Goal: Task Accomplishment & Management: Complete application form

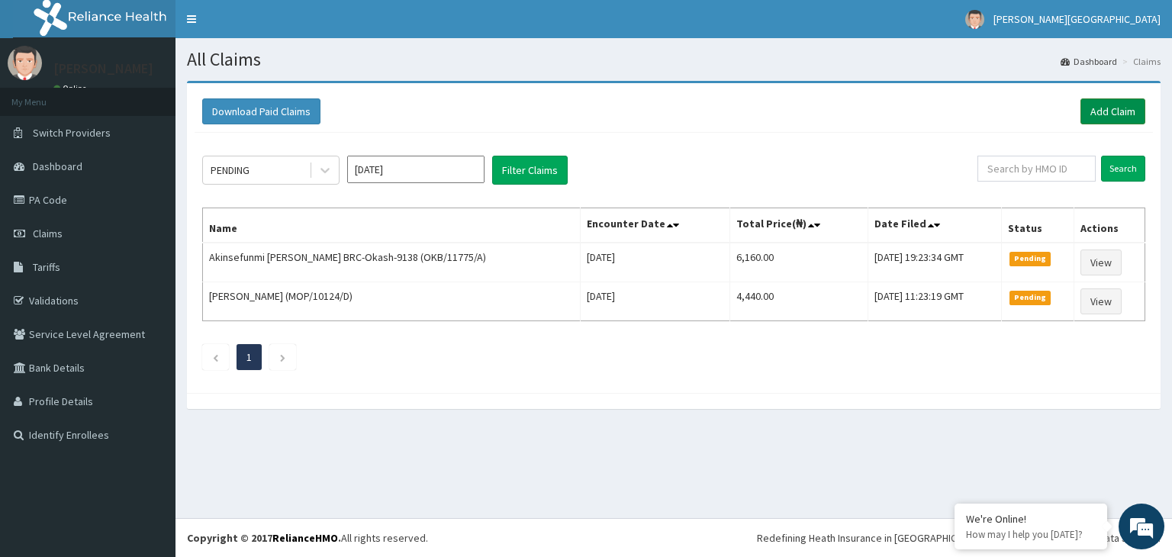
click at [1114, 110] on link "Add Claim" at bounding box center [1113, 111] width 65 height 26
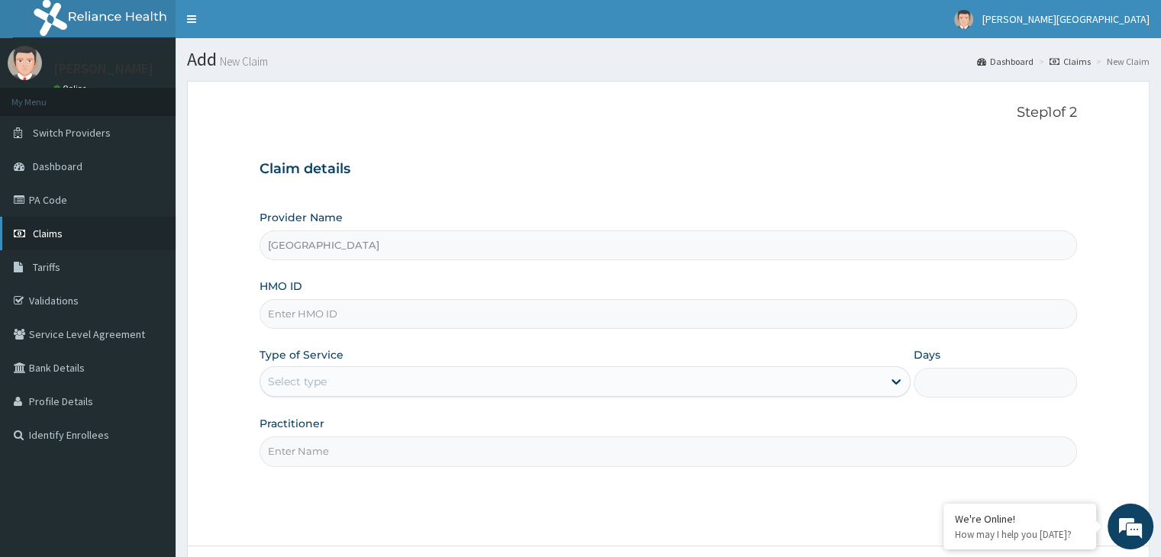
click at [53, 234] on span "Claims" at bounding box center [48, 234] width 30 height 14
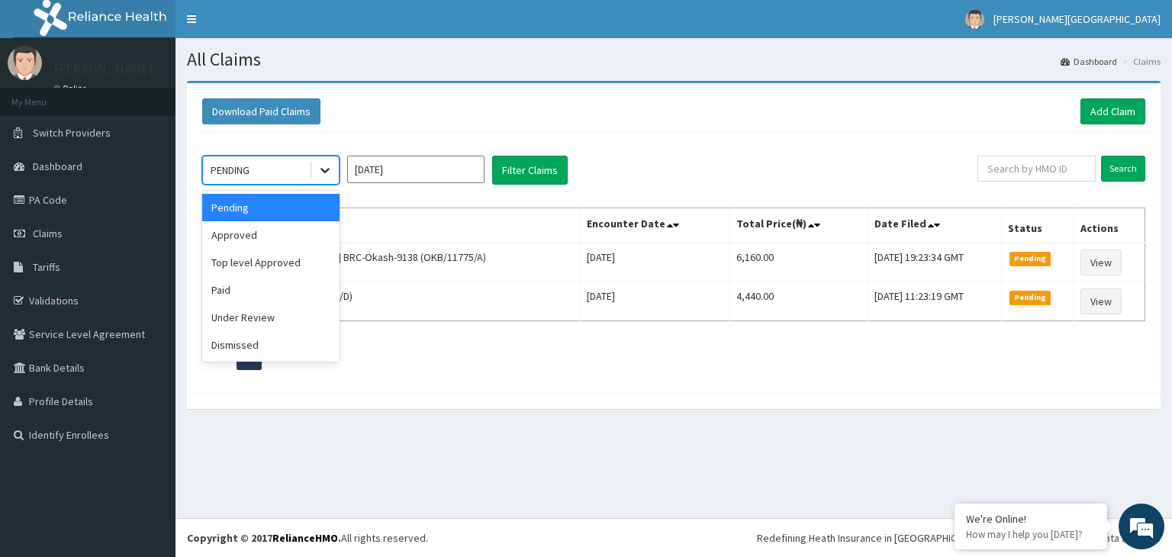
click at [327, 169] on icon at bounding box center [325, 171] width 9 height 5
click at [293, 242] on div "Approved" at bounding box center [270, 234] width 137 height 27
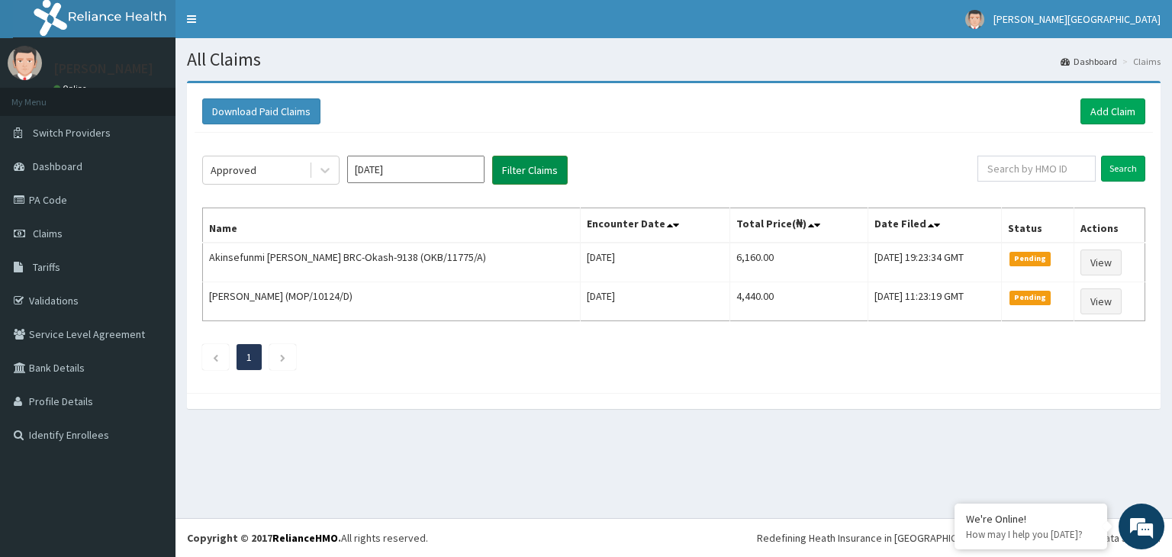
click at [554, 174] on button "Filter Claims" at bounding box center [530, 170] width 76 height 29
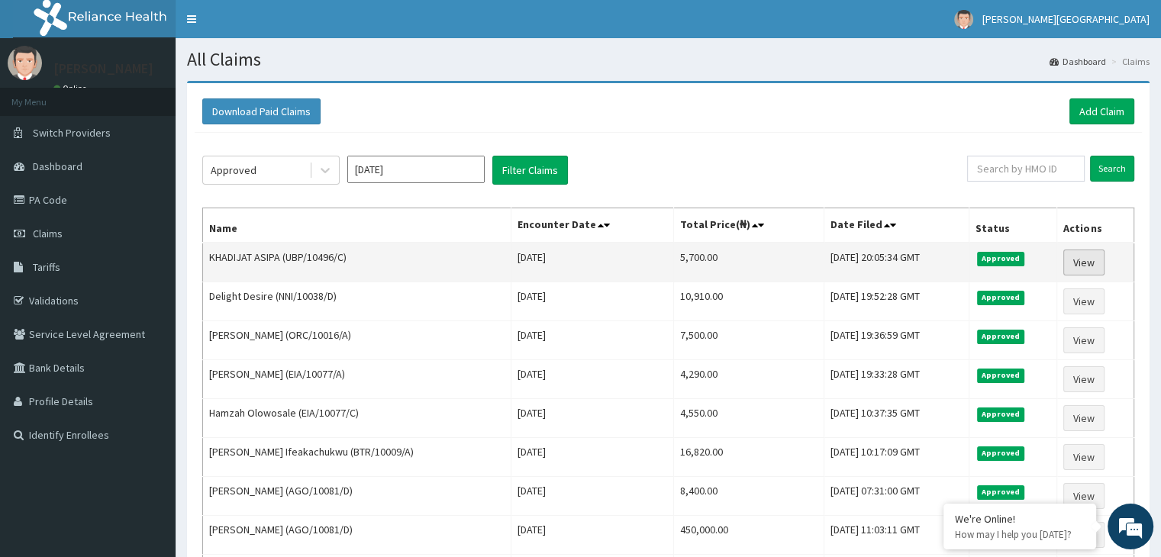
click at [1087, 260] on link "View" at bounding box center [1083, 263] width 41 height 26
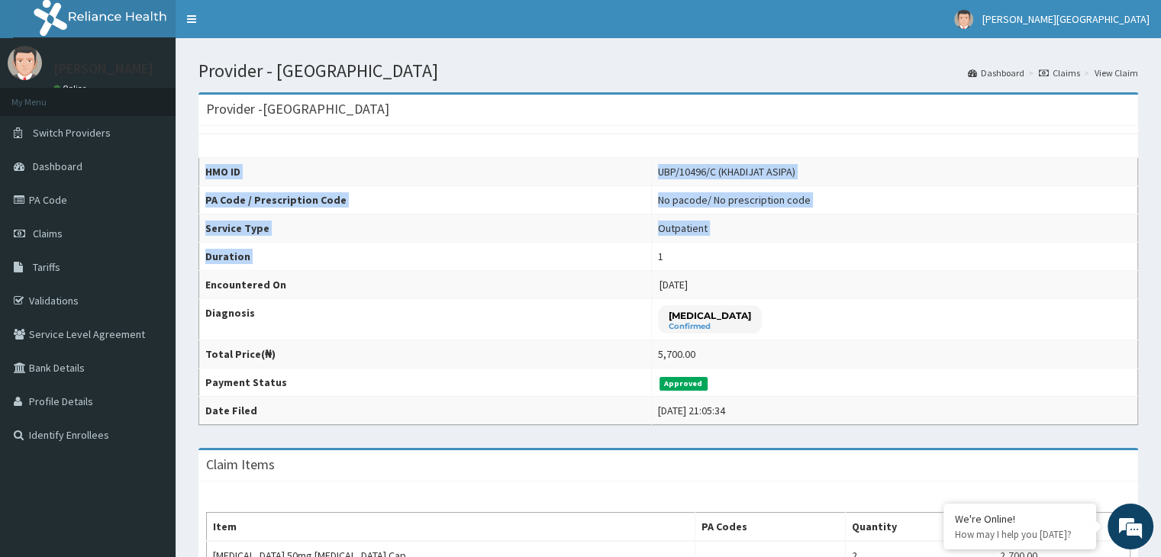
drag, startPoint x: 0, startPoint y: 0, endPoint x: 1169, endPoint y: 368, distance: 1226.0
click at [1161, 368] on html "R EL Toggle navigation Anthony cardinal okogie Medical centre Anthony cardinal …" at bounding box center [580, 451] width 1161 height 903
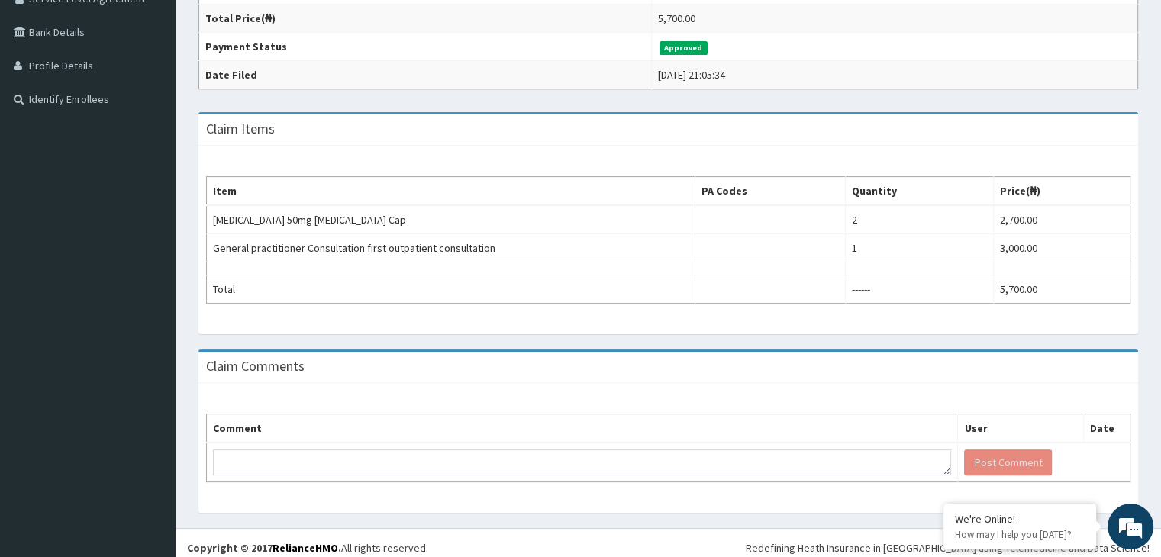
scroll to position [342, 0]
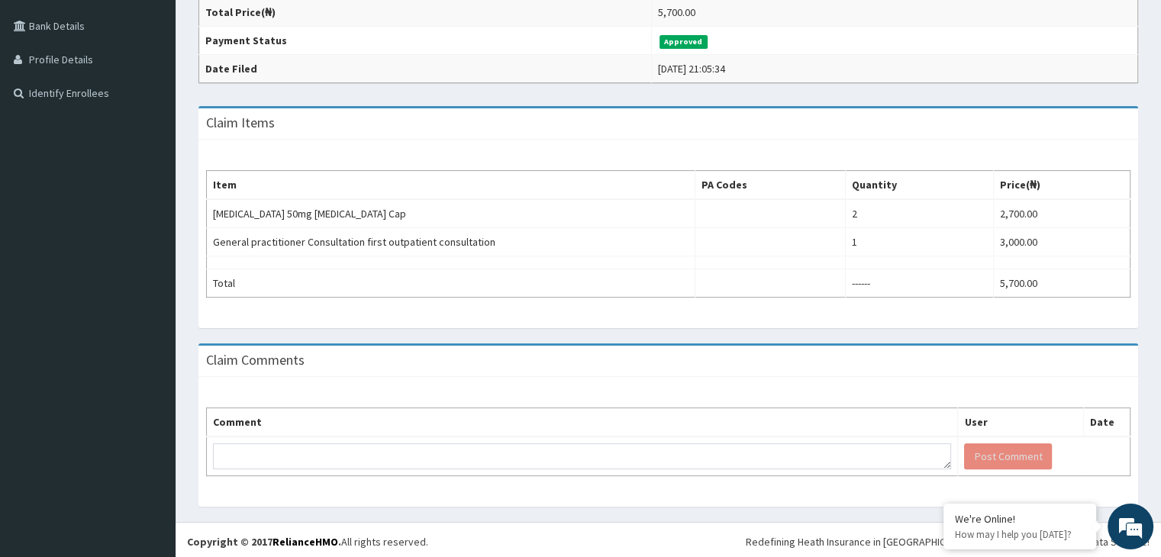
click at [1028, 349] on div "Claim Comments" at bounding box center [668, 361] width 940 height 31
click at [1031, 332] on div "Claim Items Item PA Codes Quantity Price(₦) Fluconazole 50mg Fluconazole Cap 2 …" at bounding box center [668, 225] width 963 height 237
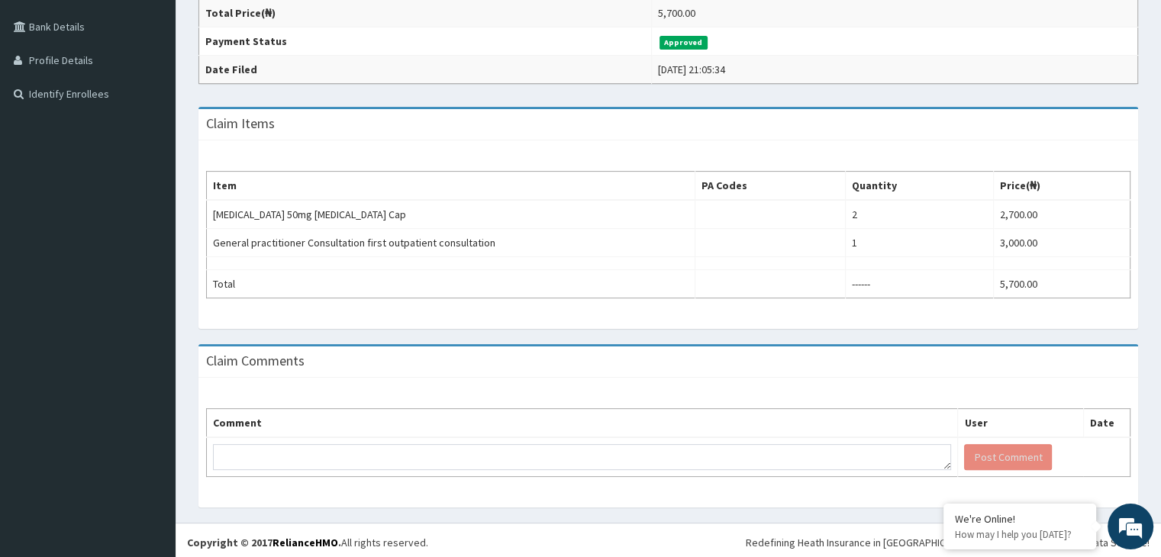
click at [1031, 332] on div "Claim Items Item PA Codes Quantity Price(₦) Fluconazole 50mg Fluconazole Cap 2 …" at bounding box center [668, 225] width 963 height 237
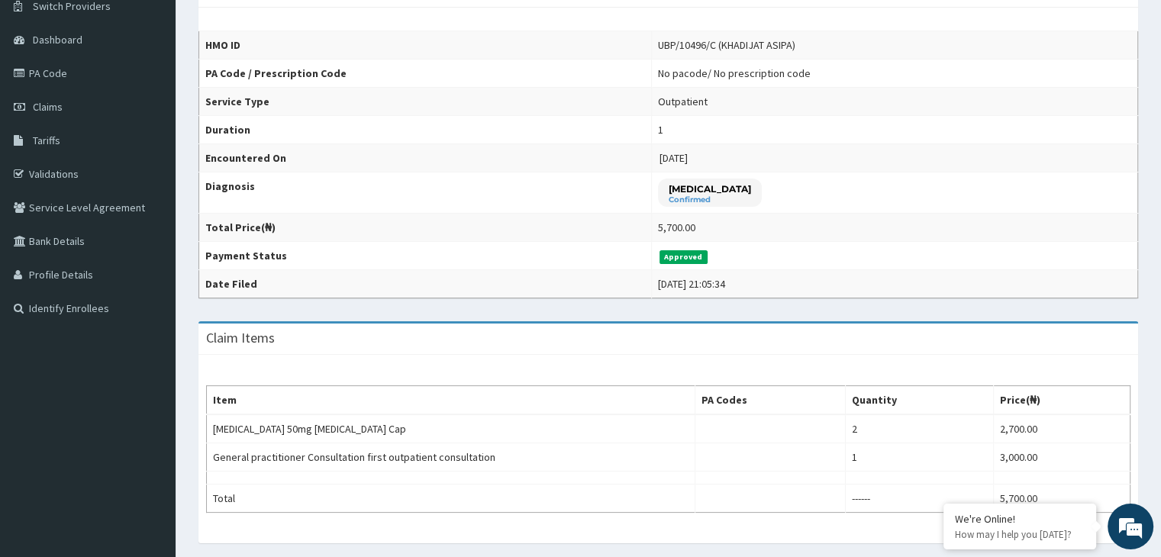
scroll to position [0, 0]
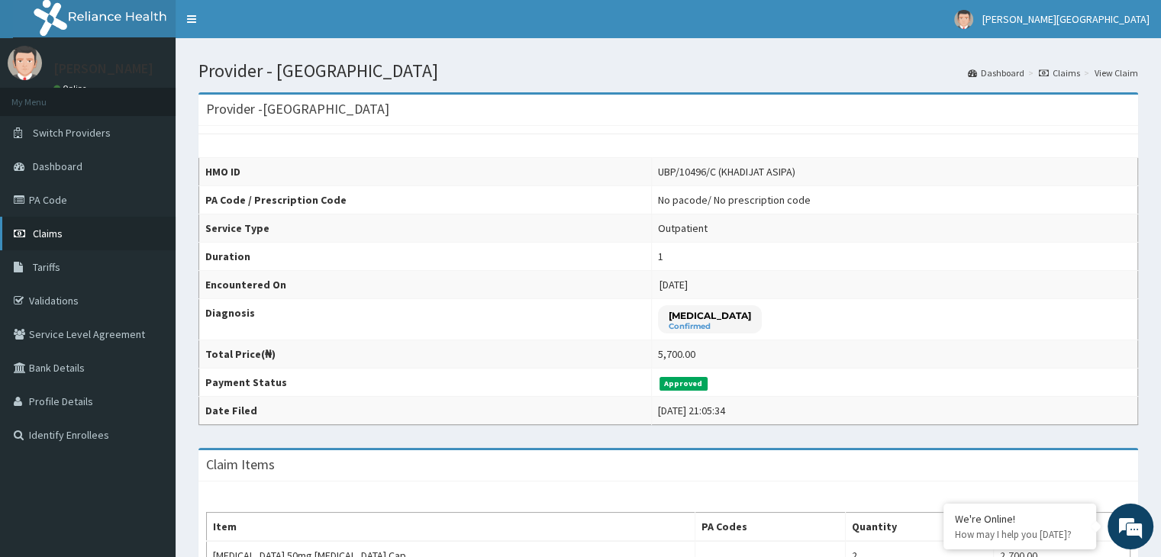
click at [57, 227] on span "Claims" at bounding box center [48, 234] width 30 height 14
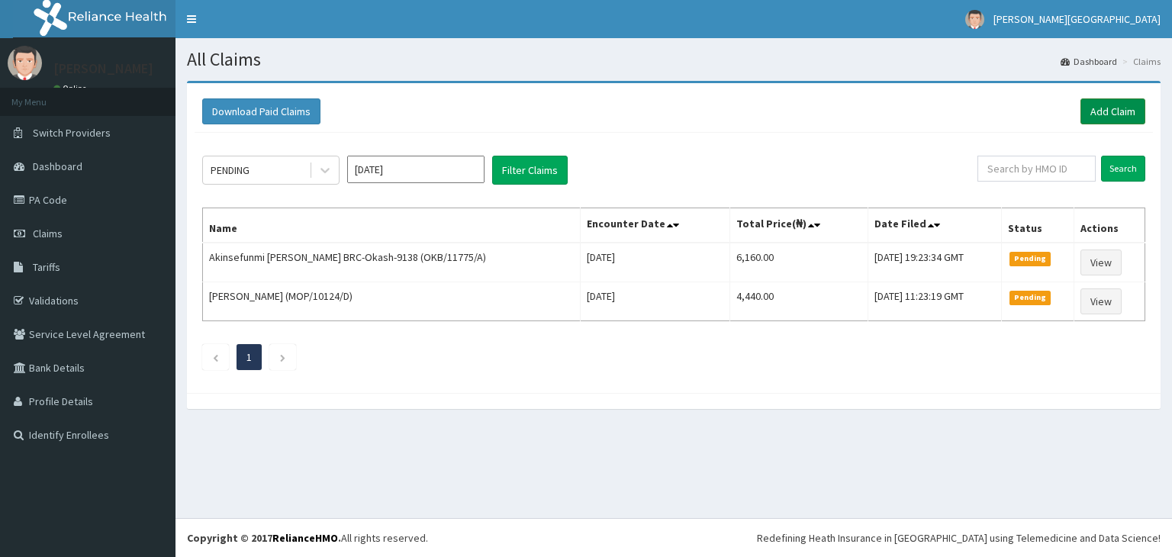
click at [1118, 108] on link "Add Claim" at bounding box center [1113, 111] width 65 height 26
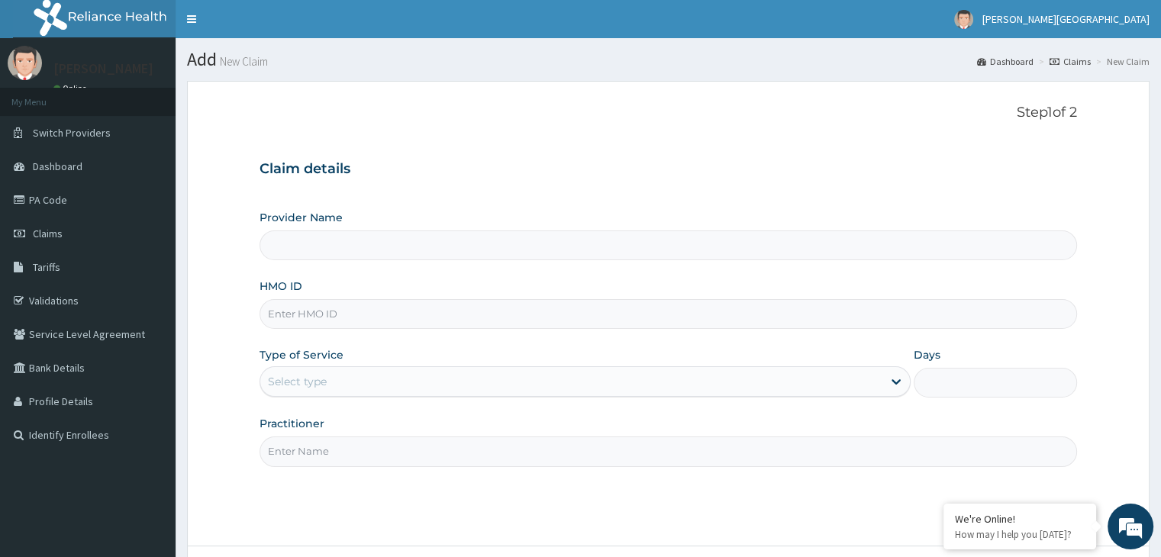
type input "[GEOGRAPHIC_DATA]"
click at [537, 320] on input "HMO ID" at bounding box center [668, 314] width 817 height 30
type input "MOP/10124/E"
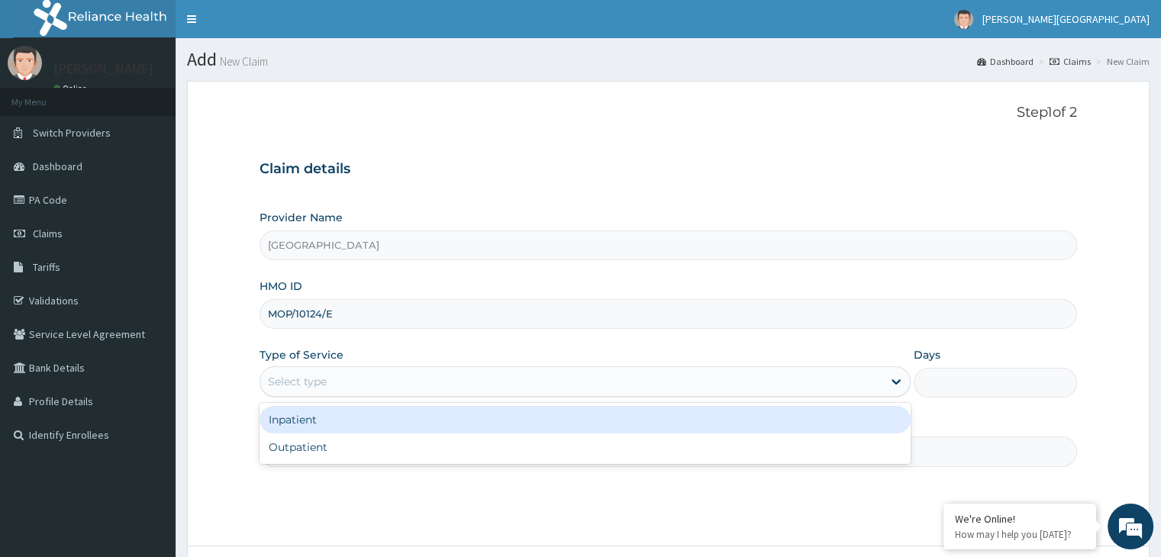
click at [489, 385] on div "Select type" at bounding box center [571, 381] width 622 height 24
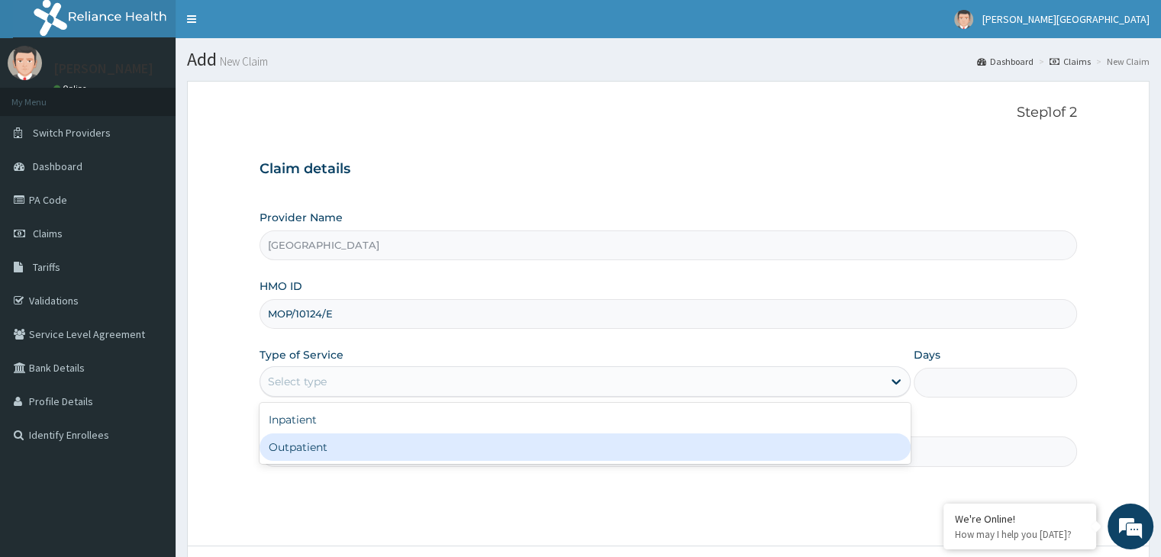
click at [480, 439] on div "Outpatient" at bounding box center [585, 447] width 651 height 27
type input "1"
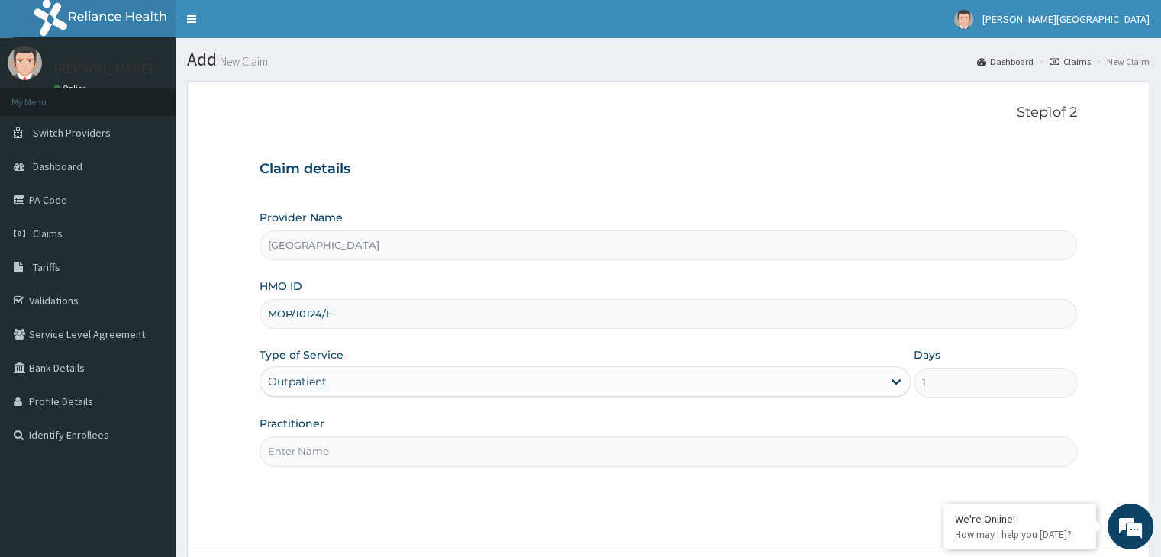
click at [464, 453] on input "Practitioner" at bounding box center [668, 452] width 817 height 30
type input "B"
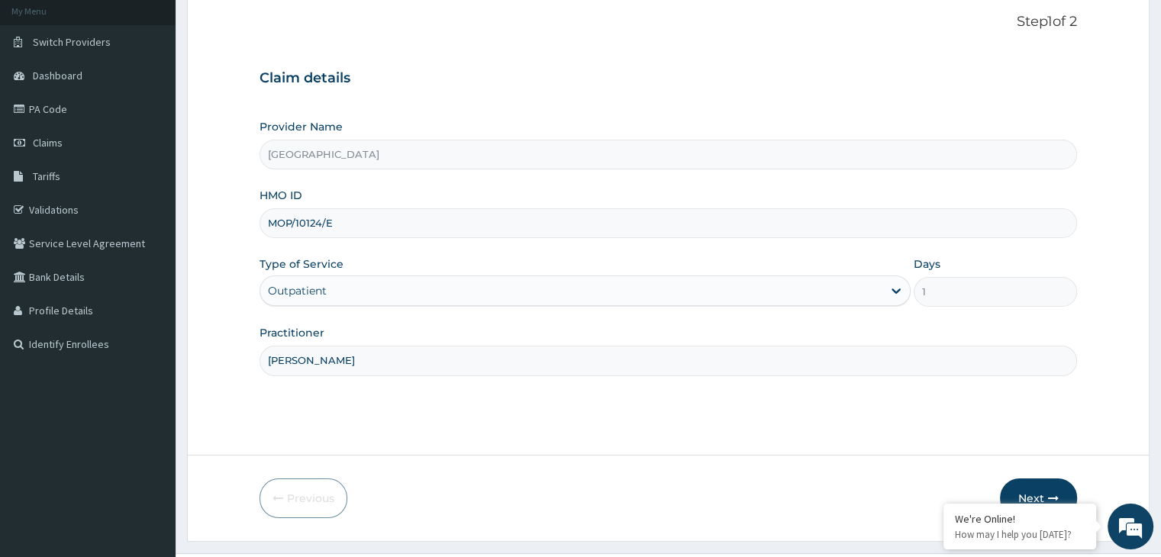
scroll to position [92, 0]
type input "[PERSON_NAME]"
click at [1056, 488] on button "Next" at bounding box center [1038, 498] width 77 height 40
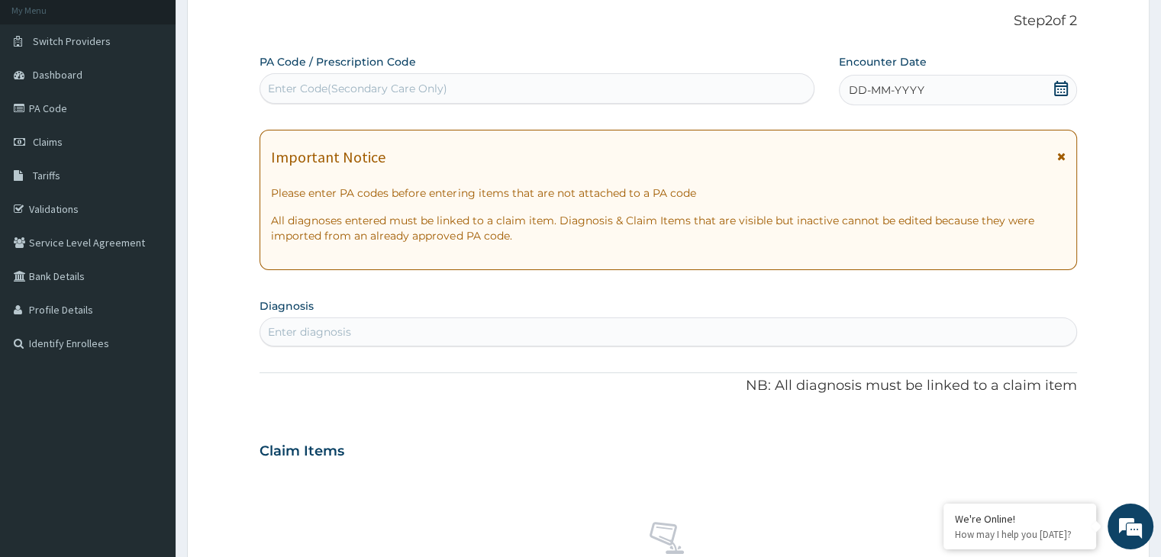
click at [1056, 89] on icon at bounding box center [1060, 88] width 15 height 15
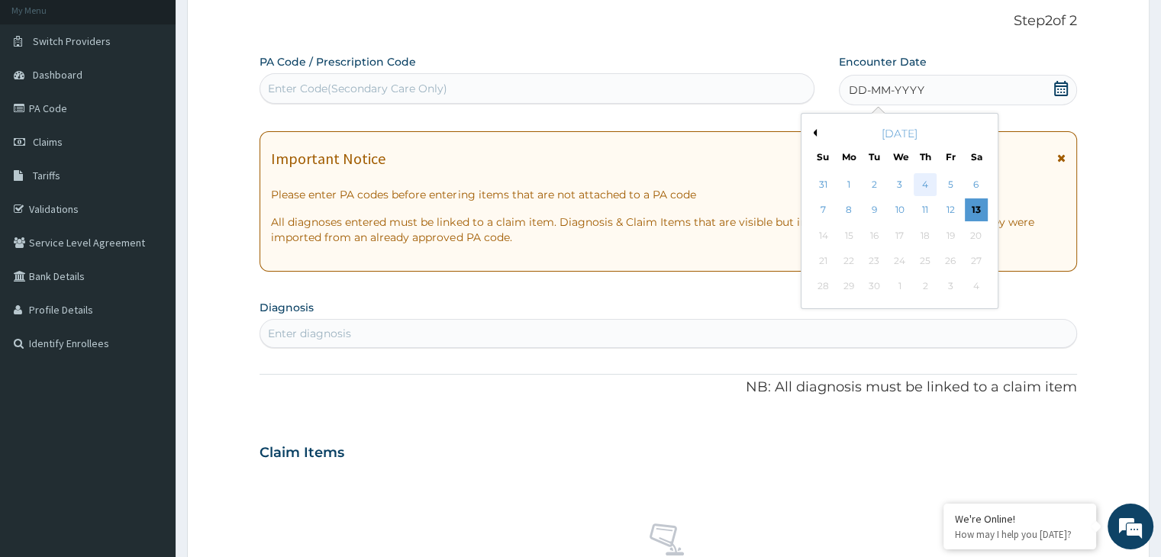
click at [921, 180] on div "4" at bounding box center [925, 184] width 23 height 23
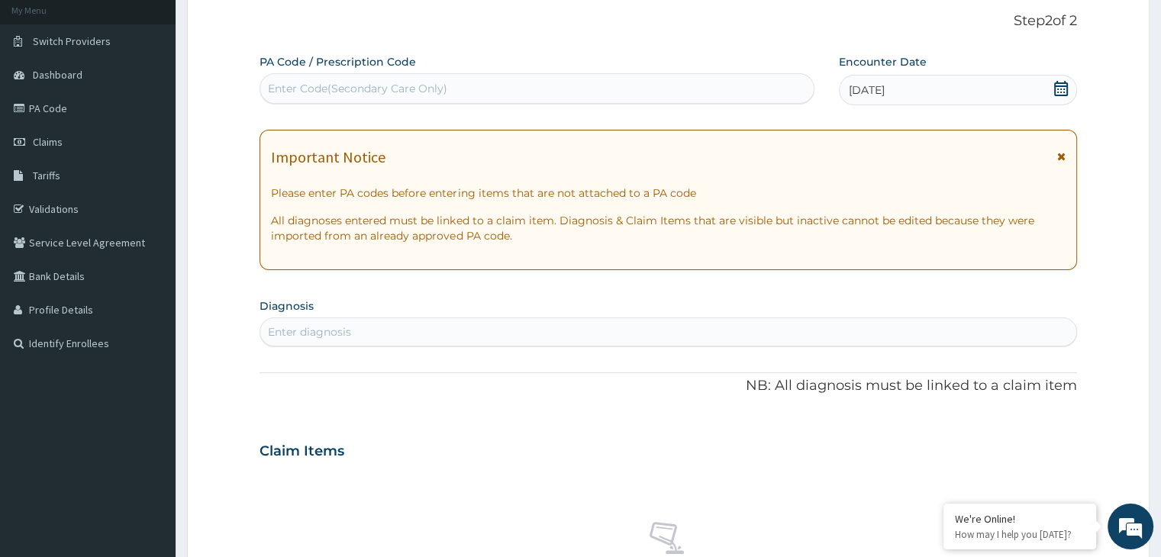
click at [427, 334] on div "Enter diagnosis" at bounding box center [667, 332] width 815 height 24
type input "Upper res"
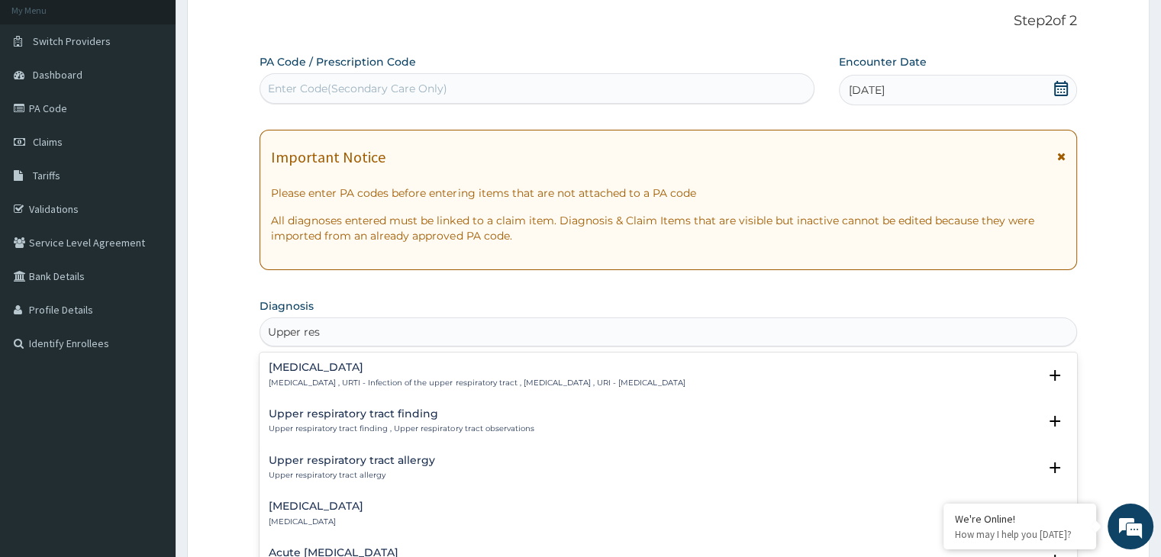
click at [409, 373] on h4 "Upper respiratory infection" at bounding box center [477, 367] width 416 height 11
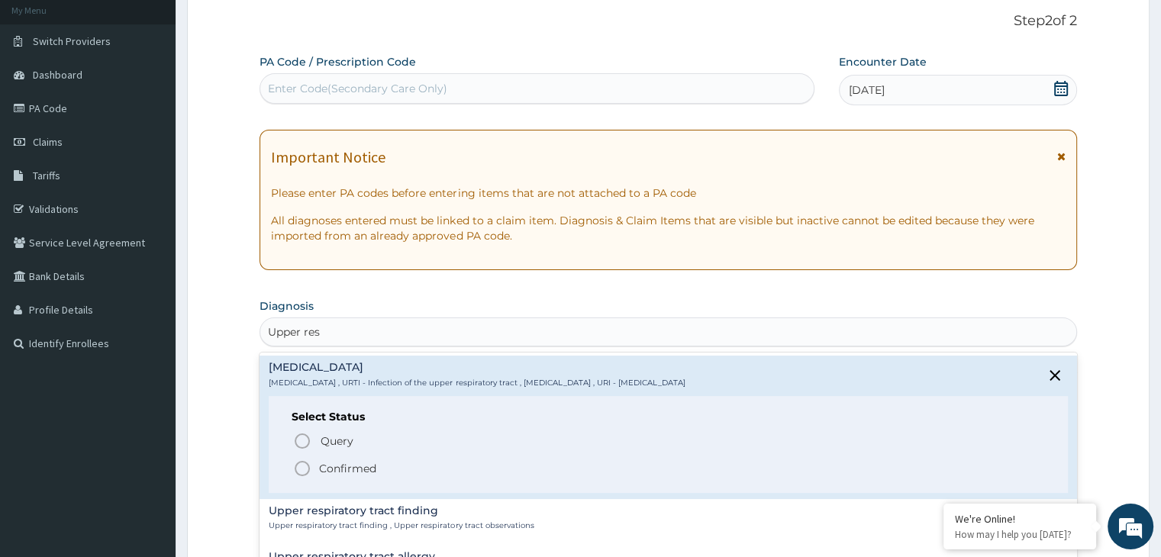
click at [303, 477] on div "Select Status Query Query covers suspected (?), Keep in view (kiv), Ruled out (…" at bounding box center [668, 444] width 798 height 97
click at [302, 466] on icon "status option filled" at bounding box center [302, 469] width 18 height 18
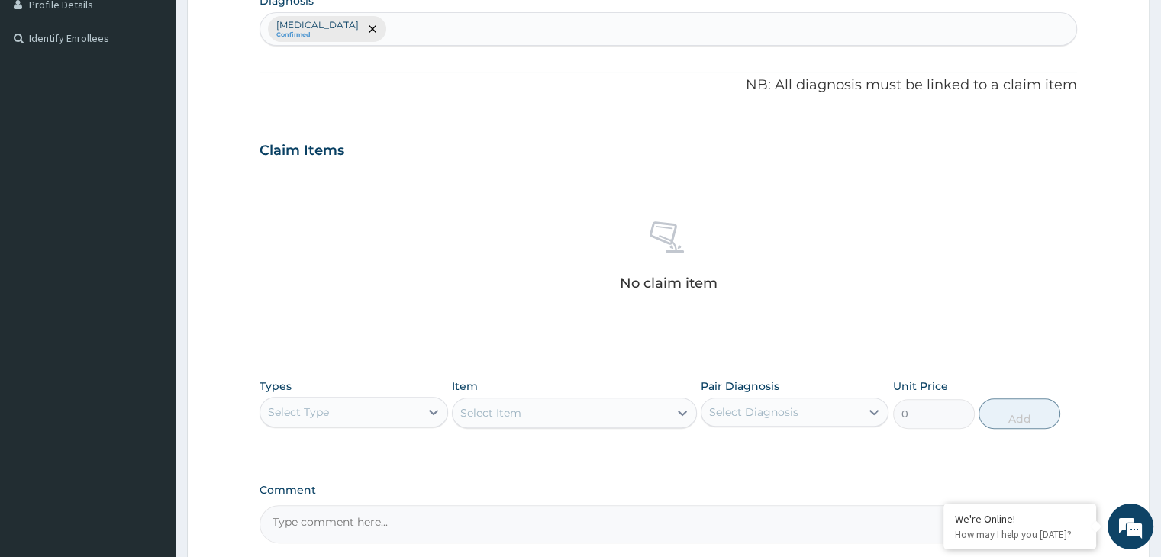
scroll to position [427, 0]
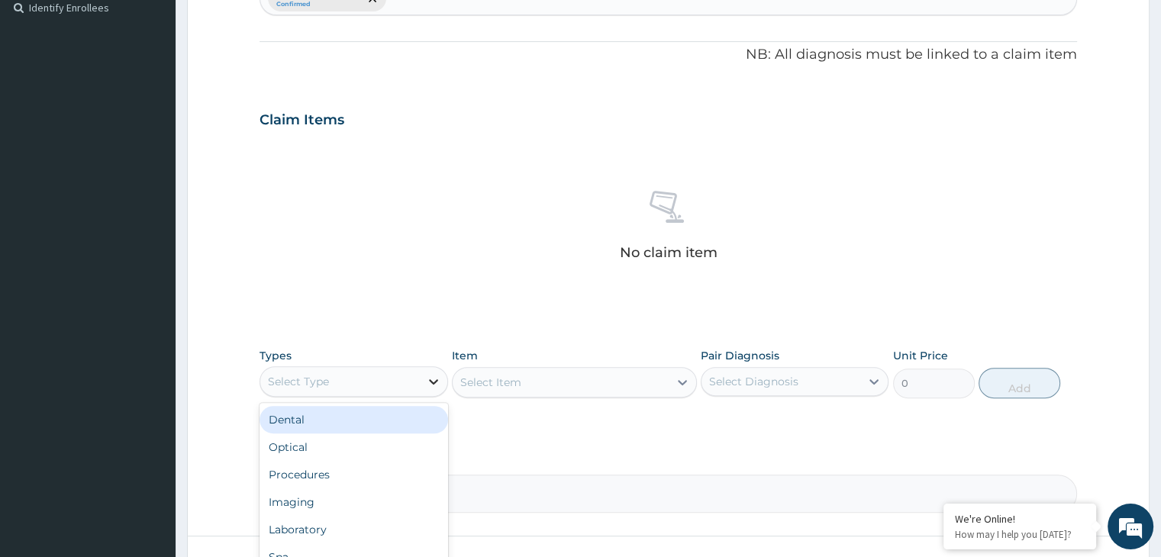
click at [421, 382] on div at bounding box center [433, 381] width 27 height 27
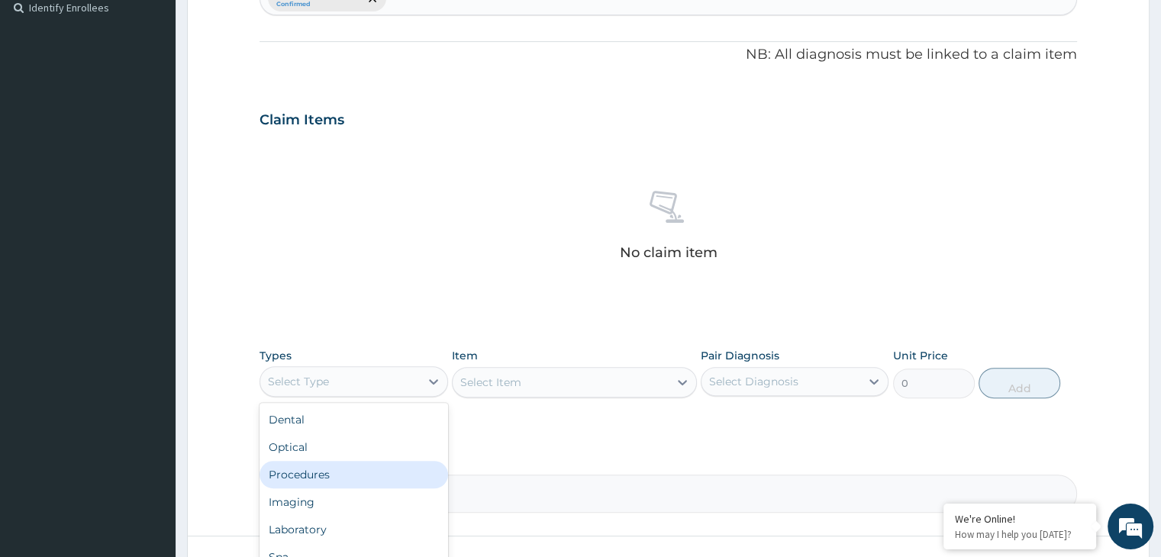
click at [379, 469] on div "Procedures" at bounding box center [354, 474] width 188 height 27
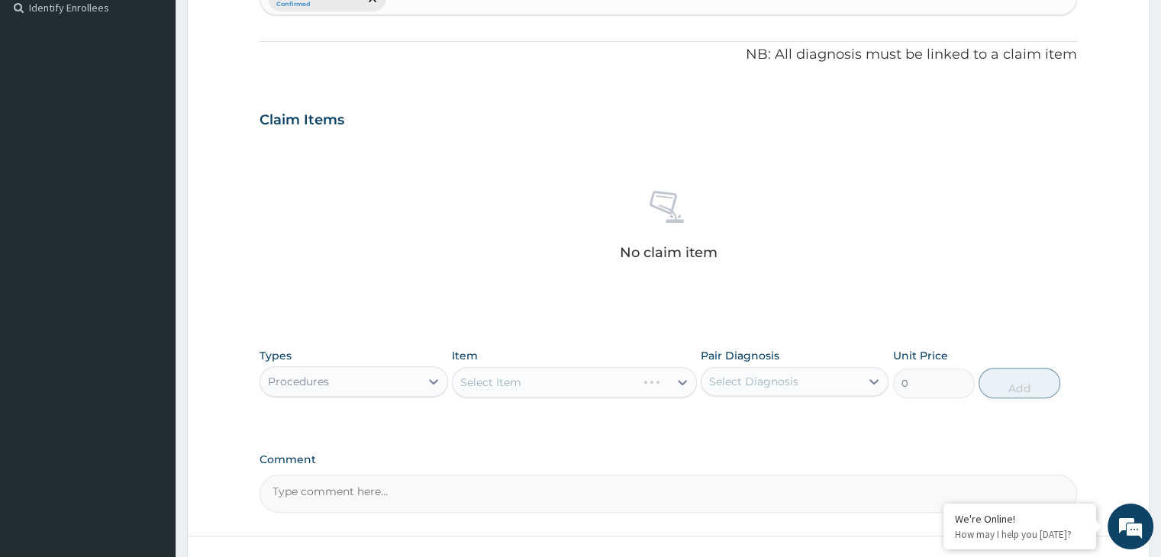
click at [577, 380] on div "Select Item" at bounding box center [574, 382] width 245 height 31
click at [560, 383] on div "Select Item" at bounding box center [574, 382] width 245 height 31
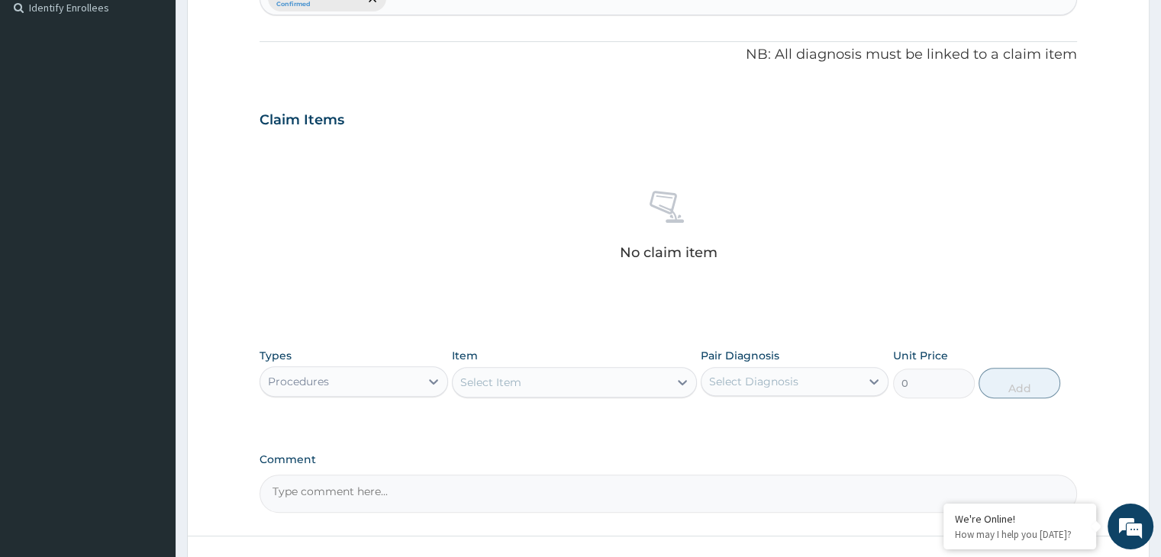
click at [575, 385] on div "Select Item" at bounding box center [561, 382] width 216 height 24
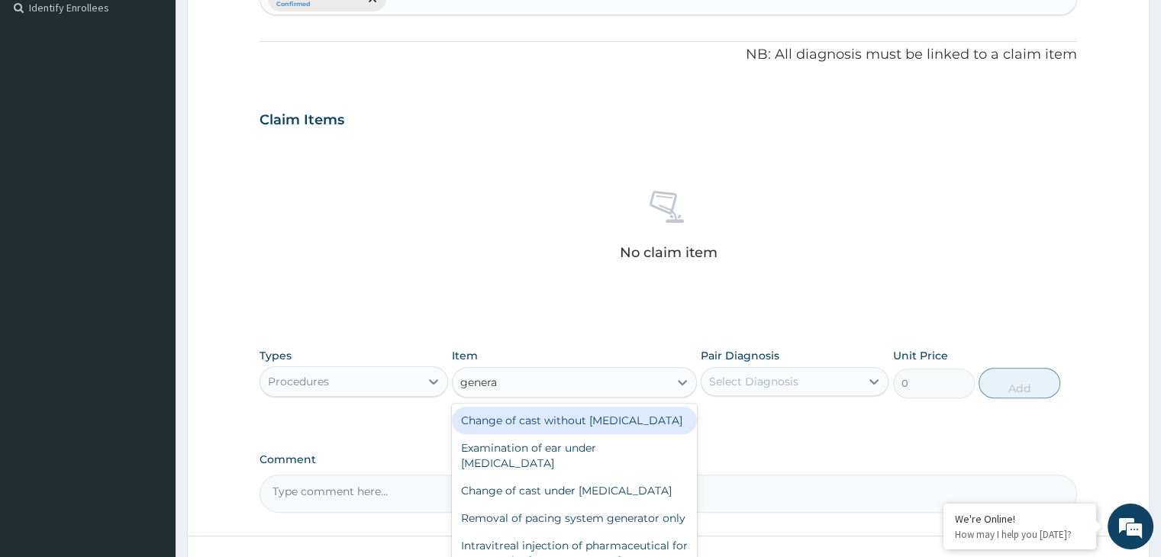
type input "general"
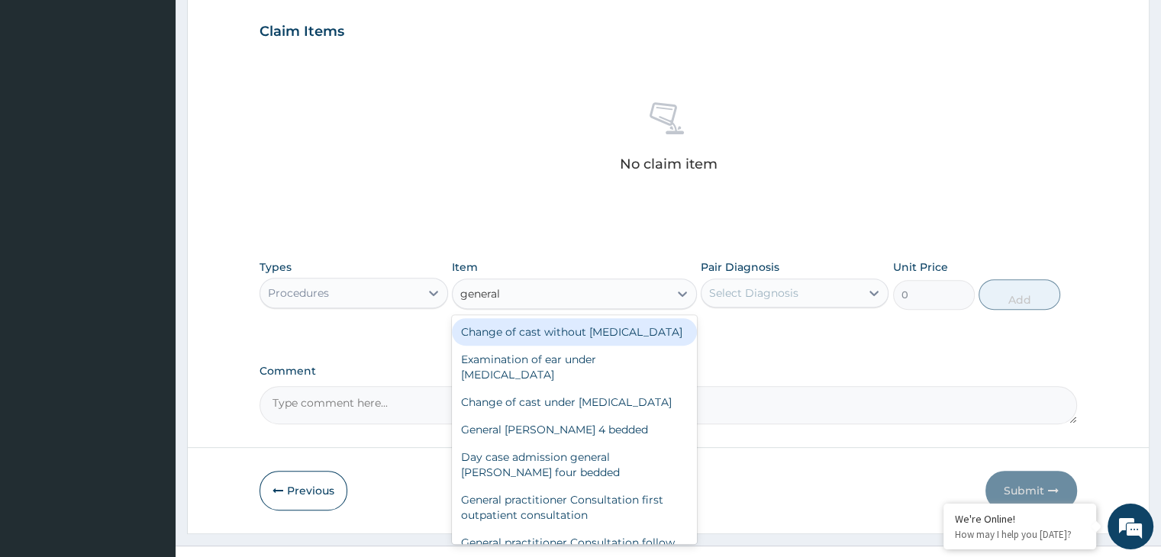
scroll to position [529, 0]
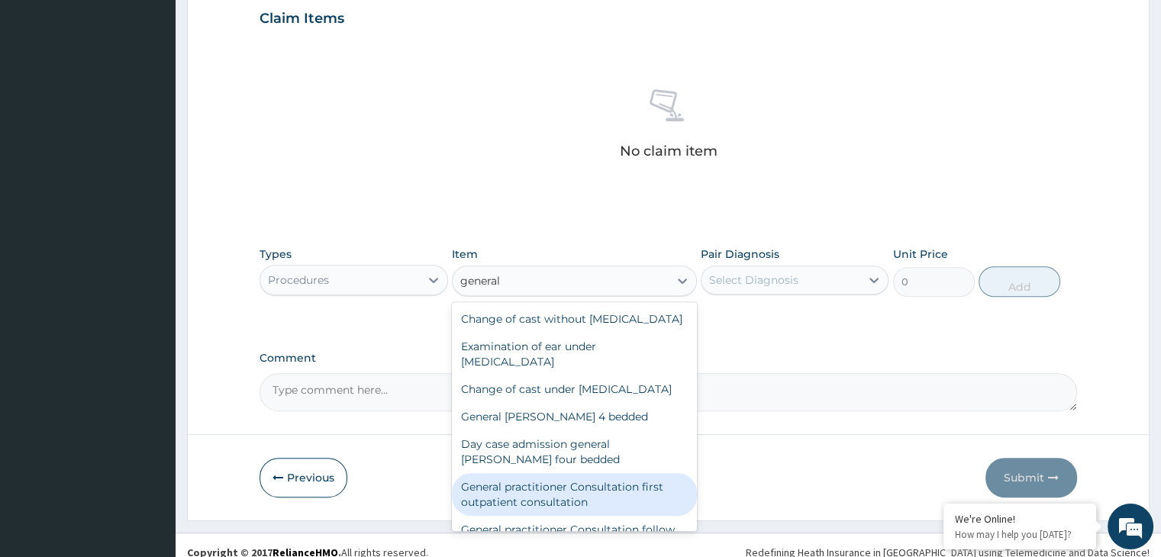
click at [661, 510] on div "General practitioner Consultation first outpatient consultation" at bounding box center [574, 494] width 245 height 43
type input "3000"
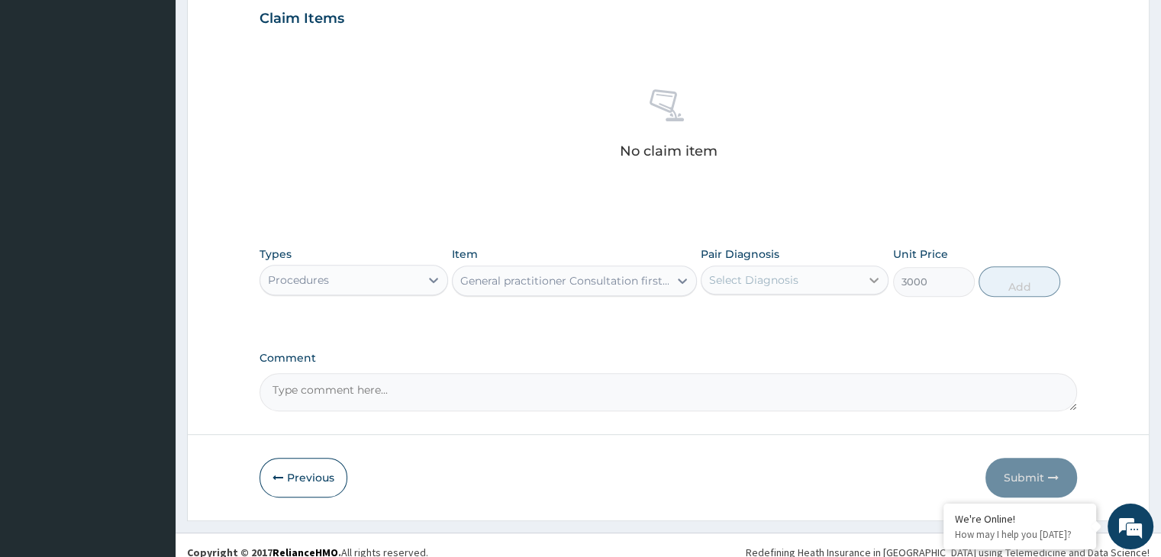
click at [873, 288] on div at bounding box center [873, 279] width 27 height 27
click at [855, 324] on div "Upper respiratory infection" at bounding box center [795, 319] width 188 height 31
checkbox input "true"
click at [1021, 278] on button "Add" at bounding box center [1020, 281] width 82 height 31
type input "0"
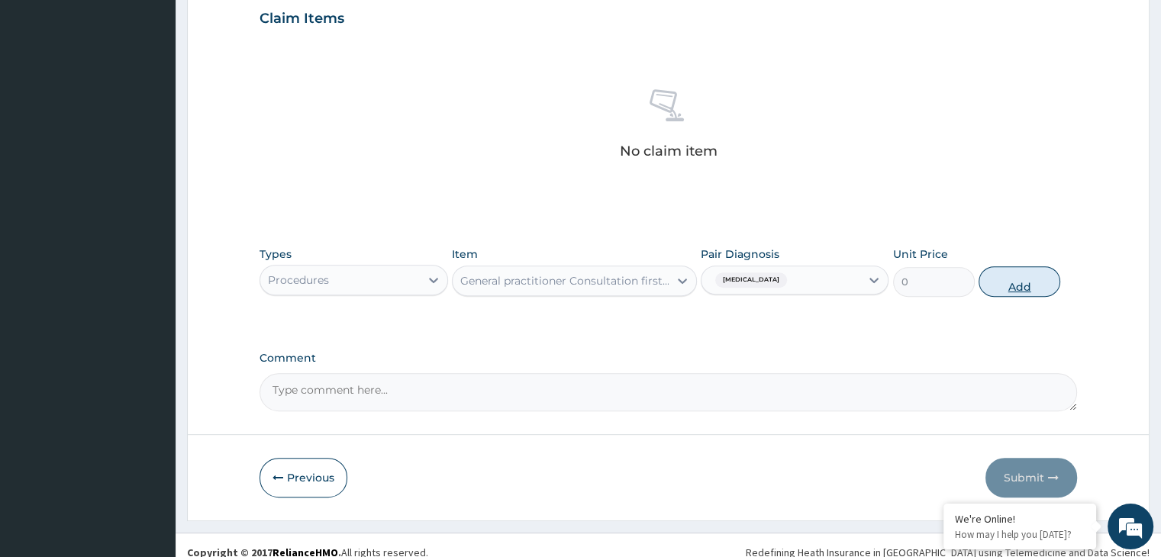
scroll to position [469, 0]
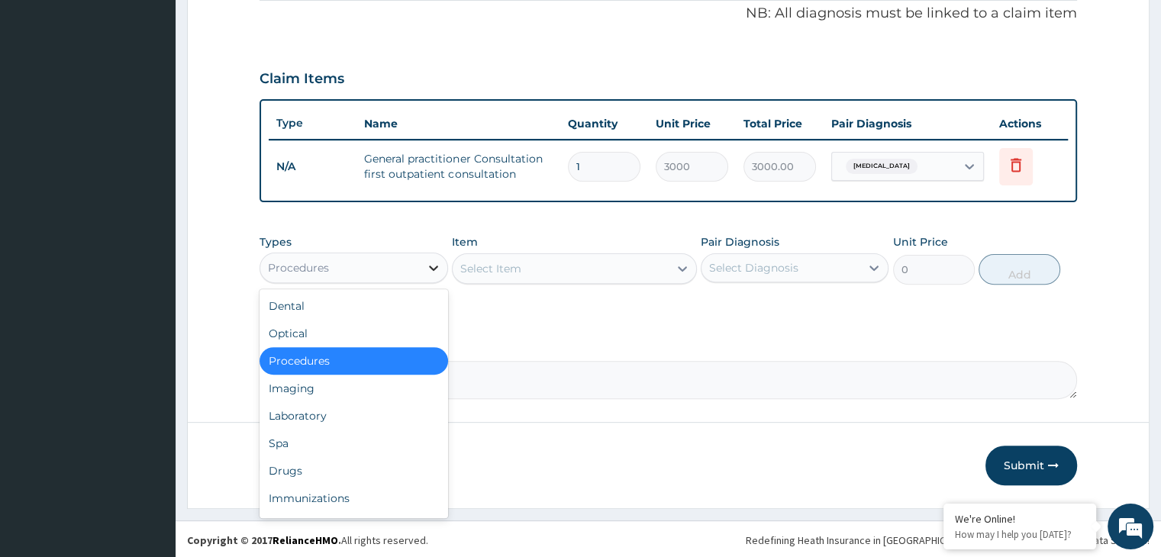
click at [430, 276] on div at bounding box center [433, 267] width 27 height 27
click at [396, 464] on div "Drugs" at bounding box center [354, 470] width 188 height 27
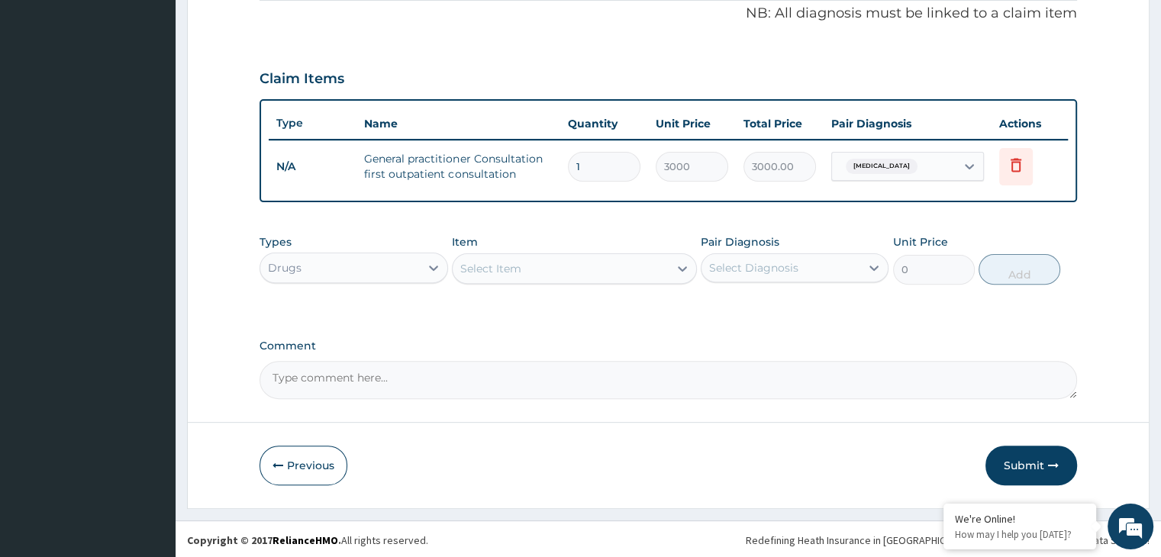
click at [580, 262] on div "Select Item" at bounding box center [561, 268] width 216 height 24
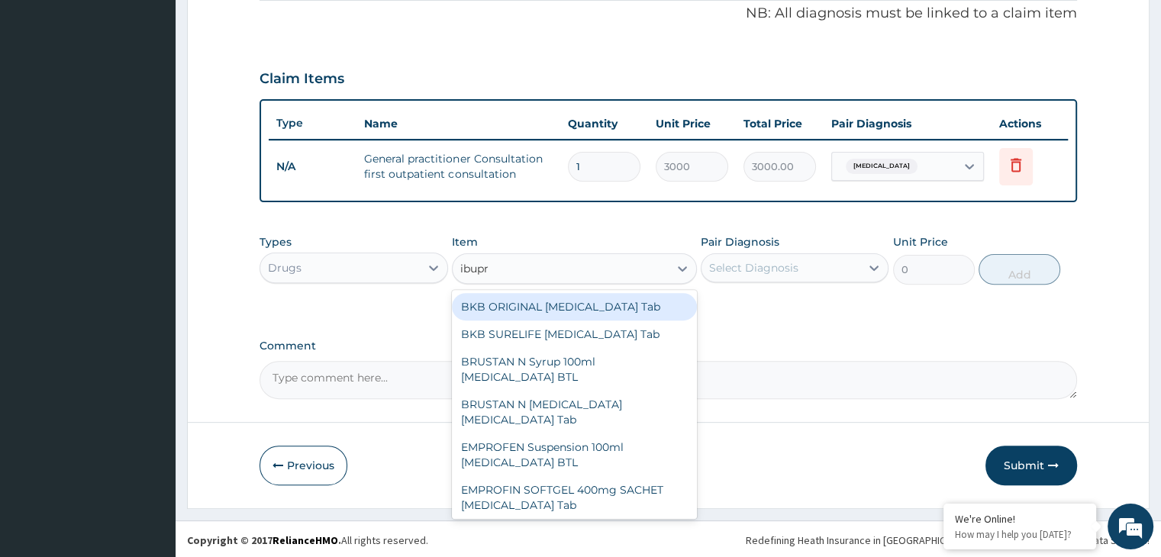
type input "ibupro"
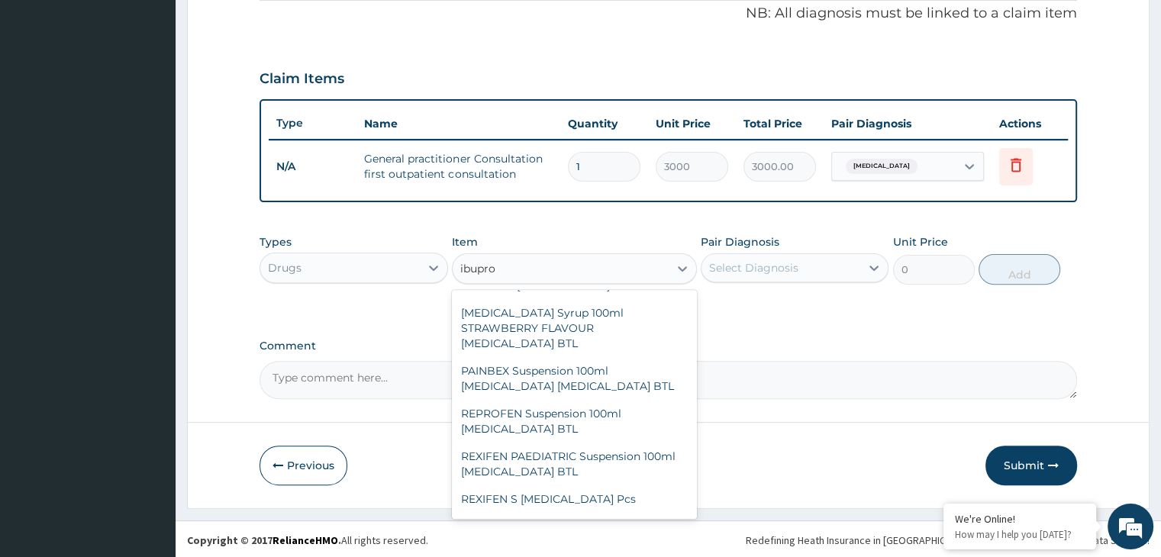
scroll to position [864, 0]
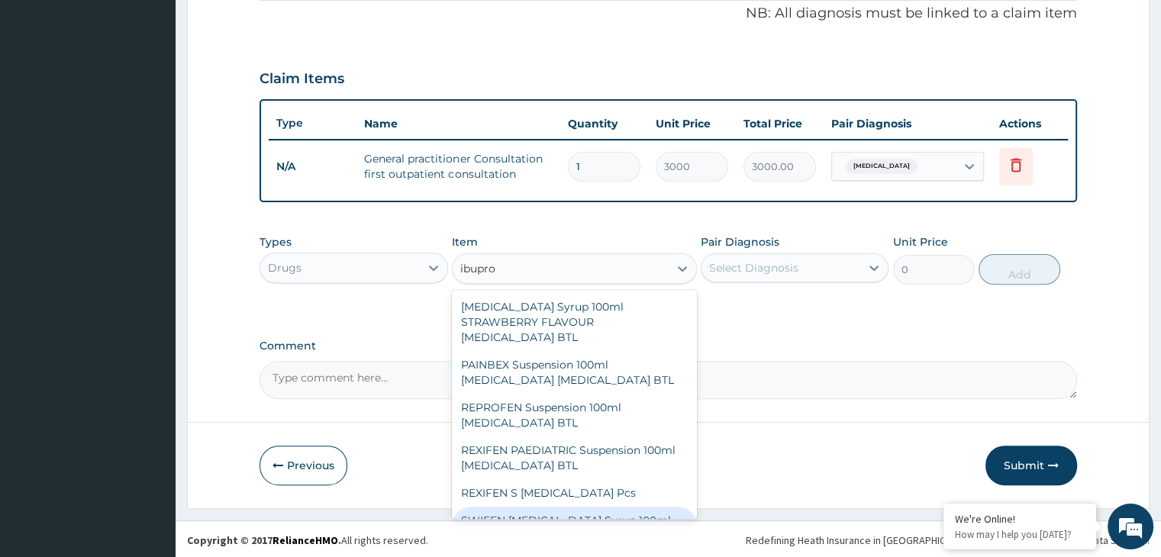
click at [612, 507] on div "SWIFEN [MEDICAL_DATA] Syrup 100ml [MEDICAL_DATA] BTL" at bounding box center [574, 528] width 245 height 43
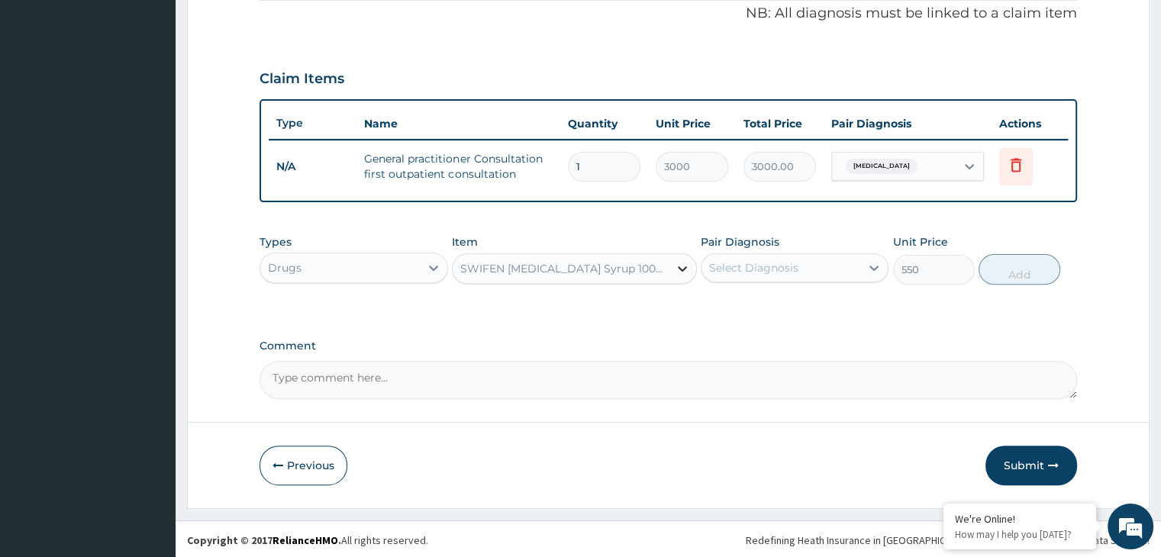
click at [692, 263] on div at bounding box center [682, 268] width 27 height 27
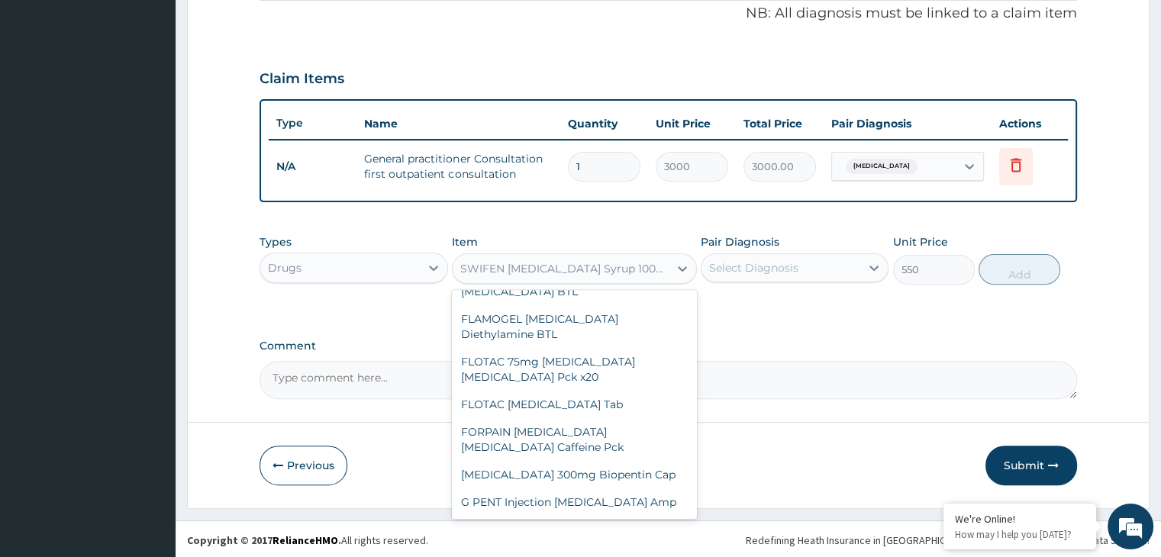
scroll to position [59986, 0]
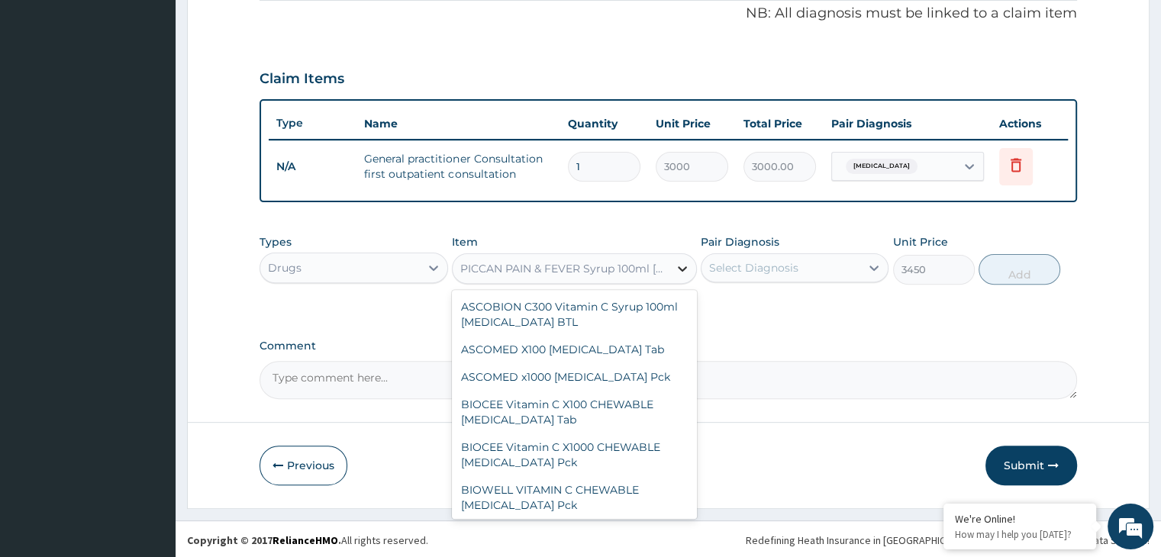
click at [687, 261] on icon at bounding box center [682, 268] width 15 height 15
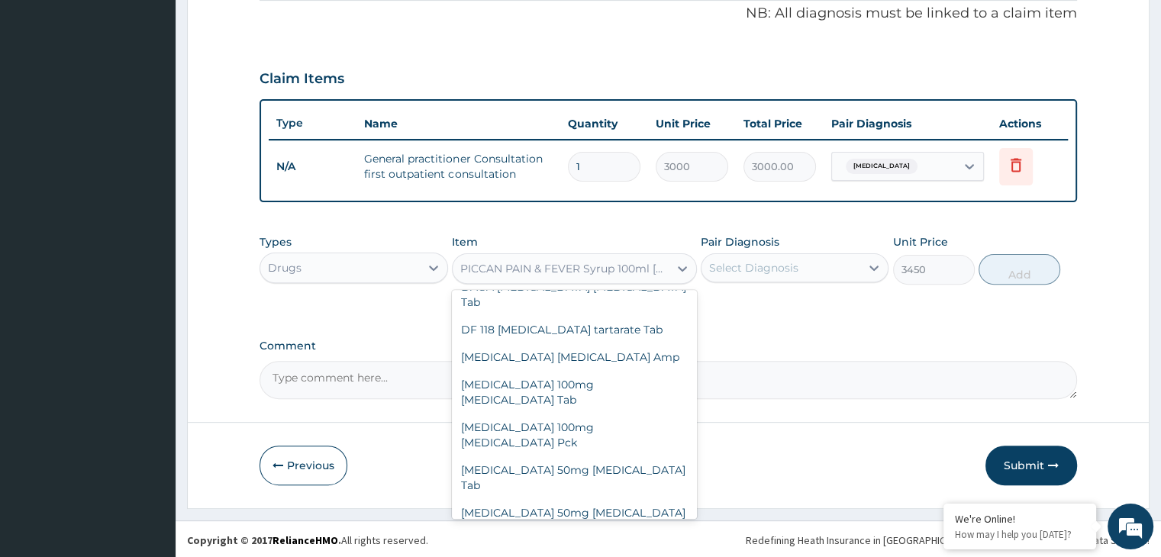
scroll to position [58534, 0]
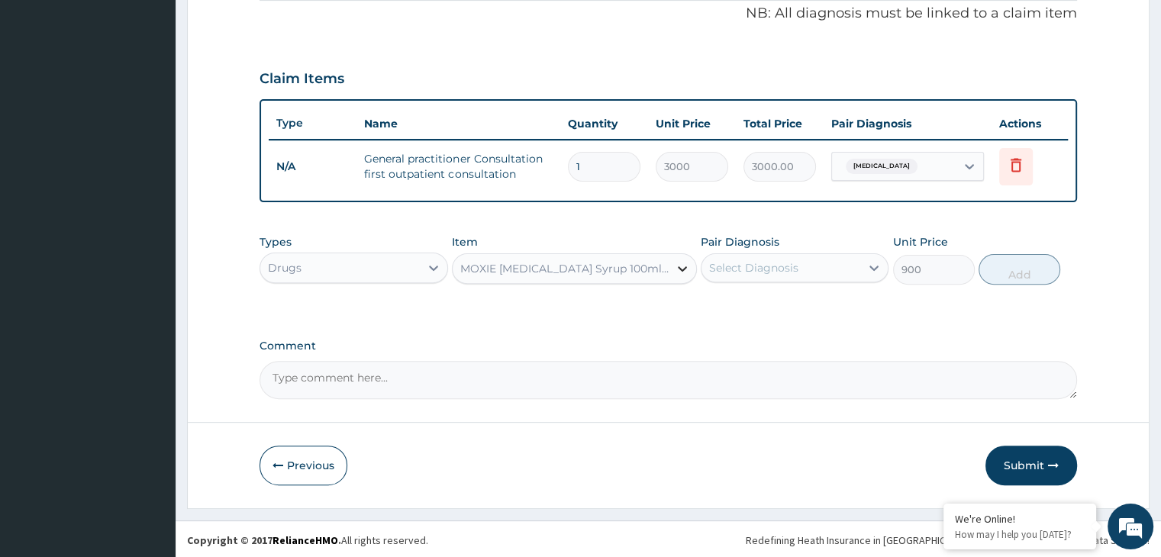
click at [675, 266] on icon at bounding box center [682, 268] width 15 height 15
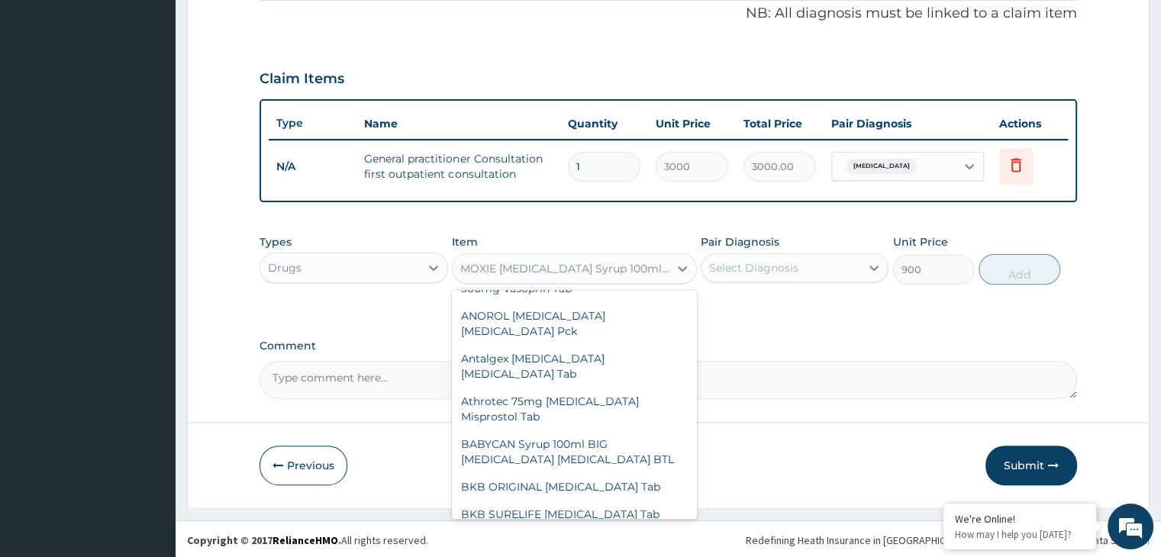
scroll to position [57327, 0]
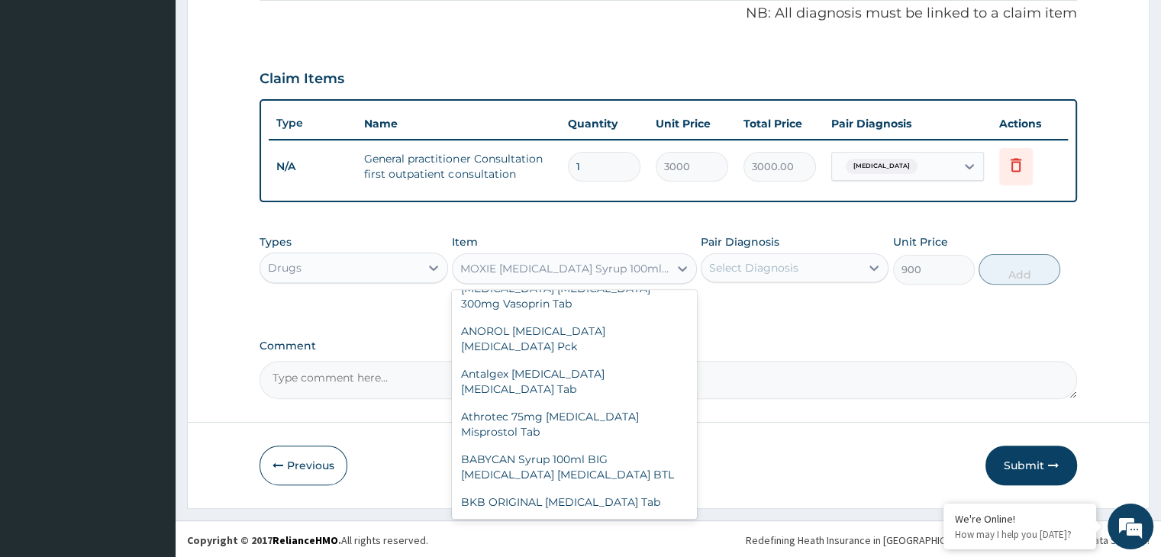
type input "400"
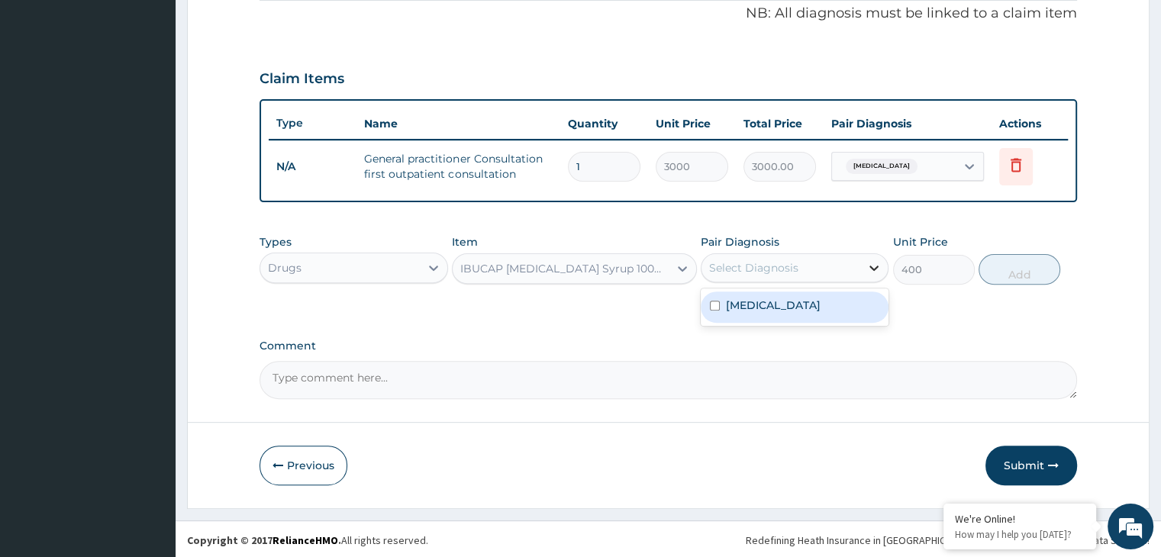
click at [863, 254] on div at bounding box center [873, 267] width 27 height 27
click at [821, 300] on label "[MEDICAL_DATA]" at bounding box center [773, 305] width 95 height 15
checkbox input "true"
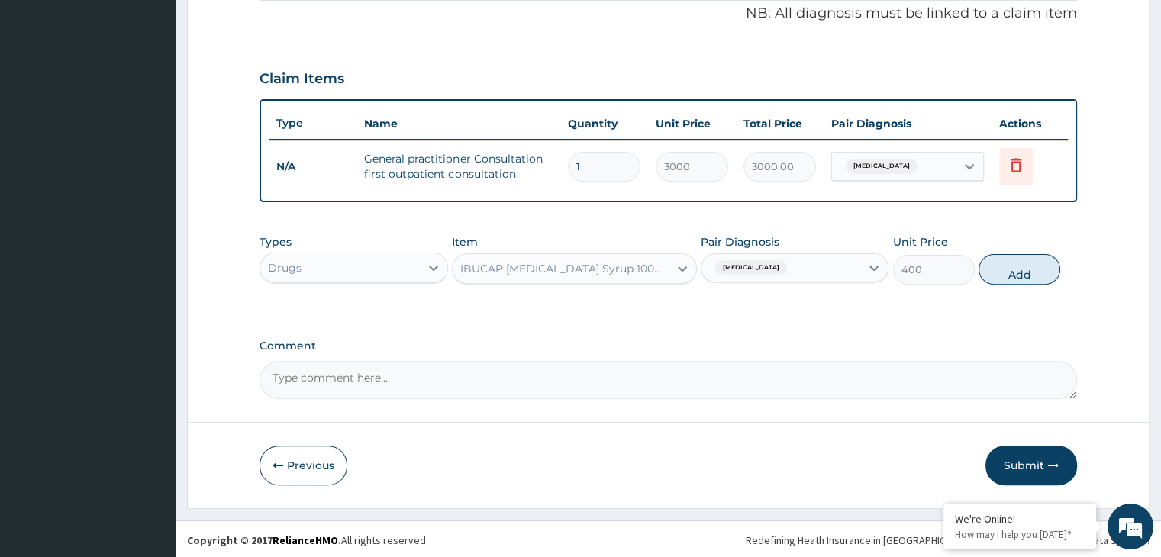
click at [1031, 282] on div "Types Drugs Item IBUCAP COLD AND FLU Syrup 100ml Ibuprofen acetaminophen caffei…" at bounding box center [668, 260] width 817 height 66
click at [1038, 271] on button "Add" at bounding box center [1020, 269] width 82 height 31
type input "0"
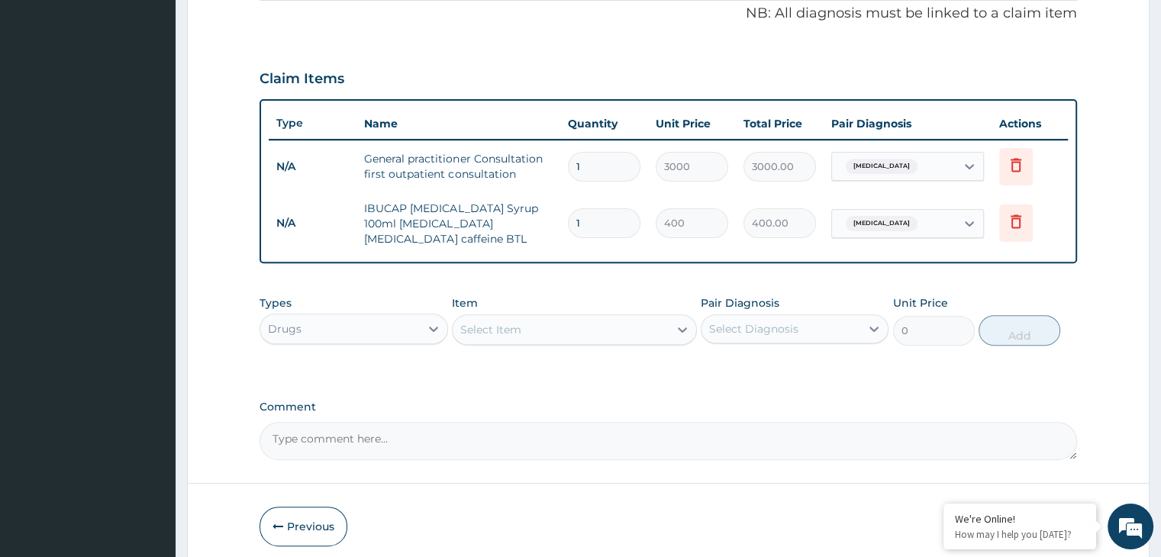
click at [647, 336] on div "Select Item" at bounding box center [561, 330] width 216 height 24
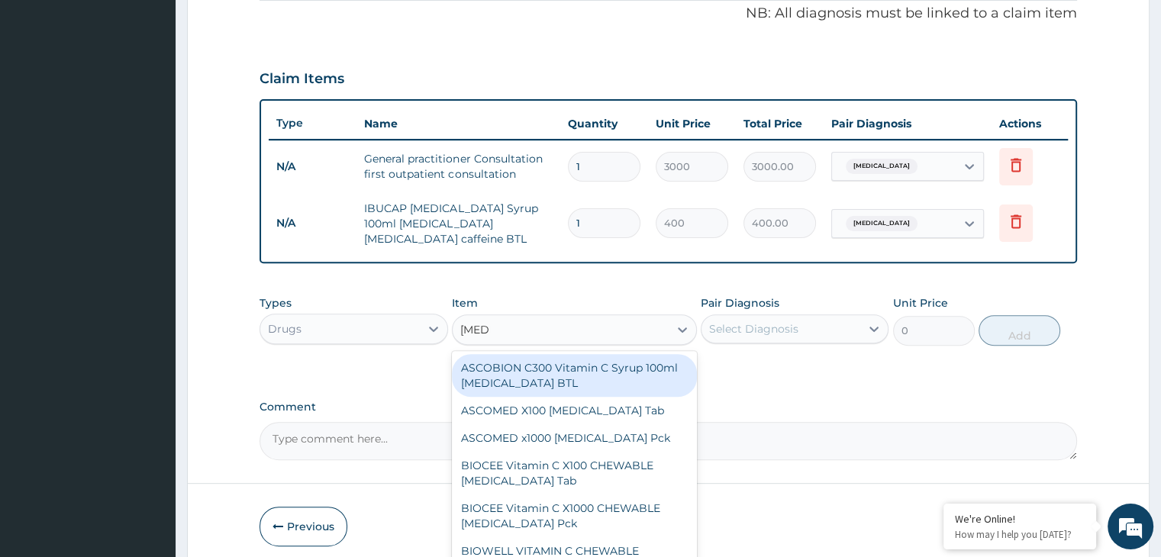
type input "ascore"
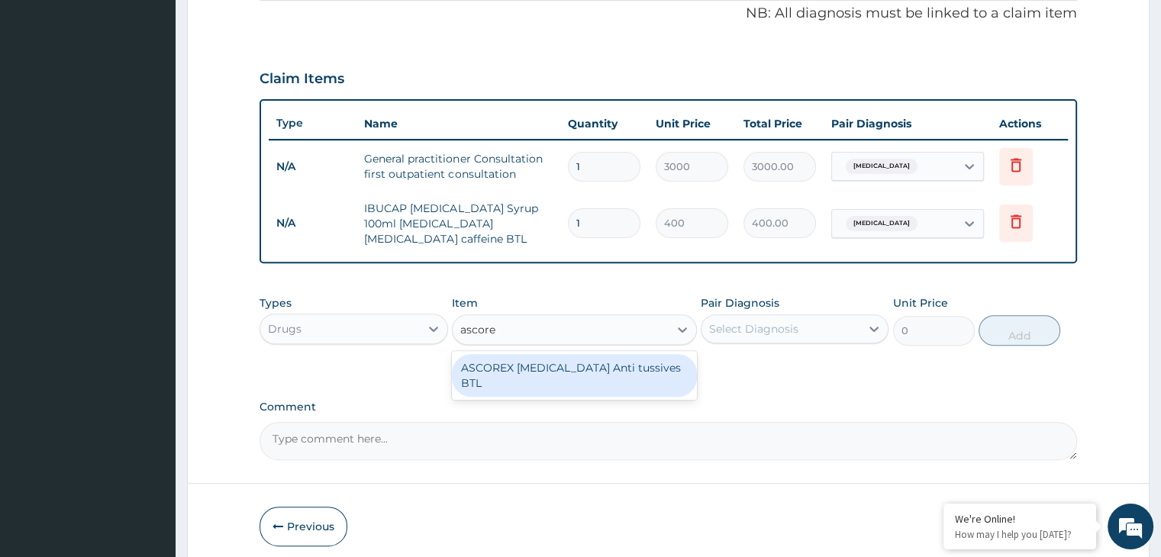
click at [637, 368] on div "ASCOREX [MEDICAL_DATA] Anti tussives BTL" at bounding box center [574, 375] width 245 height 43
type input "740"
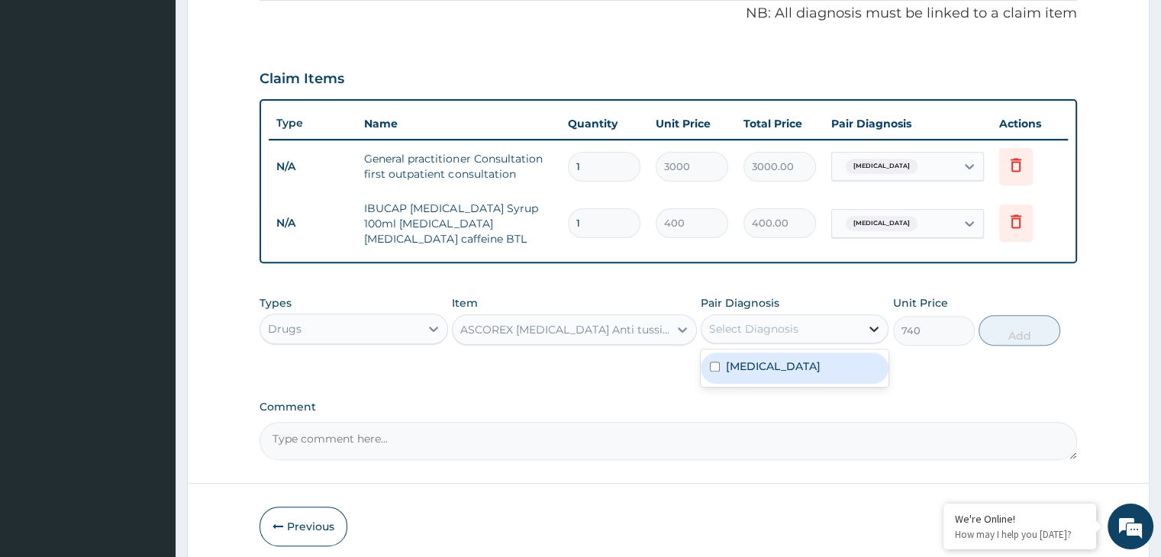
click at [871, 331] on icon at bounding box center [873, 328] width 15 height 15
click at [821, 370] on label "[MEDICAL_DATA]" at bounding box center [773, 366] width 95 height 15
checkbox input "true"
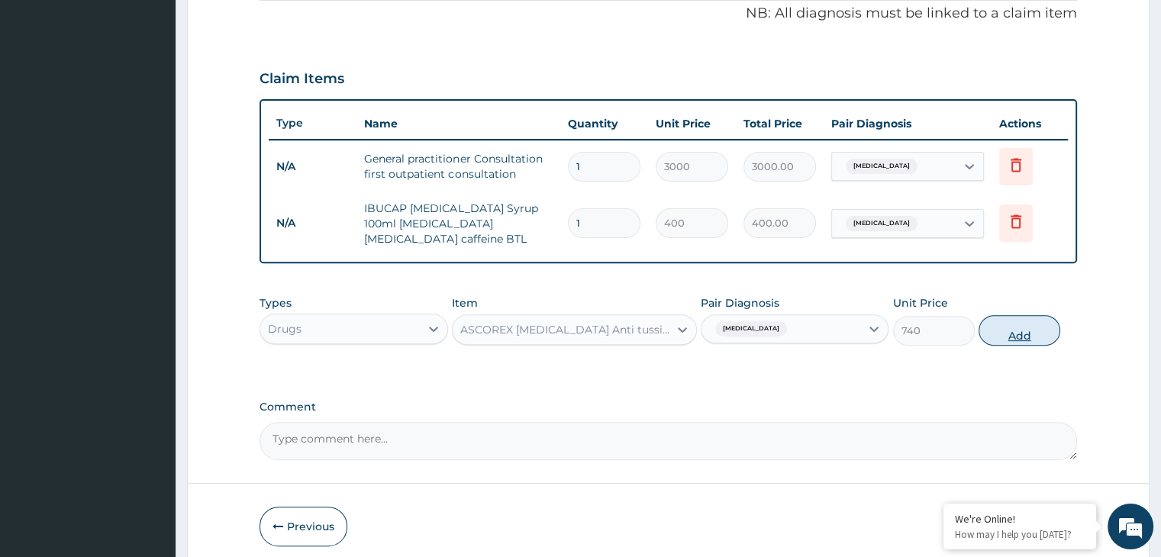
click at [1024, 324] on button "Add" at bounding box center [1020, 330] width 82 height 31
type input "0"
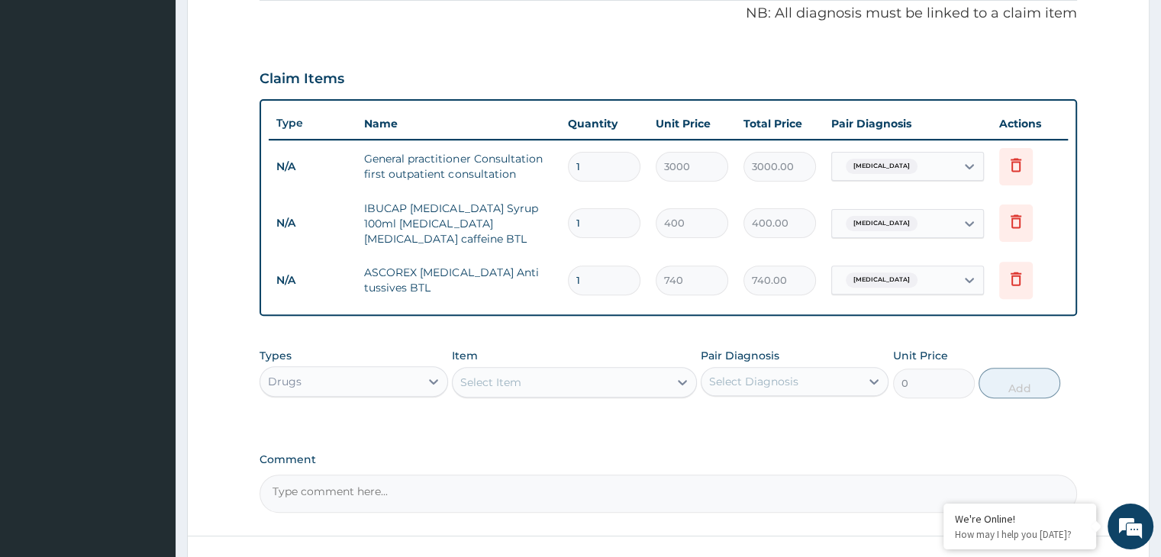
click at [574, 370] on div "Select Item" at bounding box center [561, 382] width 216 height 24
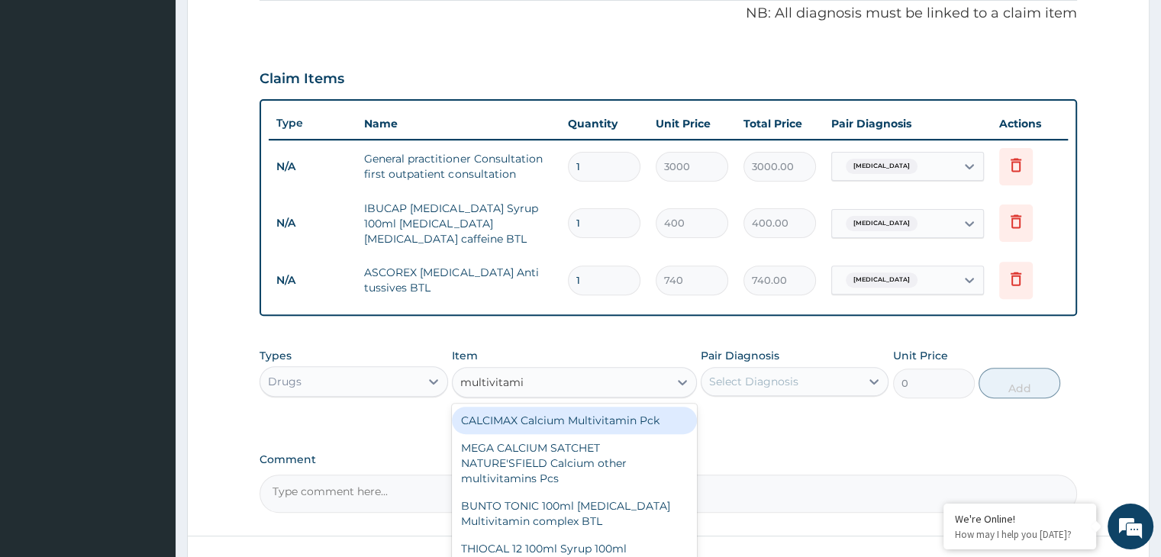
type input "multivitamin"
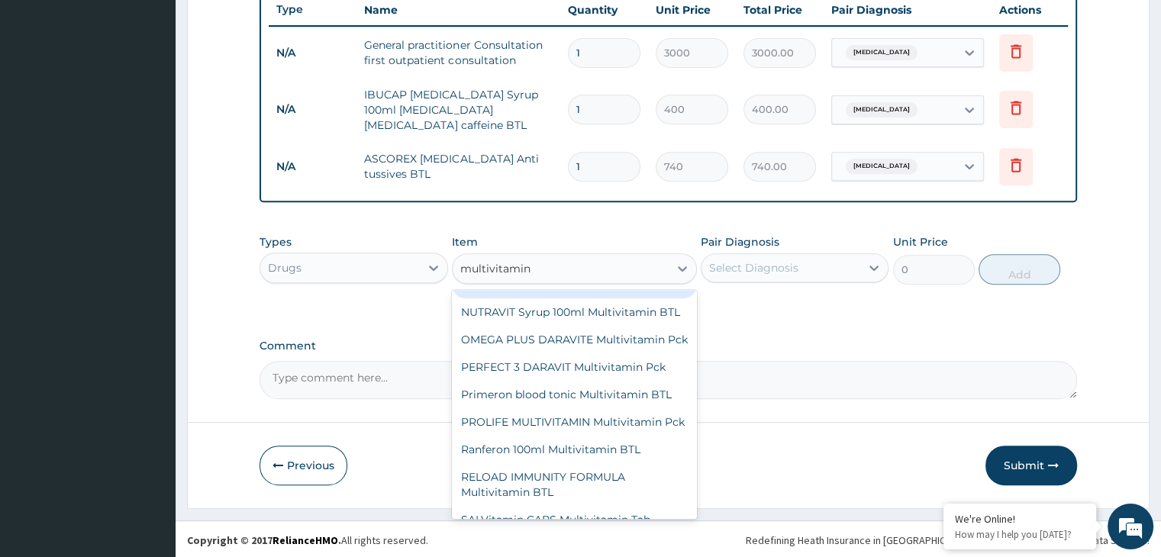
scroll to position [4446, 0]
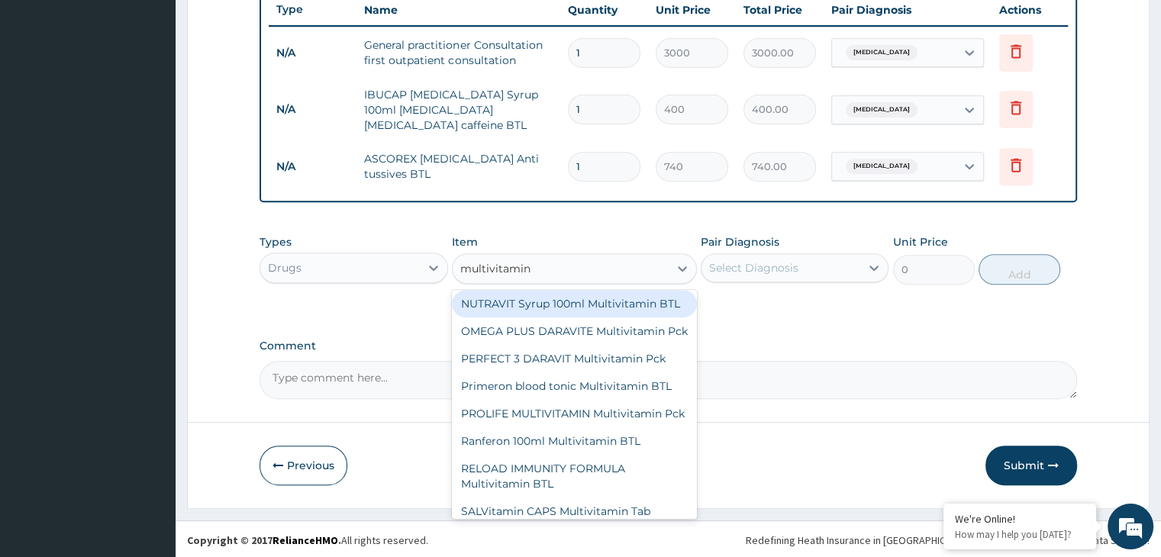
click at [624, 318] on div "NUTRAVIT Syrup 100ml Multivitamin BTL" at bounding box center [574, 303] width 245 height 27
type input "300"
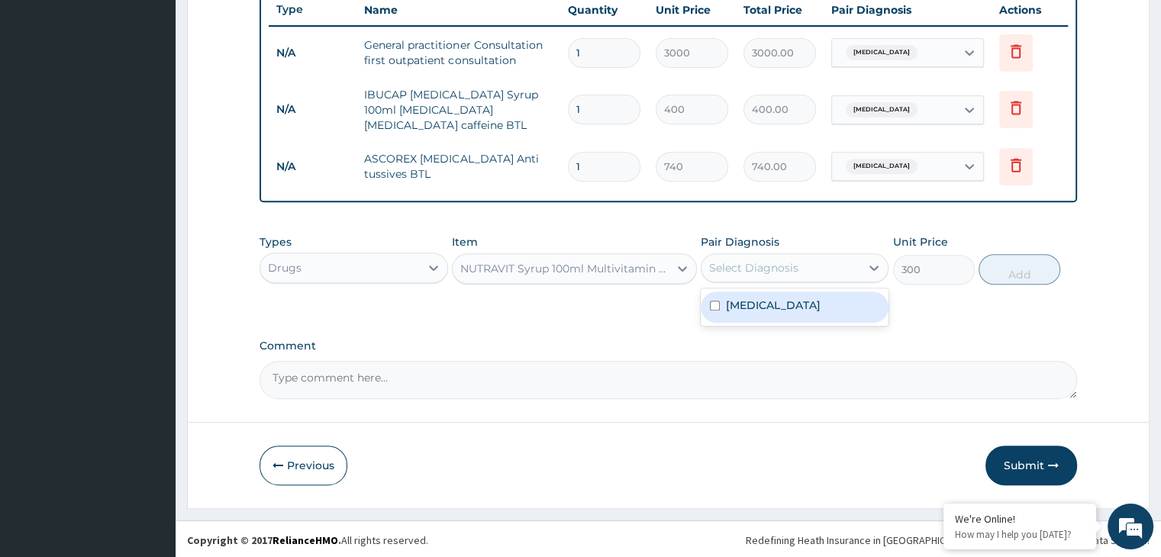
click at [853, 268] on div "Select Diagnosis" at bounding box center [781, 268] width 159 height 24
click at [821, 305] on label "[MEDICAL_DATA]" at bounding box center [773, 305] width 95 height 15
checkbox input "true"
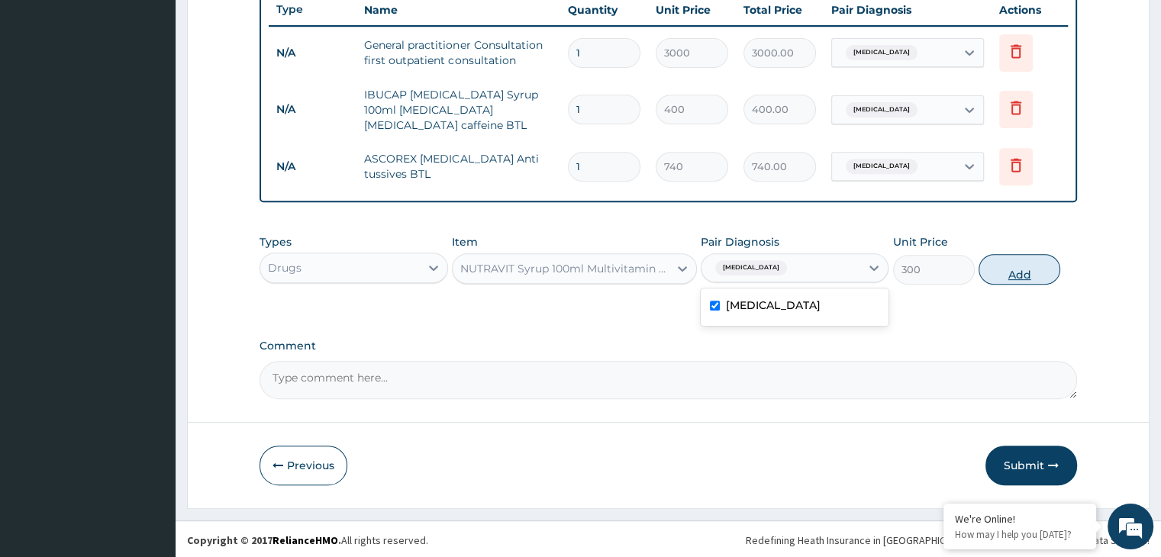
click at [1024, 269] on button "Add" at bounding box center [1020, 269] width 82 height 31
type input "0"
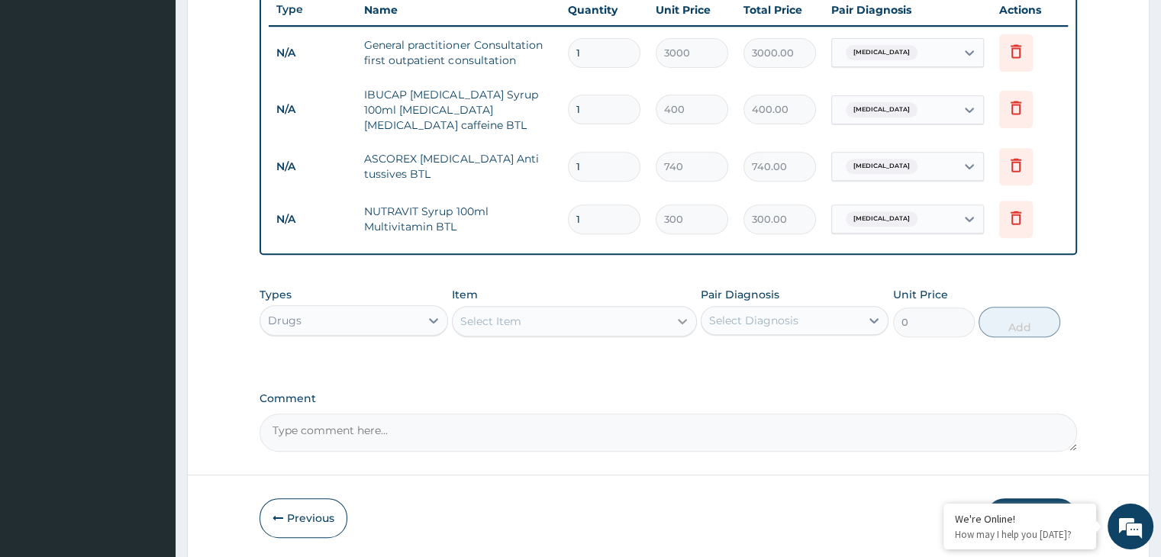
click at [672, 317] on div at bounding box center [682, 321] width 27 height 27
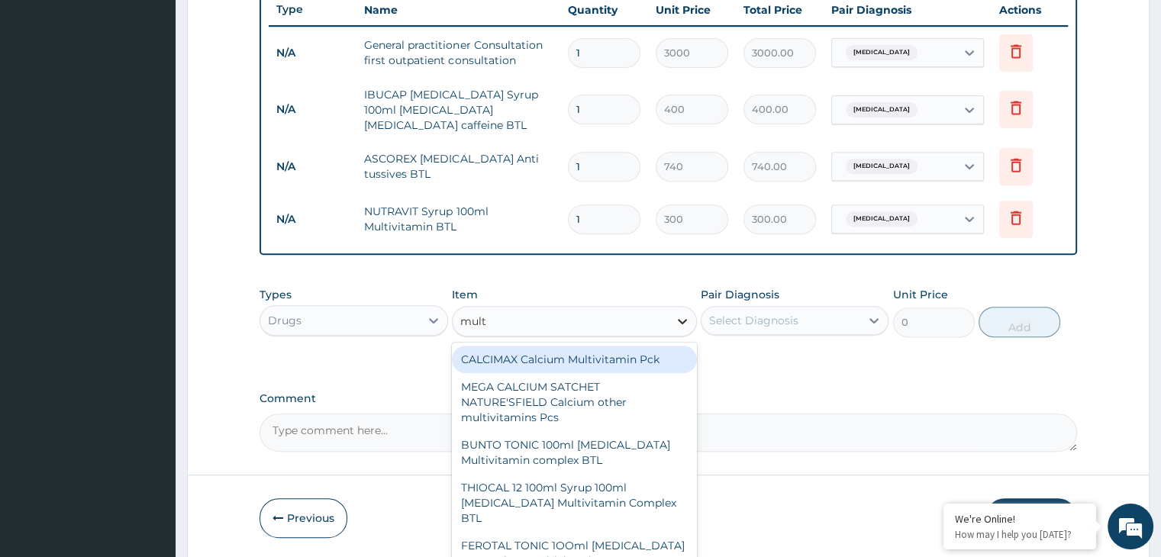
type input "multi"
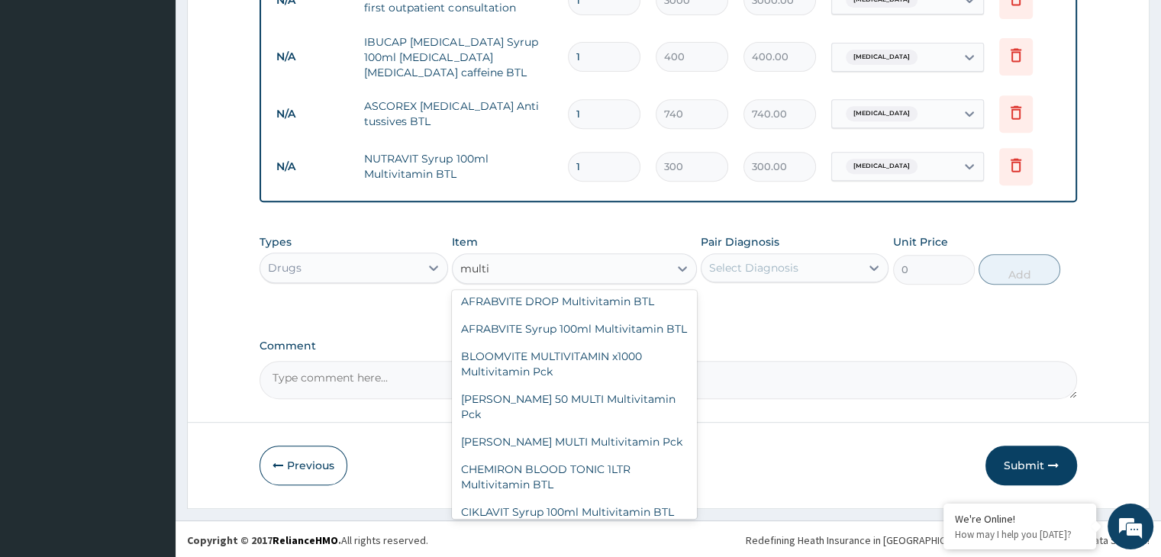
scroll to position [3358, 0]
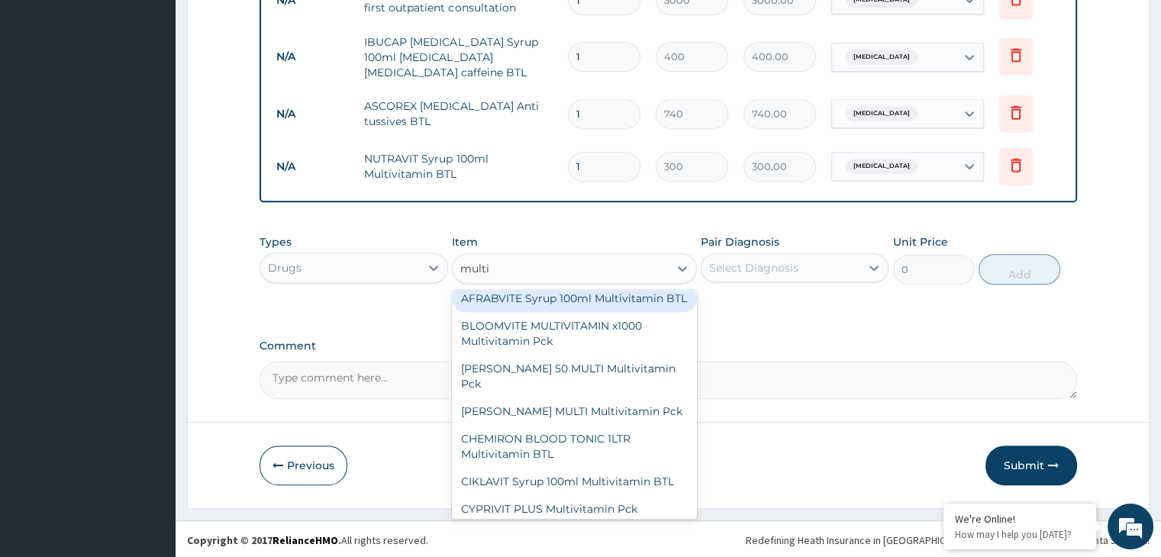
click at [630, 312] on div "AFRABVITE Syrup 100ml Multivitamin BTL" at bounding box center [574, 298] width 245 height 27
type input "300"
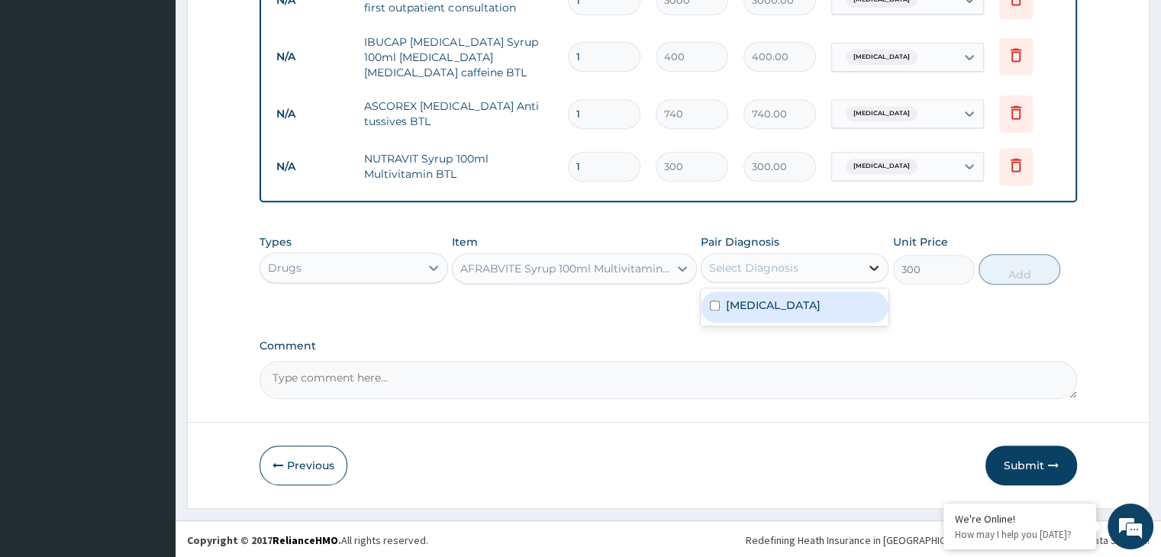
click at [861, 264] on div at bounding box center [873, 267] width 27 height 27
click at [821, 303] on label "[MEDICAL_DATA]" at bounding box center [773, 305] width 95 height 15
checkbox input "true"
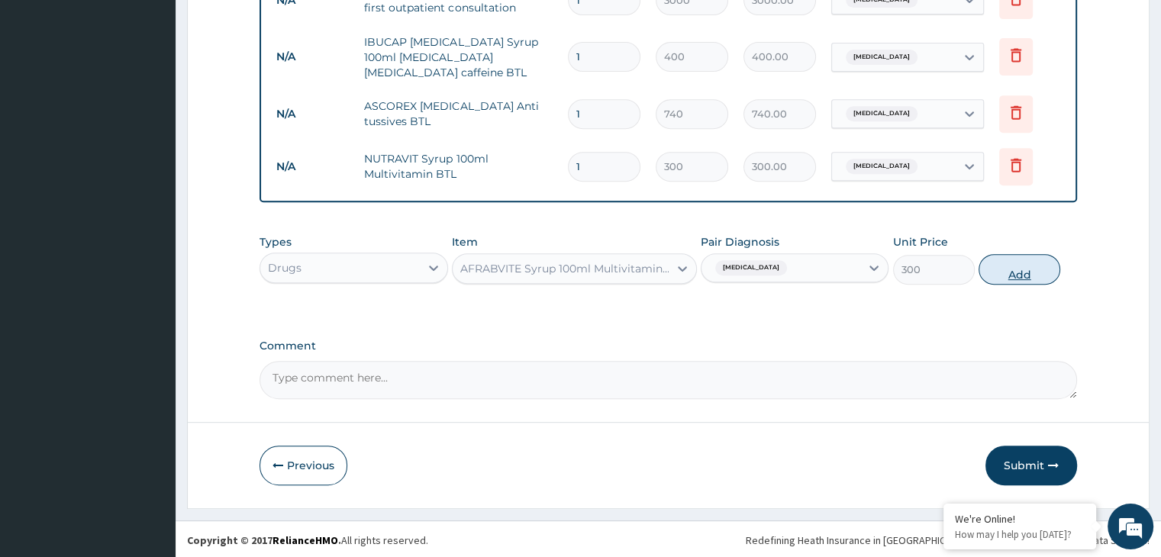
click at [1024, 268] on button "Add" at bounding box center [1020, 269] width 82 height 31
type input "0"
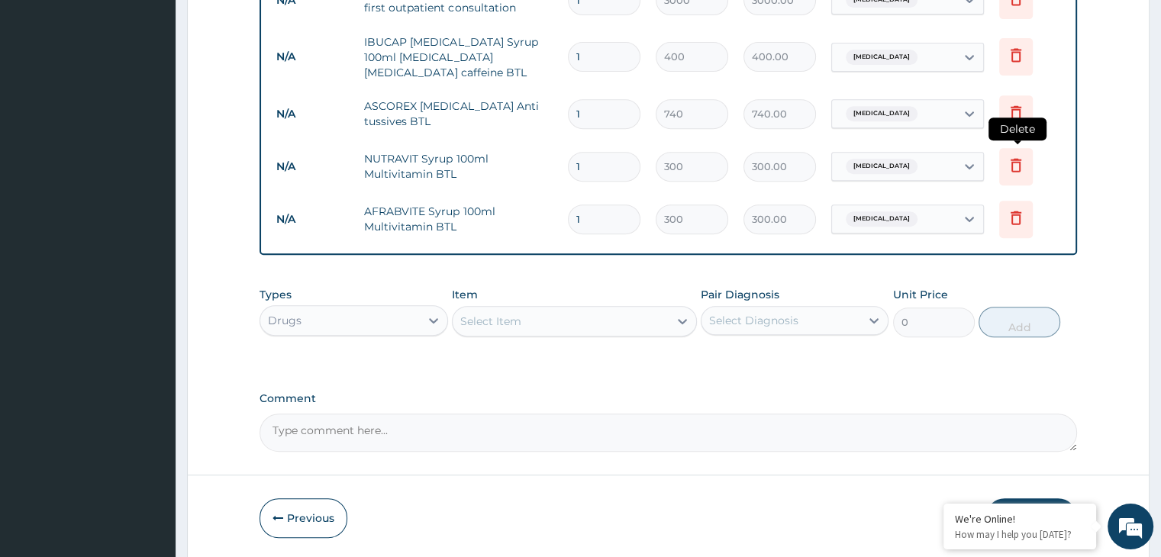
click at [1007, 169] on icon at bounding box center [1016, 165] width 18 height 18
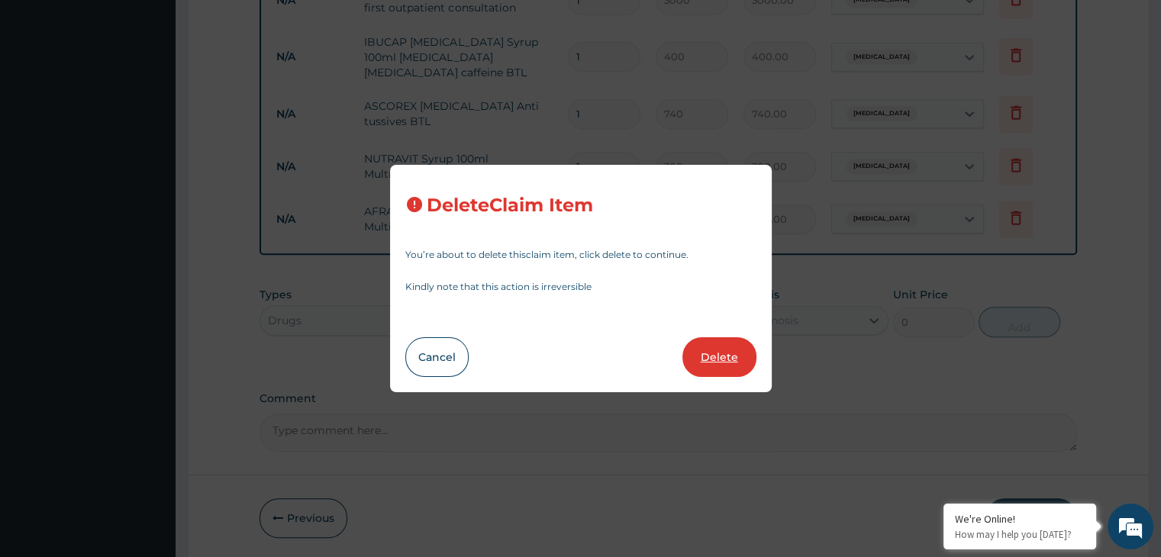
click at [729, 363] on button "Delete" at bounding box center [719, 357] width 74 height 40
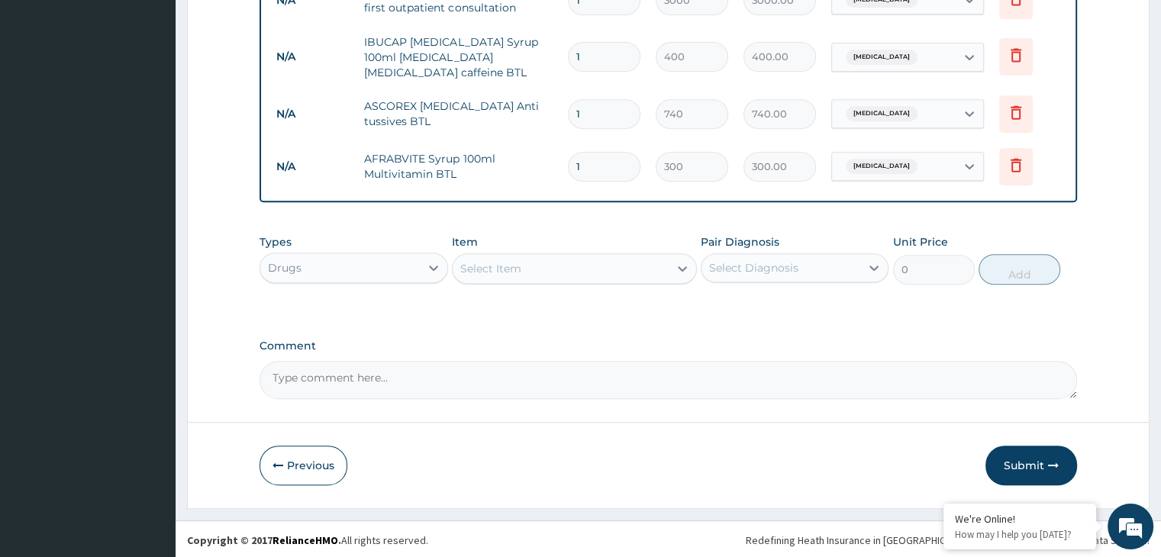
click at [615, 166] on input "1" at bounding box center [604, 167] width 73 height 30
type input "0.00"
type input "2"
type input "600.00"
type input "2"
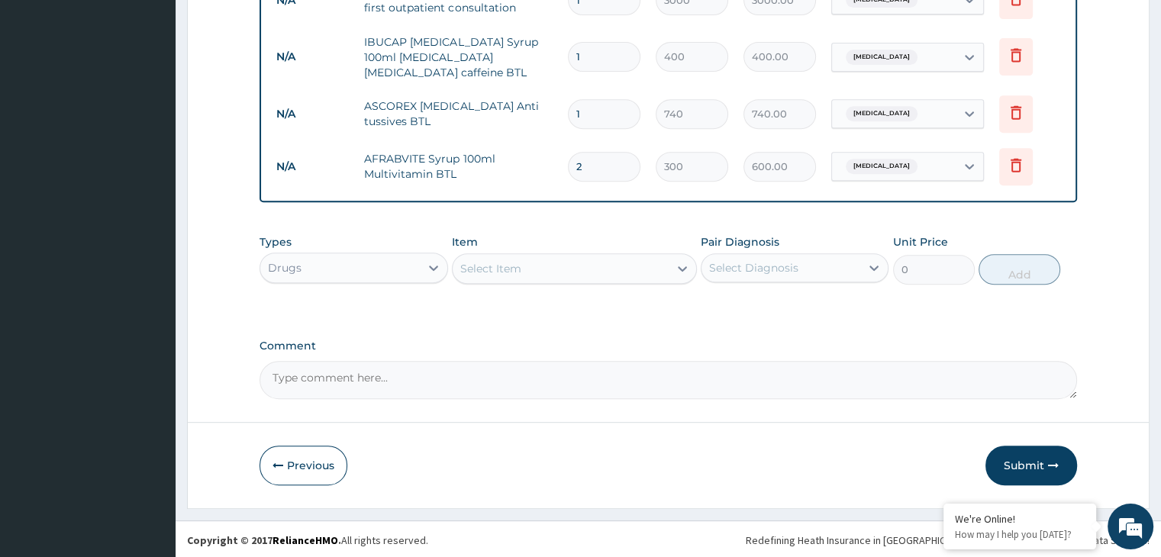
click at [596, 111] on input "1" at bounding box center [604, 114] width 73 height 30
type input "0.00"
type input "1"
type input "740.00"
type input "10"
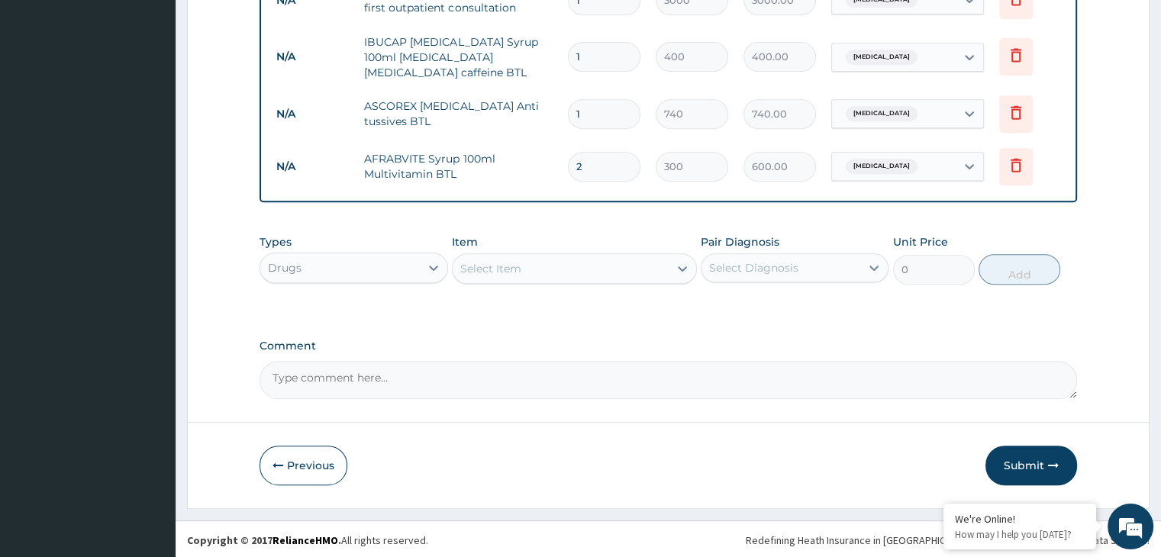
type input "7400.00"
type input "1"
type input "740.00"
type input "0.00"
type input "3"
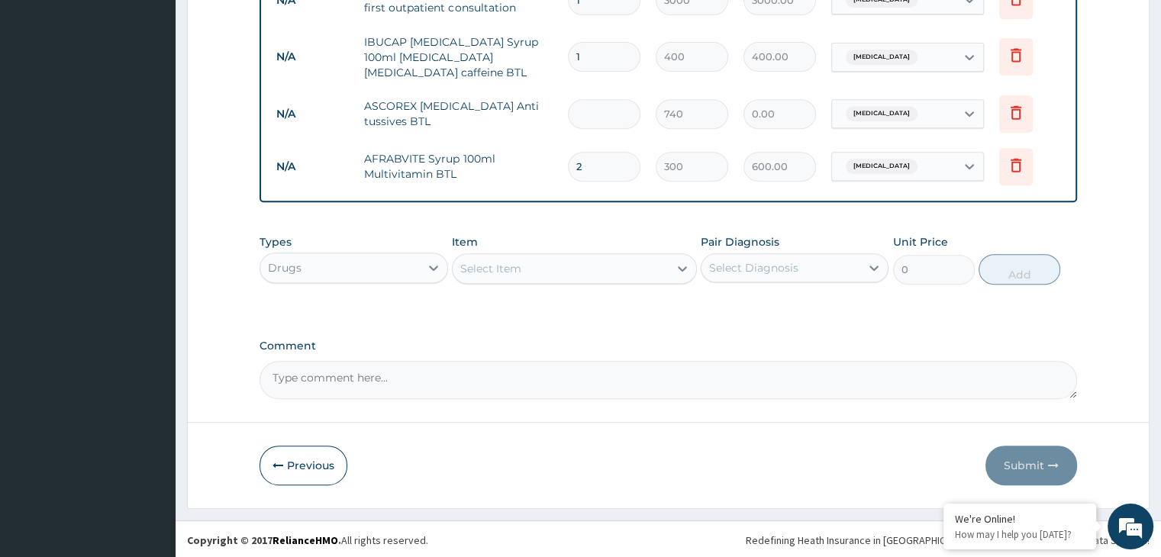
type input "2220.00"
type input "0.00"
type input "3"
type input "2220.00"
type input "0.00"
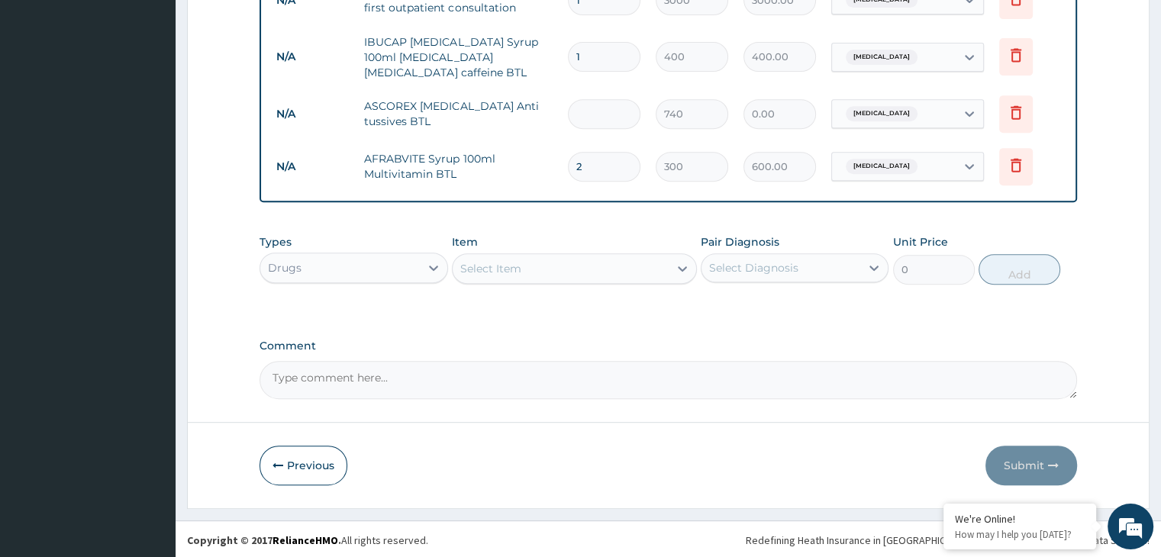
type input "2"
type input "1480.00"
type input "2"
click at [612, 60] on input "1" at bounding box center [604, 57] width 73 height 30
type input "0.00"
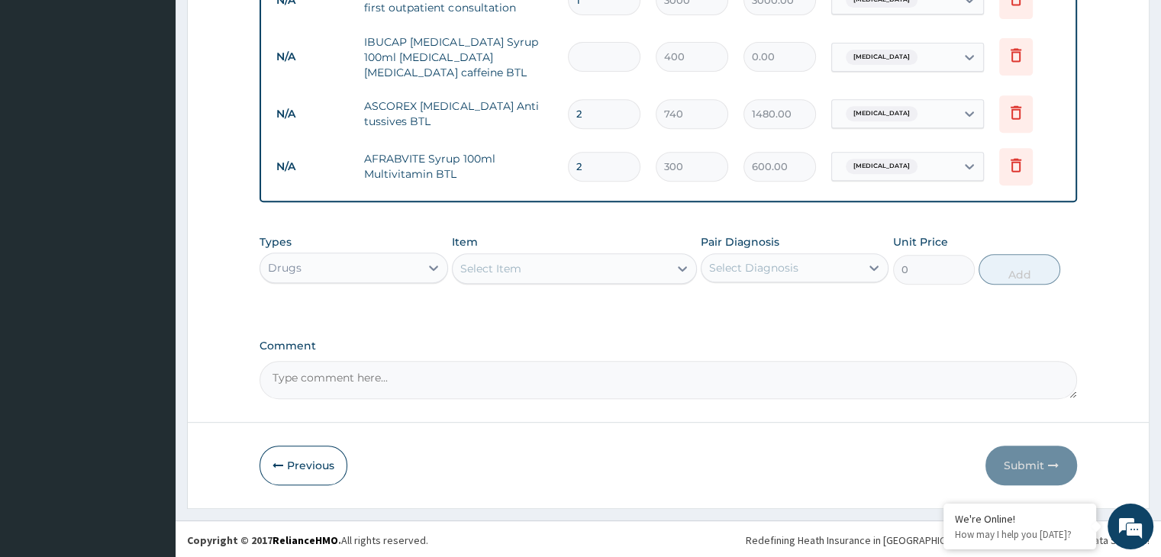
type input "9"
type input "3600.00"
click at [611, 59] on input "9" at bounding box center [604, 57] width 73 height 30
type input "0.00"
type input "2"
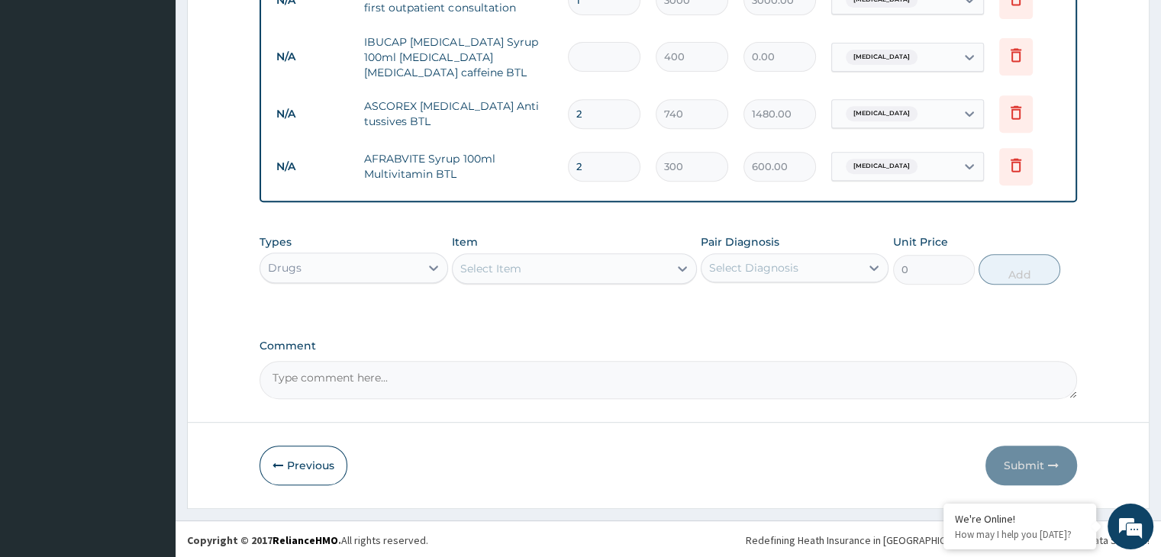
type input "800.00"
type input "0.00"
type input "2"
type input "800.00"
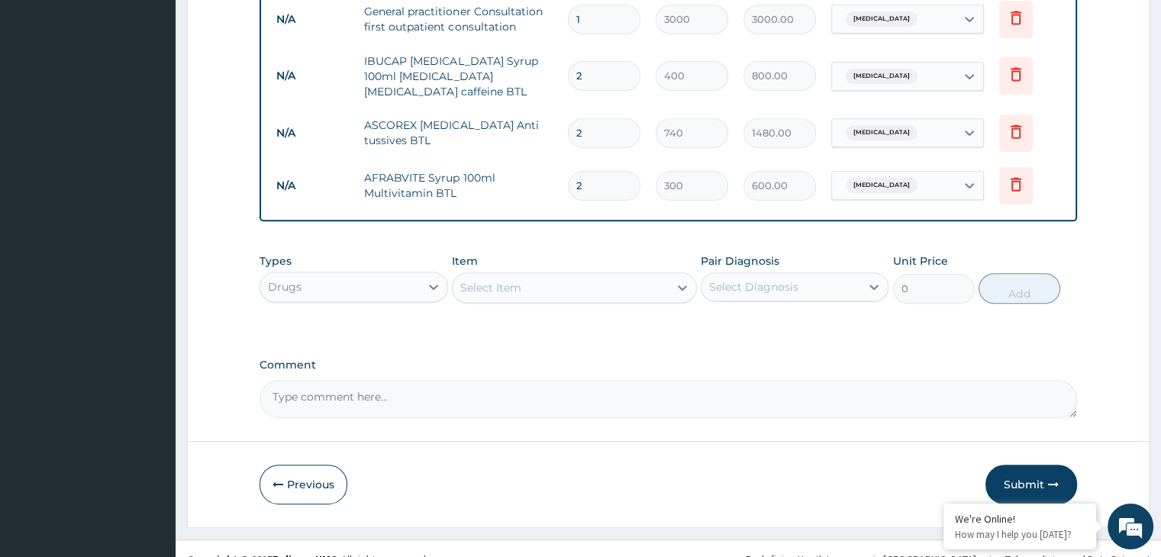
scroll to position [635, 0]
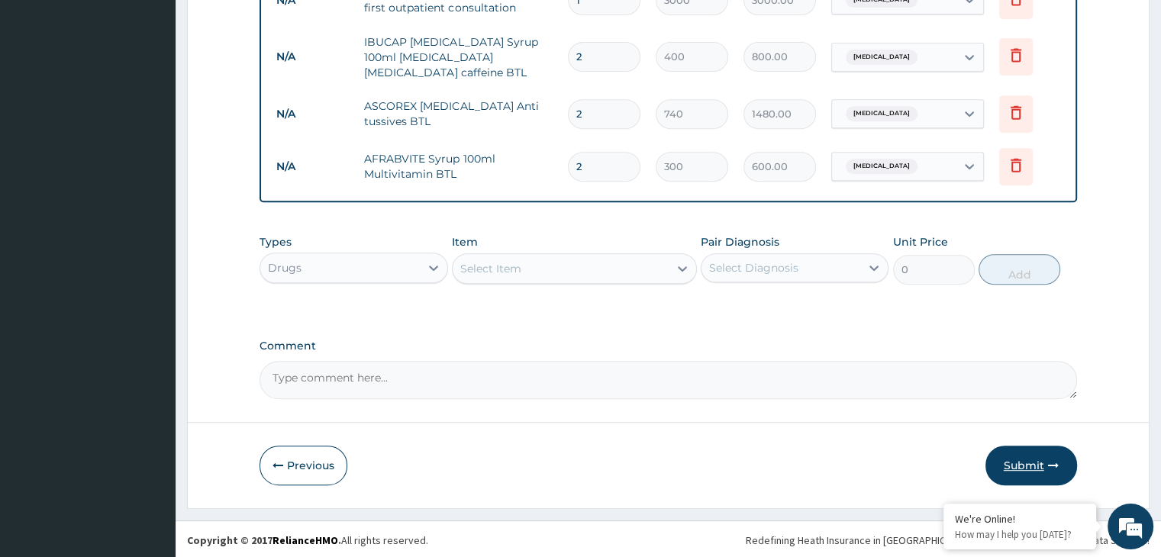
type input "2"
click at [1027, 456] on button "Submit" at bounding box center [1031, 466] width 92 height 40
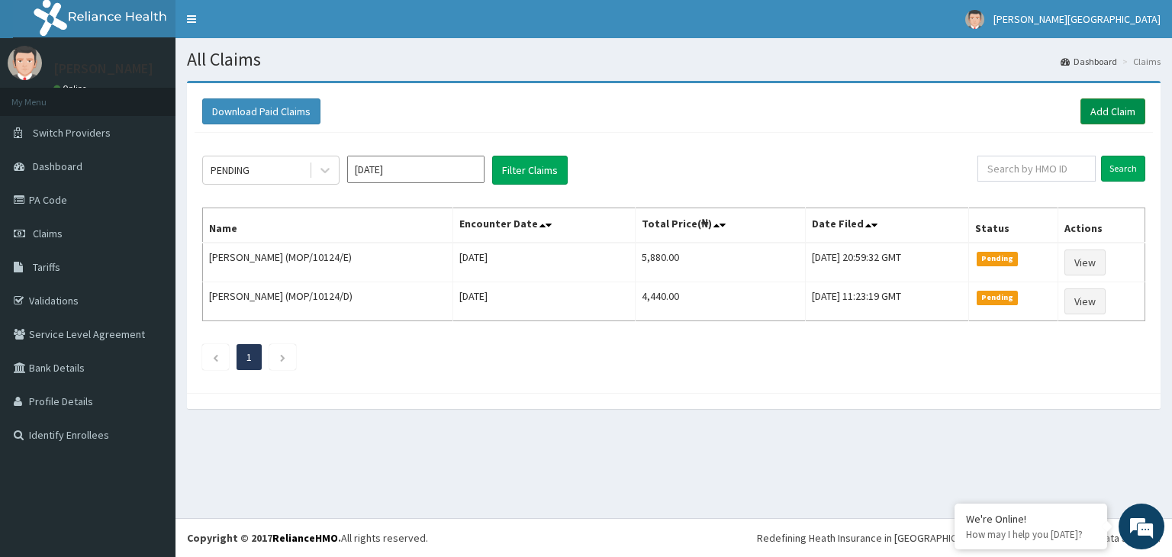
click at [1134, 118] on link "Add Claim" at bounding box center [1113, 111] width 65 height 26
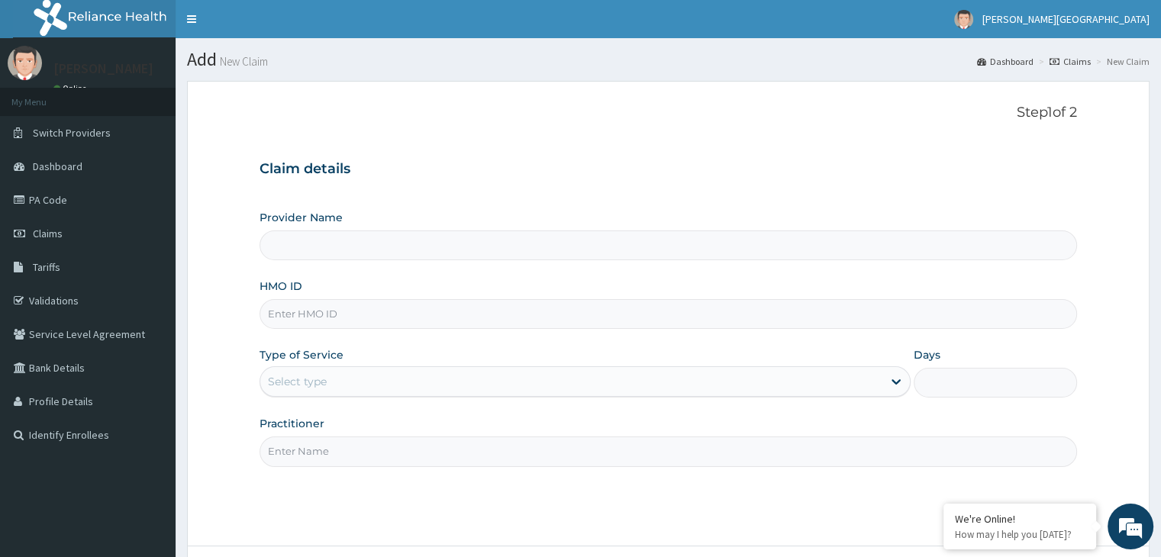
click at [744, 315] on input "HMO ID" at bounding box center [668, 314] width 817 height 30
type input "[GEOGRAPHIC_DATA]"
type input "MHN/10156/A"
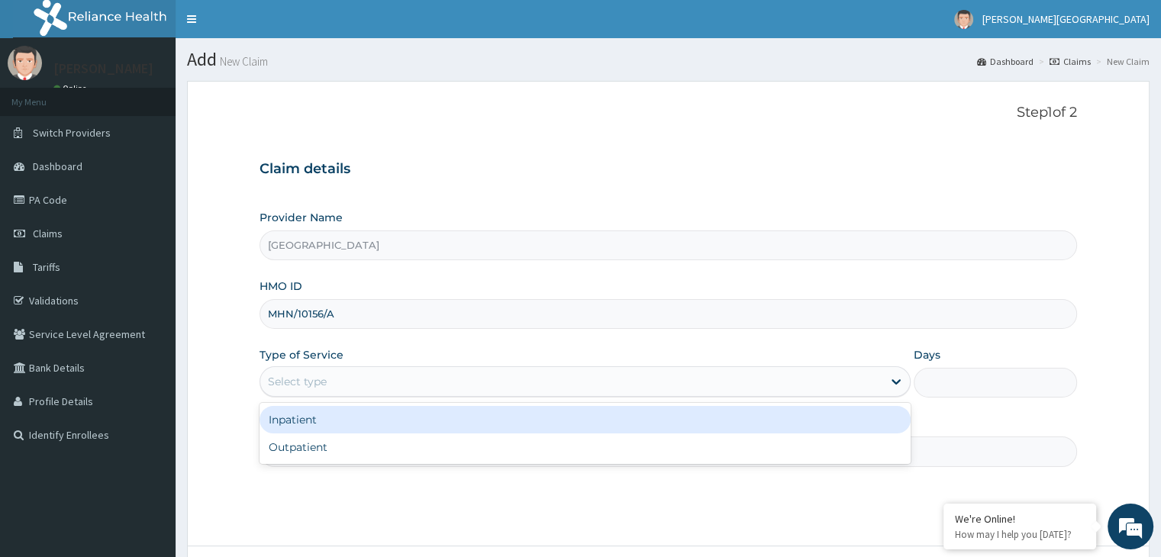
click at [639, 382] on div "Select type" at bounding box center [571, 381] width 622 height 24
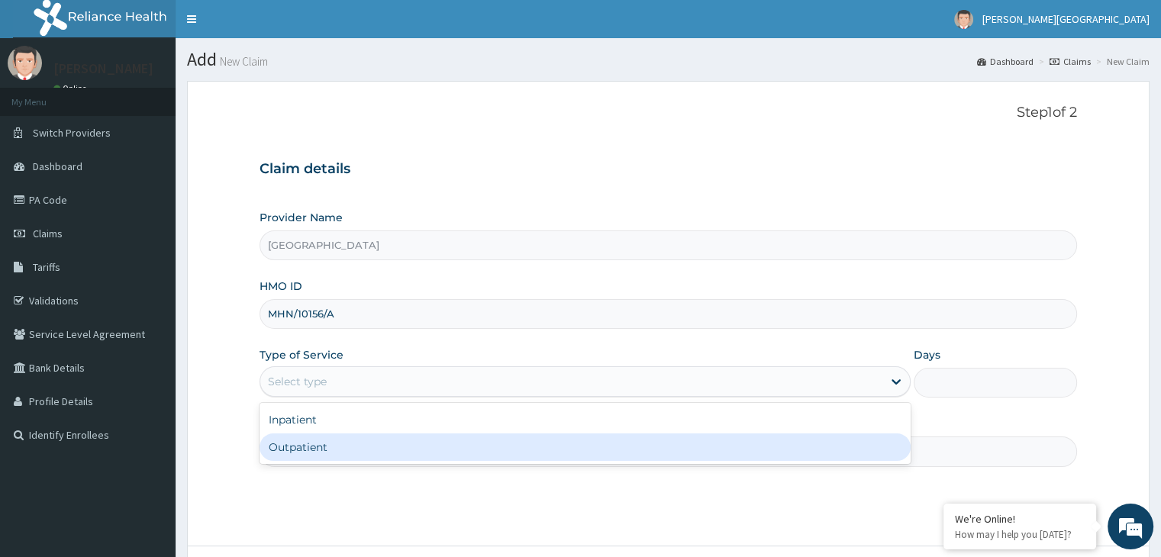
click at [629, 441] on div "Outpatient" at bounding box center [585, 447] width 651 height 27
type input "1"
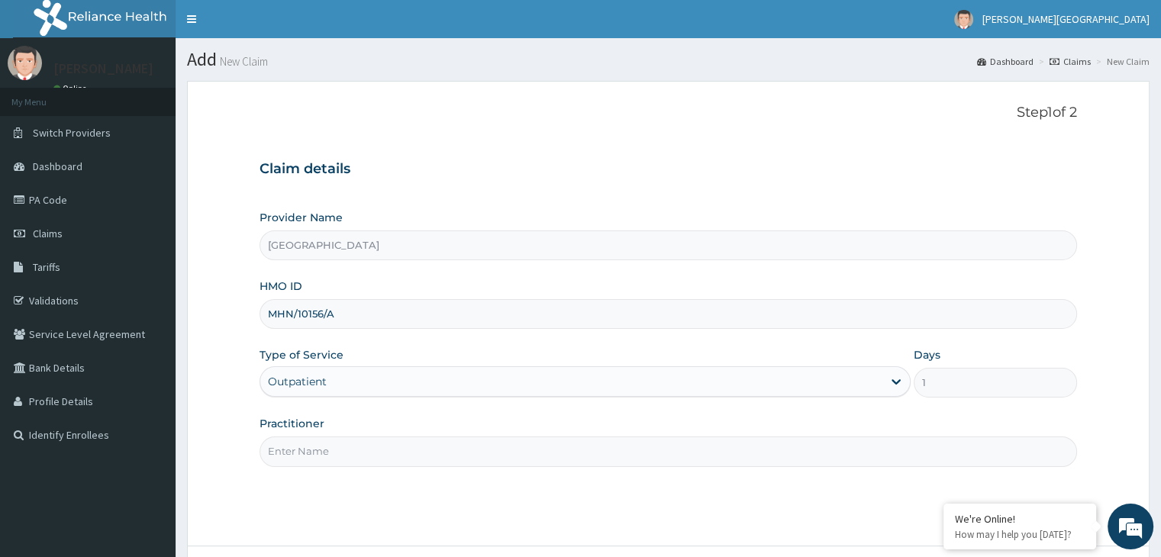
click at [590, 457] on input "Practitioner" at bounding box center [668, 452] width 817 height 30
type input "[PERSON_NAME]"
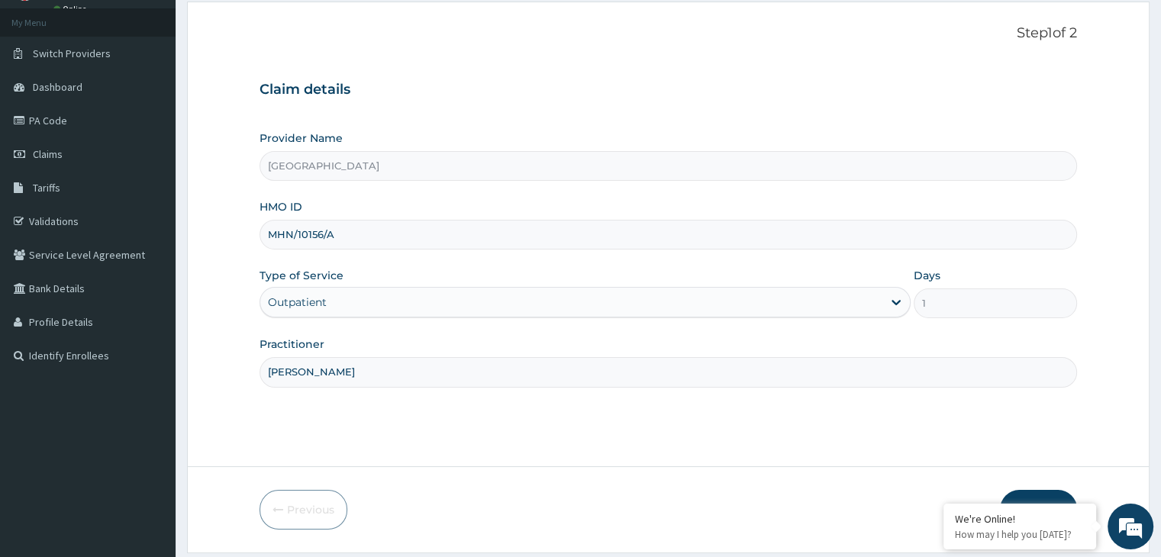
scroll to position [125, 0]
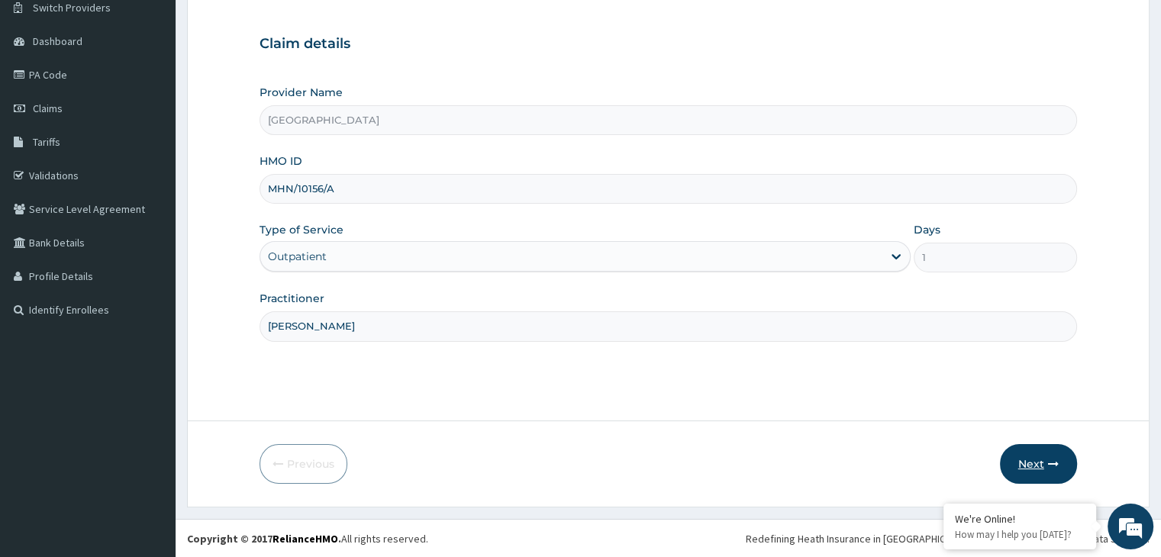
click at [1043, 461] on button "Next" at bounding box center [1038, 464] width 77 height 40
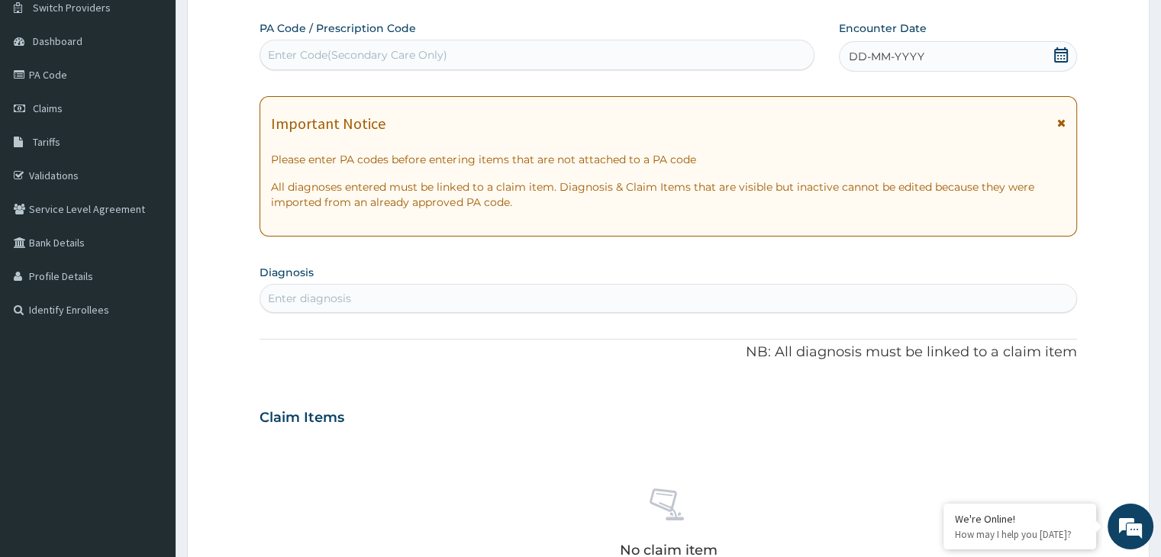
click at [1067, 60] on icon at bounding box center [1061, 54] width 14 height 15
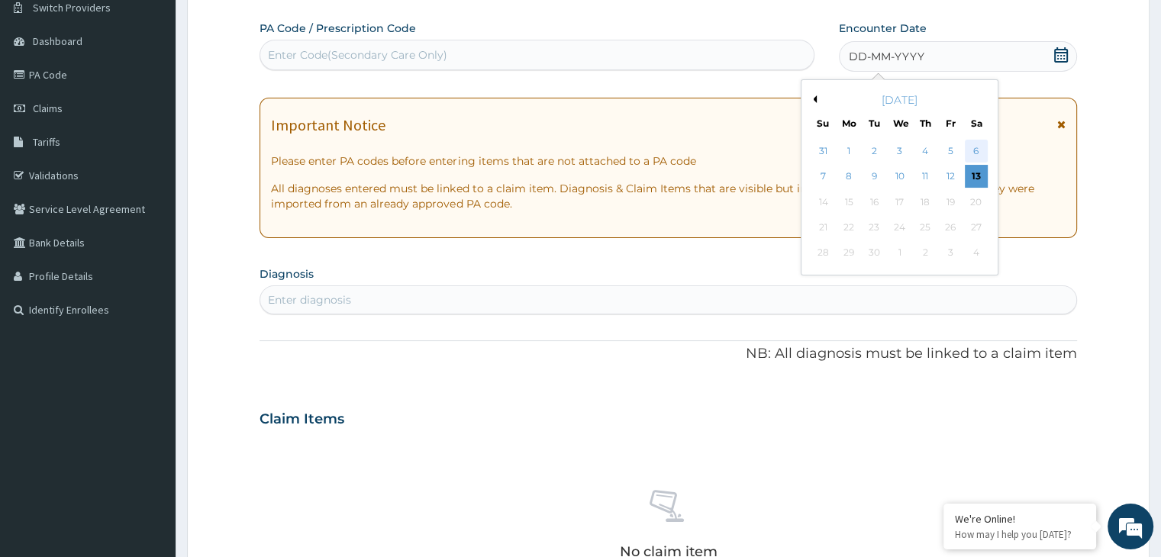
click at [968, 153] on div "6" at bounding box center [976, 151] width 23 height 23
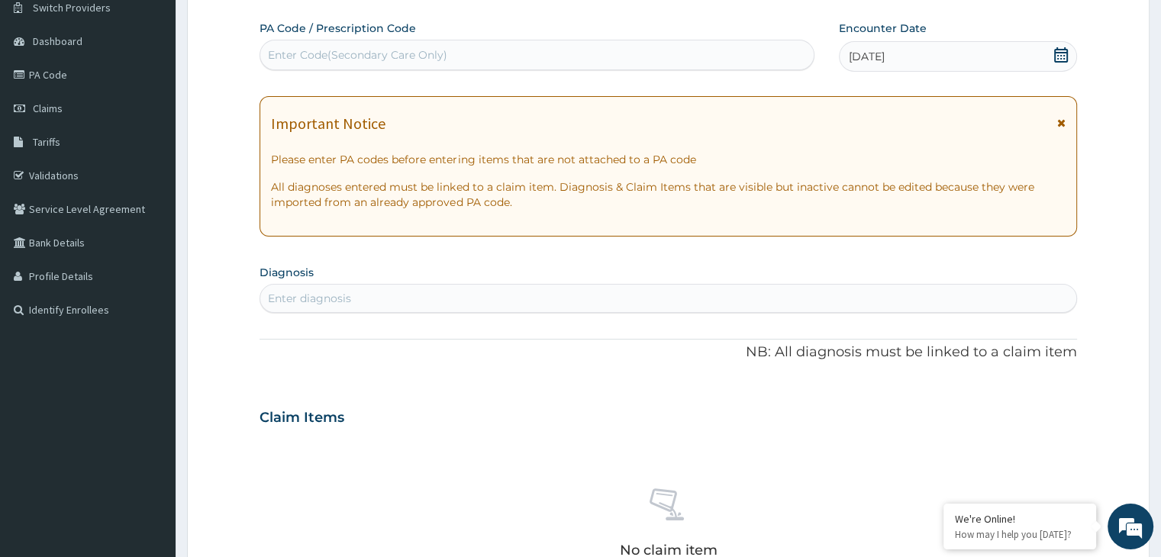
click at [731, 299] on div "Enter diagnosis" at bounding box center [667, 298] width 815 height 24
type input "D"
type input "[MEDICAL_DATA]"
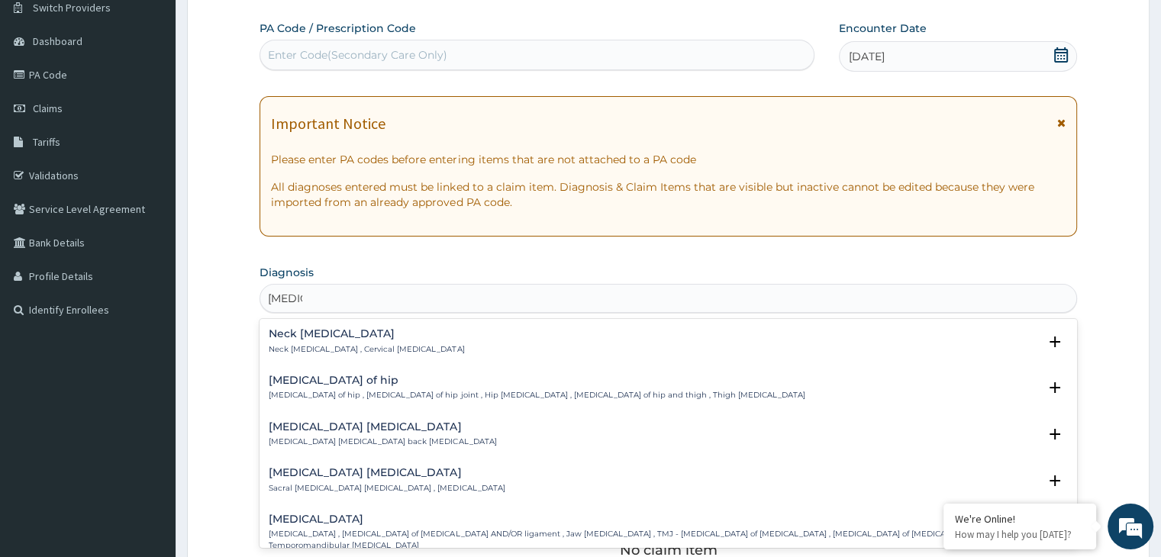
click at [361, 349] on p "Neck [MEDICAL_DATA] , Cervical [MEDICAL_DATA]" at bounding box center [366, 349] width 195 height 11
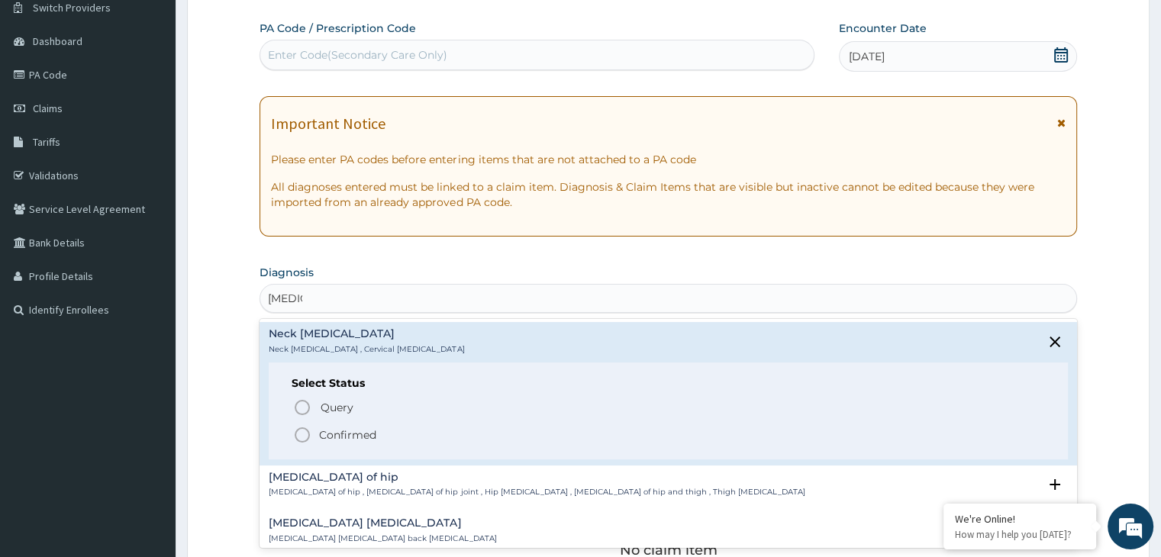
click at [298, 436] on icon "status option filled" at bounding box center [302, 435] width 18 height 18
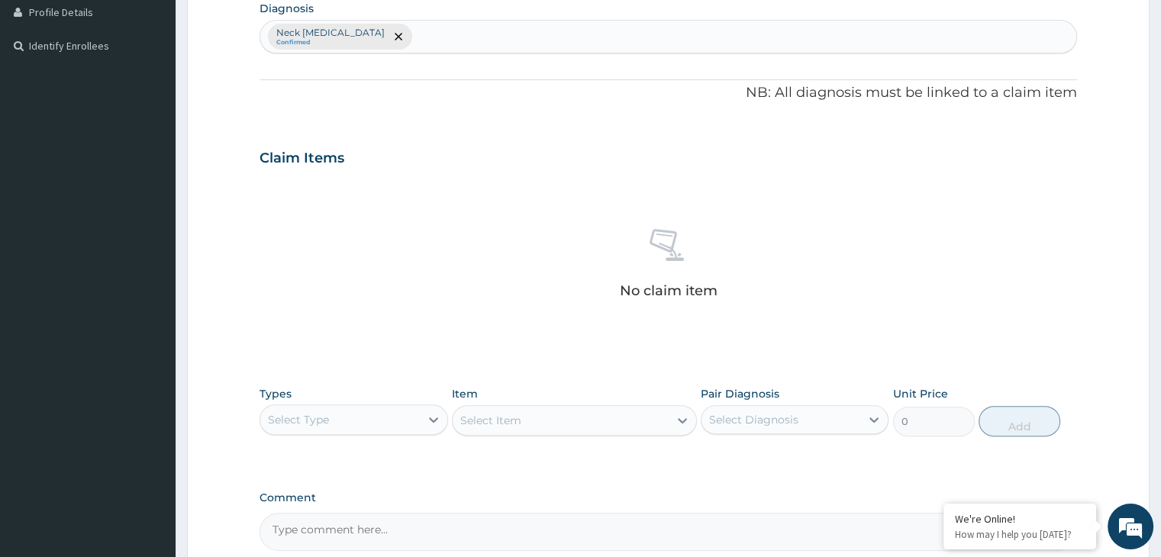
scroll to position [400, 0]
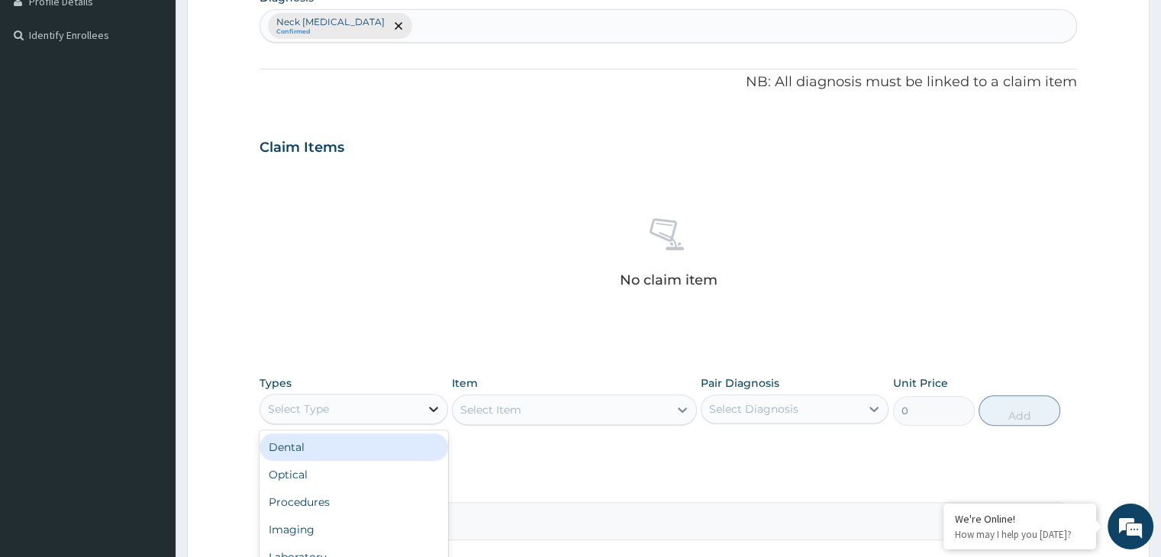
click at [421, 417] on div at bounding box center [433, 408] width 27 height 27
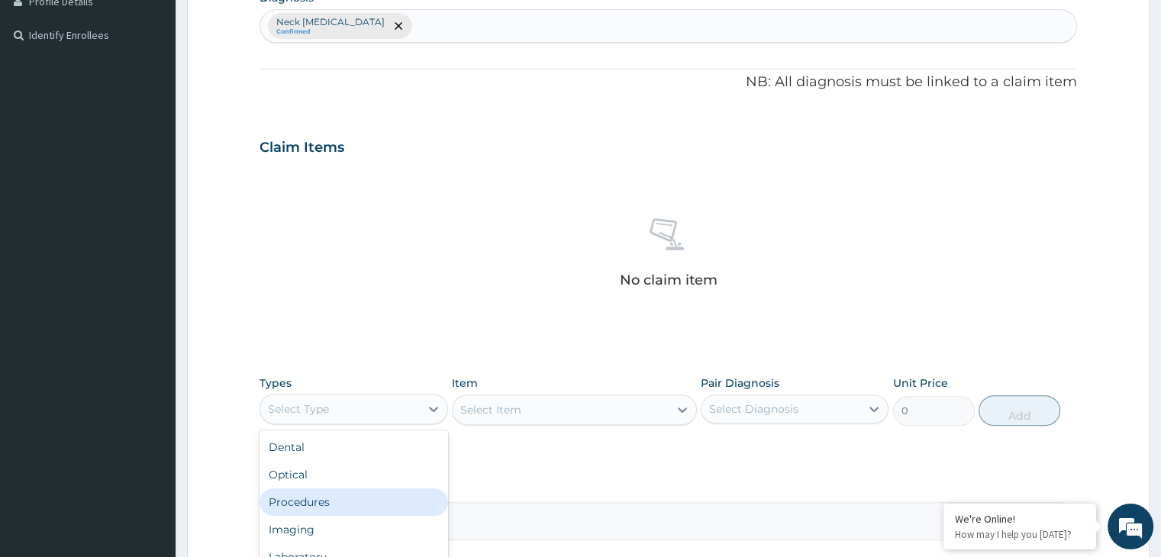
click at [396, 495] on div "Procedures" at bounding box center [354, 502] width 188 height 27
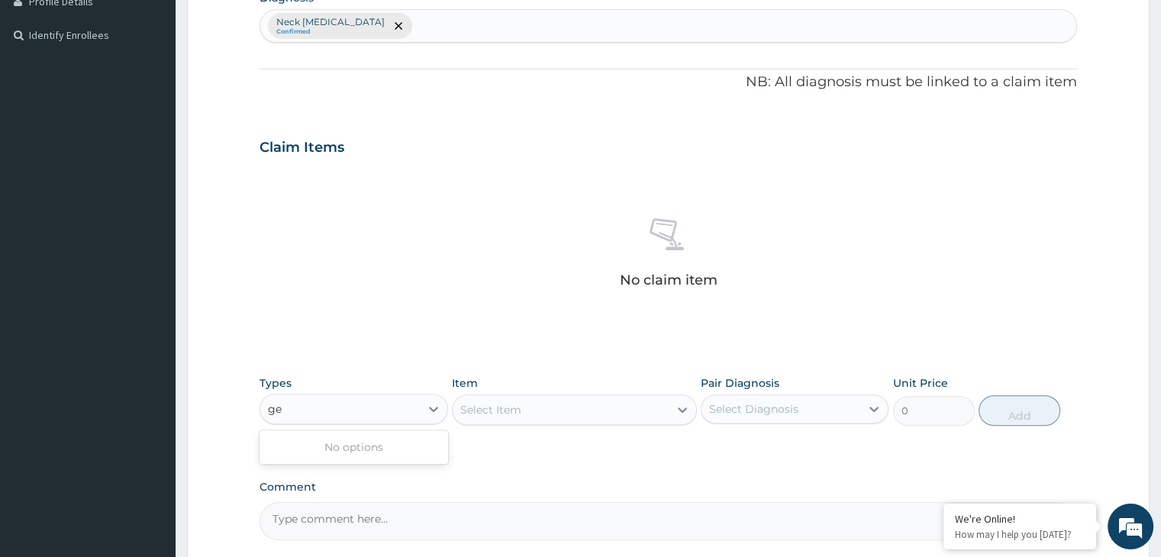
type input "g"
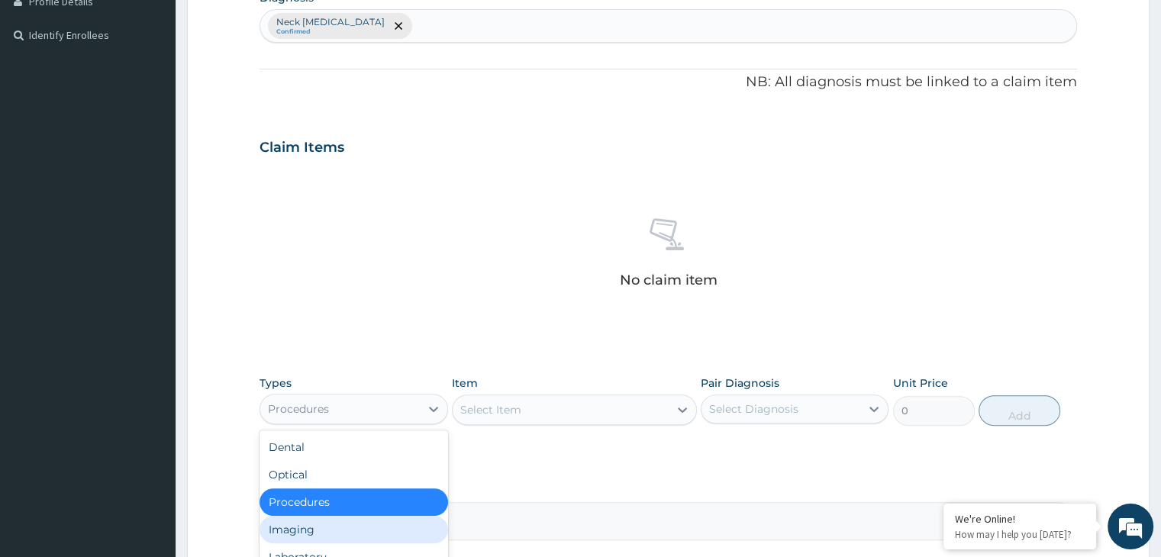
click at [645, 406] on div "Select Item" at bounding box center [561, 410] width 216 height 24
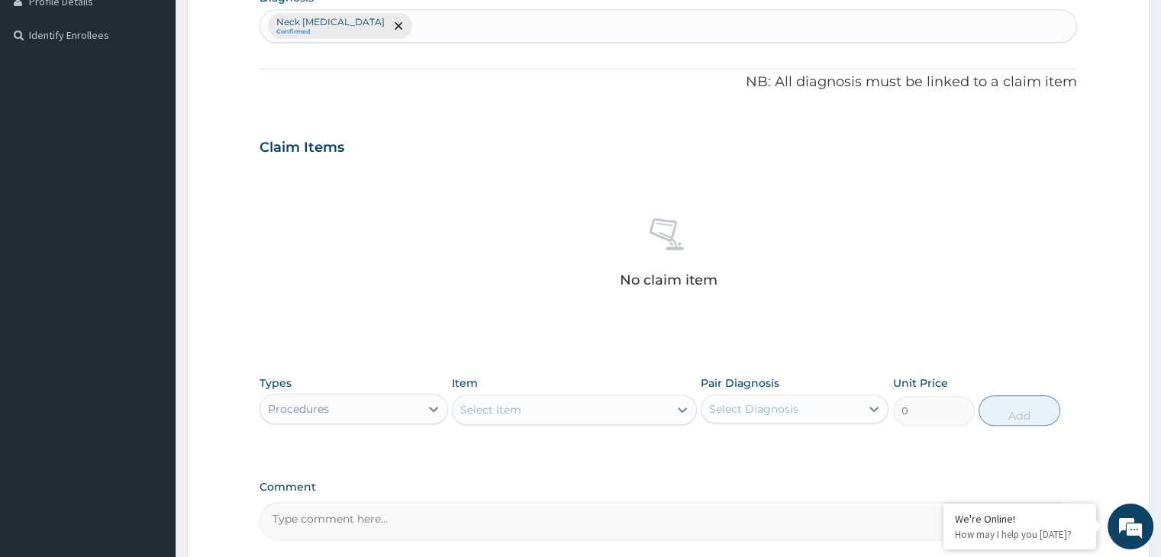
click at [645, 406] on div "Select Item" at bounding box center [561, 410] width 216 height 24
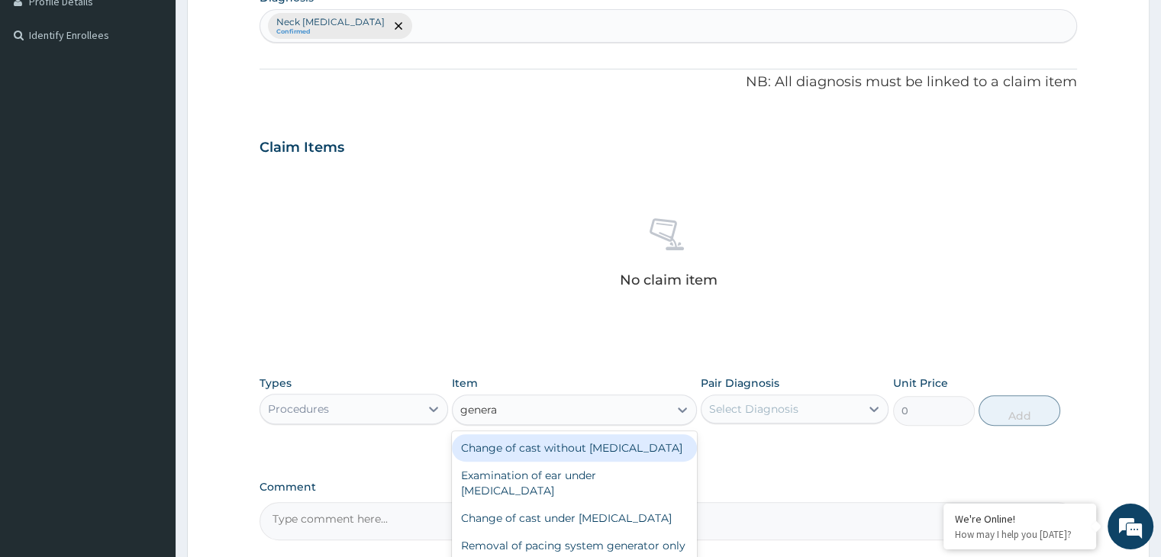
type input "general"
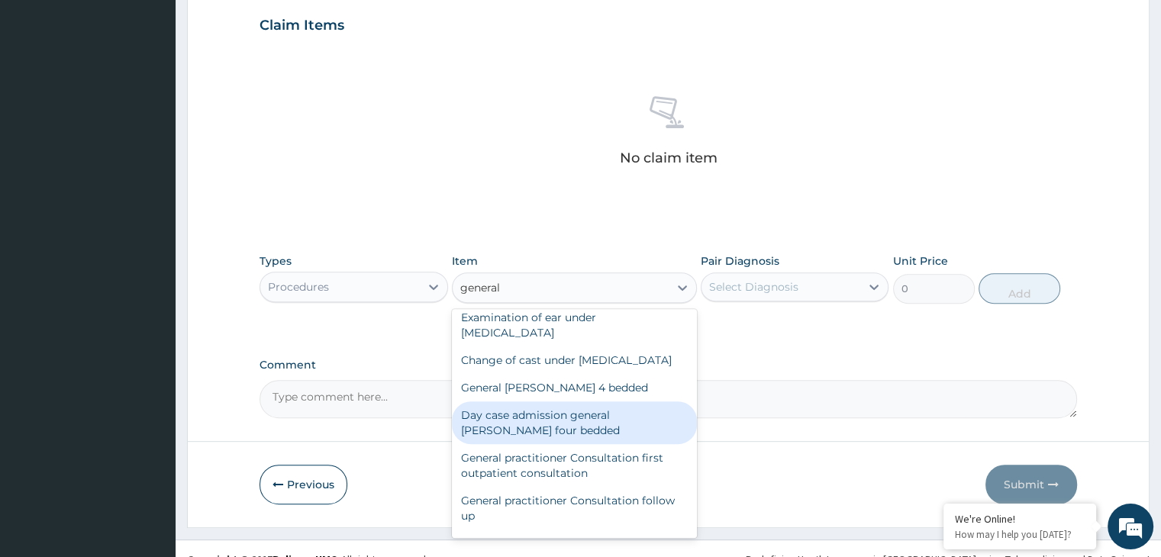
scroll to position [92, 0]
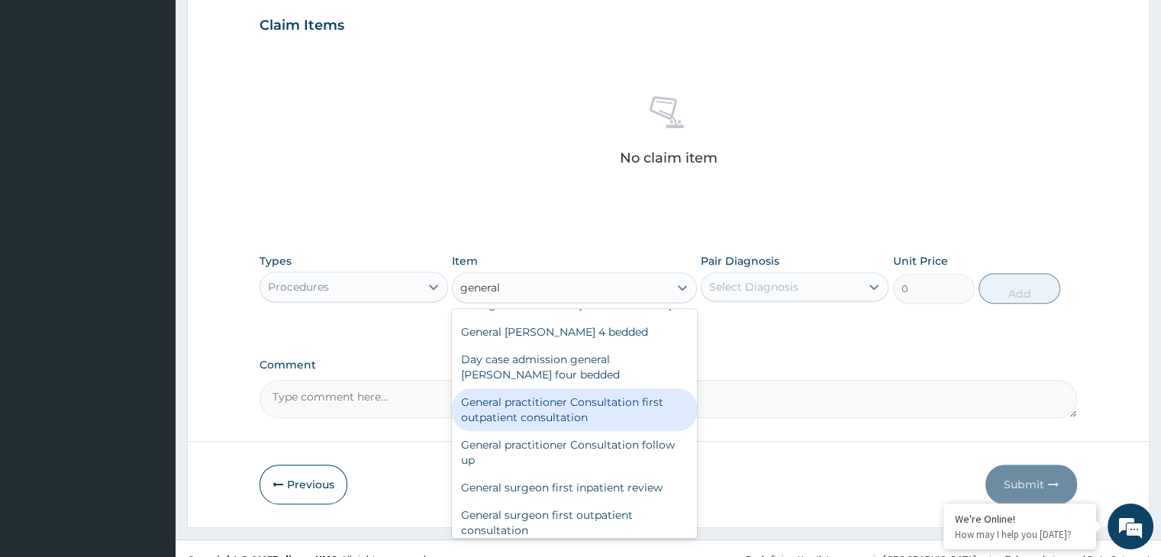
click at [550, 431] on div "General practitioner Consultation first outpatient consultation" at bounding box center [574, 410] width 245 height 43
type input "3000"
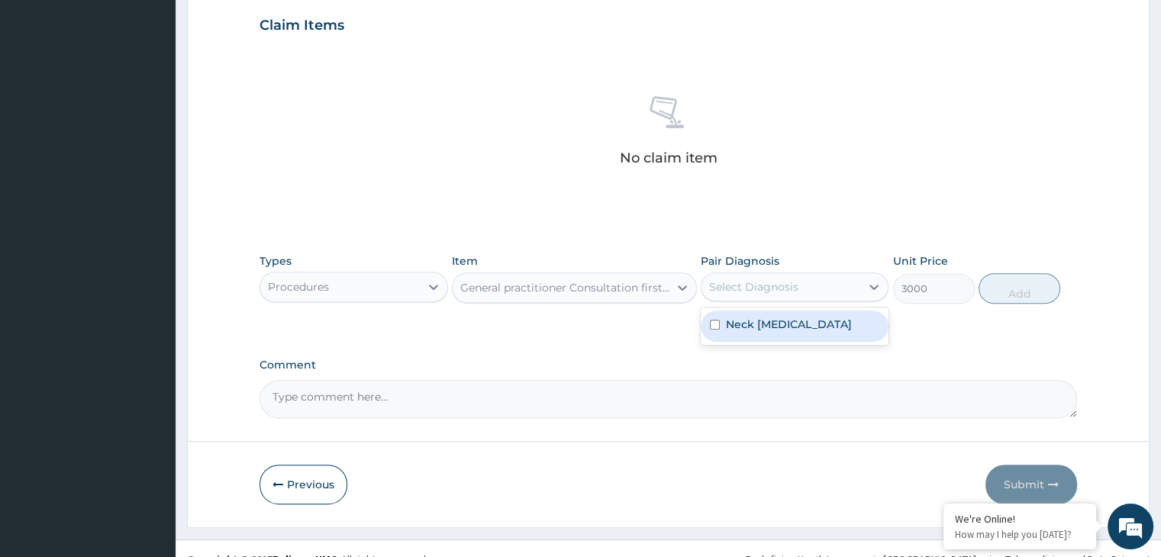
click at [845, 287] on div "Select Diagnosis" at bounding box center [781, 287] width 159 height 24
click at [828, 317] on div "Neck sprain" at bounding box center [795, 326] width 188 height 31
checkbox input "true"
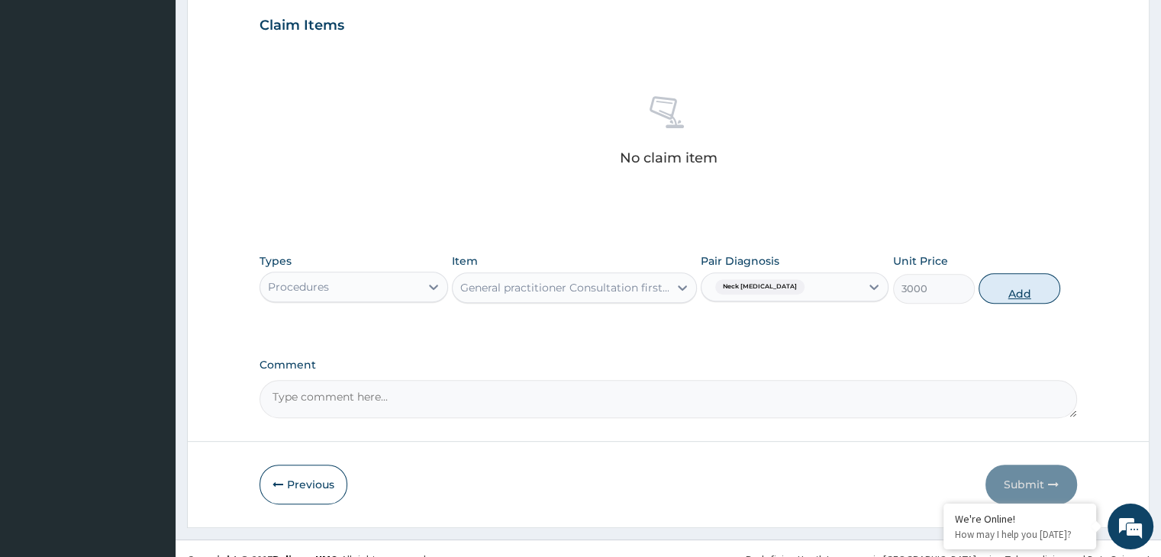
click at [1038, 293] on button "Add" at bounding box center [1020, 288] width 82 height 31
type input "0"
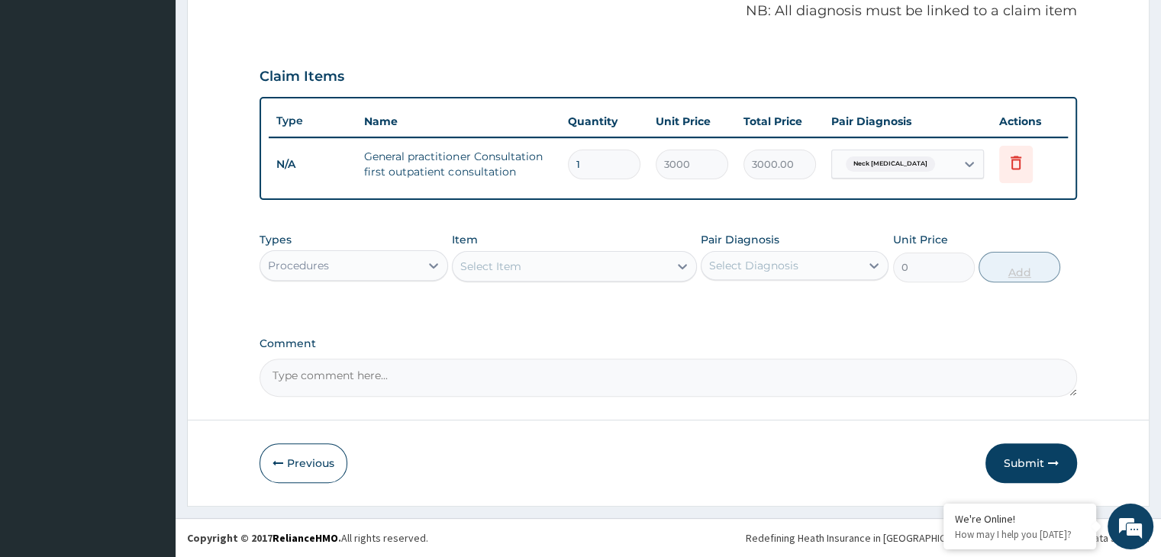
scroll to position [469, 0]
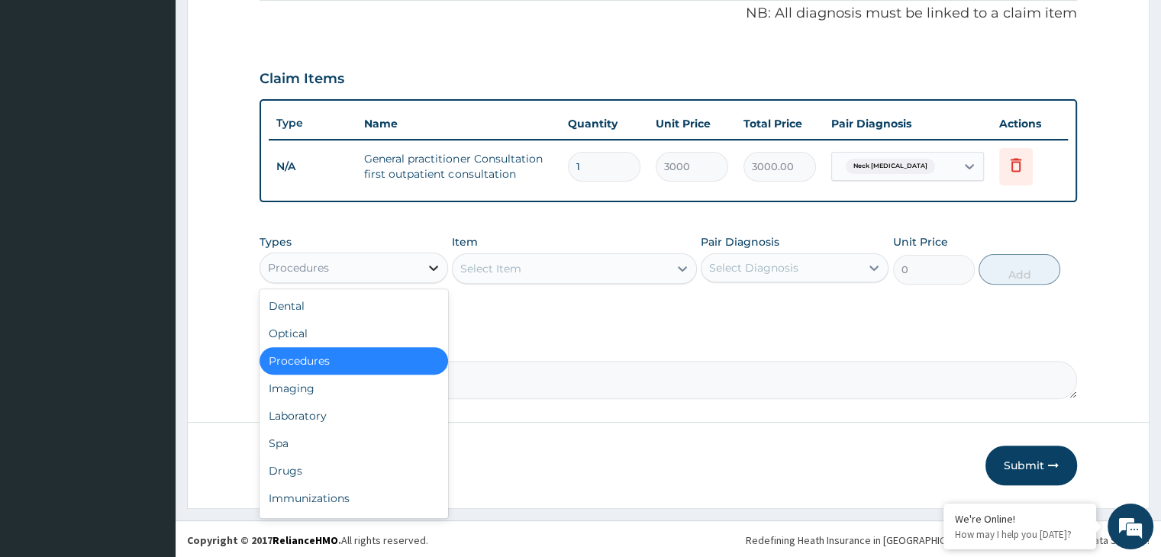
click at [424, 272] on div at bounding box center [433, 267] width 27 height 27
click at [364, 457] on div "Drugs" at bounding box center [354, 470] width 188 height 27
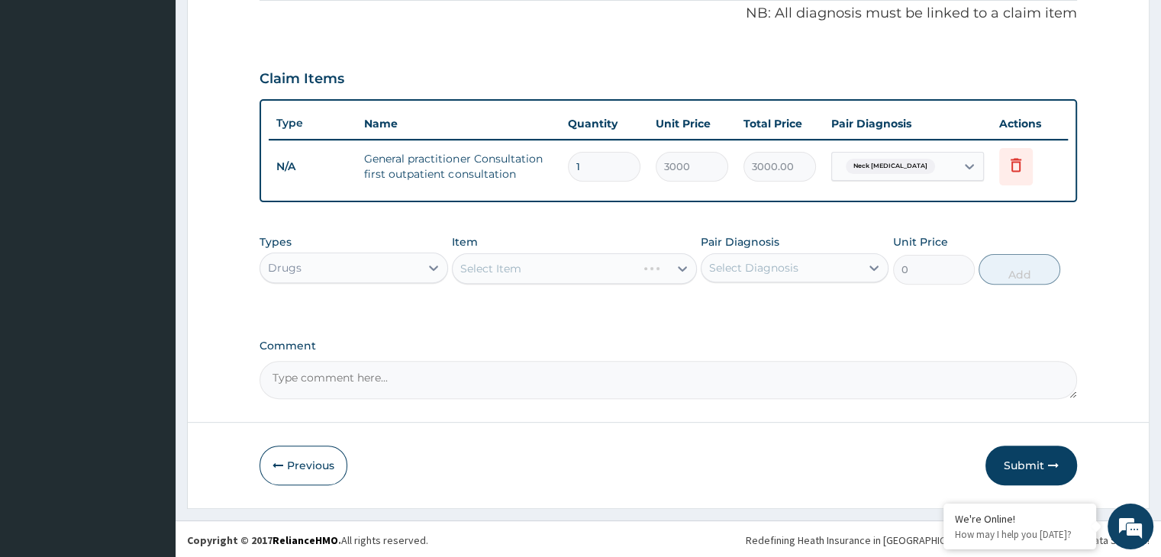
click at [624, 277] on div "Select Item" at bounding box center [574, 268] width 245 height 31
click at [595, 256] on div "Select Item" at bounding box center [561, 268] width 216 height 24
type input "diclofenac"
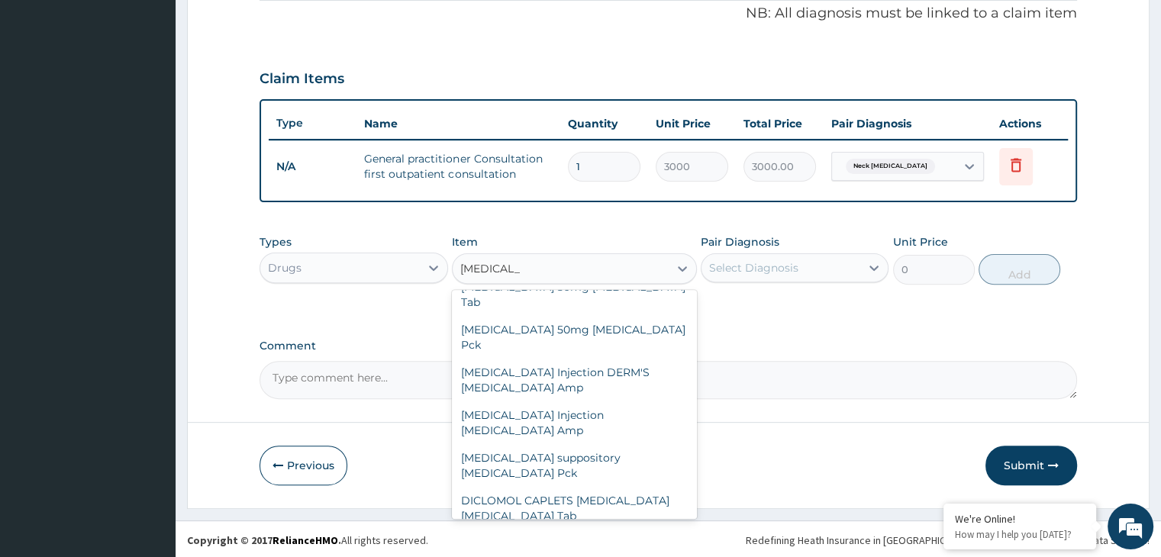
scroll to position [427, 0]
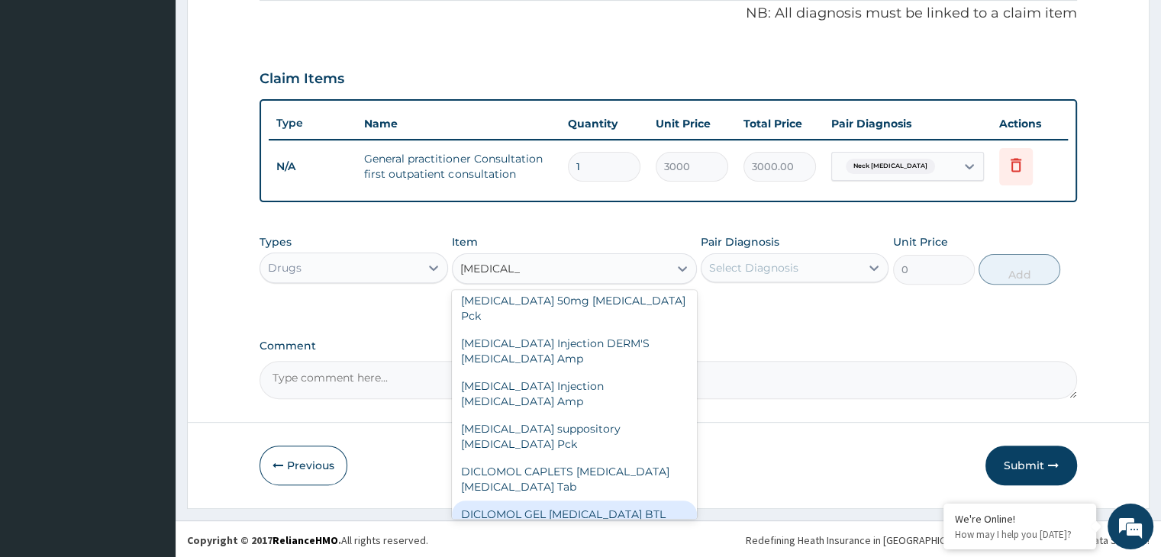
click at [643, 501] on div "DICLOMOL GEL [MEDICAL_DATA] BTL" at bounding box center [574, 514] width 245 height 27
type input "2000"
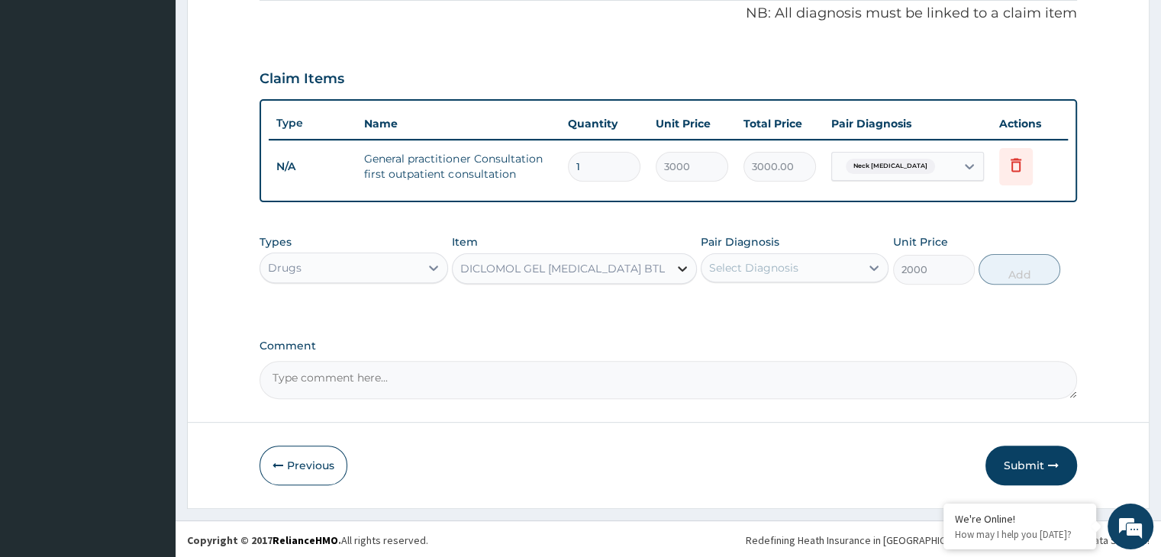
click at [681, 276] on div at bounding box center [682, 268] width 27 height 27
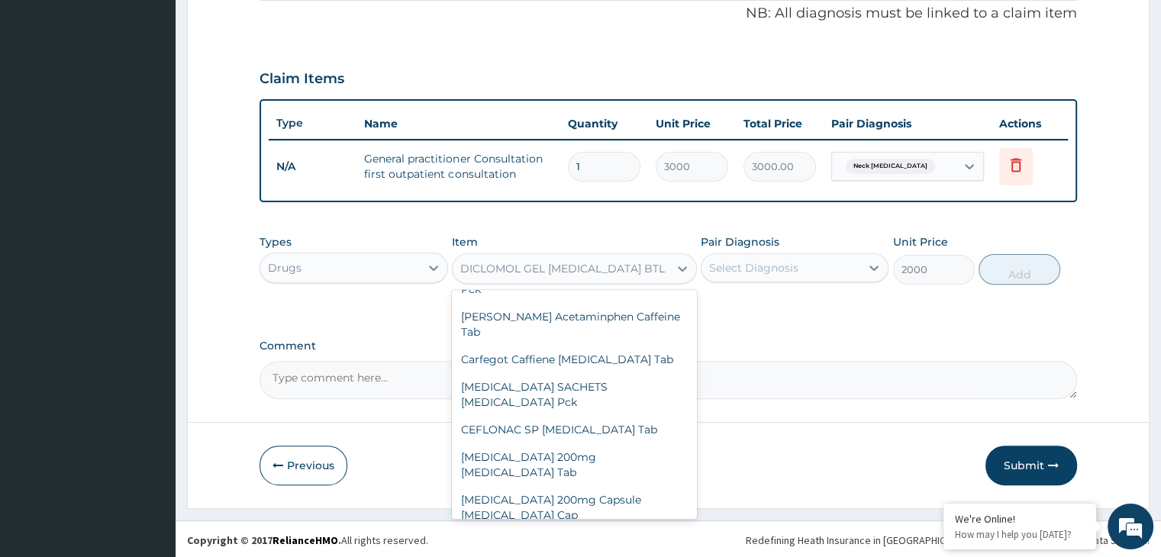
scroll to position [57901, 0]
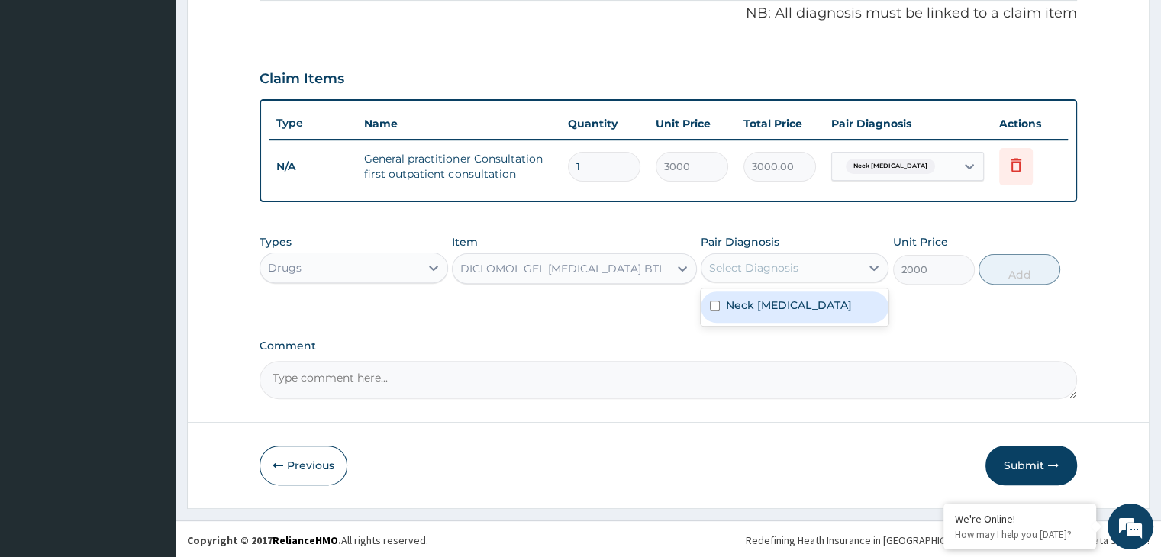
drag, startPoint x: 795, startPoint y: 269, endPoint x: 773, endPoint y: 334, distance: 68.3
click at [773, 334] on div "PA Code / Prescription Code Enter Code(Secondary Care Only) Encounter Date 06-0…" at bounding box center [668, 38] width 817 height 722
click at [777, 319] on div "Neck sprain" at bounding box center [795, 307] width 188 height 31
checkbox input "true"
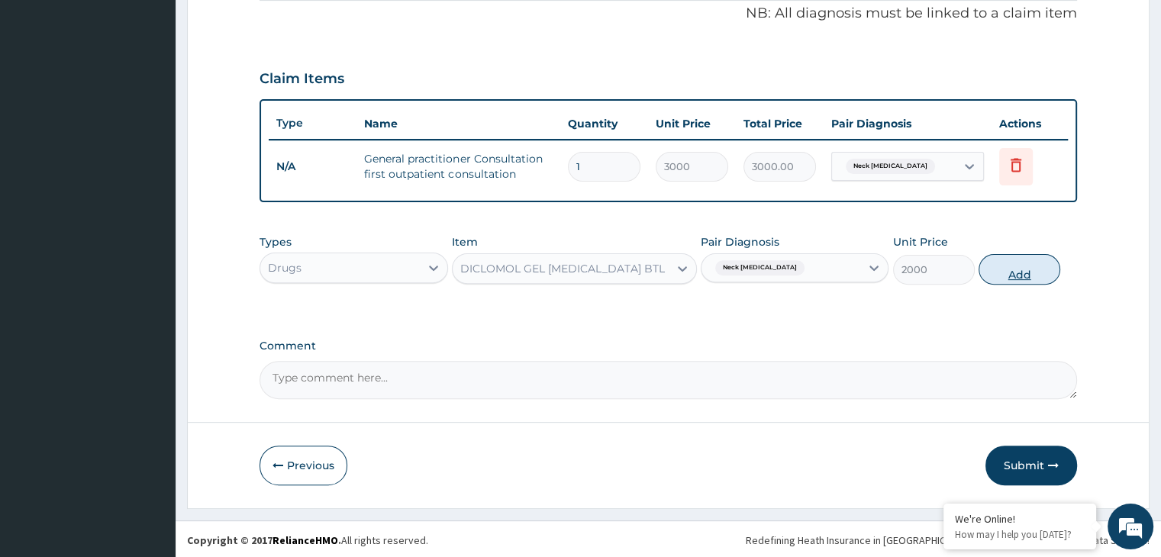
click at [992, 276] on button "Add" at bounding box center [1020, 269] width 82 height 31
type input "0"
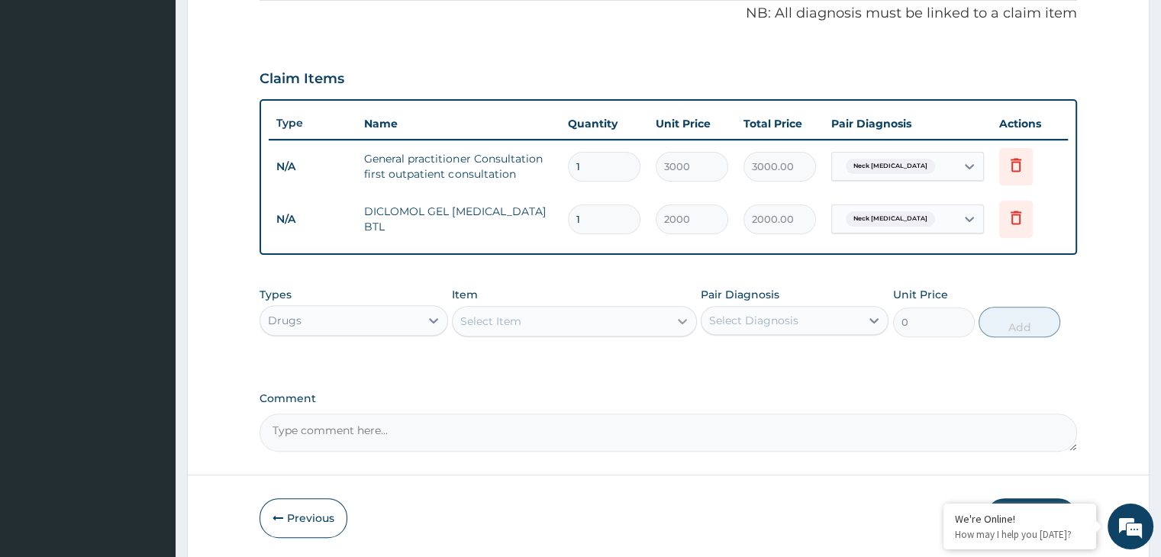
click at [681, 324] on icon at bounding box center [682, 321] width 15 height 15
type input "arth"
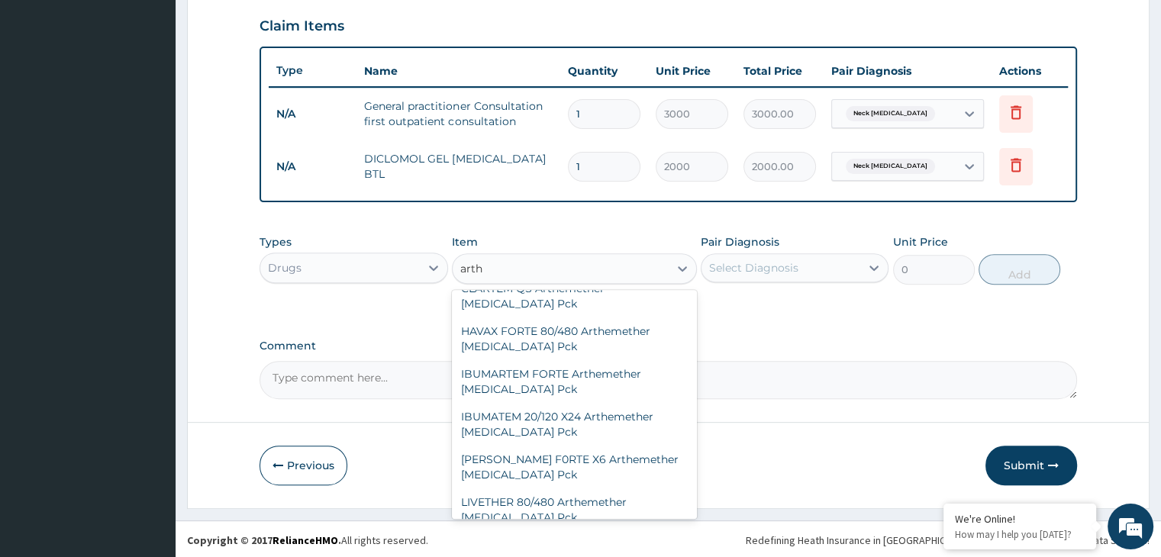
scroll to position [305, 0]
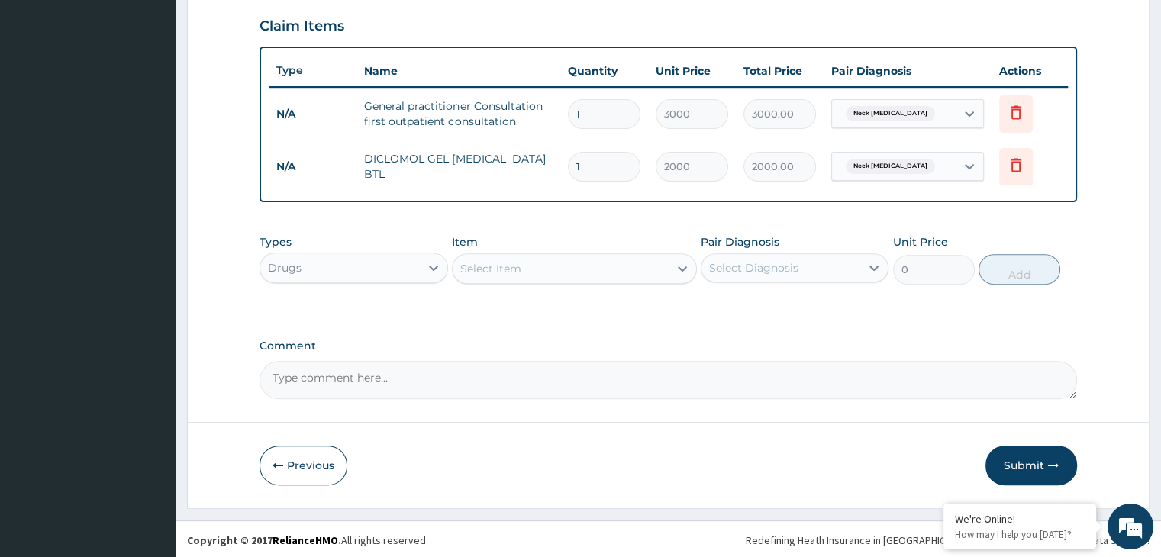
click at [572, 264] on div "Select Item" at bounding box center [561, 268] width 216 height 24
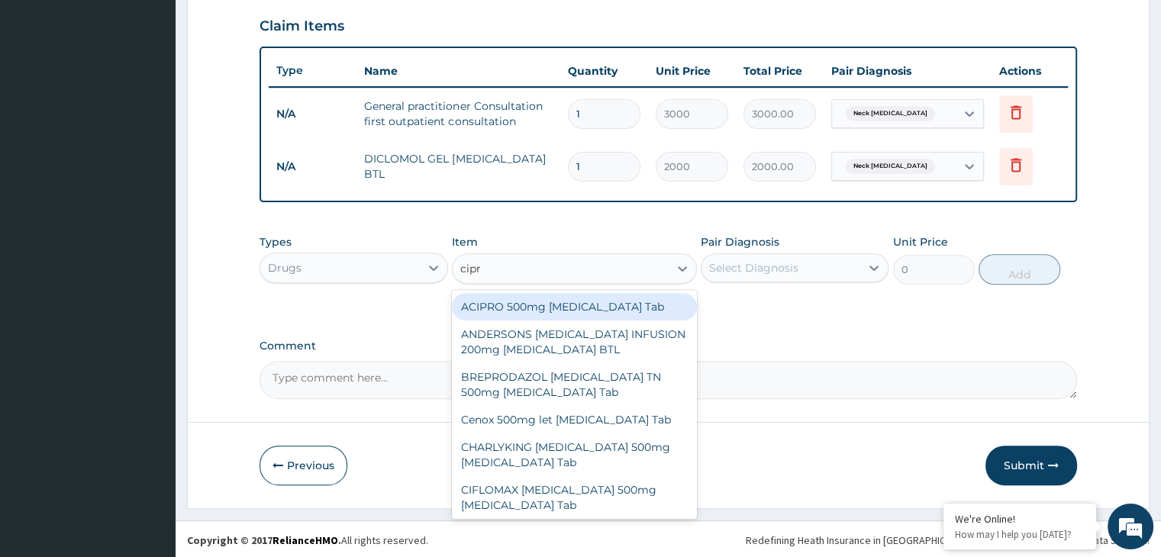
type input "cipro"
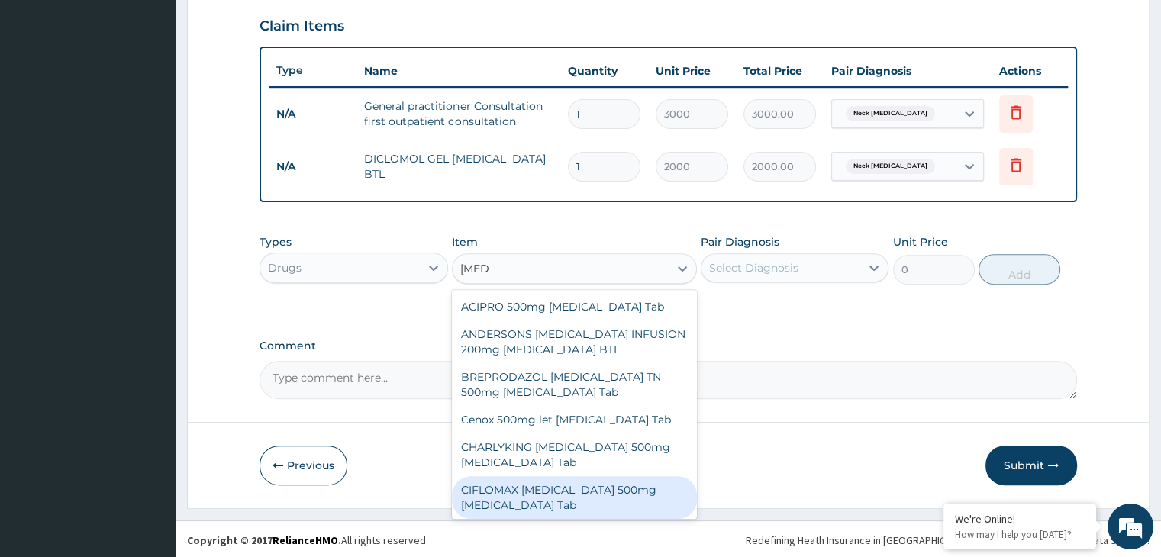
click at [585, 483] on div "CIFLOMAX [MEDICAL_DATA] 500mg [MEDICAL_DATA] Tab" at bounding box center [574, 497] width 245 height 43
type input "175"
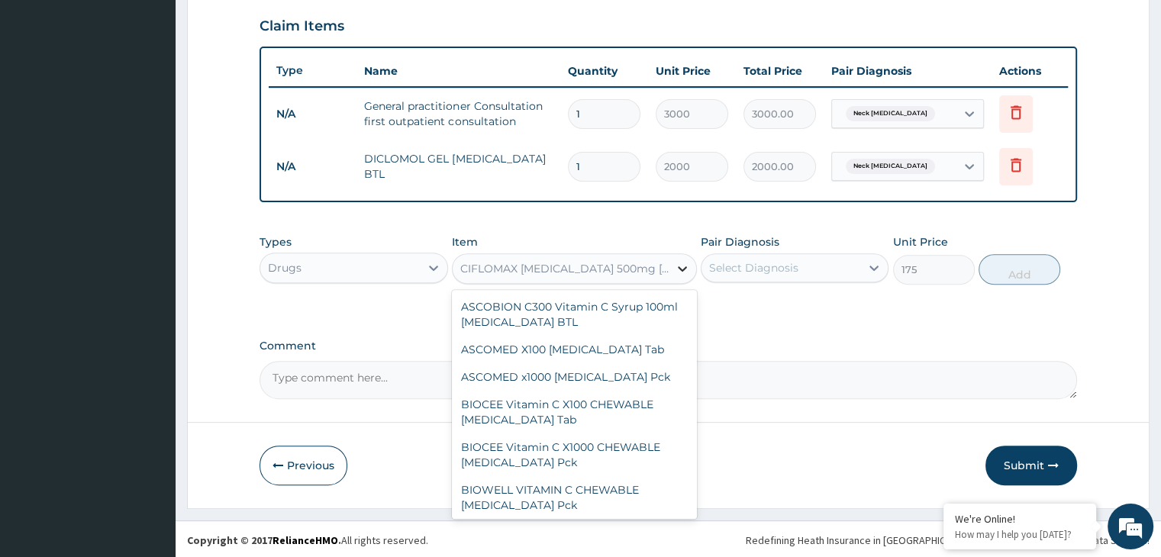
click at [677, 267] on icon at bounding box center [682, 268] width 15 height 15
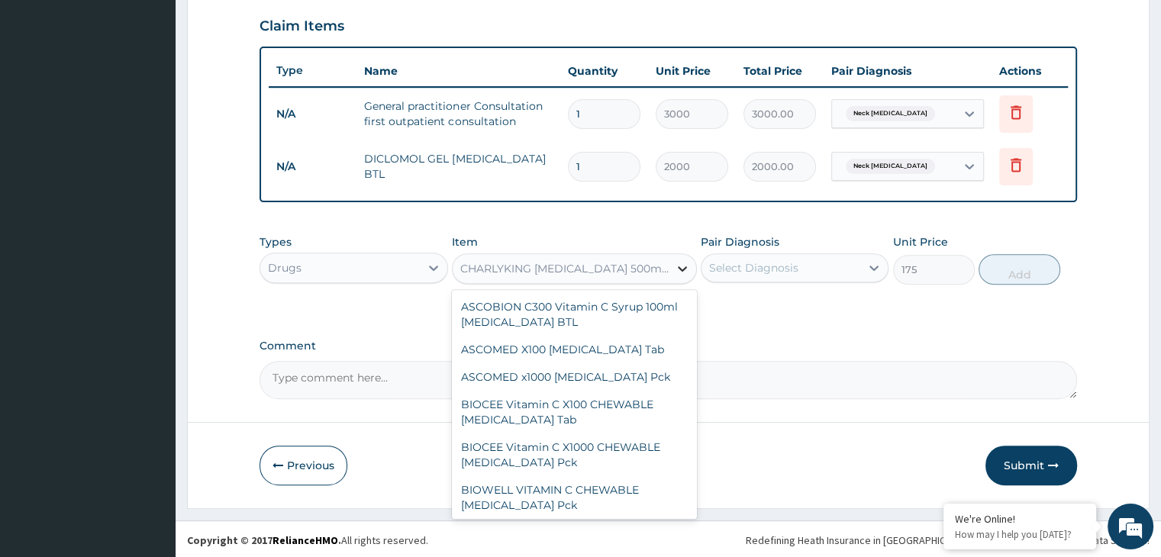
click at [684, 273] on icon at bounding box center [682, 268] width 15 height 15
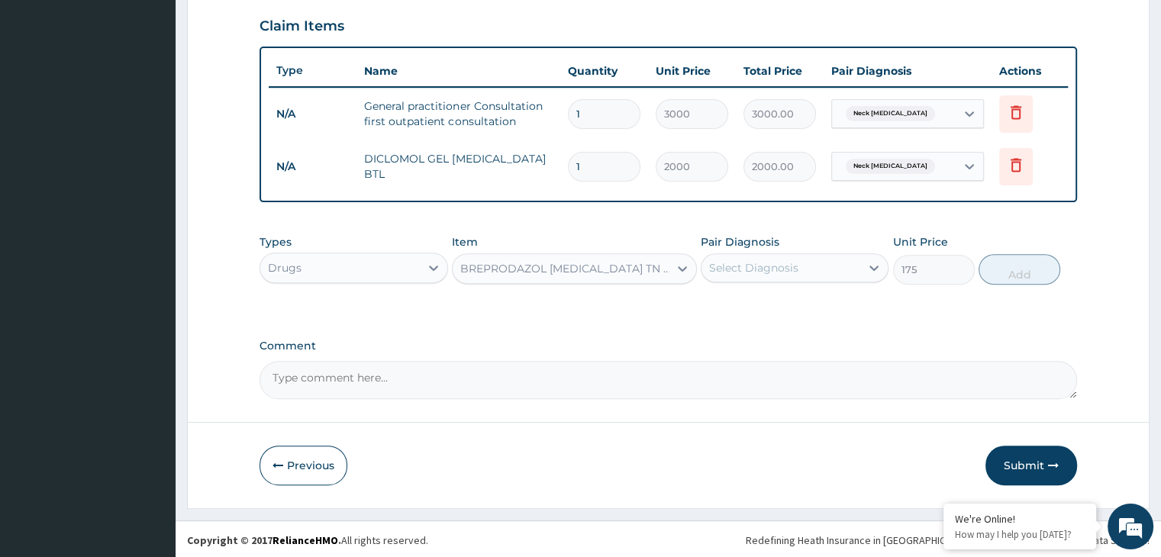
click at [856, 282] on div "Types Drugs Item BREPRODAZOL CIPRO TN 500mg Ciprofloxacin Tab Pair Diagnosis Se…" at bounding box center [668, 260] width 817 height 66
click at [855, 273] on div "Select Diagnosis" at bounding box center [781, 268] width 159 height 24
click at [827, 314] on div "Neck sprain" at bounding box center [795, 307] width 188 height 31
checkbox input "true"
click at [1032, 281] on button "Add" at bounding box center [1020, 269] width 82 height 31
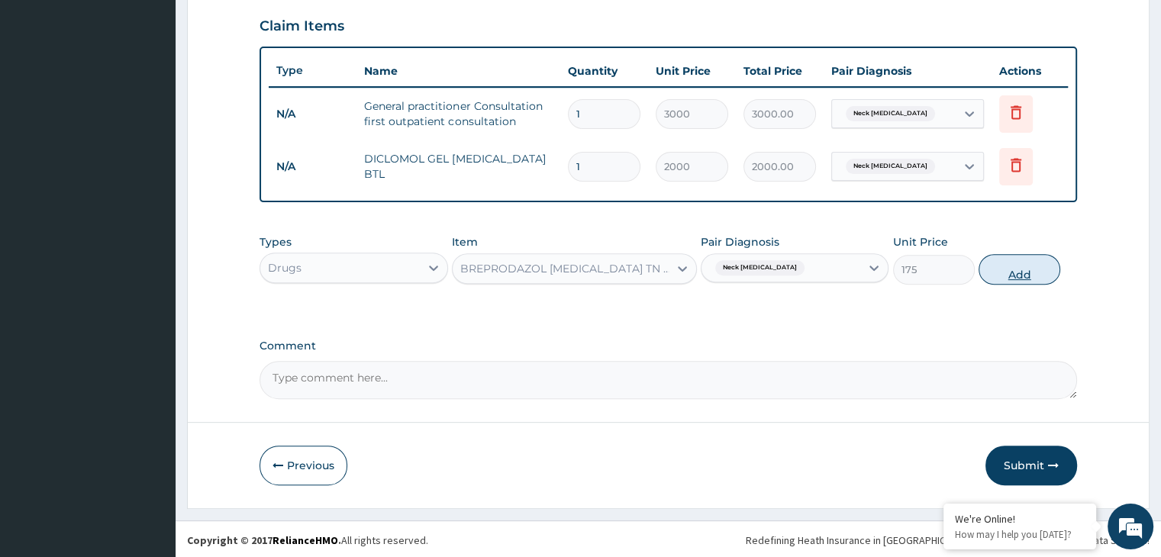
type input "0"
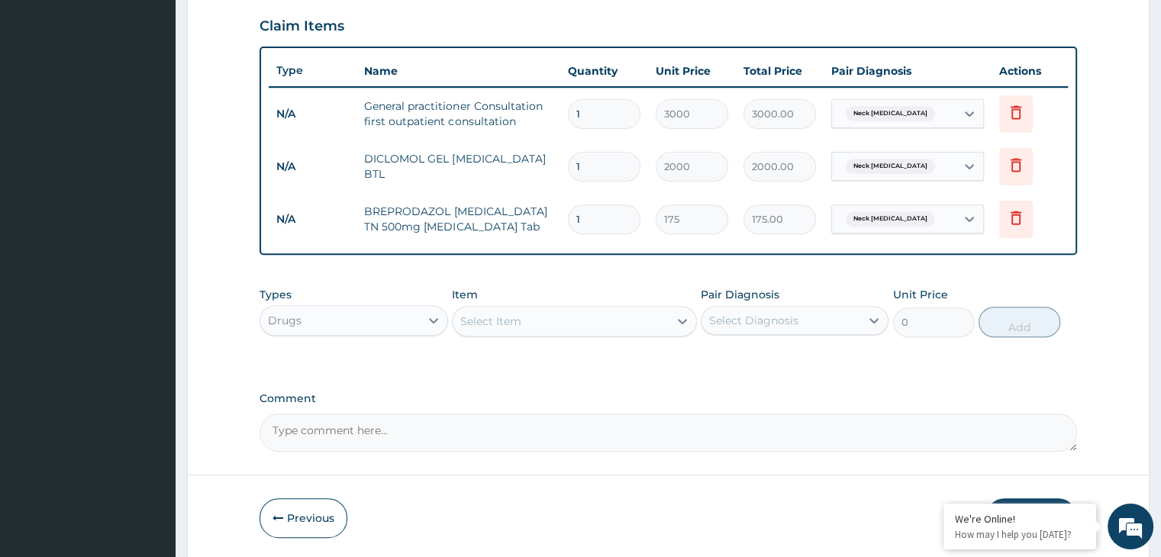
click at [592, 205] on input "1" at bounding box center [604, 220] width 73 height 30
type input "0.00"
type input "1"
type input "175.00"
type input "10"
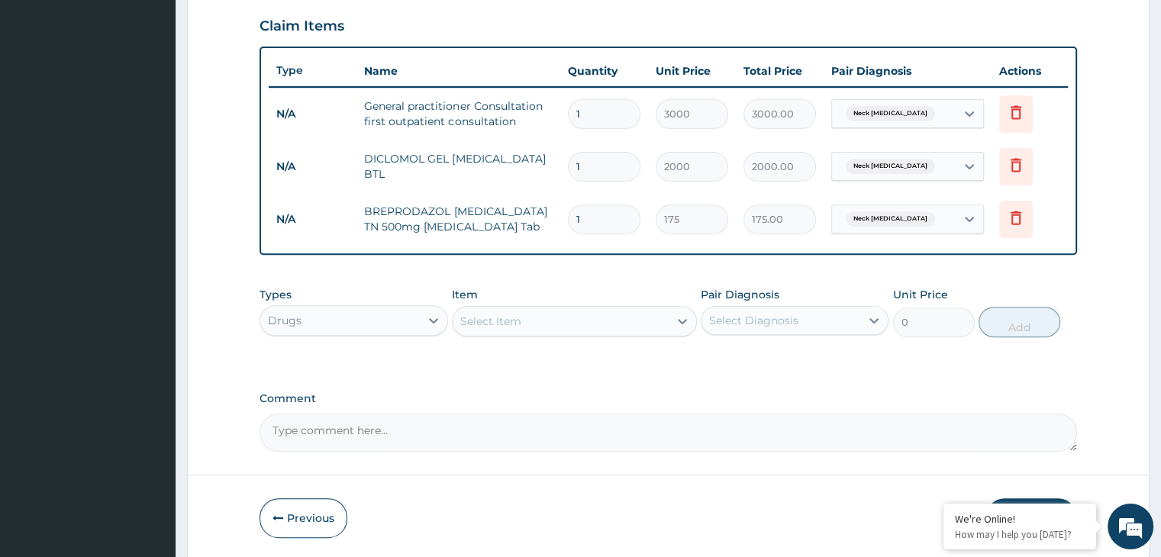
type input "1750.00"
type input "10"
click at [605, 315] on div "Select Item" at bounding box center [561, 321] width 216 height 24
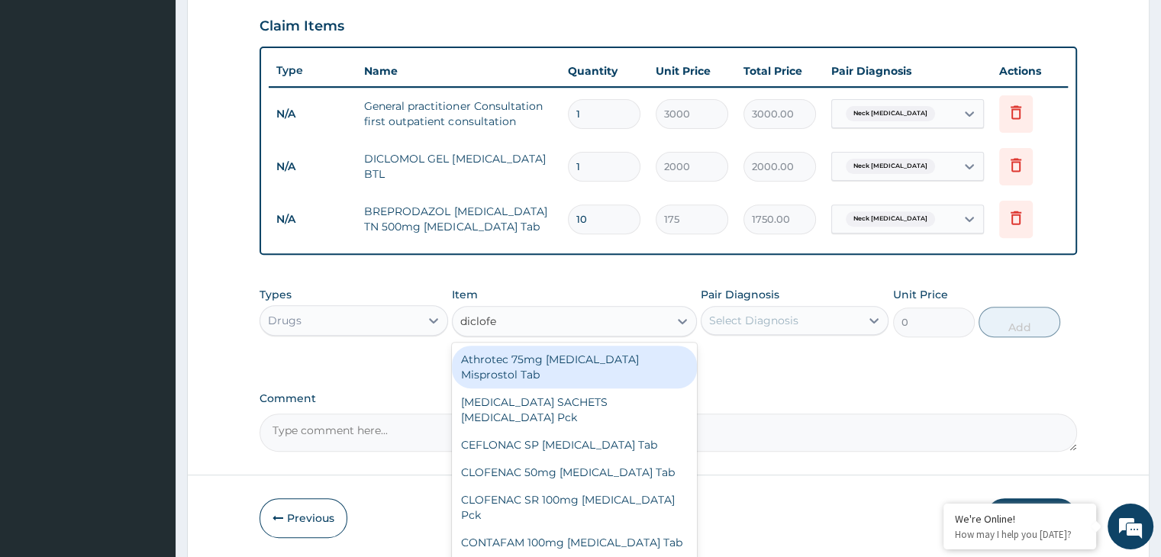
type input "diclofen"
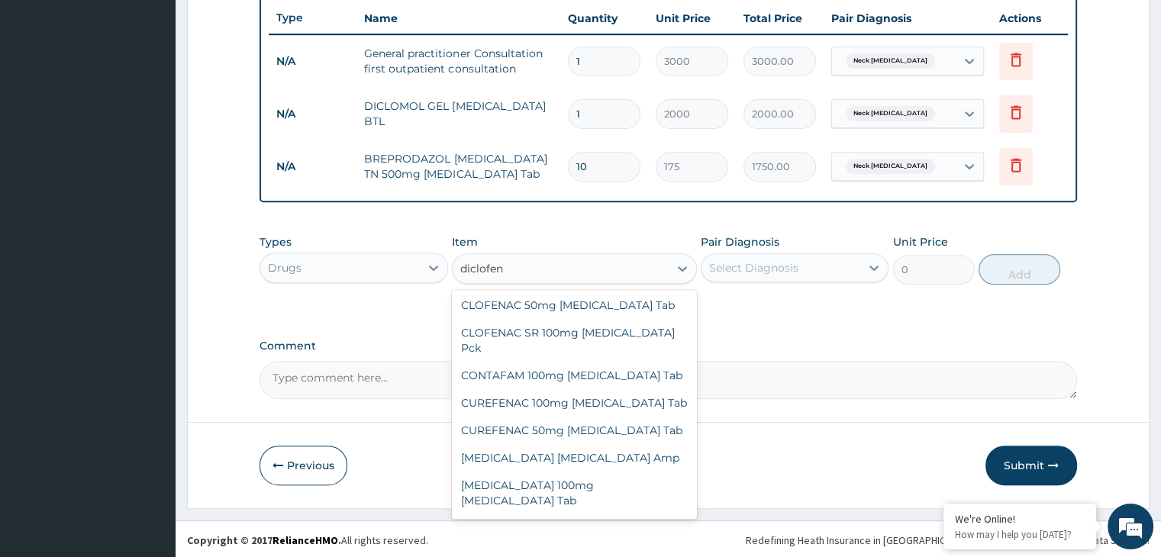
scroll to position [0, 0]
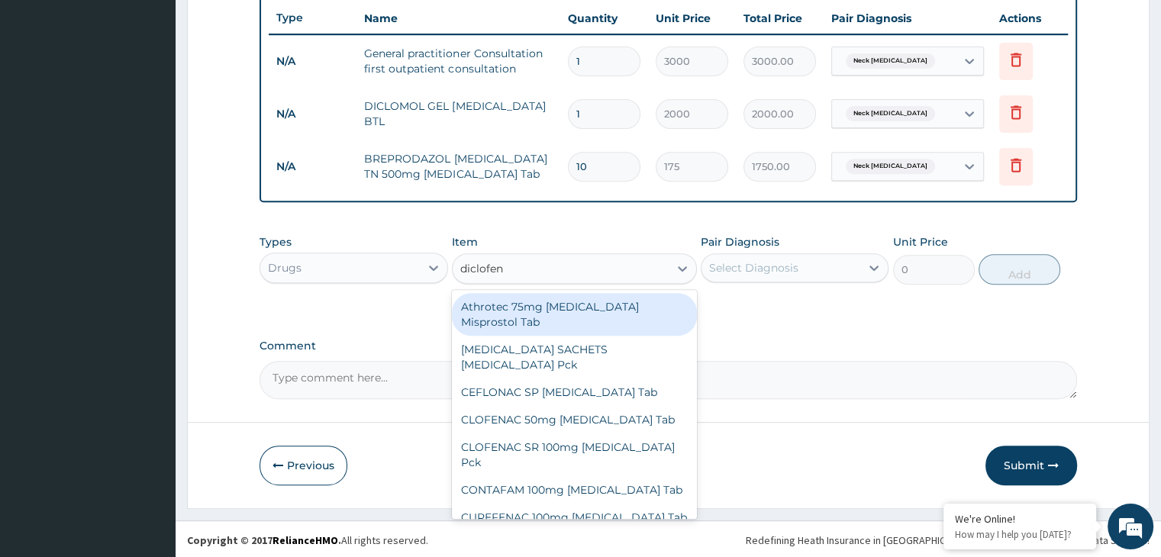
click at [640, 311] on div "Athrotec 75mg Diclofenac Misprostol Tab" at bounding box center [574, 314] width 245 height 43
type input "170"
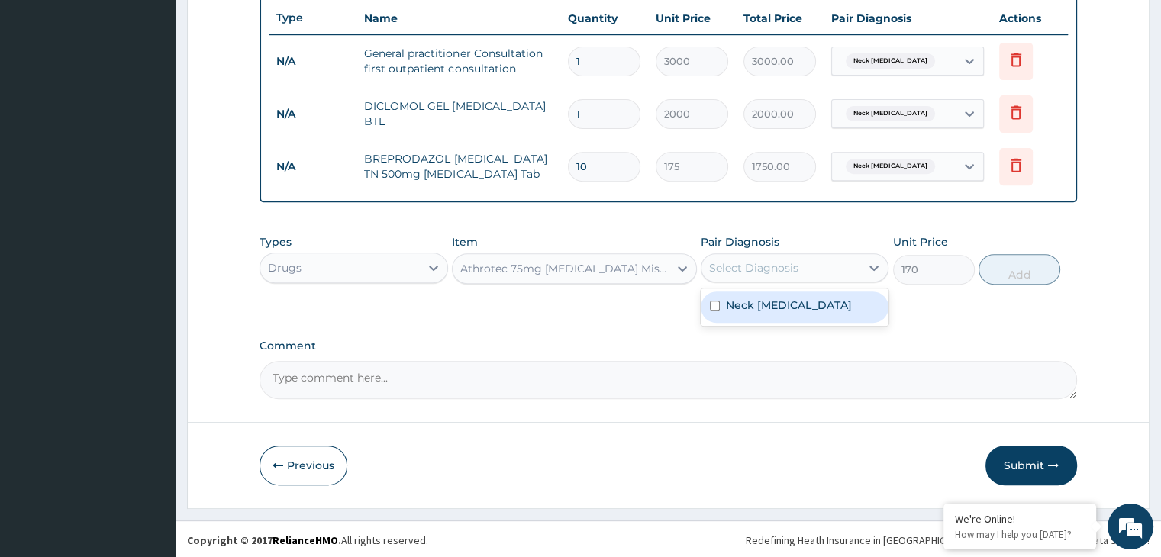
drag, startPoint x: 821, startPoint y: 275, endPoint x: 785, endPoint y: 307, distance: 48.7
click at [785, 282] on div "option Neck sprain, selected. option Neck sprain focused, 1 of 1. 1 result avai…" at bounding box center [795, 267] width 188 height 29
click at [785, 307] on label "Neck sprain" at bounding box center [789, 305] width 126 height 15
checkbox input "true"
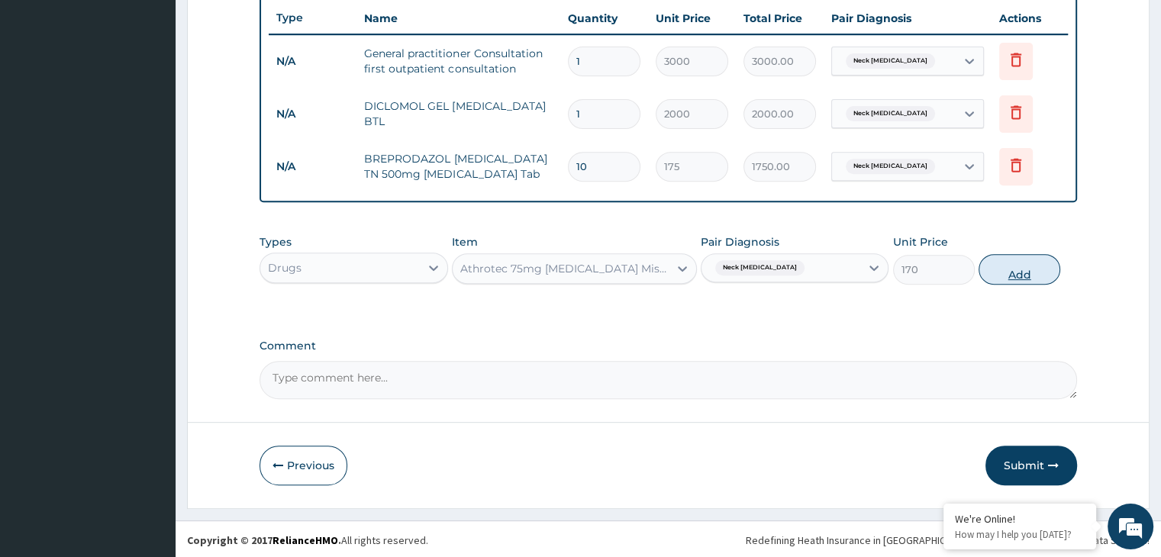
click at [1021, 263] on button "Add" at bounding box center [1020, 269] width 82 height 31
type input "0"
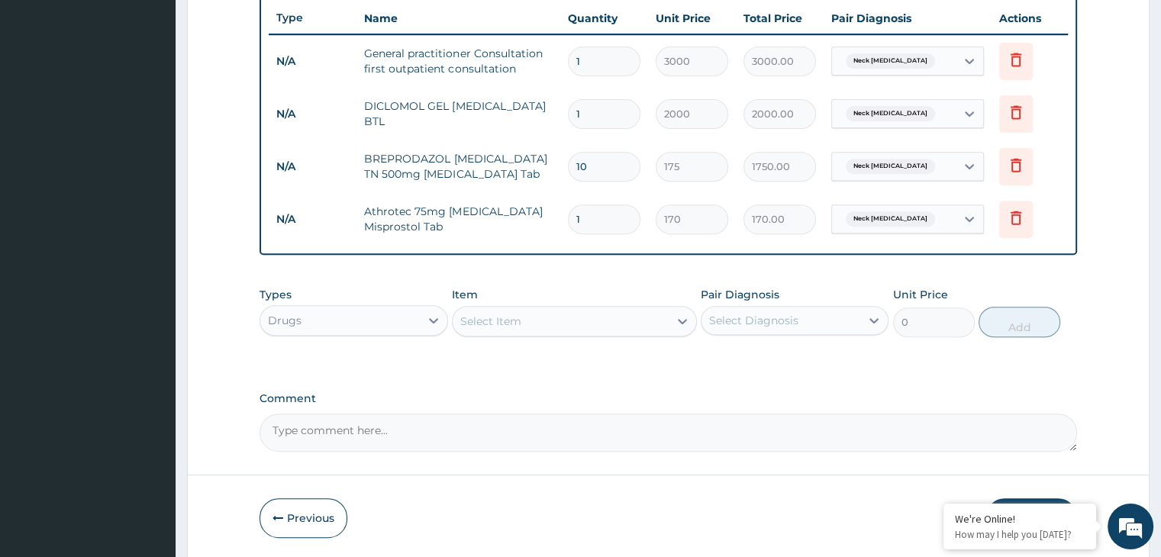
click at [626, 220] on input "1" at bounding box center [604, 220] width 73 height 30
type input "0.00"
type input "6"
type input "1020.00"
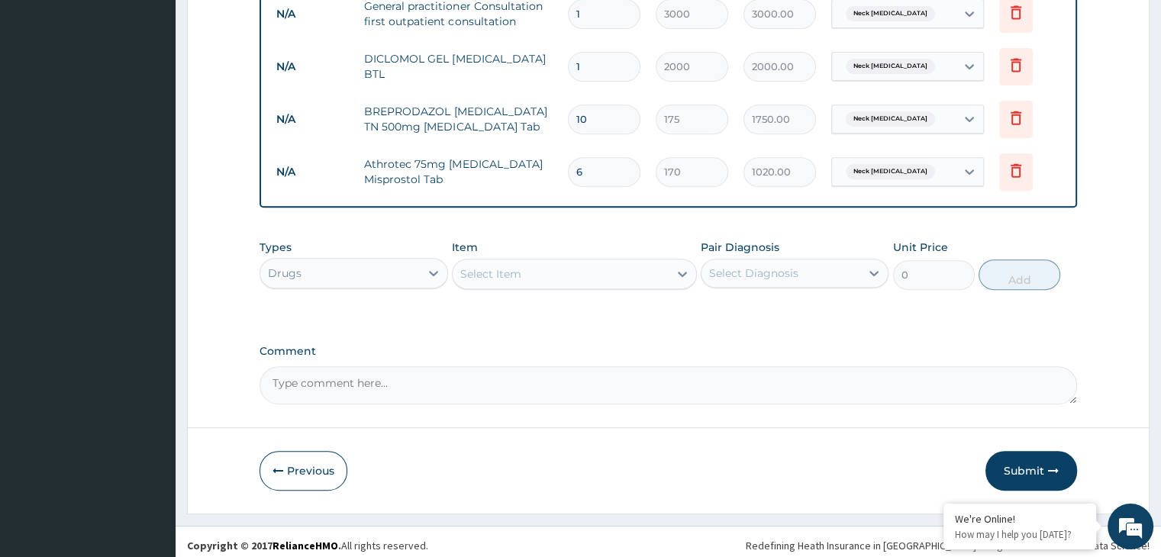
scroll to position [626, 0]
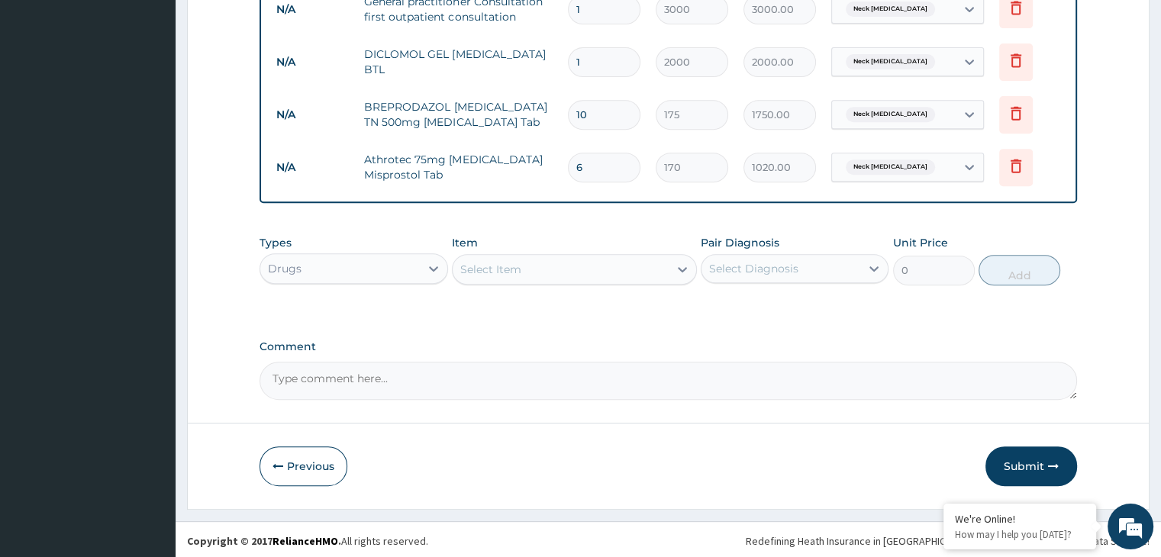
type input "6"
click at [1012, 447] on button "Submit" at bounding box center [1031, 467] width 92 height 40
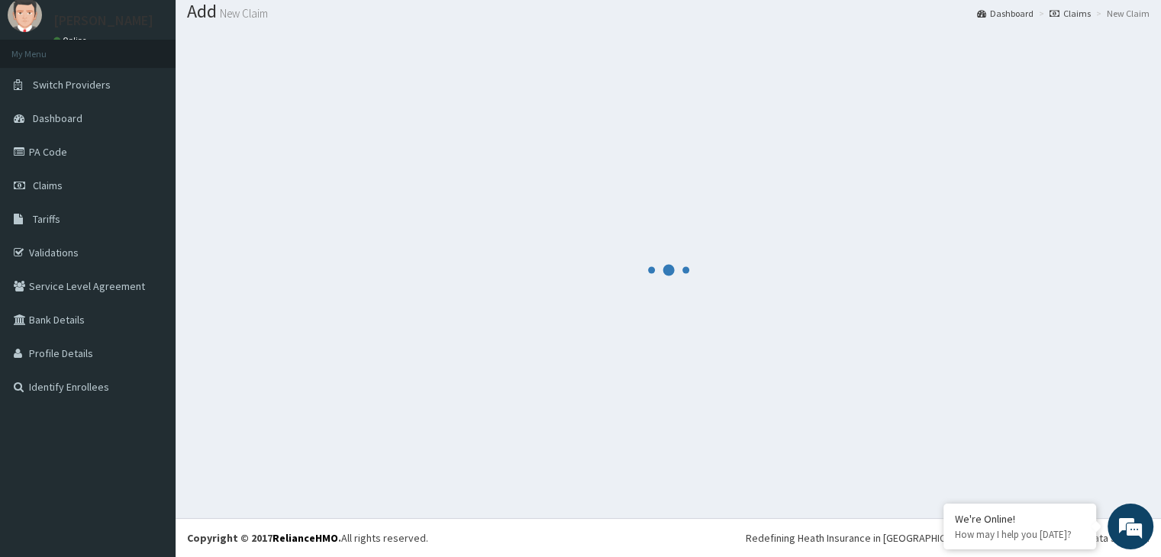
scroll to position [47, 0]
click at [1012, 447] on div at bounding box center [668, 271] width 963 height 474
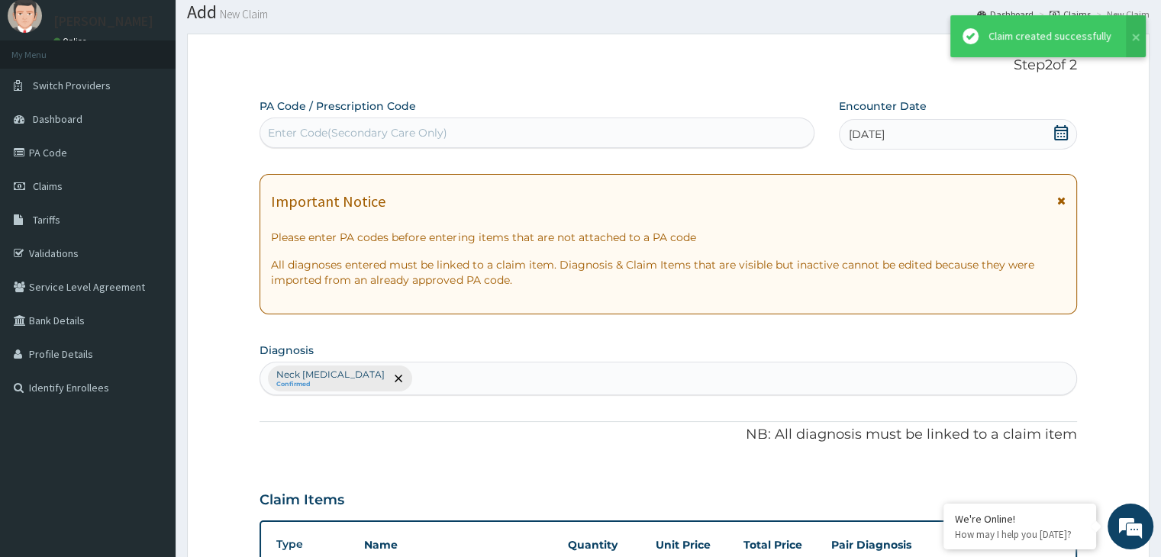
scroll to position [626, 0]
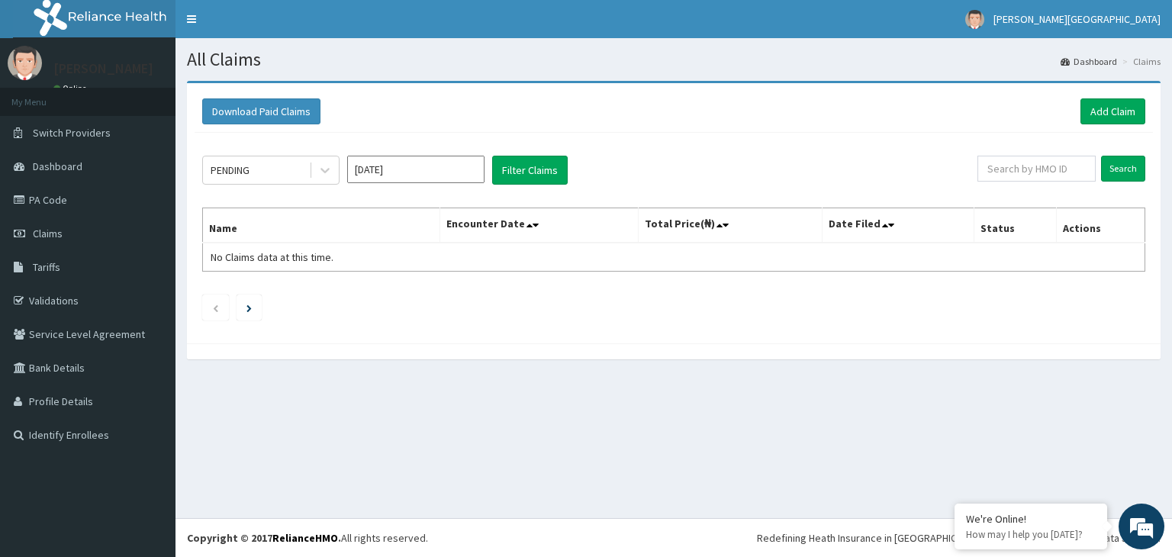
click at [1012, 447] on div "All Claims Dashboard Claims Download Paid Claims Add Claim × Note you can only …" at bounding box center [674, 278] width 997 height 480
drag, startPoint x: 0, startPoint y: 0, endPoint x: 1015, endPoint y: 447, distance: 1109.4
click at [1015, 447] on div "All Claims Dashboard Claims Download Paid Claims Add Claim × Note you can only …" at bounding box center [674, 278] width 997 height 480
click at [1120, 108] on link "Add Claim" at bounding box center [1113, 111] width 65 height 26
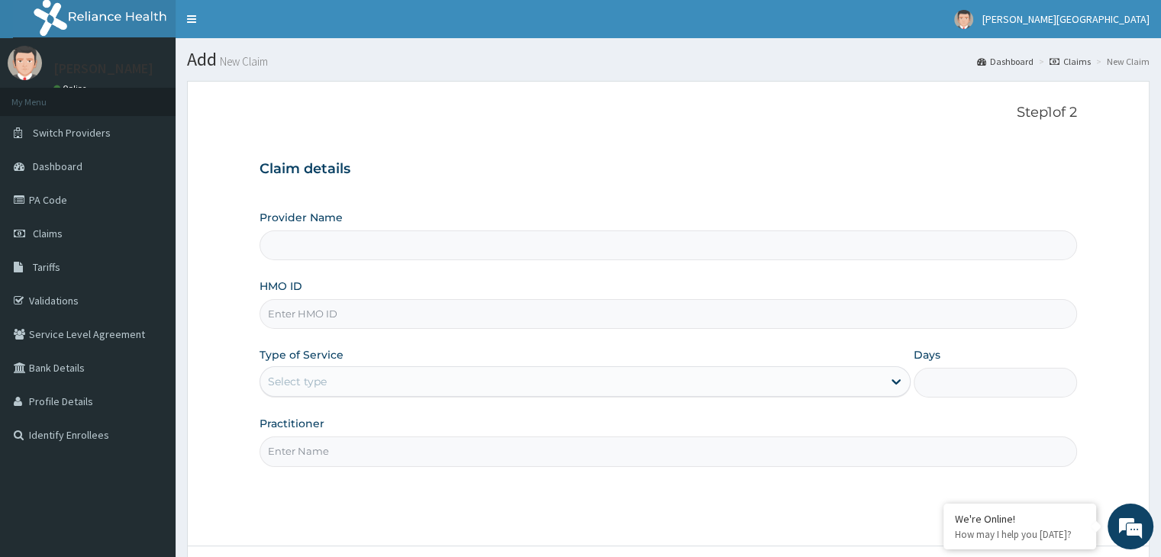
click at [718, 312] on input "HMO ID" at bounding box center [668, 314] width 817 height 30
type input "[GEOGRAPHIC_DATA]"
type input "BTR/10009/B"
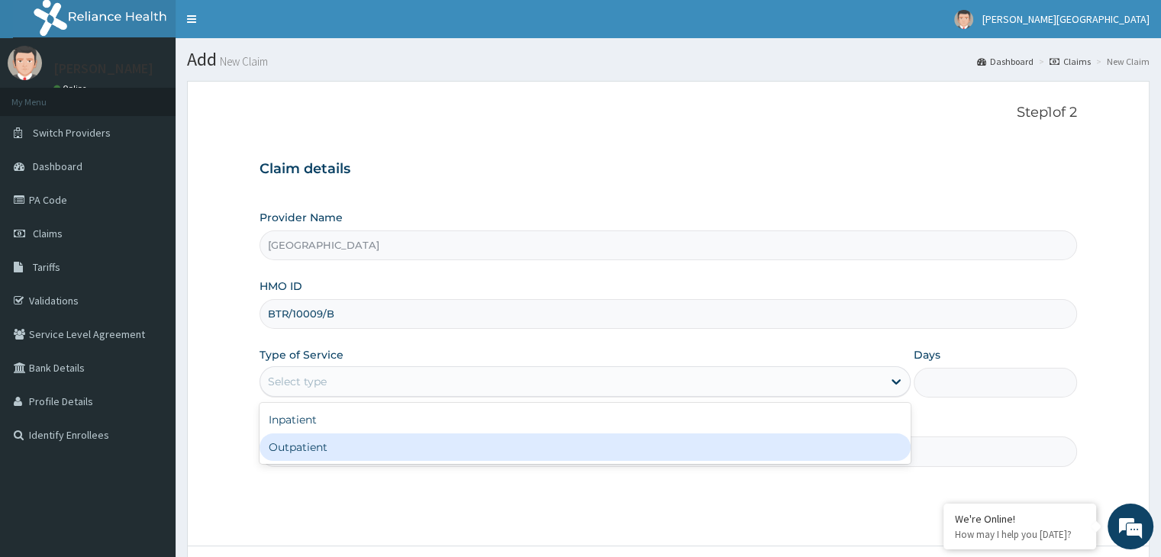
drag, startPoint x: 608, startPoint y: 386, endPoint x: 563, endPoint y: 446, distance: 74.7
click at [563, 397] on div "option Outpatient focused, 2 of 2. 2 results available. Use Up and Down to choo…" at bounding box center [585, 381] width 651 height 31
click at [563, 446] on div "Outpatient" at bounding box center [585, 447] width 651 height 27
type input "1"
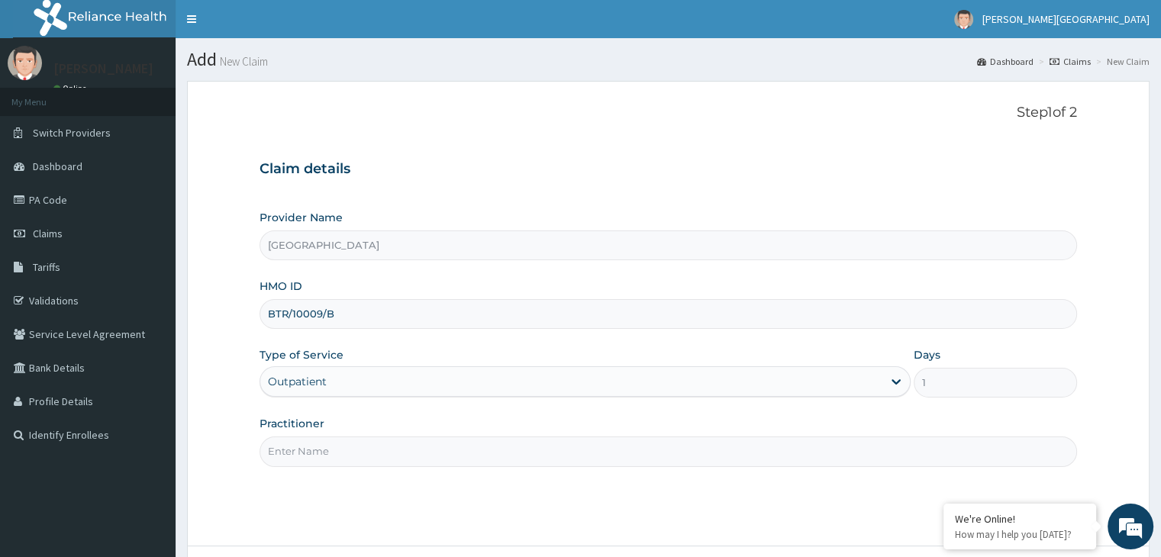
click at [535, 459] on input "Practitioner" at bounding box center [668, 452] width 817 height 30
type input "[PERSON_NAME]"
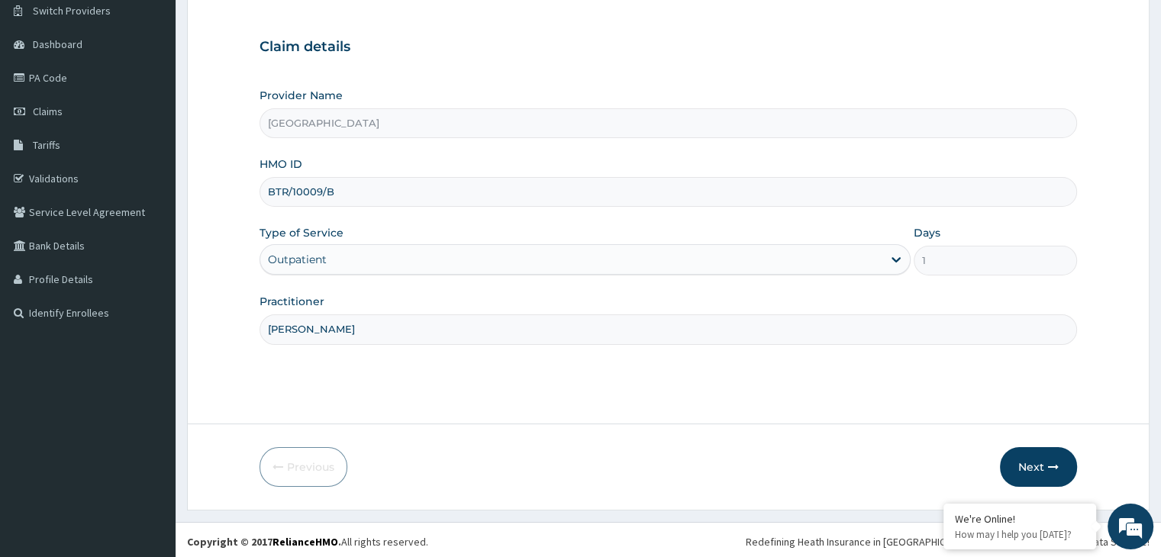
scroll to position [125, 0]
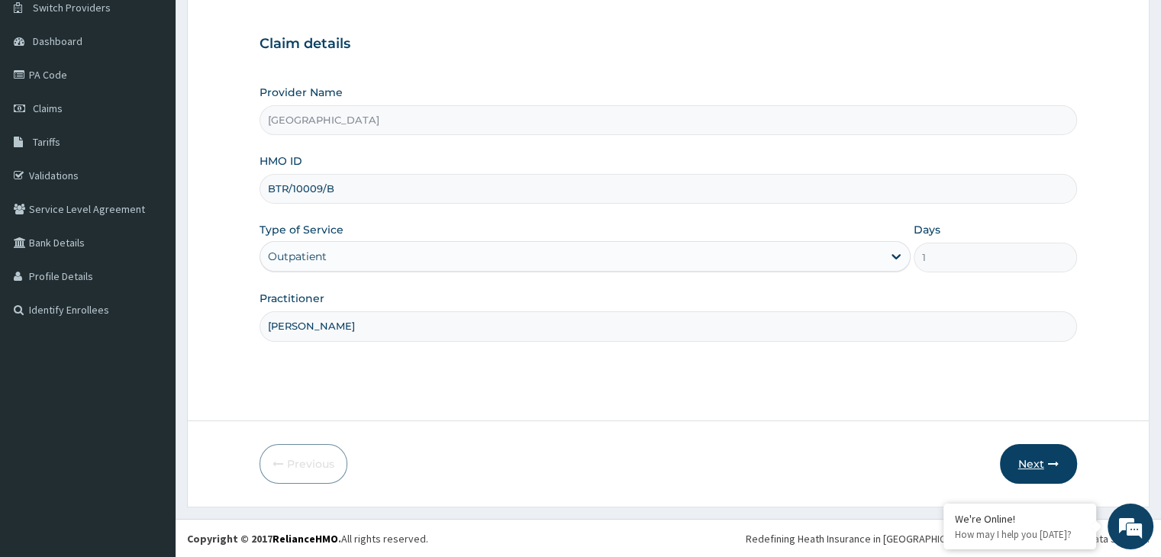
click at [1053, 454] on button "Next" at bounding box center [1038, 464] width 77 height 40
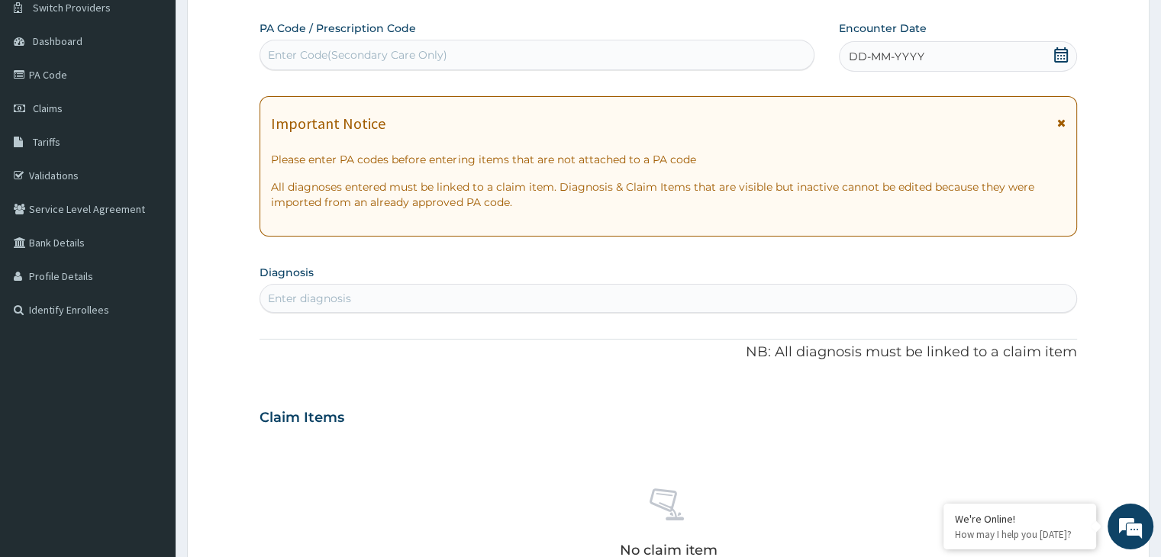
click at [1066, 44] on div "DD-MM-YYYY" at bounding box center [957, 56] width 237 height 31
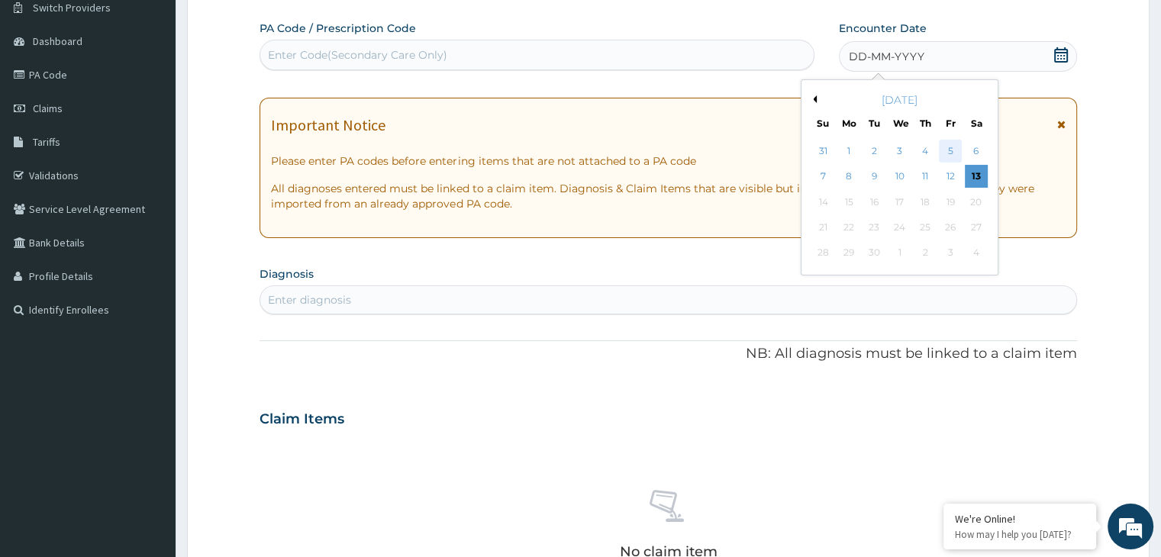
click at [952, 145] on div "5" at bounding box center [950, 151] width 23 height 23
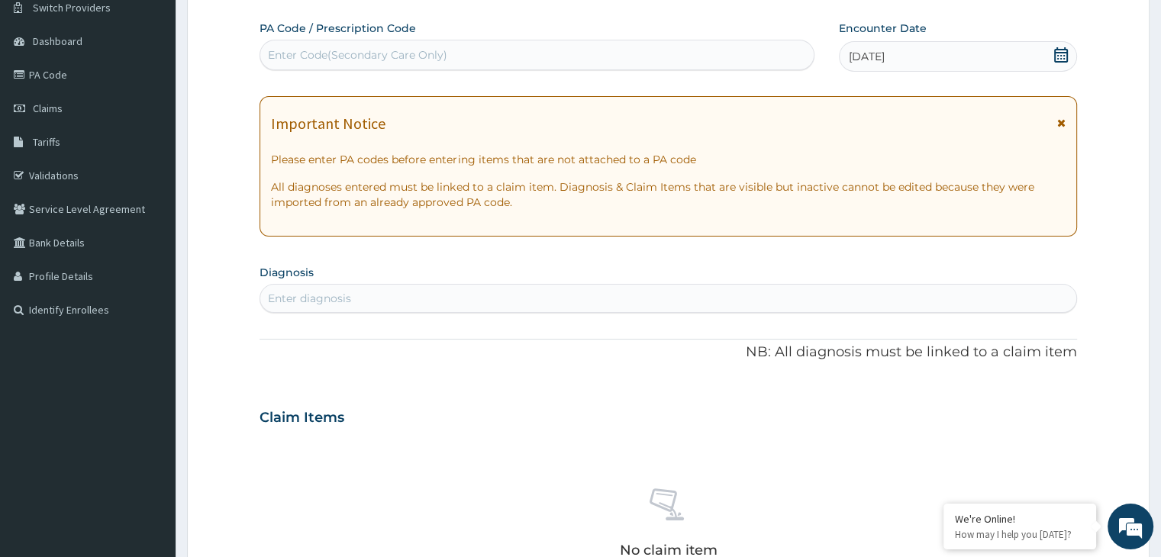
click at [493, 293] on div "Enter diagnosis" at bounding box center [667, 298] width 815 height 24
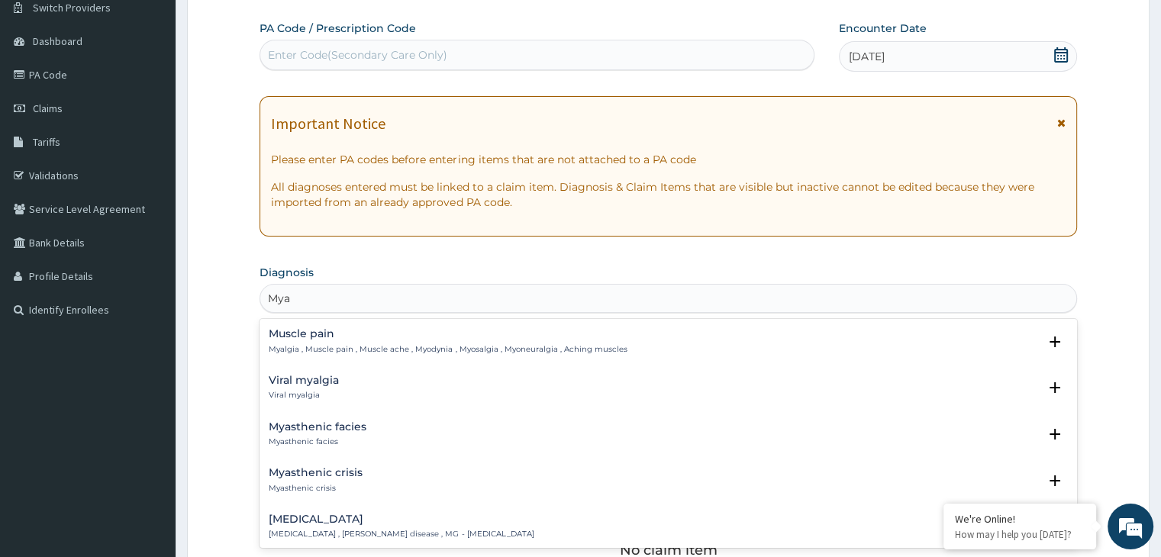
type input "Myal"
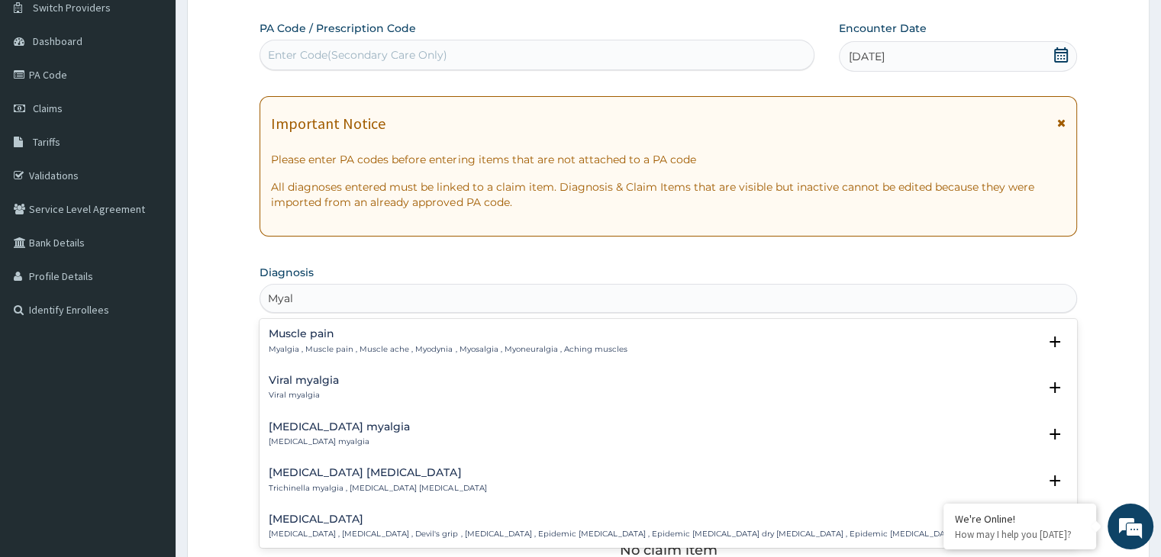
click at [322, 385] on h4 "Viral myalgia" at bounding box center [304, 380] width 70 height 11
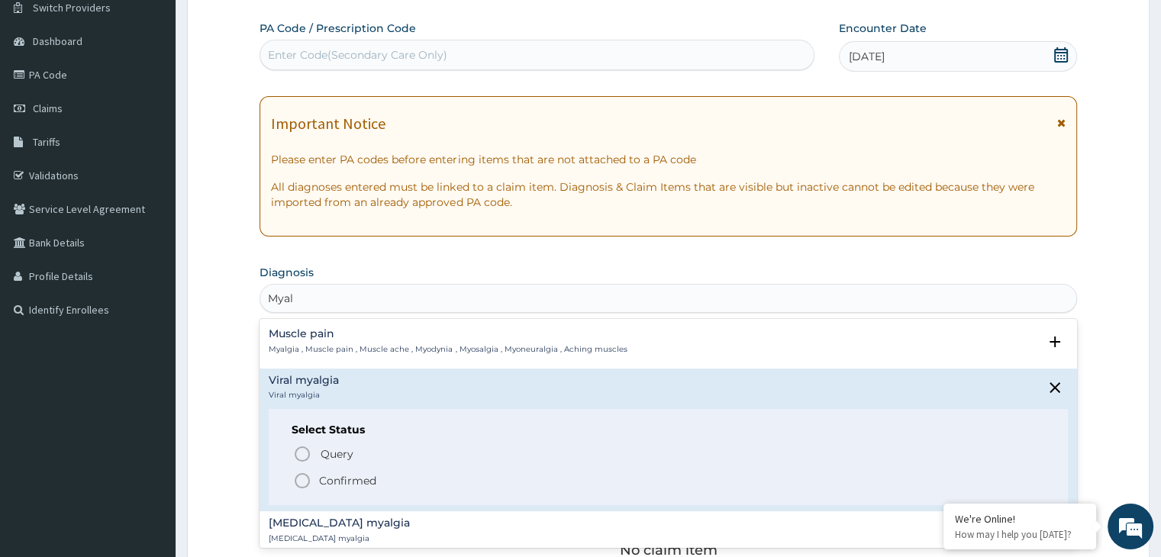
click at [305, 478] on icon "status option filled" at bounding box center [302, 481] width 18 height 18
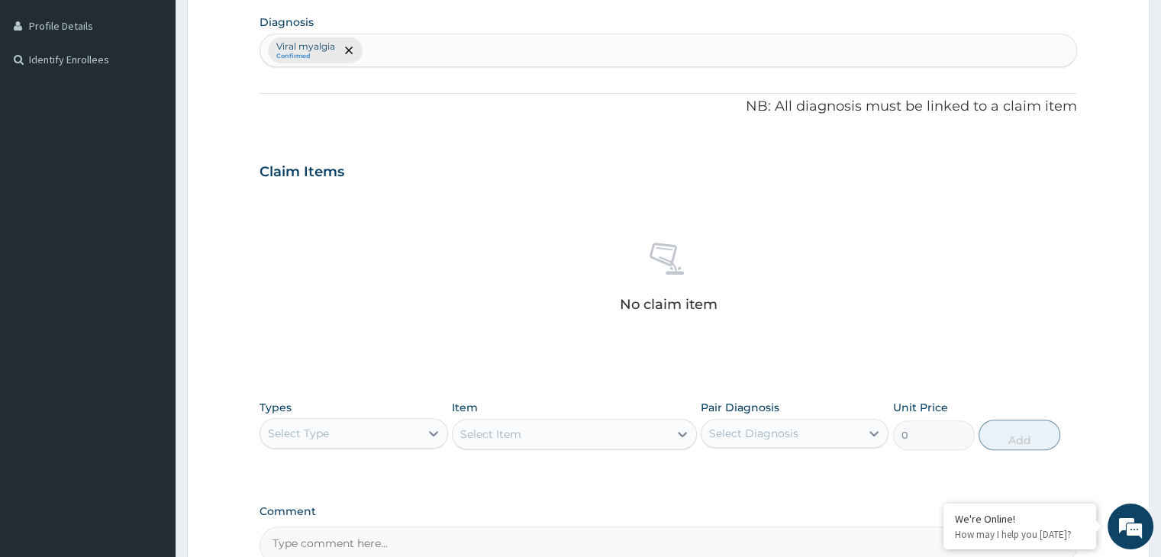
scroll to position [400, 0]
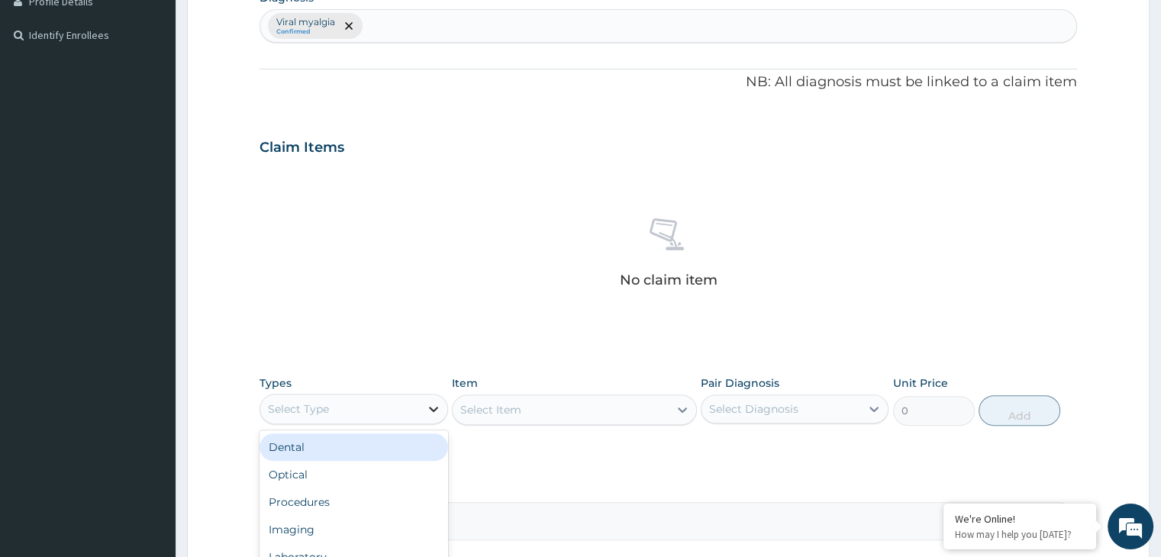
click at [424, 405] on div at bounding box center [433, 408] width 27 height 27
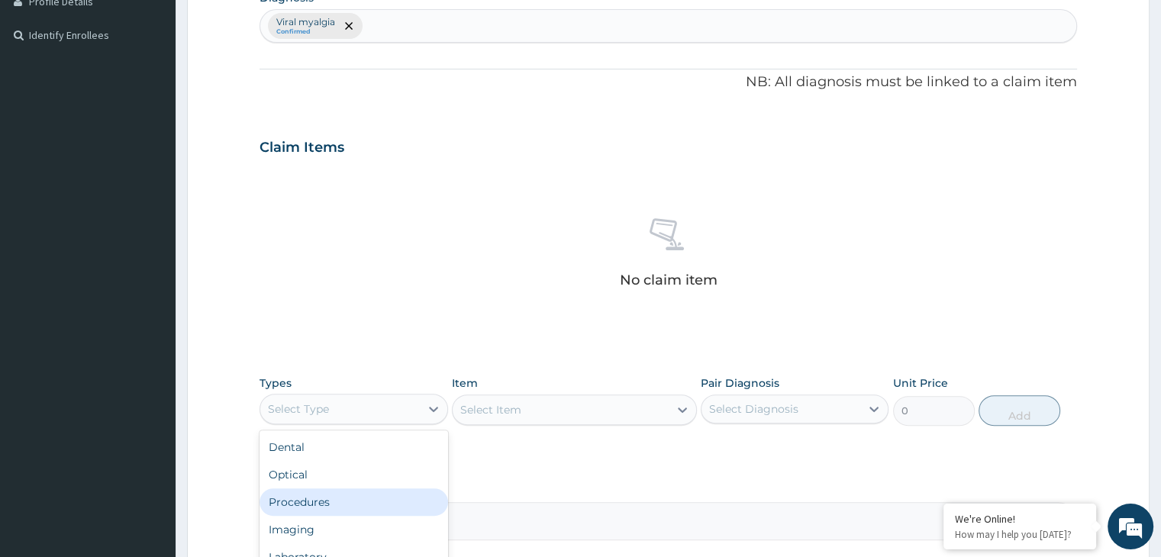
click at [382, 496] on div "Procedures" at bounding box center [354, 502] width 188 height 27
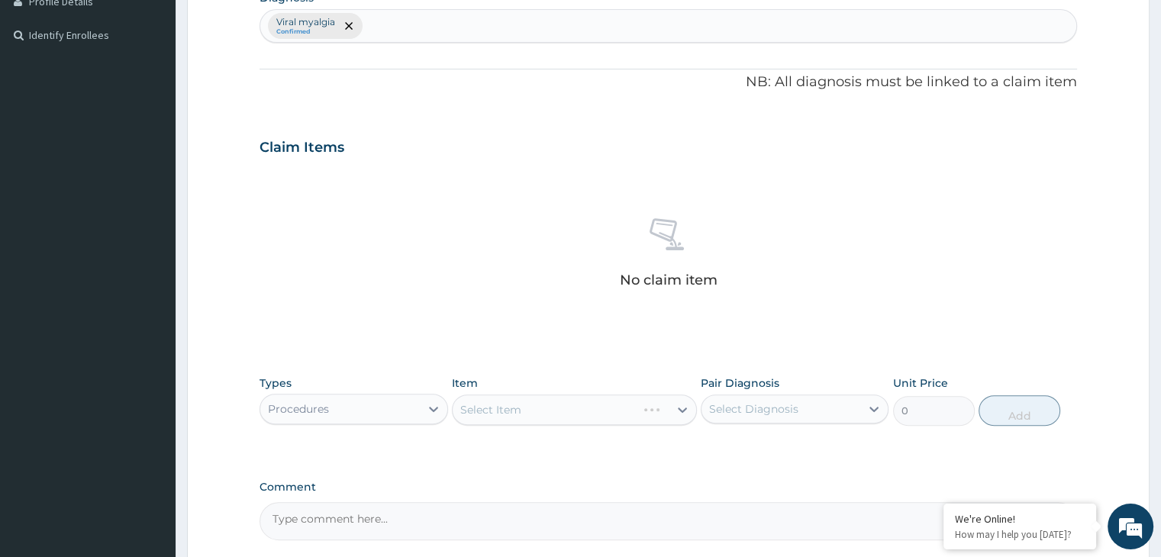
click at [627, 413] on div "Select Item" at bounding box center [574, 410] width 245 height 31
drag, startPoint x: 627, startPoint y: 413, endPoint x: 666, endPoint y: 416, distance: 38.3
click at [666, 416] on div "Select Item" at bounding box center [574, 410] width 245 height 31
click at [632, 406] on div "Select Item" at bounding box center [561, 410] width 216 height 24
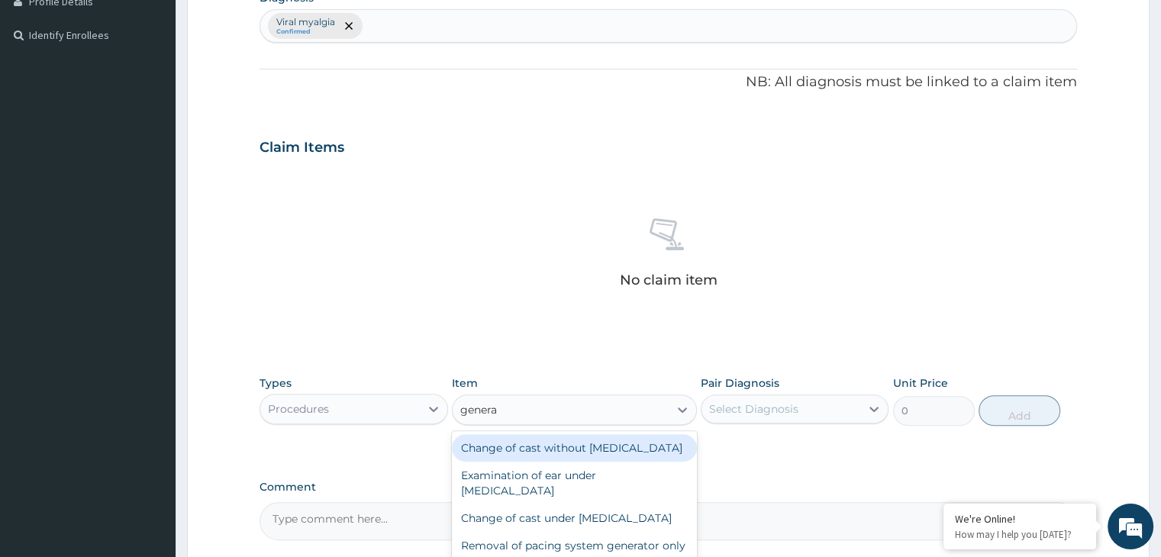
type input "general"
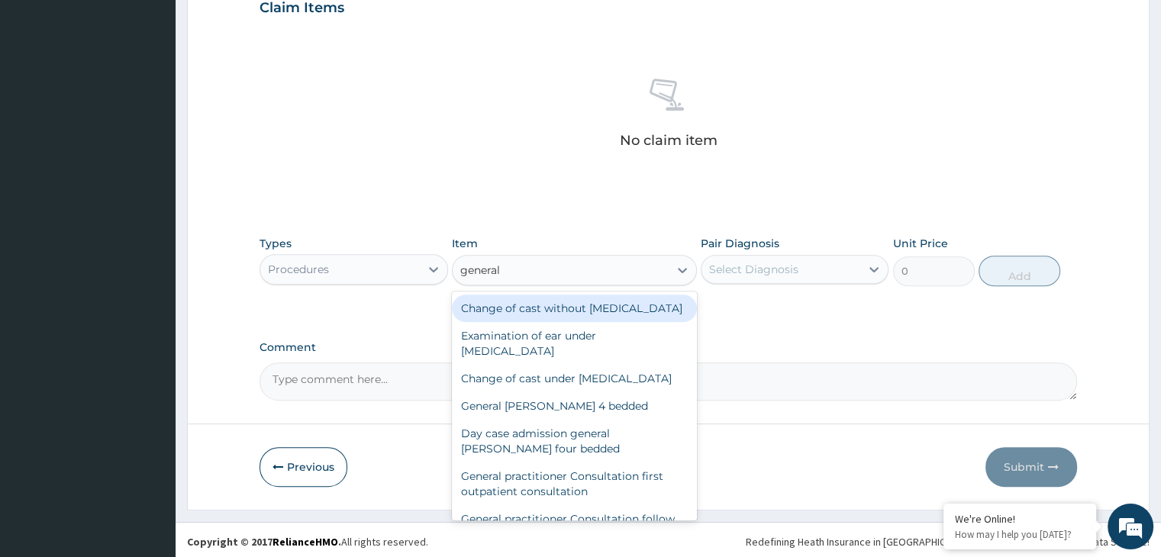
scroll to position [542, 0]
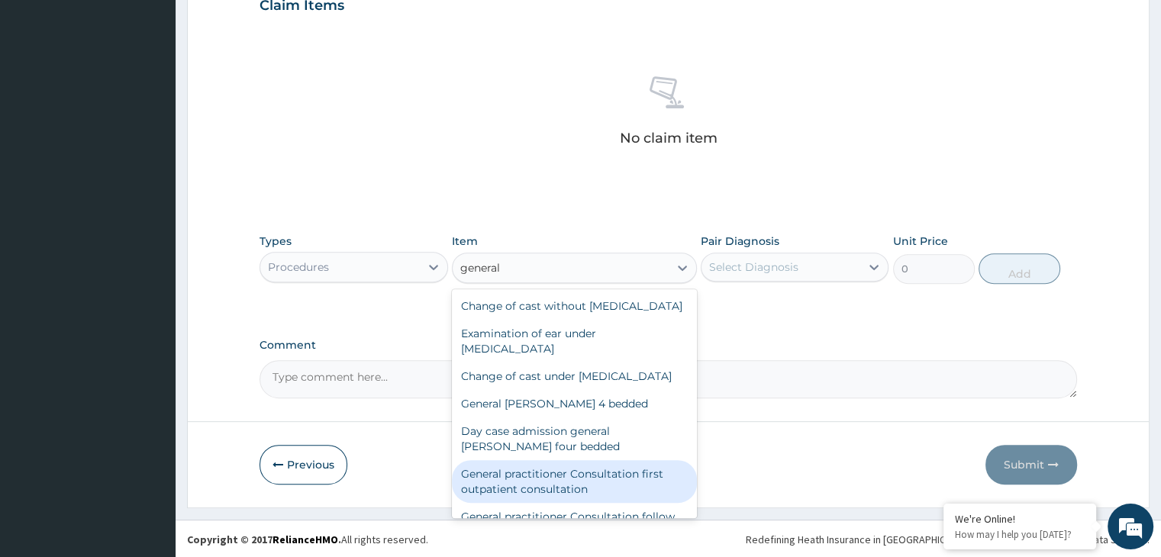
click at [639, 503] on div "General practitioner Consultation first outpatient consultation" at bounding box center [574, 481] width 245 height 43
type input "3000"
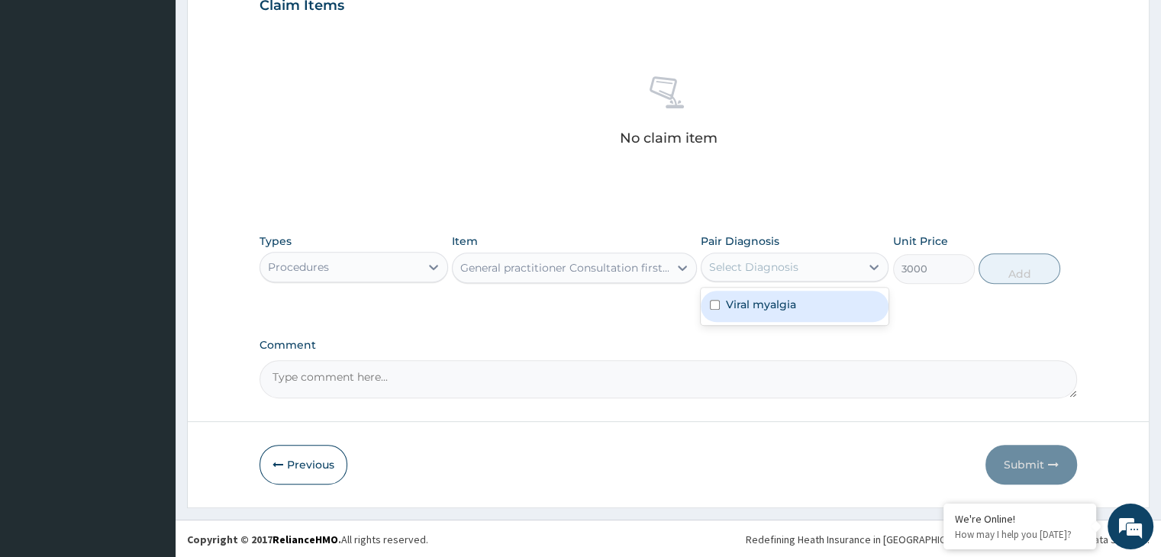
click at [834, 260] on div "Select Diagnosis" at bounding box center [781, 267] width 159 height 24
click at [814, 301] on div "Viral myalgia" at bounding box center [795, 306] width 188 height 31
checkbox input "true"
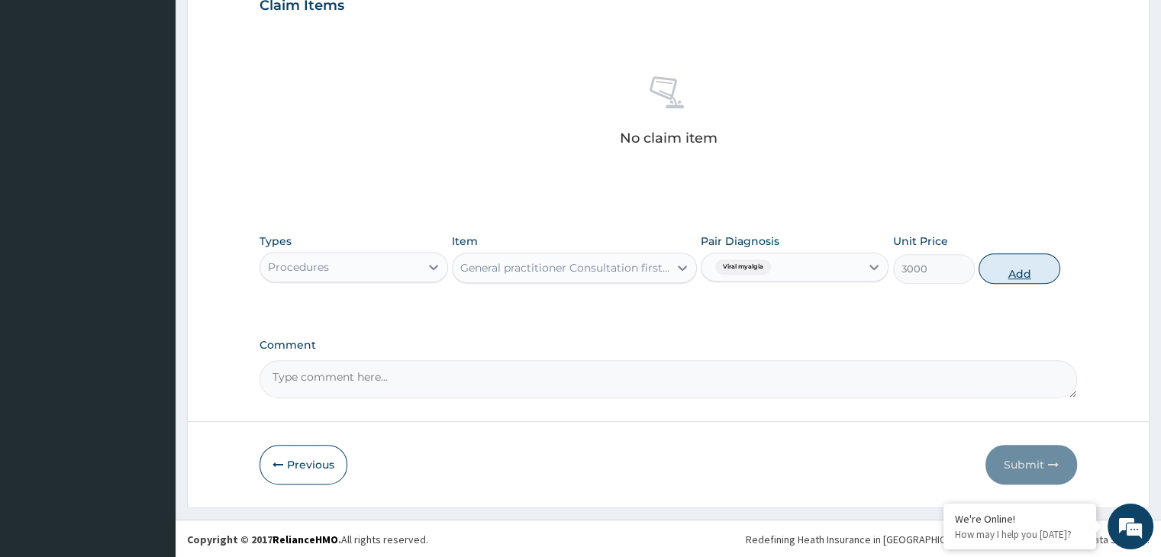
click at [1010, 271] on button "Add" at bounding box center [1020, 268] width 82 height 31
type input "0"
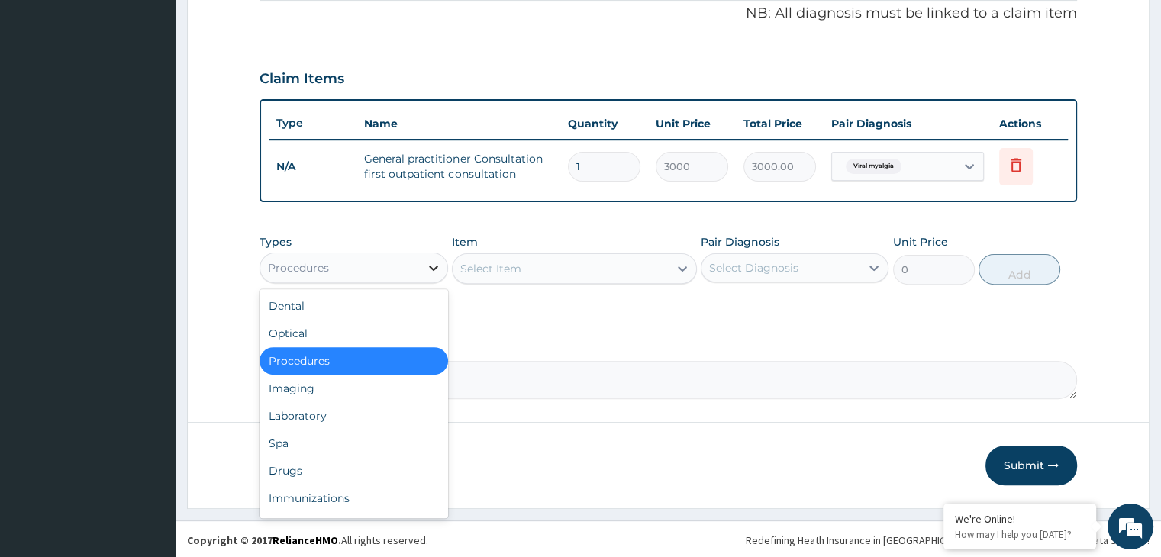
click at [437, 266] on icon at bounding box center [433, 268] width 9 height 5
click at [387, 464] on div "Drugs" at bounding box center [354, 470] width 188 height 27
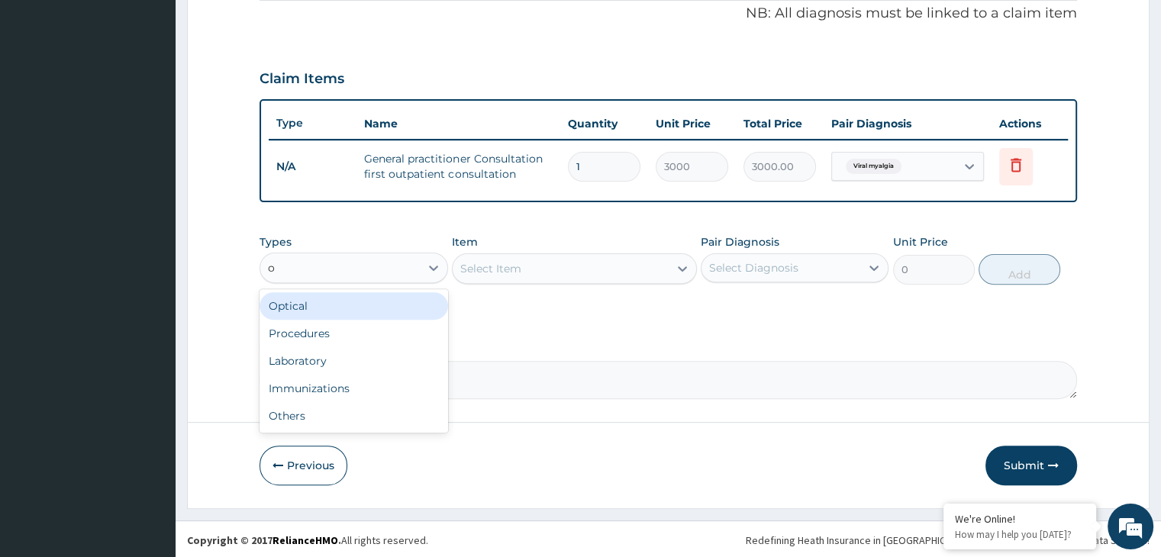
type input "or"
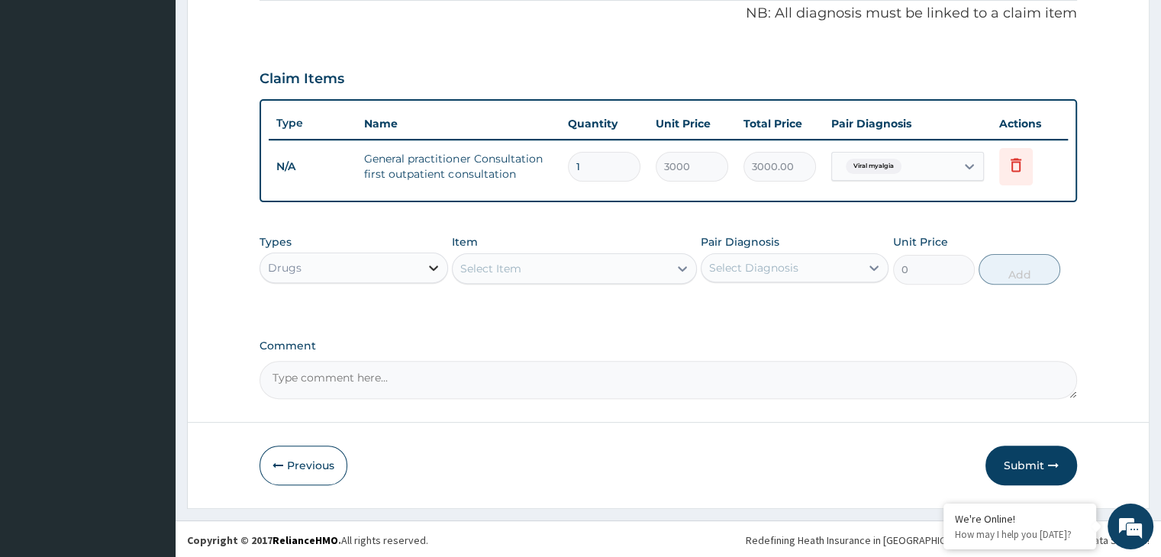
click at [438, 260] on icon at bounding box center [433, 267] width 15 height 15
click at [545, 260] on div "Select Item" at bounding box center [561, 268] width 216 height 24
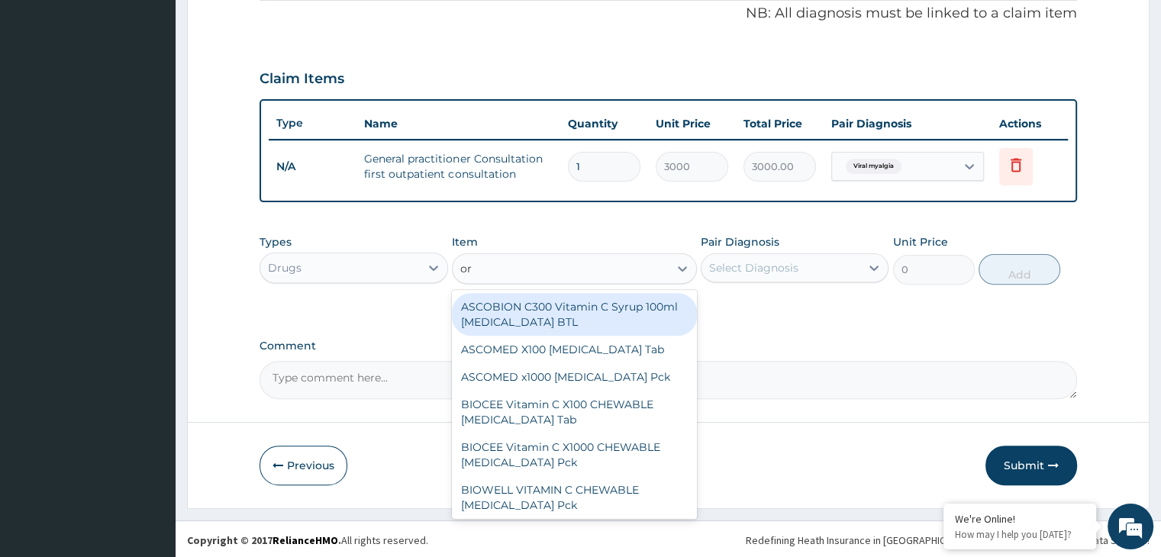
type input "ors"
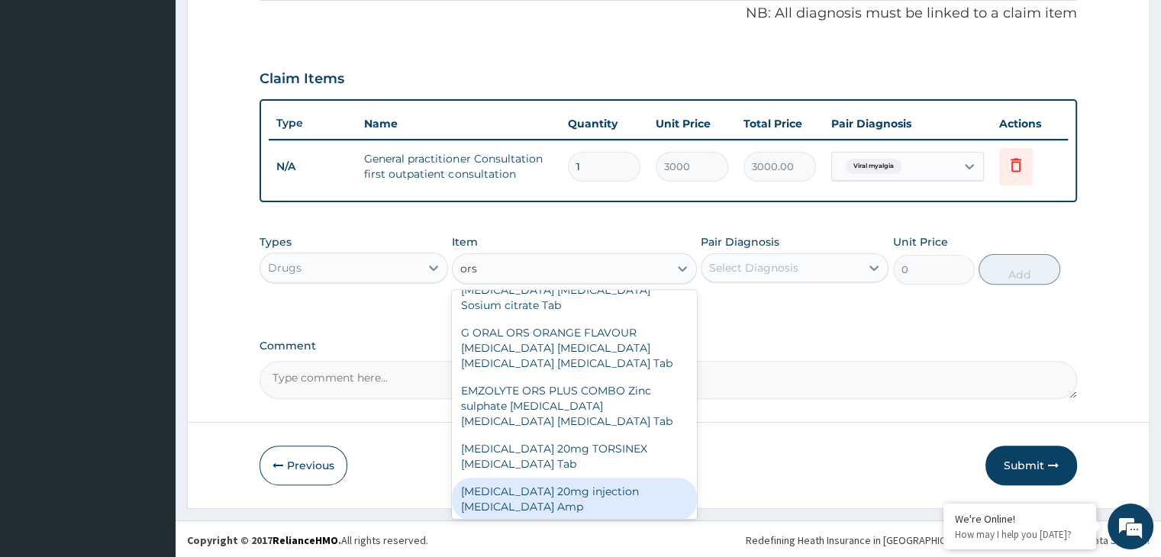
scroll to position [64, 0]
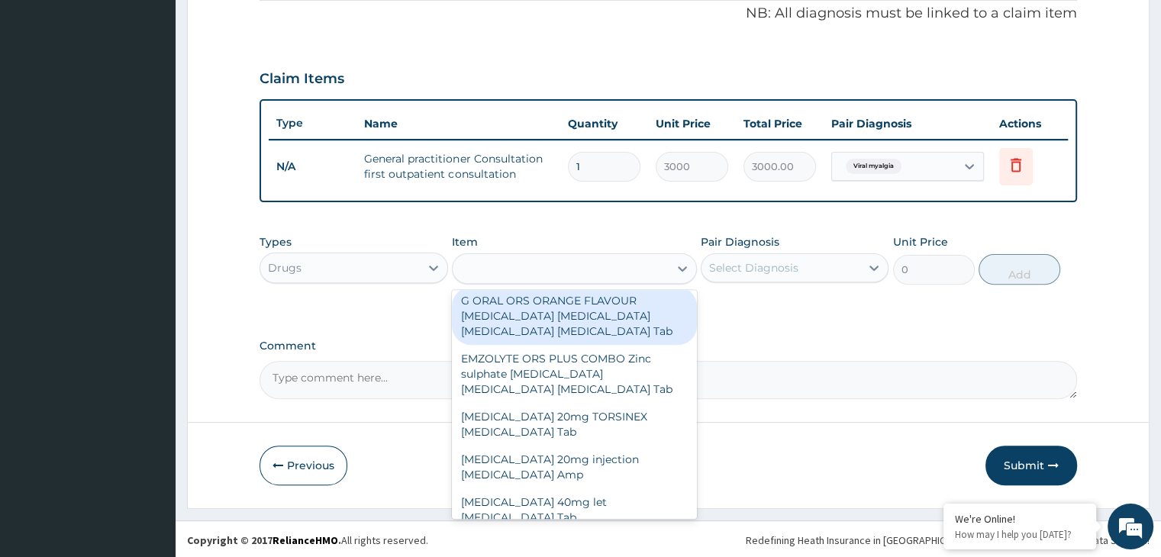
click at [586, 253] on div "ors" at bounding box center [574, 268] width 245 height 31
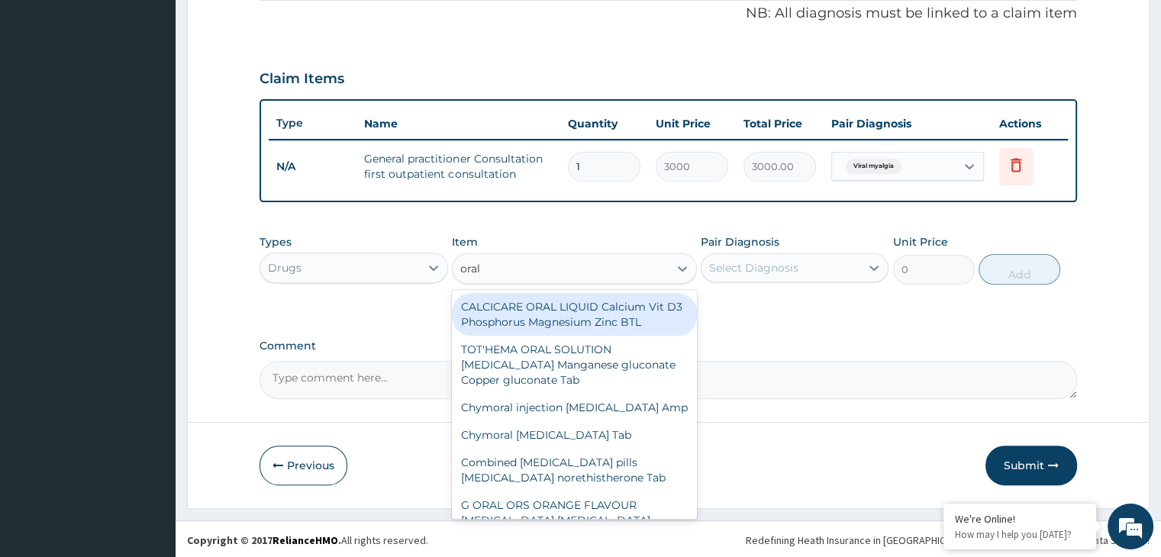
type input "oral s"
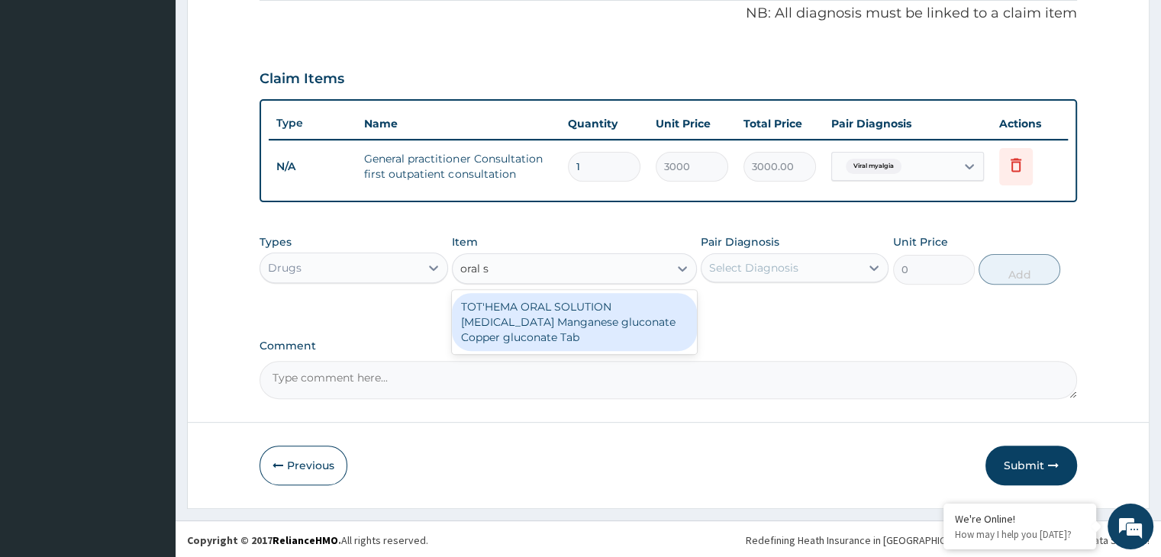
click at [586, 321] on div "TOT'HEMA ORAL SOLUTION Ferrous gluconate Manganese gluconate Copper gluconate T…" at bounding box center [574, 322] width 245 height 58
type input "175"
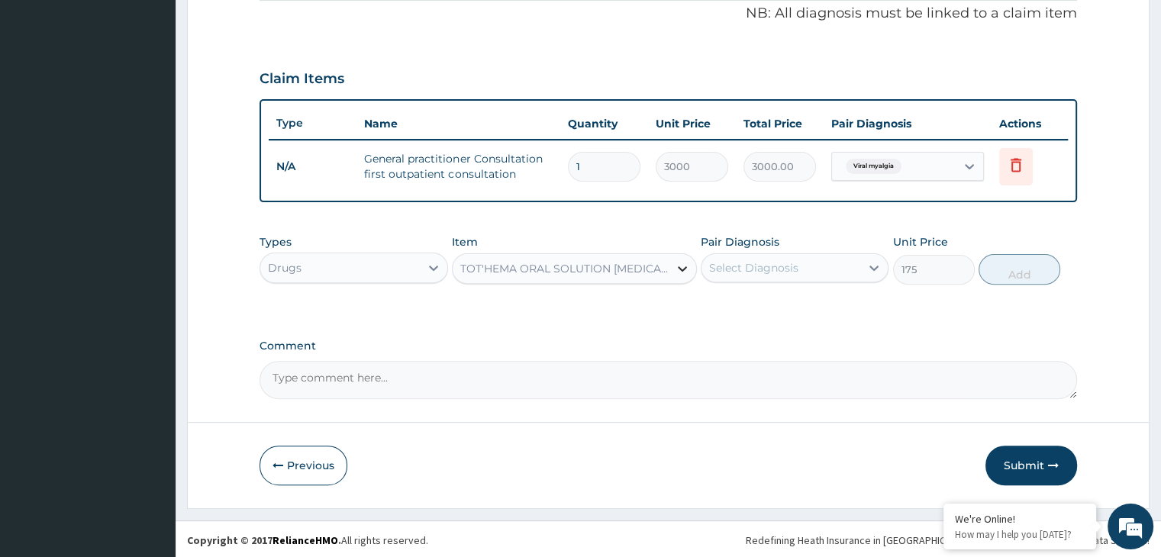
click at [678, 273] on icon at bounding box center [682, 268] width 15 height 15
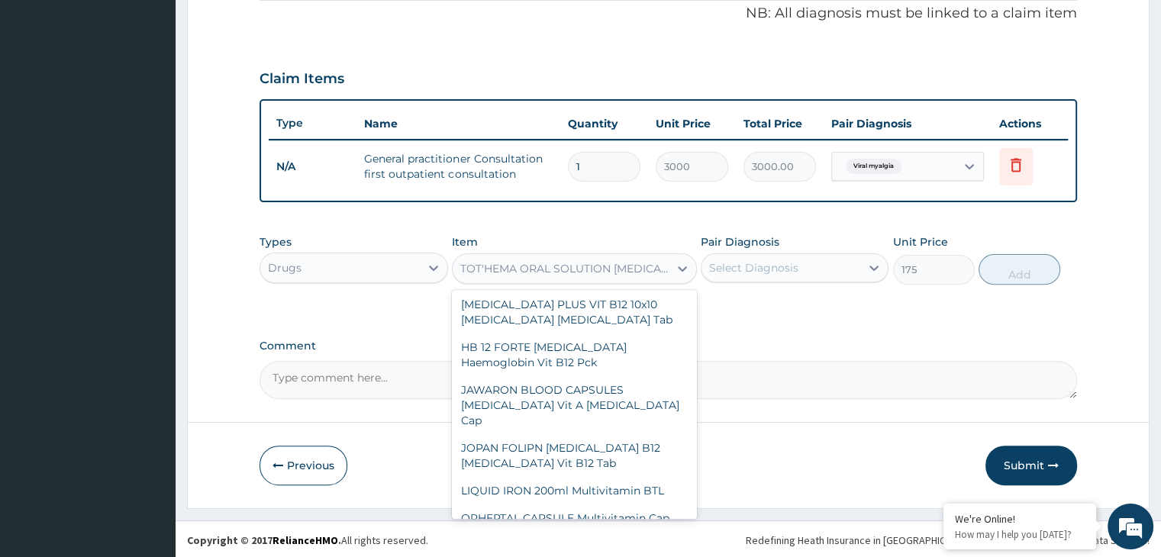
scroll to position [2988, 0]
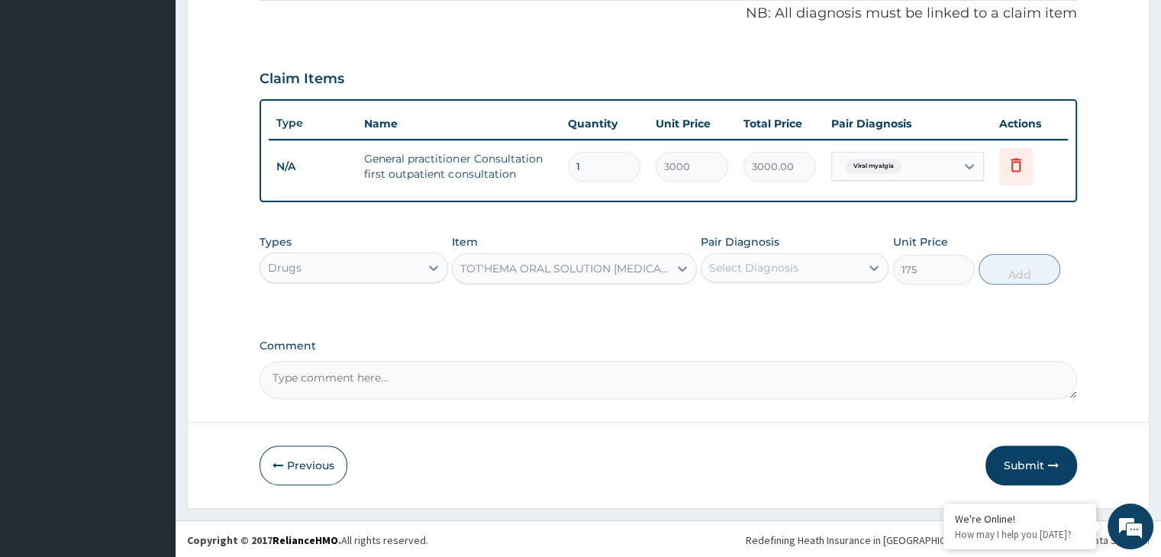
click at [562, 273] on div "TOT'HEMA ORAL SOLUTION Ferrous gluconate Manganese gluconate Copper gluconate T…" at bounding box center [565, 268] width 210 height 15
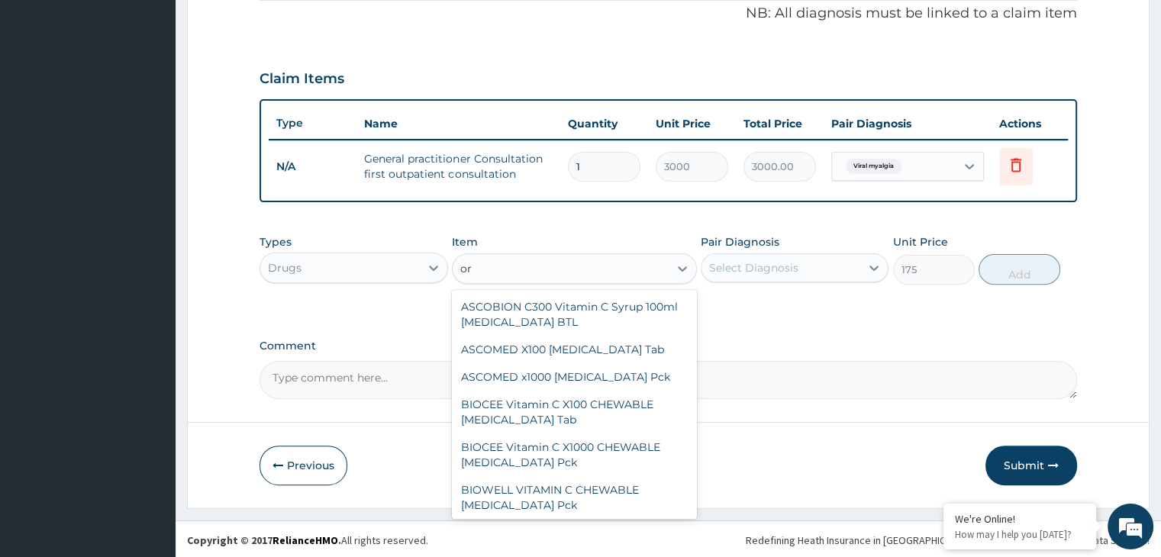
type input "o"
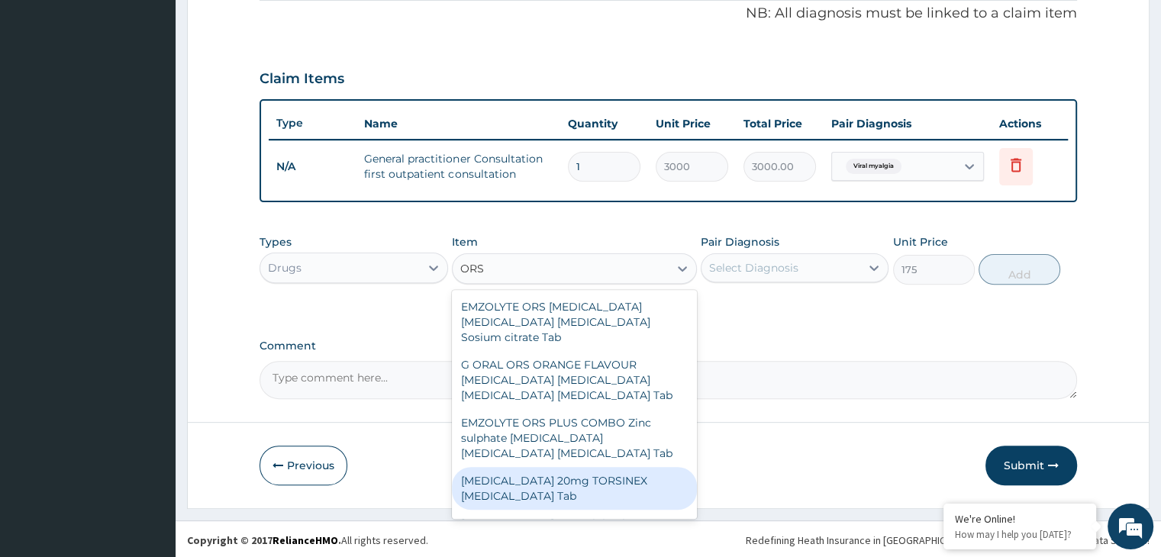
type input "ORS"
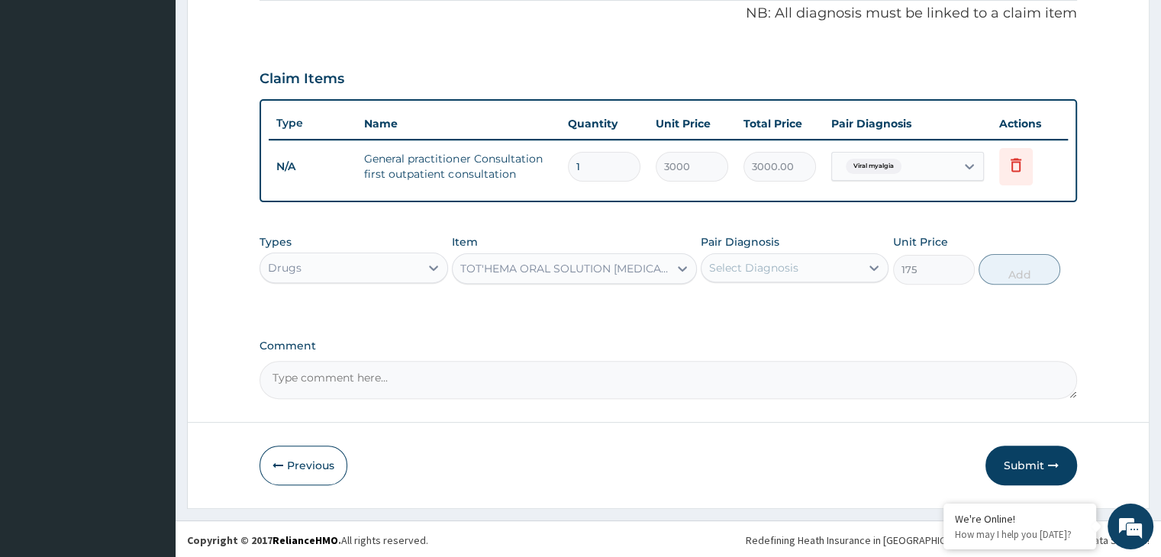
click at [697, 510] on section "Step 2 of 2 PA Code / Prescription Code Enter Code(Secondary Care Only) Encount…" at bounding box center [668, 60] width 985 height 919
click at [676, 266] on icon at bounding box center [682, 268] width 15 height 15
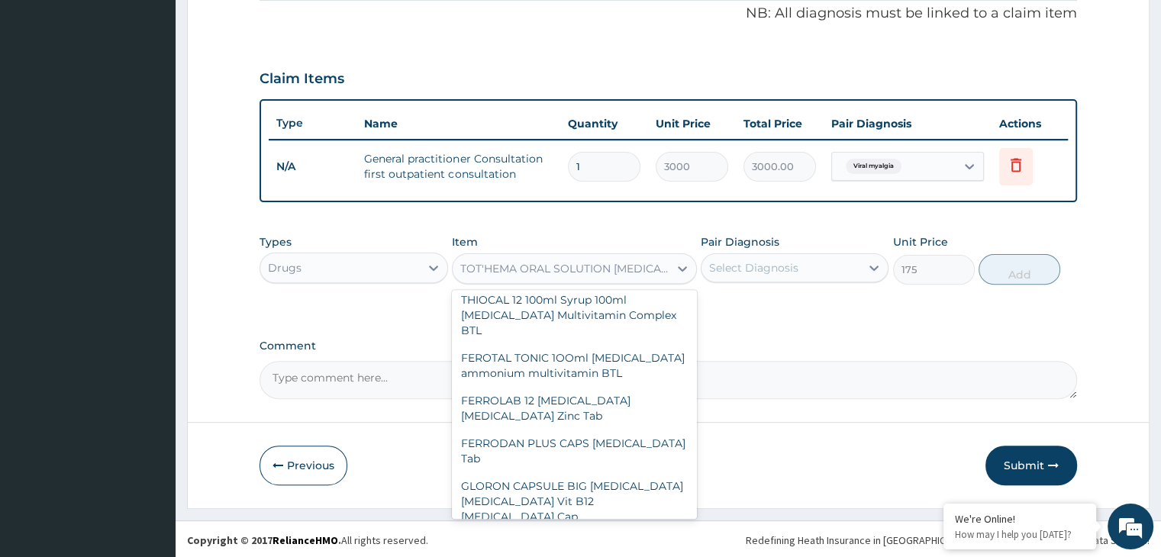
scroll to position [1939, 0]
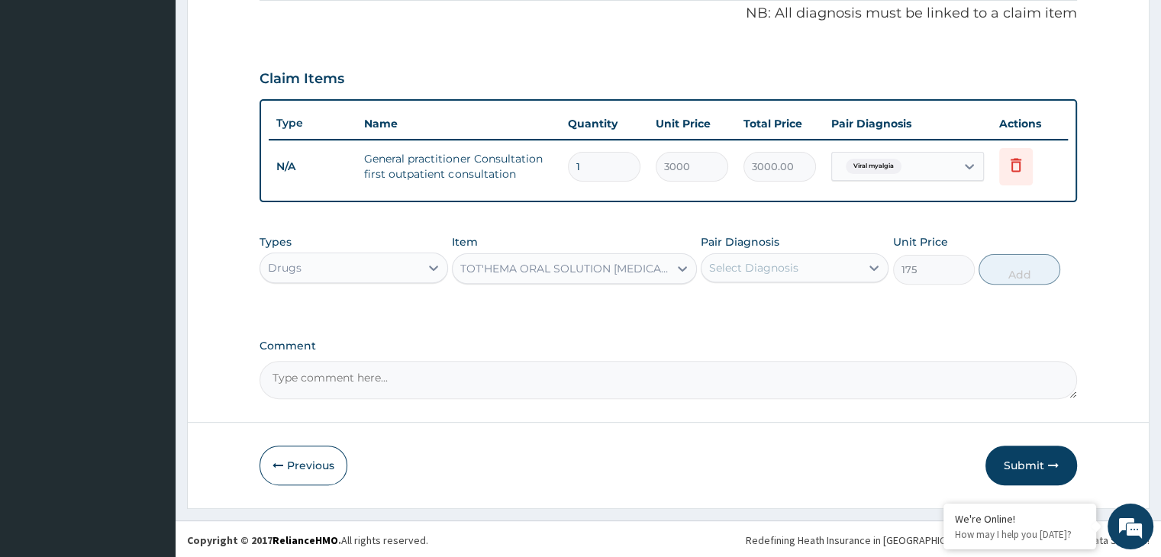
click at [556, 257] on div "TOT'HEMA ORAL SOLUTION Ferrous gluconate Manganese gluconate Copper gluconate T…" at bounding box center [561, 268] width 216 height 24
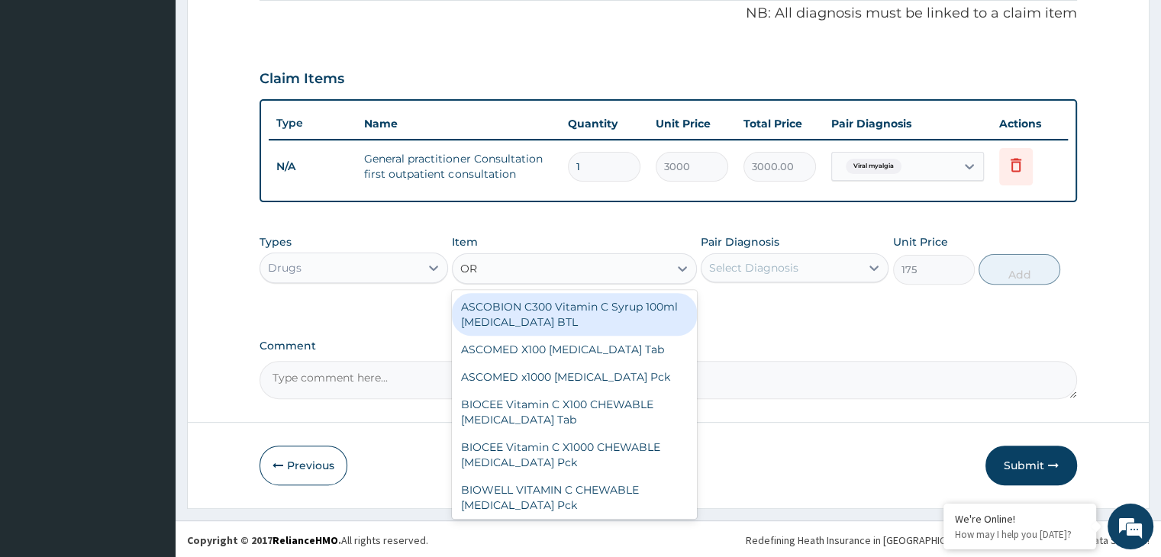
type input "ORS"
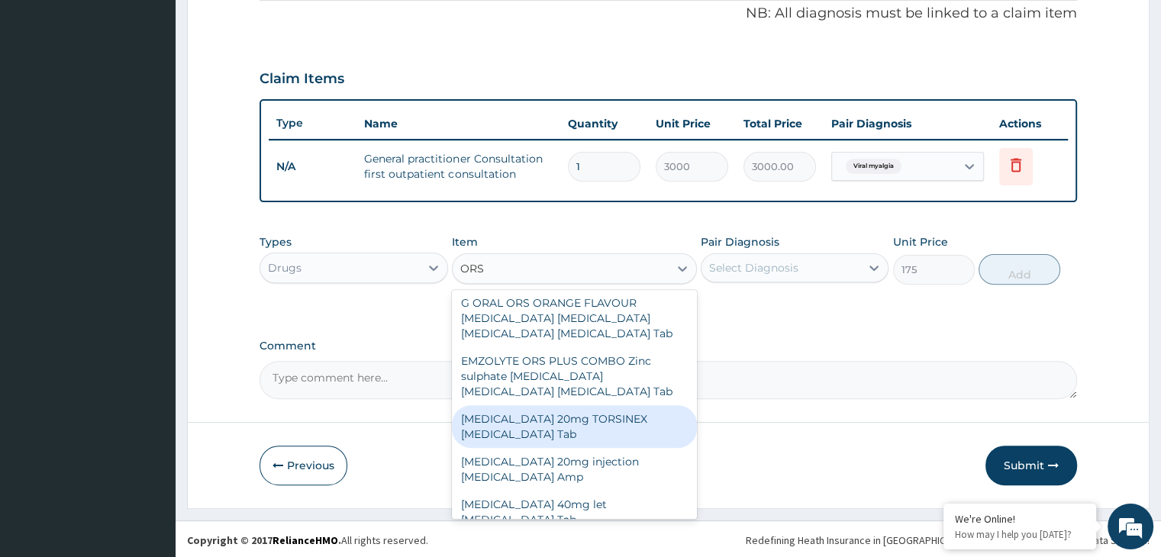
scroll to position [64, 0]
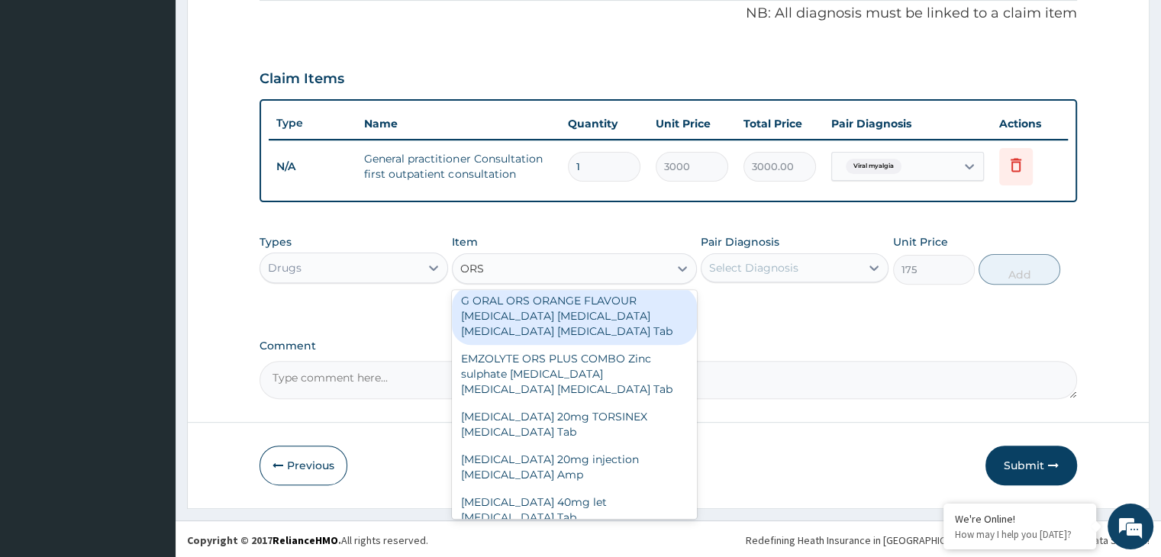
click at [587, 323] on div "G ORAL ORS ORANGE FLAVOUR Sodium chloride Potassium chloride Dextrose Sodium ci…" at bounding box center [574, 316] width 245 height 58
type input "220"
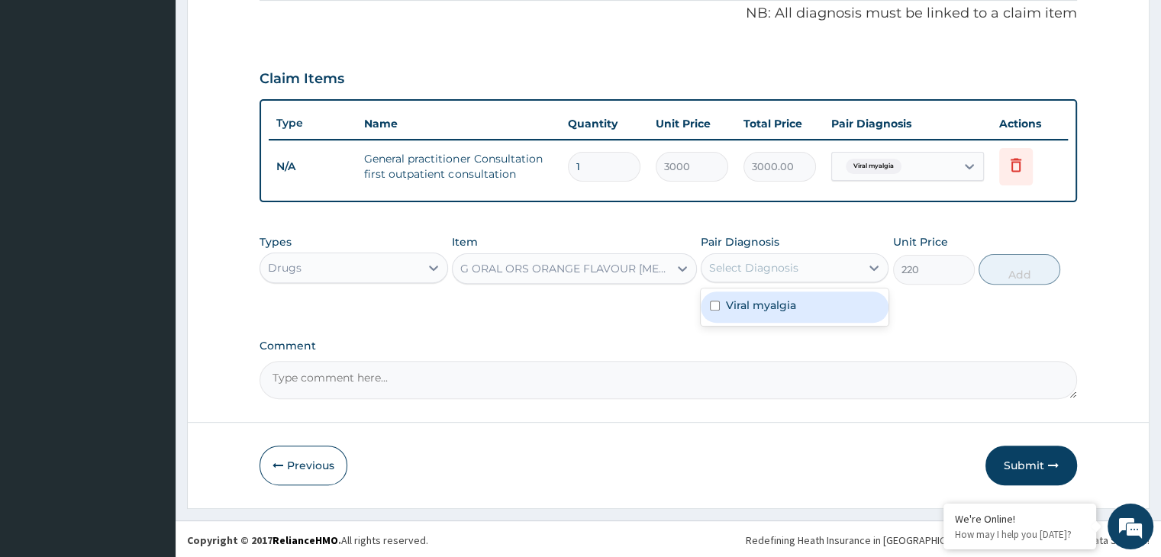
click at [828, 263] on div "Select Diagnosis" at bounding box center [781, 268] width 159 height 24
click at [806, 324] on div "PA Code / Prescription Code Enter Code(Secondary Care Only) Encounter Date 05-0…" at bounding box center [668, 38] width 817 height 722
drag, startPoint x: 827, startPoint y: 259, endPoint x: 795, endPoint y: 295, distance: 48.6
click at [795, 282] on div "option Viral myalgia, selected. option Viral myalgia focused, 1 of 1. 1 result …" at bounding box center [795, 267] width 188 height 29
click at [795, 298] on label "Viral myalgia" at bounding box center [761, 305] width 70 height 15
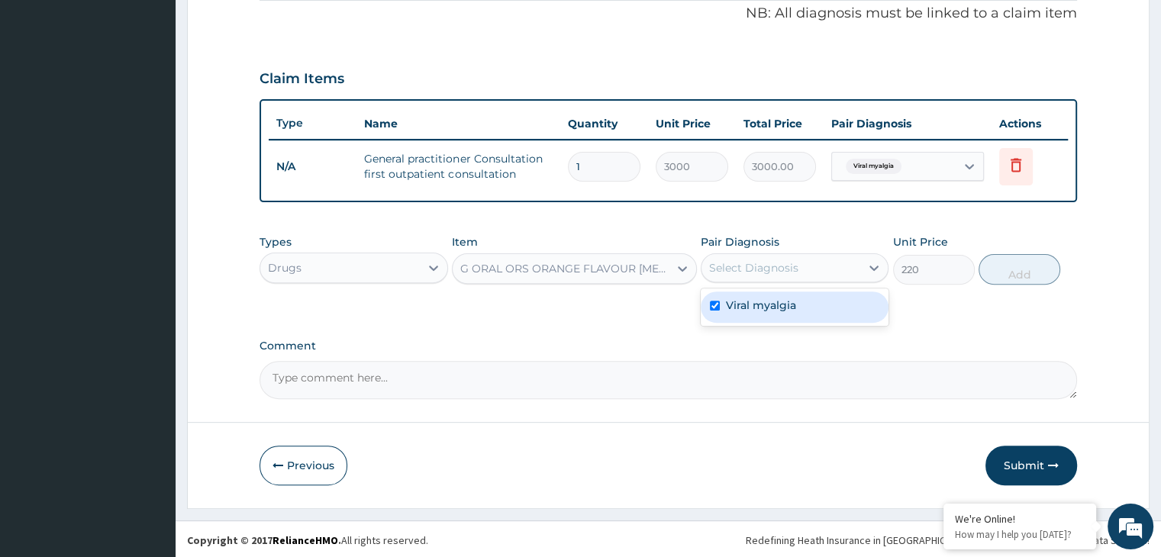
checkbox input "true"
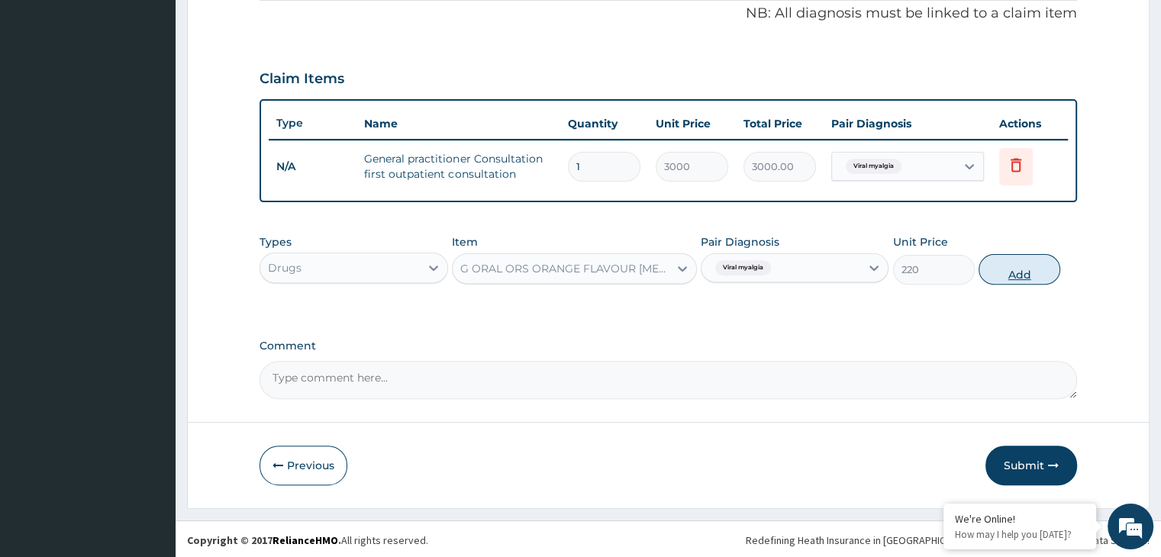
click at [1008, 269] on button "Add" at bounding box center [1020, 269] width 82 height 31
type input "0"
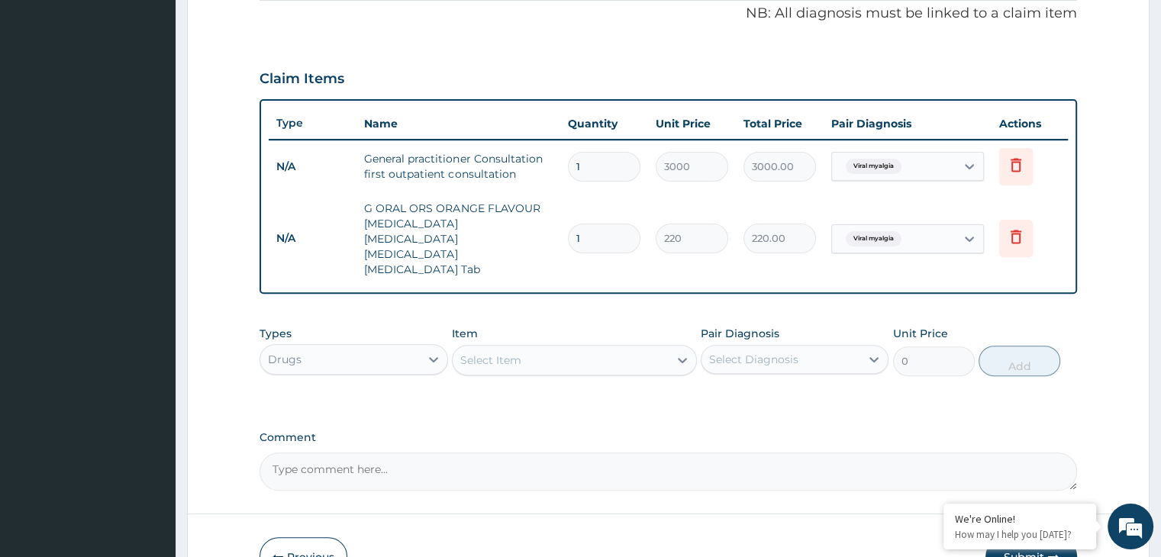
click at [565, 348] on div "Select Item" at bounding box center [561, 360] width 216 height 24
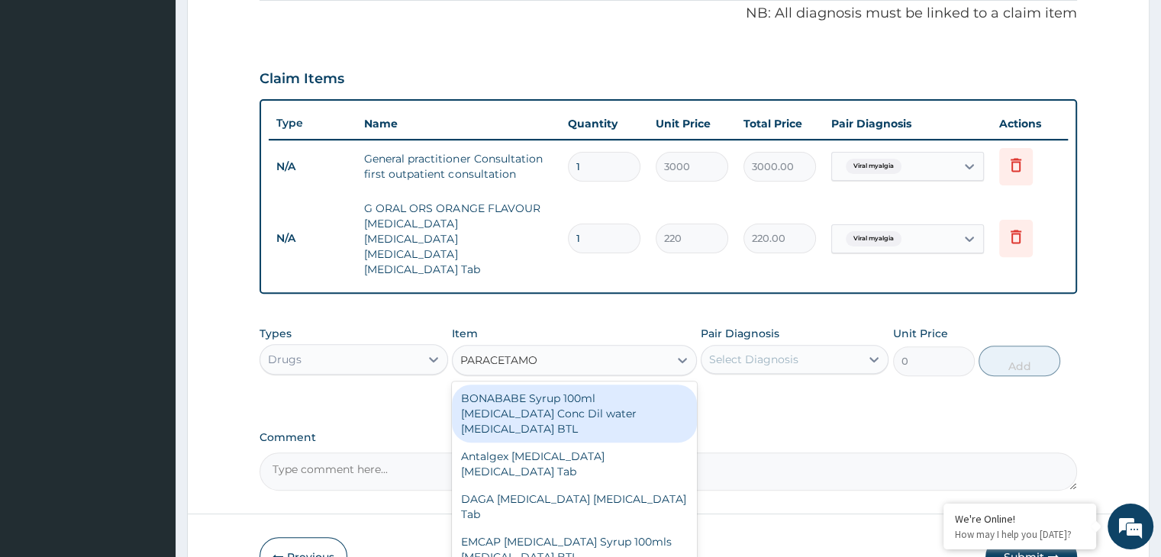
type input "PARACETAMOL"
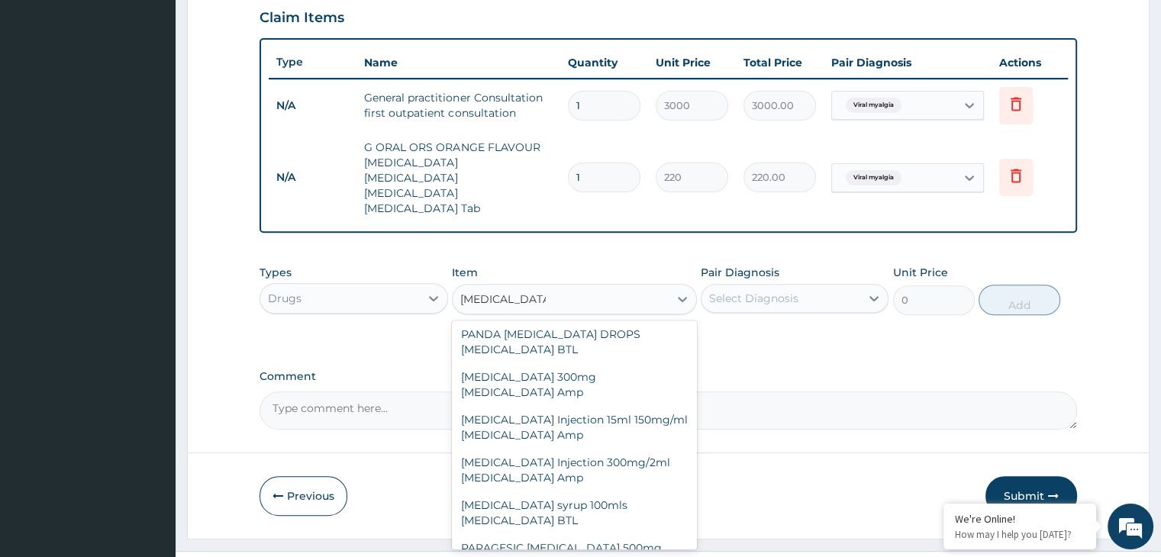
scroll to position [519, 0]
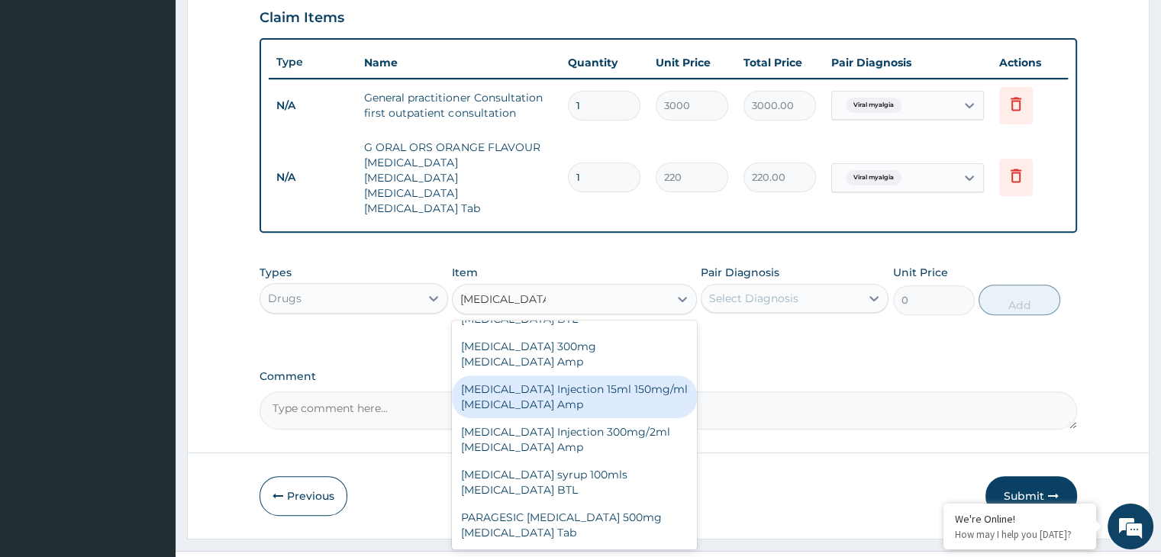
click at [562, 389] on div "PARACETAMOL Injection 15ml 150mg/ml Acetaminophen Amp" at bounding box center [574, 397] width 245 height 43
type input "500"
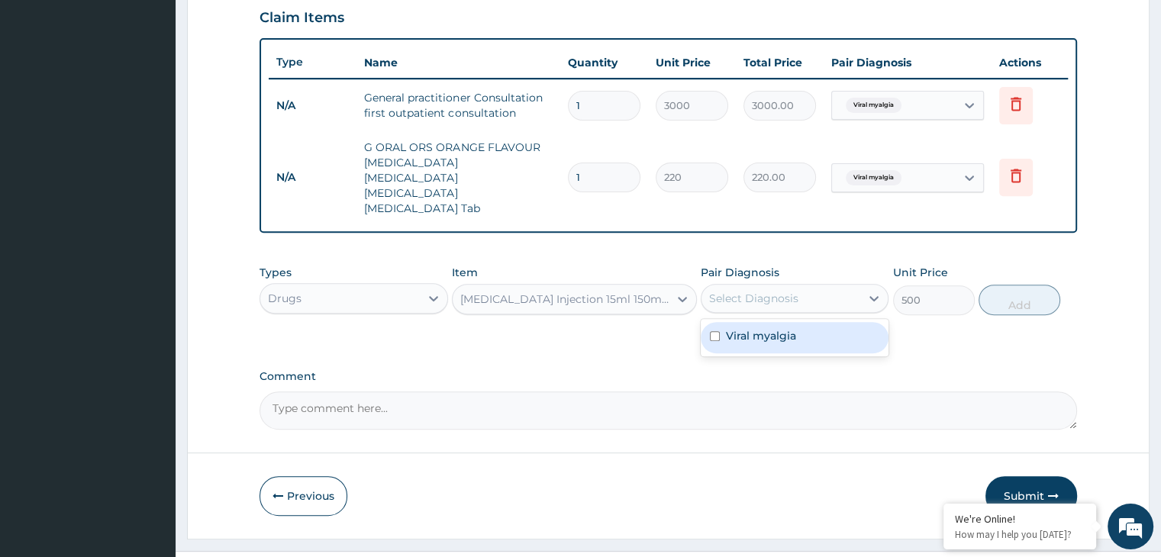
click at [853, 286] on div "Select Diagnosis" at bounding box center [781, 298] width 159 height 24
click at [800, 322] on div "Viral myalgia" at bounding box center [795, 337] width 188 height 31
checkbox input "true"
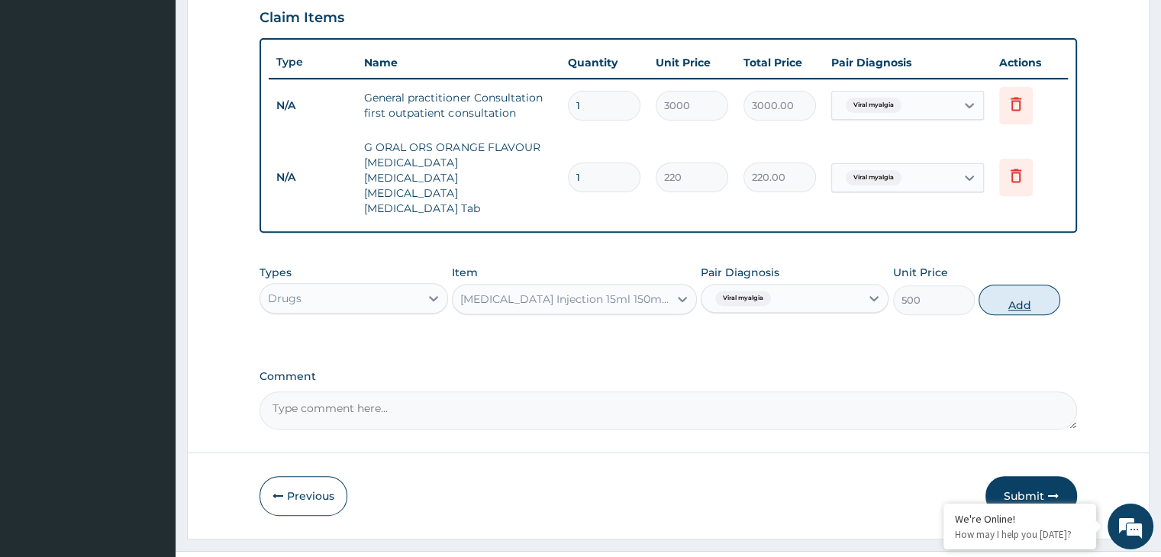
click at [1009, 285] on button "Add" at bounding box center [1020, 300] width 82 height 31
type input "0"
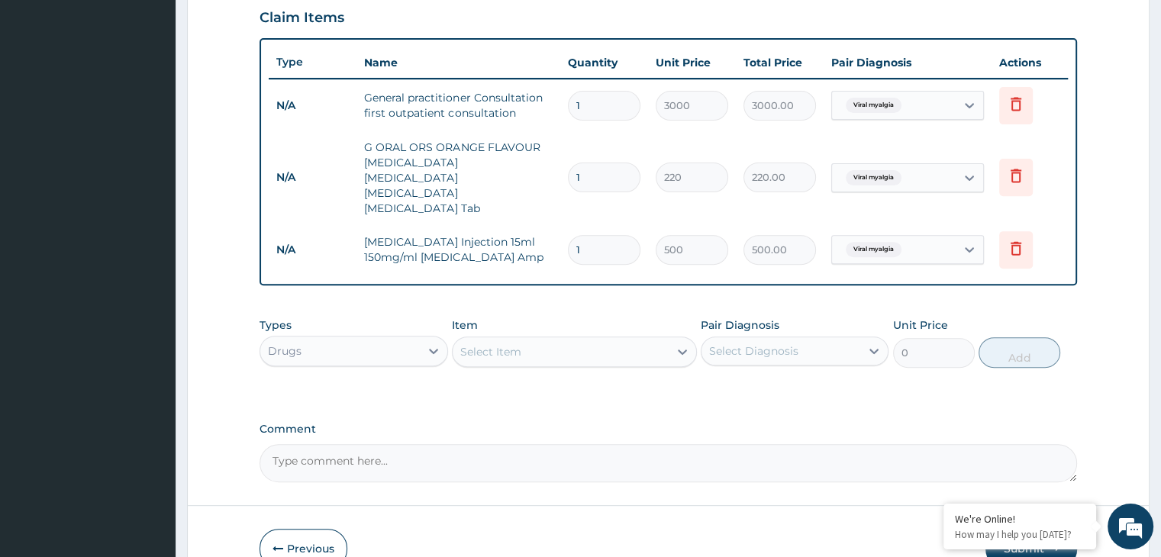
click at [592, 235] on input "1" at bounding box center [604, 250] width 73 height 30
type input "0.00"
type input "1"
type input "500.00"
type input "10"
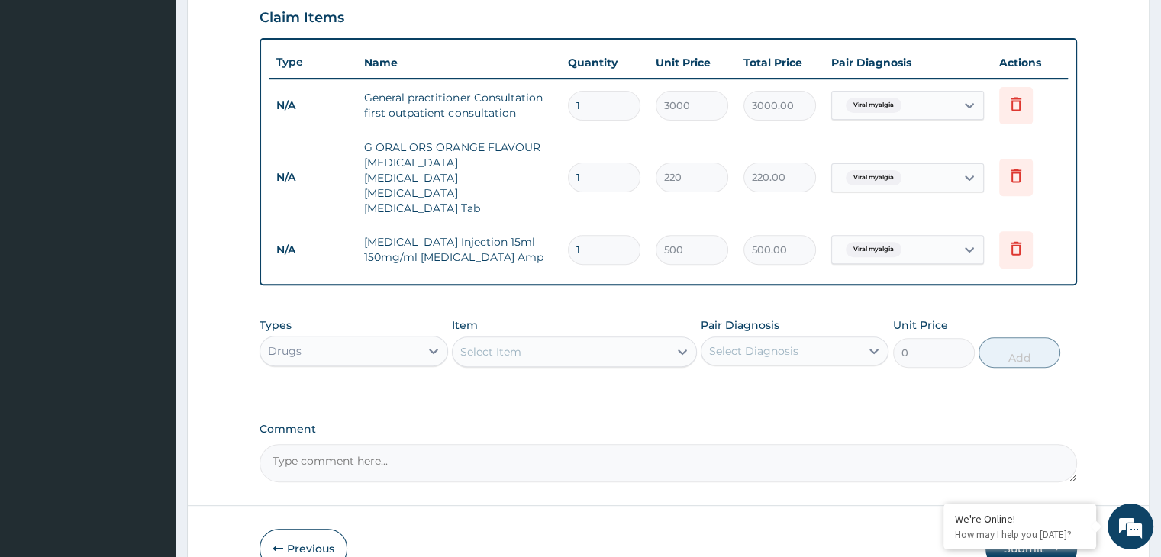
type input "5000.00"
type input "1"
type input "500.00"
type input "0.00"
type input "5"
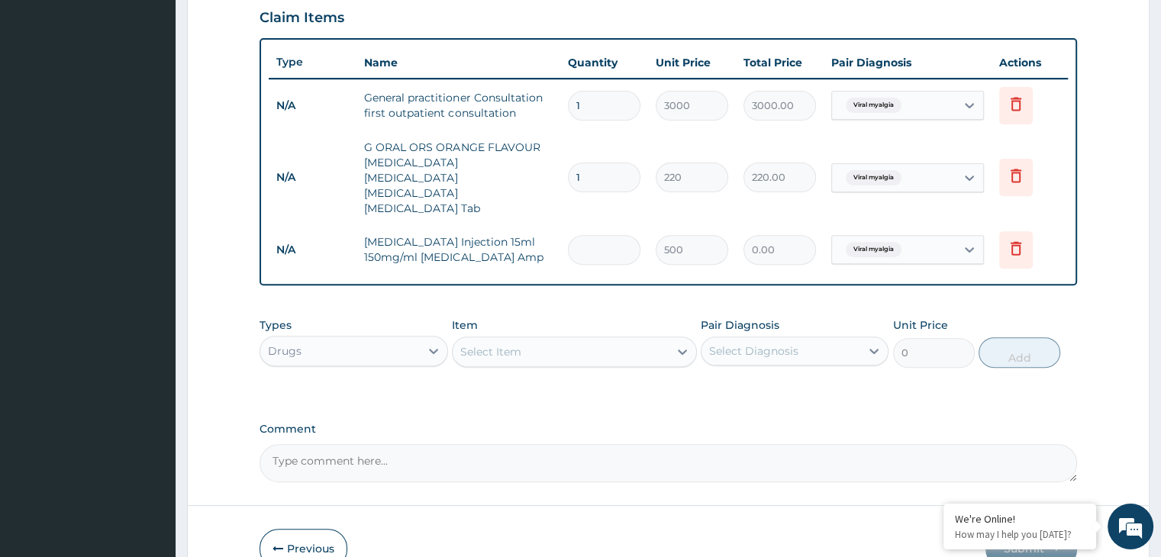
type input "2500.00"
type input "0.00"
type input "1"
type input "500.00"
type input "10"
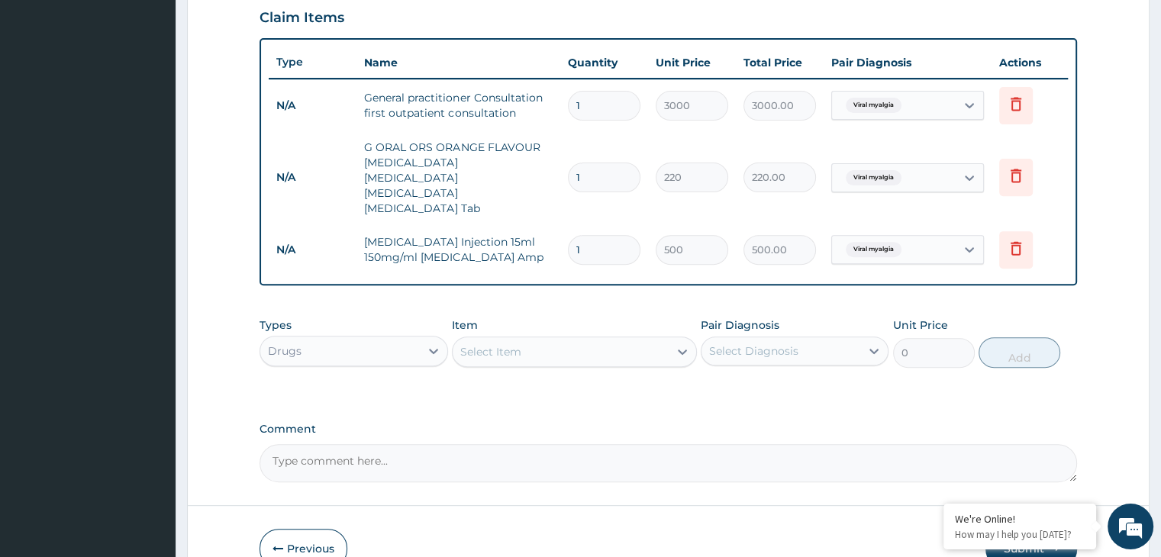
type input "5000.00"
type input "10"
click at [1023, 239] on icon at bounding box center [1016, 248] width 18 height 18
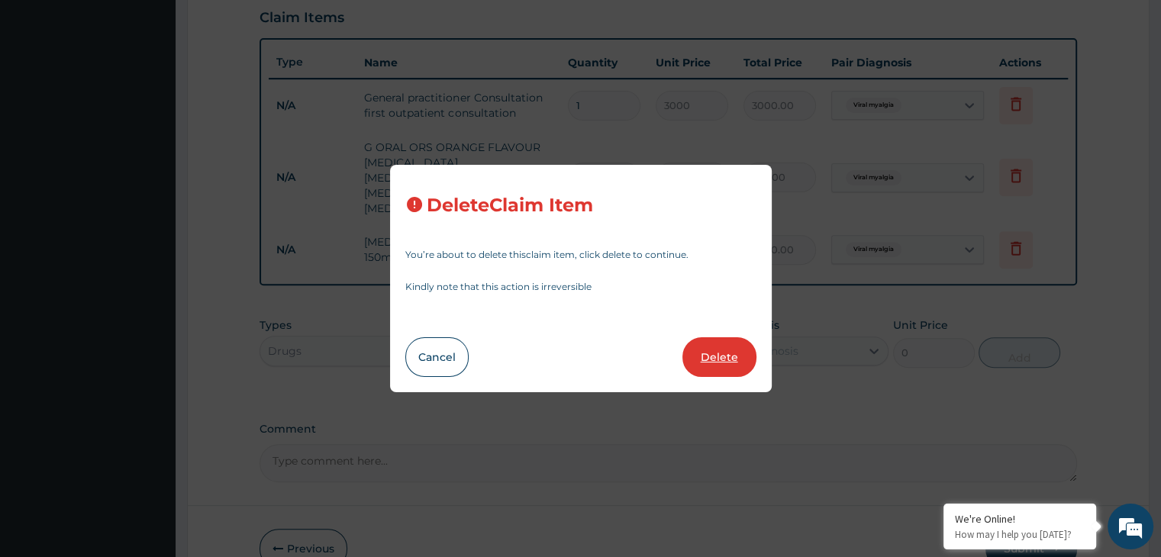
click at [718, 364] on button "Delete" at bounding box center [719, 357] width 74 height 40
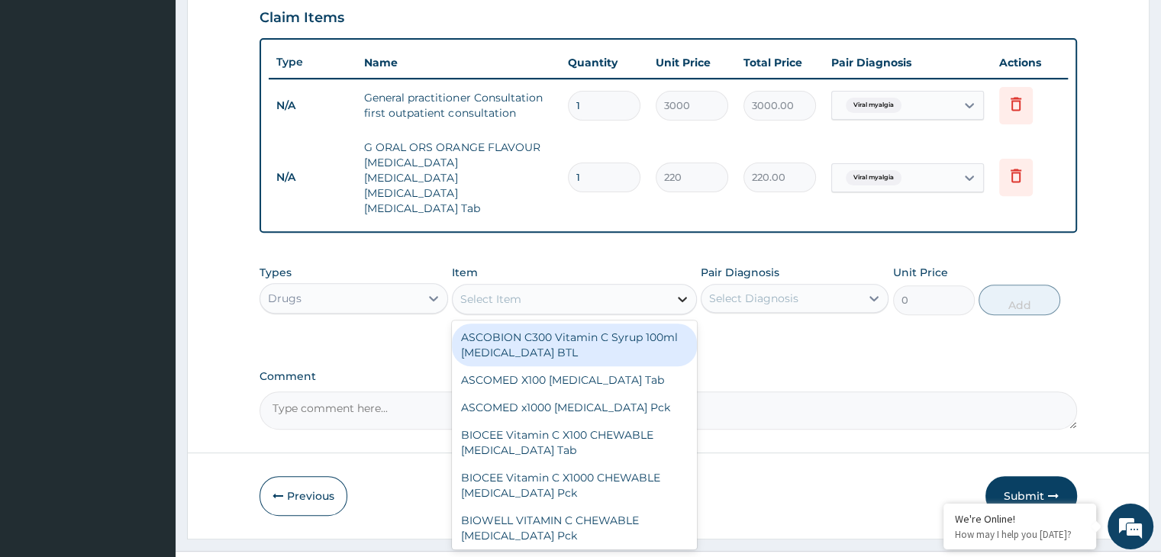
click at [669, 285] on div at bounding box center [682, 298] width 27 height 27
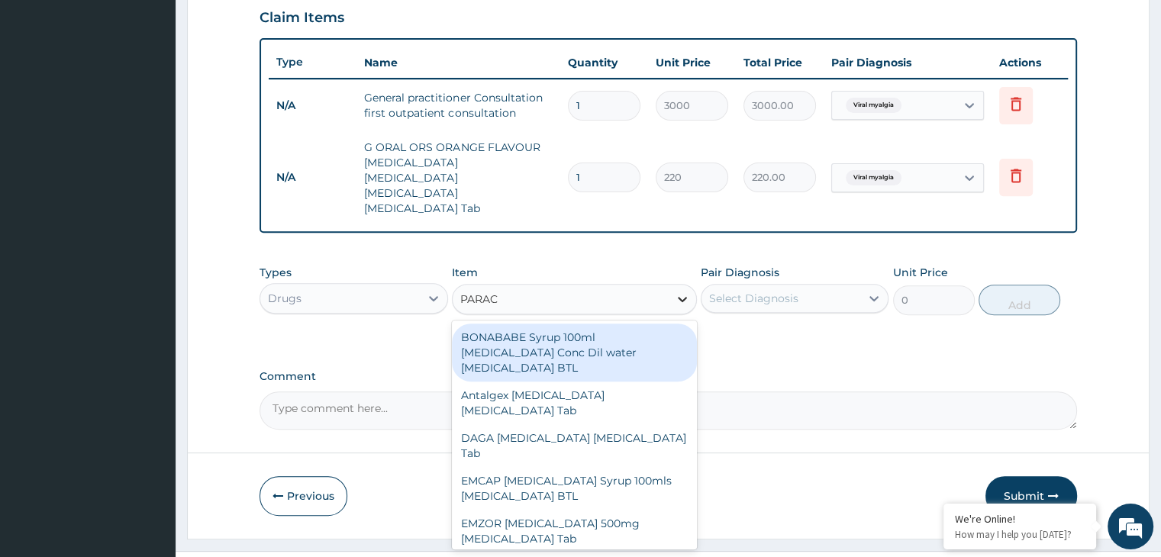
type input "PARACE"
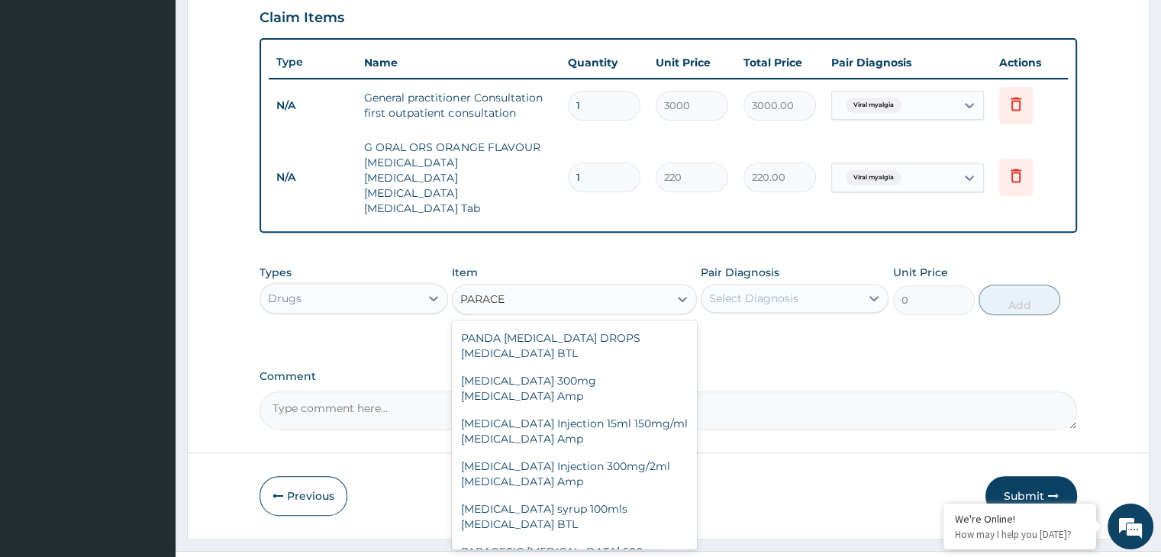
scroll to position [529, 0]
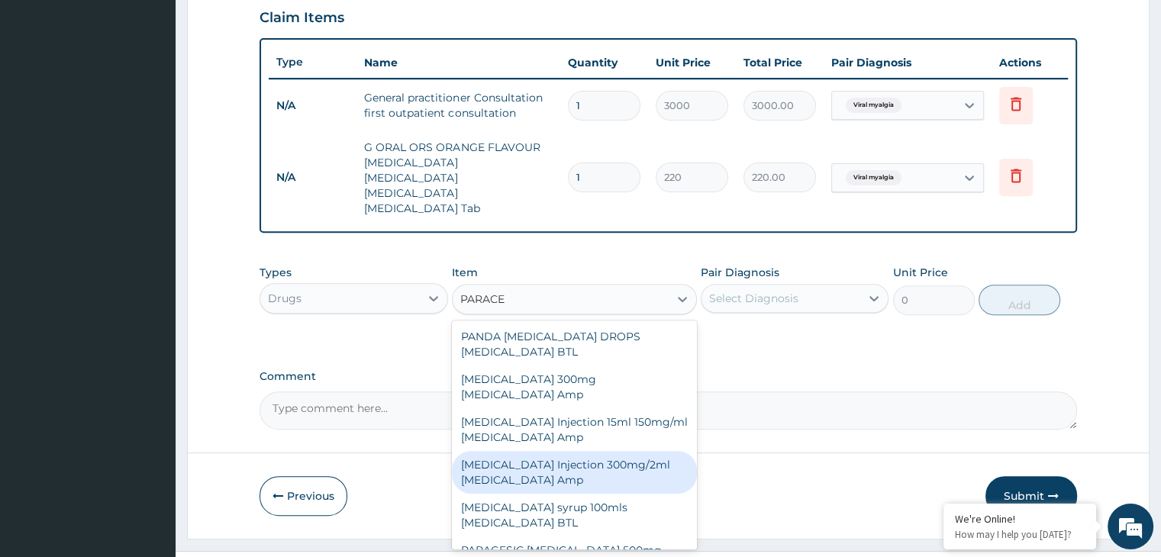
click at [605, 456] on div "[MEDICAL_DATA] Injection 300mg/2ml [MEDICAL_DATA] Amp" at bounding box center [574, 472] width 245 height 43
type input "150"
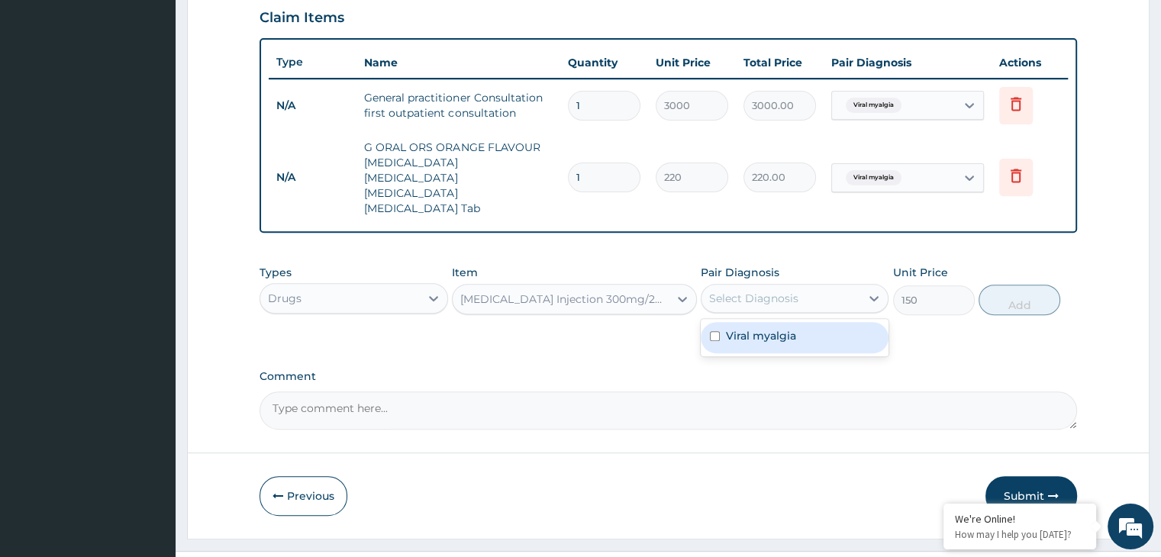
drag, startPoint x: 870, startPoint y: 279, endPoint x: 831, endPoint y: 318, distance: 56.1
click at [831, 313] on div "option Viral myalgia, selected. option Viral myalgia focused, 1 of 1. 1 result …" at bounding box center [795, 298] width 188 height 29
click at [831, 322] on div "Viral myalgia" at bounding box center [795, 337] width 188 height 31
checkbox input "true"
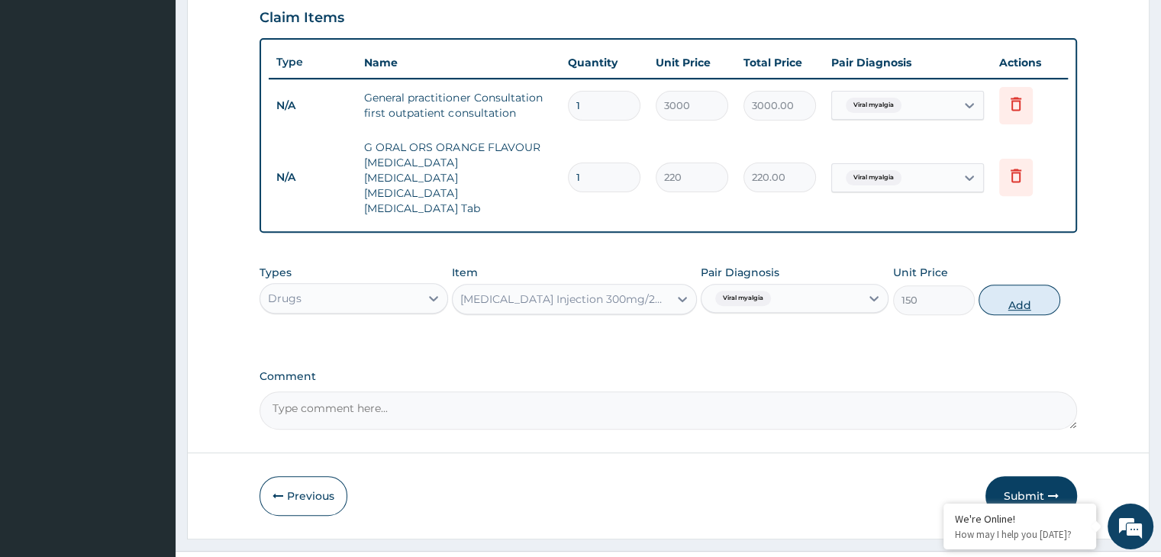
click at [1023, 285] on button "Add" at bounding box center [1020, 300] width 82 height 31
type input "0"
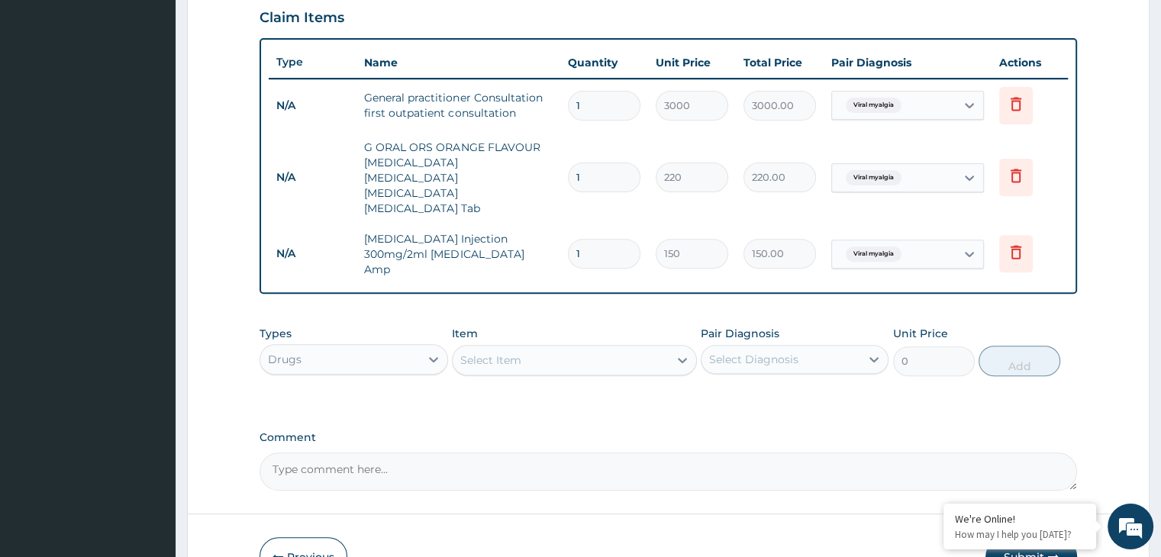
click at [599, 239] on input "1" at bounding box center [604, 254] width 73 height 30
type input "0.00"
type input "4"
type input "600.00"
click at [599, 239] on input "4" at bounding box center [604, 254] width 73 height 30
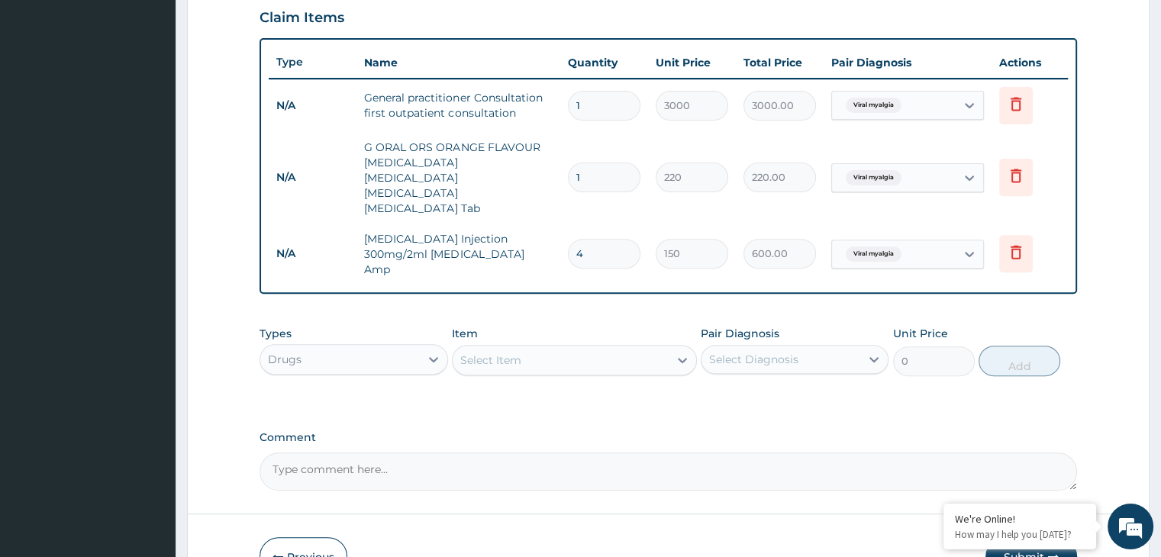
click at [616, 239] on input "4" at bounding box center [604, 254] width 73 height 30
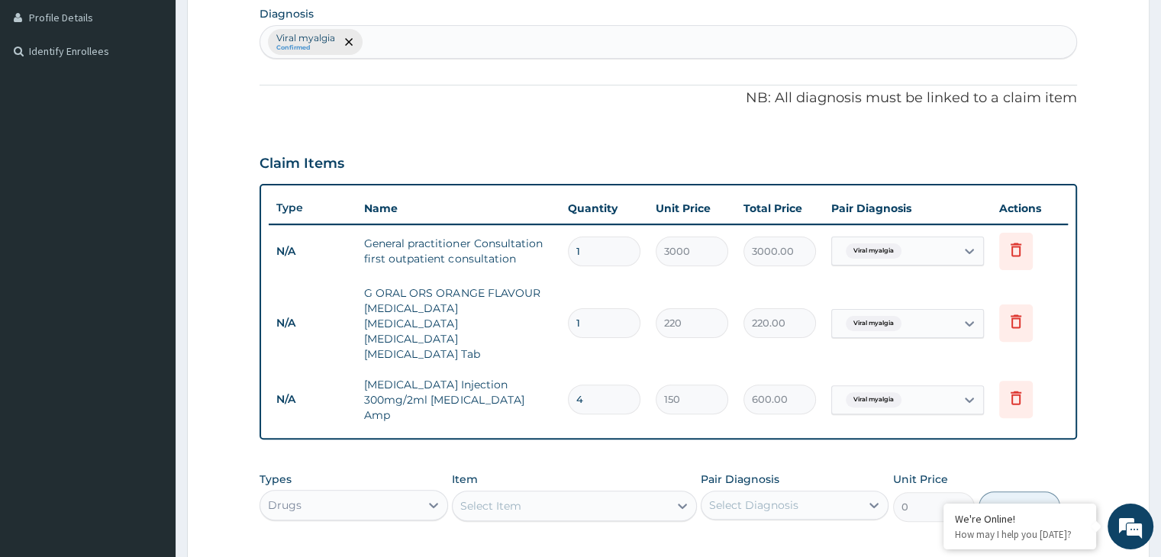
scroll to position [598, 0]
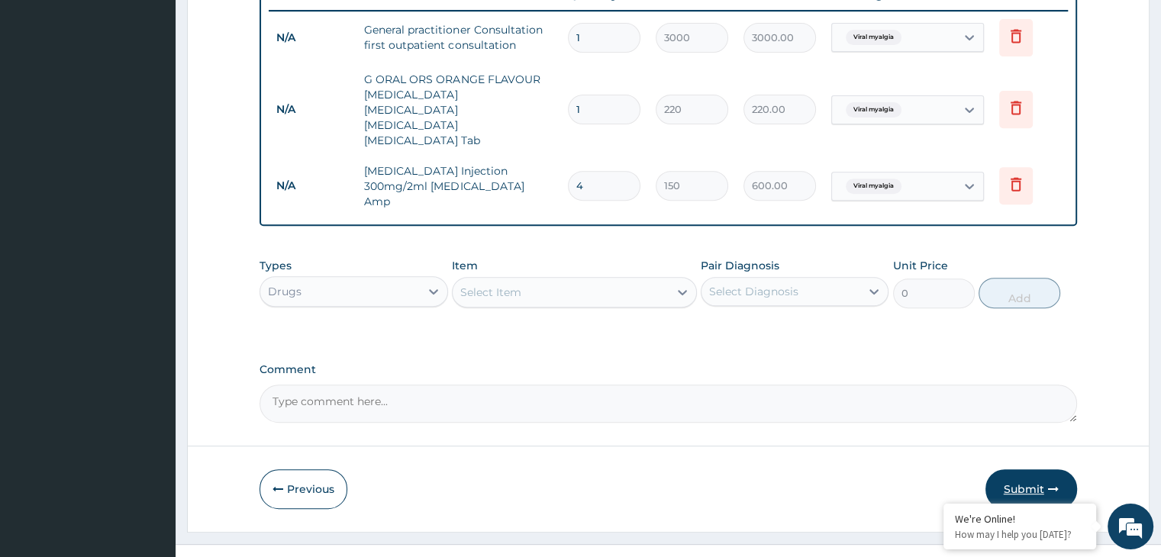
type input "4"
click at [1048, 484] on icon "button" at bounding box center [1053, 489] width 11 height 11
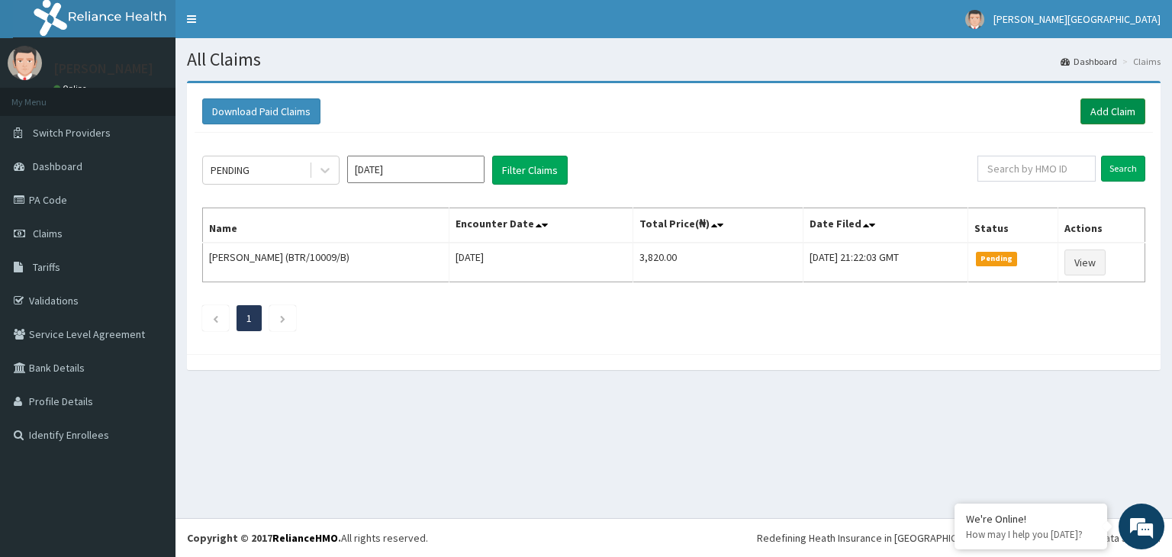
click at [1122, 107] on link "Add Claim" at bounding box center [1113, 111] width 65 height 26
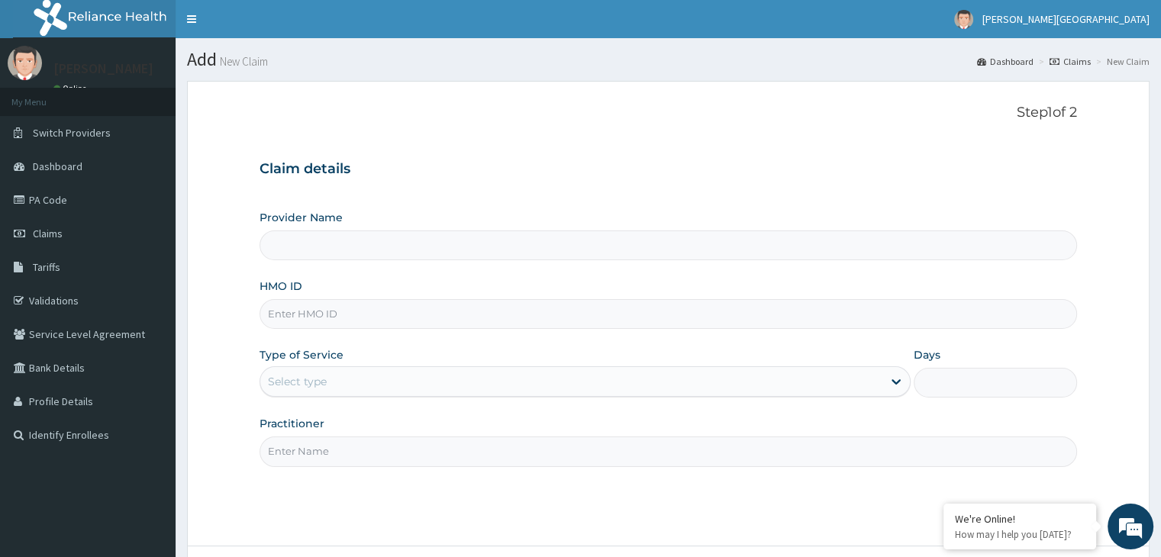
click at [512, 303] on input "HMO ID" at bounding box center [668, 314] width 817 height 30
type input "PEAK HEALTH HOSPITAL"
type input "CTK/10011/A"
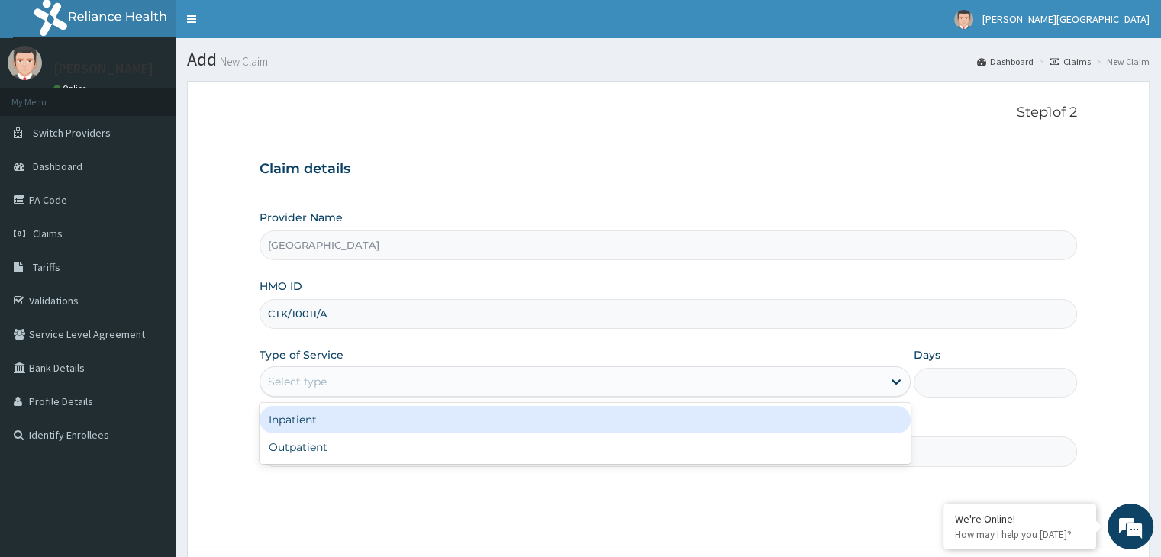
click at [445, 382] on div "Select type" at bounding box center [571, 381] width 622 height 24
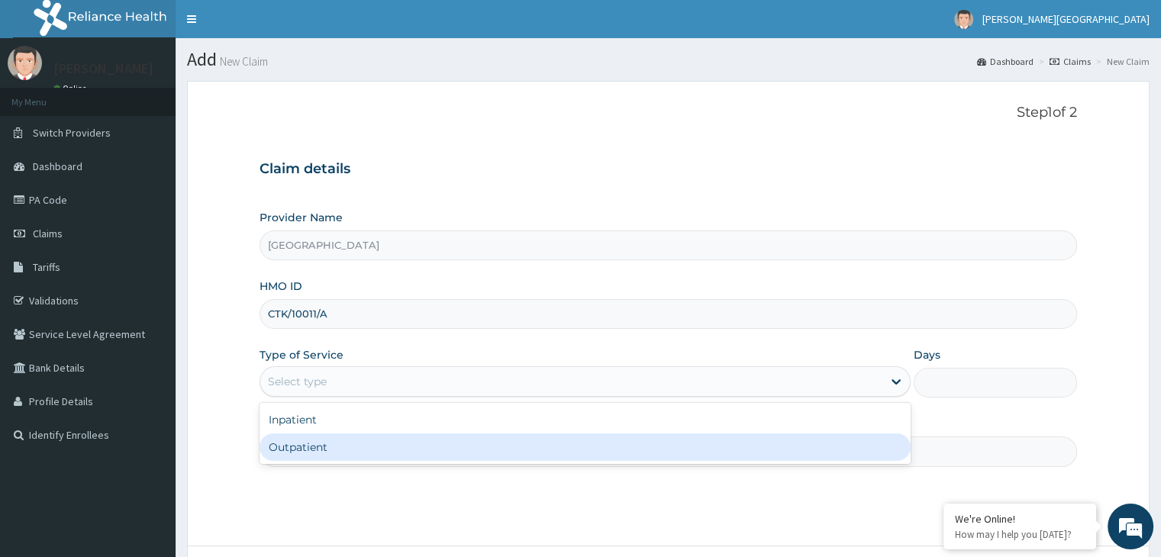
click at [434, 446] on div "Outpatient" at bounding box center [585, 447] width 651 height 27
type input "1"
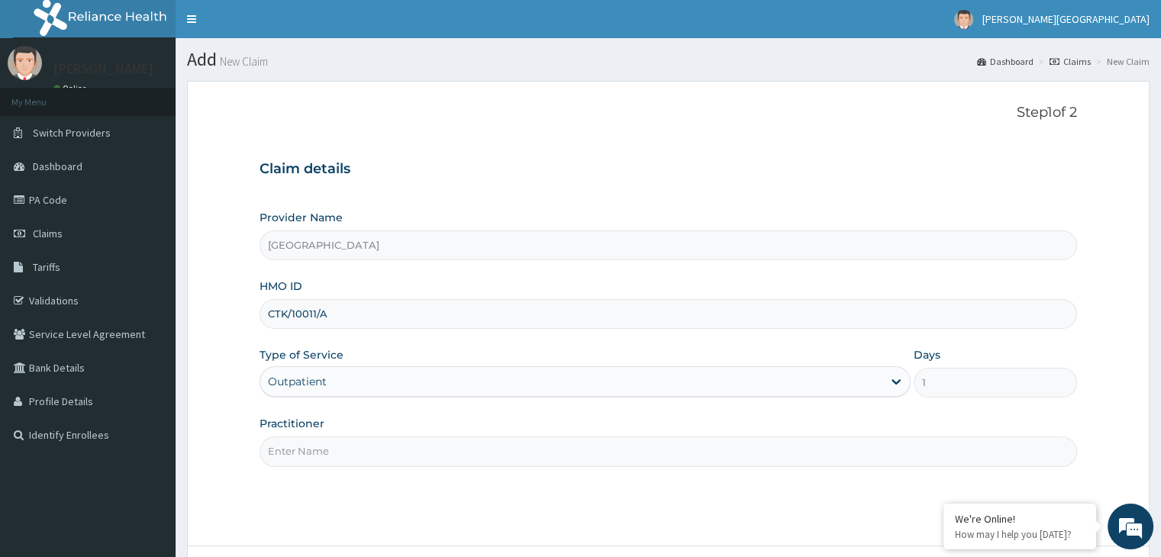
click at [376, 456] on input "Practitioner" at bounding box center [668, 452] width 817 height 30
type input "[PERSON_NAME]"
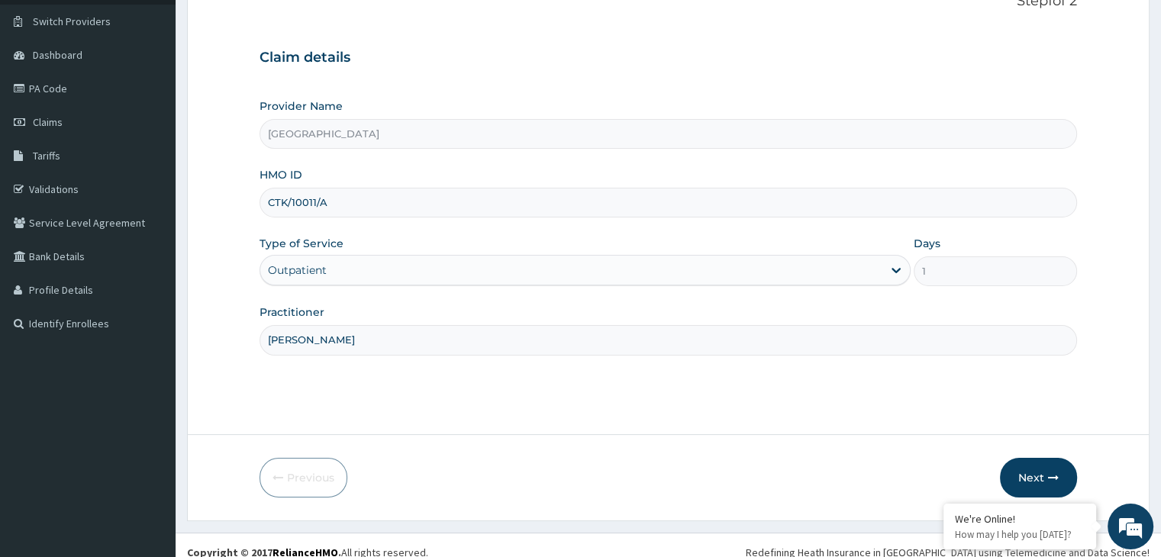
scroll to position [122, 0]
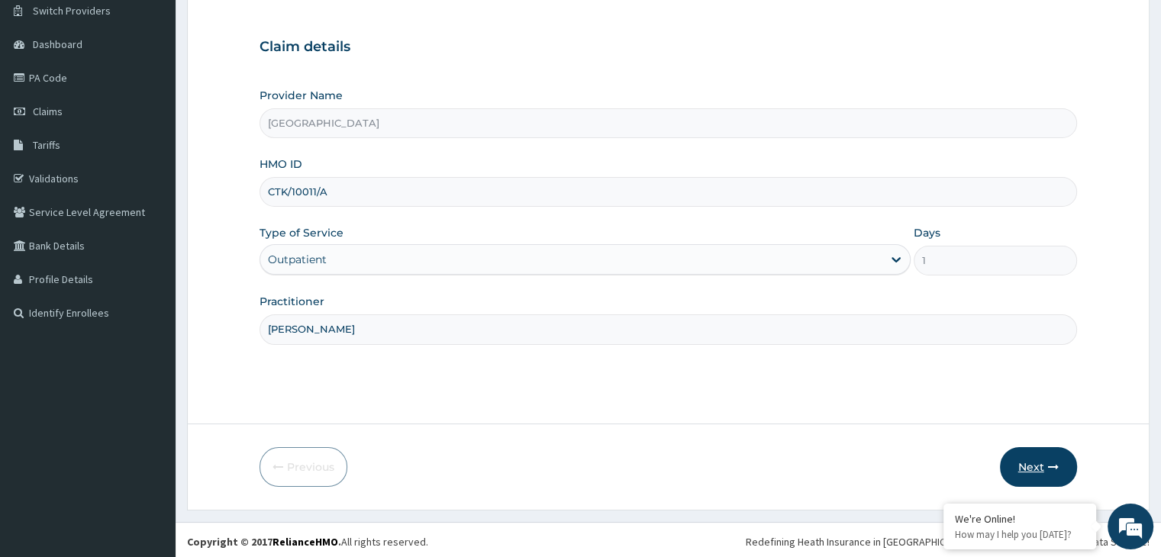
click at [1027, 471] on button "Next" at bounding box center [1038, 467] width 77 height 40
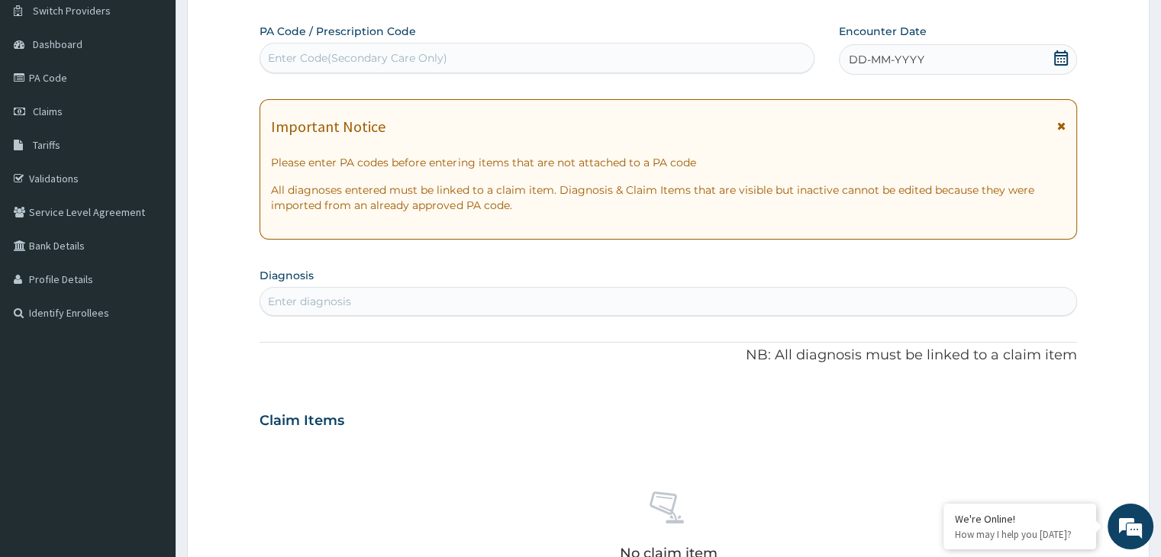
click at [1057, 51] on icon at bounding box center [1061, 57] width 14 height 15
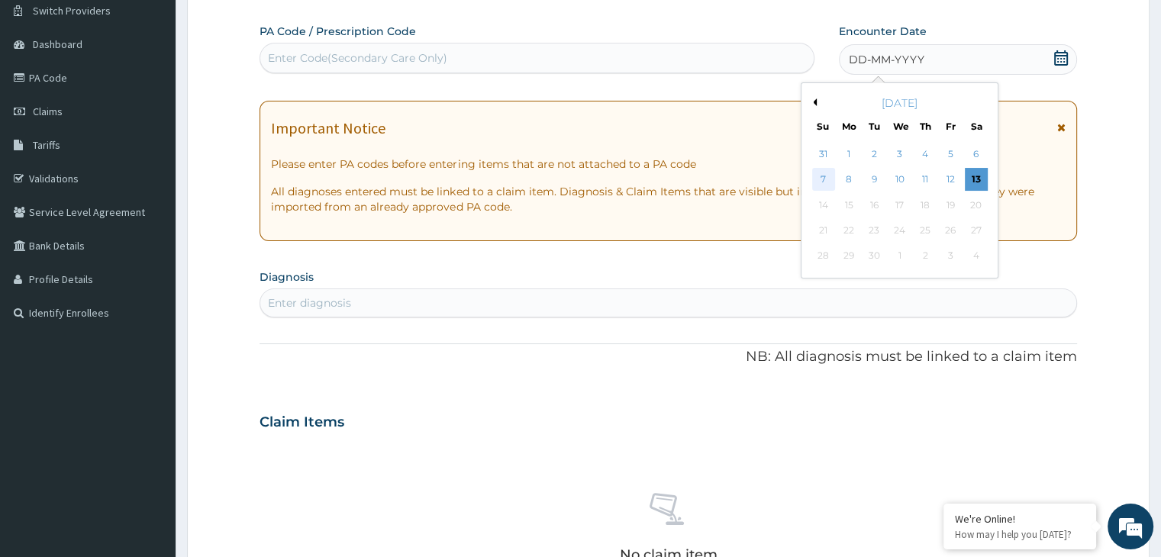
click at [831, 178] on div "7" at bounding box center [823, 180] width 23 height 23
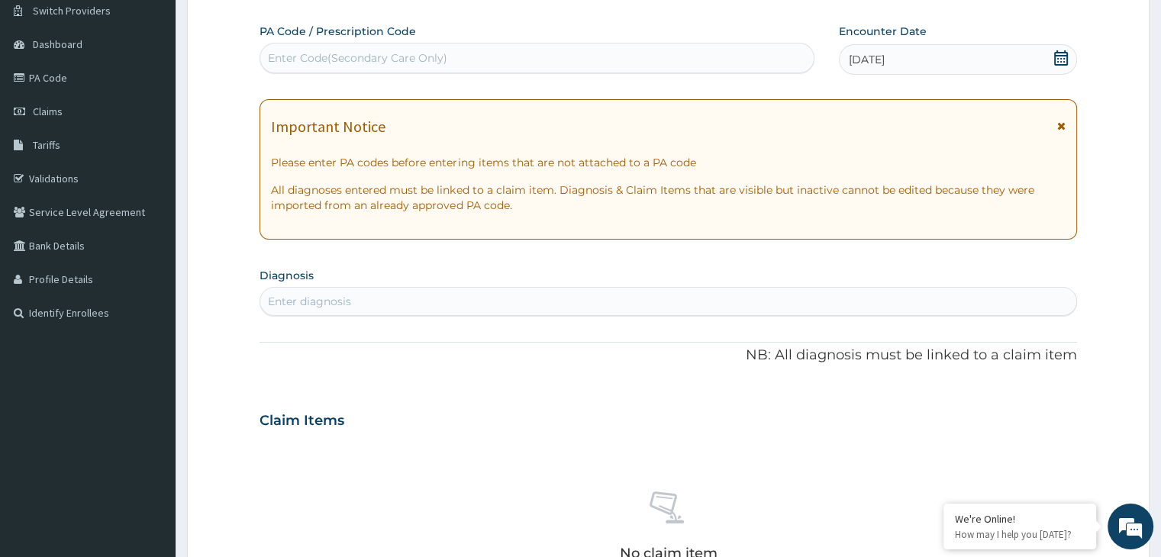
click at [492, 308] on div "Enter diagnosis" at bounding box center [667, 301] width 815 height 24
type input "MALAR"
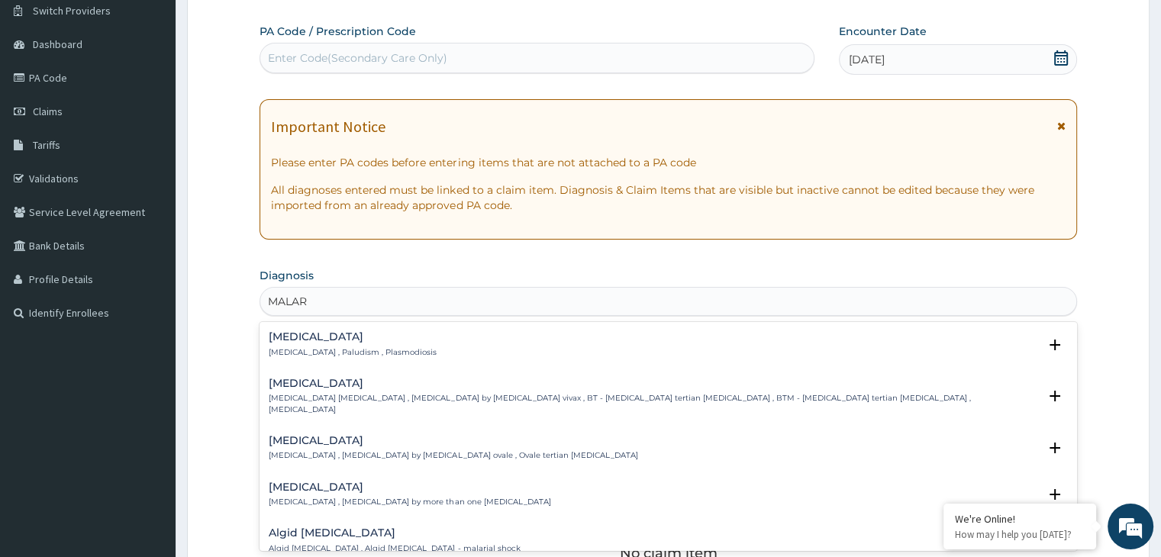
click at [357, 354] on p "Malaria , Paludism , Plasmodiosis" at bounding box center [353, 352] width 168 height 11
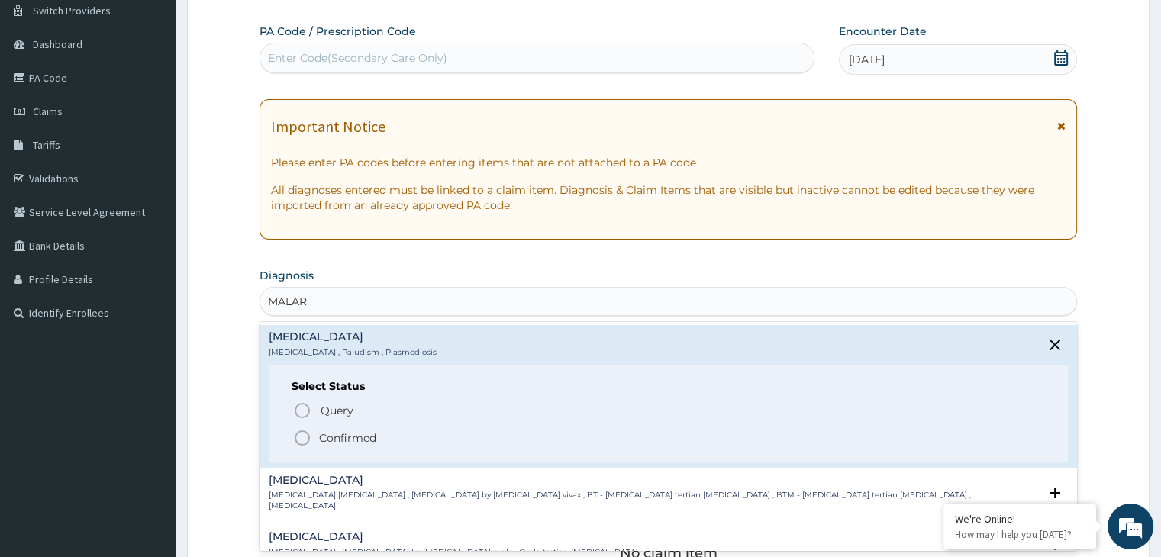
click at [307, 433] on circle "status option filled" at bounding box center [302, 438] width 14 height 14
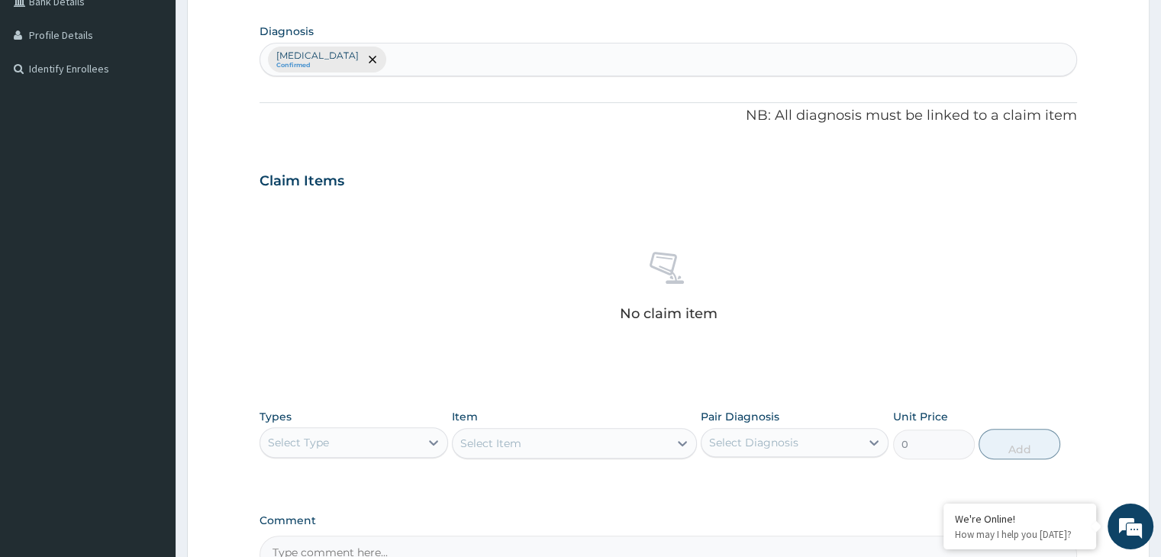
scroll to position [397, 0]
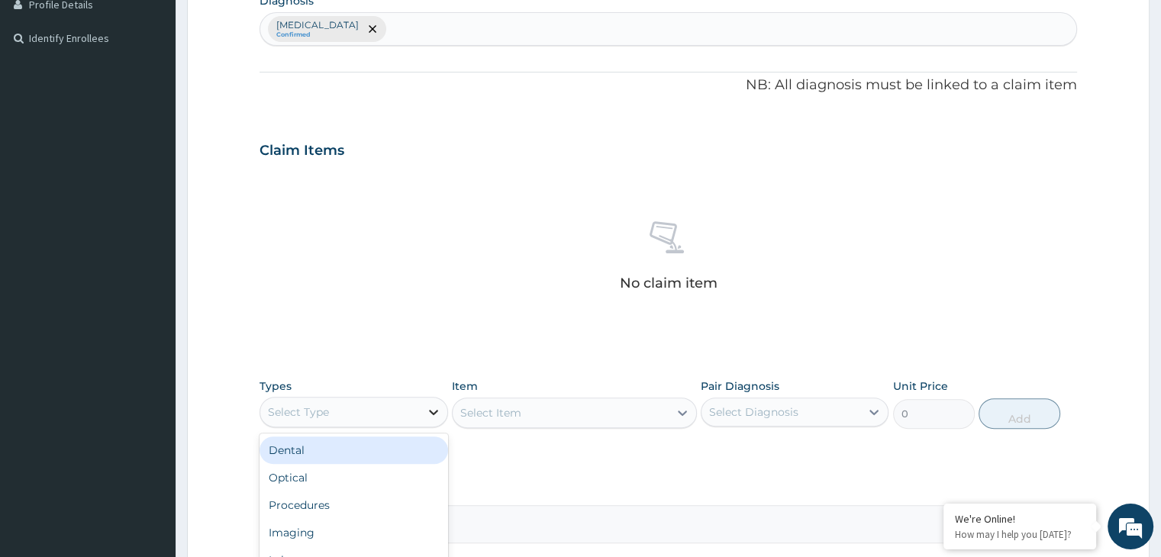
click at [439, 412] on icon at bounding box center [433, 412] width 15 height 15
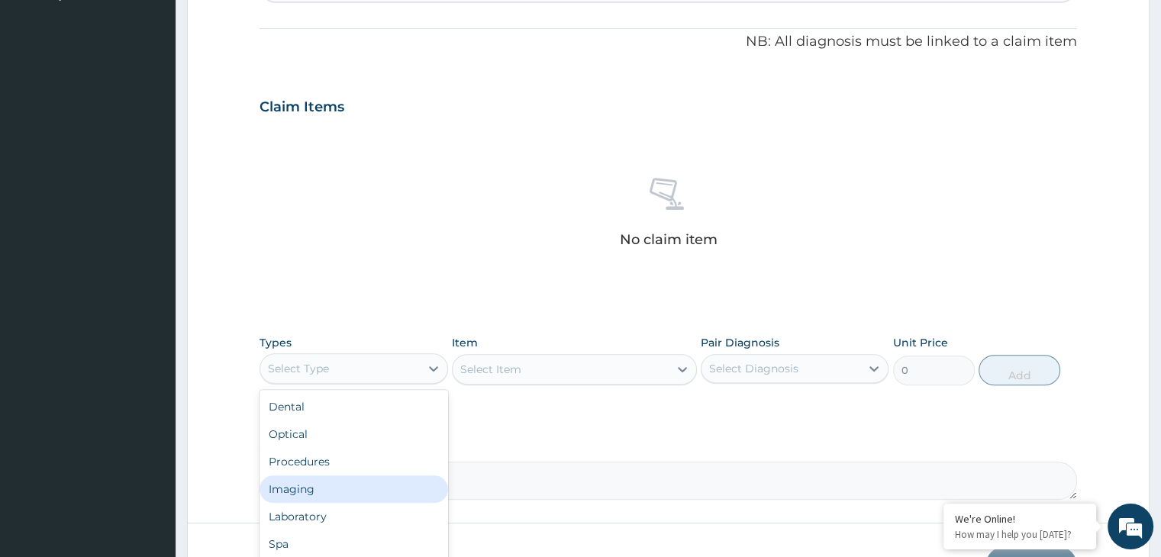
scroll to position [458, 0]
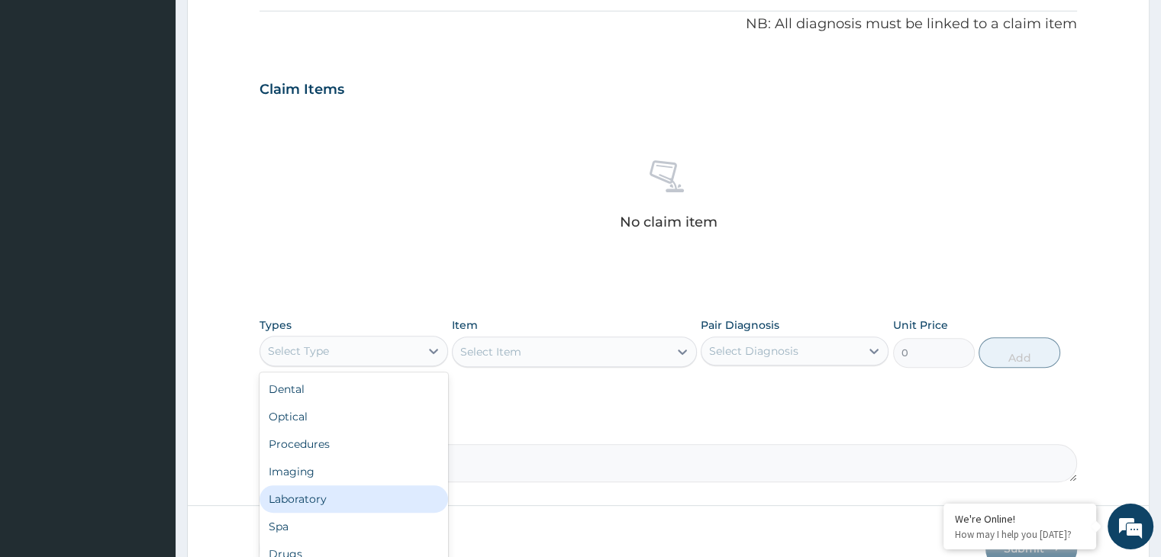
click at [376, 498] on div "Laboratory" at bounding box center [354, 498] width 188 height 27
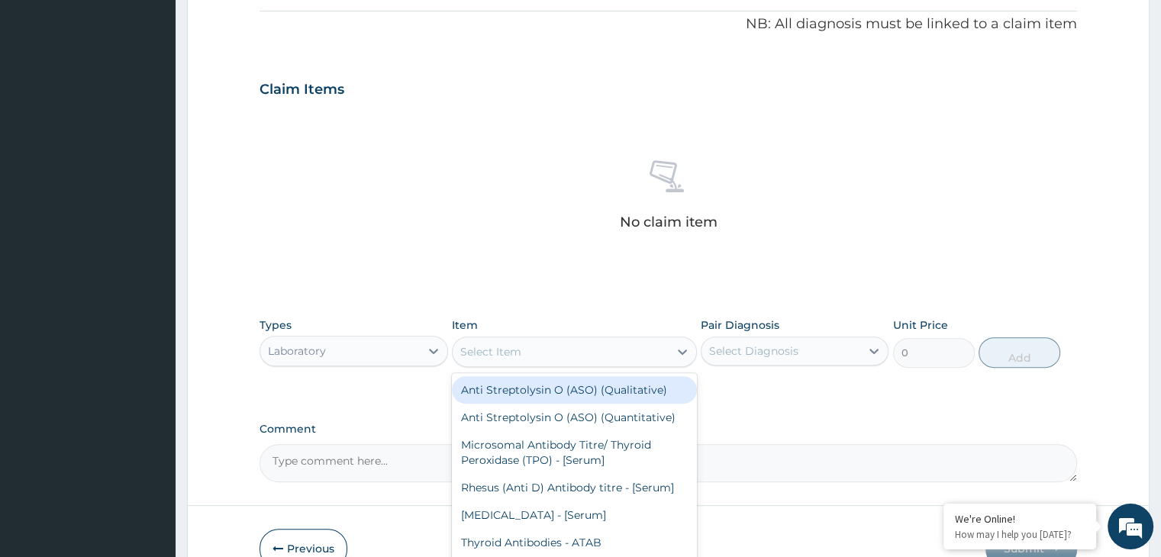
click at [605, 351] on div "Select Item" at bounding box center [561, 352] width 216 height 24
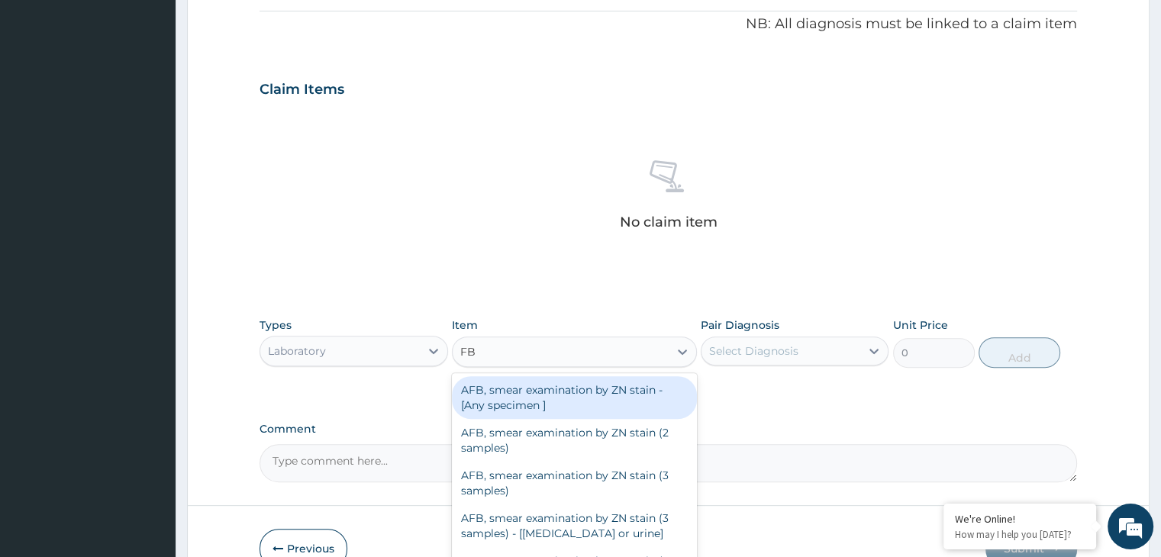
type input "FBC"
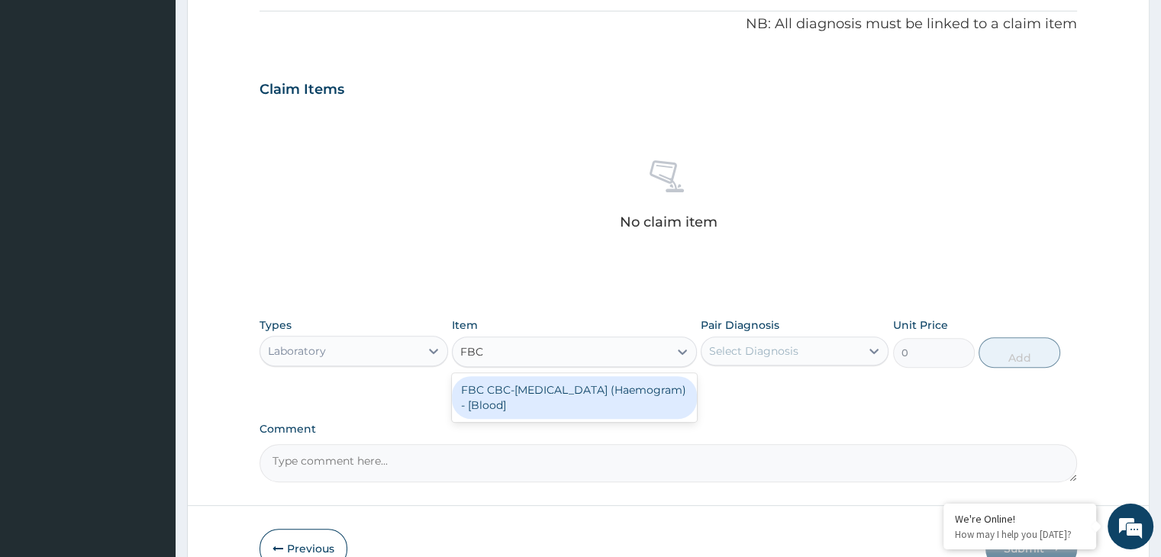
click at [604, 390] on div "FBC CBC-Complete Blood Count (Haemogram) - [Blood]" at bounding box center [574, 397] width 245 height 43
type input "3000"
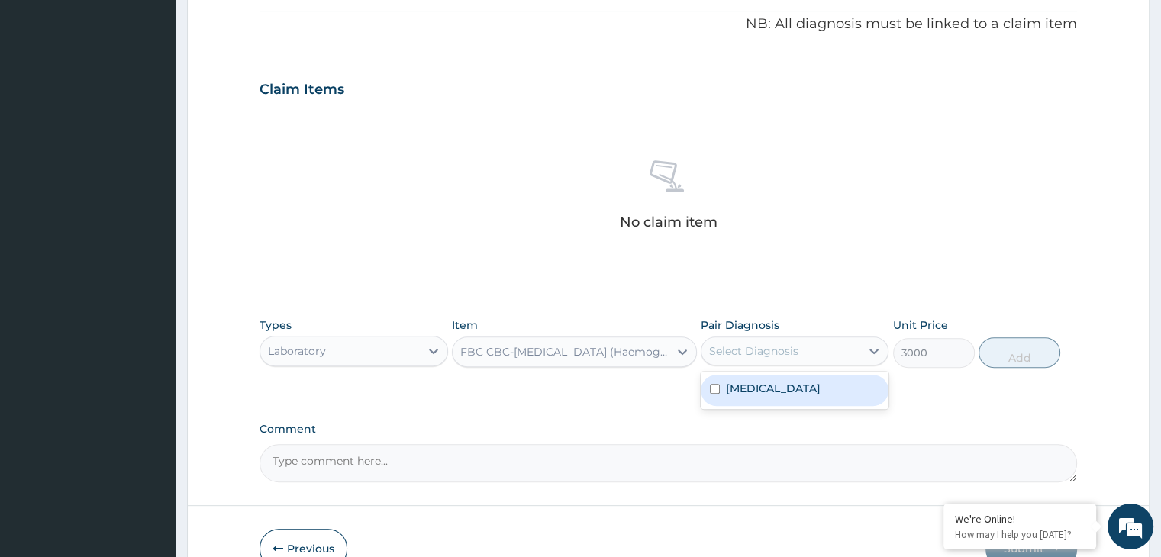
drag, startPoint x: 796, startPoint y: 349, endPoint x: 778, endPoint y: 379, distance: 35.0
click at [778, 366] on div "option Malaria focused, 1 of 1. 1 result available. Use Up and Down to choose o…" at bounding box center [795, 351] width 188 height 29
click at [778, 379] on div "Malaria" at bounding box center [795, 390] width 188 height 31
checkbox input "true"
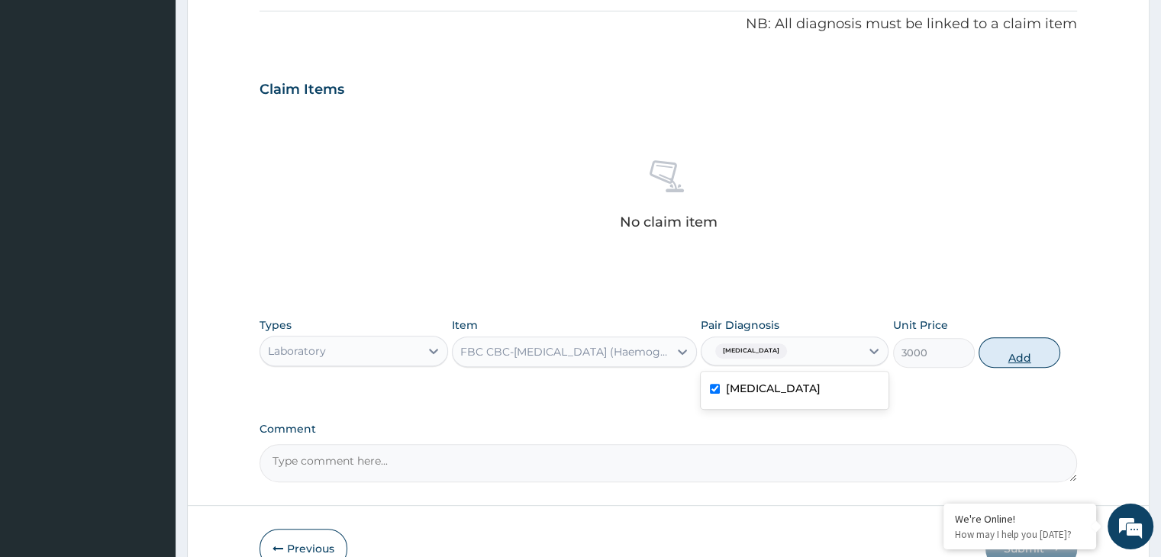
click at [1027, 360] on button "Add" at bounding box center [1020, 352] width 82 height 31
type input "0"
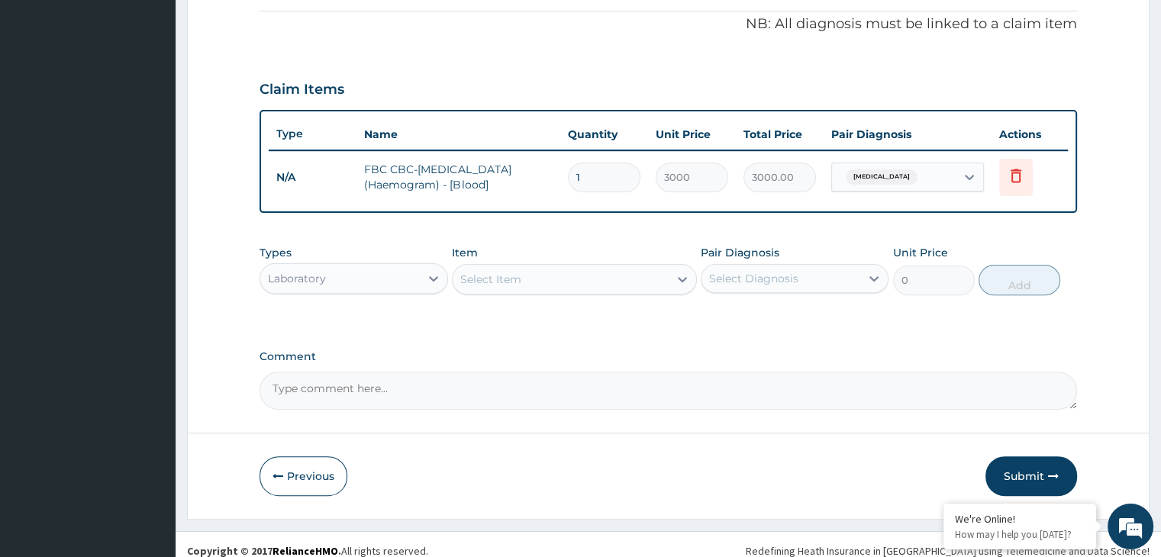
click at [549, 282] on div "Select Item" at bounding box center [561, 279] width 216 height 24
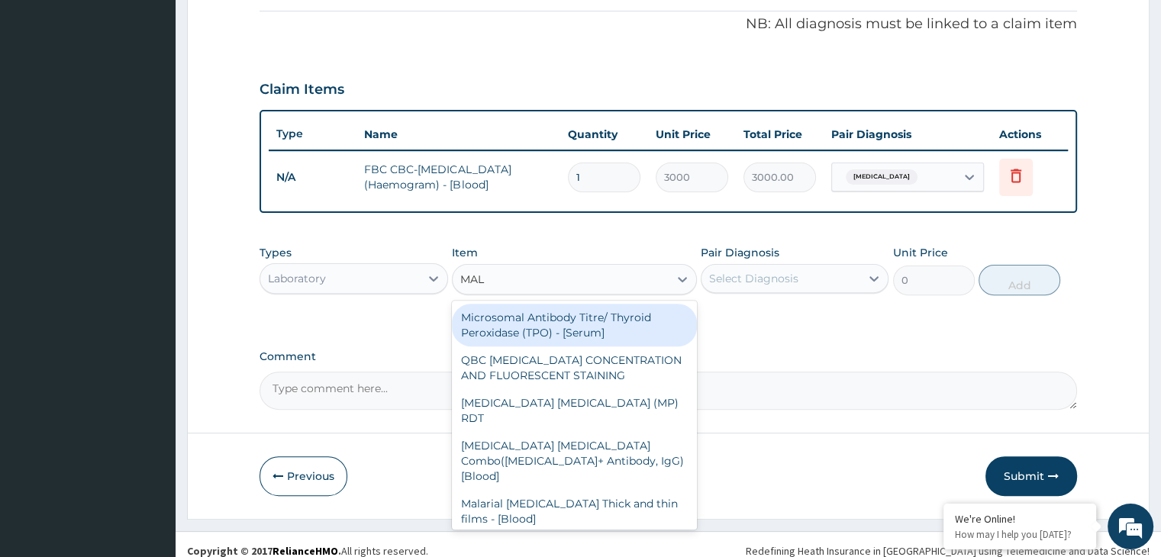
type input "MALA"
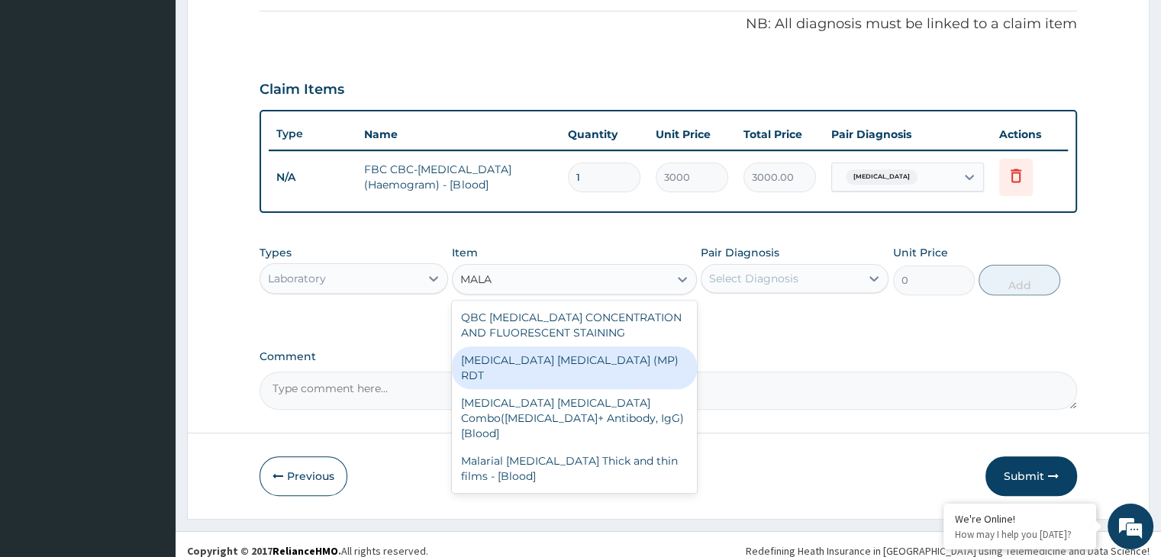
click at [539, 351] on div "[MEDICAL_DATA] [MEDICAL_DATA] (MP) RDT" at bounding box center [574, 368] width 245 height 43
type input "1500"
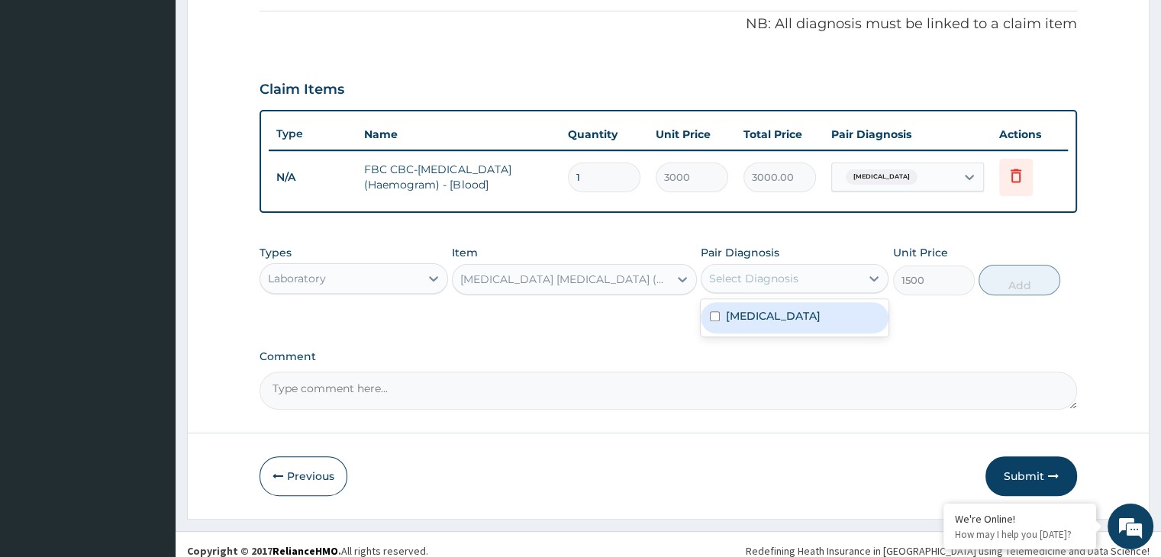
click at [852, 271] on div "Select Diagnosis" at bounding box center [781, 278] width 159 height 24
drag, startPoint x: 852, startPoint y: 271, endPoint x: 774, endPoint y: 324, distance: 94.0
click at [774, 293] on div "option Malaria, selected. option Malaria focused, 1 of 1. 1 result available. U…" at bounding box center [795, 278] width 188 height 29
click at [774, 324] on div "Malaria" at bounding box center [795, 317] width 188 height 31
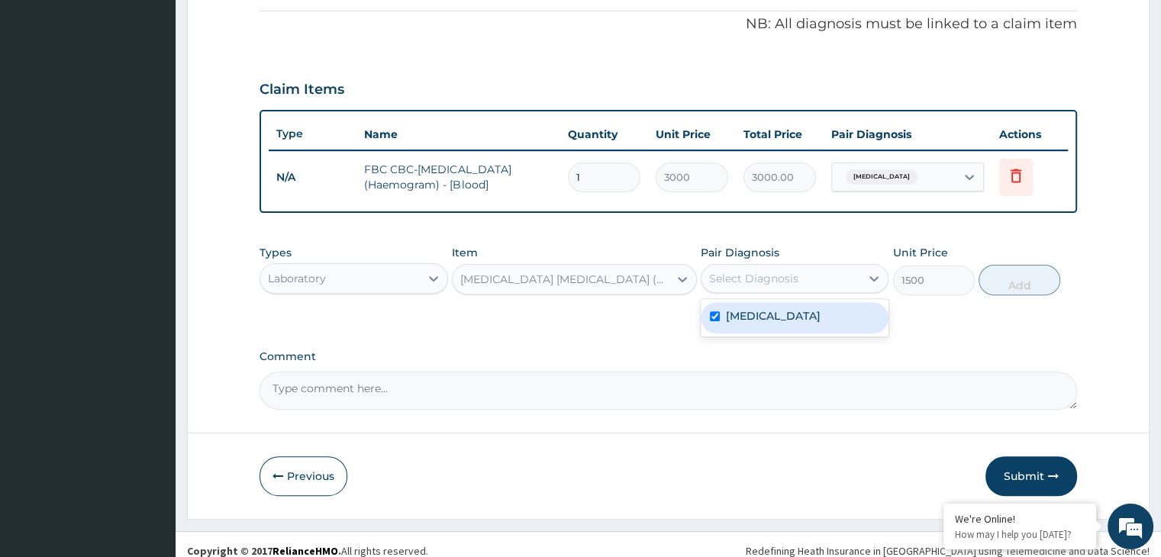
checkbox input "true"
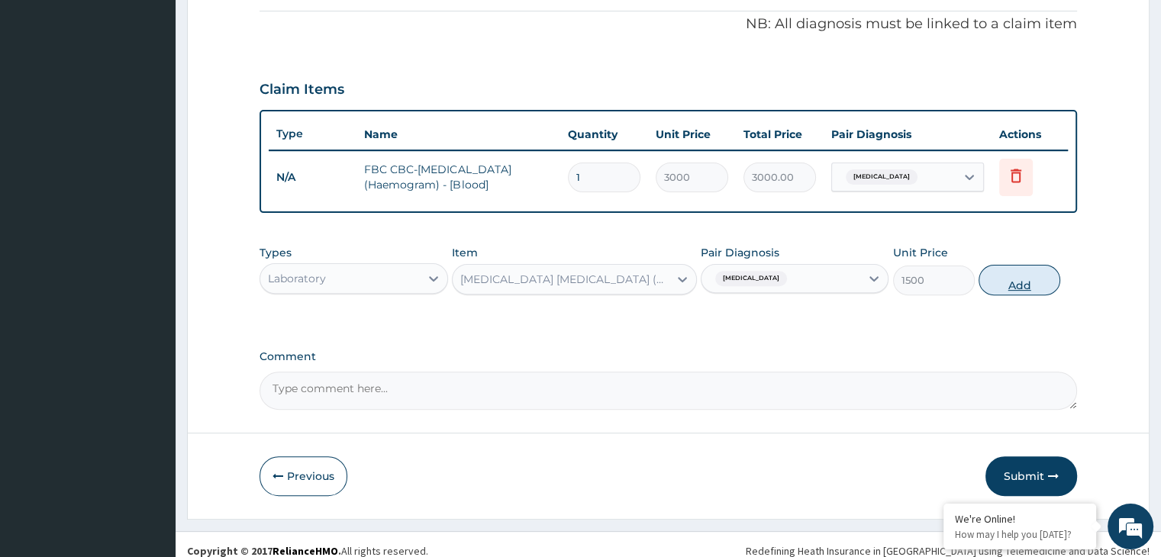
click at [998, 282] on button "Add" at bounding box center [1020, 280] width 82 height 31
type input "0"
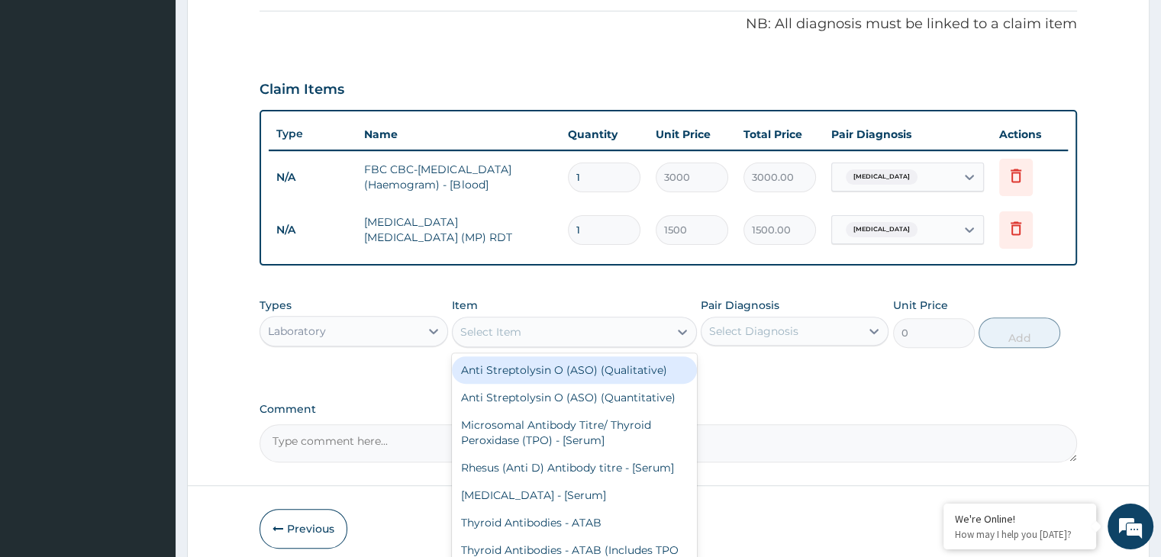
click at [629, 325] on div "Select Item" at bounding box center [561, 332] width 216 height 24
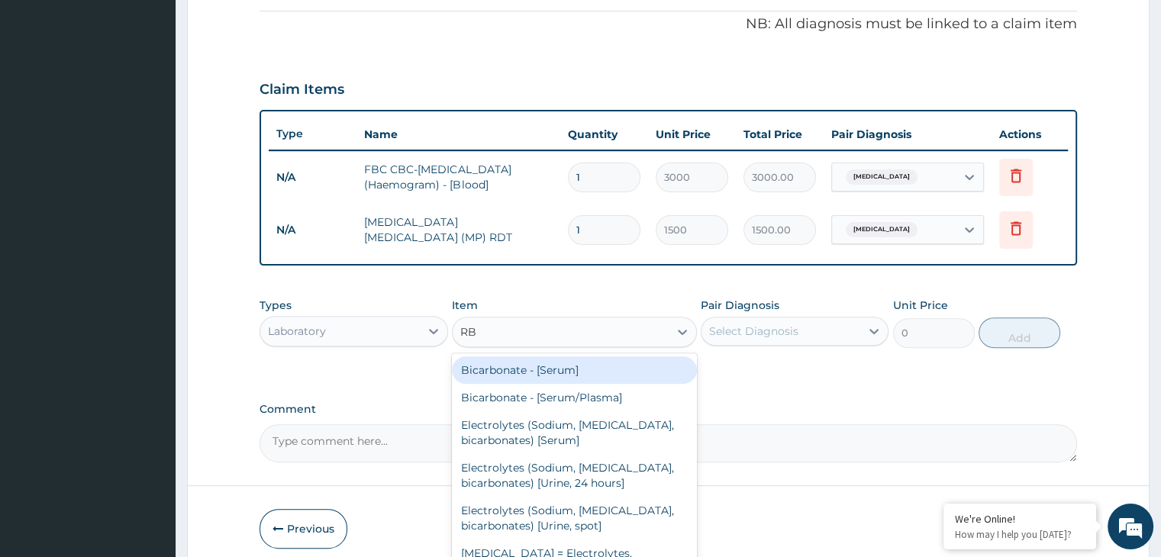
type input "R"
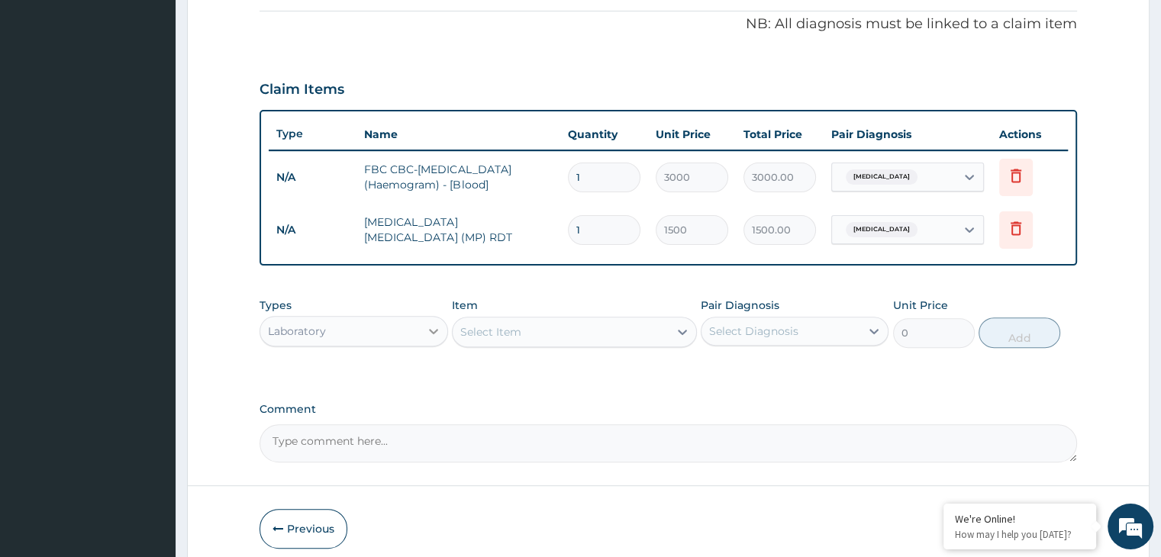
drag, startPoint x: 629, startPoint y: 325, endPoint x: 435, endPoint y: 337, distance: 194.2
click at [435, 337] on div "Types Laboratory Item option MALARIA PARASITE (MP) RDT, selected. Select is foc…" at bounding box center [668, 323] width 817 height 66
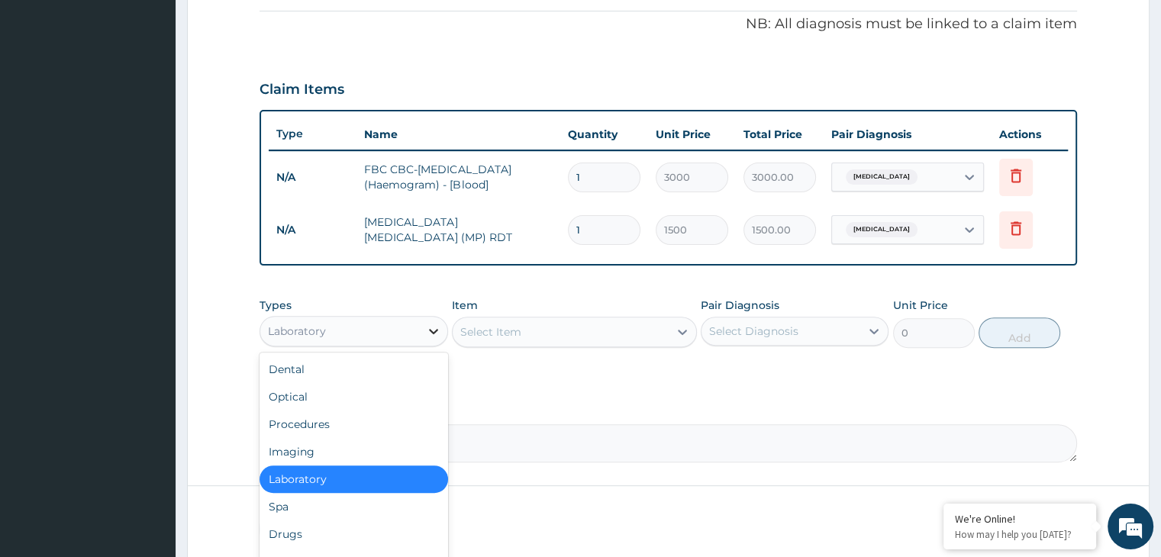
click at [435, 337] on div at bounding box center [433, 331] width 27 height 27
click at [379, 523] on div "Drugs" at bounding box center [354, 534] width 188 height 27
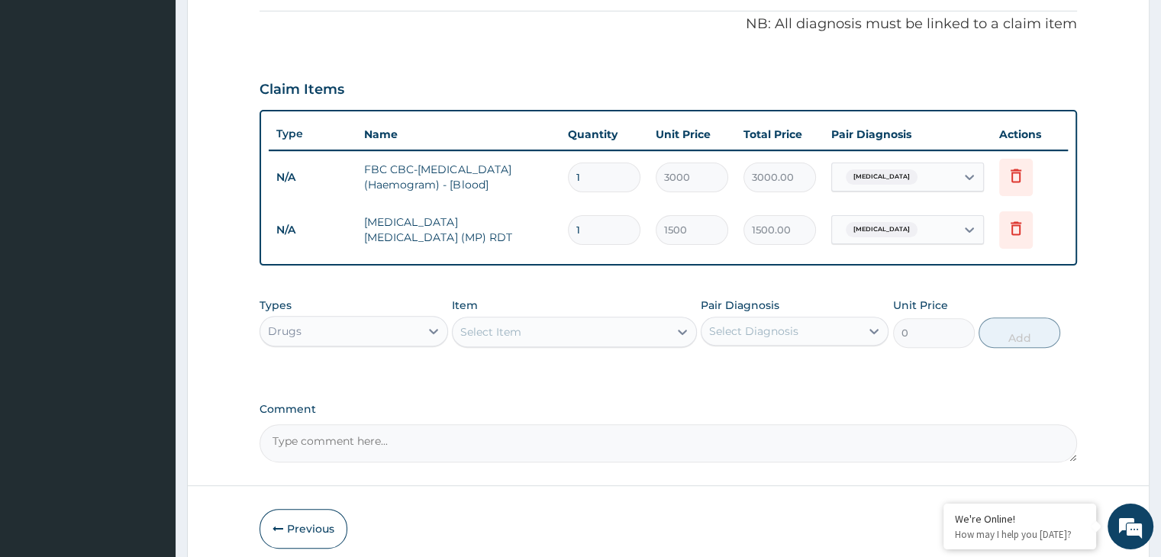
click at [609, 340] on div "Select Item" at bounding box center [561, 332] width 216 height 24
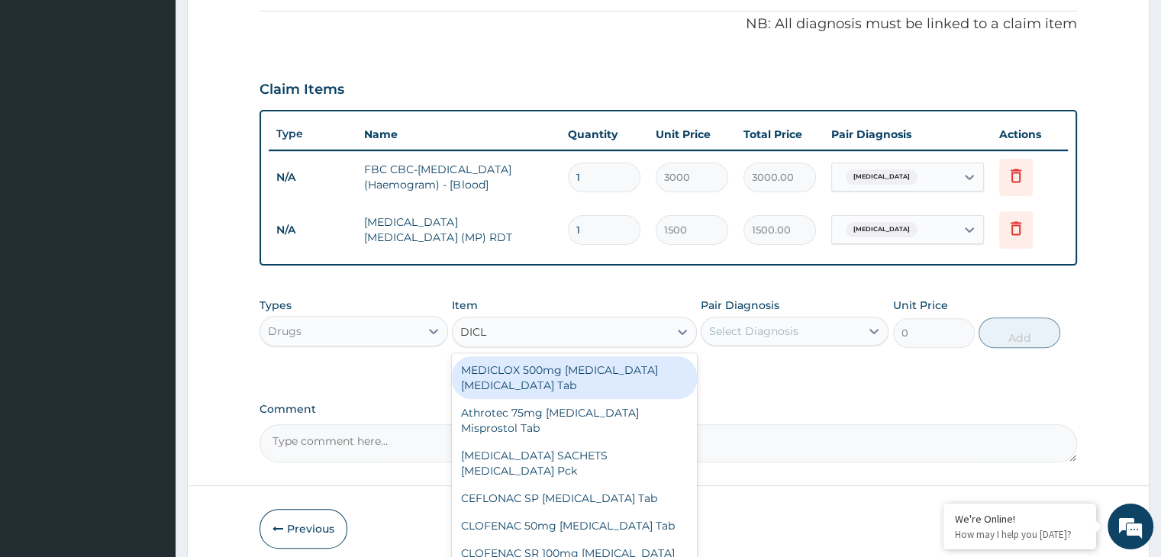
type input "DICLO"
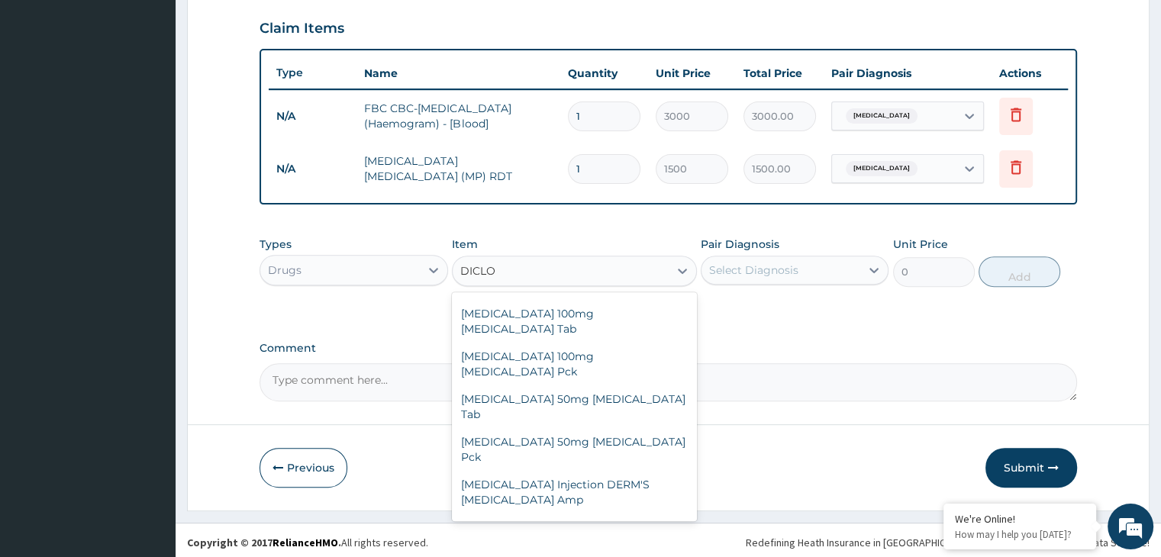
scroll to position [330, 0]
click at [568, 515] on div "[MEDICAL_DATA] Injection [MEDICAL_DATA] Amp" at bounding box center [574, 536] width 245 height 43
type input "150"
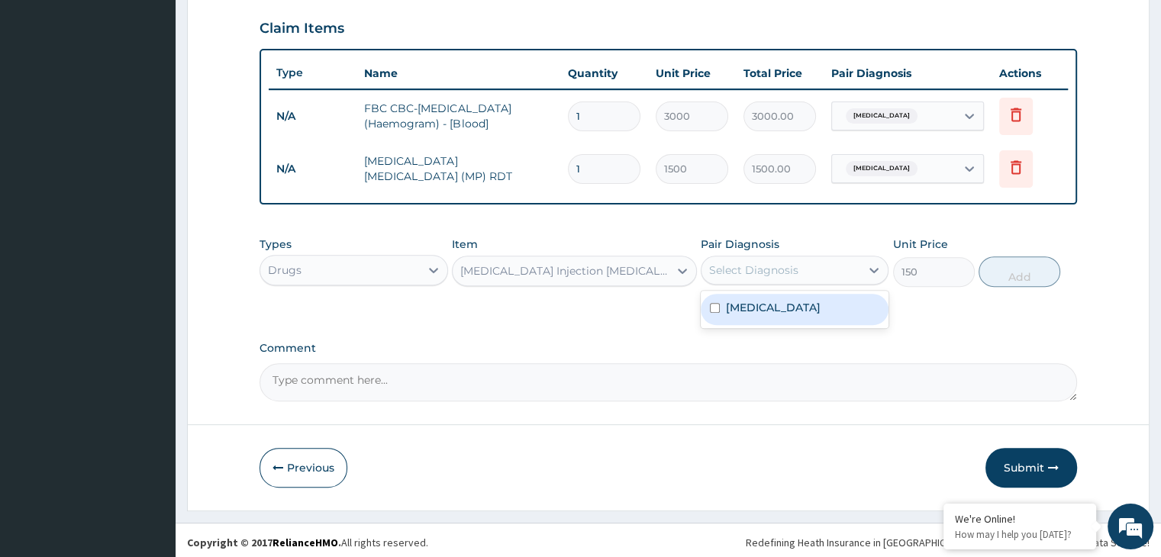
click at [828, 269] on div "Select Diagnosis" at bounding box center [781, 270] width 159 height 24
click at [782, 308] on div "[MEDICAL_DATA]" at bounding box center [795, 309] width 188 height 31
checkbox input "true"
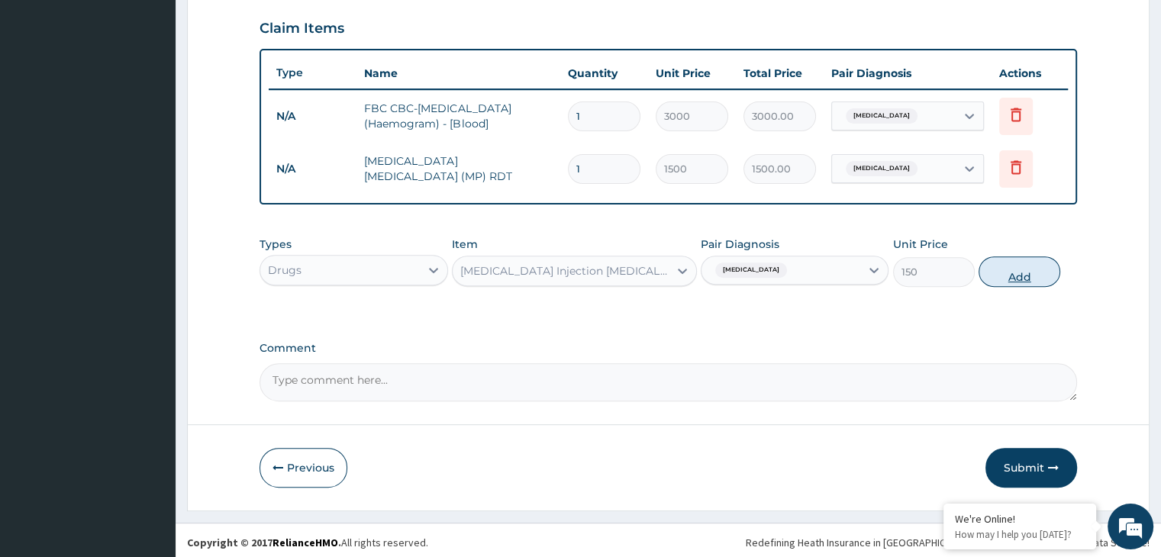
click at [1011, 270] on button "Add" at bounding box center [1020, 271] width 82 height 31
type input "0"
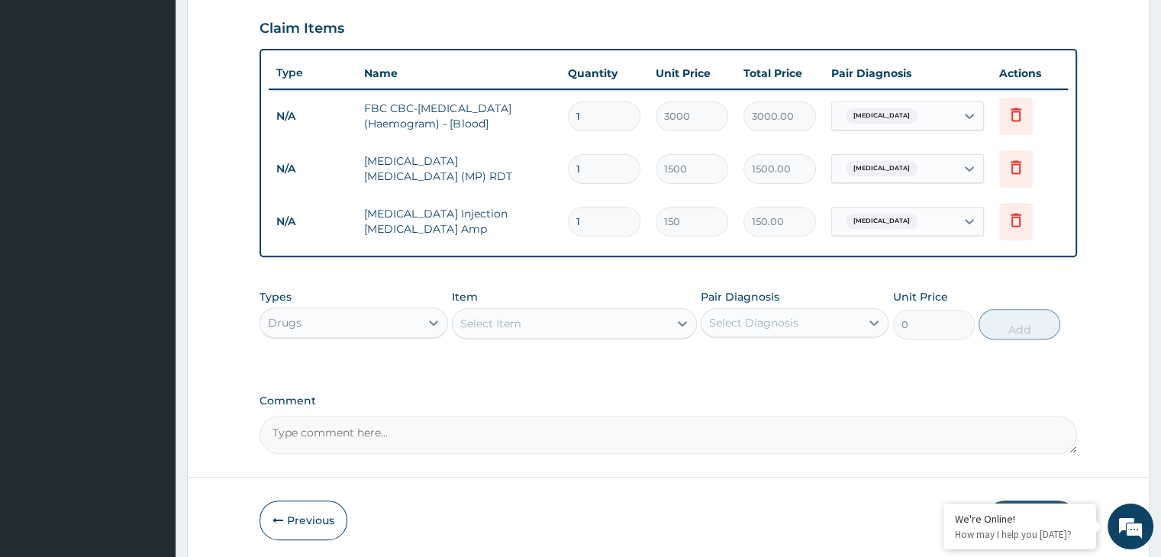
click at [656, 325] on div "Select Item" at bounding box center [561, 323] width 216 height 24
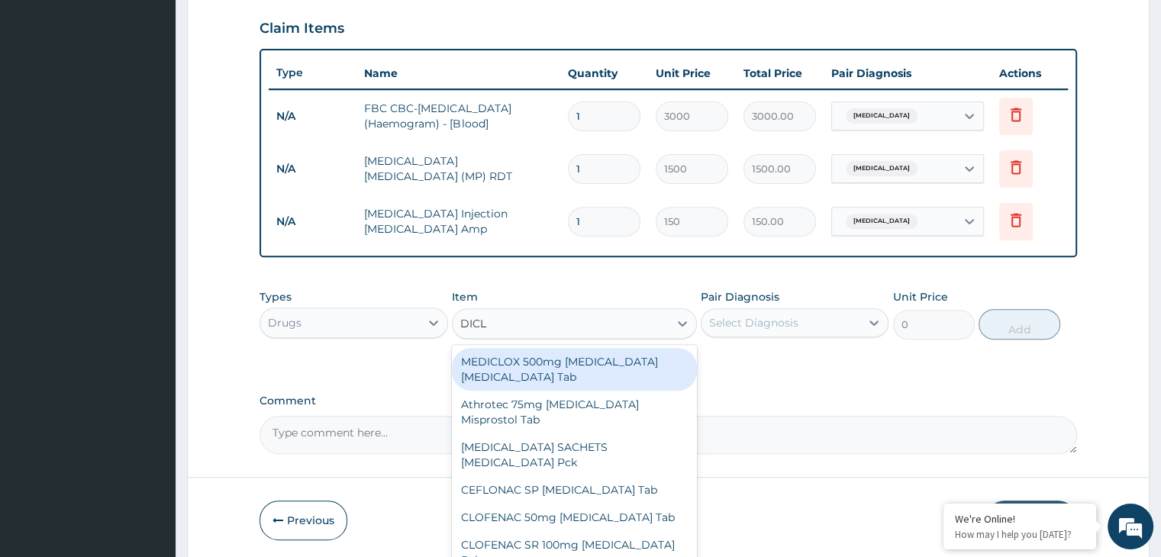
type input "DICLO"
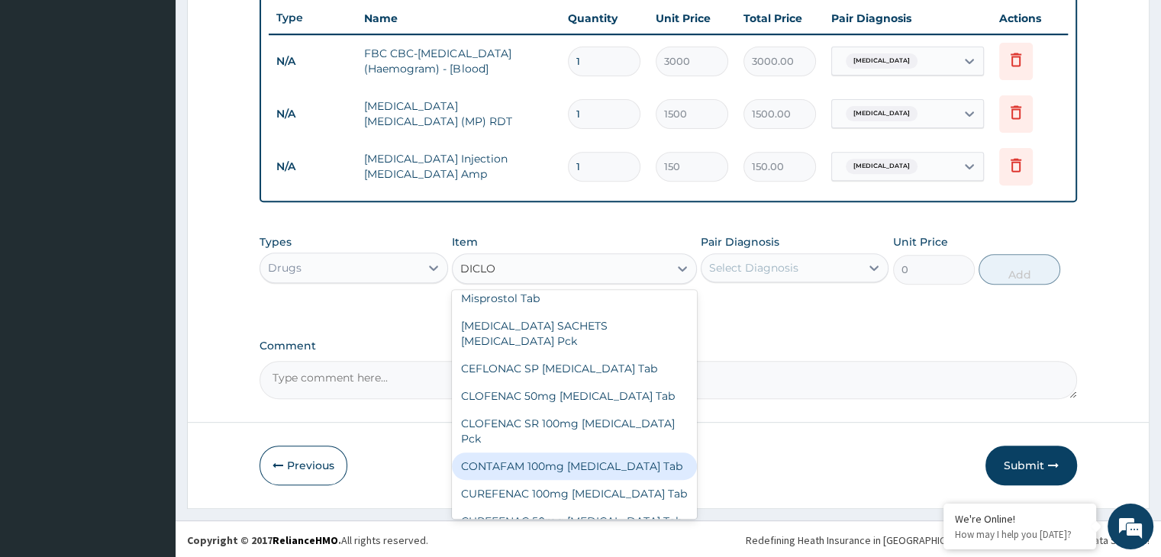
scroll to position [92, 0]
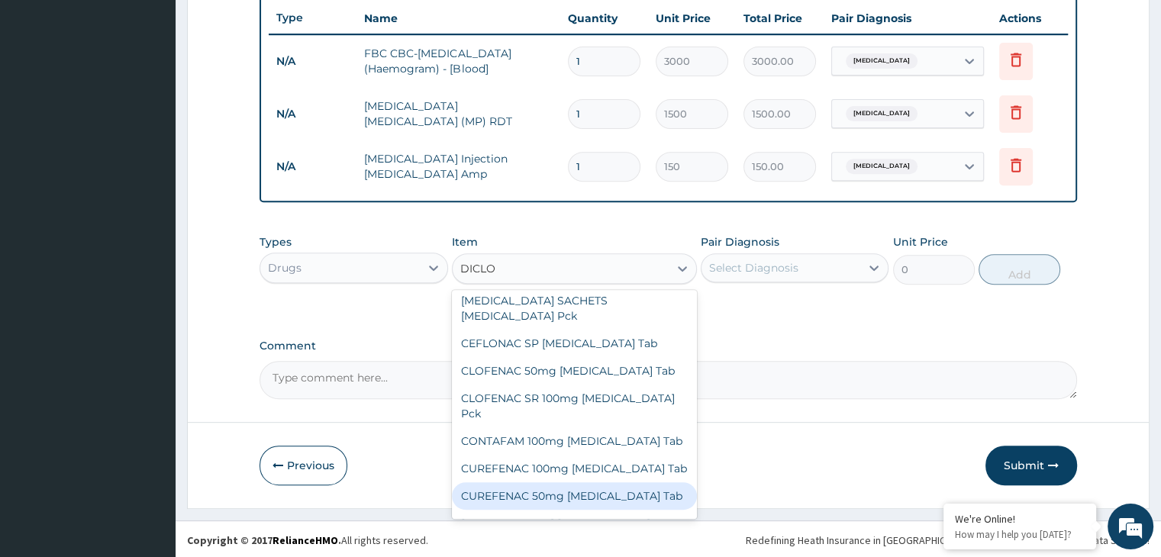
click at [624, 482] on div "CUREFENAC 50mg [MEDICAL_DATA] Tab" at bounding box center [574, 495] width 245 height 27
type input "40"
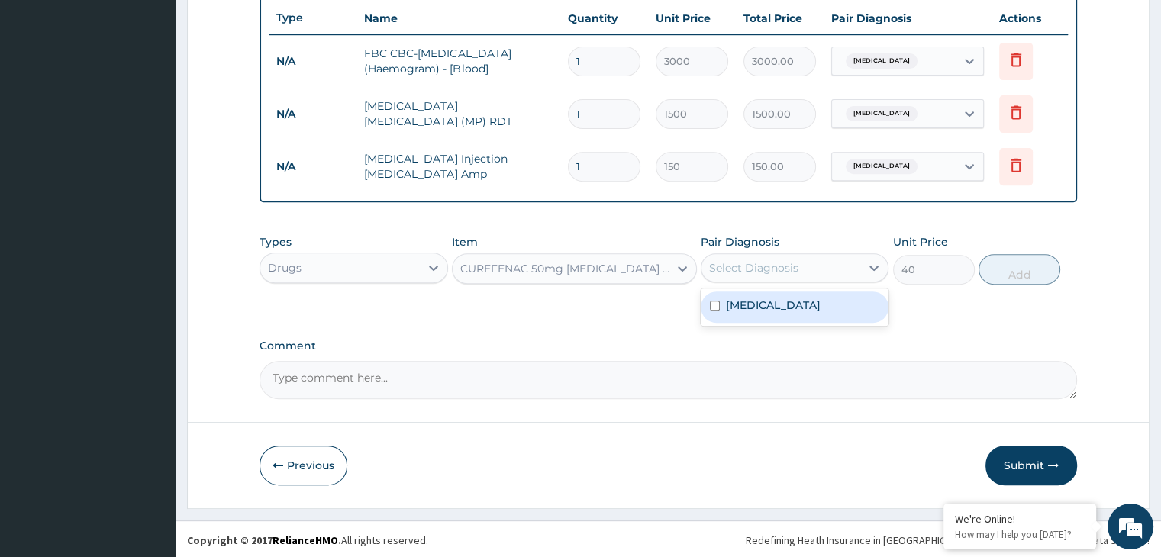
click at [824, 262] on div "Select Diagnosis" at bounding box center [781, 268] width 159 height 24
click at [808, 298] on div "Malaria" at bounding box center [795, 307] width 188 height 31
checkbox input "true"
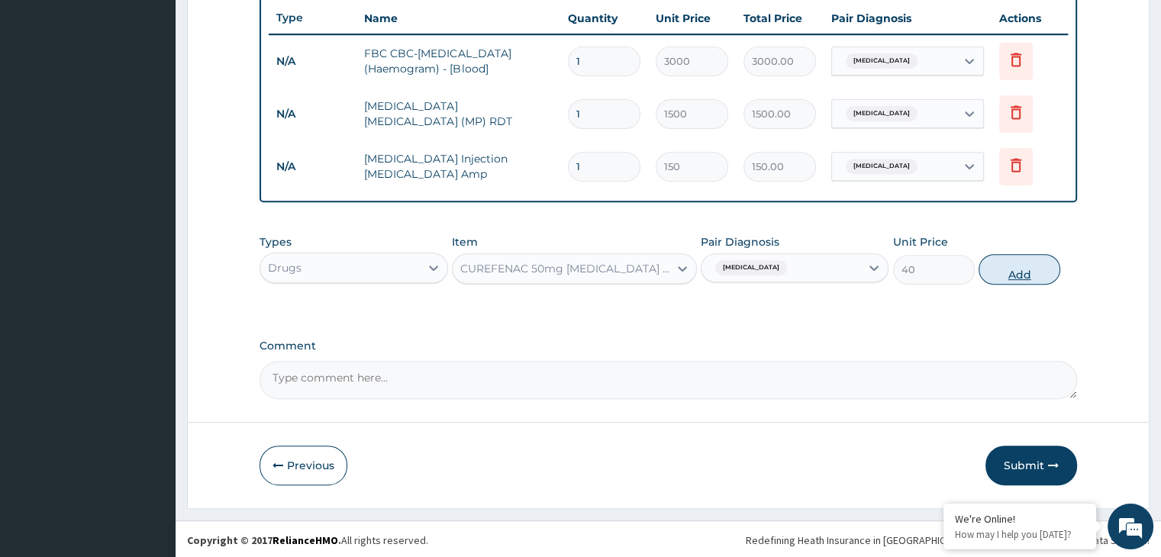
click at [1011, 276] on button "Add" at bounding box center [1020, 269] width 82 height 31
type input "0"
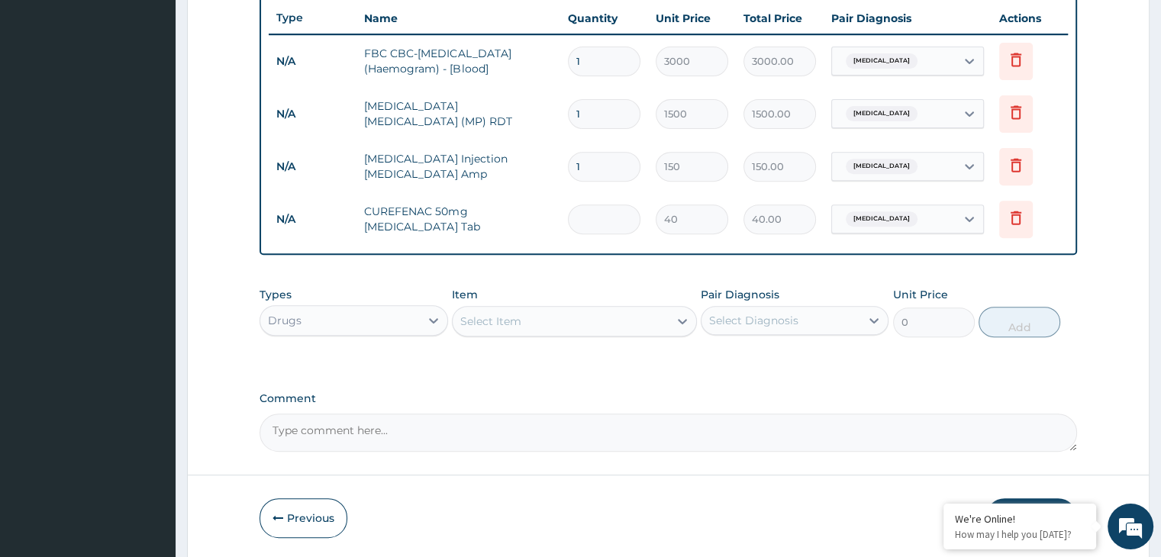
type input "0.00"
type input "6"
type input "240.00"
type input "6"
click at [660, 317] on div "Select Item" at bounding box center [561, 321] width 216 height 24
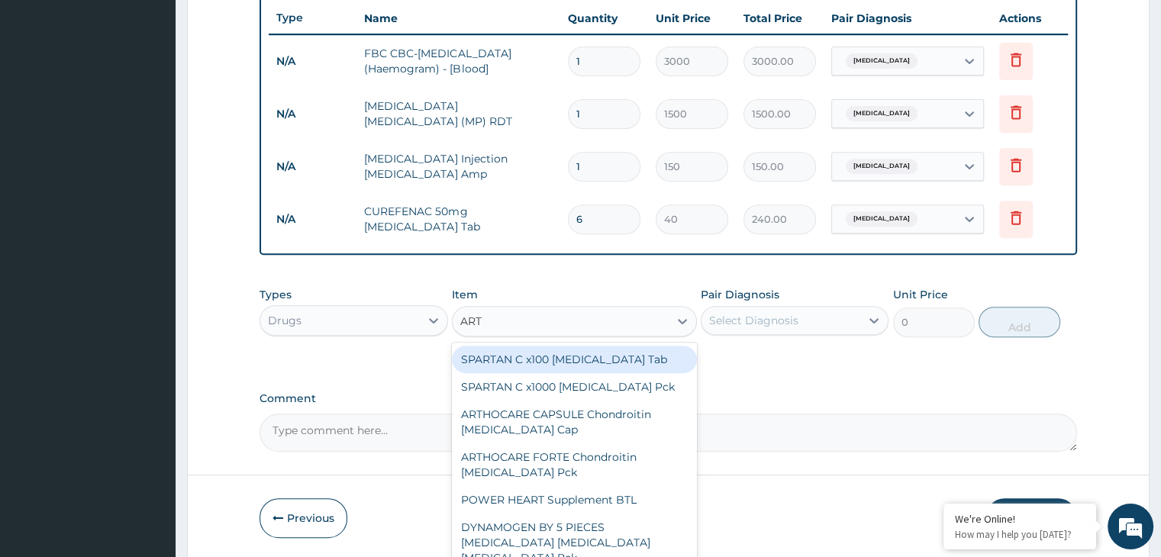
type input "ARTE"
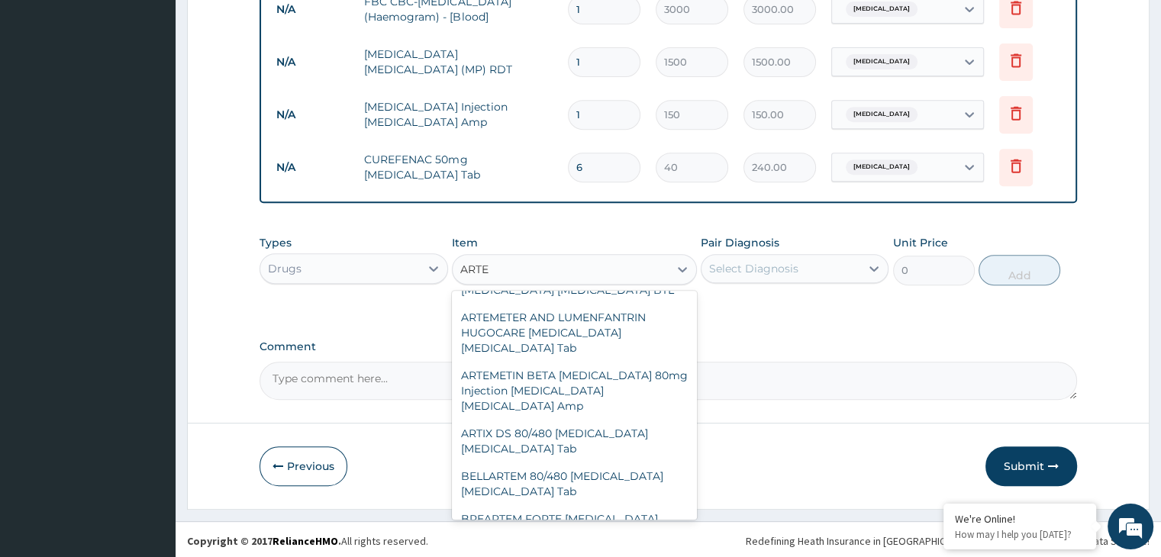
scroll to position [885, 0]
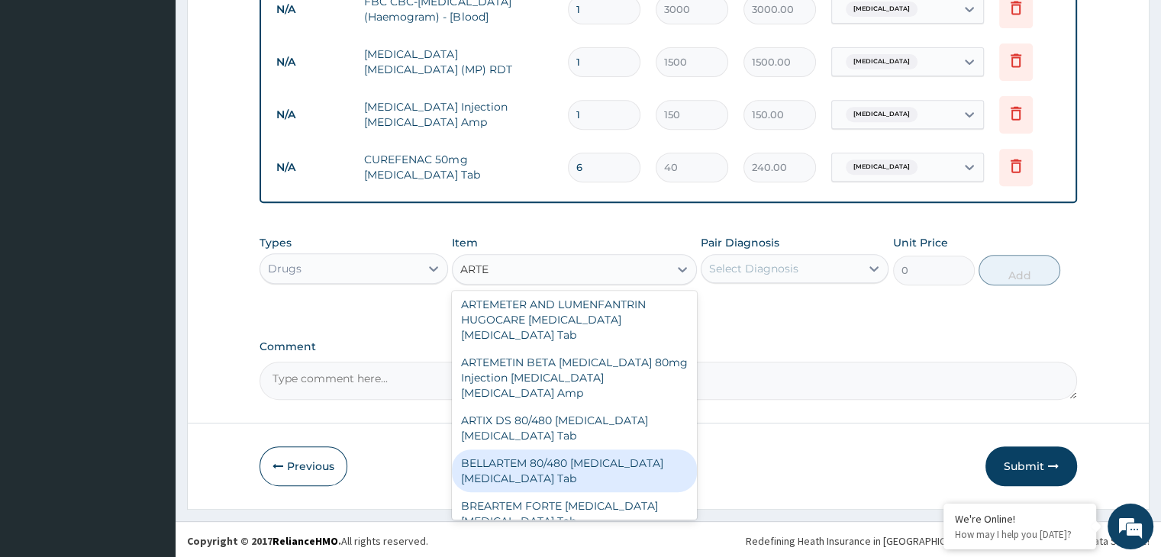
click at [605, 450] on div "BELLARTEM 80/480 Artemether Lumefantrine Tab" at bounding box center [574, 471] width 245 height 43
type input "330"
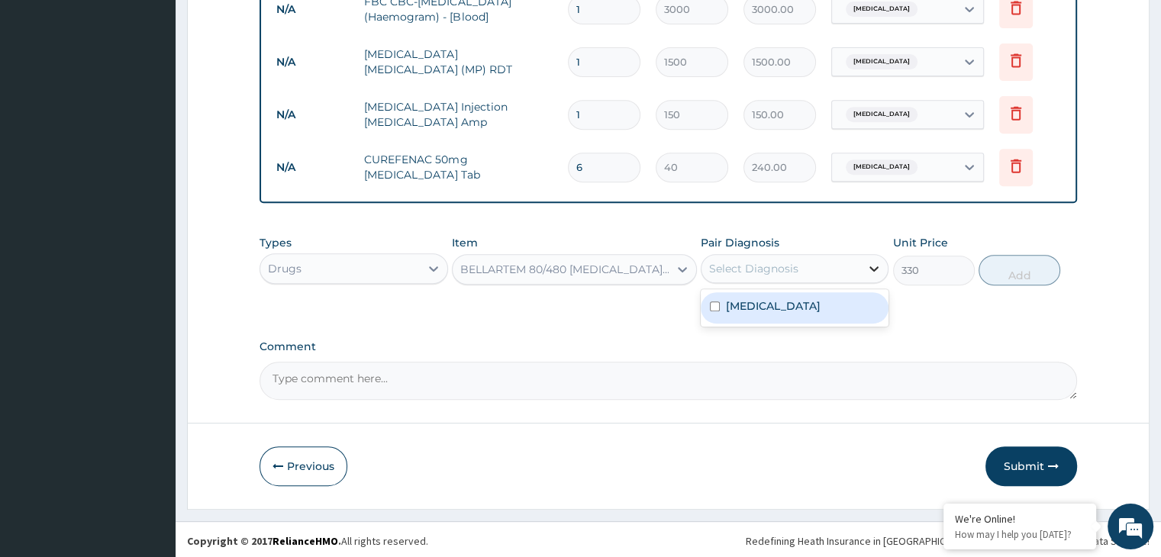
click at [869, 266] on icon at bounding box center [873, 268] width 15 height 15
click at [809, 301] on div "Malaria" at bounding box center [795, 307] width 188 height 31
checkbox input "true"
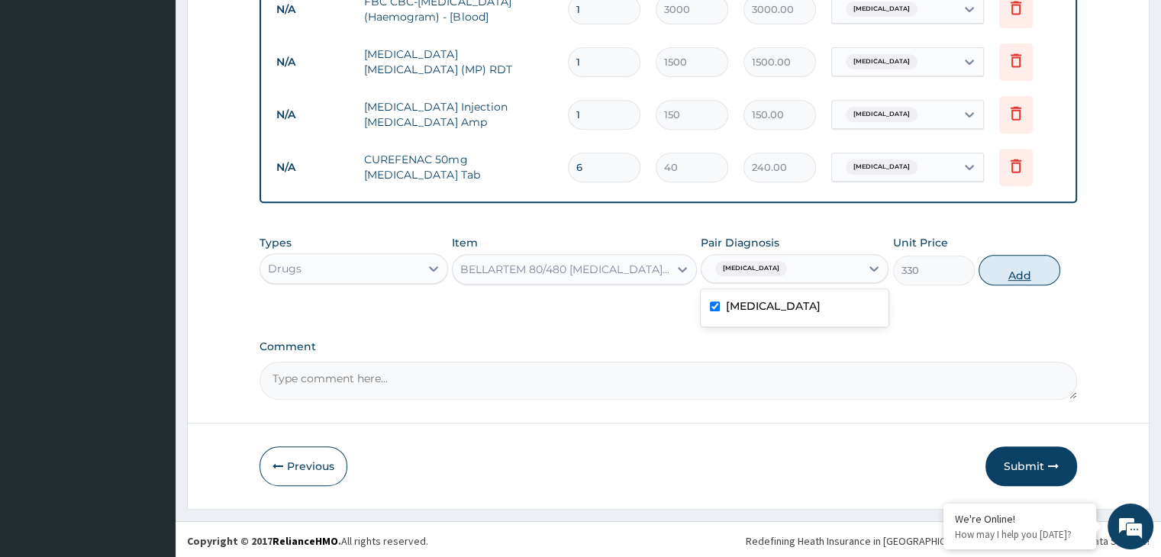
click at [1014, 274] on button "Add" at bounding box center [1020, 270] width 82 height 31
type input "0"
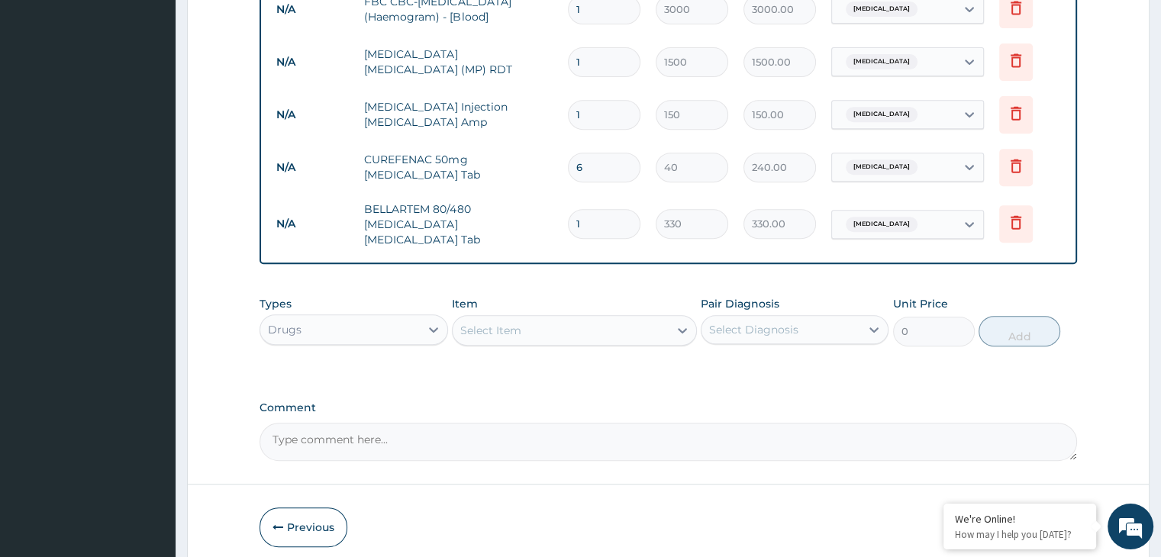
click at [624, 216] on input "1" at bounding box center [604, 224] width 73 height 30
type input "0.00"
type input "6"
type input "1980.00"
type input "6"
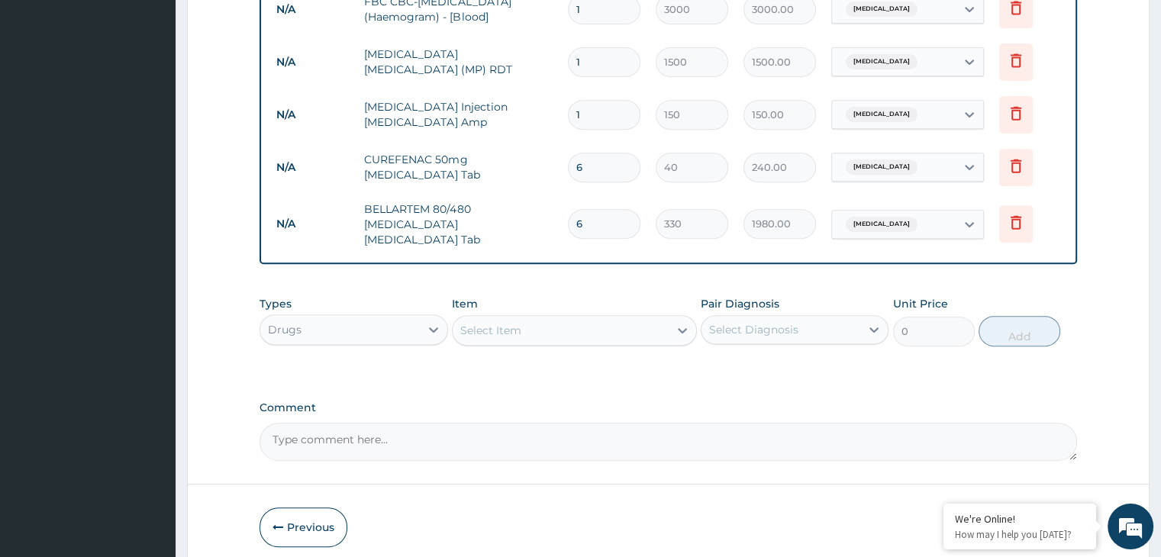
click at [668, 321] on div "Select Item" at bounding box center [561, 330] width 216 height 24
type input "ARTE"
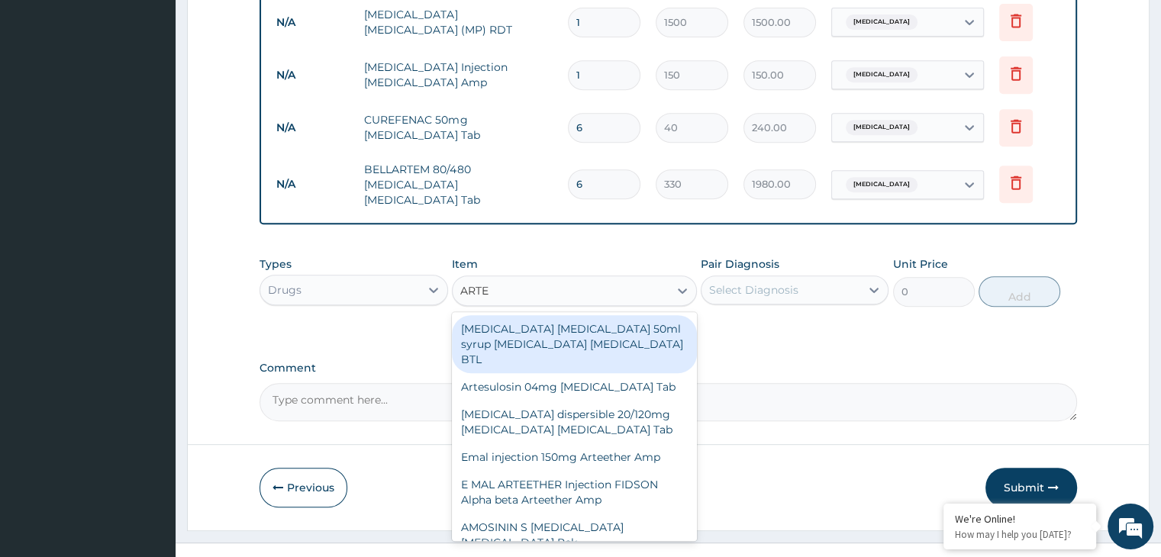
scroll to position [679, 0]
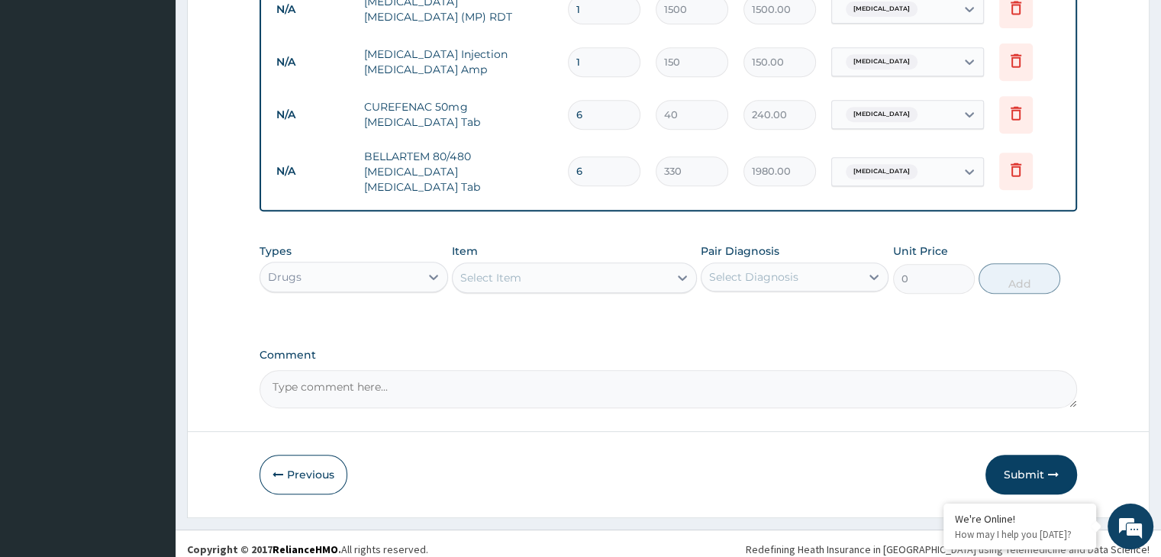
click at [508, 266] on div "Select Item" at bounding box center [561, 278] width 216 height 24
click at [508, 270] on div "Select Item" at bounding box center [490, 277] width 61 height 15
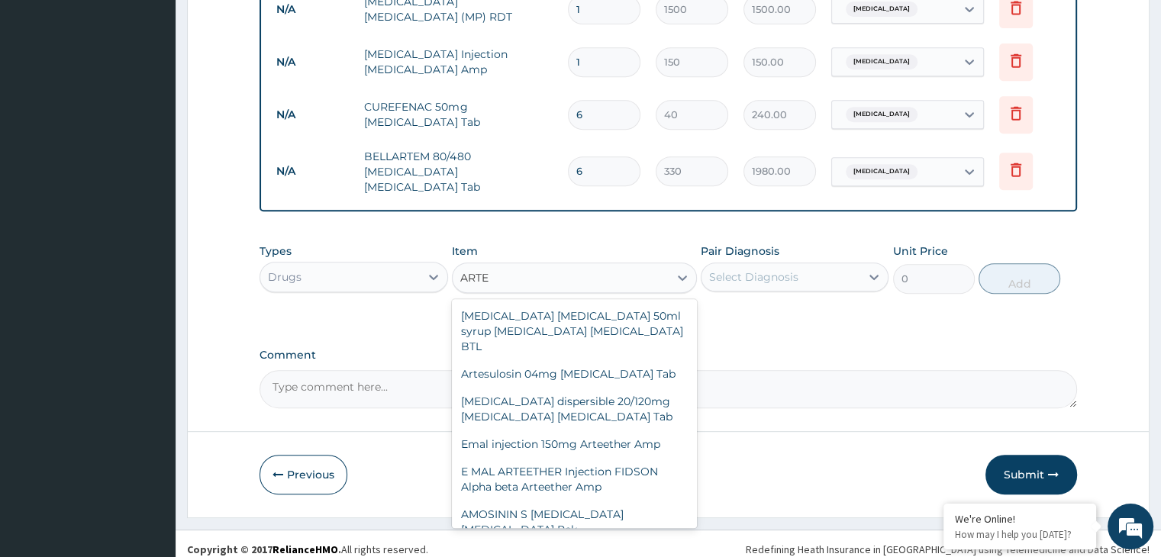
type input "ARTEE"
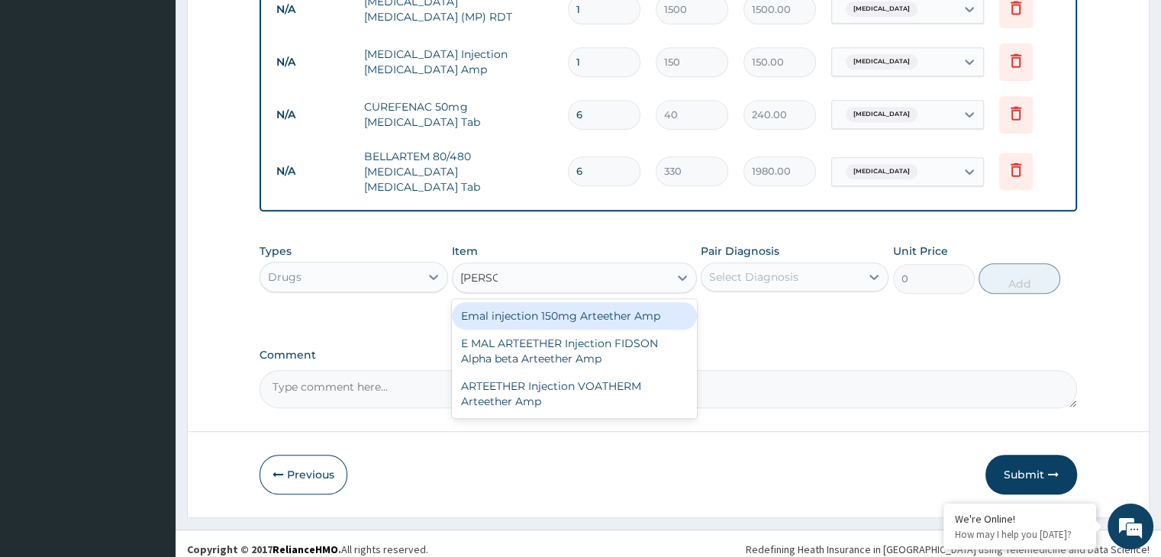
click at [534, 302] on div "Emal injection 150mg Arteether Amp" at bounding box center [574, 315] width 245 height 27
type input "730"
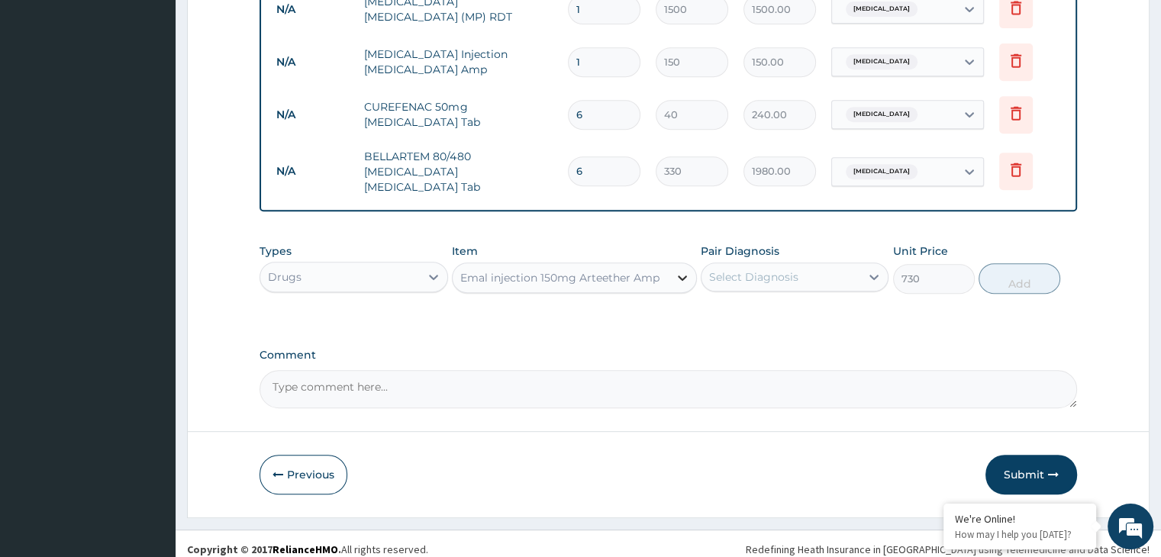
click at [683, 276] on icon at bounding box center [682, 278] width 9 height 5
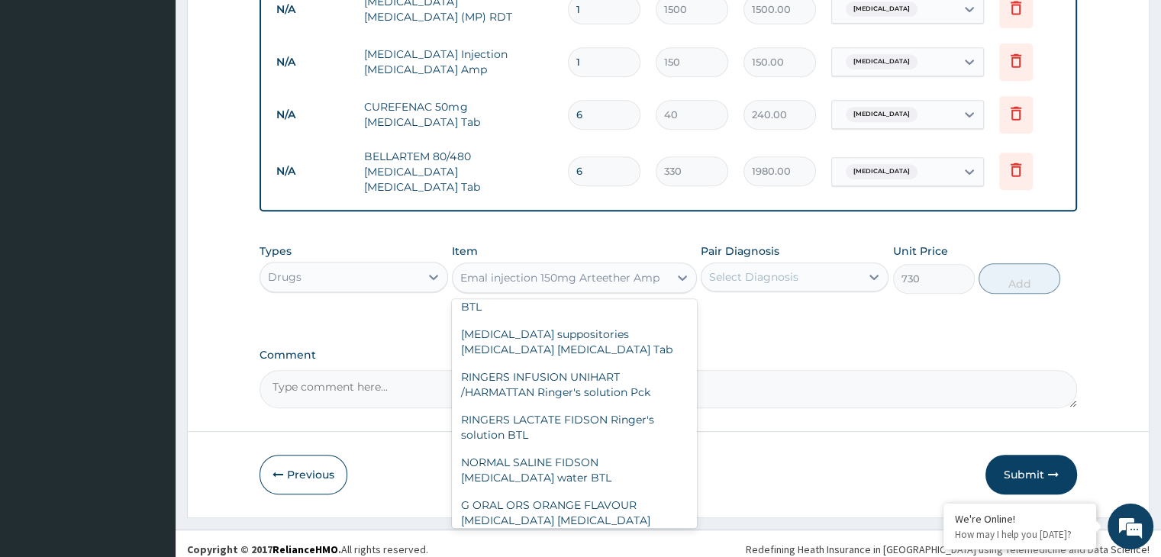
scroll to position [22812, 0]
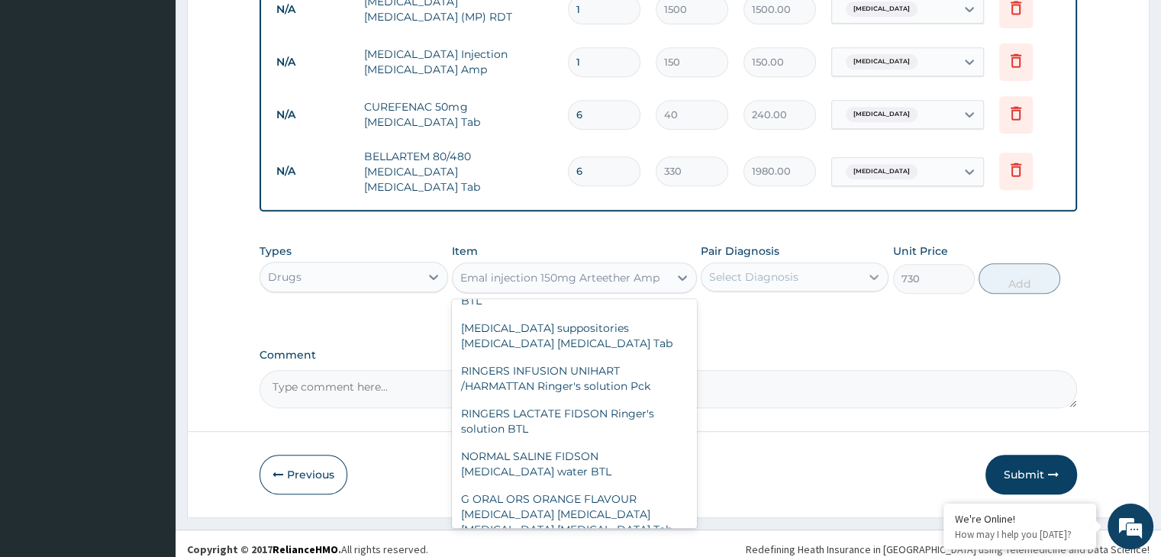
click at [867, 269] on icon at bounding box center [873, 276] width 15 height 15
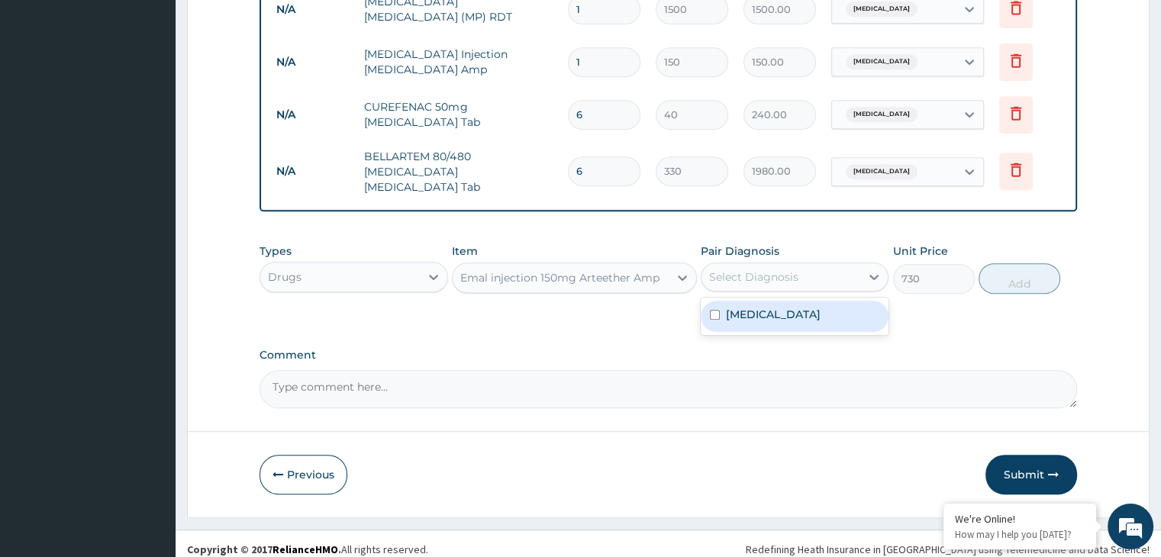
click at [824, 319] on div "Malaria" at bounding box center [795, 316] width 188 height 31
checkbox input "true"
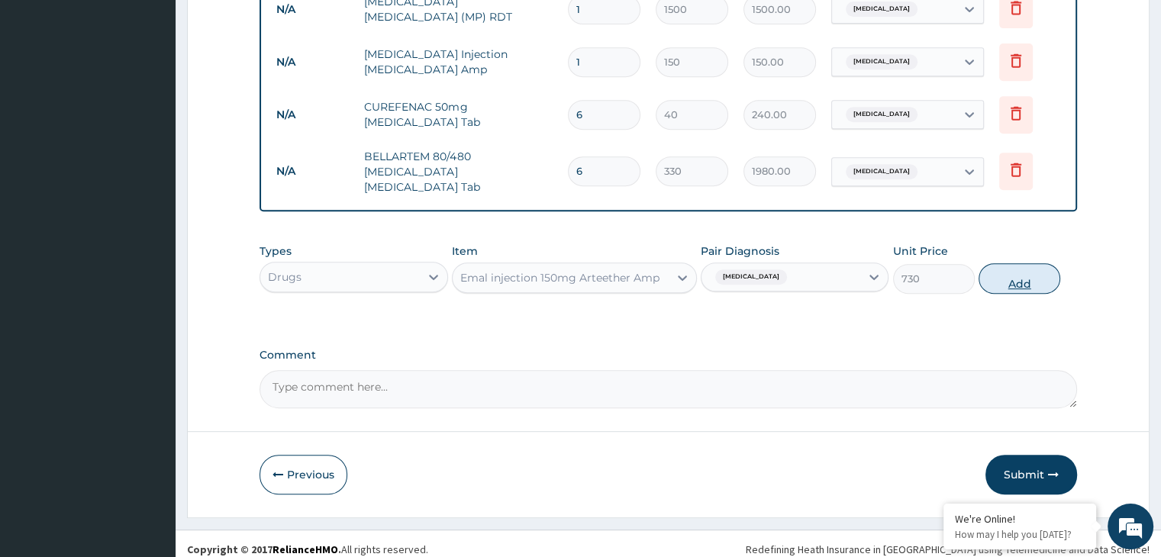
click at [997, 263] on button "Add" at bounding box center [1020, 278] width 82 height 31
type input "0"
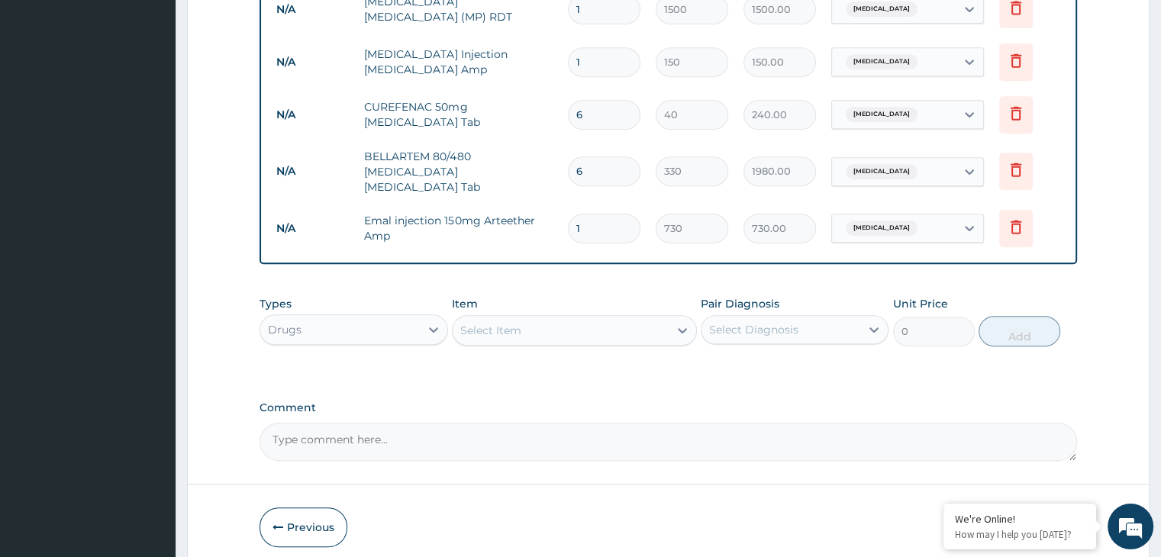
click at [614, 228] on input "1" at bounding box center [604, 229] width 73 height 30
type input "0.00"
type input "3"
type input "2190.00"
type input "3"
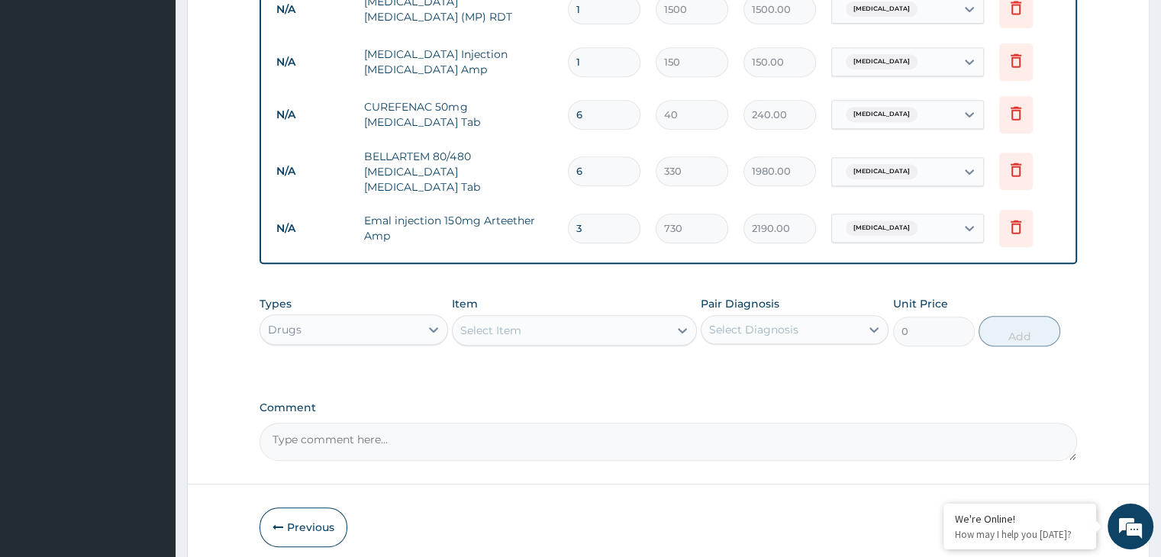
click at [571, 319] on div "Select Item" at bounding box center [561, 330] width 216 height 24
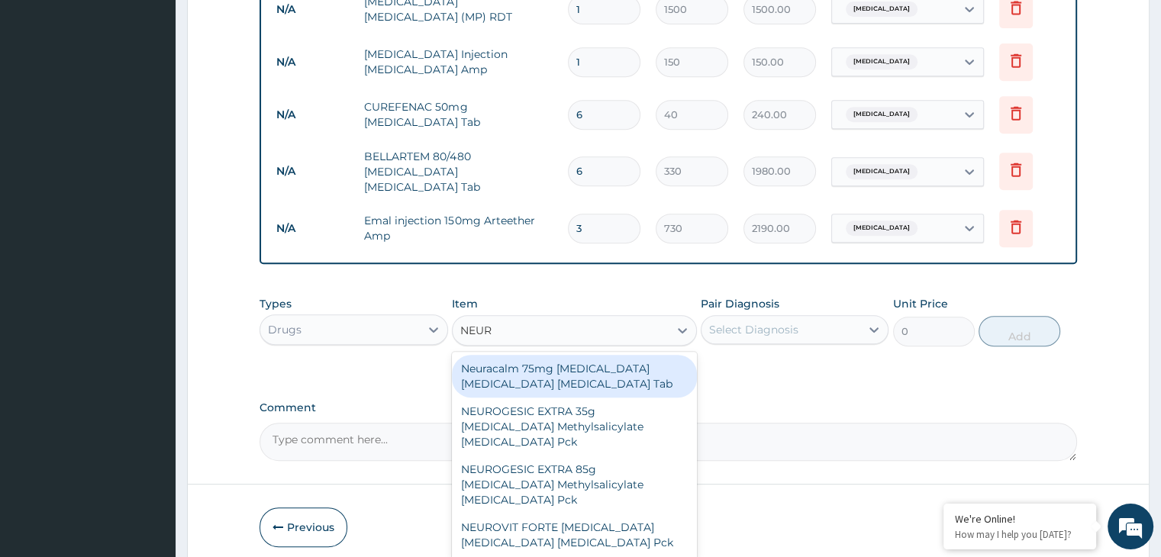
type input "NEURO"
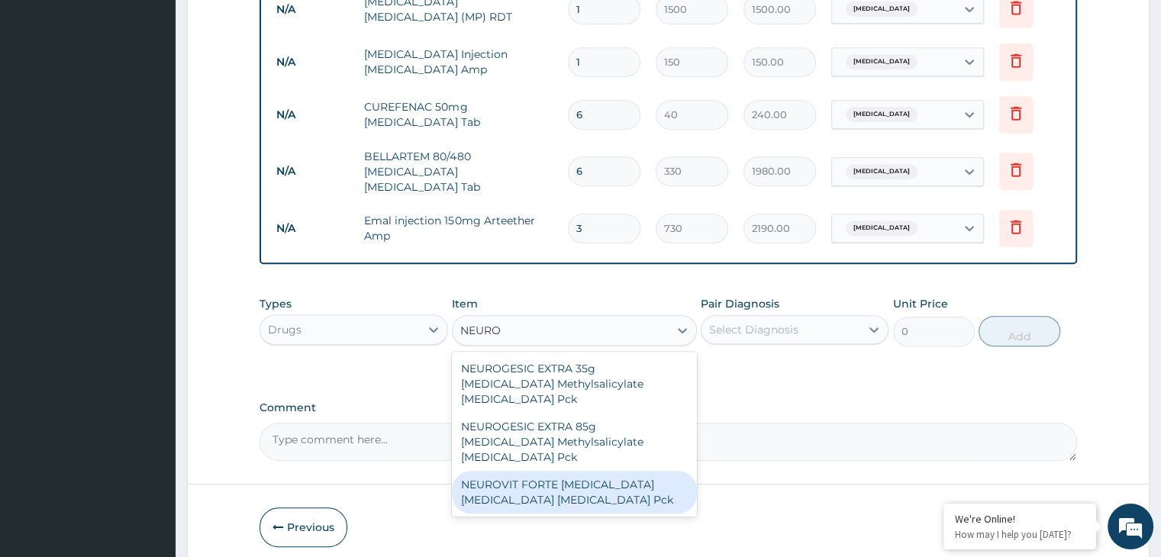
click at [547, 471] on div "NEUROVIT FORTE Pregabalin Methylcobalamin Nortriptyline Pck" at bounding box center [574, 492] width 245 height 43
type input "900"
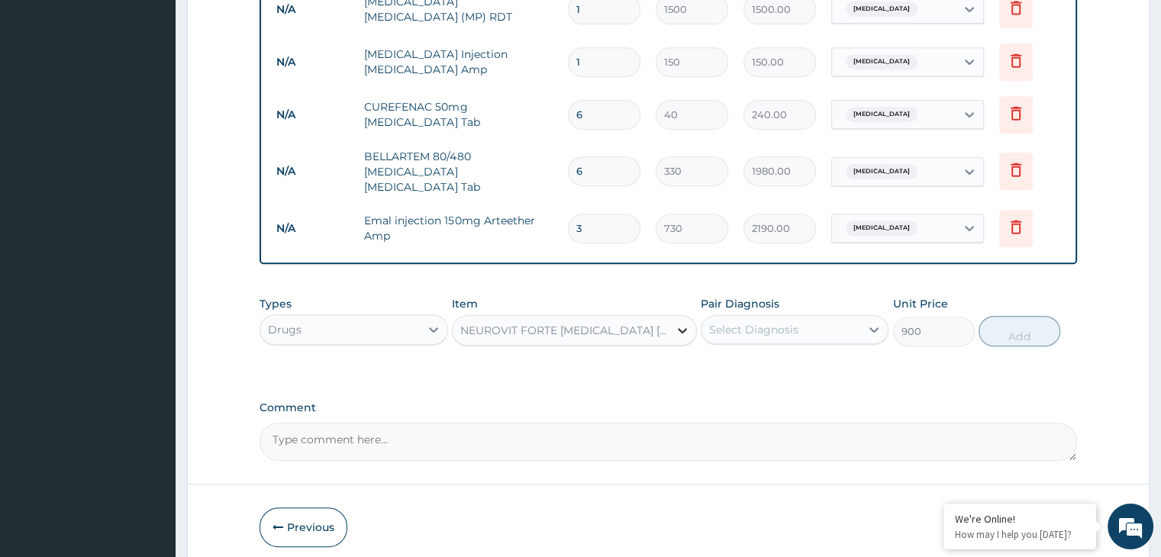
click at [679, 323] on icon at bounding box center [682, 330] width 15 height 15
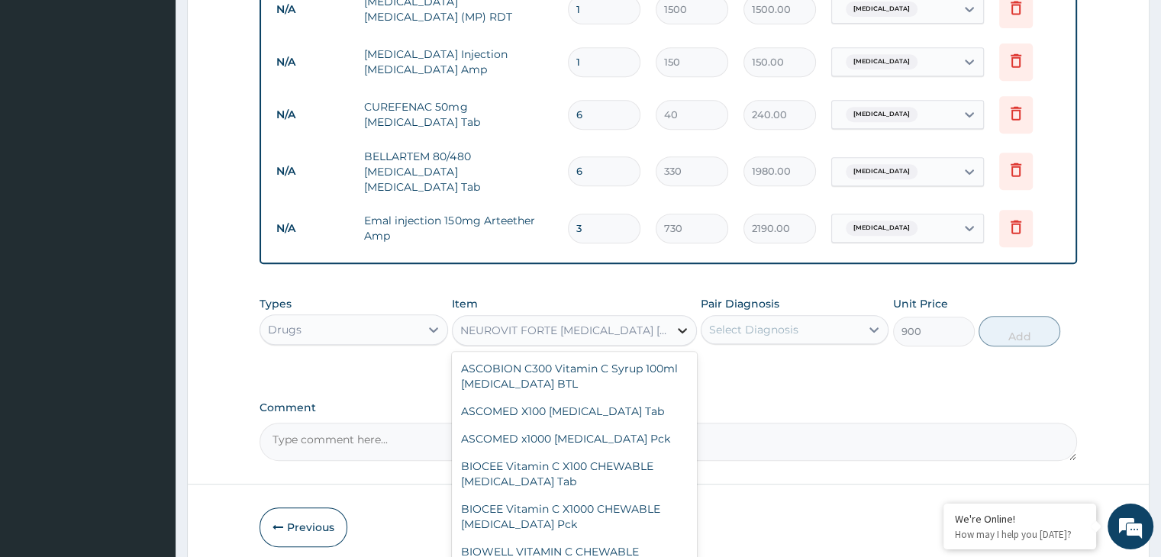
scroll to position [58678, 0]
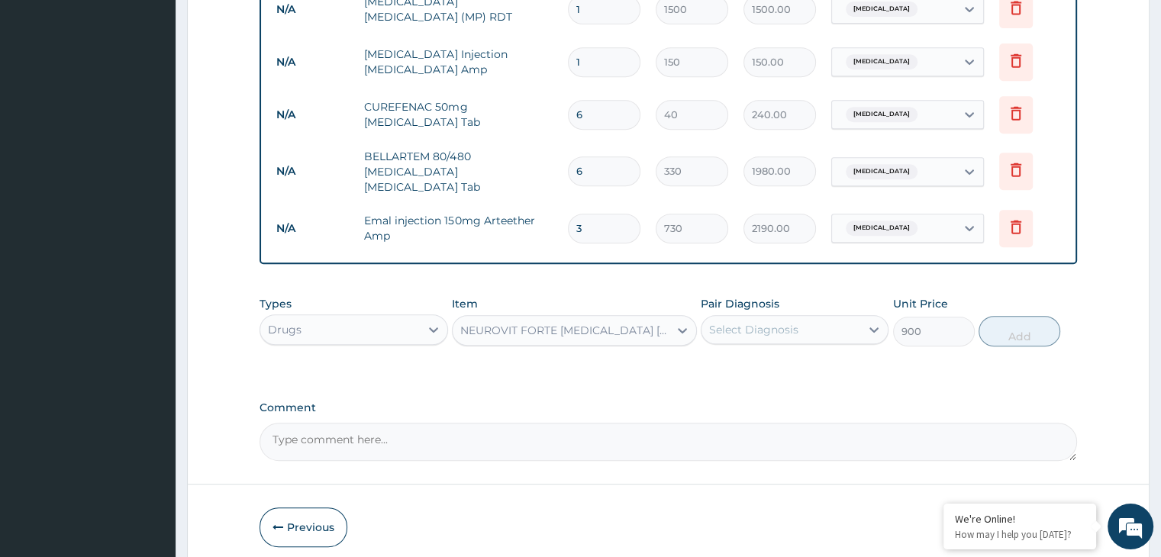
click at [611, 323] on div "NEUROVIT FORTE Pregabalin Methylcobalamin Nortriptyline Pck" at bounding box center [565, 330] width 210 height 15
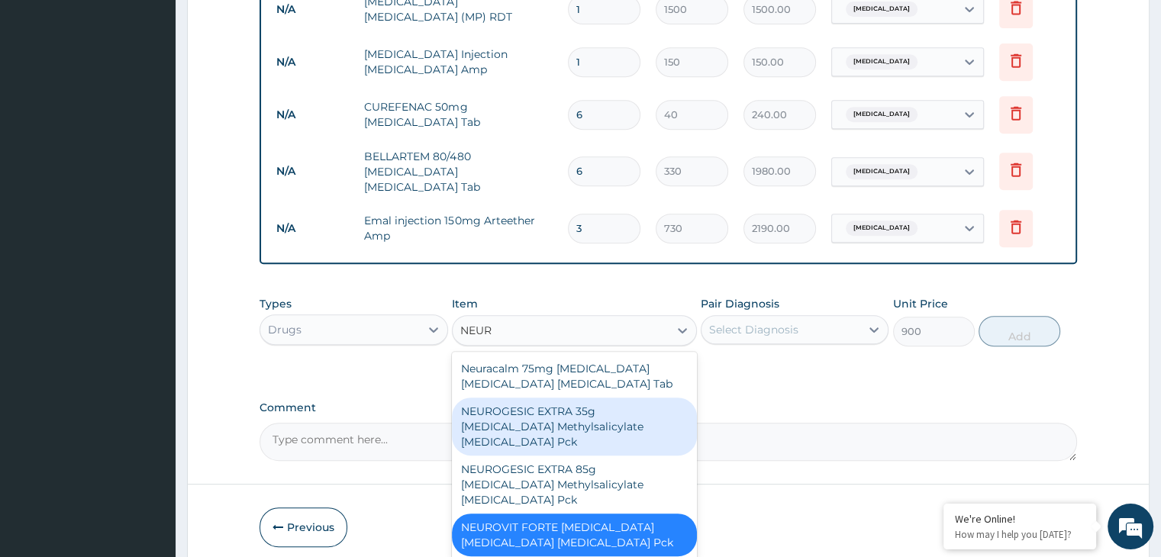
type input "NEURO"
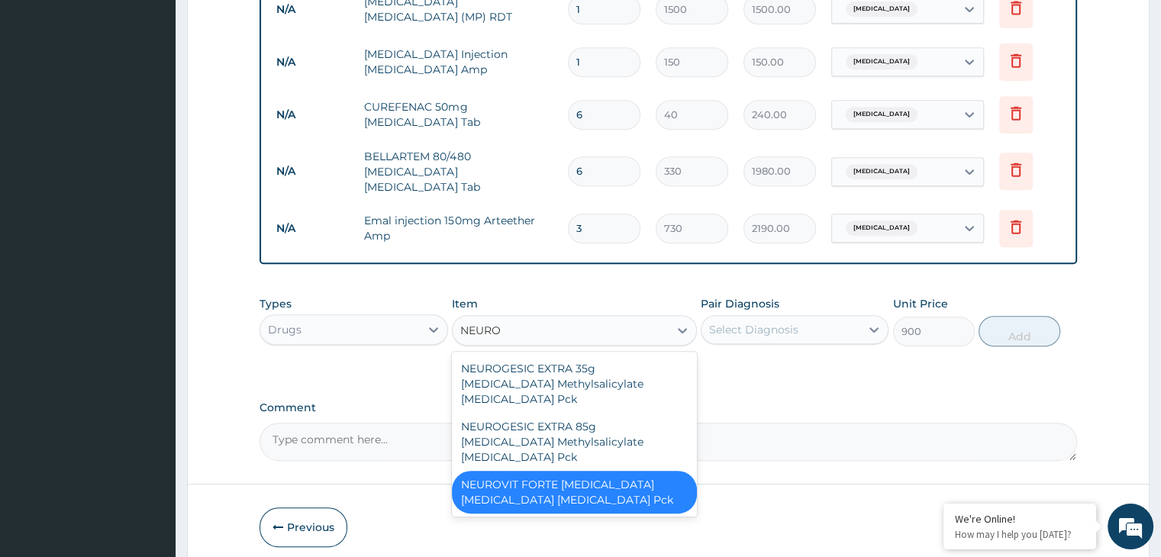
click at [591, 471] on div "NEUROVIT FORTE Pregabalin Methylcobalamin Nortriptyline Pck" at bounding box center [574, 492] width 245 height 43
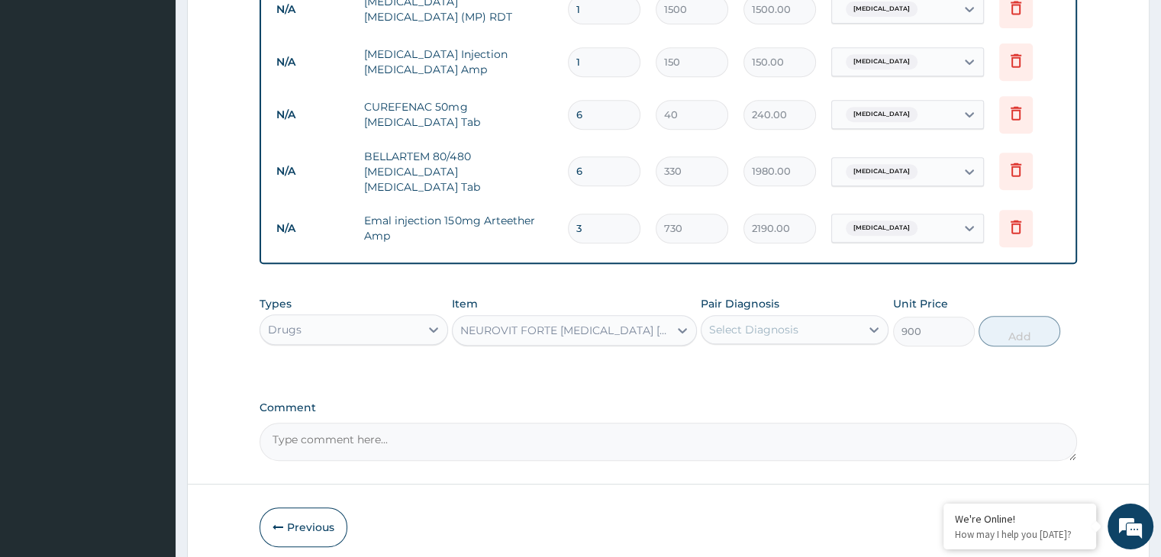
click at [827, 324] on div "Select Diagnosis" at bounding box center [781, 330] width 159 height 24
click at [814, 353] on div "Malaria" at bounding box center [795, 368] width 188 height 31
checkbox input "true"
click at [1003, 329] on button "Add" at bounding box center [1020, 331] width 82 height 31
type input "0"
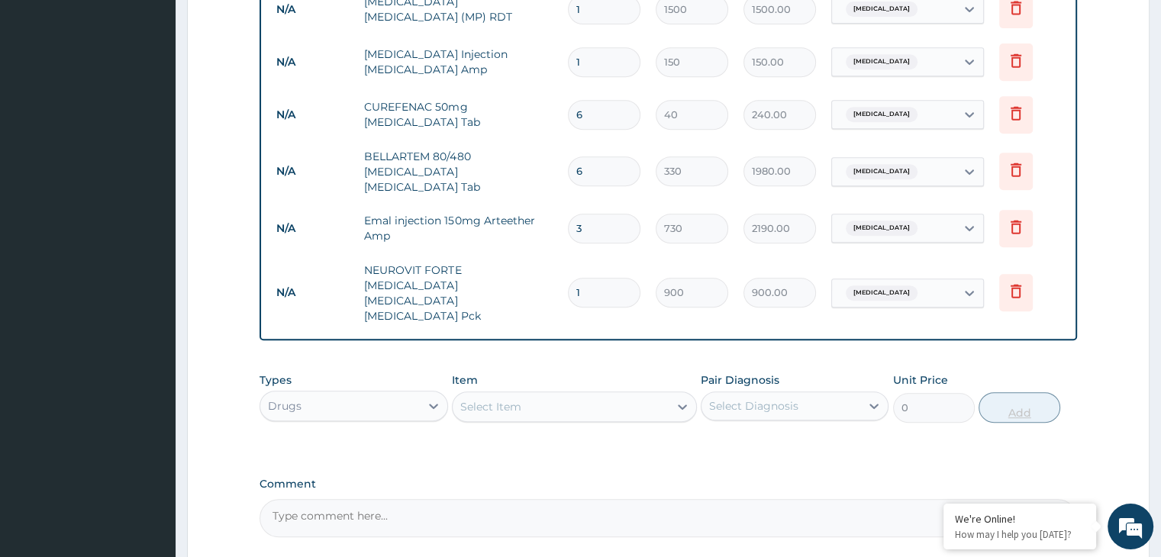
click at [1003, 365] on div "Types Drugs Item Select Item Pair Diagnosis Select Diagnosis Unit Price 0 Add" at bounding box center [668, 398] width 817 height 66
click at [434, 398] on icon at bounding box center [433, 405] width 15 height 15
click at [366, 540] on div "Laboratory" at bounding box center [354, 553] width 188 height 27
click at [562, 392] on div "Select Item" at bounding box center [574, 407] width 245 height 31
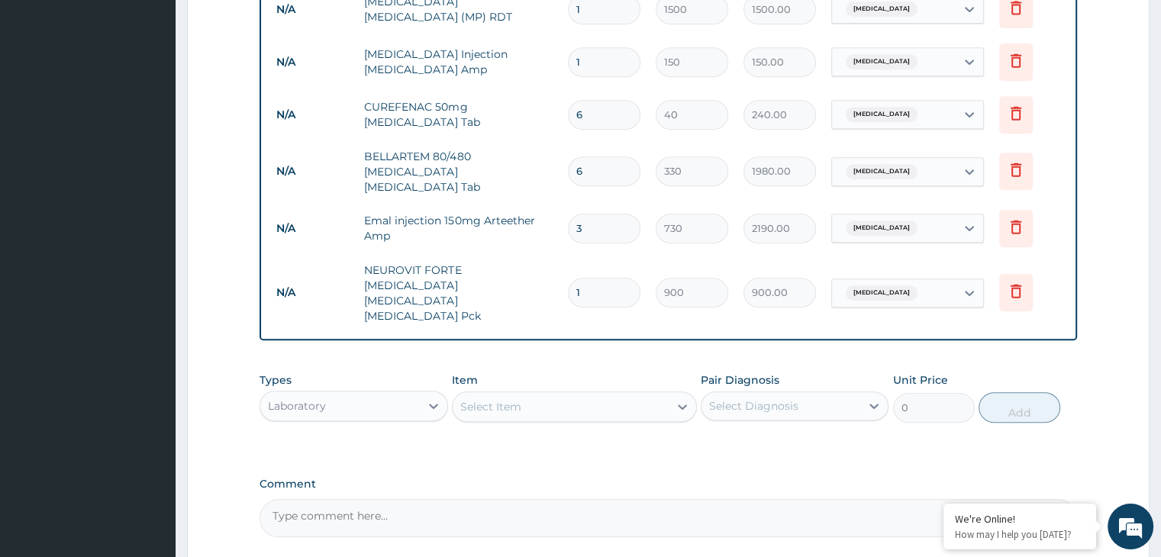
click at [562, 395] on div "Select Item" at bounding box center [561, 407] width 216 height 24
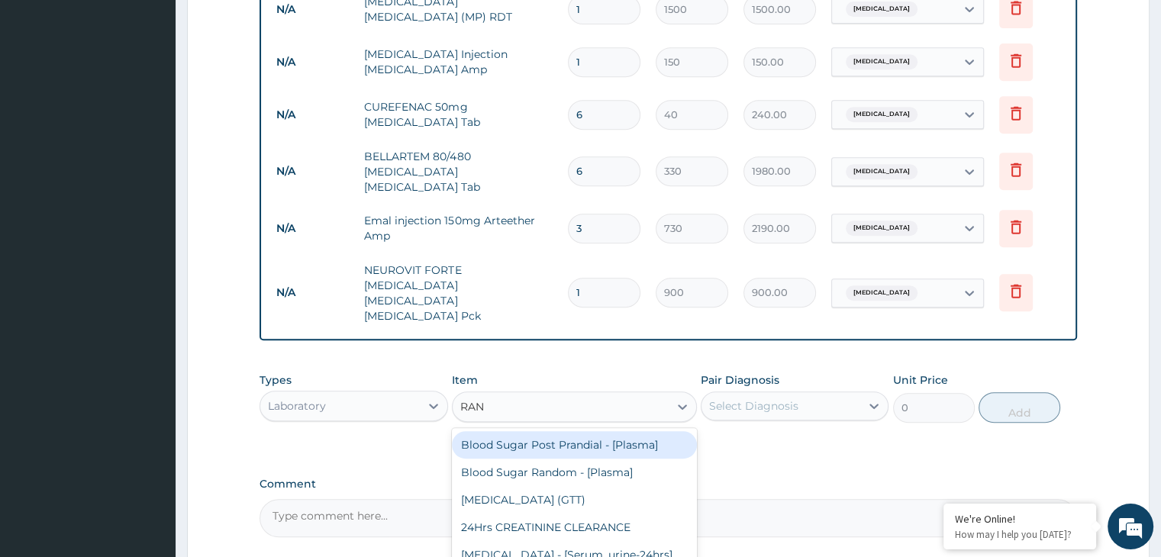
type input "RAND"
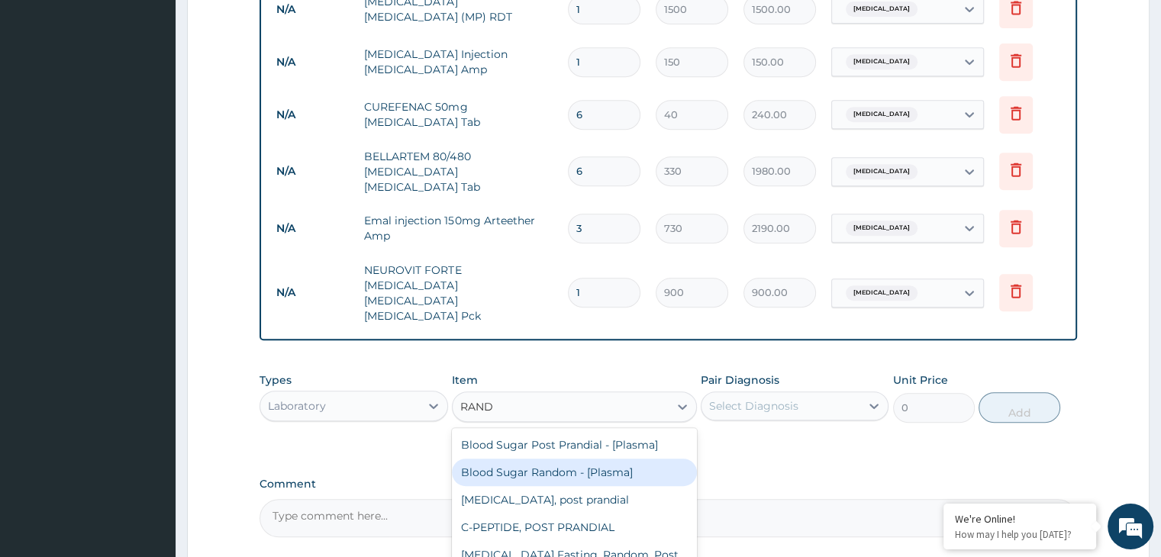
click at [553, 459] on div "Blood Sugar Random - [Plasma]" at bounding box center [574, 472] width 245 height 27
type input "1500"
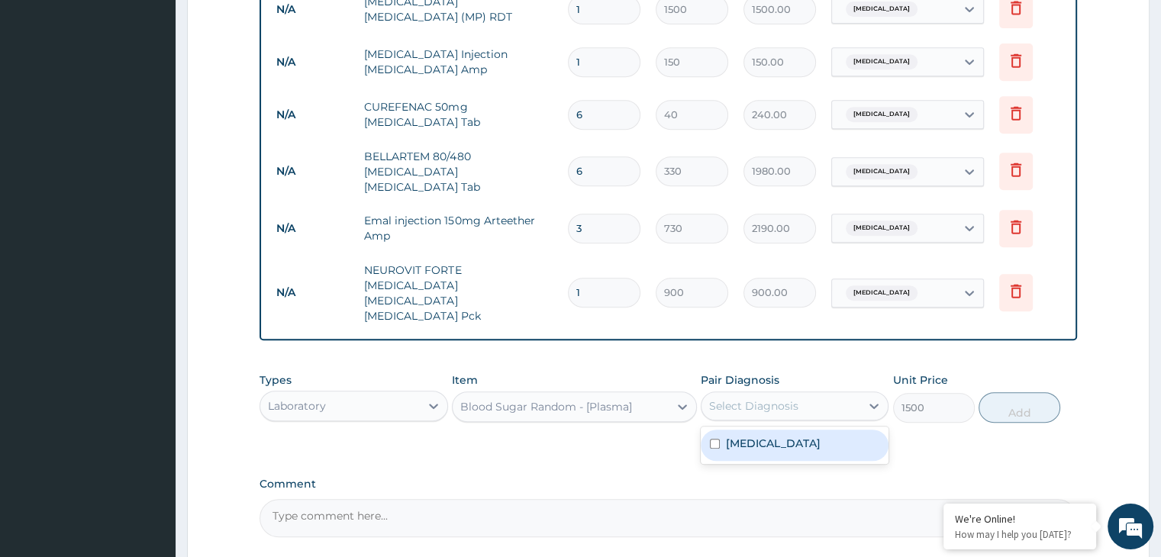
click at [856, 394] on div "Select Diagnosis" at bounding box center [781, 406] width 159 height 24
click at [827, 430] on div "Malaria" at bounding box center [795, 445] width 188 height 31
checkbox input "true"
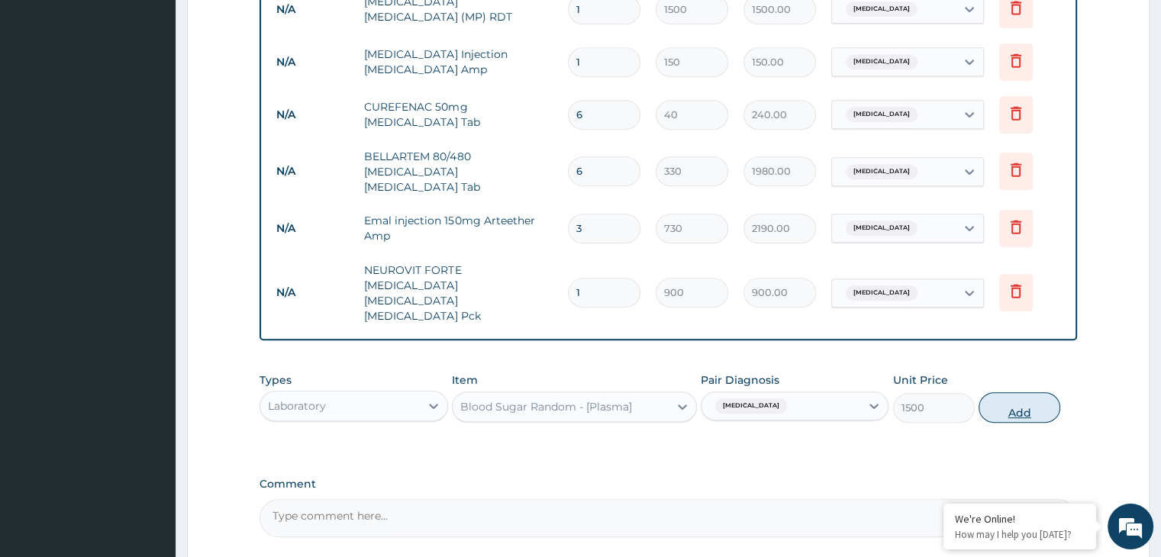
click at [1020, 392] on button "Add" at bounding box center [1020, 407] width 82 height 31
type input "0"
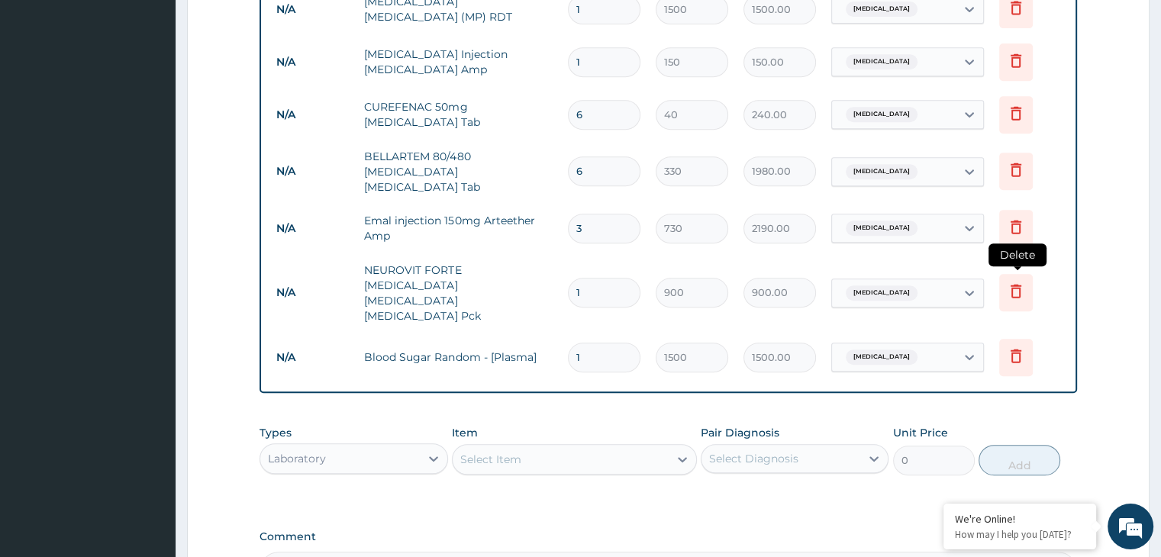
click at [1011, 285] on icon at bounding box center [1016, 292] width 11 height 14
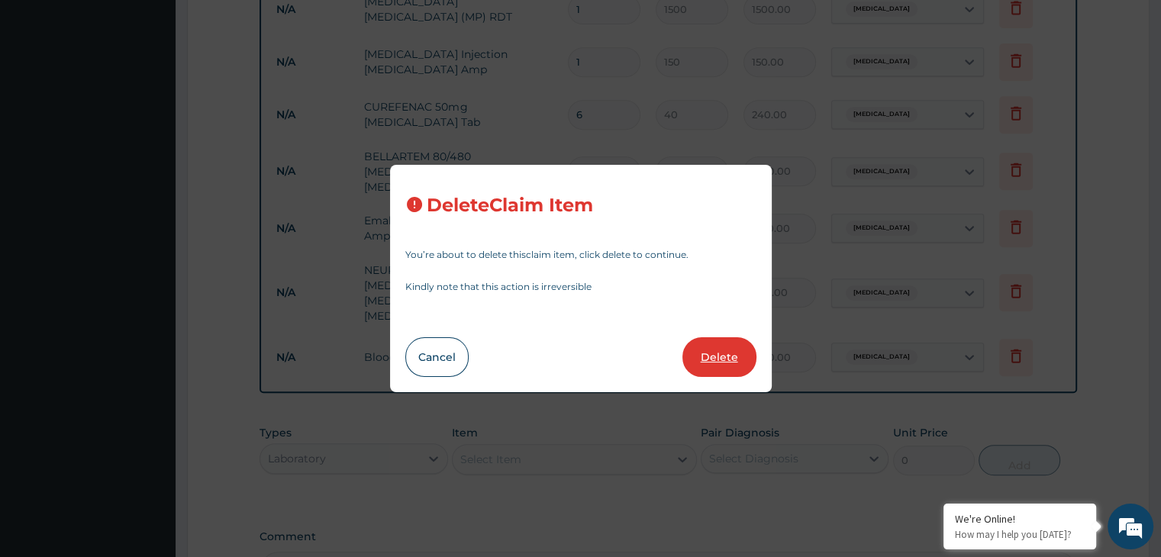
click at [725, 352] on button "Delete" at bounding box center [719, 357] width 74 height 40
type input "1500"
type input "1500.00"
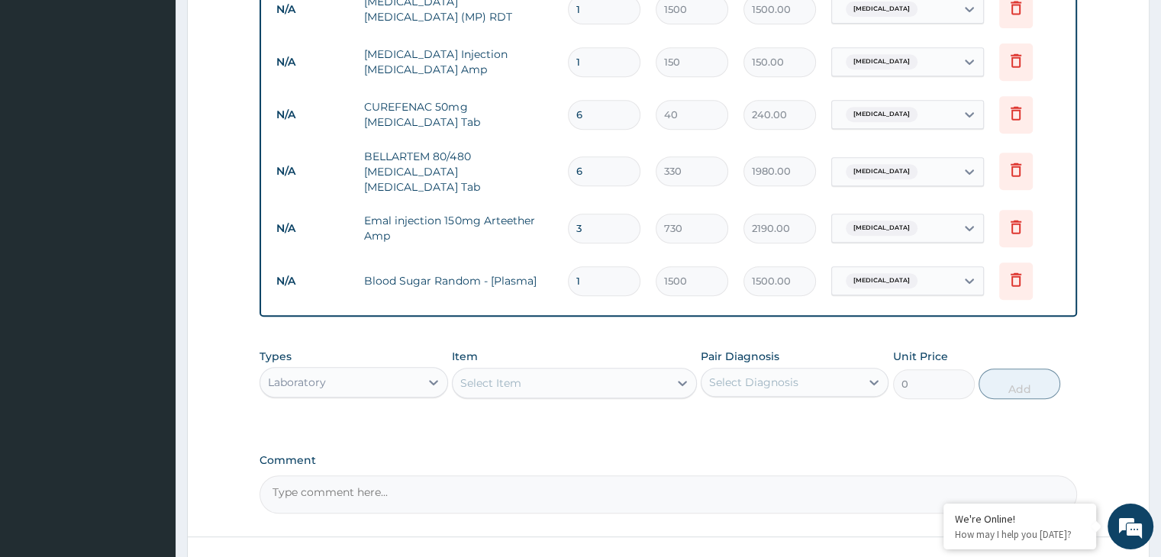
click at [591, 373] on div "Select Item" at bounding box center [561, 383] width 216 height 24
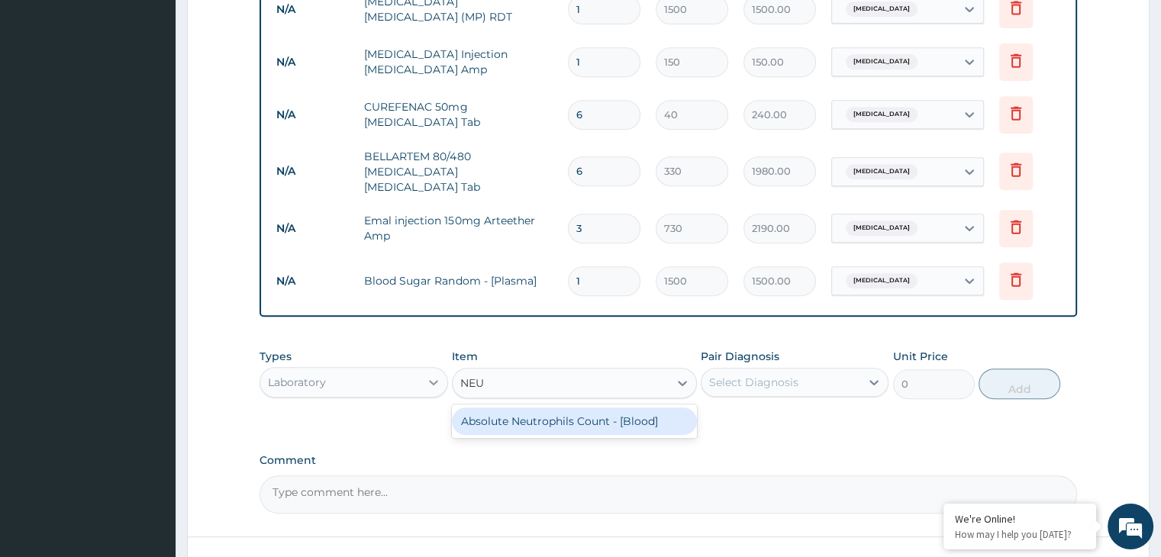
type input "NEU"
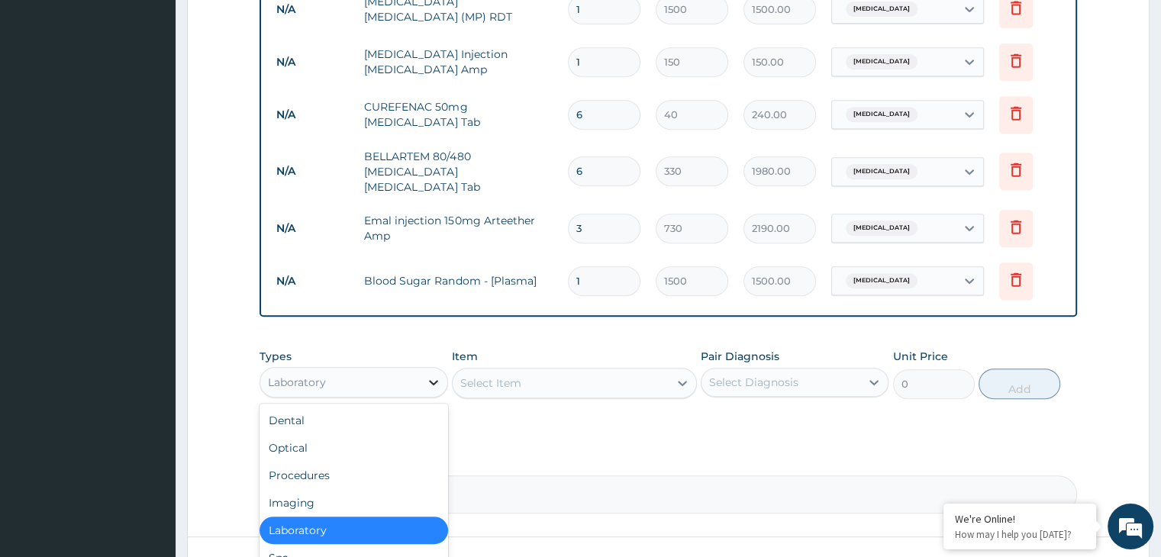
click at [435, 375] on icon at bounding box center [433, 382] width 15 height 15
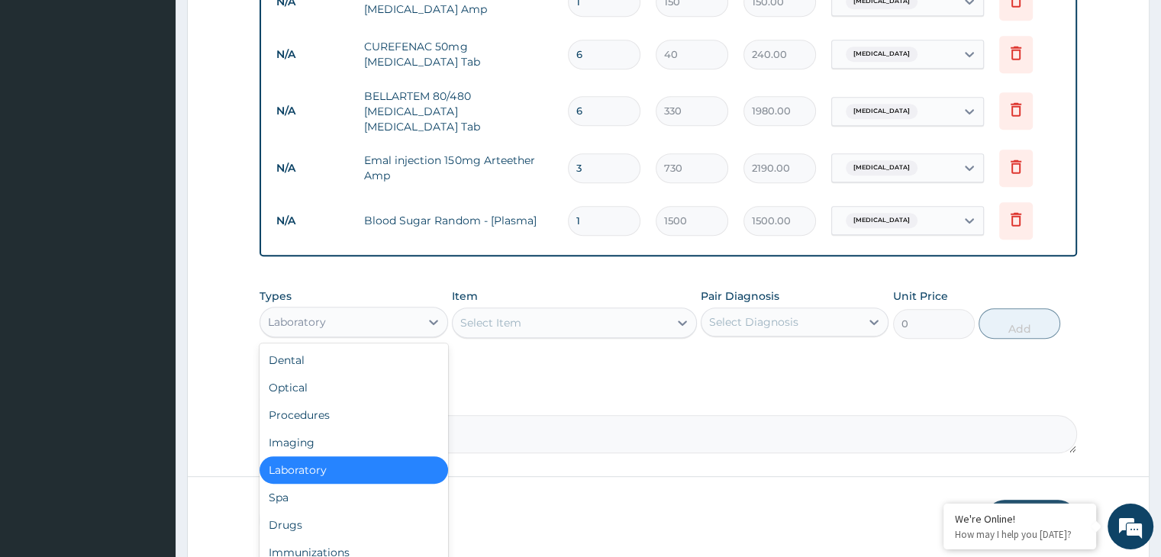
scroll to position [740, 0]
click at [348, 514] on div "Drugs" at bounding box center [354, 524] width 188 height 27
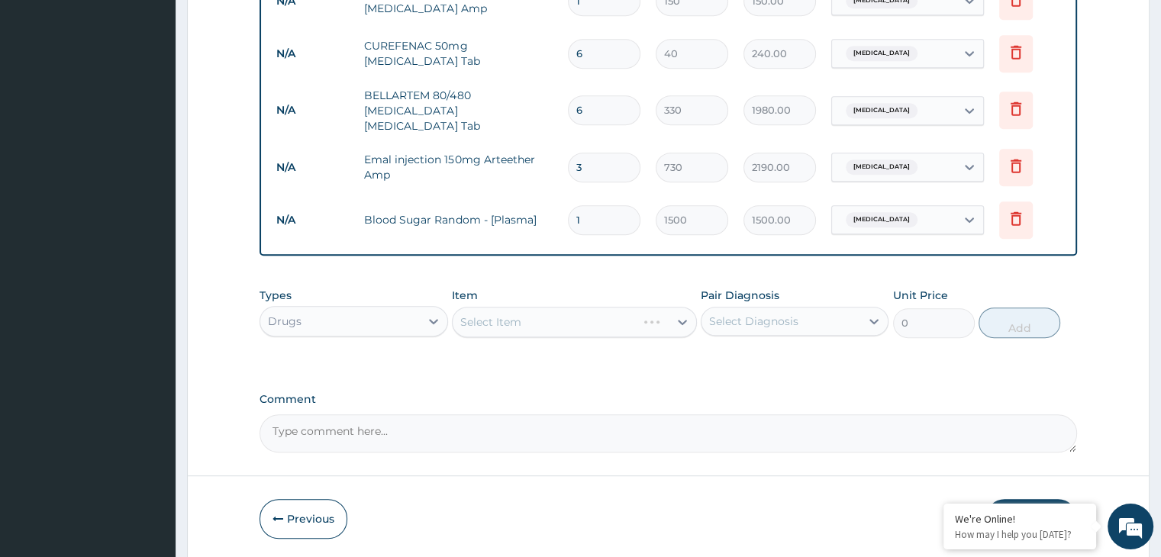
click at [626, 323] on div "Select Item" at bounding box center [574, 322] width 245 height 31
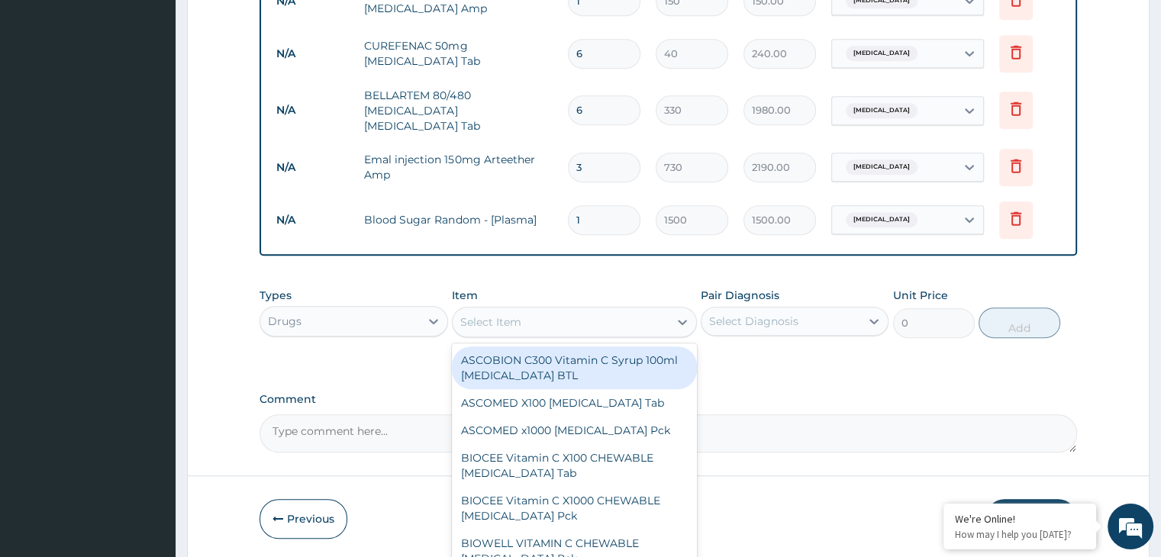
click at [577, 310] on div "Select Item" at bounding box center [561, 322] width 216 height 24
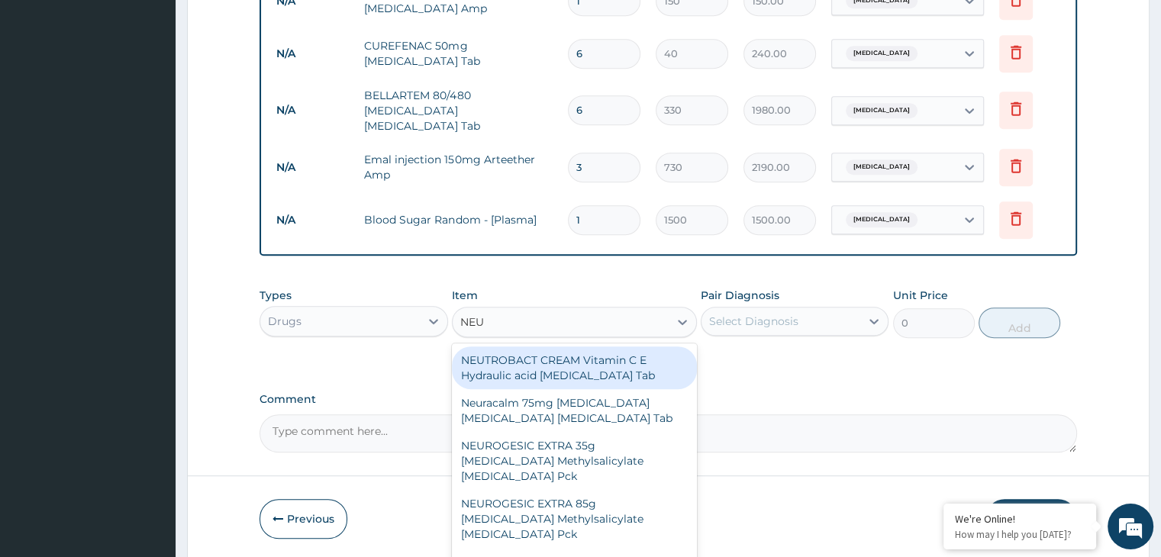
type input "NEUR"
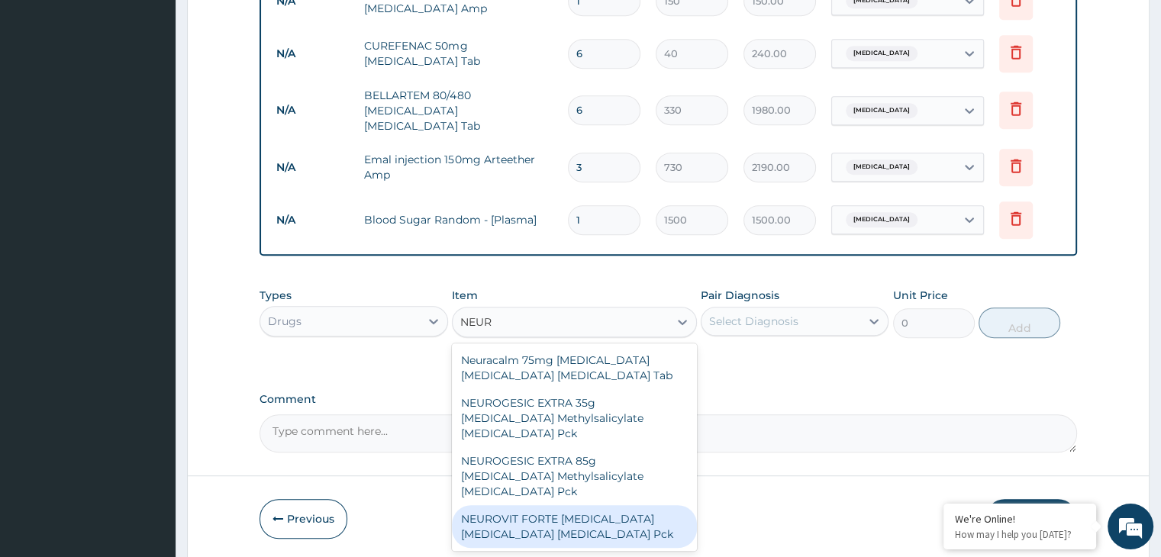
click at [554, 505] on div "NEUROVIT FORTE Pregabalin Methylcobalamin Nortriptyline Pck" at bounding box center [574, 526] width 245 height 43
type input "900"
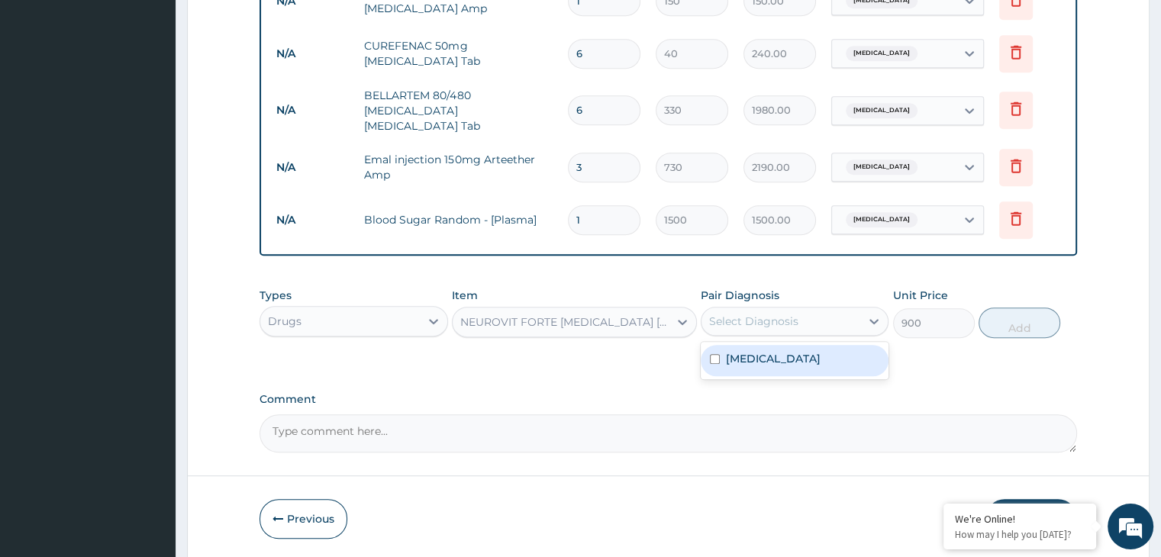
click at [805, 309] on div "Select Diagnosis" at bounding box center [781, 321] width 159 height 24
click at [797, 348] on div "Malaria" at bounding box center [795, 360] width 188 height 31
checkbox input "true"
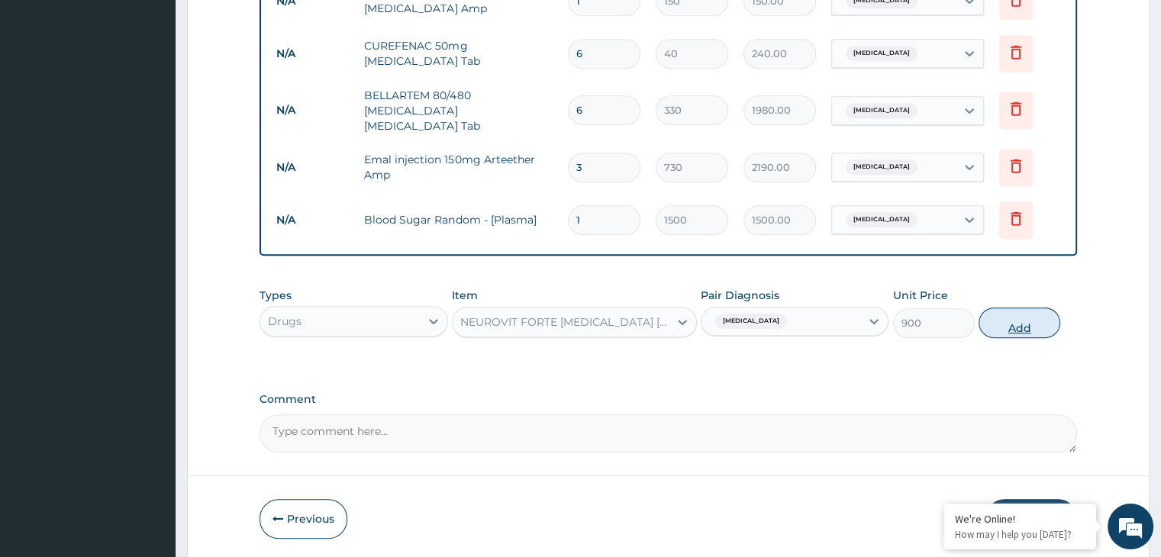
click at [999, 309] on button "Add" at bounding box center [1020, 323] width 82 height 31
type input "0"
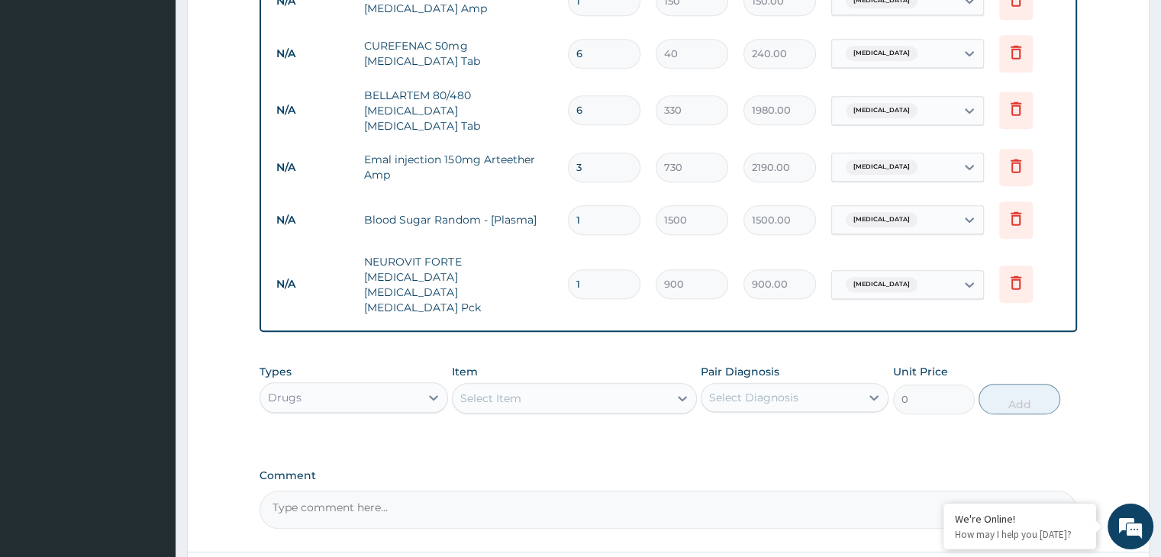
click at [608, 269] on input "1" at bounding box center [604, 284] width 73 height 30
type input "0.00"
type input "5"
type input "4500.00"
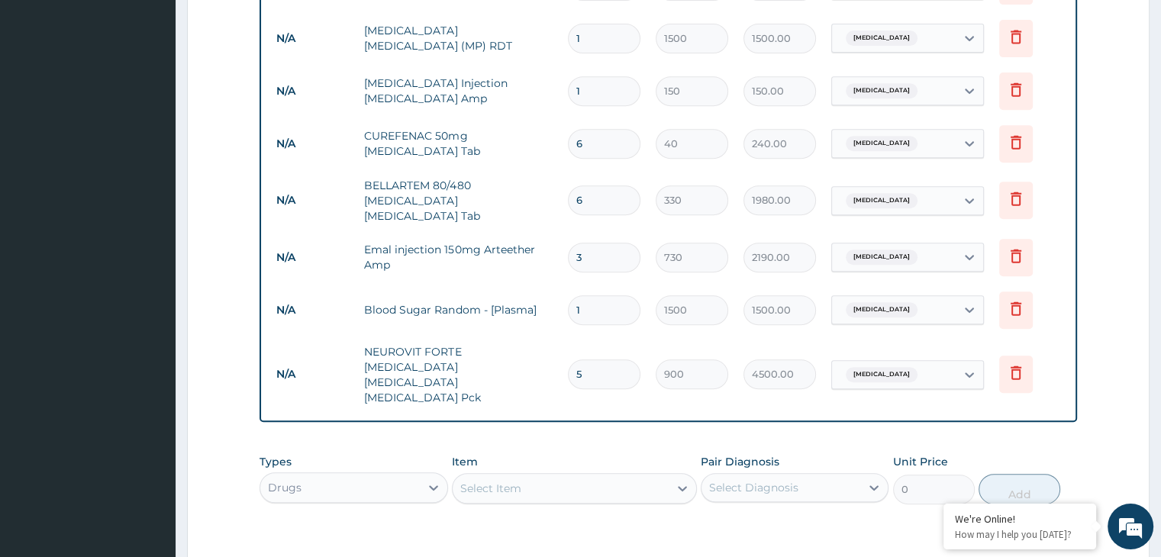
scroll to position [648, 0]
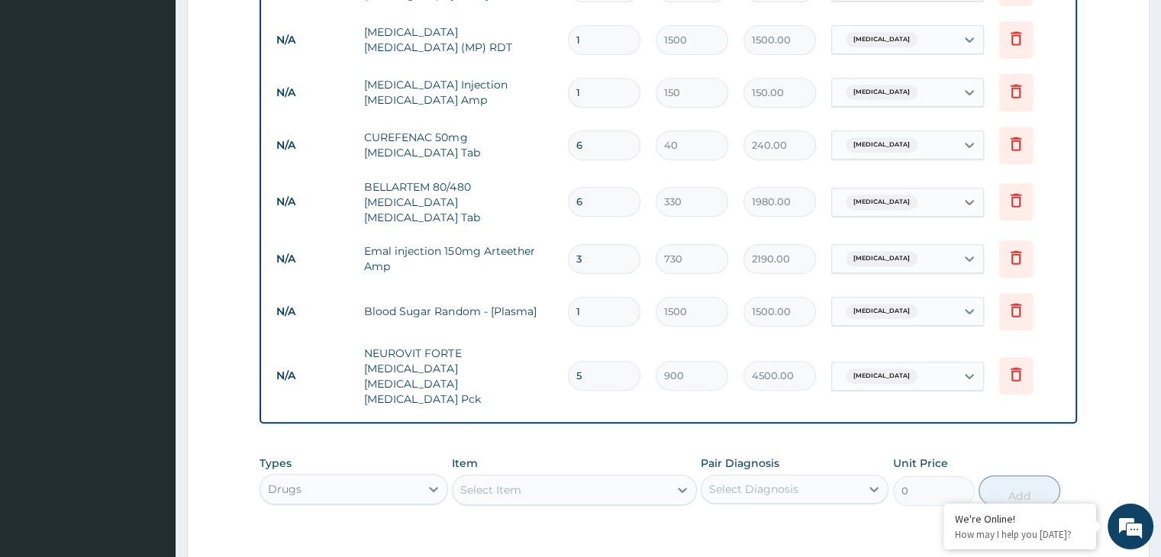
type input "5"
click at [606, 98] on input "1" at bounding box center [604, 93] width 73 height 30
type input "0.00"
type input "2"
type input "300.00"
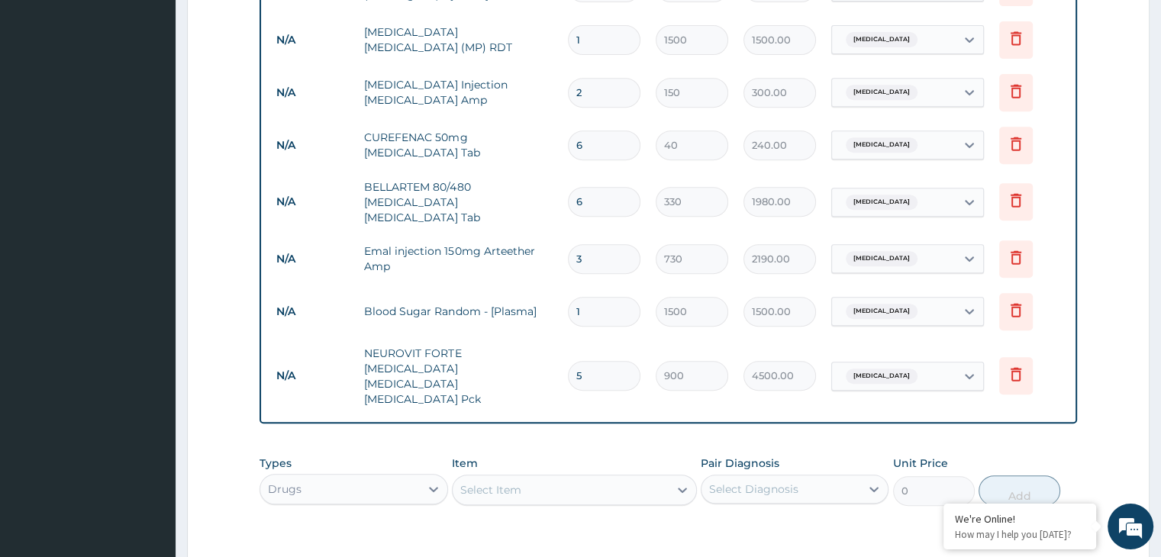
type input "2"
click at [659, 478] on div "Select Item" at bounding box center [561, 490] width 216 height 24
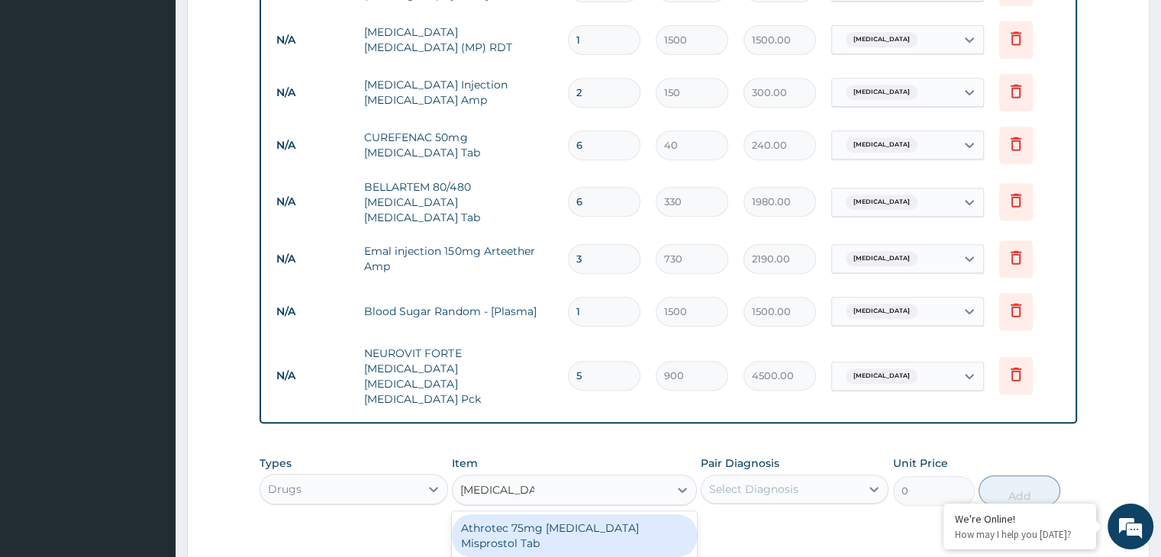
type input "DICLOFENAC"
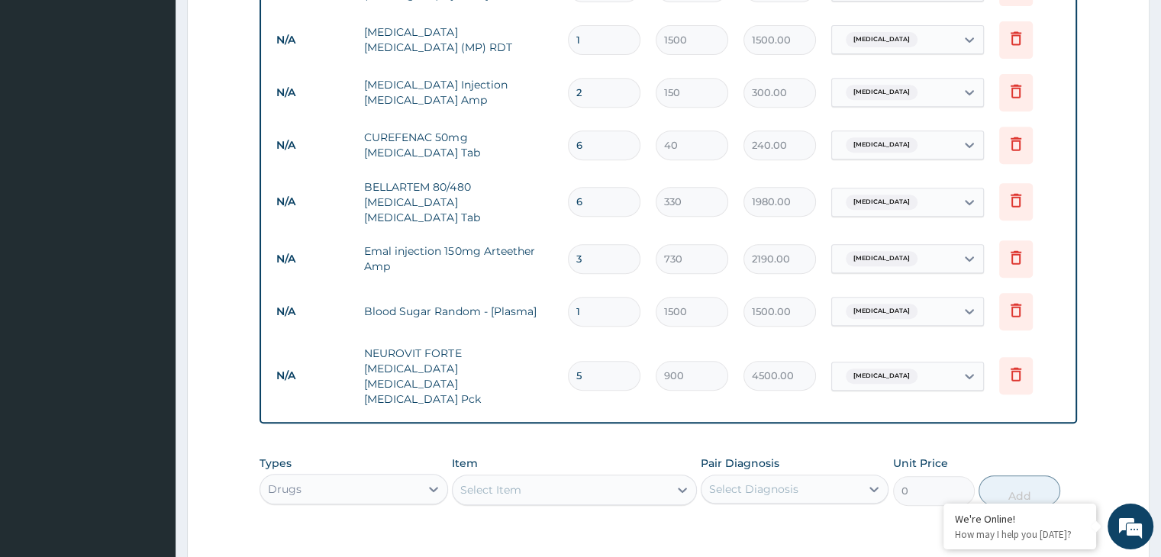
click at [1155, 547] on section "Step 2 of 2 PA Code / Prescription Code Enter Code(Secondary Care Only) Encount…" at bounding box center [668, 81] width 985 height 1320
drag, startPoint x: 541, startPoint y: 437, endPoint x: 542, endPoint y: 450, distance: 12.2
click at [542, 456] on div "Item Select Item" at bounding box center [574, 481] width 245 height 50
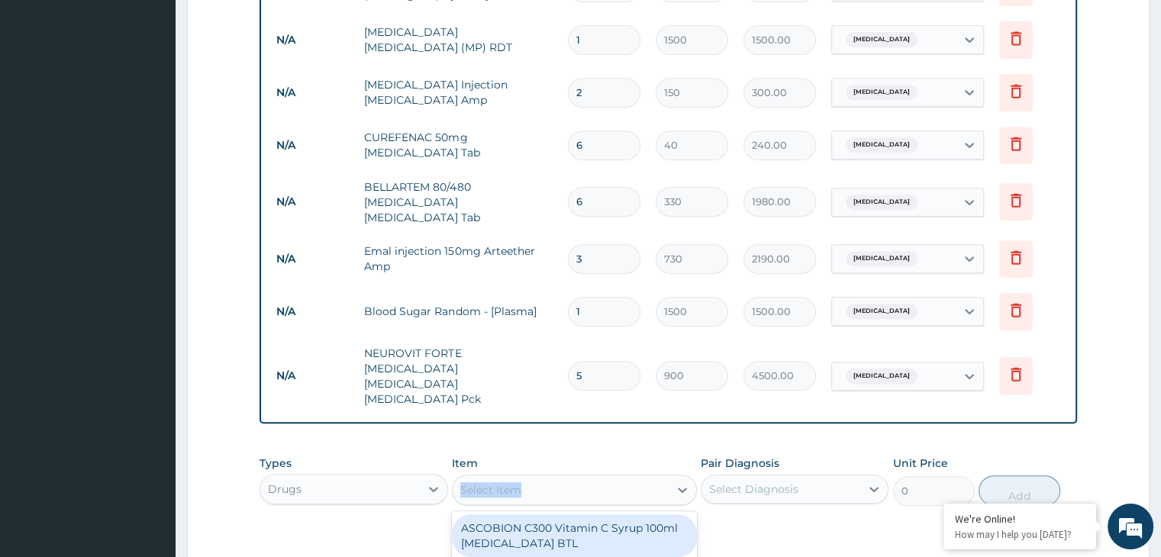
click at [542, 478] on div "Select Item" at bounding box center [561, 490] width 216 height 24
type input "DICLO"
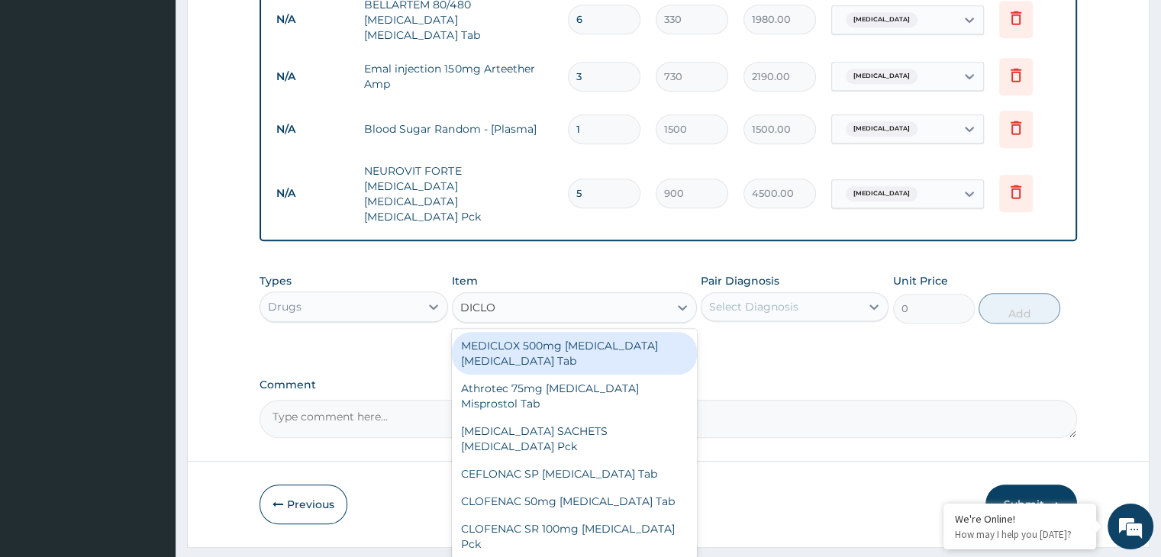
scroll to position [831, 0]
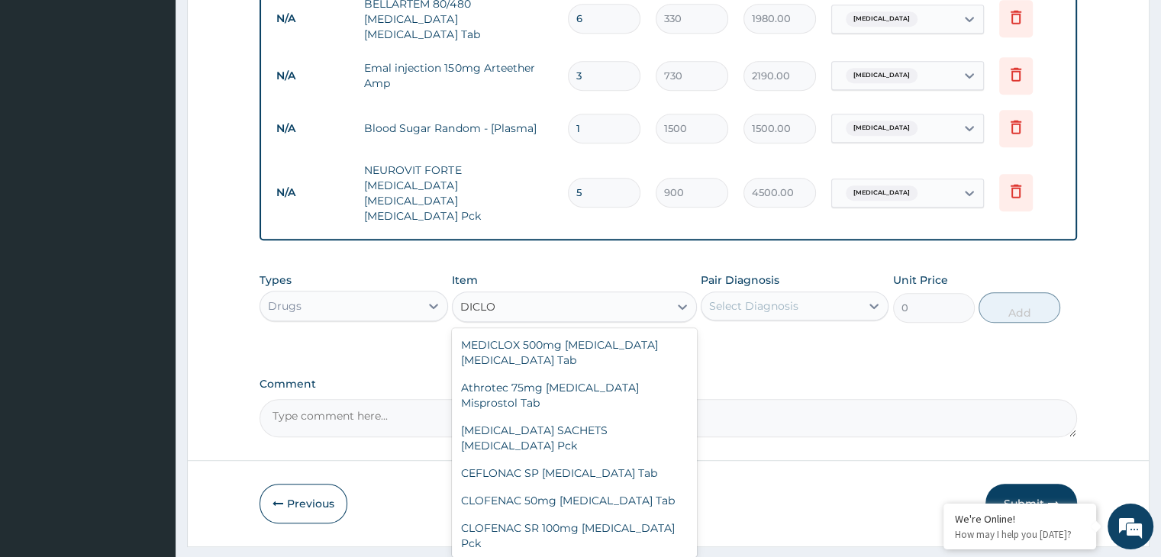
click at [696, 514] on div "MEDICLOX 500mg Ampicillin Cloxacillin Tab Athrotec 75mg Diclofenac Misprostol T…" at bounding box center [574, 442] width 245 height 229
click at [691, 514] on div "MEDICLOX 500mg Ampicillin Cloxacillin Tab Athrotec 75mg Diclofenac Misprostol T…" at bounding box center [574, 442] width 245 height 229
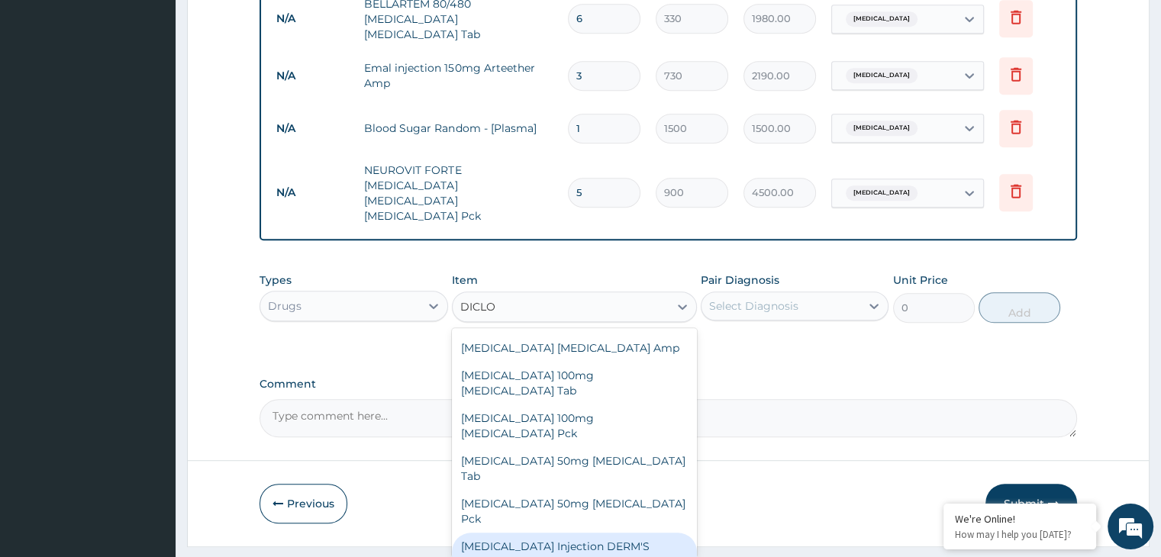
click at [622, 533] on div "DICLOFENAC Injection DERM'S Diclofenac Amp" at bounding box center [574, 554] width 245 height 43
type input "200"
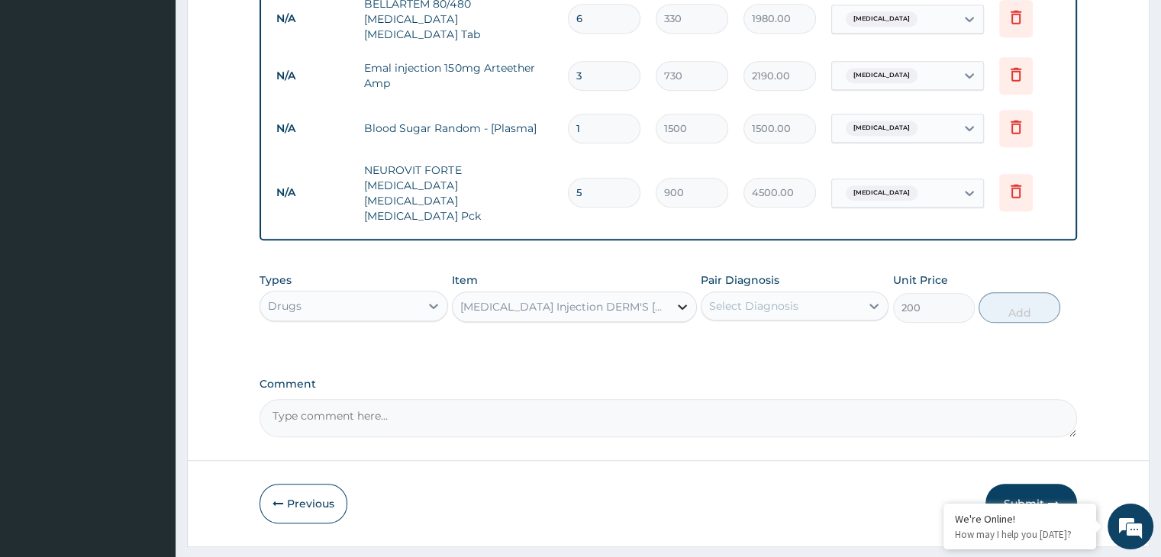
click at [682, 305] on icon at bounding box center [682, 307] width 9 height 5
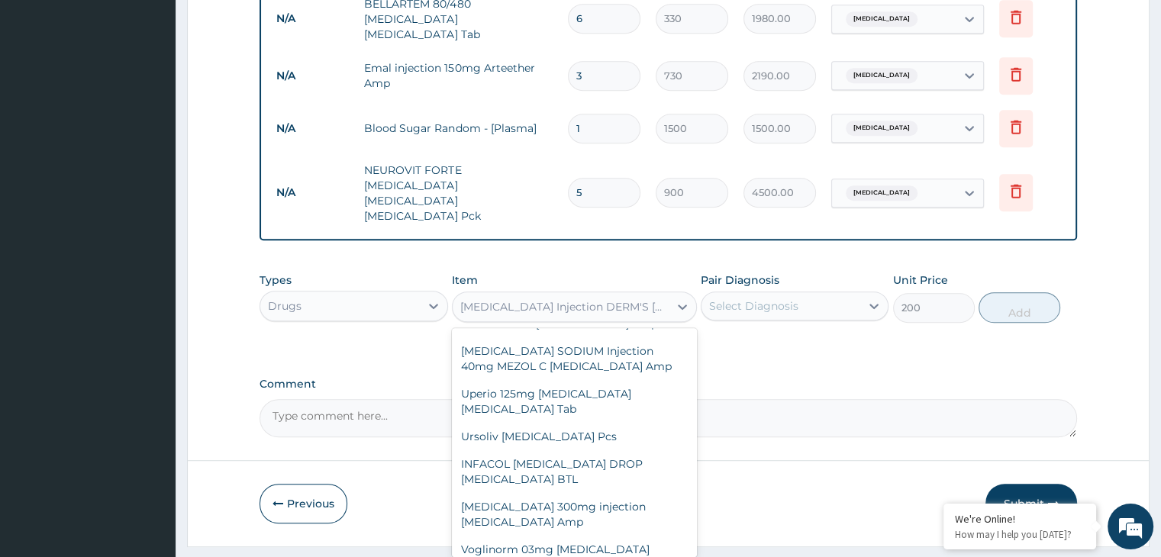
scroll to position [56625, 0]
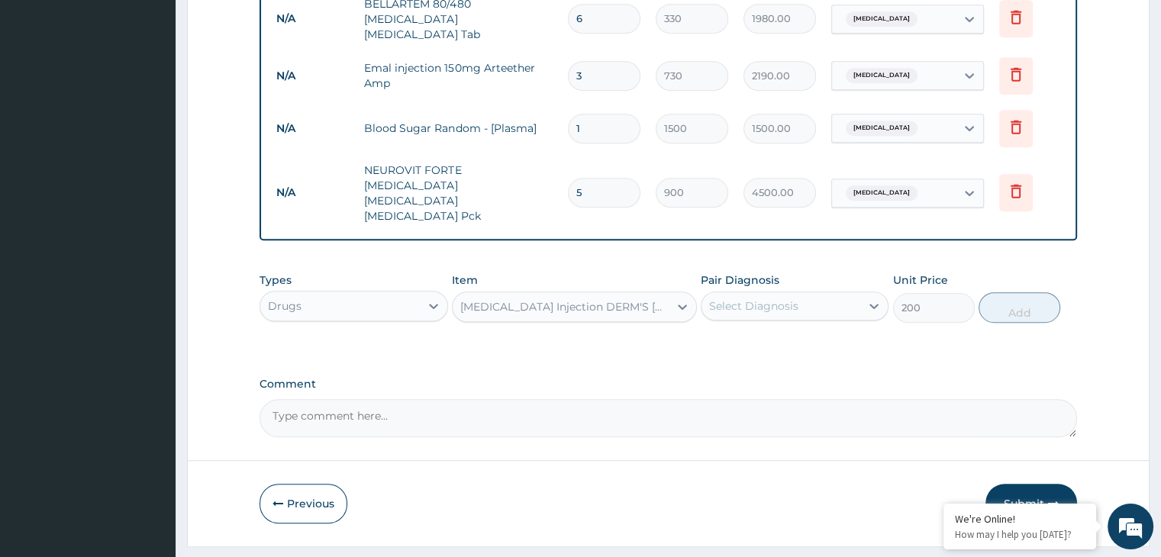
click at [885, 378] on label "Comment" at bounding box center [668, 384] width 817 height 13
click at [885, 399] on textarea "Comment" at bounding box center [668, 418] width 817 height 38
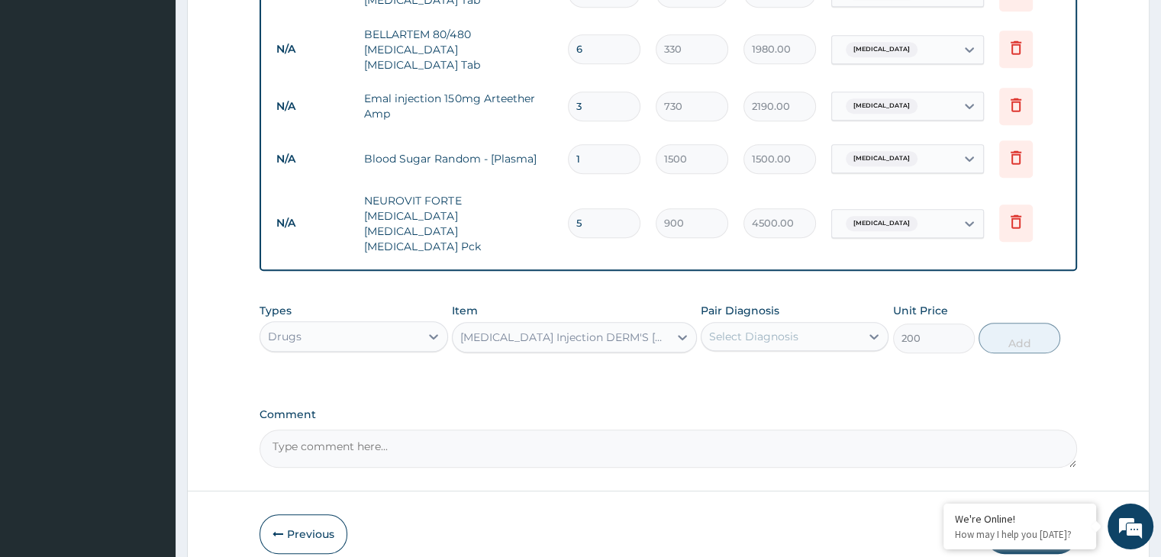
scroll to position [831, 0]
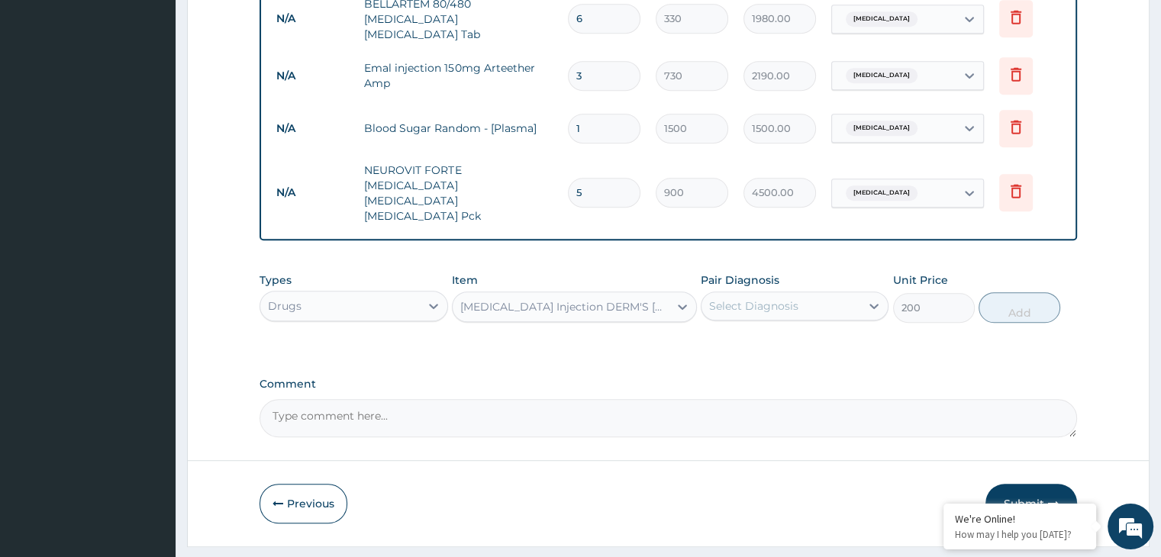
click at [1039, 484] on button "Submit" at bounding box center [1031, 504] width 92 height 40
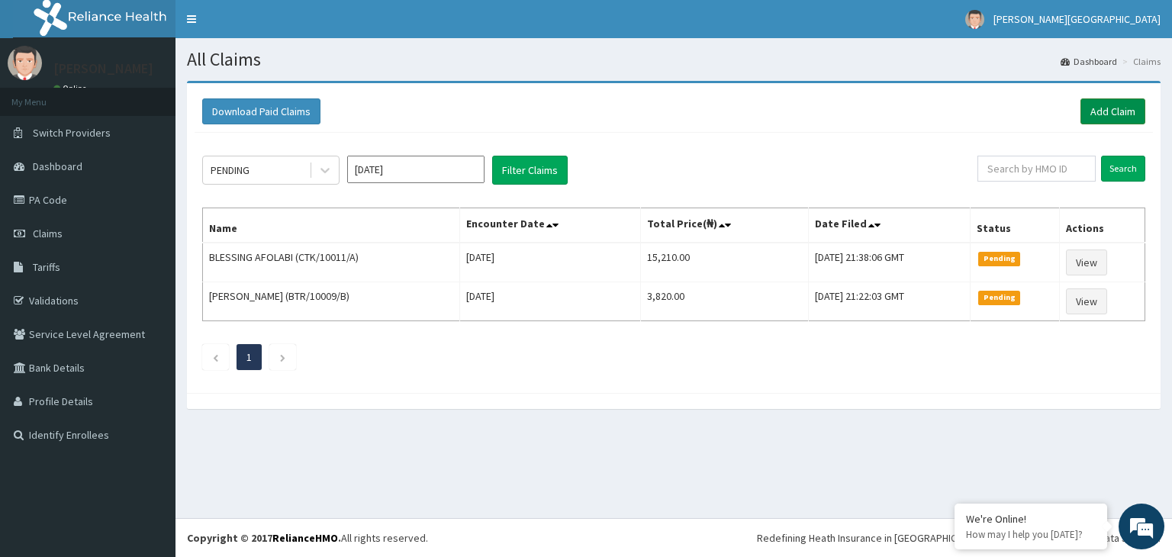
click at [1119, 111] on link "Add Claim" at bounding box center [1113, 111] width 65 height 26
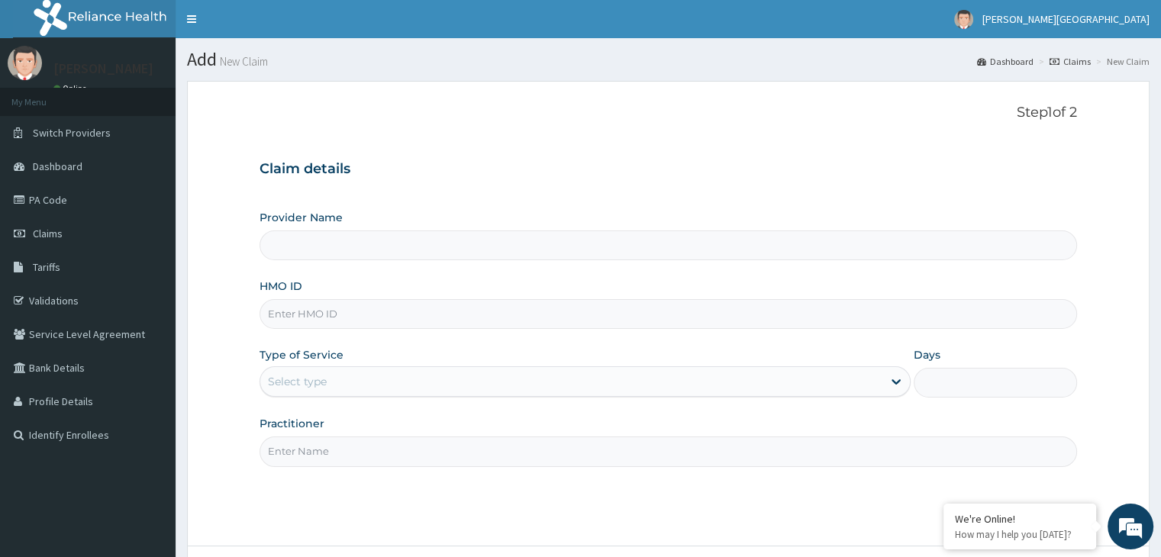
type input "[GEOGRAPHIC_DATA]"
click at [687, 319] on input "HMO ID" at bounding box center [668, 314] width 817 height 30
type input "GIN/10034/A"
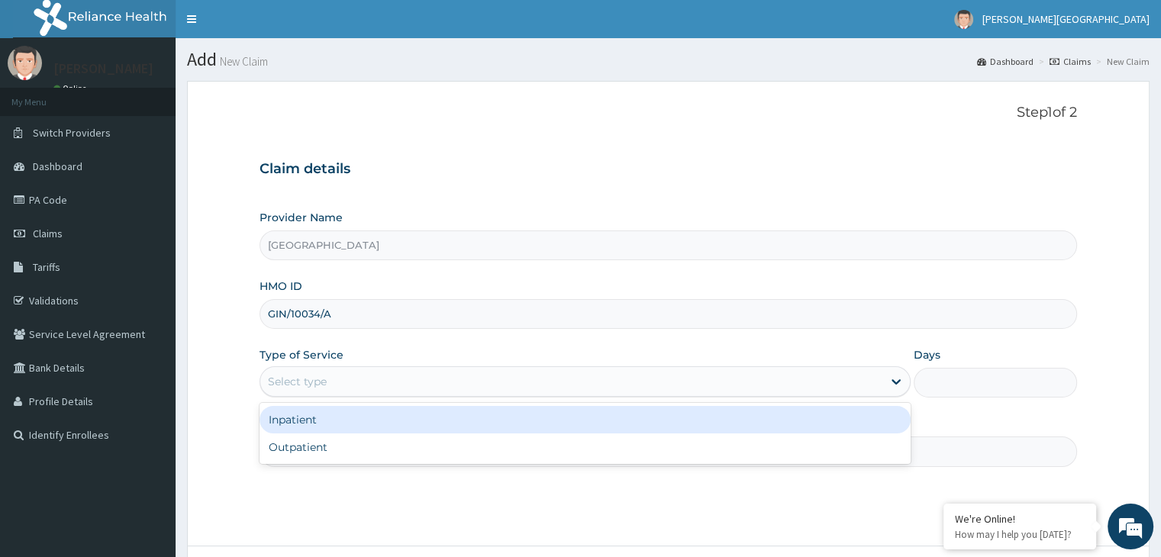
click at [473, 383] on div "Select type" at bounding box center [571, 381] width 622 height 24
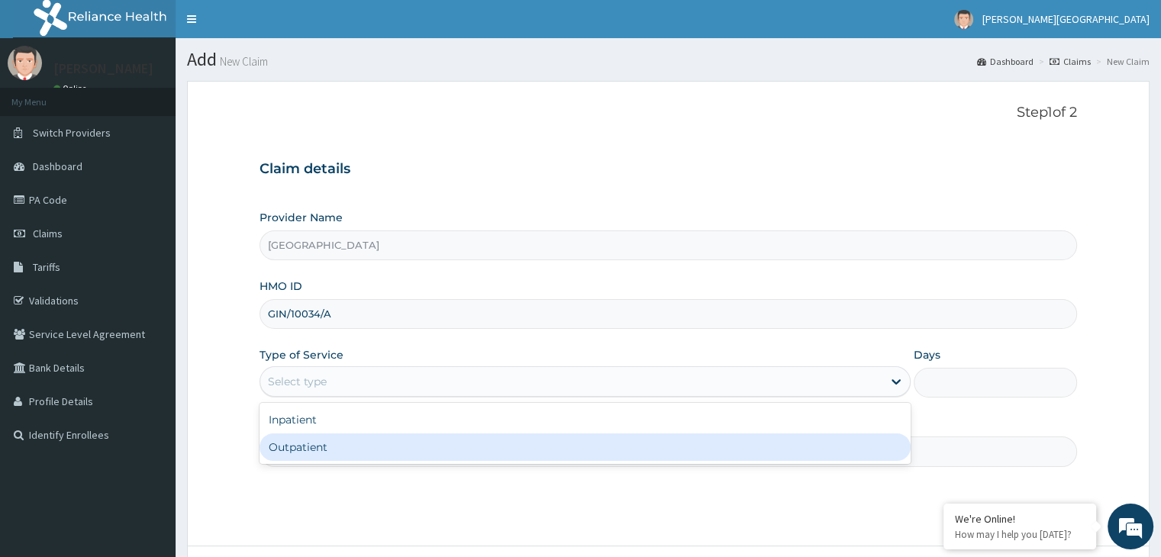
click at [424, 461] on div "Inpatient Outpatient" at bounding box center [585, 433] width 651 height 61
click at [422, 459] on div "Outpatient" at bounding box center [585, 447] width 651 height 27
type input "1"
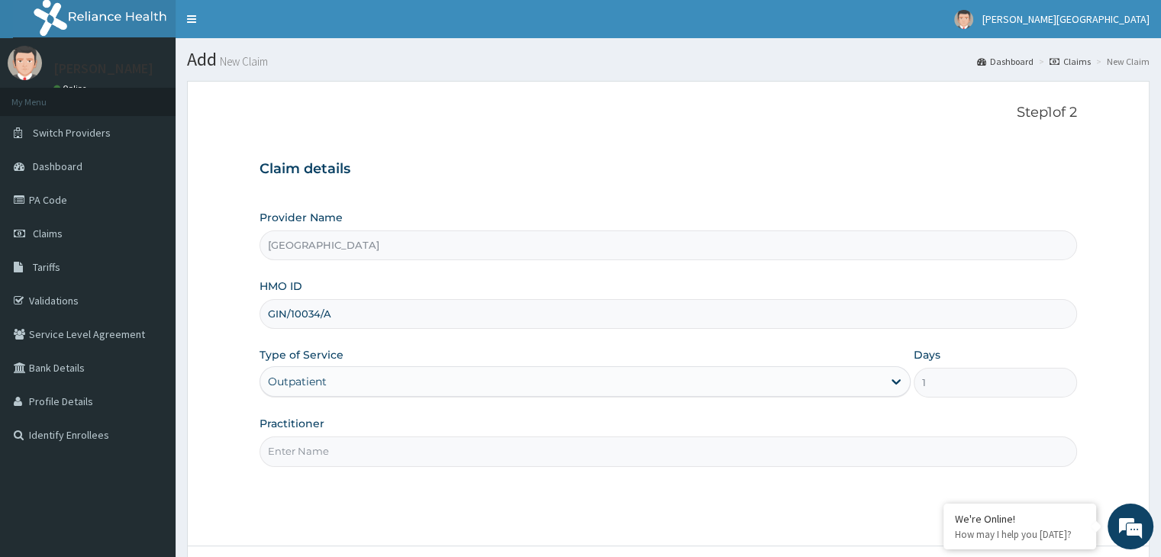
click at [372, 457] on input "Practitioner" at bounding box center [668, 452] width 817 height 30
type input "[PERSON_NAME]"
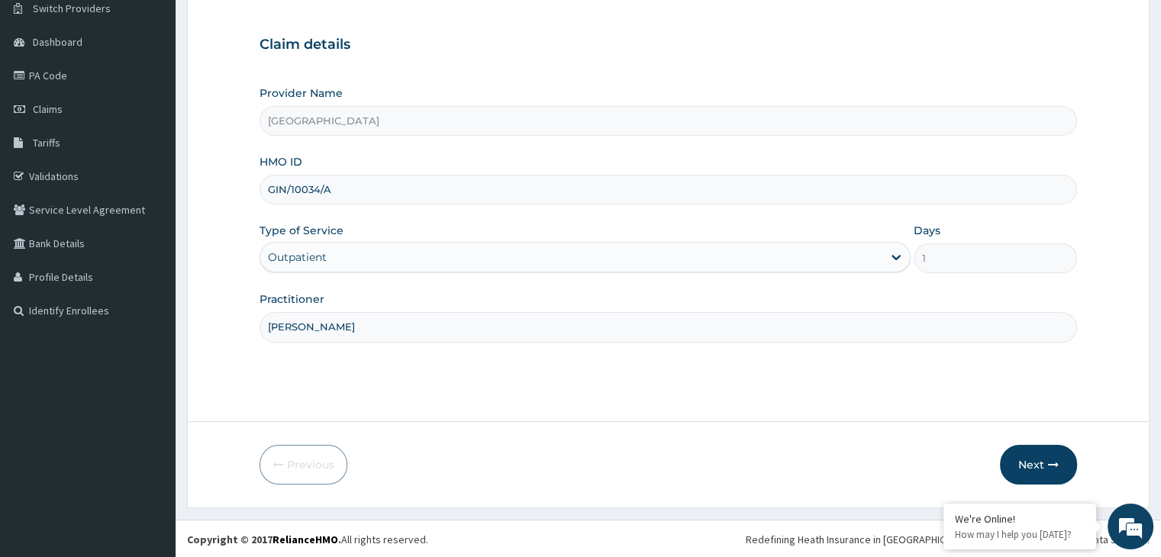
scroll to position [125, 0]
click at [1042, 463] on button "Next" at bounding box center [1038, 464] width 77 height 40
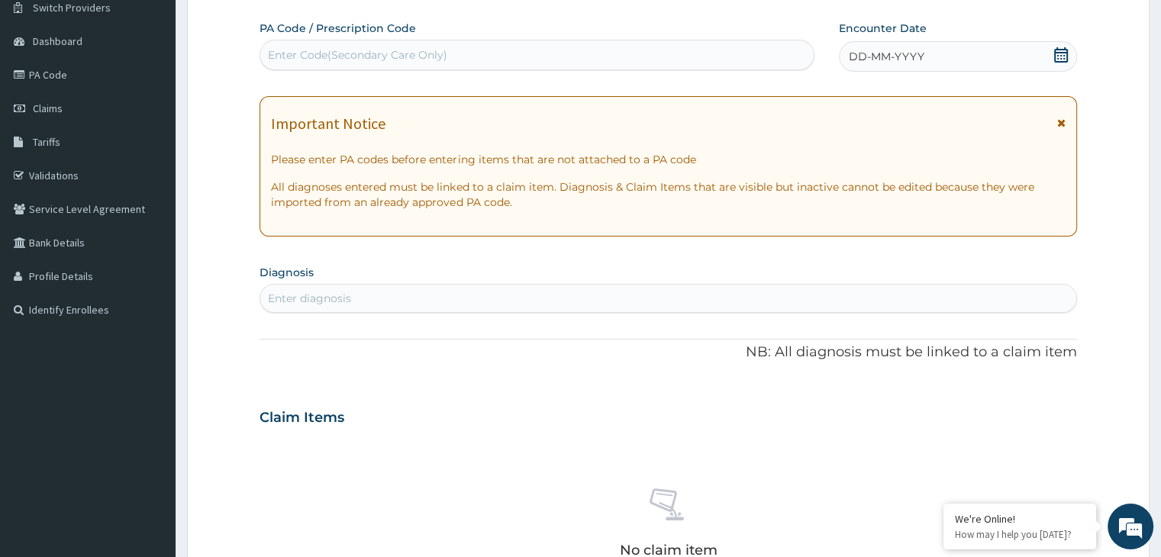
click at [1063, 50] on icon at bounding box center [1060, 54] width 15 height 15
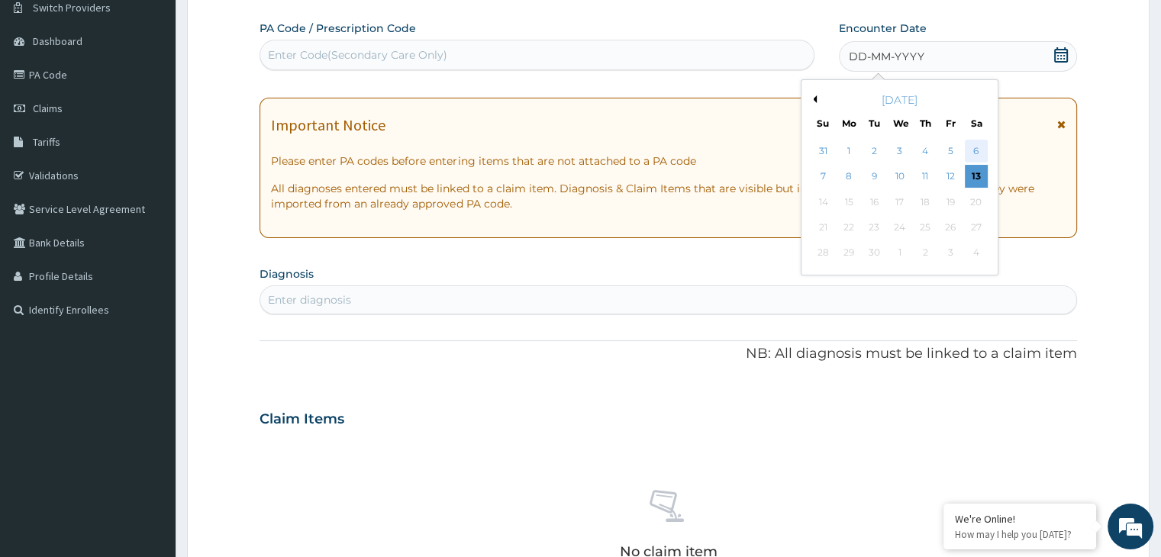
click at [976, 150] on div "6" at bounding box center [976, 151] width 23 height 23
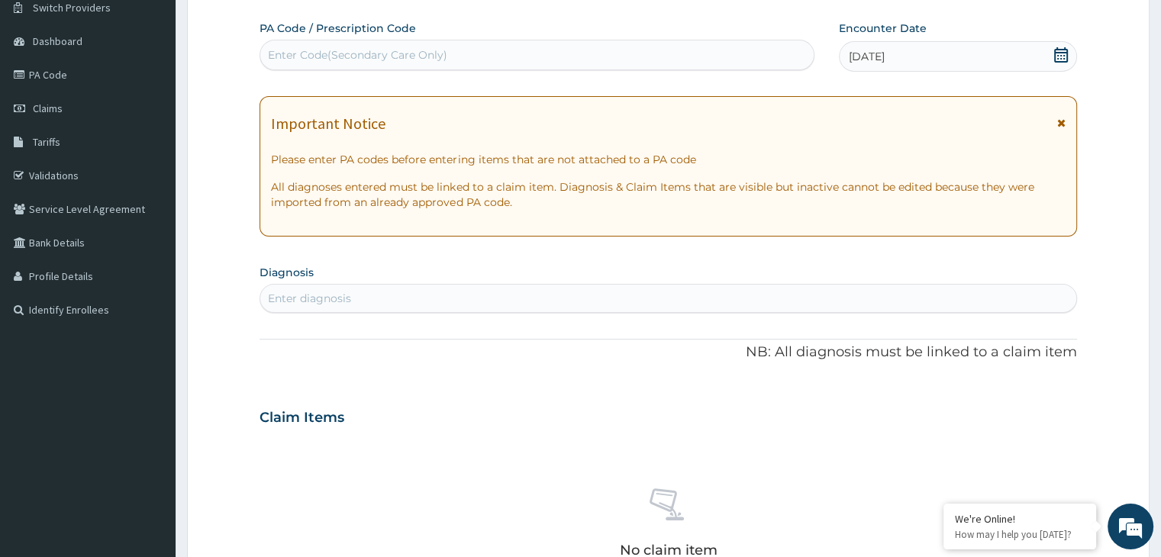
click at [706, 306] on div "Enter diagnosis" at bounding box center [667, 298] width 815 height 24
click at [629, 286] on div "Enter diagnosis" at bounding box center [667, 298] width 815 height 24
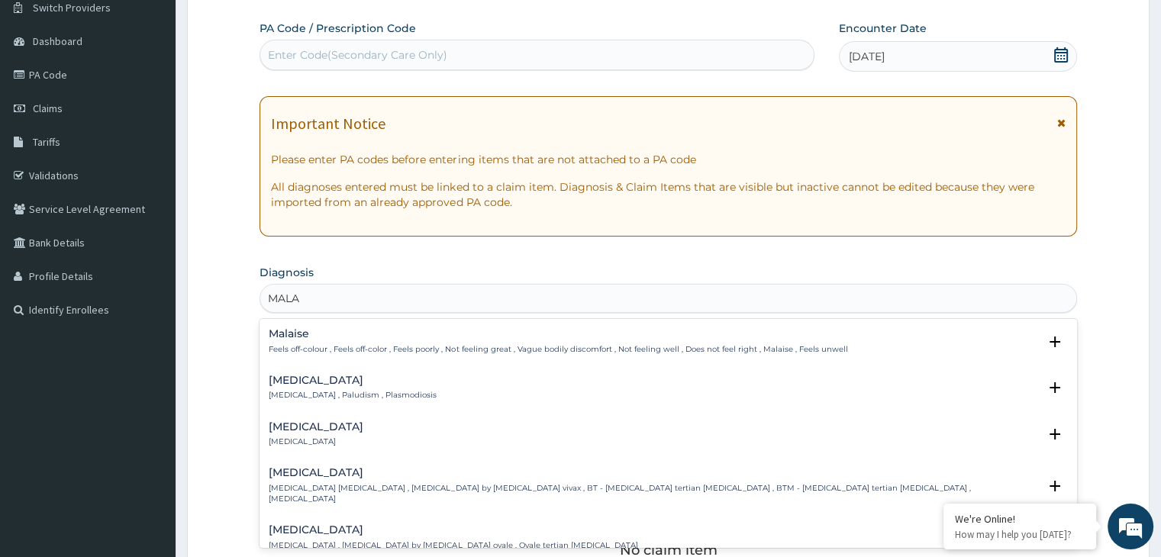
type input "MALAR"
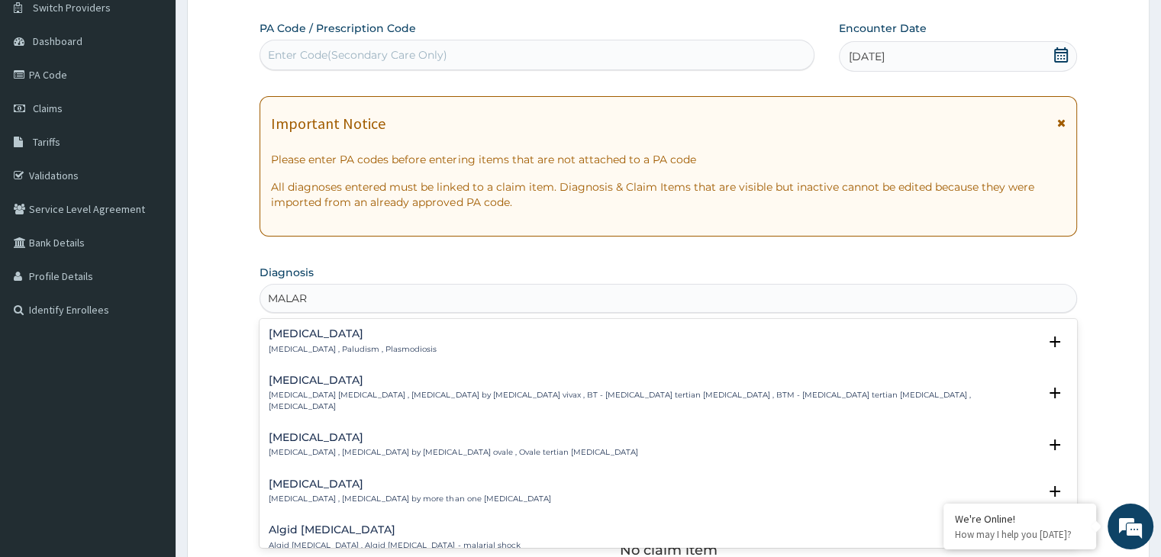
click at [435, 342] on div "Malaria Malaria , Paludism , Plasmodiosis" at bounding box center [668, 341] width 798 height 27
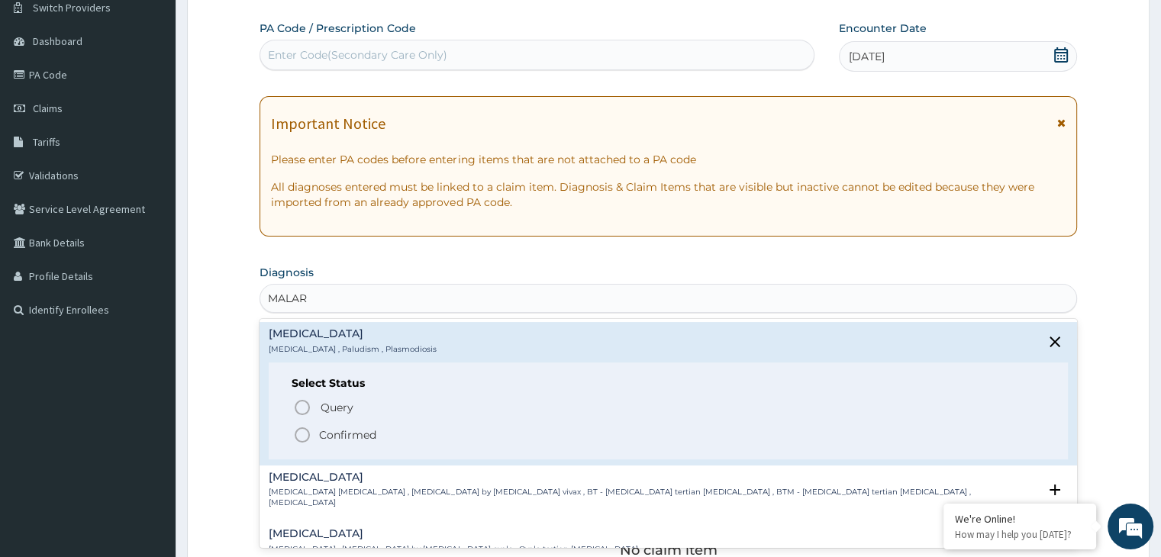
click at [305, 438] on icon "status option filled" at bounding box center [302, 435] width 18 height 18
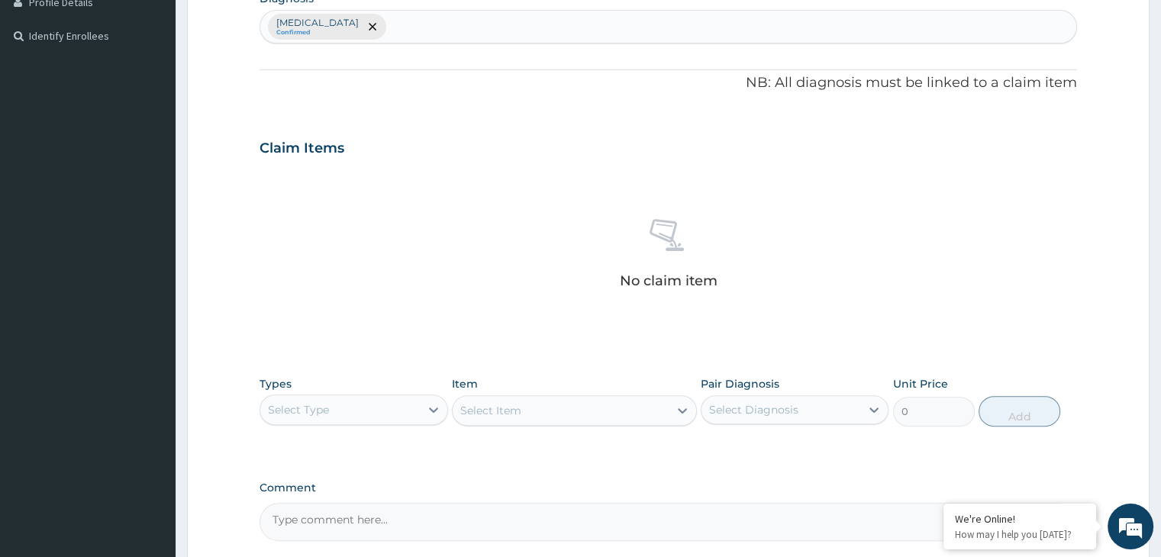
scroll to position [400, 0]
click at [427, 407] on icon at bounding box center [433, 409] width 15 height 15
click at [396, 492] on div "Procedures" at bounding box center [354, 502] width 188 height 27
click at [489, 419] on div "Select Item" at bounding box center [574, 410] width 245 height 31
click at [498, 405] on div "Select Item" at bounding box center [490, 409] width 61 height 15
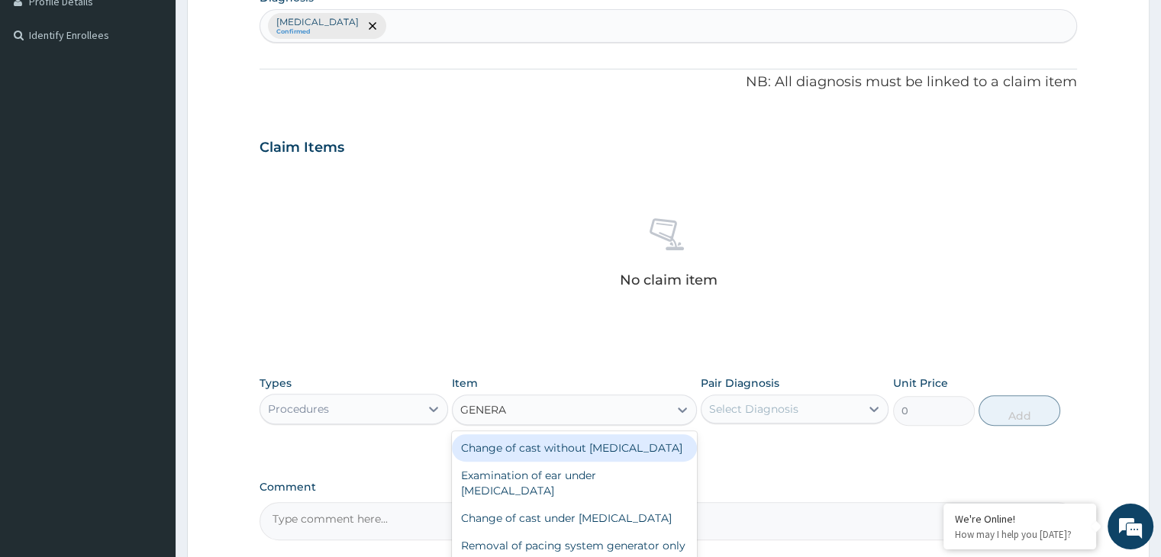
type input "GENERAL"
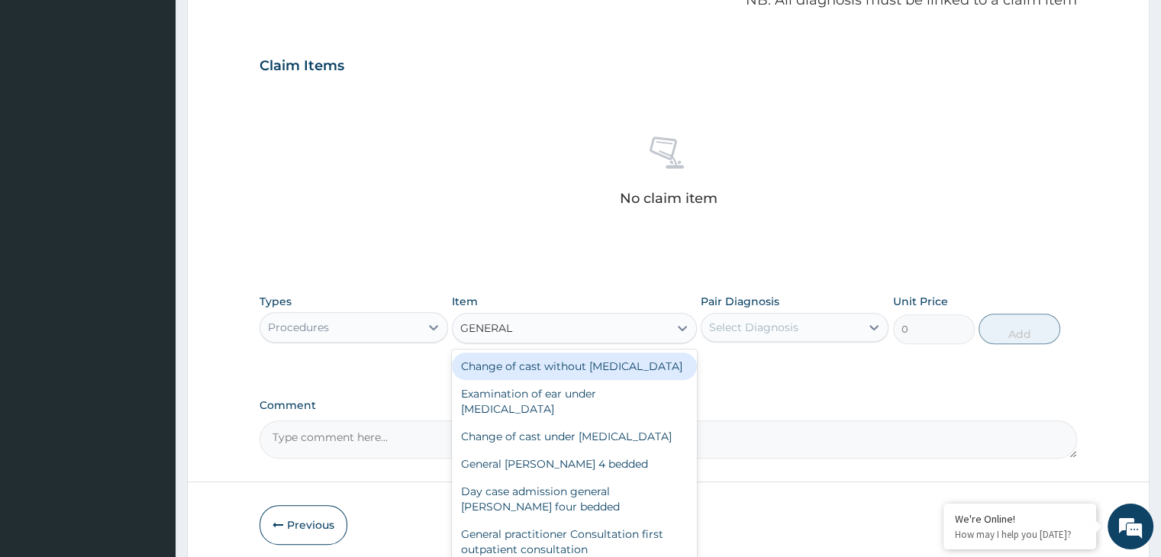
scroll to position [522, 0]
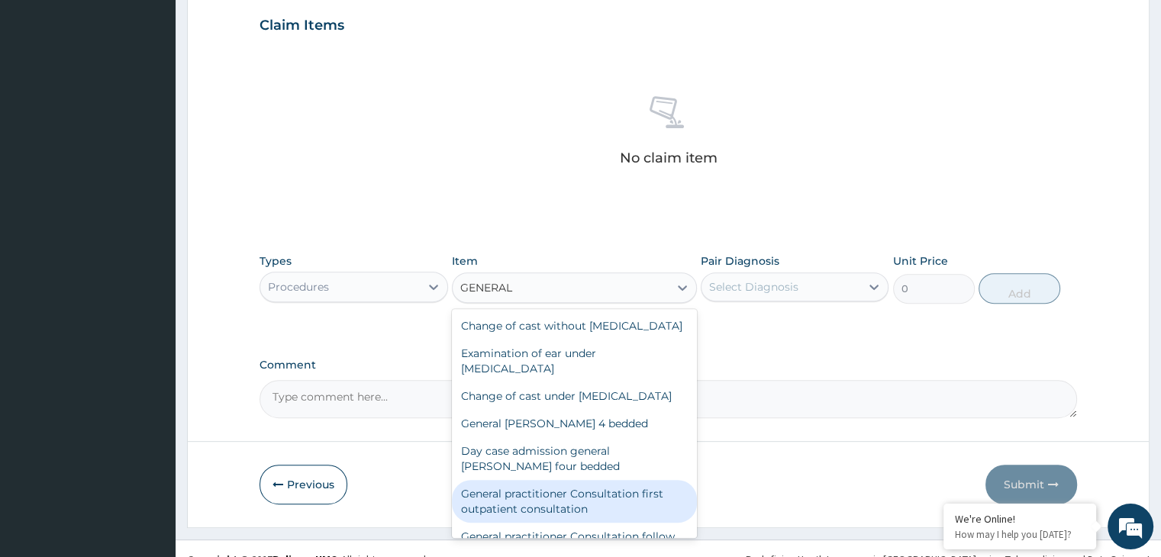
click at [634, 523] on div "General practitioner Consultation first outpatient consultation" at bounding box center [574, 501] width 245 height 43
type input "3000"
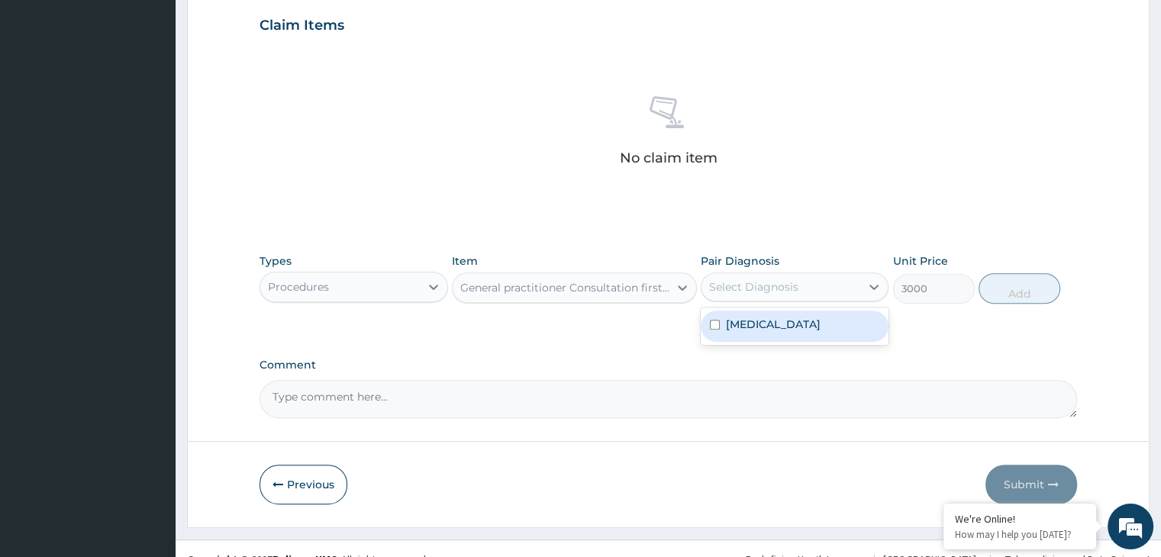
click at [858, 283] on div "Select Diagnosis" at bounding box center [781, 287] width 159 height 24
click at [840, 321] on div "Malaria" at bounding box center [795, 326] width 188 height 31
checkbox input "true"
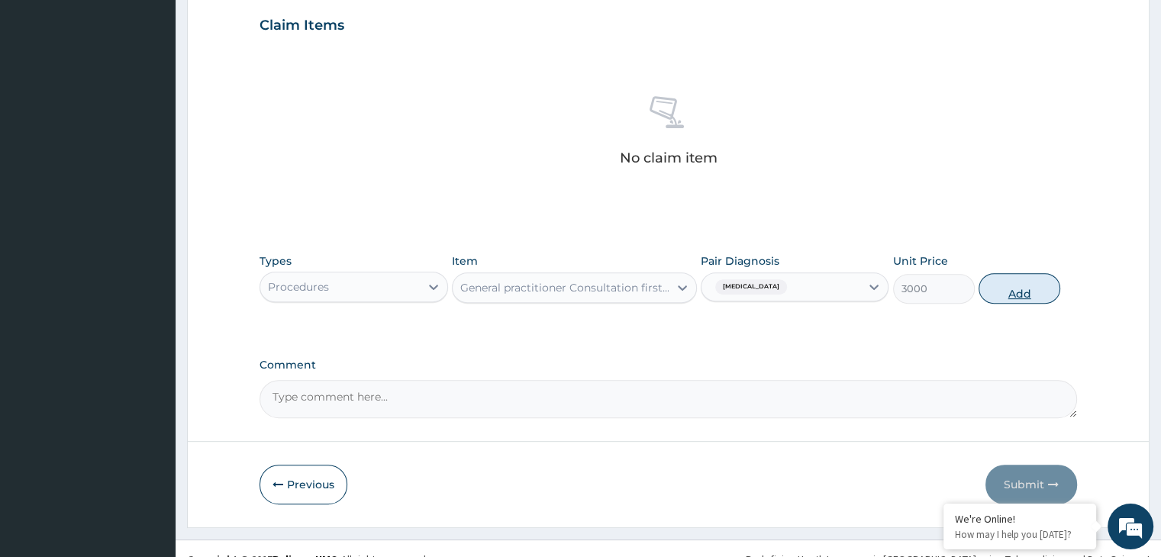
click at [989, 297] on button "Add" at bounding box center [1020, 288] width 82 height 31
type input "0"
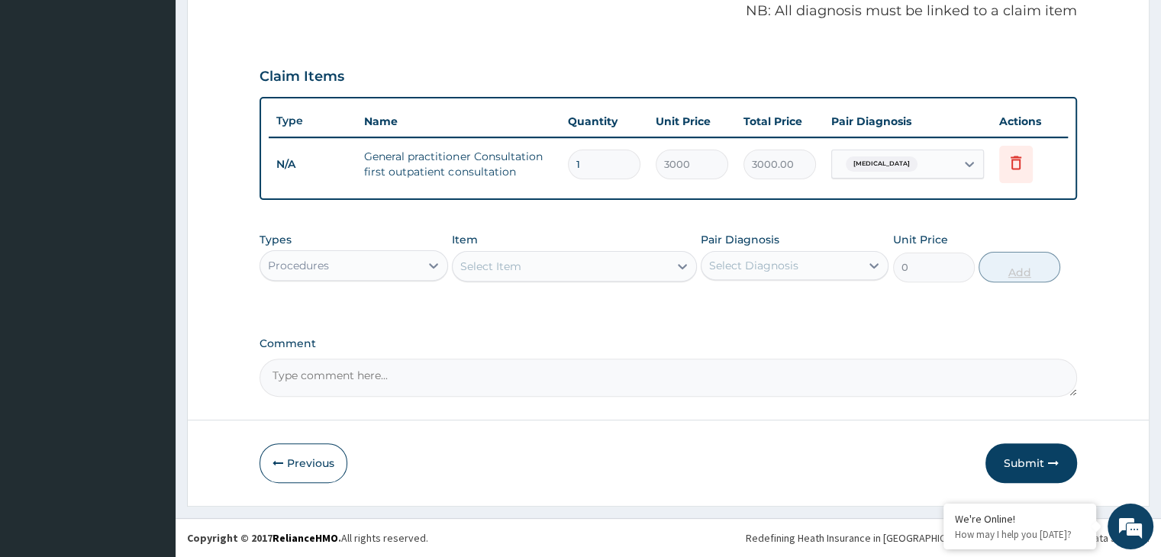
scroll to position [469, 0]
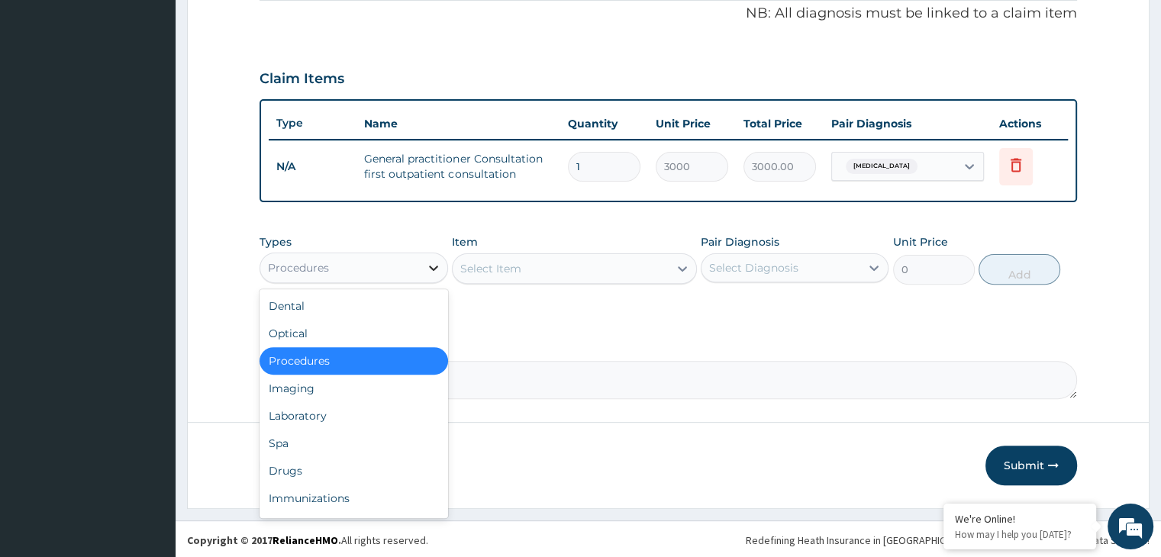
click at [440, 264] on icon at bounding box center [433, 267] width 15 height 15
click at [366, 462] on div "Drugs" at bounding box center [354, 470] width 188 height 27
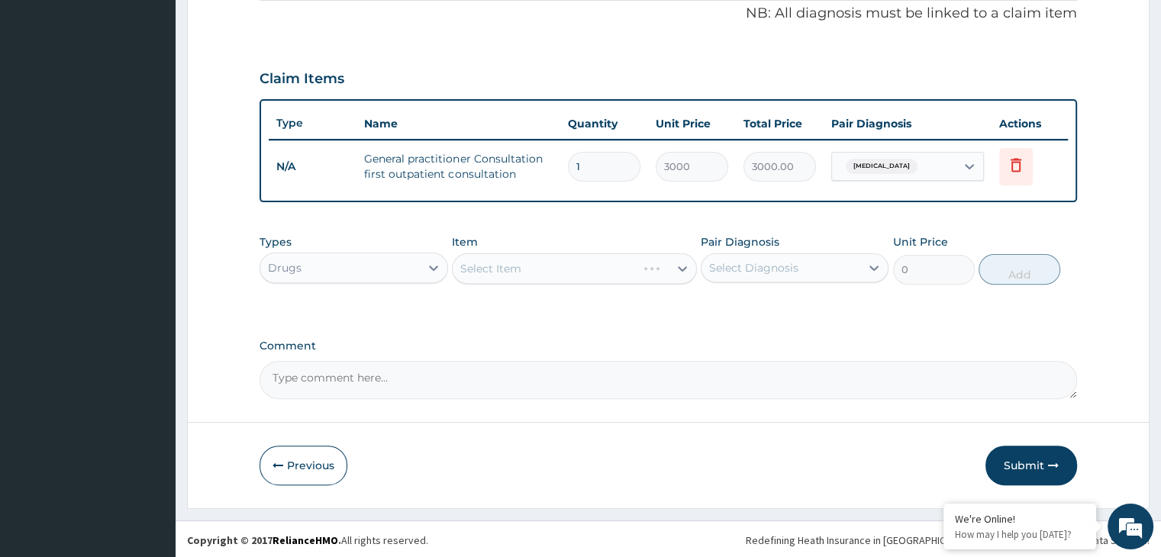
click at [611, 258] on div "Select Item" at bounding box center [574, 268] width 245 height 31
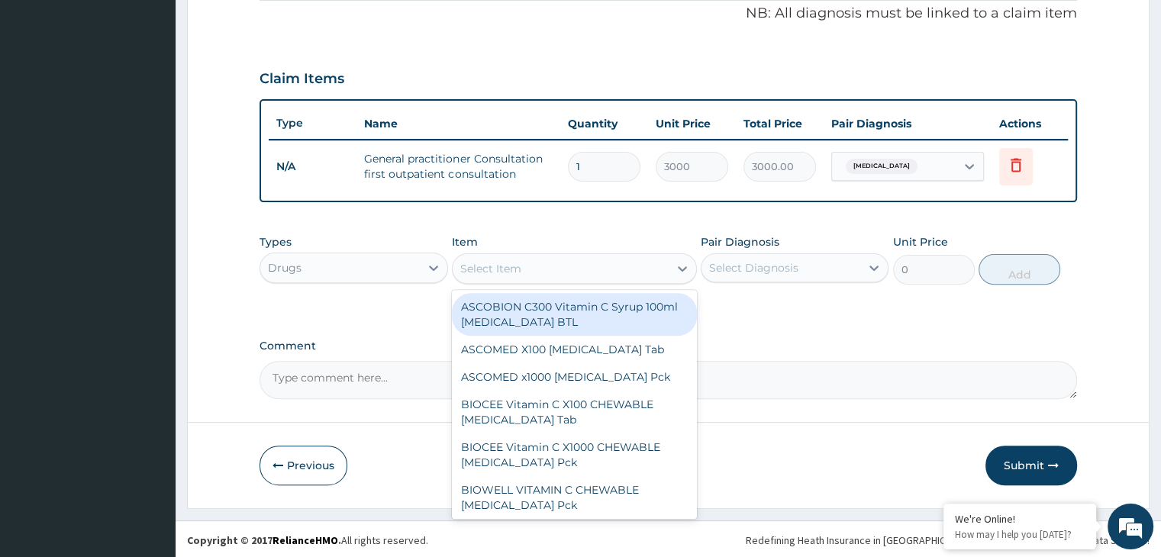
click at [611, 258] on div "Select Item" at bounding box center [561, 268] width 216 height 24
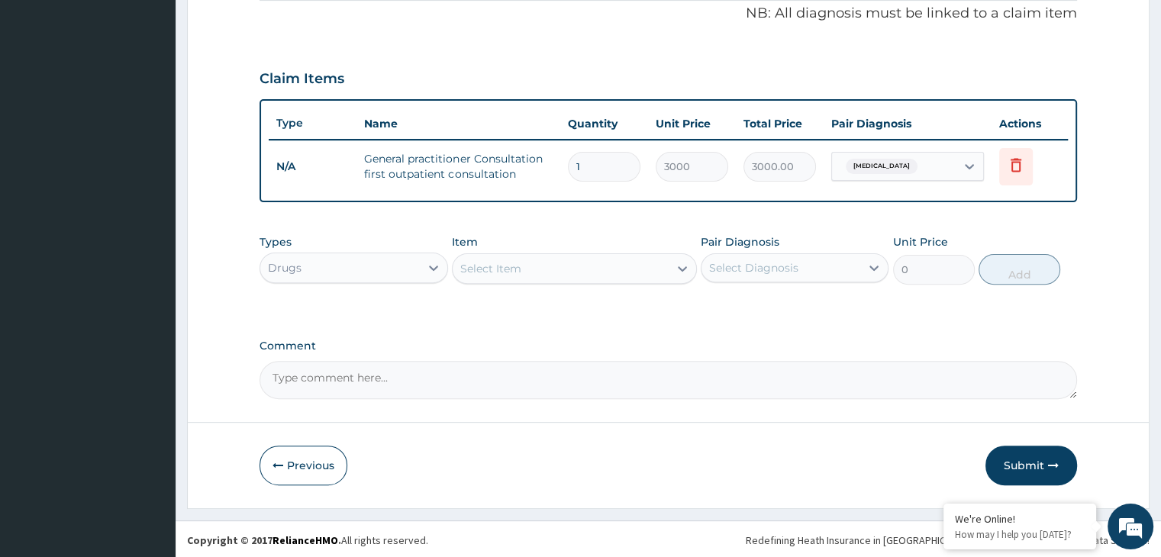
click at [611, 258] on div "Select Item" at bounding box center [561, 268] width 216 height 24
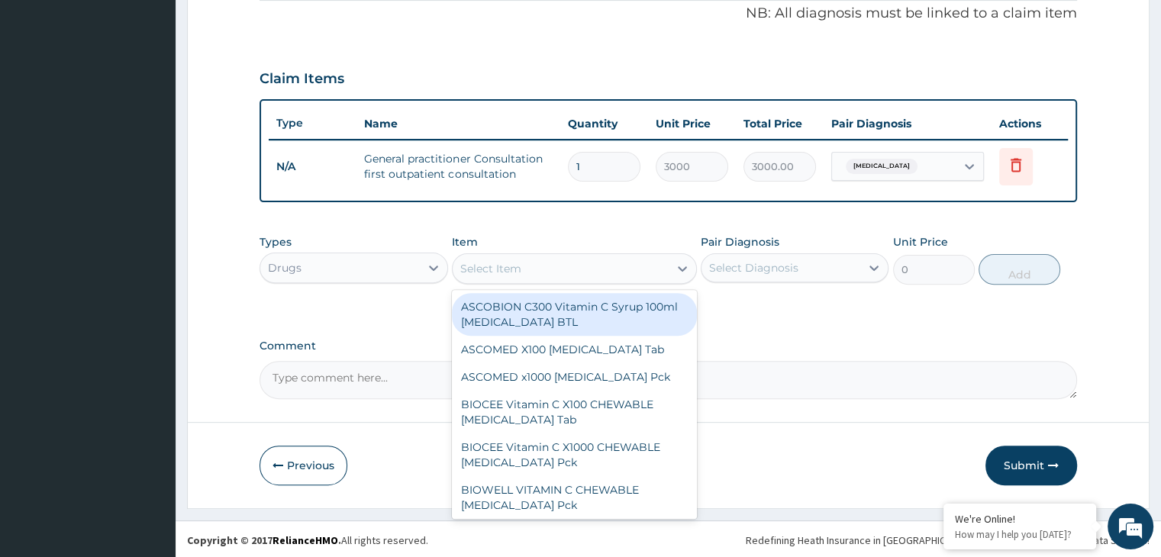
click at [611, 258] on div "Select Item" at bounding box center [561, 268] width 216 height 24
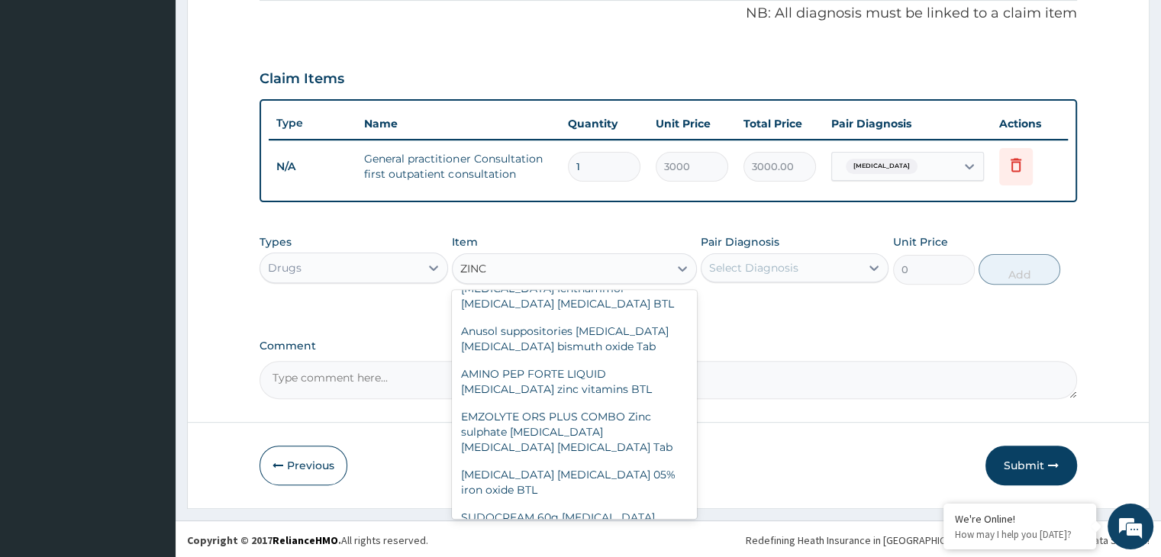
scroll to position [504, 0]
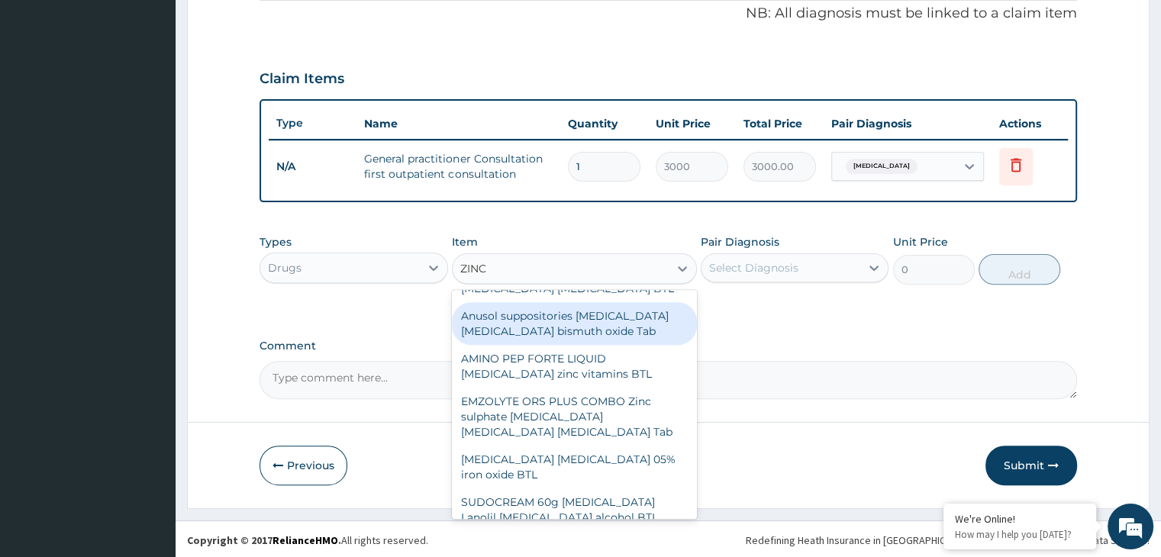
type input "ZINC"
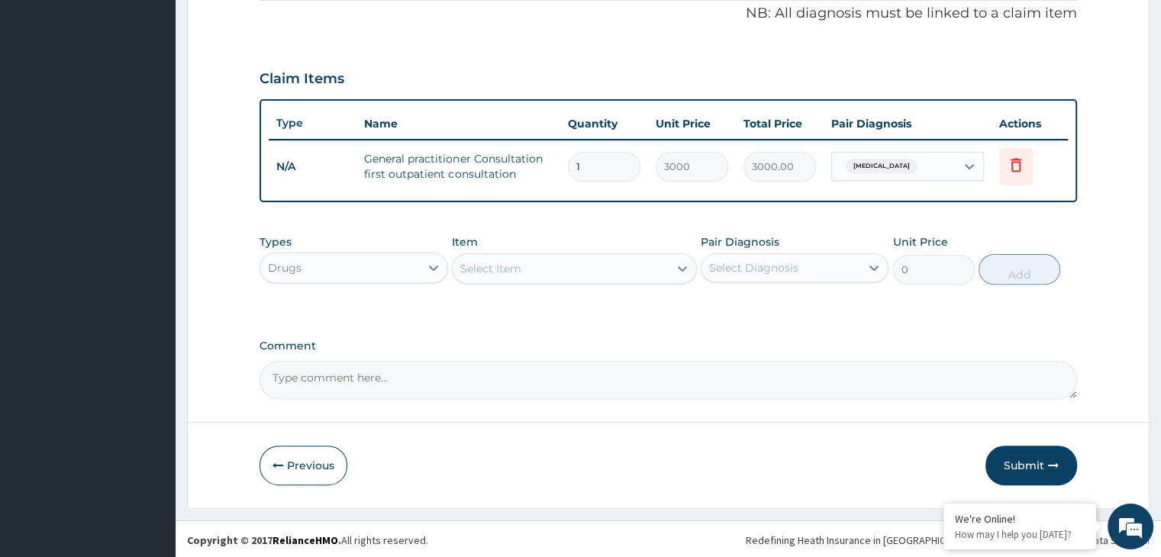
click at [697, 296] on div "Types Drugs Item Select Item Pair Diagnosis Select Diagnosis Unit Price 0 Add" at bounding box center [668, 271] width 817 height 89
click at [600, 268] on div "Select Item" at bounding box center [561, 268] width 216 height 24
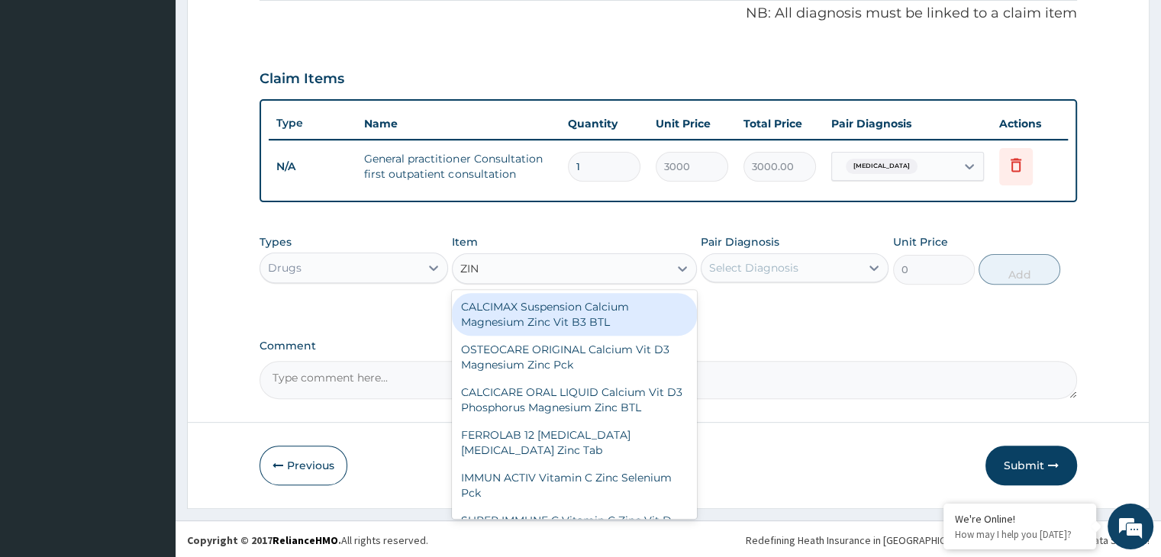
type input "ZINC"
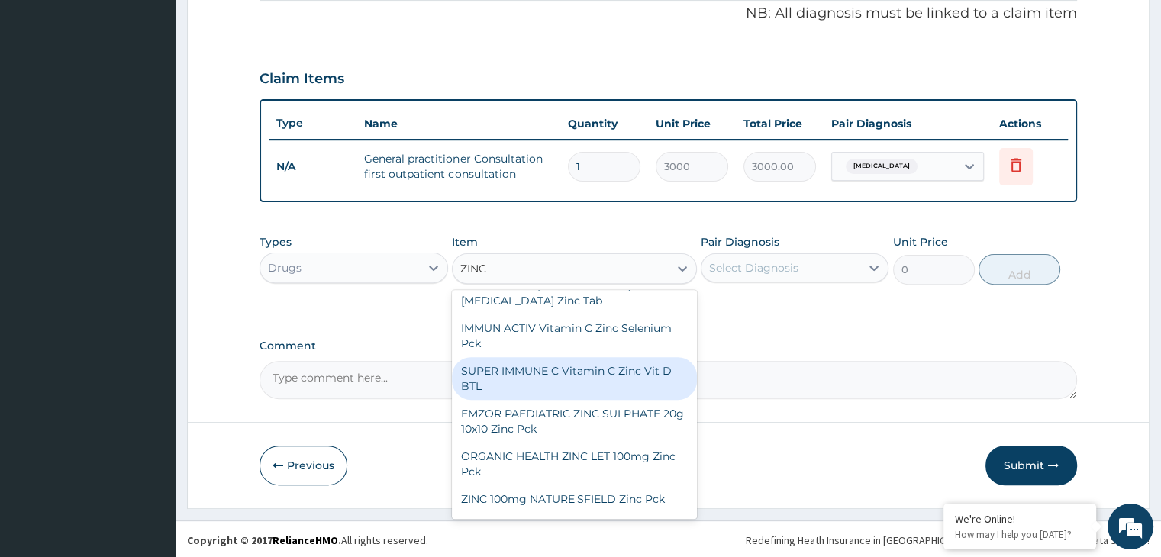
scroll to position [153, 0]
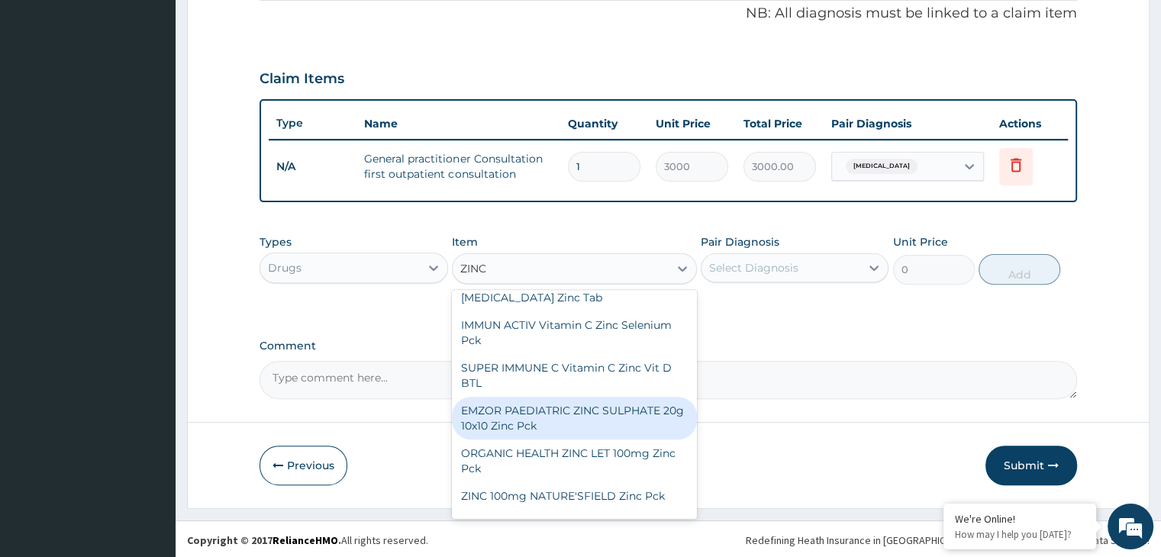
click at [646, 432] on div "EMZOR PAEDIATRIC ZINC SULPHATE 20g 10x10 Zinc Pck" at bounding box center [574, 418] width 245 height 43
type input "450"
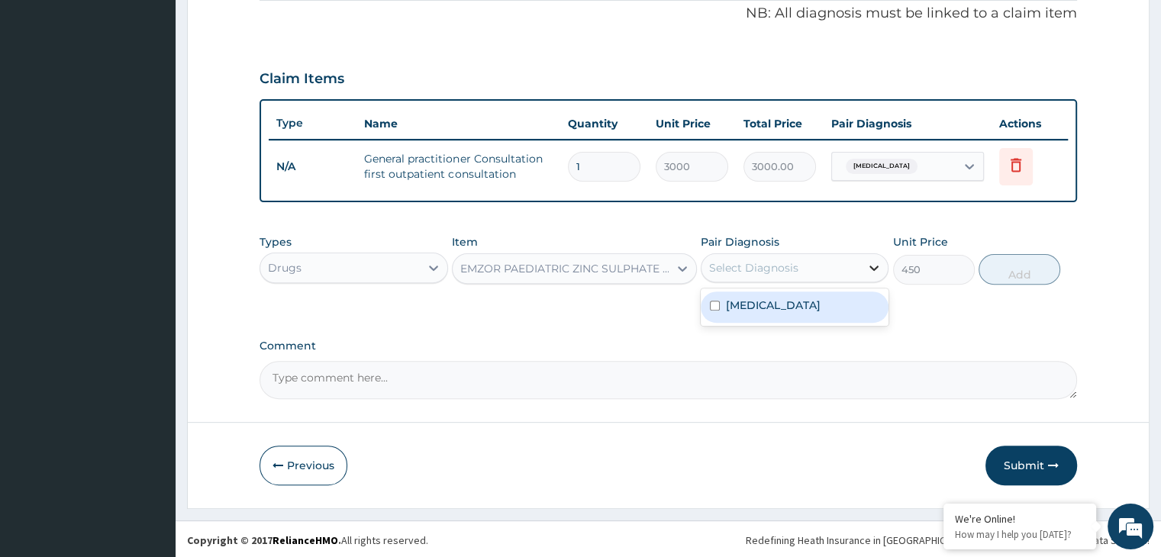
click at [872, 263] on icon at bounding box center [873, 267] width 15 height 15
click at [840, 304] on div "Malaria" at bounding box center [795, 307] width 188 height 31
checkbox input "true"
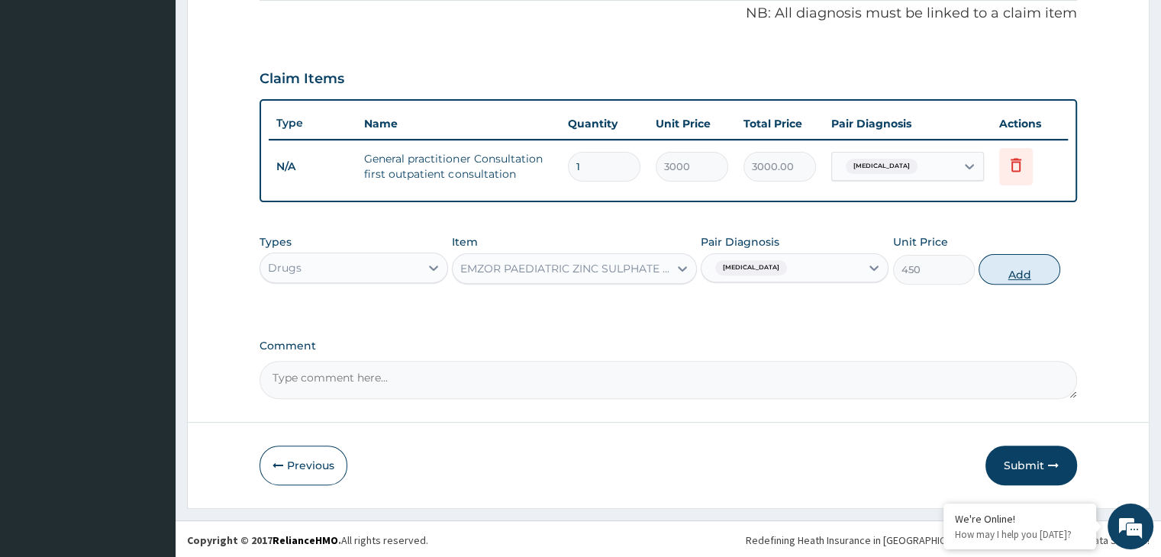
click at [1021, 269] on button "Add" at bounding box center [1020, 269] width 82 height 31
type input "0"
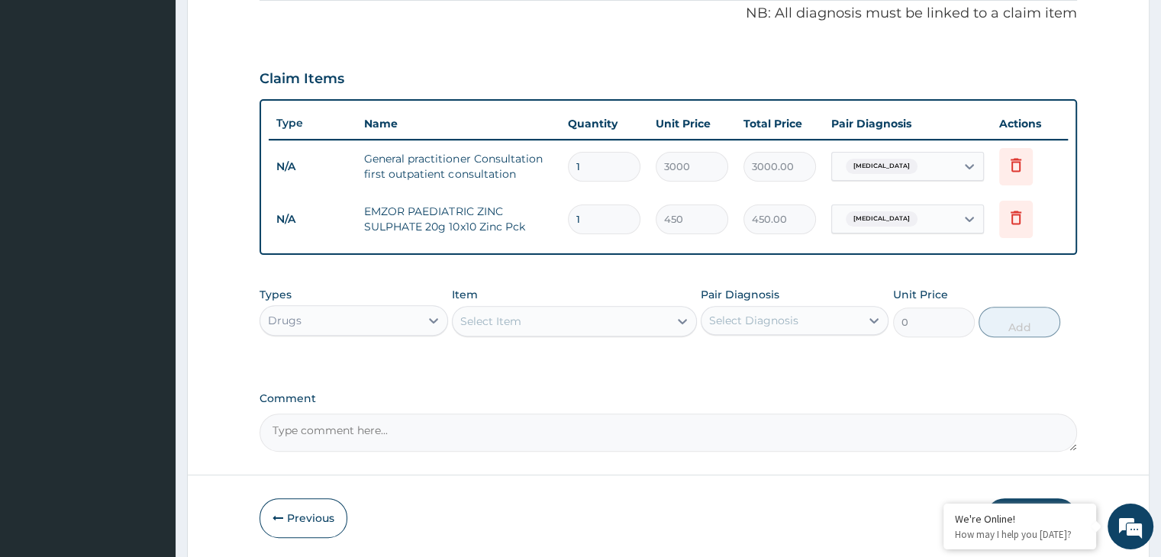
click at [617, 221] on input "1" at bounding box center [604, 220] width 73 height 30
type input "0.00"
type input "5"
type input "2250.00"
type input "0.00"
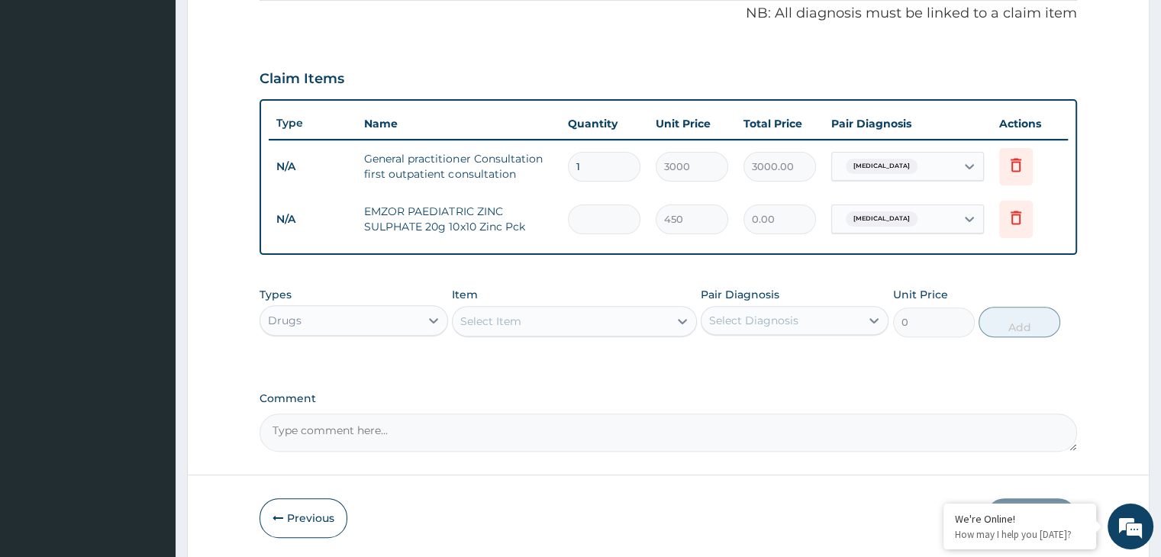
type input "1"
type input "450.00"
click at [598, 313] on div "Select Item" at bounding box center [561, 321] width 216 height 24
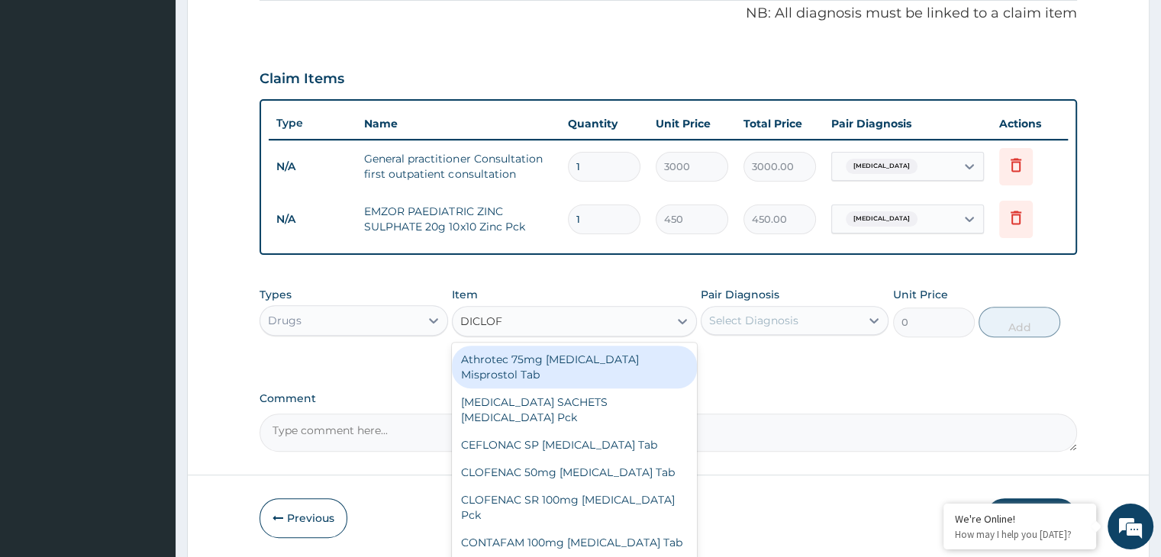
type input "DICLOFE"
click at [595, 358] on div "Athrotec 75mg Diclofenac Misprostol Tab" at bounding box center [574, 367] width 245 height 43
type input "170"
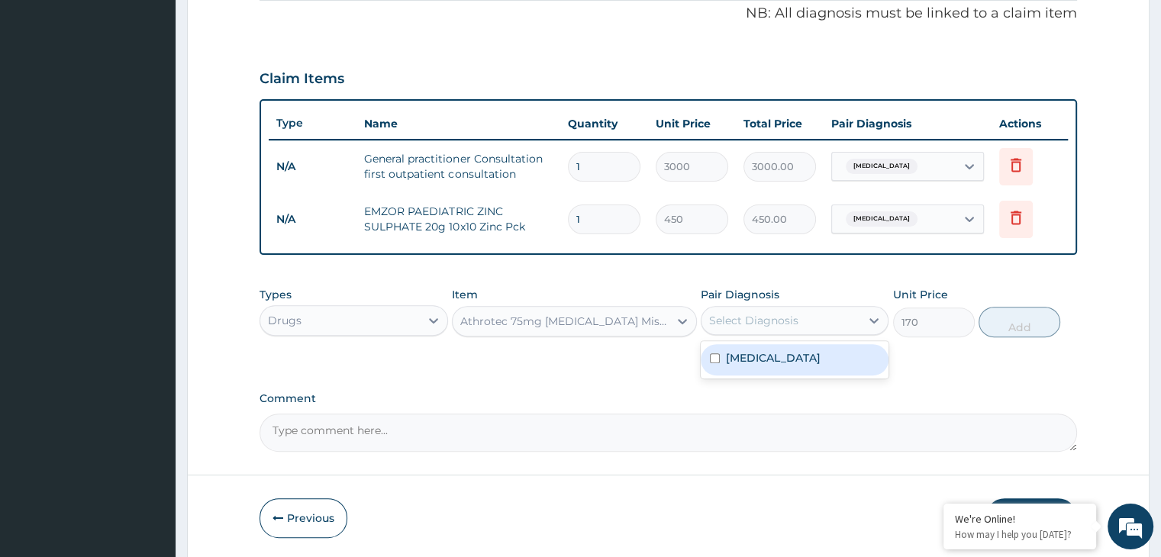
click at [818, 319] on div "Select Diagnosis" at bounding box center [781, 320] width 159 height 24
click at [803, 352] on div "Malaria" at bounding box center [795, 359] width 188 height 31
checkbox input "true"
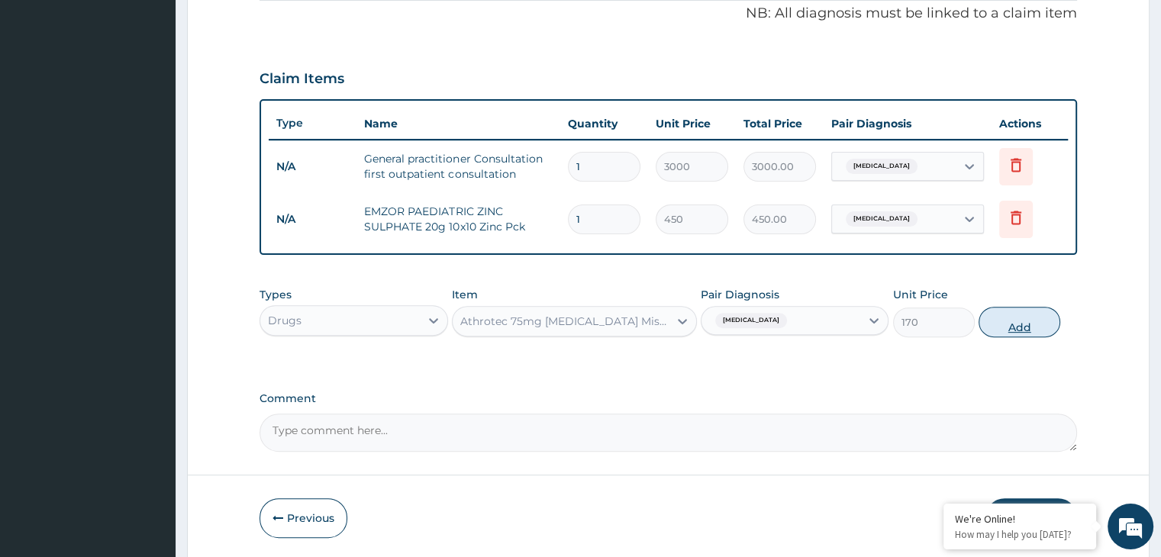
click at [1014, 318] on button "Add" at bounding box center [1020, 322] width 82 height 31
type input "0"
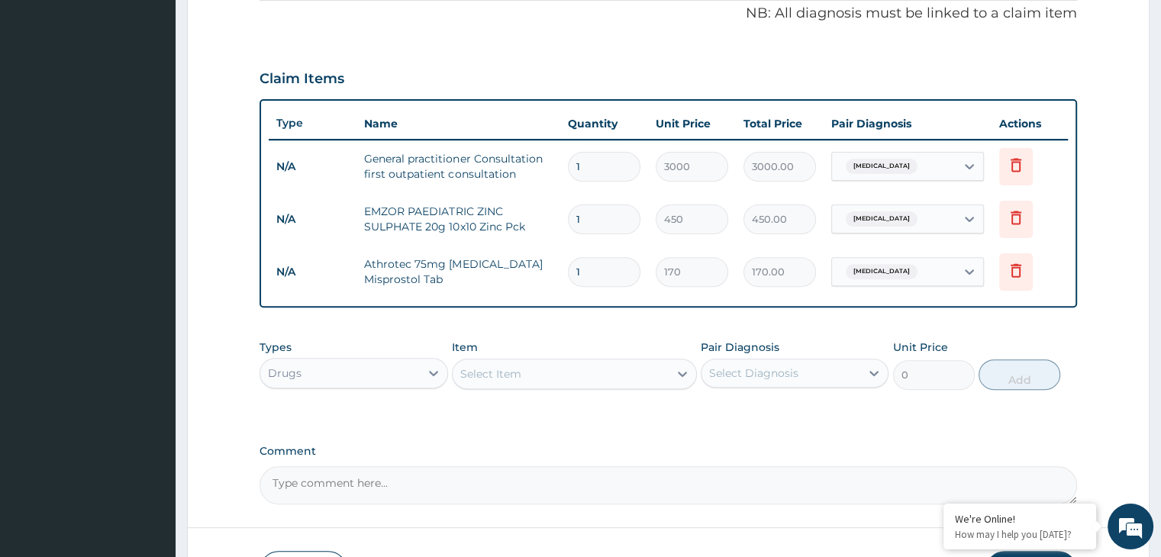
click at [627, 275] on input "1" at bounding box center [604, 272] width 73 height 30
type input "0.00"
type input "6"
type input "1020.00"
drag, startPoint x: 627, startPoint y: 275, endPoint x: 605, endPoint y: 366, distance: 93.7
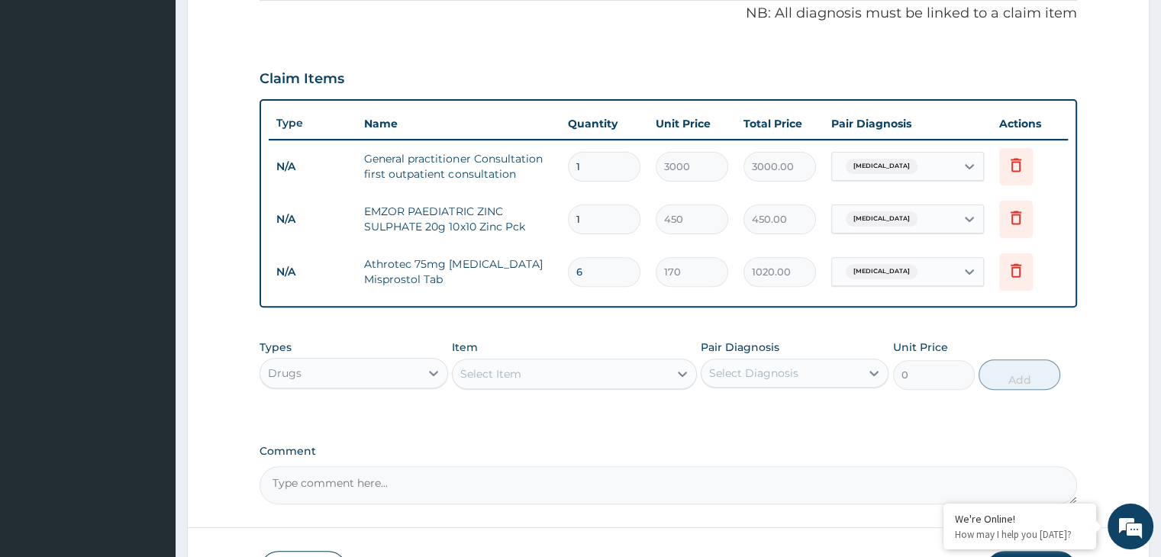
click at [605, 366] on div "PA Code / Prescription Code Enter Code(Secondary Care Only) Encounter Date 06-0…" at bounding box center [668, 90] width 817 height 827
type input "6"
click at [605, 366] on div "Select Item" at bounding box center [561, 374] width 216 height 24
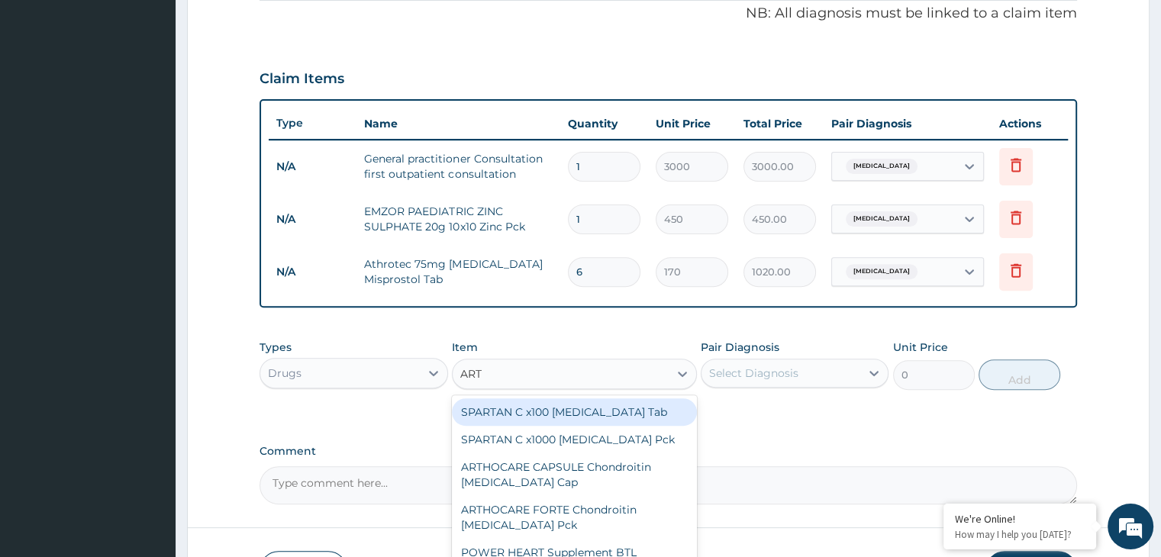
type input "ARTE"
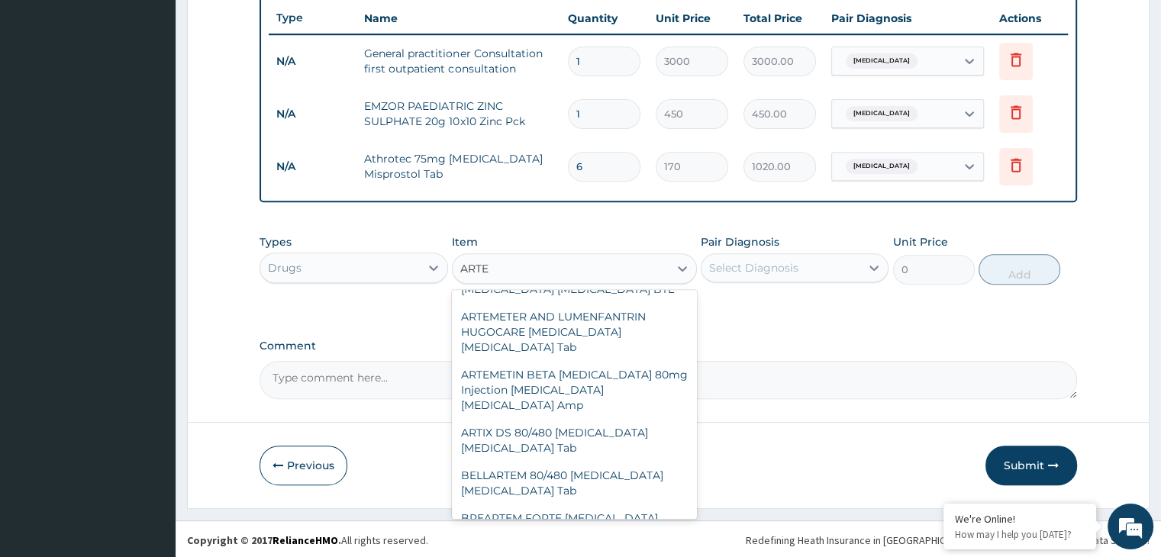
scroll to position [885, 0]
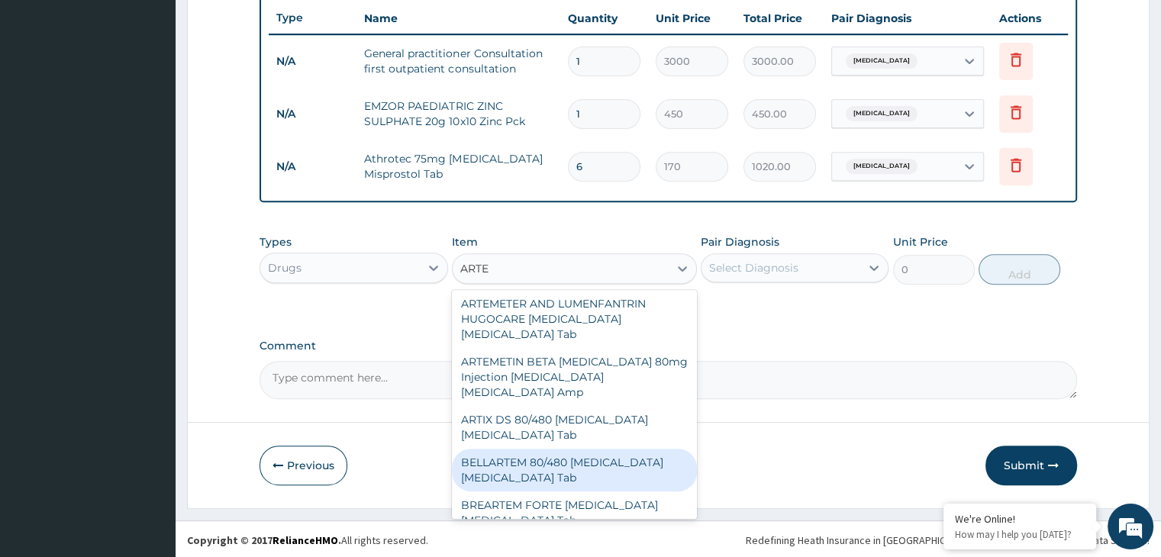
click at [605, 462] on div "BELLARTEM 80/480 [MEDICAL_DATA] [MEDICAL_DATA] Tab" at bounding box center [574, 470] width 245 height 43
type input "330"
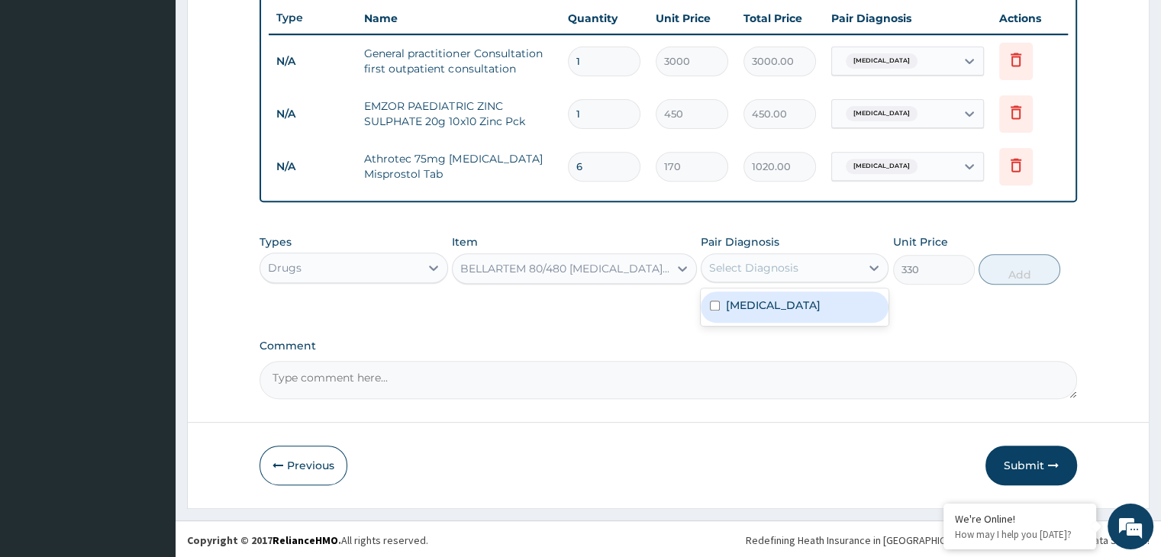
click at [849, 257] on div "Select Diagnosis" at bounding box center [781, 268] width 159 height 24
click at [820, 293] on div "Malaria" at bounding box center [795, 307] width 188 height 31
checkbox input "true"
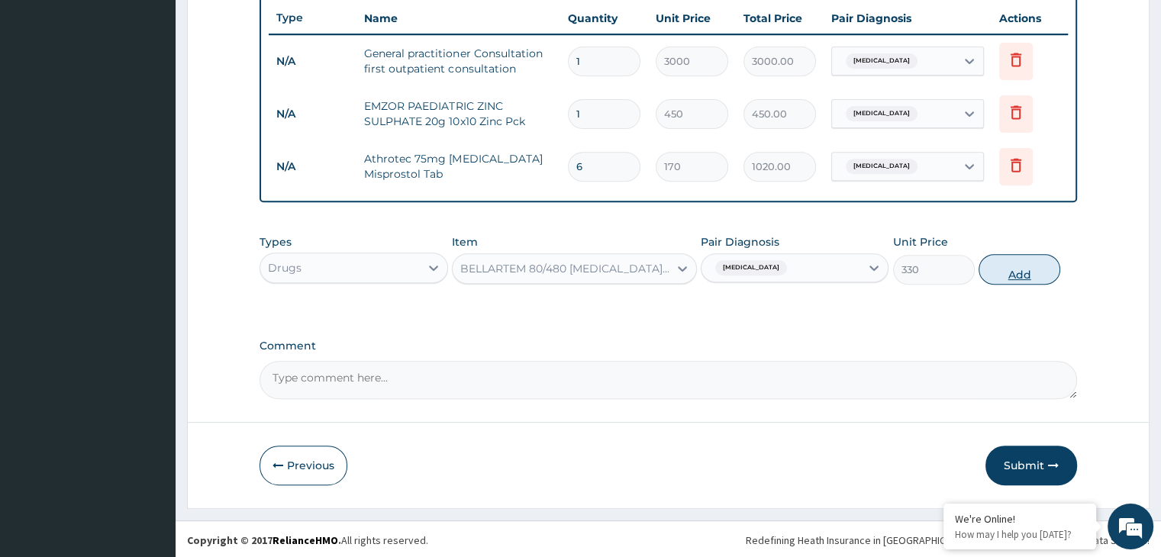
click at [1007, 263] on button "Add" at bounding box center [1020, 269] width 82 height 31
type input "0"
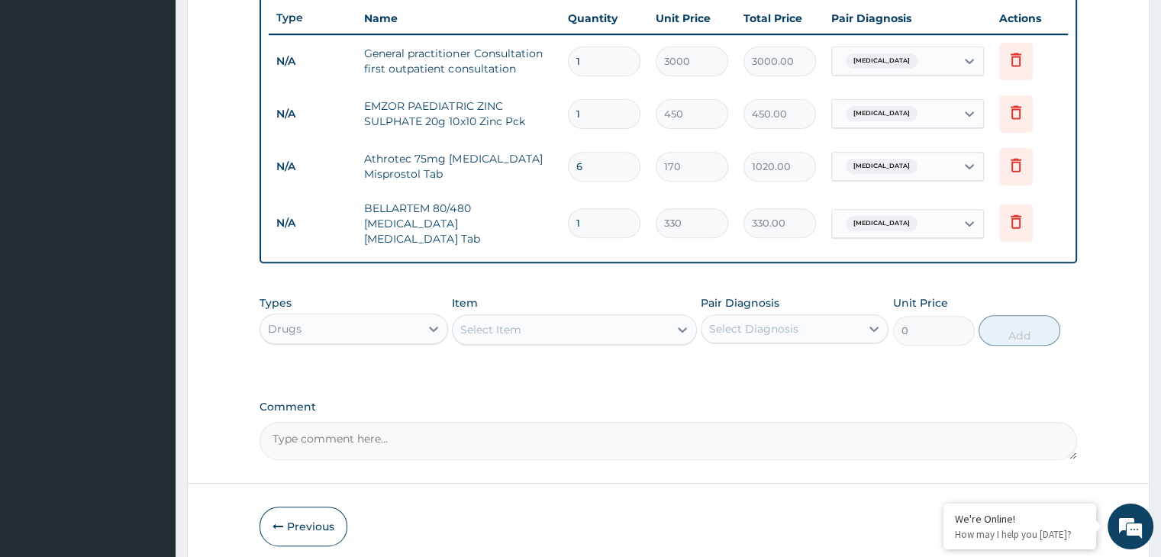
click at [631, 214] on input "1" at bounding box center [604, 223] width 73 height 30
type input "0.00"
type input "6"
type input "1980.00"
type input "6"
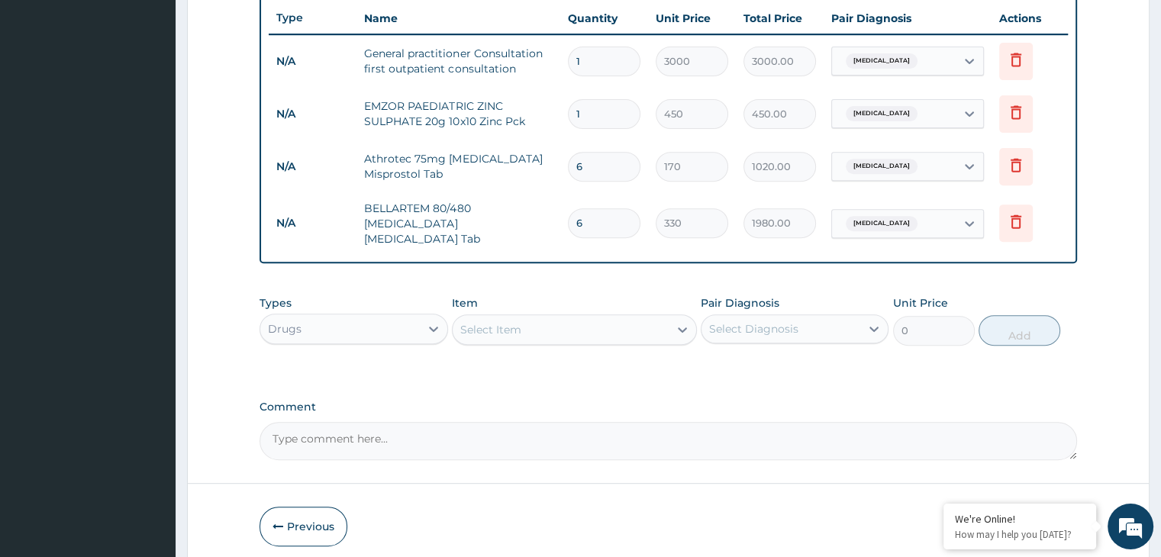
click at [585, 110] on input "1" at bounding box center [604, 114] width 73 height 30
type input "0.00"
type input "5"
type input "2250.00"
click at [1024, 111] on icon at bounding box center [1016, 112] width 18 height 18
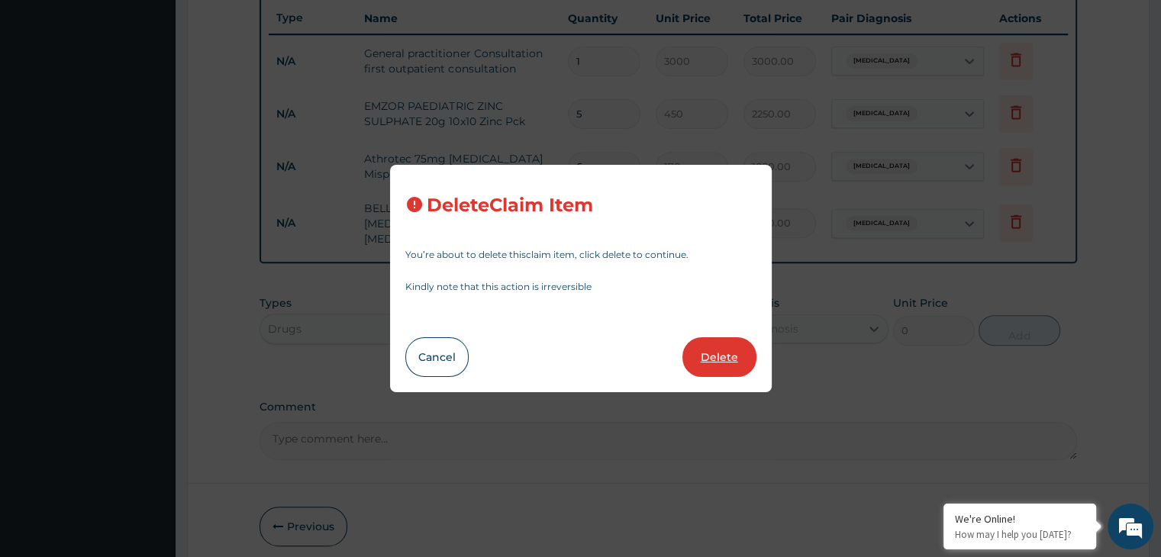
click at [737, 350] on button "Delete" at bounding box center [719, 357] width 74 height 40
type input "6"
type input "170"
type input "1020.00"
type input "330"
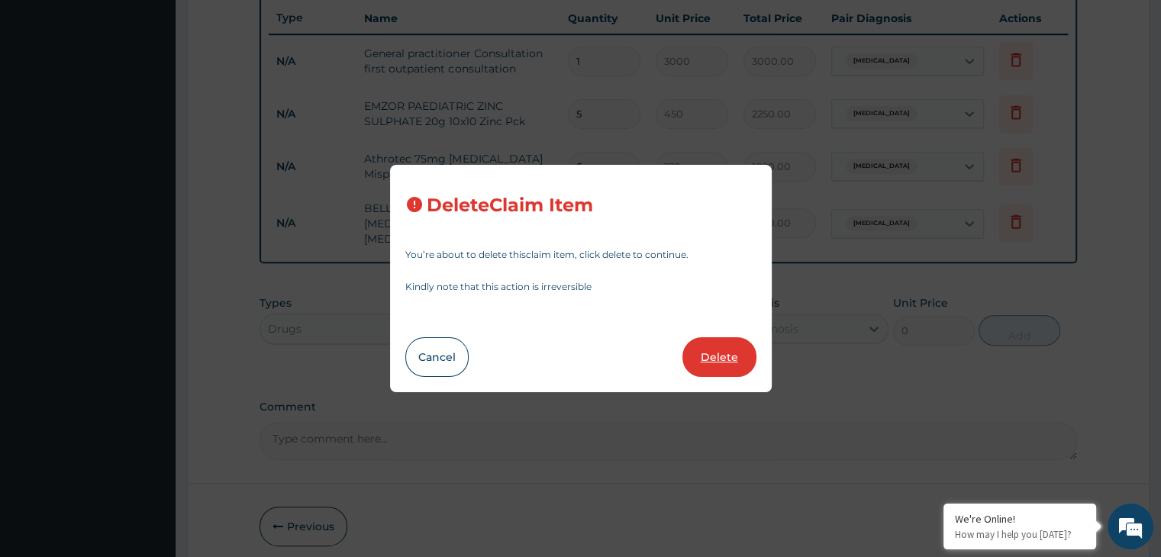
type input "1980.00"
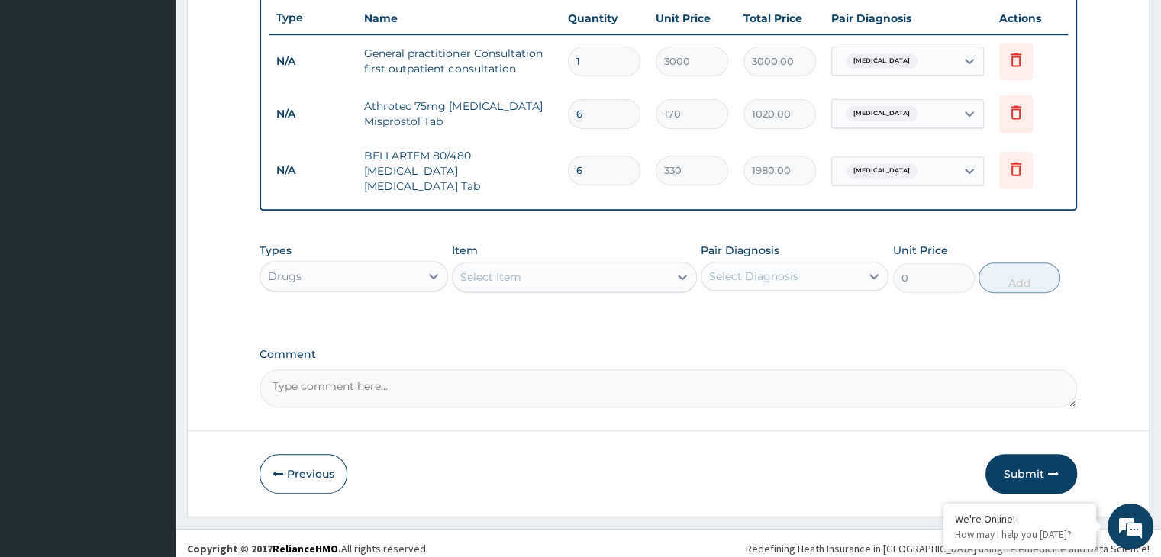
click at [544, 272] on div "Select Item" at bounding box center [561, 277] width 216 height 24
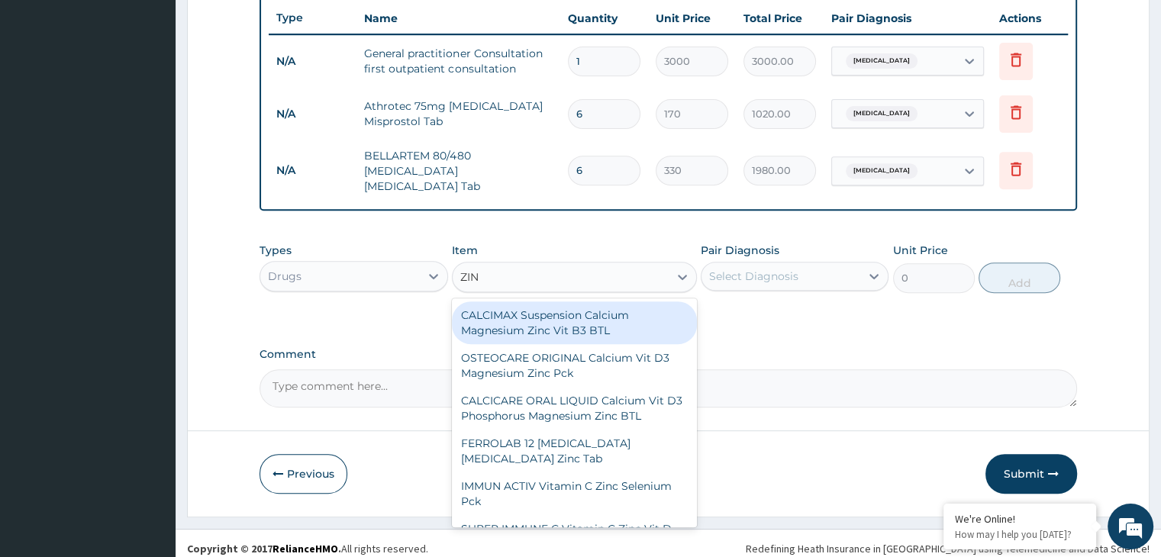
type input "ZINC"
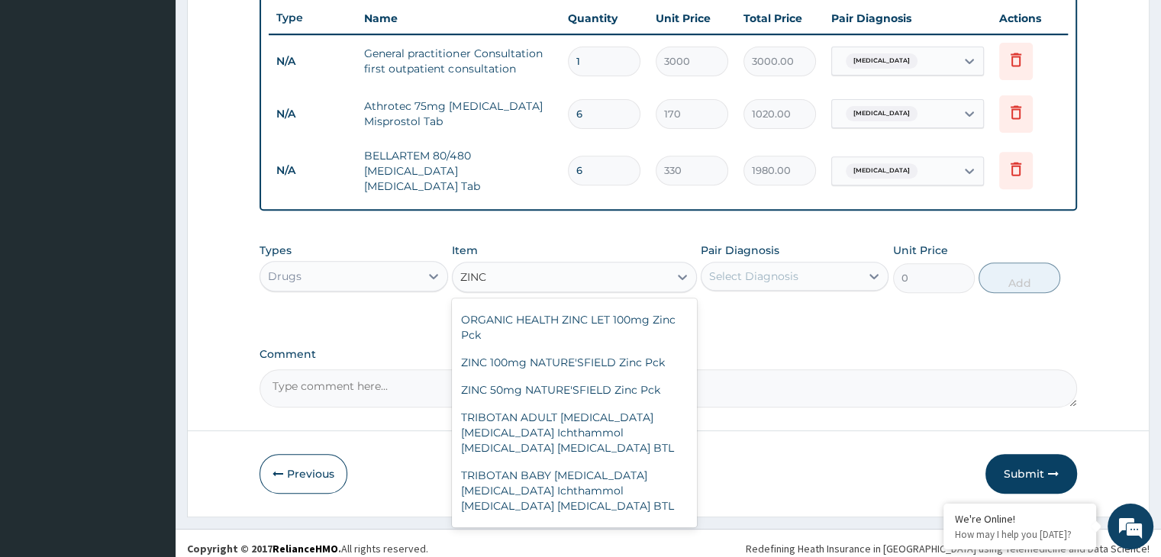
scroll to position [290, 0]
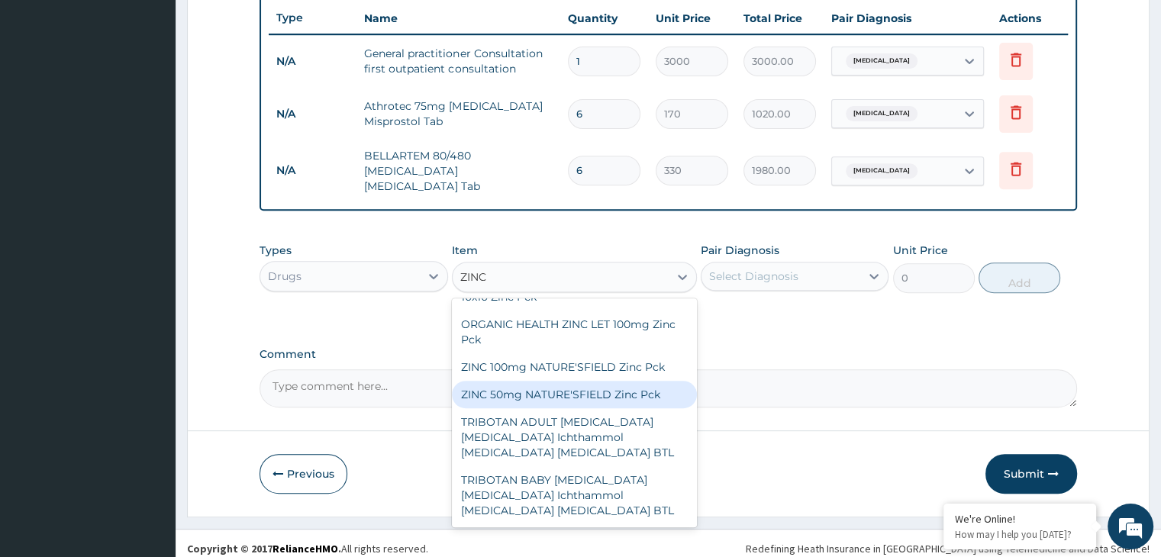
click at [609, 385] on div "ZINC 50mg NATURE'SFIELD Zinc Pck" at bounding box center [574, 394] width 245 height 27
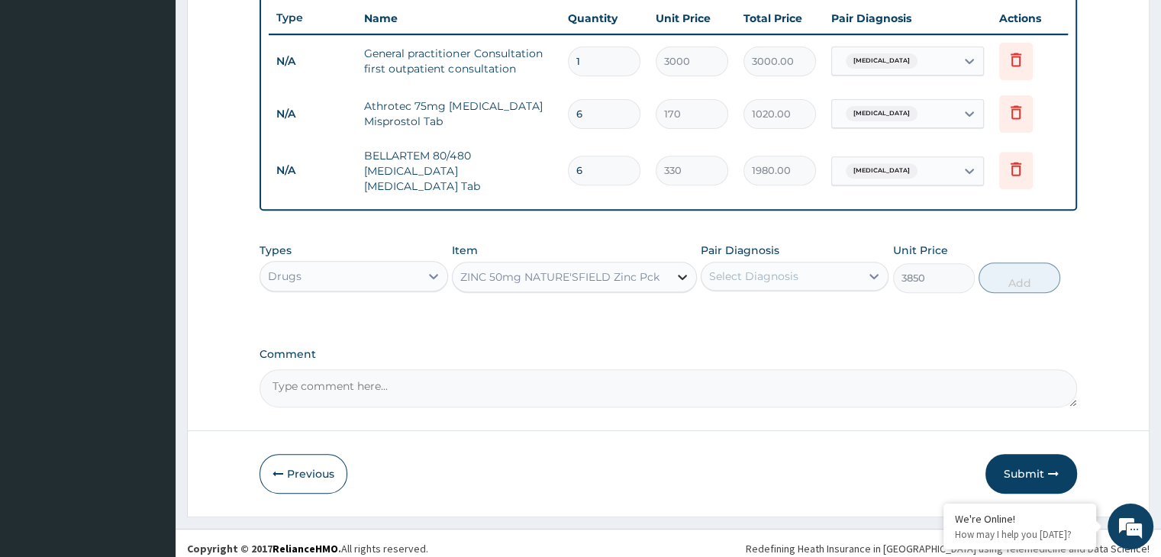
click at [686, 269] on icon at bounding box center [682, 276] width 15 height 15
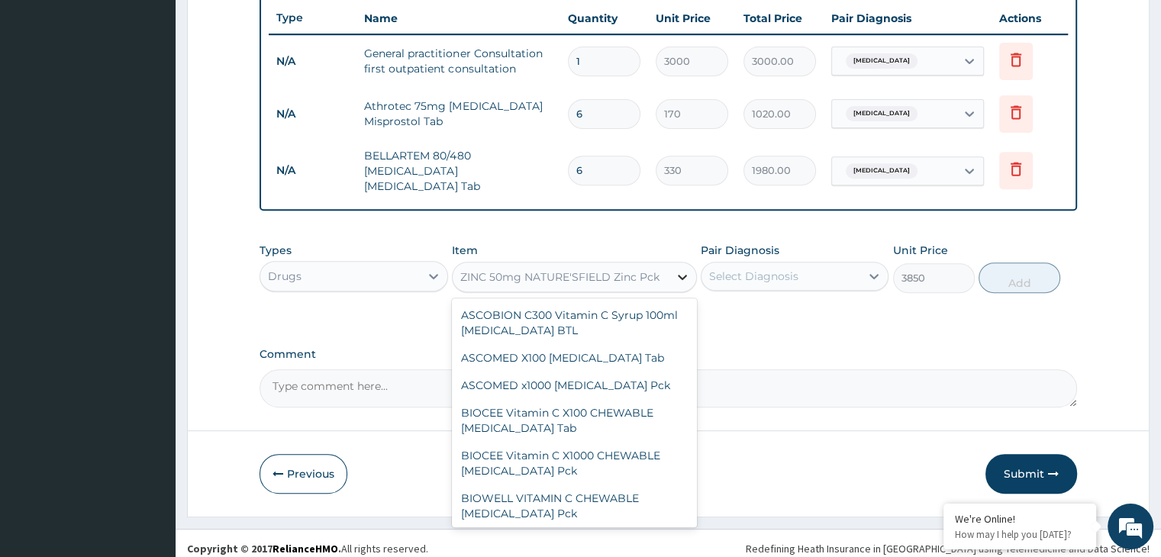
scroll to position [9878, 0]
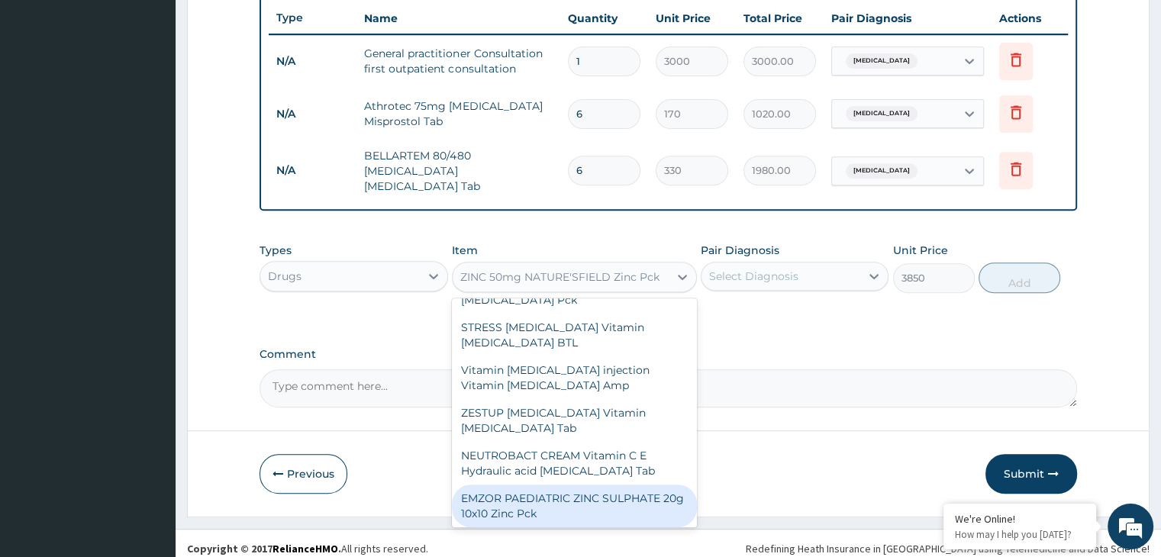
click at [644, 485] on div "EMZOR PAEDIATRIC ZINC SULPHATE 20g 10x10 Zinc Pck" at bounding box center [574, 506] width 245 height 43
type input "450"
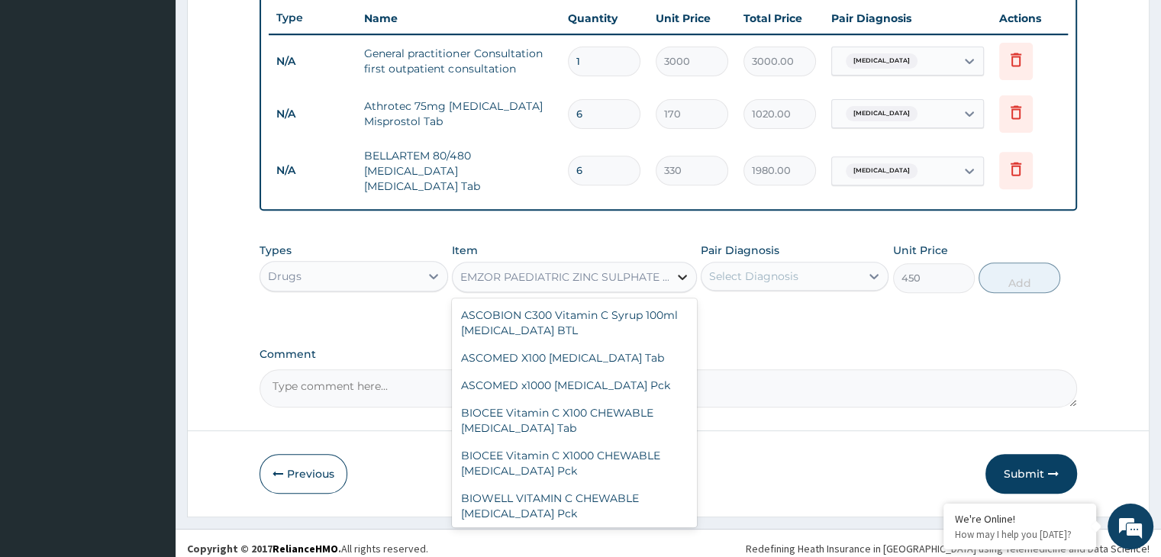
click at [678, 275] on icon at bounding box center [682, 277] width 9 height 5
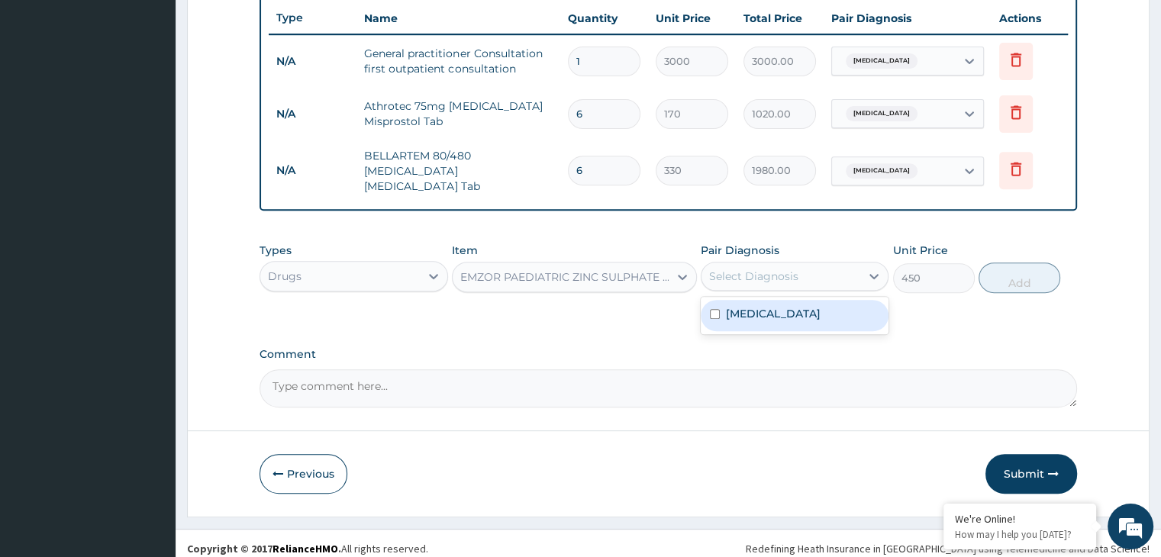
click at [809, 270] on div "Select Diagnosis" at bounding box center [781, 276] width 159 height 24
click at [794, 300] on div "[MEDICAL_DATA]" at bounding box center [795, 315] width 188 height 31
checkbox input "true"
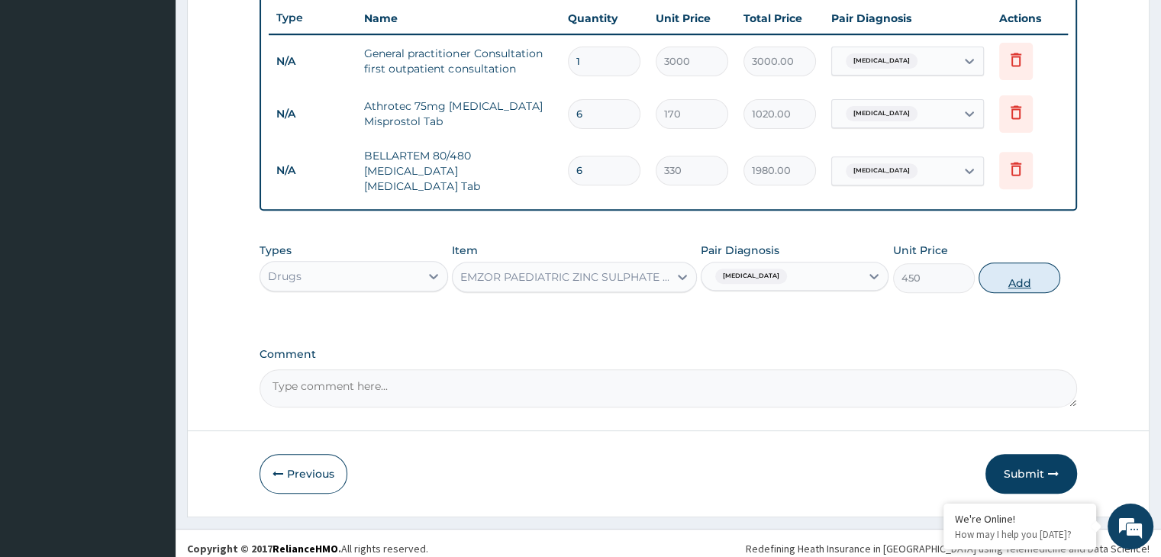
click at [998, 264] on button "Add" at bounding box center [1020, 278] width 82 height 31
type input "0"
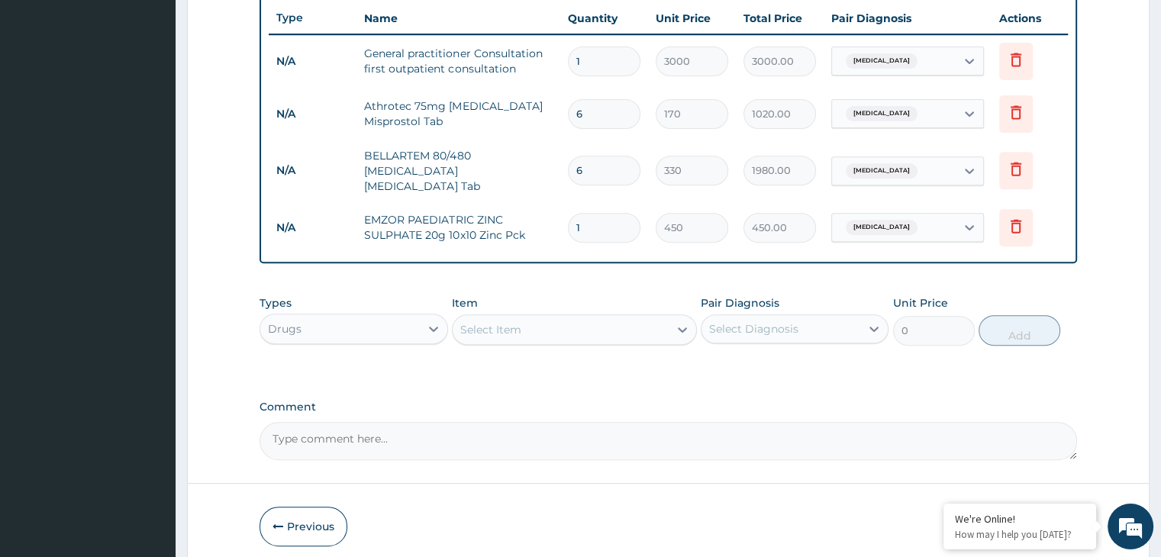
click at [611, 219] on input "1" at bounding box center [604, 228] width 73 height 30
type input "0.00"
type input "5"
type input "2250.00"
type input "4"
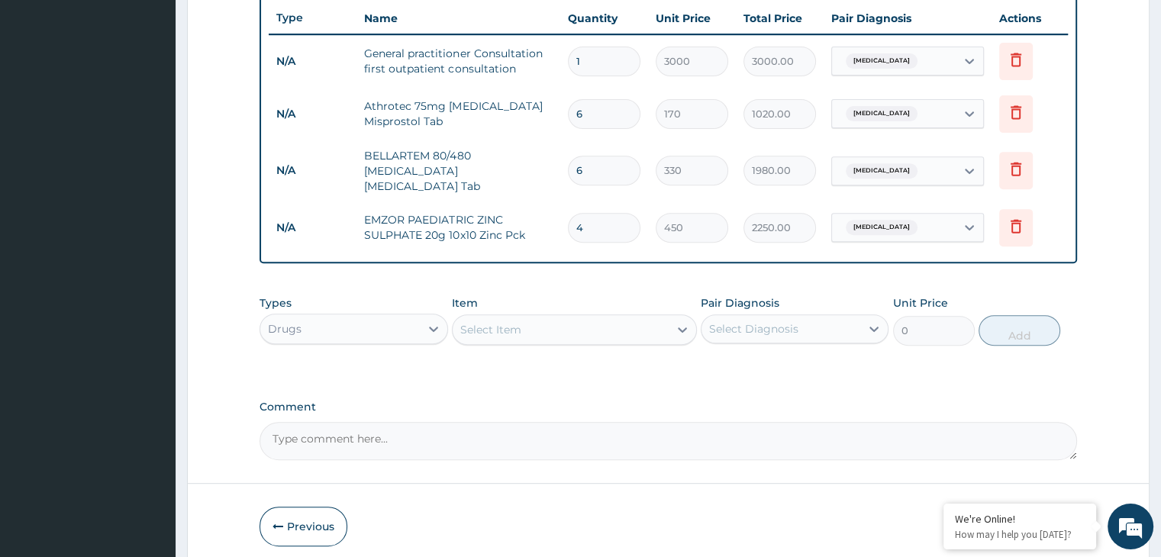
type input "1800.00"
type input "3"
type input "1350.00"
type input "2"
type input "900.00"
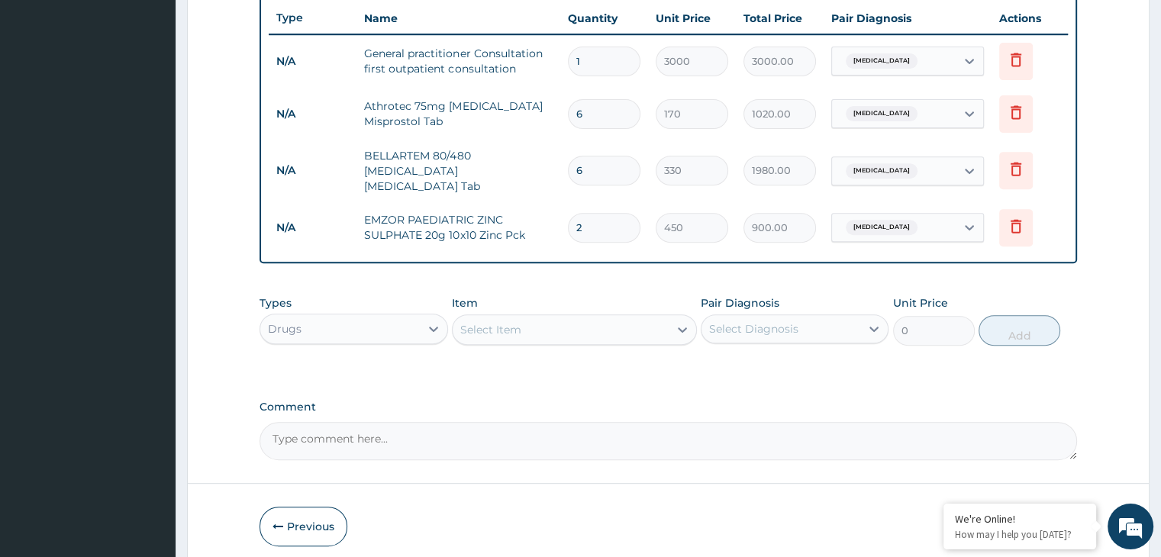
type input "1"
type input "450.00"
type input "0"
type input "0.00"
type input "1"
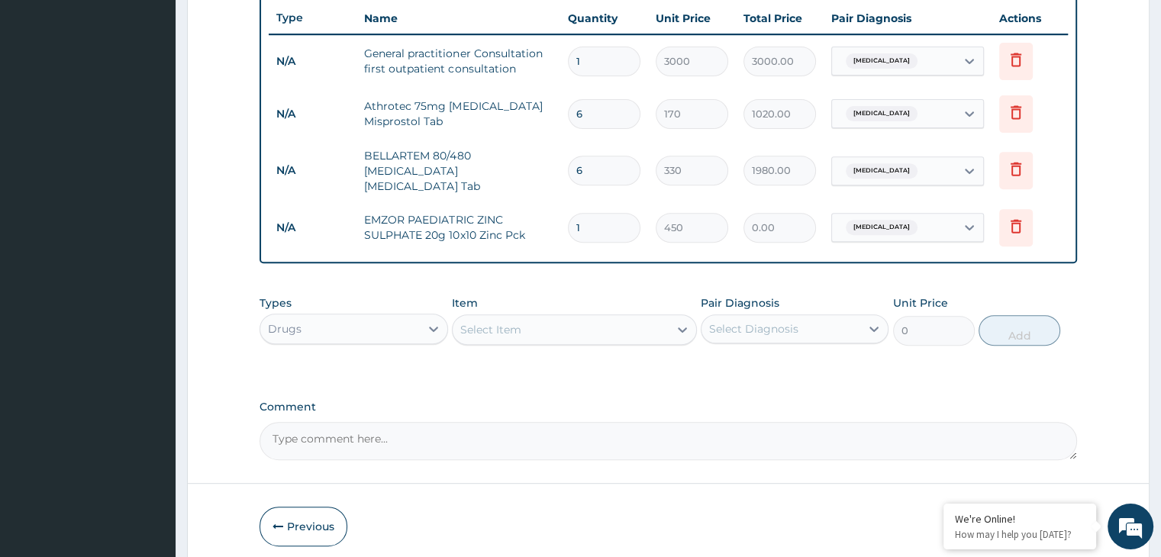
type input "450.00"
type input "0"
type input "0.00"
type input "1"
type input "450.00"
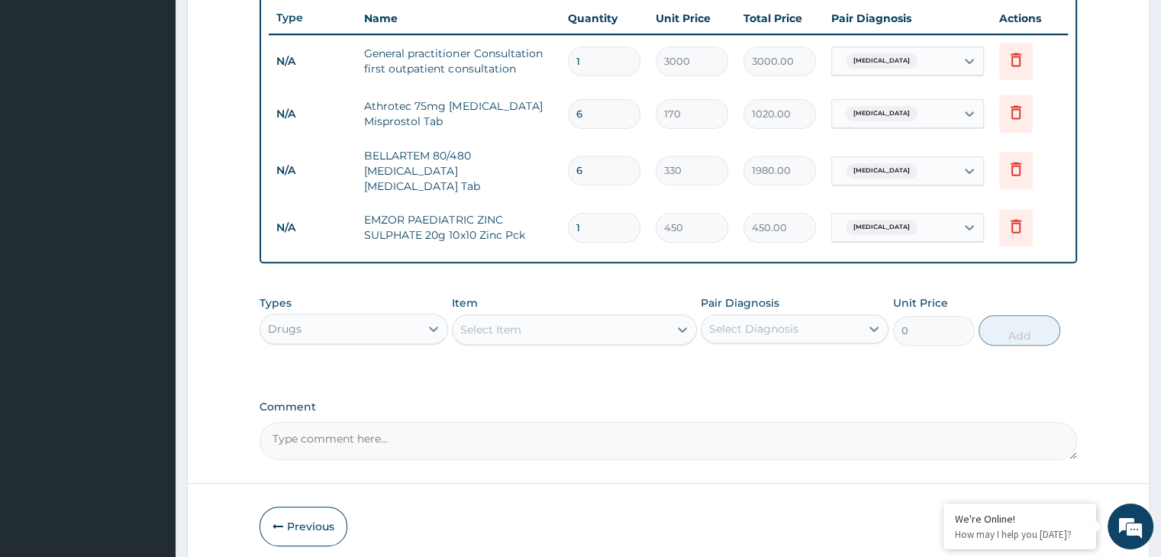
type input "0"
type input "0.00"
type input "1"
type input "450.00"
type input "0"
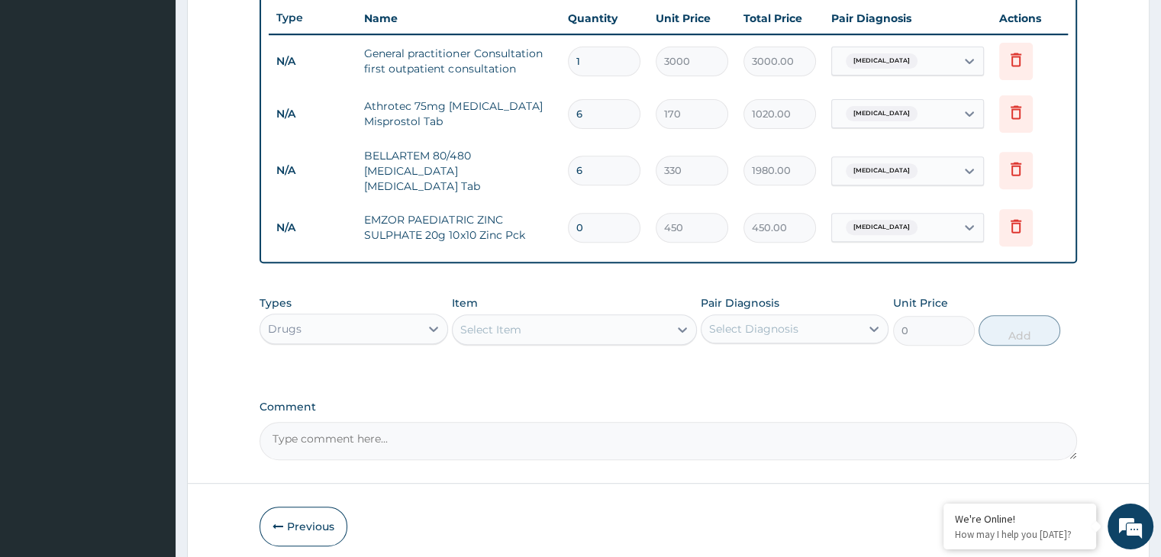
type input "0.00"
type input "1"
type input "450.00"
type input "0.00"
type input "5"
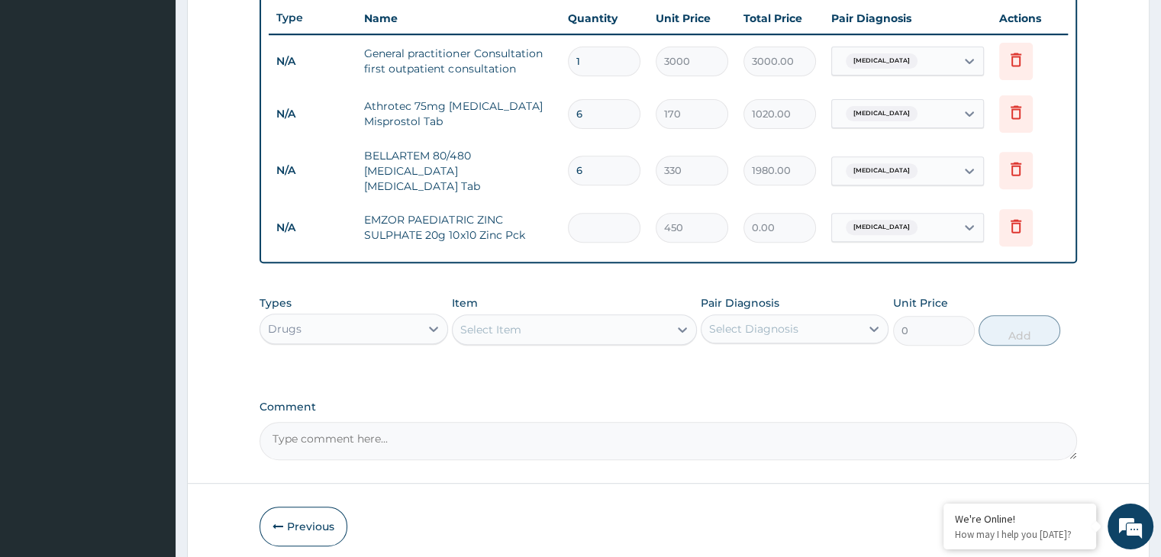
type input "2250.00"
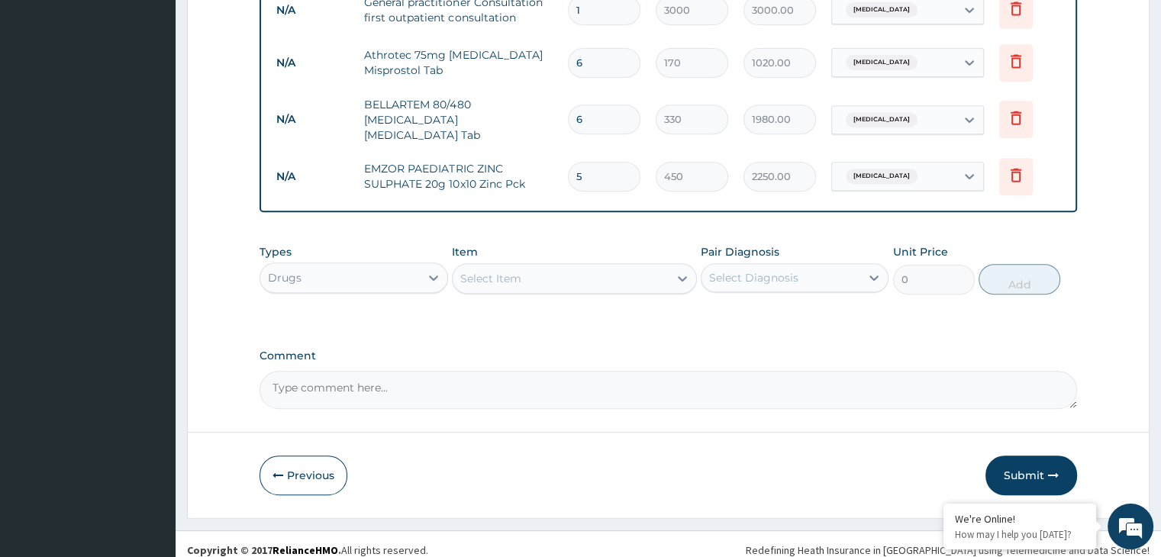
scroll to position [626, 0]
type input "5"
click at [1014, 469] on button "Submit" at bounding box center [1031, 475] width 92 height 40
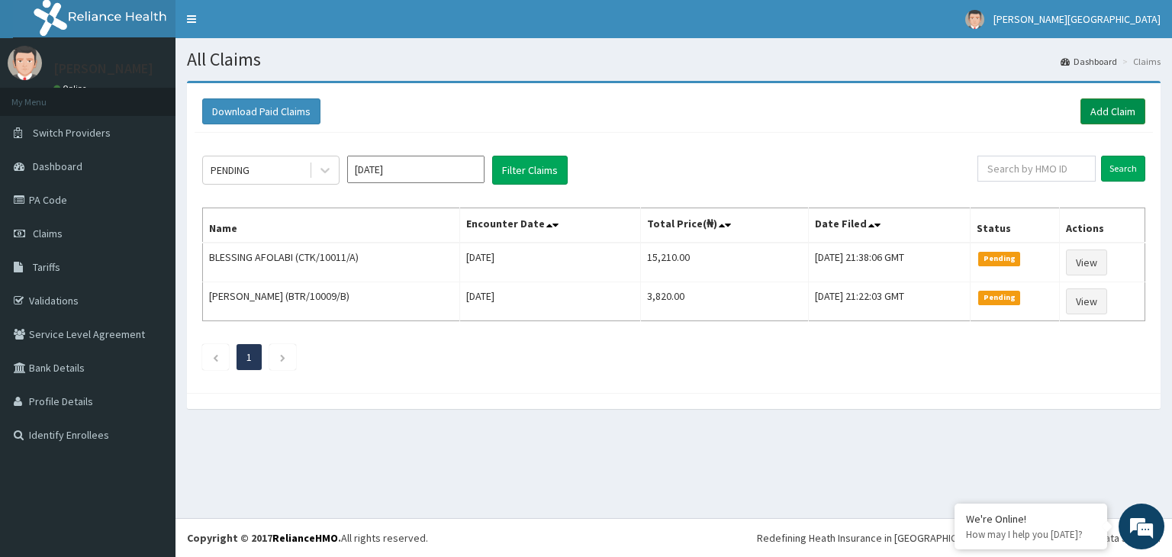
click at [1102, 101] on link "Add Claim" at bounding box center [1113, 111] width 65 height 26
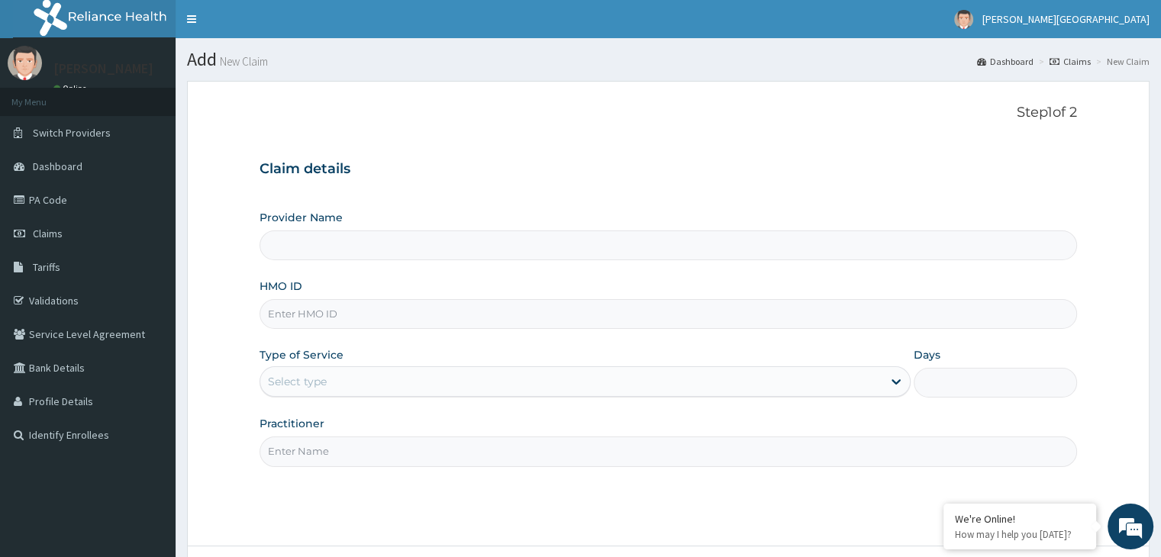
type input "[GEOGRAPHIC_DATA]"
click at [747, 324] on input "HMO ID" at bounding box center [668, 314] width 817 height 30
type input "MOP/10124/E"
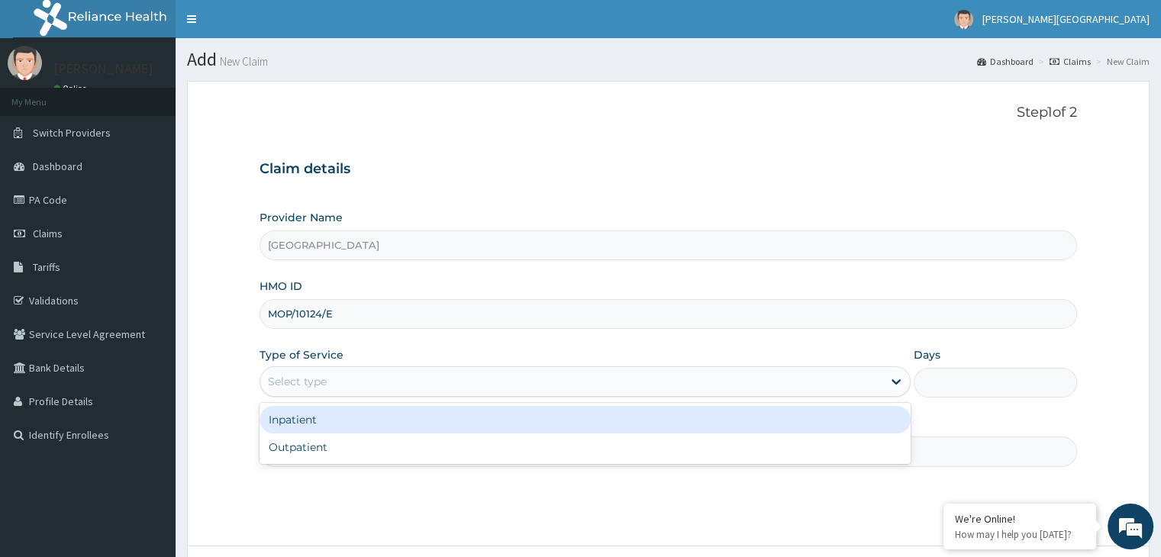
click at [643, 389] on div "Select type" at bounding box center [571, 381] width 622 height 24
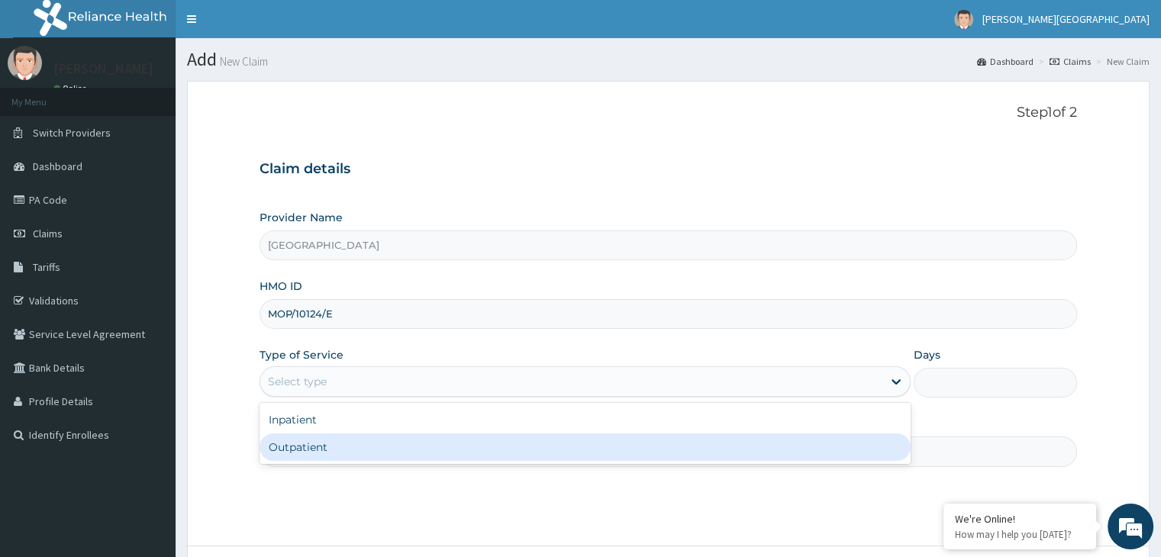
click at [629, 455] on div "Outpatient" at bounding box center [585, 447] width 651 height 27
type input "1"
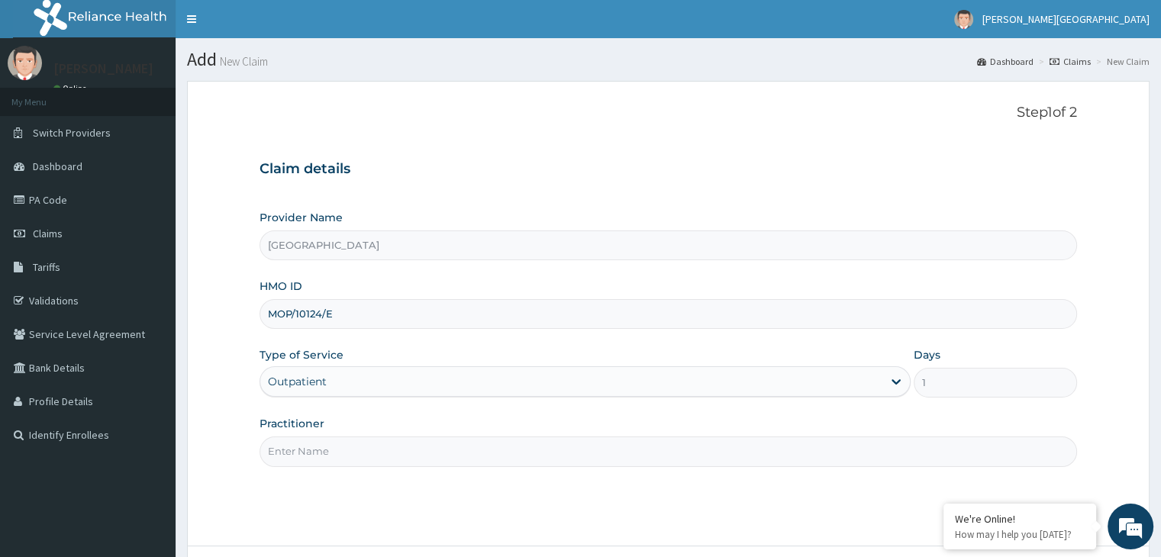
click at [524, 461] on input "Practitioner" at bounding box center [668, 452] width 817 height 30
type input "[PERSON_NAME]"
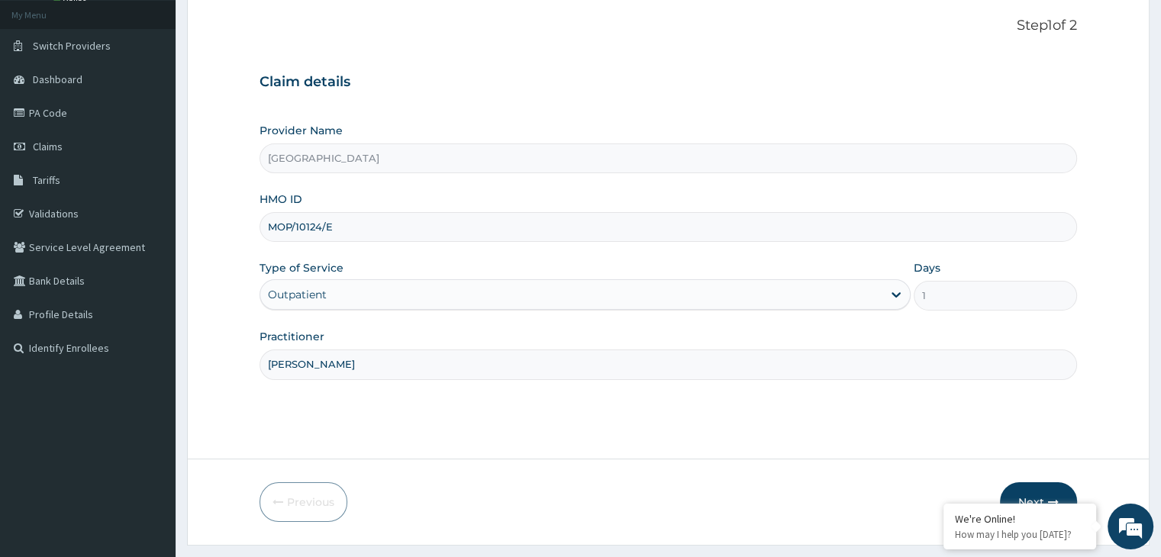
scroll to position [122, 0]
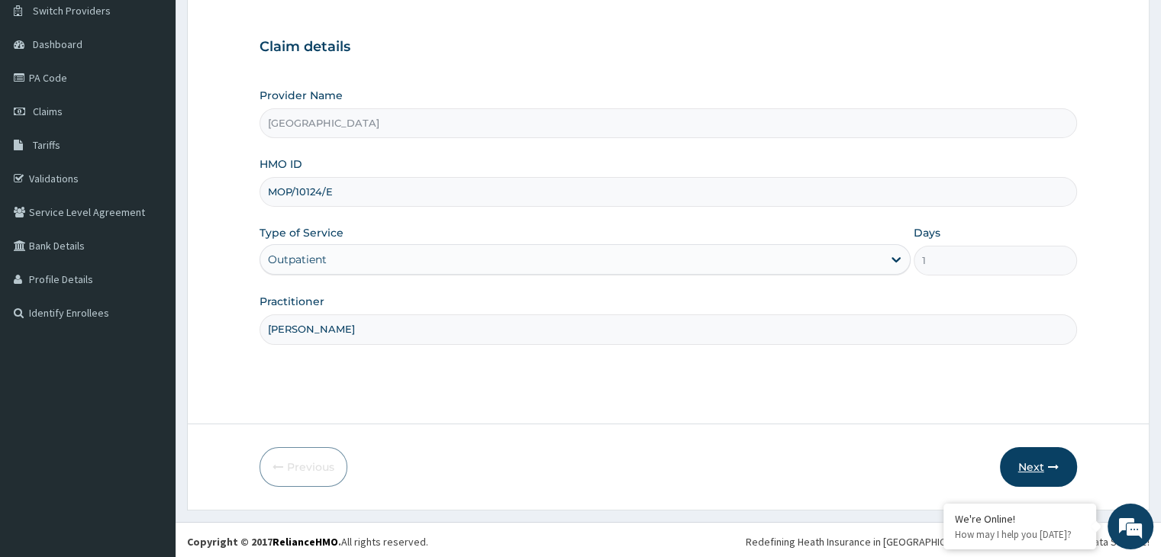
click at [1044, 469] on button "Next" at bounding box center [1038, 467] width 77 height 40
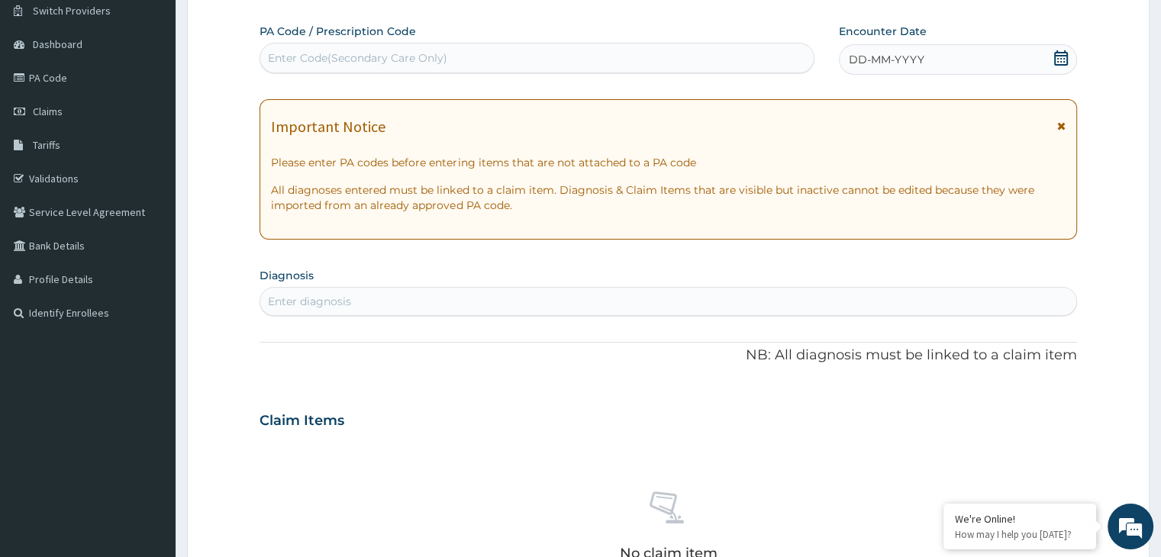
click at [1067, 60] on icon at bounding box center [1061, 57] width 14 height 15
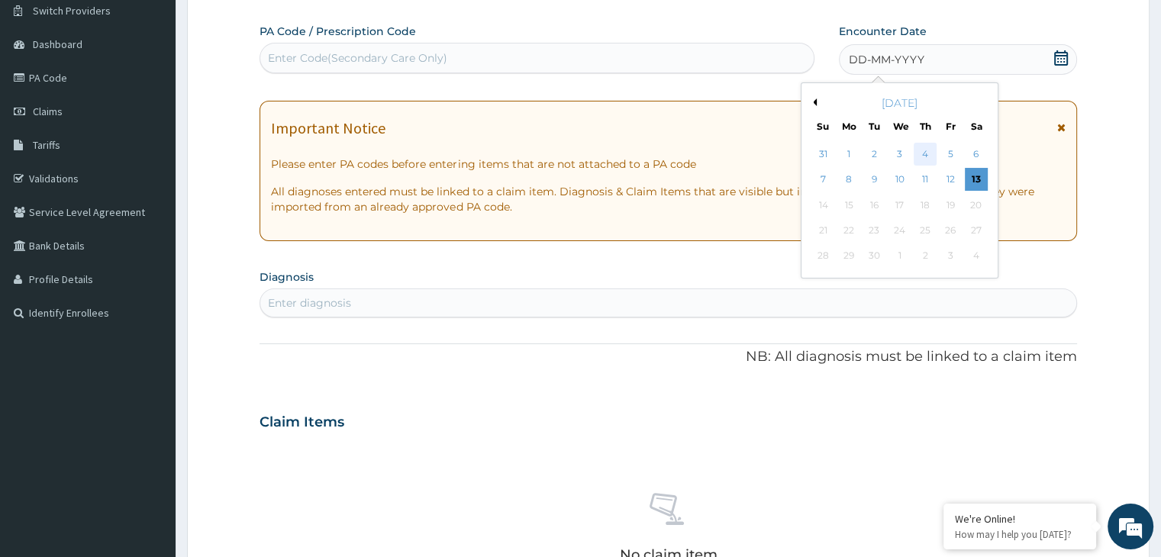
click at [924, 149] on div "4" at bounding box center [925, 154] width 23 height 23
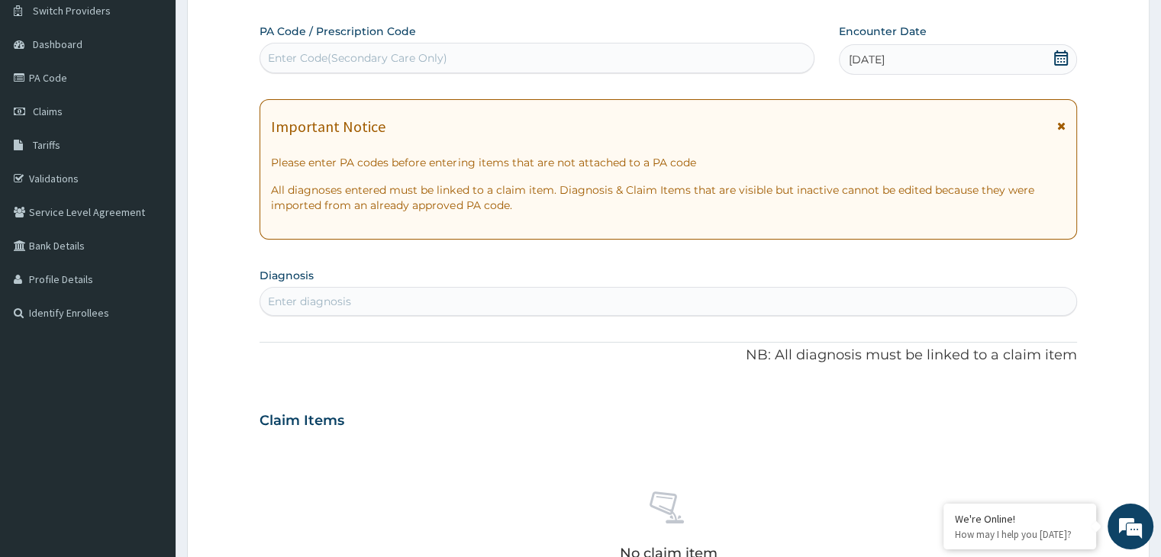
click at [681, 303] on div "Enter diagnosis" at bounding box center [667, 301] width 815 height 24
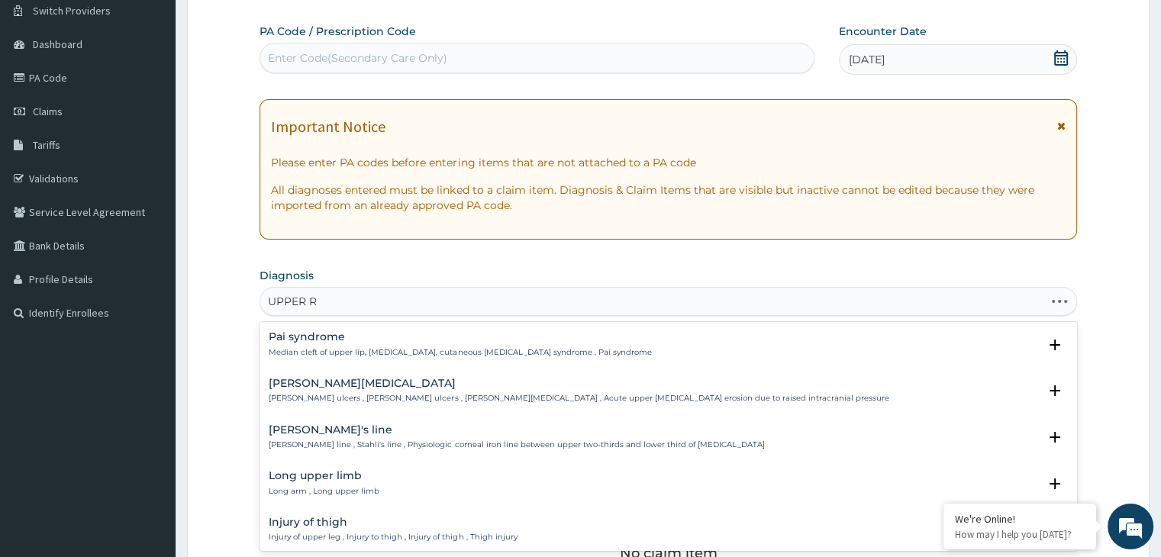
type input "UPPER RE"
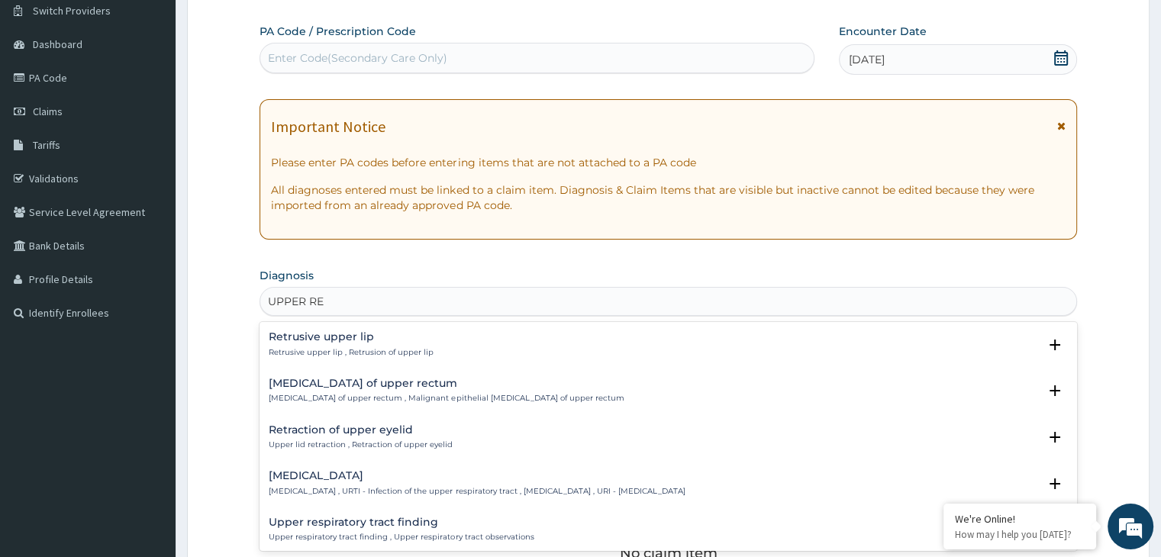
click at [424, 471] on h4 "[MEDICAL_DATA]" at bounding box center [477, 475] width 416 height 11
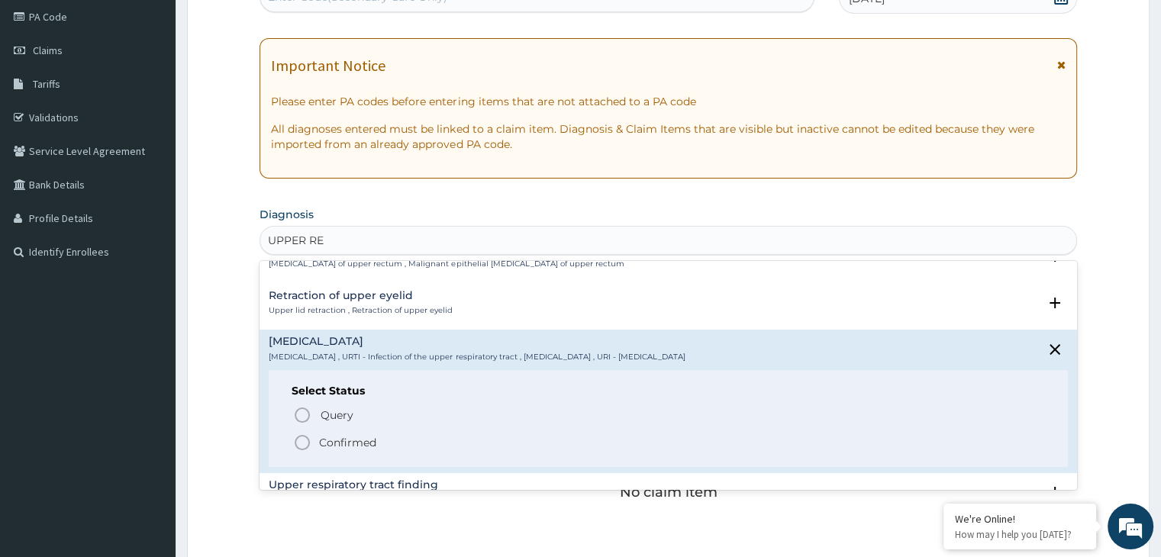
scroll to position [92, 0]
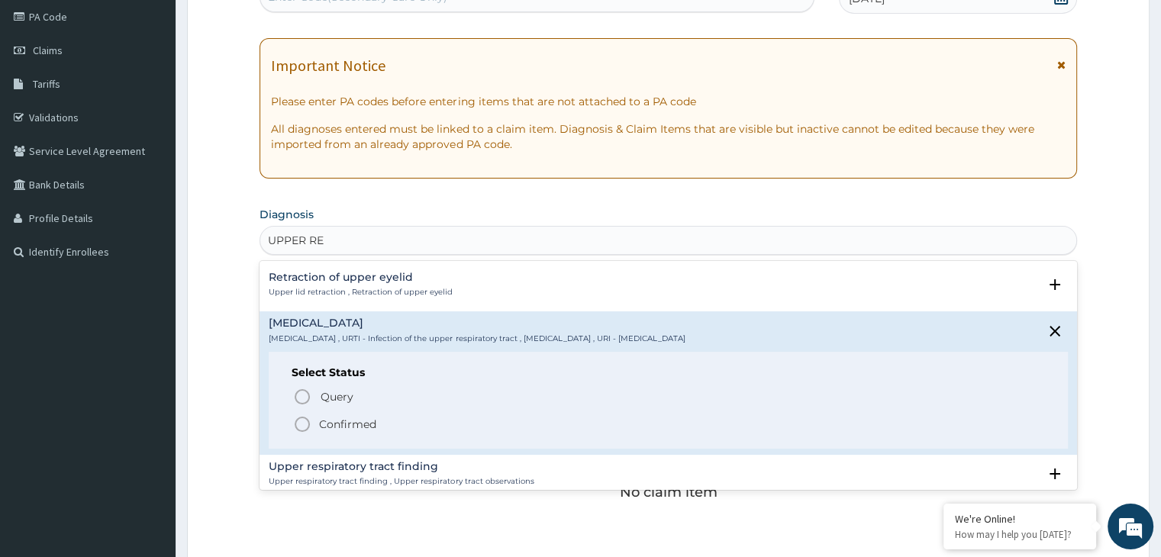
click at [300, 427] on icon "status option filled" at bounding box center [302, 424] width 18 height 18
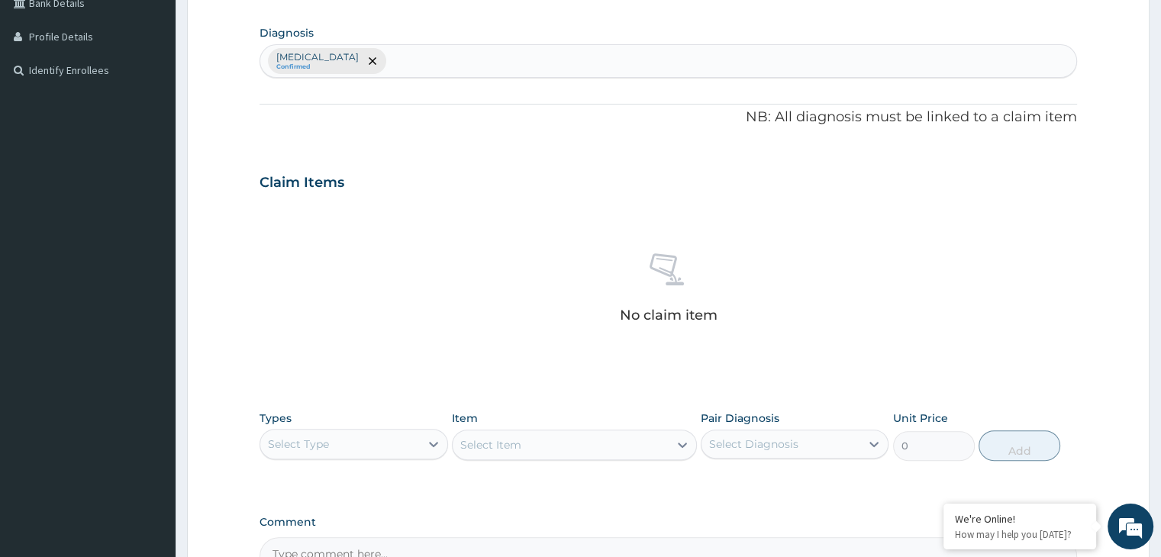
scroll to position [397, 0]
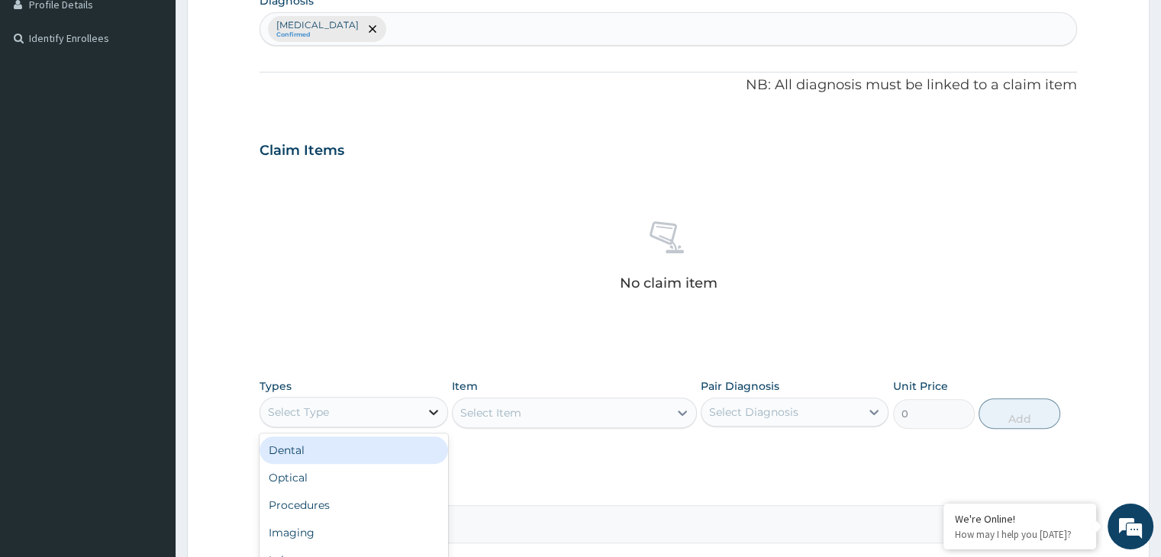
click at [438, 419] on div at bounding box center [433, 411] width 27 height 27
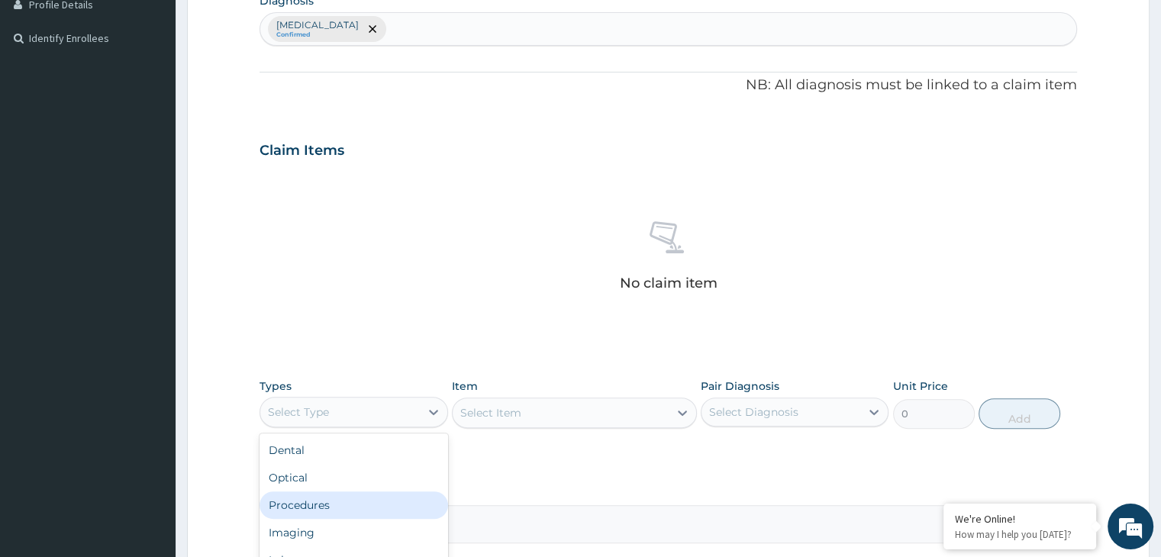
click at [354, 514] on div "Procedures" at bounding box center [354, 505] width 188 height 27
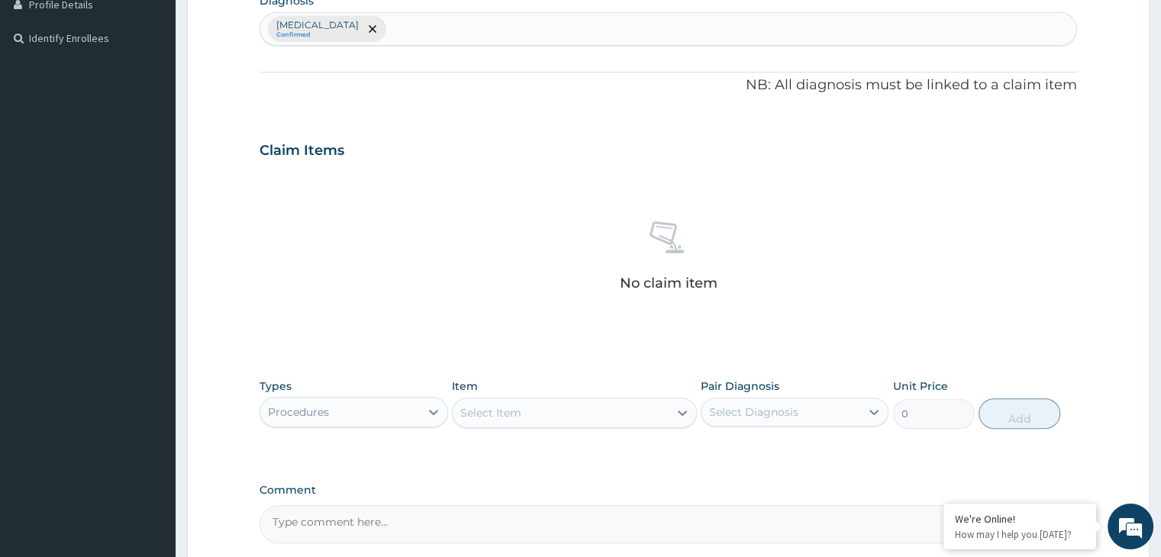
click at [536, 440] on div "Types Procedures Item Select Item Pair Diagnosis Select Diagnosis Unit Price 0 …" at bounding box center [668, 415] width 817 height 89
click at [540, 403] on div "Select Item" at bounding box center [561, 413] width 216 height 24
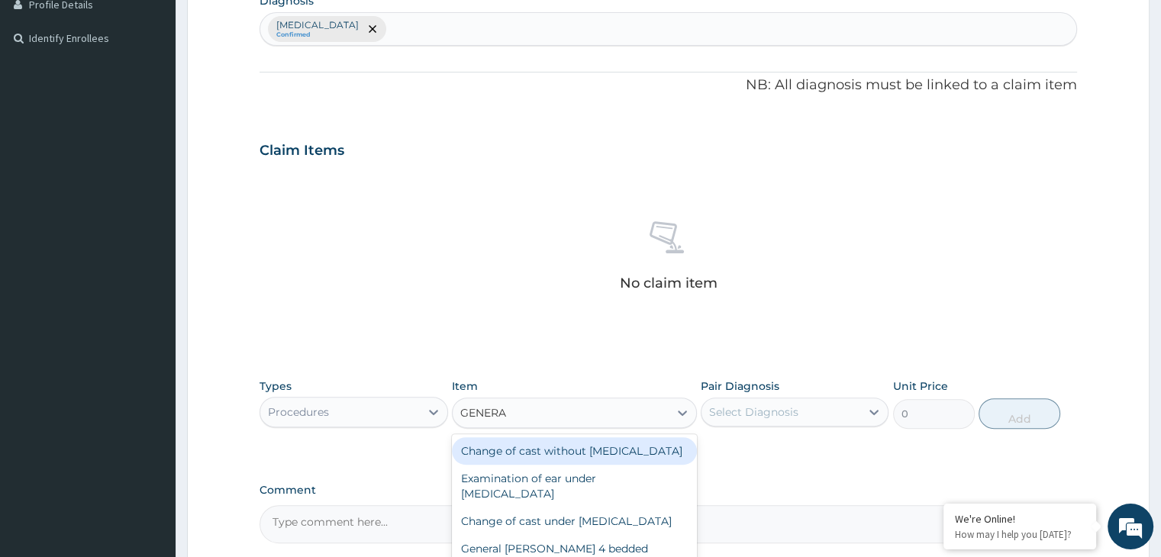
type input "GENERAL"
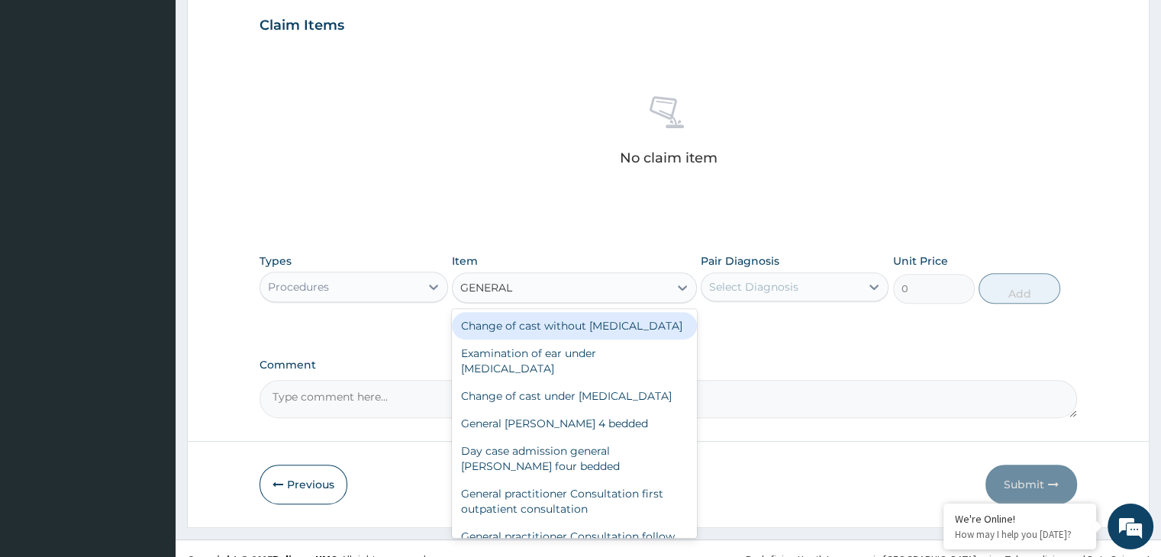
scroll to position [542, 0]
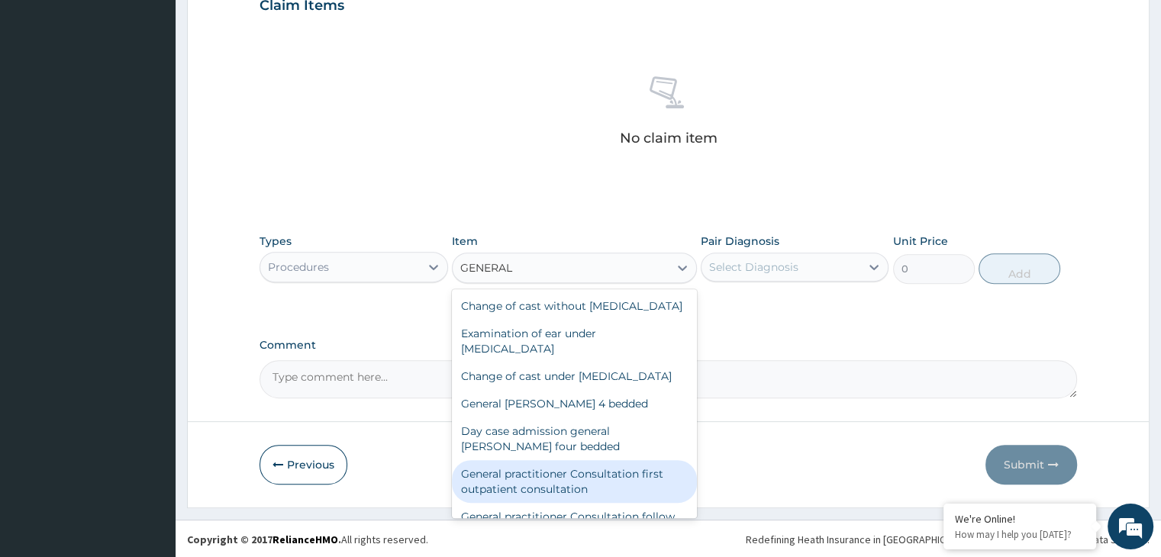
click at [625, 502] on div "General practitioner Consultation first outpatient consultation" at bounding box center [574, 481] width 245 height 43
type input "3000"
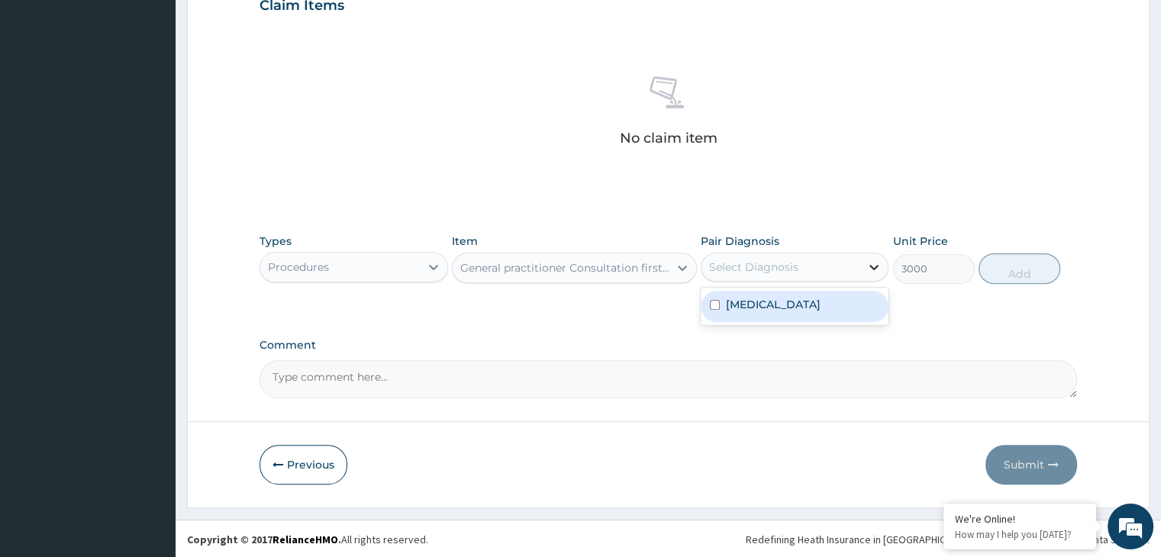
click at [874, 254] on div at bounding box center [873, 266] width 27 height 27
click at [843, 311] on div "[MEDICAL_DATA]" at bounding box center [795, 306] width 188 height 31
checkbox input "true"
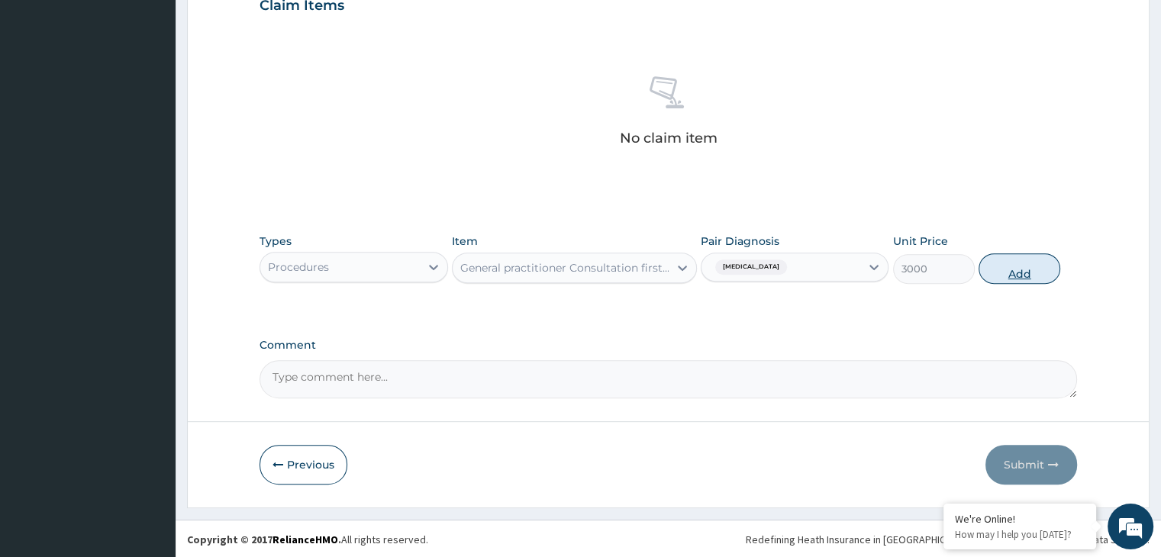
click at [1004, 269] on button "Add" at bounding box center [1020, 268] width 82 height 31
type input "0"
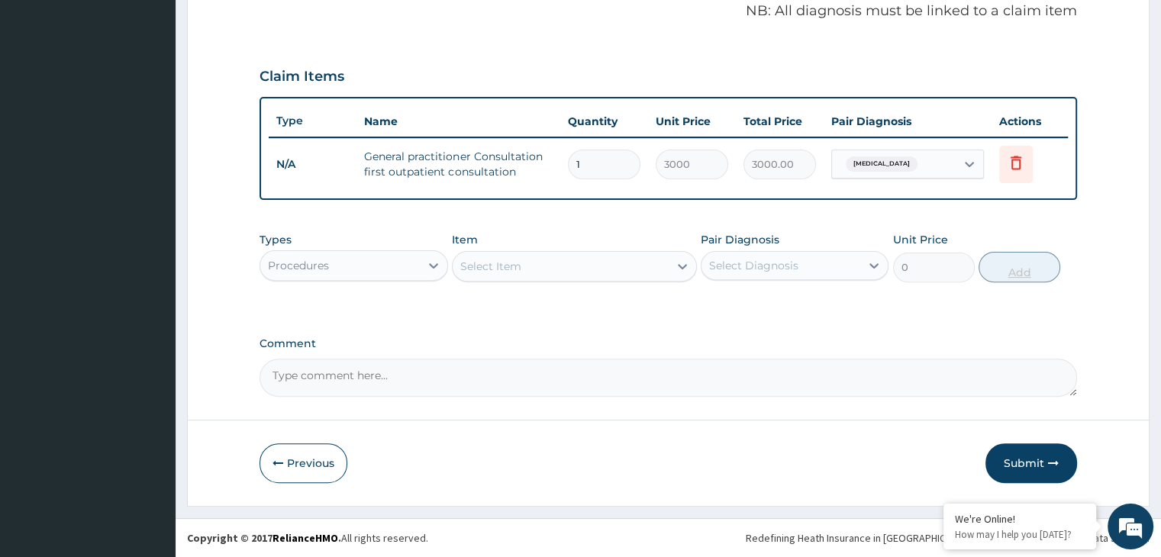
scroll to position [469, 0]
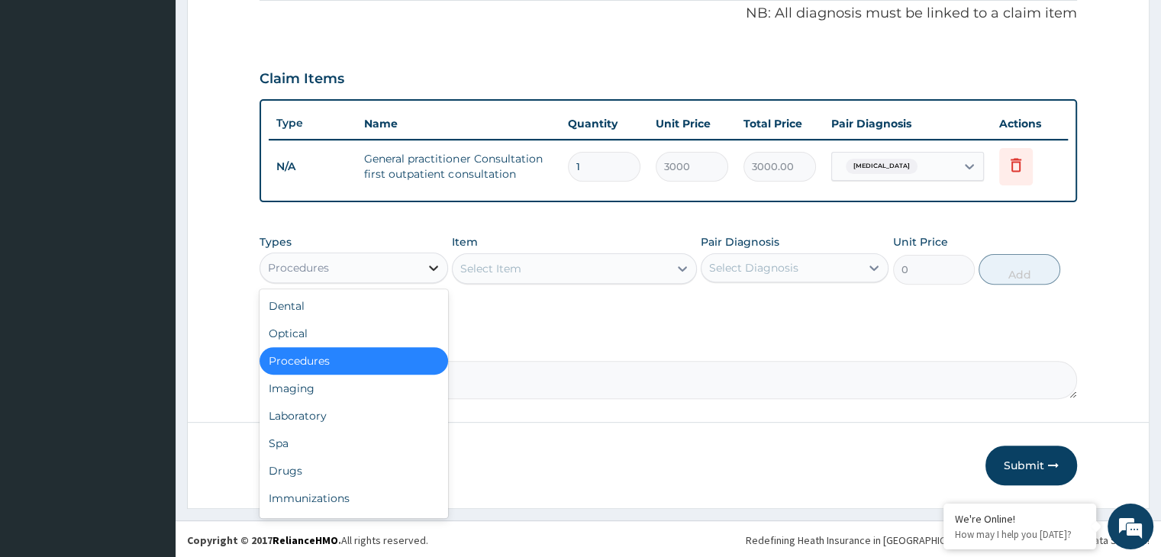
click at [427, 260] on icon at bounding box center [433, 267] width 15 height 15
click at [373, 463] on div "Drugs" at bounding box center [354, 470] width 188 height 27
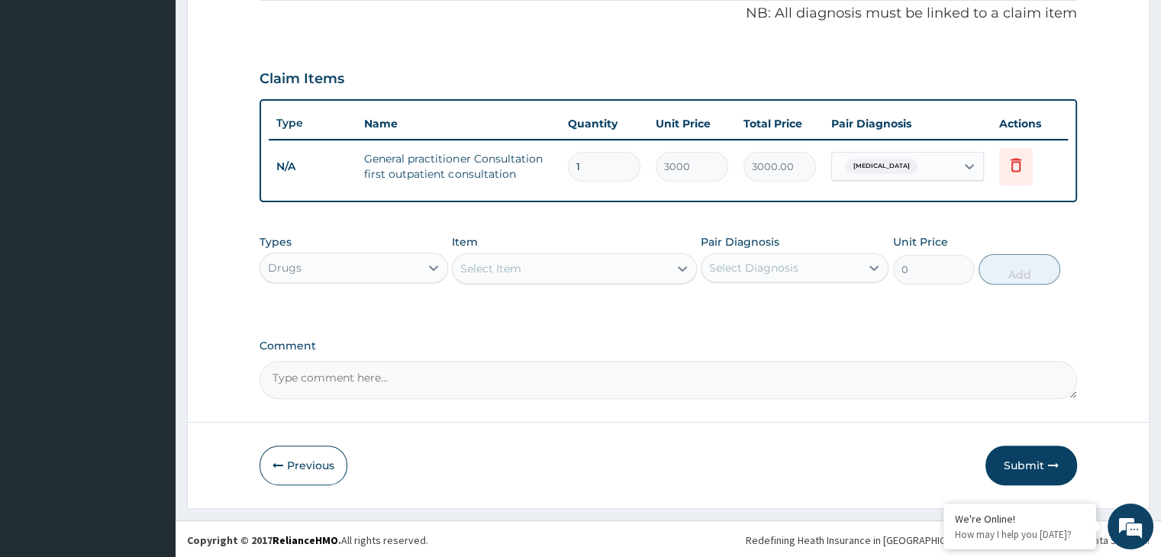
click at [590, 265] on div "Select Item" at bounding box center [561, 268] width 216 height 24
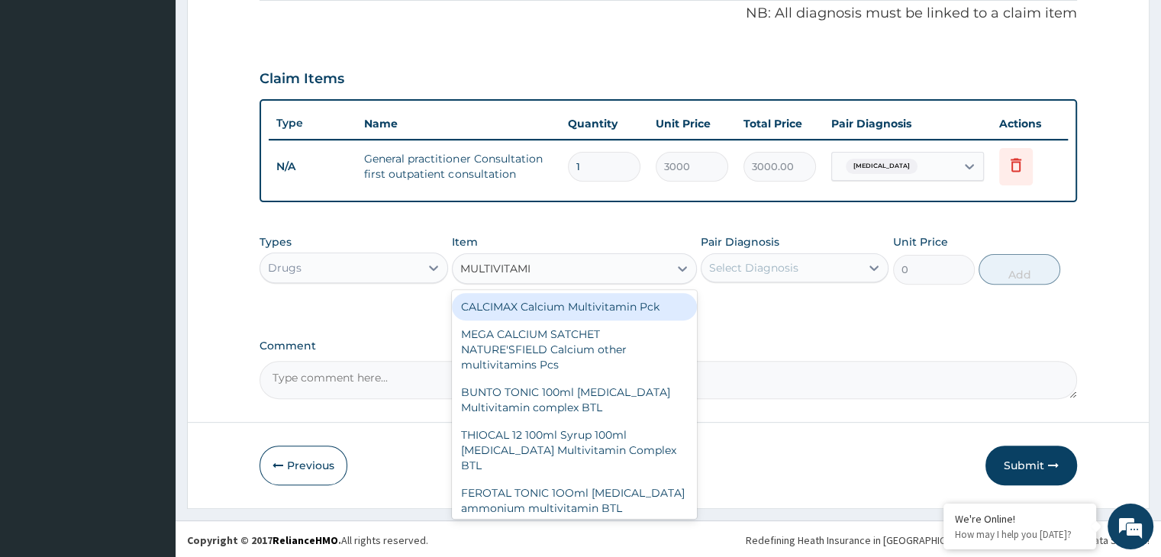
type input "MULTIVITAMIN"
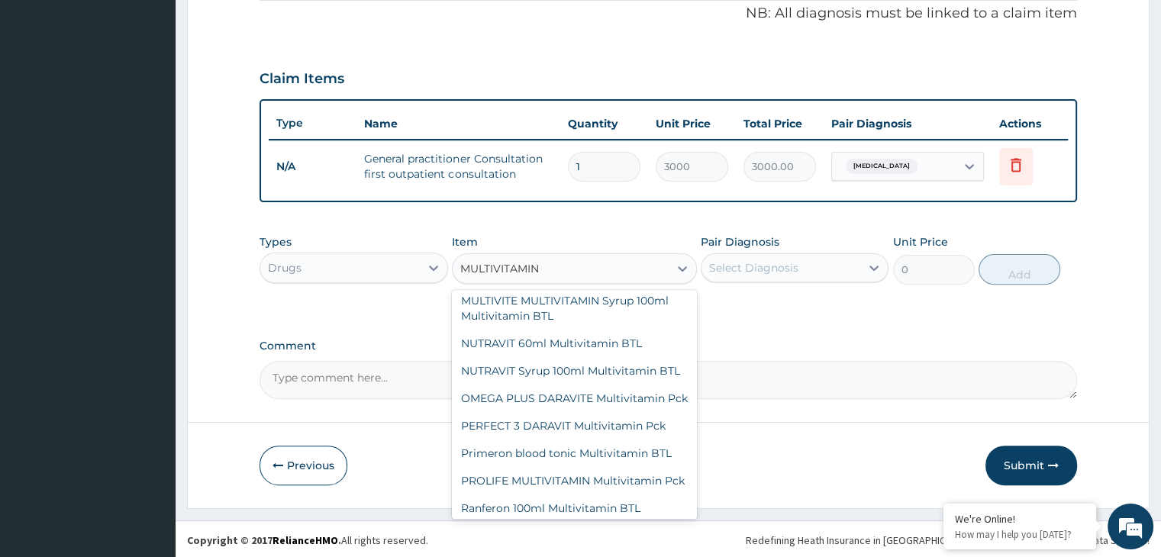
scroll to position [4386, 0]
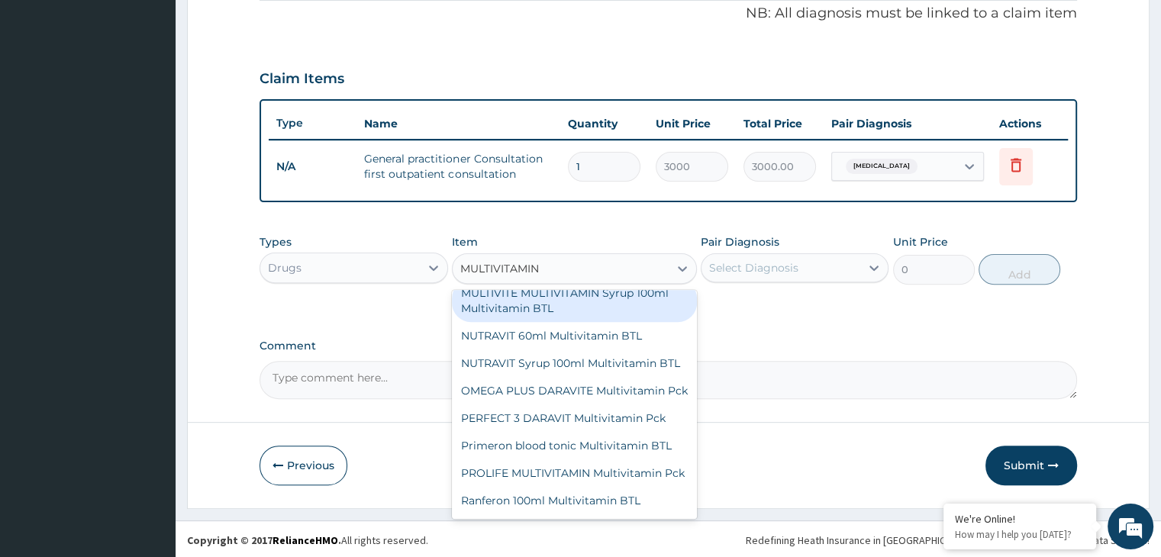
click at [632, 322] on div "MULTIVITE MULTIVITAMIN Syrup 100ml Multivitamin BTL" at bounding box center [574, 300] width 245 height 43
type input "300"
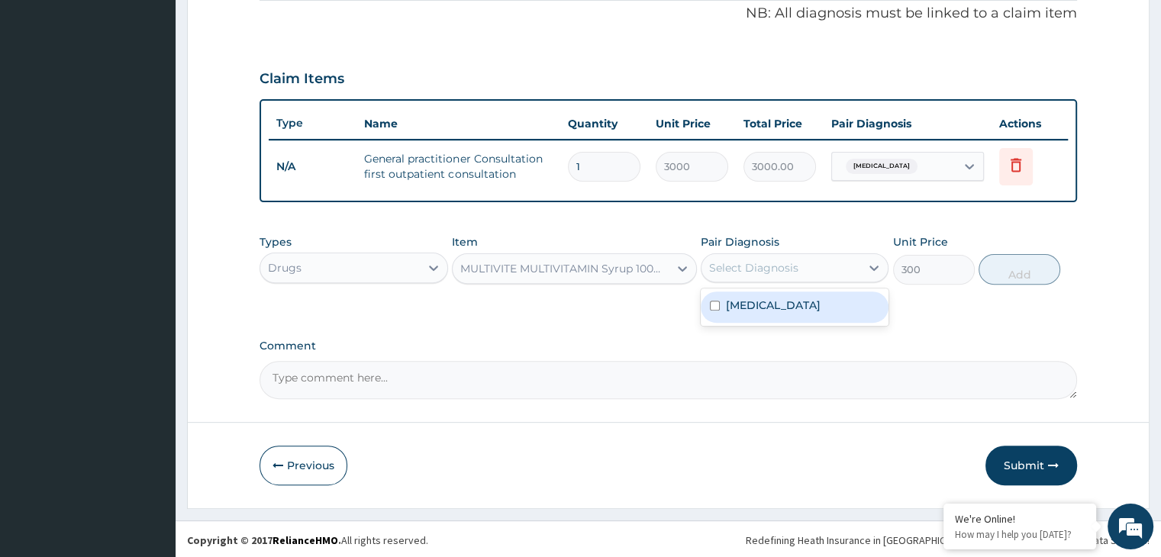
click at [829, 276] on div "Select Diagnosis" at bounding box center [781, 268] width 159 height 24
click at [819, 302] on label "[MEDICAL_DATA]" at bounding box center [773, 305] width 95 height 15
checkbox input "true"
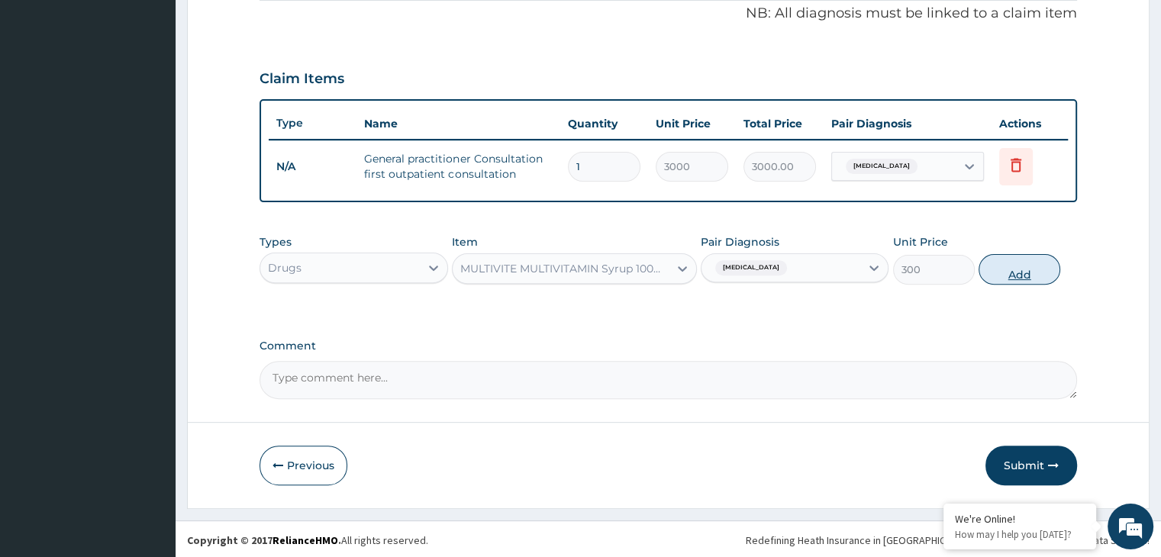
click at [995, 276] on button "Add" at bounding box center [1020, 269] width 82 height 31
type input "0"
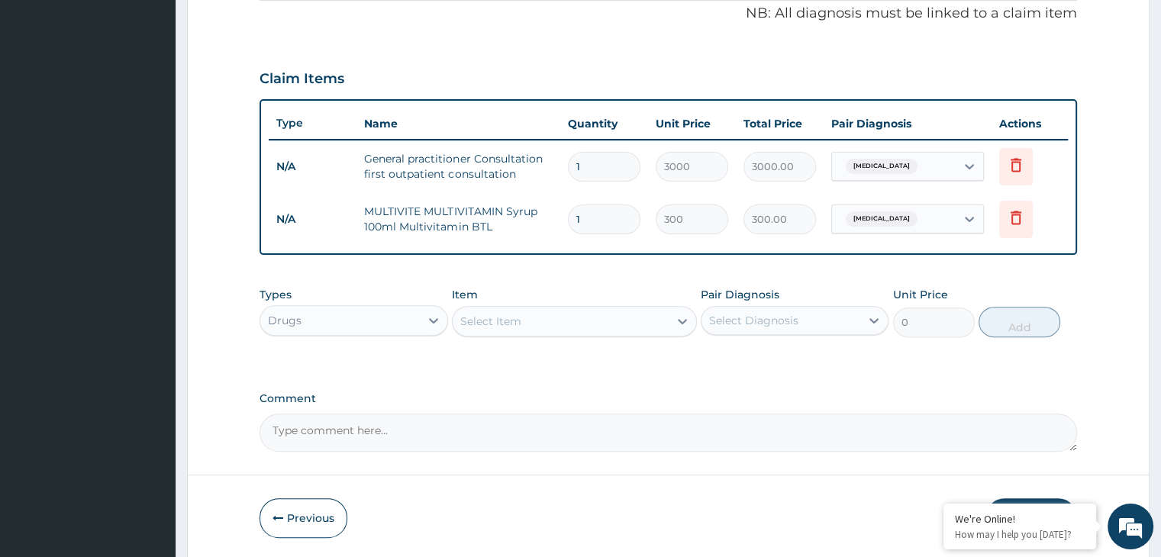
click at [618, 321] on div "Select Item" at bounding box center [561, 321] width 216 height 24
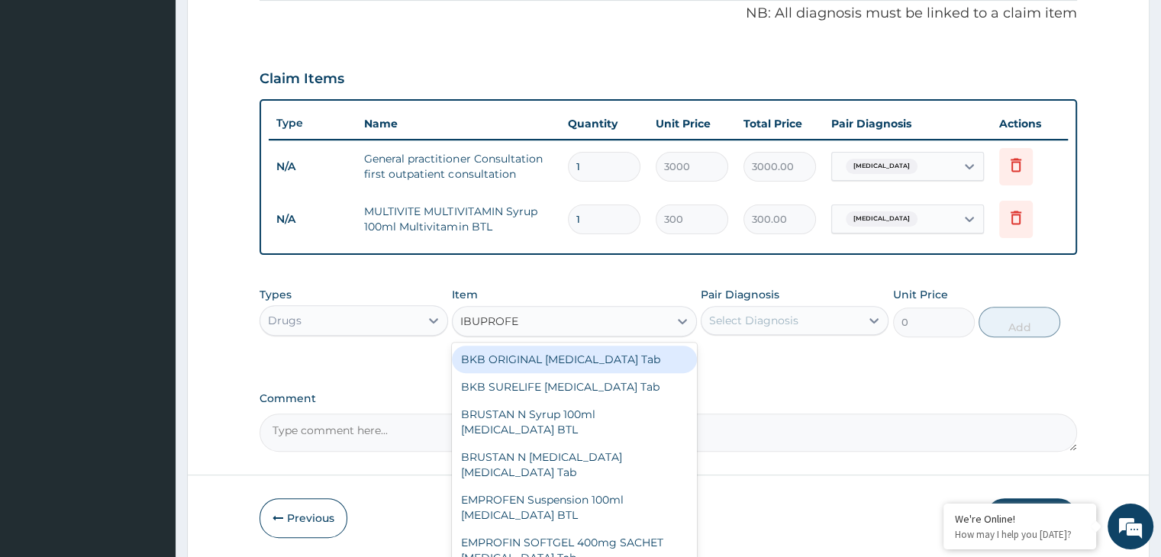
type input "[MEDICAL_DATA]"
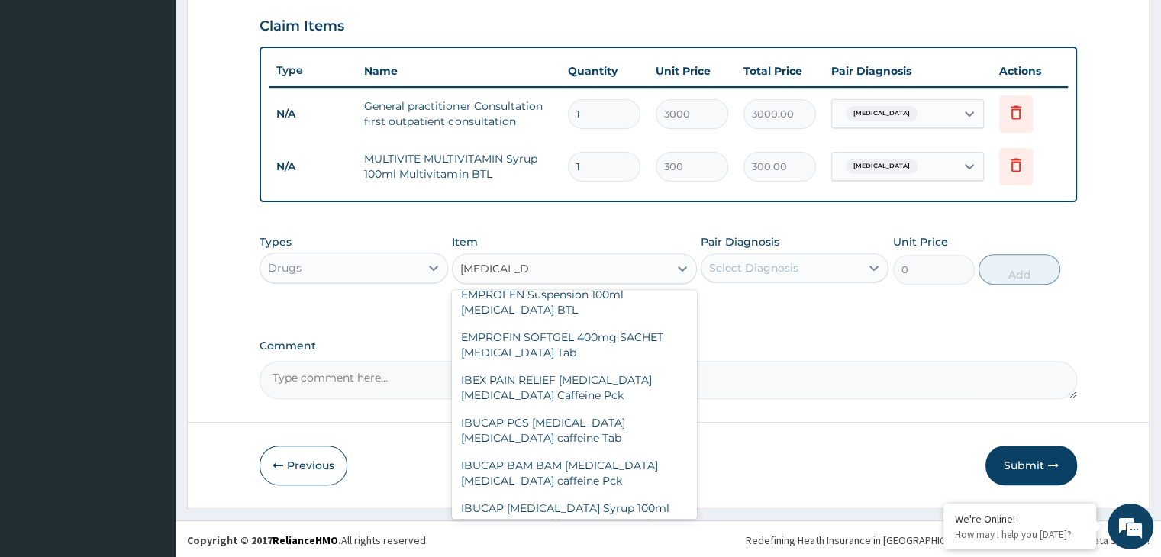
scroll to position [183, 0]
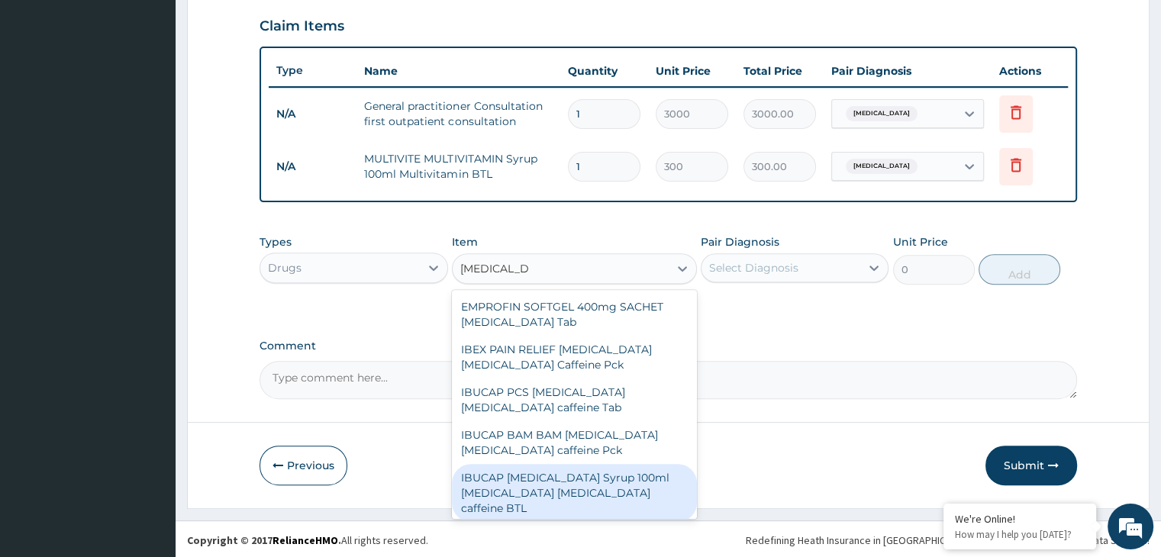
click at [611, 477] on div "IBUCAP [MEDICAL_DATA] Syrup 100ml [MEDICAL_DATA] [MEDICAL_DATA] caffeine BTL" at bounding box center [574, 493] width 245 height 58
type input "400"
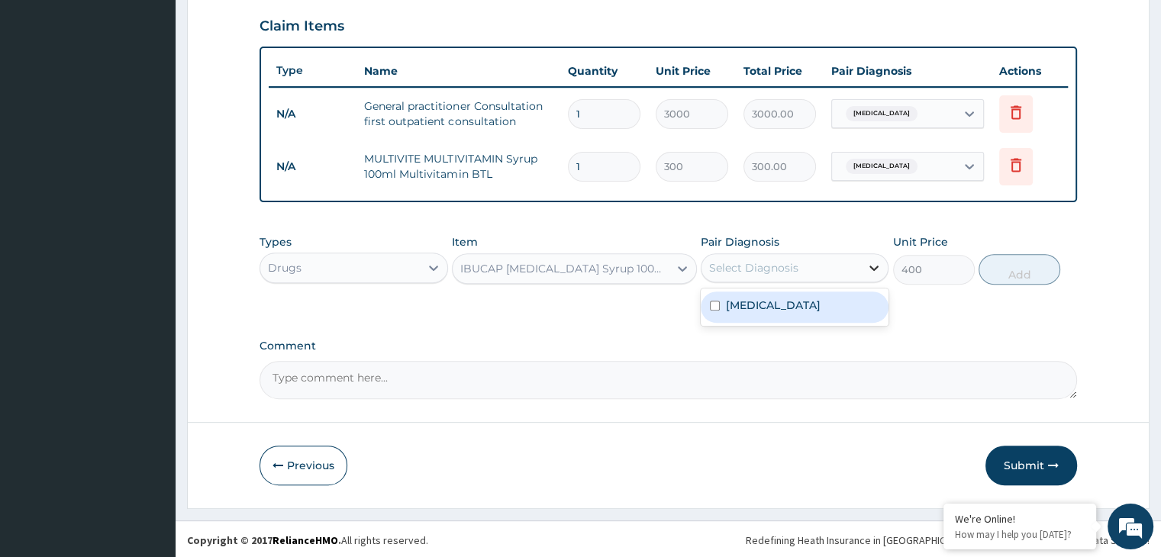
click at [872, 260] on icon at bounding box center [873, 267] width 15 height 15
click at [821, 301] on label "[MEDICAL_DATA]" at bounding box center [773, 305] width 95 height 15
checkbox input "true"
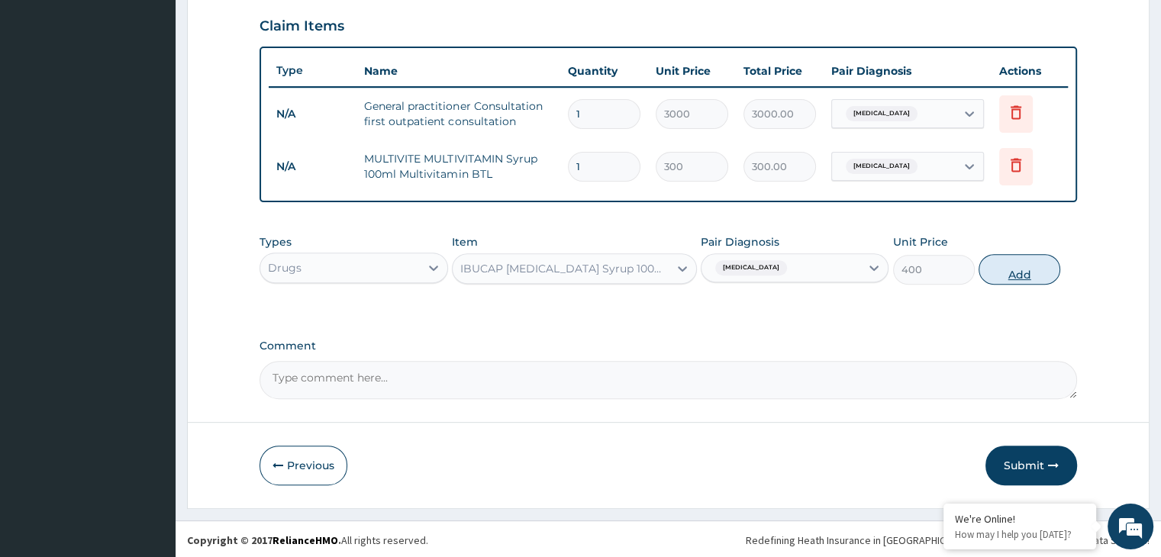
click at [1019, 260] on button "Add" at bounding box center [1020, 269] width 82 height 31
type input "0"
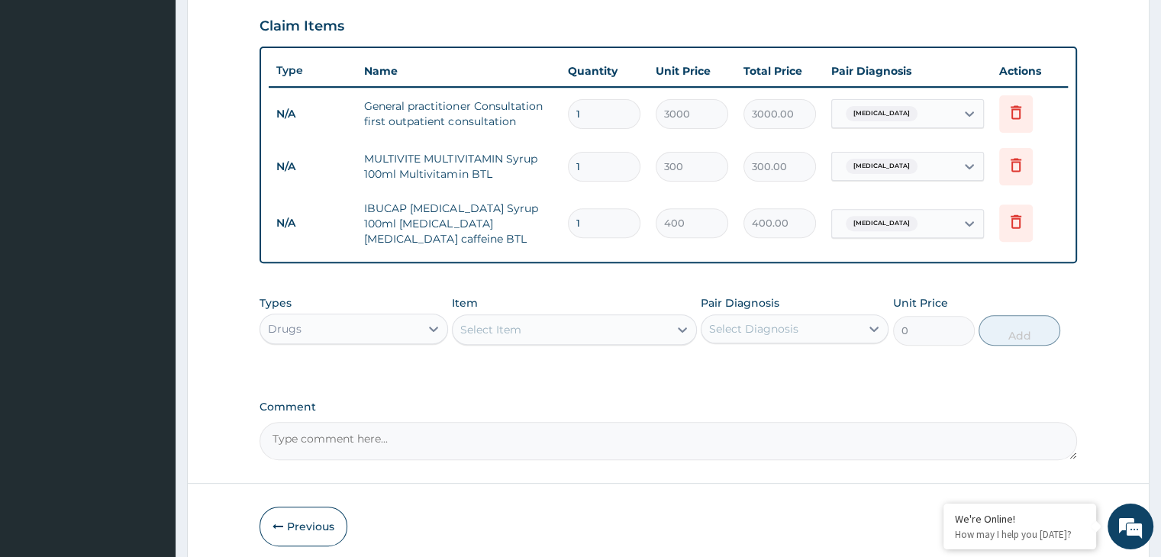
type input "0.00"
type input "3"
type input "1200.00"
type input "3"
click at [598, 163] on input "1" at bounding box center [604, 167] width 73 height 30
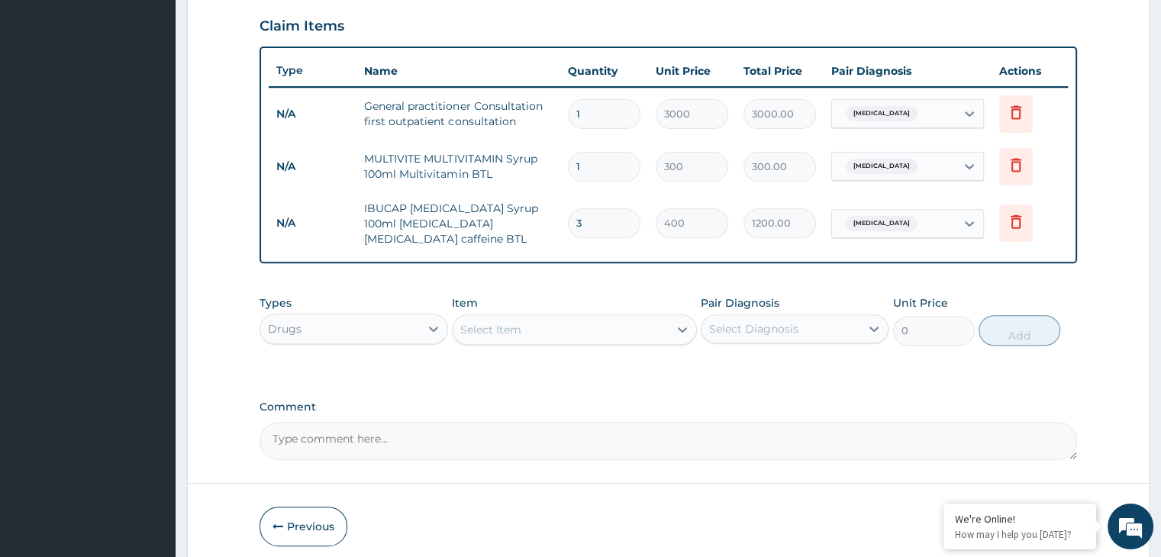
type input "0.00"
type input "1"
type input "300.00"
type input "10"
type input "3000.00"
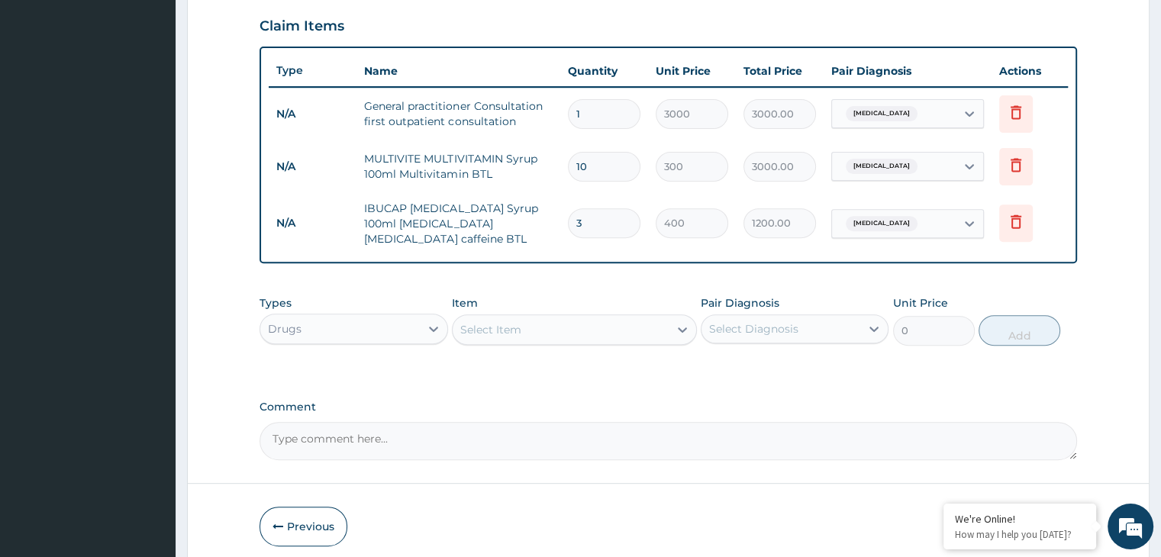
type input "1"
type input "300.00"
click at [593, 217] on input "3" at bounding box center [604, 223] width 73 height 30
type input "0.00"
type input "1"
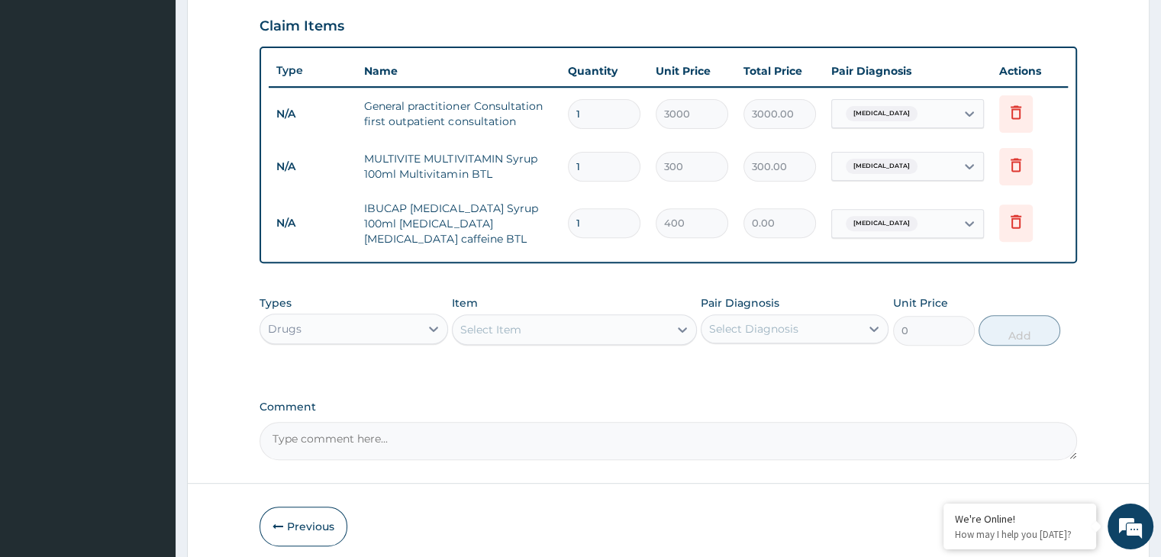
type input "400.00"
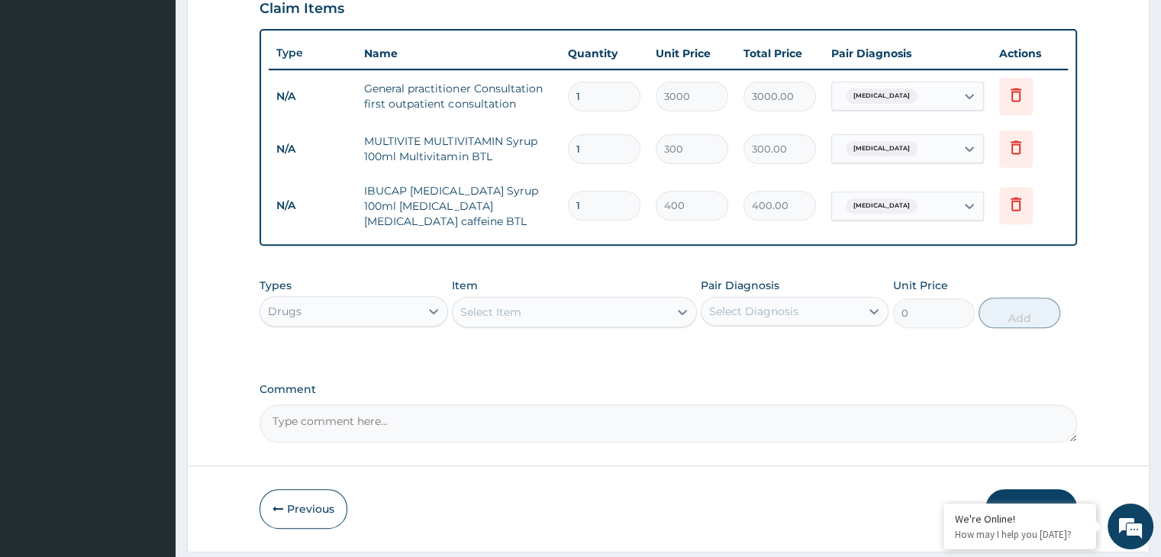
scroll to position [582, 0]
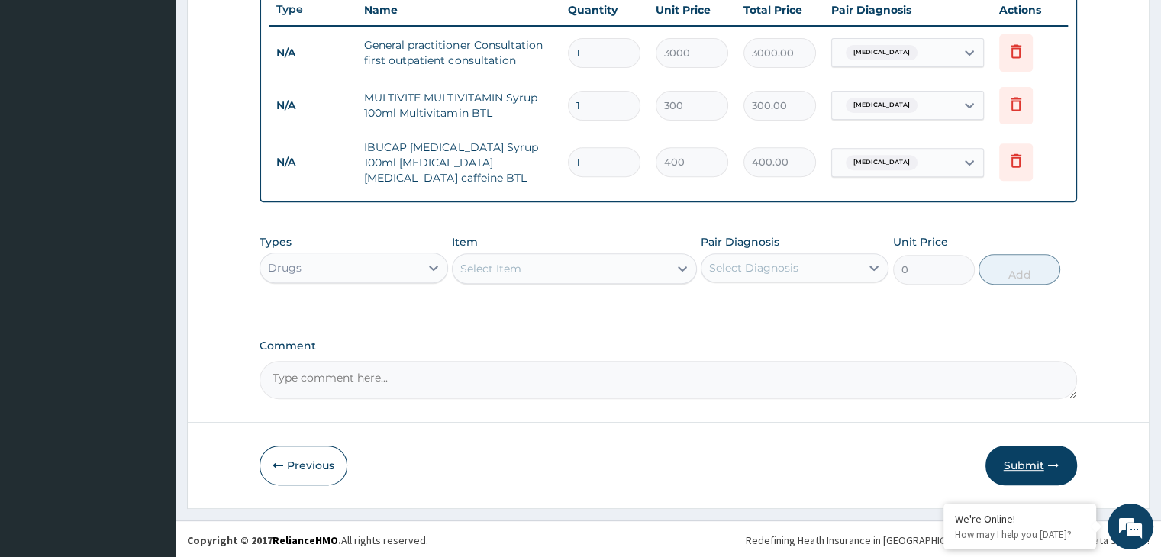
type input "1"
click at [1037, 471] on button "Submit" at bounding box center [1031, 466] width 92 height 40
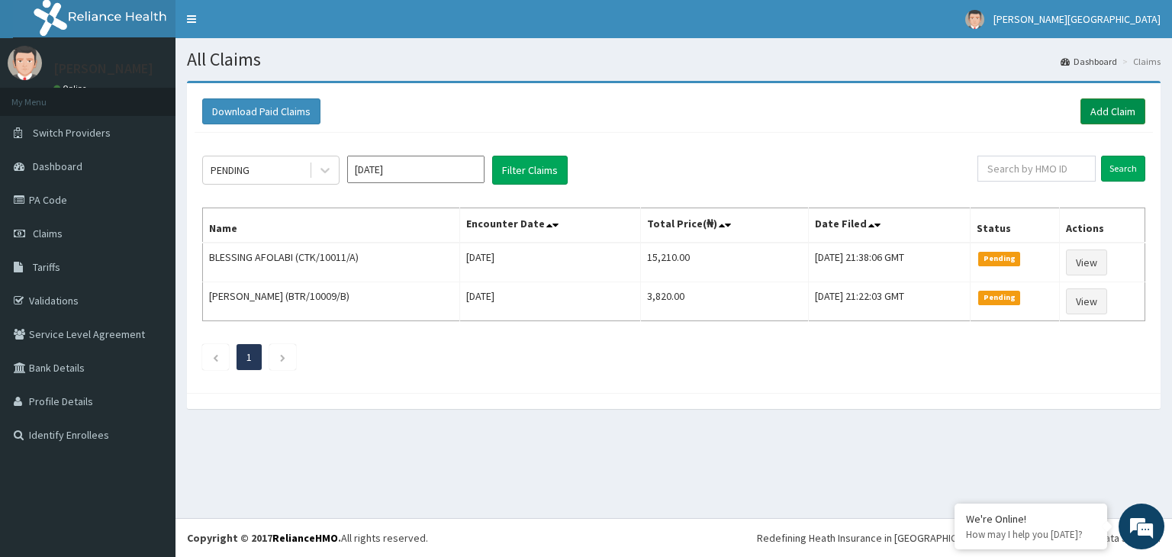
click at [1124, 107] on link "Add Claim" at bounding box center [1113, 111] width 65 height 26
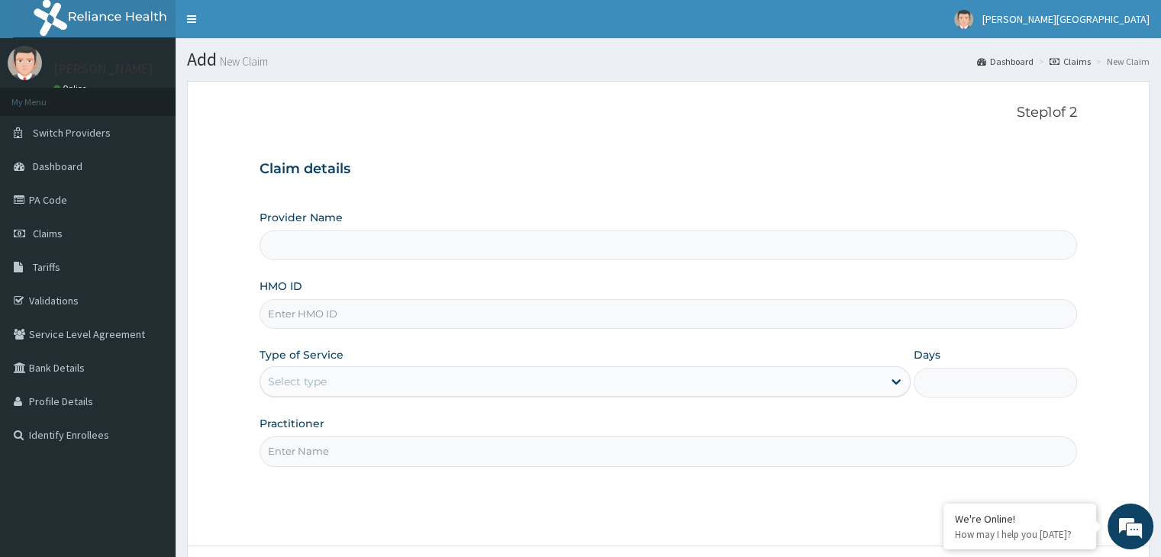
click at [559, 322] on input "HMO ID" at bounding box center [668, 314] width 817 height 30
type input "[GEOGRAPHIC_DATA]"
type input "TDA/10052/A"
click at [513, 379] on div "Select type" at bounding box center [571, 381] width 622 height 24
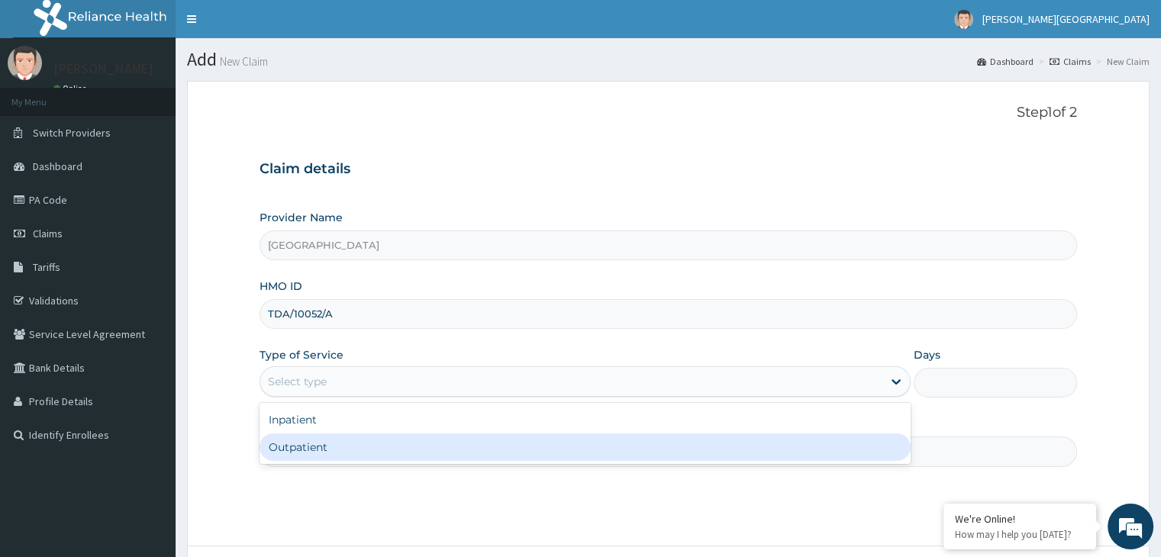
click at [480, 443] on div "Outpatient" at bounding box center [585, 447] width 651 height 27
type input "1"
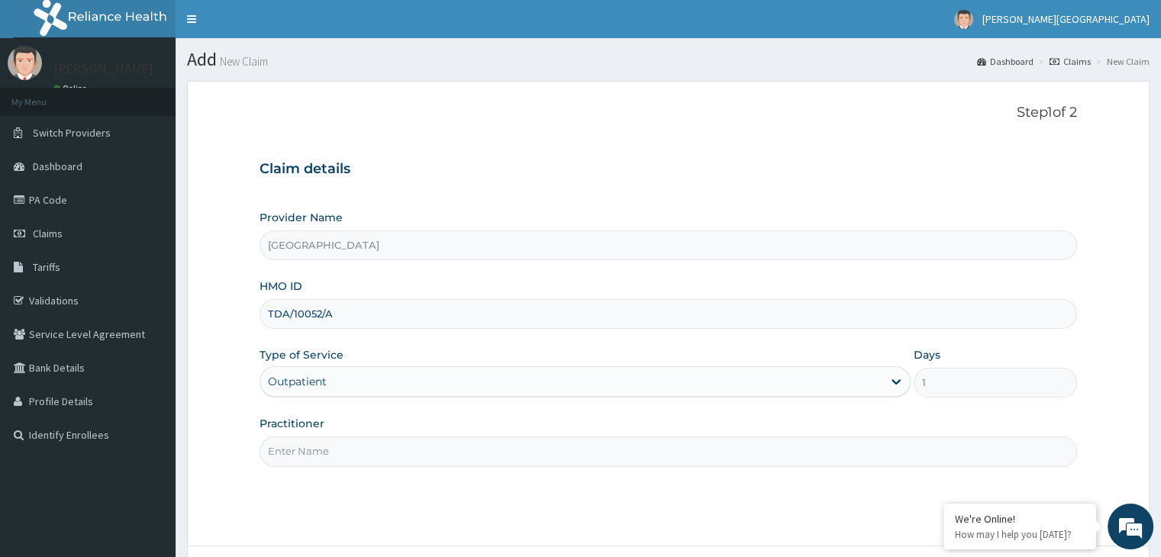
click at [464, 460] on input "Practitioner" at bounding box center [668, 452] width 817 height 30
type input "[PERSON_NAME]"
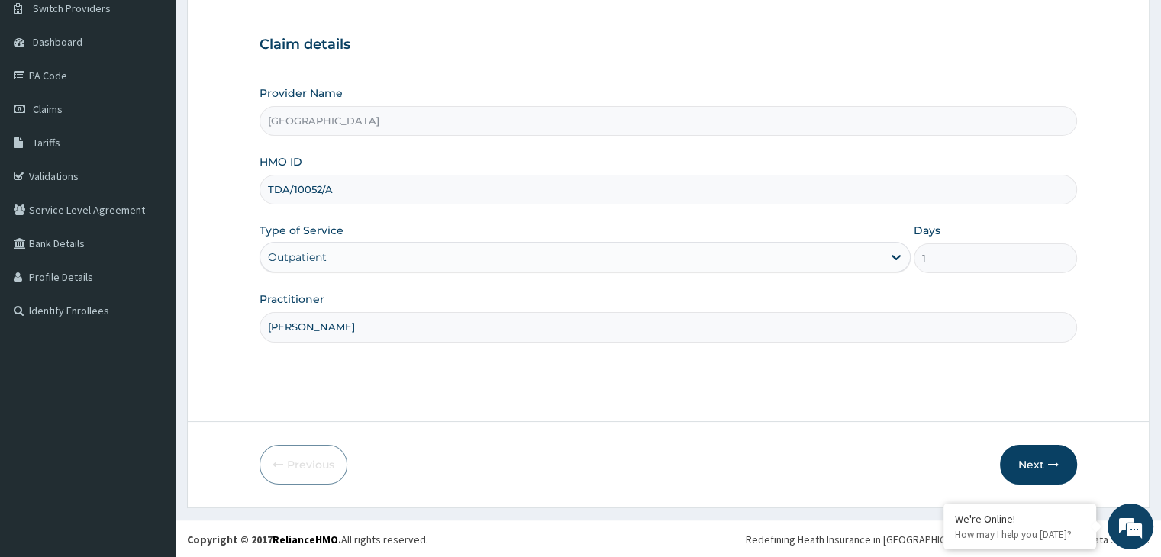
scroll to position [125, 0]
click at [1052, 463] on icon "button" at bounding box center [1053, 464] width 11 height 11
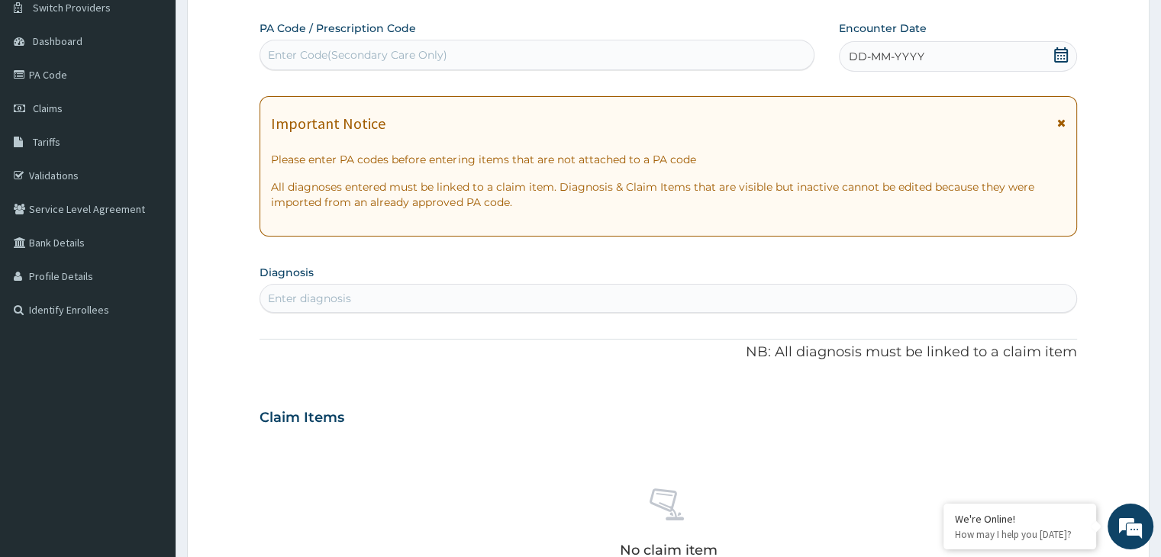
click at [1067, 53] on icon at bounding box center [1061, 54] width 14 height 15
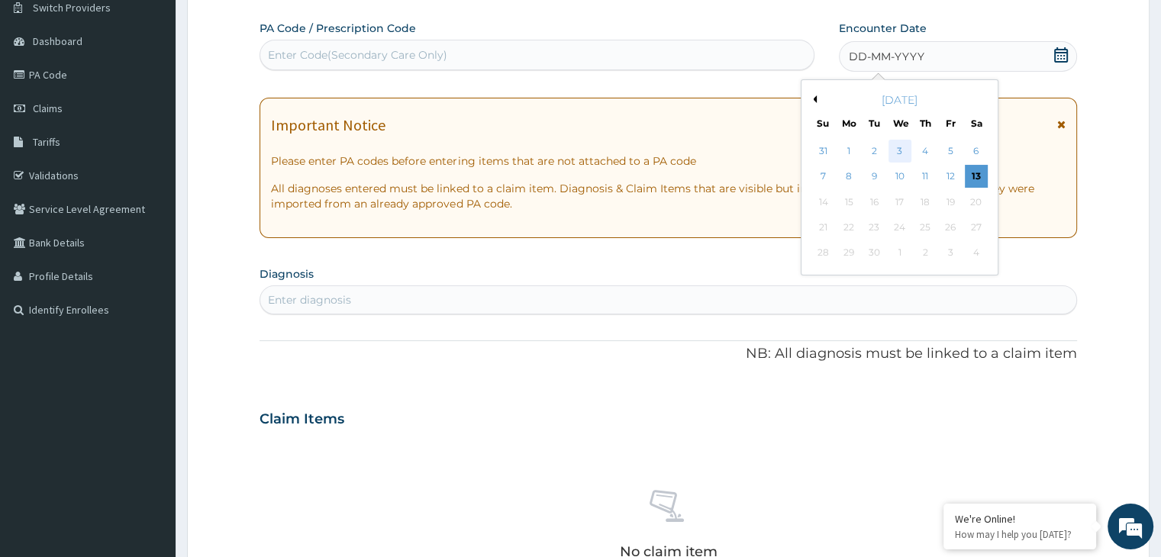
click at [901, 153] on div "3" at bounding box center [900, 151] width 23 height 23
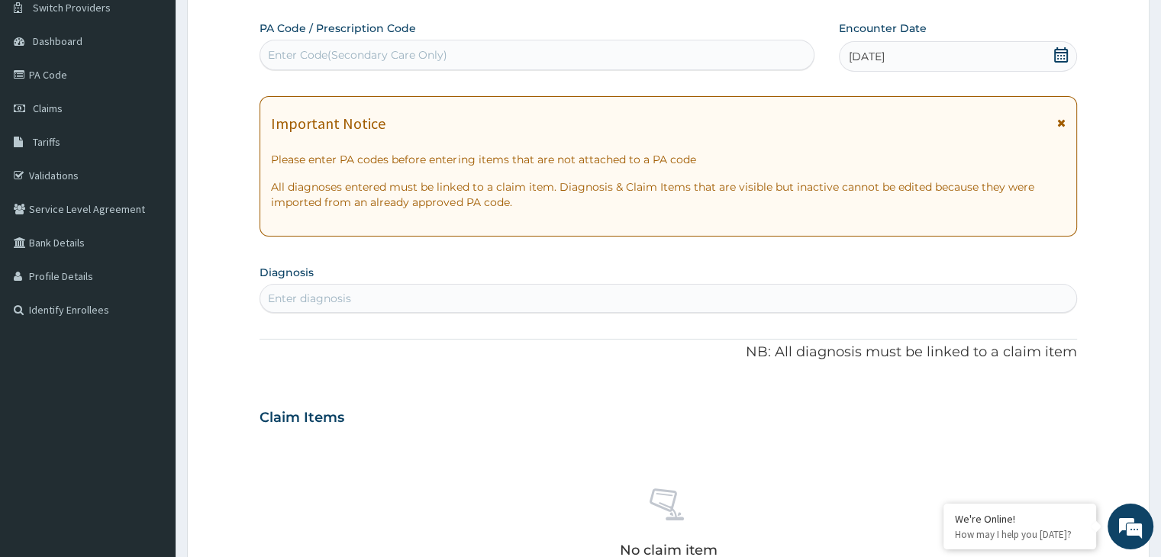
click at [569, 297] on div "Enter diagnosis" at bounding box center [667, 298] width 815 height 24
type input "PEPT"
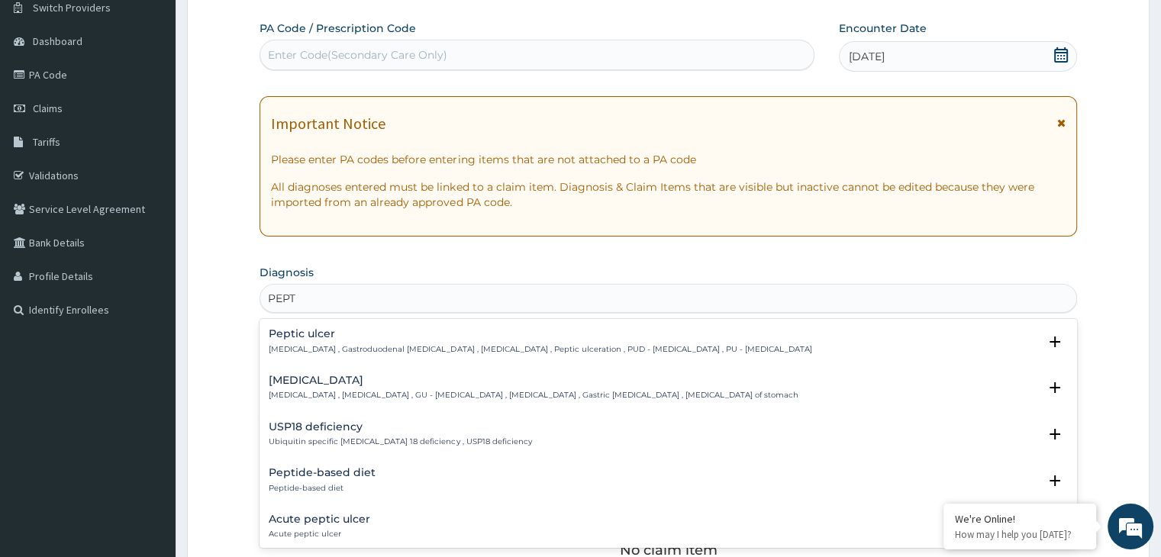
click at [461, 344] on p "[MEDICAL_DATA] , Gastroduodenal [MEDICAL_DATA] , [MEDICAL_DATA] , Peptic ulcera…" at bounding box center [540, 349] width 543 height 11
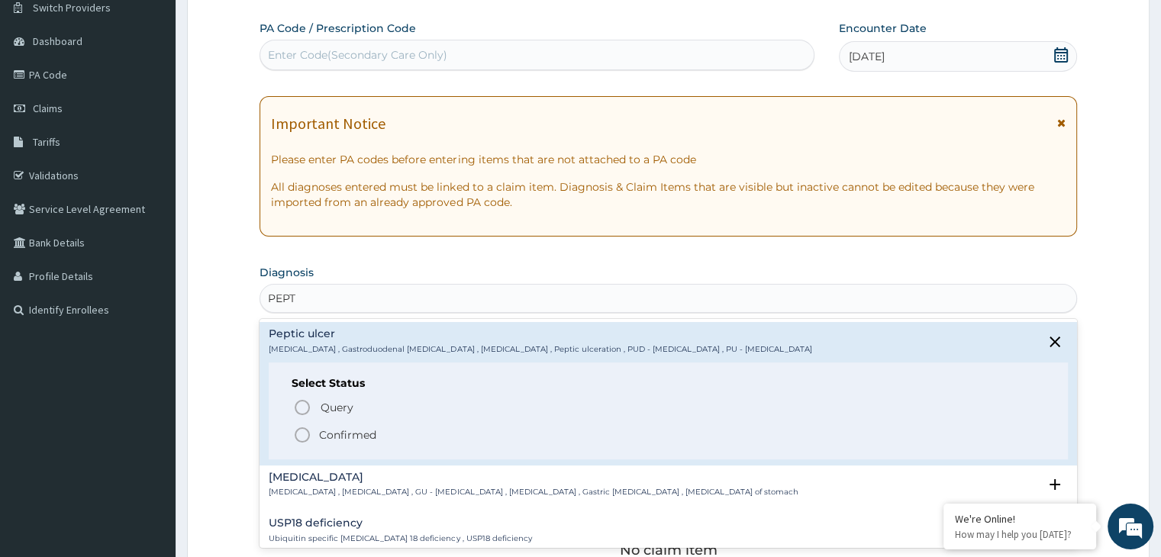
click at [305, 440] on icon "status option filled" at bounding box center [302, 435] width 18 height 18
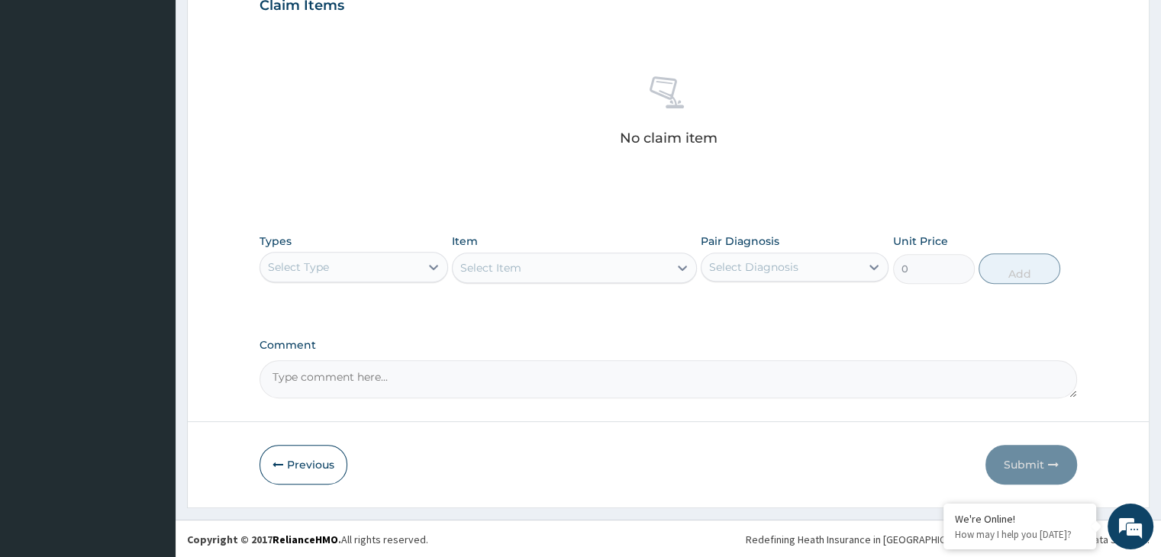
scroll to position [541, 0]
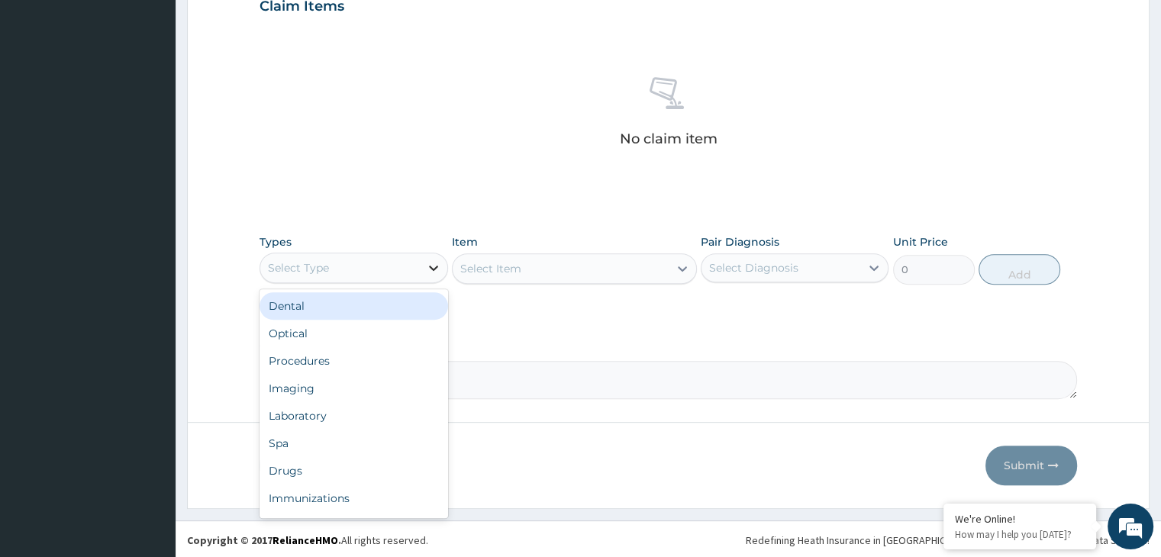
click at [443, 272] on div at bounding box center [433, 267] width 27 height 27
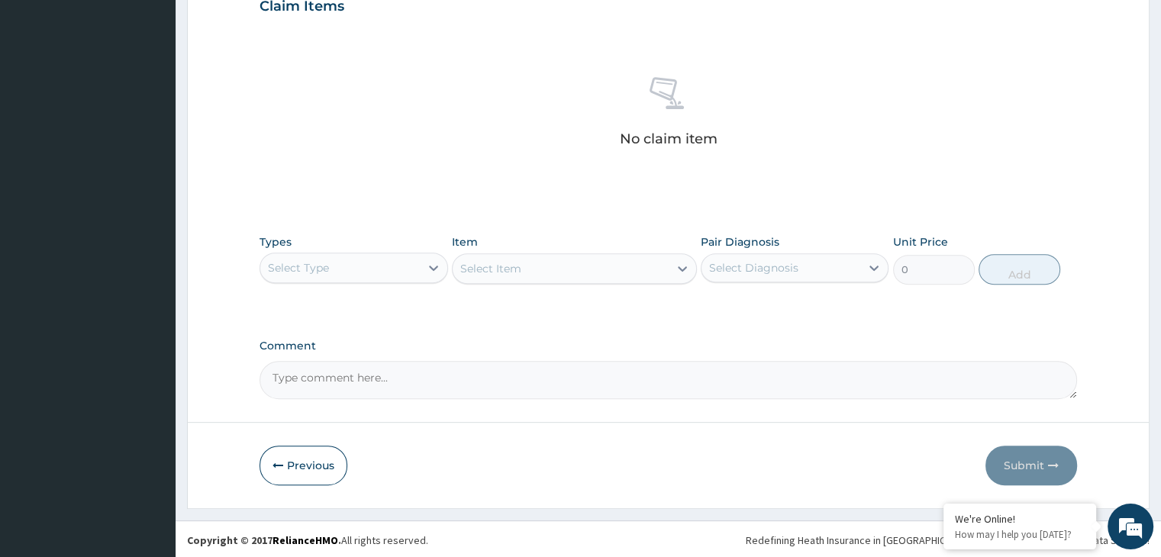
drag, startPoint x: 443, startPoint y: 272, endPoint x: 418, endPoint y: 269, distance: 24.5
click at [418, 269] on div "Select Type" at bounding box center [354, 268] width 188 height 31
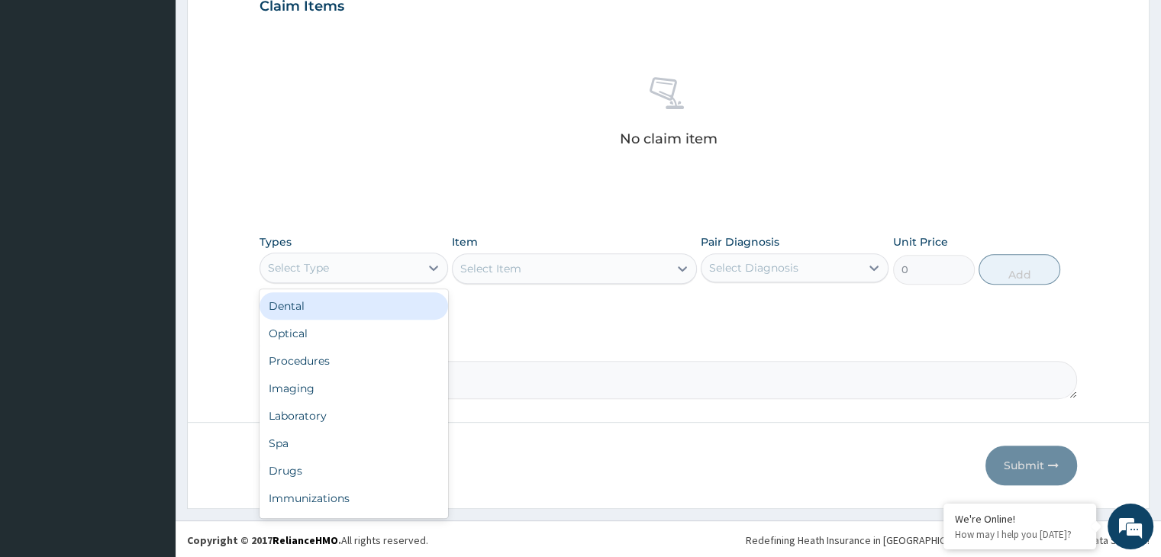
click at [418, 269] on div "Select Type" at bounding box center [339, 268] width 159 height 24
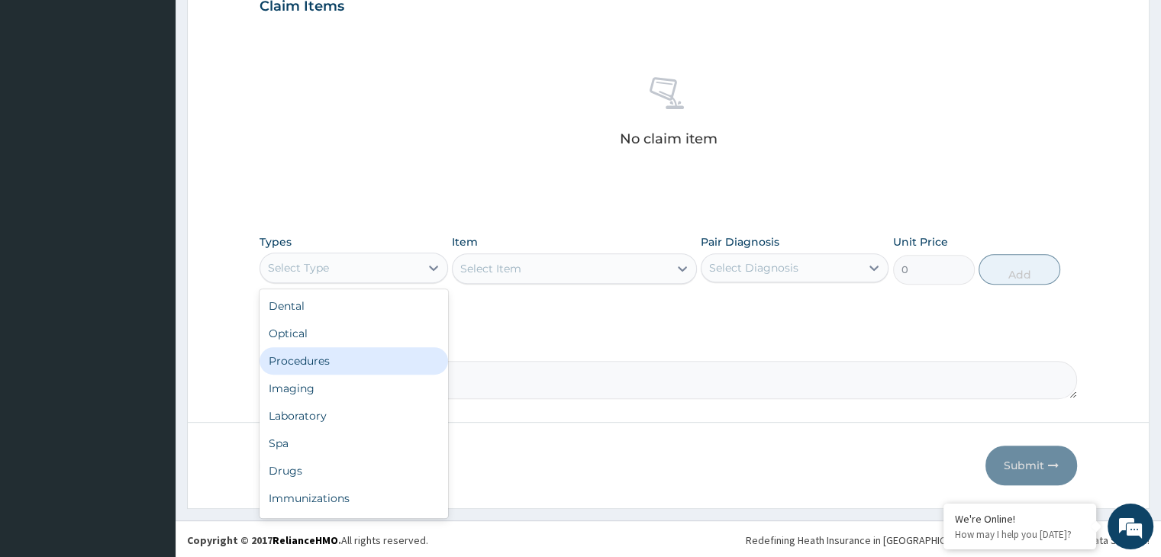
click at [371, 356] on div "Procedures" at bounding box center [354, 360] width 188 height 27
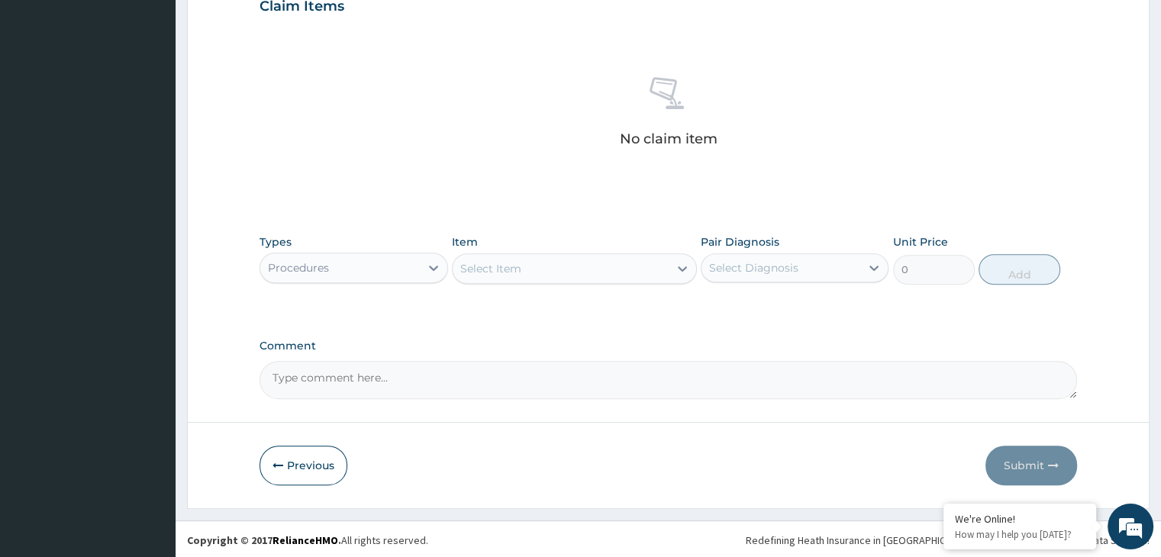
click at [534, 273] on div "Select Item" at bounding box center [561, 268] width 216 height 24
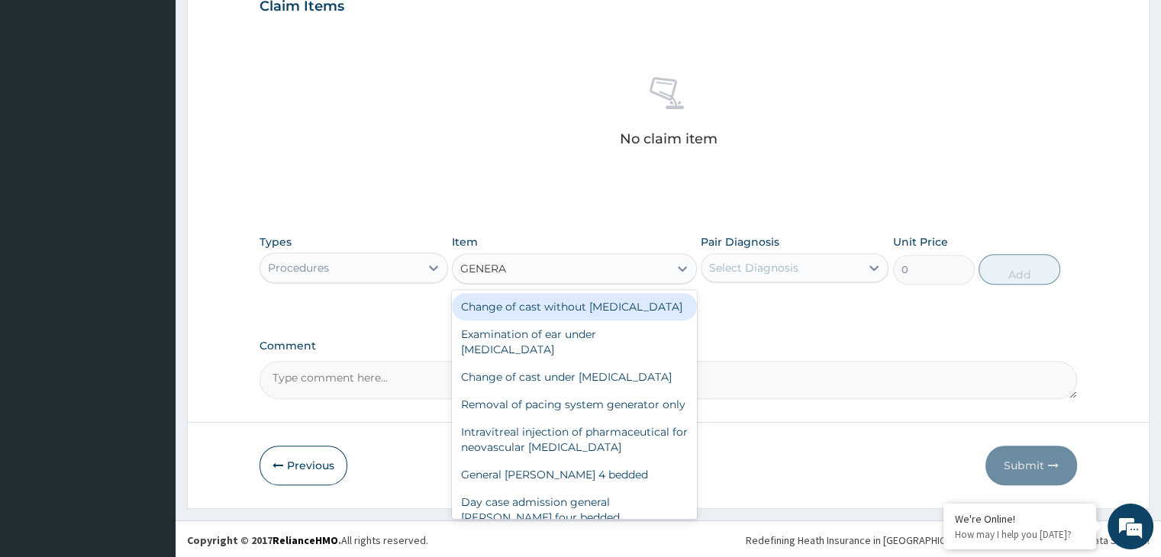
type input "GENERAL"
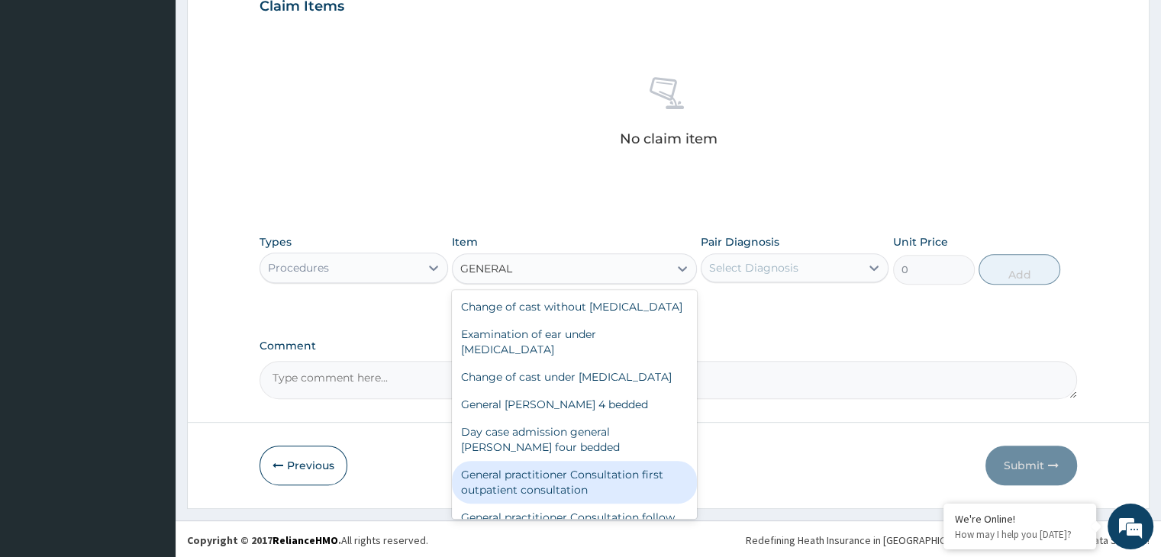
click at [631, 504] on div "General practitioner Consultation first outpatient consultation" at bounding box center [574, 482] width 245 height 43
type input "3000"
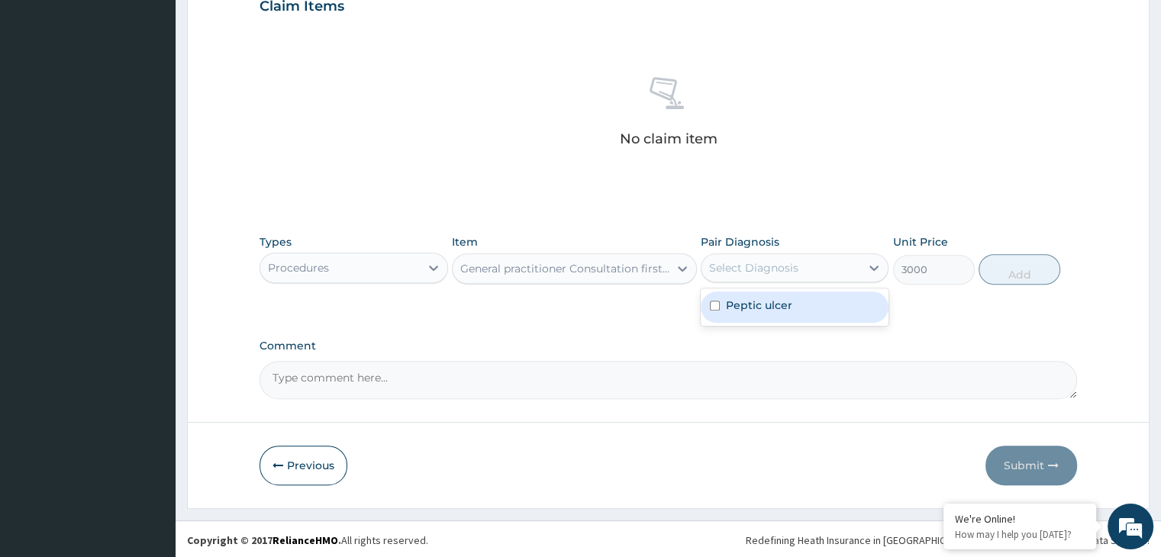
click at [850, 270] on div "Select Diagnosis" at bounding box center [781, 268] width 159 height 24
click at [827, 306] on div "Peptic ulcer" at bounding box center [795, 307] width 188 height 31
checkbox input "true"
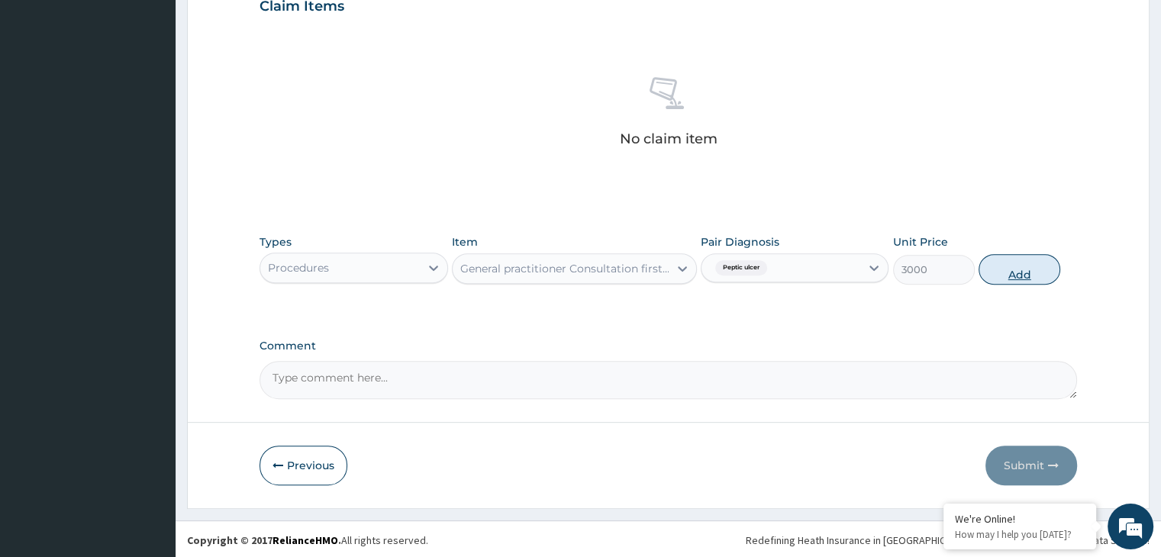
click at [1021, 273] on button "Add" at bounding box center [1020, 269] width 82 height 31
type input "0"
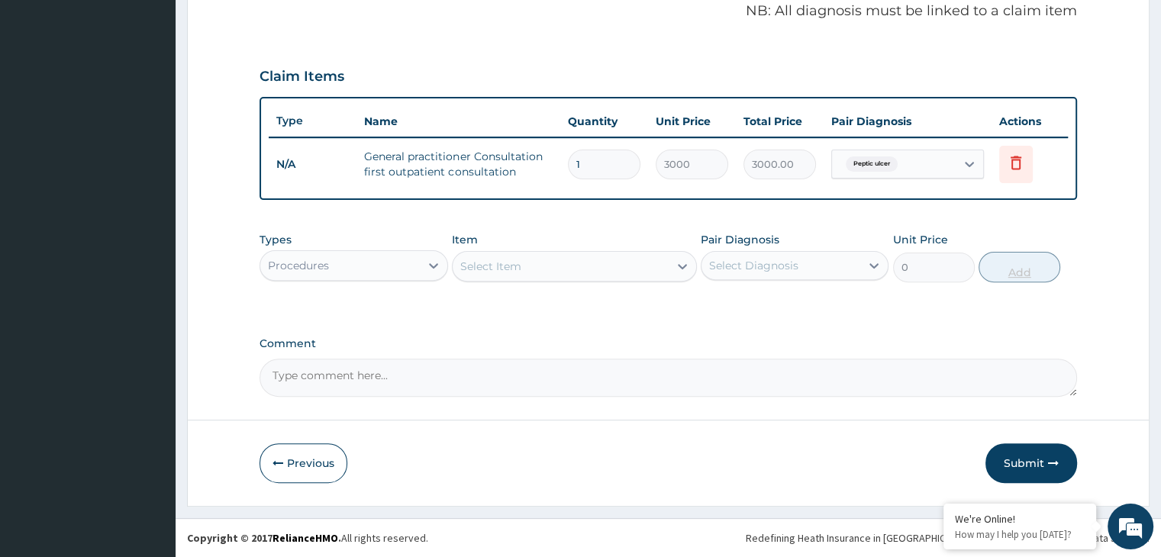
scroll to position [469, 0]
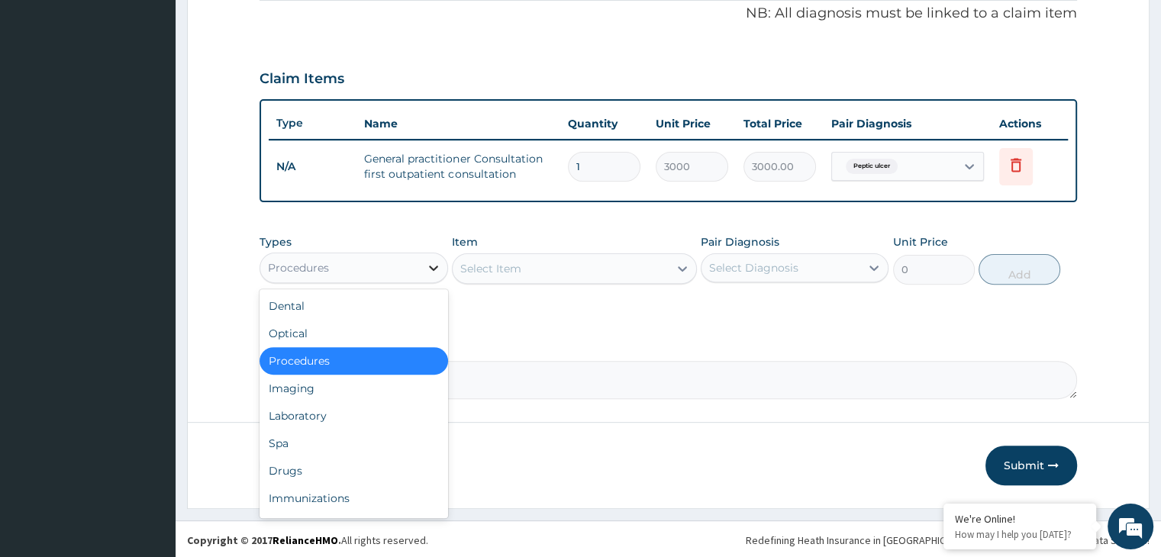
click at [434, 267] on icon at bounding box center [433, 268] width 9 height 5
click at [366, 421] on div "Laboratory" at bounding box center [354, 415] width 188 height 27
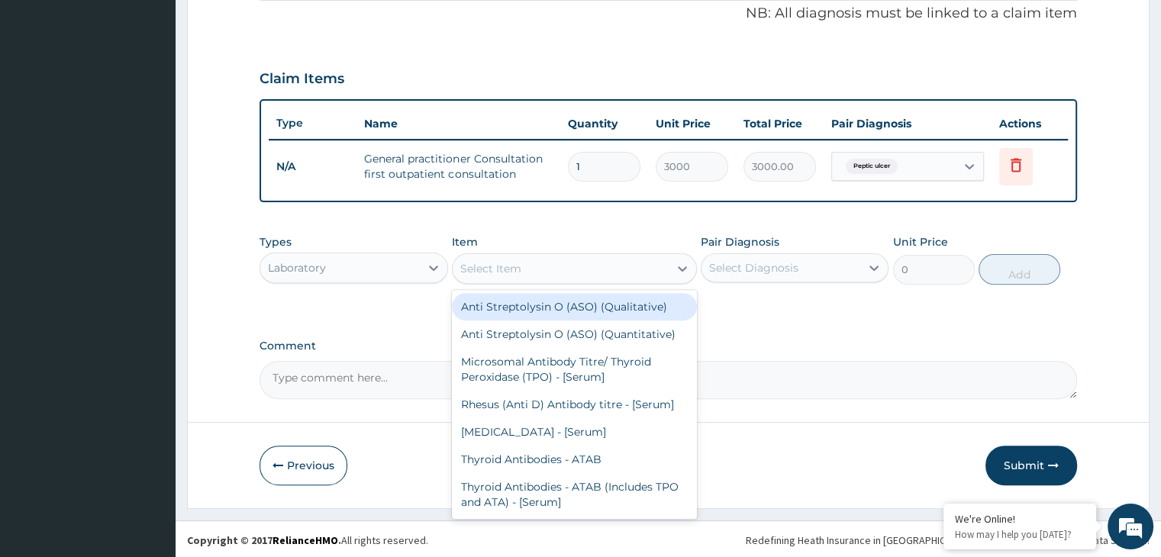
click at [624, 269] on div "Select Item" at bounding box center [561, 268] width 216 height 24
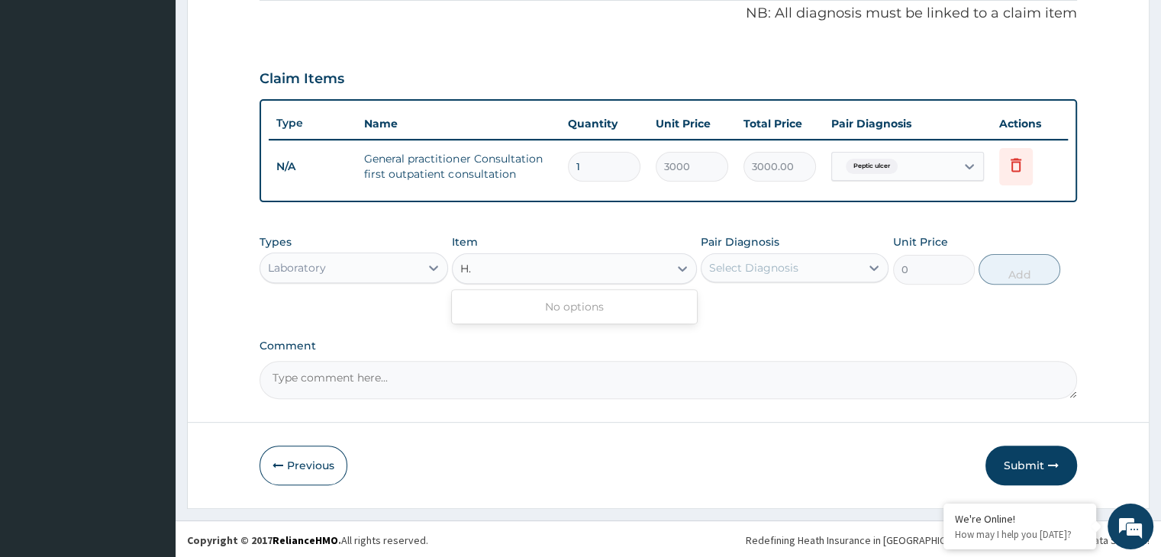
type input "H"
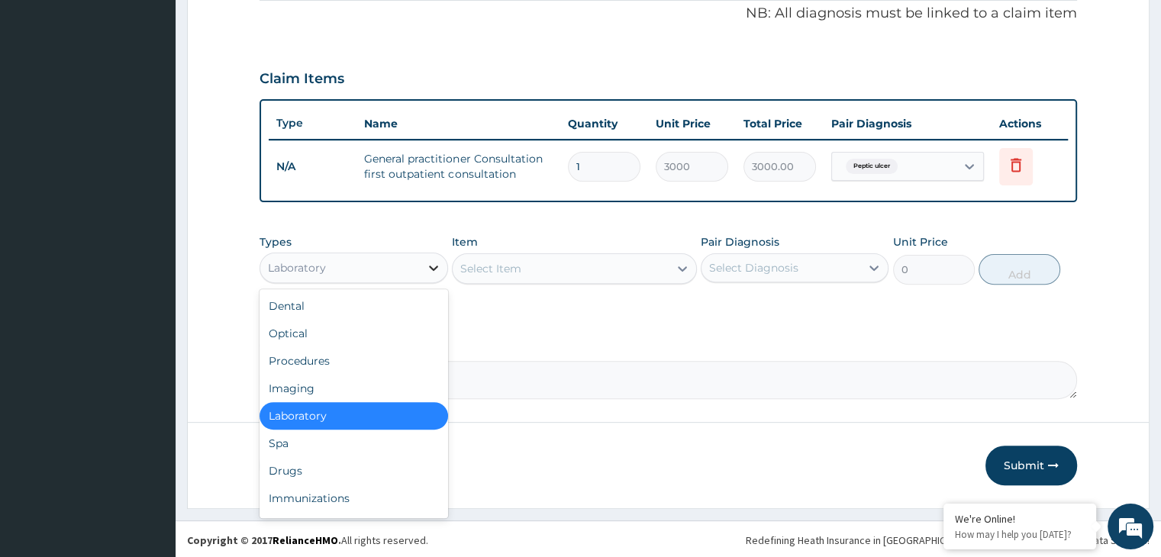
click at [436, 266] on icon at bounding box center [433, 268] width 9 height 5
click at [363, 358] on div "Procedures" at bounding box center [354, 360] width 188 height 27
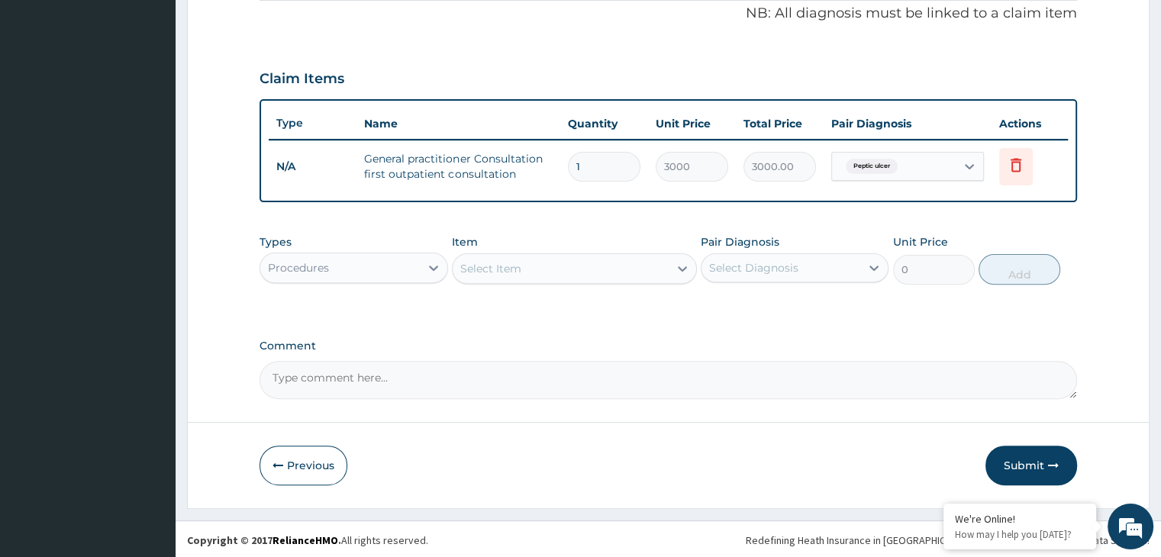
click at [569, 268] on div "Select Item" at bounding box center [561, 268] width 216 height 24
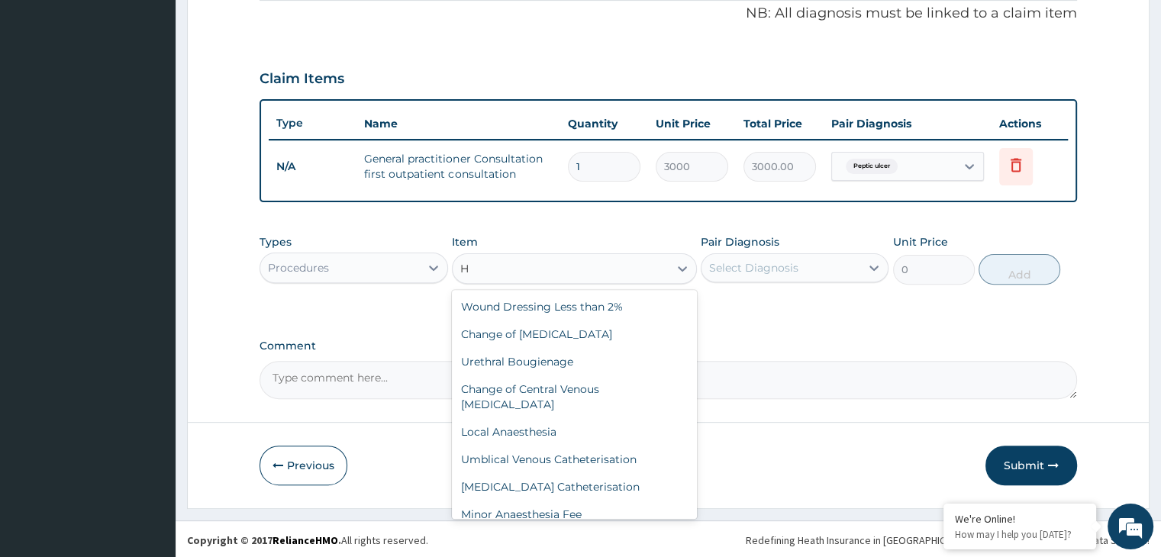
type input "H"
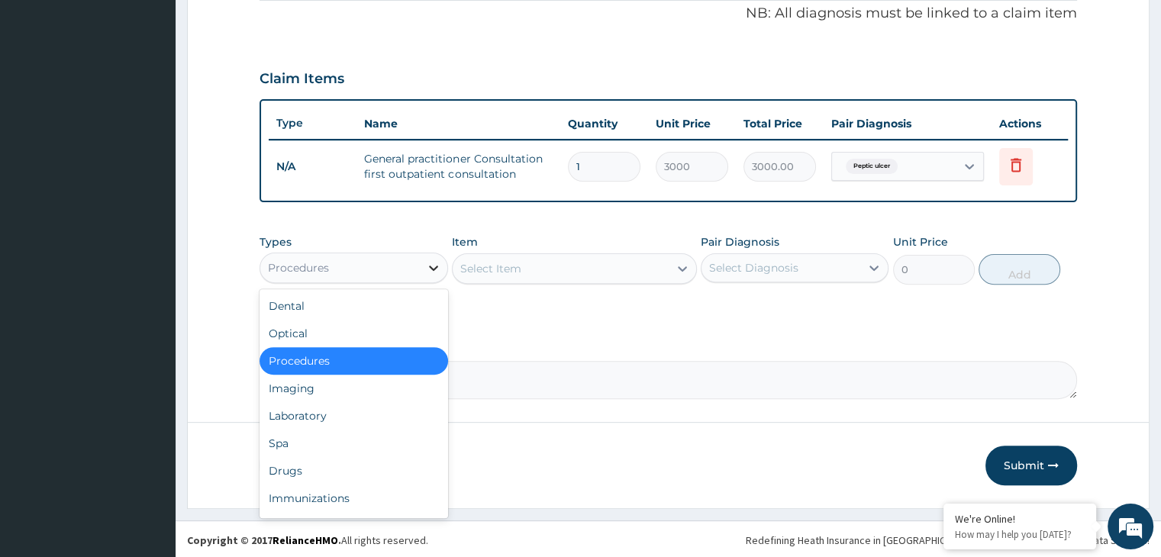
click at [427, 254] on div at bounding box center [433, 267] width 27 height 27
click at [345, 422] on div "Laboratory" at bounding box center [354, 415] width 188 height 27
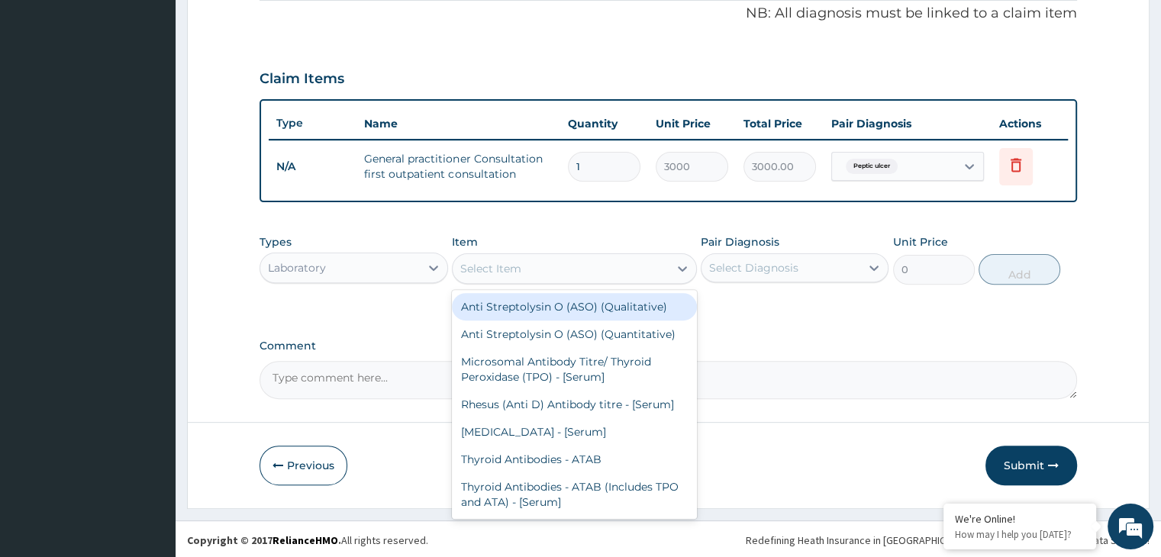
click at [624, 271] on div "Select Item" at bounding box center [561, 268] width 216 height 24
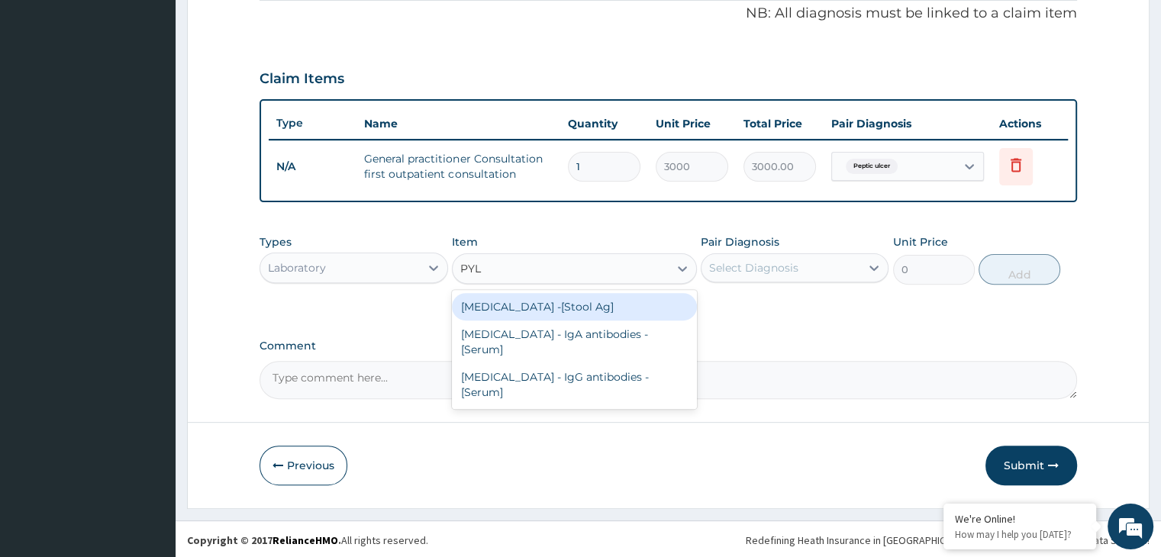
type input "PYLO"
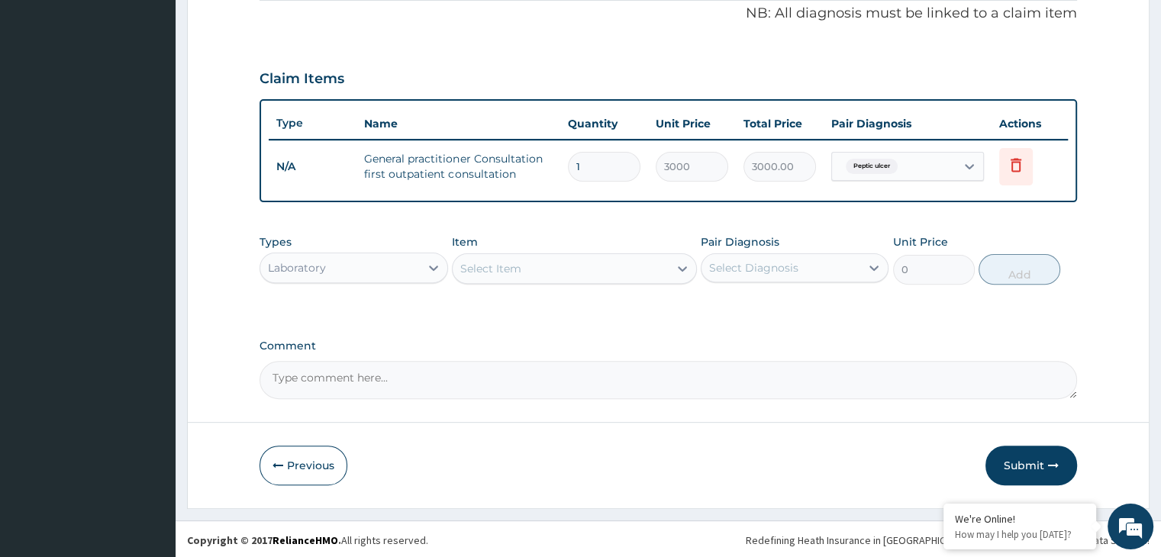
drag, startPoint x: 624, startPoint y: 271, endPoint x: 605, endPoint y: 273, distance: 20.0
click at [605, 273] on div "Select Item" at bounding box center [561, 268] width 216 height 24
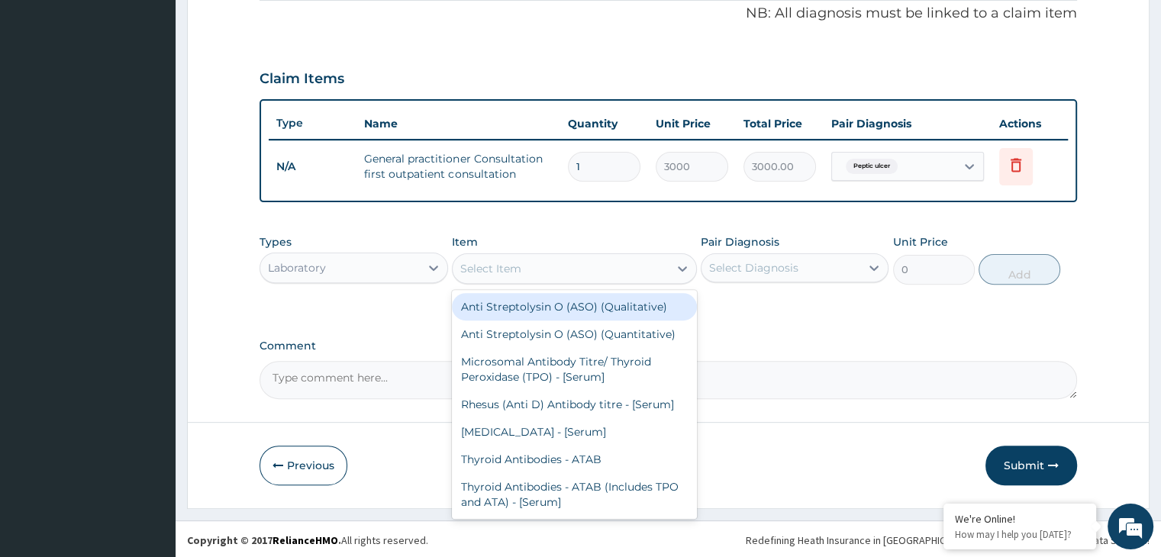
click at [605, 273] on div "Select Item" at bounding box center [561, 268] width 216 height 24
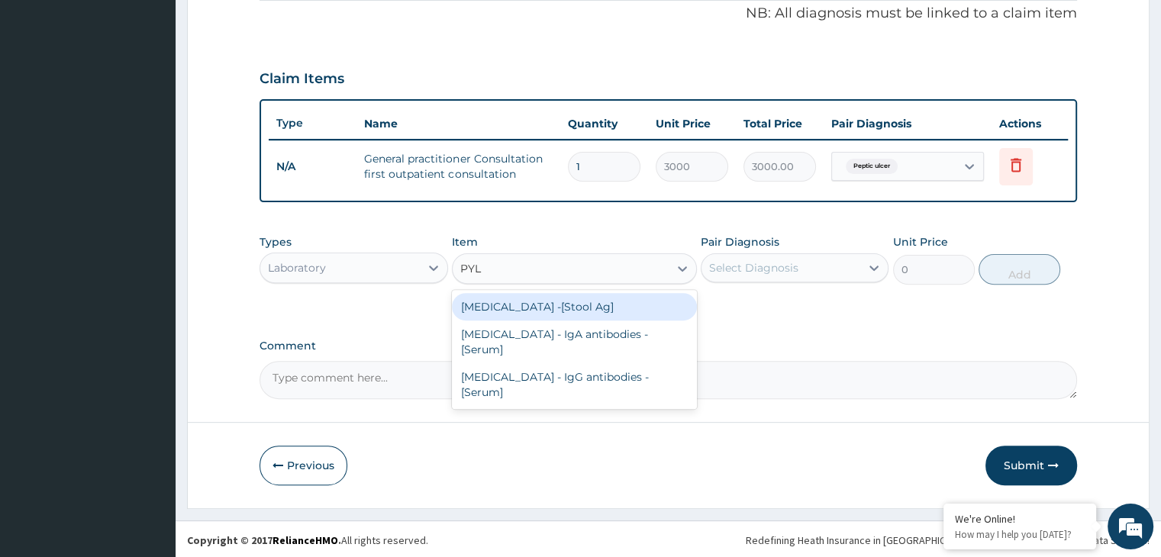
type input "PYLO"
click at [629, 301] on div "Helicobacter pylori -[Stool Ag]" at bounding box center [574, 306] width 245 height 27
type input "2000"
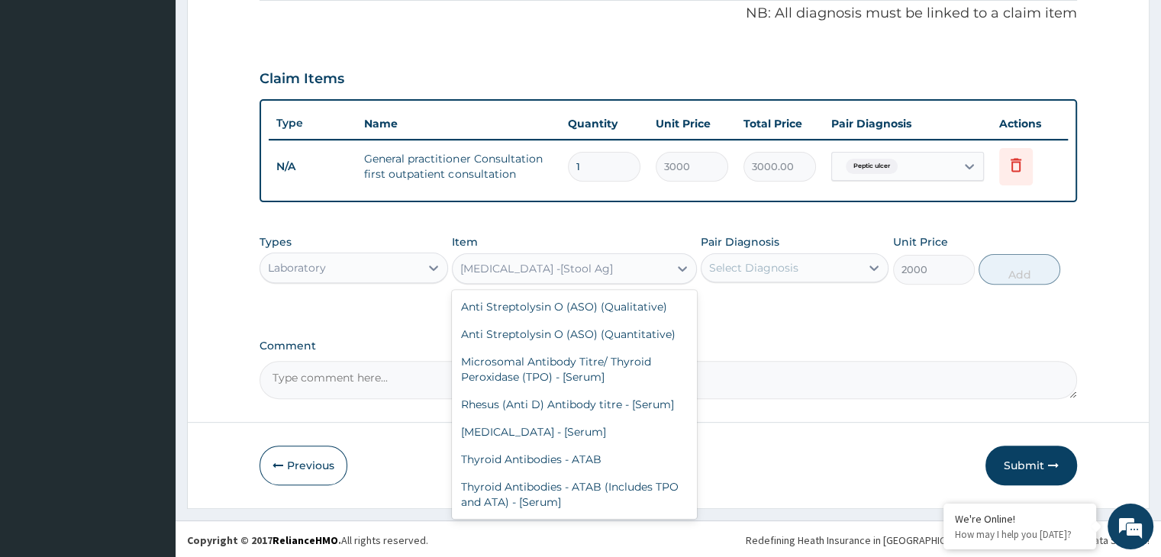
scroll to position [1673, 0]
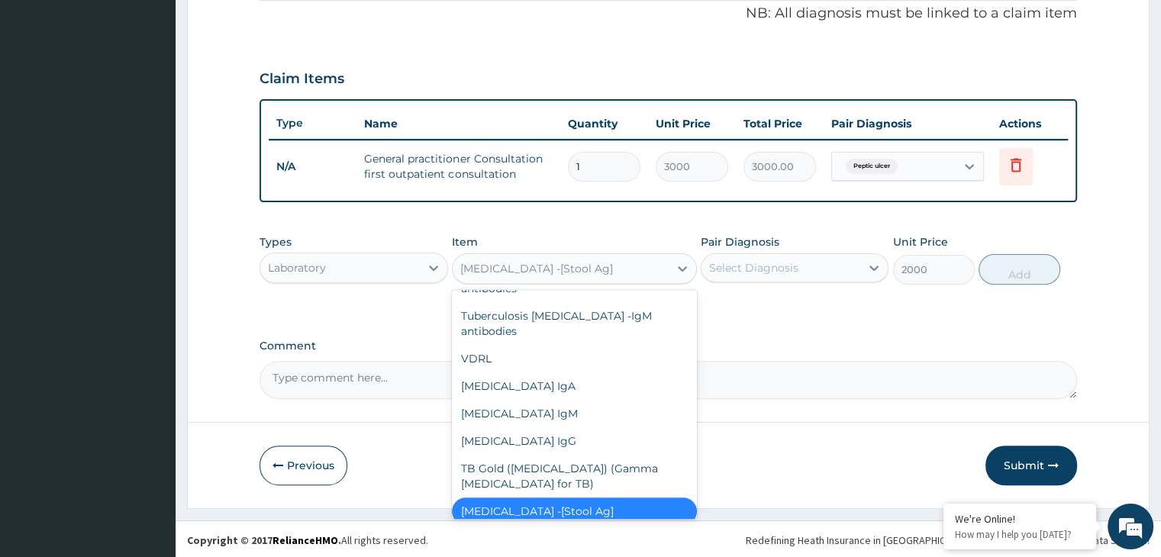
click at [613, 261] on div "[MEDICAL_DATA] -[Stool Ag]" at bounding box center [536, 268] width 153 height 15
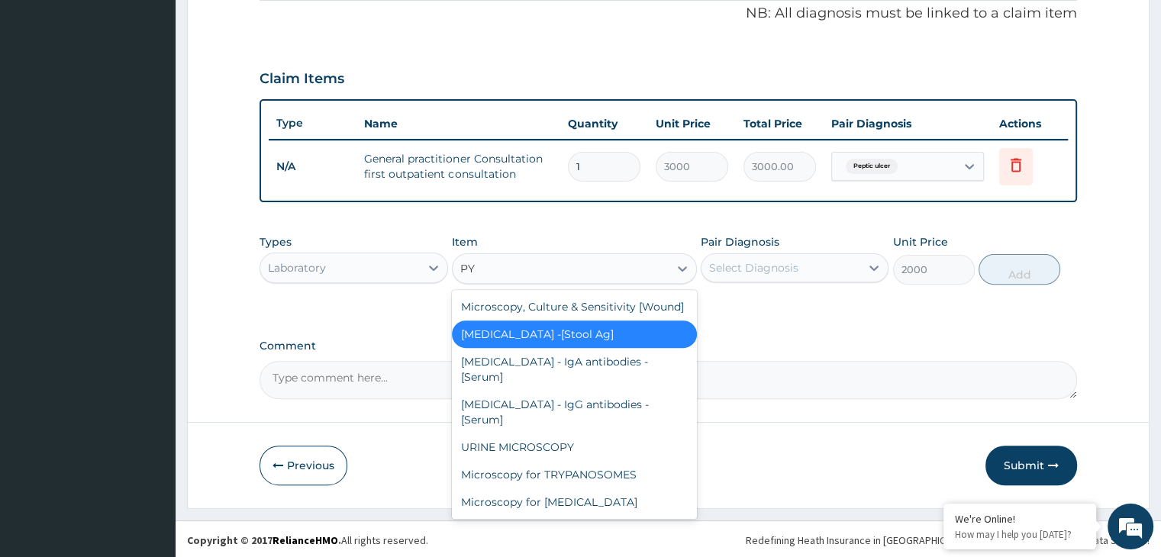
scroll to position [443, 0]
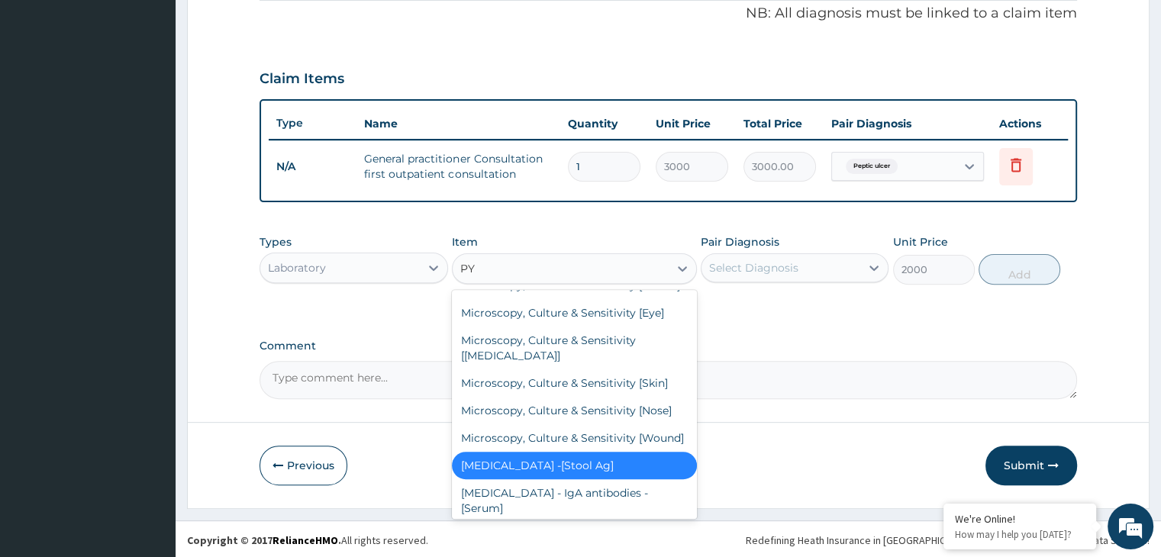
type input "PYL"
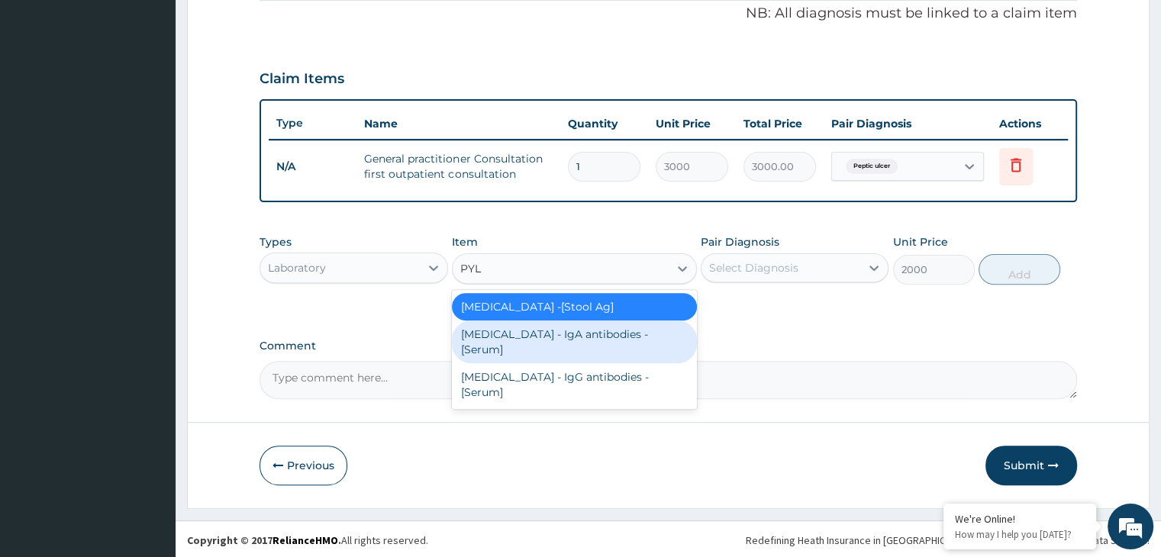
click at [632, 321] on div "[MEDICAL_DATA] - IgA antibodies - [Serum]" at bounding box center [574, 342] width 245 height 43
type input "5500"
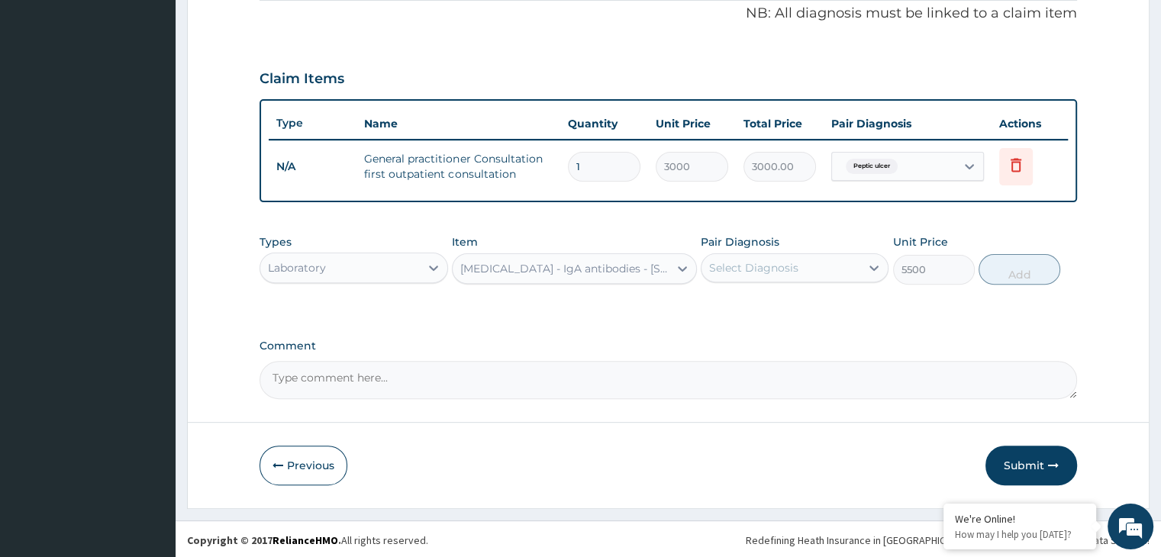
click at [841, 260] on div "Select Diagnosis" at bounding box center [781, 268] width 159 height 24
click at [821, 295] on div "Peptic ulcer" at bounding box center [795, 307] width 188 height 31
checkbox input "true"
click at [1008, 266] on button "Add" at bounding box center [1020, 269] width 82 height 31
type input "0"
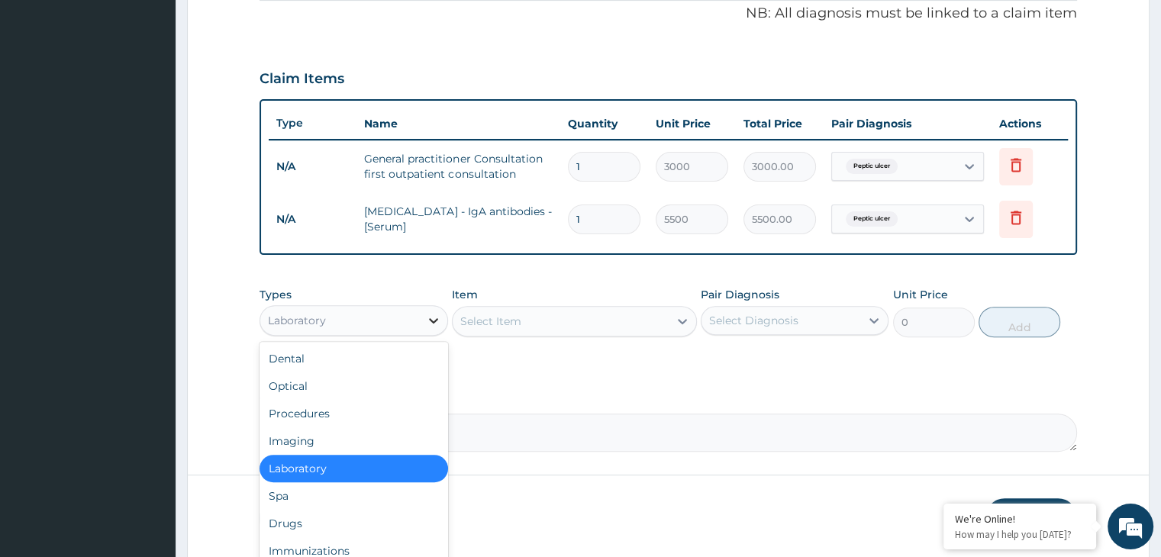
click at [443, 321] on div at bounding box center [433, 320] width 27 height 27
click at [393, 520] on div "Drugs" at bounding box center [354, 523] width 188 height 27
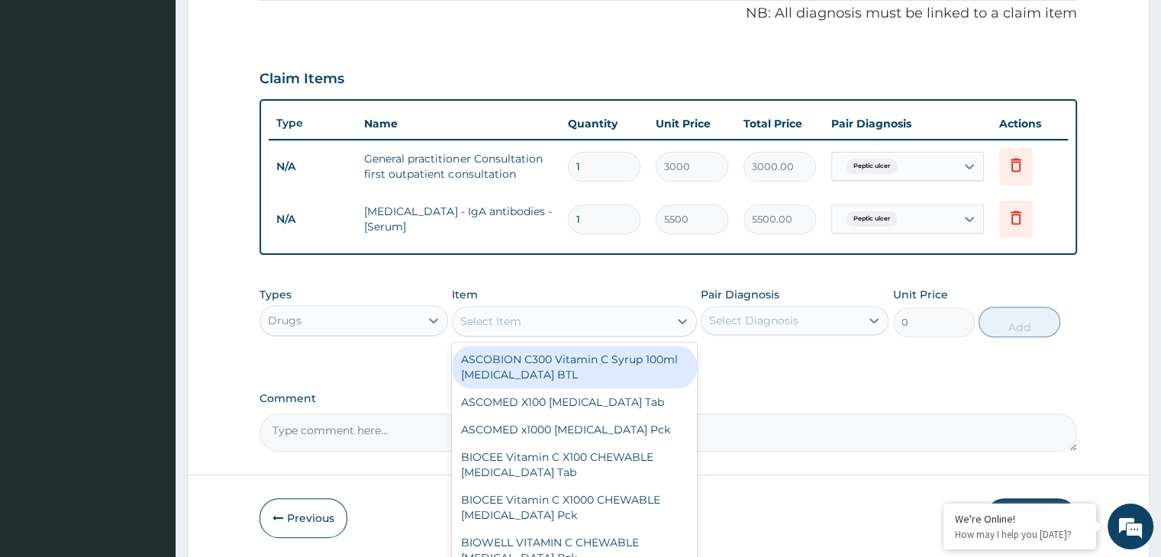
click at [598, 321] on div "Select Item" at bounding box center [561, 321] width 216 height 24
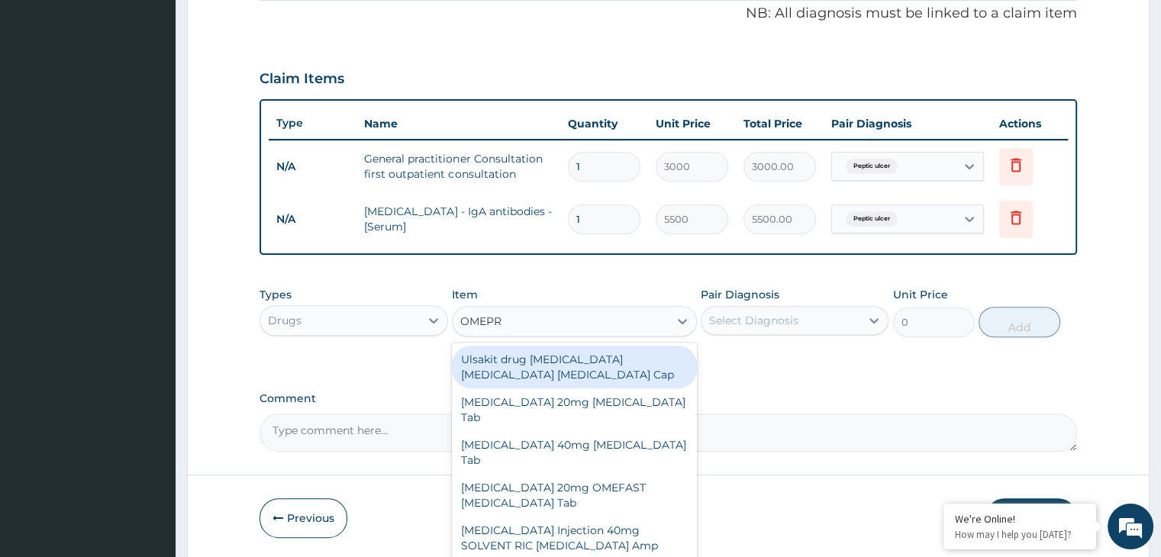
type input "OMEPRA"
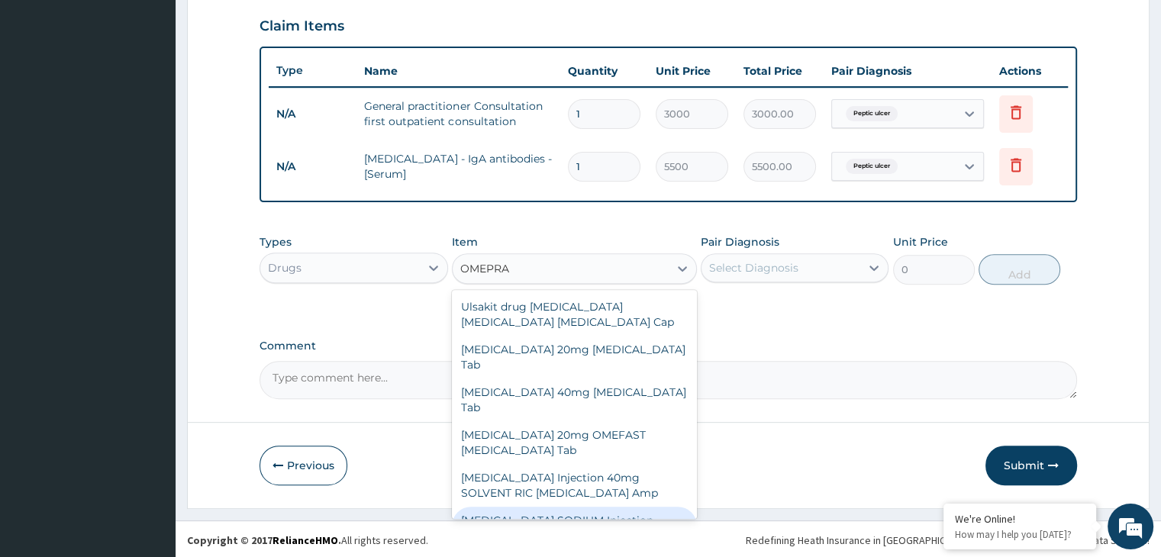
scroll to position [3, 0]
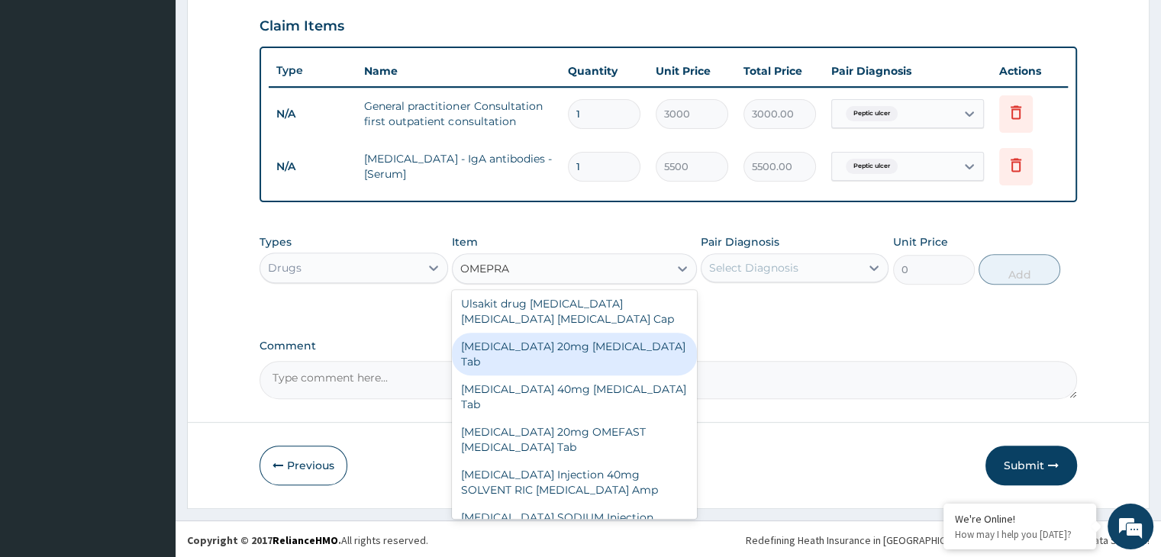
click at [646, 344] on div "[MEDICAL_DATA] 20mg [MEDICAL_DATA] Tab" at bounding box center [574, 354] width 245 height 43
type input "6700"
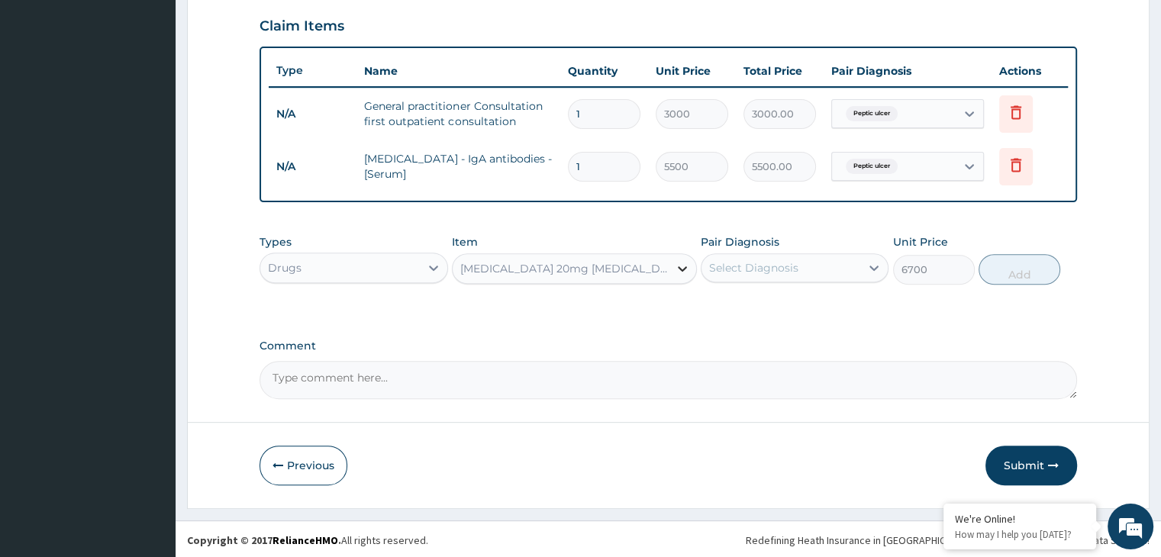
click at [677, 269] on icon at bounding box center [682, 268] width 15 height 15
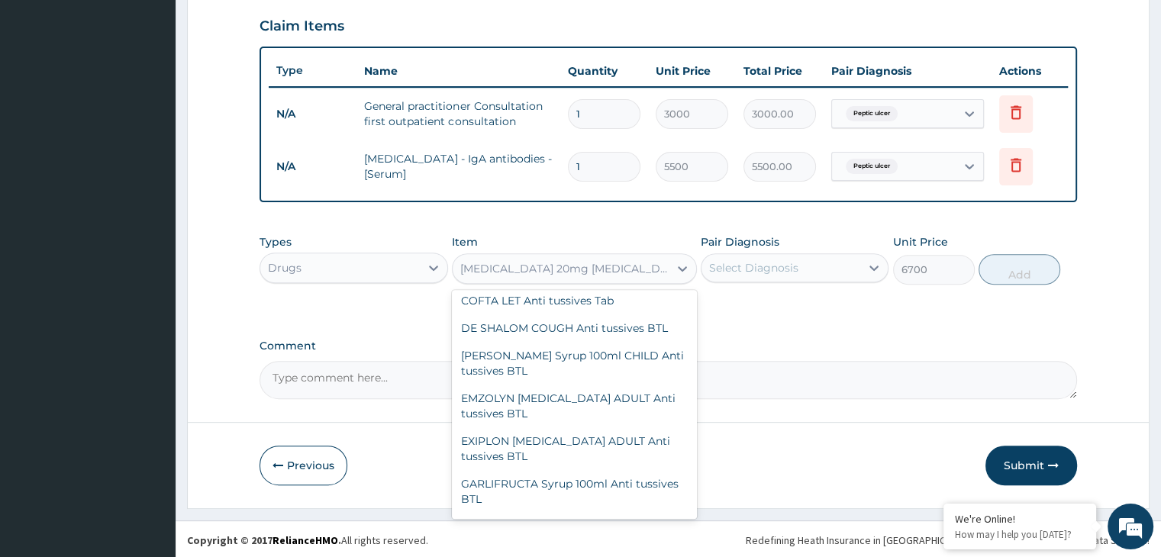
scroll to position [53492, 0]
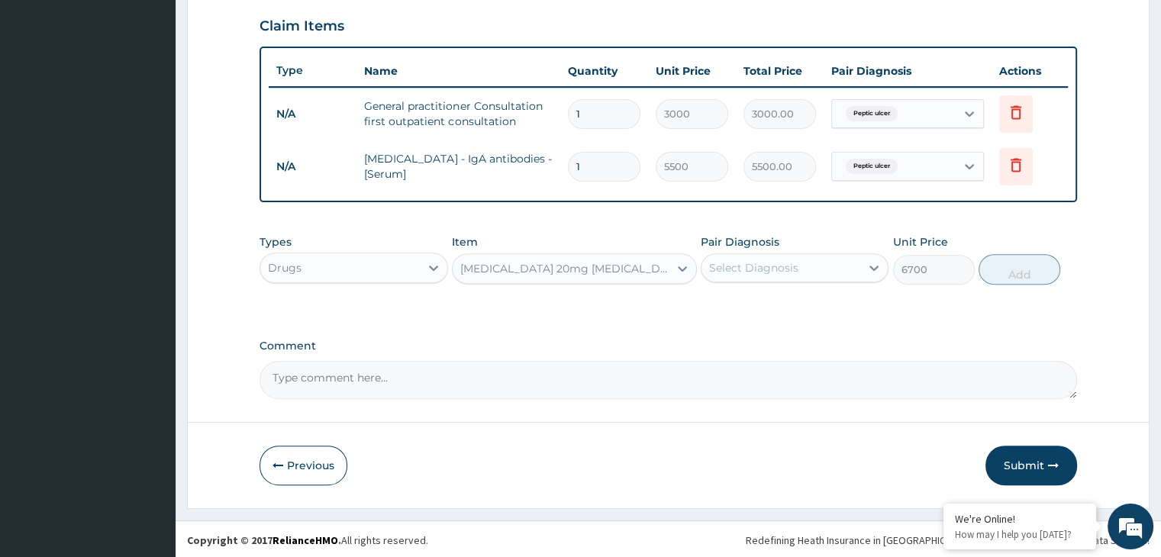
click at [602, 261] on div "[MEDICAL_DATA] 20mg [MEDICAL_DATA] Tab" at bounding box center [565, 268] width 210 height 15
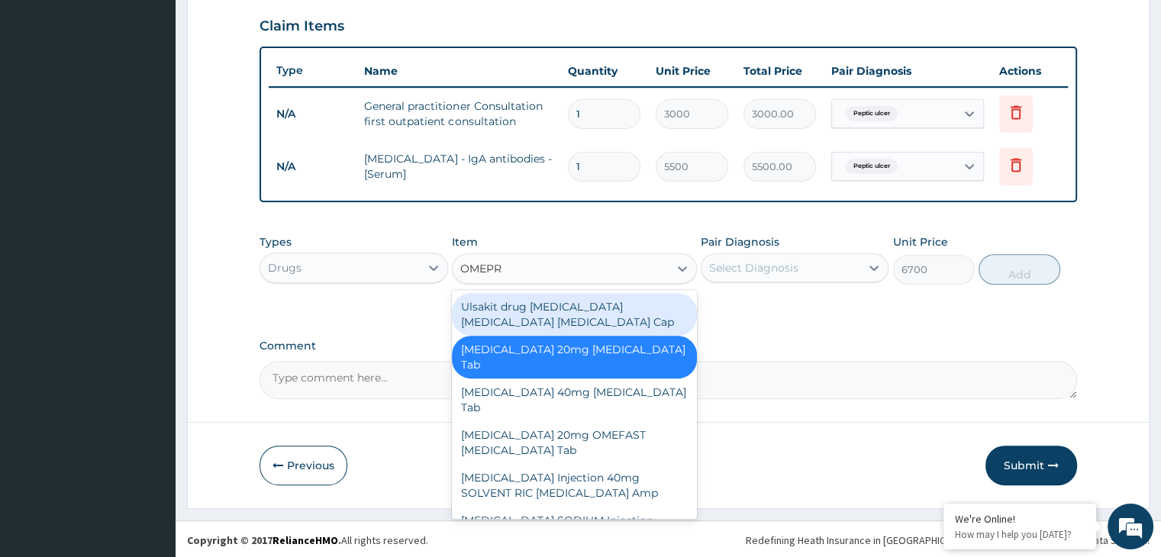
type input "OMEPRA"
click at [616, 306] on div "Ulsakit drug [MEDICAL_DATA] [MEDICAL_DATA] [MEDICAL_DATA] Cap" at bounding box center [574, 314] width 245 height 43
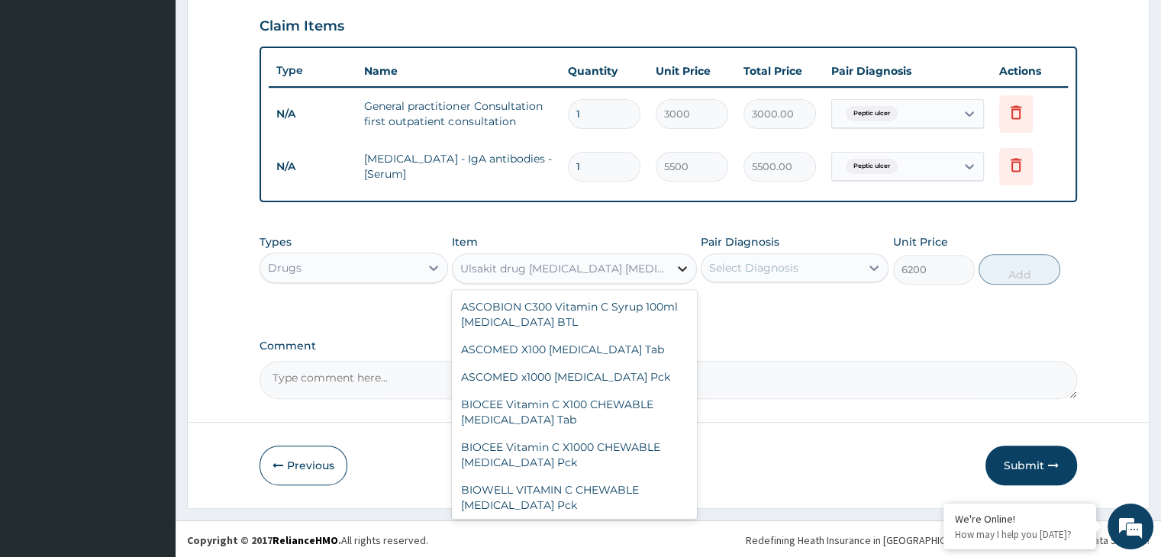
click at [675, 265] on icon at bounding box center [682, 268] width 15 height 15
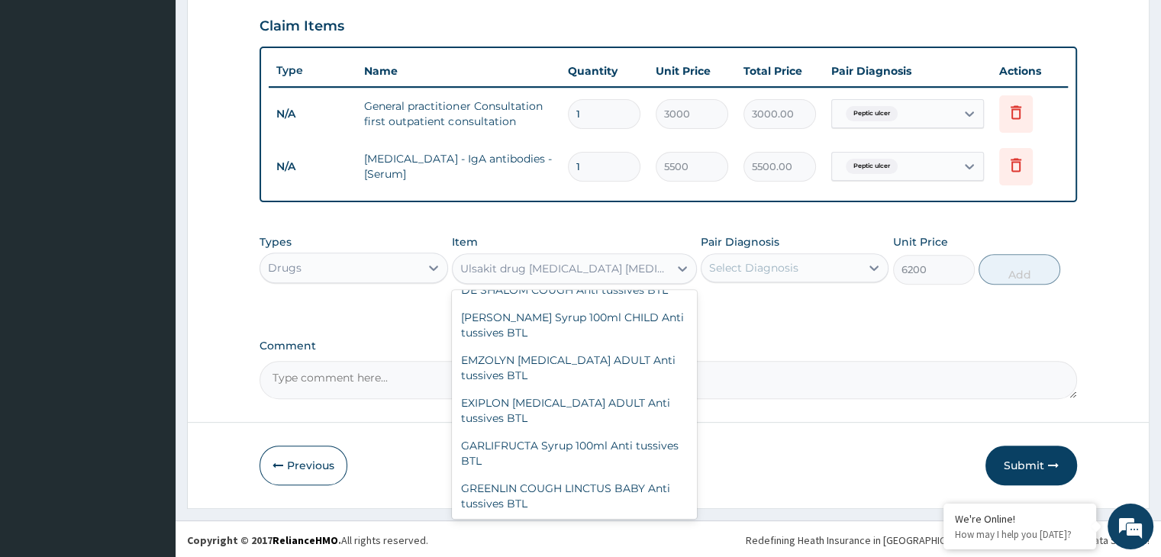
type input "6700"
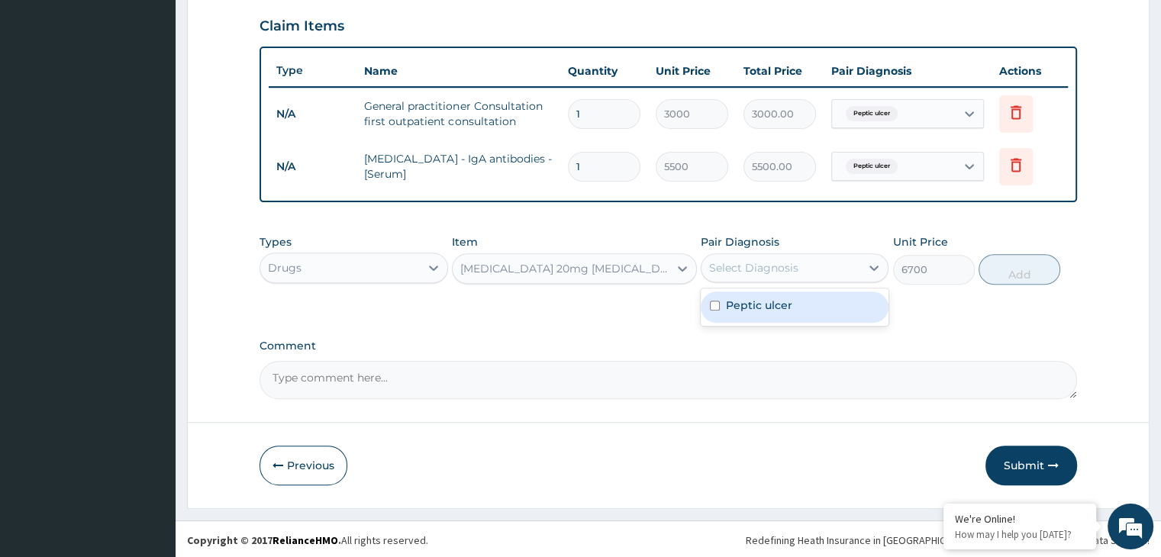
click at [816, 253] on div "Select Diagnosis" at bounding box center [795, 267] width 188 height 29
click at [794, 305] on div "Peptic ulcer" at bounding box center [795, 307] width 188 height 31
checkbox input "true"
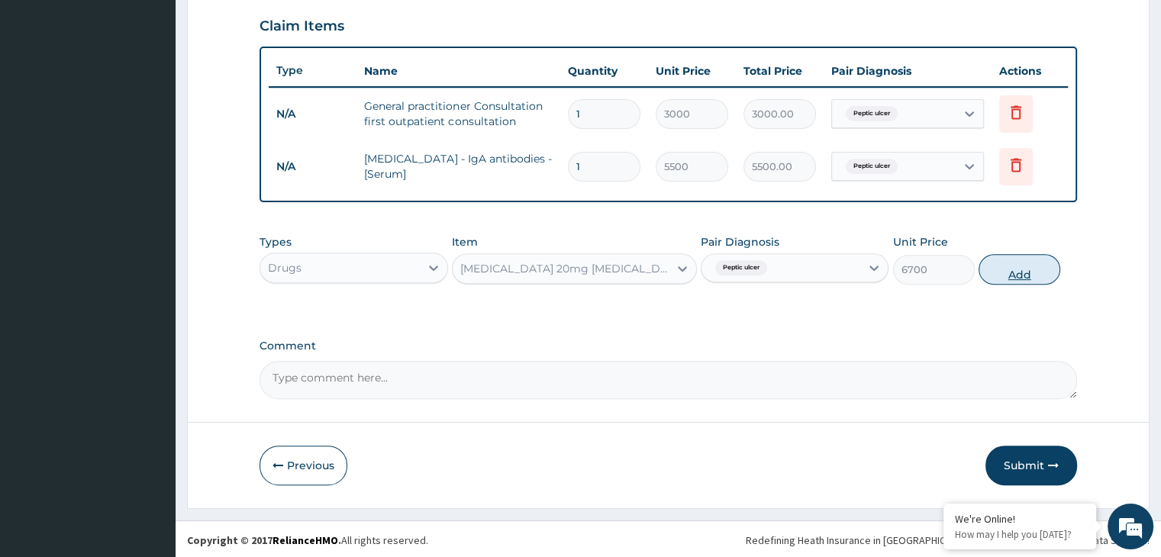
click at [1018, 269] on button "Add" at bounding box center [1020, 269] width 82 height 31
type input "0"
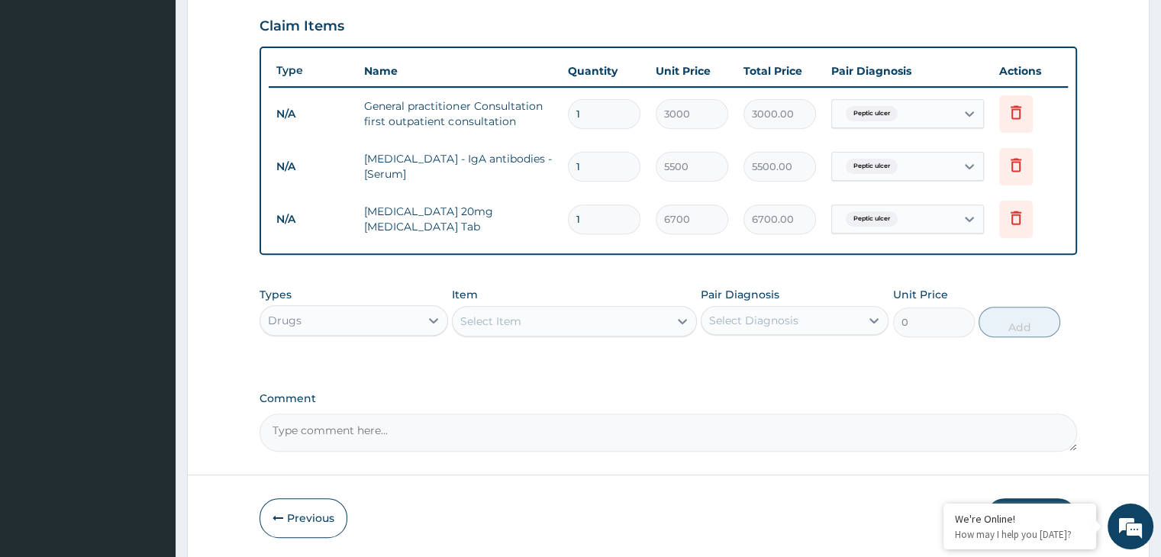
click at [665, 318] on div "Select Item" at bounding box center [561, 321] width 216 height 24
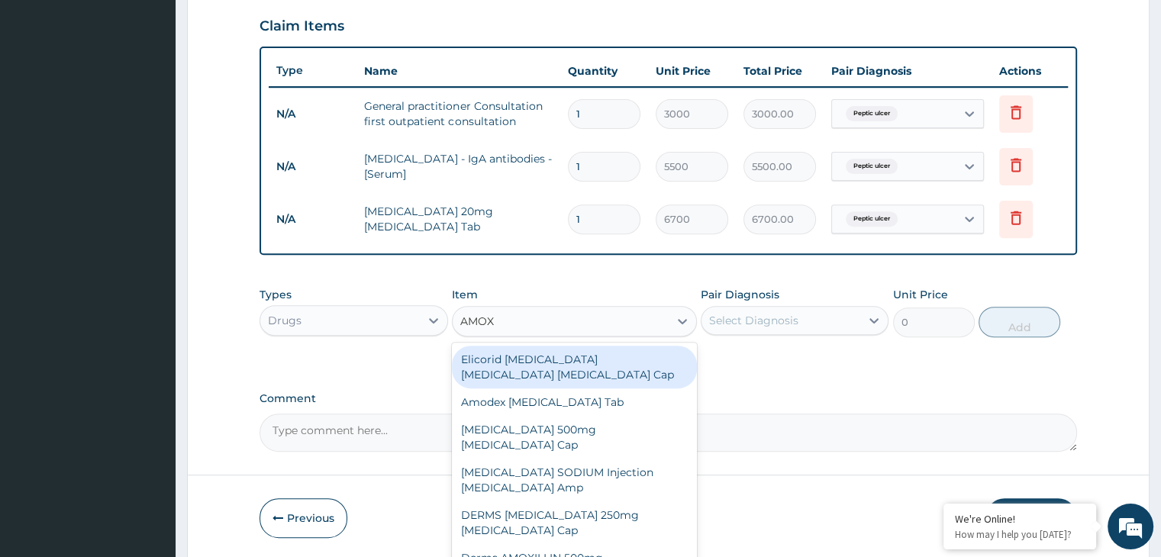
type input "AMOXI"
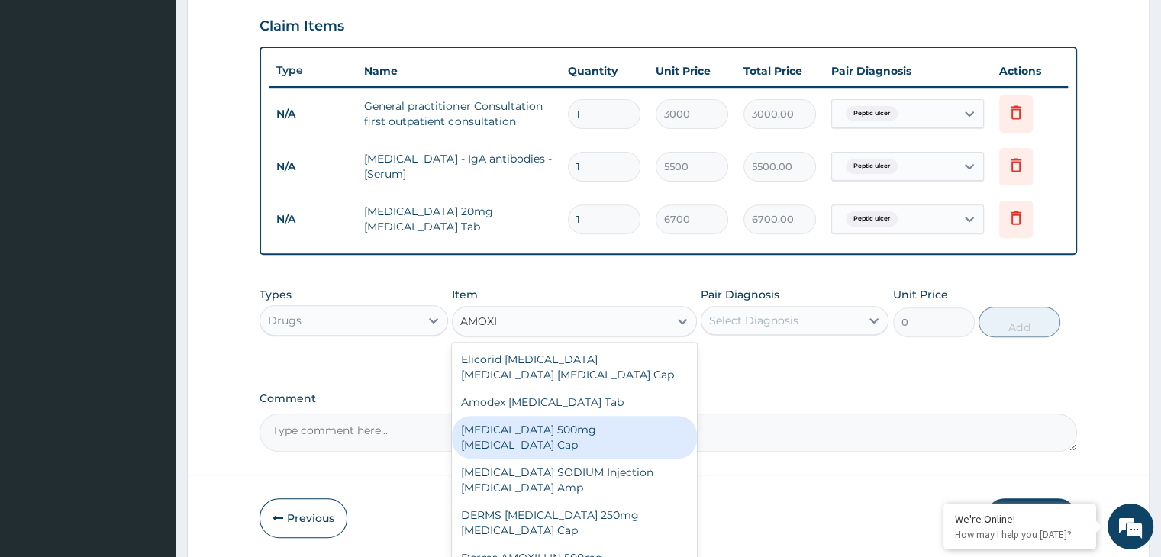
click at [632, 433] on div "[MEDICAL_DATA] 500mg [MEDICAL_DATA] Cap" at bounding box center [574, 437] width 245 height 43
type input "70"
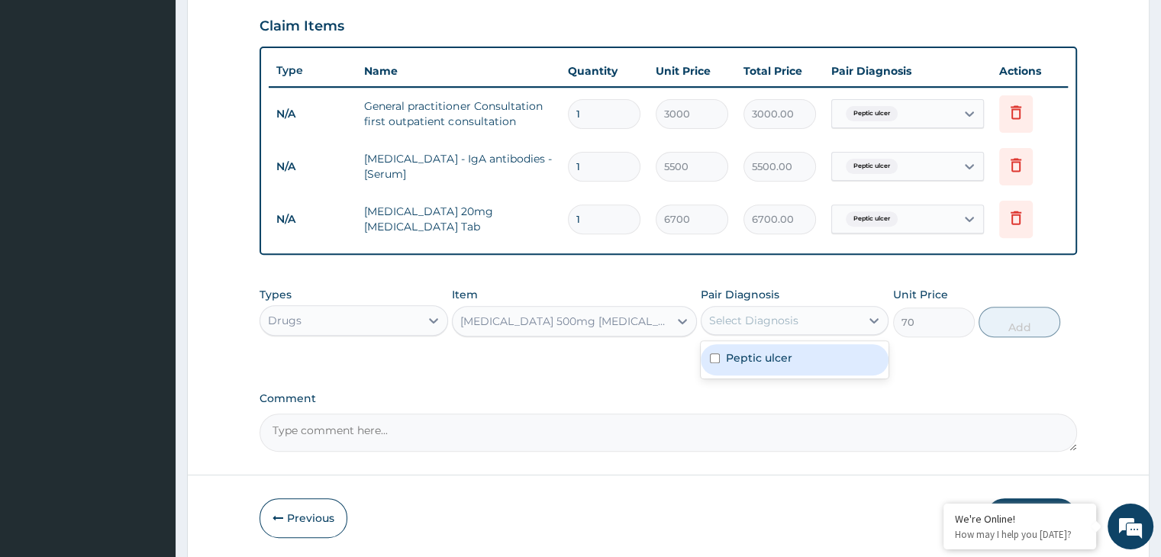
click at [756, 320] on div "Select Diagnosis" at bounding box center [753, 320] width 89 height 15
drag, startPoint x: 756, startPoint y: 320, endPoint x: 779, endPoint y: 368, distance: 53.6
click at [779, 335] on div "option Peptic ulcer, selected. option Peptic ulcer focused, 1 of 1. 1 result av…" at bounding box center [795, 320] width 188 height 29
click at [779, 368] on div "Peptic ulcer" at bounding box center [795, 359] width 188 height 31
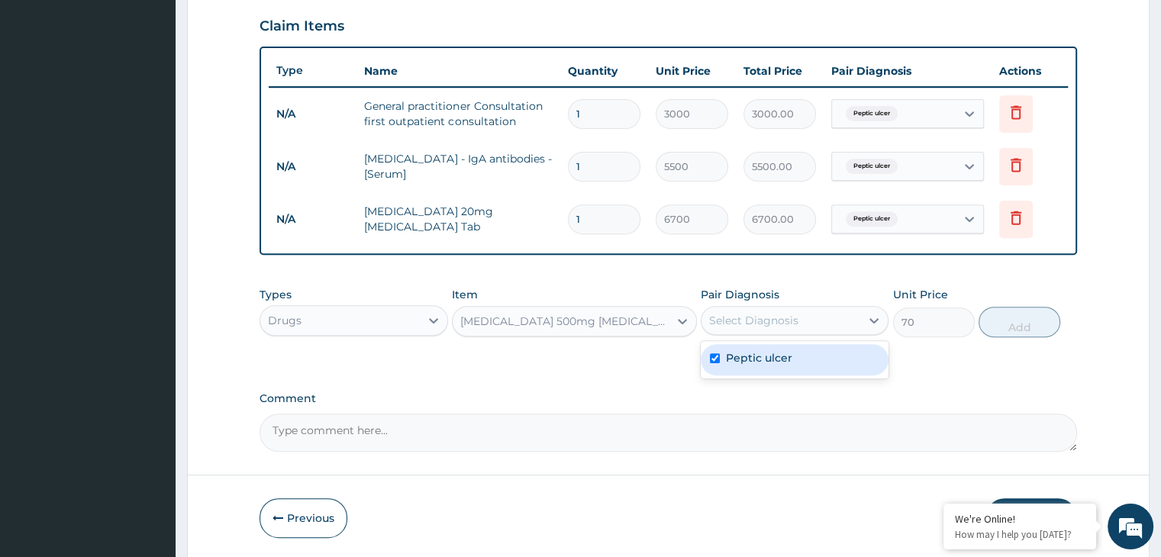
checkbox input "true"
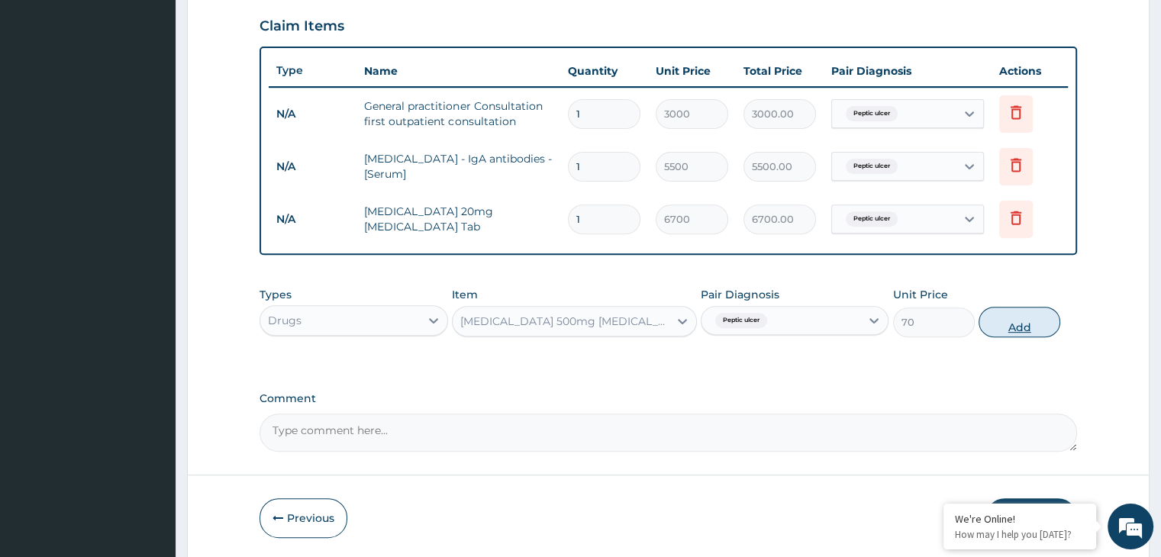
click at [1003, 327] on button "Add" at bounding box center [1020, 322] width 82 height 31
type input "0"
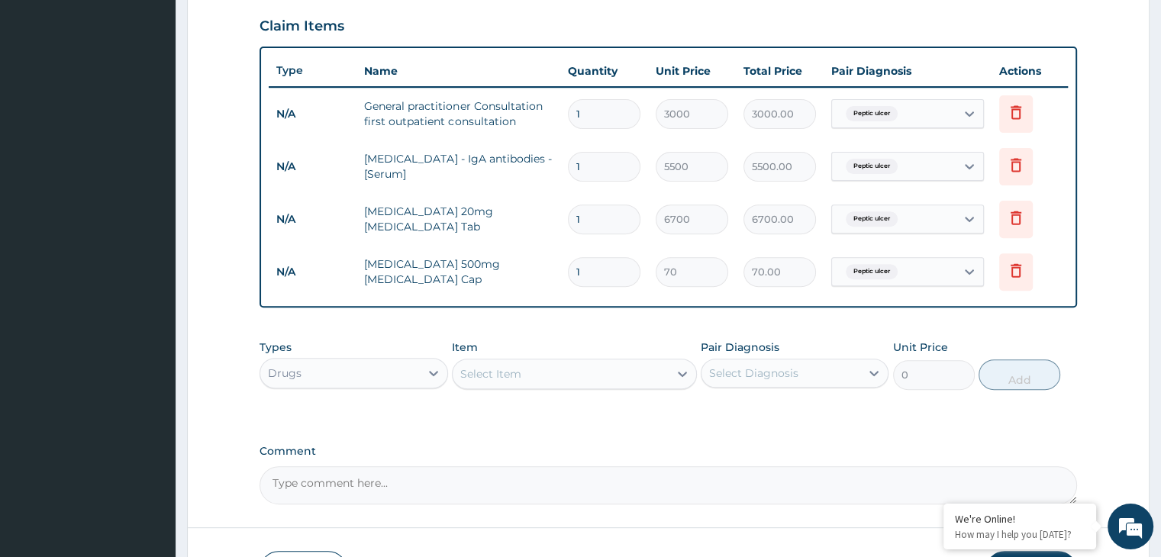
click at [615, 267] on input "1" at bounding box center [604, 272] width 73 height 30
type input "0.00"
type input "1"
type input "70.00"
type input "14"
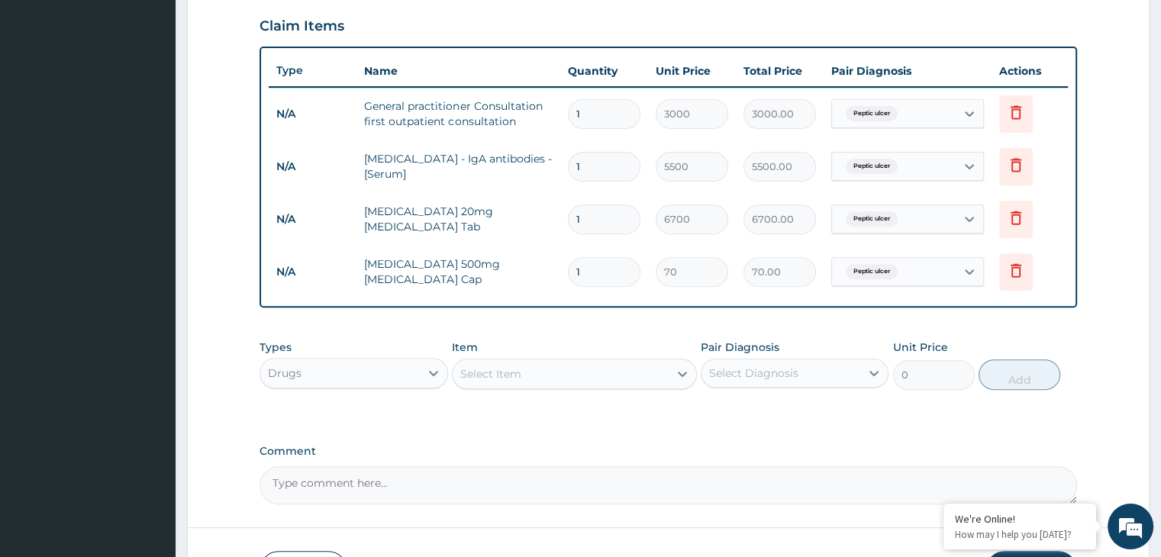
type input "980.00"
type input "14"
click at [595, 375] on div "Select Item" at bounding box center [561, 374] width 216 height 24
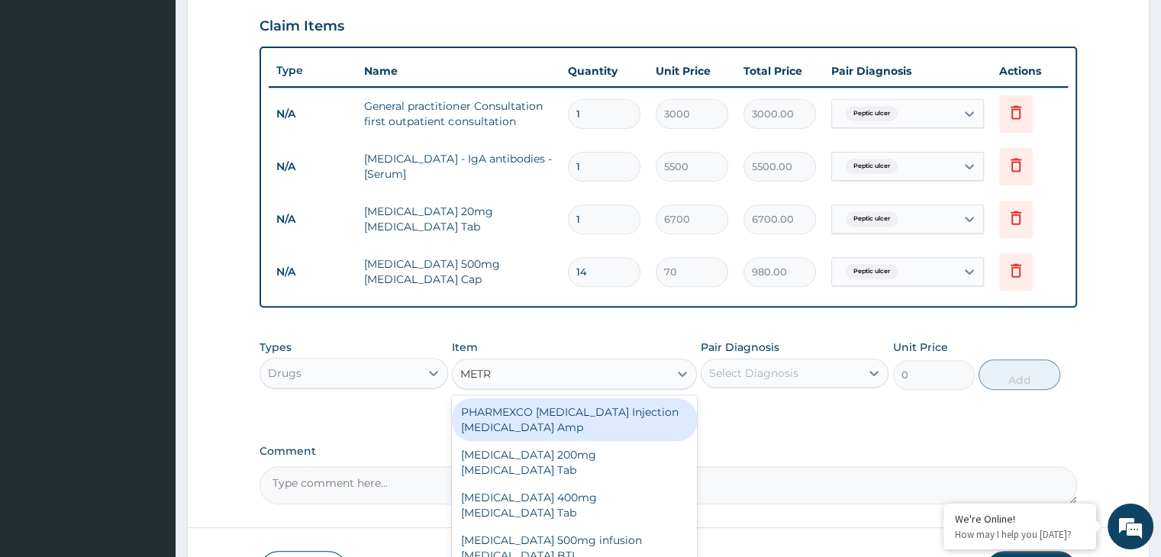
type input "METRO"
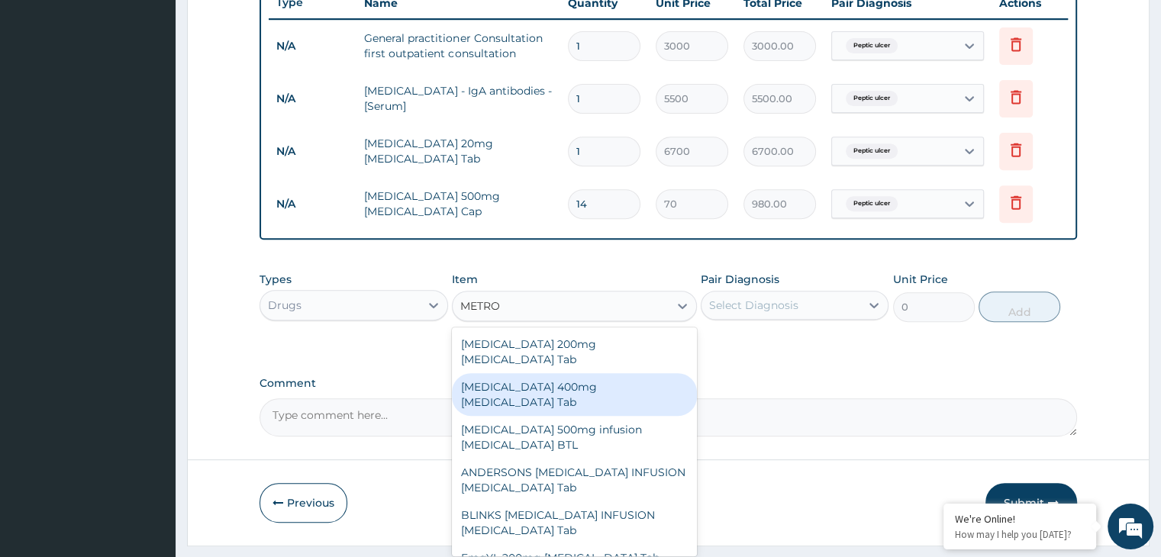
scroll to position [626, 0]
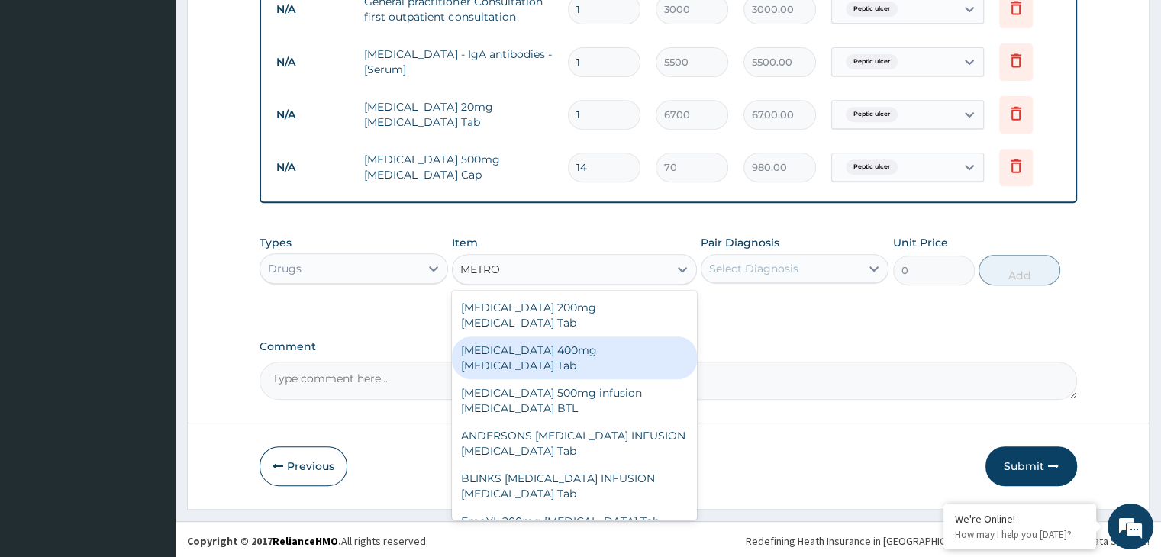
click at [546, 337] on div "[MEDICAL_DATA] 400mg [MEDICAL_DATA] Tab" at bounding box center [574, 358] width 245 height 43
type input "20"
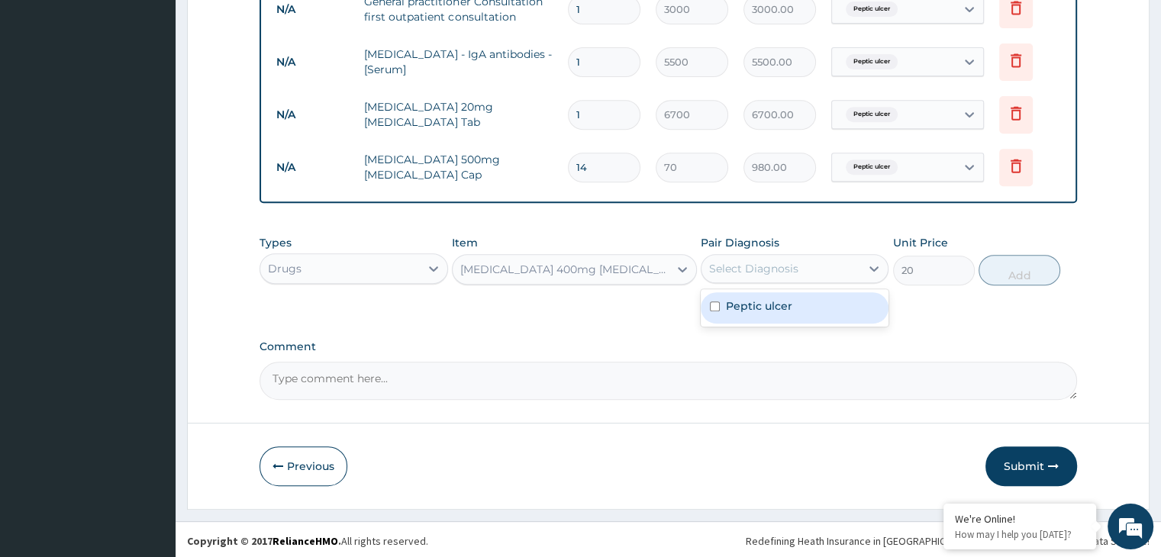
click at [836, 266] on div "Select Diagnosis" at bounding box center [781, 268] width 159 height 24
click at [825, 305] on div "Peptic ulcer" at bounding box center [795, 307] width 188 height 31
checkbox input "true"
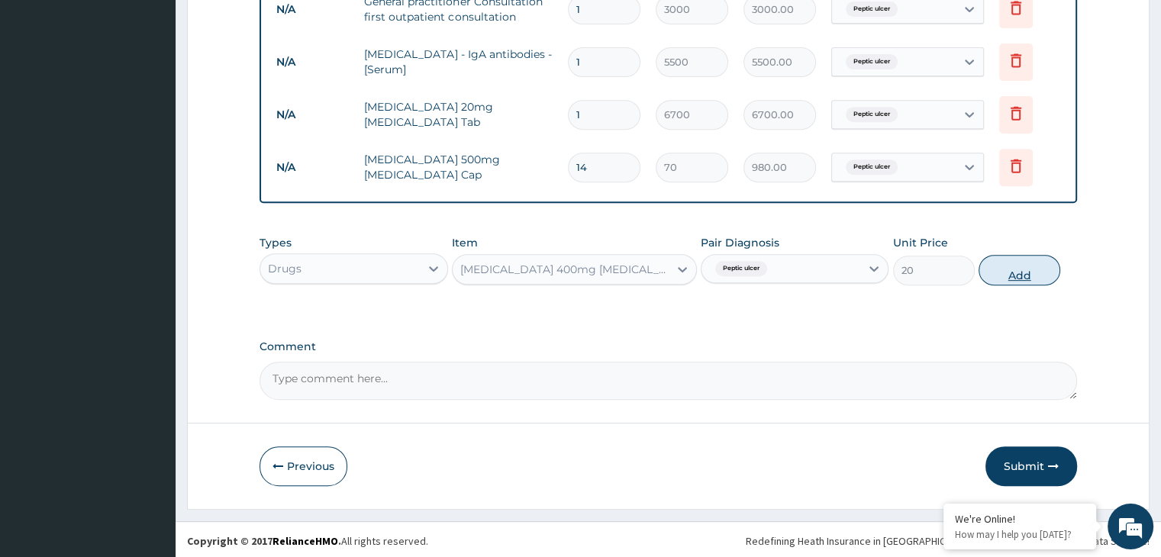
click at [1038, 273] on button "Add" at bounding box center [1020, 270] width 82 height 31
type input "0"
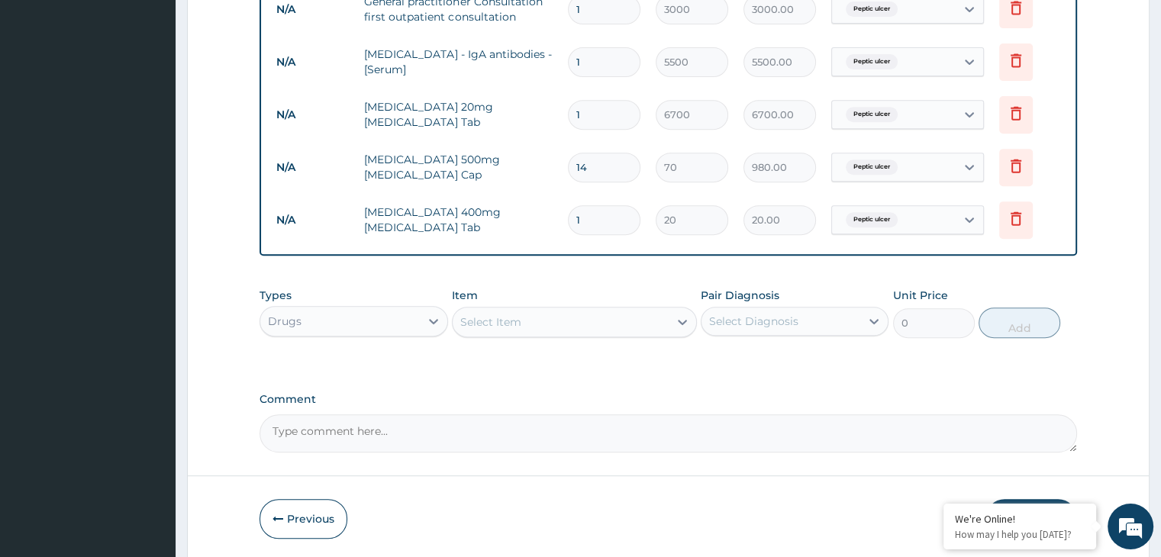
click at [608, 227] on input "1" at bounding box center [604, 220] width 73 height 30
type input "0.00"
type input "1"
type input "20.00"
type input "14"
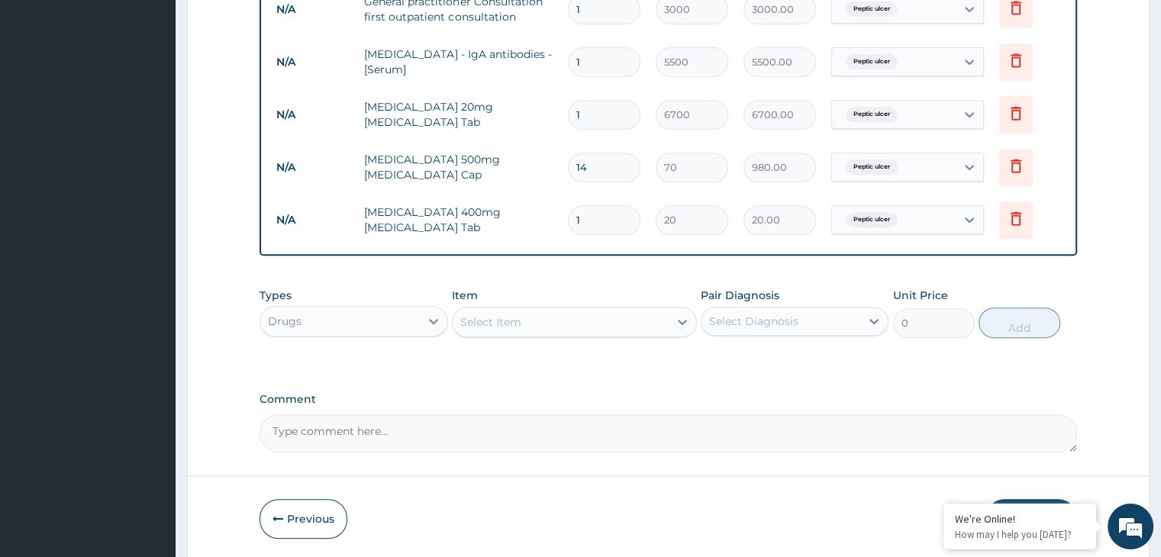
type input "280.00"
type input "14"
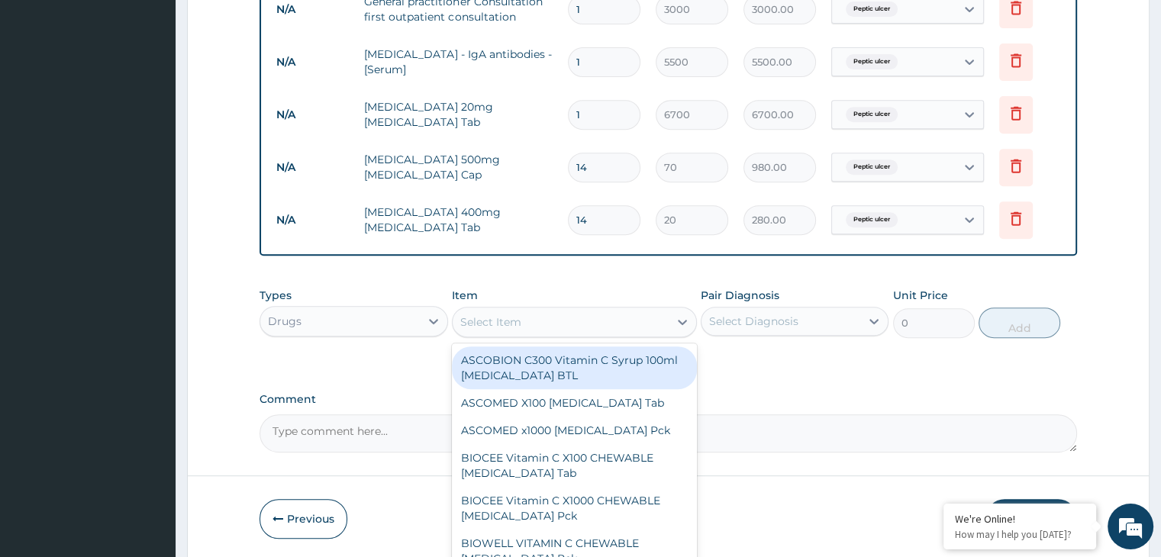
click at [595, 318] on div "Select Item" at bounding box center [561, 322] width 216 height 24
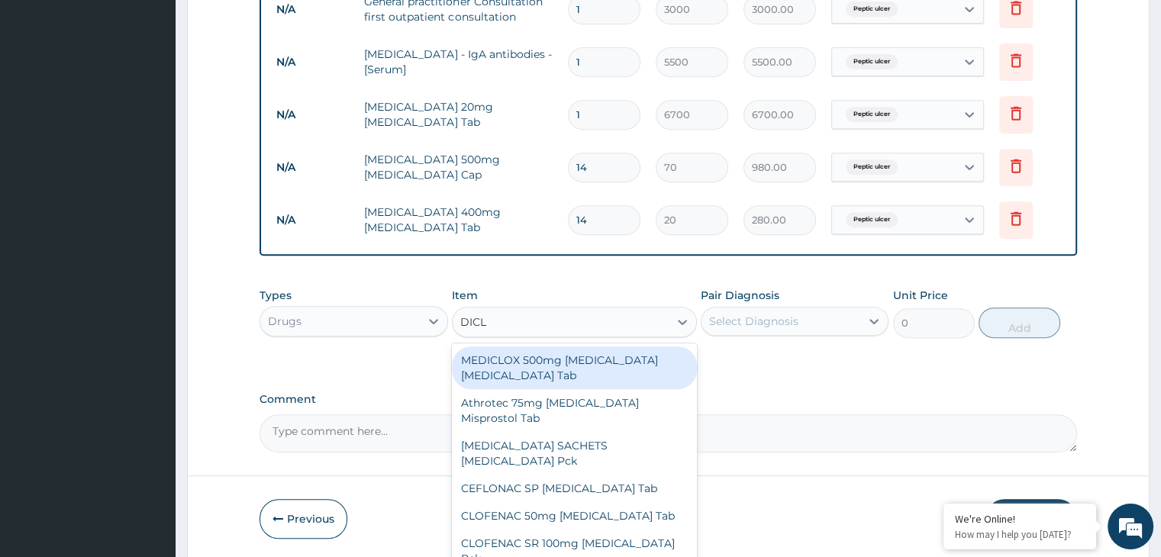
type input "DICLO"
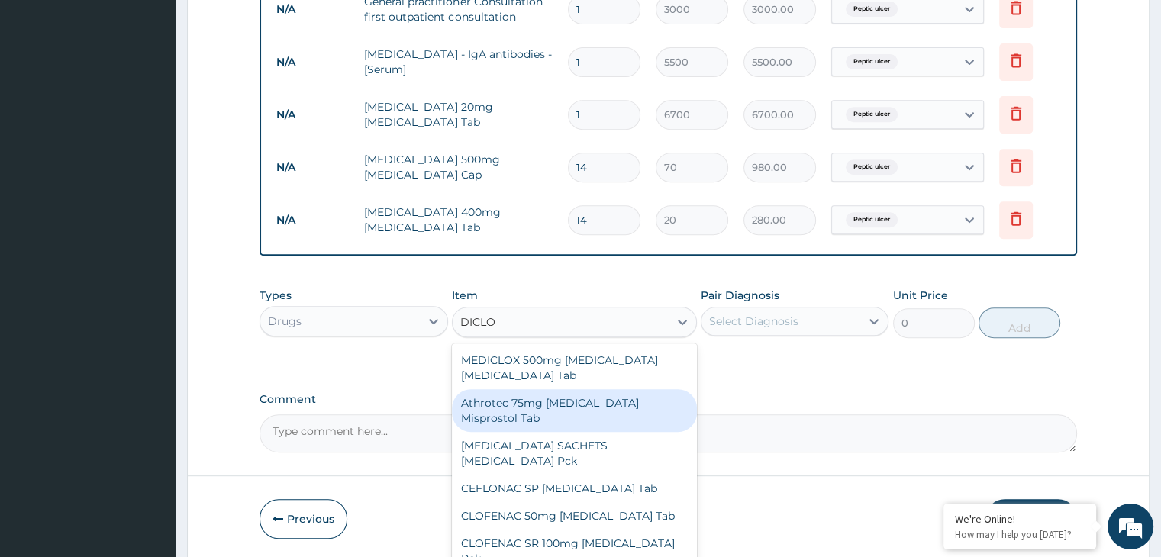
click at [591, 407] on div "Athrotec 75mg [MEDICAL_DATA] Misprostol Tab" at bounding box center [574, 410] width 245 height 43
type input "170"
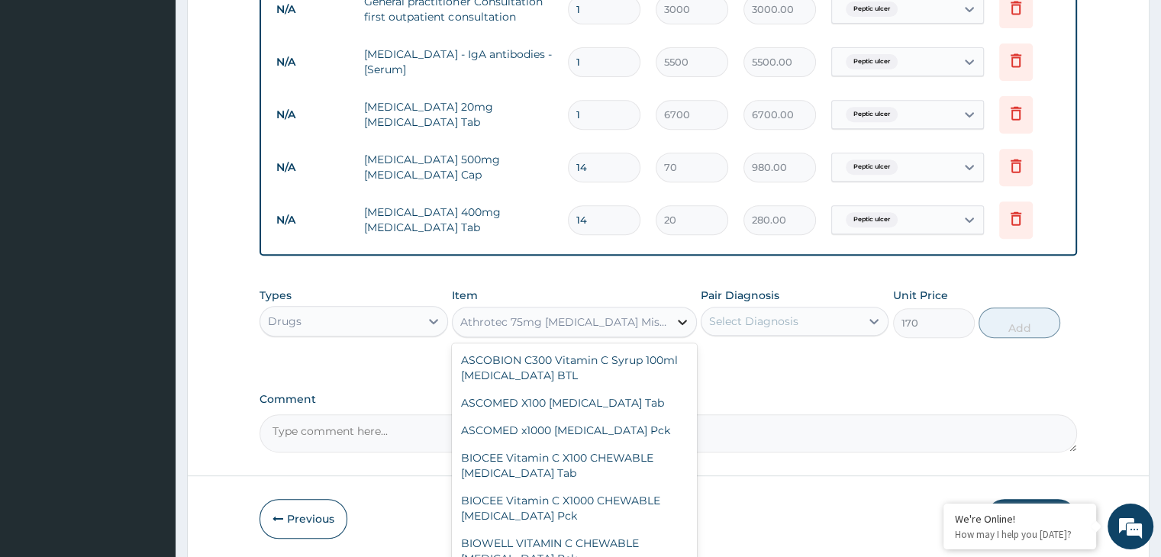
click at [670, 320] on div at bounding box center [682, 321] width 27 height 27
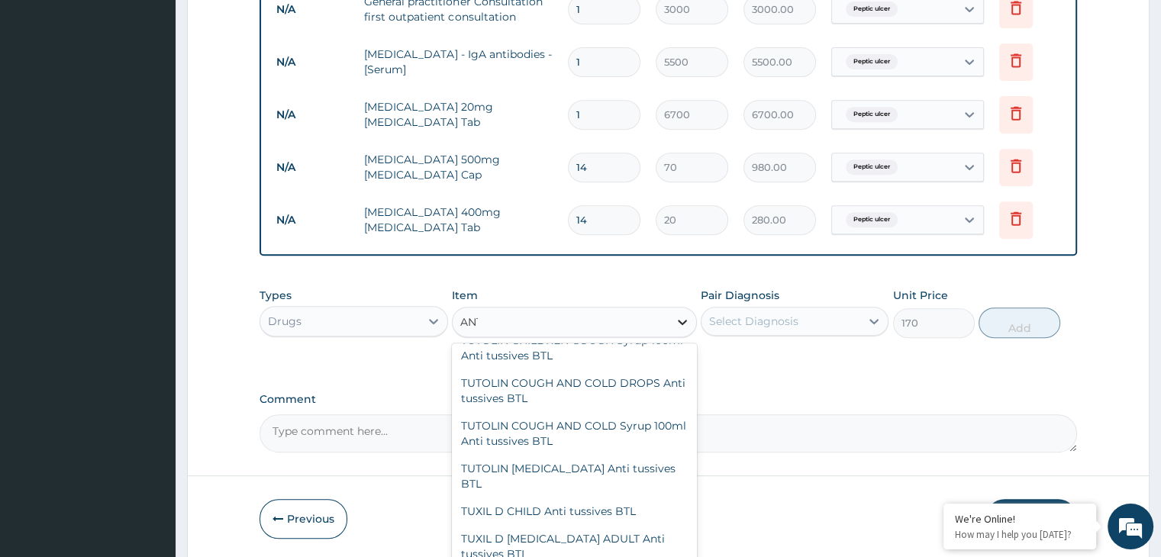
scroll to position [6907, 0]
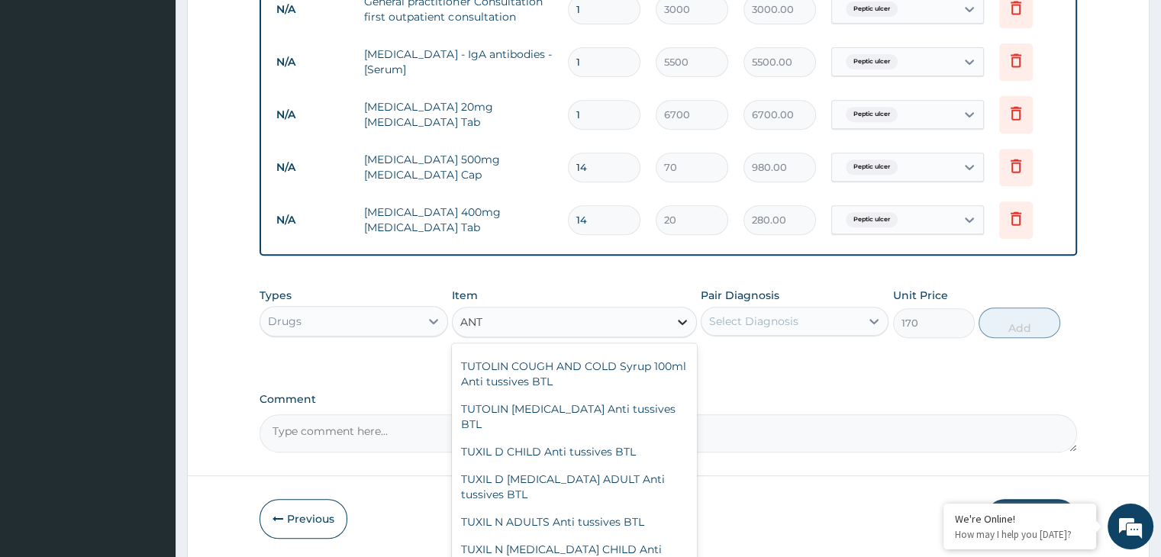
type input "ANTA"
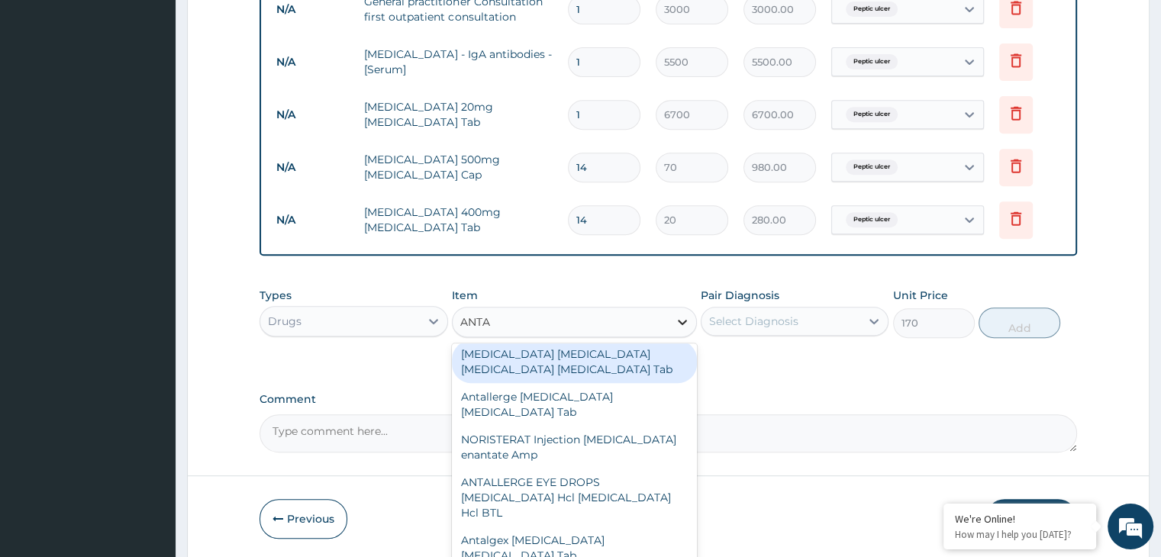
scroll to position [0, 0]
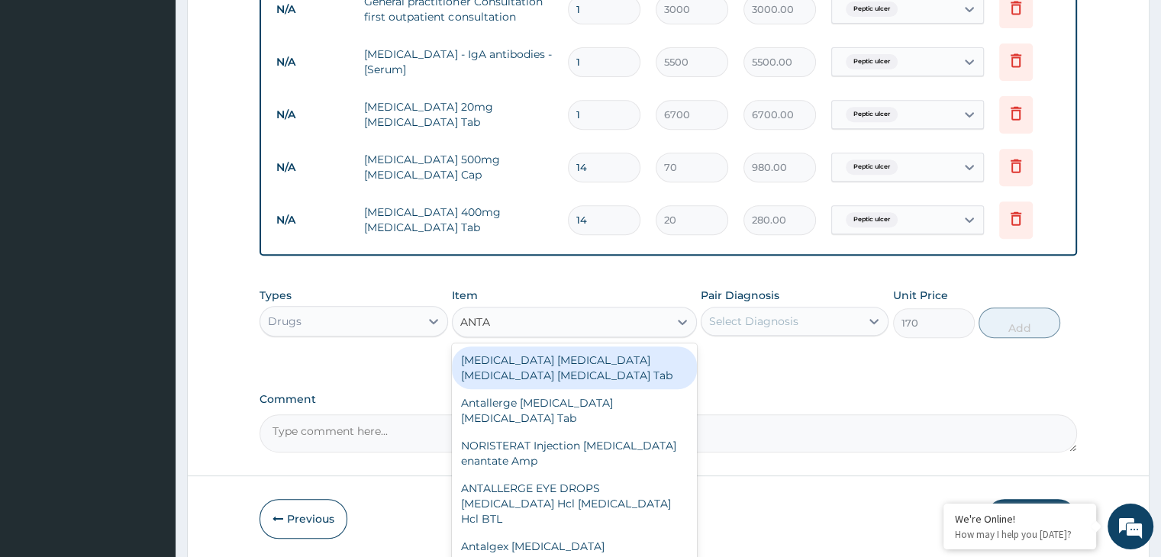
click at [621, 376] on div "[MEDICAL_DATA] [MEDICAL_DATA] [MEDICAL_DATA] [MEDICAL_DATA] Tab" at bounding box center [574, 368] width 245 height 43
type input "10"
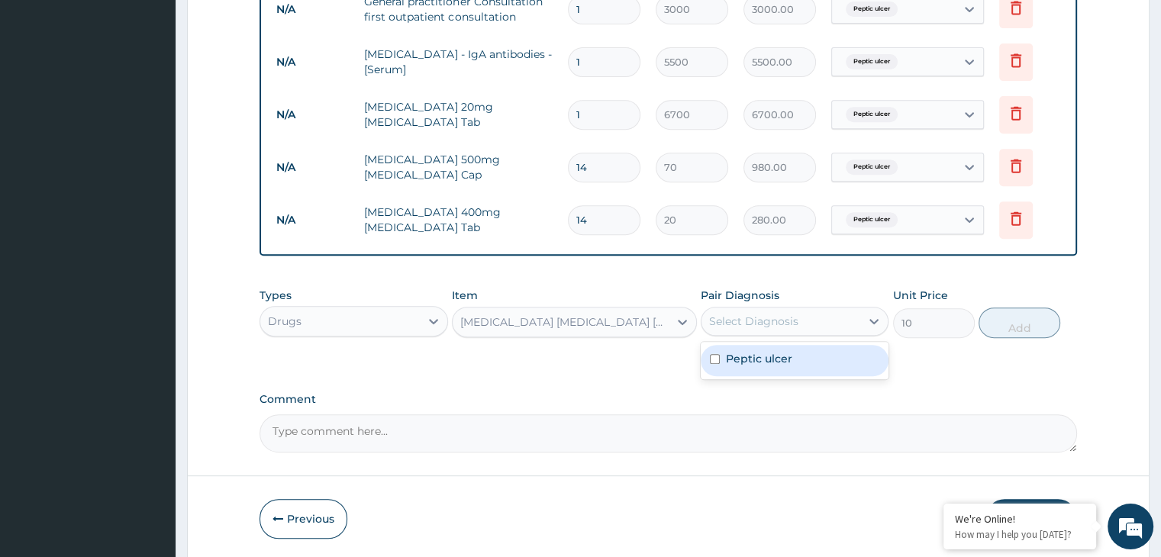
click at [821, 318] on div "Select Diagnosis" at bounding box center [781, 321] width 159 height 24
click at [817, 355] on div "Peptic ulcer" at bounding box center [795, 360] width 188 height 31
checkbox input "true"
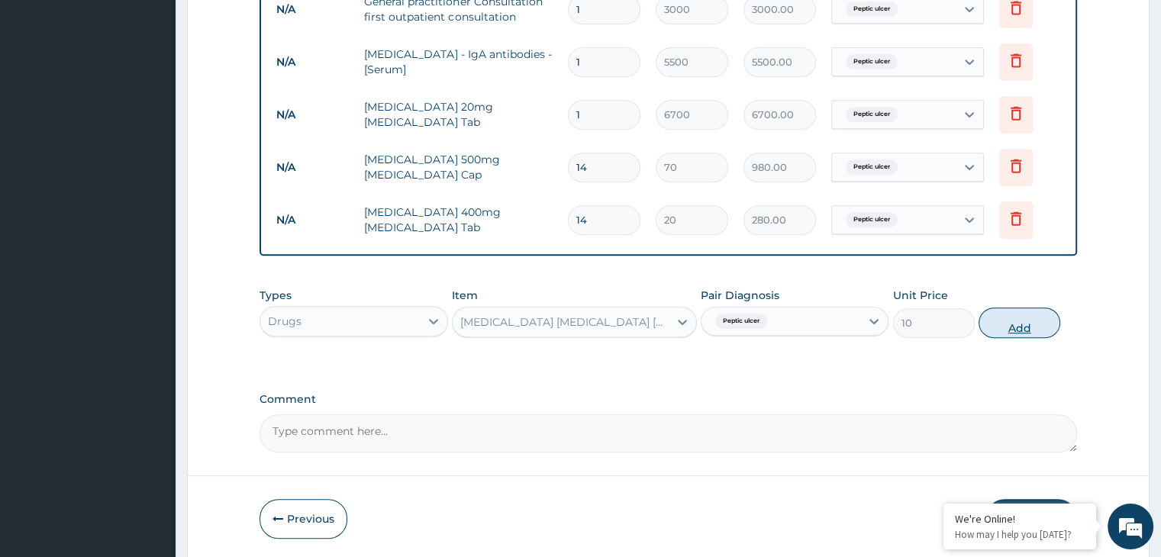
click at [1037, 324] on button "Add" at bounding box center [1020, 323] width 82 height 31
type input "0"
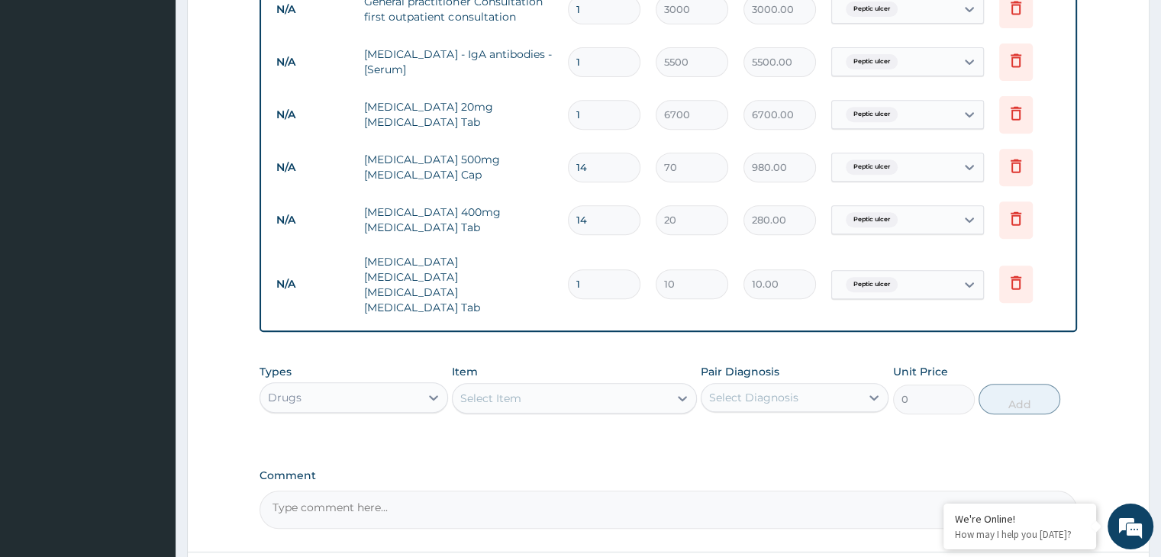
click at [618, 278] on input "1" at bounding box center [604, 284] width 73 height 30
type input "0.00"
type input "2"
type input "20.00"
type input "27"
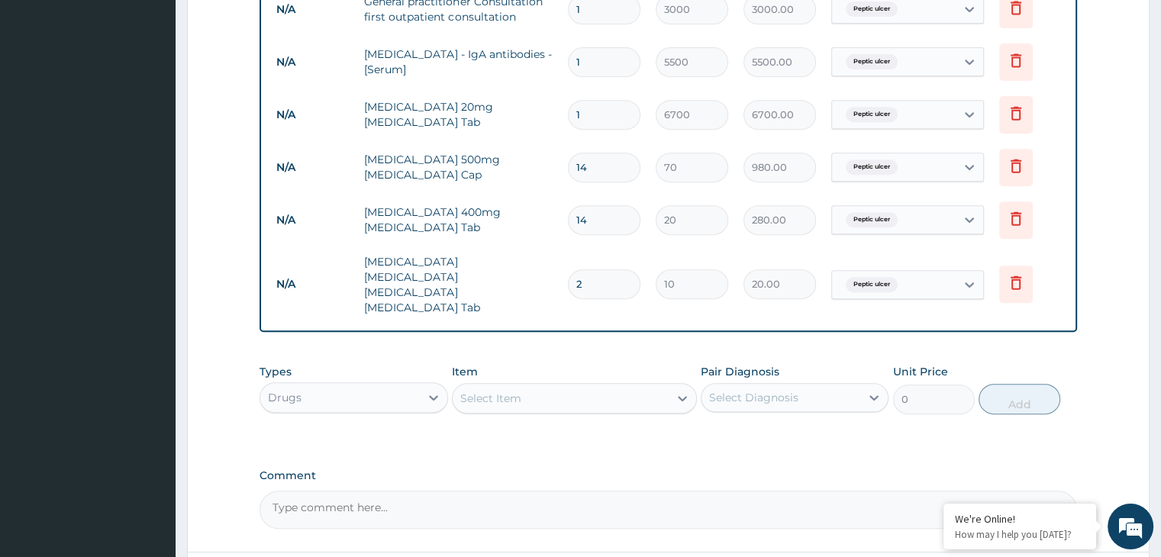
type input "270.00"
type input "27"
click at [550, 386] on div "Select Item" at bounding box center [561, 398] width 216 height 24
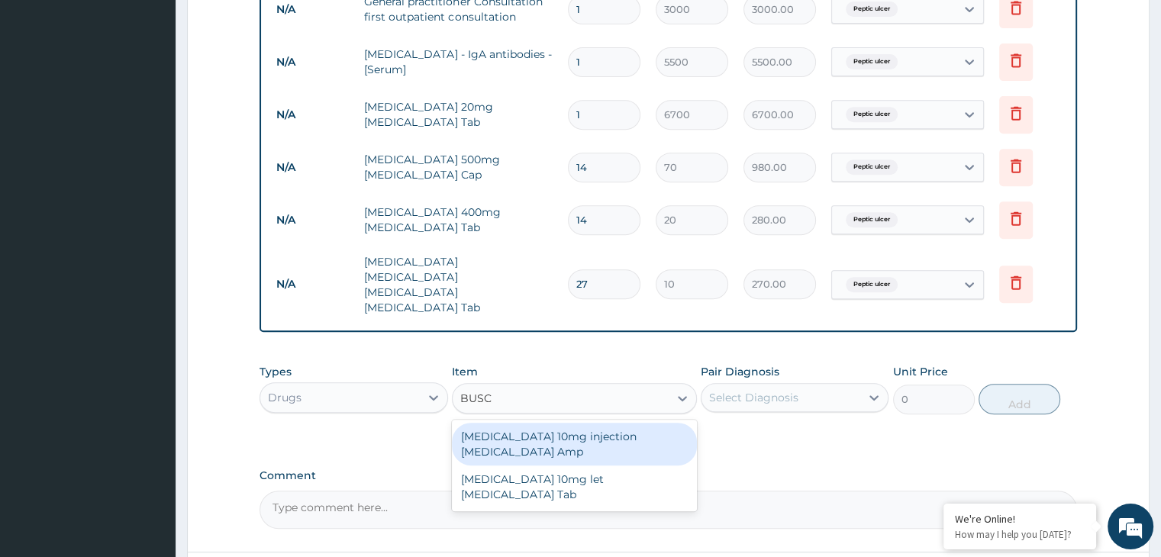
type input "BUSCO"
click at [549, 427] on div "[MEDICAL_DATA] 10mg injection [MEDICAL_DATA] Amp" at bounding box center [574, 444] width 245 height 43
type input "150"
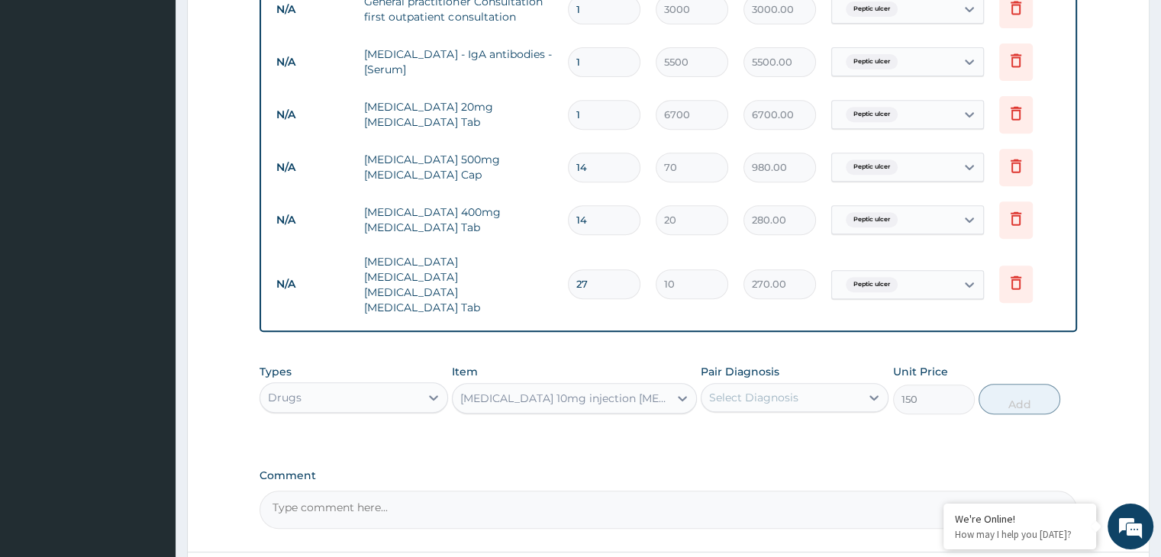
click at [576, 391] on div "[MEDICAL_DATA] 10mg injection [MEDICAL_DATA] Amp" at bounding box center [565, 398] width 210 height 15
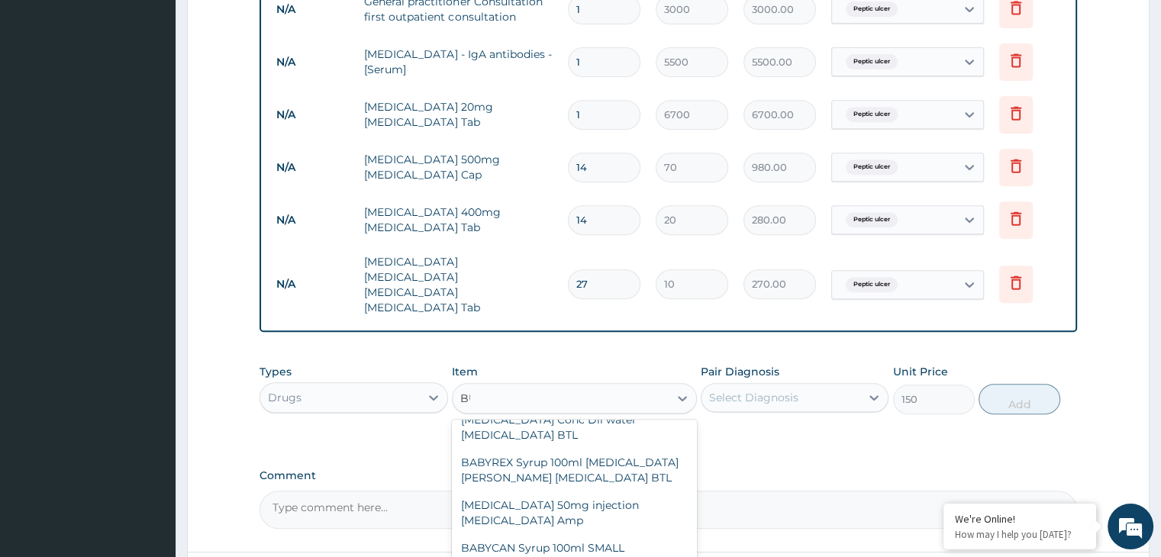
scroll to position [267, 0]
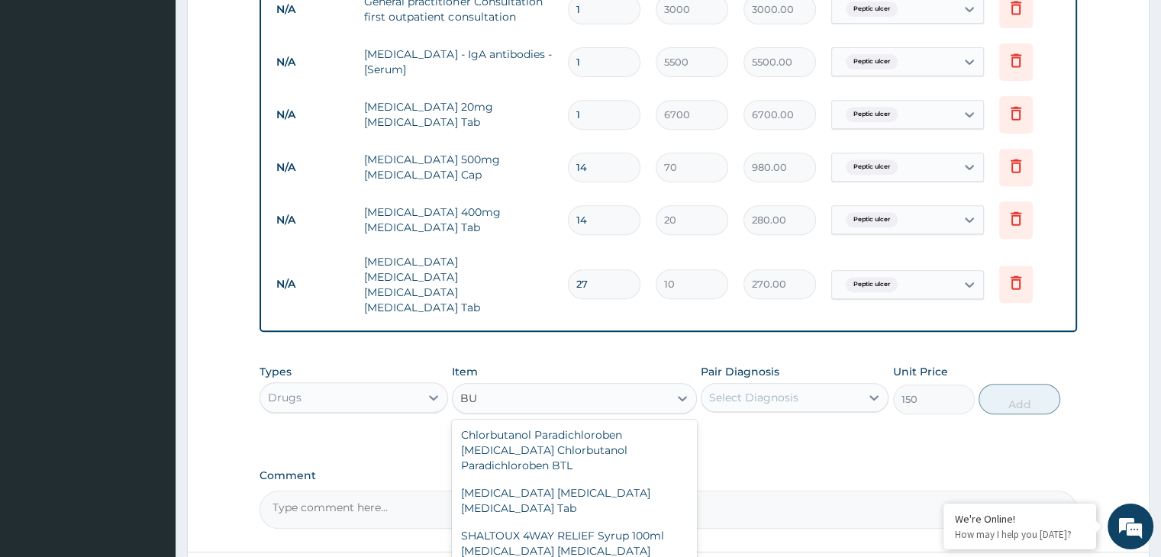
type input "BUS"
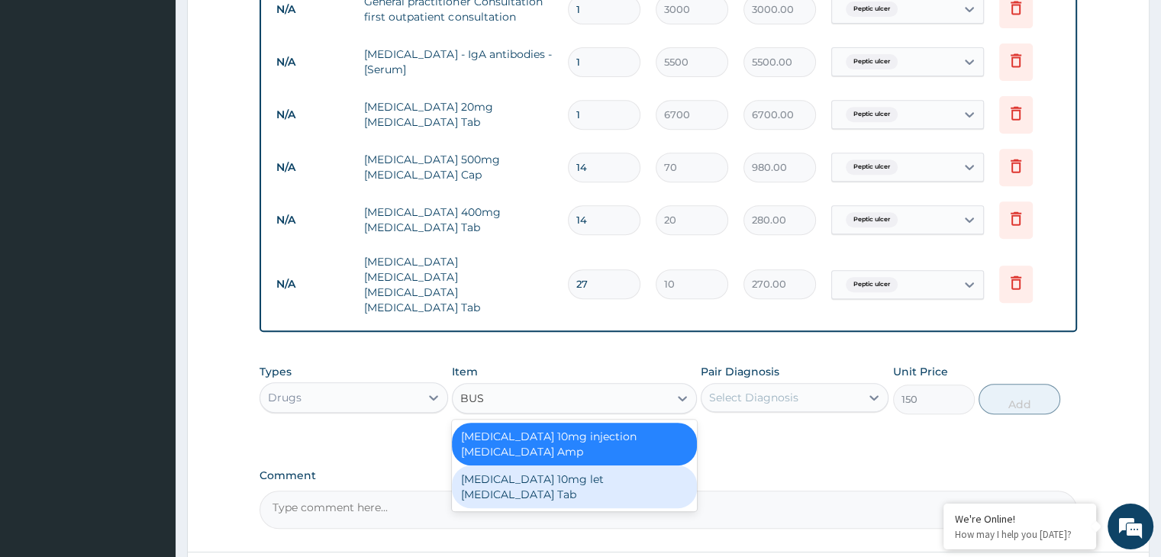
click at [592, 466] on div "[MEDICAL_DATA] 10mg let [MEDICAL_DATA] Tab" at bounding box center [574, 487] width 245 height 43
type input "50"
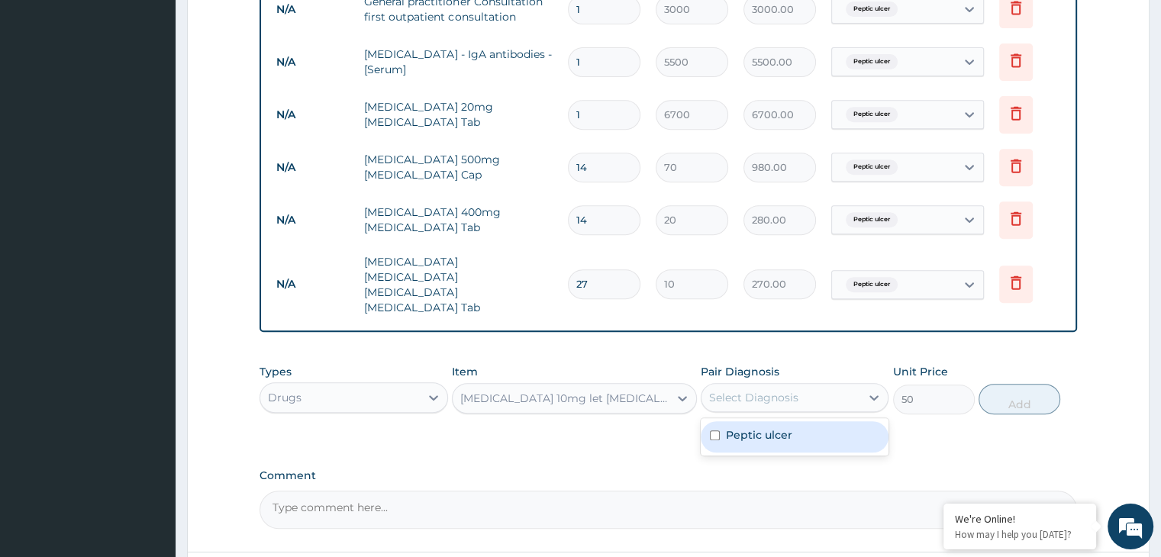
click at [806, 389] on div "Select Diagnosis" at bounding box center [781, 397] width 159 height 24
click at [792, 424] on div "Peptic ulcer" at bounding box center [795, 436] width 188 height 31
checkbox input "true"
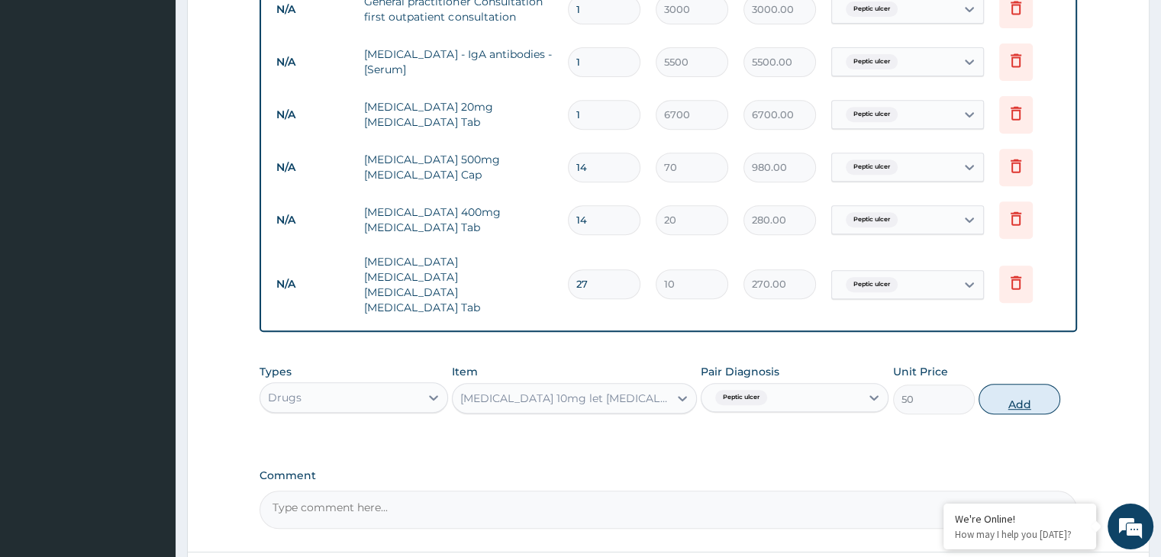
click at [1031, 392] on button "Add" at bounding box center [1020, 399] width 82 height 31
type input "0"
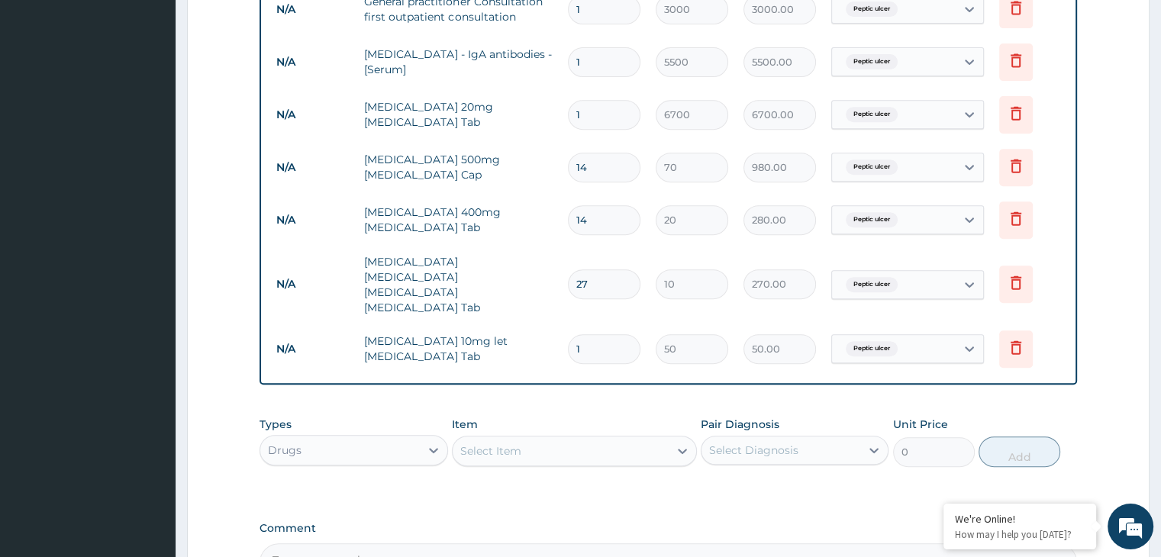
type input "0.00"
type input "1"
type input "50.00"
type input "12"
type input "600.00"
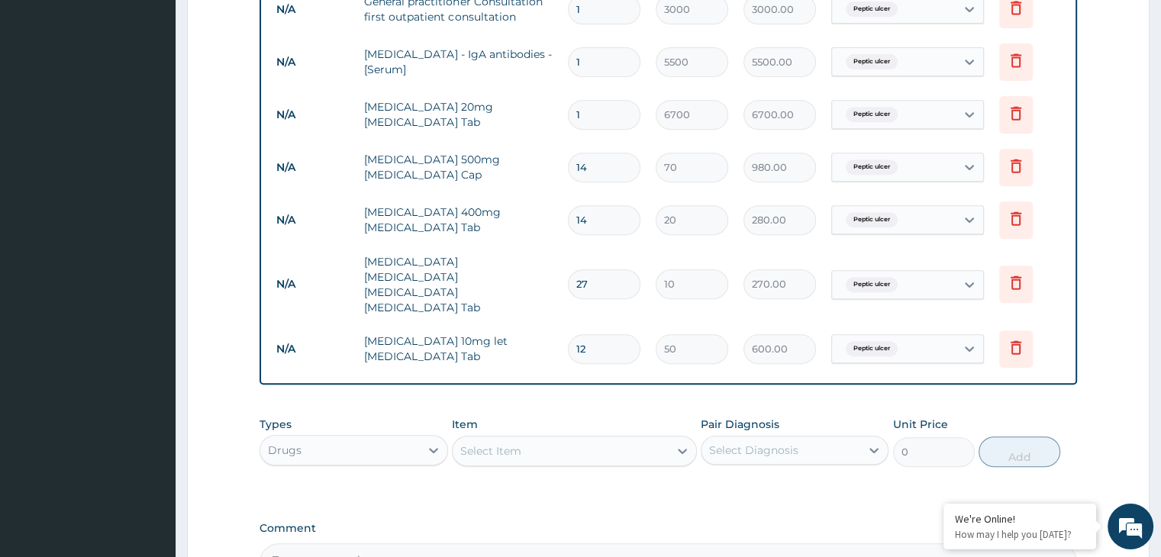
click at [605, 334] on input "12" at bounding box center [604, 349] width 73 height 30
drag, startPoint x: 605, startPoint y: 330, endPoint x: 682, endPoint y: 341, distance: 78.7
click at [682, 341] on tr "N/A Buscopan 10mg let Hyoscine Tab 12 50 600.00 Peptic ulcer Delete" at bounding box center [668, 349] width 798 height 53
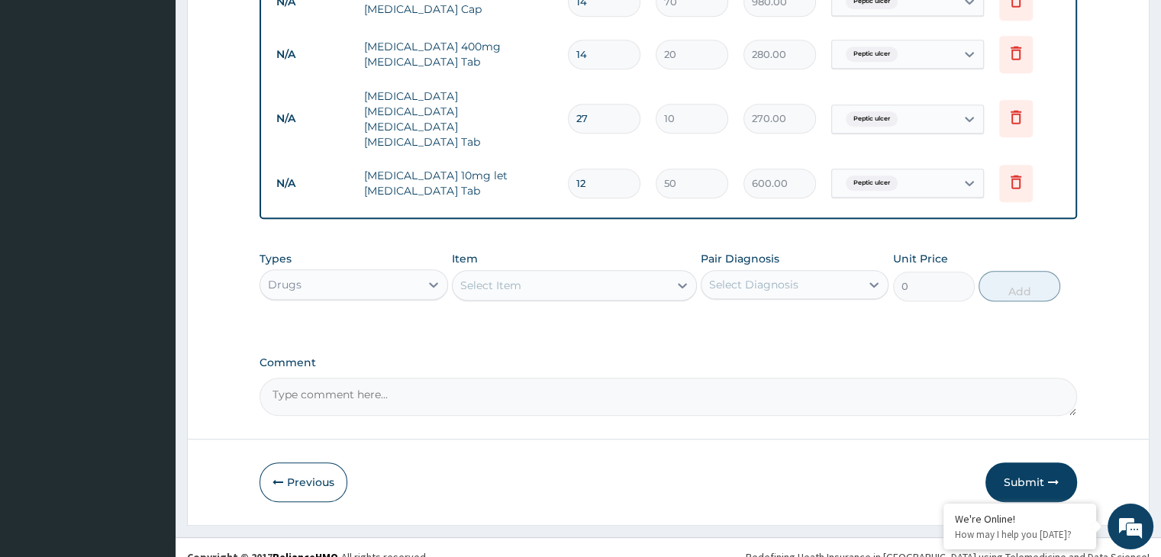
scroll to position [792, 0]
click at [602, 168] on input "12" at bounding box center [604, 183] width 73 height 30
type input "12"
click at [1031, 463] on button "Submit" at bounding box center [1031, 482] width 92 height 40
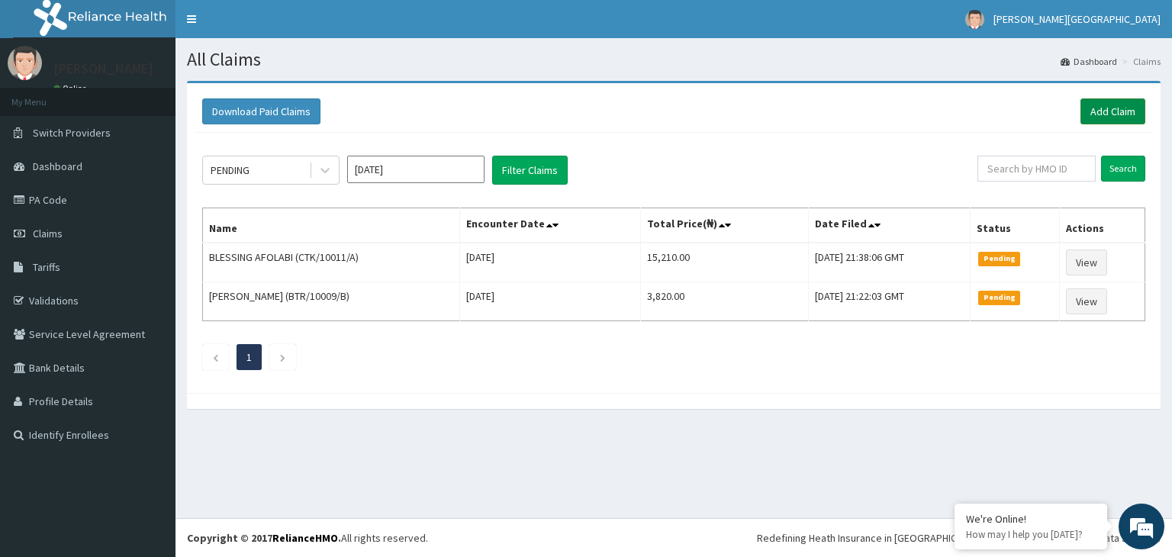
click at [1096, 120] on link "Add Claim" at bounding box center [1113, 111] width 65 height 26
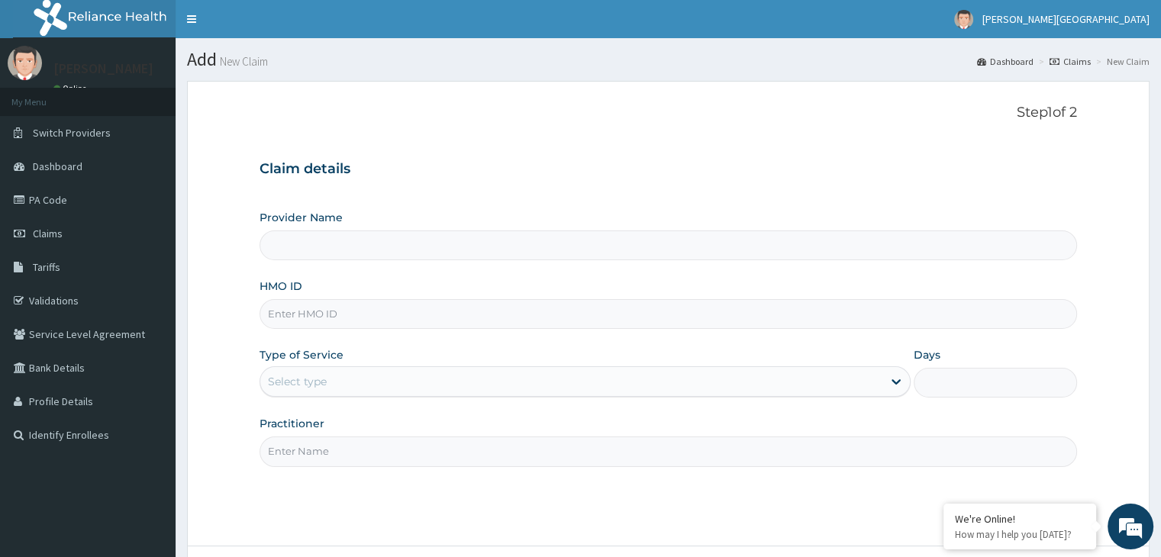
type input "[GEOGRAPHIC_DATA]"
click at [664, 325] on input "HMO ID" at bounding box center [668, 314] width 817 height 30
type input "EIF/10025/B"
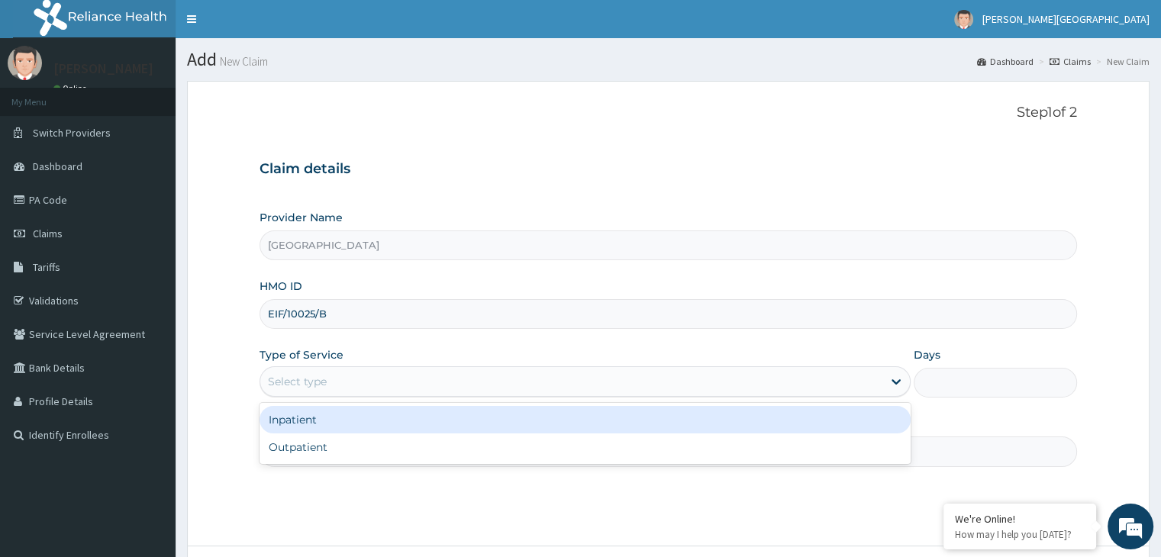
click at [543, 394] on div "Select type" at bounding box center [585, 381] width 651 height 31
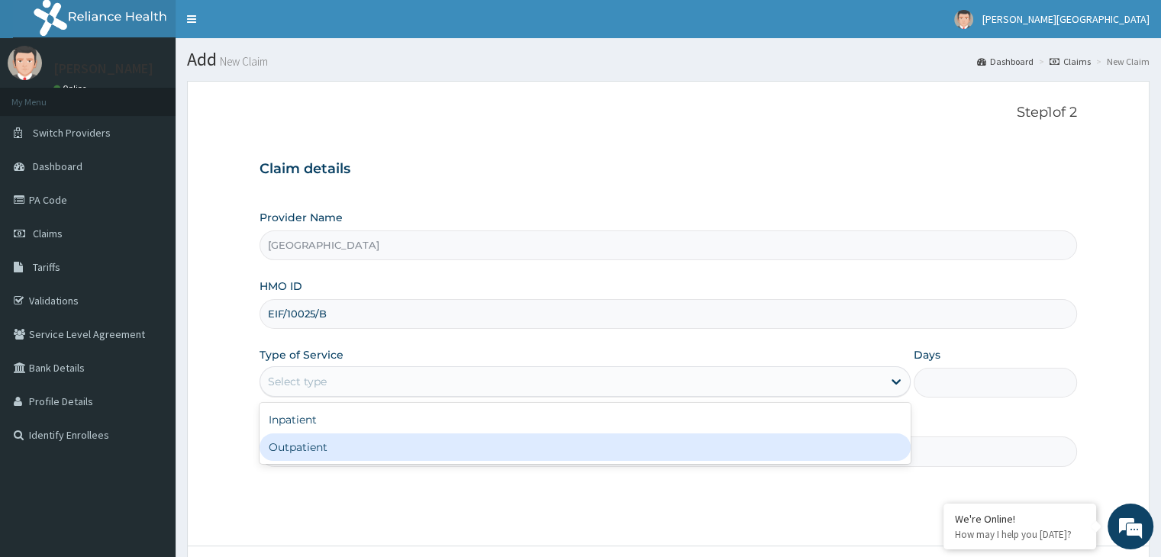
click at [536, 447] on div "Outpatient" at bounding box center [585, 447] width 651 height 27
type input "1"
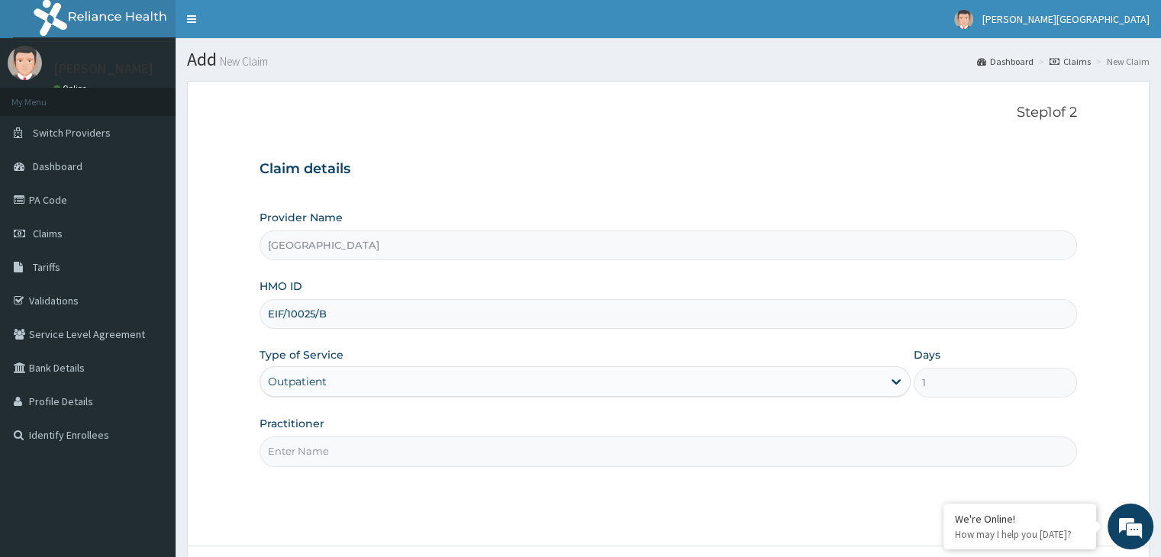
click at [516, 461] on input "Practitioner" at bounding box center [668, 452] width 817 height 30
type input "[PERSON_NAME]"
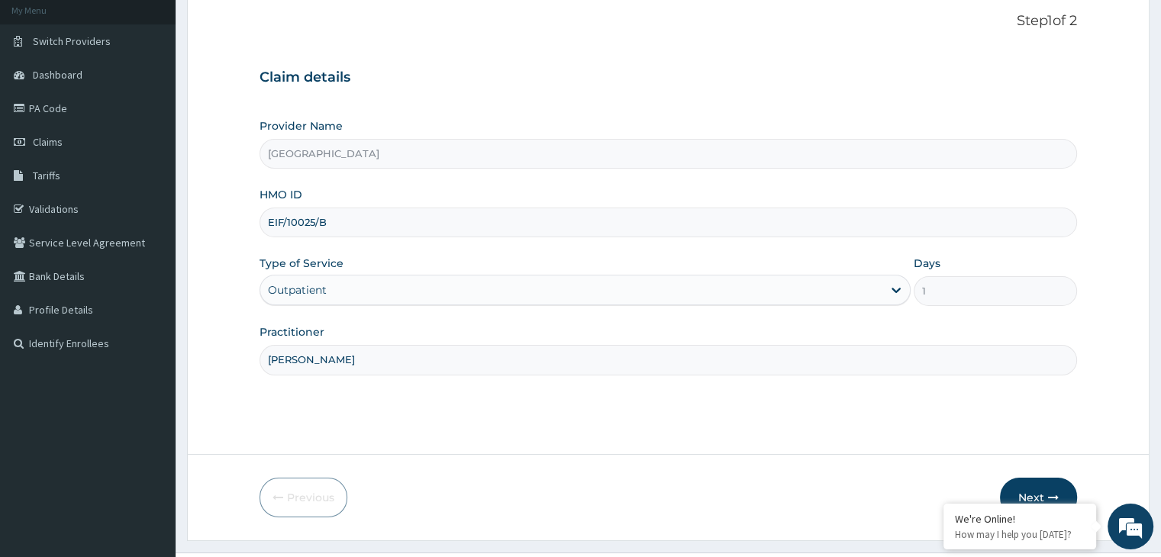
scroll to position [122, 0]
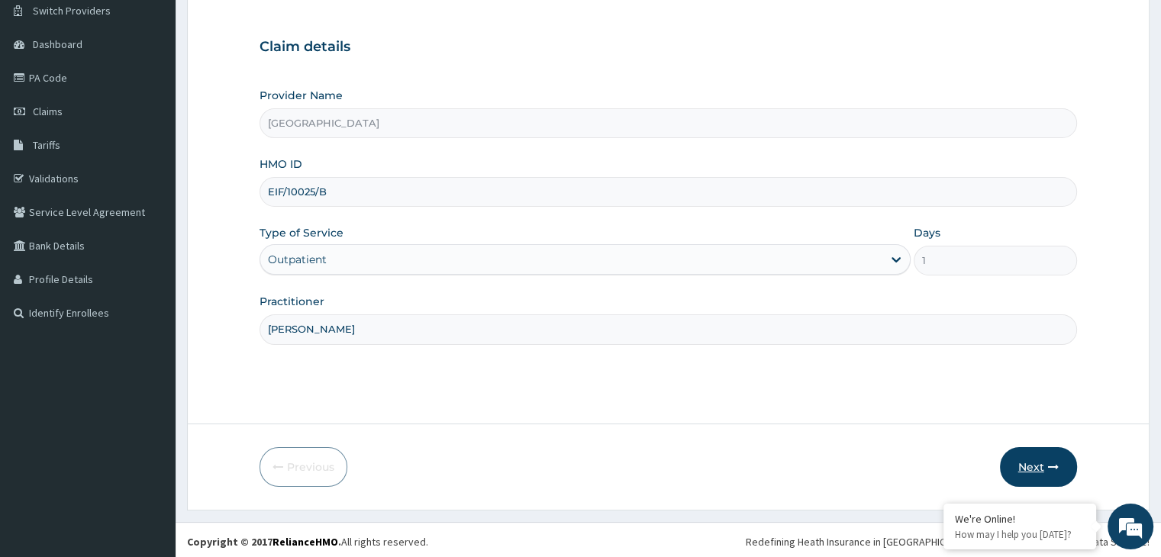
click at [1047, 475] on button "Next" at bounding box center [1038, 467] width 77 height 40
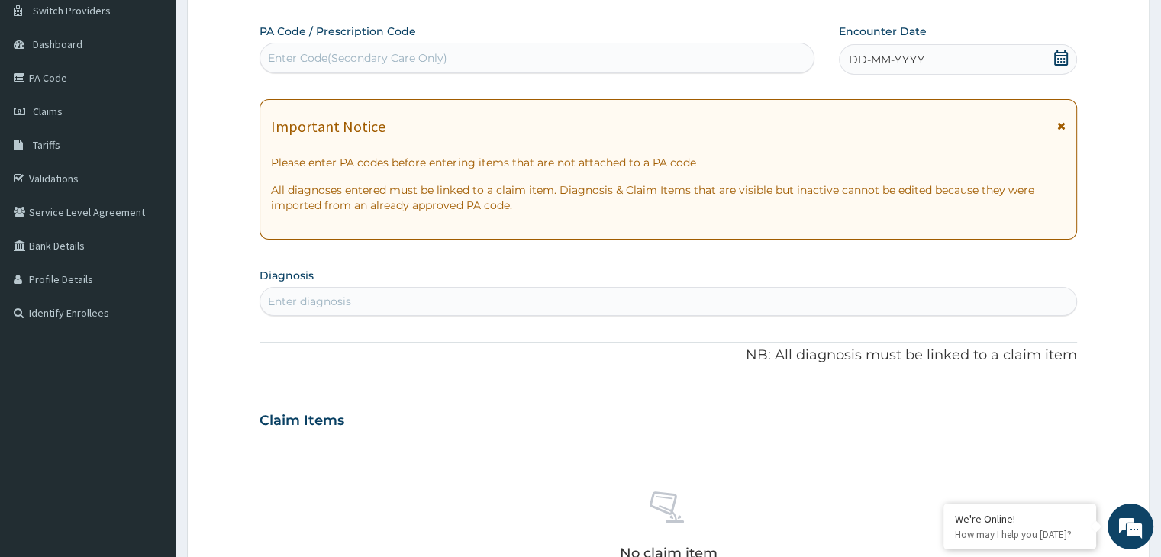
click at [1065, 52] on icon at bounding box center [1061, 57] width 14 height 15
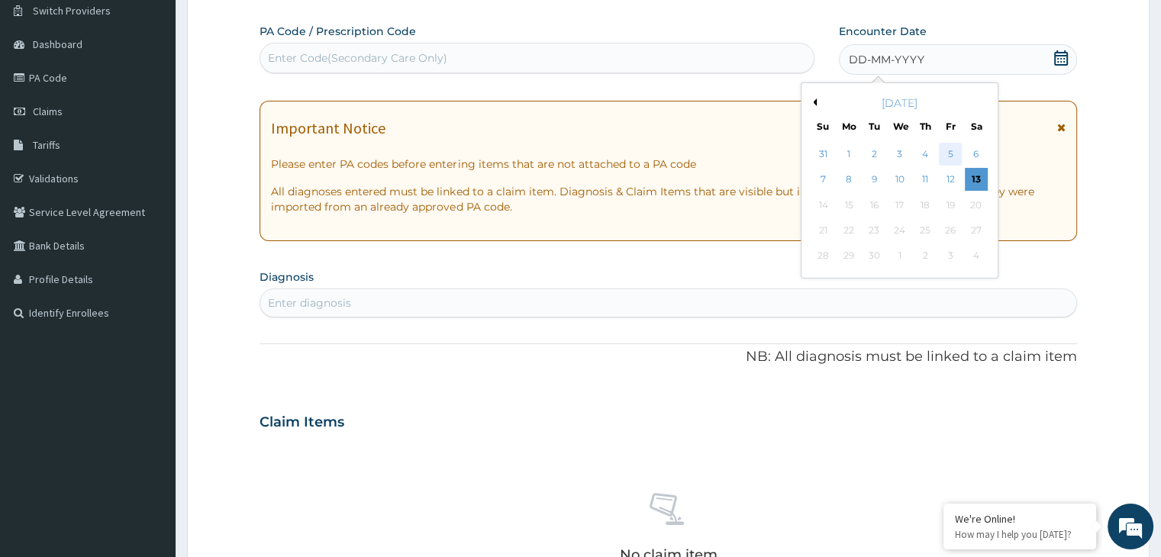
click at [955, 150] on div "5" at bounding box center [950, 154] width 23 height 23
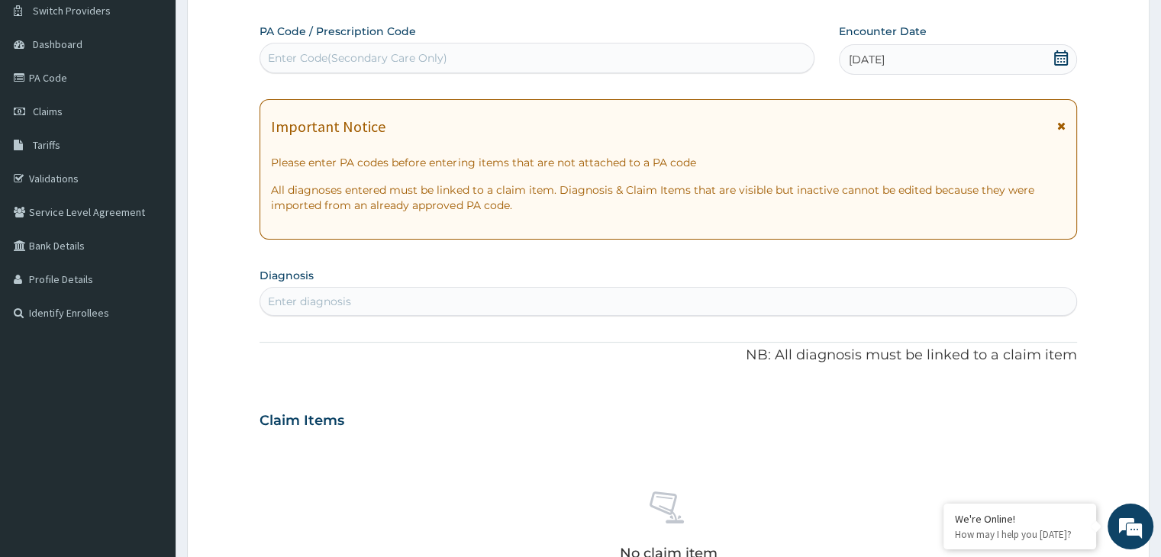
click at [581, 301] on div "Enter diagnosis" at bounding box center [667, 301] width 815 height 24
type input "P"
type input "PEP"
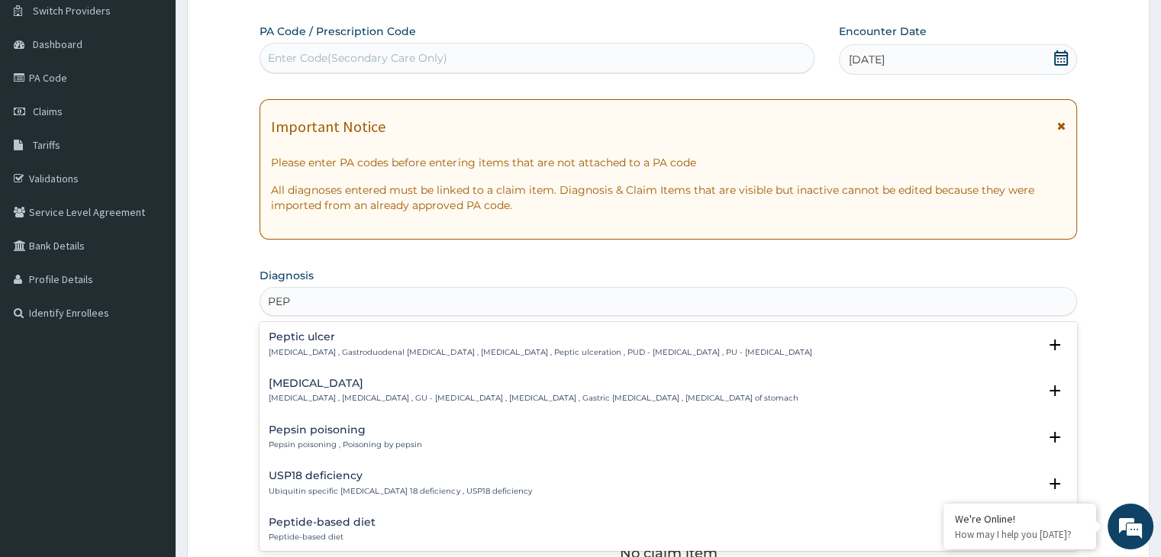
click at [414, 344] on div "[MEDICAL_DATA] [MEDICAL_DATA] , Gastroduodenal [MEDICAL_DATA] , [MEDICAL_DATA] …" at bounding box center [540, 344] width 543 height 27
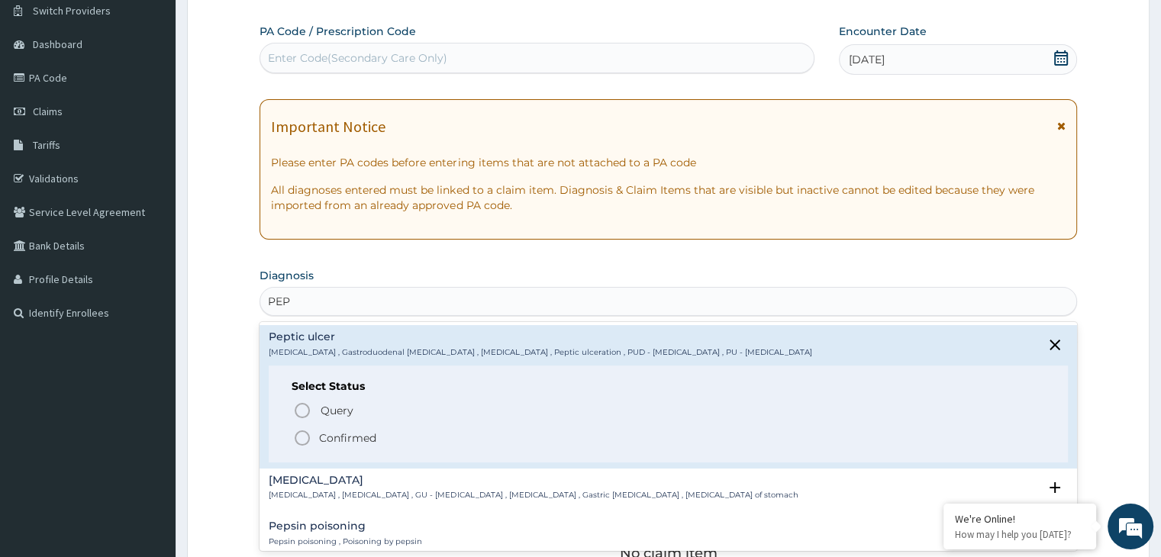
click at [303, 437] on icon "status option filled" at bounding box center [302, 438] width 18 height 18
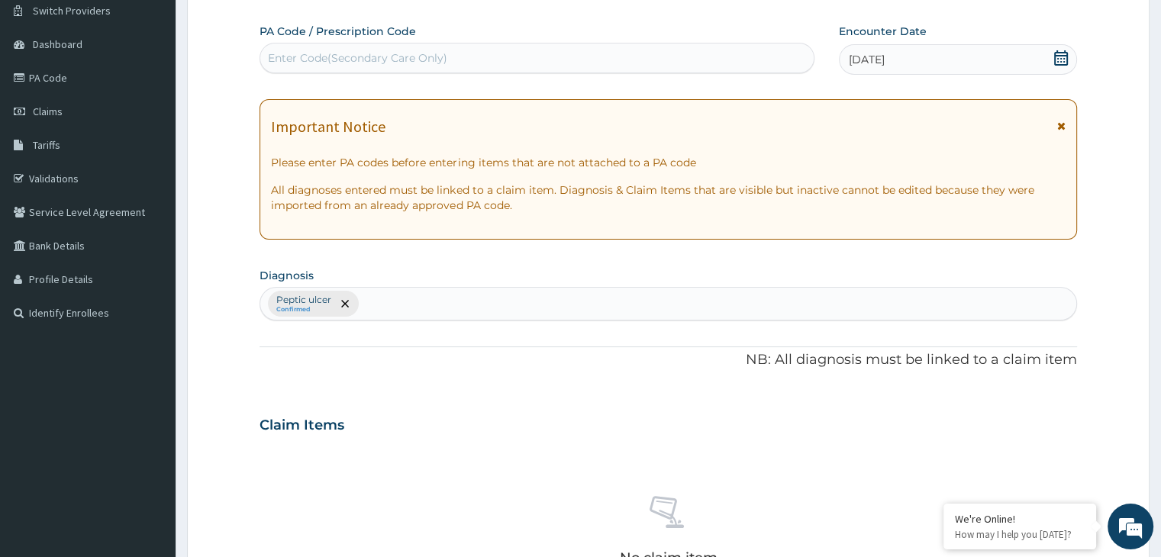
click at [415, 302] on div "[MEDICAL_DATA] Confirmed" at bounding box center [667, 304] width 815 height 32
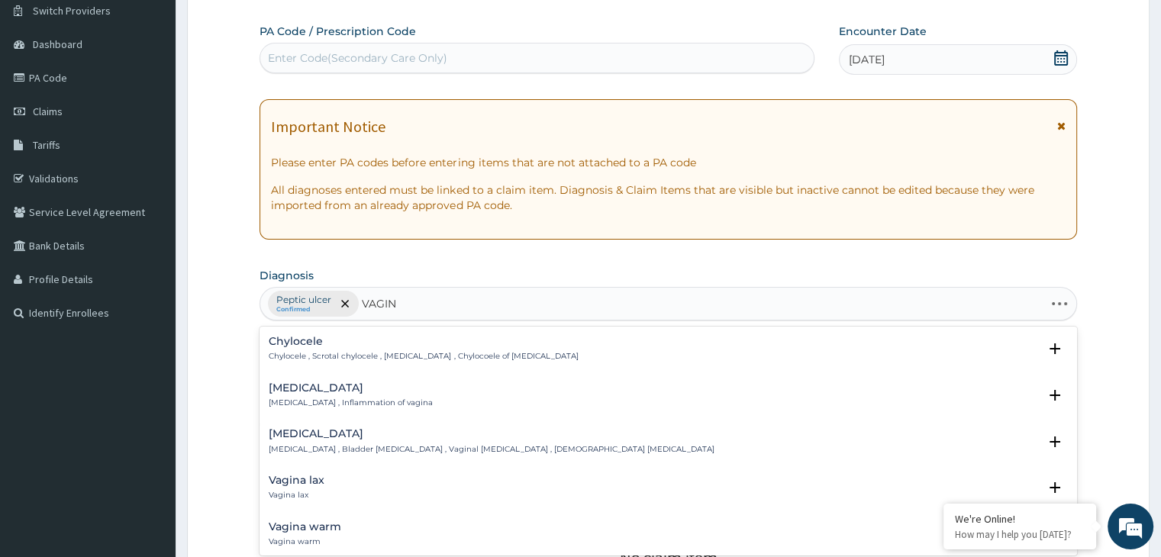
type input "VAGINO"
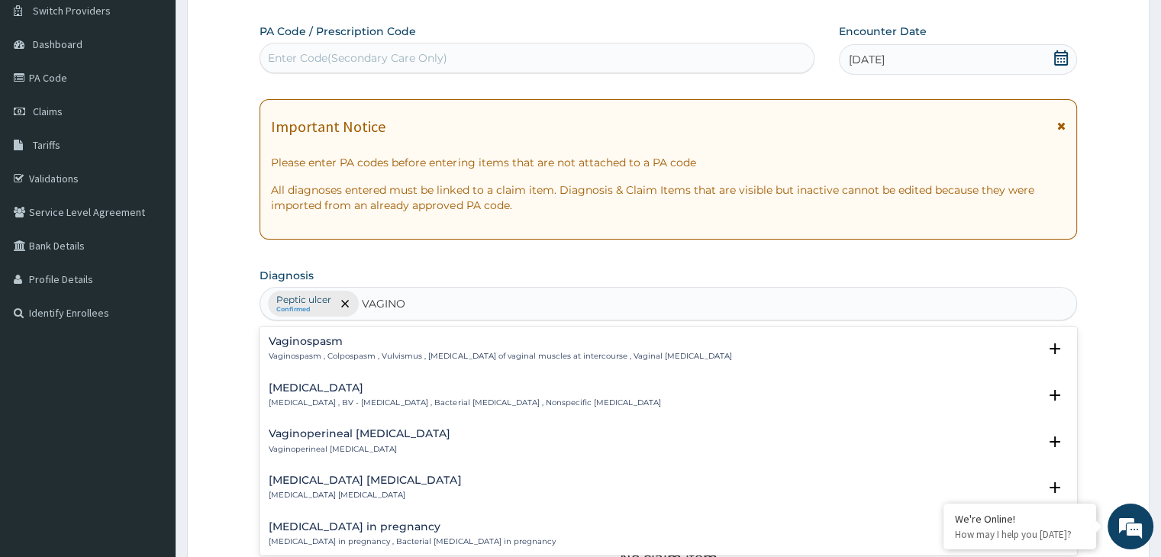
click at [399, 398] on p "[MEDICAL_DATA] , BV - [MEDICAL_DATA] , Bacterial [MEDICAL_DATA] , Nonspecific […" at bounding box center [465, 403] width 392 height 11
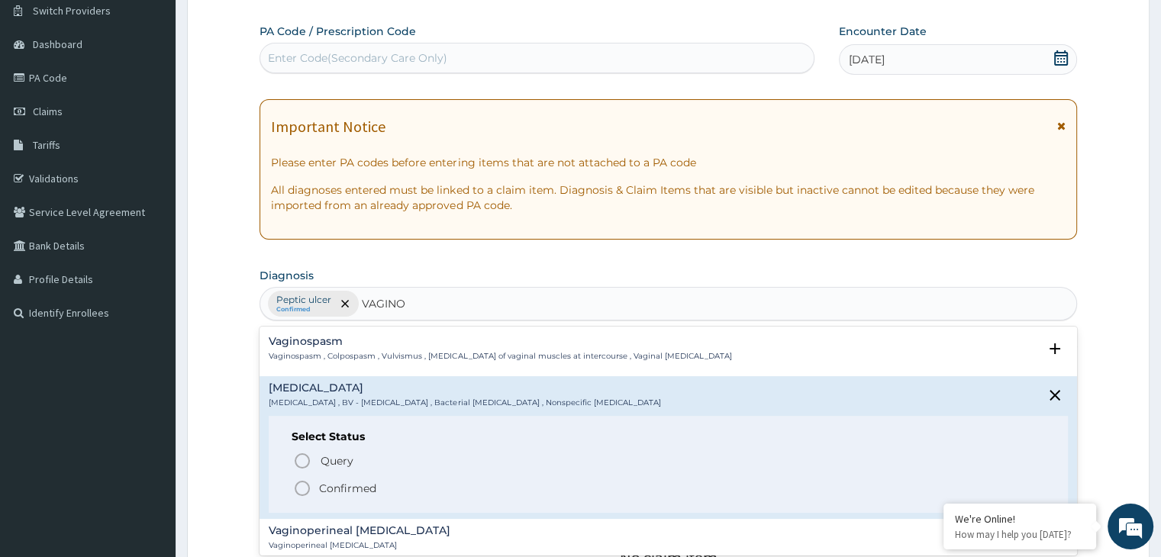
click at [302, 489] on icon "status option filled" at bounding box center [302, 488] width 18 height 18
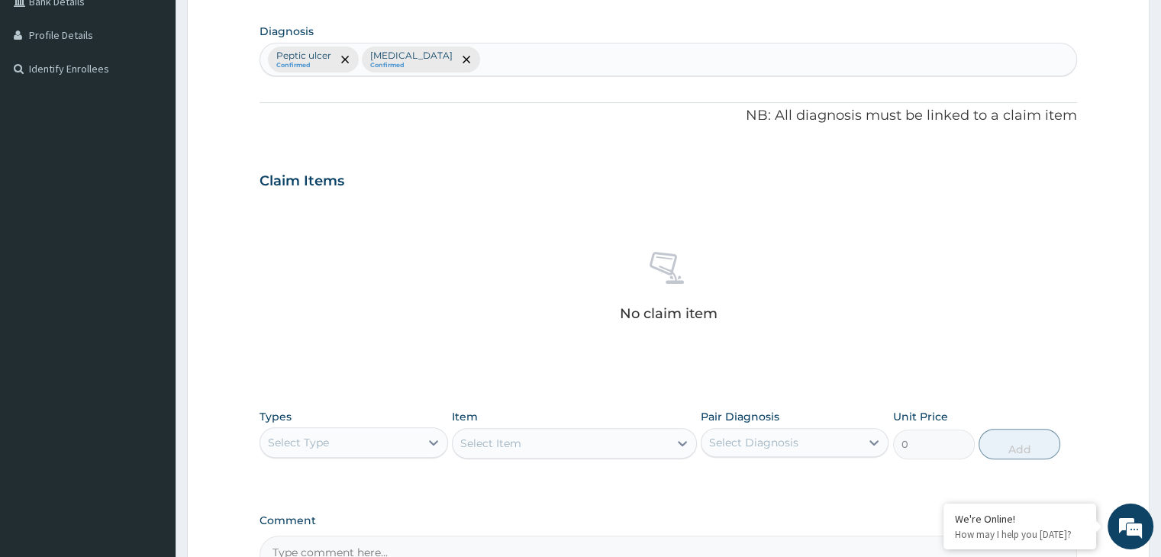
scroll to position [397, 0]
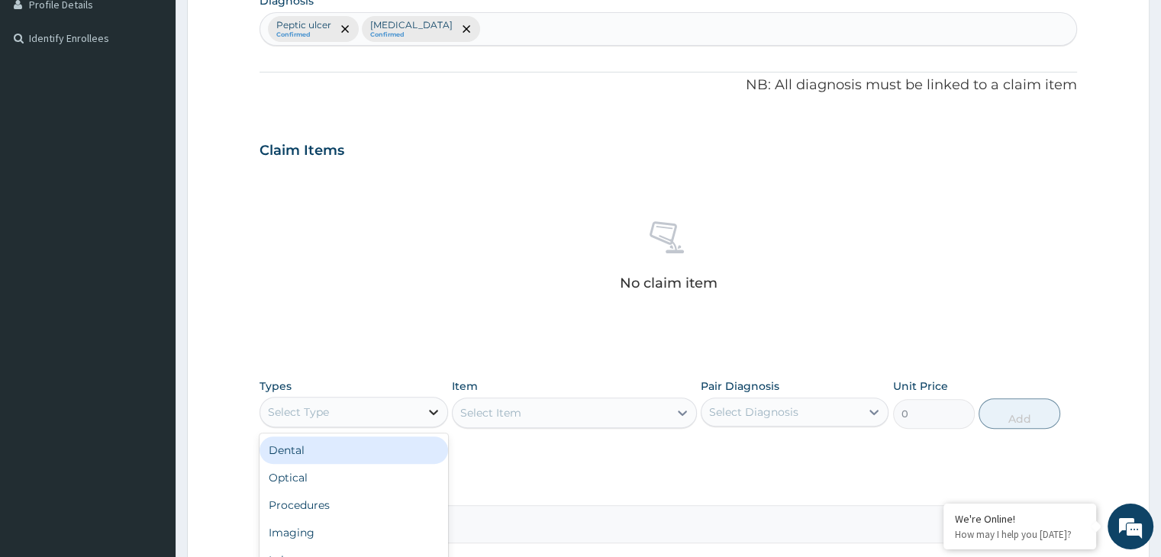
click at [430, 413] on icon at bounding box center [433, 412] width 15 height 15
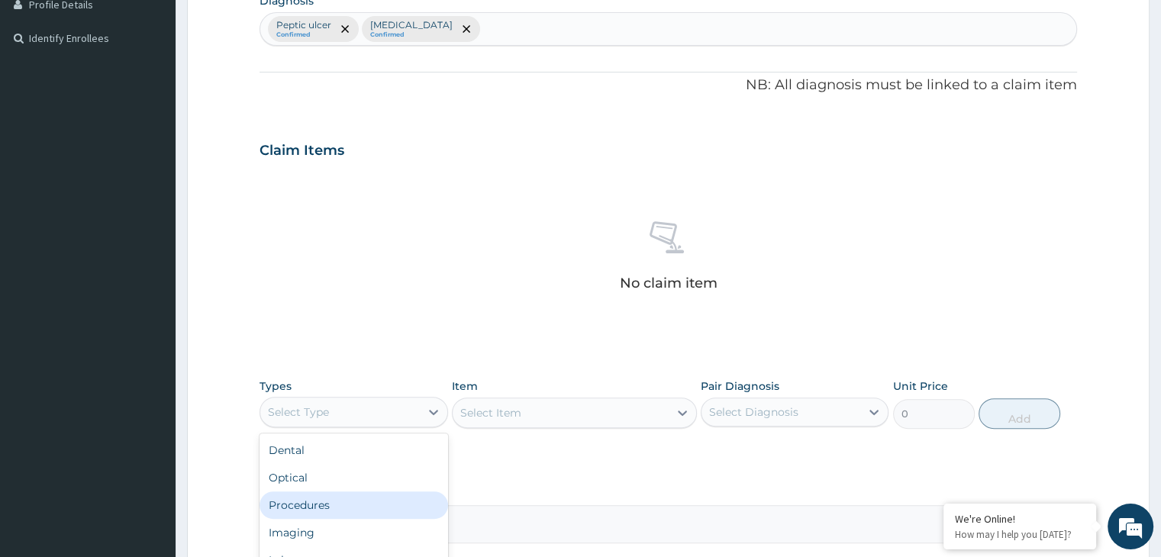
click at [400, 507] on div "Procedures" at bounding box center [354, 505] width 188 height 27
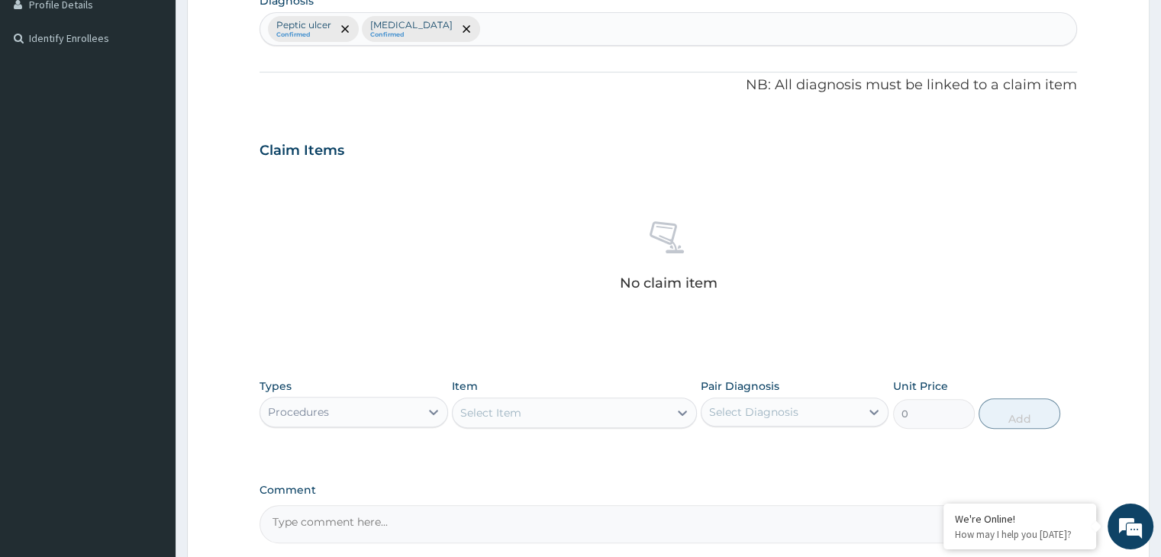
click at [576, 421] on div "Select Item" at bounding box center [561, 413] width 216 height 24
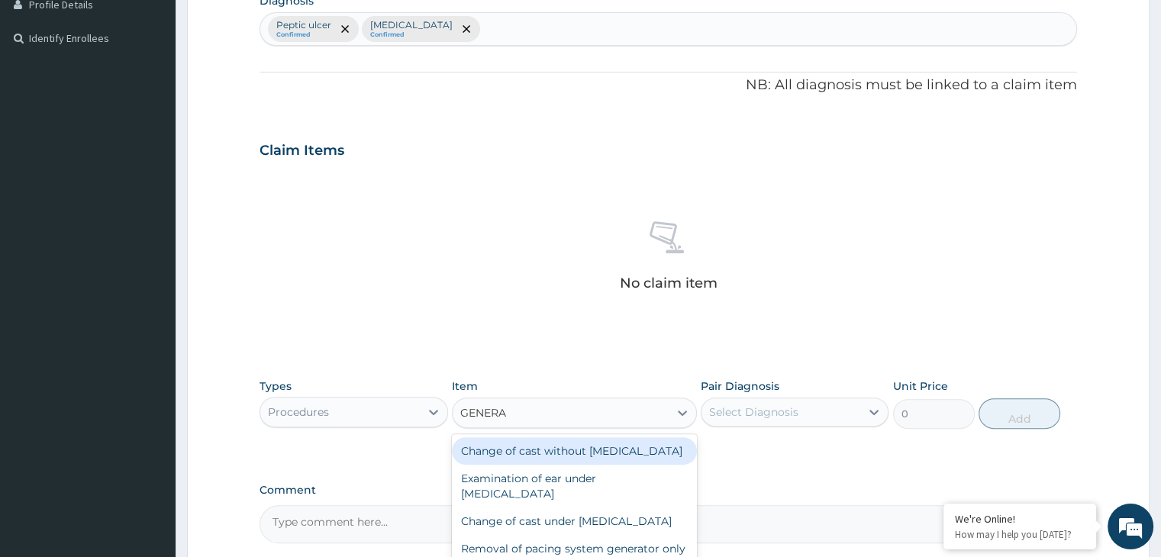
type input "GENERAL"
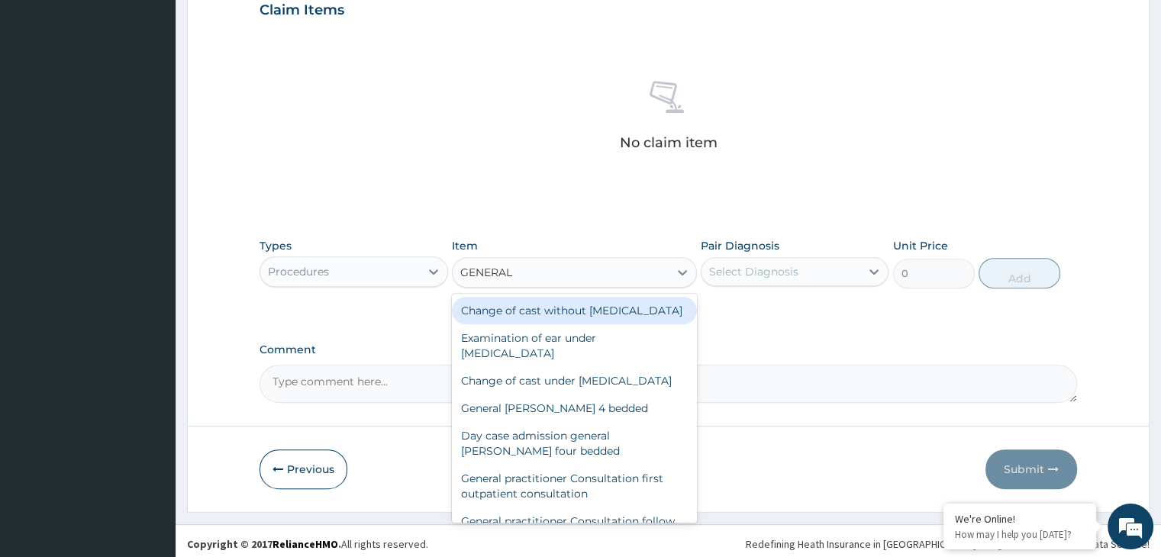
scroll to position [542, 0]
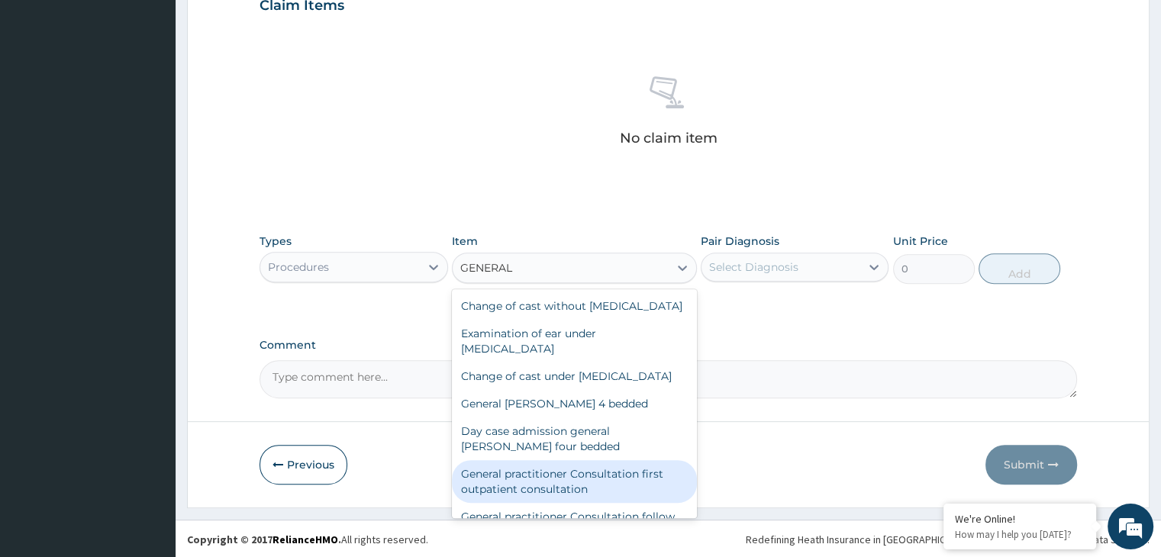
click at [631, 503] on div "General practitioner Consultation first outpatient consultation" at bounding box center [574, 481] width 245 height 43
type input "3000"
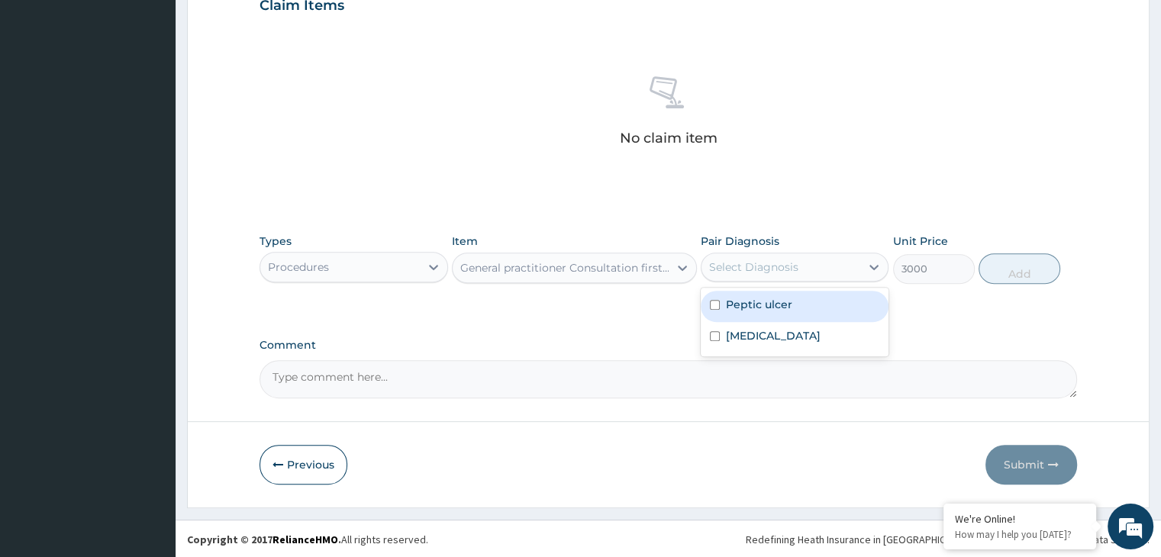
click at [849, 262] on div "Select Diagnosis" at bounding box center [781, 267] width 159 height 24
click at [748, 308] on label "Peptic ulcer" at bounding box center [759, 304] width 66 height 15
checkbox input "true"
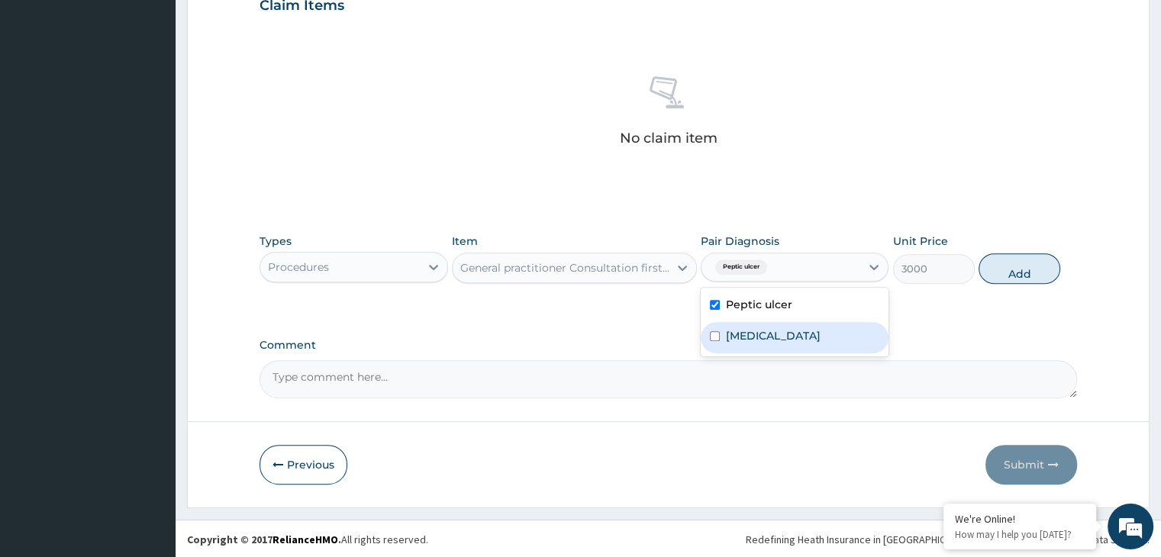
click at [773, 334] on label "[MEDICAL_DATA]" at bounding box center [773, 335] width 95 height 15
checkbox input "true"
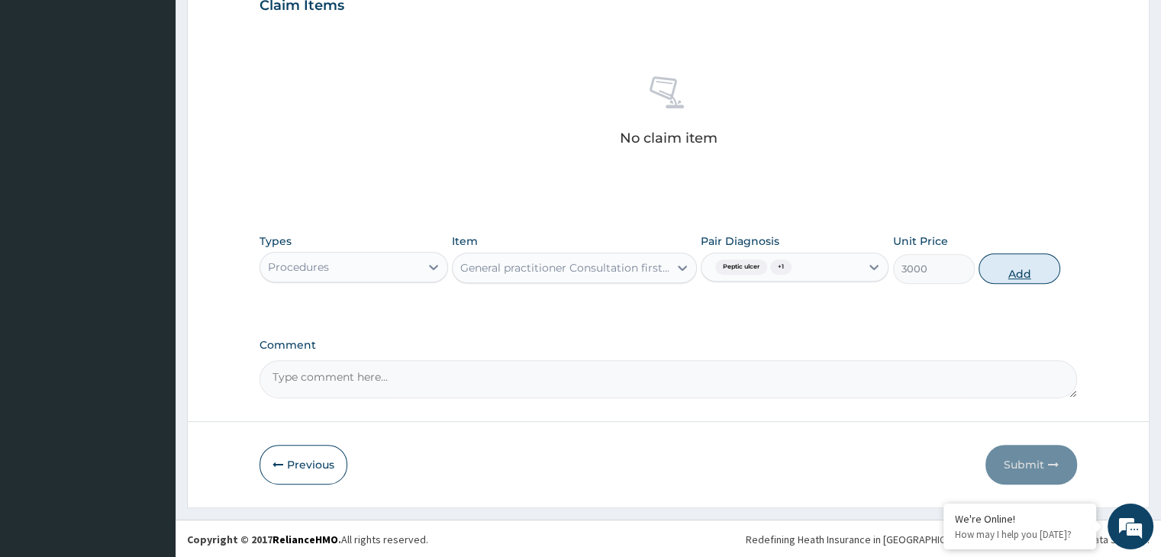
click at [1004, 269] on button "Add" at bounding box center [1020, 268] width 82 height 31
type input "0"
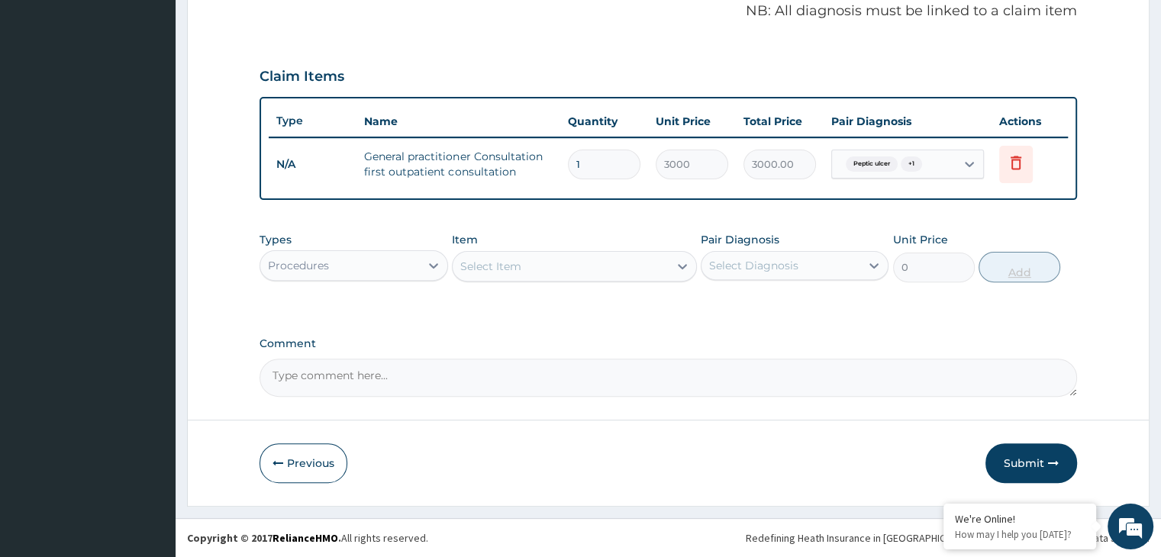
scroll to position [469, 0]
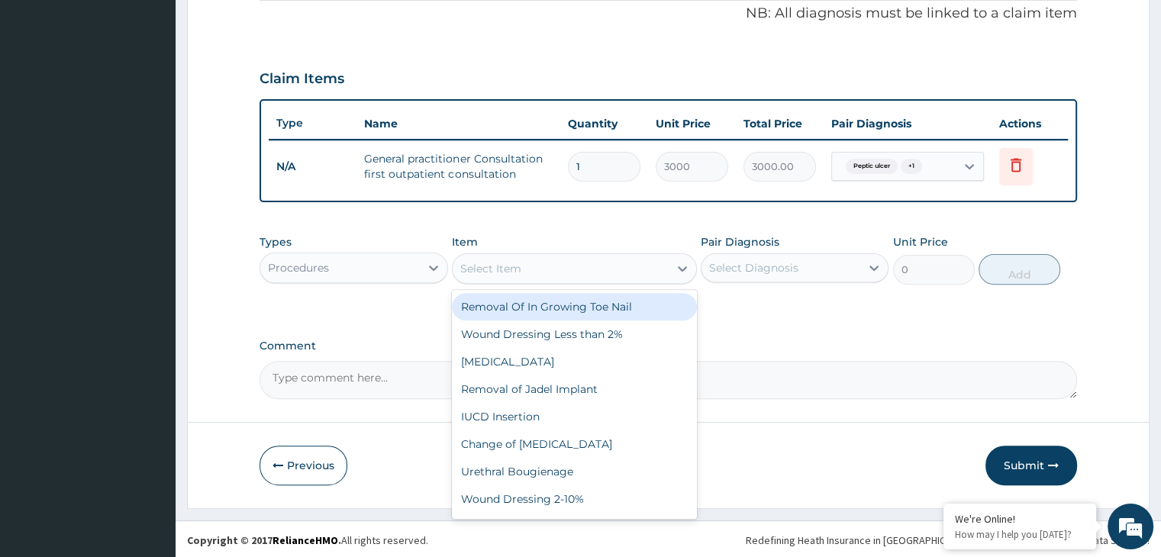
click at [597, 264] on div "Select Item" at bounding box center [561, 268] width 216 height 24
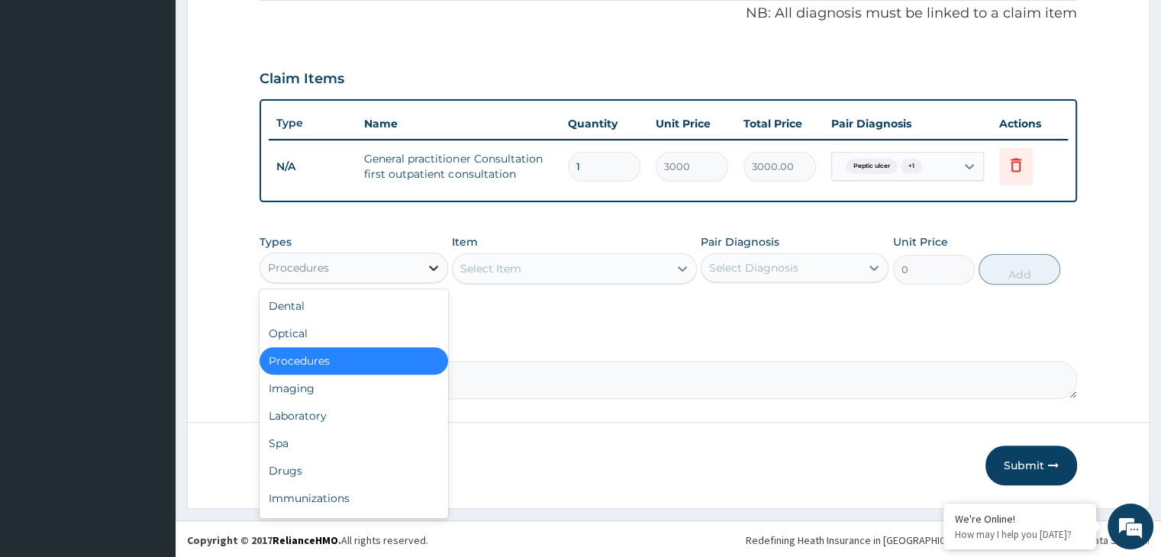
click at [428, 254] on div at bounding box center [433, 267] width 27 height 27
click at [382, 412] on div "Laboratory" at bounding box center [354, 415] width 188 height 27
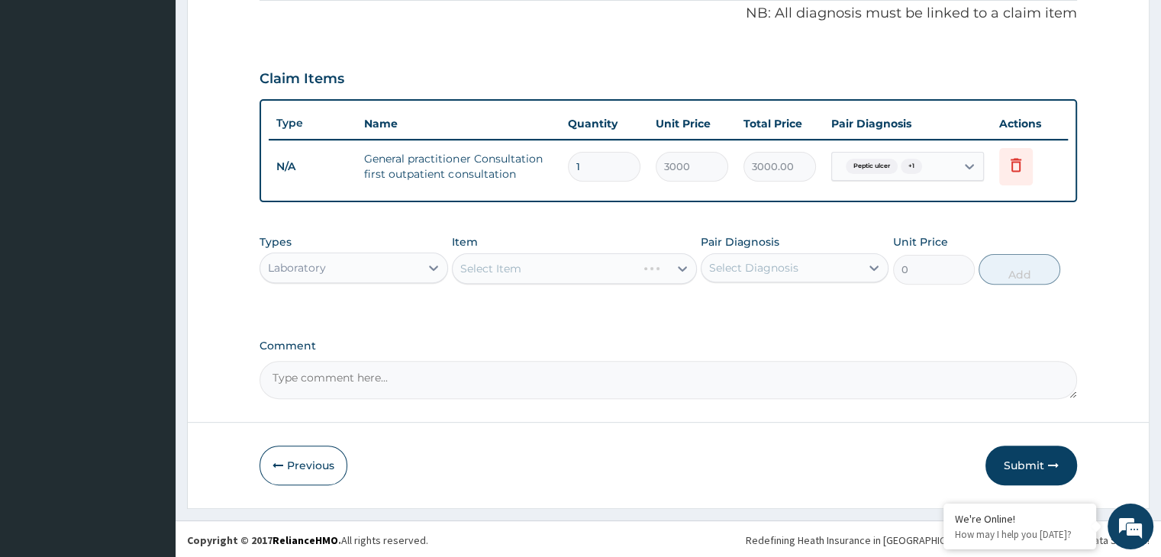
click at [527, 266] on div "Select Item" at bounding box center [574, 268] width 245 height 31
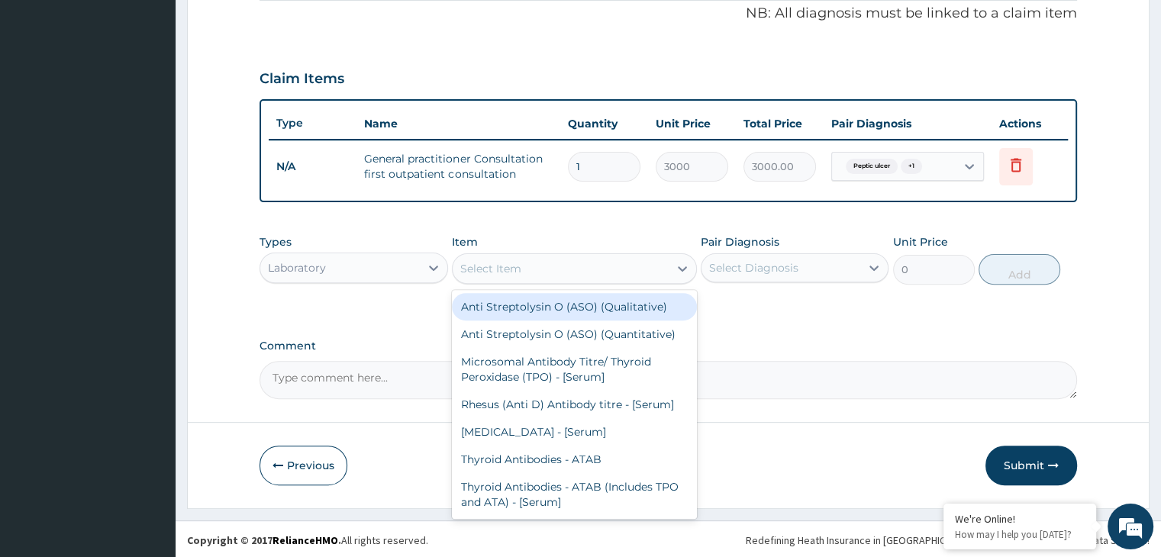
click at [526, 259] on div "Select Item" at bounding box center [561, 268] width 216 height 24
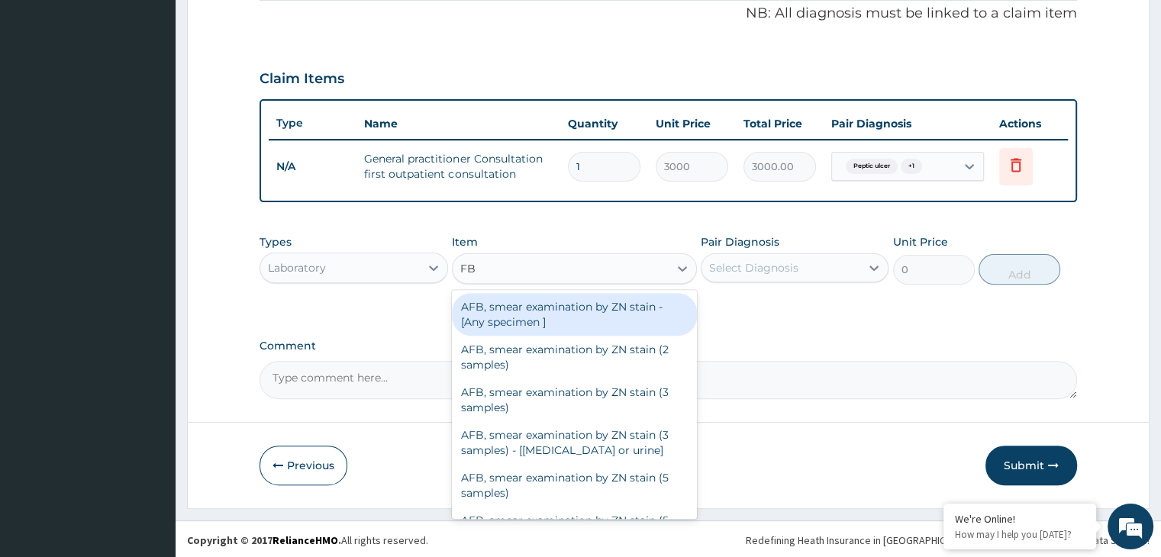
type input "FBC"
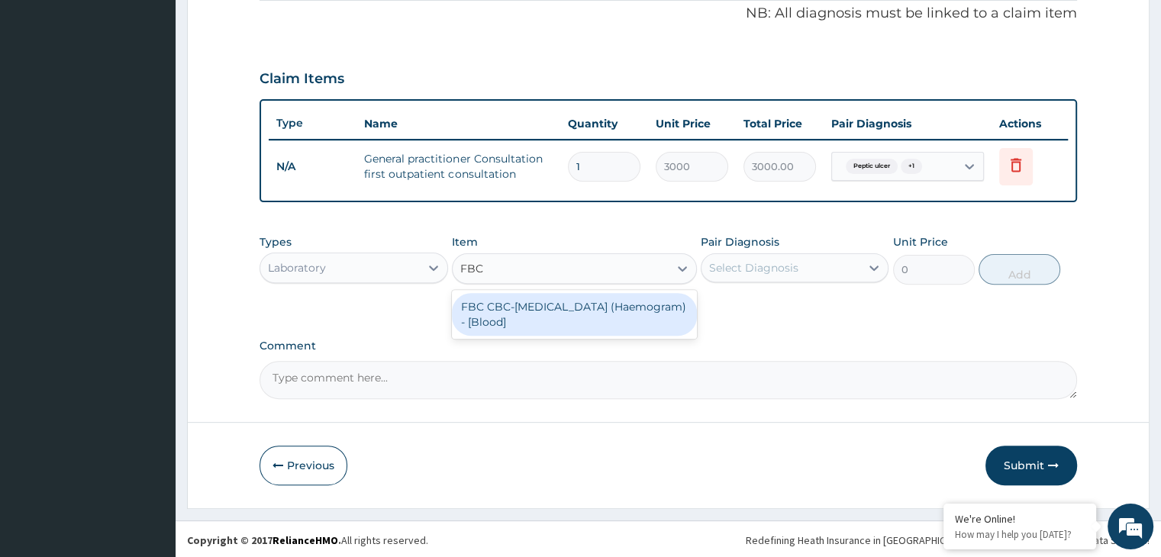
click at [529, 303] on div "FBC CBC-[MEDICAL_DATA] (Haemogram) - [Blood]" at bounding box center [574, 314] width 245 height 43
type input "3000"
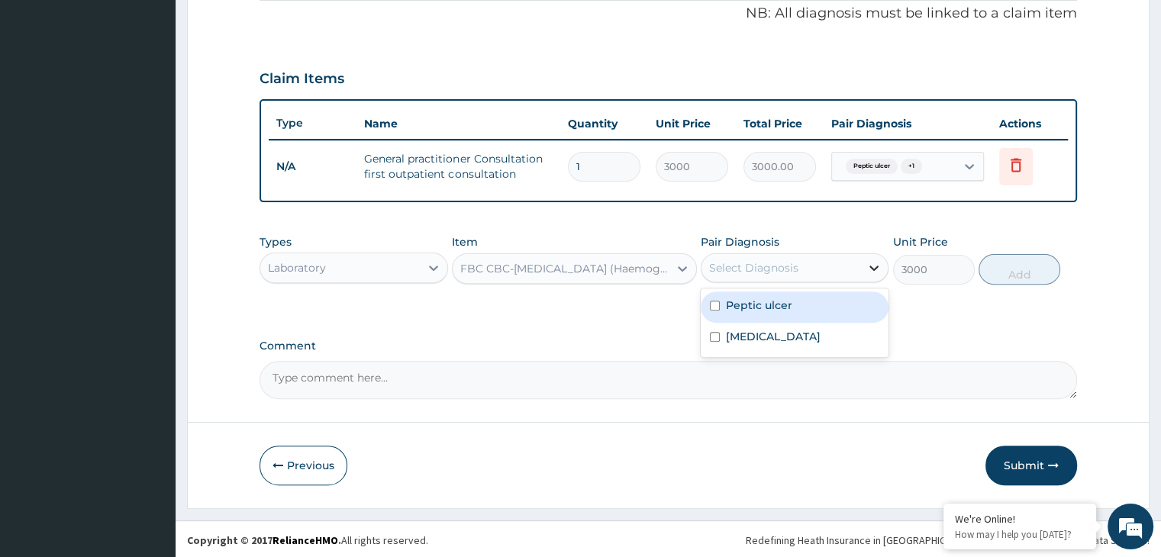
click at [867, 267] on icon at bounding box center [873, 267] width 15 height 15
click at [856, 313] on div "Peptic ulcer" at bounding box center [795, 307] width 188 height 31
checkbox input "true"
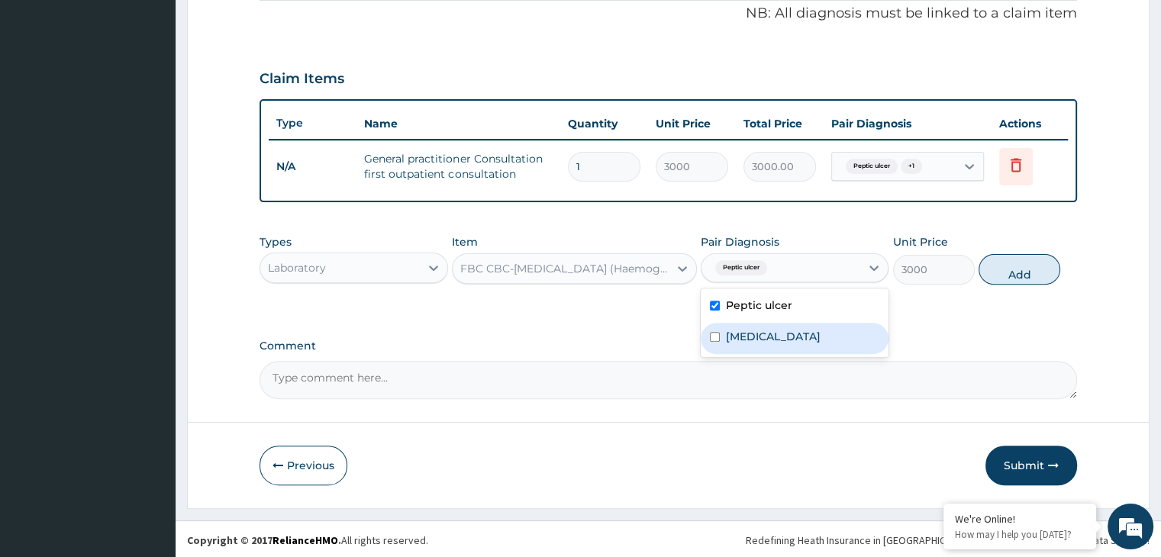
click at [845, 339] on div "[MEDICAL_DATA]" at bounding box center [795, 338] width 188 height 31
checkbox input "true"
click at [1033, 275] on button "Add" at bounding box center [1020, 269] width 82 height 31
type input "0"
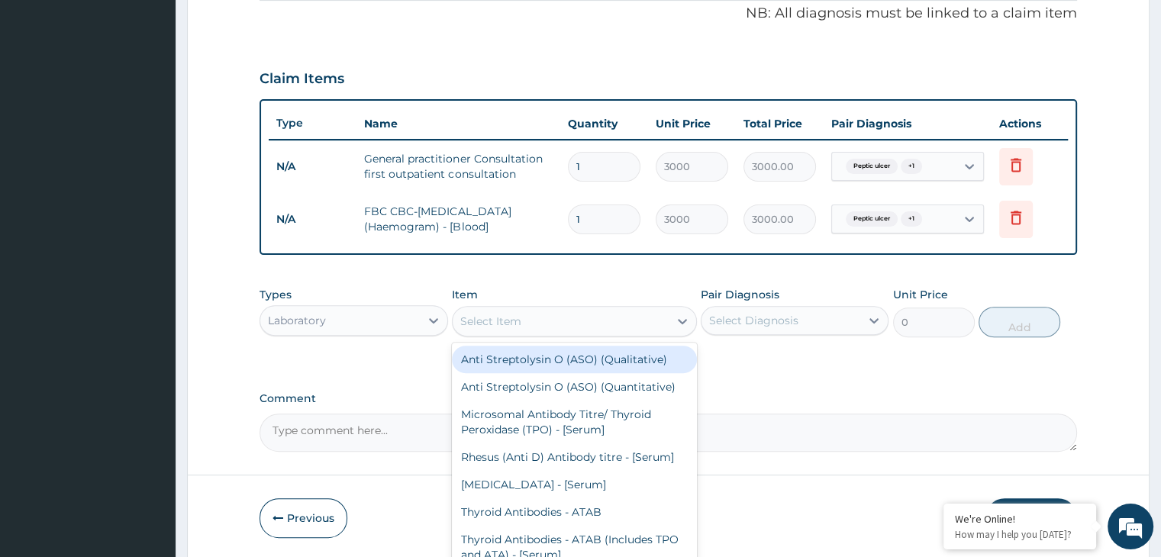
click at [586, 327] on div "Select Item" at bounding box center [561, 321] width 216 height 24
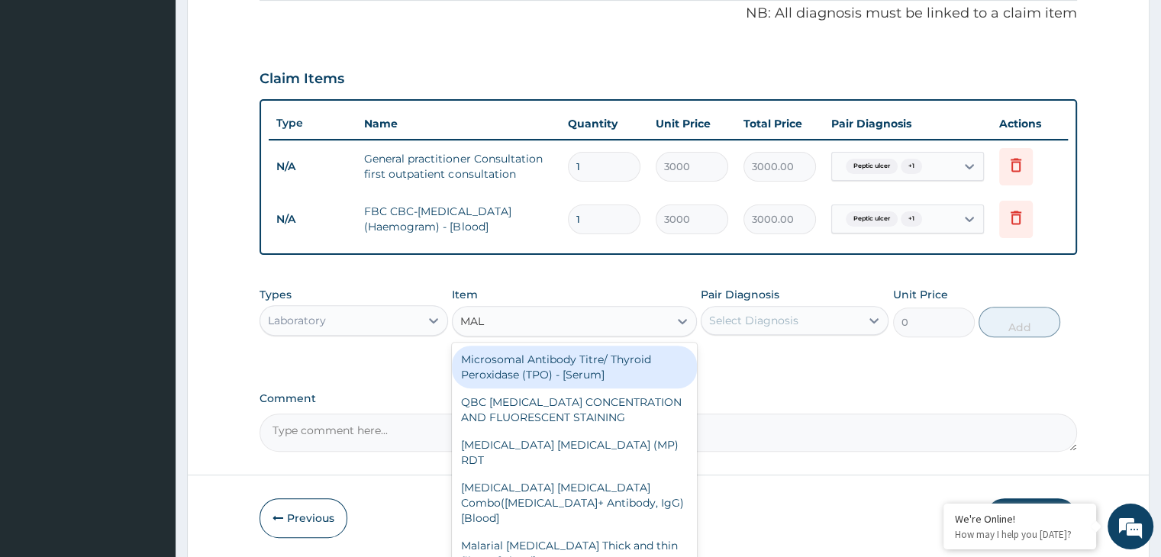
type input "MALA"
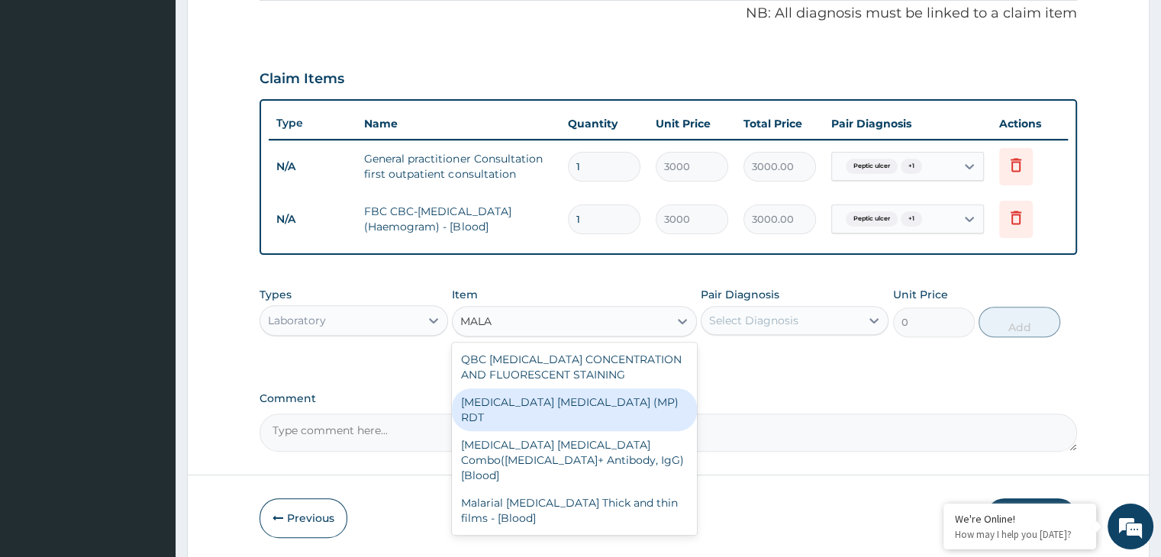
click at [578, 393] on div "[MEDICAL_DATA] [MEDICAL_DATA] (MP) RDT" at bounding box center [574, 410] width 245 height 43
type input "1500"
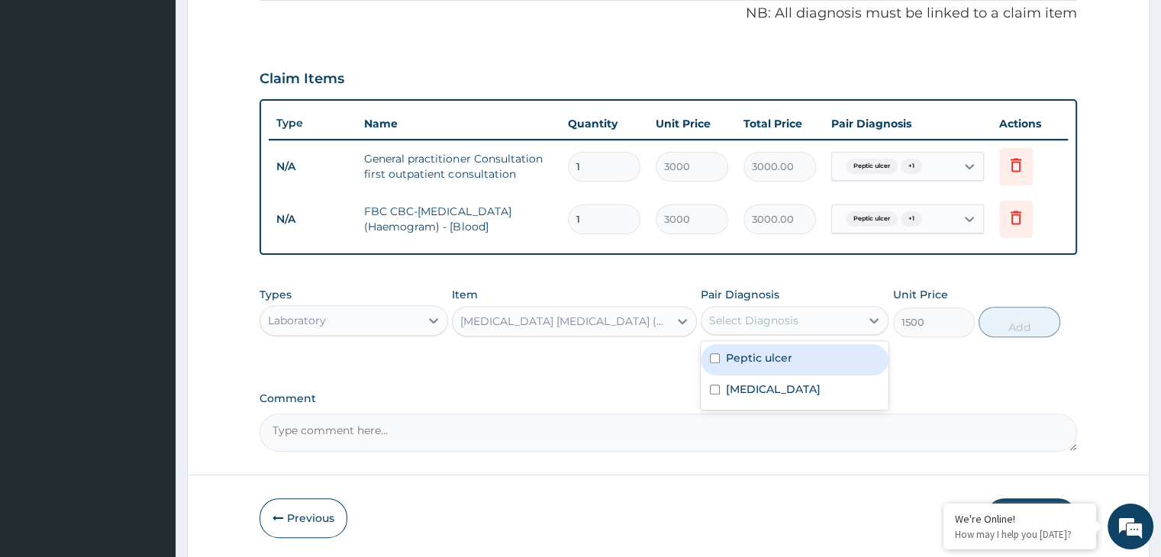
click at [803, 314] on div "Select Diagnosis" at bounding box center [781, 320] width 159 height 24
click at [791, 356] on div "Peptic ulcer" at bounding box center [795, 359] width 188 height 31
checkbox input "true"
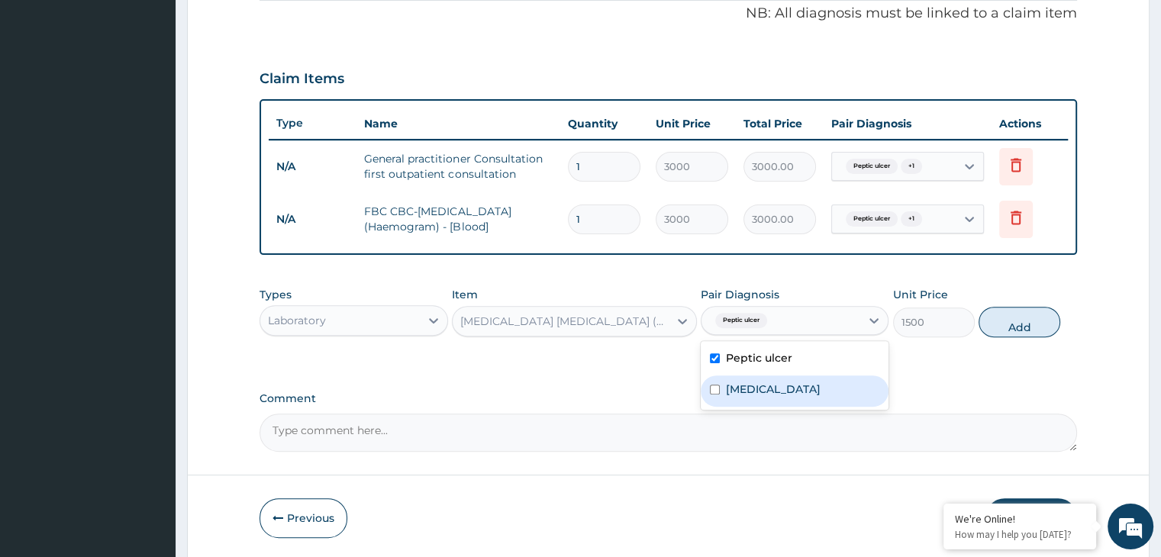
click at [794, 382] on label "[MEDICAL_DATA]" at bounding box center [773, 389] width 95 height 15
checkbox input "true"
click at [1011, 321] on button "Add" at bounding box center [1020, 322] width 82 height 31
type input "0"
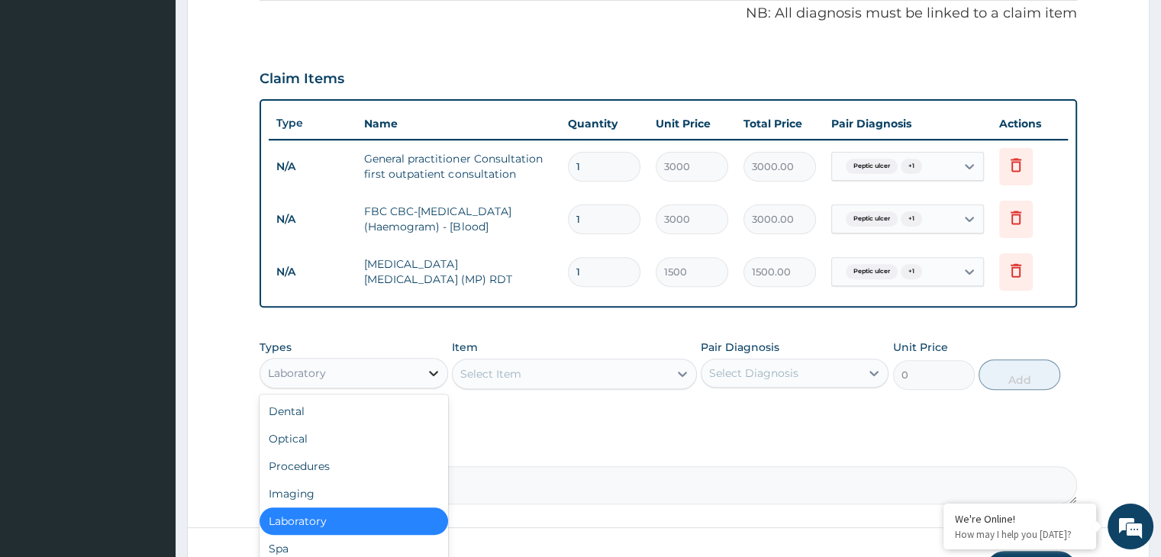
click at [442, 365] on div at bounding box center [433, 373] width 27 height 27
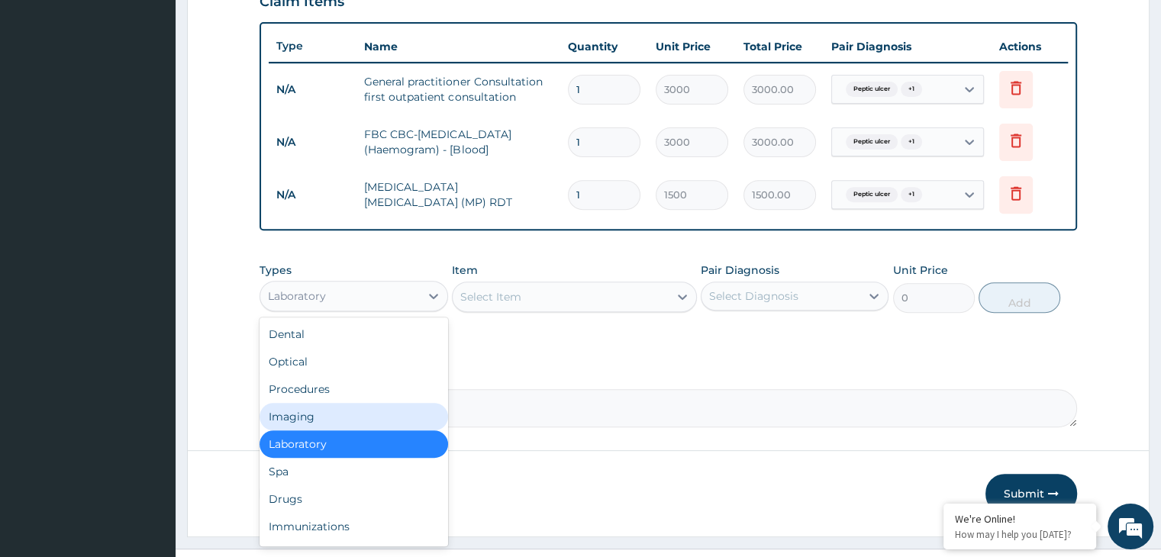
scroll to position [560, 0]
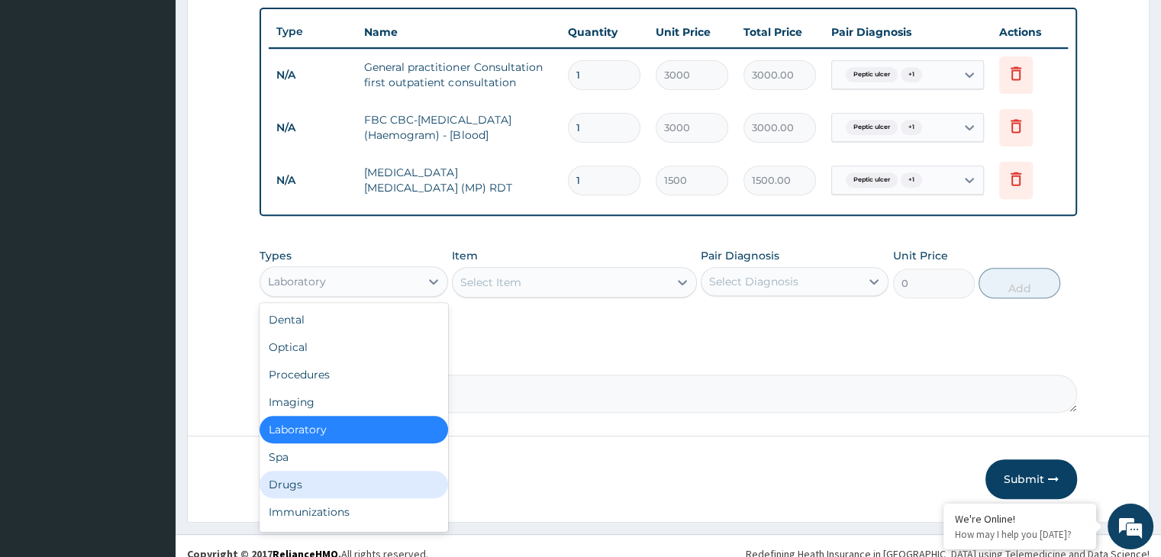
click at [324, 474] on div "Drugs" at bounding box center [354, 484] width 188 height 27
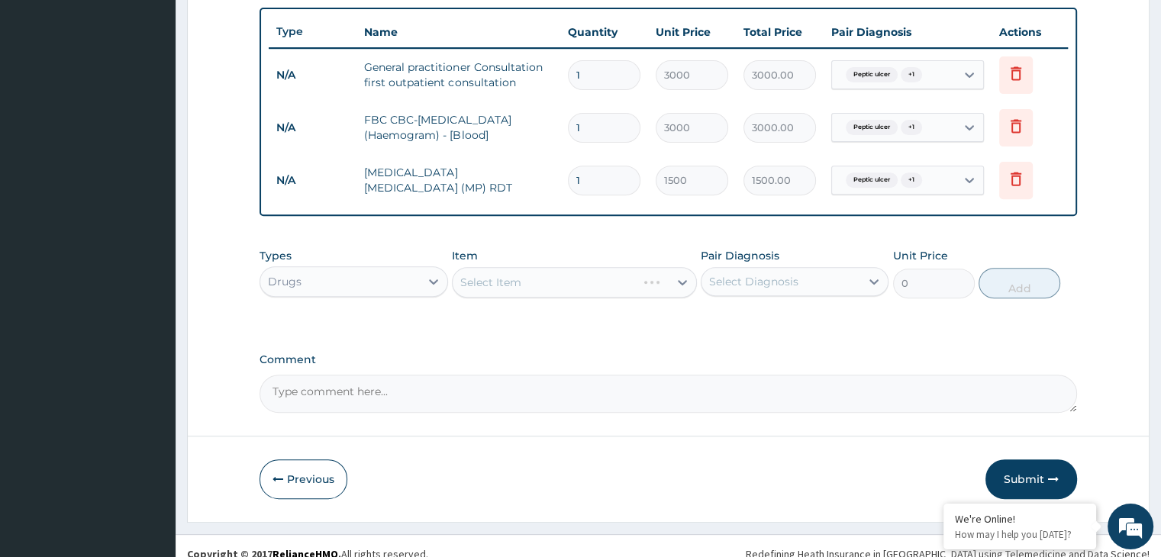
click at [544, 278] on div "Select Item" at bounding box center [574, 282] width 245 height 31
click at [544, 278] on div "Select Item" at bounding box center [561, 282] width 216 height 24
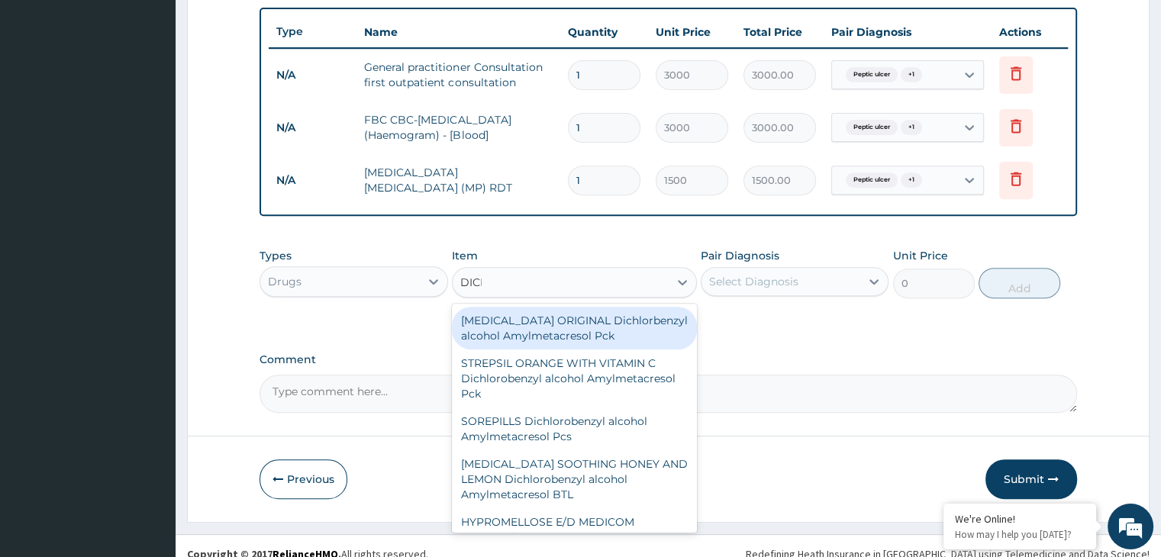
type input "DICLO"
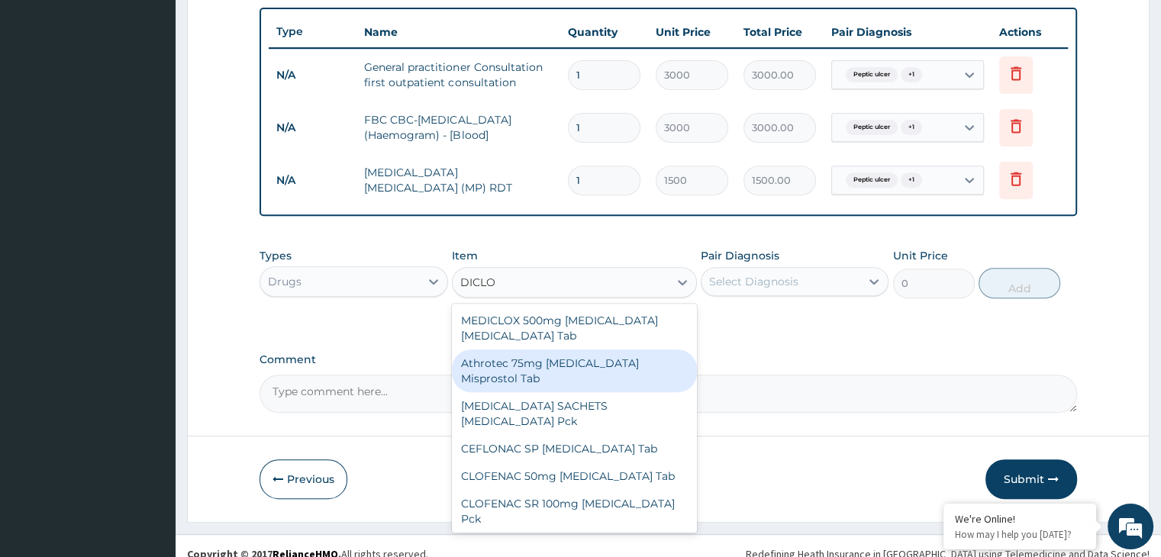
click at [547, 373] on div "Athrotec 75mg [MEDICAL_DATA] Misprostol Tab" at bounding box center [574, 371] width 245 height 43
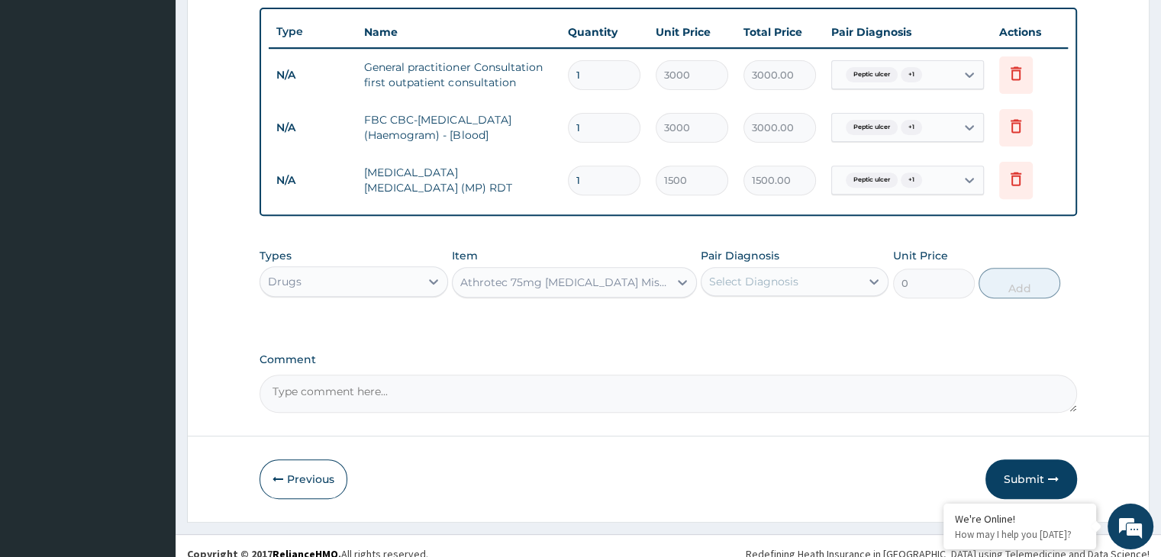
type input "170"
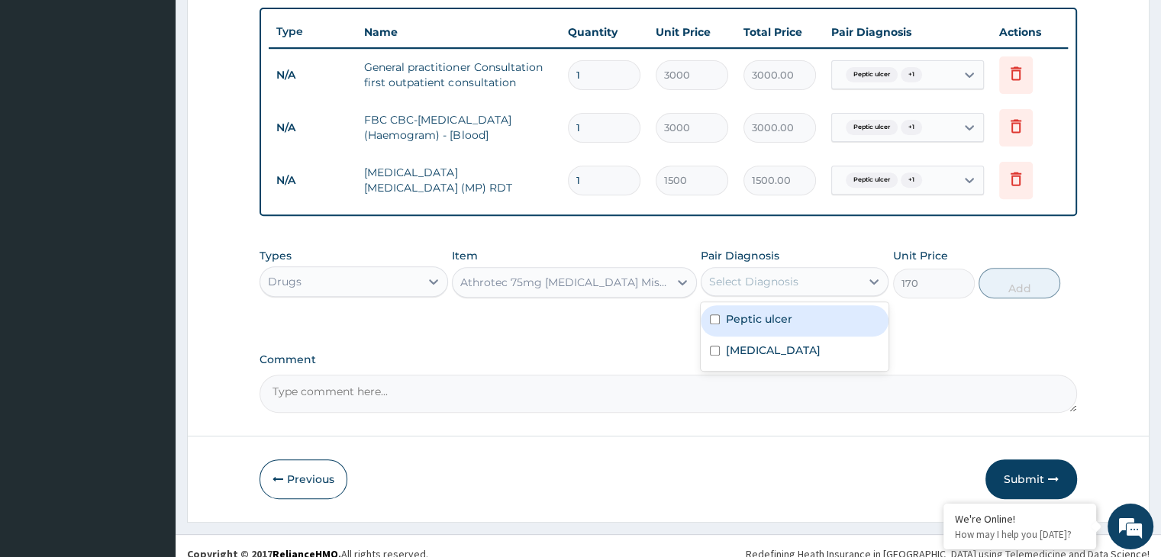
click at [846, 276] on div "Select Diagnosis" at bounding box center [781, 281] width 159 height 24
click at [822, 305] on div "Peptic ulcer" at bounding box center [795, 320] width 188 height 31
checkbox input "true"
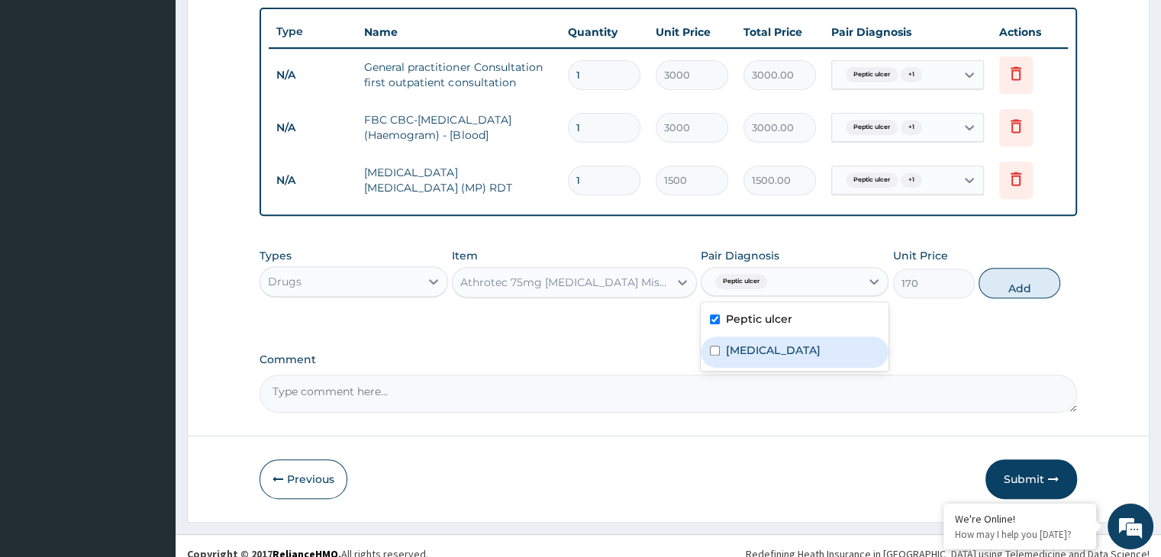
click at [805, 361] on div "[MEDICAL_DATA]" at bounding box center [795, 352] width 188 height 31
checkbox input "true"
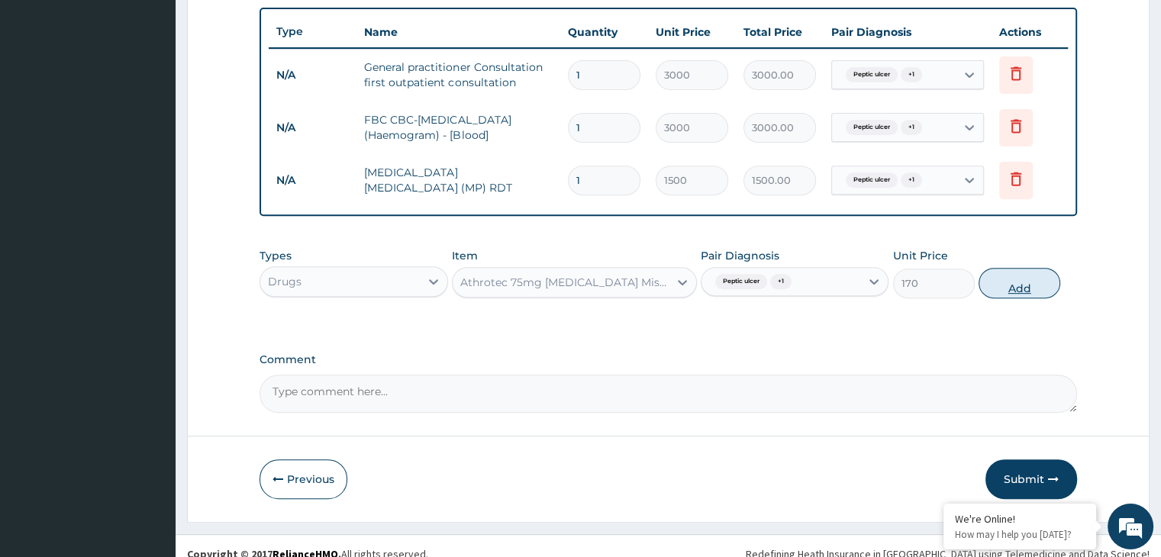
click at [998, 274] on button "Add" at bounding box center [1020, 283] width 82 height 31
type input "0"
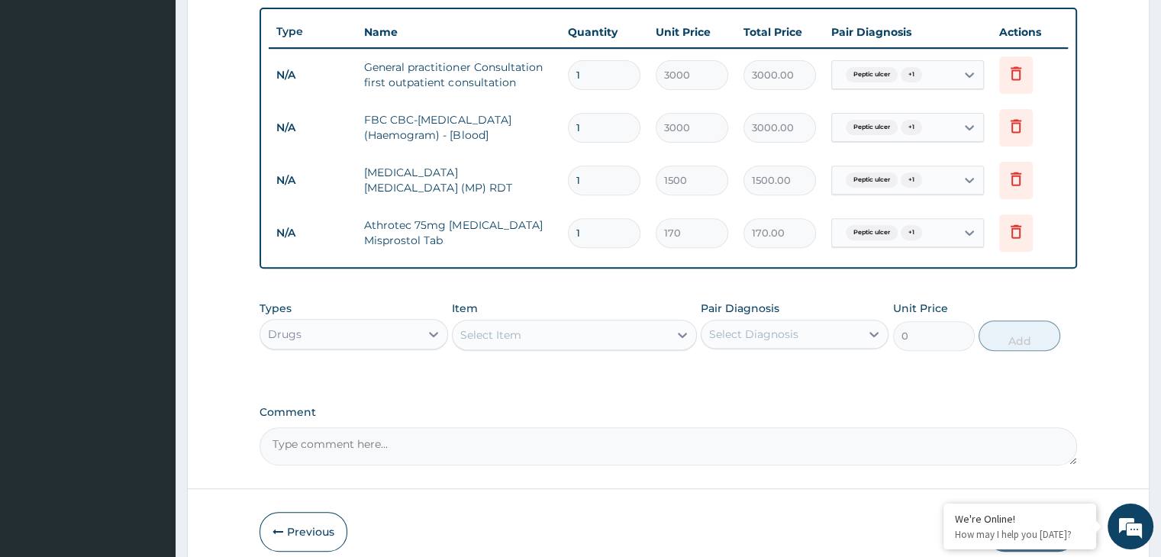
click at [616, 228] on input "1" at bounding box center [604, 233] width 73 height 30
type input "0.00"
type input "6"
type input "1020.00"
type input "6"
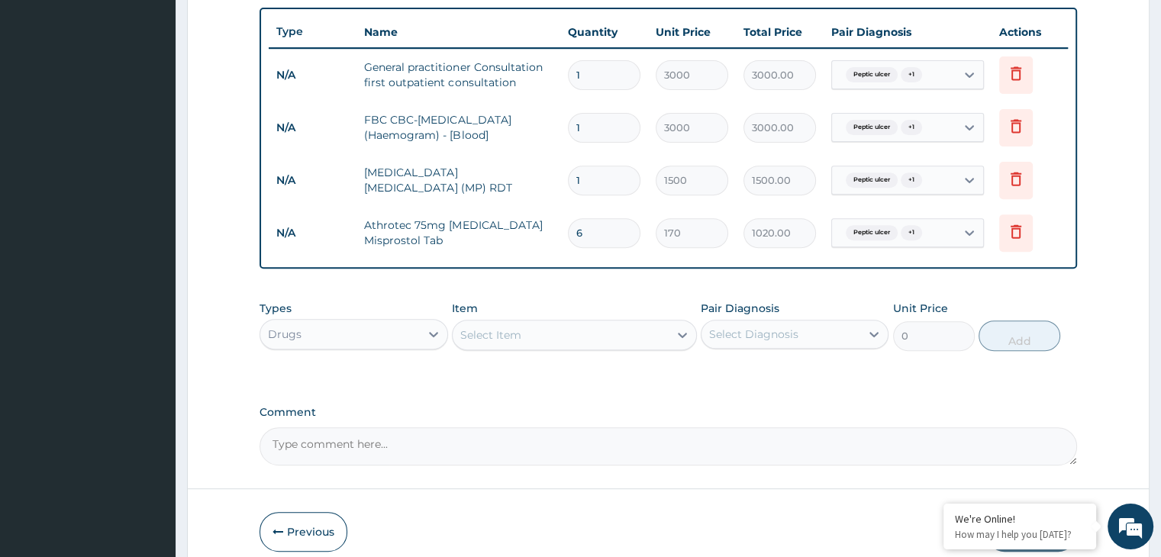
click at [577, 323] on div "Select Item" at bounding box center [561, 335] width 216 height 24
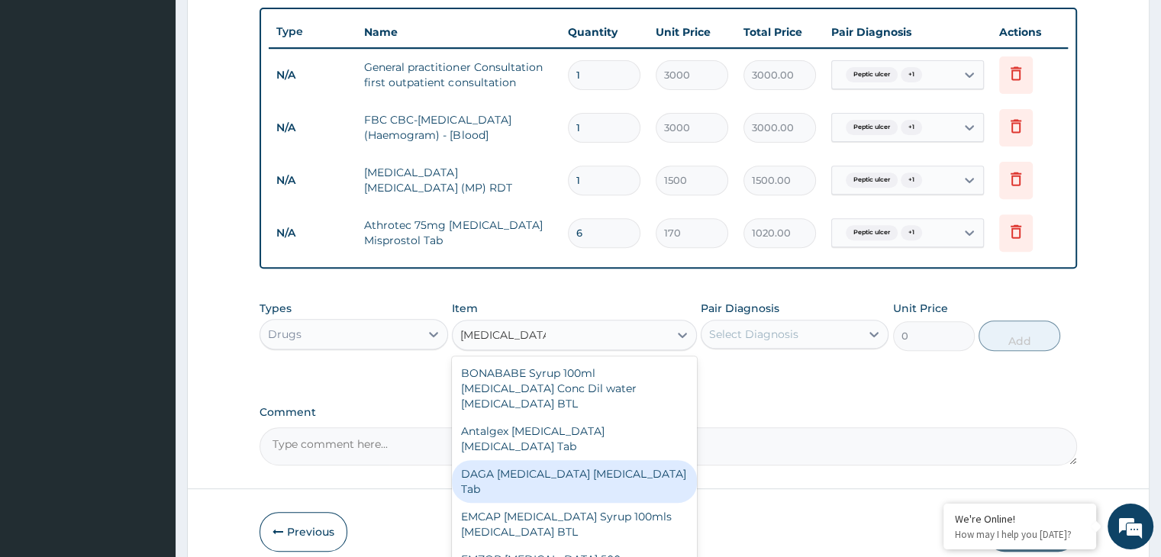
type input "[MEDICAL_DATA]"
click at [1160, 547] on section "Step 2 of 2 PA Code / Prescription Code Enter Code(Secondary Care Only) Encount…" at bounding box center [668, 47] width 985 height 1077
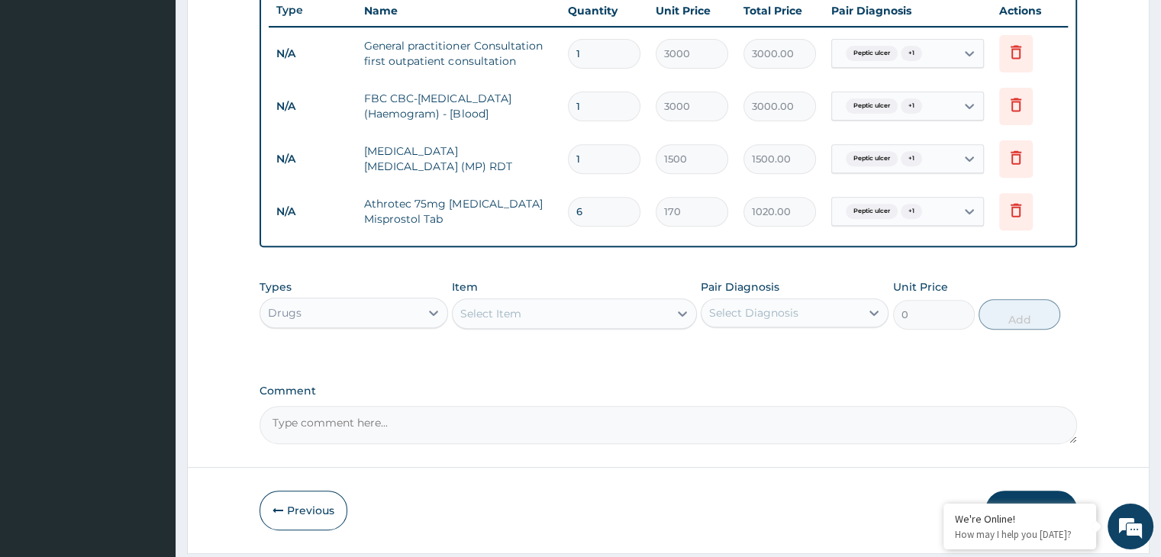
click at [1160, 547] on div "R EL Toggle navigation [PERSON_NAME] Medical centre [PERSON_NAME] Medical centr…" at bounding box center [580, 11] width 1161 height 1186
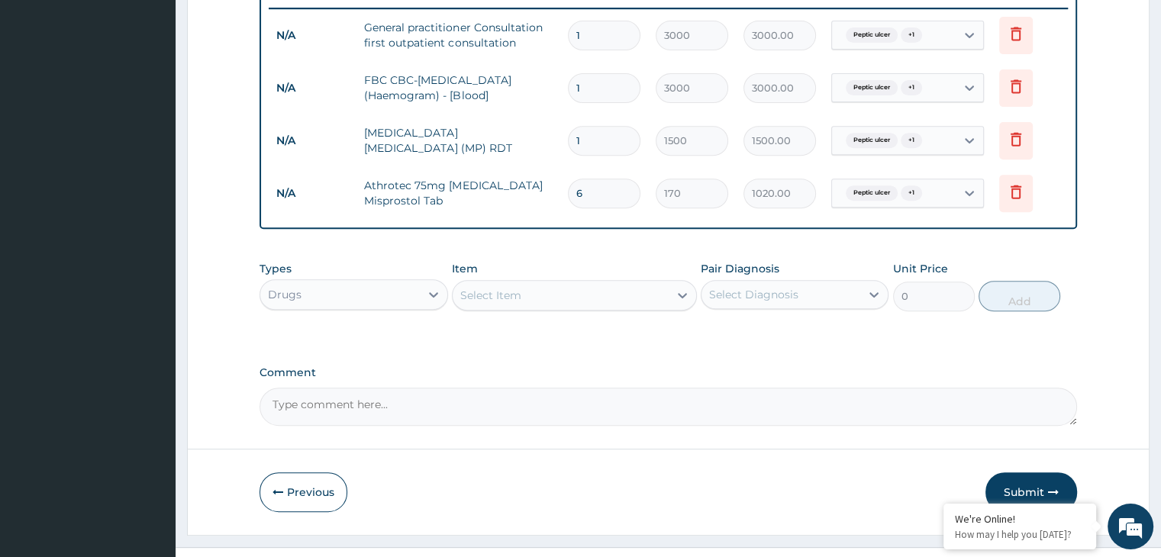
click at [577, 290] on div "Select Item" at bounding box center [561, 295] width 216 height 24
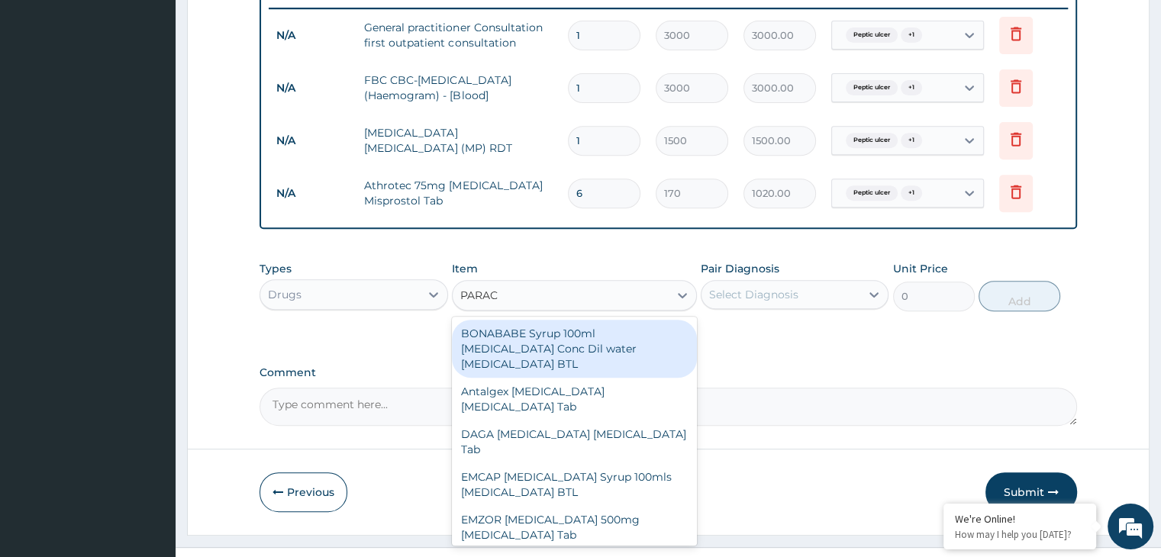
type input "PARACE"
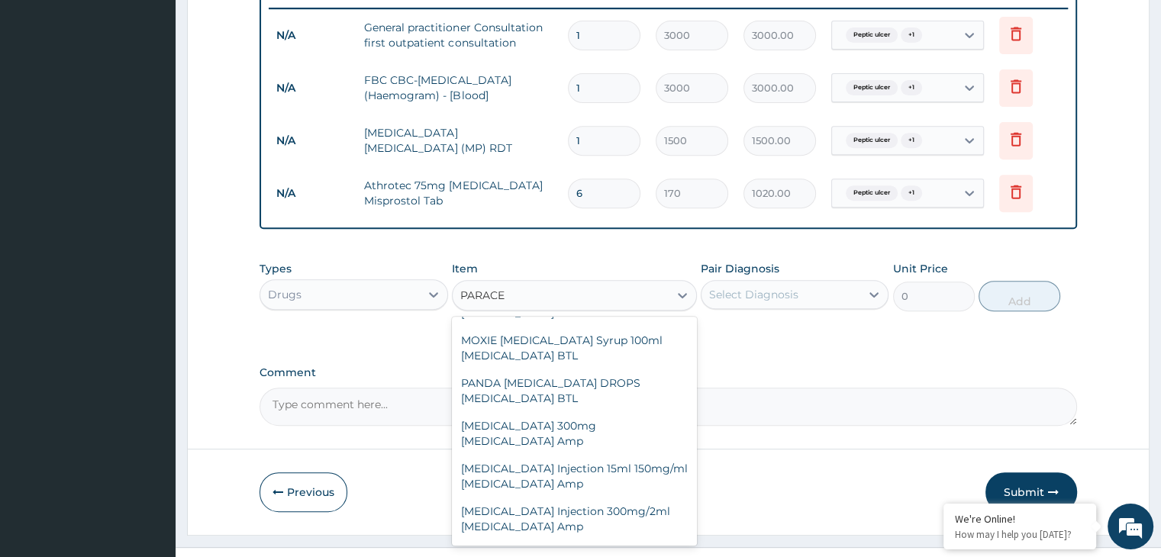
scroll to position [489, 0]
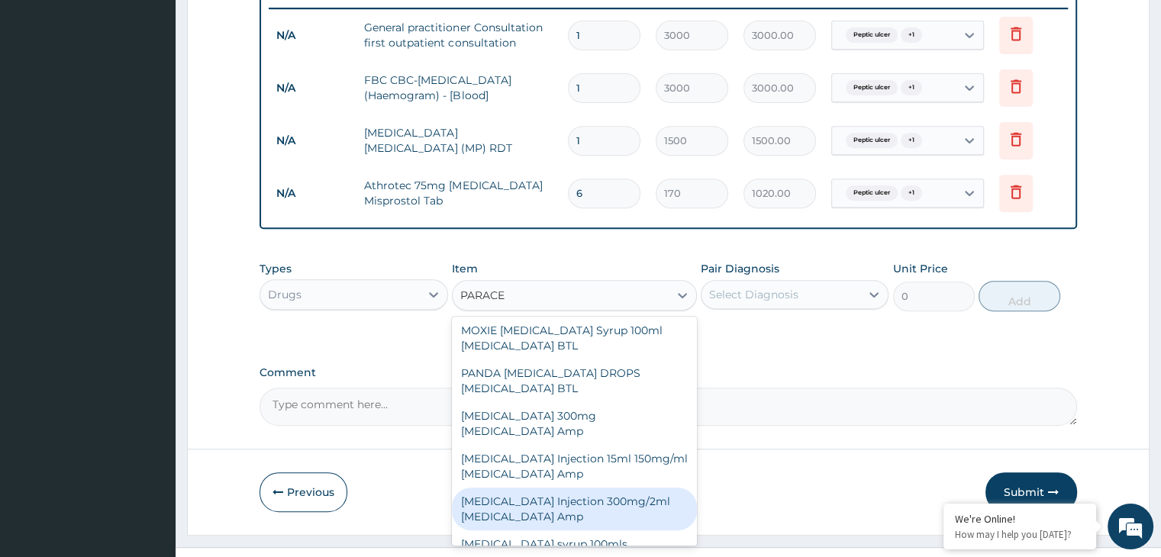
click at [629, 498] on div "[MEDICAL_DATA] Injection 300mg/2ml [MEDICAL_DATA] Amp" at bounding box center [574, 509] width 245 height 43
type input "150"
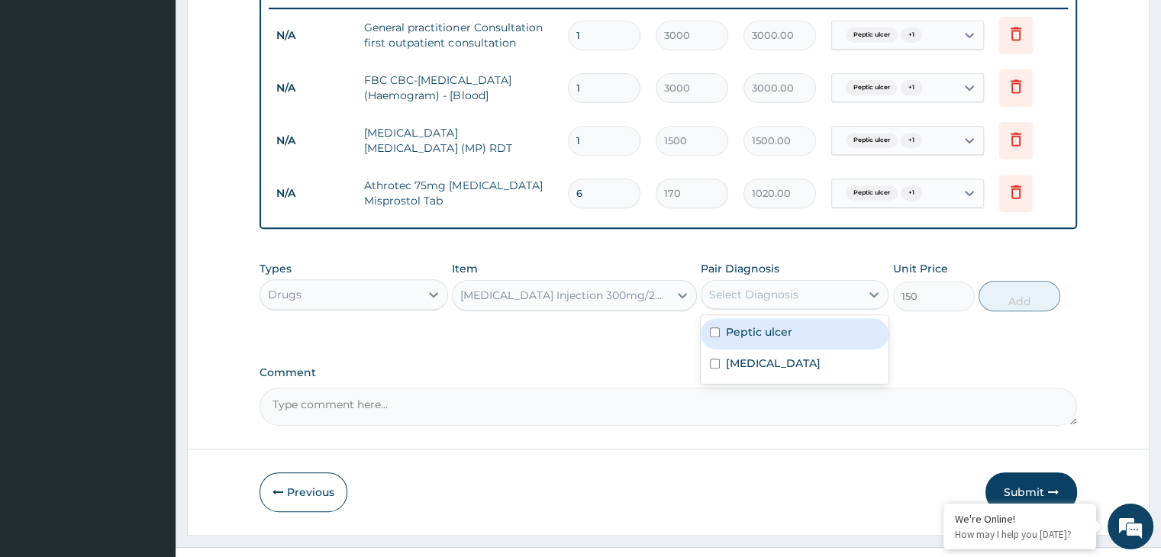
click at [834, 295] on div "Select Diagnosis" at bounding box center [781, 294] width 159 height 24
click at [831, 328] on div "Peptic ulcer" at bounding box center [795, 333] width 188 height 31
checkbox input "true"
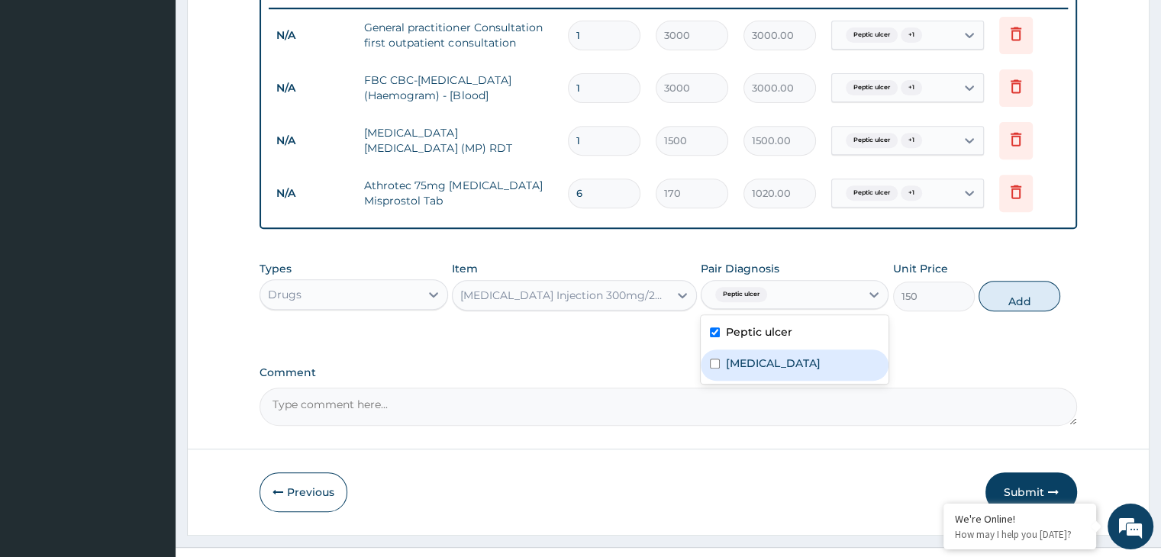
click at [827, 356] on div "[MEDICAL_DATA]" at bounding box center [795, 365] width 188 height 31
checkbox input "true"
click at [1035, 285] on button "Add" at bounding box center [1020, 296] width 82 height 31
type input "0"
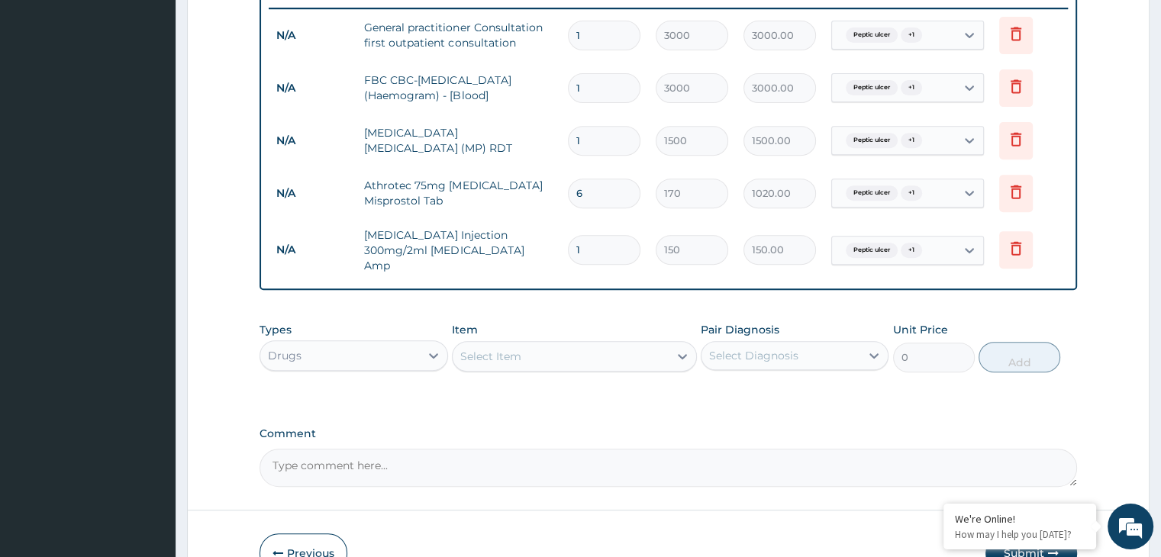
click at [607, 246] on input "1" at bounding box center [604, 250] width 73 height 30
type input "0.00"
type input "4"
type input "600.00"
type input "4"
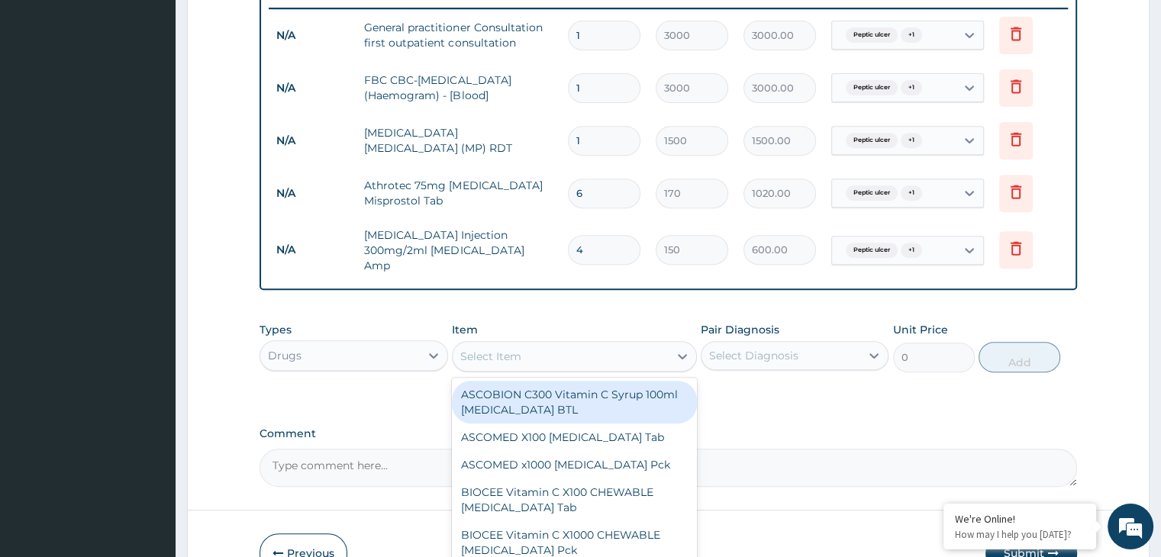
click at [622, 346] on div "Select Item" at bounding box center [561, 356] width 216 height 24
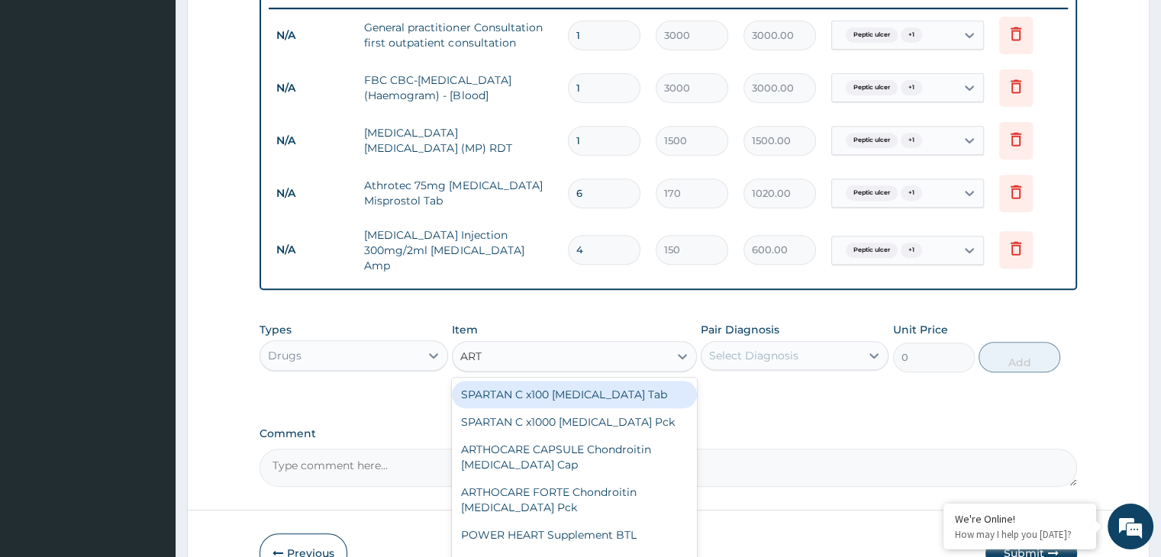
type input "ARTH"
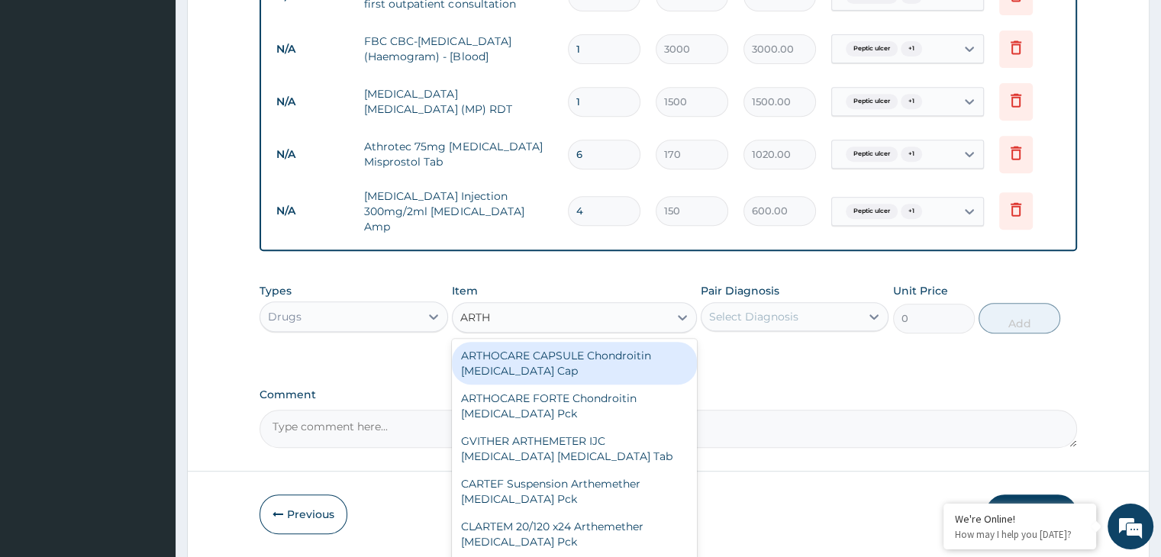
scroll to position [679, 0]
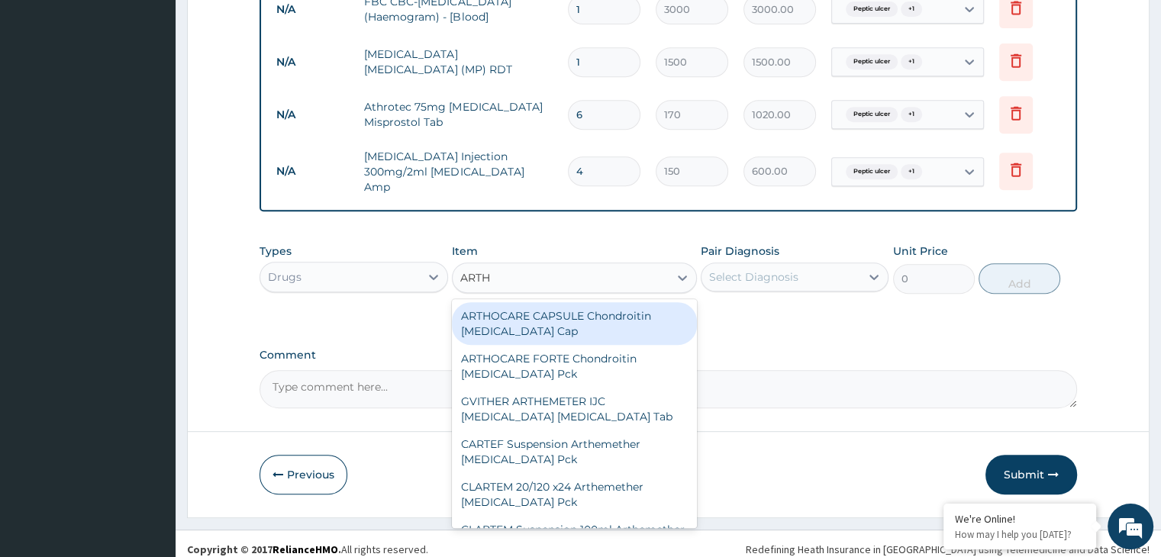
click at [683, 507] on div "ARTHOCARE CAPSULE Chondroitin [MEDICAL_DATA] Cap ARTHOCARE FORTE Chondroitin [M…" at bounding box center [574, 413] width 245 height 229
click at [690, 508] on div "ARTHOCARE CAPSULE Chondroitin [MEDICAL_DATA] Cap ARTHOCARE FORTE Chondroitin [M…" at bounding box center [574, 413] width 245 height 229
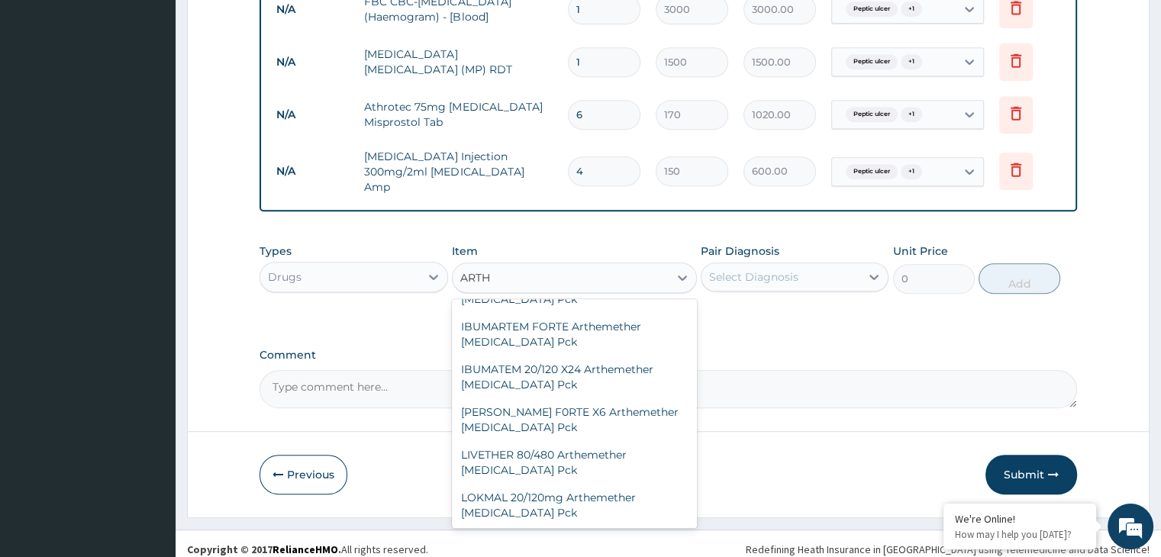
scroll to position [366, 0]
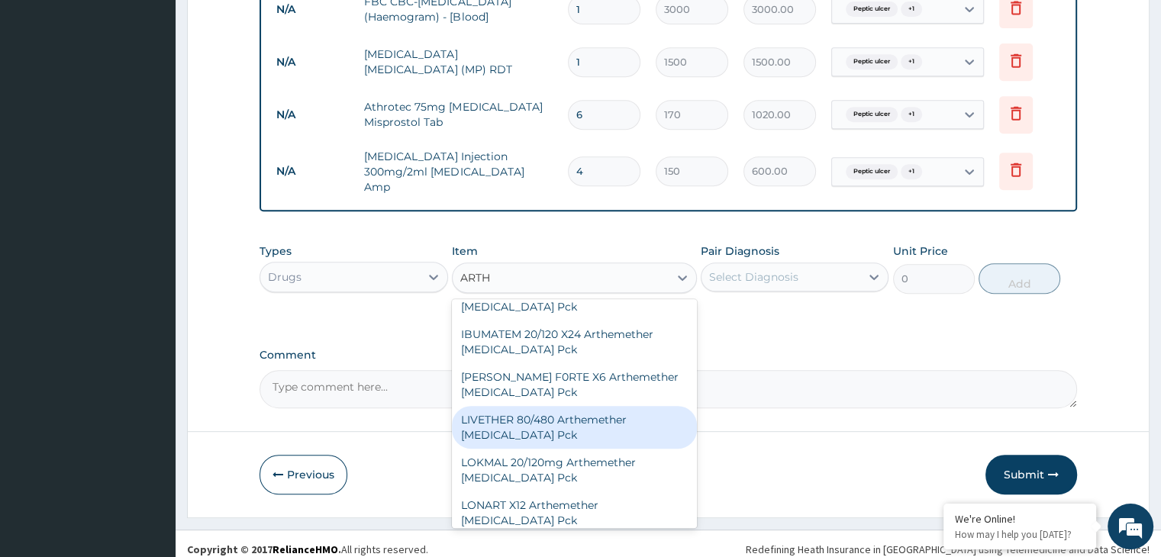
click at [589, 424] on div "LIVETHER 80/480 Arthemether [MEDICAL_DATA] Pck" at bounding box center [574, 427] width 245 height 43
type input "450"
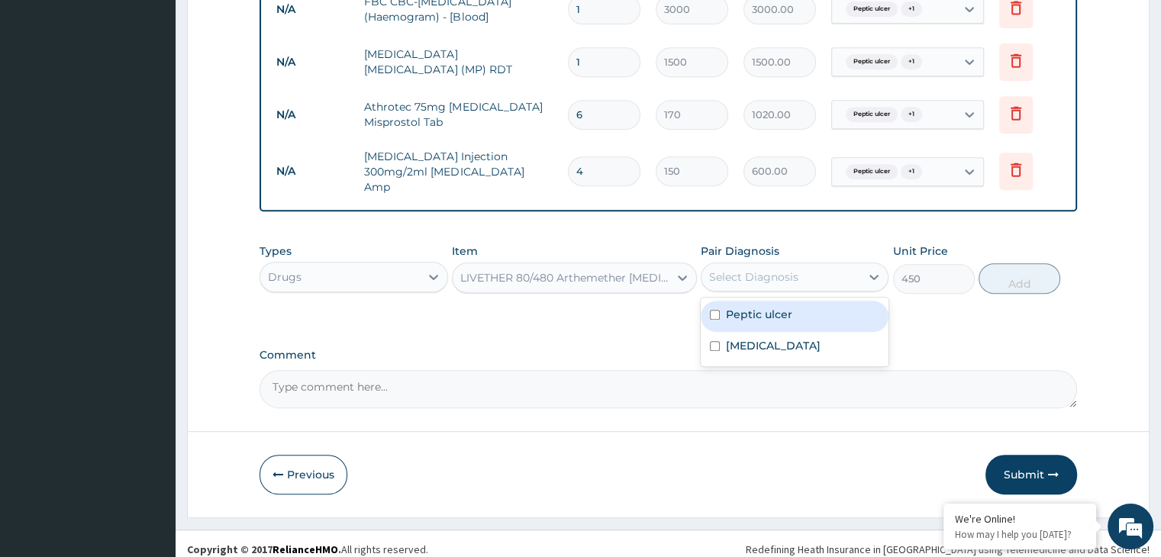
drag, startPoint x: 828, startPoint y: 260, endPoint x: 800, endPoint y: 312, distance: 59.1
click at [800, 292] on div "option [MEDICAL_DATA], selected. option [MEDICAL_DATA] focused, 1 of 2. 2 resul…" at bounding box center [795, 277] width 188 height 29
click at [800, 312] on div "Peptic ulcer" at bounding box center [795, 316] width 188 height 31
checkbox input "true"
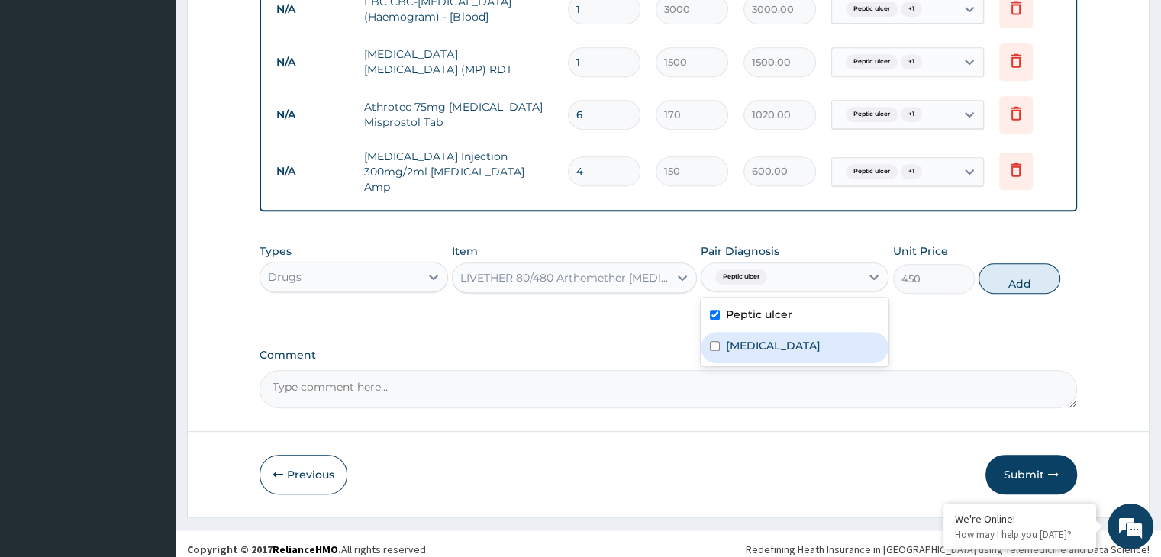
click at [800, 332] on div "[MEDICAL_DATA]" at bounding box center [795, 347] width 188 height 31
checkbox input "true"
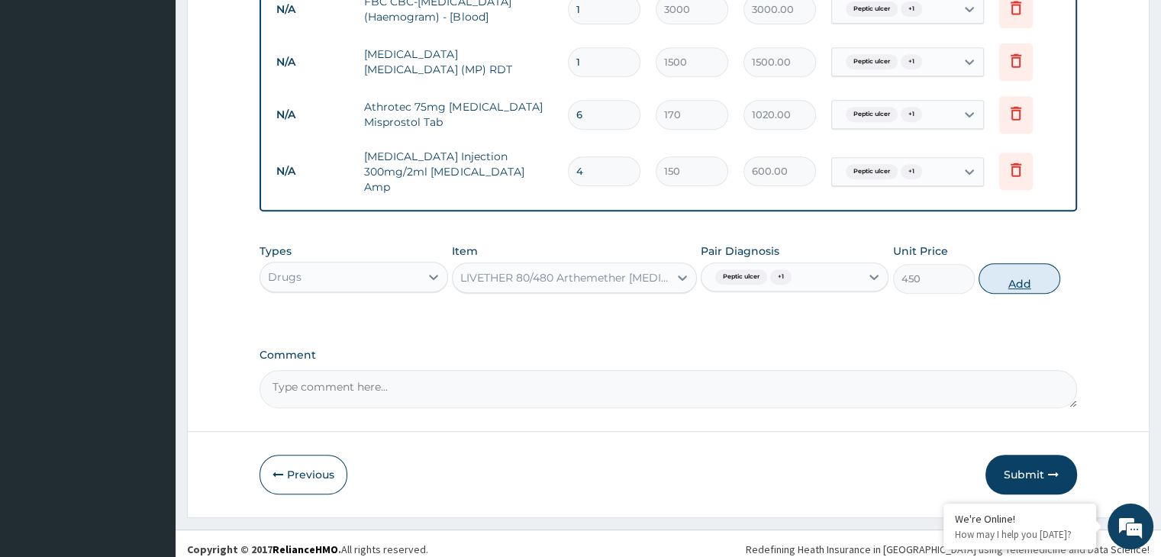
click at [1011, 263] on button "Add" at bounding box center [1020, 278] width 82 height 31
type input "0"
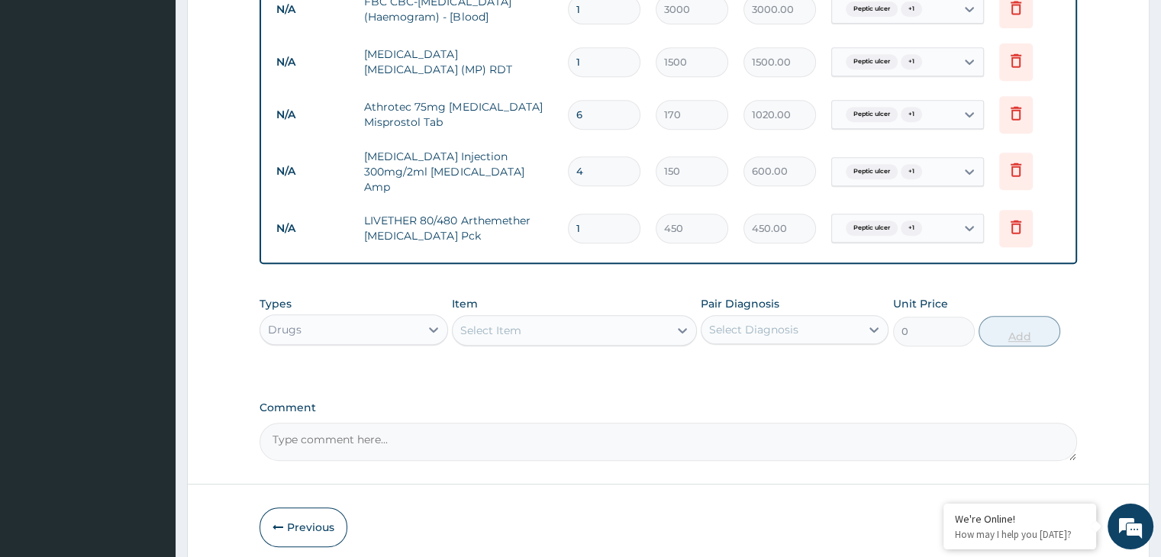
type input "0.00"
type input "6"
type input "2700.00"
type input "6"
click at [648, 318] on div "Select Item" at bounding box center [561, 330] width 216 height 24
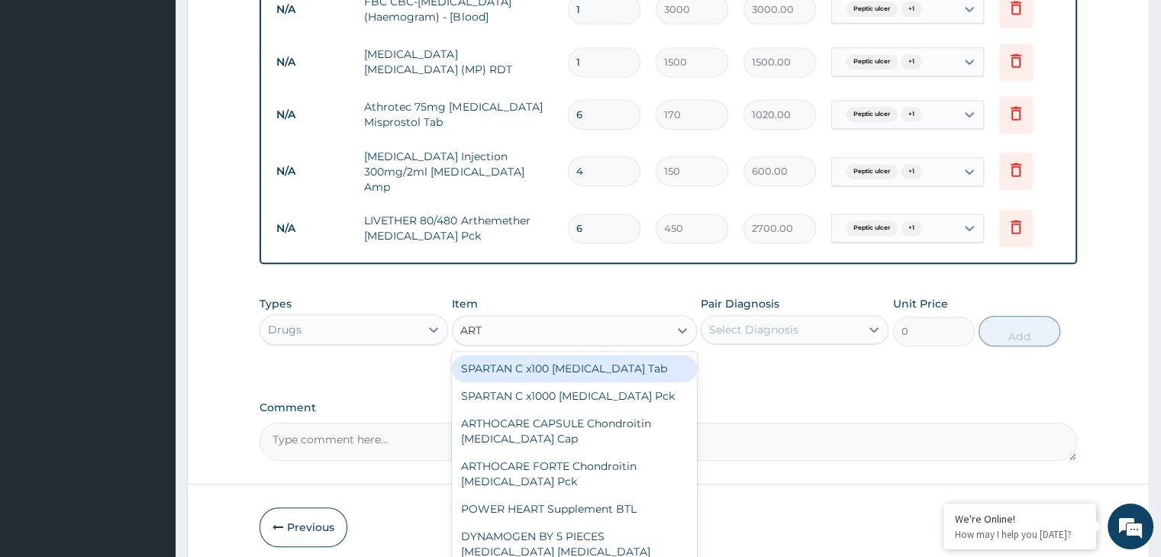
type input "ARTH"
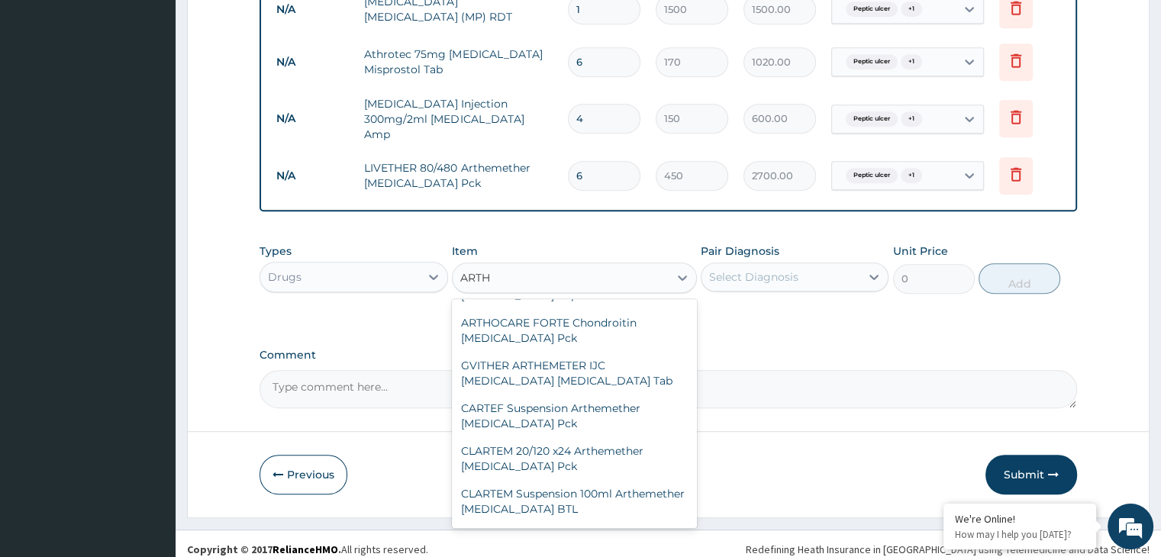
scroll to position [15, 0]
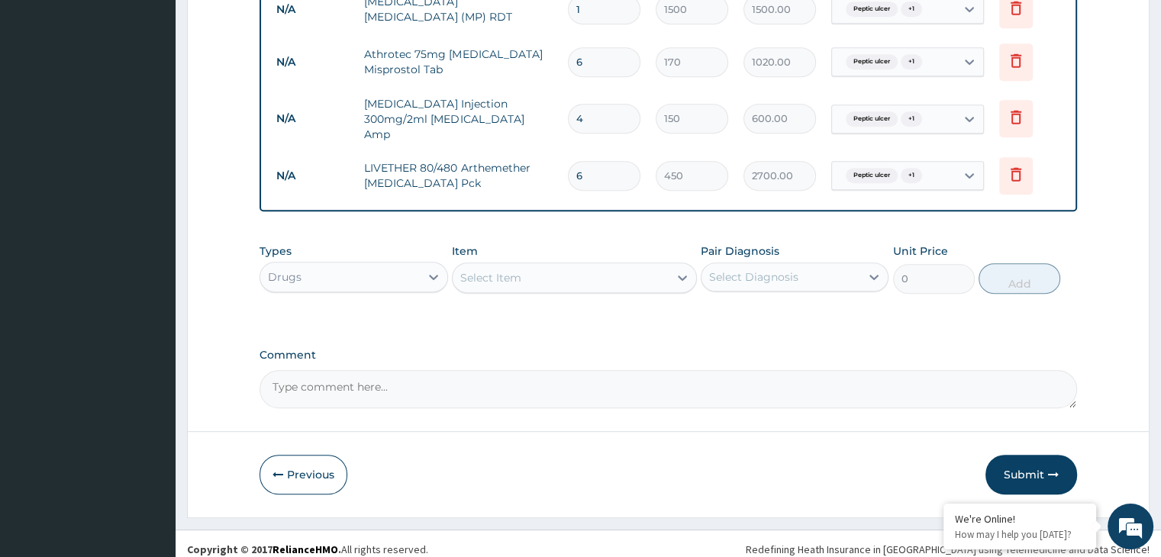
click at [588, 266] on div "Select Item" at bounding box center [561, 278] width 216 height 24
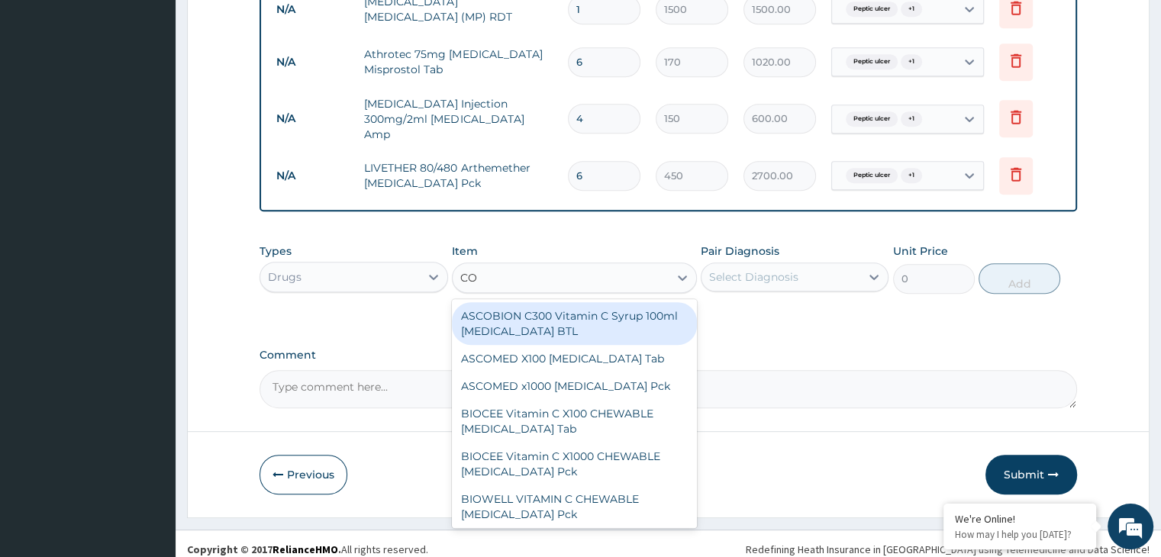
type input "COA"
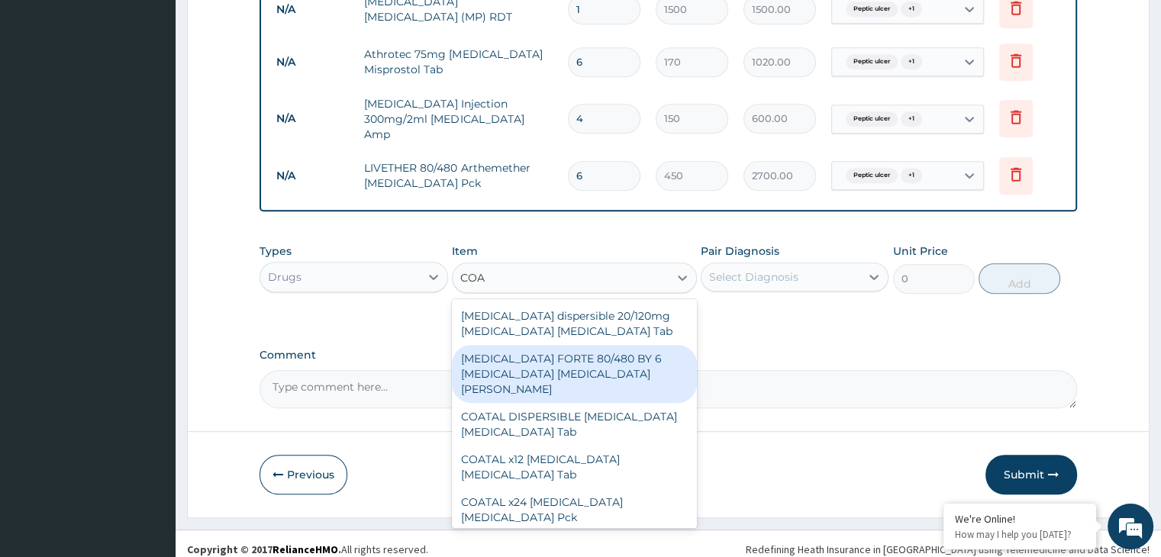
click at [600, 345] on div "[MEDICAL_DATA] FORTE 80/480 BY 6 [MEDICAL_DATA] [MEDICAL_DATA][PERSON_NAME]" at bounding box center [574, 374] width 245 height 58
type input "2800"
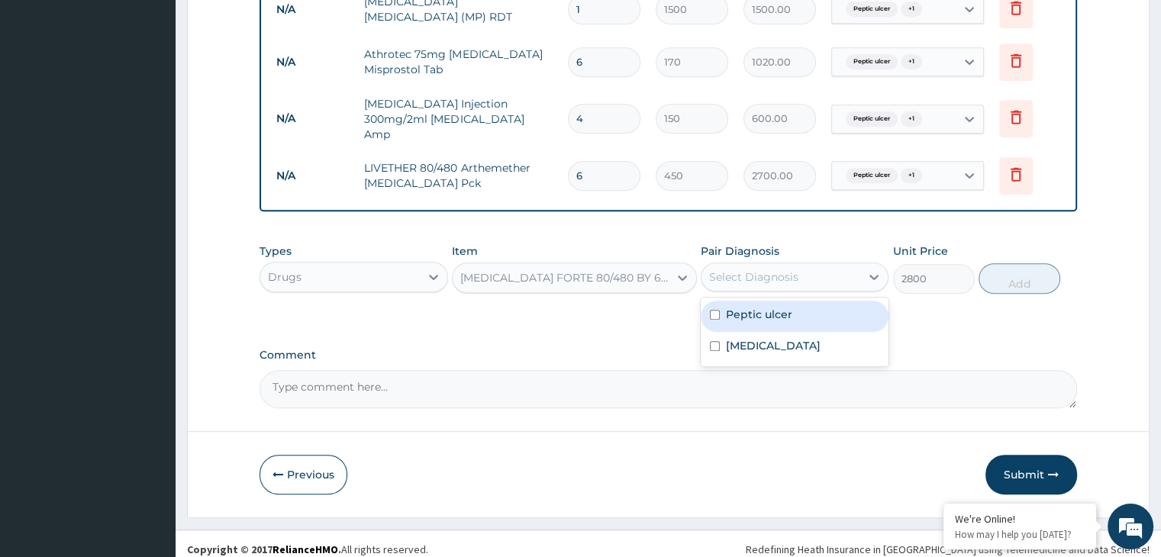
click at [843, 265] on div "Select Diagnosis" at bounding box center [781, 277] width 159 height 24
click at [801, 302] on div "Peptic ulcer" at bounding box center [795, 316] width 188 height 31
checkbox input "true"
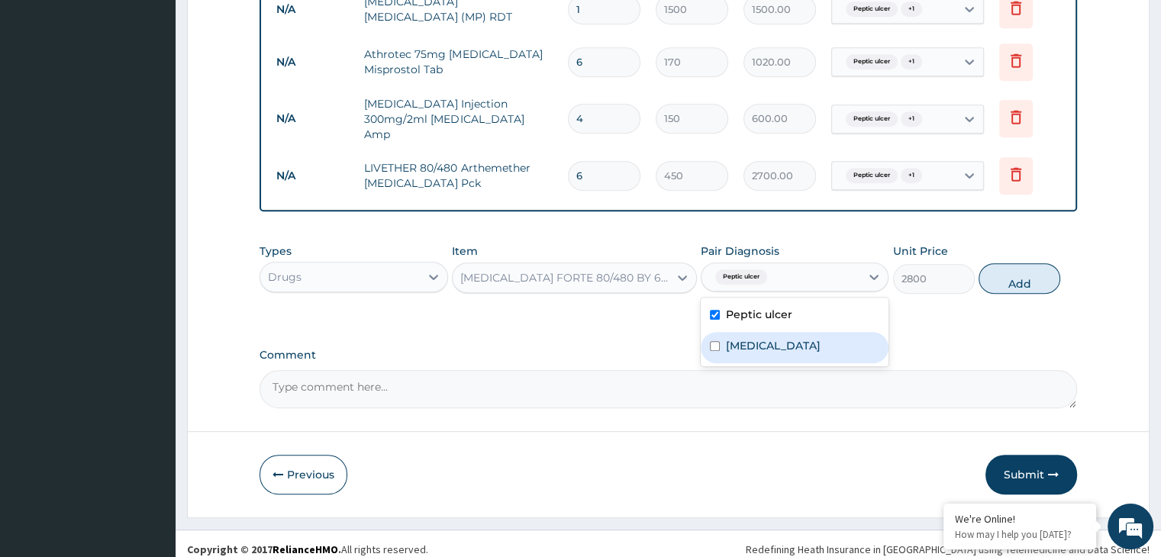
click at [795, 339] on label "[MEDICAL_DATA]" at bounding box center [773, 345] width 95 height 15
checkbox input "true"
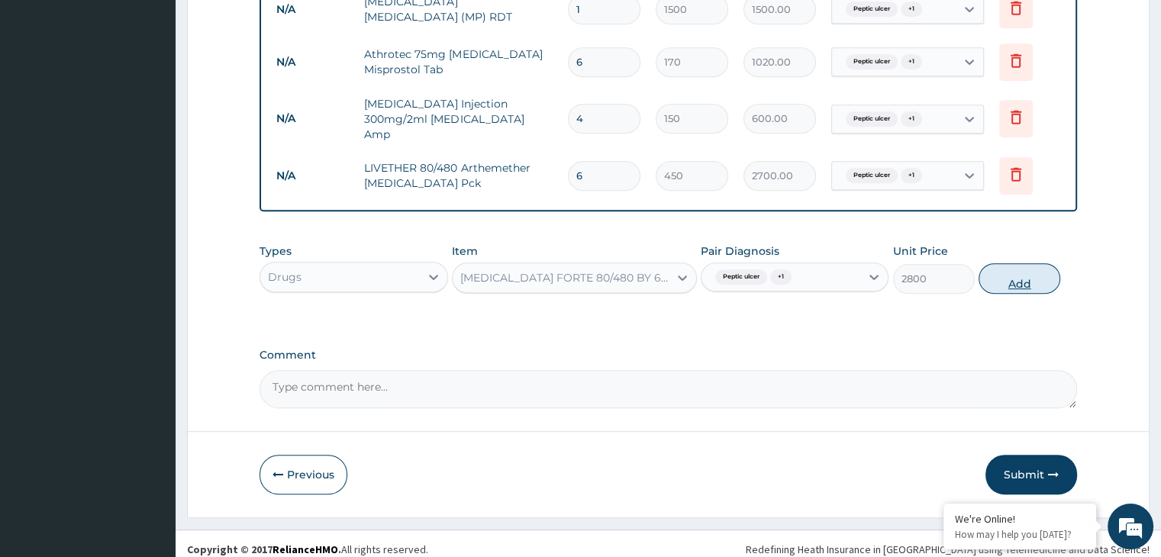
click at [1014, 271] on button "Add" at bounding box center [1020, 278] width 82 height 31
type input "0"
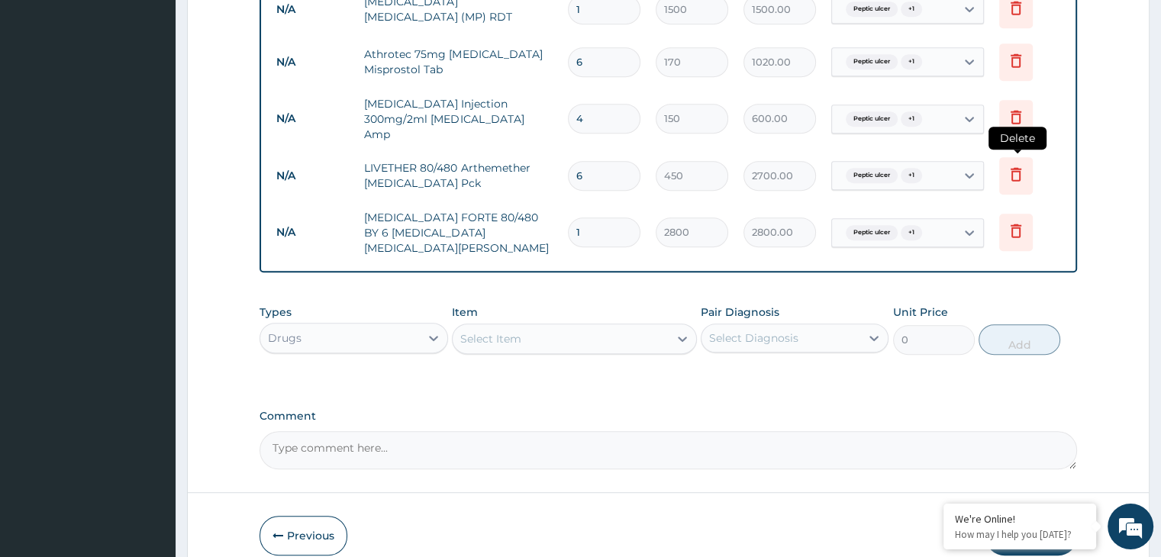
click at [1017, 165] on icon at bounding box center [1016, 174] width 18 height 18
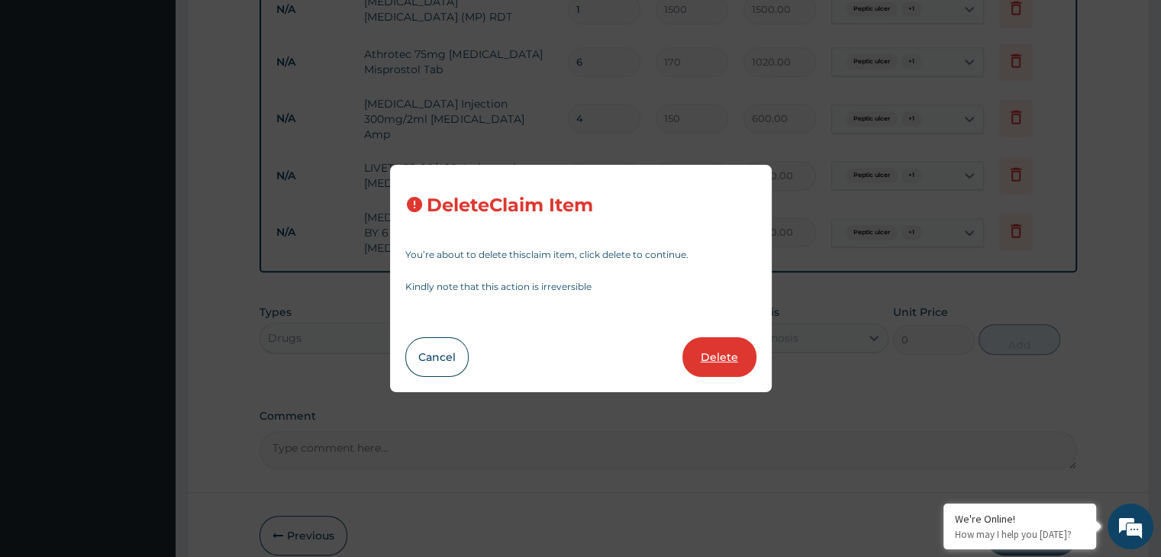
click at [727, 352] on button "Delete" at bounding box center [719, 357] width 74 height 40
type input "1"
type input "2800"
type input "2800.00"
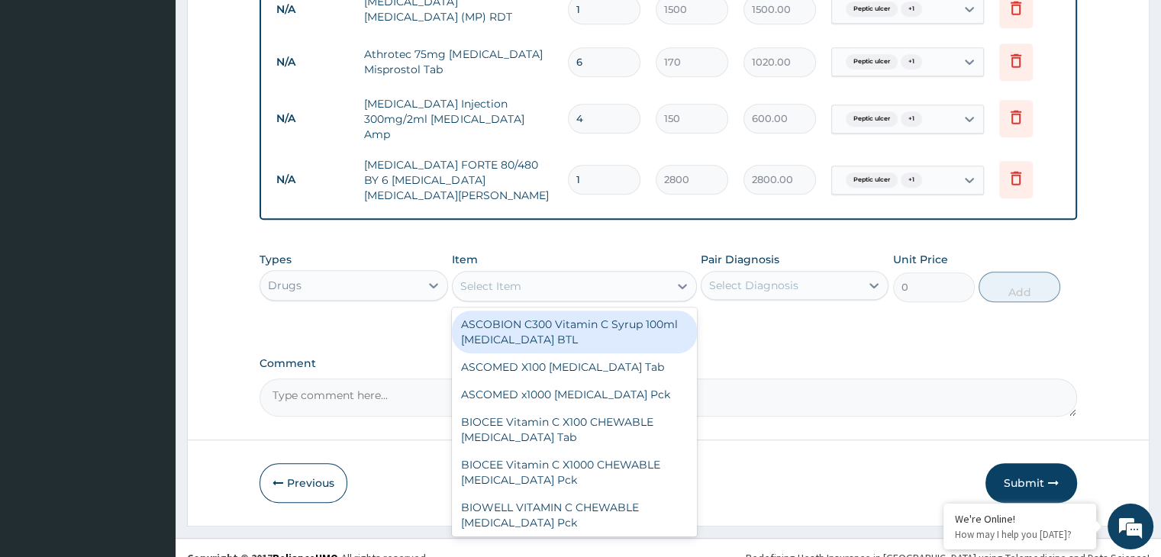
click at [624, 274] on div "Select Item" at bounding box center [561, 286] width 216 height 24
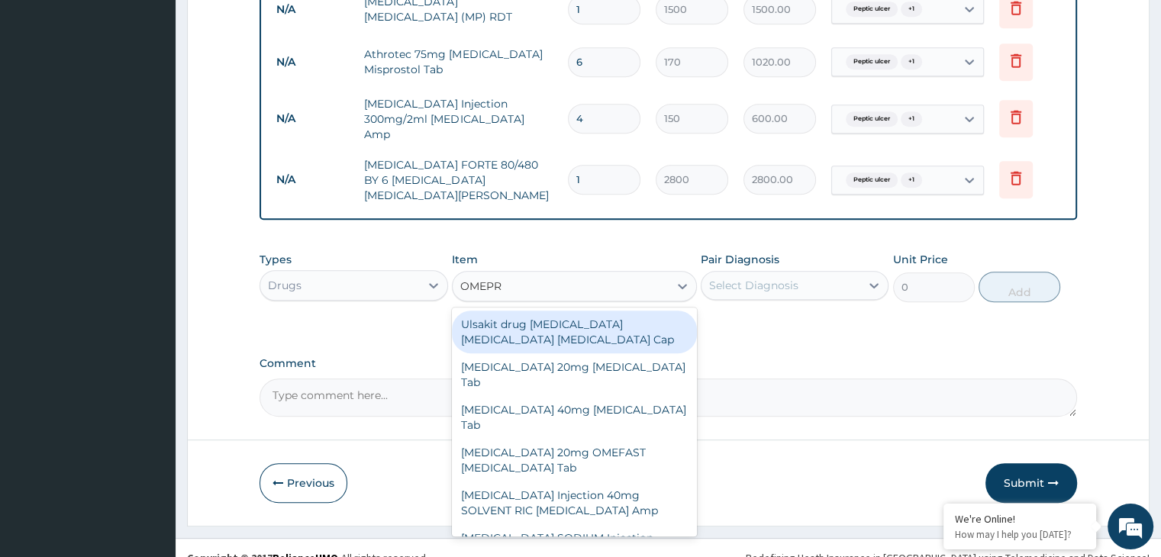
type input "OMEPRA"
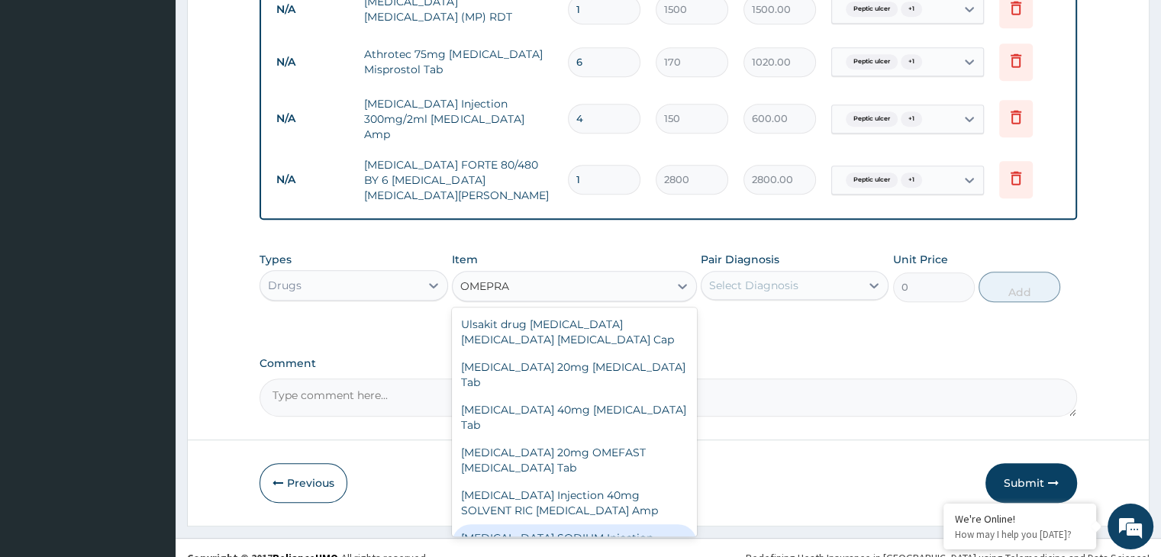
click at [683, 509] on div "Ulsakit drug [MEDICAL_DATA] [MEDICAL_DATA] [MEDICAL_DATA] Cap [MEDICAL_DATA] 20…" at bounding box center [574, 422] width 245 height 229
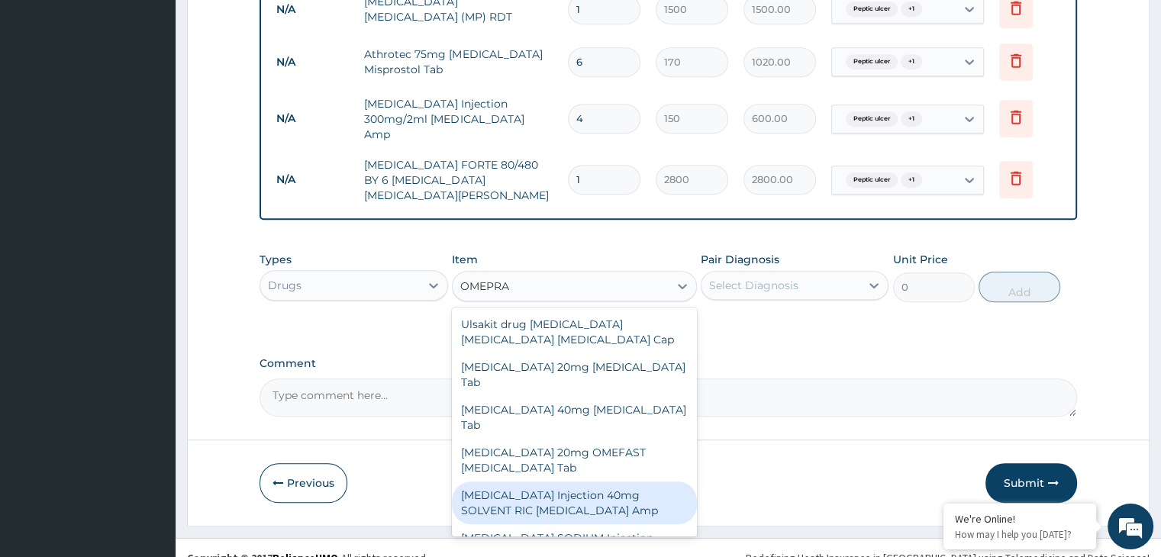
click at [643, 482] on div "[MEDICAL_DATA] Injection 40mg SOLVENT RIC [MEDICAL_DATA] Amp" at bounding box center [574, 503] width 245 height 43
type input "330"
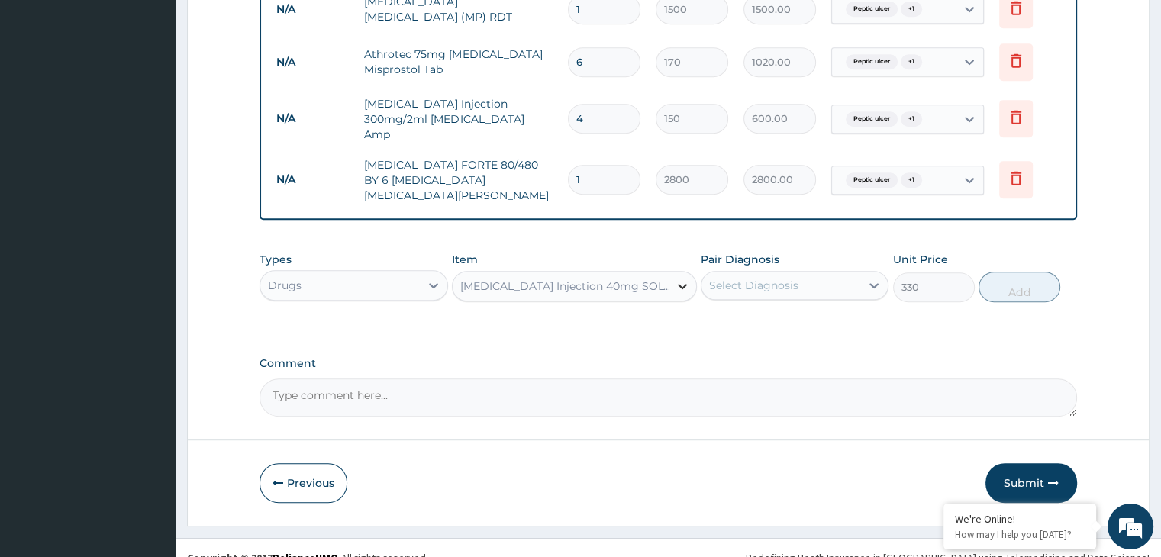
click at [674, 273] on div at bounding box center [682, 286] width 27 height 27
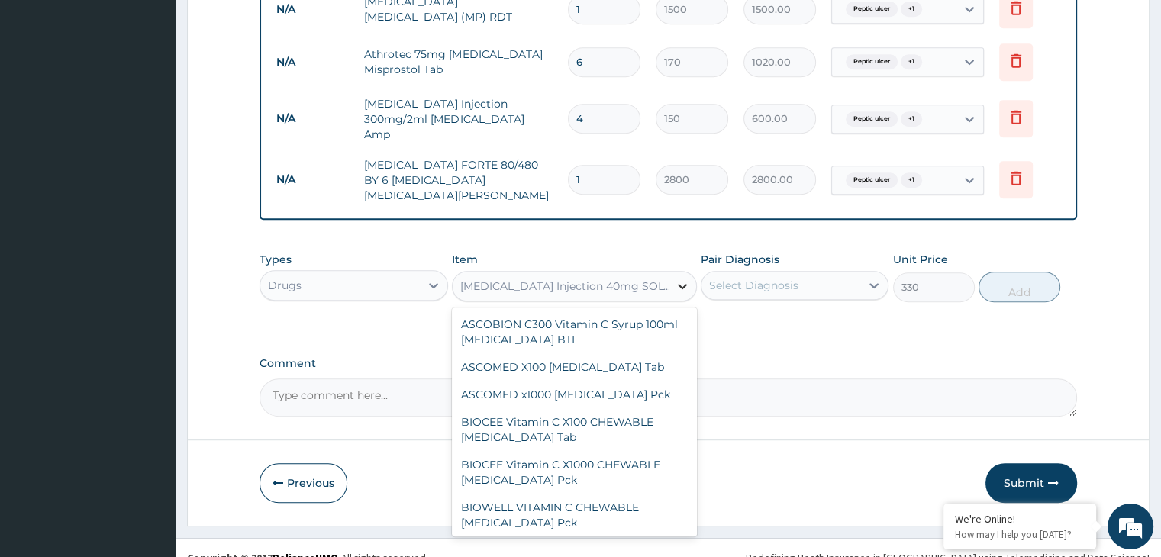
scroll to position [53732, 0]
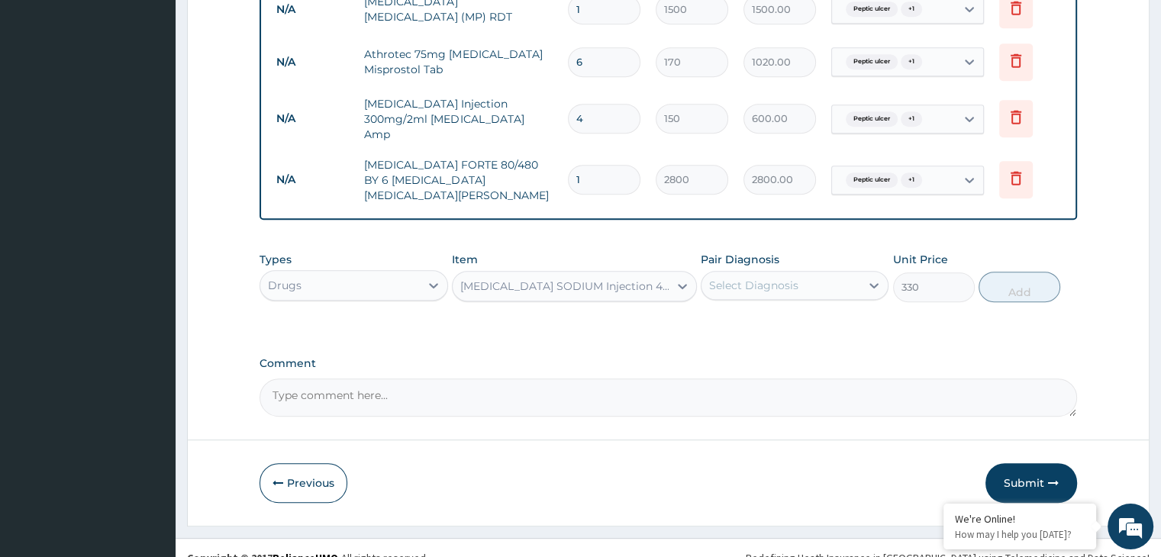
click at [816, 273] on div "Select Diagnosis" at bounding box center [781, 285] width 159 height 24
click at [805, 309] on div "Peptic ulcer" at bounding box center [795, 324] width 188 height 31
checkbox input "true"
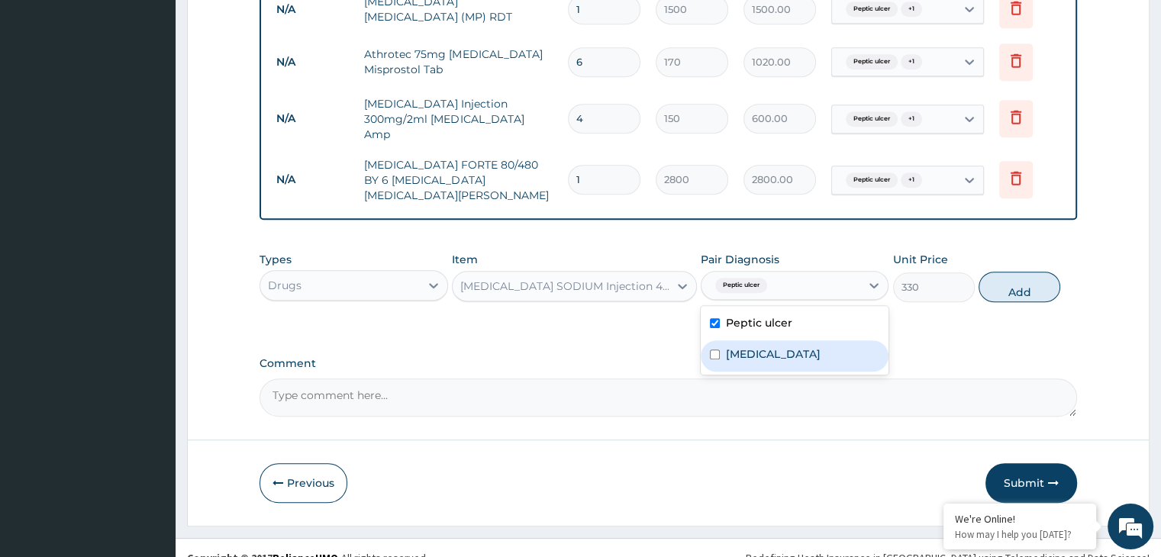
click at [805, 347] on label "[MEDICAL_DATA]" at bounding box center [773, 354] width 95 height 15
checkbox input "true"
click at [1006, 272] on button "Add" at bounding box center [1020, 287] width 82 height 31
type input "0"
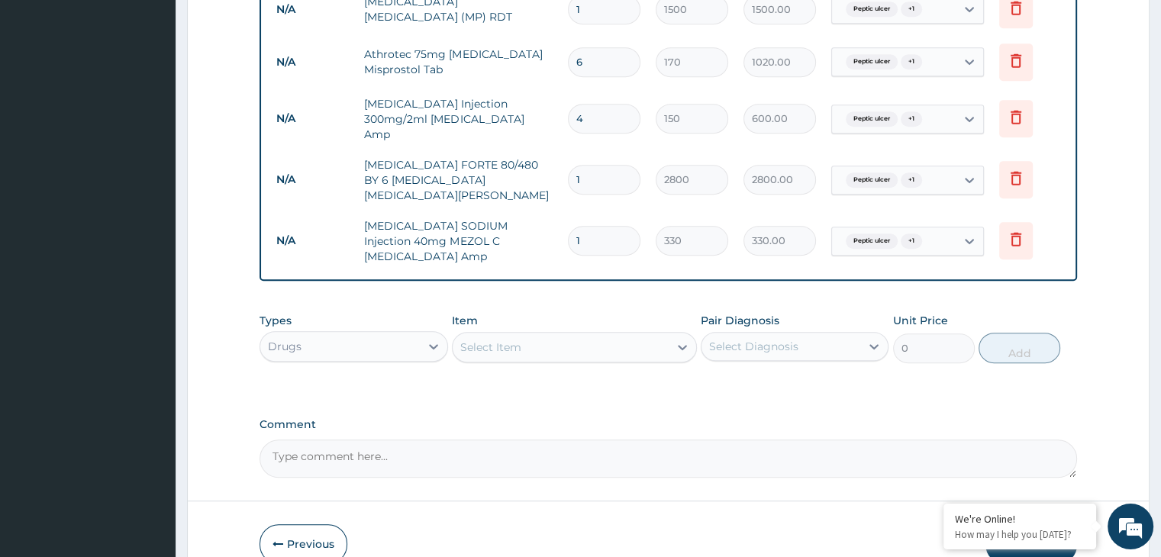
click at [631, 335] on div "Select Item" at bounding box center [561, 347] width 216 height 24
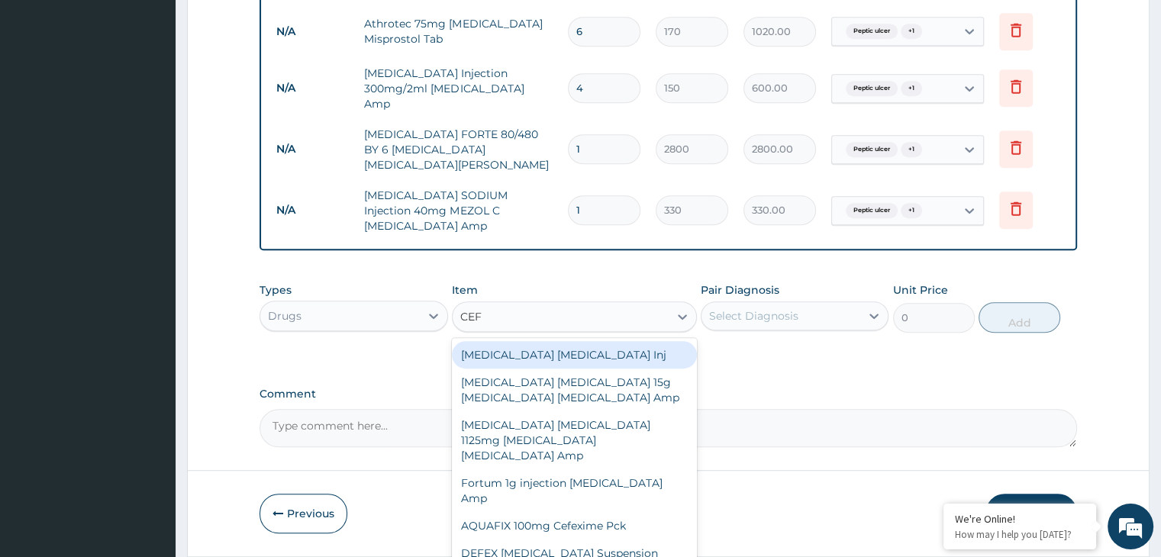
scroll to position [784, 0]
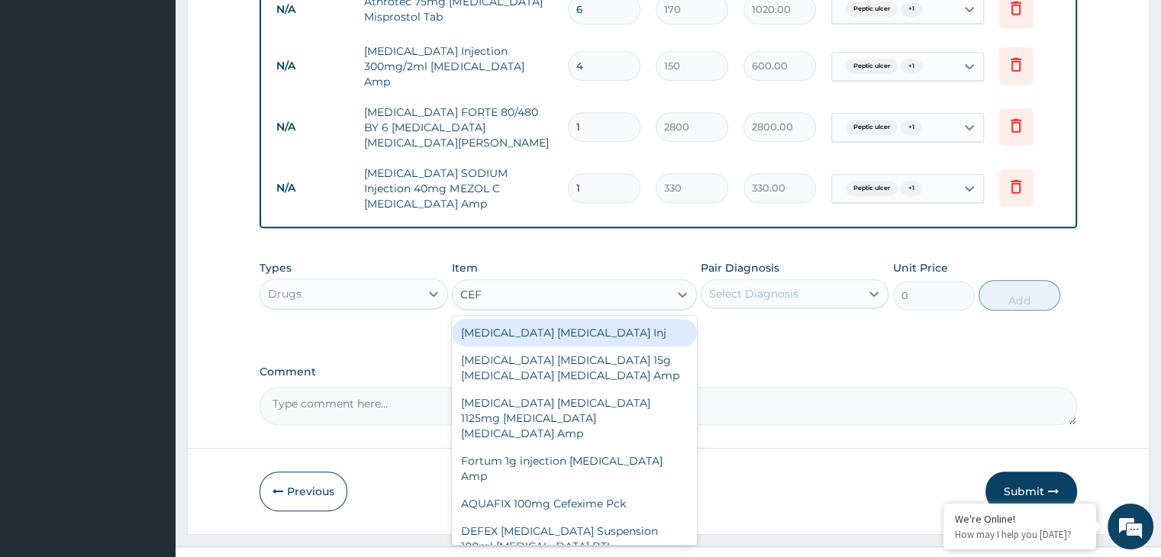
type input "CEF"
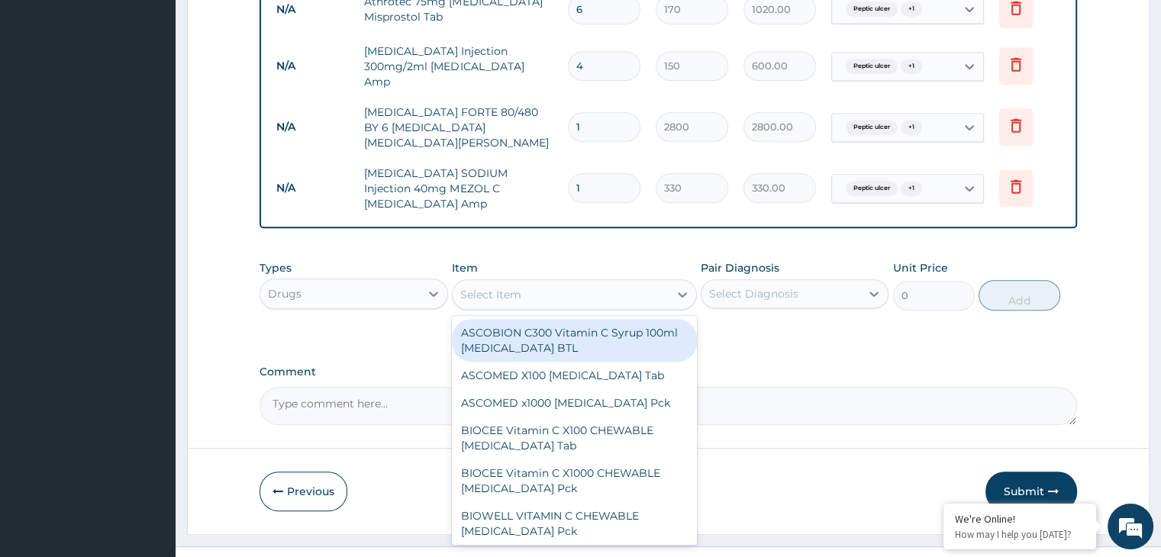
click at [563, 282] on div "Select Item" at bounding box center [561, 294] width 216 height 24
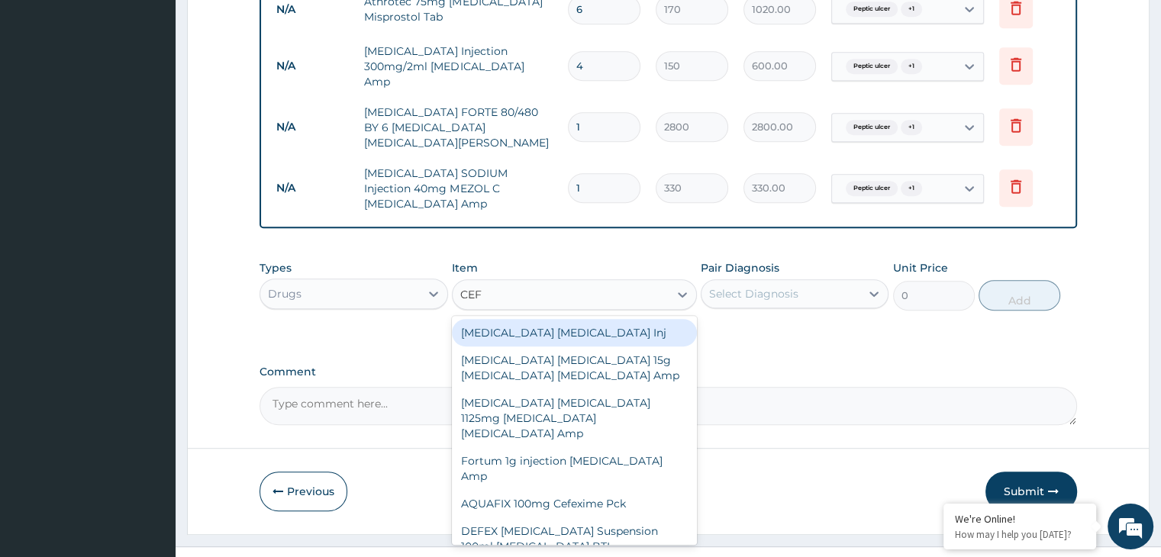
type input "CEFT"
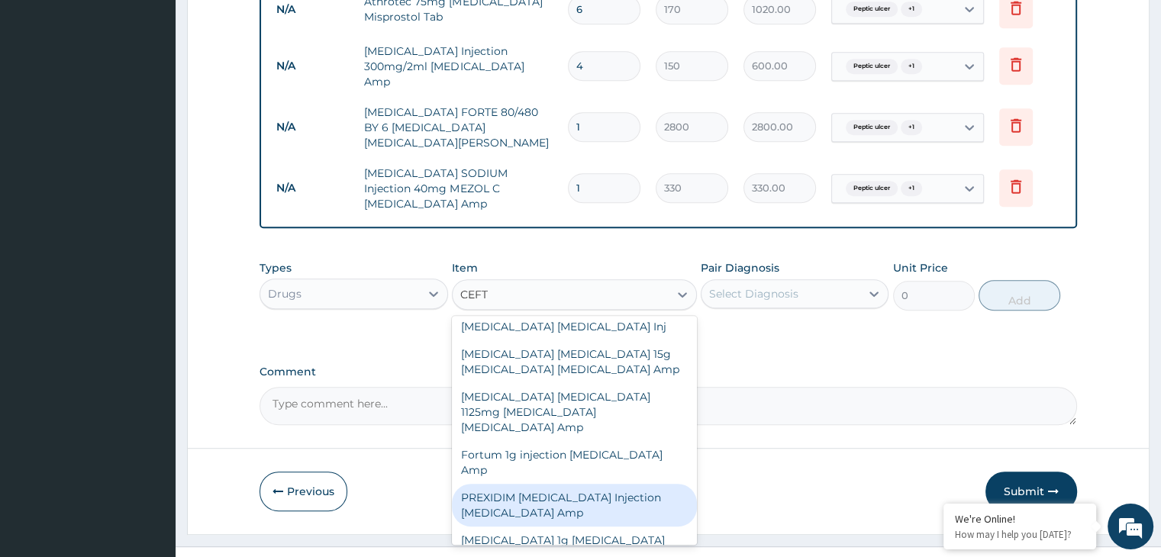
scroll to position [0, 0]
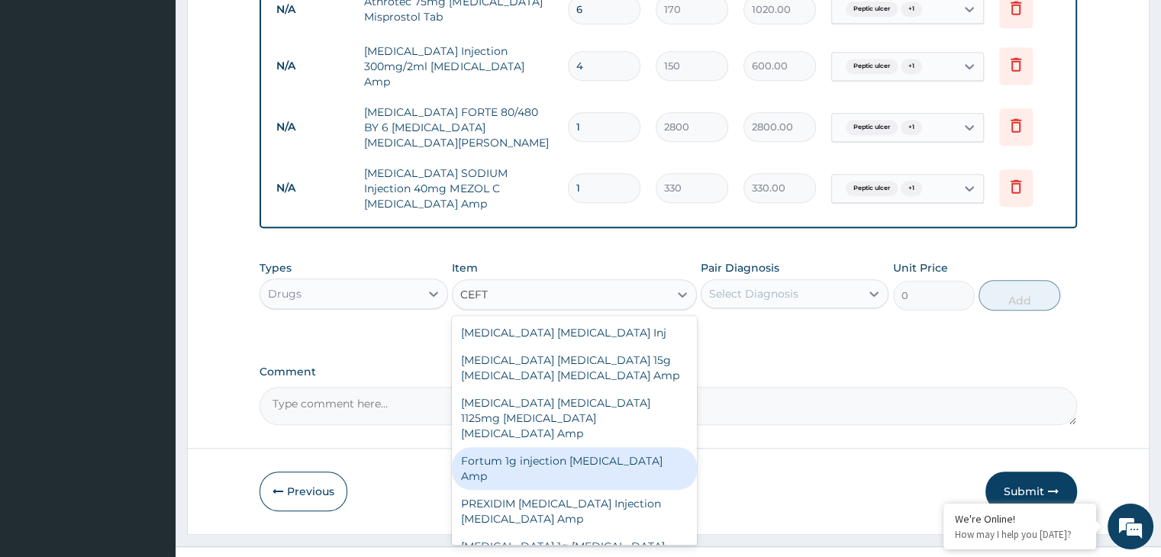
click at [632, 447] on div "Fortum 1g injection [MEDICAL_DATA] Amp" at bounding box center [574, 468] width 245 height 43
type input "4700"
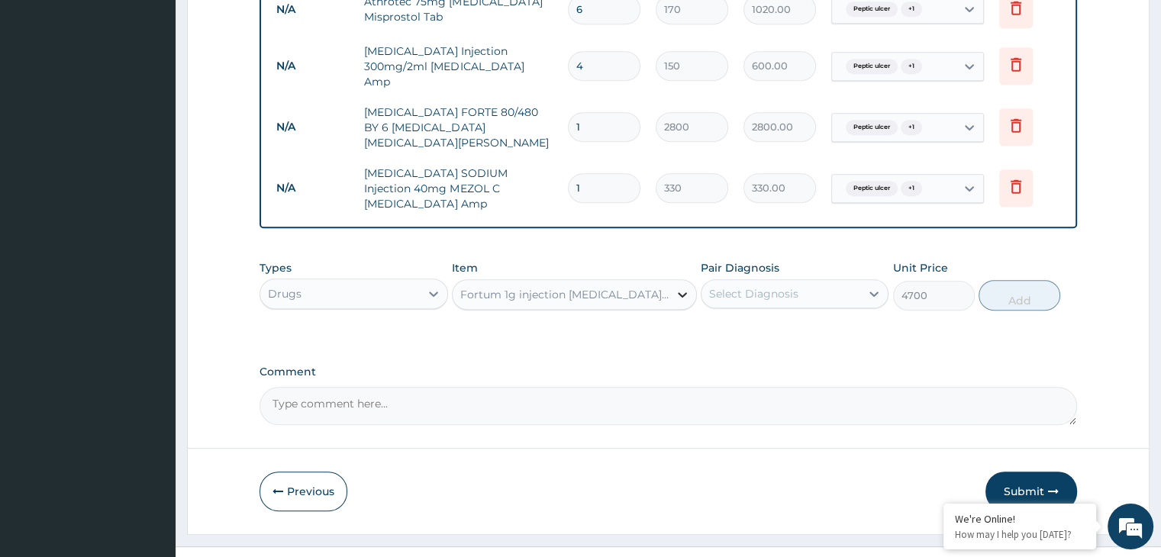
click at [679, 287] on icon at bounding box center [682, 294] width 15 height 15
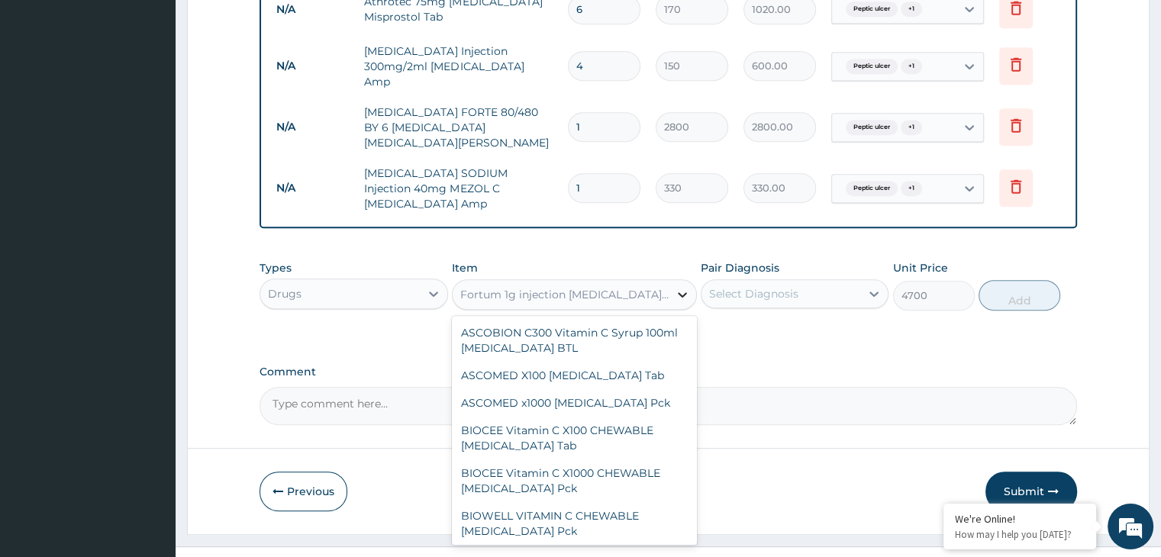
scroll to position [32039, 0]
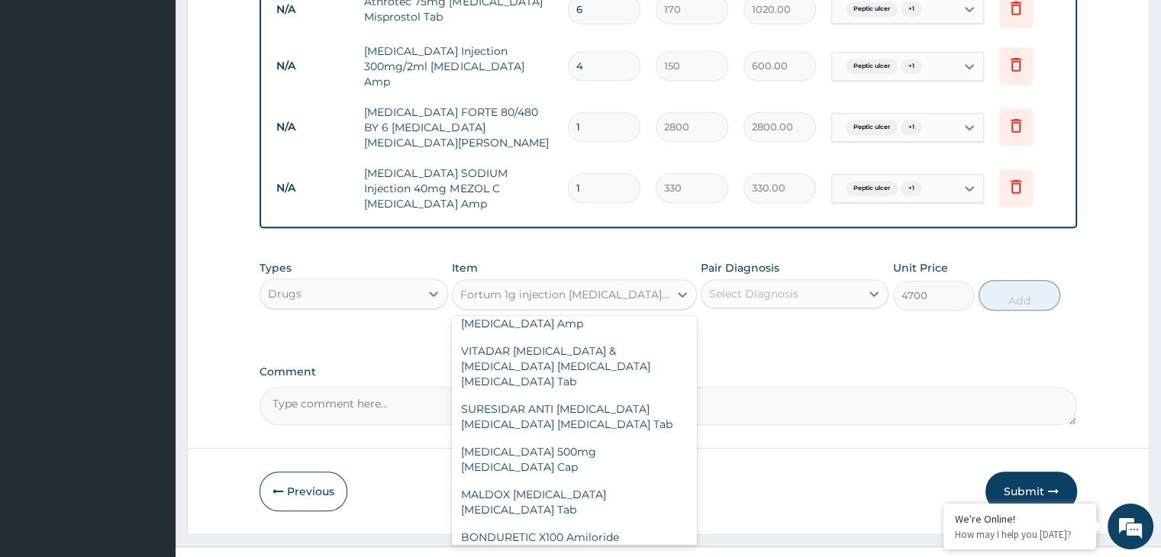
click at [696, 507] on div "ASCOBION C300 Vitamin C Syrup 100ml [MEDICAL_DATA] BTL ASCOMED X100 [MEDICAL_DA…" at bounding box center [574, 430] width 245 height 229
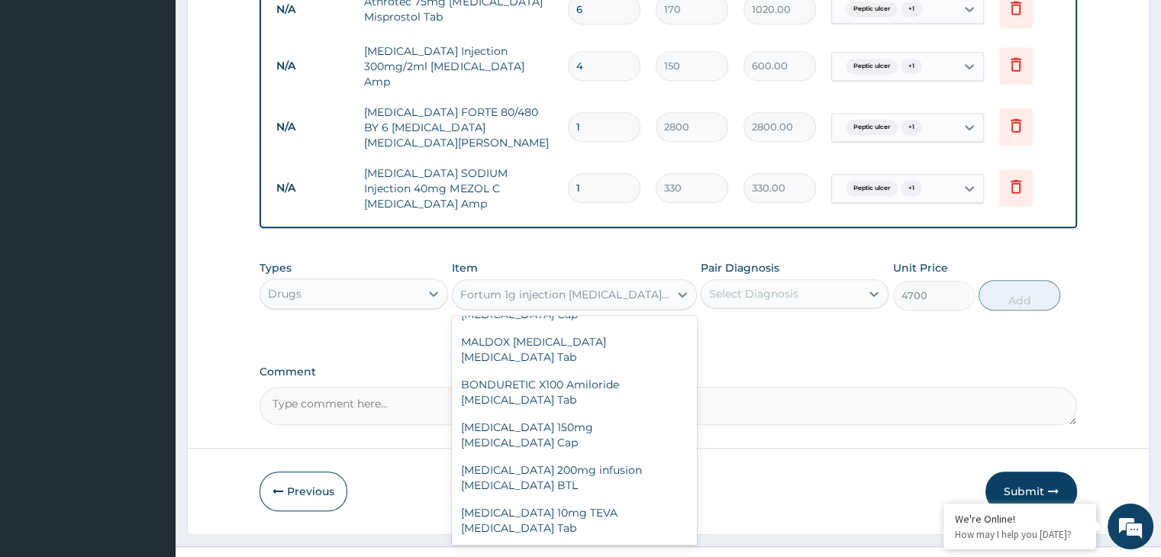
scroll to position [32222, 0]
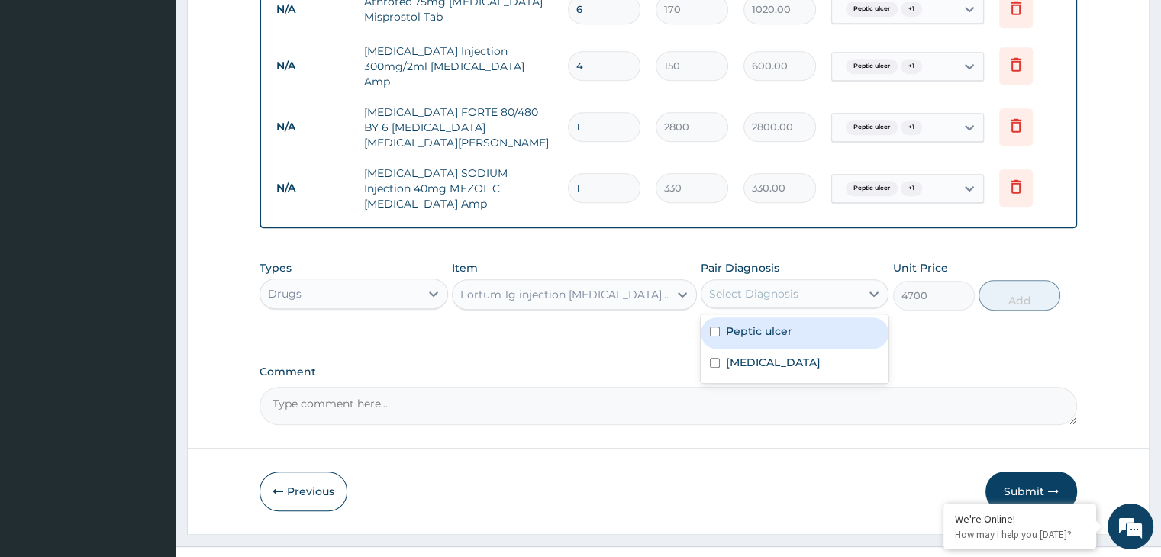
click at [831, 282] on div "Select Diagnosis" at bounding box center [781, 294] width 159 height 24
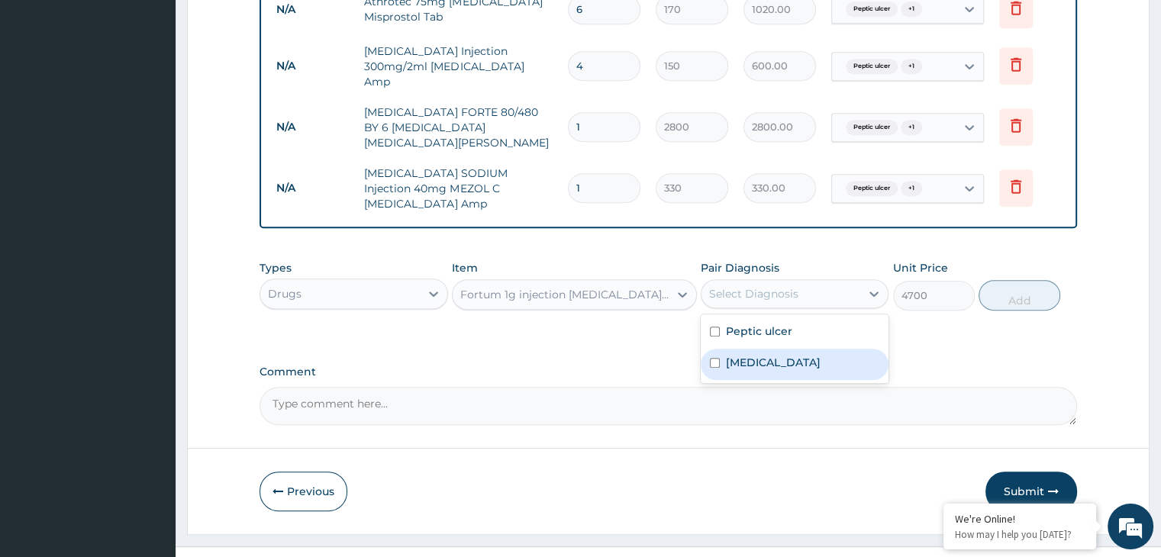
drag, startPoint x: 818, startPoint y: 309, endPoint x: 809, endPoint y: 345, distance: 37.0
click at [809, 345] on div "[MEDICAL_DATA] [MEDICAL_DATA]" at bounding box center [795, 348] width 188 height 69
click at [809, 349] on div "[MEDICAL_DATA]" at bounding box center [795, 364] width 188 height 31
checkbox input "true"
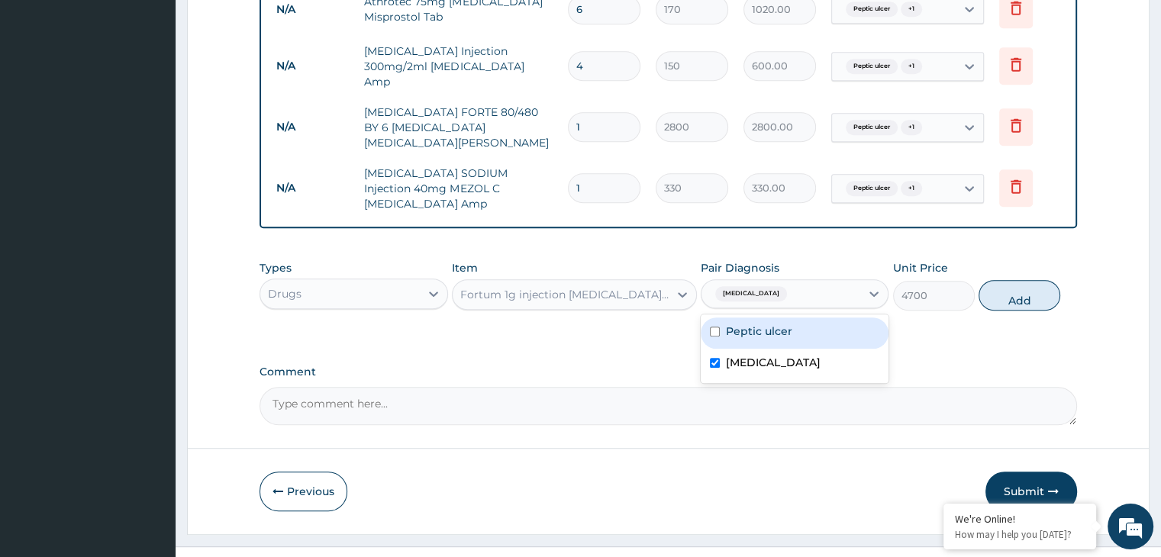
click at [798, 318] on div "Peptic ulcer" at bounding box center [795, 333] width 188 height 31
checkbox input "true"
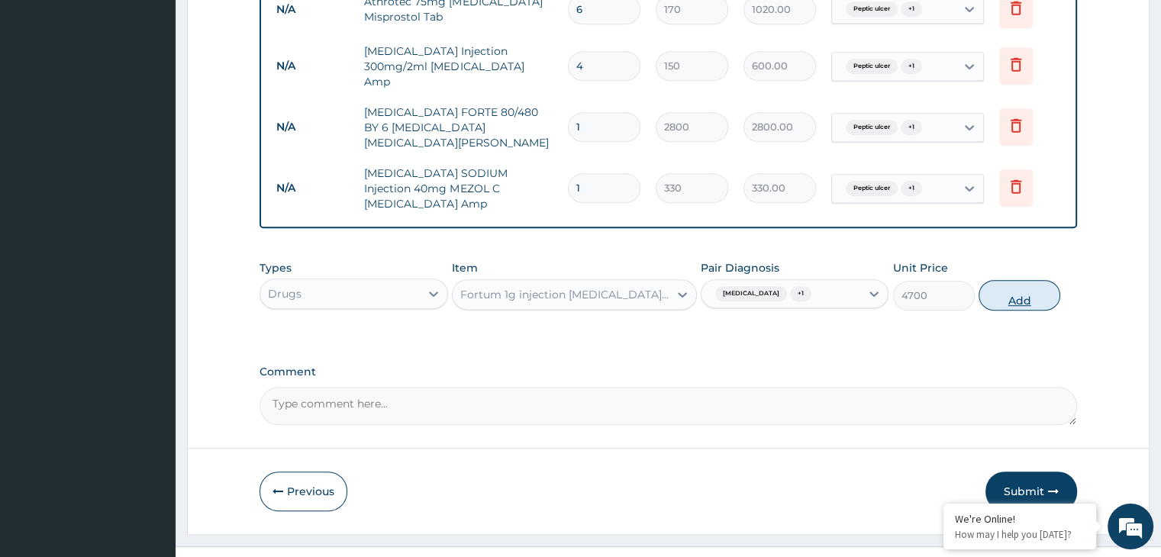
click at [1019, 280] on button "Add" at bounding box center [1020, 295] width 82 height 31
type input "0"
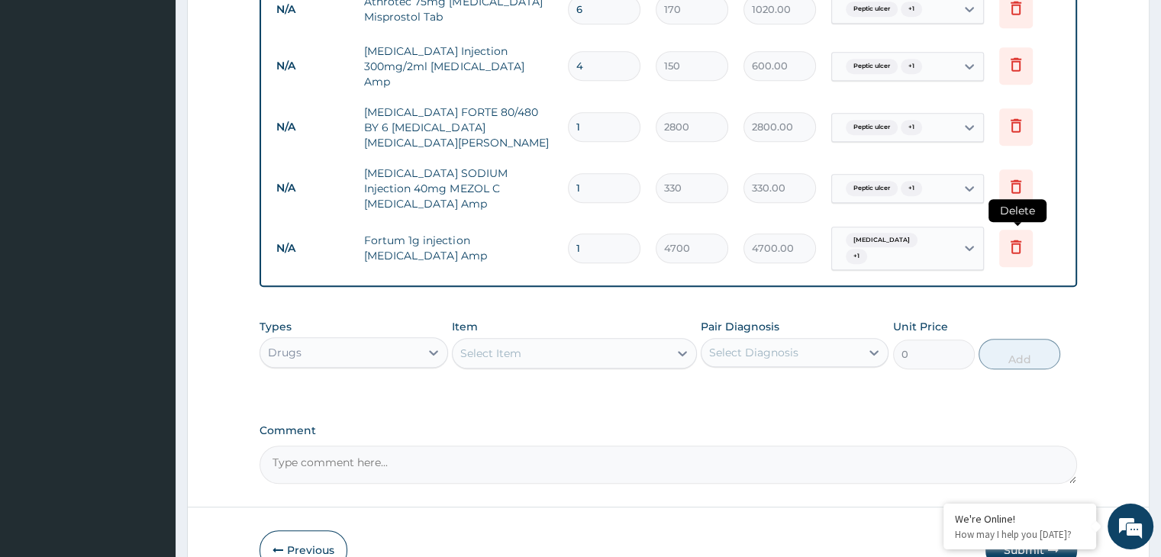
click at [1015, 237] on icon at bounding box center [1016, 246] width 18 height 18
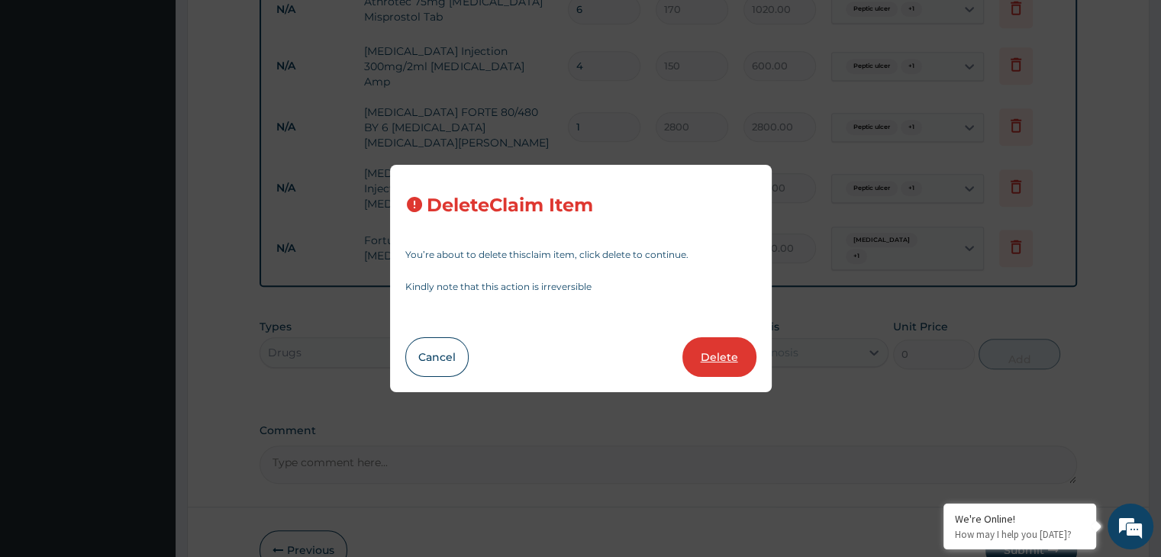
click at [735, 352] on button "Delete" at bounding box center [719, 357] width 74 height 40
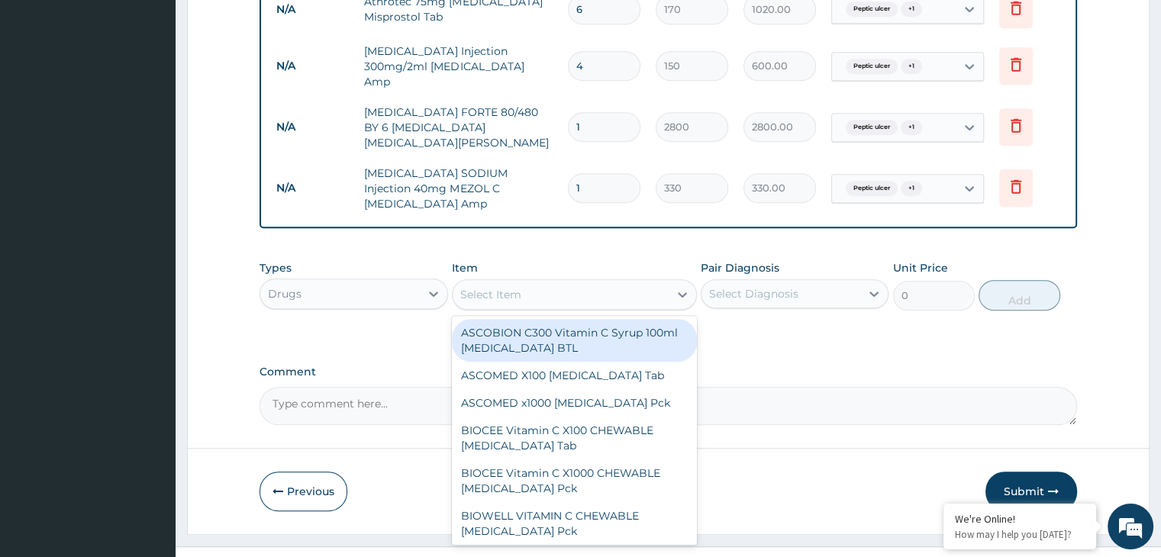
click at [563, 282] on div "Select Item" at bounding box center [561, 294] width 216 height 24
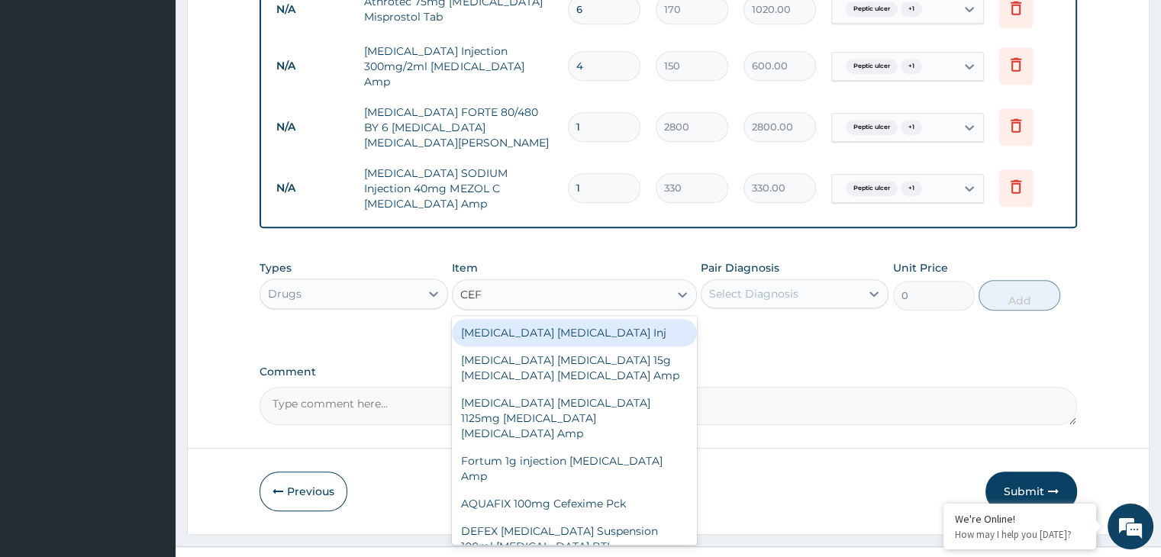
type input "CEFT"
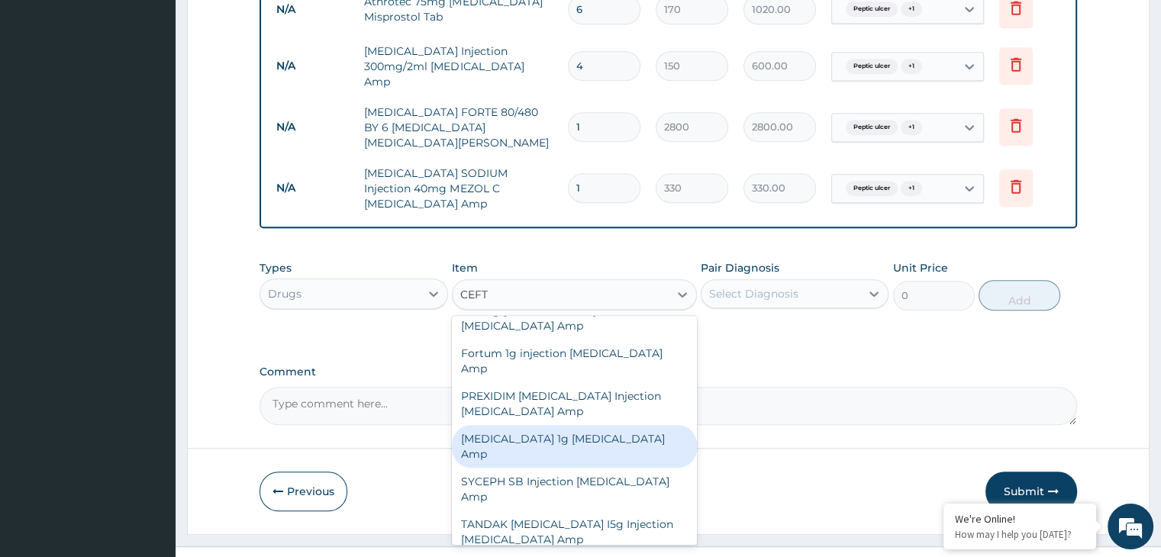
scroll to position [113, 0]
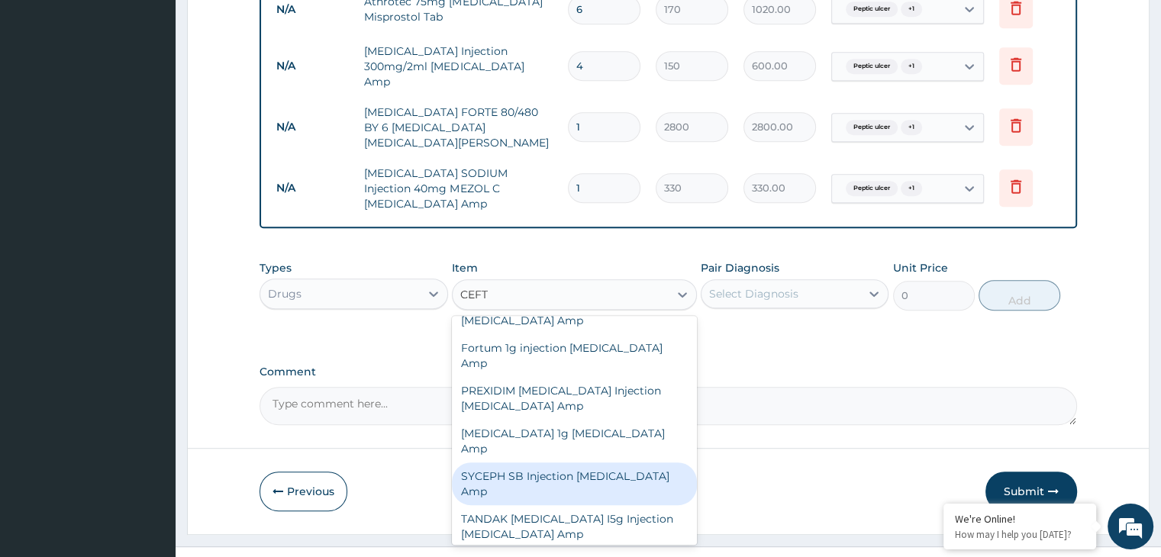
click at [598, 463] on div "SYCEPH SB Injection [MEDICAL_DATA] Amp" at bounding box center [574, 484] width 245 height 43
type input "800"
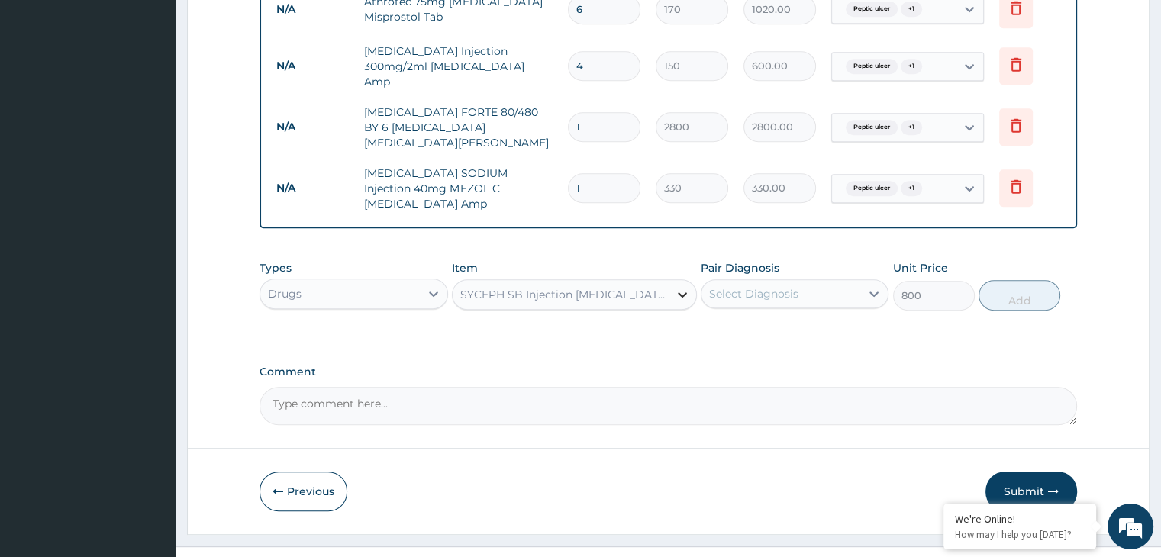
click at [679, 292] on icon at bounding box center [682, 294] width 9 height 5
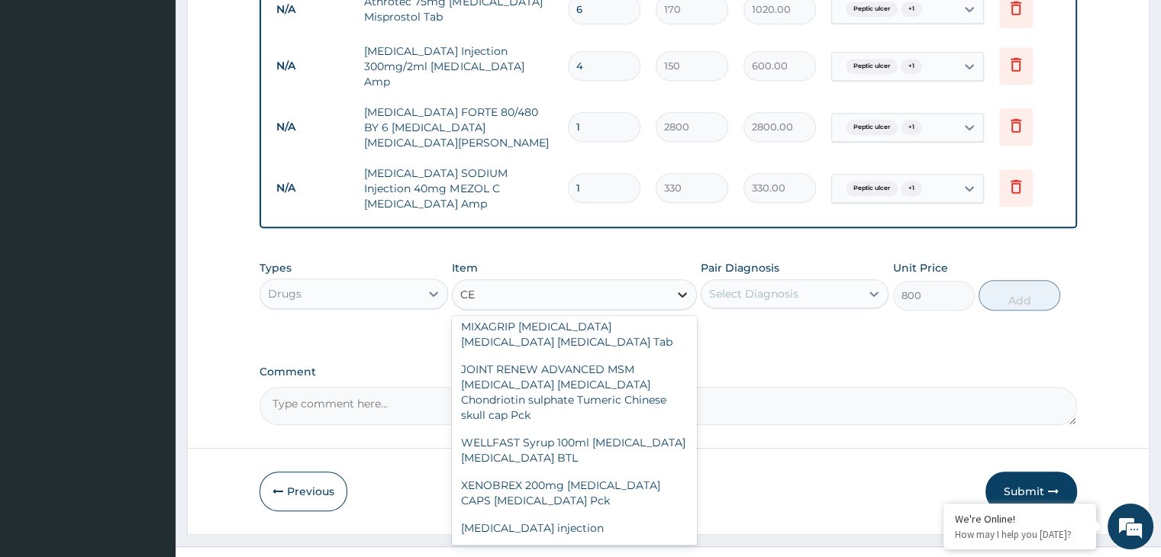
scroll to position [3130, 0]
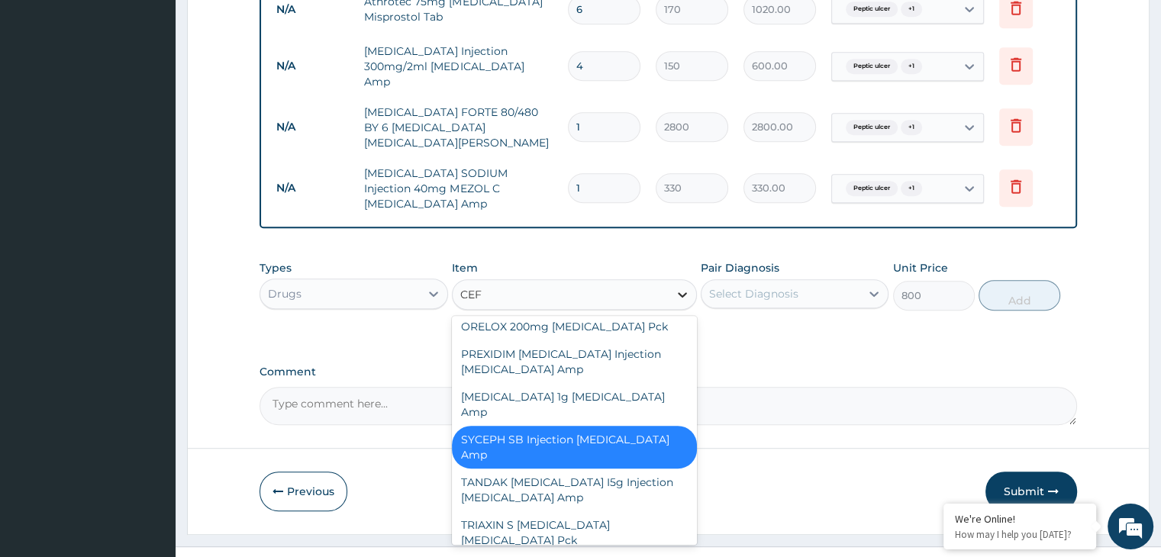
type input "CEFT"
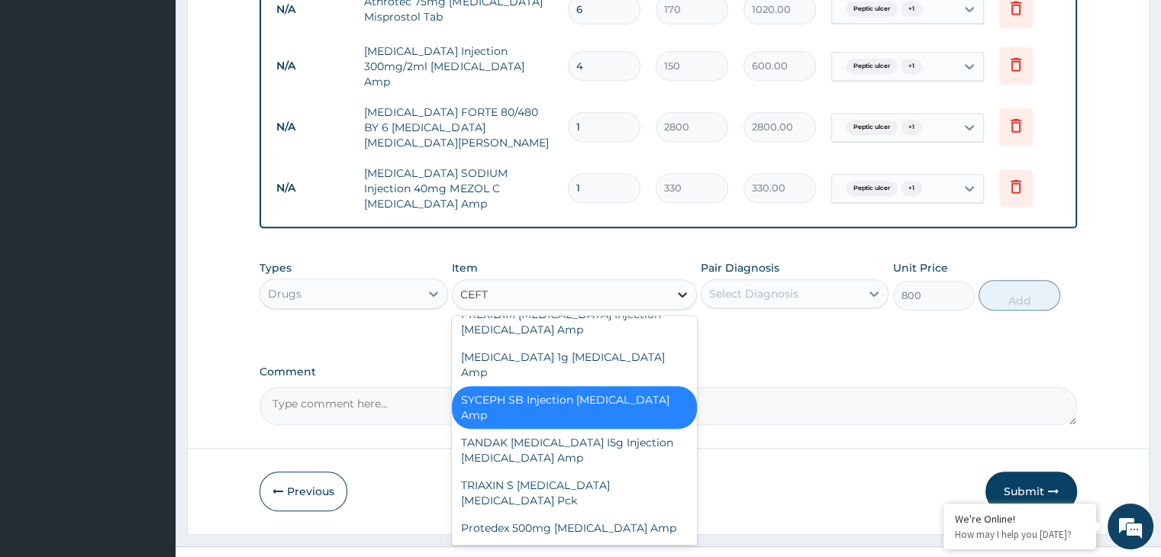
scroll to position [113, 0]
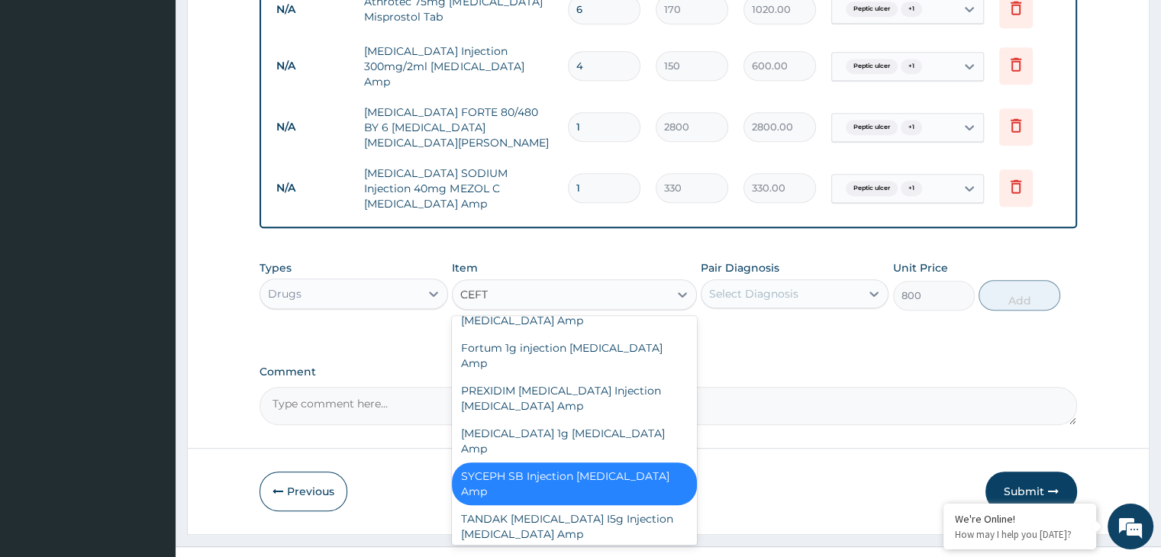
click at [635, 463] on div "SYCEPH SB Injection [MEDICAL_DATA] Amp" at bounding box center [574, 484] width 245 height 43
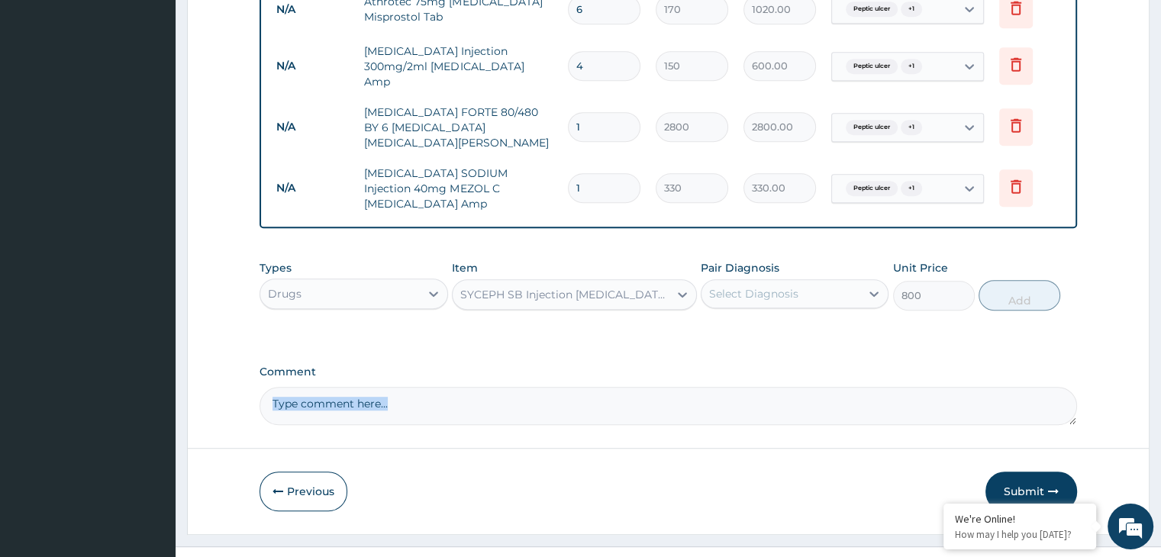
drag, startPoint x: 635, startPoint y: 398, endPoint x: 806, endPoint y: 337, distance: 181.8
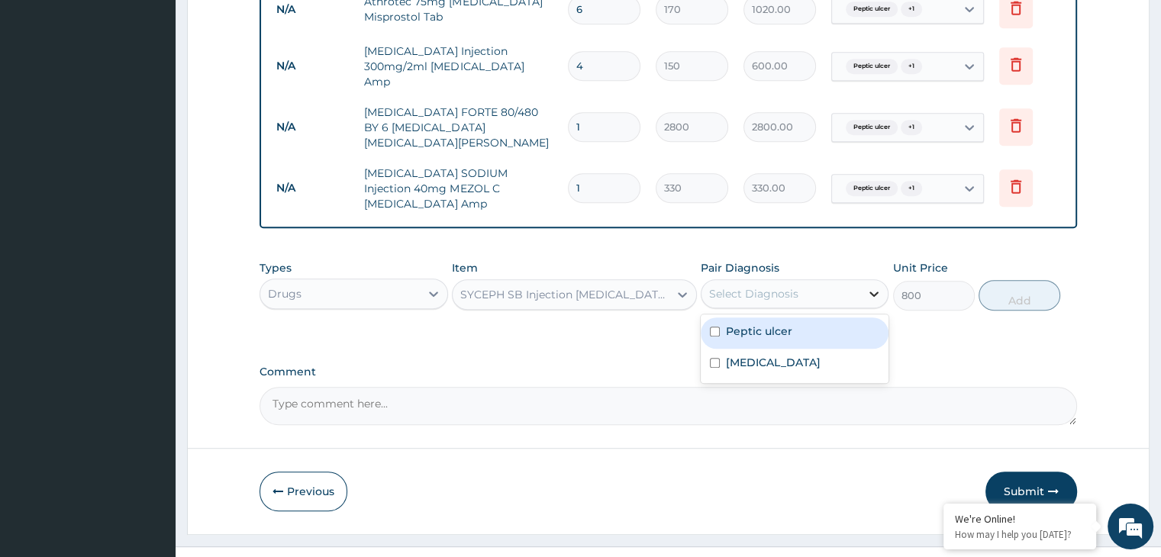
click at [863, 280] on div at bounding box center [873, 293] width 27 height 27
click at [812, 318] on div "Peptic ulcer" at bounding box center [795, 333] width 188 height 31
checkbox input "true"
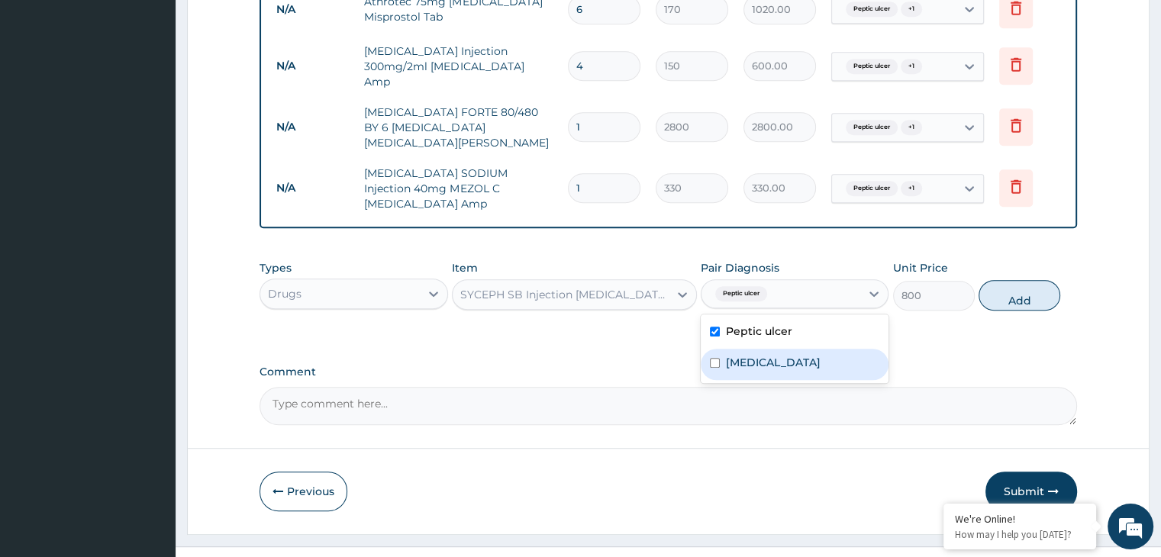
click at [807, 349] on div "[MEDICAL_DATA]" at bounding box center [795, 364] width 188 height 31
checkbox input "true"
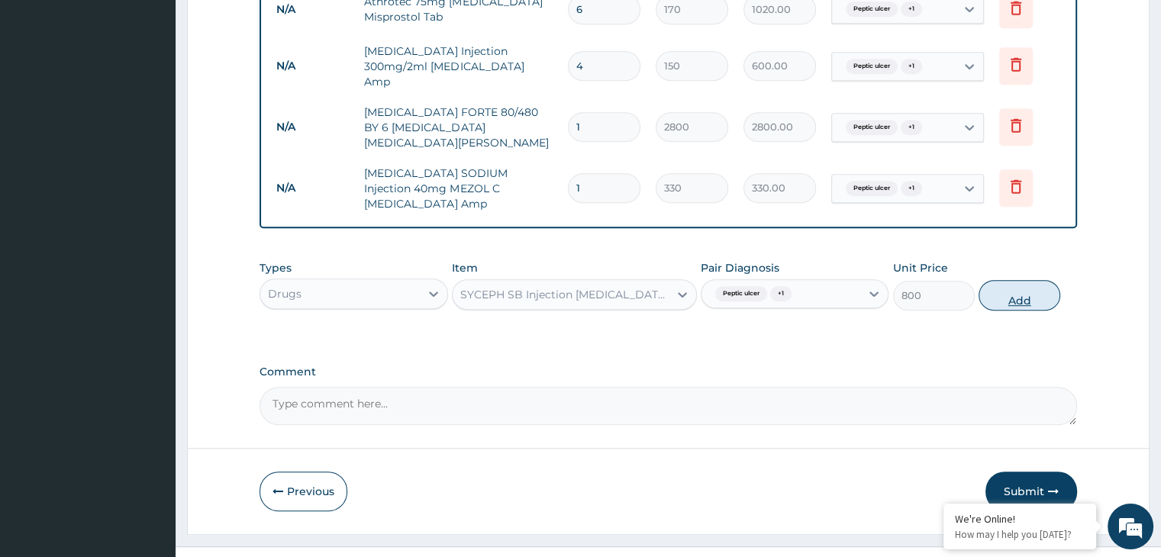
click at [1014, 280] on button "Add" at bounding box center [1020, 295] width 82 height 31
type input "0"
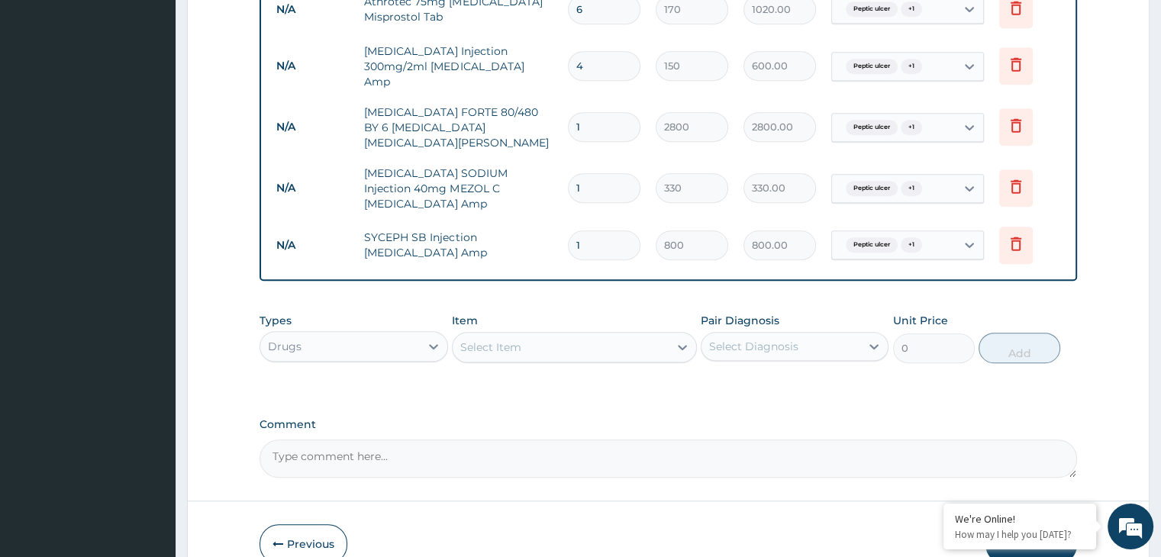
click at [605, 231] on input "1" at bounding box center [604, 246] width 73 height 30
type input "0.00"
type input "3"
type input "2400.00"
type input "4"
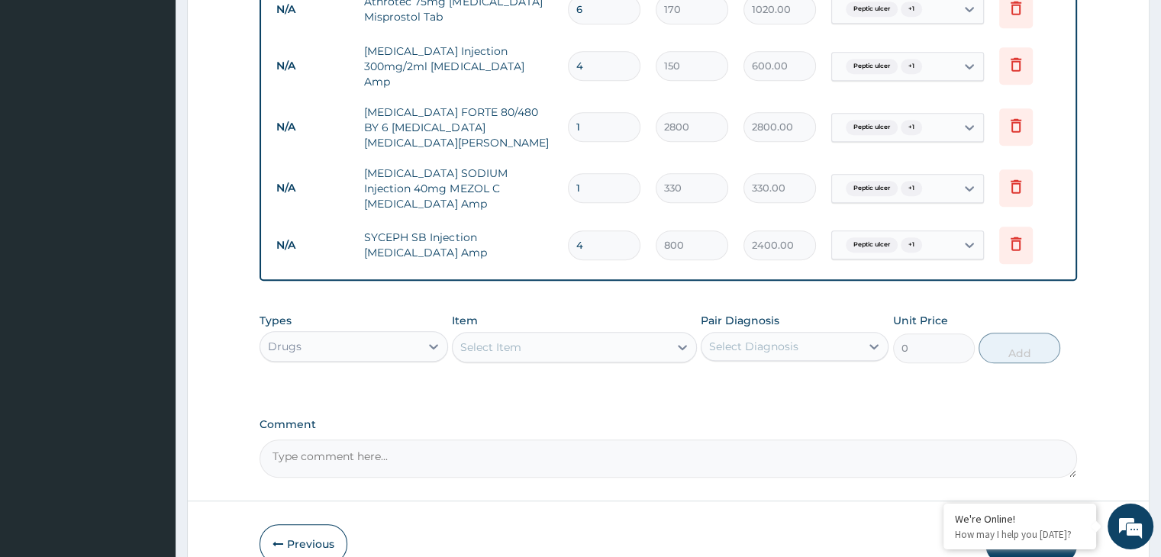
type input "3200.00"
type input "5"
type input "4000.00"
type input "6"
type input "4800.00"
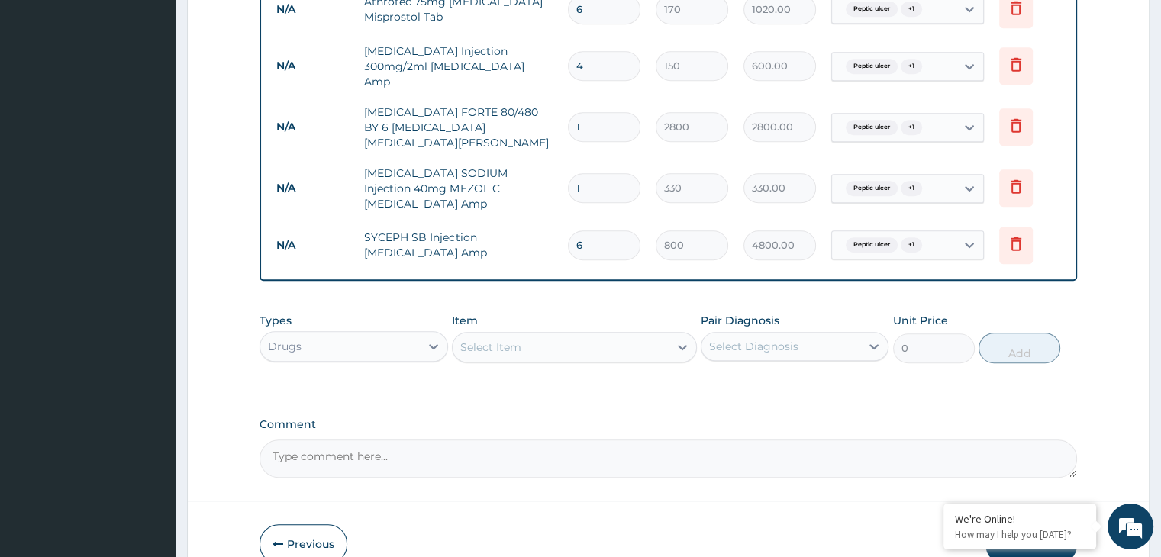
type input "0.00"
type input "3"
type input "2400.00"
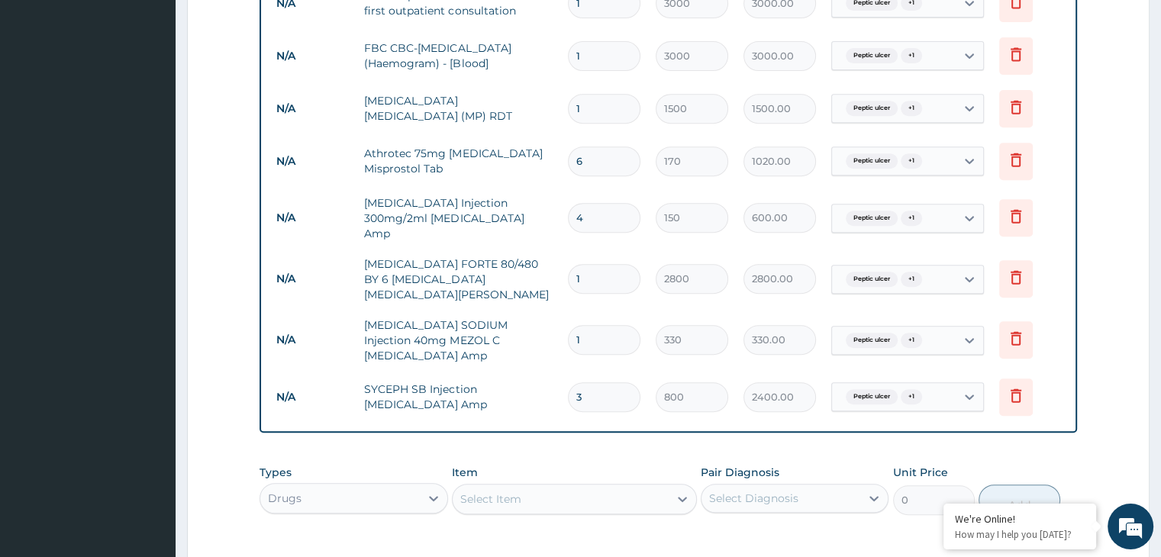
scroll to position [631, 0]
type input "3"
click at [1100, 444] on form "Step 2 of 2 PA Code / Prescription Code Enter Code(Secondary Care Only) Encount…" at bounding box center [668, 95] width 963 height 1290
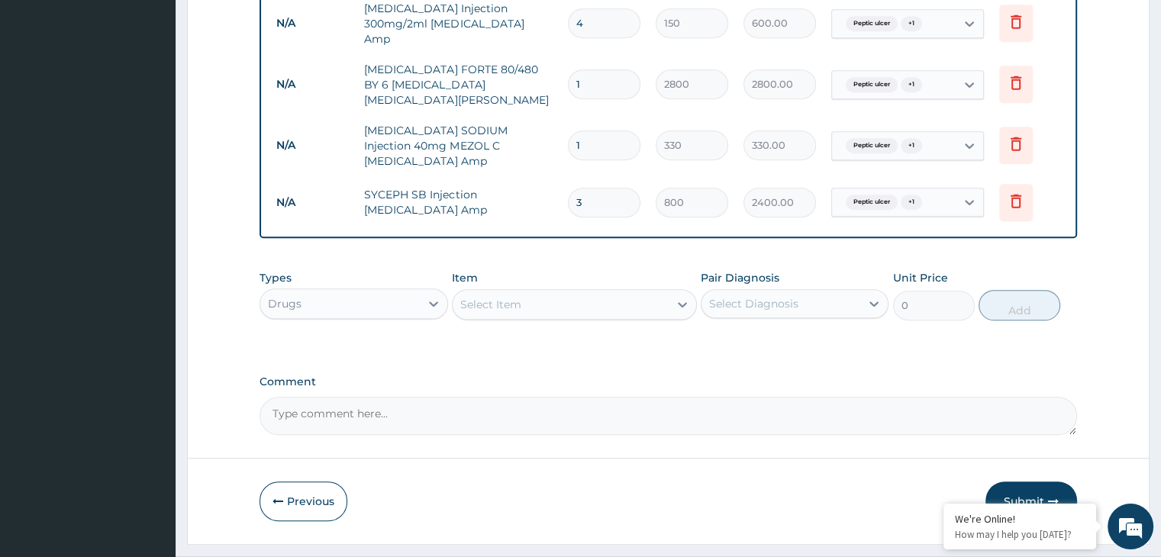
scroll to position [837, 0]
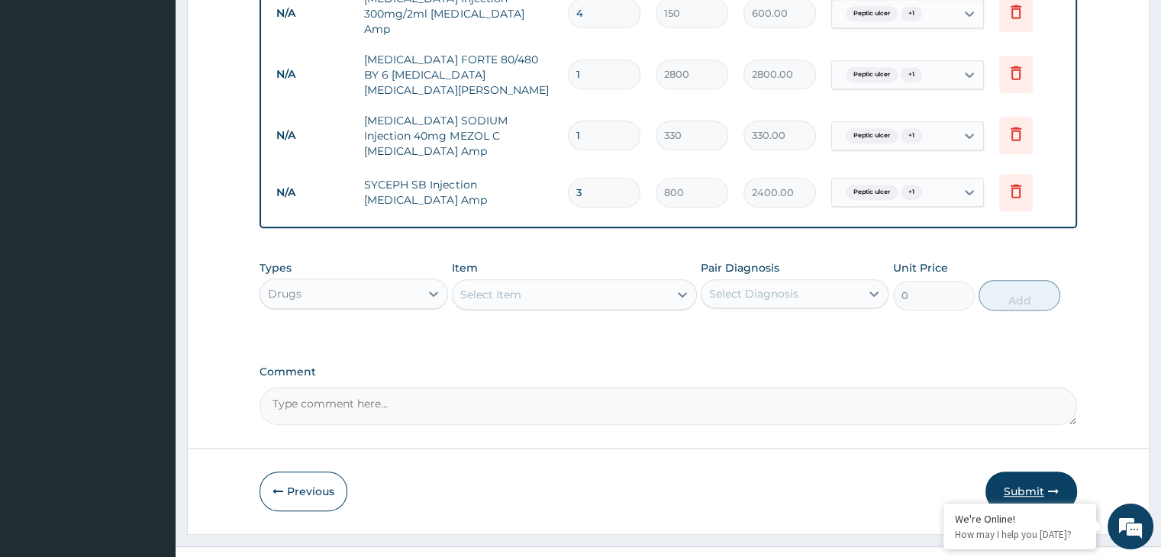
click at [1035, 472] on button "Submit" at bounding box center [1031, 492] width 92 height 40
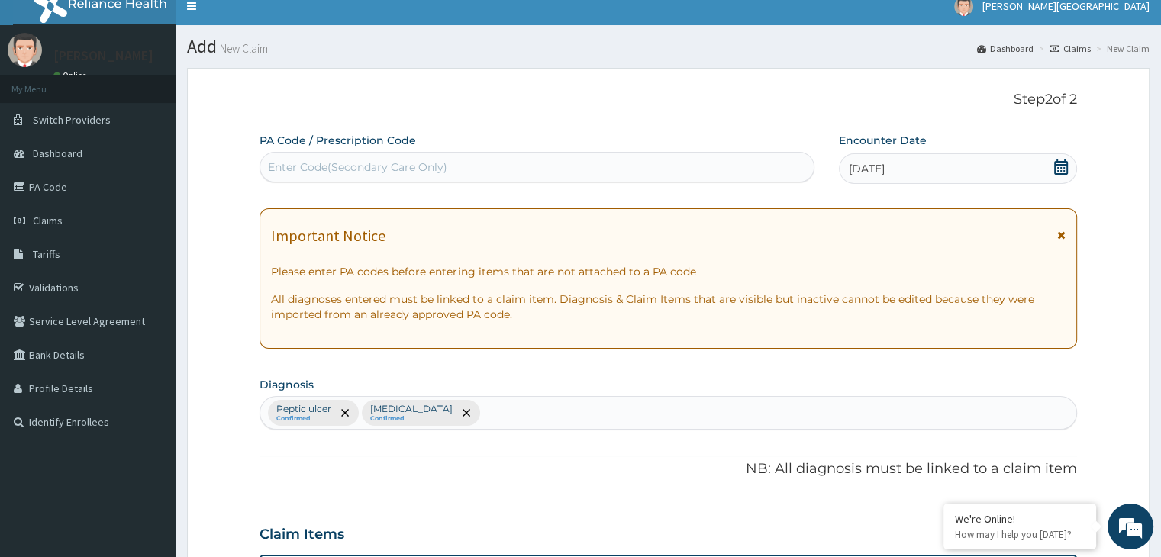
scroll to position [0, 0]
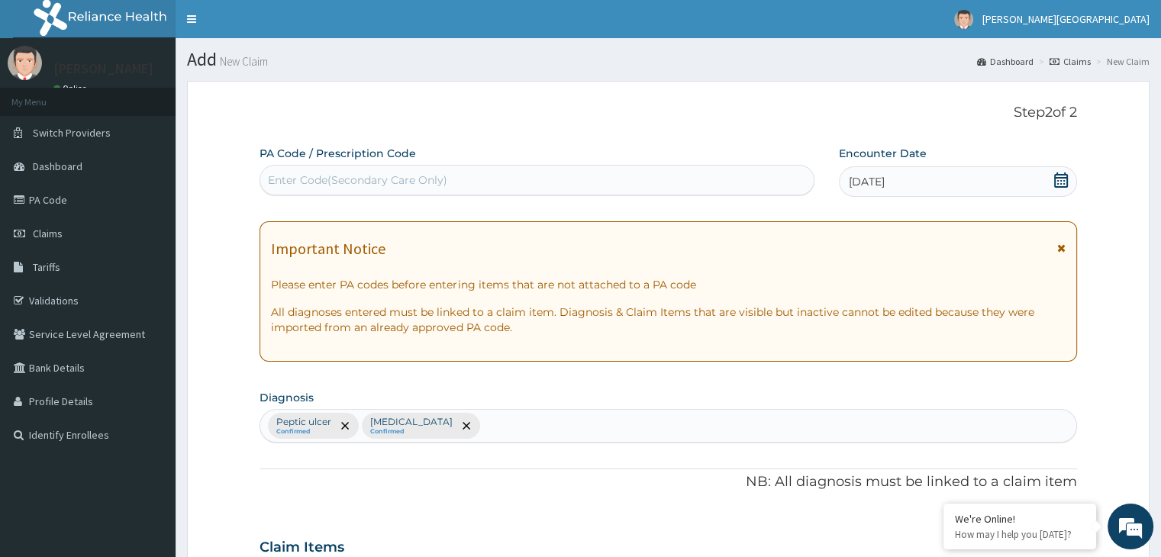
click at [205, 62] on h1 "Add New Claim" at bounding box center [668, 60] width 963 height 20
click at [1042, 121] on p "Step 2 of 2" at bounding box center [668, 113] width 817 height 17
click at [196, 19] on link "Toggle navigation" at bounding box center [192, 19] width 32 height 38
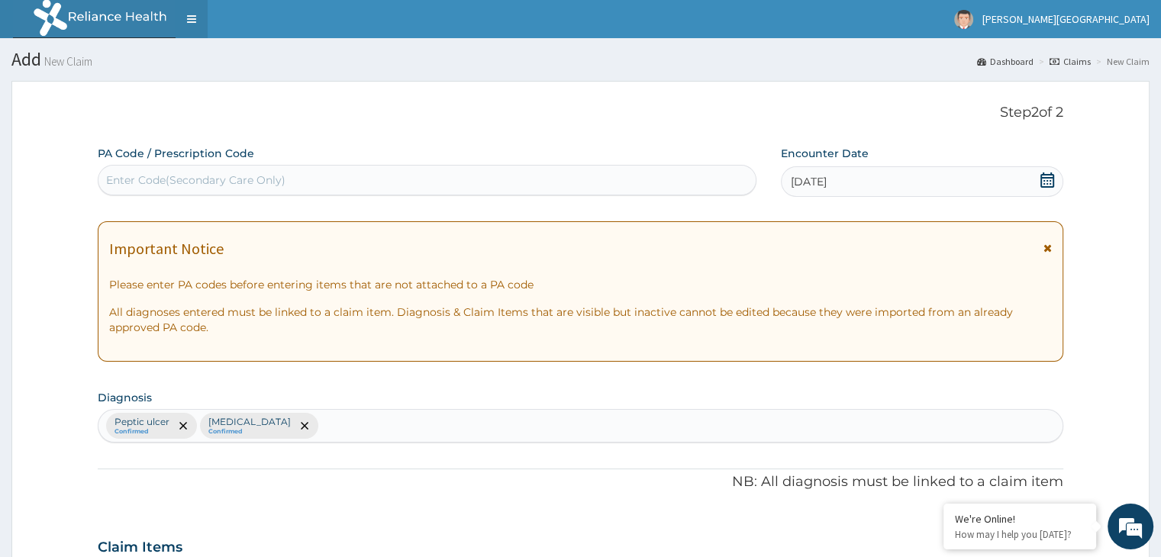
click at [196, 19] on link "Toggle navigation" at bounding box center [192, 19] width 32 height 38
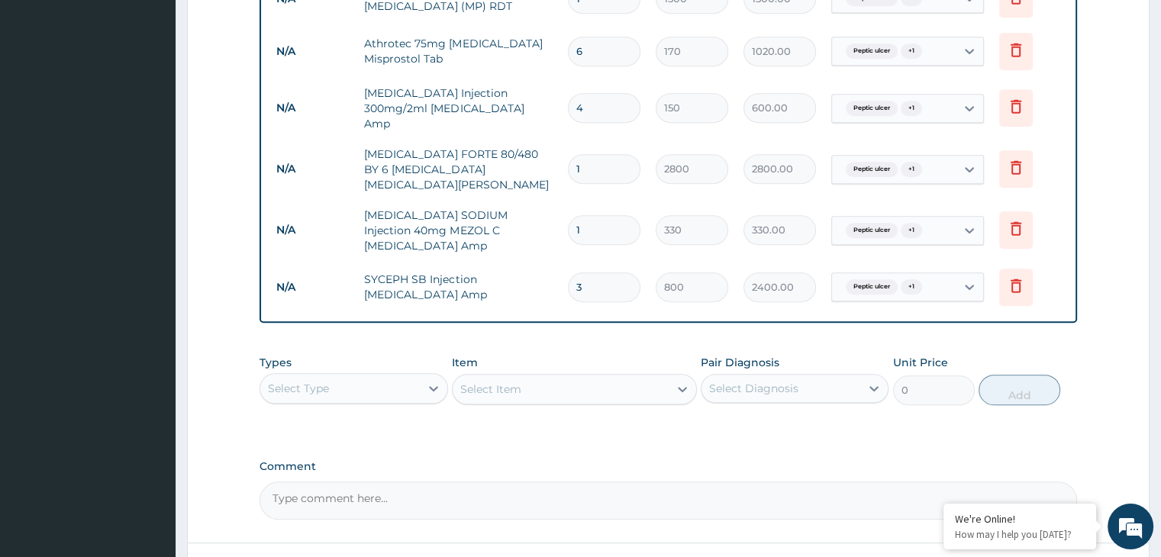
scroll to position [837, 0]
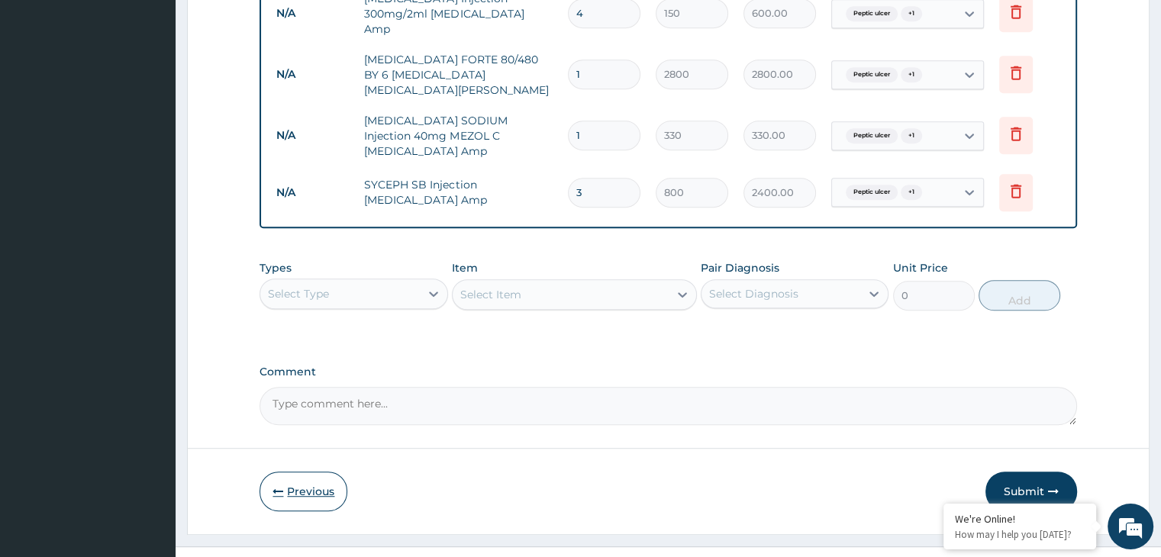
click at [305, 472] on button "Previous" at bounding box center [304, 492] width 88 height 40
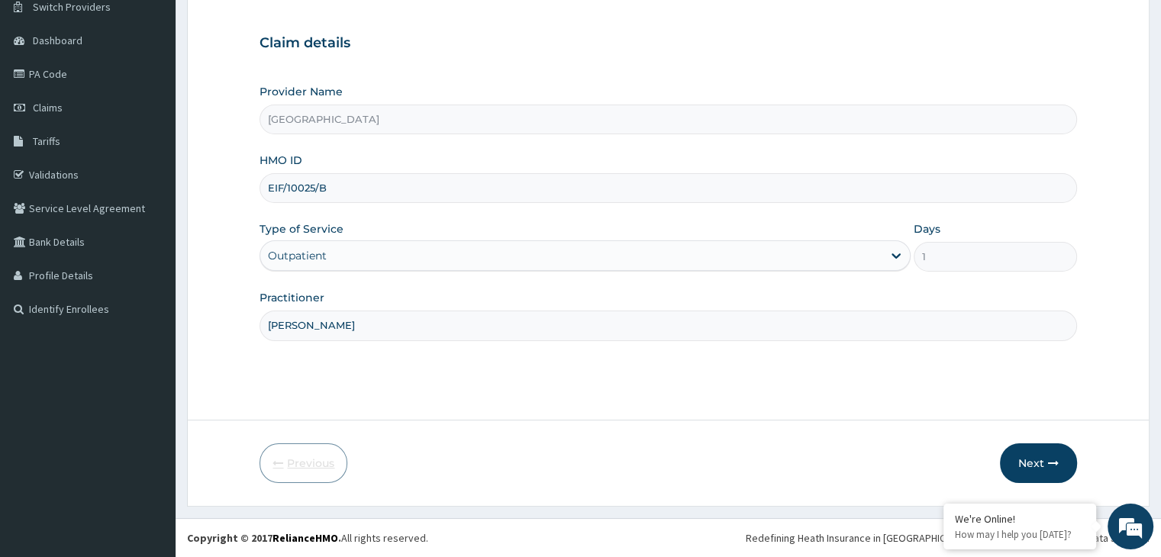
scroll to position [125, 0]
click at [276, 184] on input "EIF/10025/B" at bounding box center [668, 189] width 817 height 30
type input "ELF/10025/B"
click at [1023, 471] on button "Next" at bounding box center [1038, 464] width 77 height 40
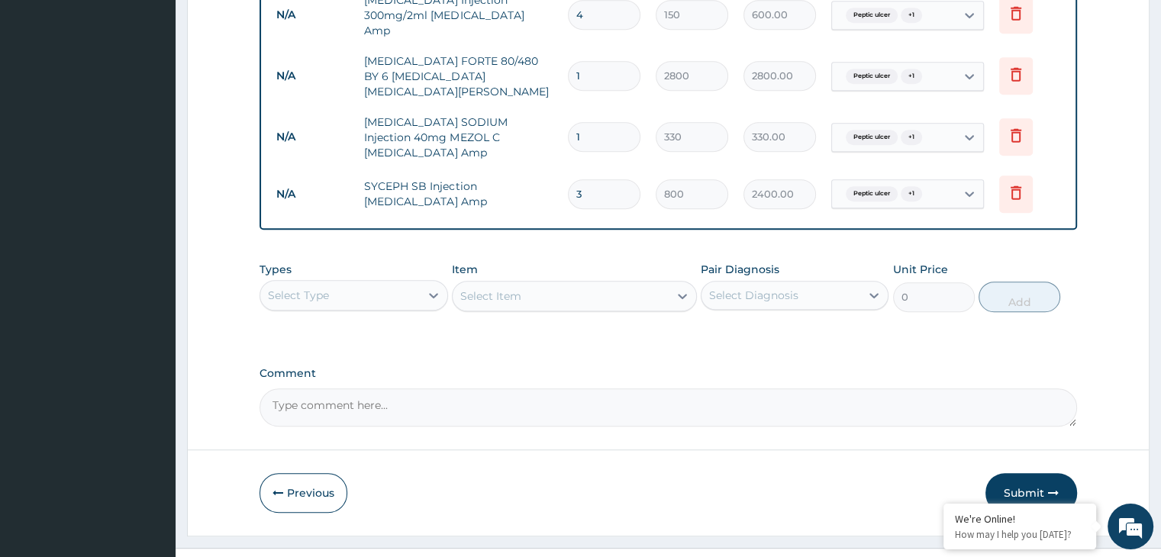
scroll to position [837, 0]
click at [1040, 472] on button "Submit" at bounding box center [1031, 492] width 92 height 40
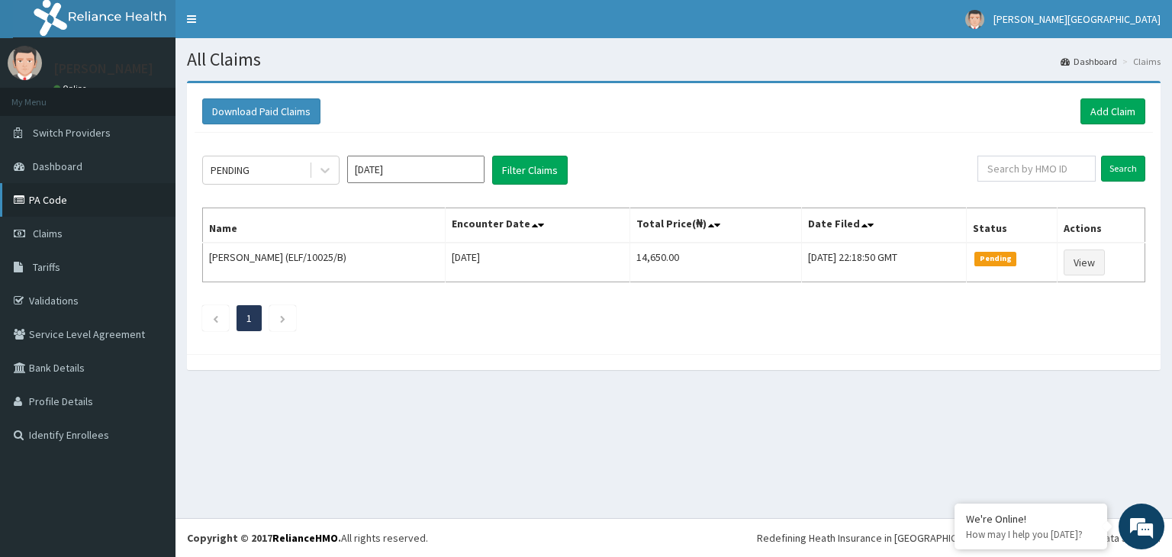
click at [100, 196] on link "PA Code" at bounding box center [88, 200] width 176 height 34
click at [1121, 121] on link "Add Claim" at bounding box center [1113, 111] width 65 height 26
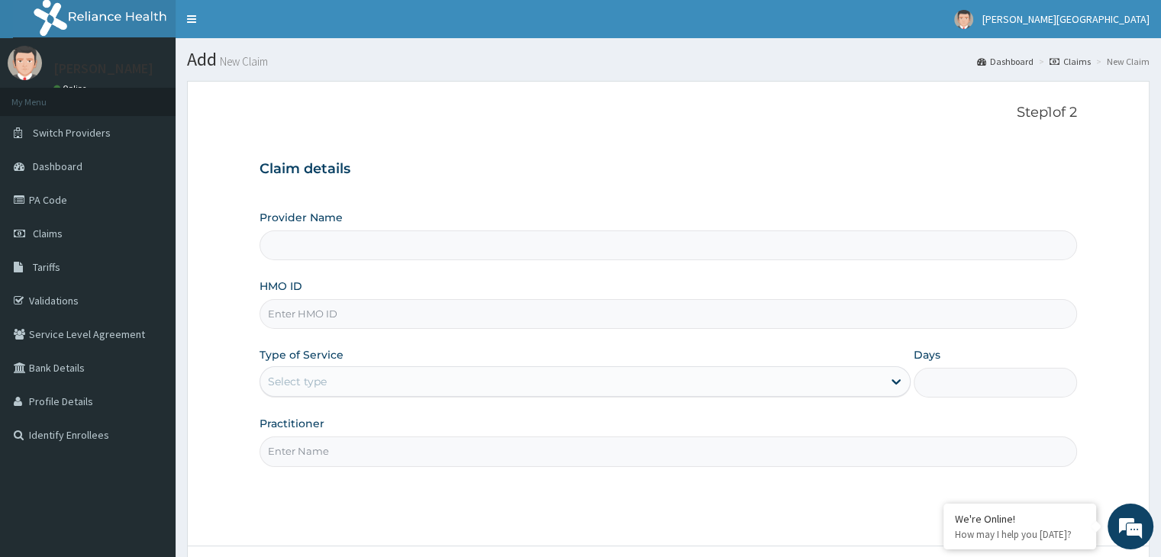
click at [556, 315] on input "HMO ID" at bounding box center [668, 314] width 817 height 30
type input "[GEOGRAPHIC_DATA]"
type input "BTR/10009/B"
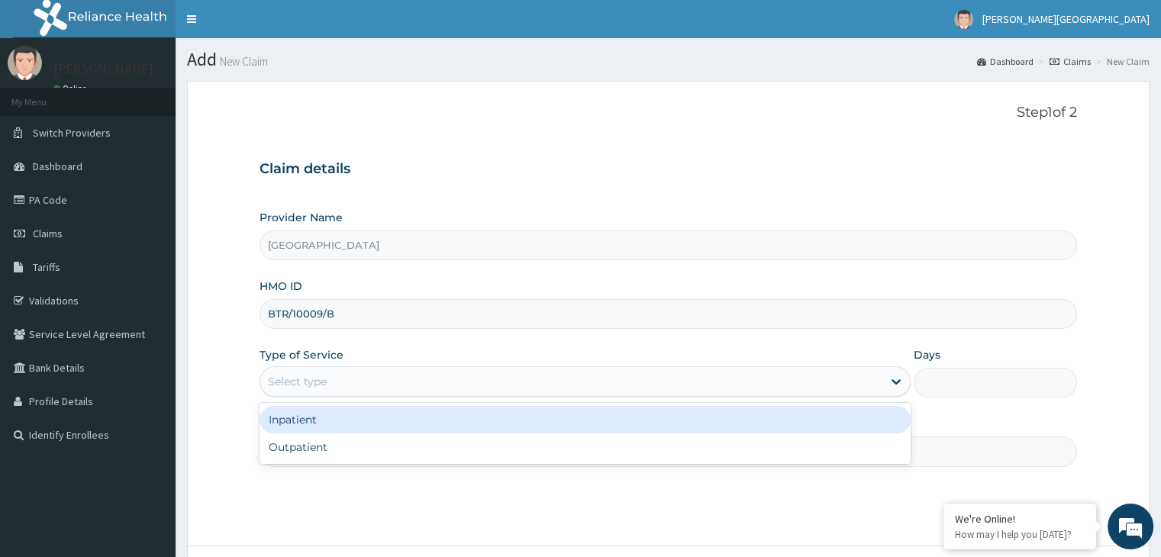
click at [469, 376] on div "Select type" at bounding box center [571, 381] width 622 height 24
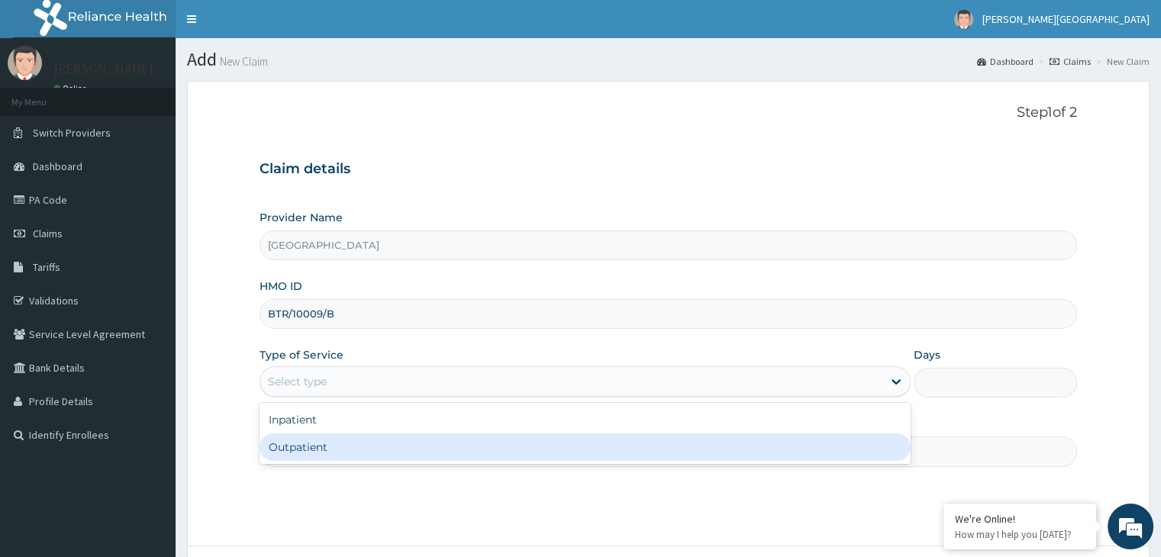
click at [456, 457] on div "Outpatient" at bounding box center [585, 447] width 651 height 27
type input "1"
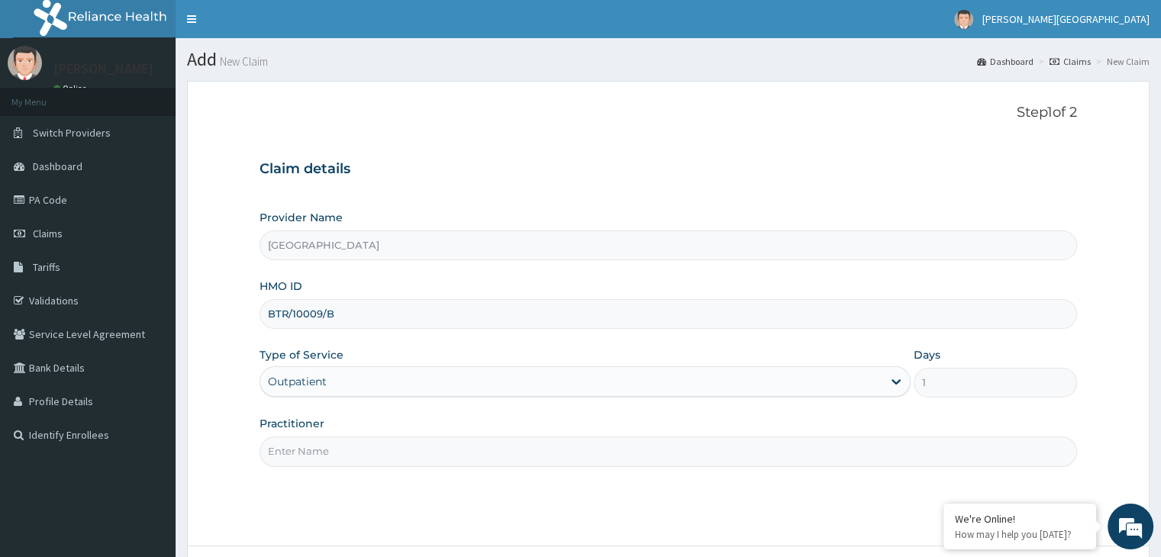
click at [422, 456] on input "Practitioner" at bounding box center [668, 452] width 817 height 30
type input "[PERSON_NAME]"
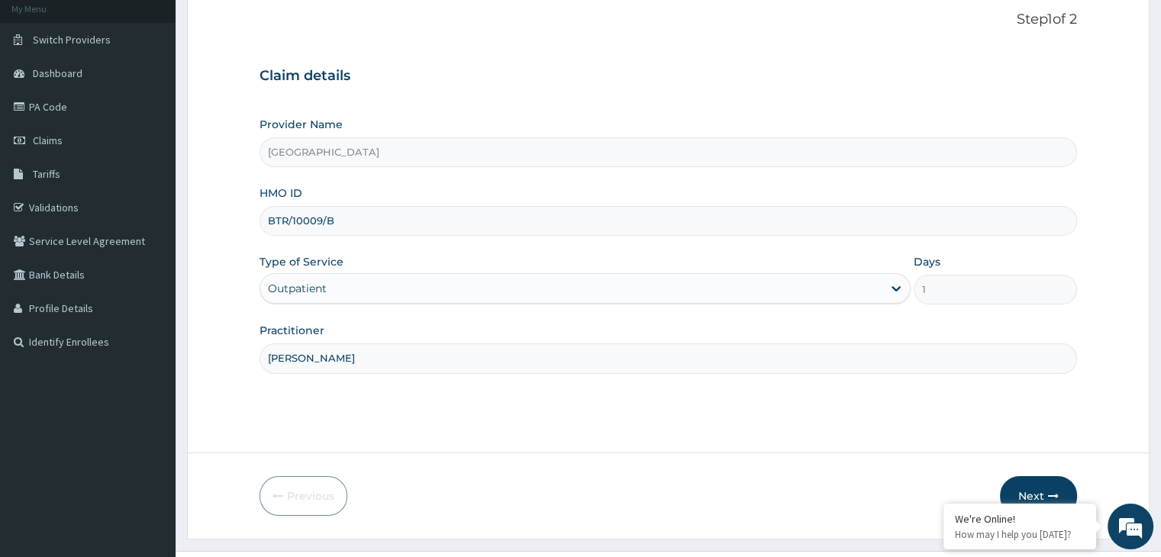
scroll to position [122, 0]
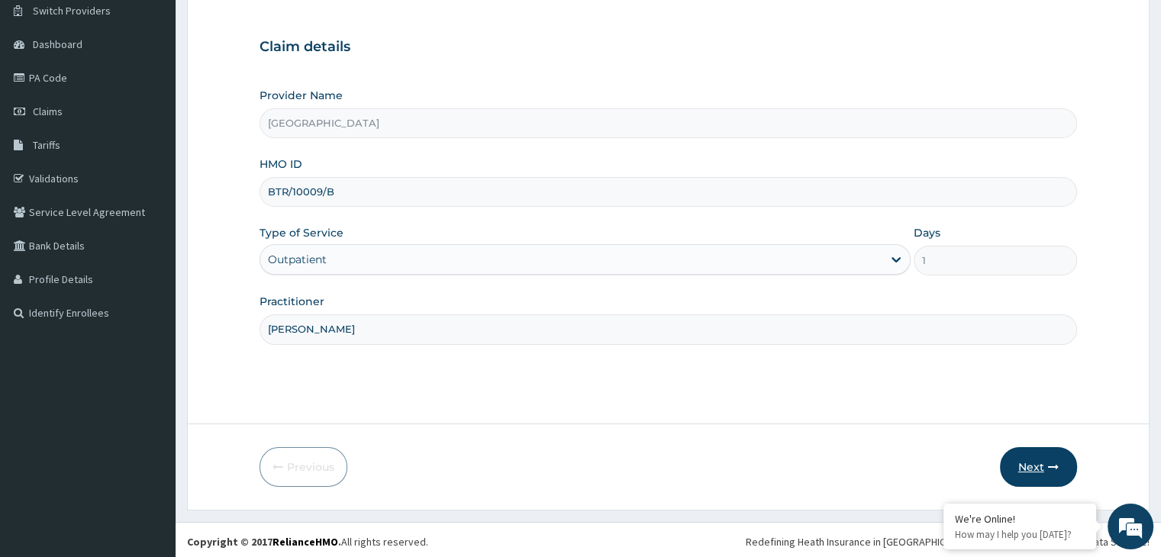
click at [1050, 468] on icon "button" at bounding box center [1053, 467] width 11 height 11
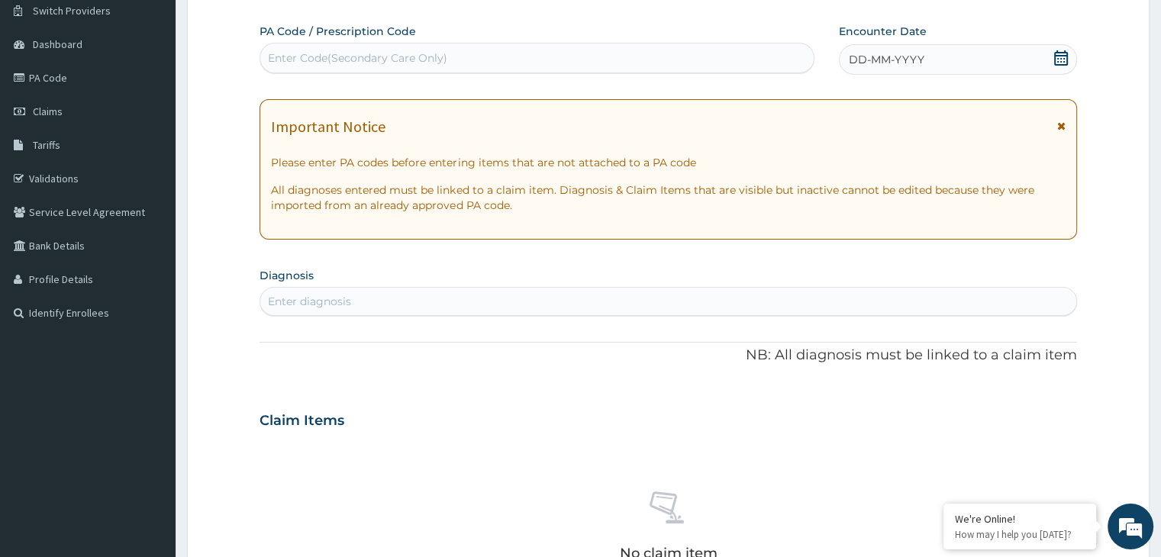
click at [1070, 54] on div "DD-MM-YYYY" at bounding box center [957, 59] width 237 height 31
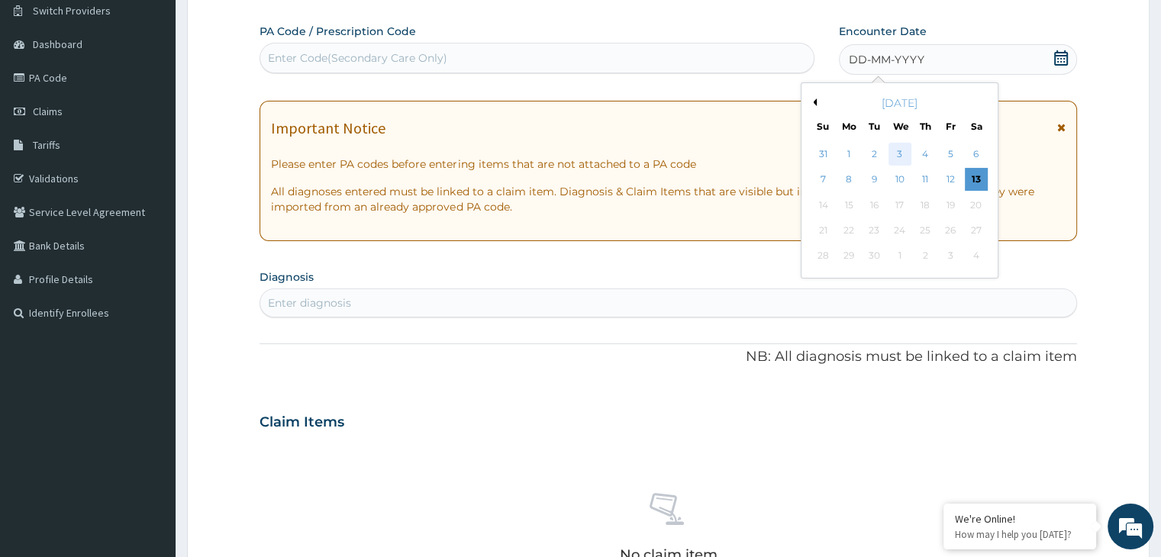
click at [895, 157] on div "3" at bounding box center [900, 154] width 23 height 23
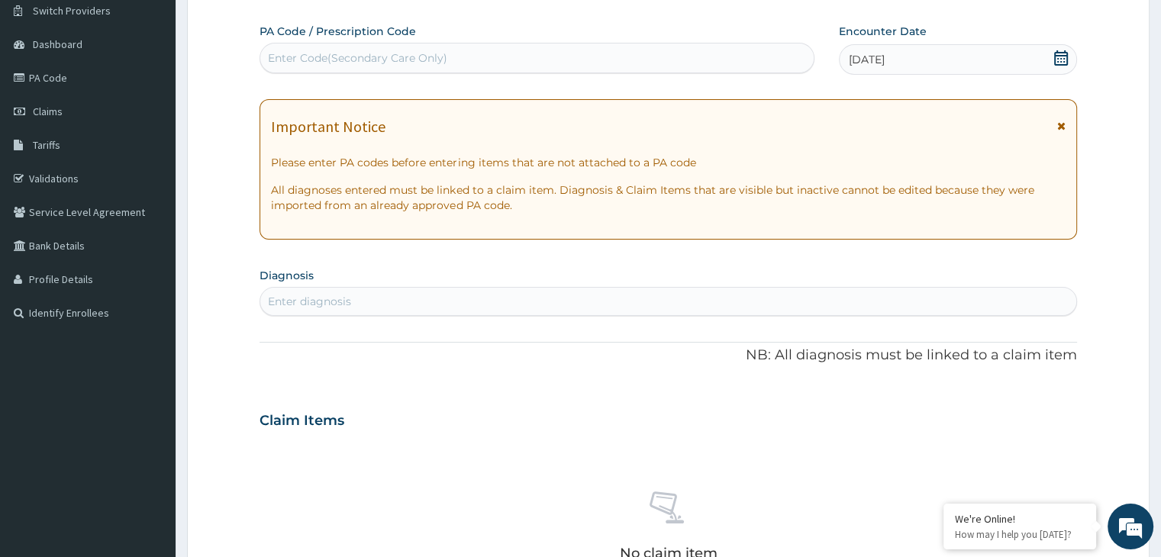
click at [696, 312] on div "Enter diagnosis" at bounding box center [667, 301] width 815 height 24
click at [687, 306] on div "Enter diagnosis" at bounding box center [667, 301] width 815 height 24
click at [502, 55] on div "Enter Code(Secondary Care Only)" at bounding box center [536, 58] width 553 height 24
type input "PA/EFB93C"
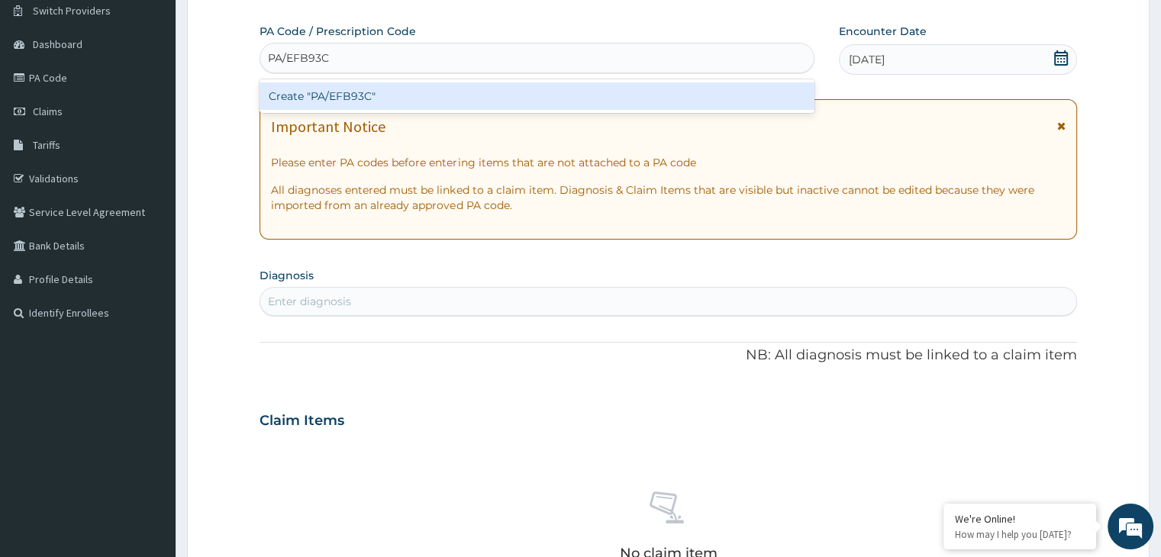
click at [494, 92] on div "Create "PA/EFB93C"" at bounding box center [537, 95] width 555 height 27
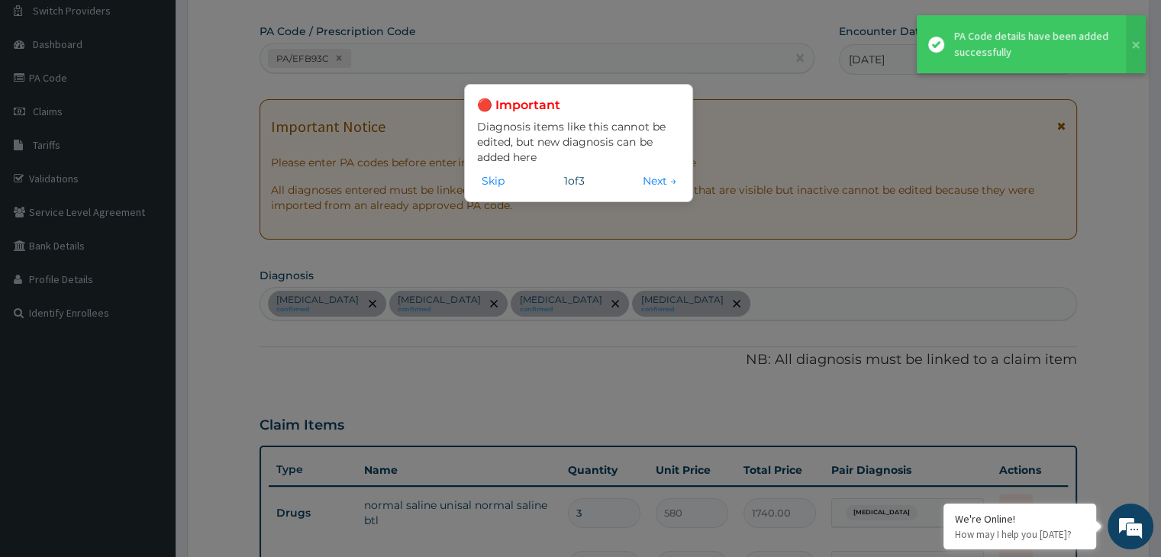
scroll to position [624, 0]
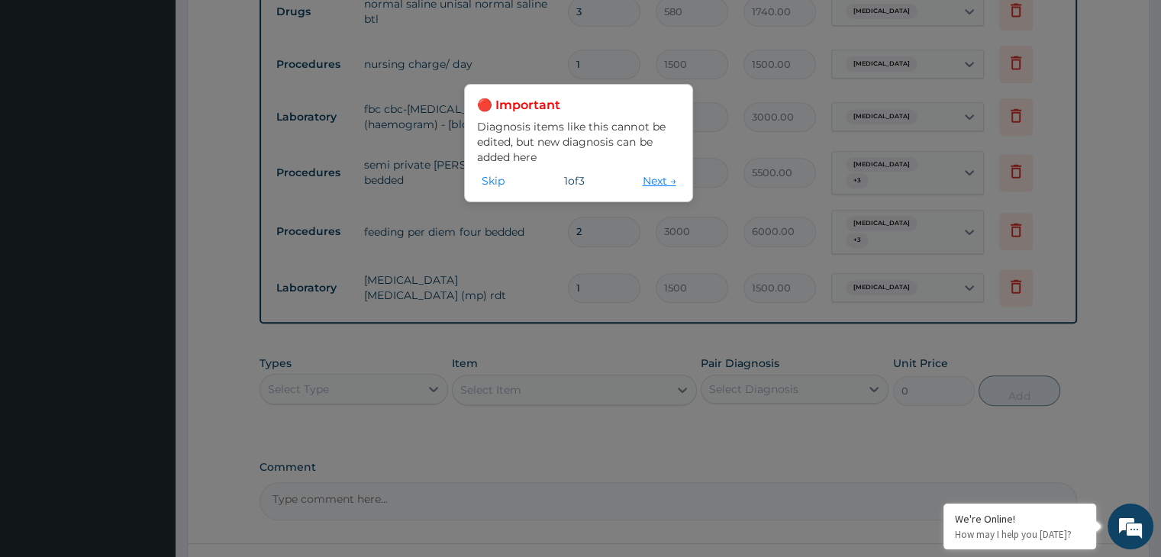
click at [660, 178] on button "Next →" at bounding box center [658, 181] width 43 height 17
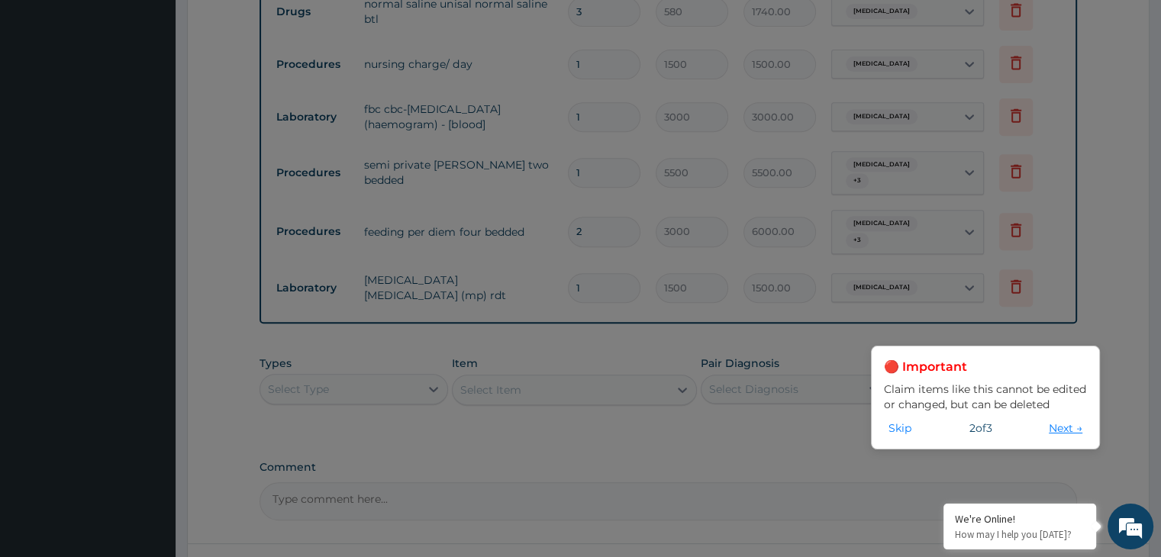
click at [1066, 428] on button "Next →" at bounding box center [1065, 428] width 43 height 17
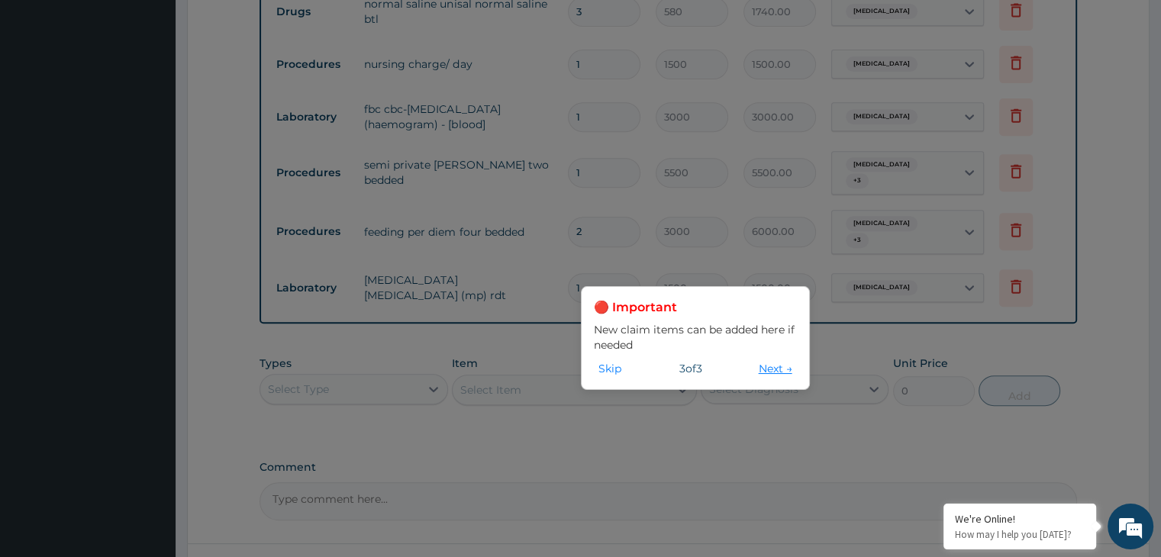
click at [770, 370] on button "Next →" at bounding box center [775, 368] width 43 height 17
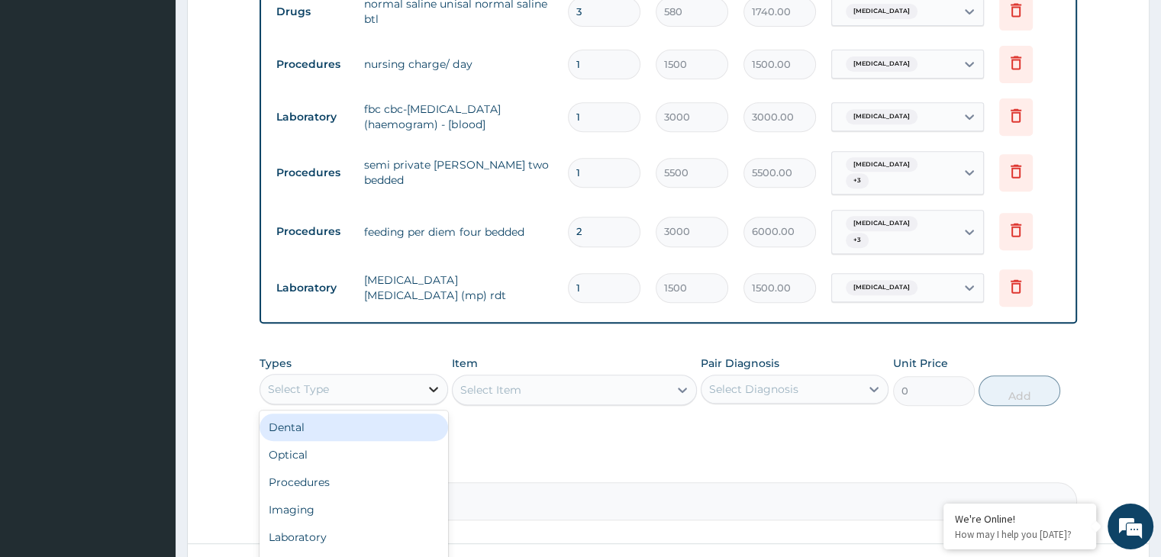
click at [437, 382] on icon at bounding box center [433, 389] width 15 height 15
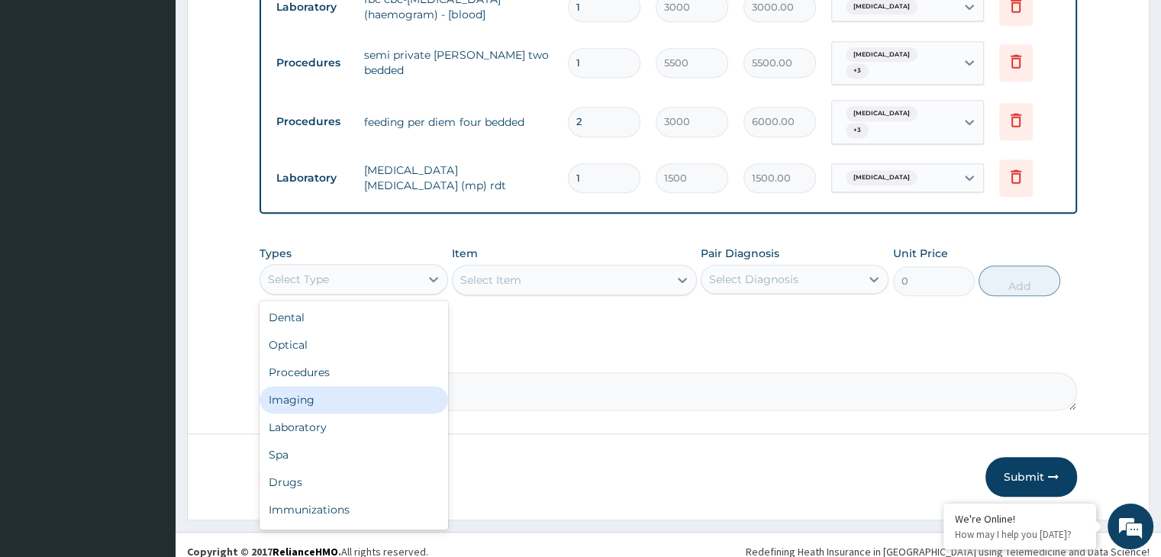
scroll to position [737, 0]
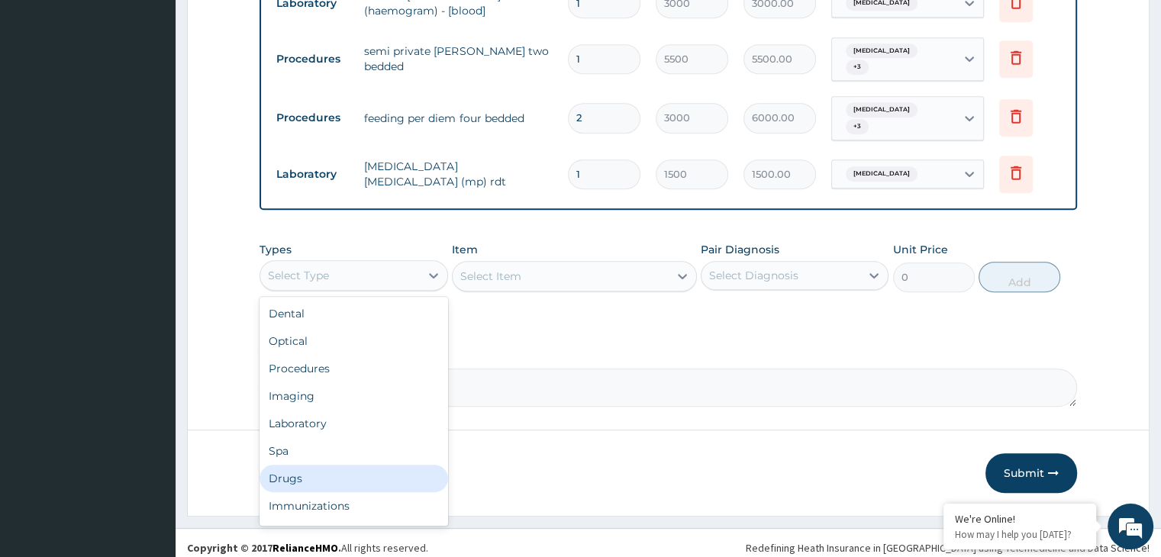
click at [398, 465] on div "Drugs" at bounding box center [354, 478] width 188 height 27
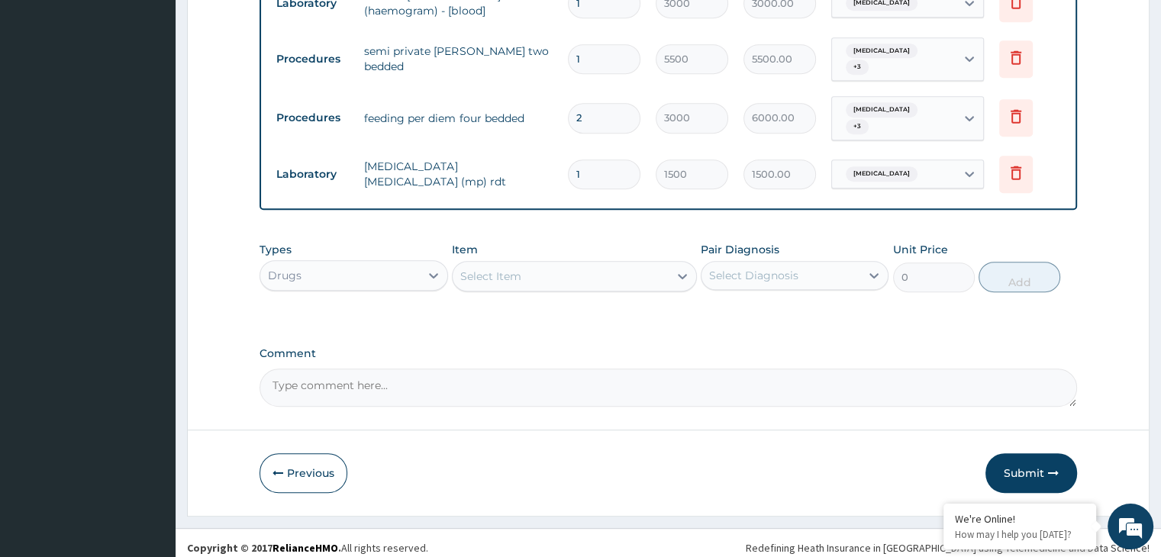
click at [617, 265] on div "Select Item" at bounding box center [561, 276] width 216 height 24
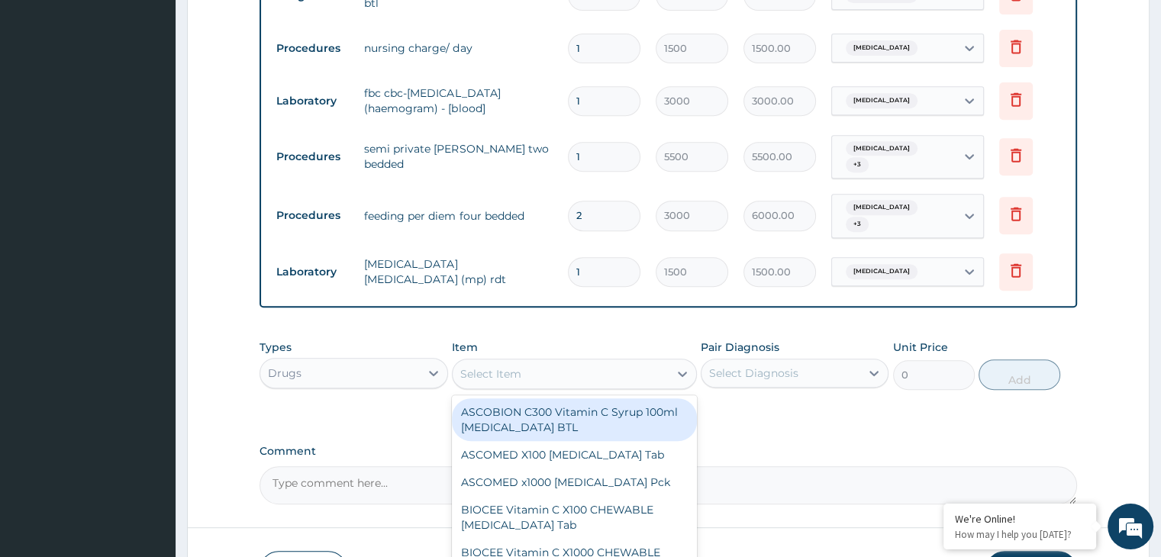
scroll to position [646, 0]
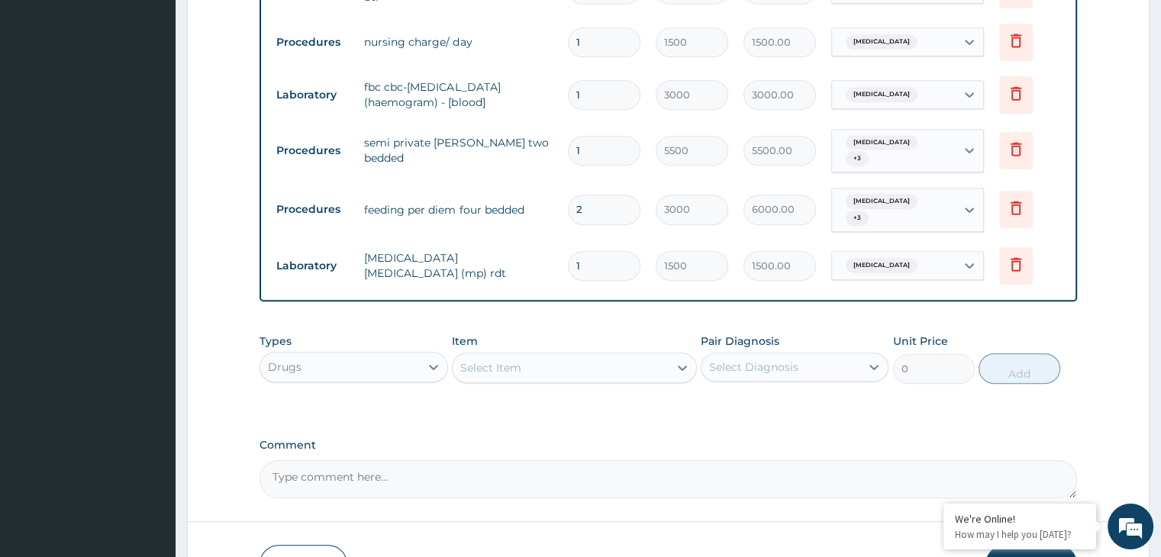
click at [510, 360] on div "Select Item" at bounding box center [490, 367] width 61 height 15
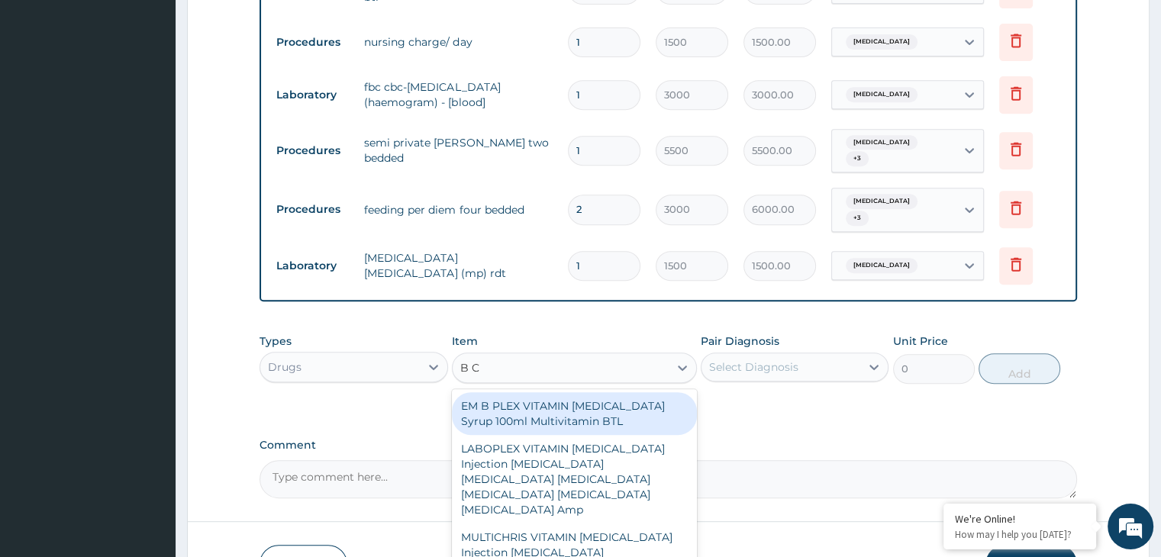
type input "B CO"
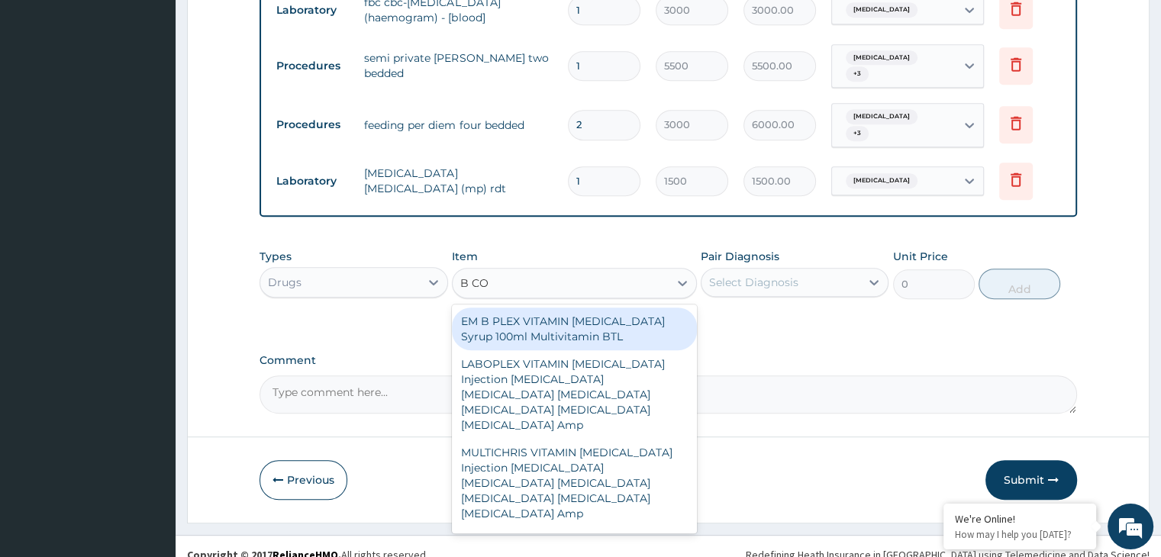
scroll to position [737, 0]
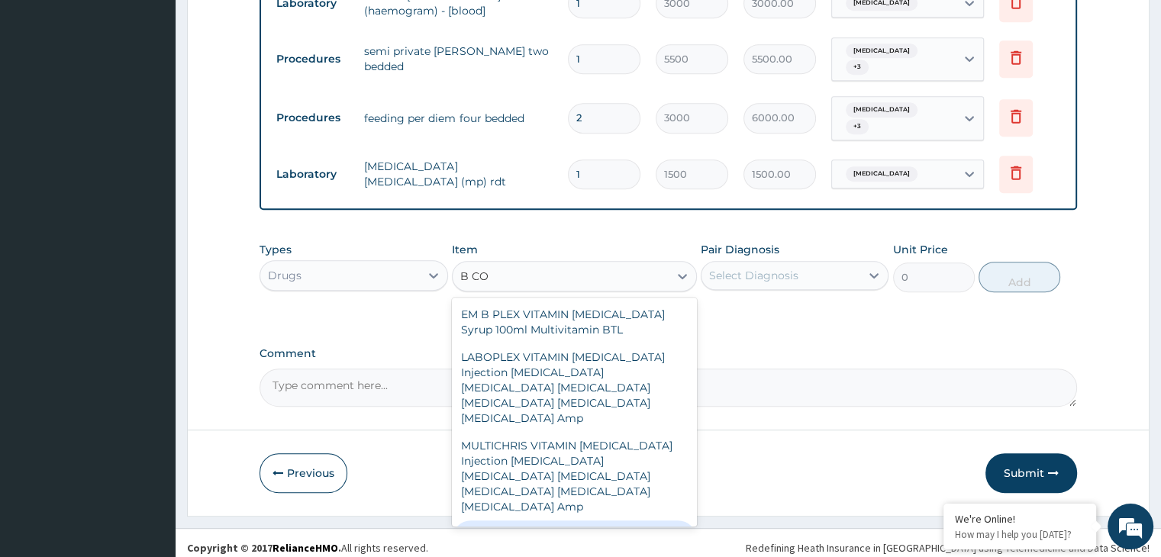
click at [684, 521] on div "Vitamin B Complex Thiamin Riboflavin Niacin Pantothenic Acid Pyridoxine Cobalam…" at bounding box center [574, 557] width 245 height 73
type input "20"
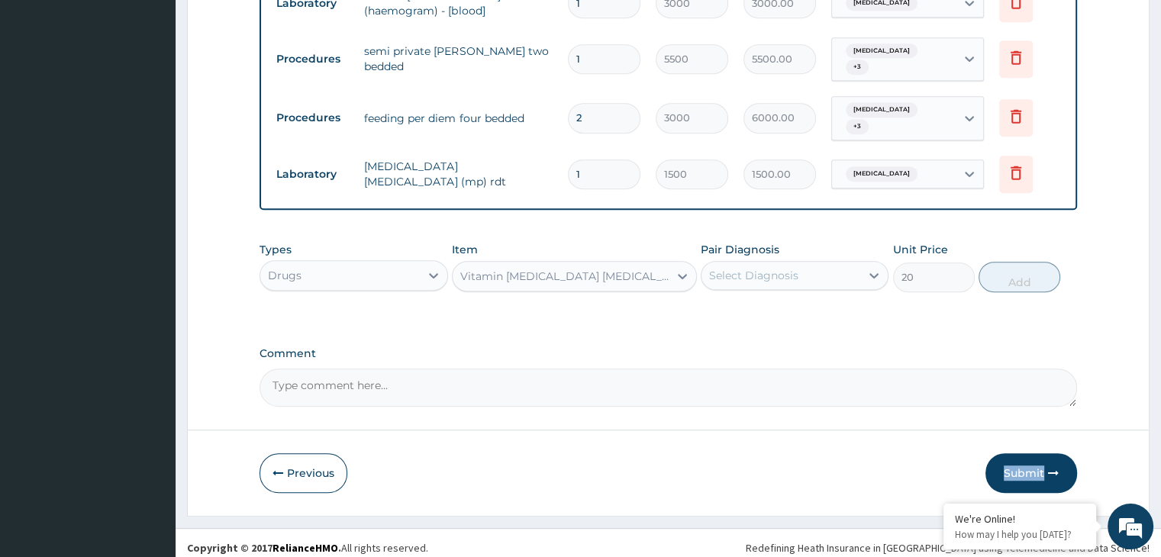
click at [656, 270] on div "Vitamin B Complex Thiamin Riboflavin Niacin Pantothenic Acid Pyridoxine Cobalam…" at bounding box center [565, 276] width 210 height 15
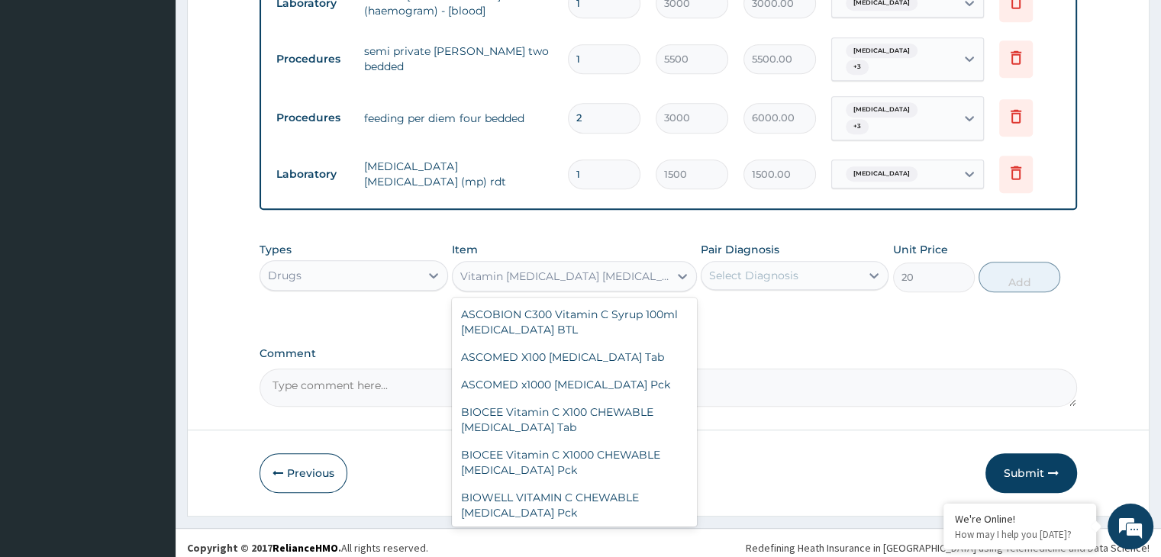
scroll to position [8517, 0]
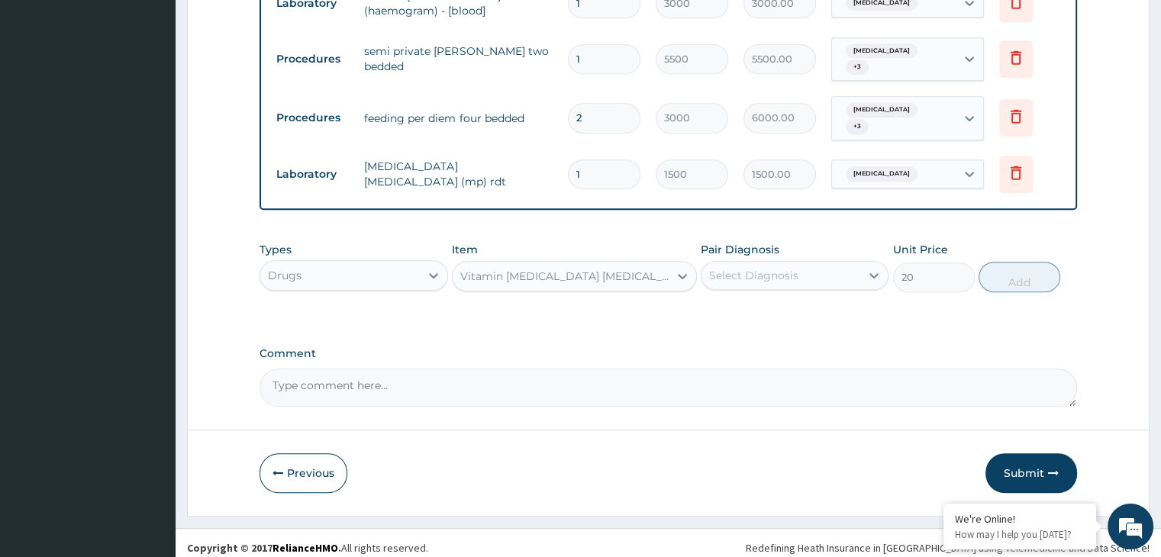
click at [656, 270] on div "Vitamin B Complex Thiamin Riboflavin Niacin Pantothenic Acid Pyridoxine Cobalam…" at bounding box center [565, 276] width 210 height 15
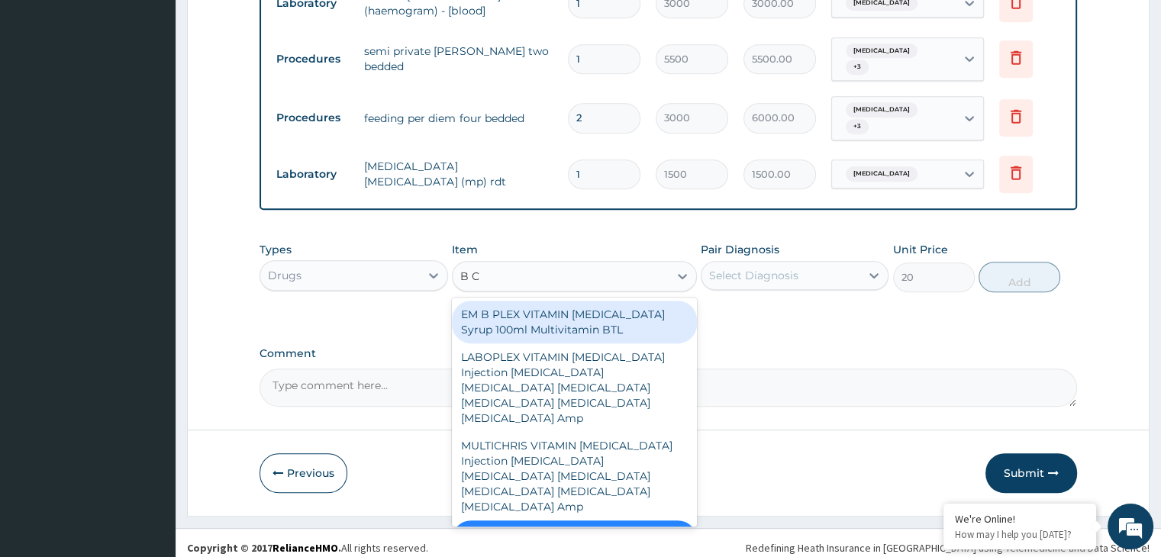
type input "B CO"
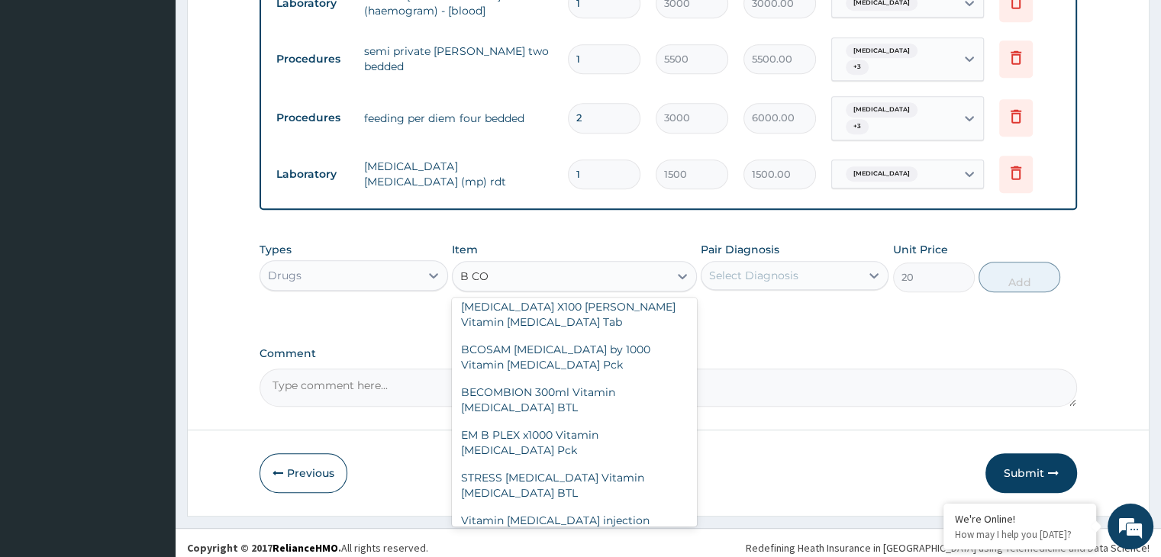
scroll to position [424, 0]
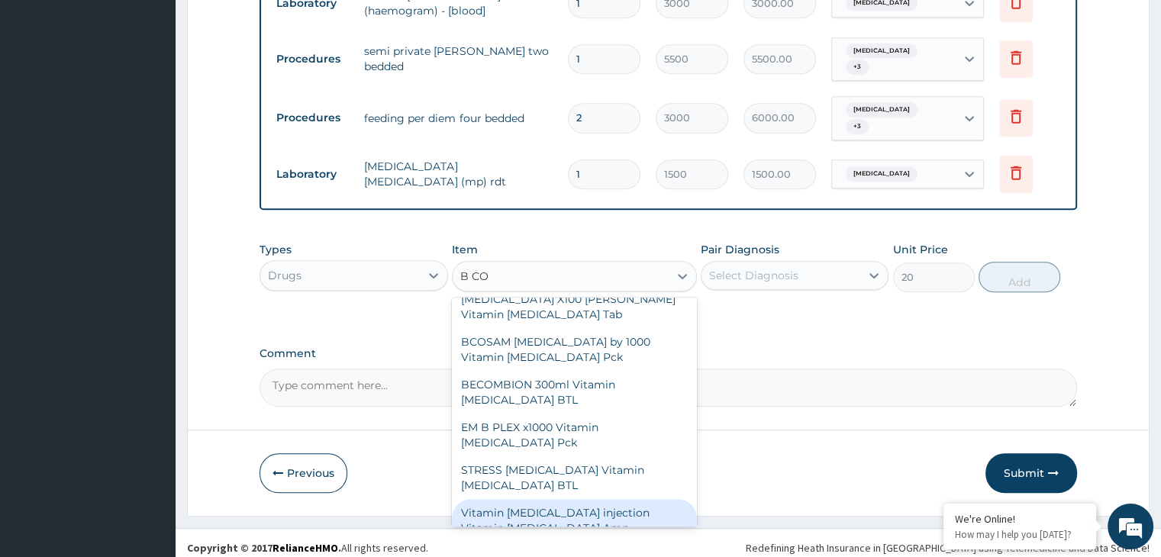
click at [629, 499] on div "Vitamin B complex injection Vitamin B Complex Amp" at bounding box center [574, 520] width 245 height 43
type input "200"
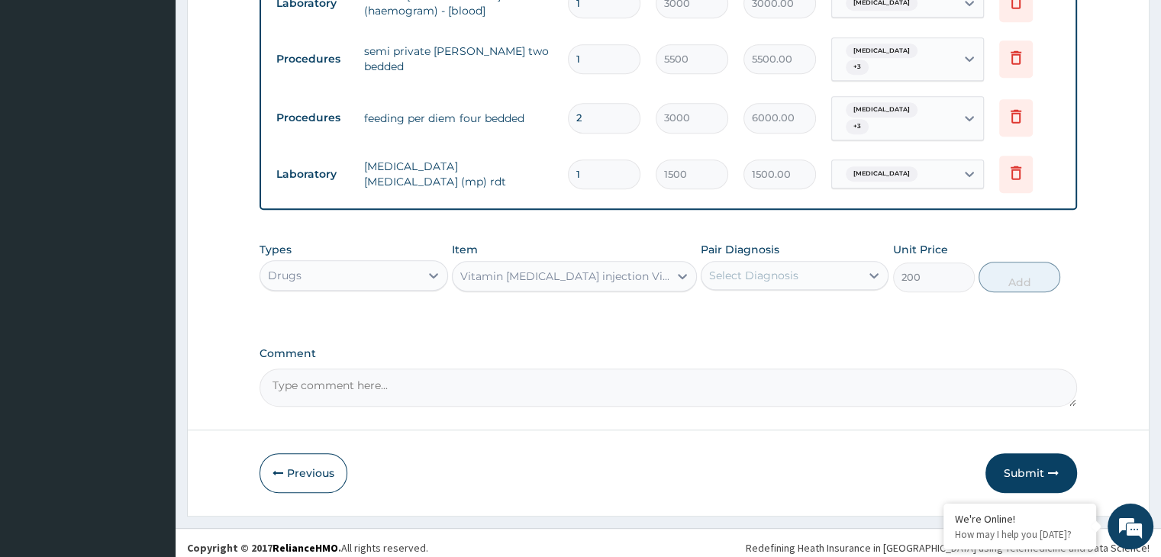
click at [800, 266] on div "Select Diagnosis" at bounding box center [781, 275] width 159 height 24
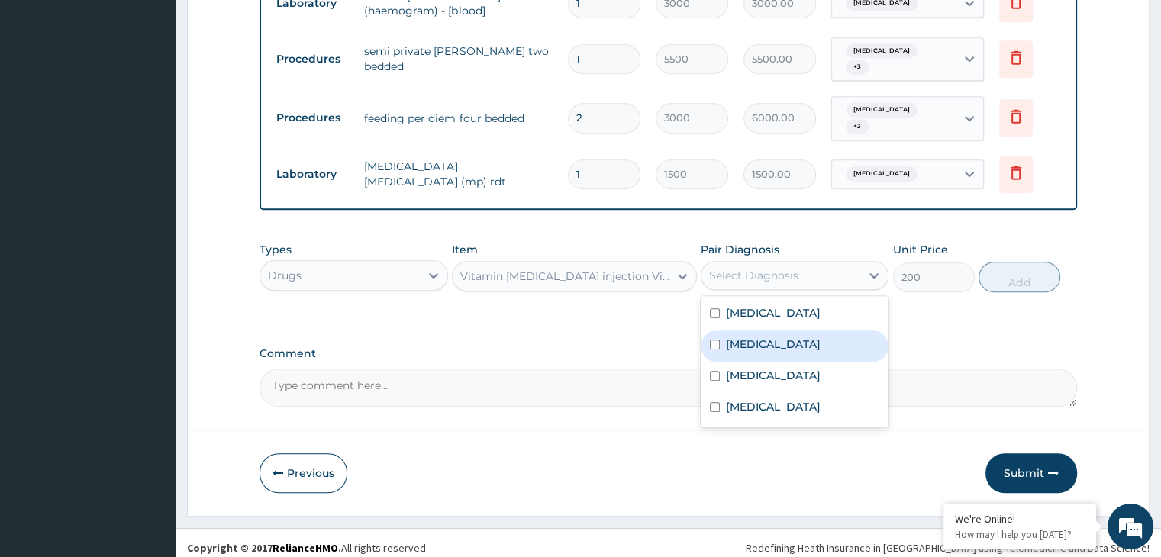
click at [784, 334] on div "[MEDICAL_DATA]" at bounding box center [795, 346] width 188 height 31
checkbox input "true"
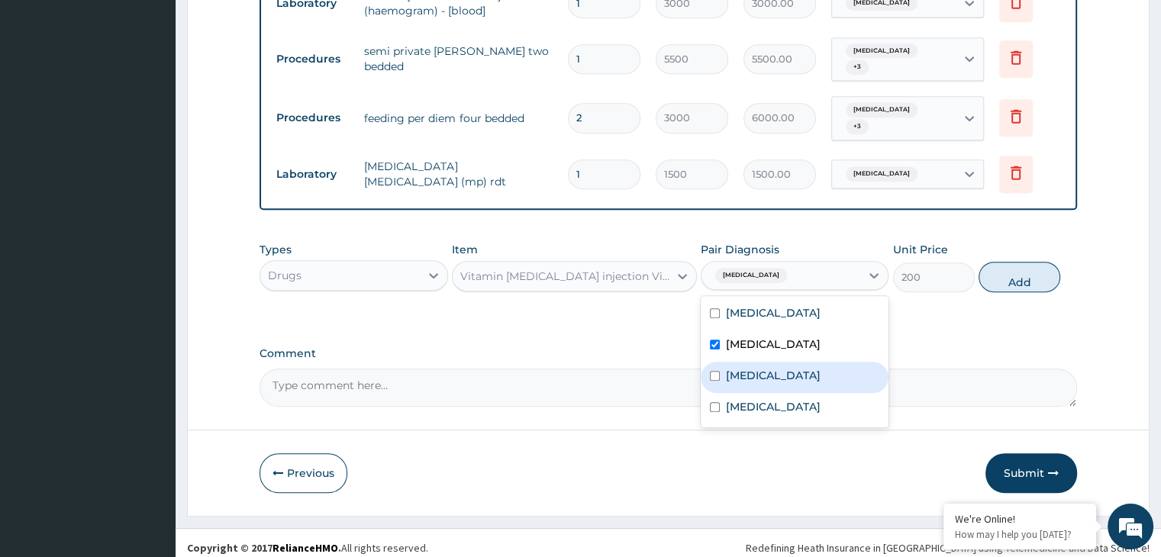
click at [766, 362] on div "[MEDICAL_DATA]" at bounding box center [795, 377] width 188 height 31
checkbox input "true"
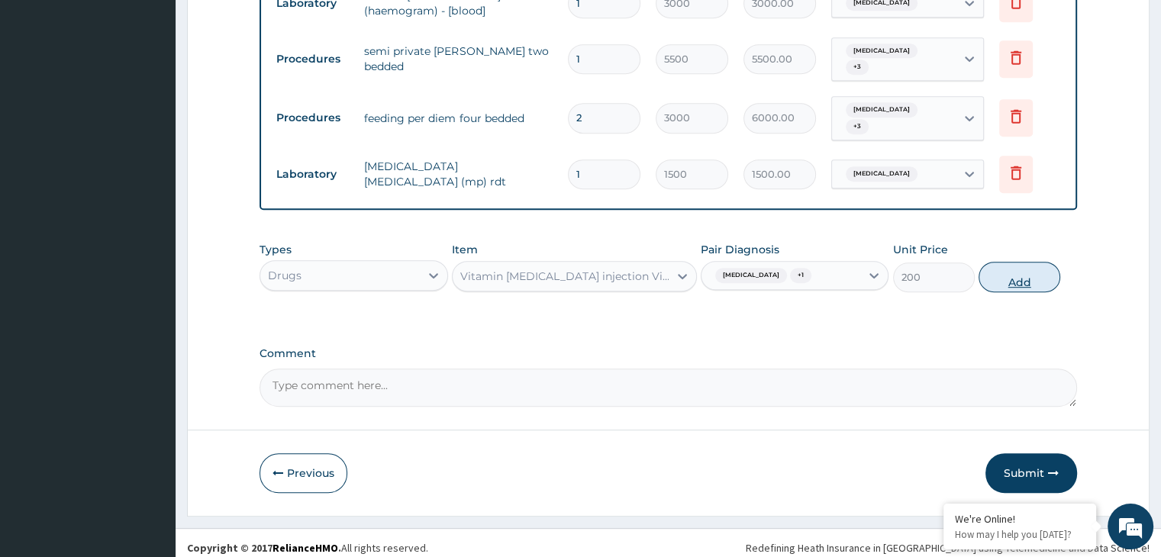
click at [1013, 267] on button "Add" at bounding box center [1020, 277] width 82 height 31
type input "0"
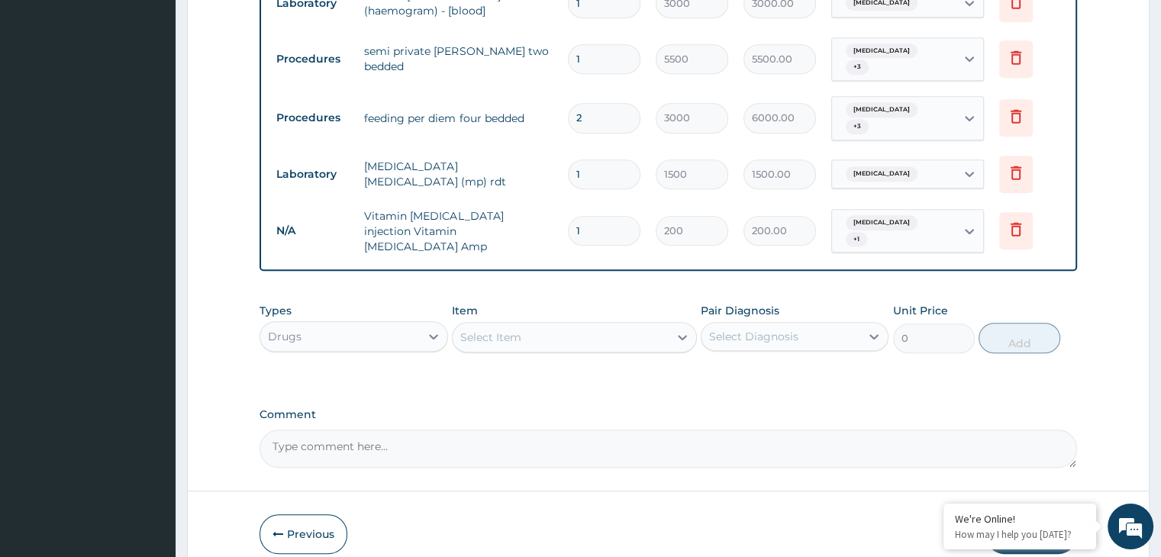
click at [600, 225] on input "1" at bounding box center [604, 231] width 73 height 30
type input "0.00"
type input "3"
type input "600.00"
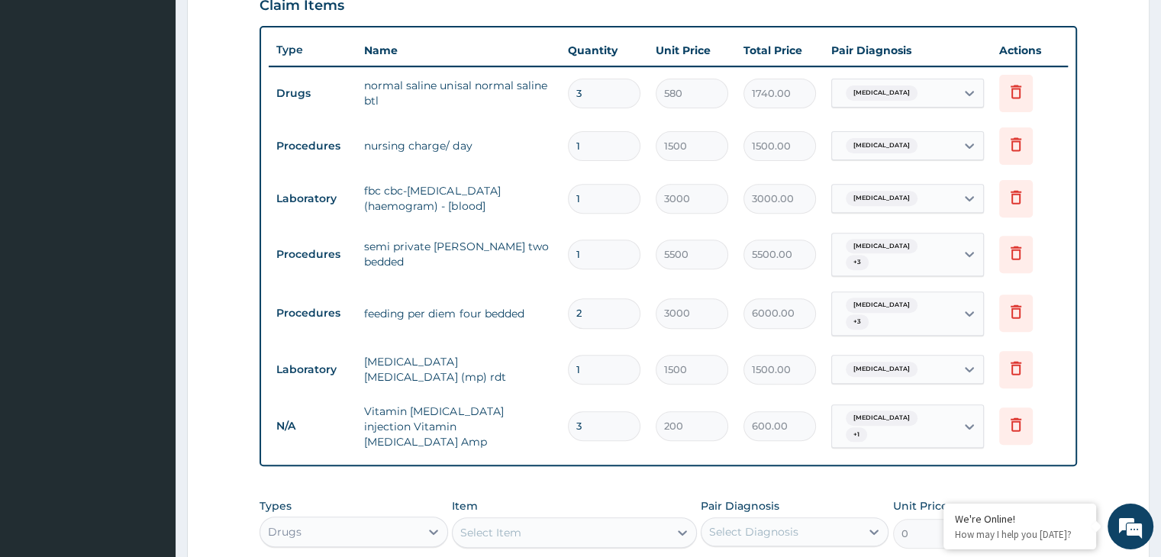
scroll to position [524, 0]
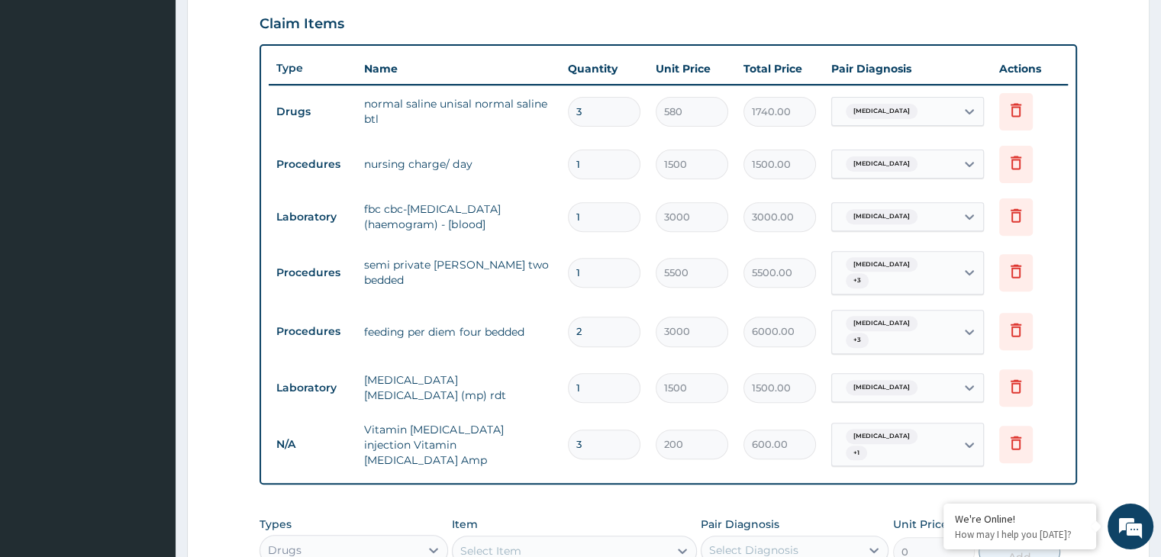
type input "2"
type input "400.00"
type input "1"
type input "200.00"
click at [592, 434] on input "1" at bounding box center [604, 445] width 73 height 30
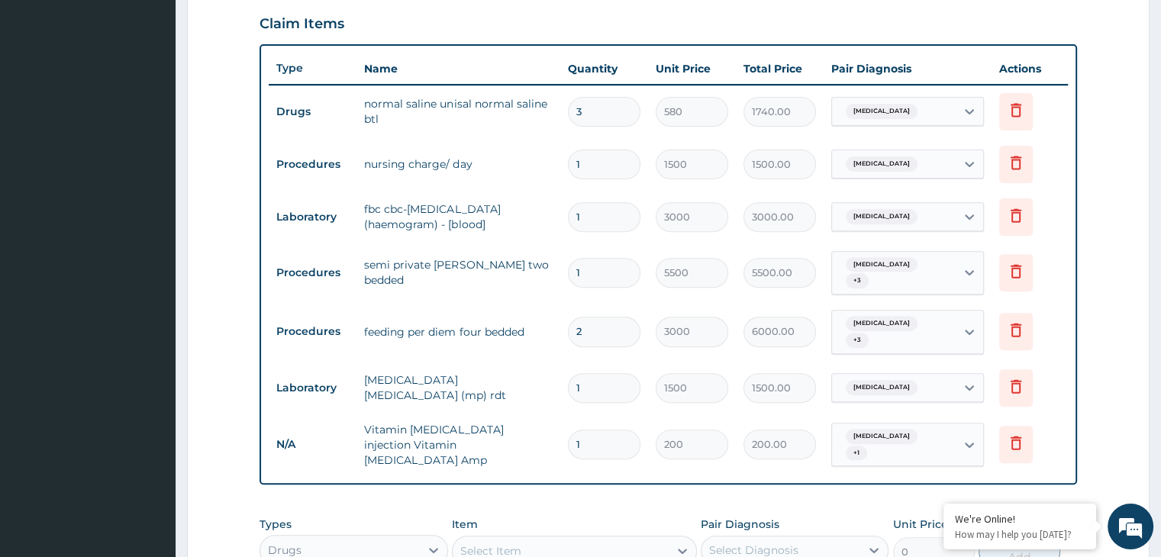
type input "0.00"
type input "3"
type input "600.00"
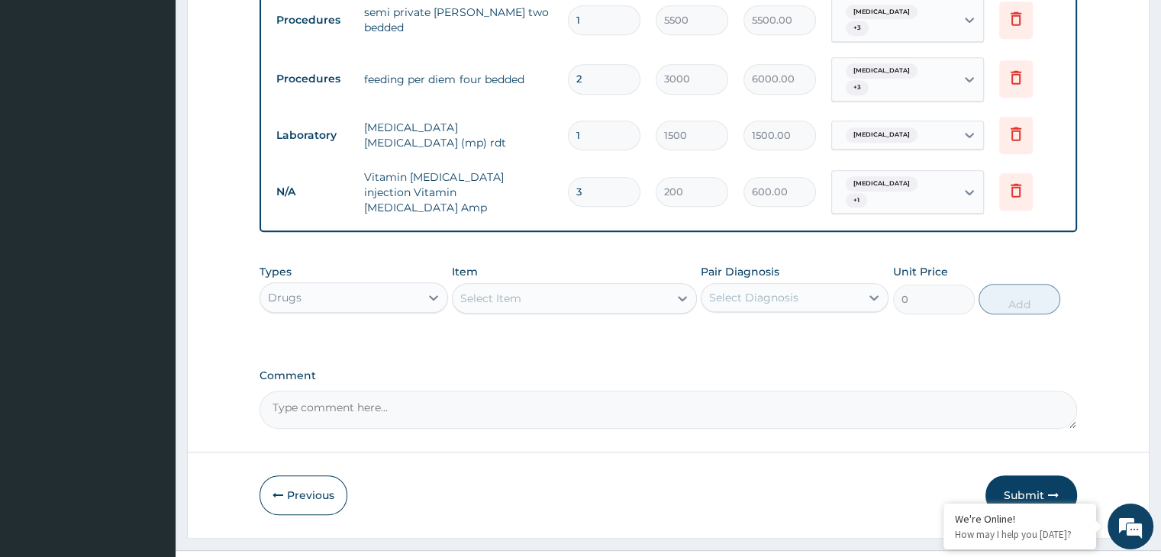
scroll to position [790, 0]
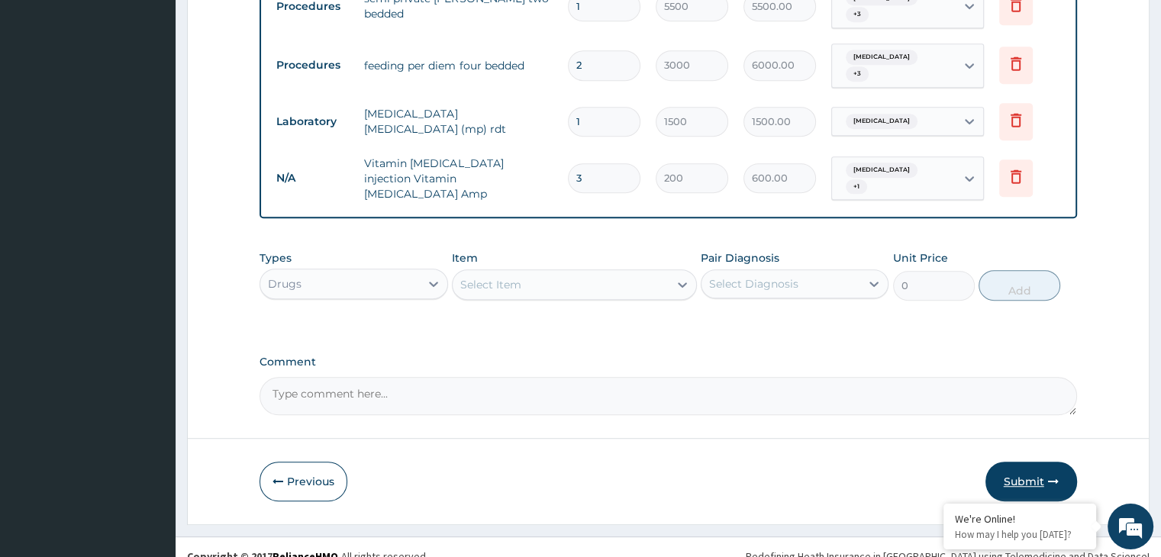
type input "3"
click at [1035, 462] on button "Submit" at bounding box center [1031, 482] width 92 height 40
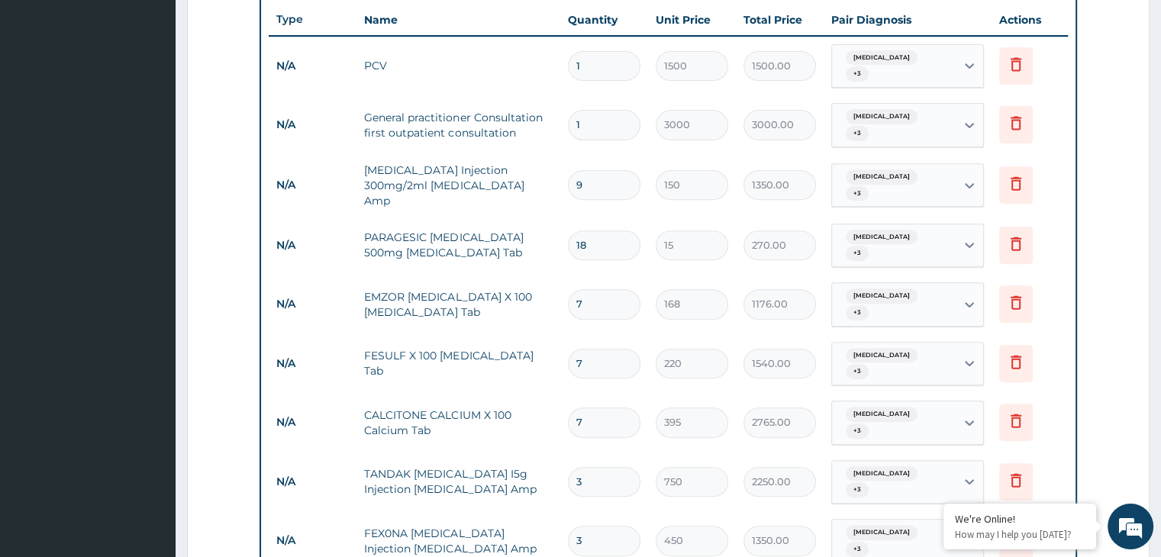
scroll to position [562, 0]
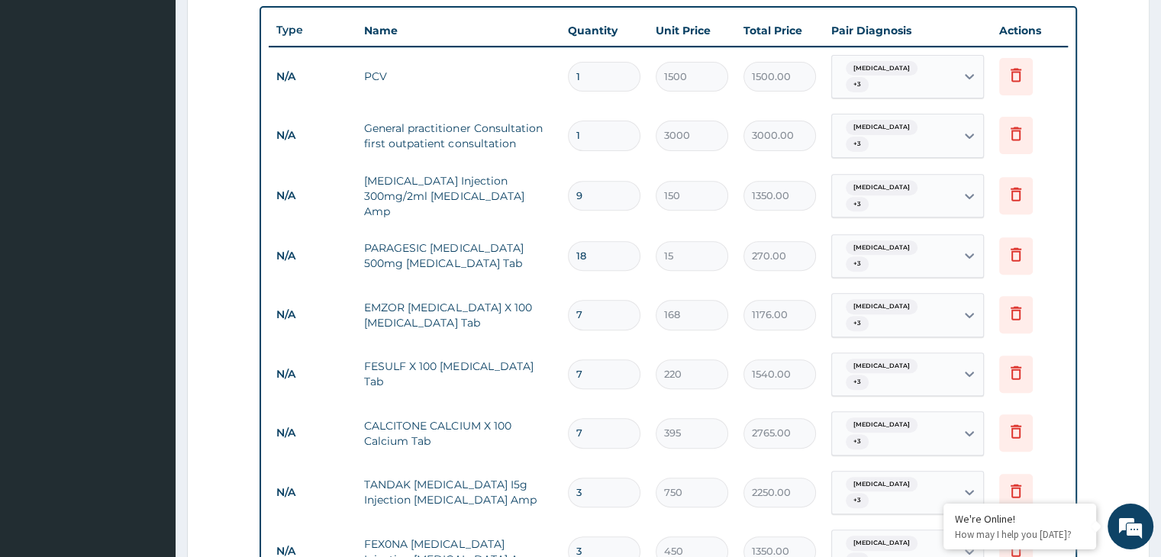
click at [617, 360] on input "7" at bounding box center [604, 375] width 73 height 30
type input "0.00"
type input "1"
type input "220.00"
type input "0.00"
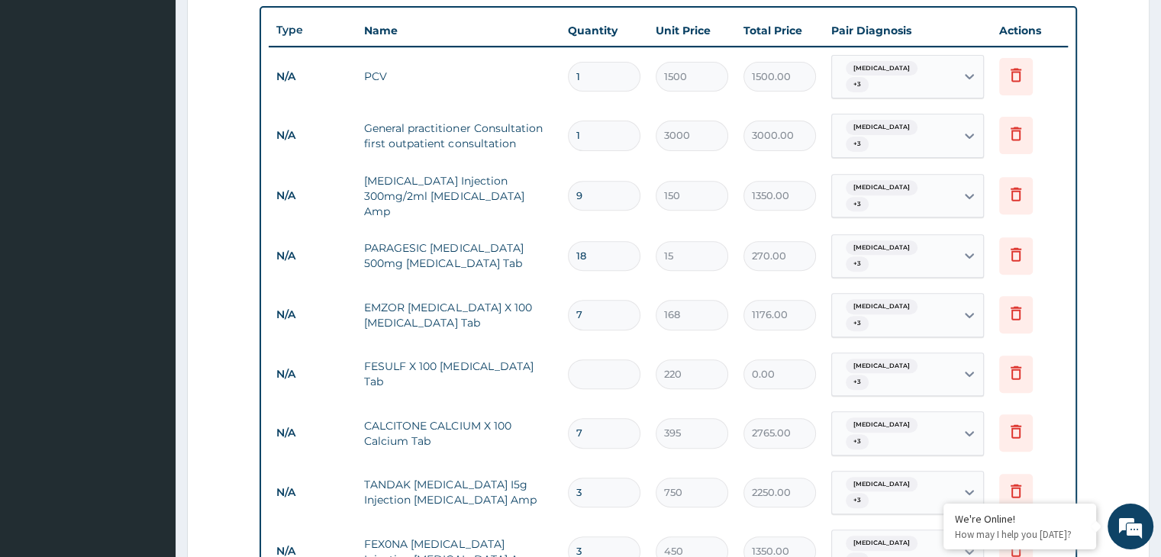
type input "1"
type input "220.00"
type input "14"
type input "3080.00"
type input "1"
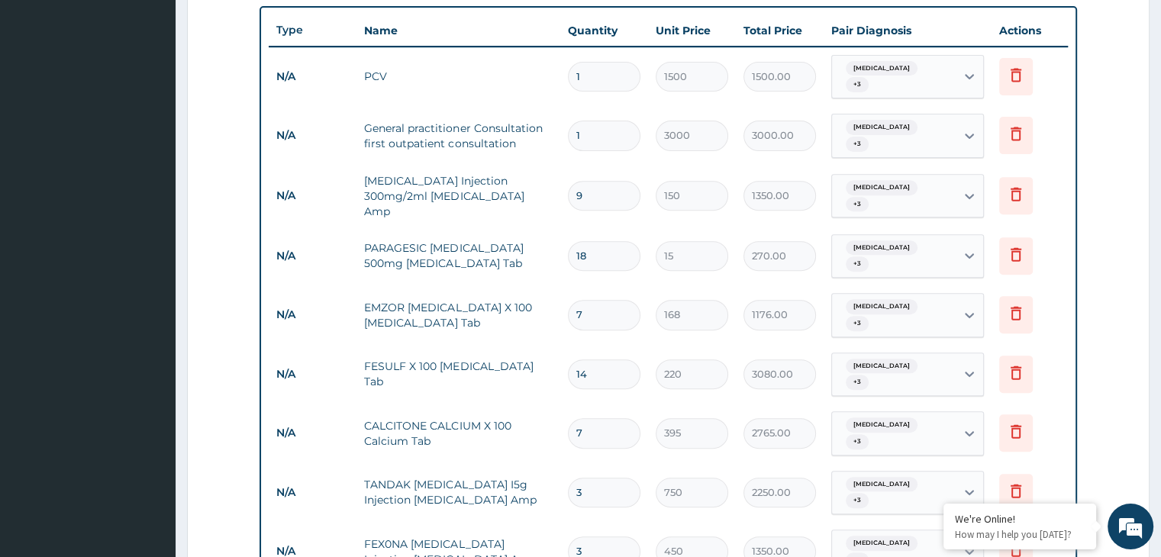
type input "220.00"
type input "0.00"
type input "7"
type input "1540.00"
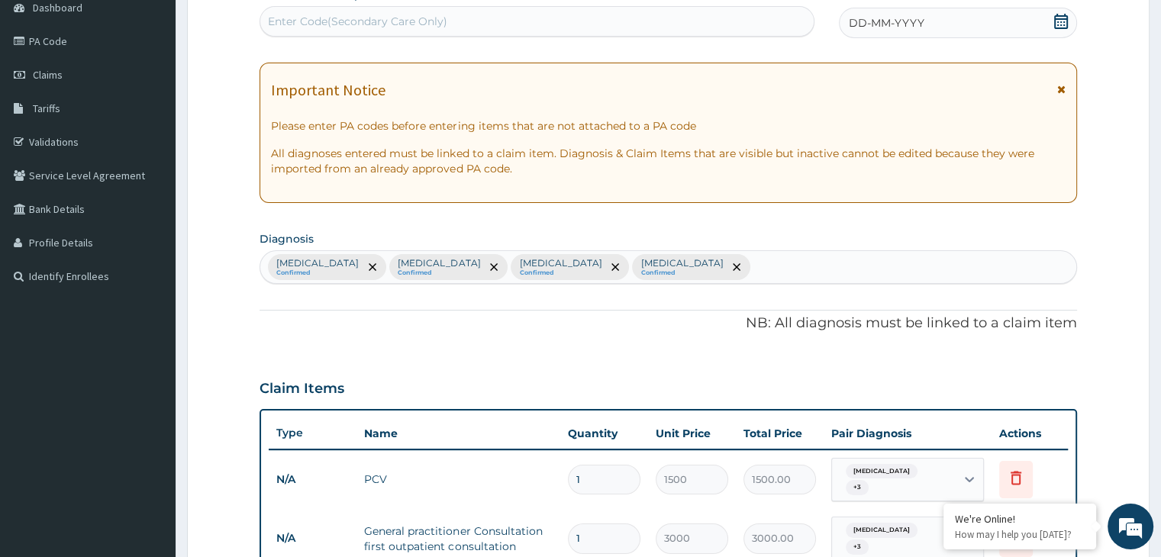
scroll to position [144, 0]
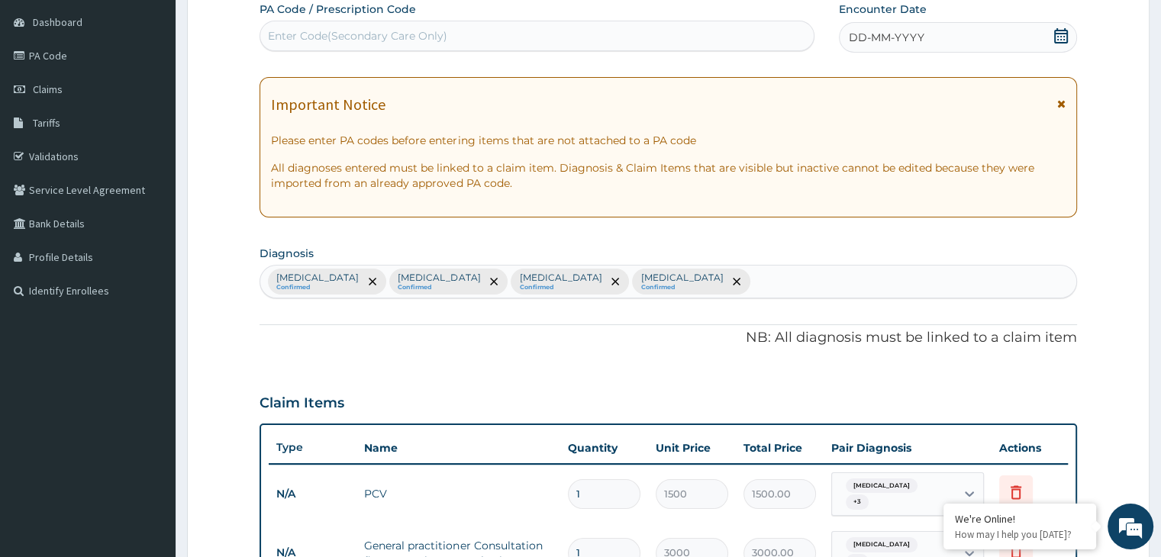
click at [1067, 34] on icon at bounding box center [1061, 35] width 14 height 15
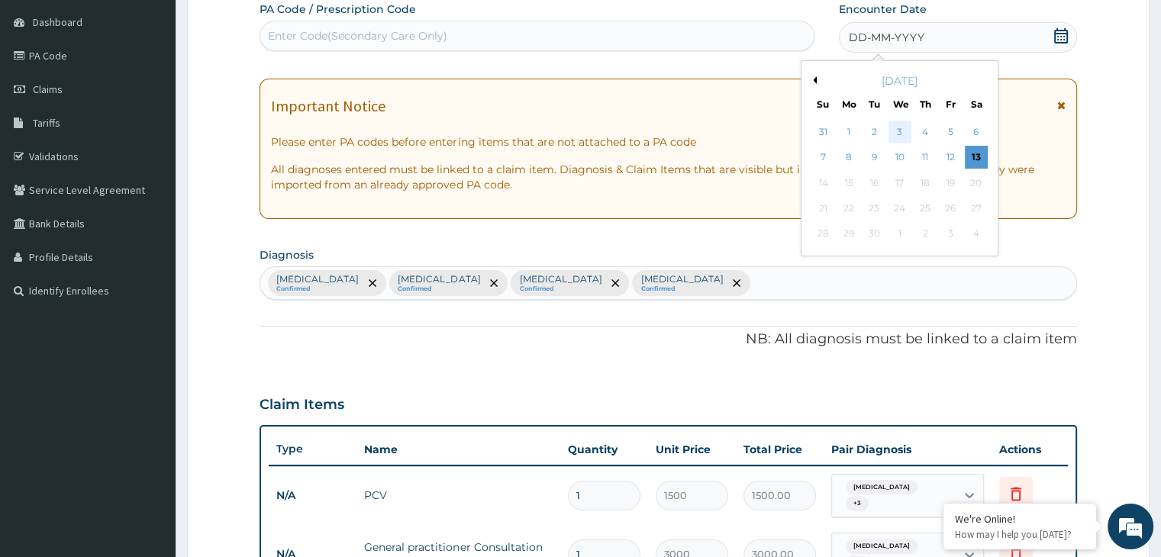
click at [901, 128] on div "3" at bounding box center [900, 132] width 23 height 23
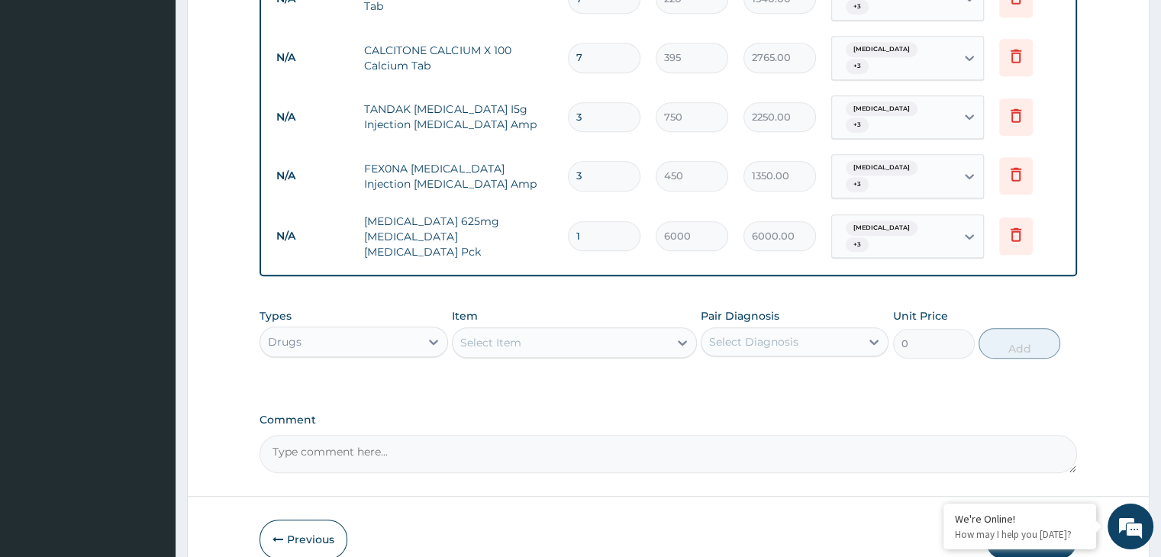
scroll to position [941, 0]
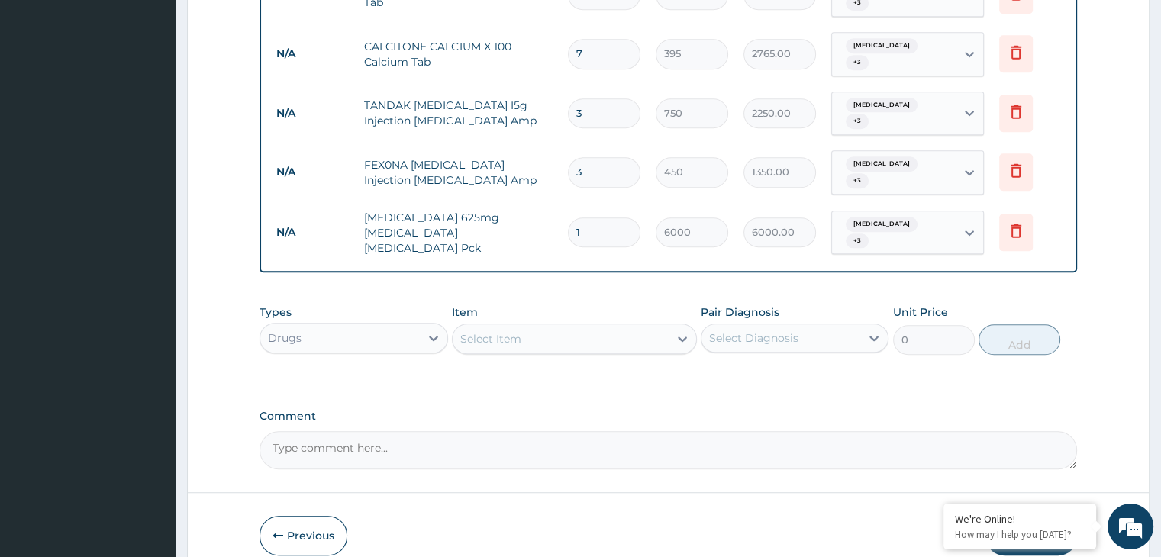
click at [1039, 516] on button "Submit" at bounding box center [1031, 536] width 92 height 40
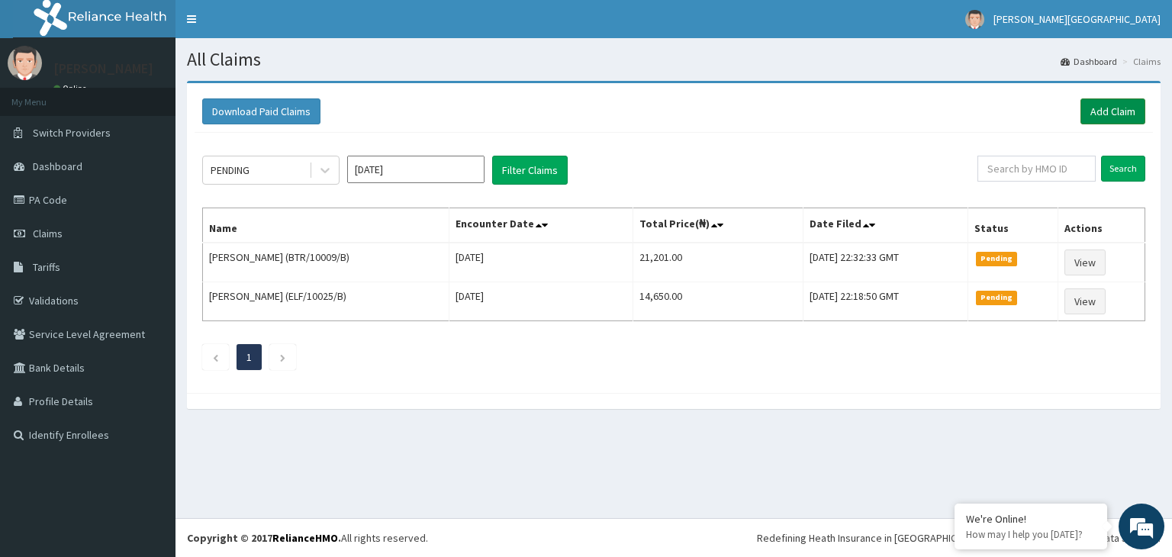
click at [1124, 115] on link "Add Claim" at bounding box center [1113, 111] width 65 height 26
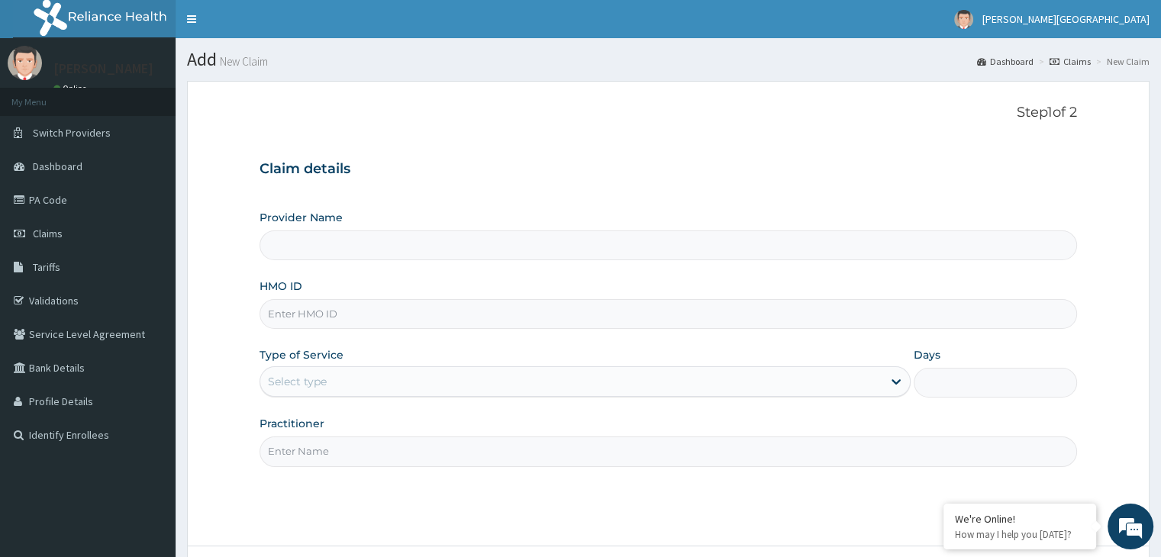
type input "[GEOGRAPHIC_DATA]"
click at [537, 318] on input "HMO ID" at bounding box center [668, 314] width 817 height 30
type input "ZCG/10108/B"
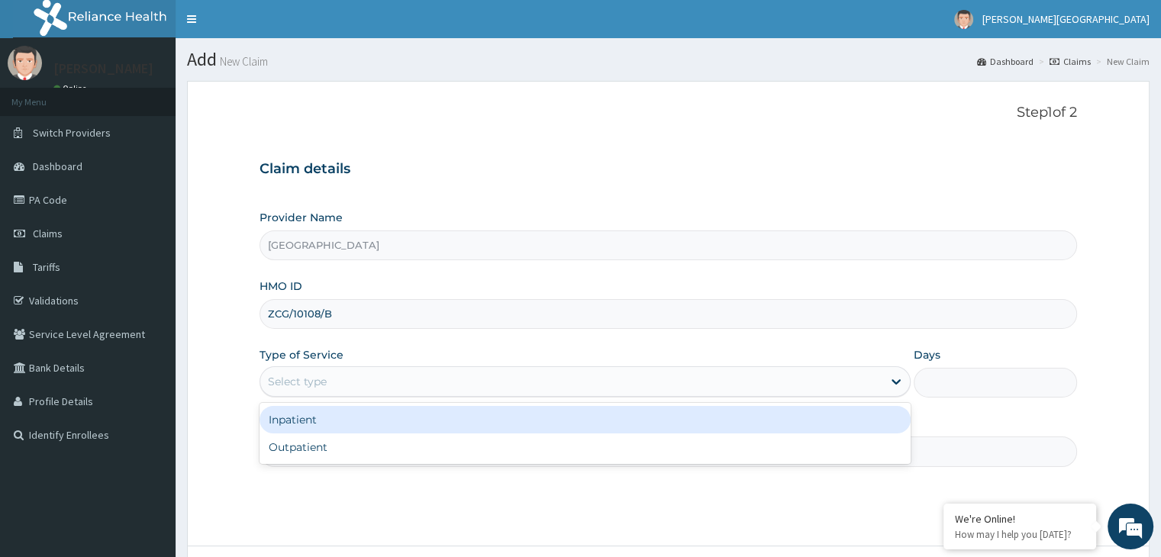
click at [471, 387] on div "Select type" at bounding box center [571, 381] width 622 height 24
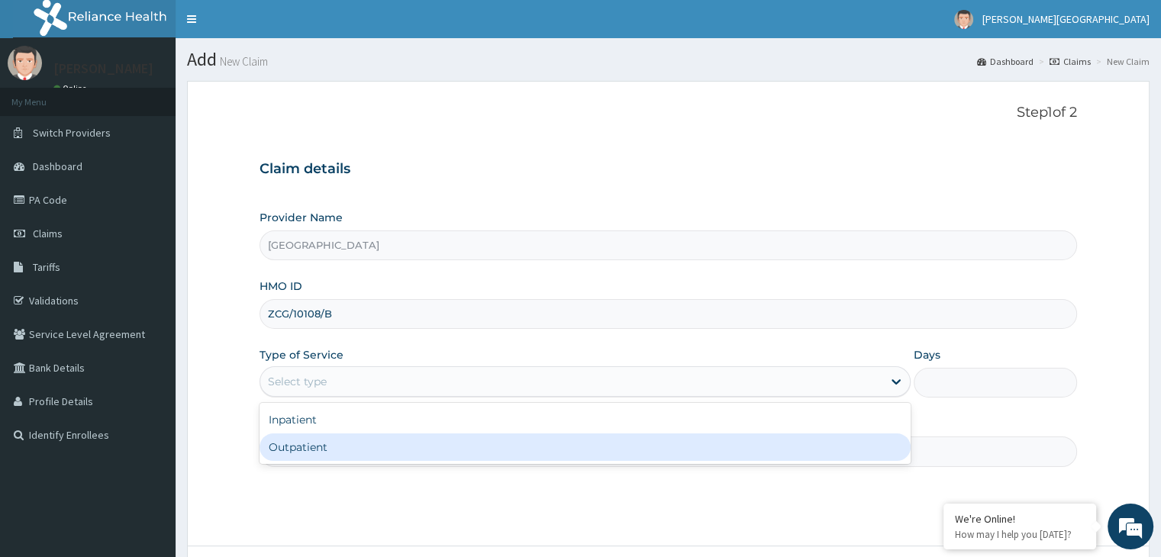
click at [440, 457] on div "Outpatient" at bounding box center [585, 447] width 651 height 27
type input "1"
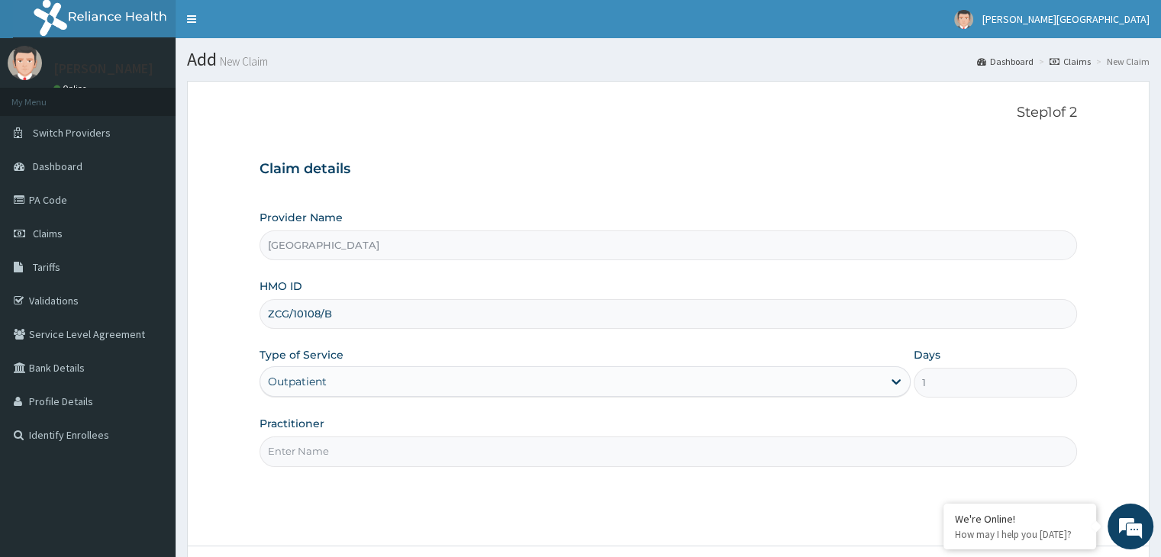
click at [420, 459] on input "Practitioner" at bounding box center [668, 452] width 817 height 30
type input "[PERSON_NAME]"
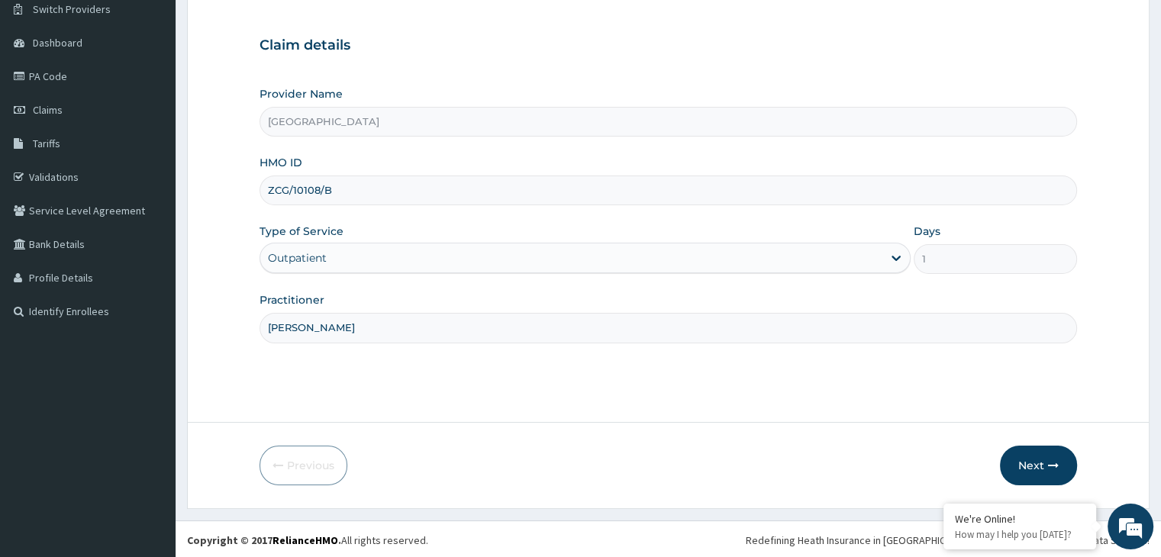
scroll to position [125, 0]
click at [1032, 463] on button "Next" at bounding box center [1038, 464] width 77 height 40
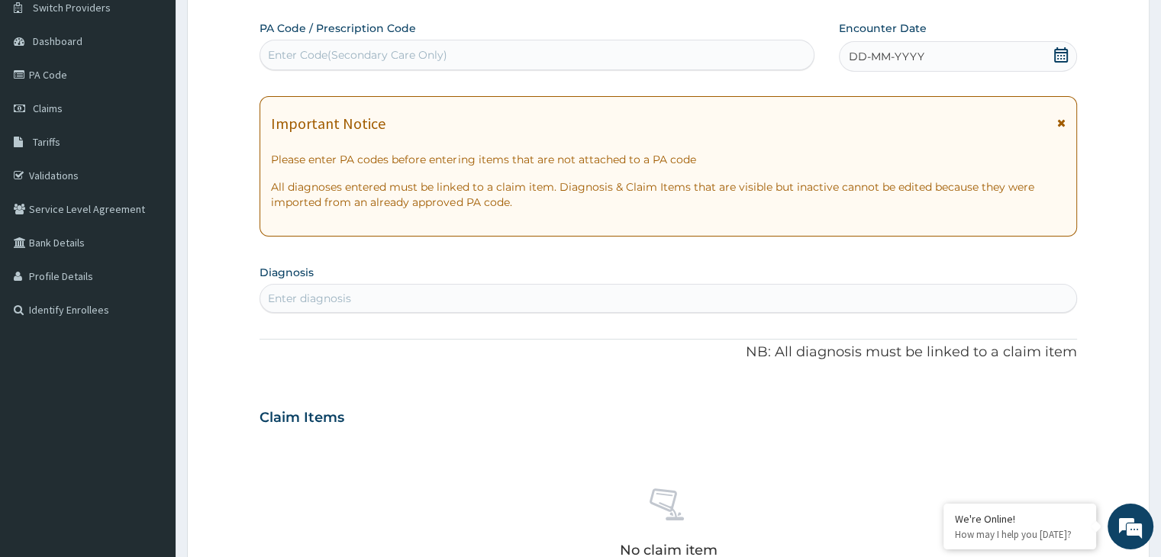
click at [1062, 55] on icon at bounding box center [1060, 54] width 15 height 15
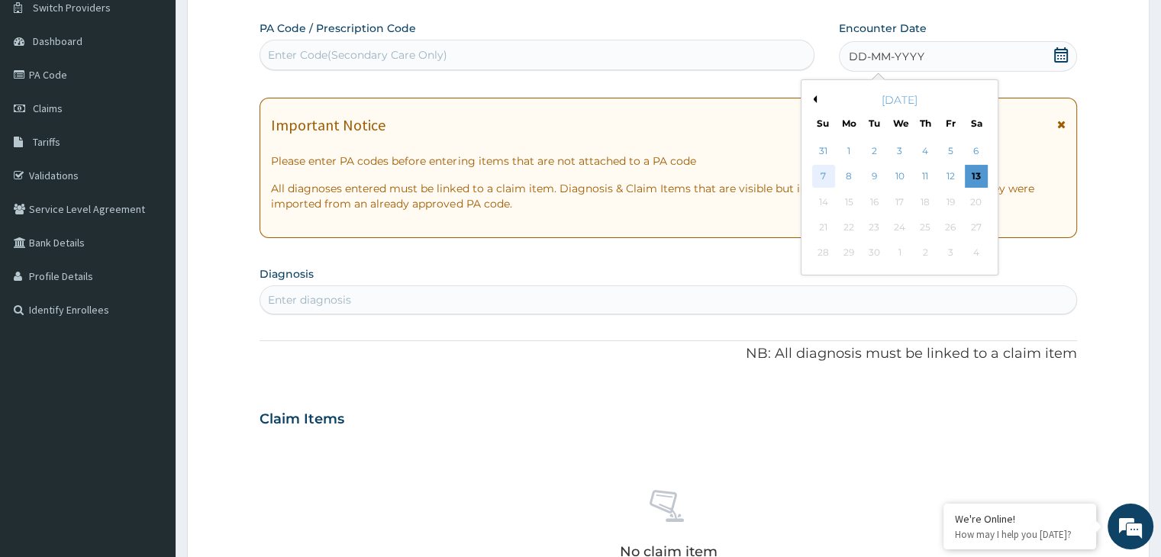
click at [831, 176] on div "7" at bounding box center [823, 177] width 23 height 23
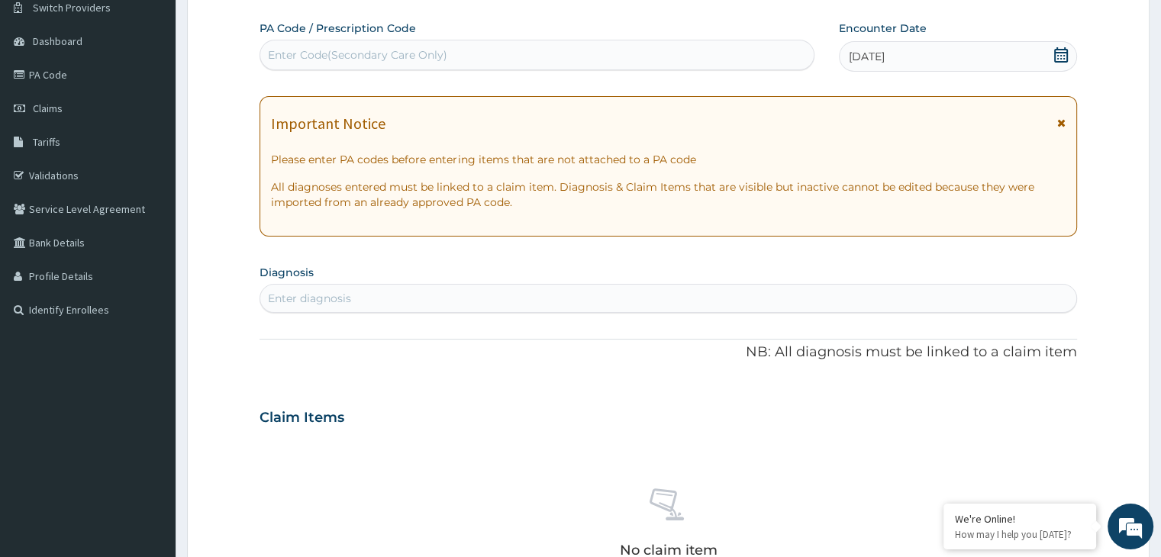
click at [452, 306] on div "Enter diagnosis" at bounding box center [667, 298] width 815 height 24
click at [453, 300] on div "Enter diagnosis" at bounding box center [667, 298] width 815 height 24
type input "MALA"
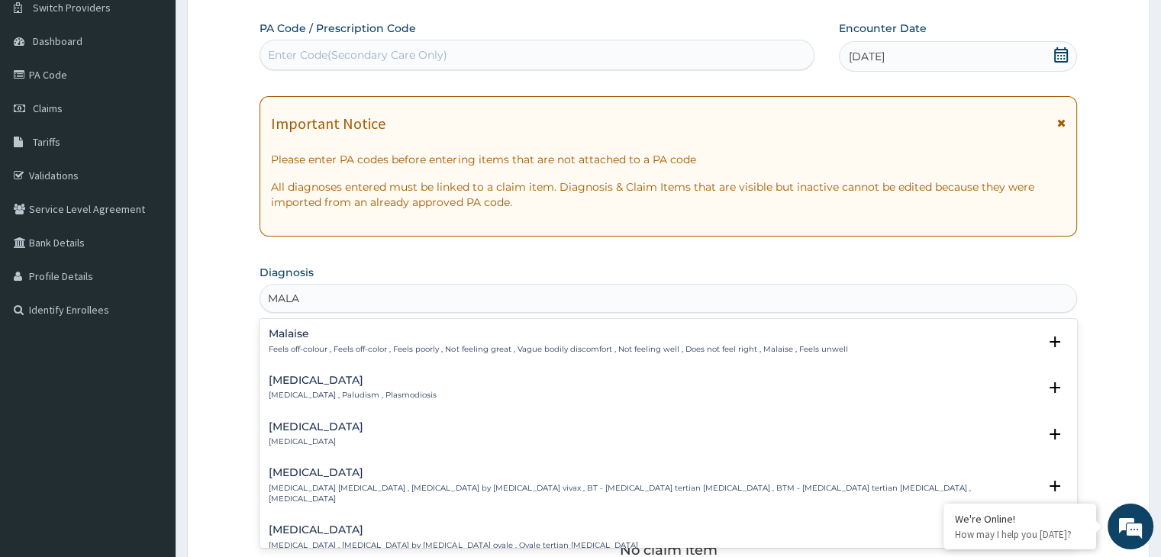
click at [376, 389] on div "[MEDICAL_DATA] [MEDICAL_DATA] , Paludism , Plasmodiosis" at bounding box center [353, 388] width 168 height 27
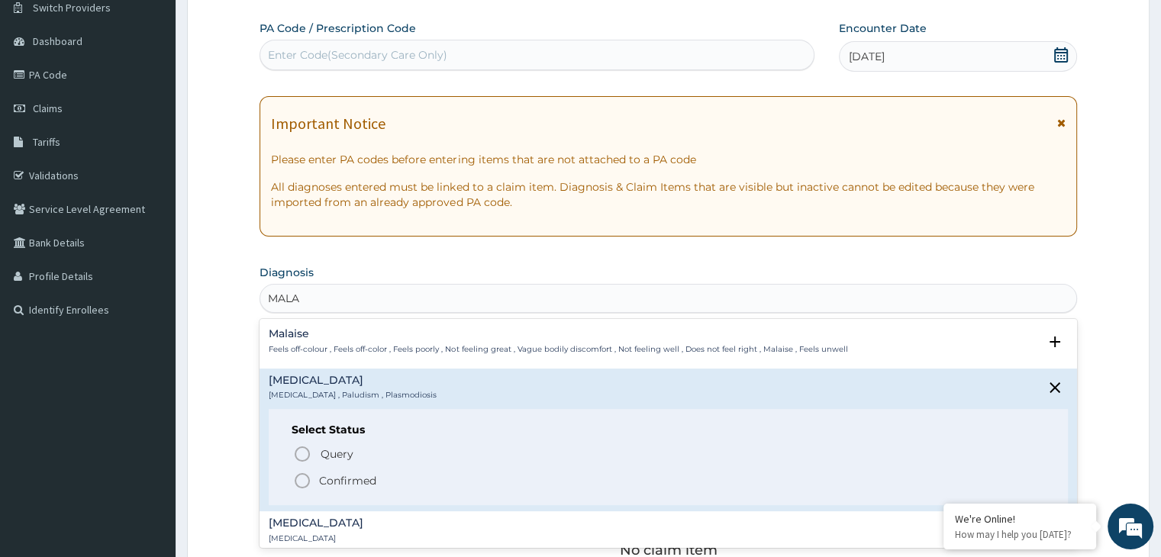
click at [304, 478] on icon "status option filled" at bounding box center [302, 481] width 18 height 18
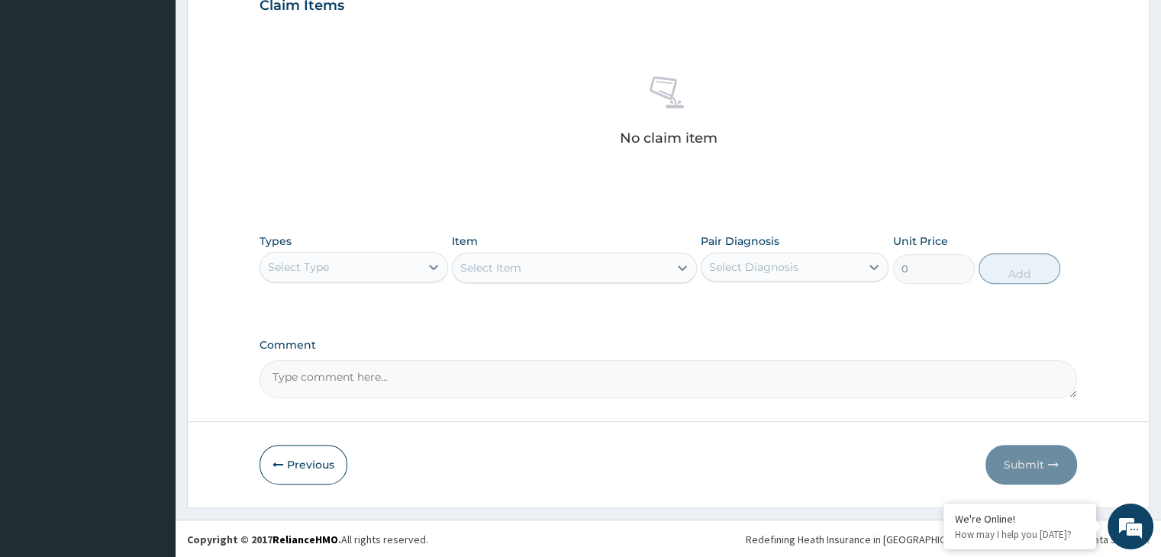
scroll to position [541, 0]
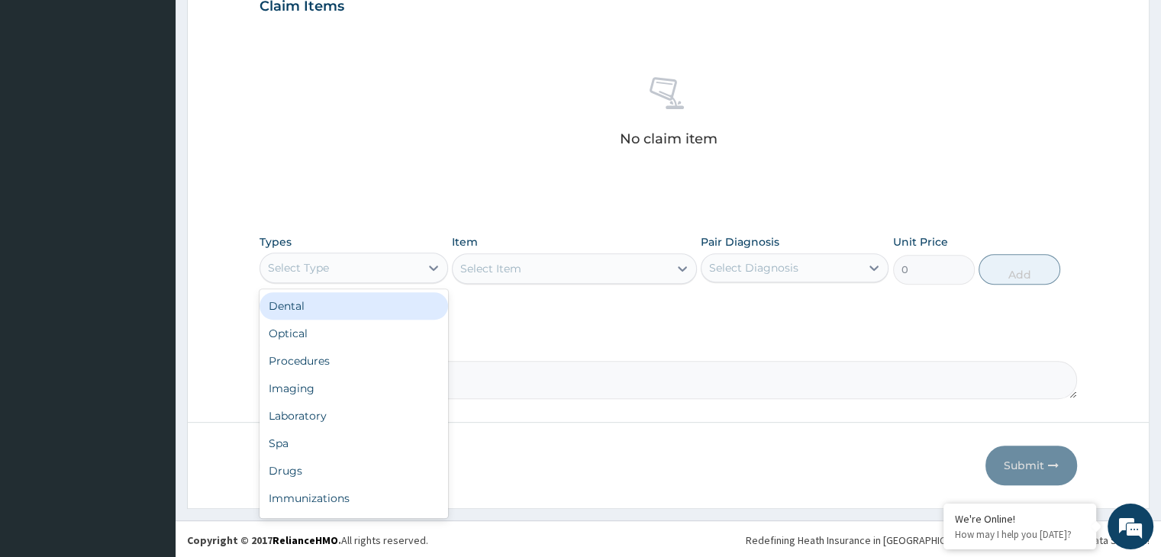
click at [416, 276] on div "Select Type" at bounding box center [339, 268] width 159 height 24
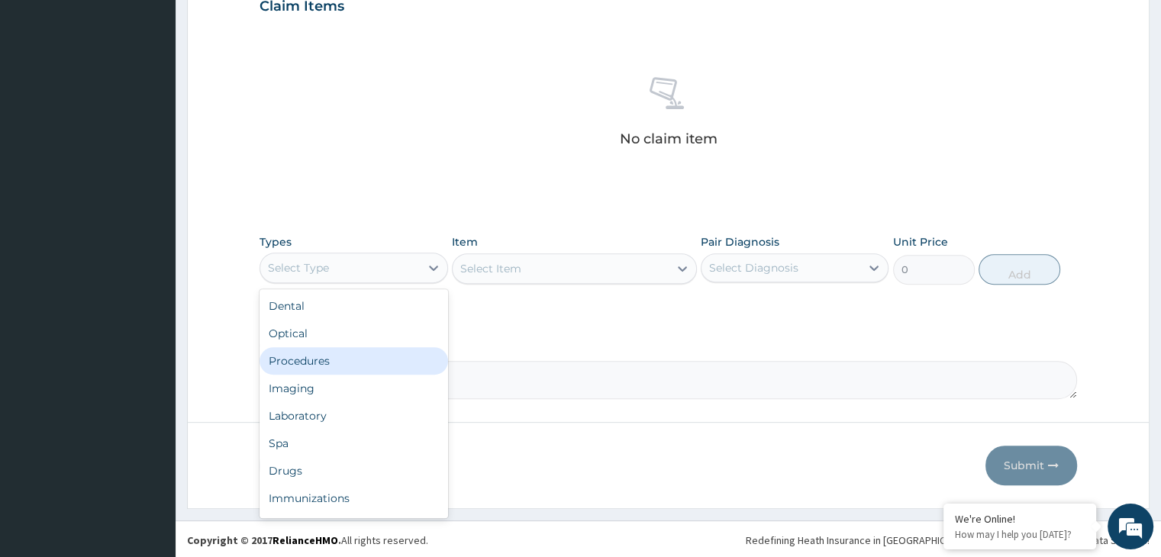
click at [404, 362] on div "Procedures" at bounding box center [354, 360] width 188 height 27
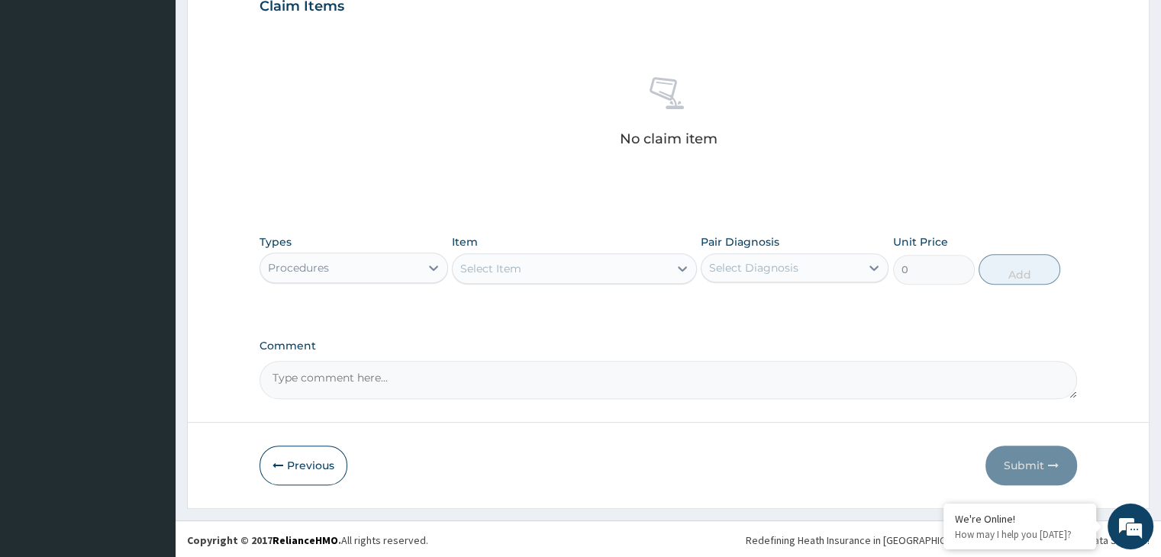
click at [518, 263] on div "Select Item" at bounding box center [490, 268] width 61 height 15
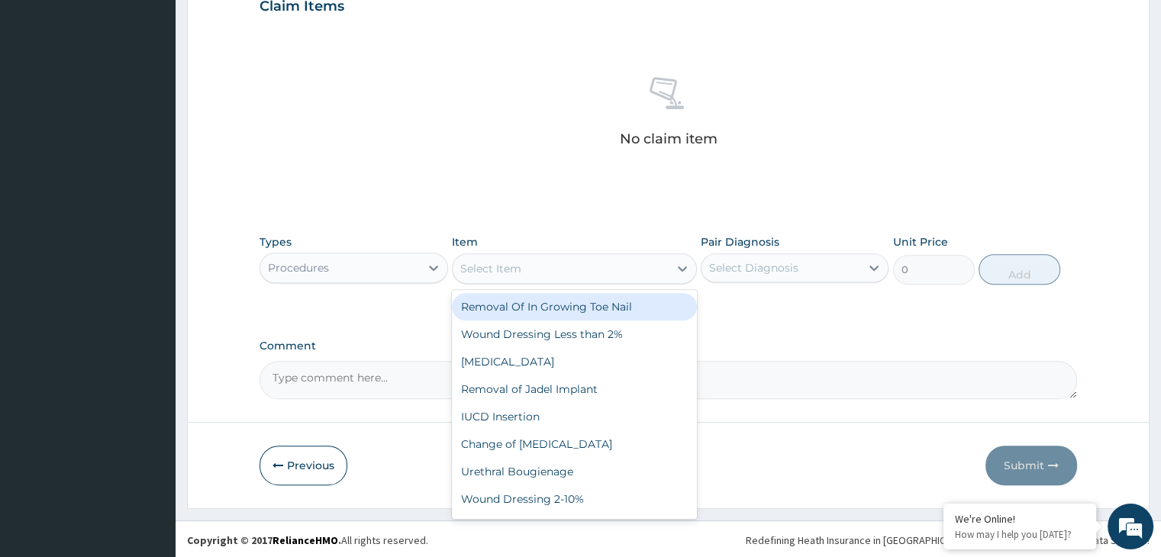
type input "D"
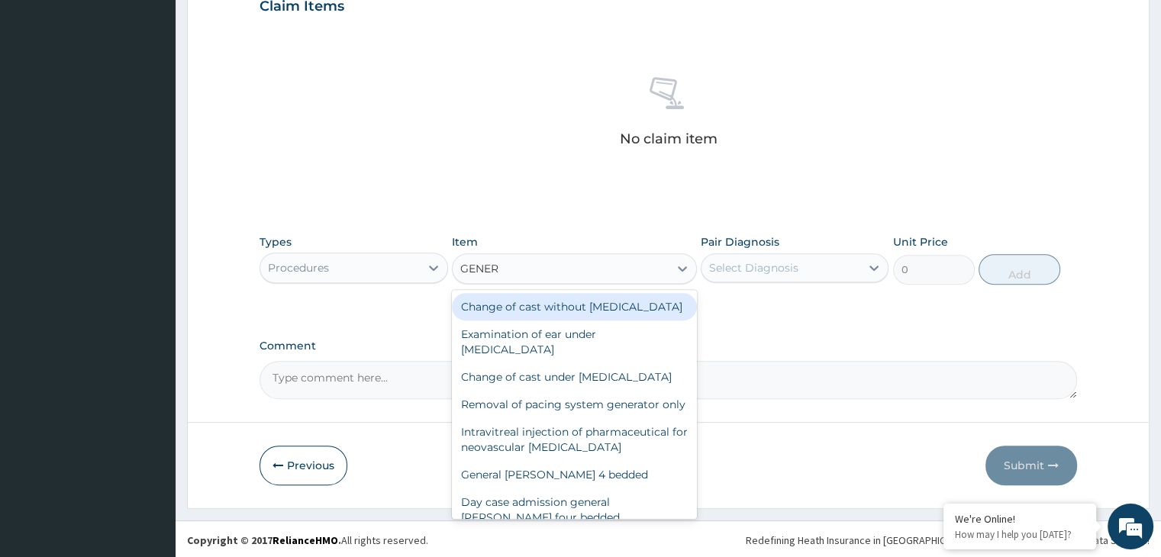
type input "GENERA"
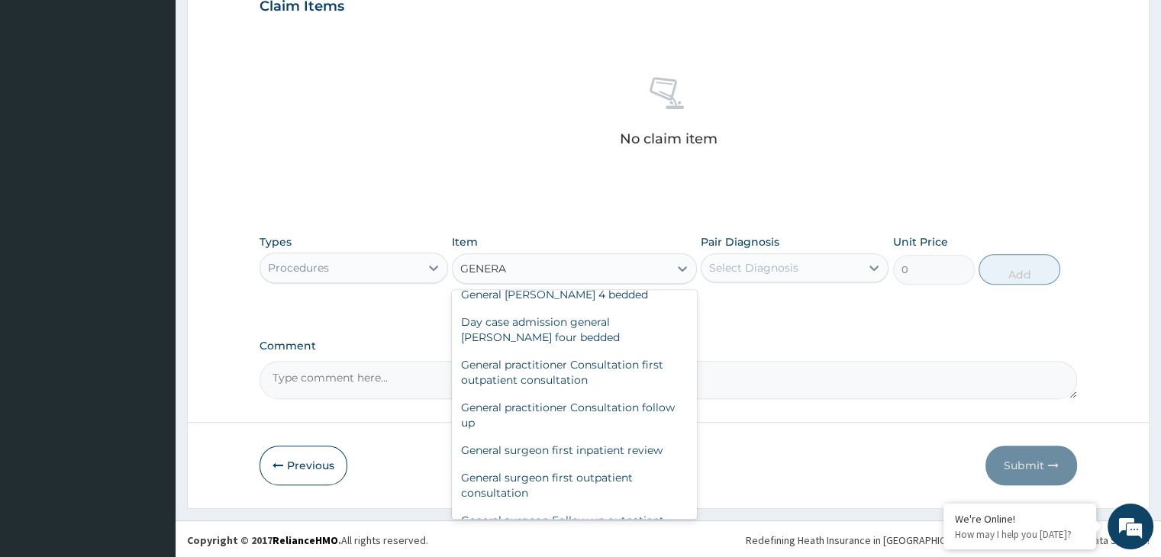
scroll to position [183, 0]
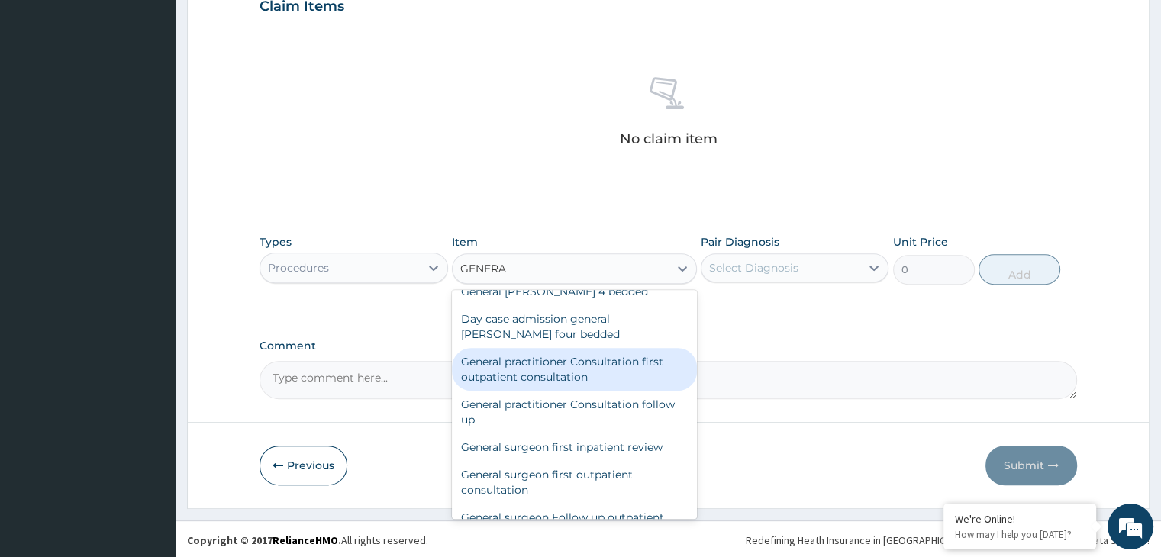
click at [580, 391] on div "General practitioner Consultation first outpatient consultation" at bounding box center [574, 369] width 245 height 43
type input "3000"
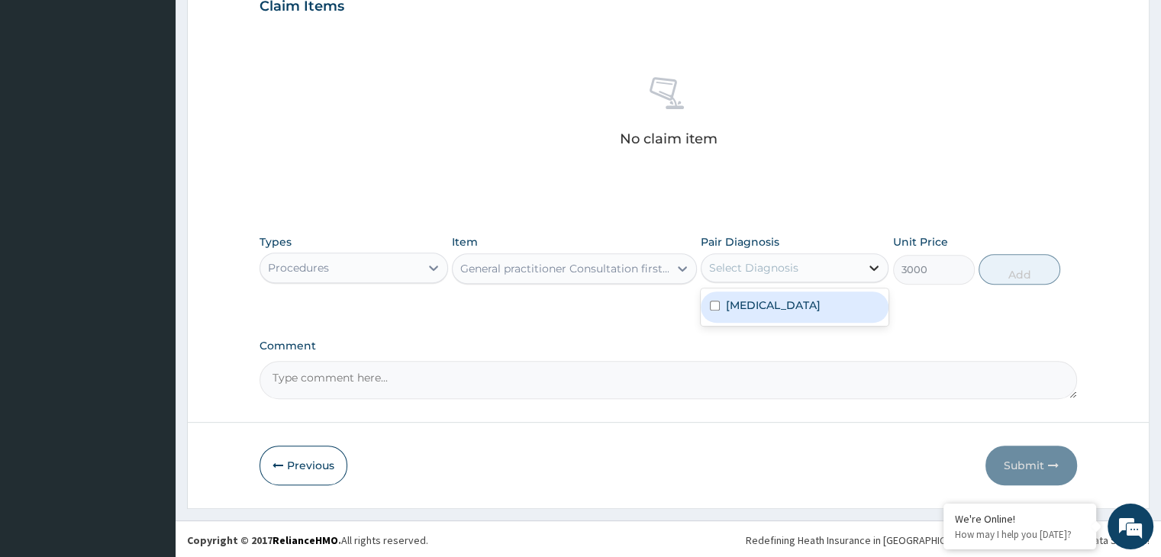
click at [864, 273] on div at bounding box center [873, 267] width 27 height 27
click at [844, 297] on div "[MEDICAL_DATA]" at bounding box center [795, 307] width 188 height 31
checkbox input "true"
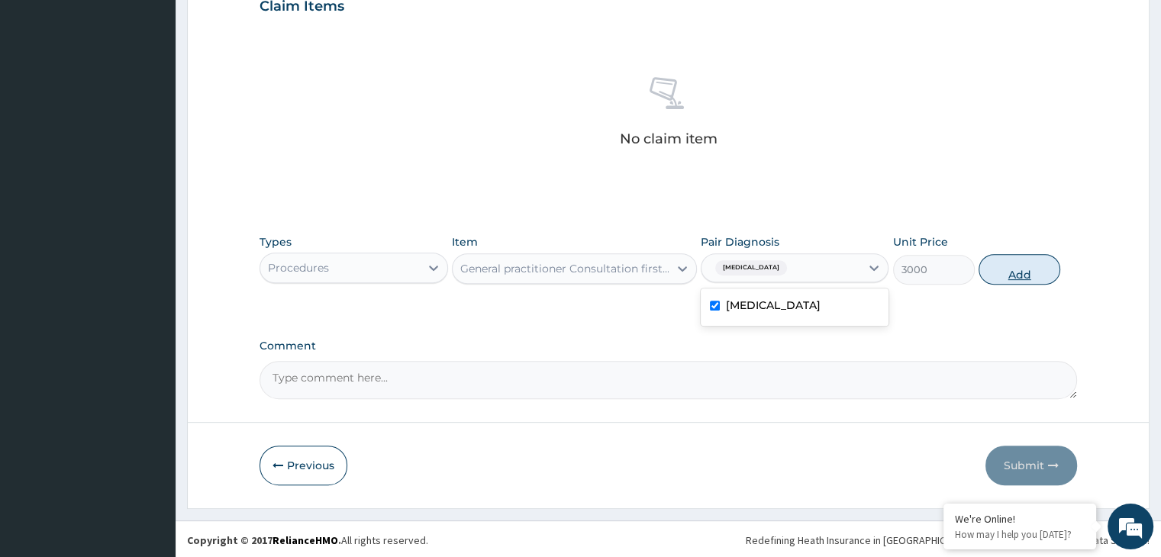
click at [1023, 273] on button "Add" at bounding box center [1020, 269] width 82 height 31
type input "0"
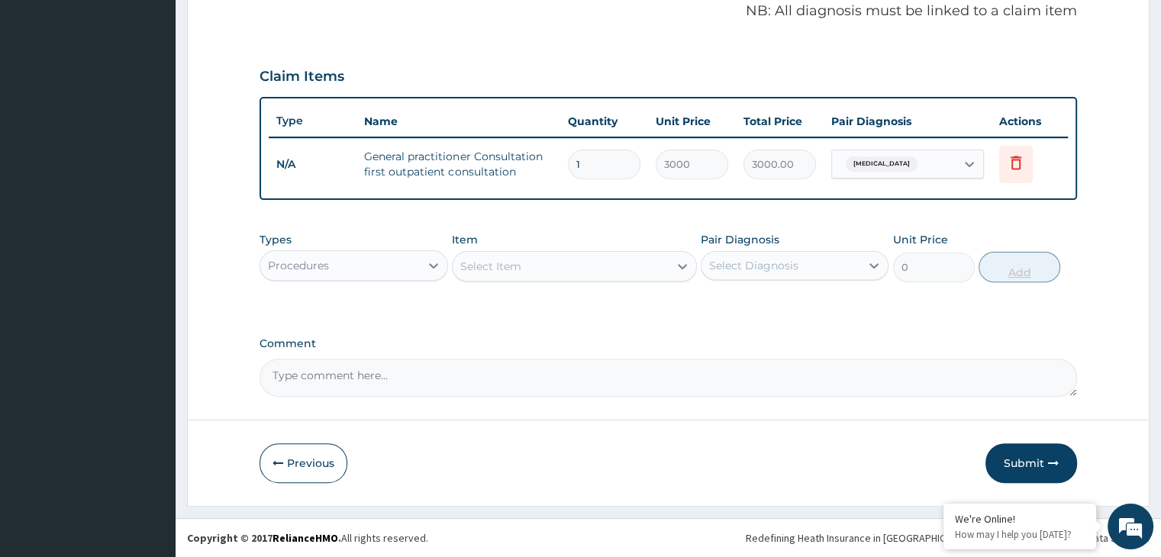
scroll to position [469, 0]
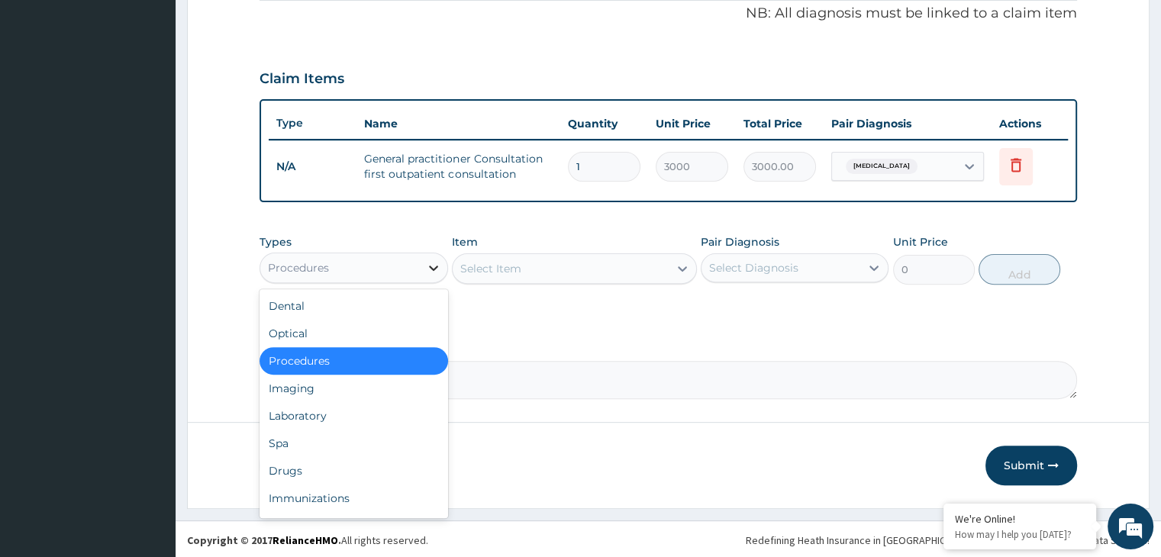
click at [427, 263] on icon at bounding box center [433, 267] width 15 height 15
click at [374, 409] on div "Laboratory" at bounding box center [354, 415] width 188 height 27
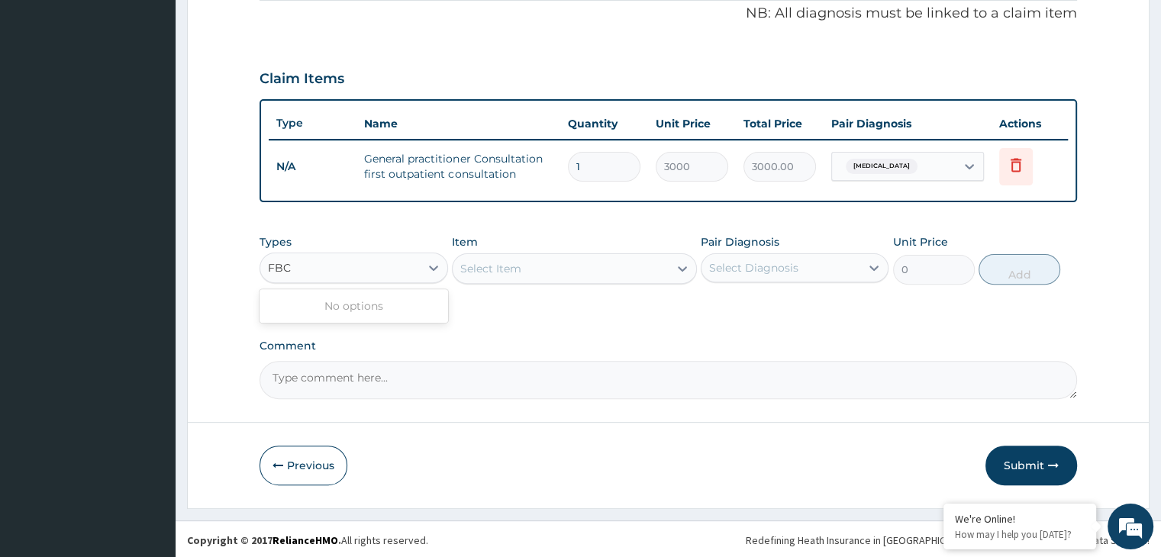
type input "FBC"
click at [441, 282] on div "Types Laboratory" at bounding box center [354, 259] width 188 height 50
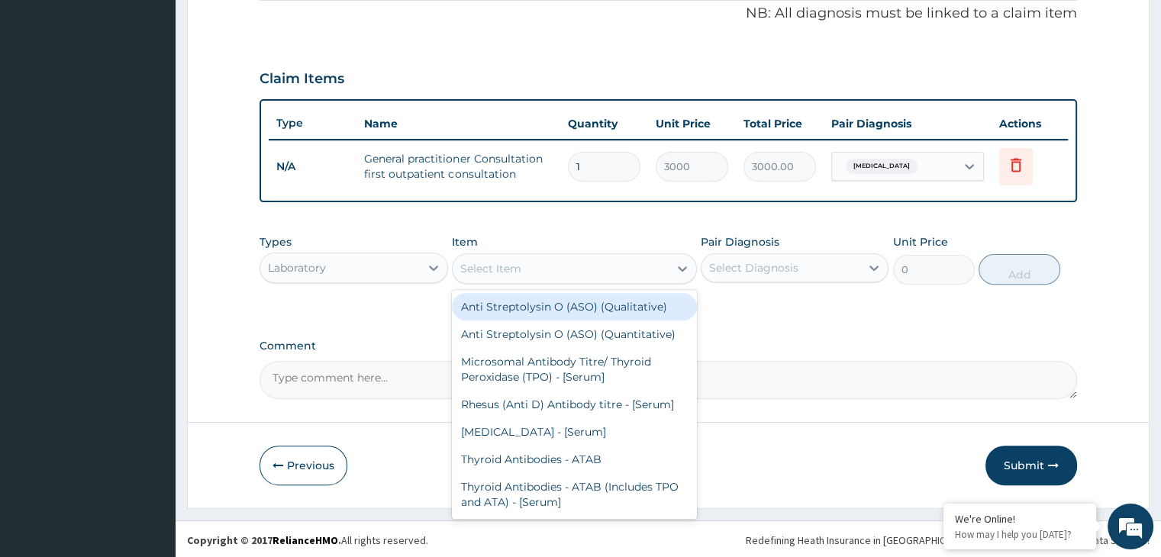
click at [558, 279] on div "Select Item" at bounding box center [574, 268] width 245 height 31
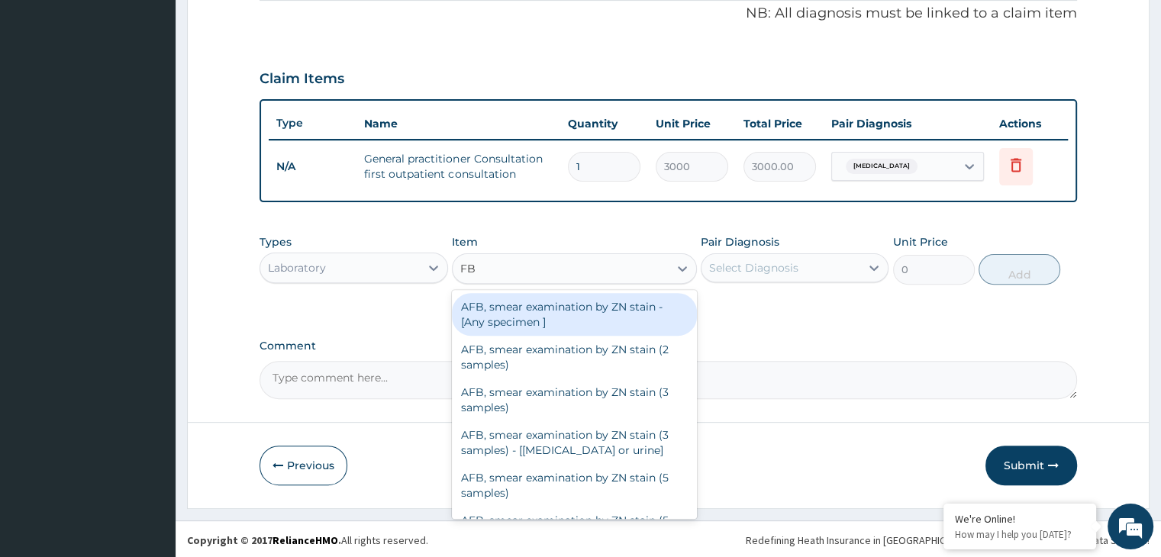
type input "FBC"
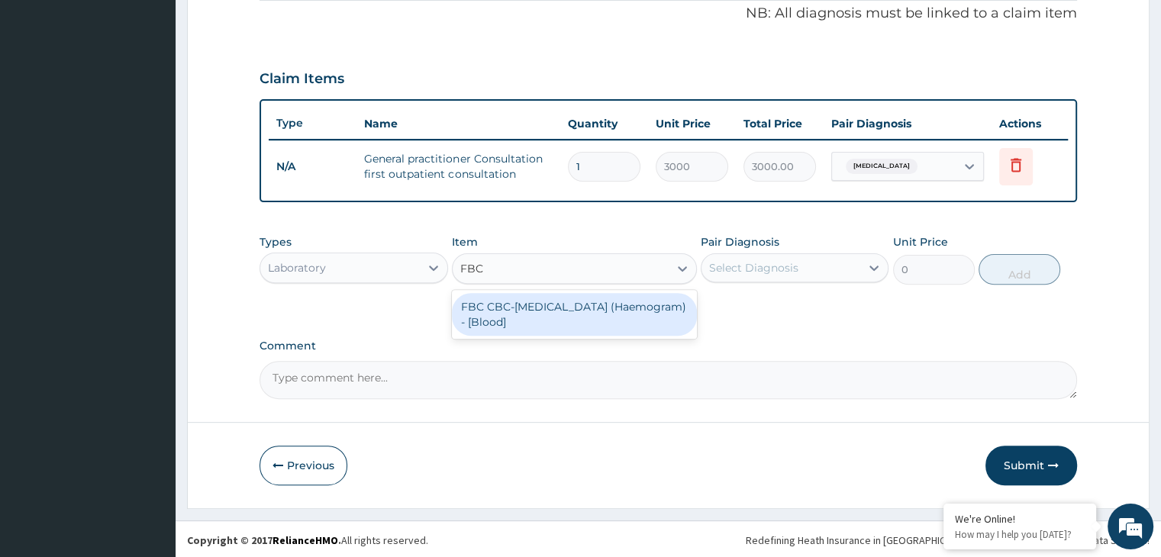
click at [560, 298] on div "FBC CBC-[MEDICAL_DATA] (Haemogram) - [Blood]" at bounding box center [574, 314] width 245 height 43
type input "3000"
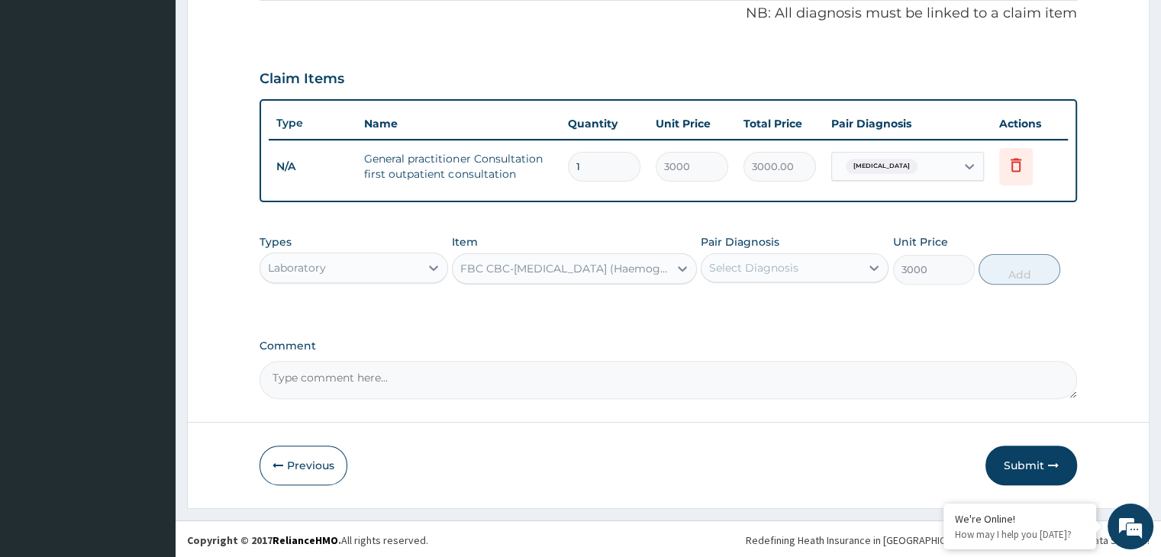
click at [818, 287] on div "Types Laboratory Item FBC CBC-Complete Blood Count (Haemogram) - [Blood] Pair D…" at bounding box center [668, 260] width 817 height 66
click at [821, 275] on div "Select Diagnosis" at bounding box center [781, 268] width 159 height 24
click at [811, 307] on div "[MEDICAL_DATA]" at bounding box center [795, 307] width 188 height 31
checkbox input "true"
click at [1019, 276] on button "Add" at bounding box center [1020, 269] width 82 height 31
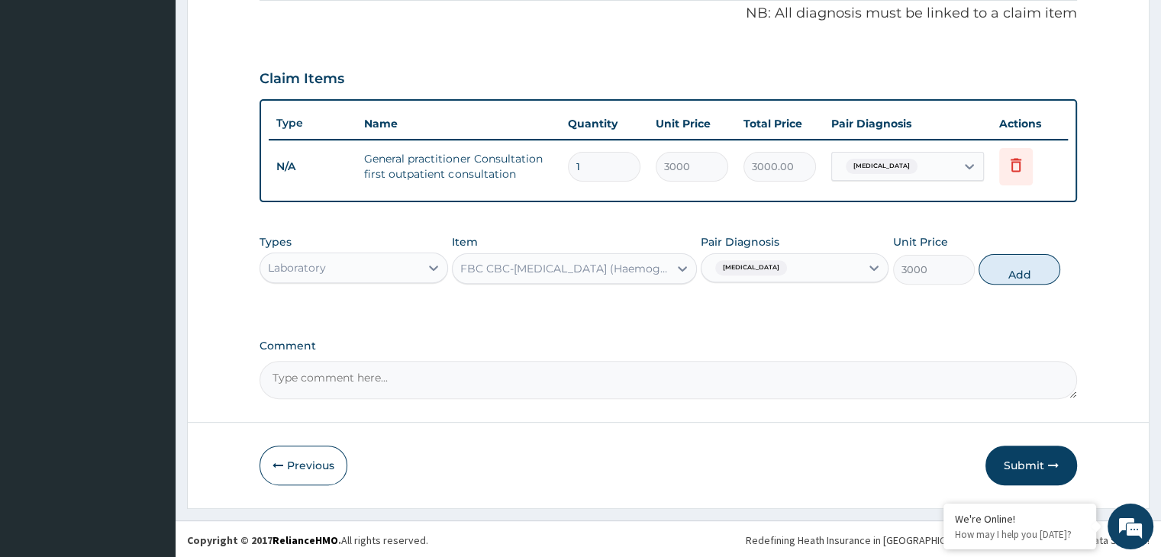
type input "0"
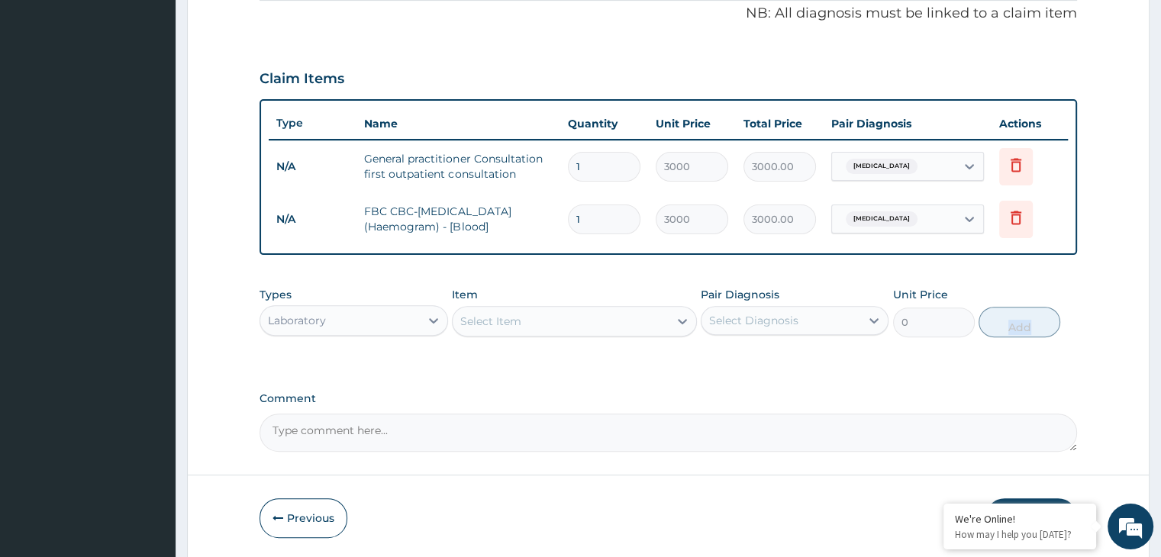
click at [1019, 279] on div "Types Laboratory Item Select Item Pair Diagnosis Select Diagnosis Unit Price 0 …" at bounding box center [668, 312] width 817 height 66
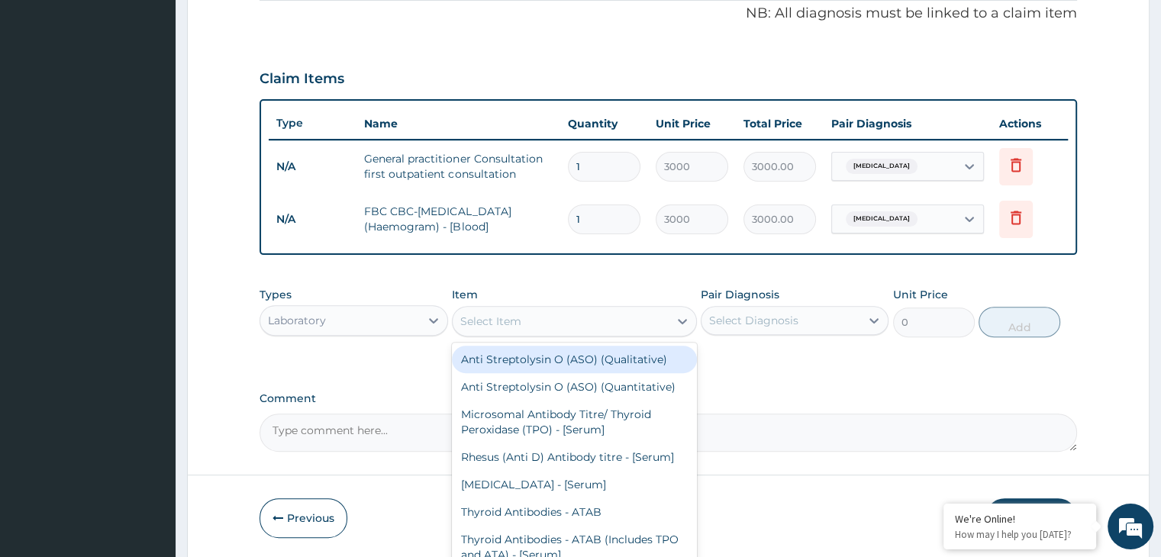
click at [617, 324] on div "Select Item" at bounding box center [561, 321] width 216 height 24
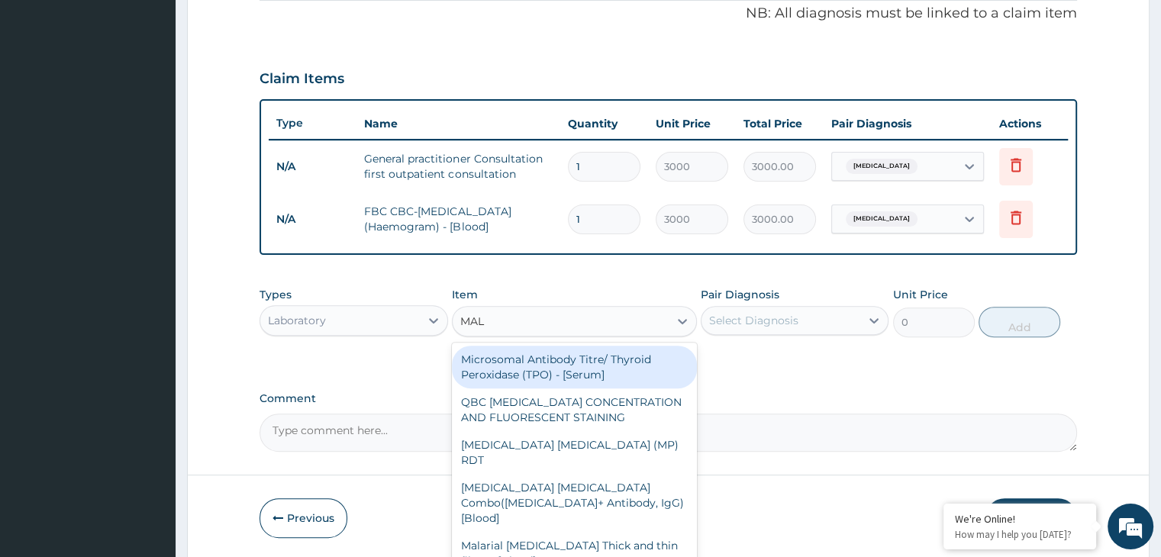
type input "MALA"
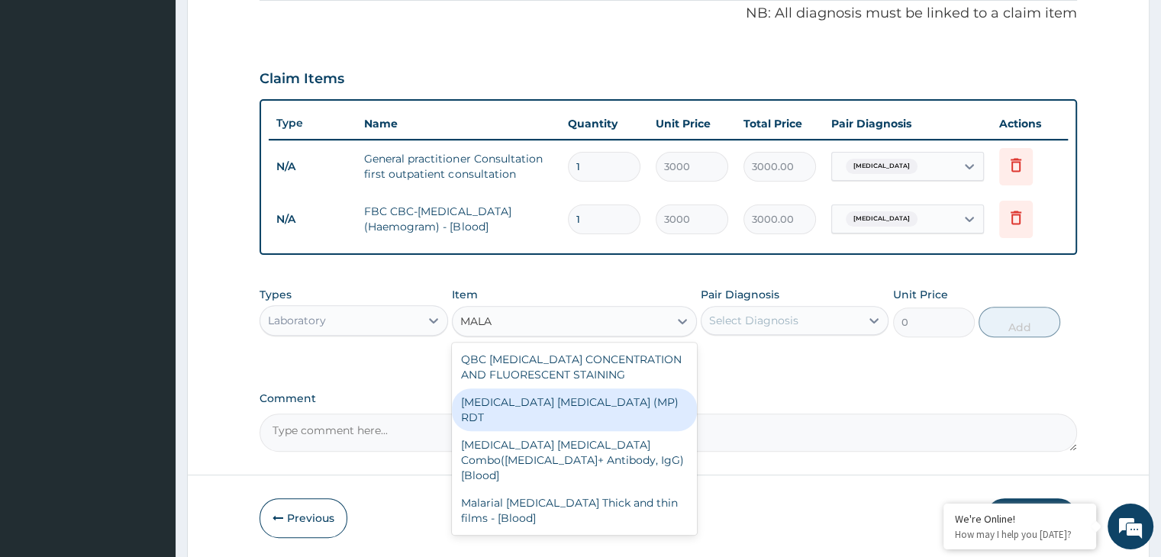
click at [600, 403] on div "[MEDICAL_DATA] [MEDICAL_DATA] (MP) RDT" at bounding box center [574, 410] width 245 height 43
type input "1500"
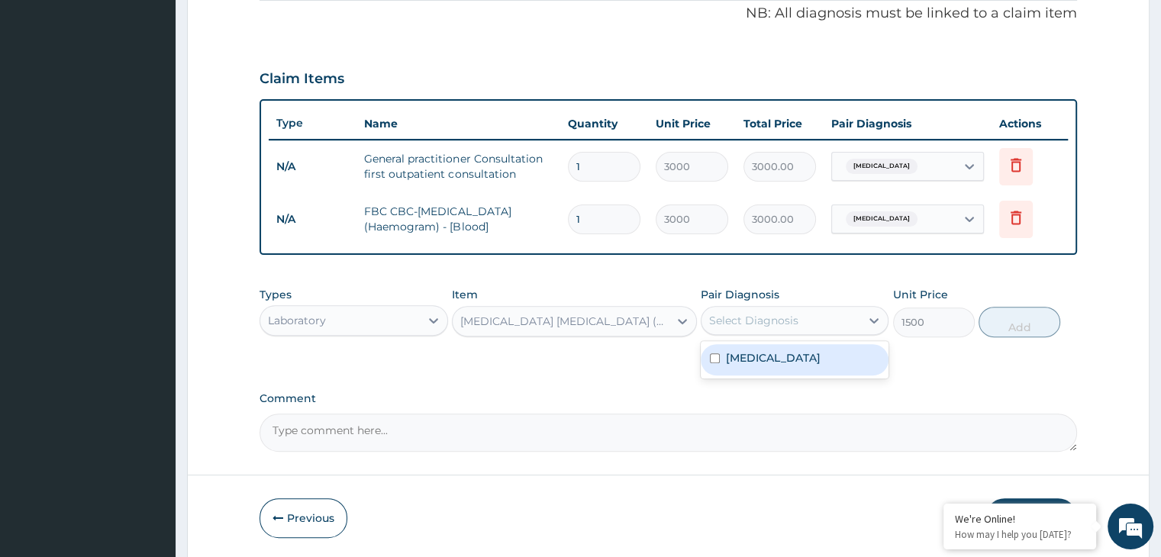
click at [849, 317] on div "Select Diagnosis" at bounding box center [781, 320] width 159 height 24
click at [818, 353] on div "[MEDICAL_DATA]" at bounding box center [795, 359] width 188 height 31
checkbox input "true"
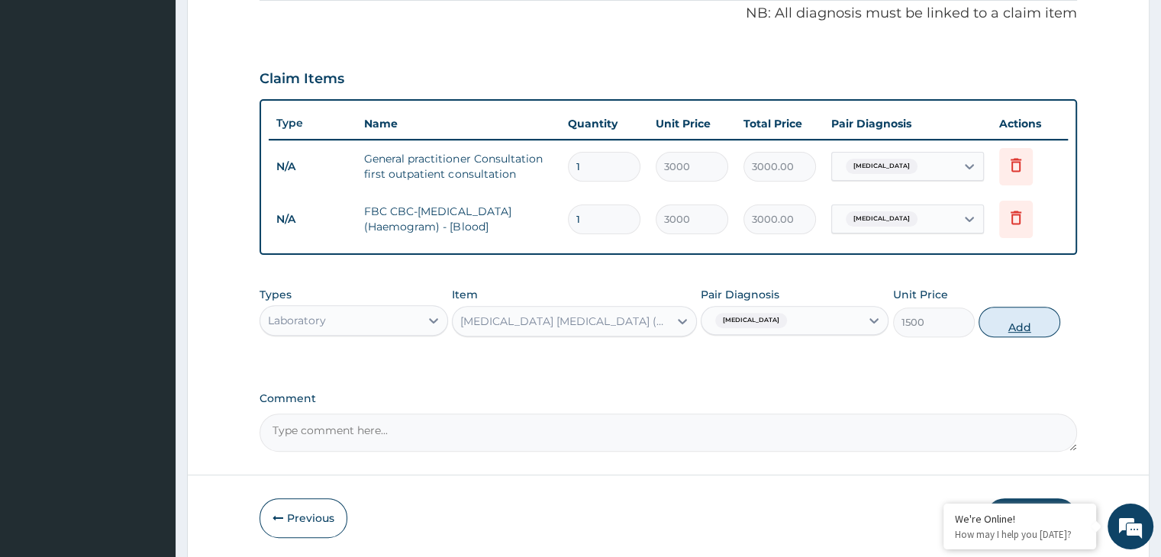
click at [1011, 321] on button "Add" at bounding box center [1020, 322] width 82 height 31
type input "0"
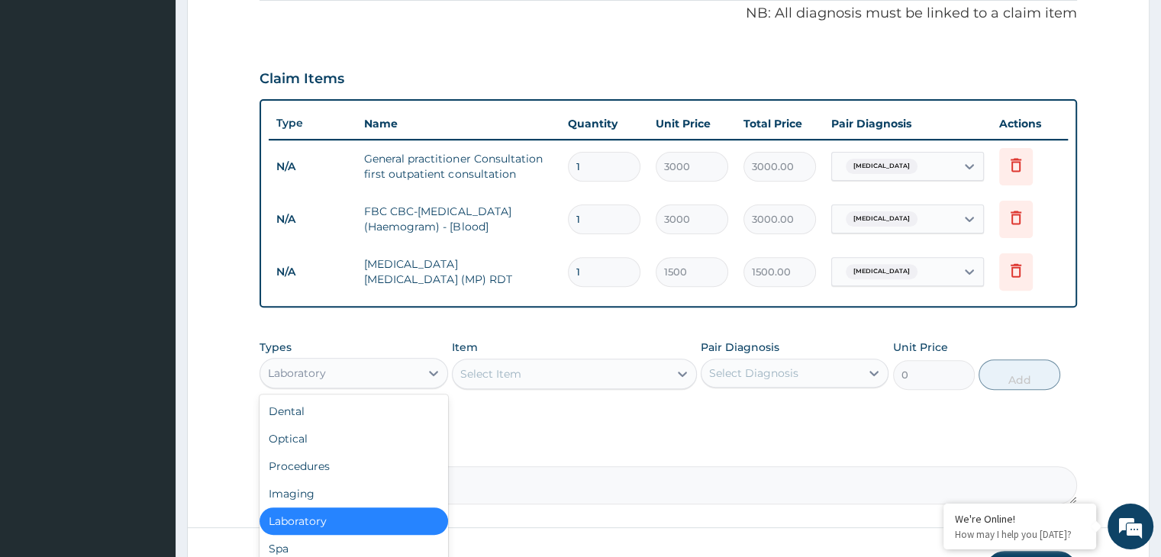
click at [377, 373] on div "Laboratory" at bounding box center [339, 373] width 159 height 24
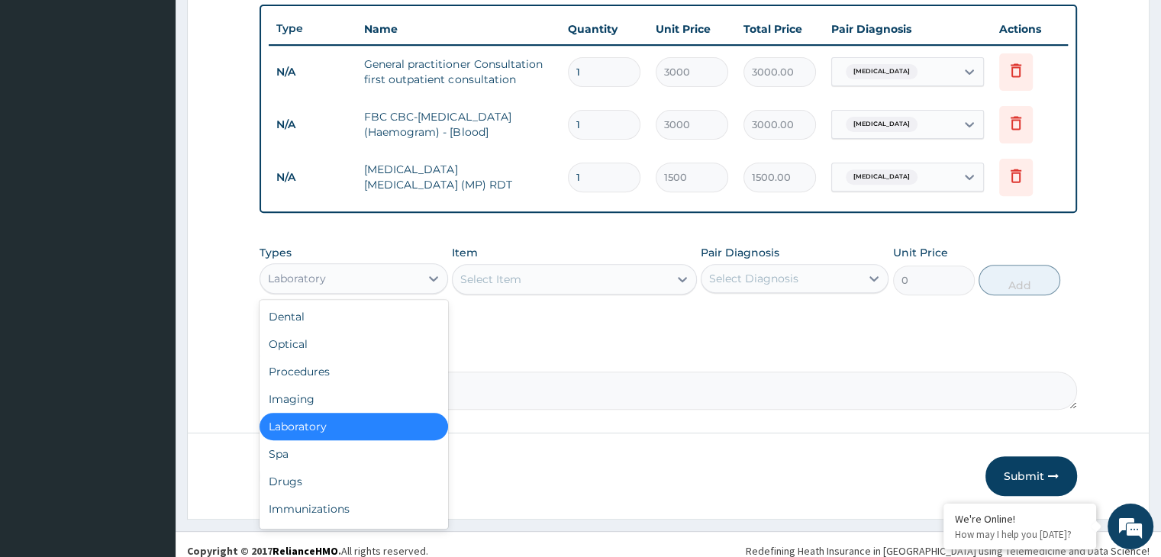
scroll to position [574, 0]
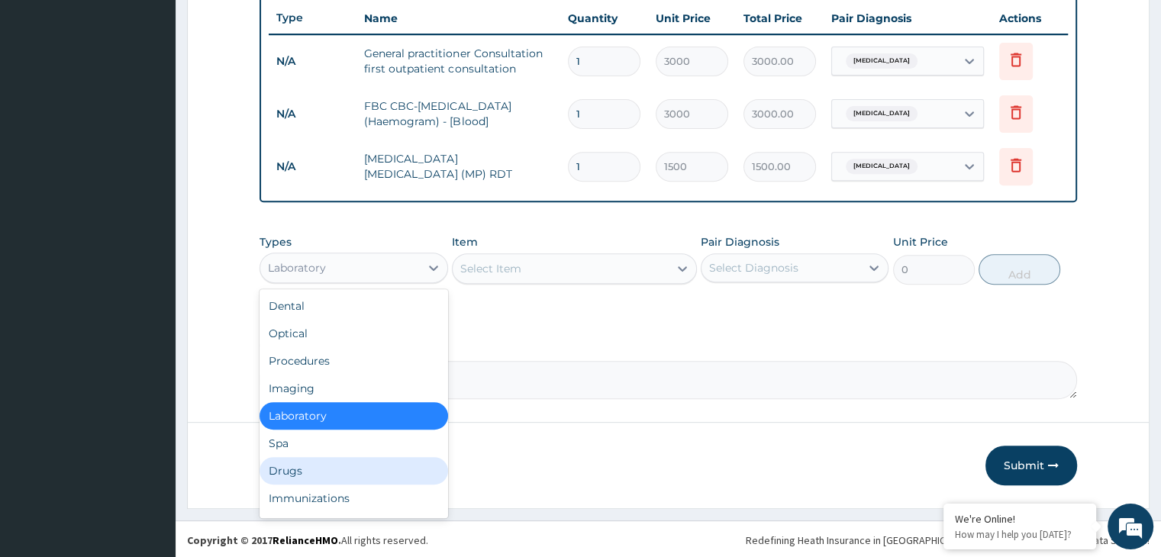
click at [379, 469] on div "Drugs" at bounding box center [354, 470] width 188 height 27
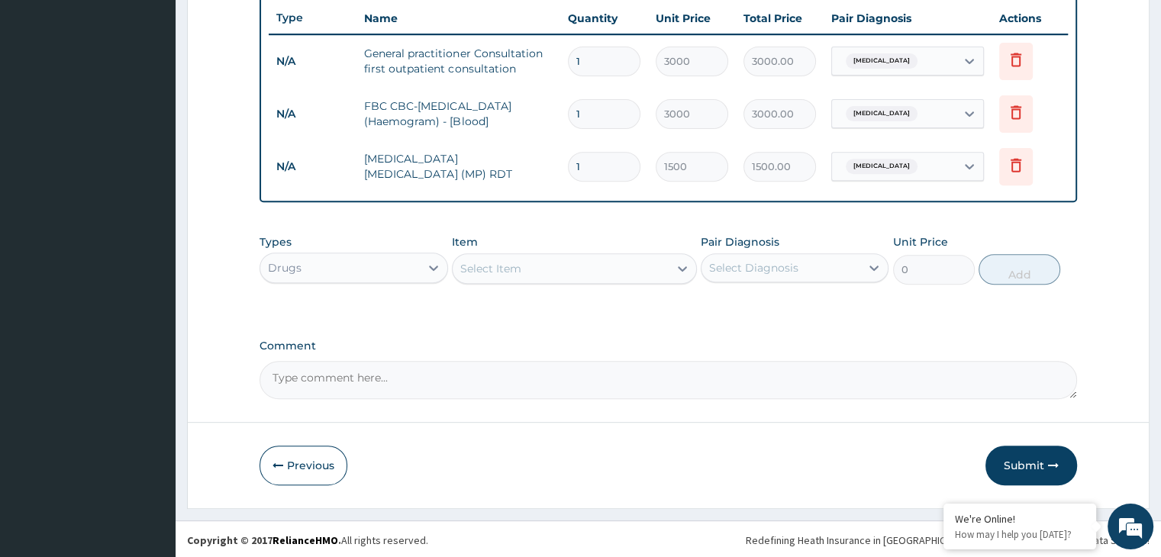
type input "A"
click at [440, 267] on icon at bounding box center [433, 267] width 15 height 15
click at [550, 265] on div "Select Item" at bounding box center [561, 268] width 216 height 24
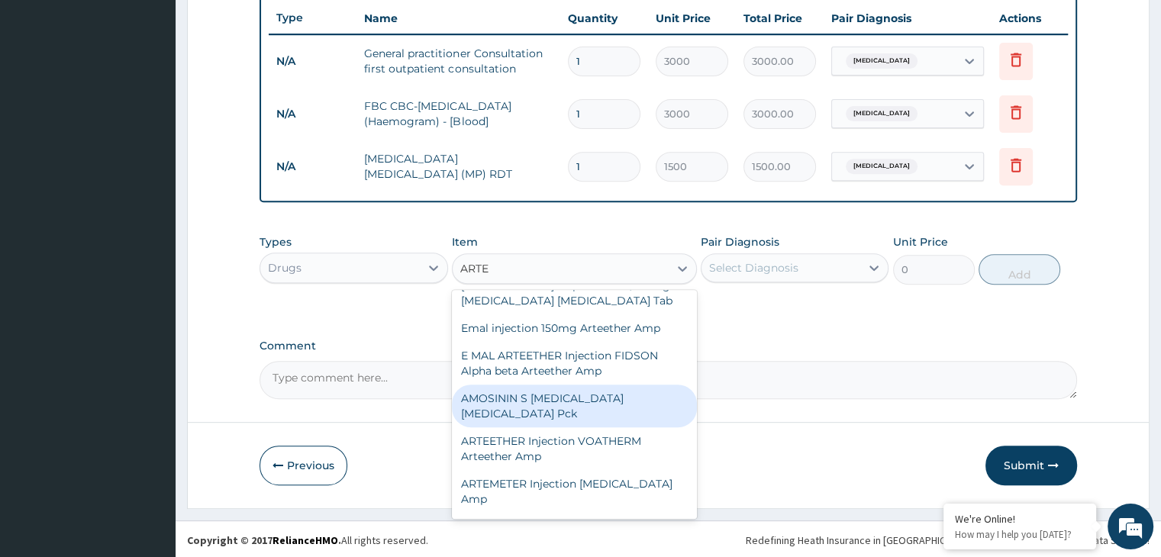
scroll to position [122, 0]
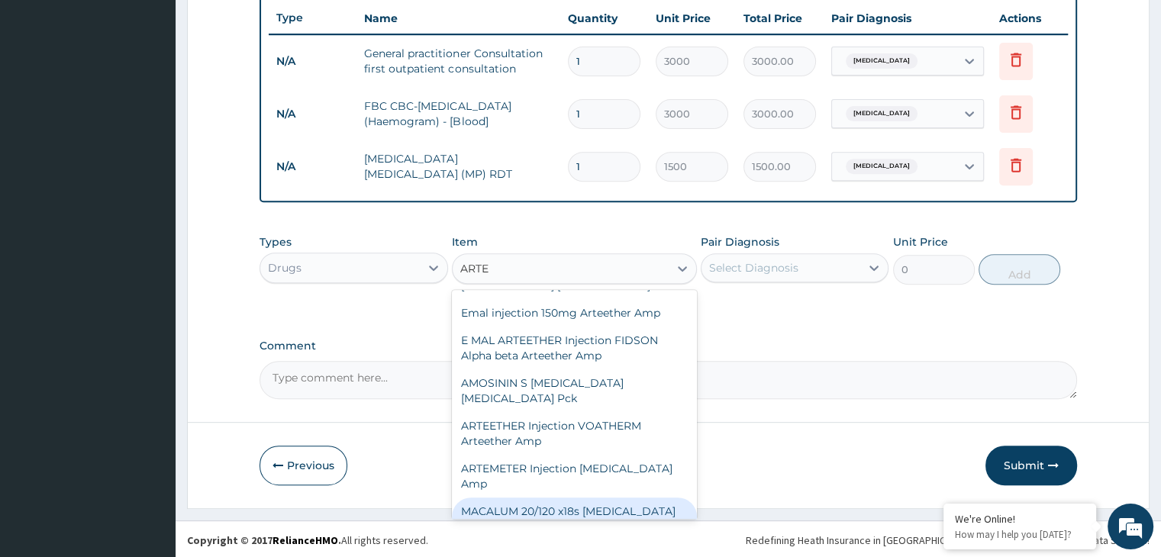
type input "ARTE"
click at [697, 508] on section "Step 2 of 2 PA Code / Prescription Code Enter Code(Secondary Care Only) Encount…" at bounding box center [668, 7] width 985 height 1024
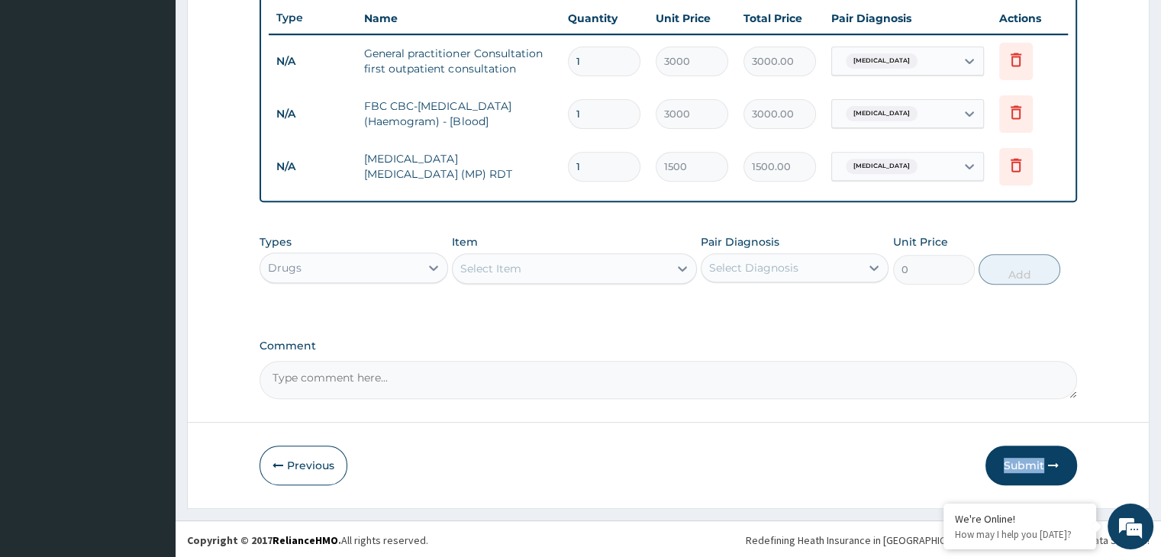
click at [697, 508] on section "Step 2 of 2 PA Code / Prescription Code Enter Code(Secondary Care Only) Encount…" at bounding box center [668, 7] width 985 height 1024
click at [629, 266] on div "Select Item" at bounding box center [561, 268] width 216 height 24
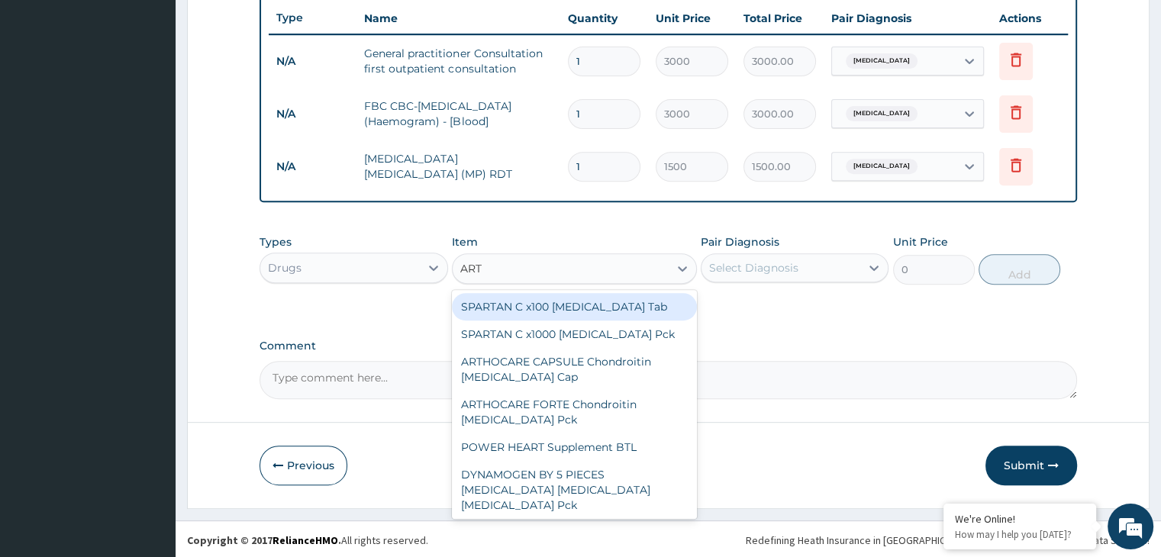
type input "ARTE"
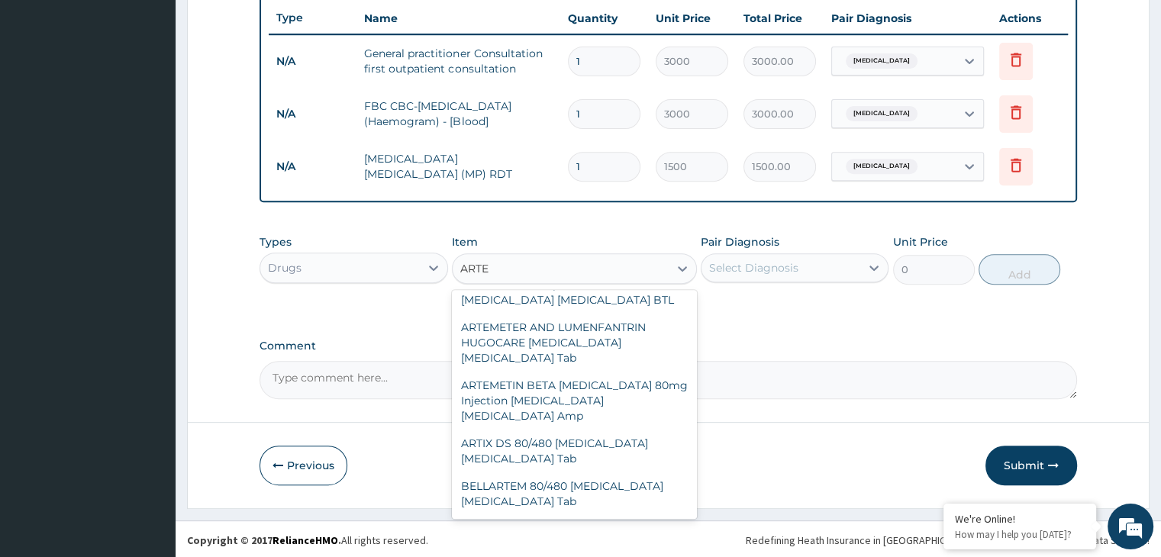
scroll to position [831, 0]
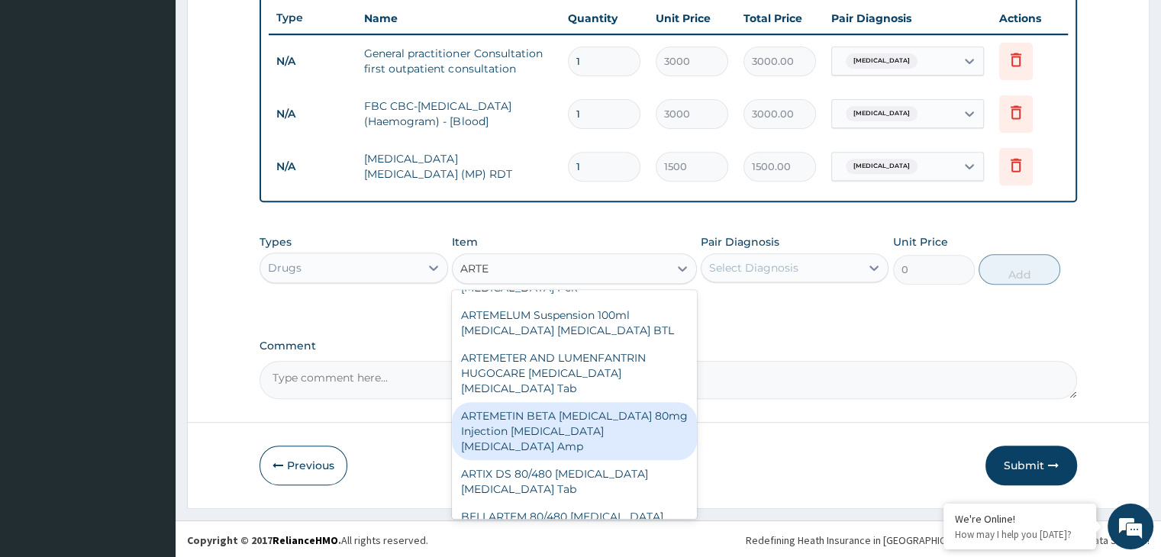
click at [623, 402] on div "ARTEMETIN BETA [MEDICAL_DATA] 80mg Injection [MEDICAL_DATA] [MEDICAL_DATA] Amp" at bounding box center [574, 431] width 245 height 58
type input "250"
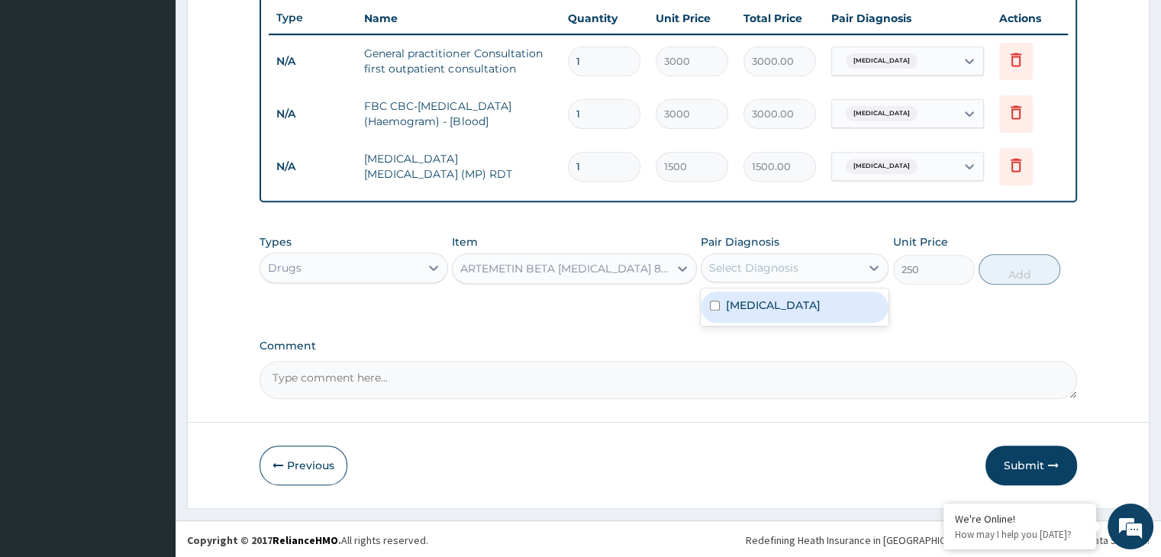
click at [805, 259] on div "Select Diagnosis" at bounding box center [781, 268] width 159 height 24
click at [788, 306] on div "[MEDICAL_DATA]" at bounding box center [795, 307] width 188 height 31
checkbox input "true"
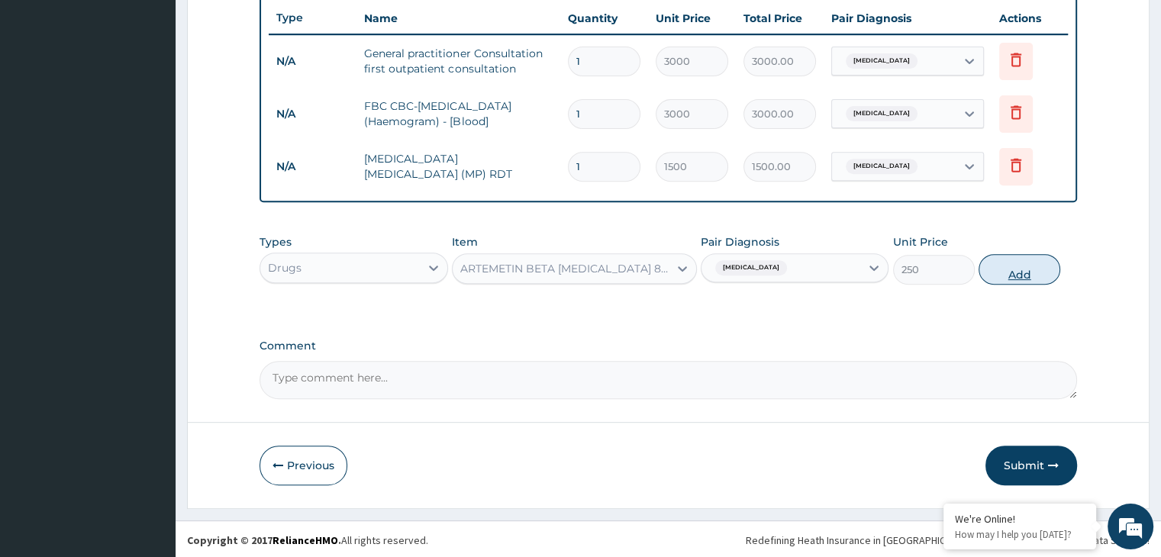
click at [1019, 262] on button "Add" at bounding box center [1020, 269] width 82 height 31
type input "0"
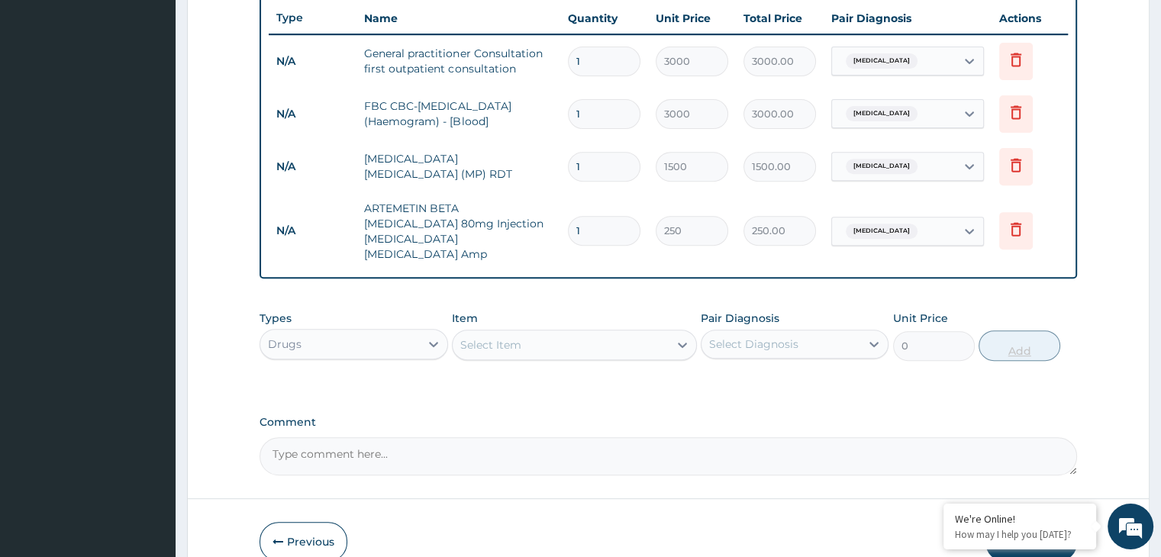
type input "0.00"
type input "3"
type input "750.00"
type input "3"
click at [617, 333] on div "Select Item" at bounding box center [561, 345] width 216 height 24
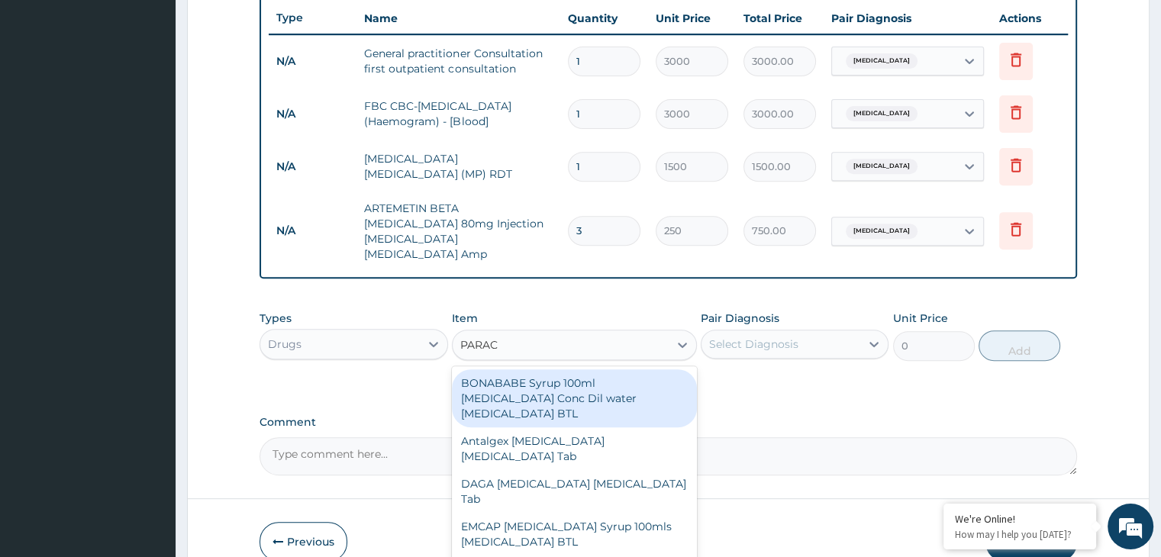
type input "PARACE"
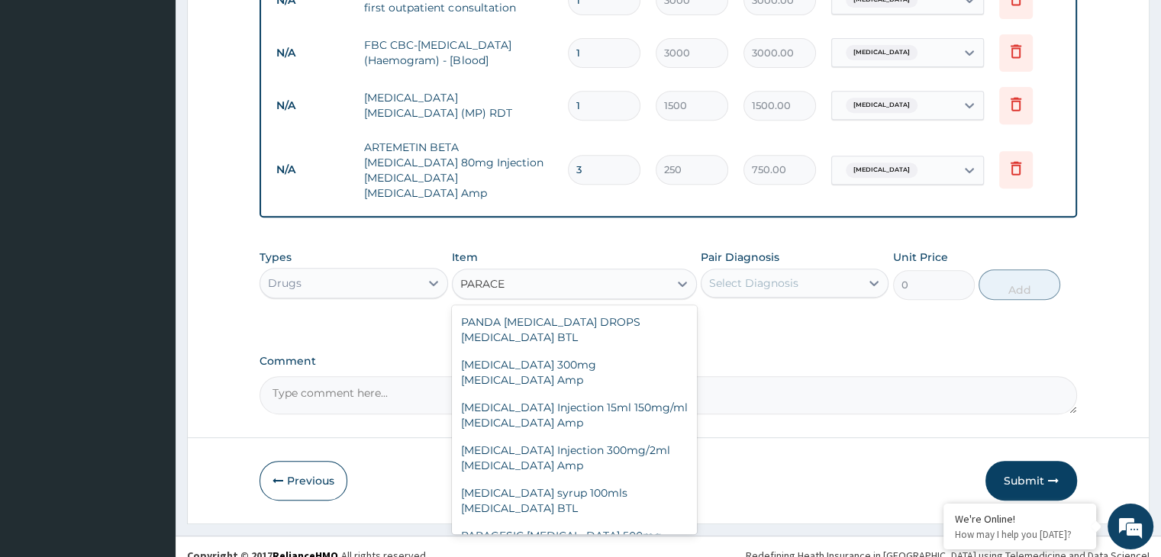
scroll to position [529, 0]
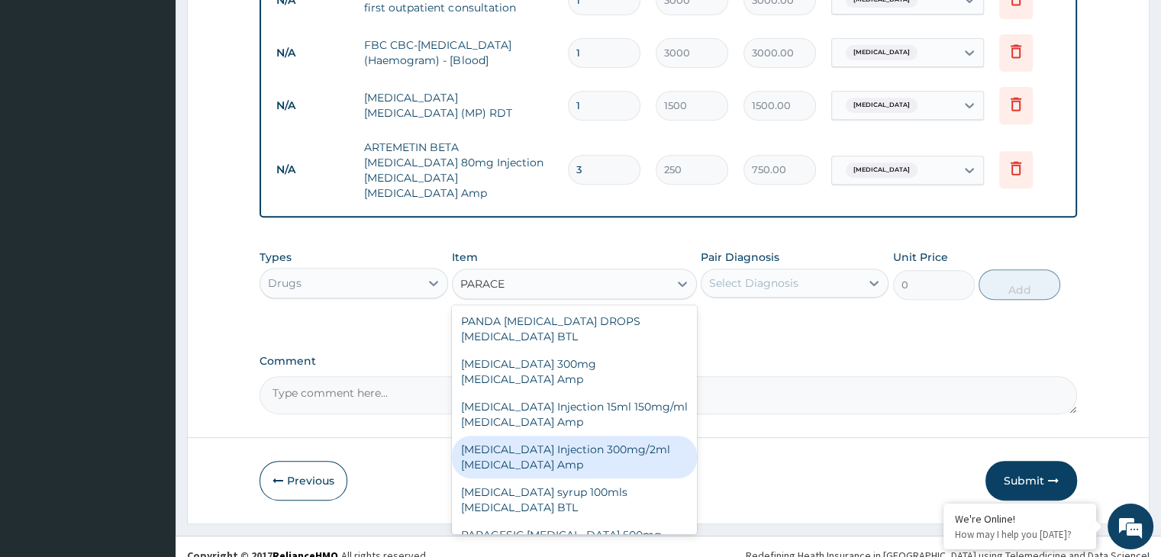
click at [620, 448] on div "[MEDICAL_DATA] Injection 300mg/2ml [MEDICAL_DATA] Amp" at bounding box center [574, 457] width 245 height 43
type input "150"
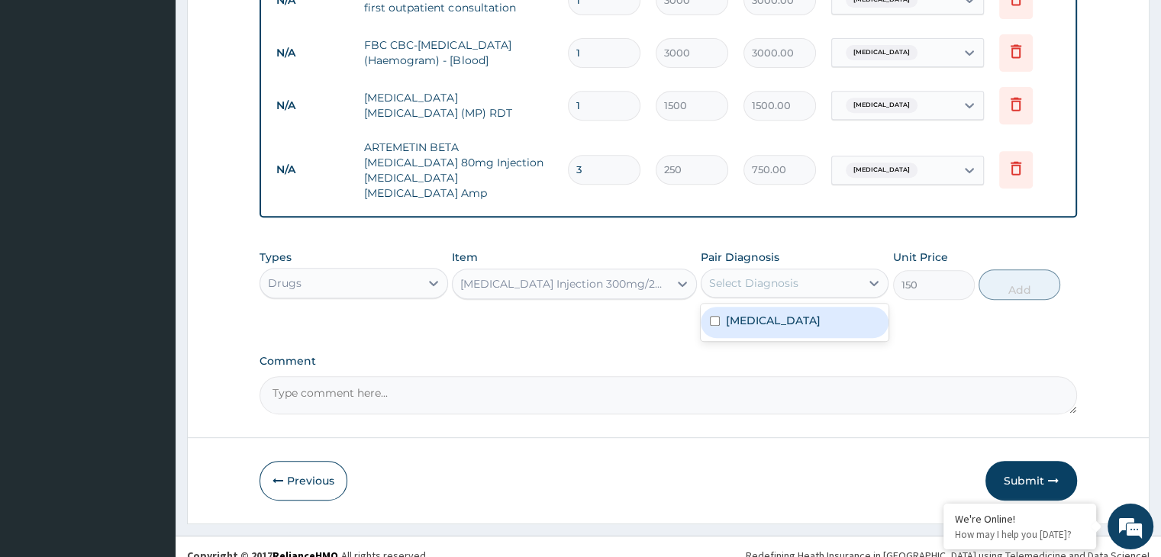
click at [832, 271] on div "Select Diagnosis" at bounding box center [781, 283] width 159 height 24
click at [793, 307] on div "[MEDICAL_DATA]" at bounding box center [795, 322] width 188 height 31
checkbox input "true"
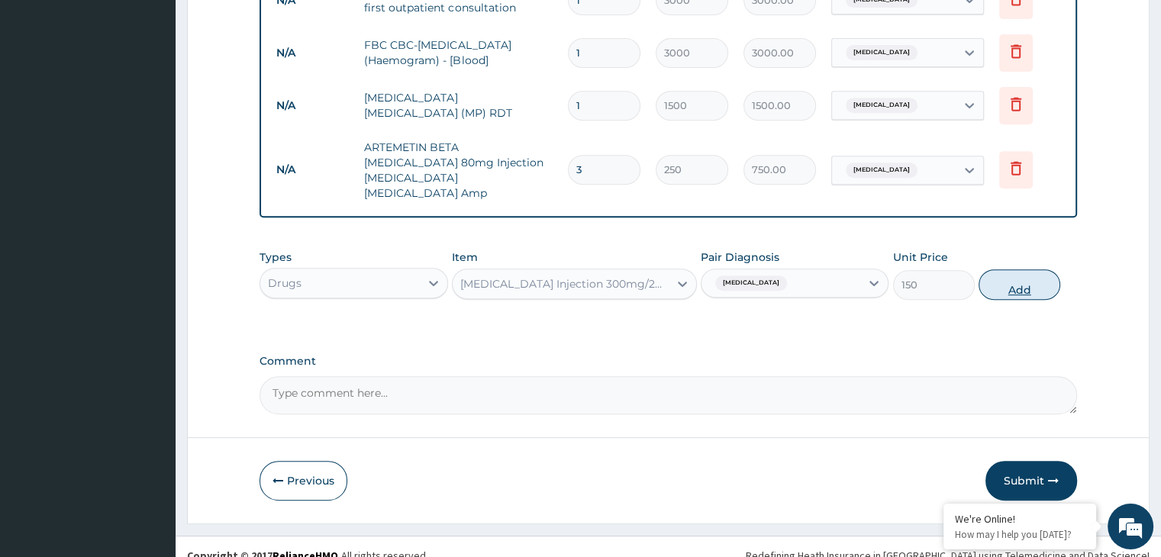
click at [1014, 269] on button "Add" at bounding box center [1020, 284] width 82 height 31
type input "0"
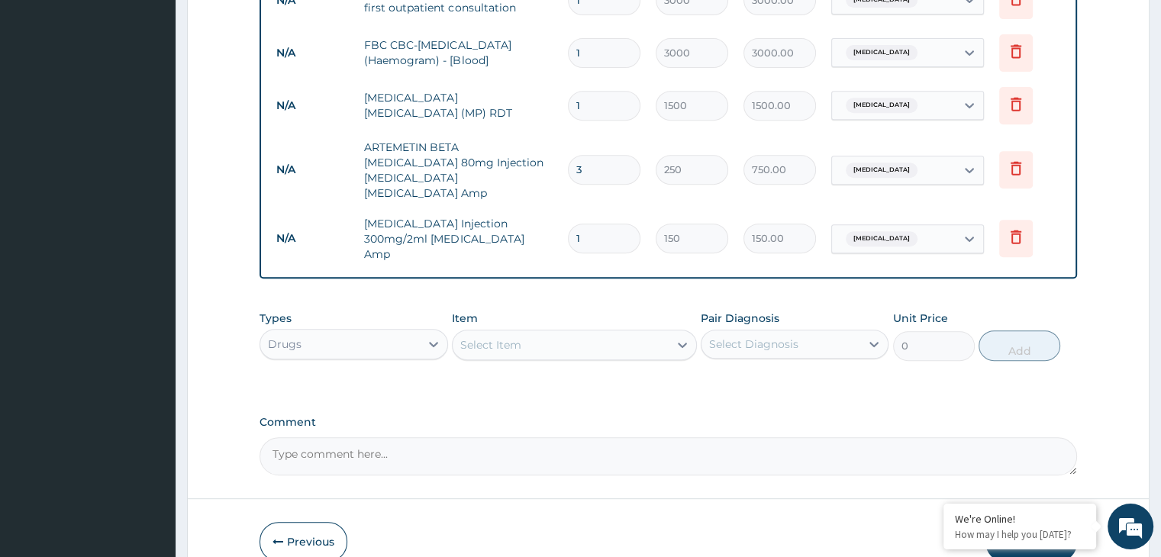
click at [622, 224] on input "1" at bounding box center [604, 239] width 73 height 30
type input "0.00"
type input "3"
type input "450.00"
type input "3"
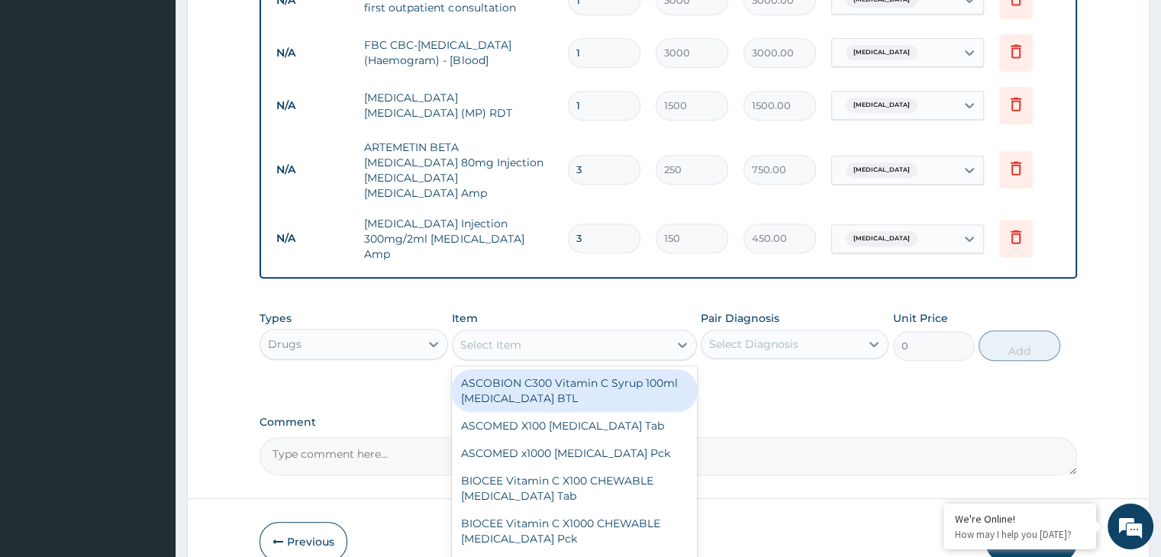
click at [534, 333] on div "Select Item" at bounding box center [561, 345] width 216 height 24
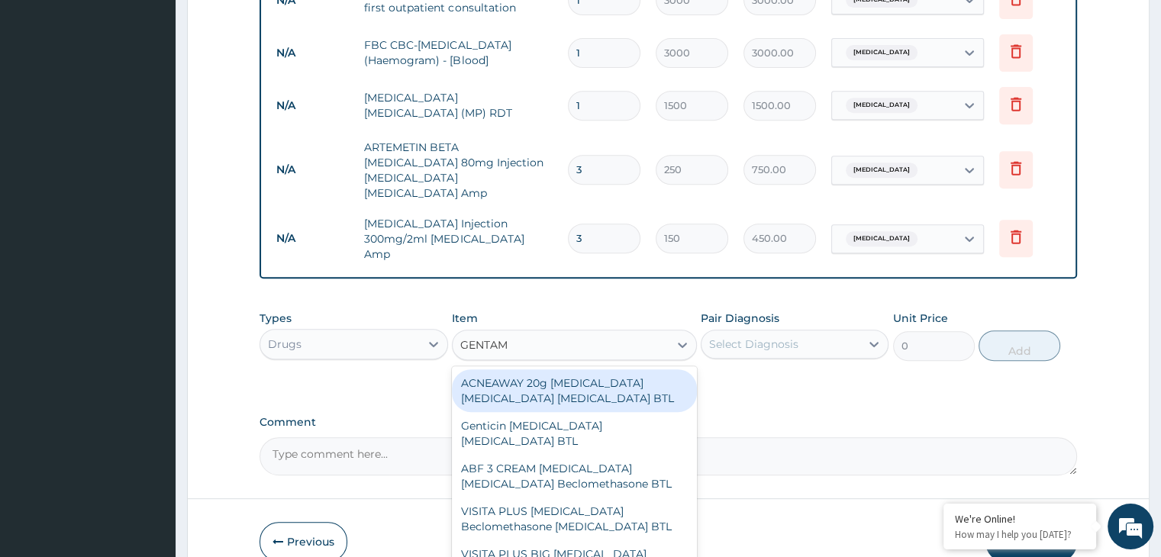
type input "GENTAMI"
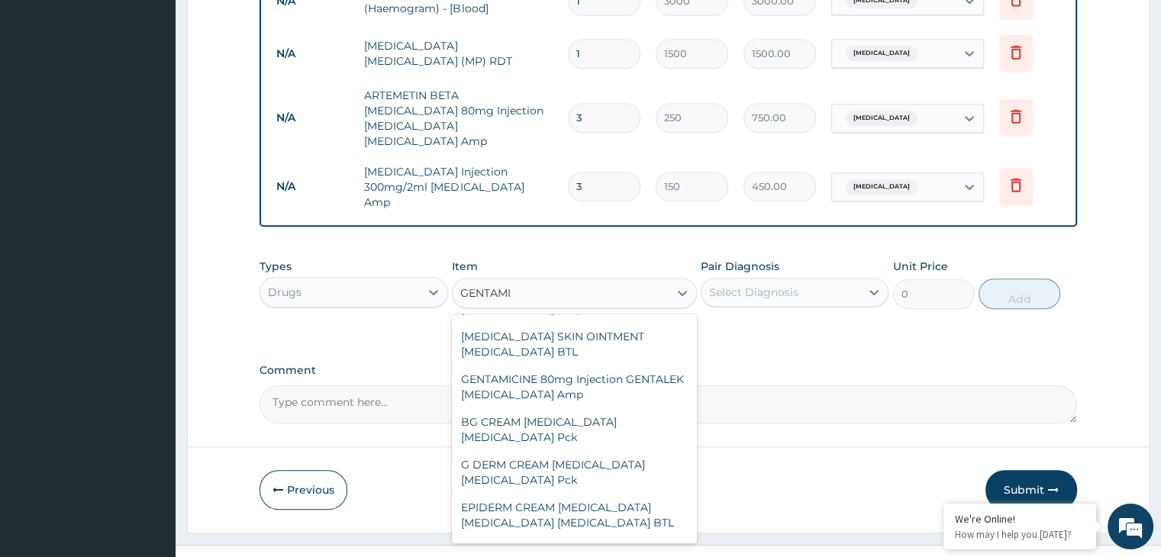
scroll to position [360, 0]
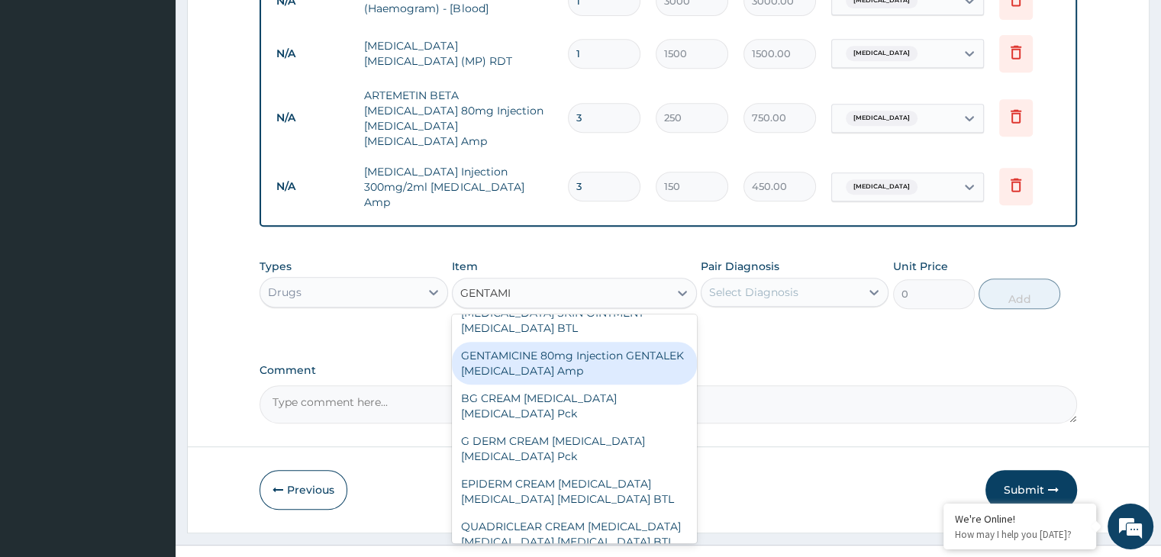
click at [626, 342] on div "GENTAMICINE 80mg Injection GENTALEK [MEDICAL_DATA] Amp" at bounding box center [574, 363] width 245 height 43
type input "300"
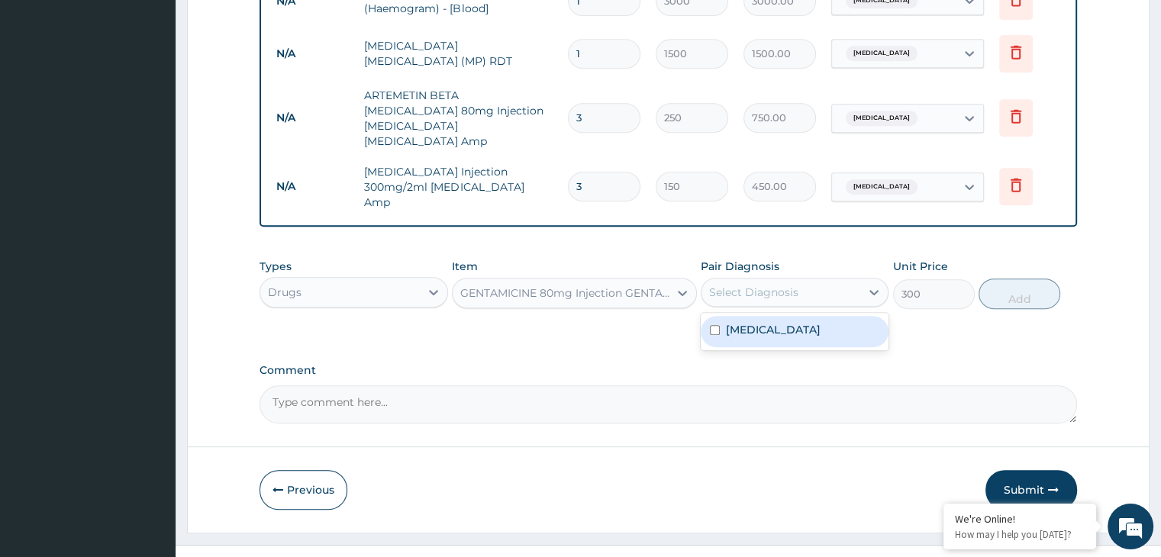
click at [785, 285] on div "Select Diagnosis" at bounding box center [753, 292] width 89 height 15
click at [775, 316] on div "[MEDICAL_DATA]" at bounding box center [795, 331] width 188 height 31
checkbox input "true"
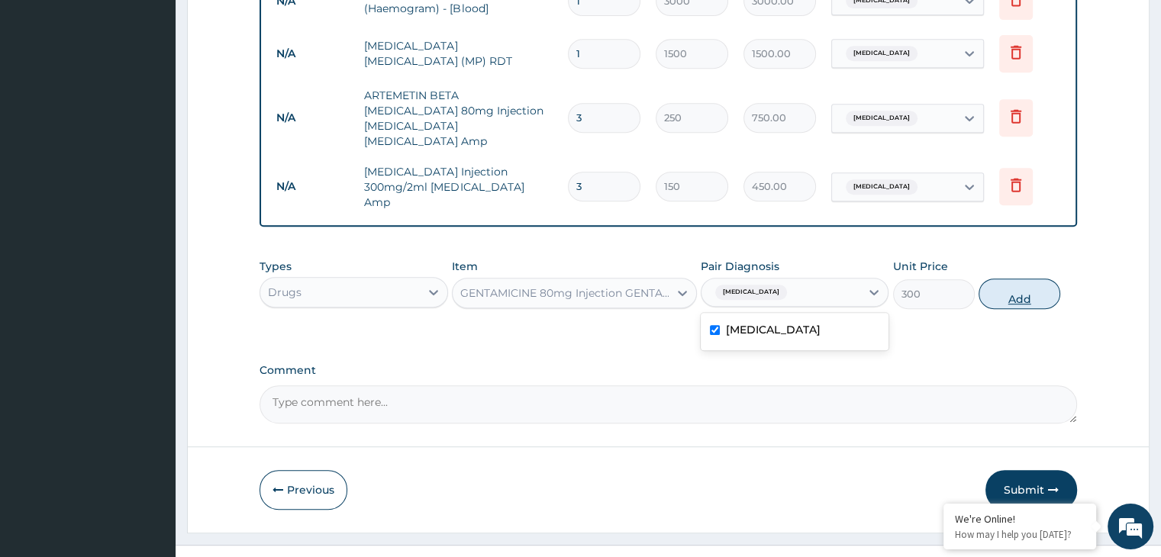
click at [986, 279] on button "Add" at bounding box center [1020, 294] width 82 height 31
type input "0"
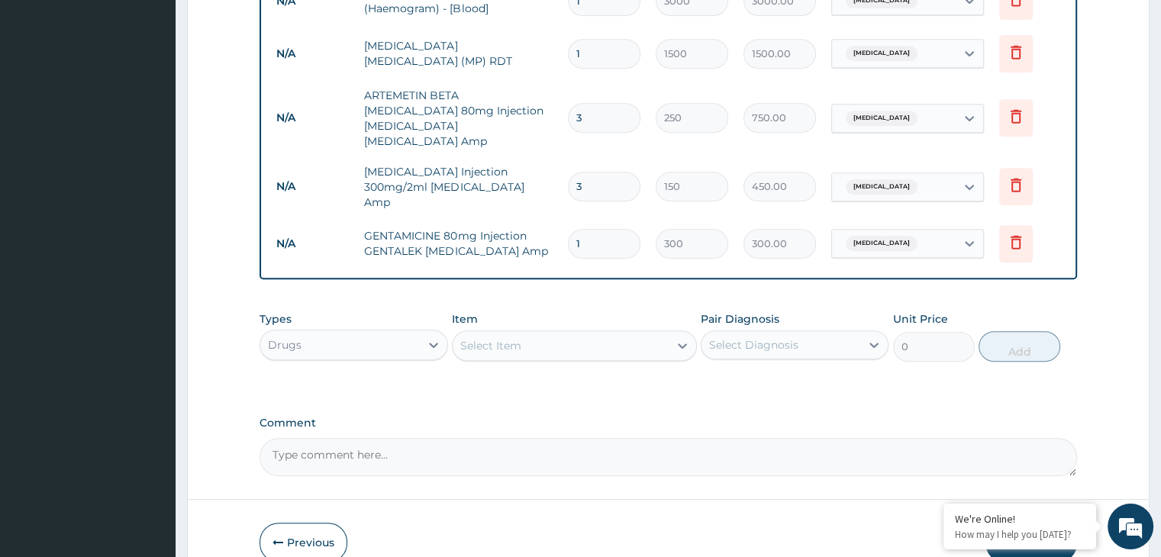
click at [615, 229] on input "1" at bounding box center [604, 244] width 73 height 30
type input "0.00"
type input "3"
type input "900.00"
type input "3"
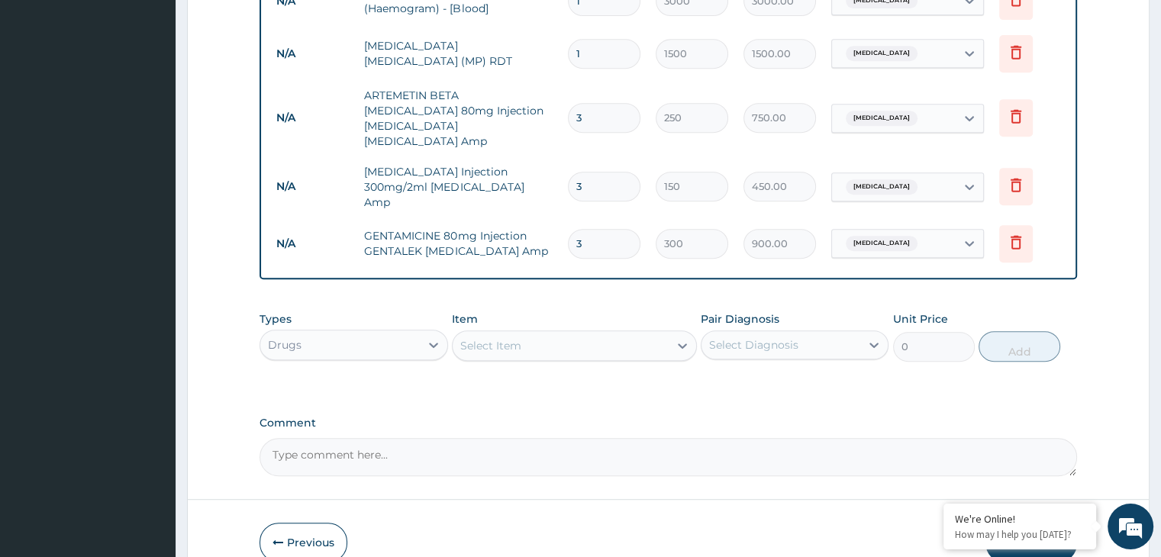
click at [605, 334] on div "Select Item" at bounding box center [561, 346] width 216 height 24
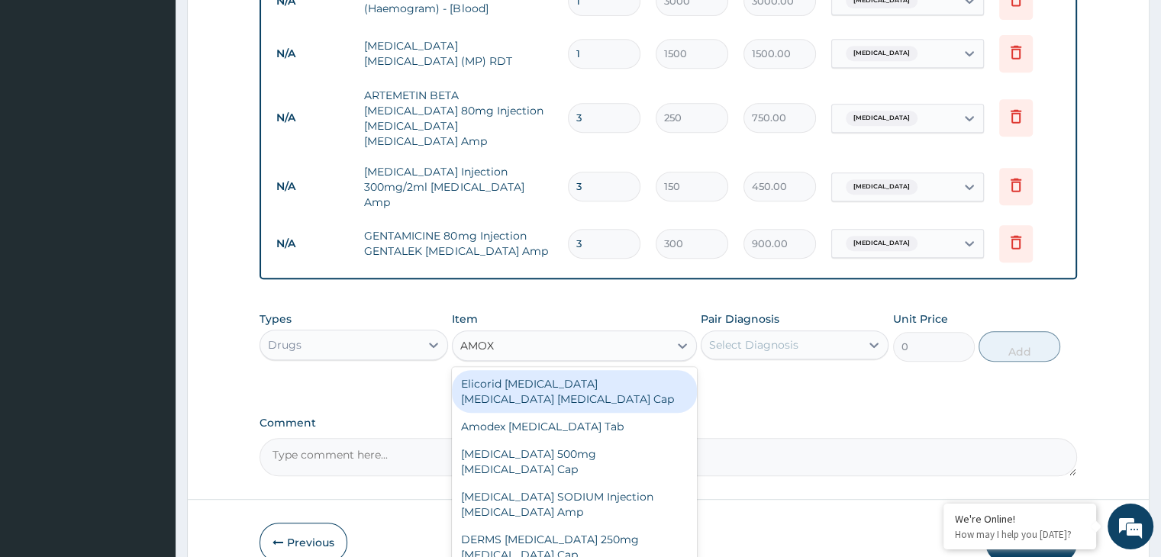
type input "AMOXI"
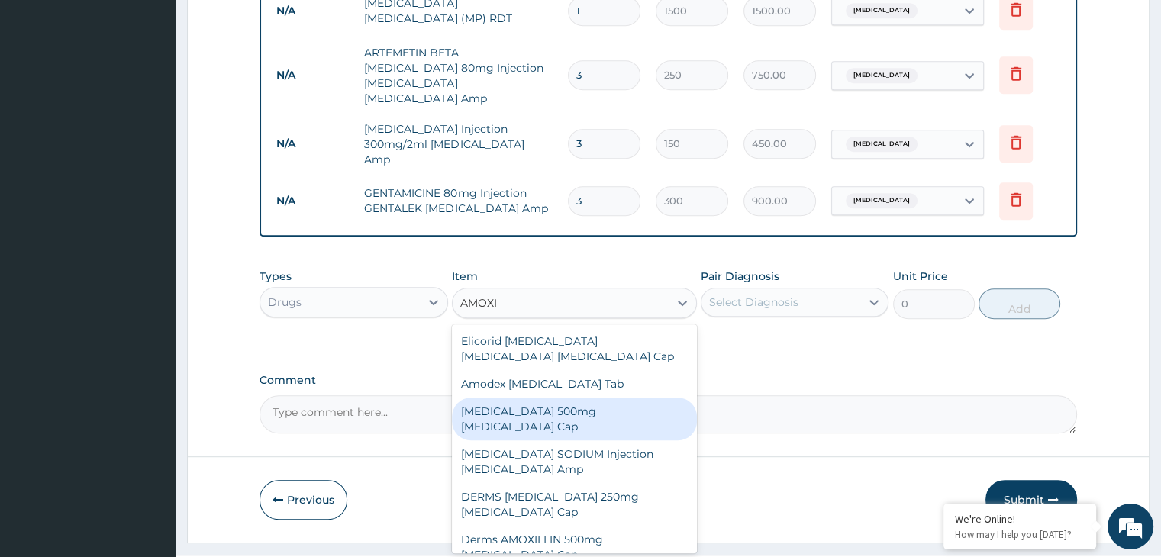
scroll to position [740, 0]
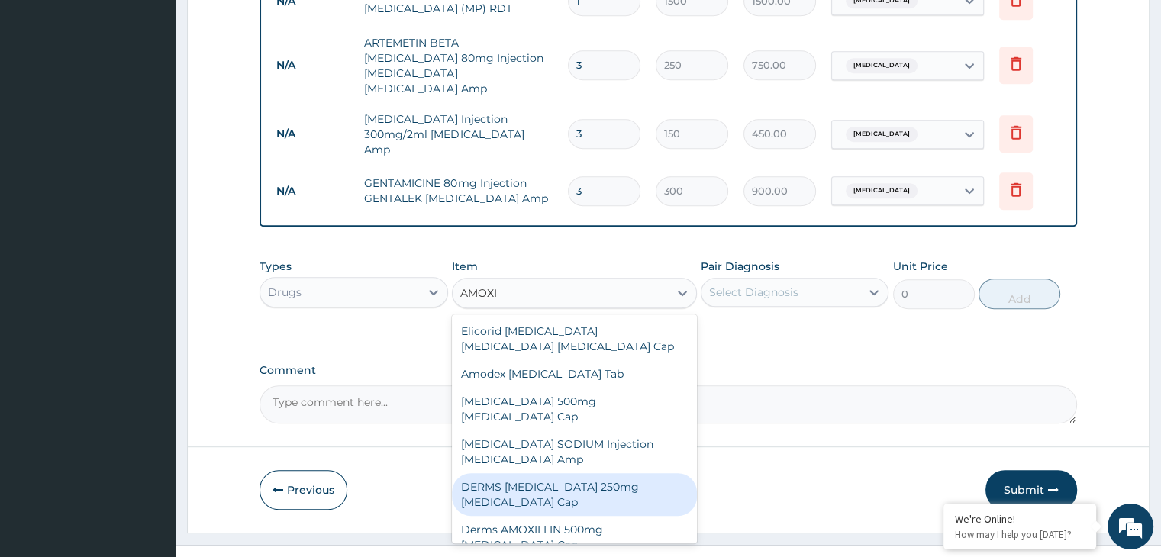
click at [634, 473] on div "DERMS [MEDICAL_DATA] 250mg [MEDICAL_DATA] Cap" at bounding box center [574, 494] width 245 height 43
type input "65"
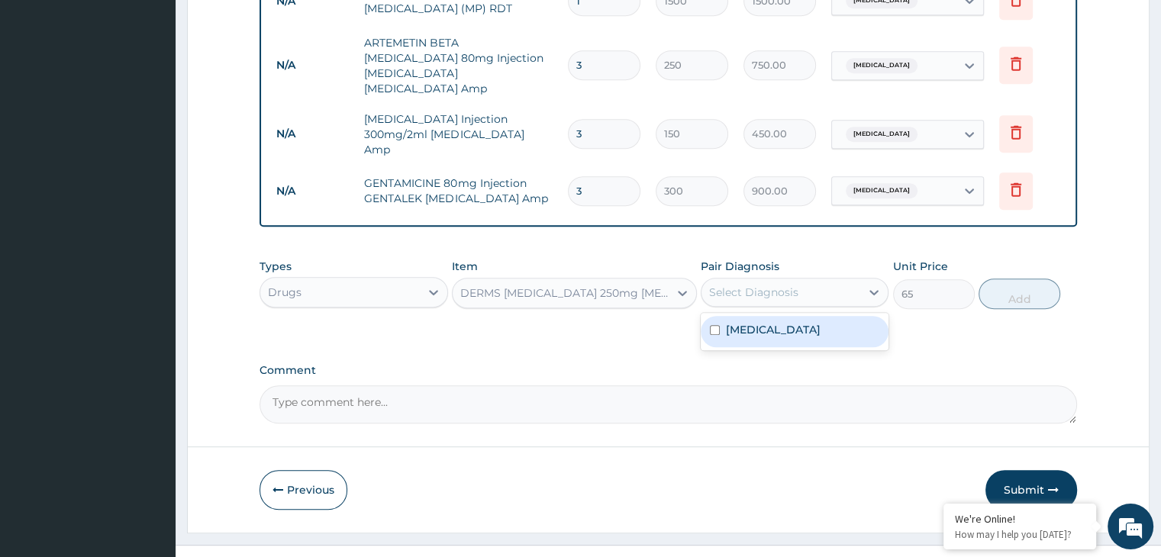
click at [791, 285] on div "Select Diagnosis" at bounding box center [753, 292] width 89 height 15
click at [776, 316] on div "Malaria" at bounding box center [795, 331] width 188 height 31
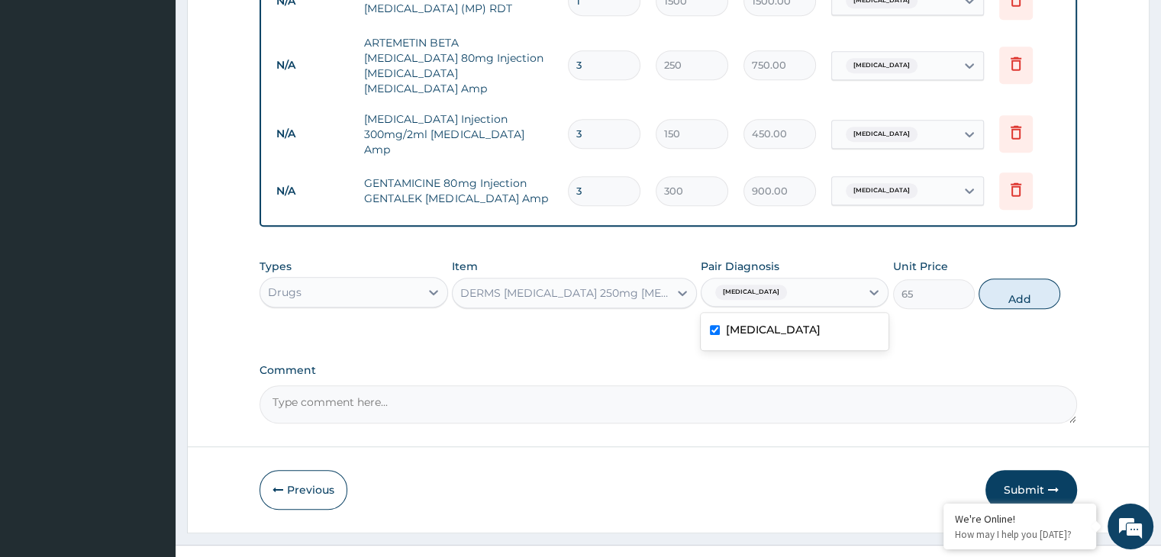
checkbox input "true"
click at [1027, 279] on button "Add" at bounding box center [1020, 294] width 82 height 31
type input "0"
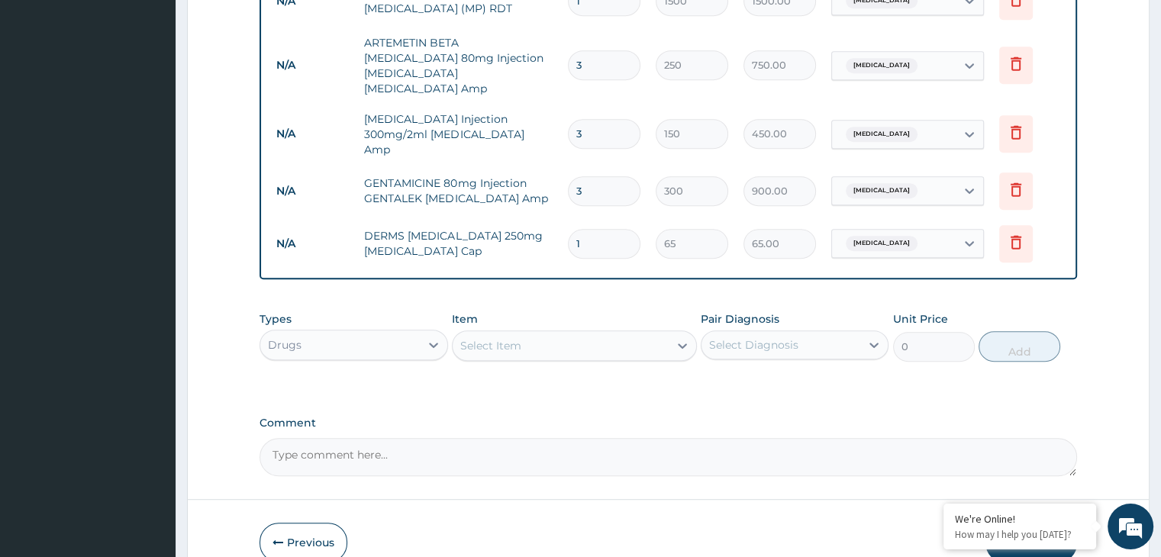
type input "0.00"
type input "2"
type input "130.00"
type input "21"
type input "1365.00"
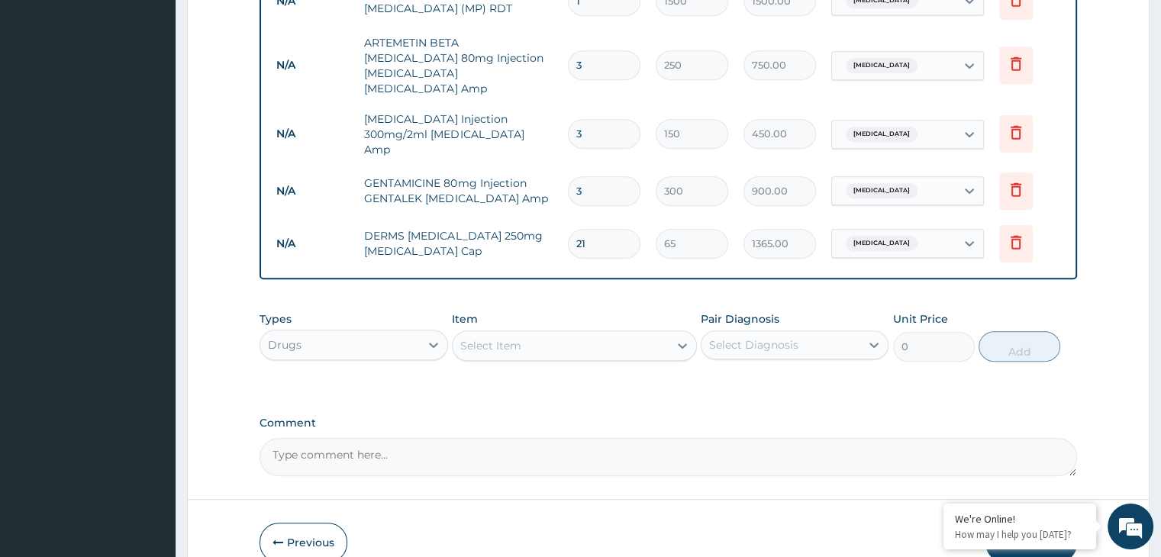
type input "21"
click at [598, 334] on div "Select Item" at bounding box center [561, 346] width 216 height 24
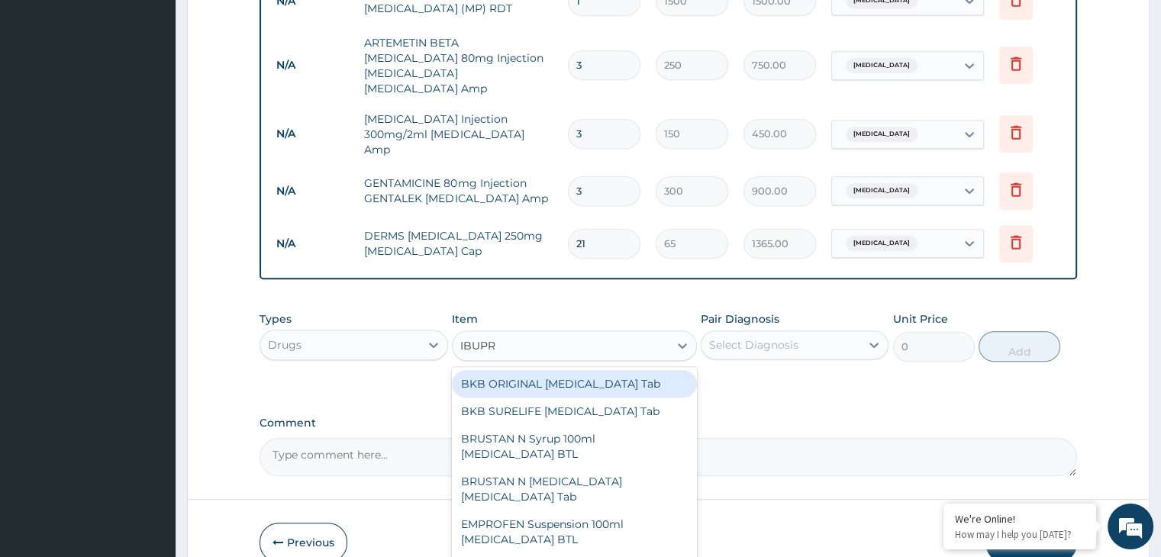
type input "IBUPRO"
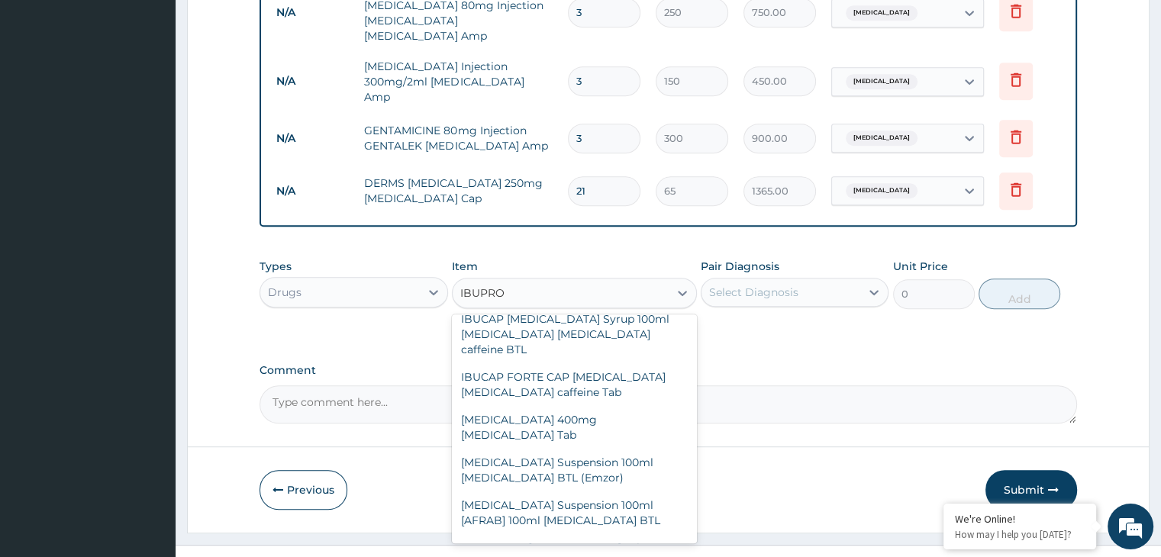
scroll to position [397, 0]
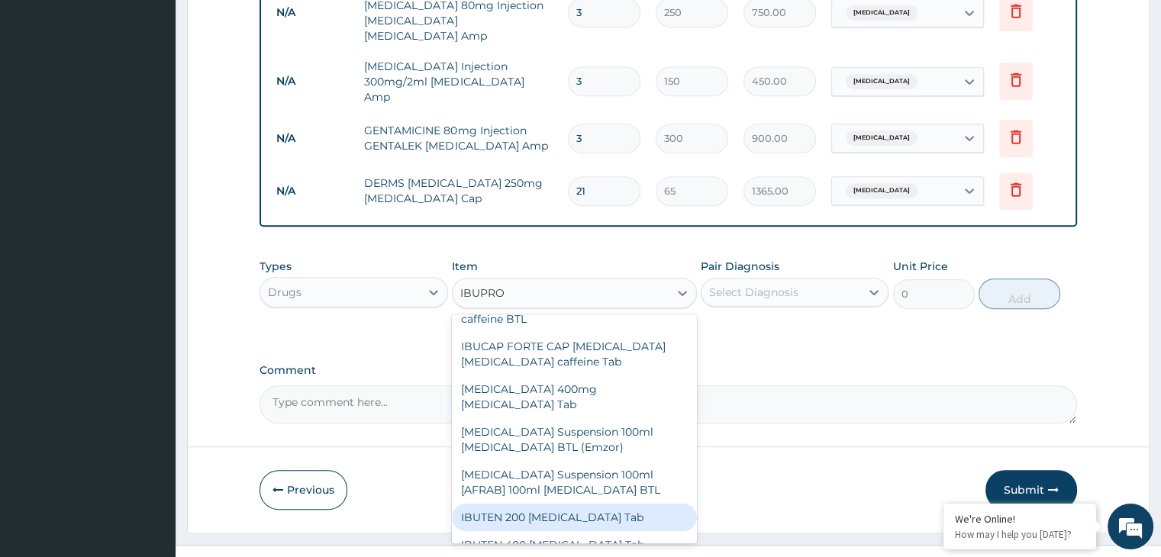
click at [613, 504] on div "IBUTEN 200 Ibuprofen Tab" at bounding box center [574, 517] width 245 height 27
type input "50"
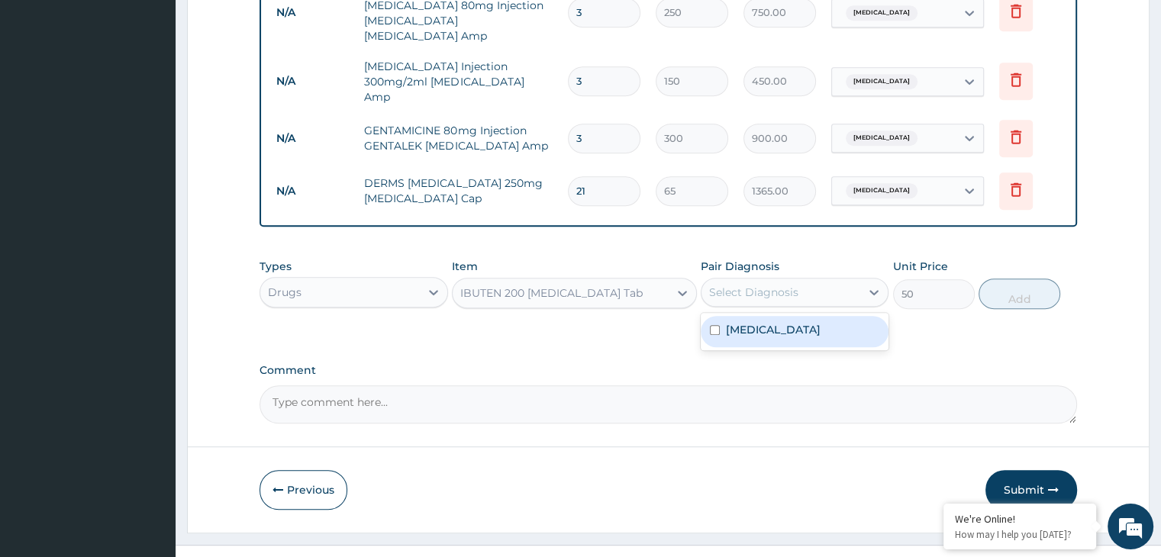
click at [818, 280] on div "Select Diagnosis" at bounding box center [781, 292] width 159 height 24
click at [812, 316] on div "Malaria" at bounding box center [795, 331] width 188 height 31
checkbox input "true"
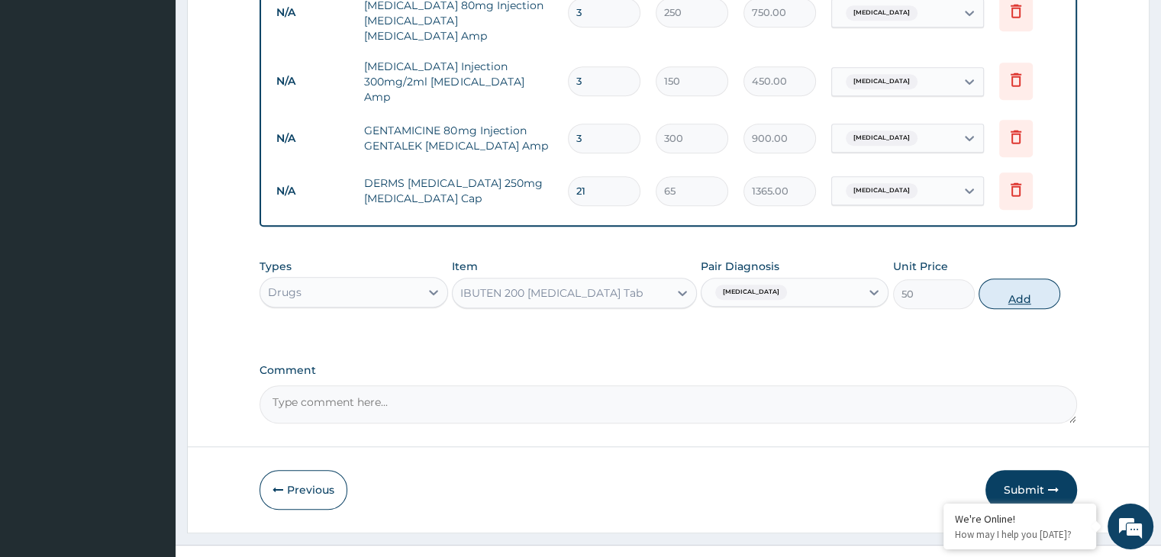
click at [996, 279] on button "Add" at bounding box center [1020, 294] width 82 height 31
type input "0"
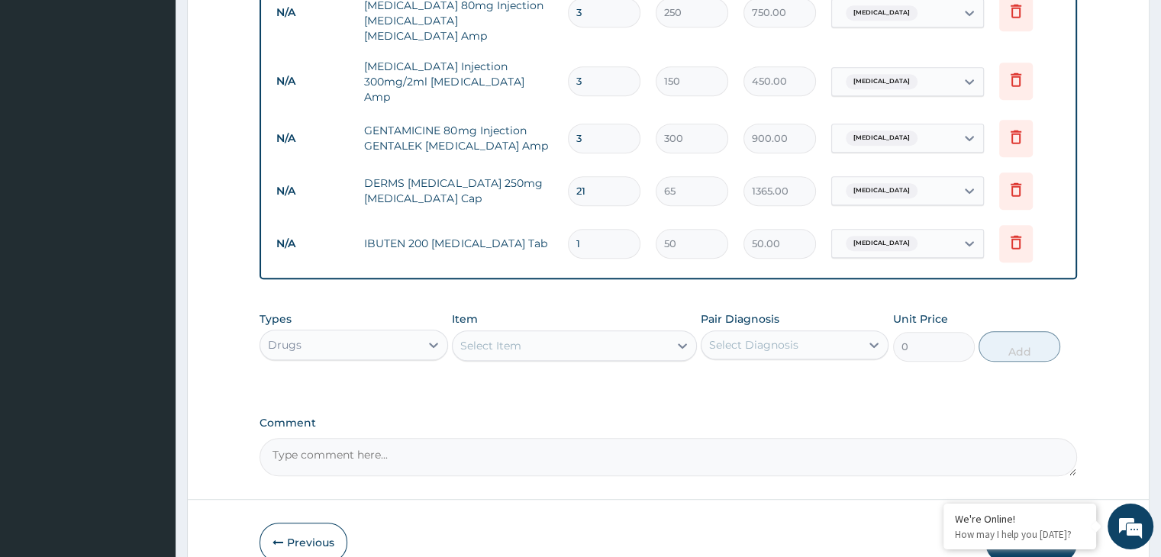
click at [608, 229] on input "1" at bounding box center [604, 244] width 73 height 30
type input "0.00"
type input "9"
type input "450.00"
type input "9"
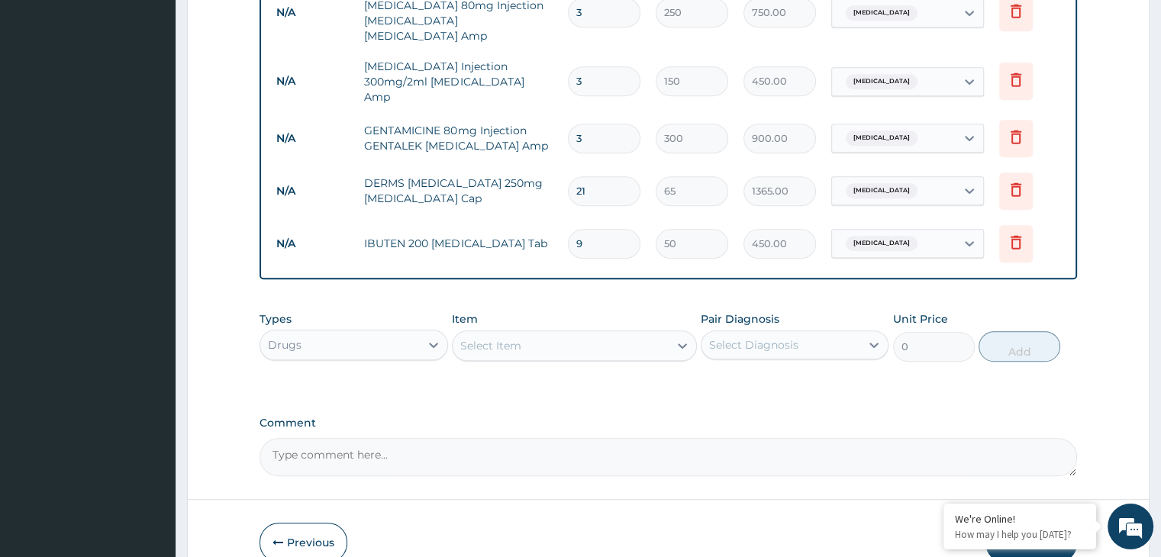
click at [588, 334] on div "Select Item" at bounding box center [561, 346] width 216 height 24
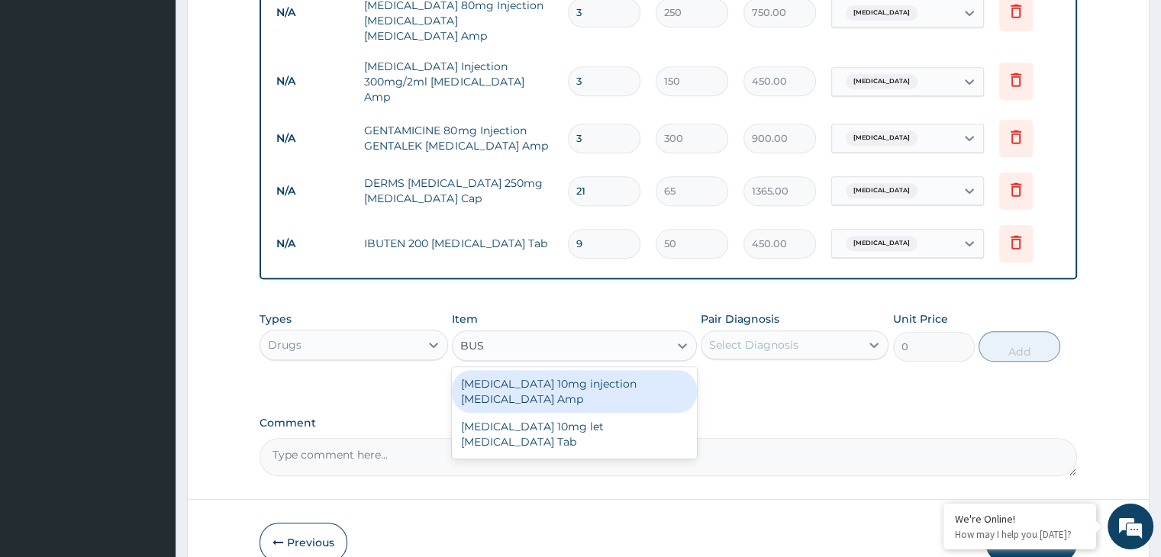
type input "BUSC"
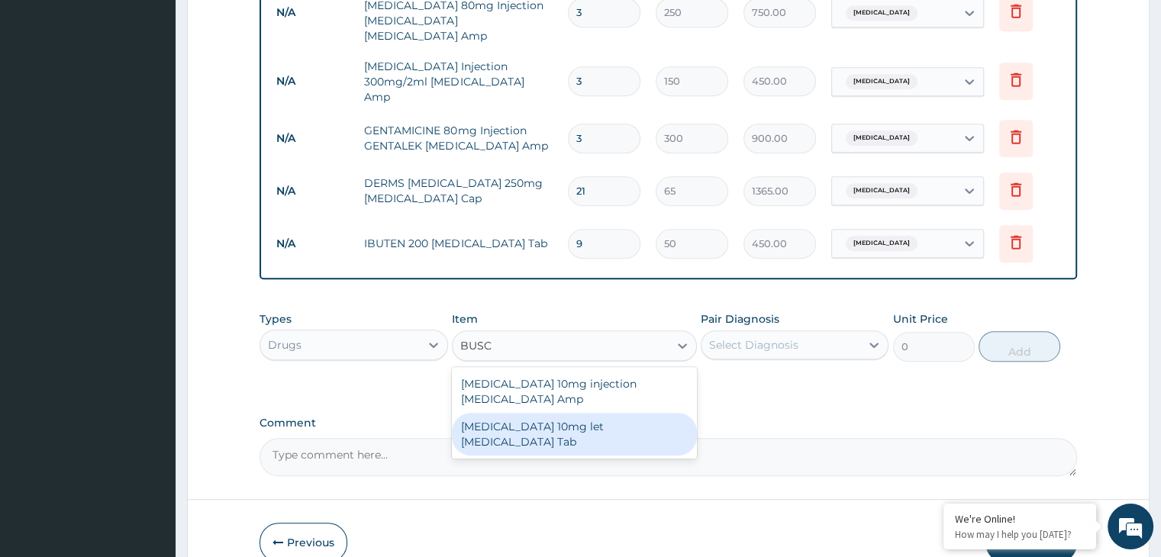
click at [569, 413] on div "Buscopan 10mg let Hyoscine Tab" at bounding box center [574, 434] width 245 height 43
type input "50"
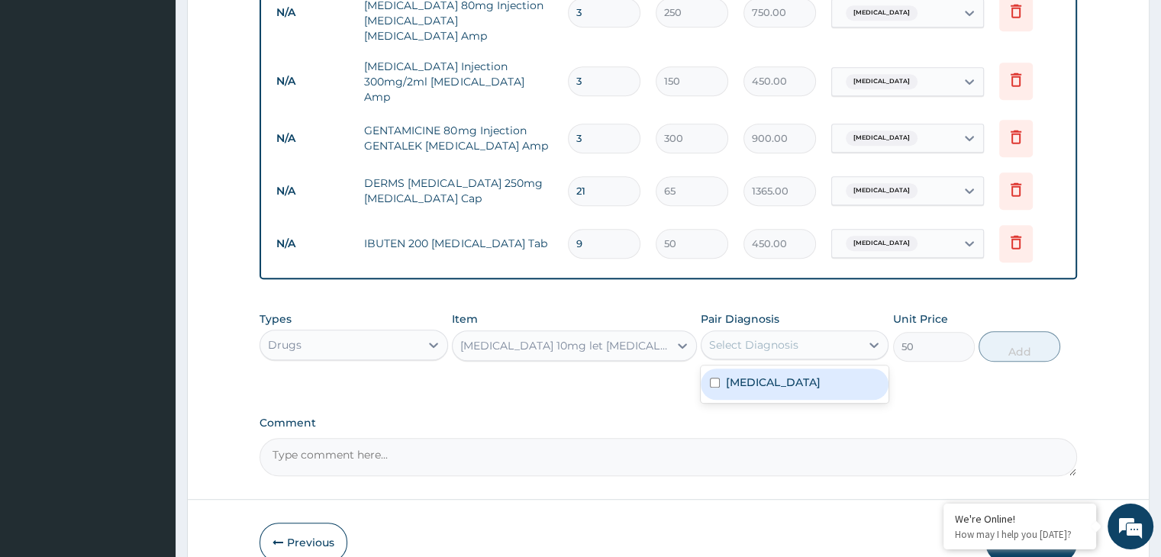
click at [850, 333] on div "Select Diagnosis" at bounding box center [781, 345] width 159 height 24
click at [834, 369] on div "Malaria" at bounding box center [795, 384] width 188 height 31
checkbox input "true"
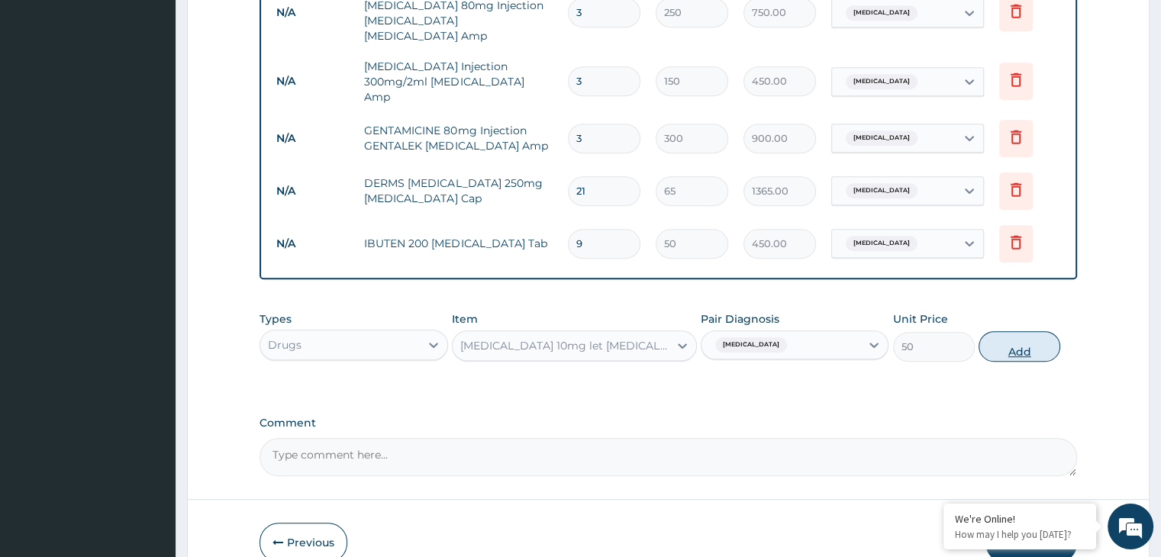
click at [1035, 331] on button "Add" at bounding box center [1020, 346] width 82 height 31
type input "0"
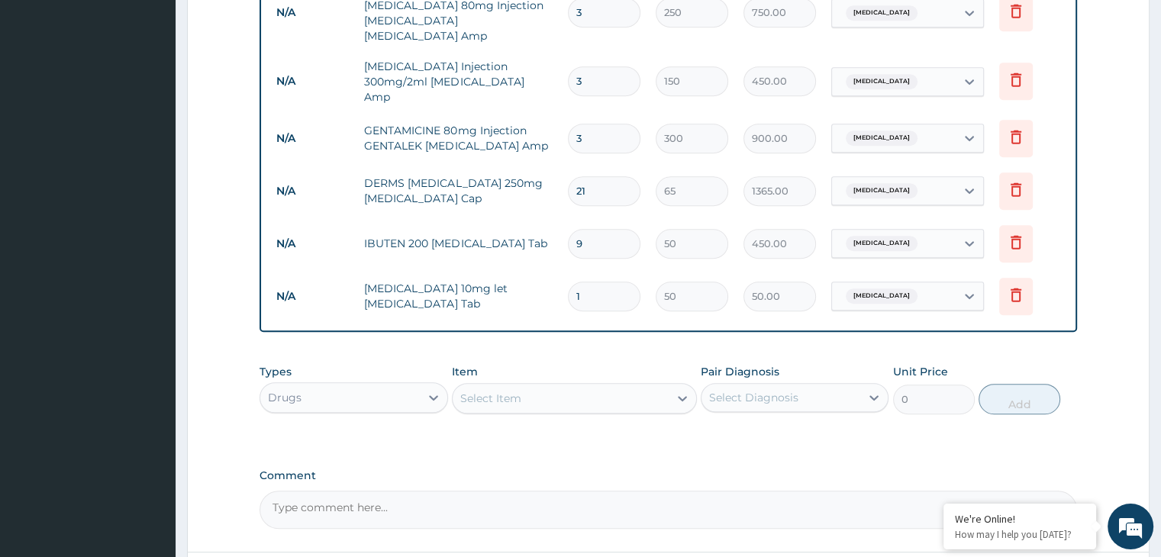
click at [601, 282] on input "1" at bounding box center [604, 297] width 73 height 30
type input "0.00"
type input "6"
type input "300.00"
type input "6"
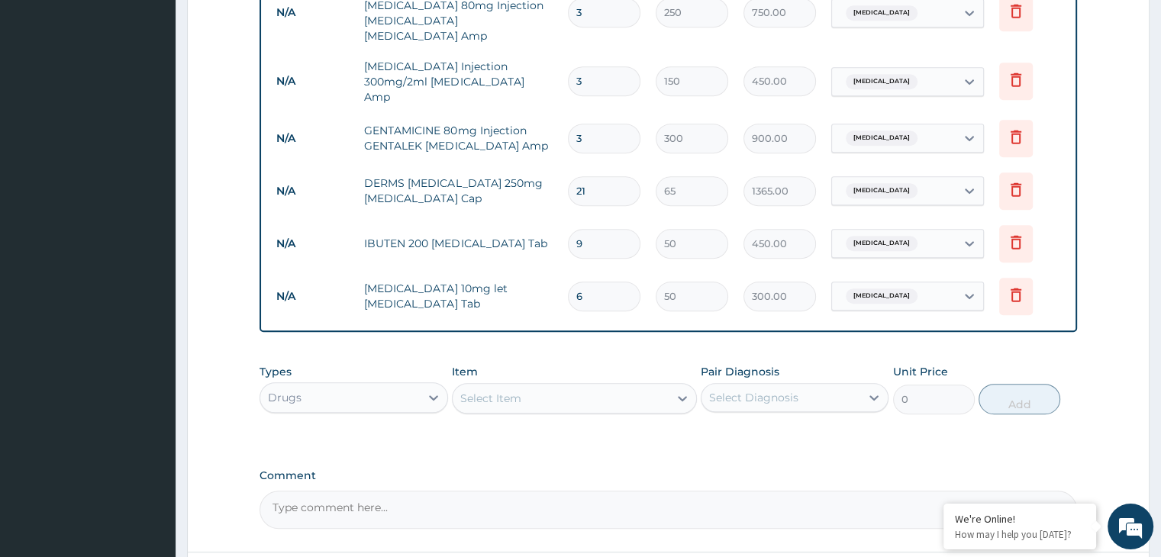
click at [524, 386] on div "Select Item" at bounding box center [561, 398] width 216 height 24
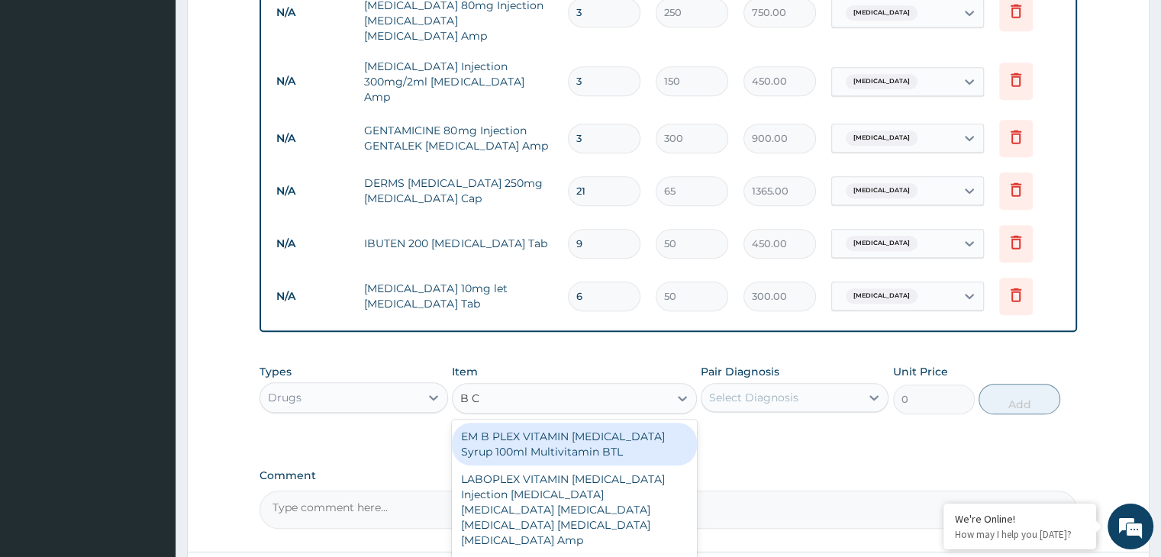
type input "B CO"
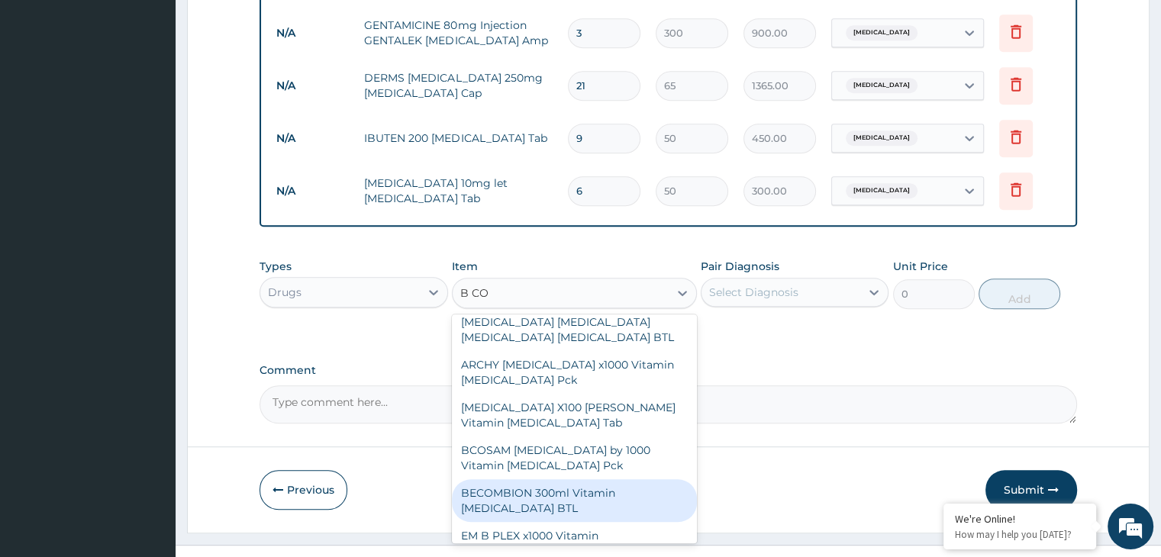
scroll to position [281, 0]
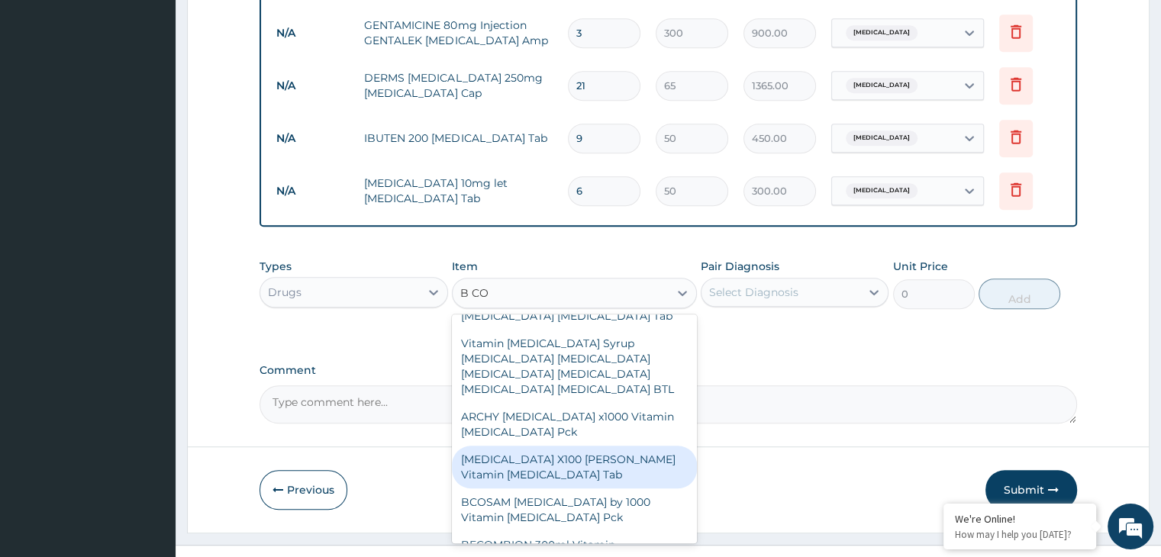
click at [563, 446] on div "B COMPLEX X100 DR MAYER Vitamin B Complex Tab" at bounding box center [574, 467] width 245 height 43
type input "250"
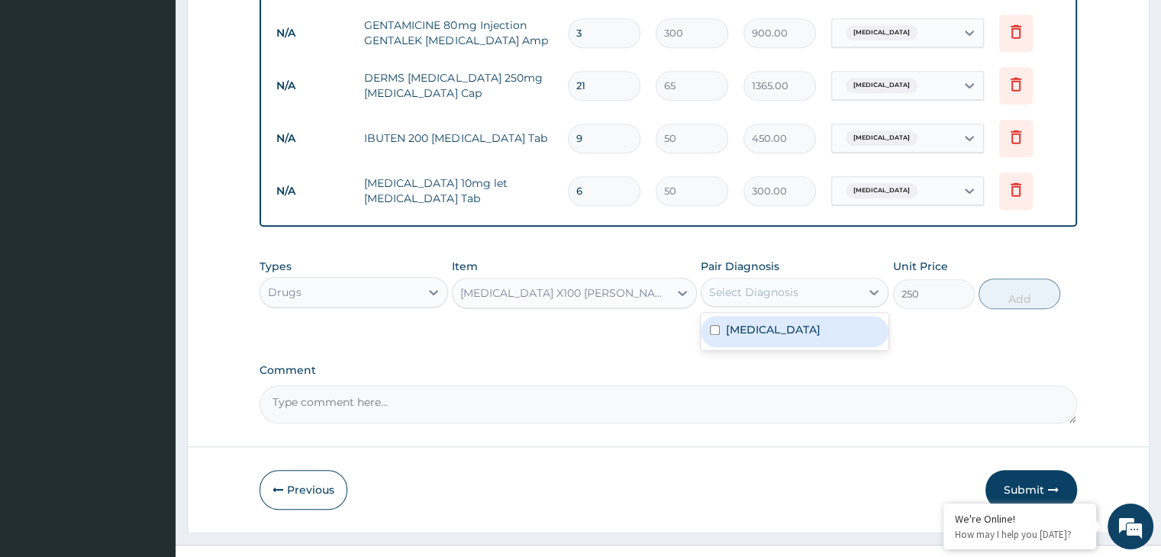
click at [779, 285] on div "Select Diagnosis" at bounding box center [753, 292] width 89 height 15
click at [760, 316] on div "Malaria" at bounding box center [795, 331] width 188 height 31
checkbox input "true"
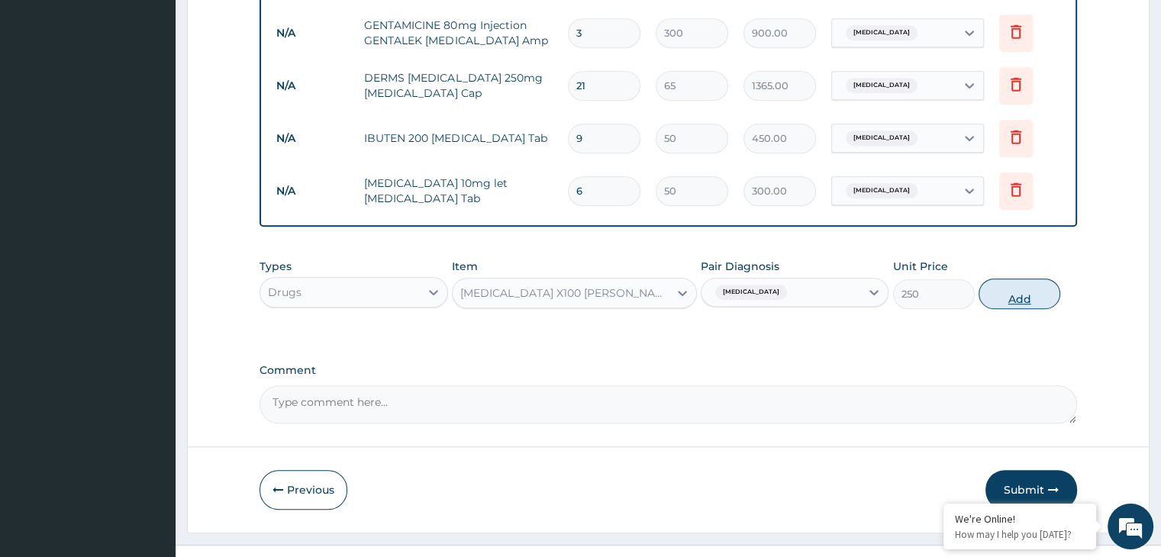
click at [1011, 279] on button "Add" at bounding box center [1020, 294] width 82 height 31
type input "0"
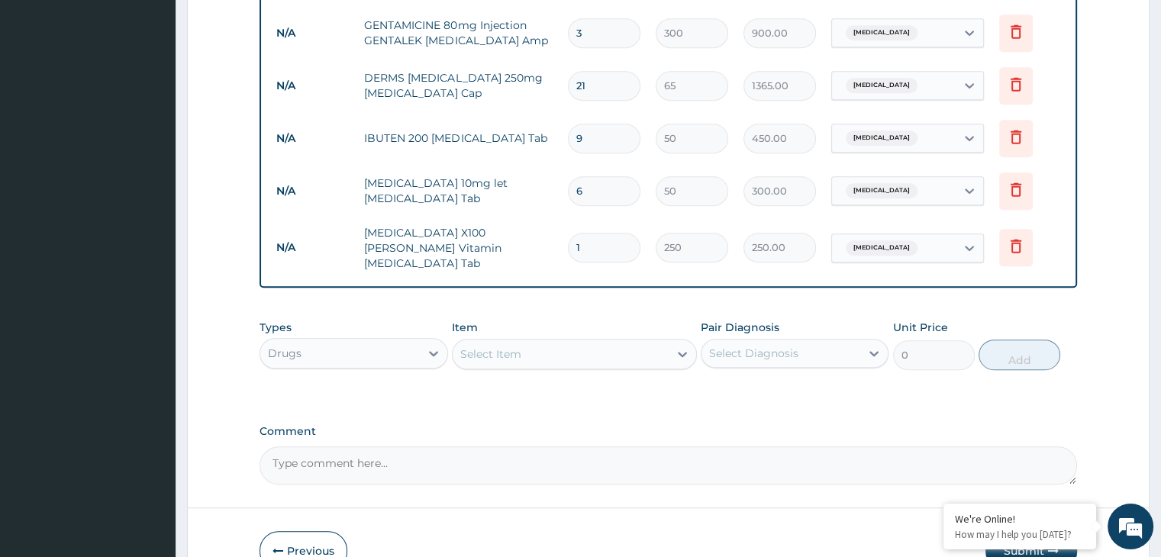
click at [619, 233] on input "1" at bounding box center [604, 248] width 73 height 30
type input "0.00"
type input "2"
type input "500.00"
type input "20"
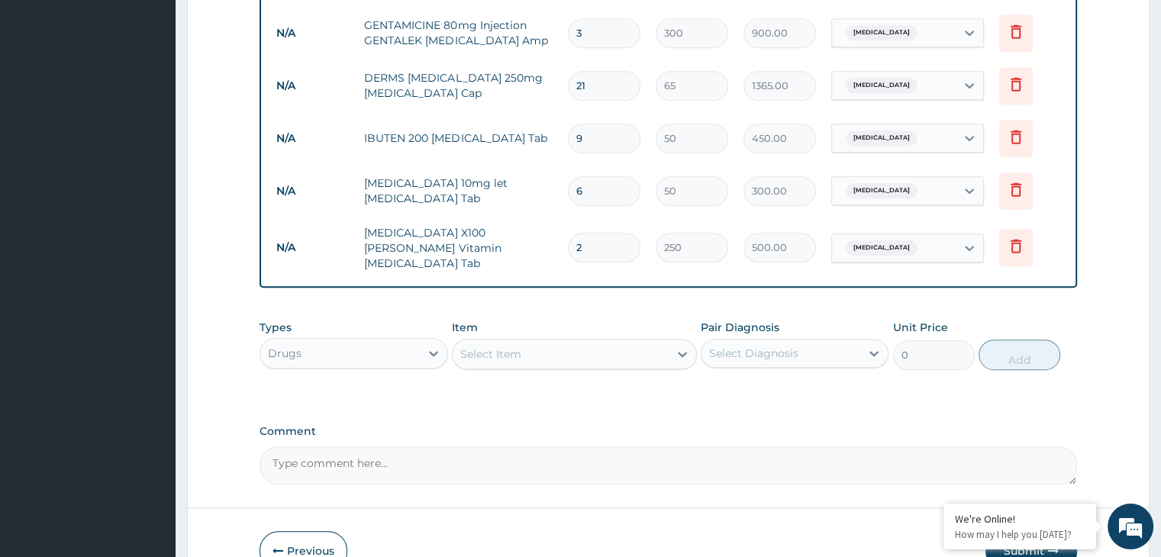
type input "5000.00"
type input "2"
type input "500.00"
type input "0.00"
click at [534, 342] on div "Select Item" at bounding box center [561, 354] width 216 height 24
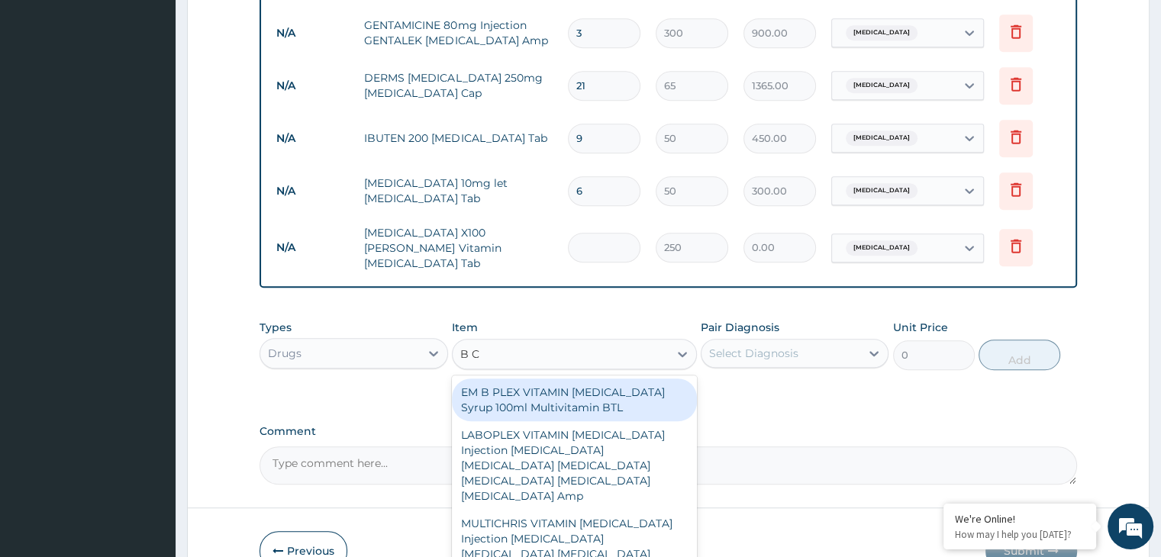
type input "B CO"
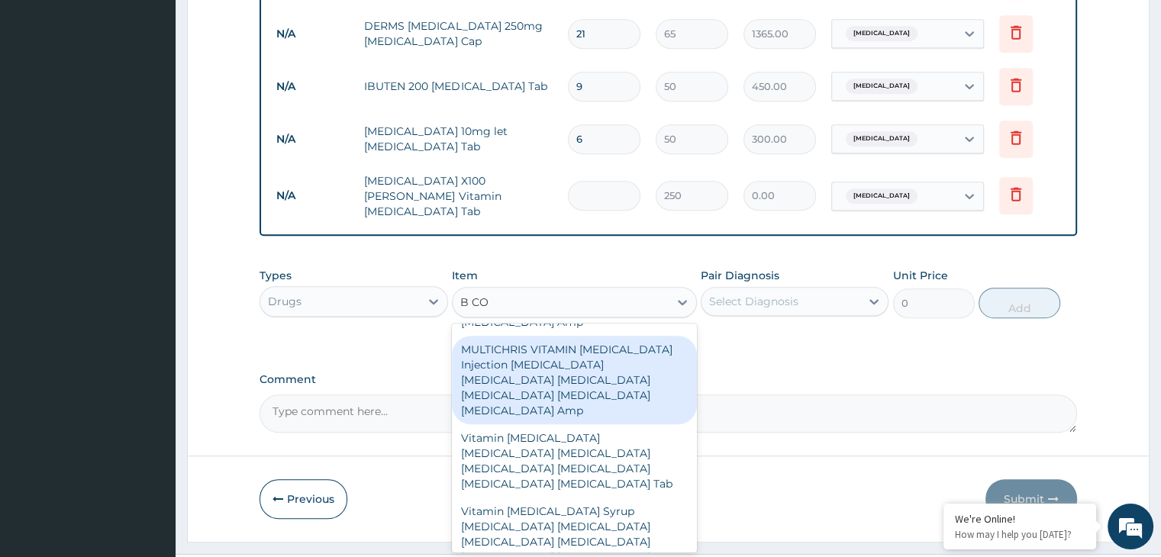
scroll to position [153, 0]
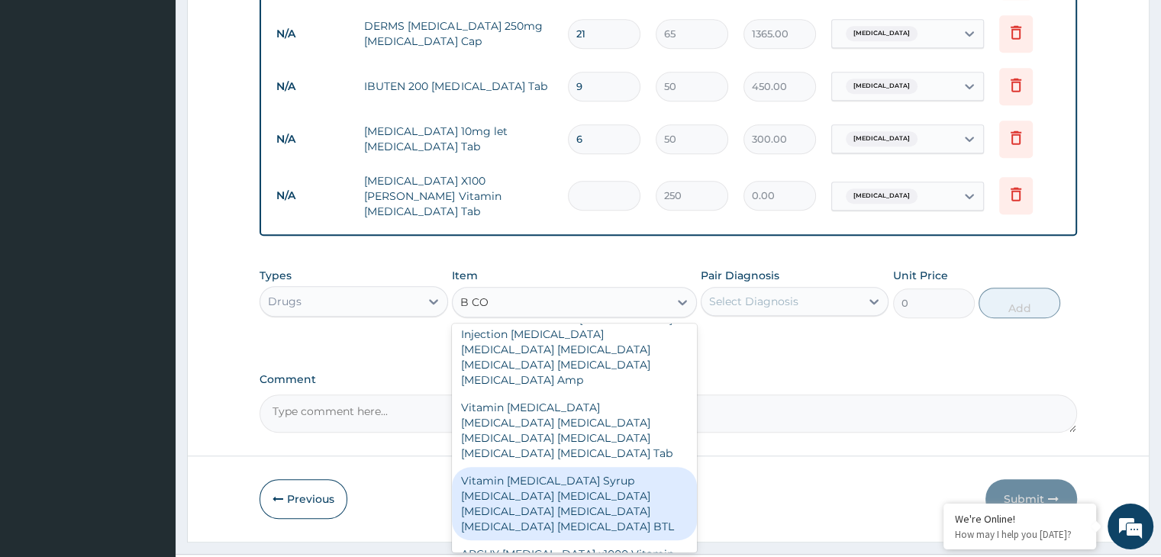
click at [597, 467] on div "Vitamin B Complex Syrup Thiamin Riboflavin Niacin Pantothenic Acid Pyridoxine C…" at bounding box center [574, 503] width 245 height 73
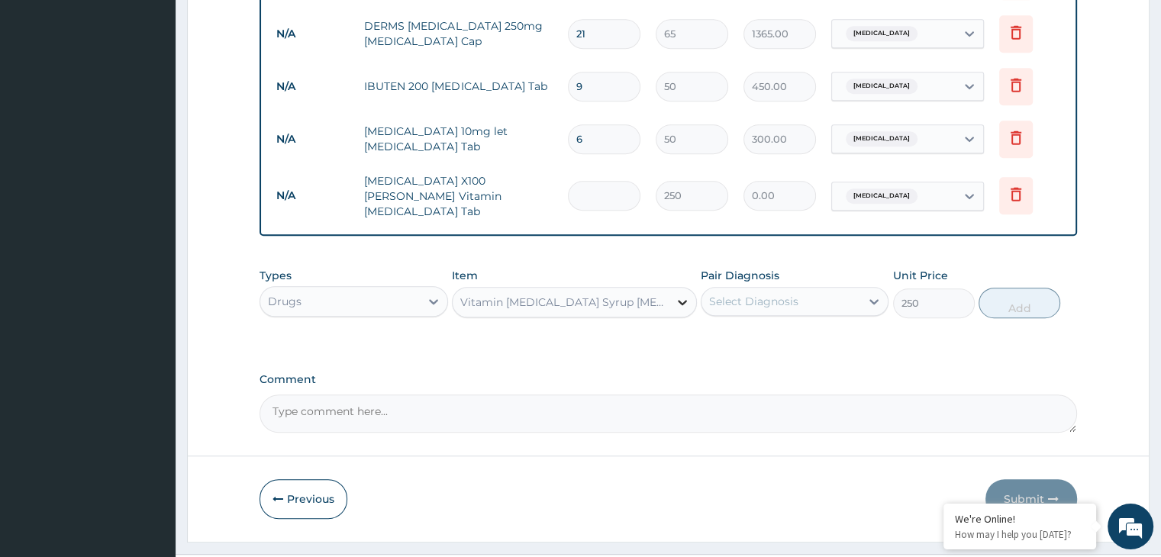
click at [691, 289] on div at bounding box center [682, 302] width 27 height 27
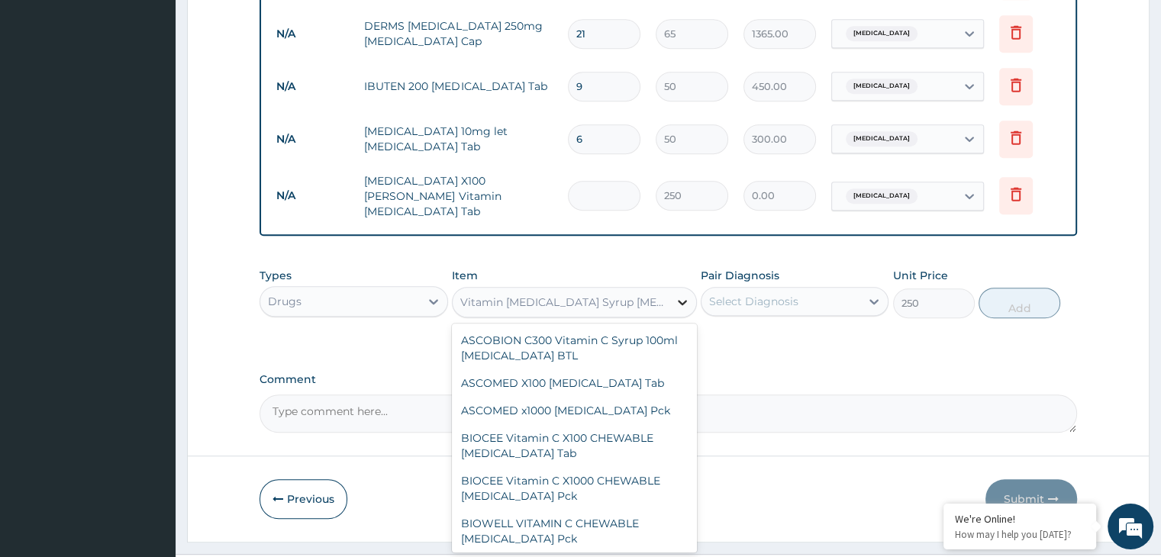
scroll to position [8575, 0]
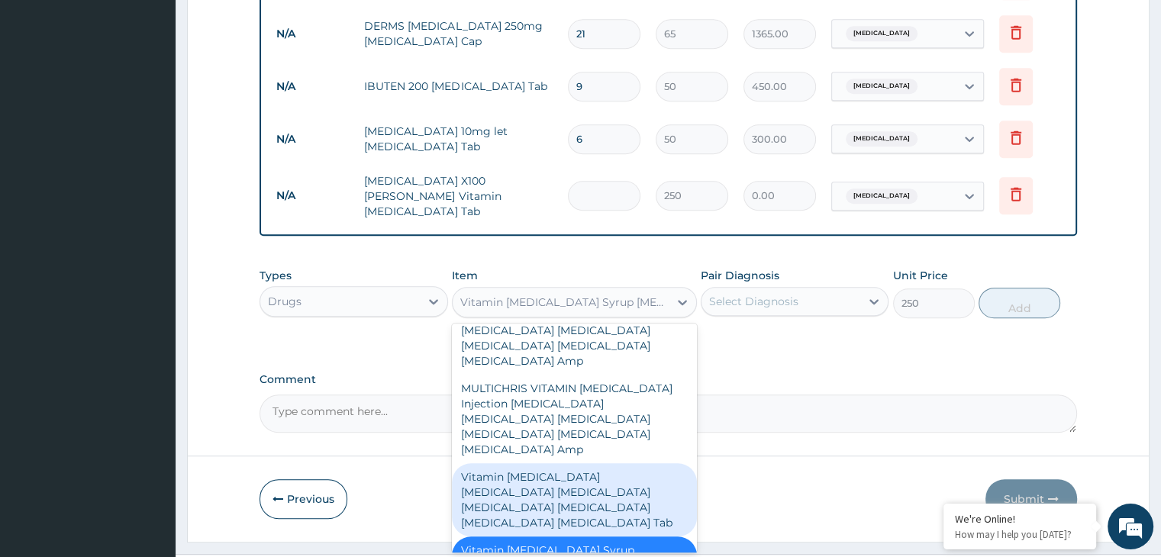
click at [555, 463] on div "Vitamin B Complex Thiamin Riboflavin Niacin Pantothenic Acid Pyridoxine Cobalam…" at bounding box center [574, 499] width 245 height 73
type input "20"
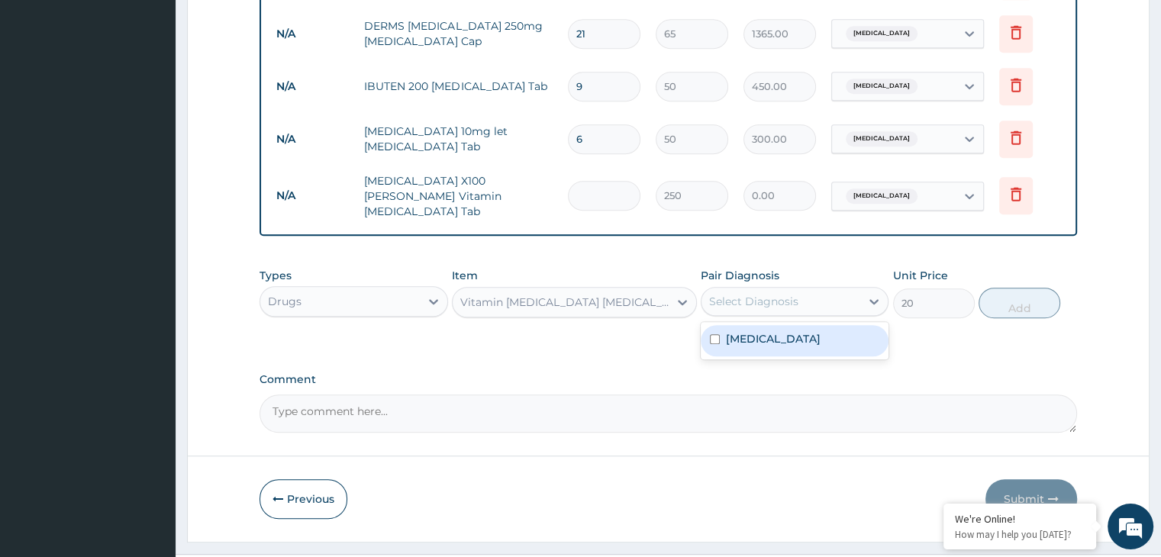
click at [812, 287] on div "Select Diagnosis" at bounding box center [795, 301] width 188 height 29
click at [806, 325] on div "Malaria" at bounding box center [795, 340] width 188 height 31
checkbox input "true"
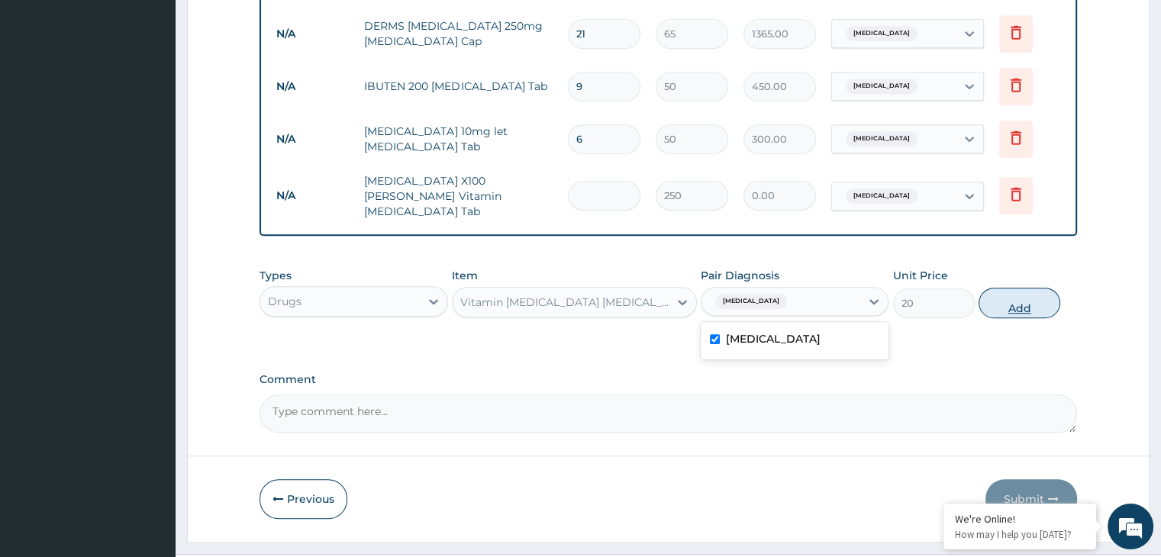
click at [1008, 288] on button "Add" at bounding box center [1020, 303] width 82 height 31
type input "0"
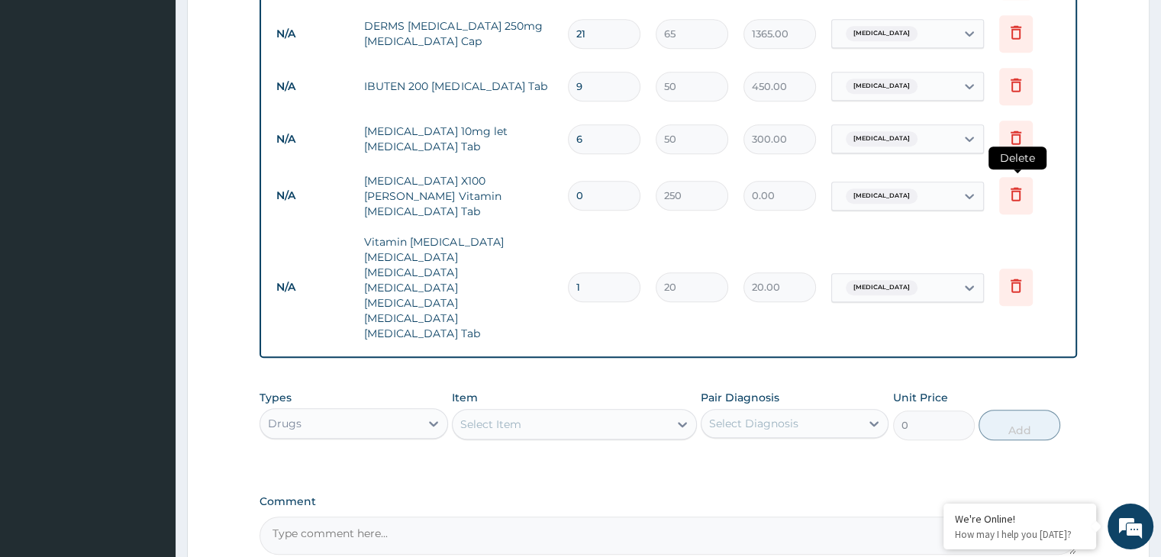
click at [1021, 185] on icon at bounding box center [1016, 194] width 18 height 18
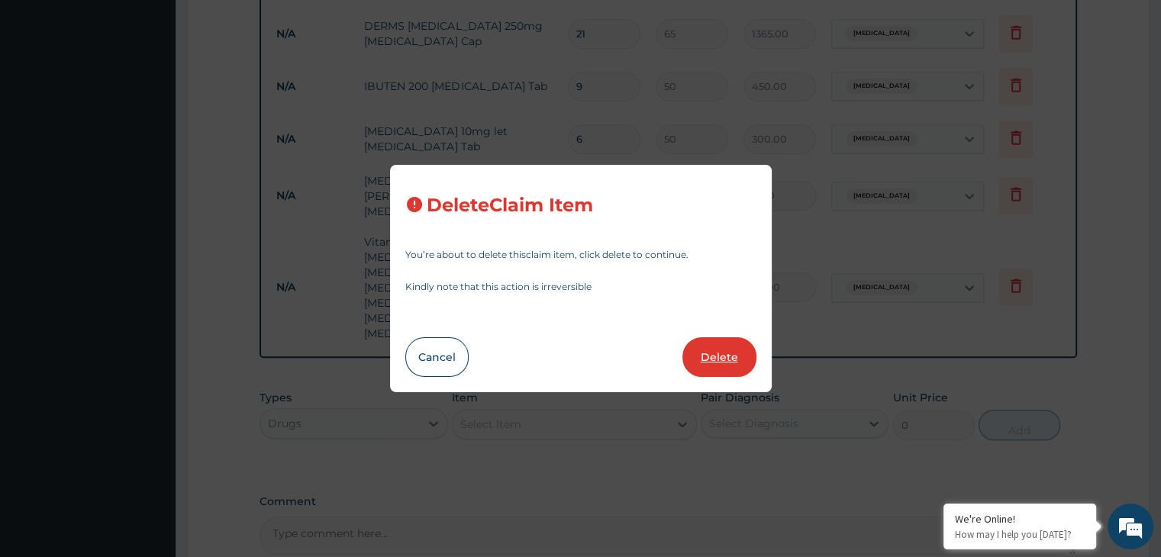
click at [714, 356] on button "Delete" at bounding box center [719, 357] width 74 height 40
type input "1"
type input "20"
type input "20.00"
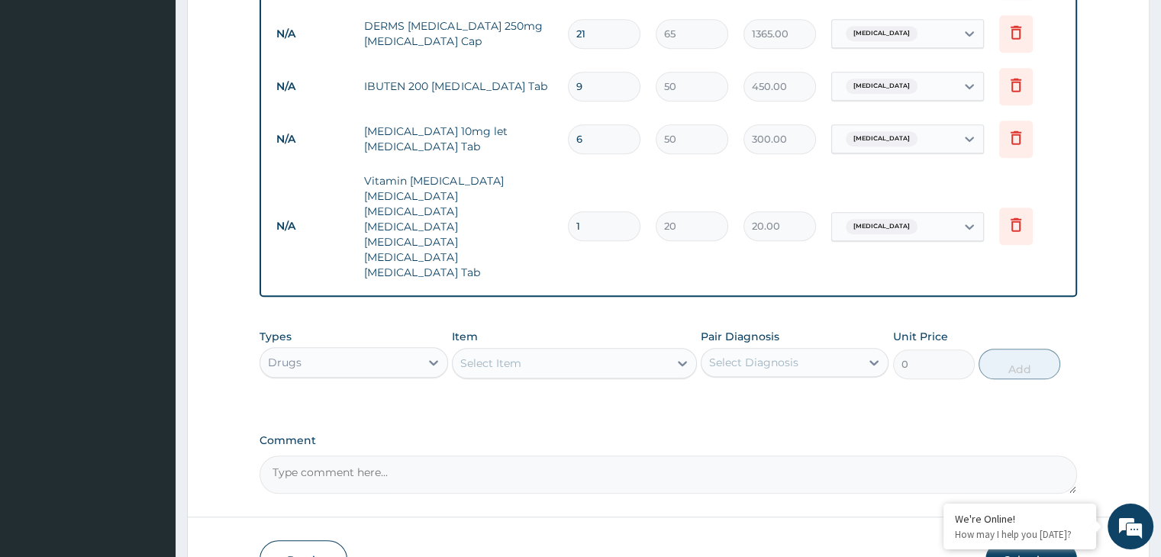
click at [597, 211] on input "1" at bounding box center [604, 226] width 73 height 30
type input "0.00"
type input "2"
type input "40.00"
type input "20"
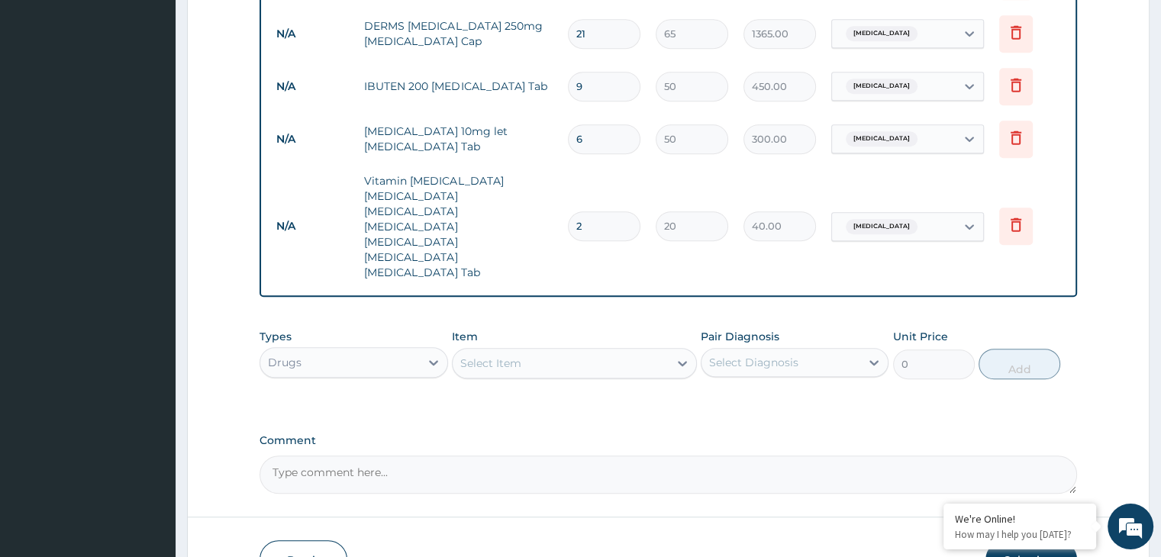
type input "400.00"
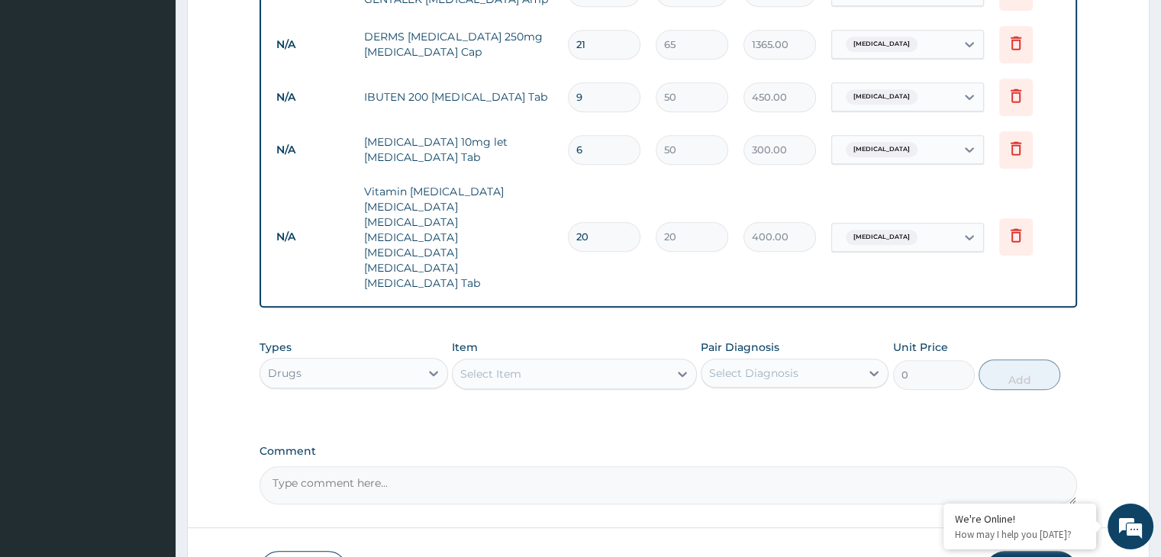
scroll to position [959, 0]
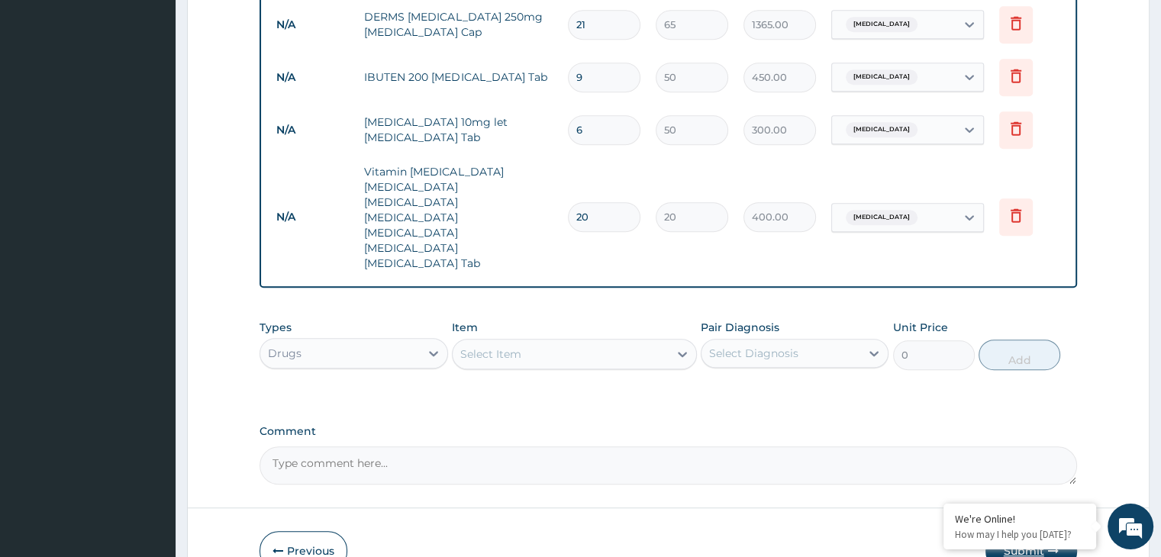
type input "20"
click at [1024, 531] on button "Submit" at bounding box center [1031, 551] width 92 height 40
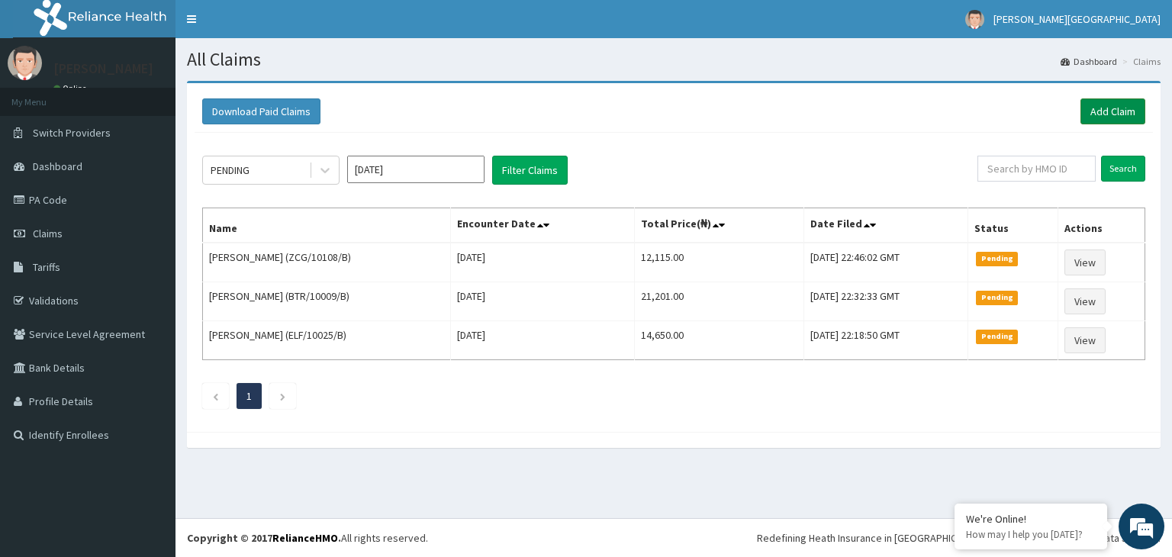
click at [1118, 115] on link "Add Claim" at bounding box center [1113, 111] width 65 height 26
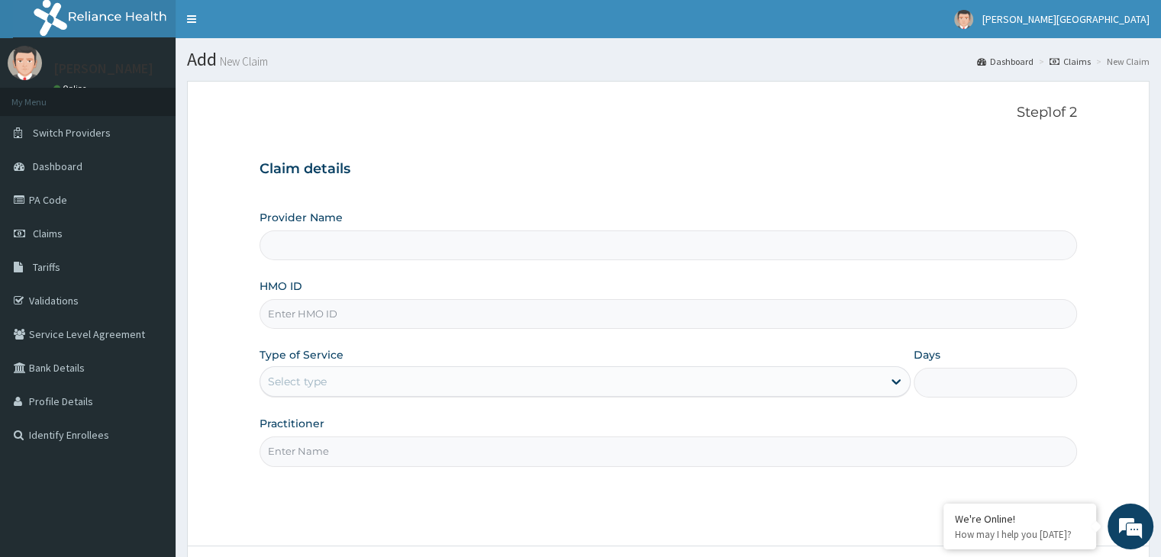
type input "[GEOGRAPHIC_DATA]"
click at [645, 331] on div "Provider Name PEAK HEALTH HOSPITAL HMO ID Type of Service Select type Days Prac…" at bounding box center [668, 338] width 817 height 256
click at [643, 321] on input "HMO ID" at bounding box center [668, 314] width 817 height 30
type input "GIN/10034/C"
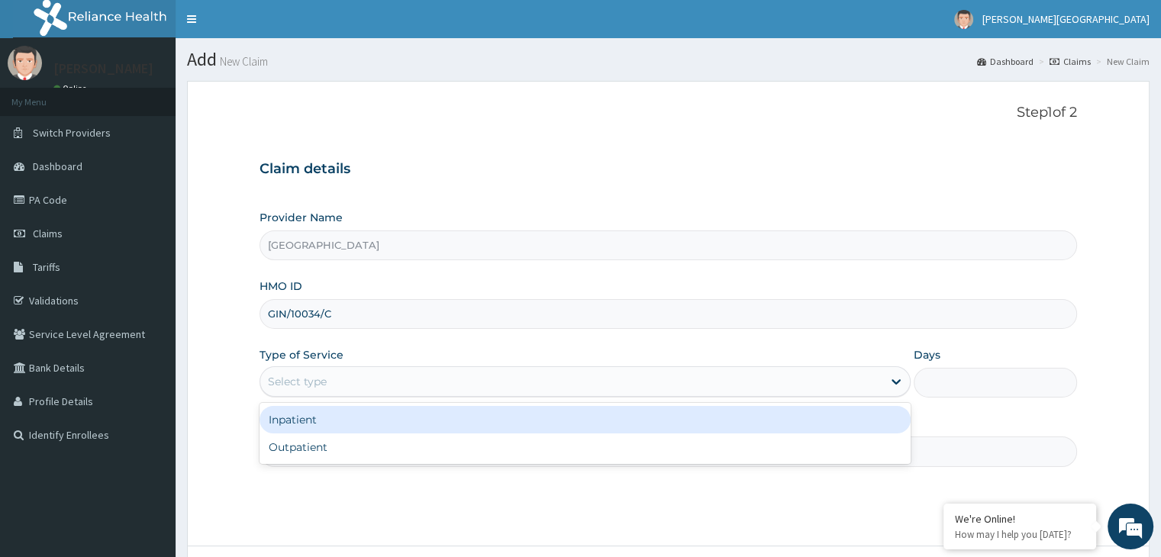
click at [482, 382] on div "Select type" at bounding box center [571, 381] width 622 height 24
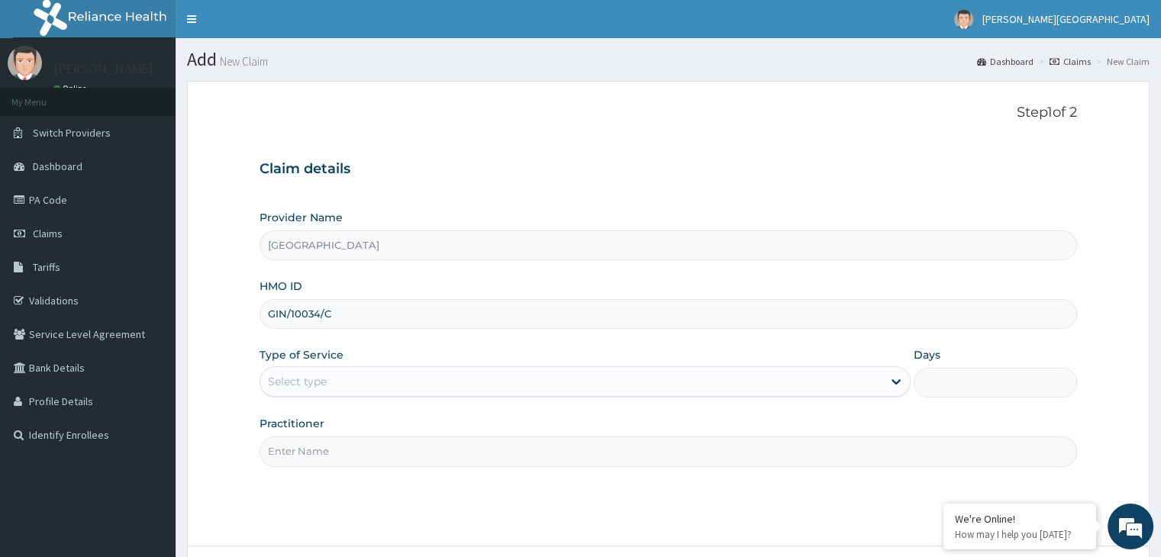
click at [470, 465] on input "Practitioner" at bounding box center [668, 452] width 817 height 30
click at [464, 447] on input "Practitioner" at bounding box center [668, 452] width 817 height 30
type input "DR ADIGUN"
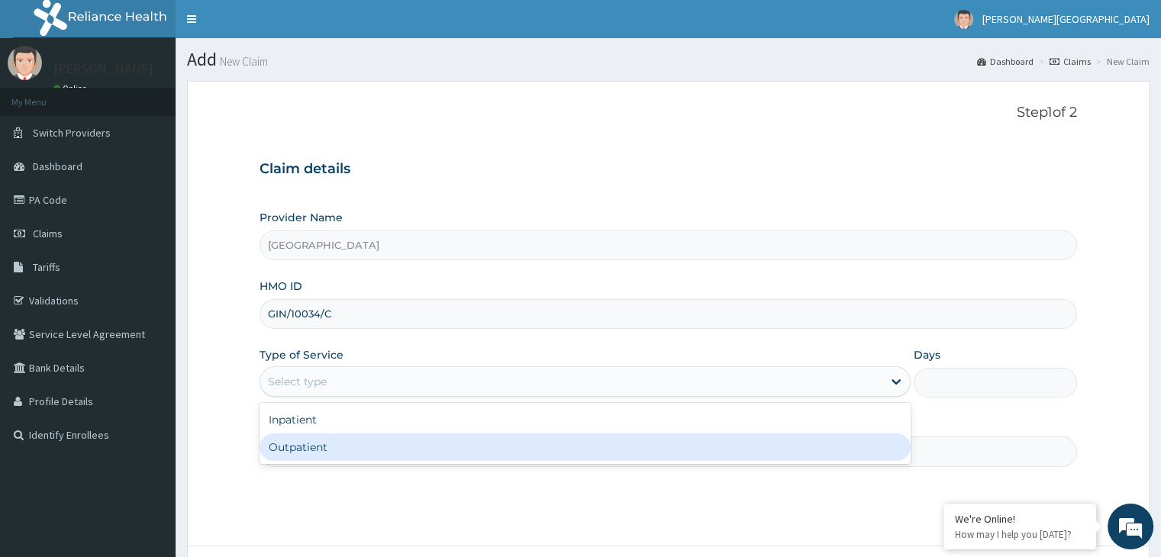
drag, startPoint x: 418, startPoint y: 379, endPoint x: 418, endPoint y: 476, distance: 97.7
click at [418, 476] on div "Step 1 of 2 Claim details Provider Name PEAK HEALTH HOSPITAL HMO ID GIN/10034/C…" at bounding box center [668, 314] width 817 height 418
click at [418, 453] on div "Outpatient" at bounding box center [585, 447] width 651 height 27
type input "1"
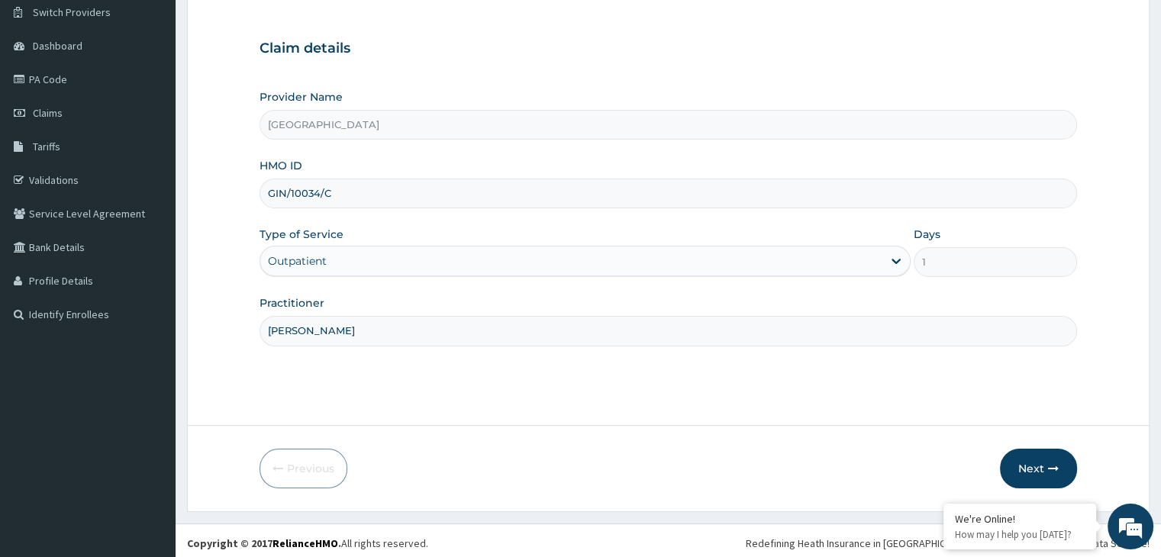
scroll to position [122, 0]
click at [1027, 453] on button "Next" at bounding box center [1038, 467] width 77 height 40
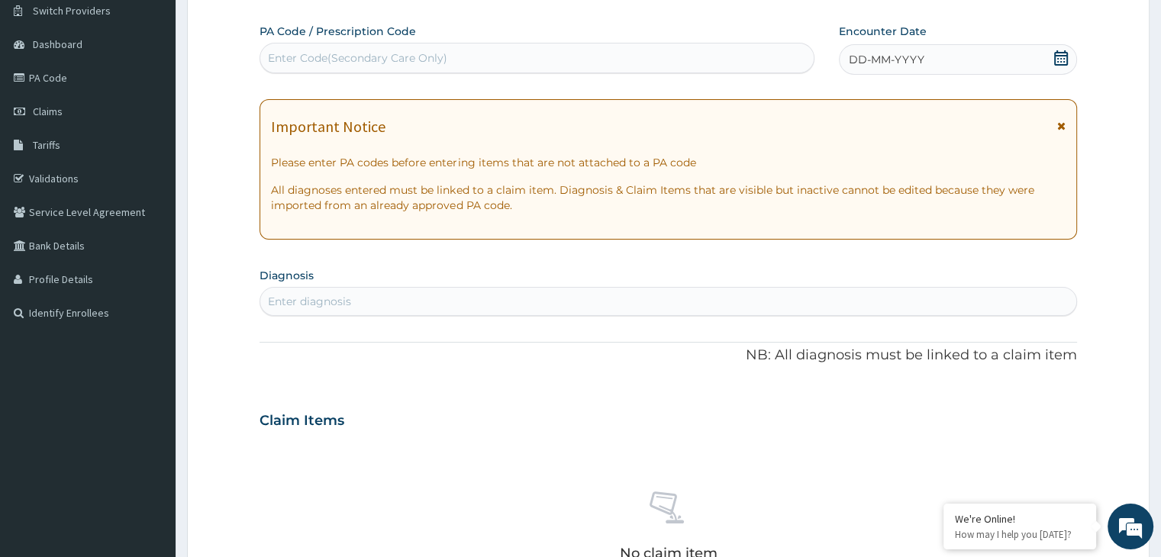
click at [1063, 62] on icon at bounding box center [1060, 57] width 15 height 15
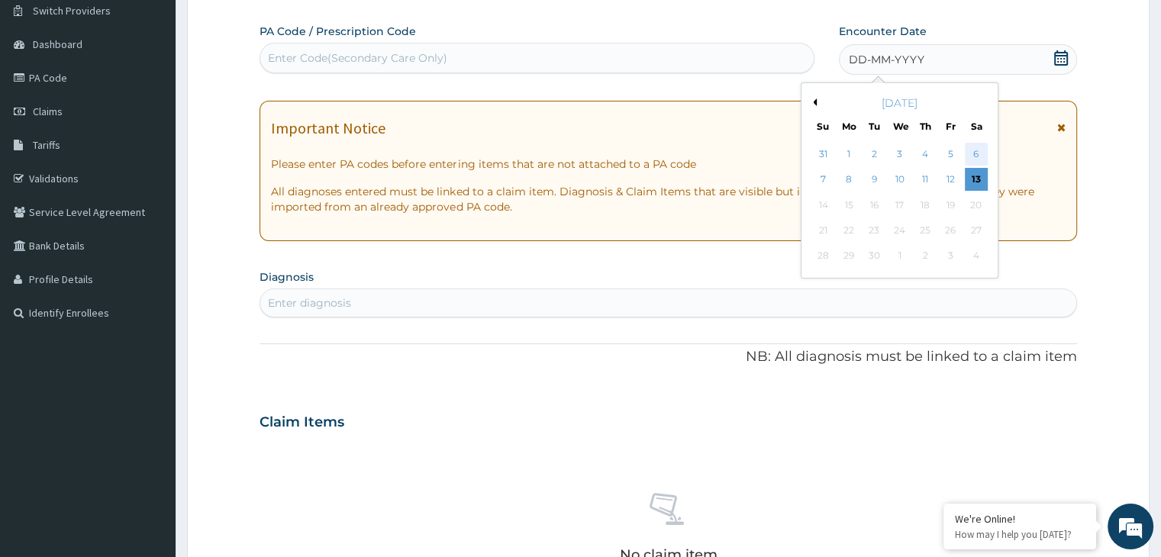
click at [975, 150] on div "6" at bounding box center [976, 154] width 23 height 23
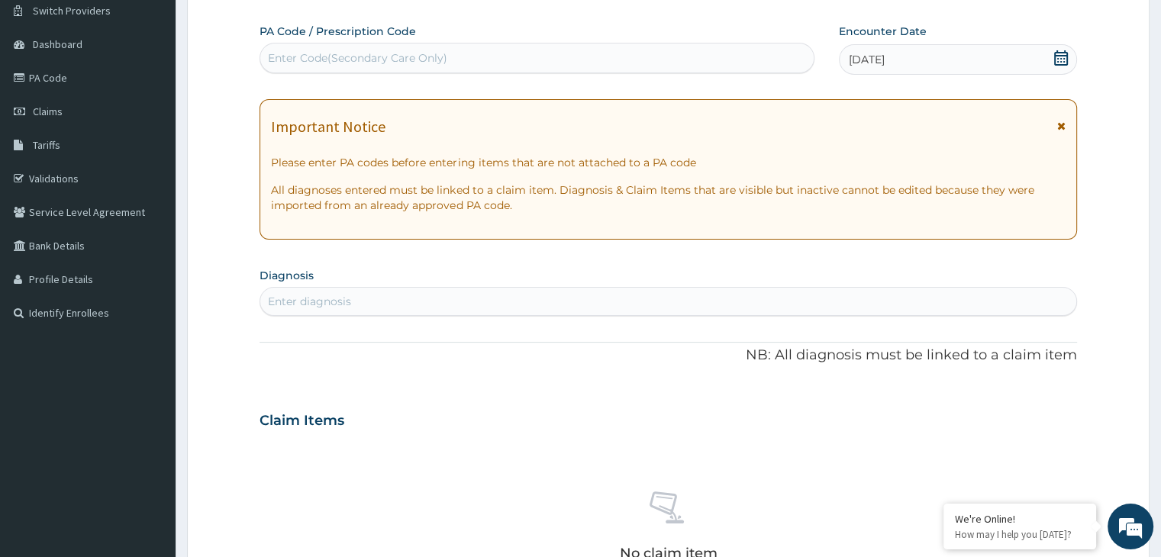
click at [614, 303] on div "Enter diagnosis" at bounding box center [667, 301] width 815 height 24
type input "MALARI"
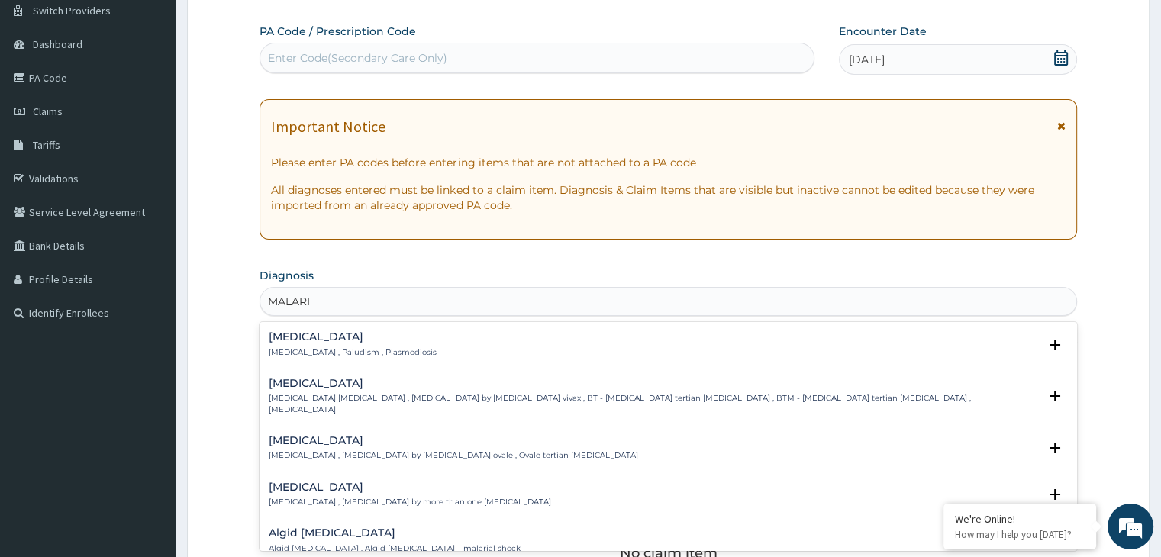
click at [406, 346] on div "Malaria Malaria , Paludism , Plasmodiosis" at bounding box center [668, 344] width 798 height 27
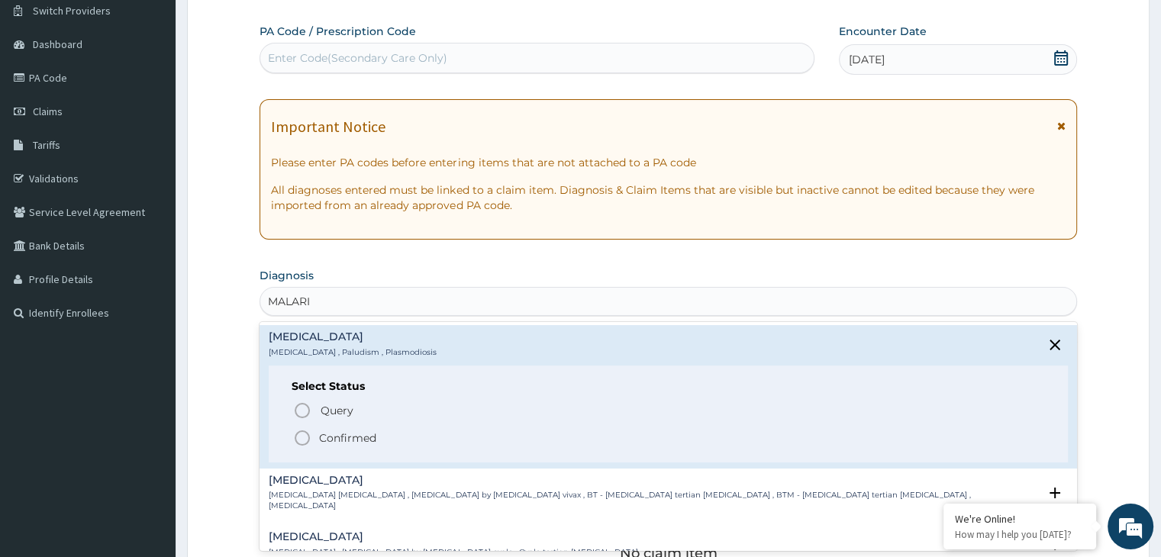
click at [302, 439] on icon "status option filled" at bounding box center [302, 438] width 18 height 18
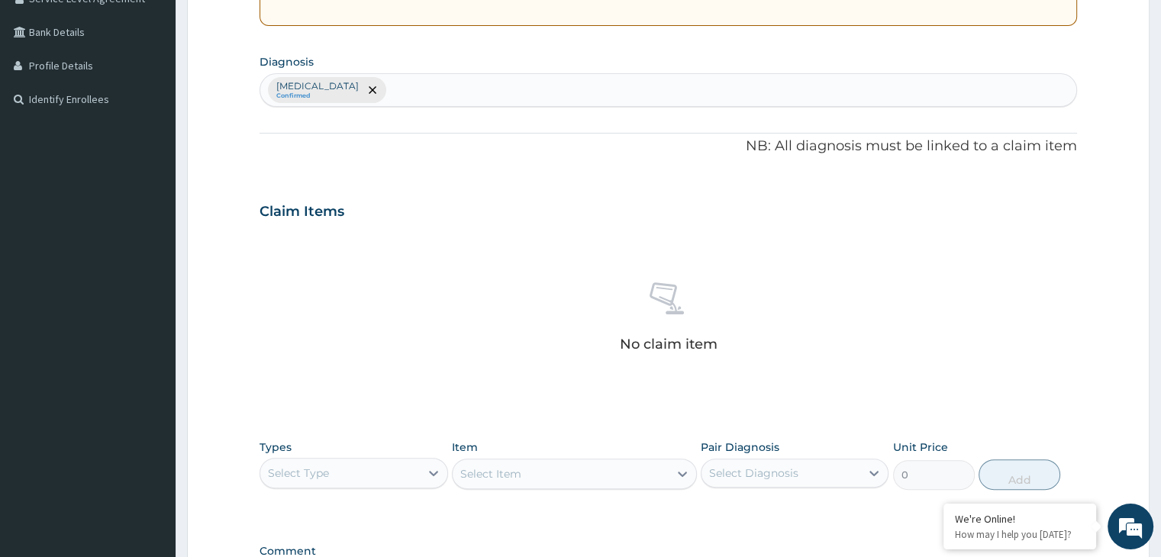
scroll to position [366, 0]
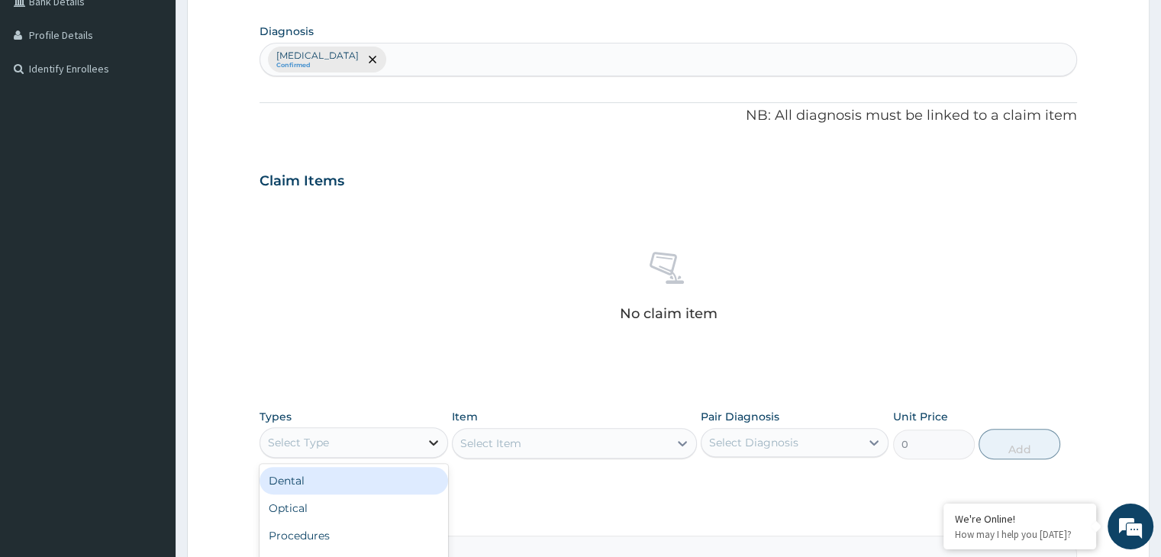
click at [427, 450] on div at bounding box center [433, 442] width 27 height 27
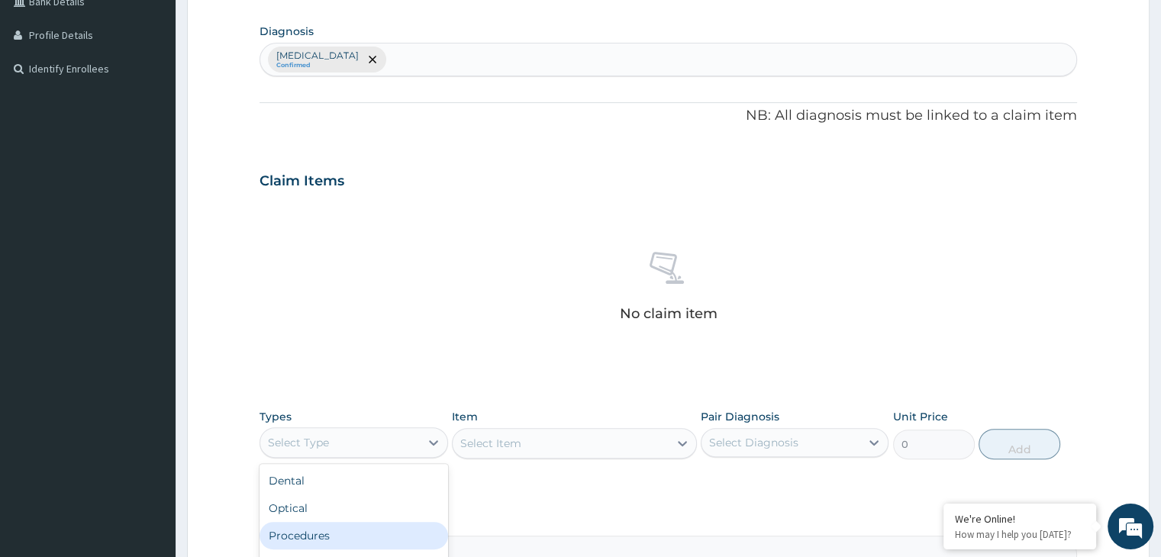
click at [408, 530] on div "Procedures" at bounding box center [354, 535] width 188 height 27
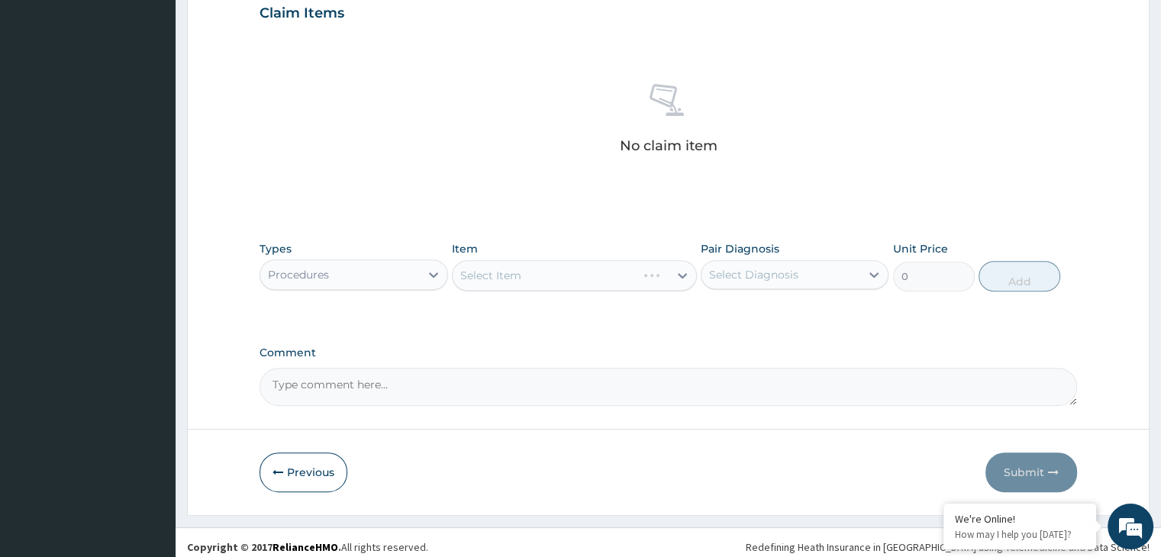
scroll to position [542, 0]
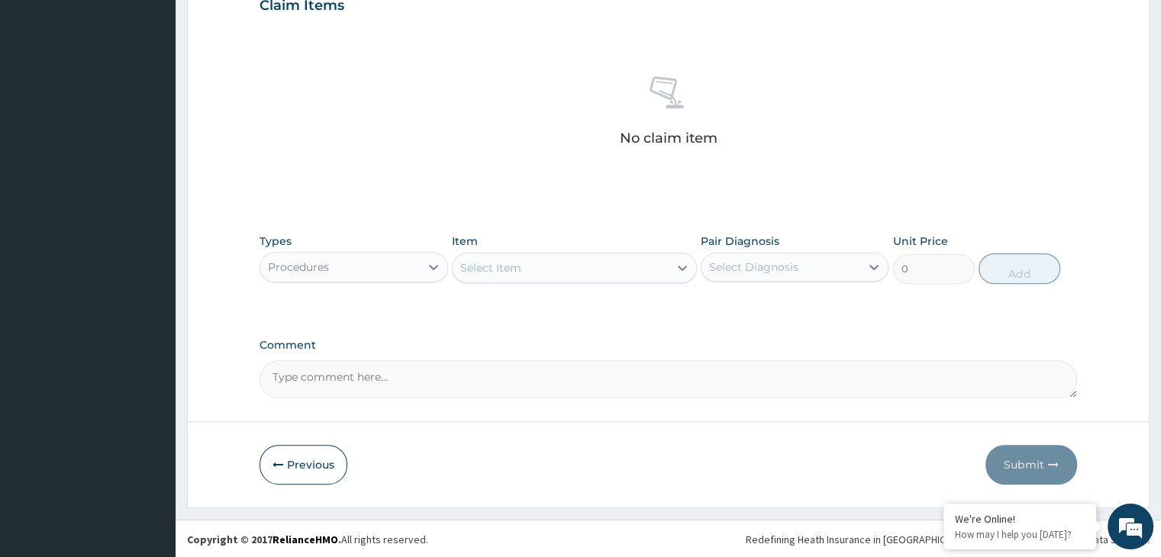
drag, startPoint x: 556, startPoint y: 282, endPoint x: 568, endPoint y: 288, distance: 12.6
click at [568, 288] on div "Types Procedures Item Select Item Pair Diagnosis Select Diagnosis Unit Price 0 …" at bounding box center [668, 259] width 817 height 66
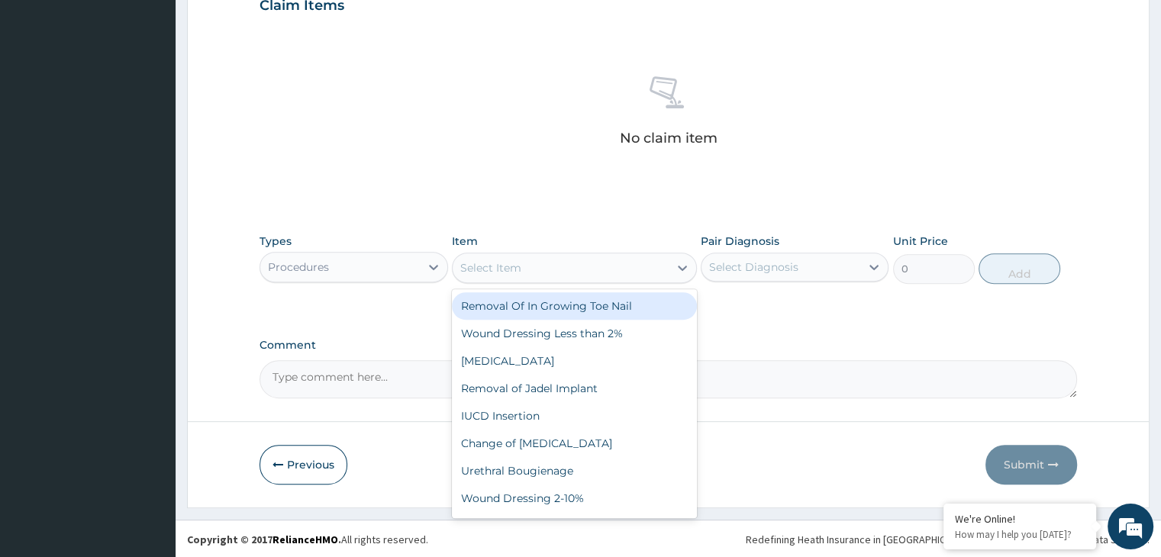
click at [558, 256] on div "Select Item" at bounding box center [561, 268] width 216 height 24
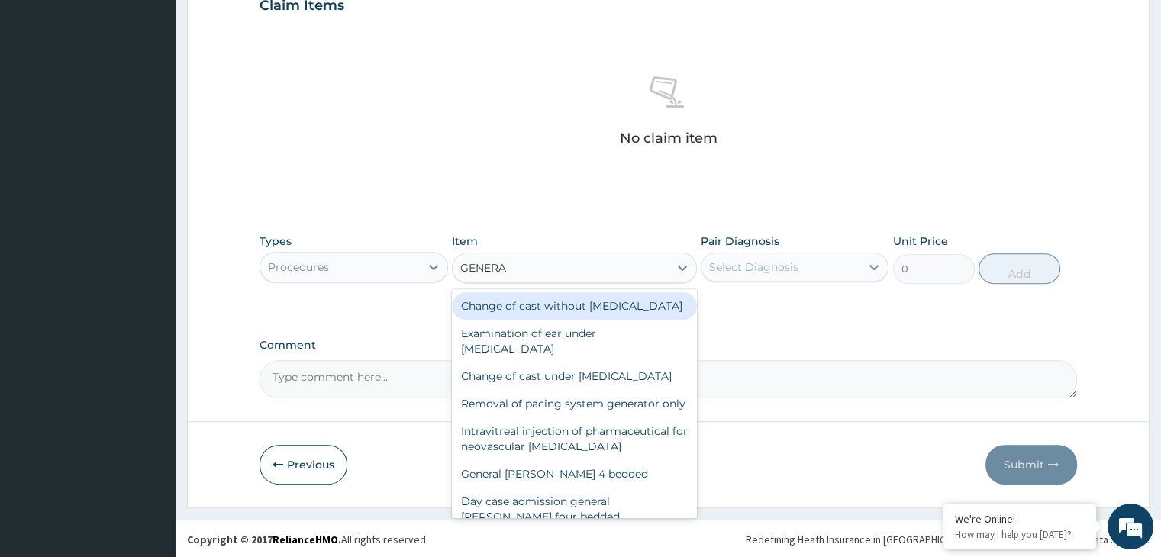
type input "GENERAL"
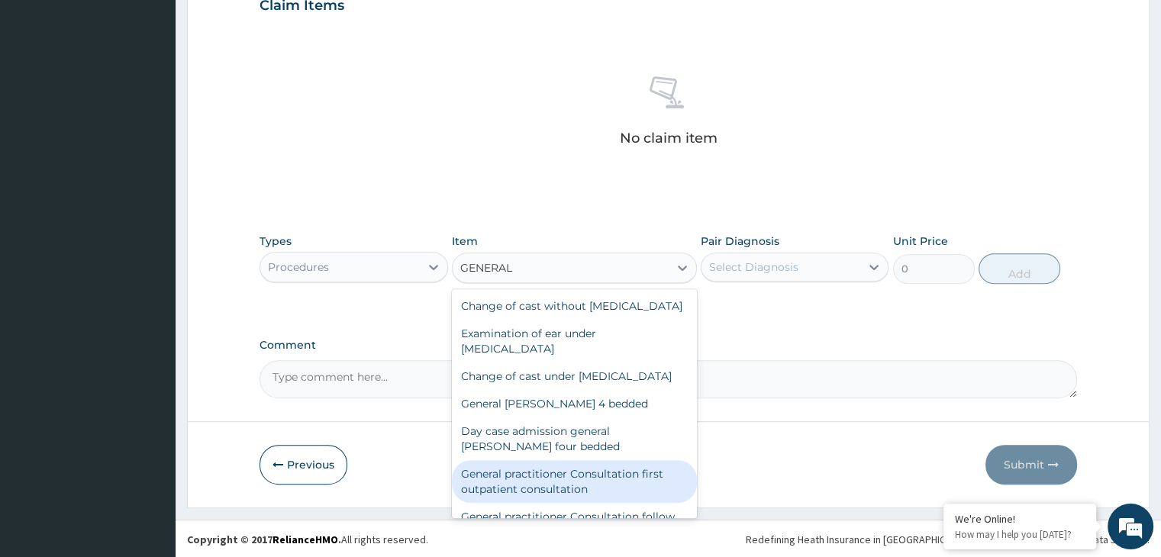
click at [605, 498] on div "General practitioner Consultation first outpatient consultation" at bounding box center [574, 481] width 245 height 43
type input "3000"
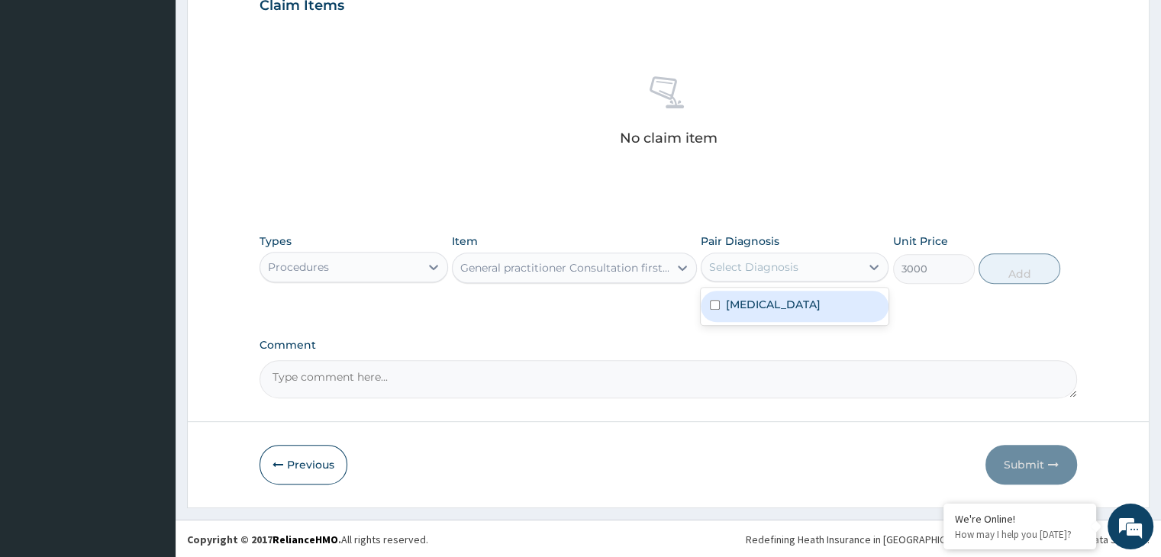
click at [852, 266] on div "Select Diagnosis" at bounding box center [781, 267] width 159 height 24
click at [834, 312] on div "Malaria" at bounding box center [795, 306] width 188 height 31
checkbox input "true"
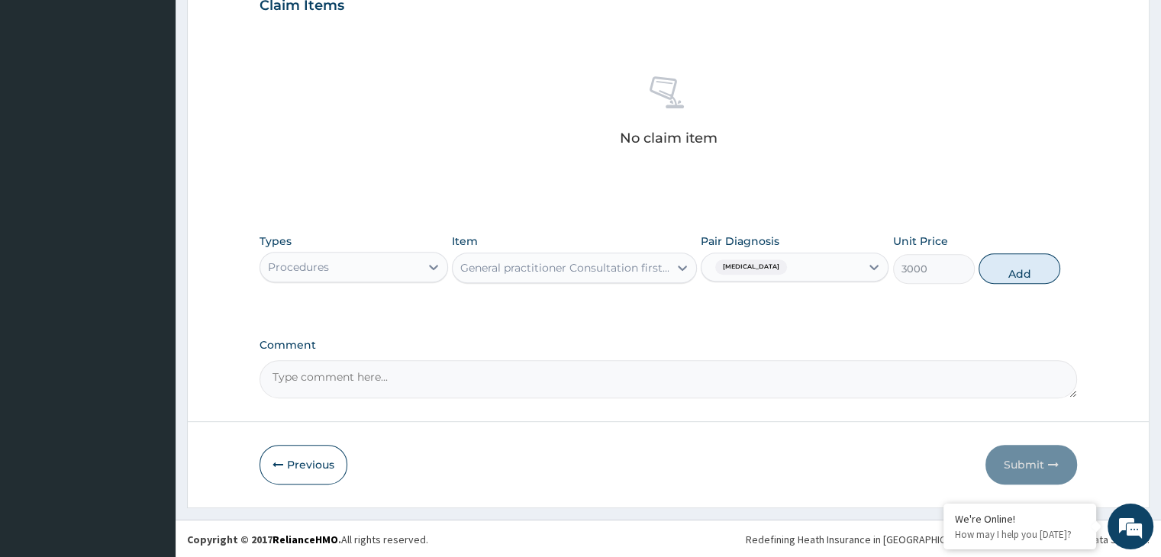
click at [989, 251] on div "Types Procedures Item General practitioner Consultation first outpatient consul…" at bounding box center [668, 259] width 817 height 66
click at [1001, 263] on button "Add" at bounding box center [1020, 268] width 82 height 31
type input "0"
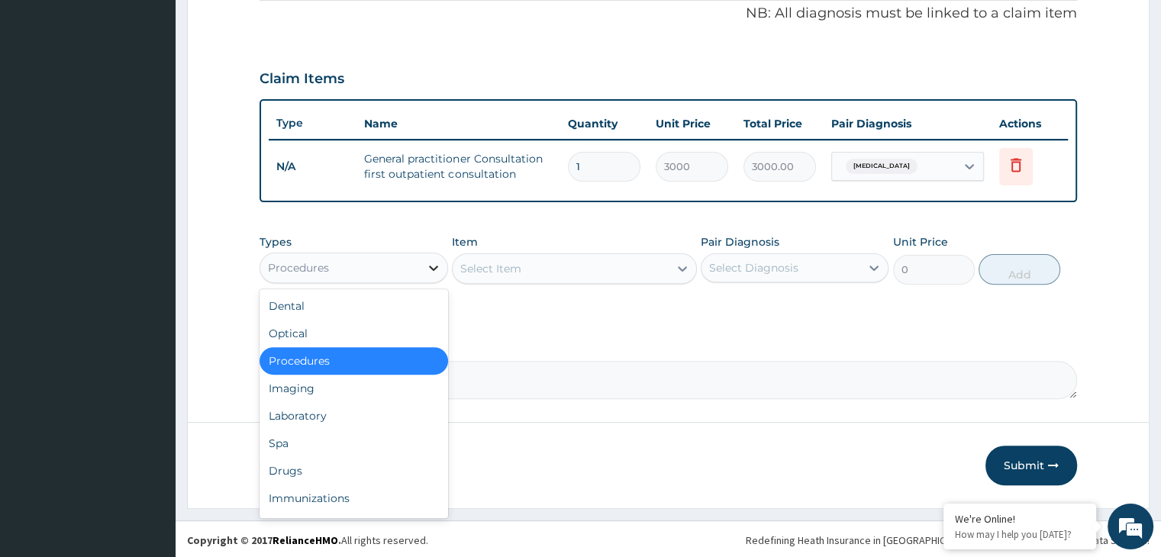
click at [426, 263] on icon at bounding box center [433, 267] width 15 height 15
click at [384, 402] on div "Laboratory" at bounding box center [354, 415] width 188 height 27
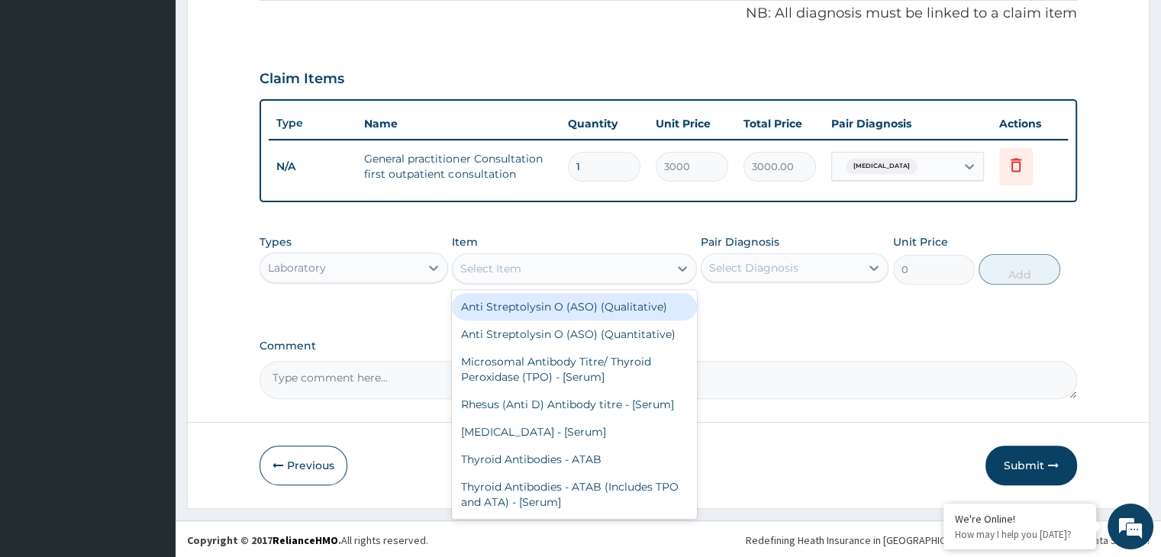
click at [573, 257] on div "Select Item" at bounding box center [561, 268] width 216 height 24
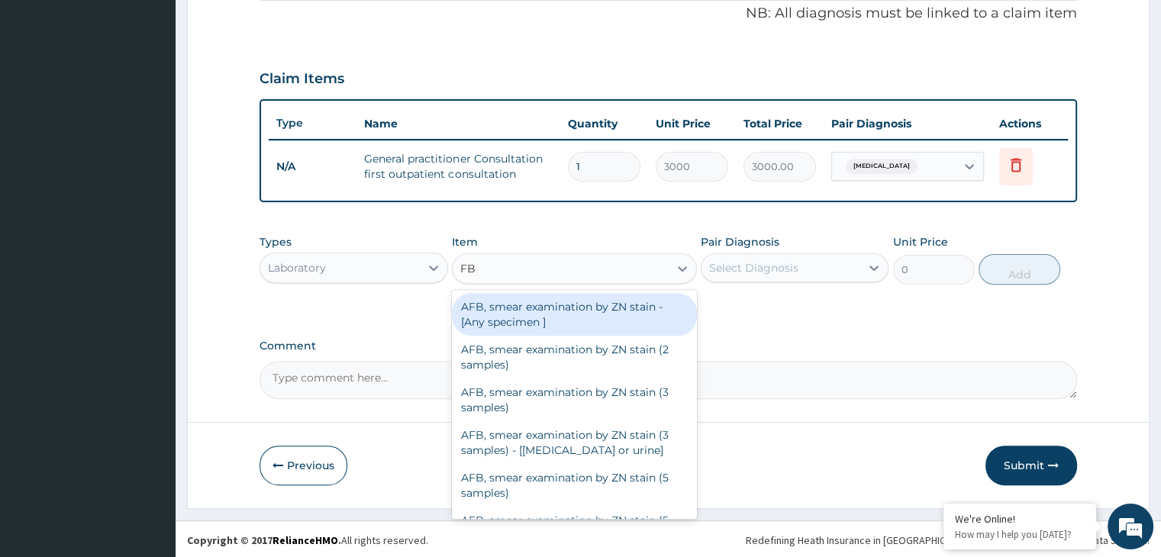
type input "FBC"
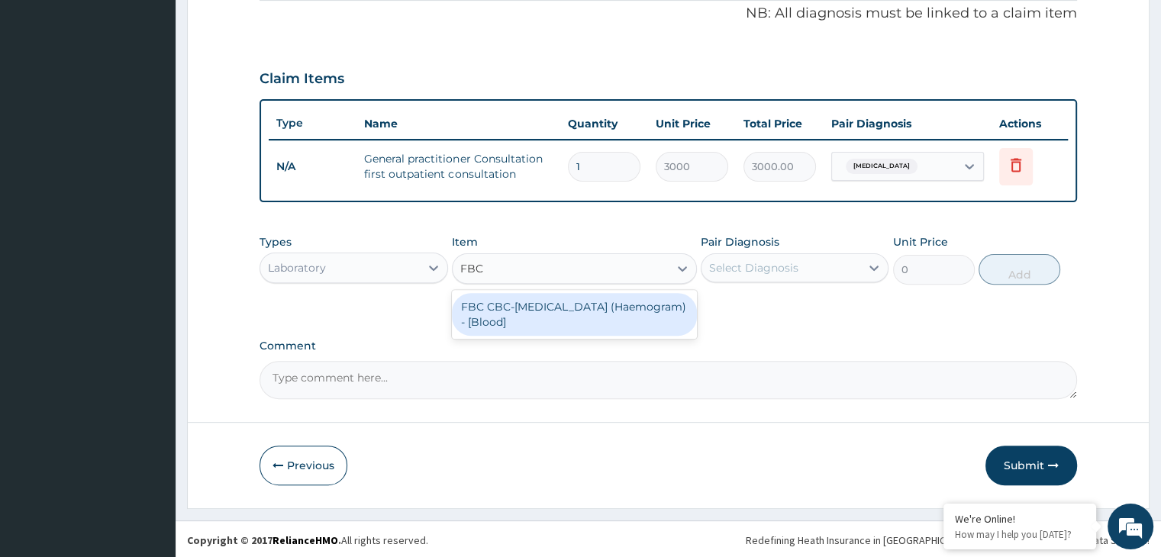
click at [573, 303] on div "FBC CBC-Complete Blood Count (Haemogram) - [Blood]" at bounding box center [574, 314] width 245 height 43
type input "3000"
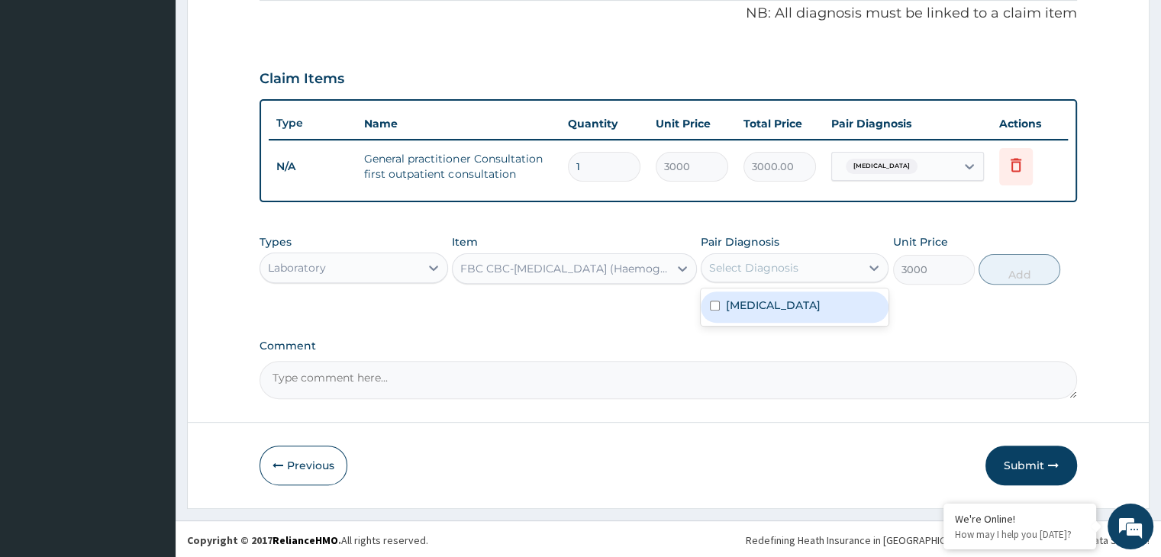
click at [774, 269] on div "Select Diagnosis" at bounding box center [753, 267] width 89 height 15
click at [773, 292] on div "Malaria" at bounding box center [795, 307] width 188 height 31
checkbox input "true"
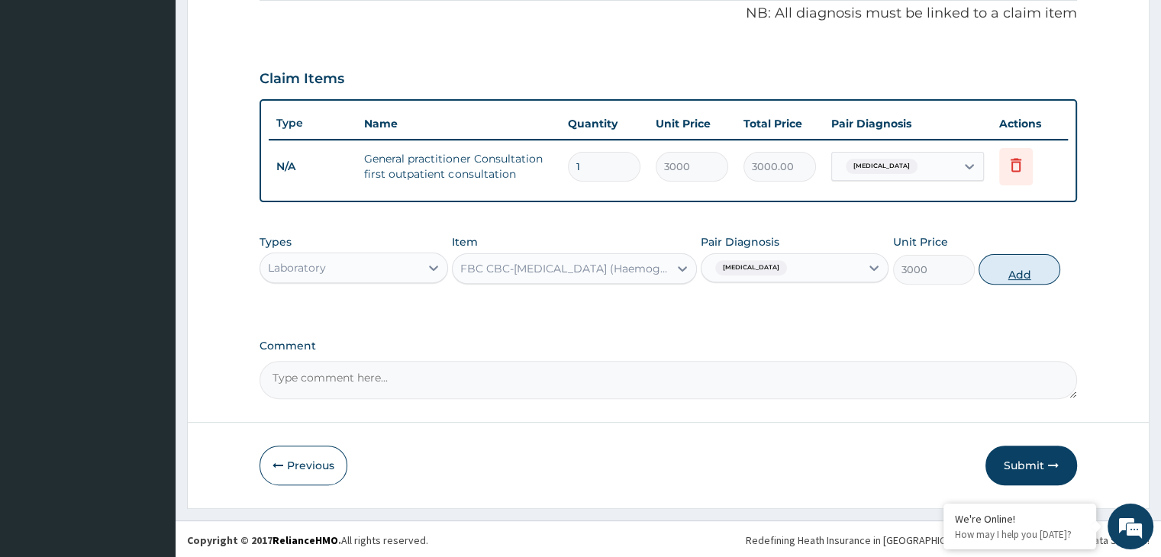
click at [1001, 270] on button "Add" at bounding box center [1020, 269] width 82 height 31
type input "0"
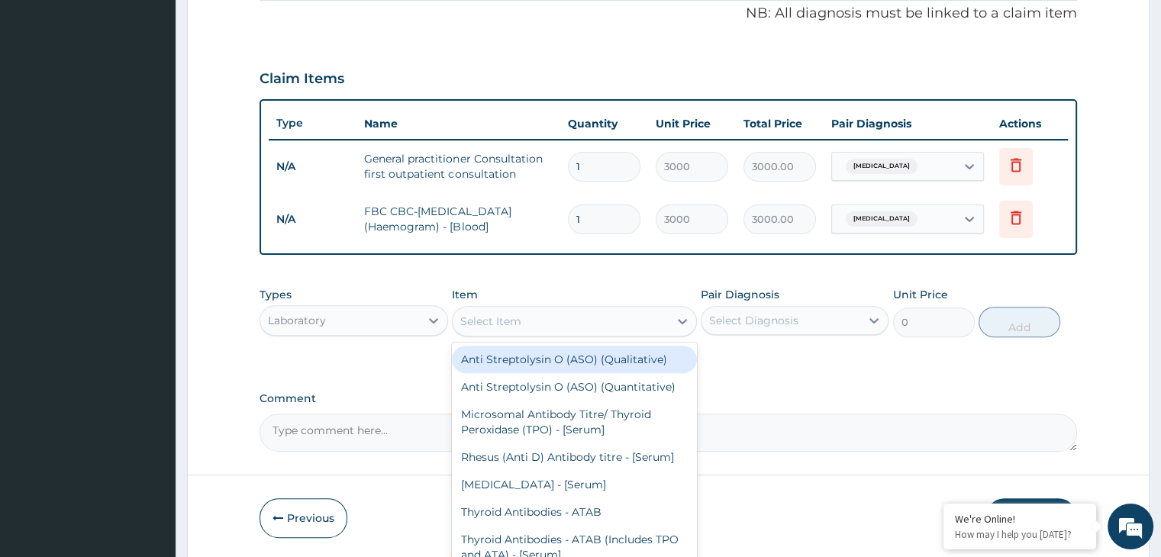
click at [592, 319] on div "Select Item" at bounding box center [561, 321] width 216 height 24
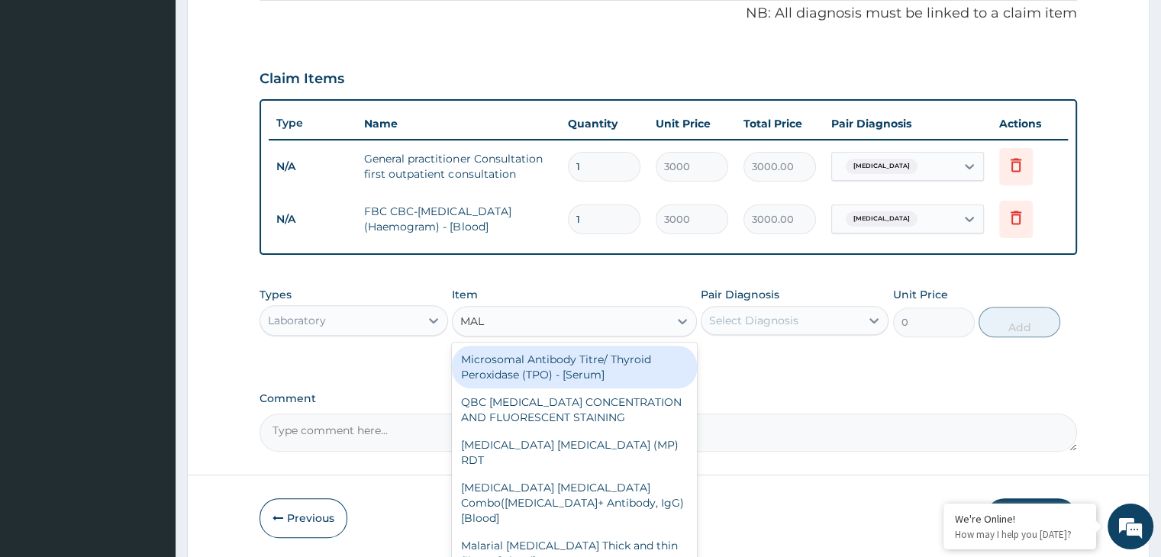
type input "MALA"
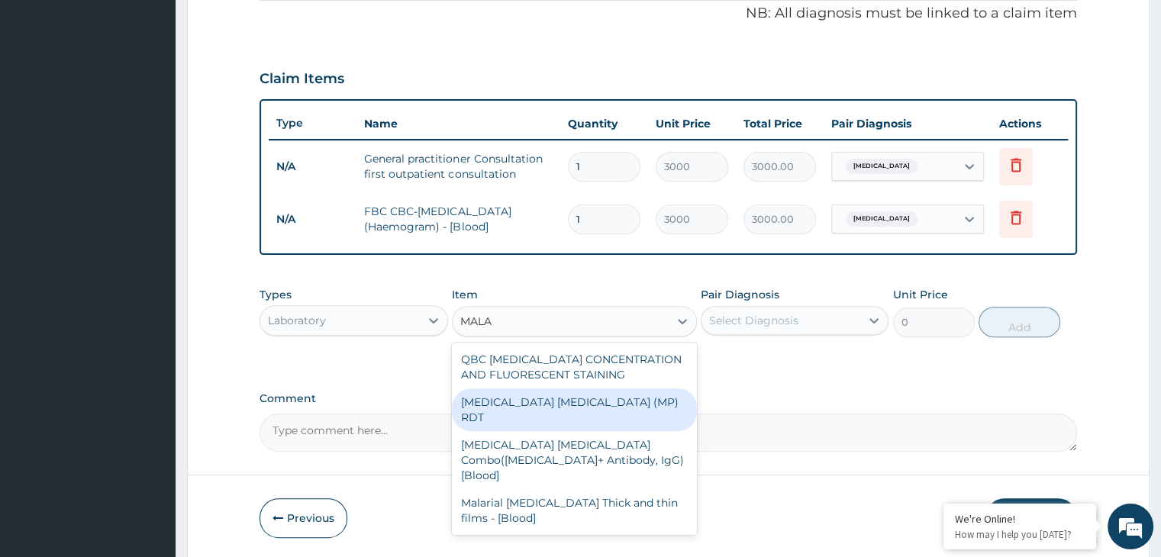
click at [581, 397] on div "MALARIA PARASITE (MP) RDT" at bounding box center [574, 410] width 245 height 43
type input "1500"
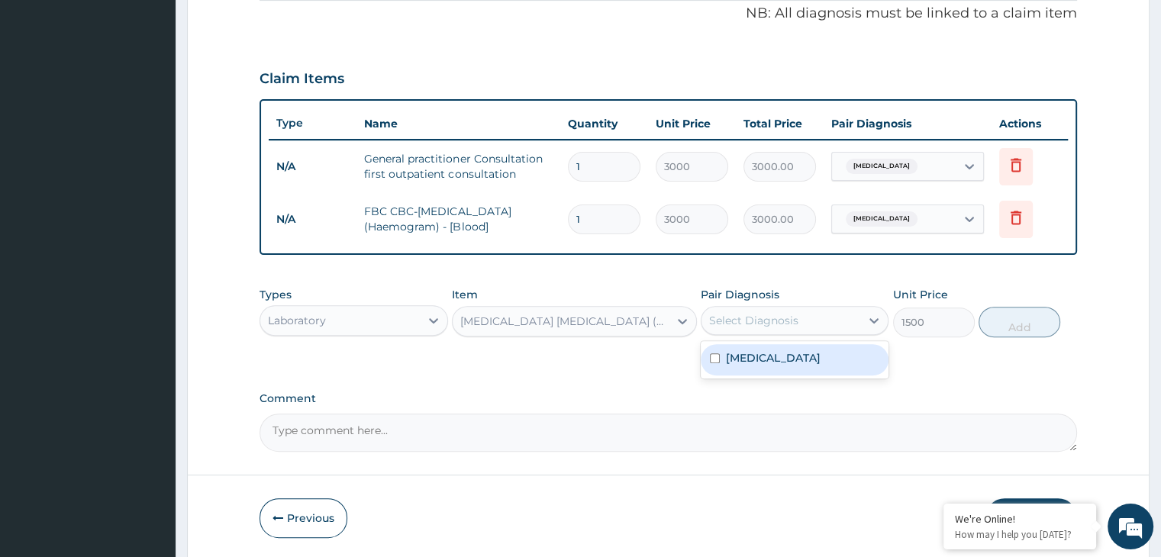
click at [807, 320] on div "Select Diagnosis" at bounding box center [781, 320] width 159 height 24
click at [798, 359] on div "Malaria" at bounding box center [795, 359] width 188 height 31
checkbox input "true"
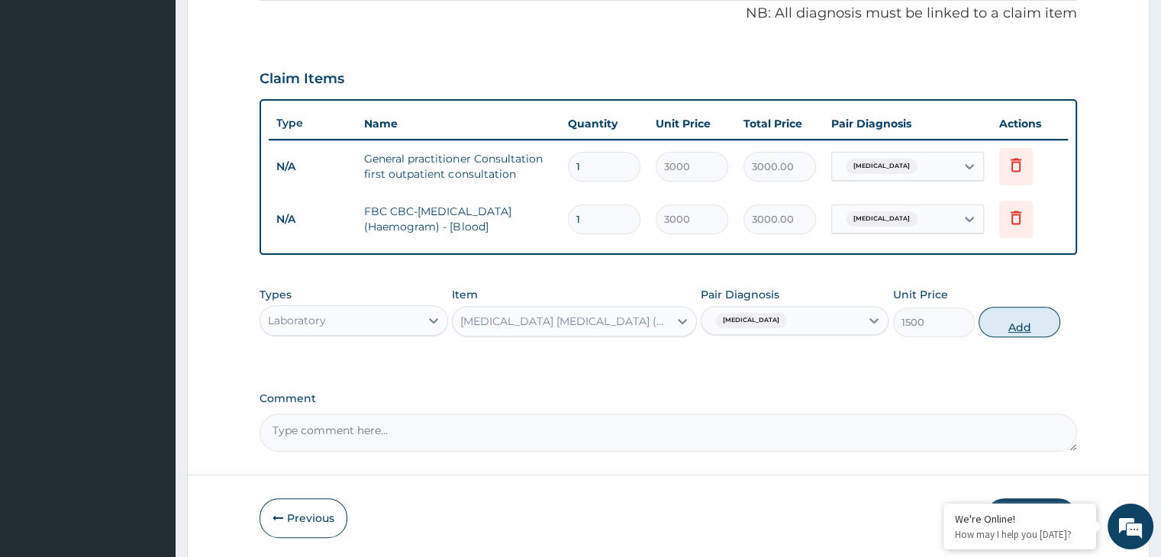
click at [1014, 327] on button "Add" at bounding box center [1020, 322] width 82 height 31
type input "0"
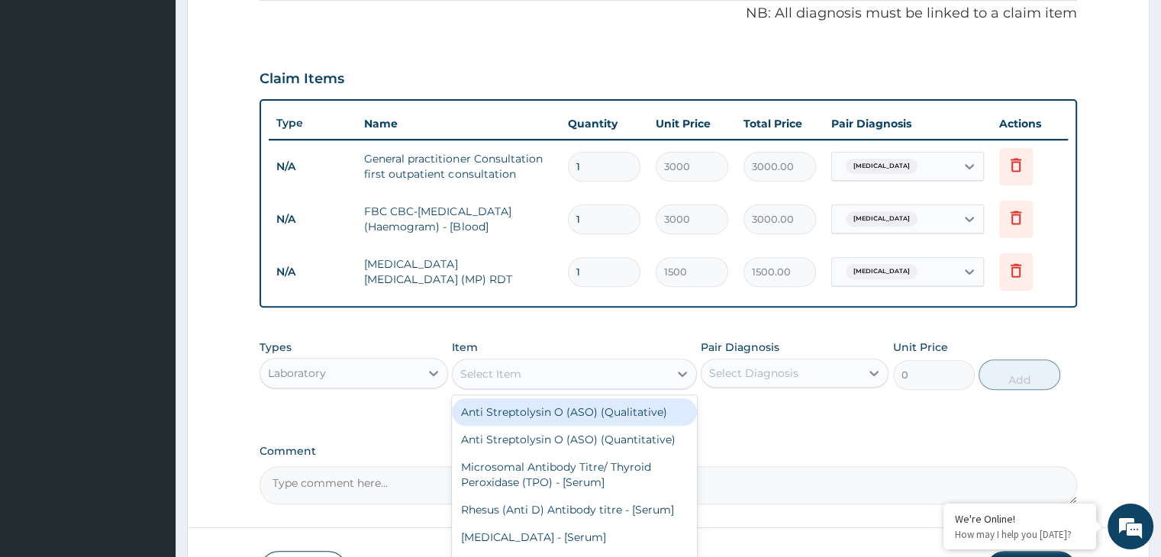
click at [666, 369] on div "Select Item" at bounding box center [561, 374] width 216 height 24
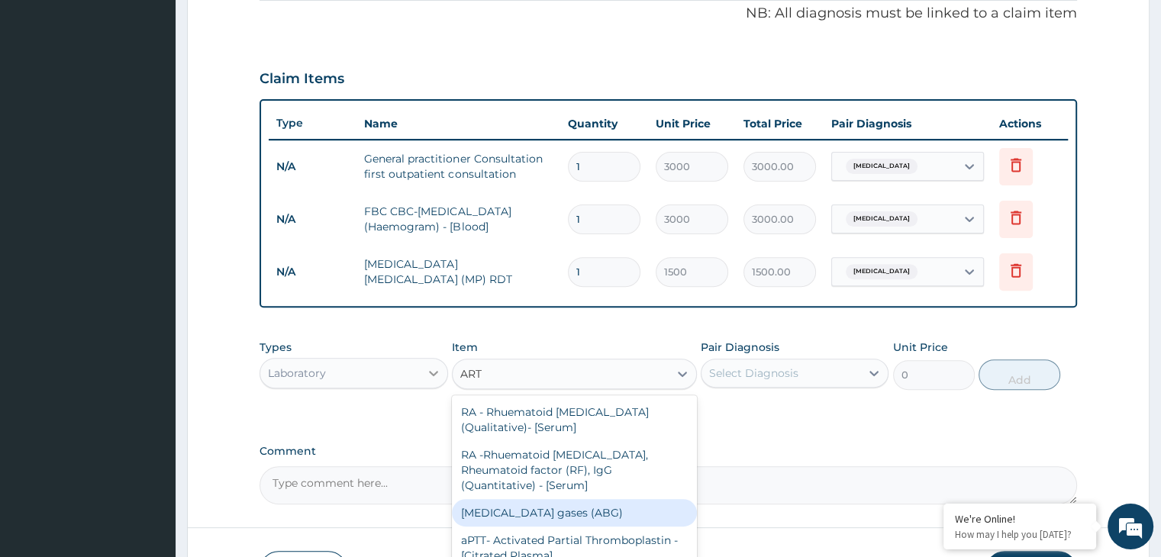
type input "ART"
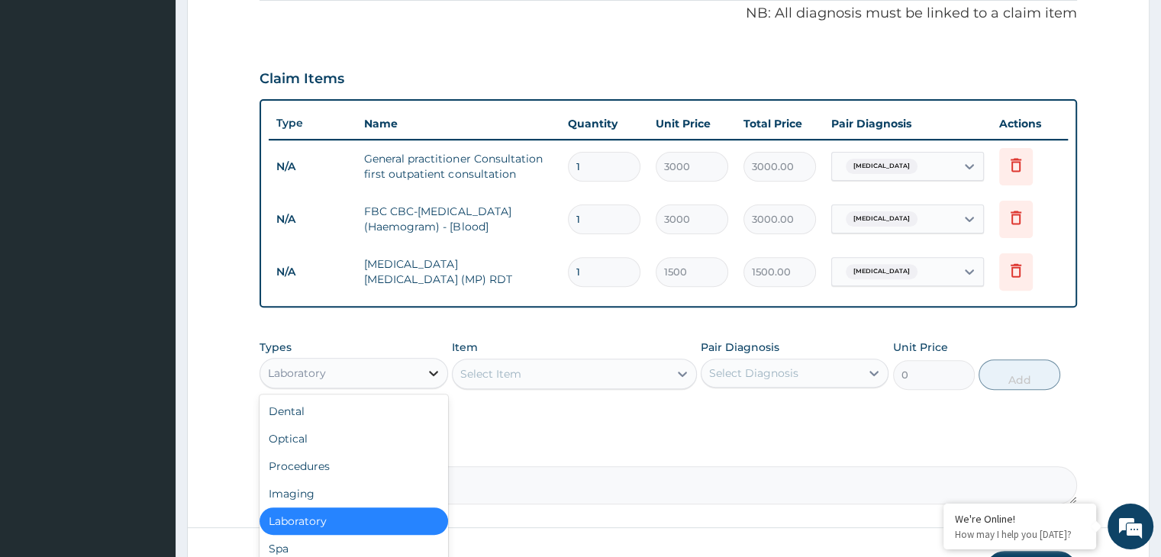
click at [427, 366] on icon at bounding box center [433, 373] width 15 height 15
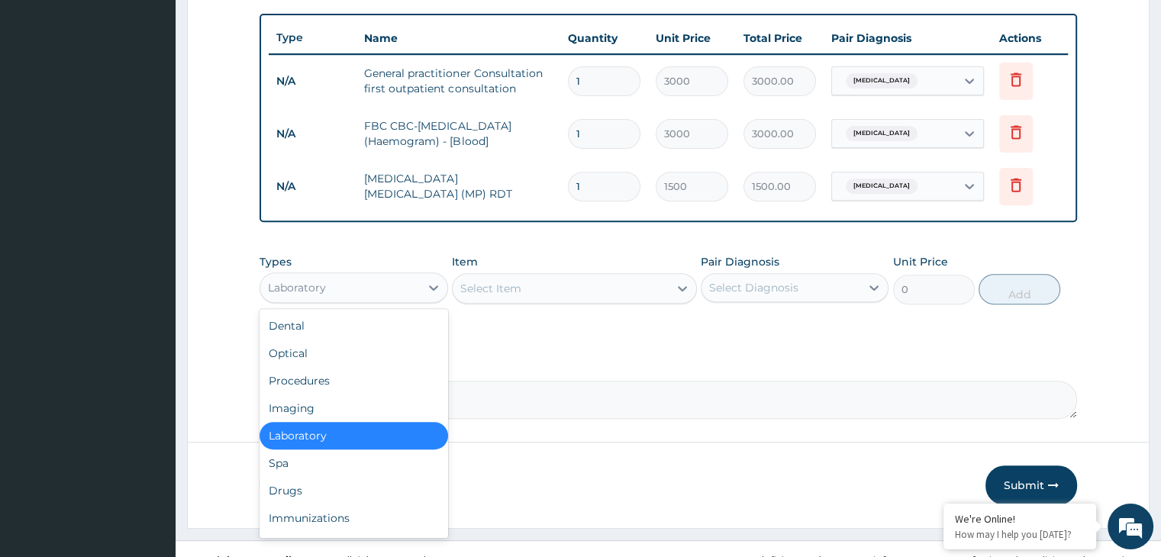
scroll to position [560, 0]
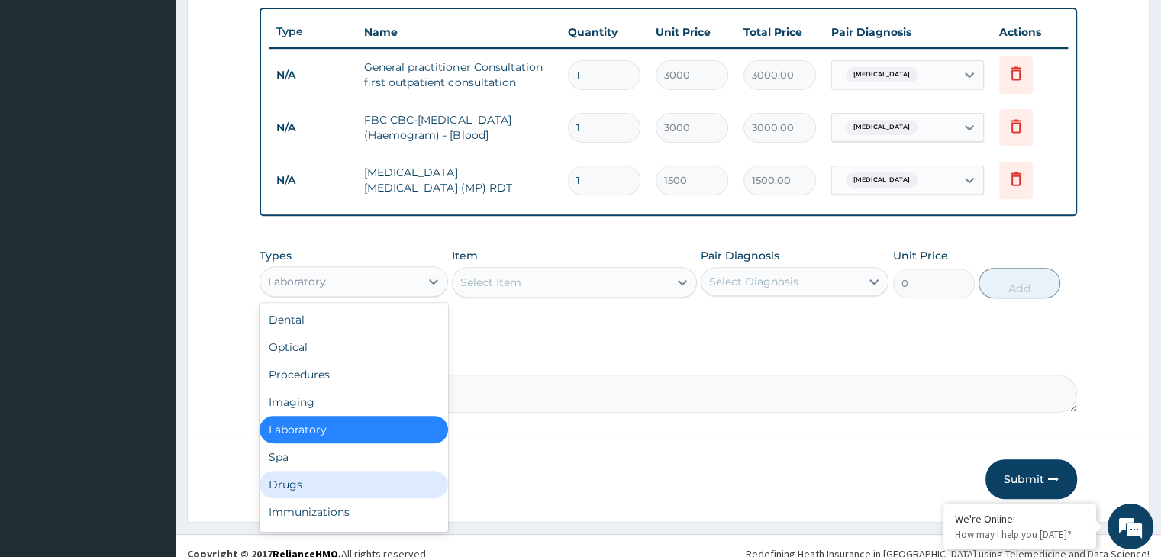
click at [331, 482] on div "Drugs" at bounding box center [354, 484] width 188 height 27
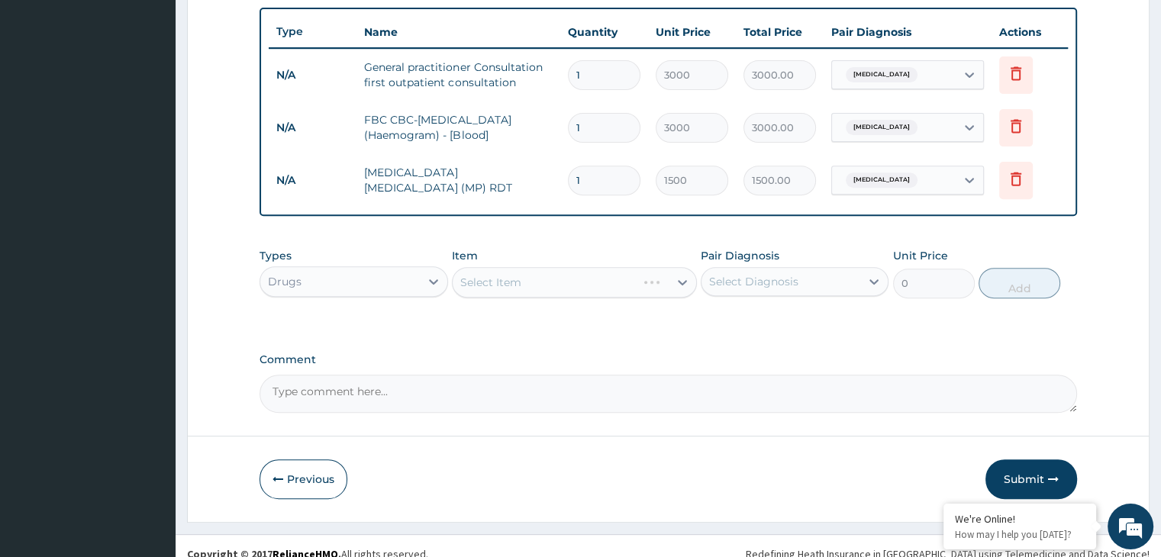
click at [543, 282] on div "Select Item" at bounding box center [574, 282] width 245 height 31
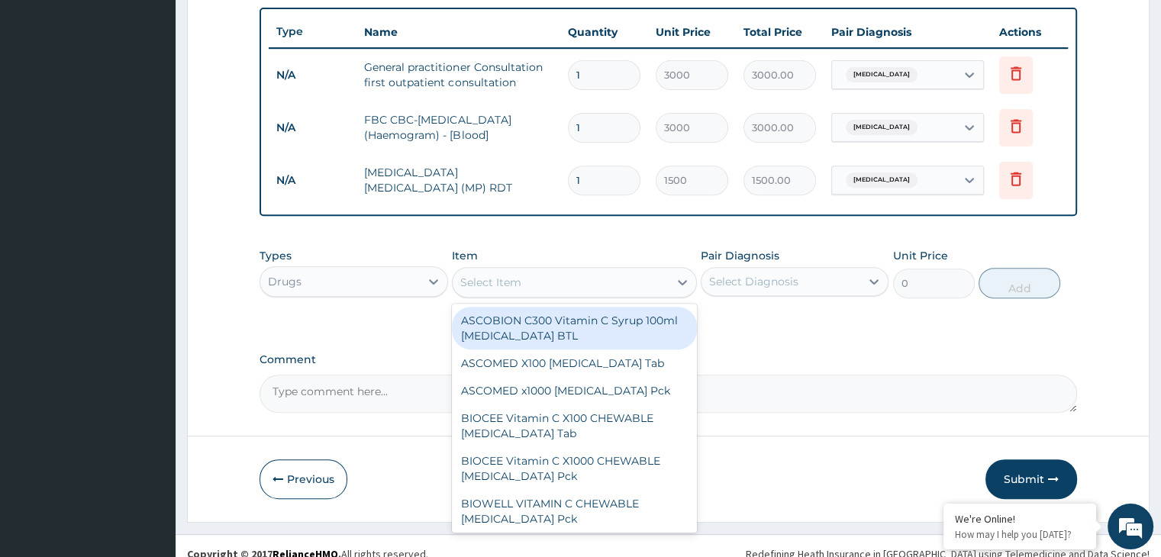
click at [543, 282] on div "Select Item" at bounding box center [561, 282] width 216 height 24
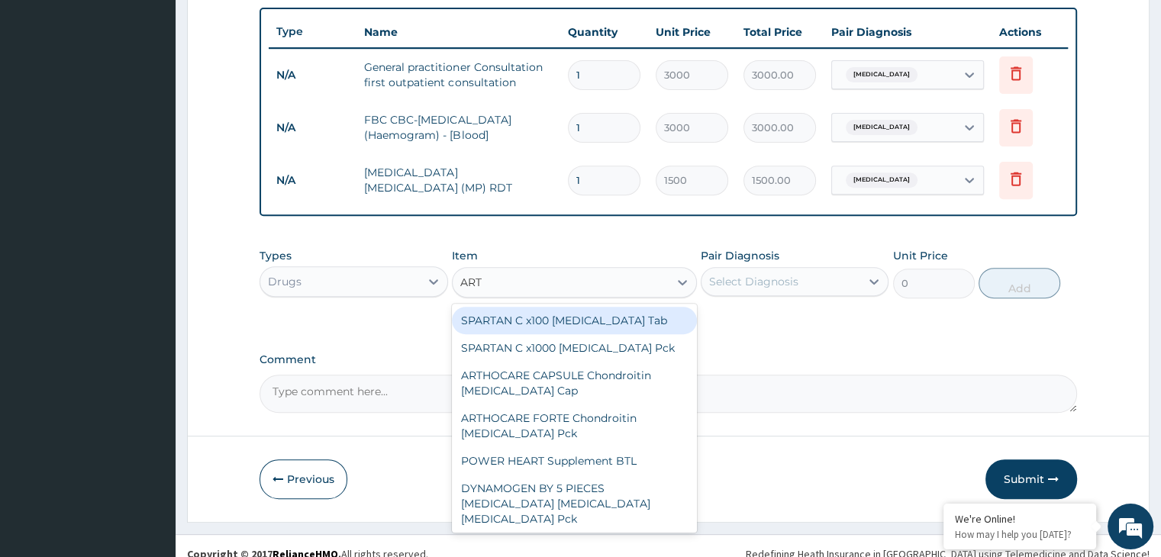
type input "ARTE"
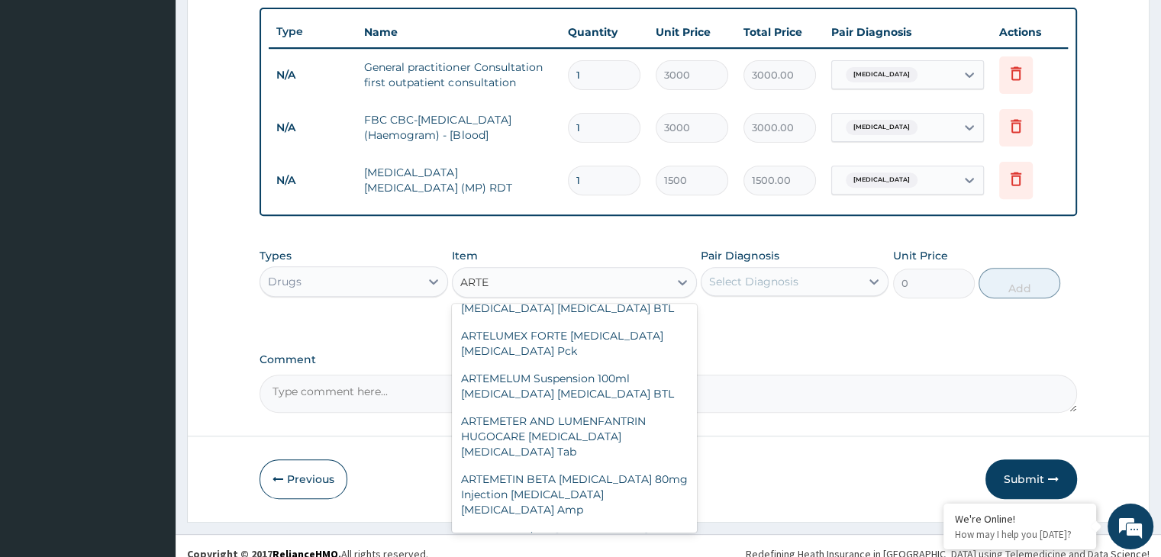
scroll to position [791, 0]
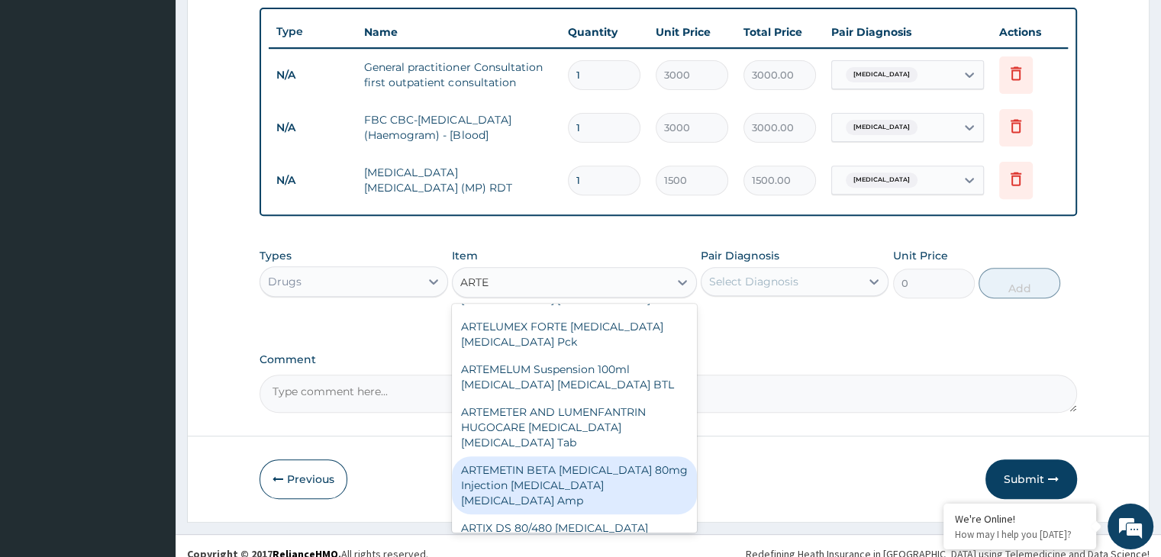
click at [566, 479] on div "ARTEMETIN BETA ARTEMETHER 80mg Injection Artemether Lumefantrine Amp" at bounding box center [574, 485] width 245 height 58
type input "250"
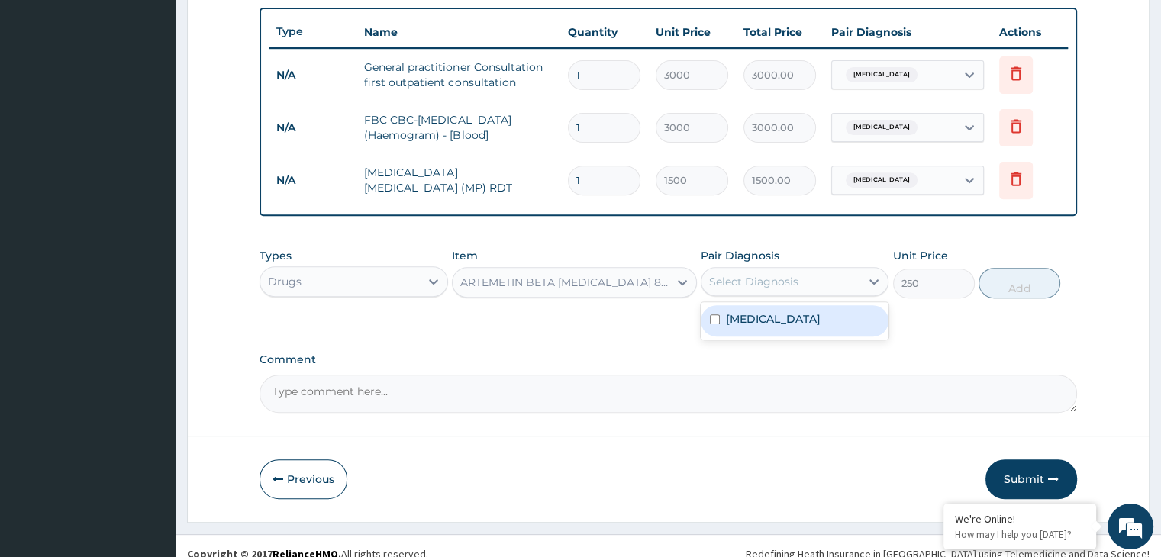
click at [816, 273] on div "Select Diagnosis" at bounding box center [781, 281] width 159 height 24
click at [808, 324] on div "Malaria" at bounding box center [795, 320] width 188 height 31
checkbox input "true"
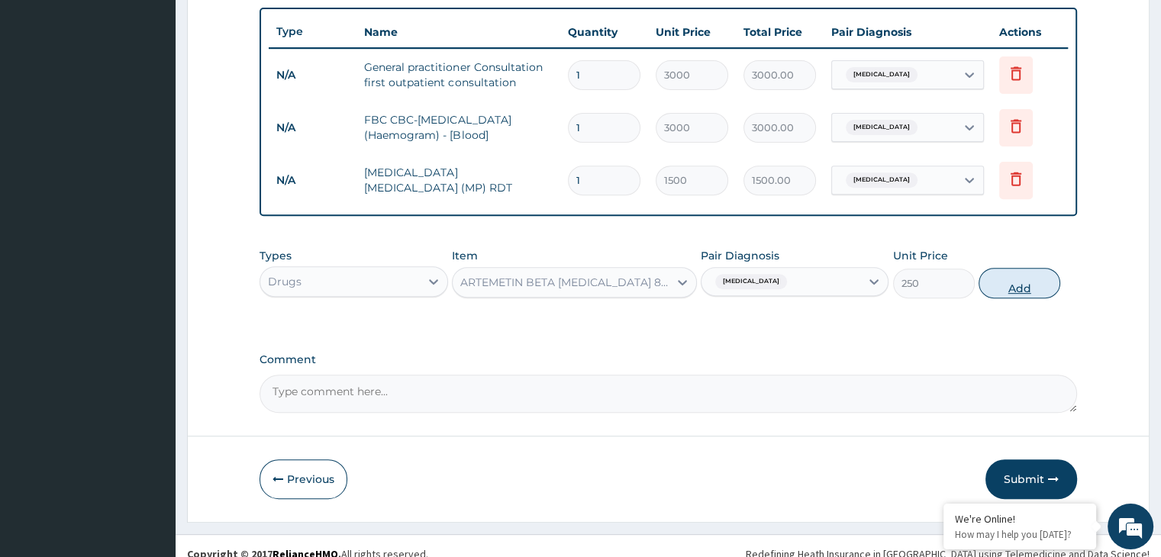
click at [1023, 279] on button "Add" at bounding box center [1020, 283] width 82 height 31
type input "0"
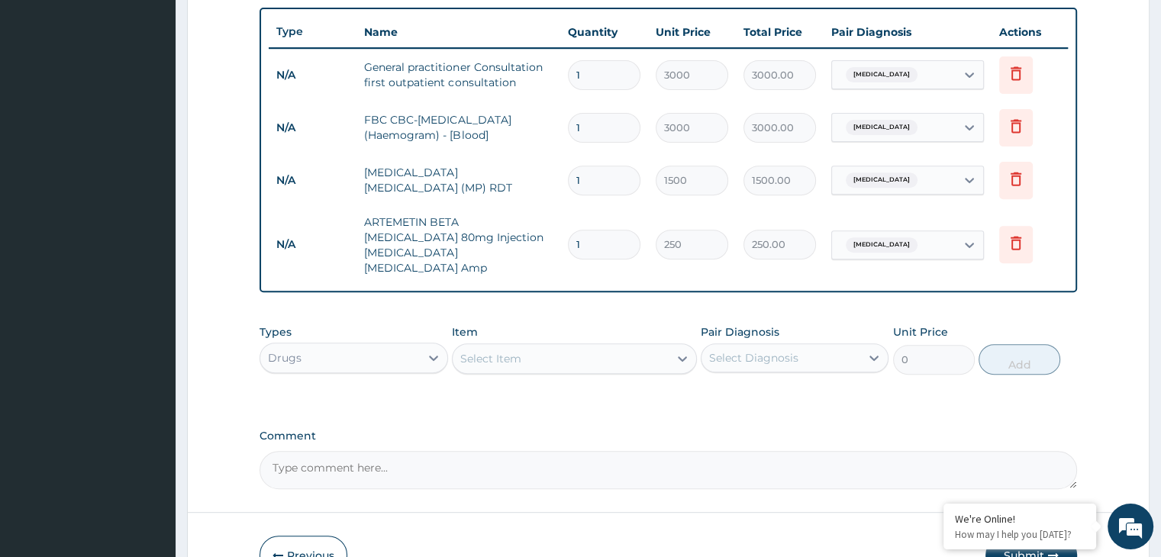
type input "0.00"
type input "6"
type input "1500.00"
type input "6"
click at [581, 347] on div "Select Item" at bounding box center [561, 359] width 216 height 24
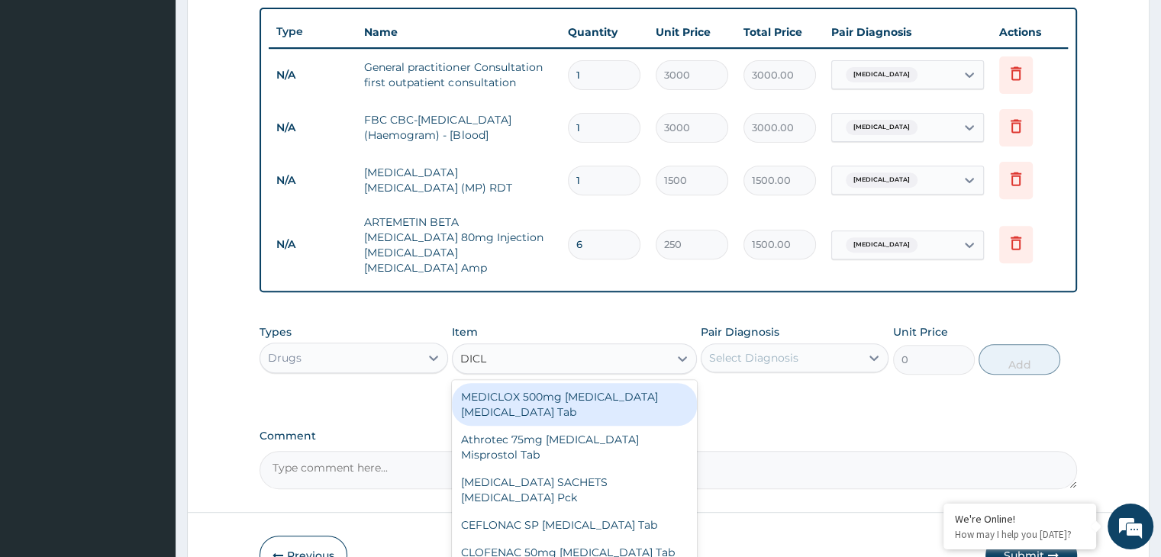
type input "DICLO"
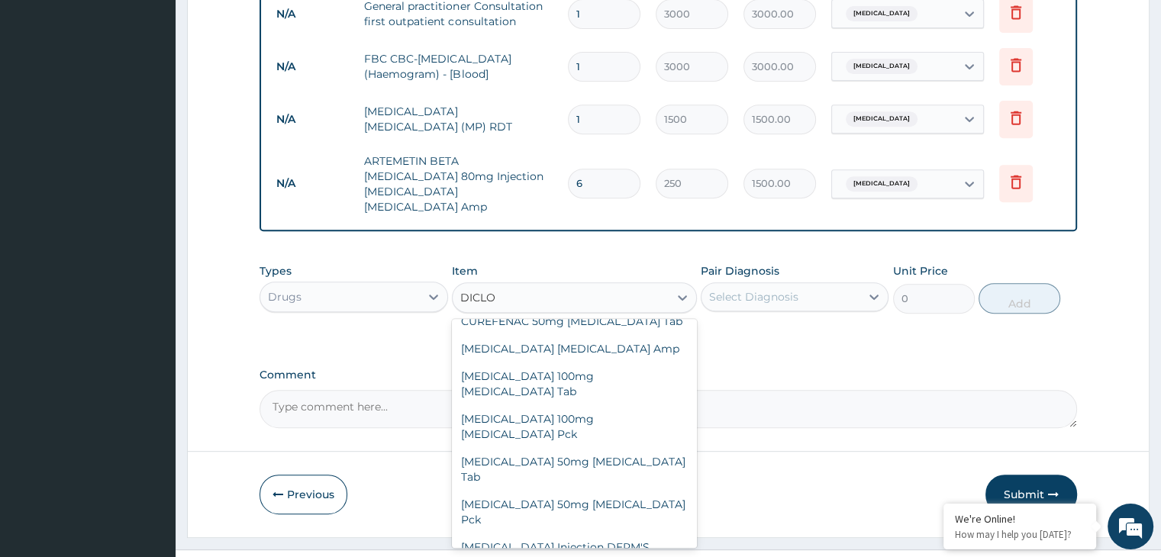
scroll to position [325, 0]
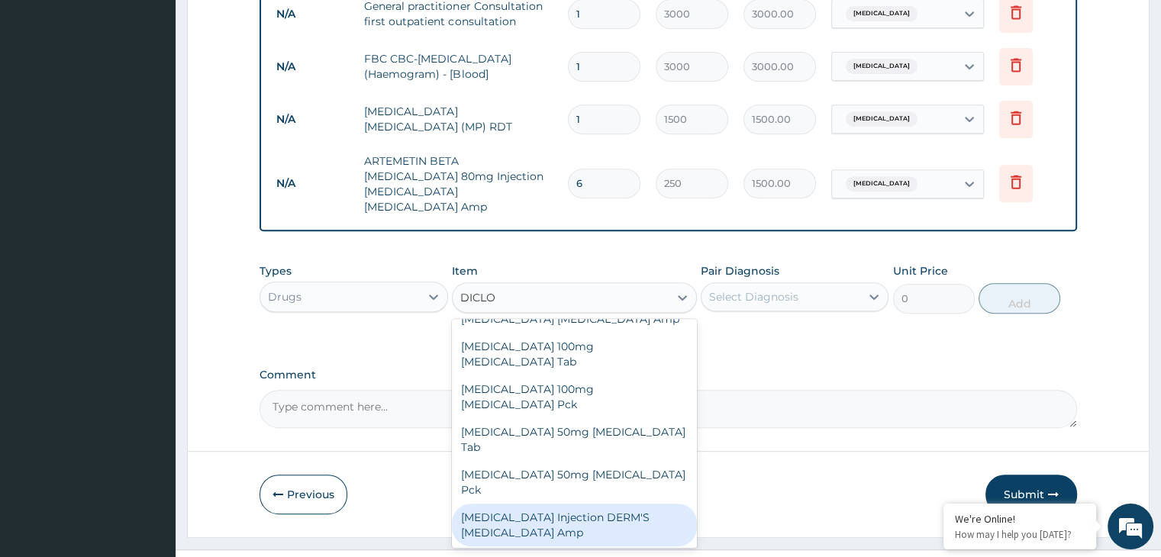
click at [613, 504] on div "DICLOFENAC Injection DERM'S Diclofenac Amp" at bounding box center [574, 525] width 245 height 43
type input "200"
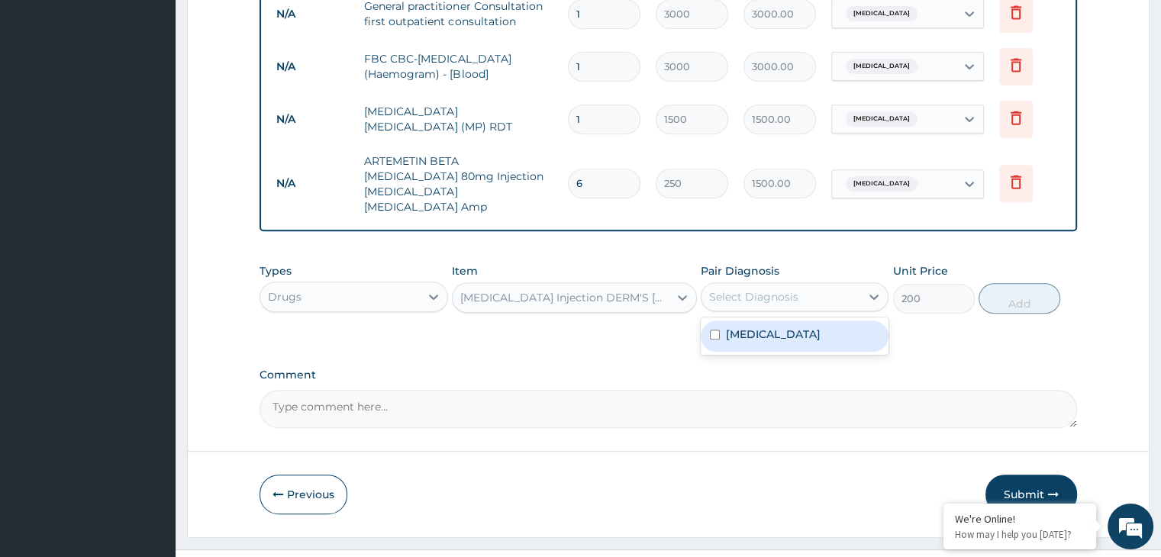
click at [852, 285] on div "Select Diagnosis" at bounding box center [781, 297] width 159 height 24
click at [834, 321] on div "Malaria" at bounding box center [795, 336] width 188 height 31
checkbox input "true"
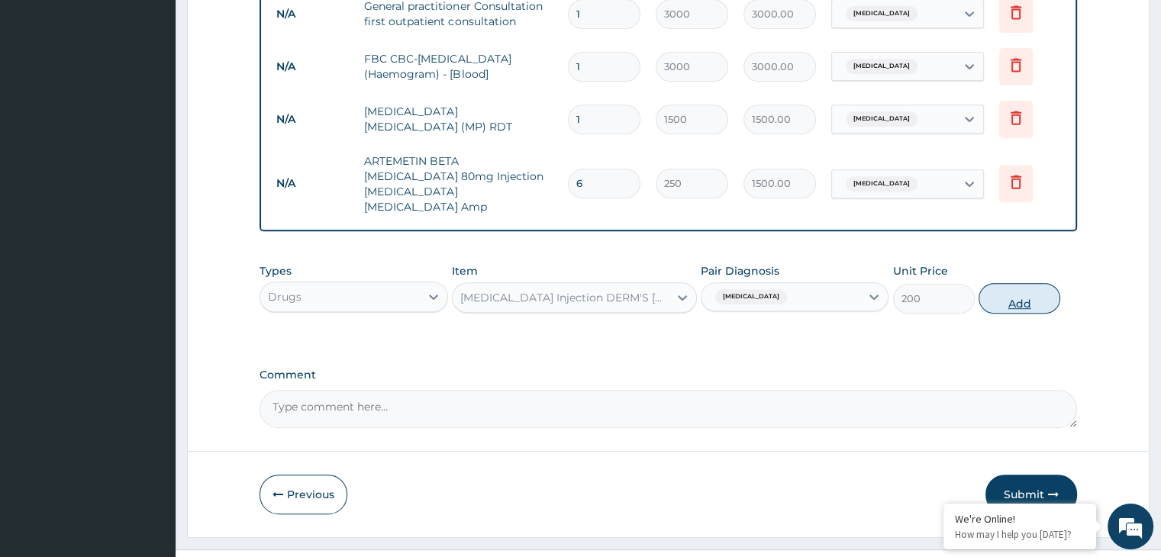
click at [1008, 289] on button "Add" at bounding box center [1020, 298] width 82 height 31
type input "0"
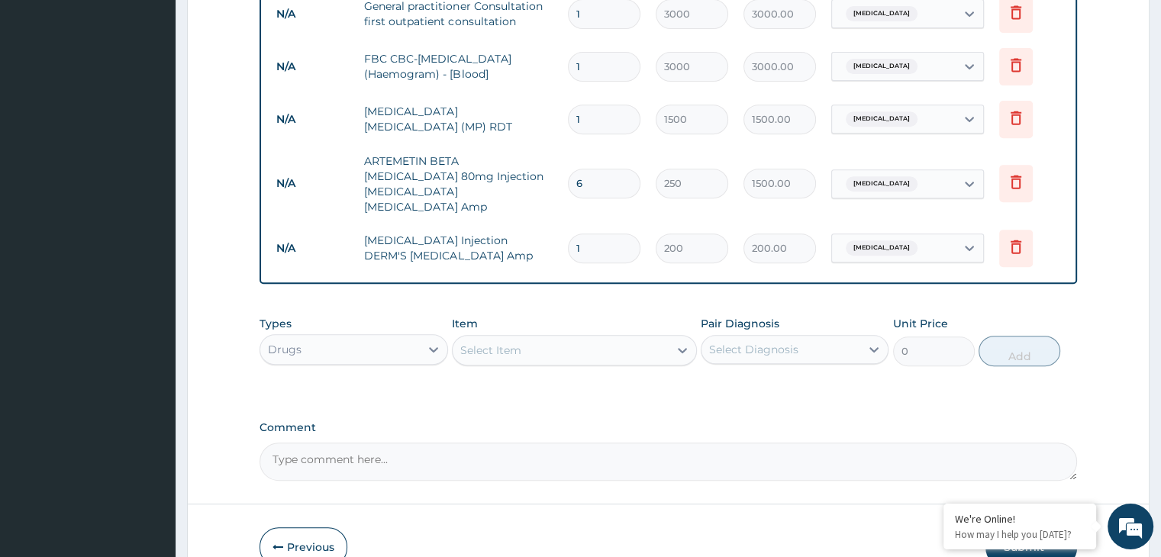
click at [613, 226] on td "1" at bounding box center [604, 248] width 88 height 45
click at [613, 234] on input "1" at bounding box center [604, 249] width 73 height 30
type input "0.00"
type input "3"
type input "600.00"
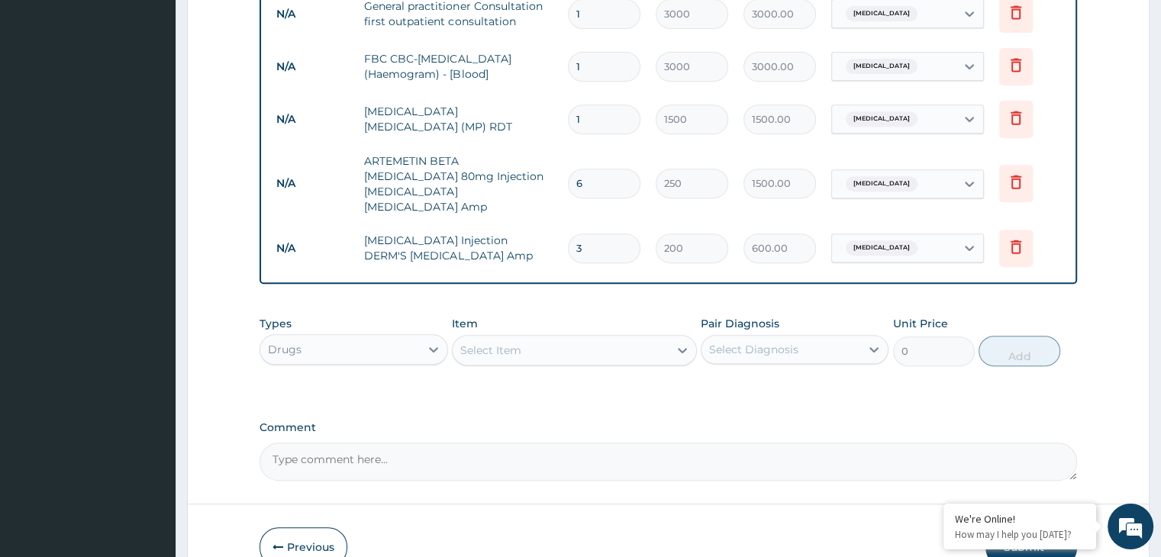
type input "3"
click at [574, 338] on div "Select Item" at bounding box center [561, 350] width 216 height 24
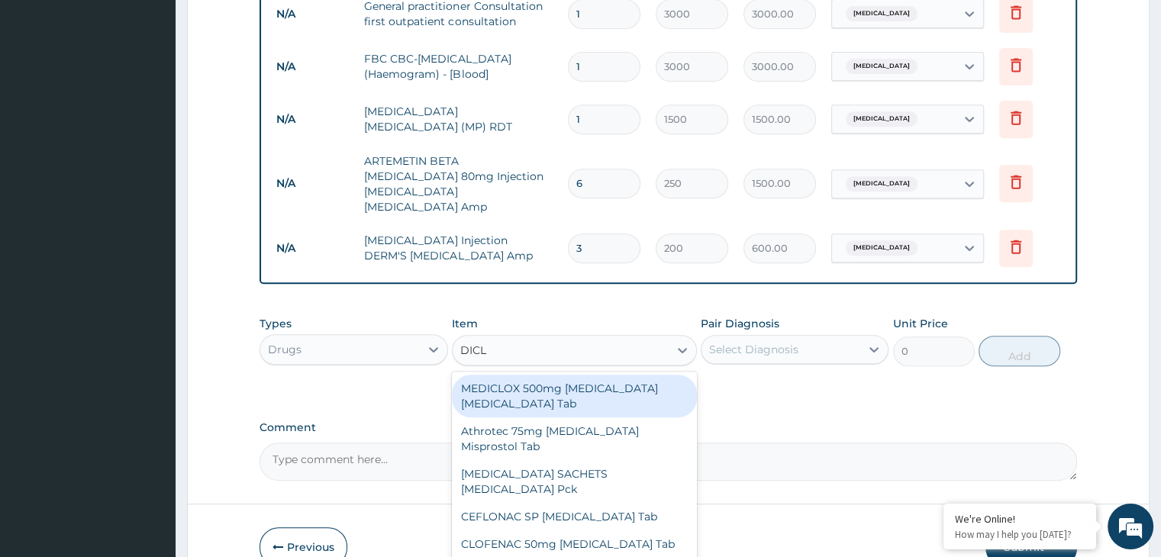
type input "DICLO"
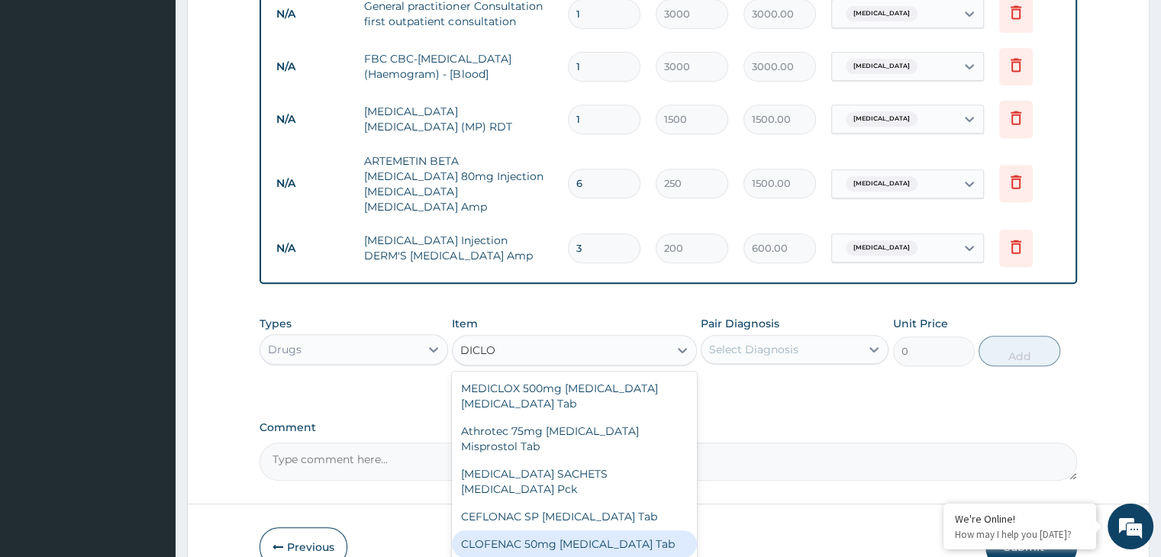
click at [642, 531] on div "CLOFENAC 50mg Diclofenac Tab" at bounding box center [574, 544] width 245 height 27
type input "32"
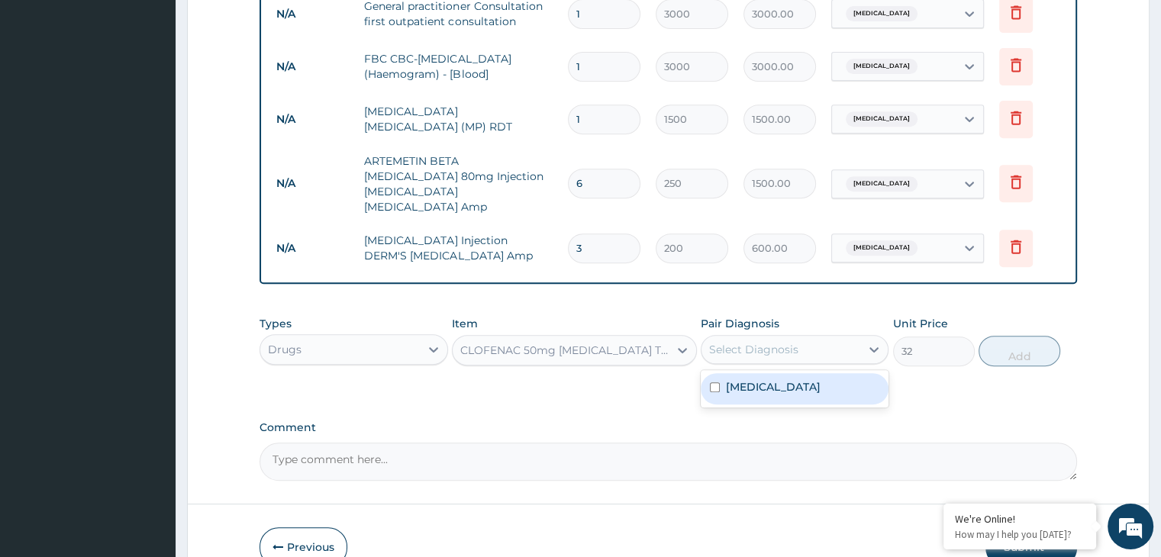
click at [831, 337] on div "Select Diagnosis" at bounding box center [781, 349] width 159 height 24
click at [797, 382] on div "Malaria" at bounding box center [795, 388] width 188 height 31
checkbox input "true"
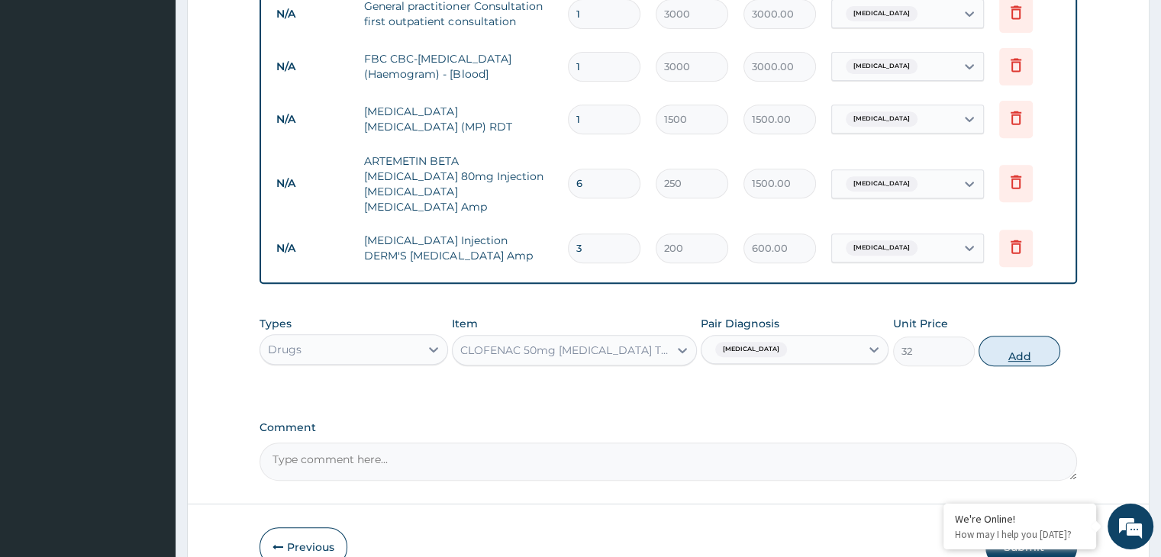
click at [1000, 336] on button "Add" at bounding box center [1020, 351] width 82 height 31
type input "0"
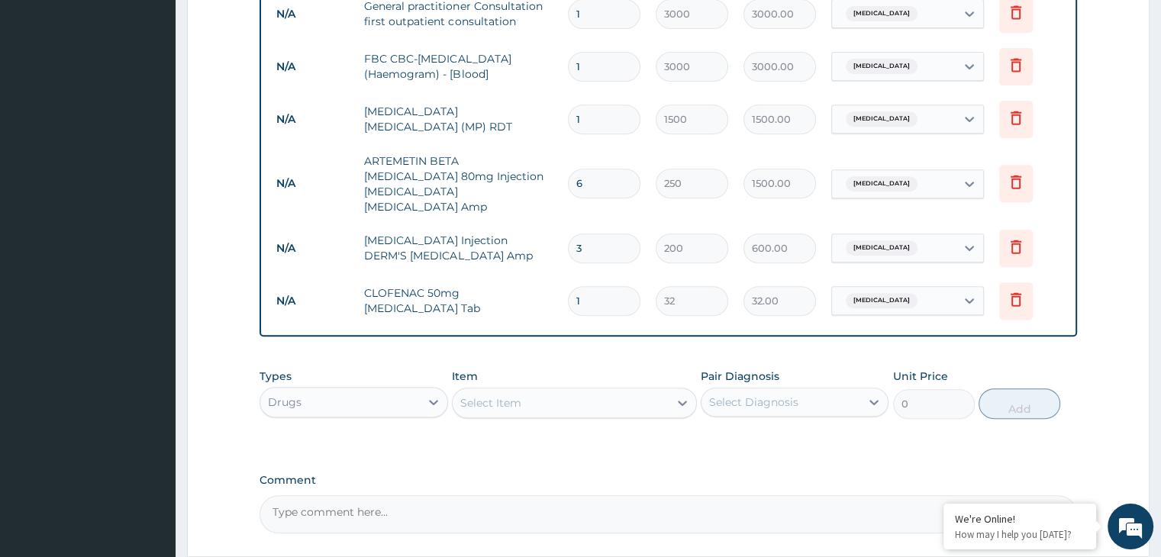
click at [606, 289] on input "1" at bounding box center [604, 301] width 73 height 30
type input "0.00"
type input "6"
type input "192.00"
type input "6"
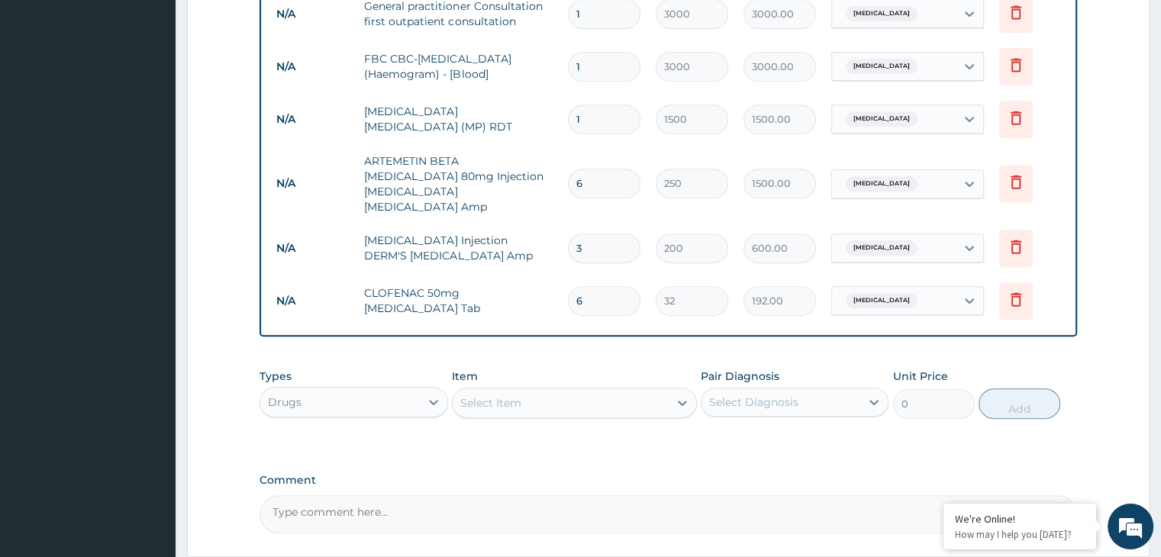
click at [569, 391] on div "Select Item" at bounding box center [561, 403] width 216 height 24
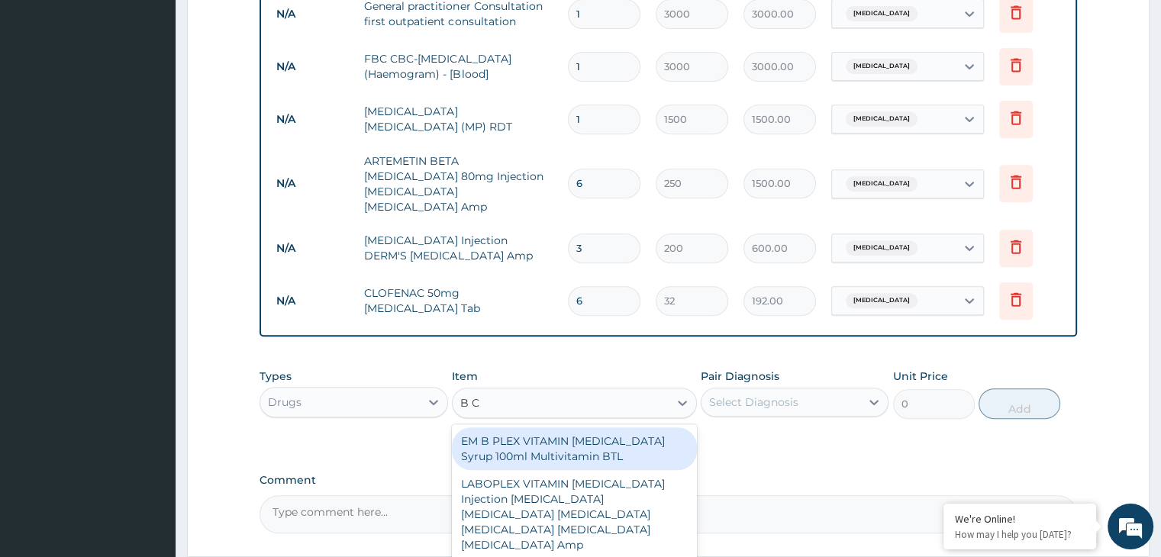
type input "B CO"
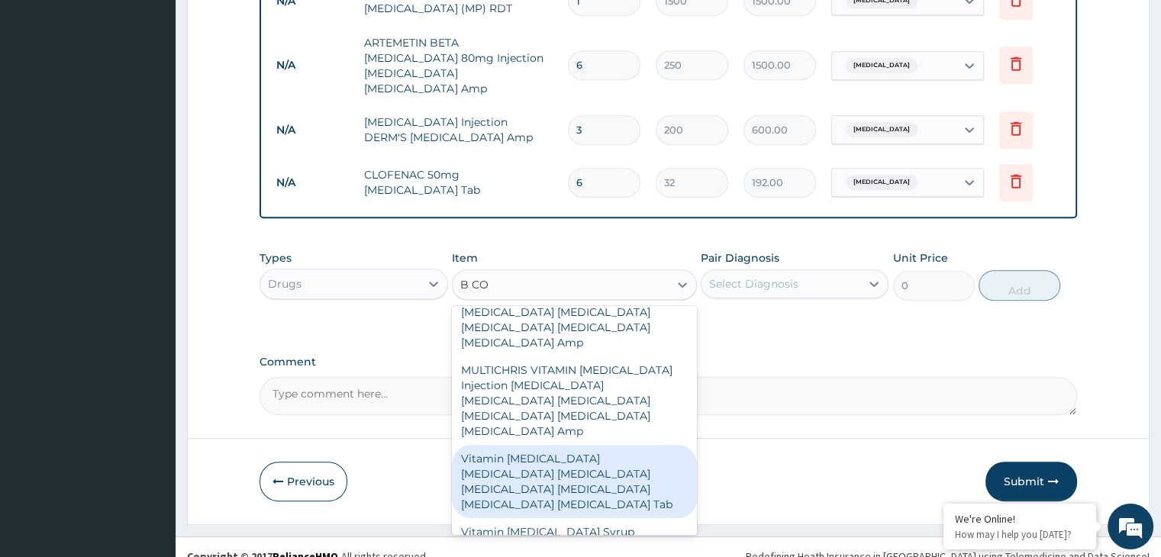
scroll to position [92, 0]
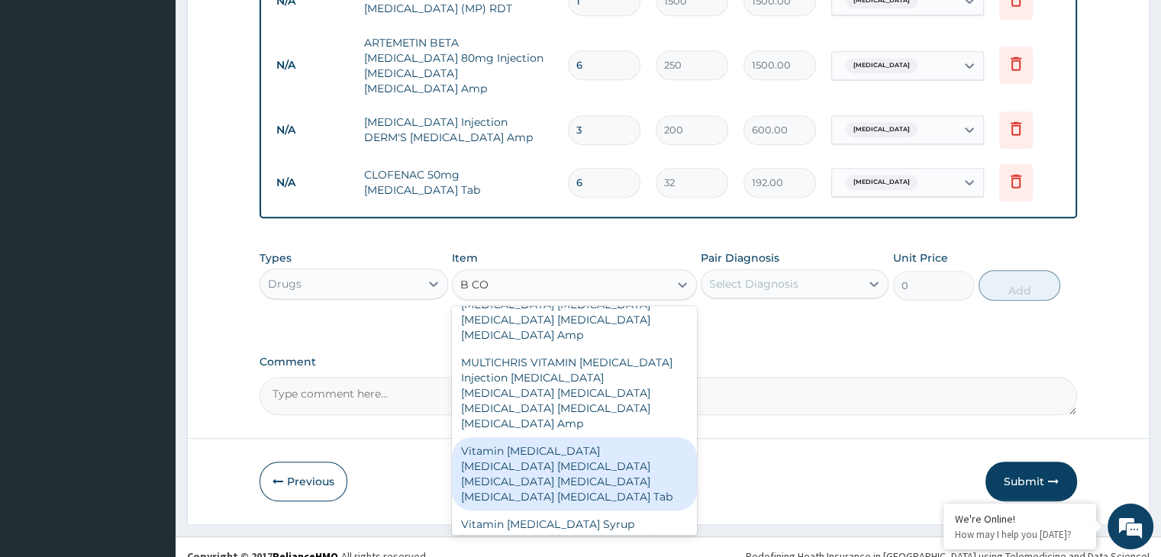
click at [648, 444] on div "Vitamin B Complex Thiamin Riboflavin Niacin Pantothenic Acid Pyridoxine Cobalam…" at bounding box center [574, 473] width 245 height 73
type input "20"
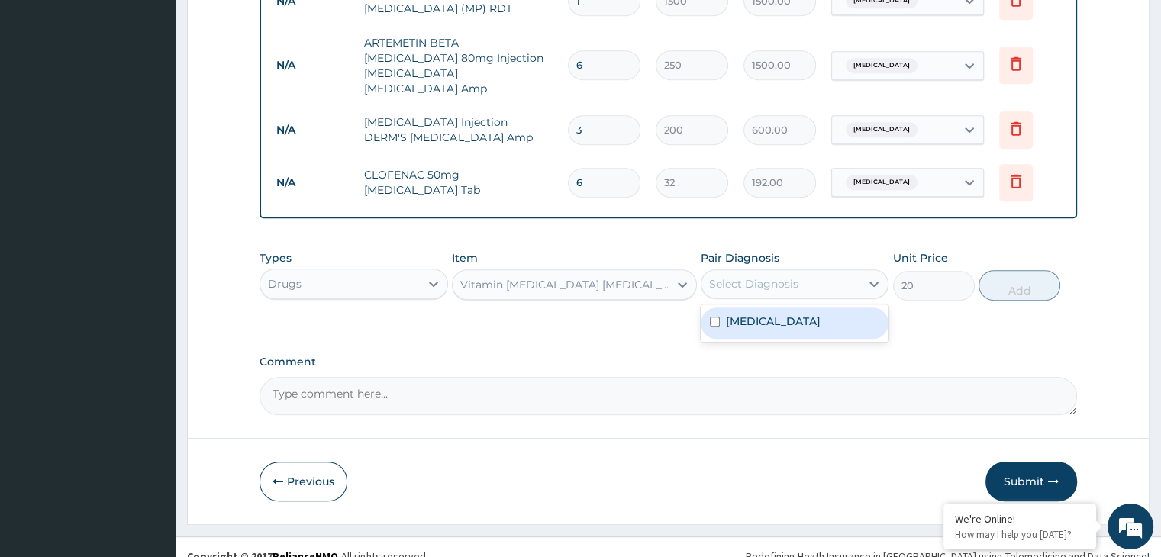
click at [831, 276] on div "Select Diagnosis" at bounding box center [781, 284] width 159 height 24
click at [814, 311] on div "Malaria" at bounding box center [795, 323] width 188 height 31
checkbox input "true"
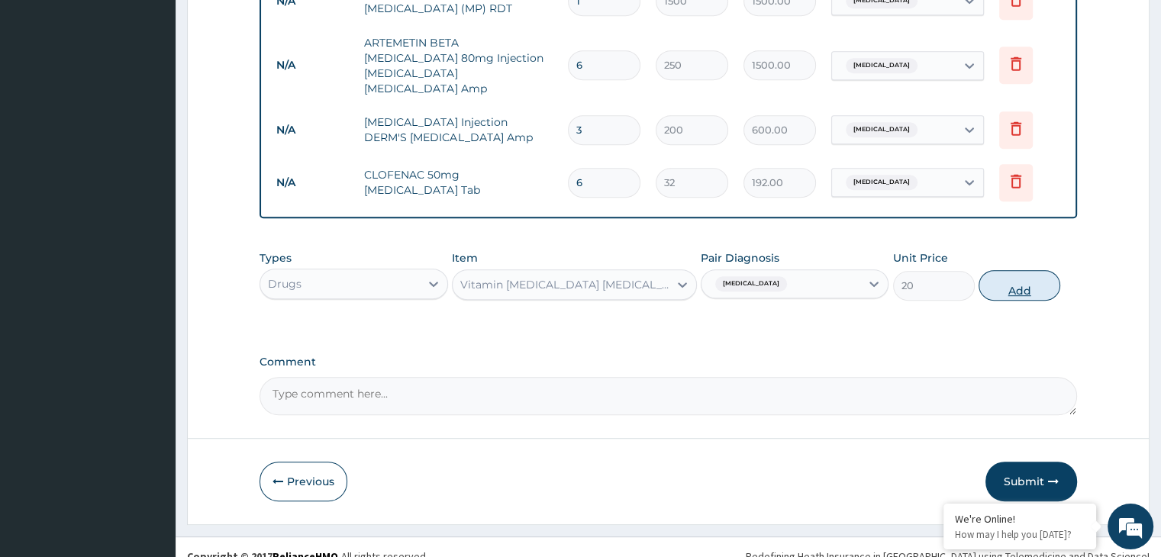
click at [1038, 270] on button "Add" at bounding box center [1020, 285] width 82 height 31
type input "0"
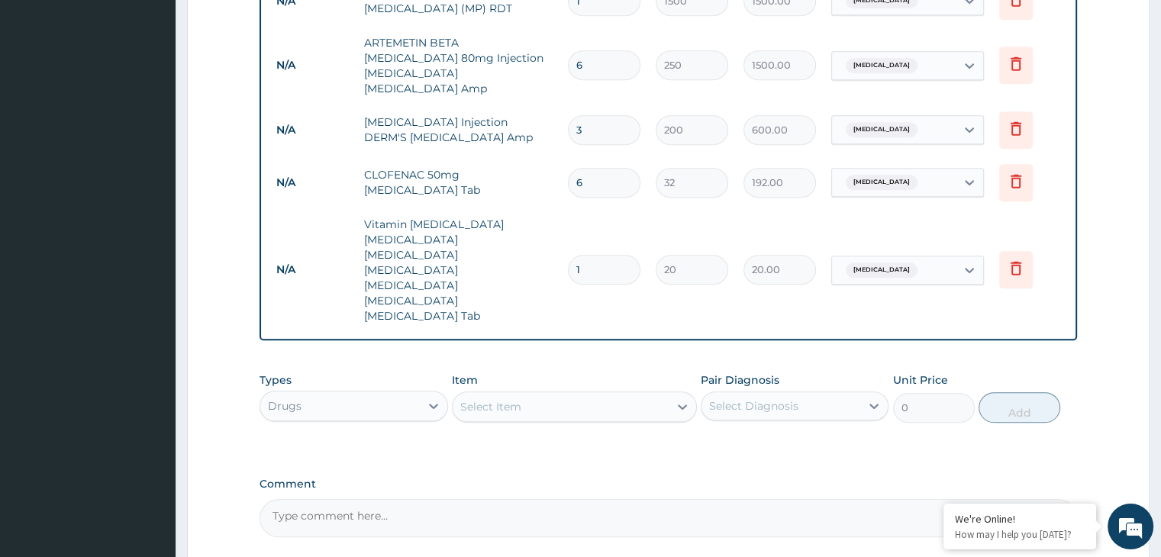
click at [614, 255] on input "1" at bounding box center [604, 270] width 73 height 30
type input "0.00"
type input "2"
type input "40.00"
type input "20"
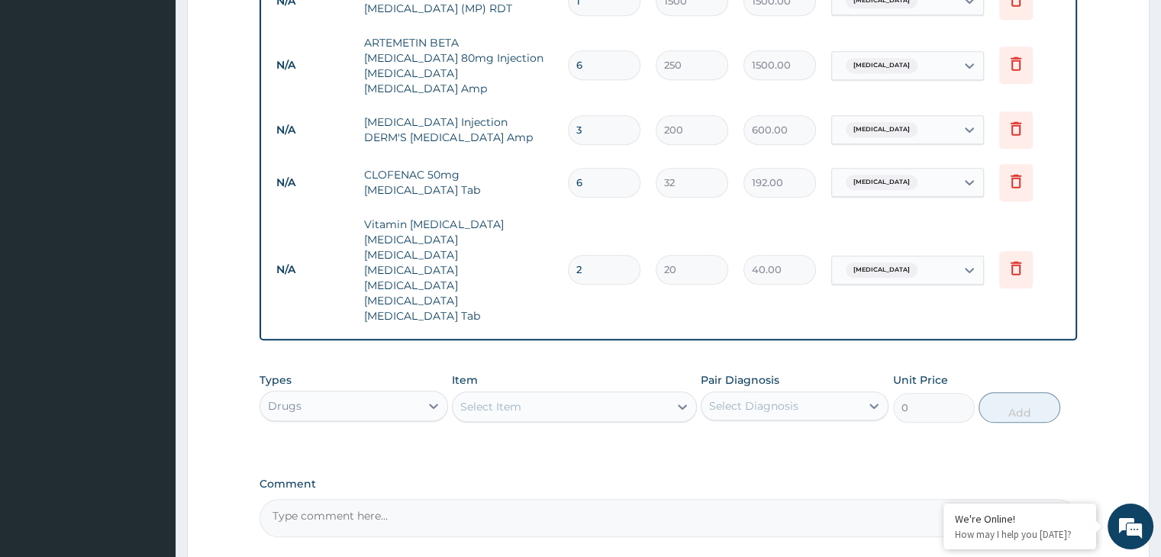
type input "400.00"
type input "20"
click at [541, 395] on div "Select Item" at bounding box center [561, 407] width 216 height 24
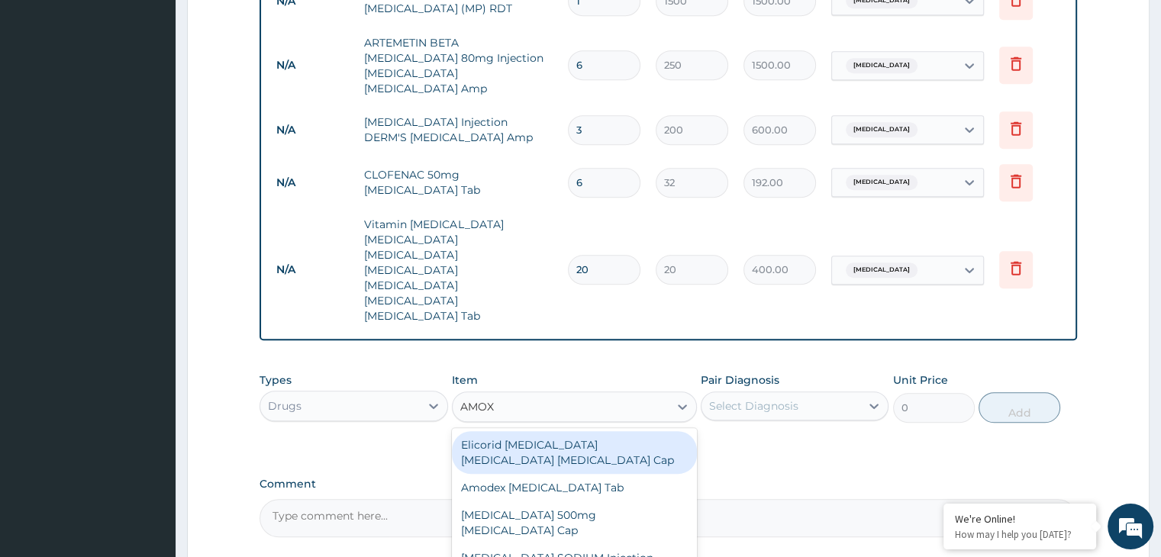
type input "AMOXI"
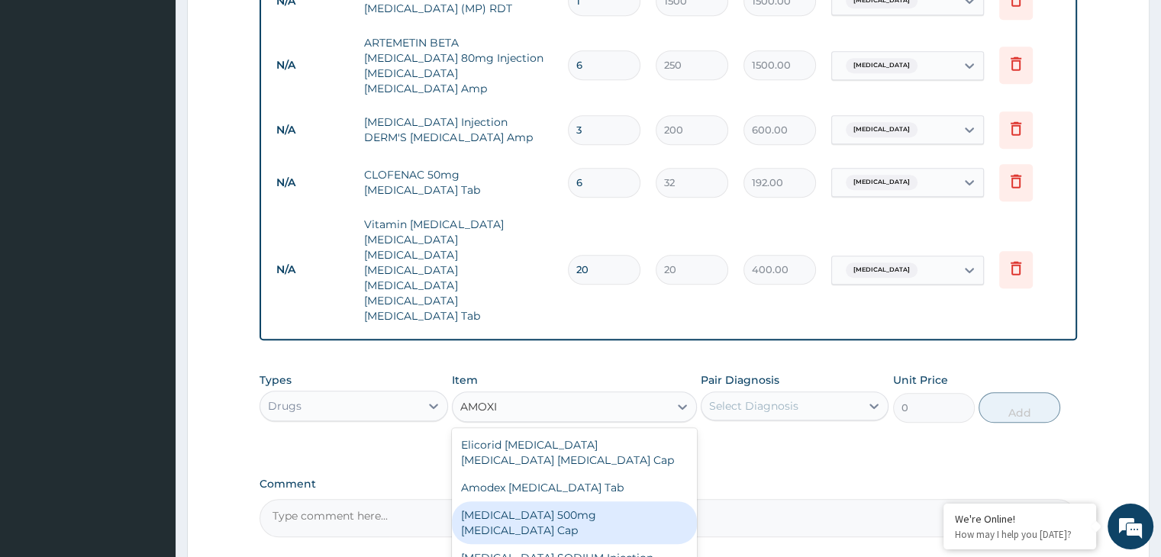
click at [528, 502] on div "AMOXICILLIN 500mg Amoxicillin Cap" at bounding box center [574, 523] width 245 height 43
type input "70"
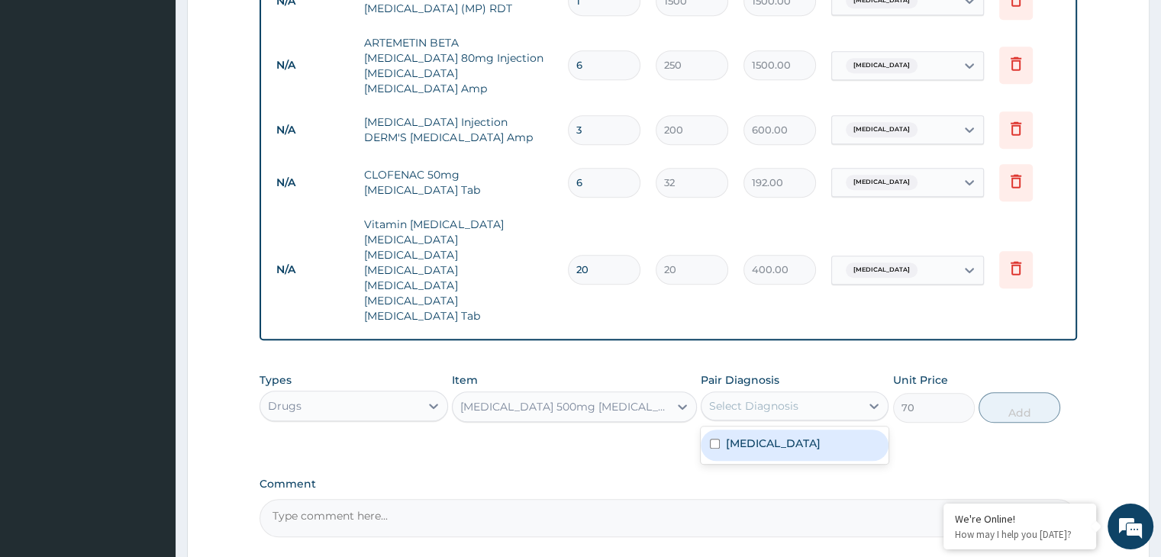
click at [782, 394] on div "Select Diagnosis" at bounding box center [781, 406] width 159 height 24
click at [767, 430] on div "Malaria" at bounding box center [795, 445] width 188 height 31
checkbox input "true"
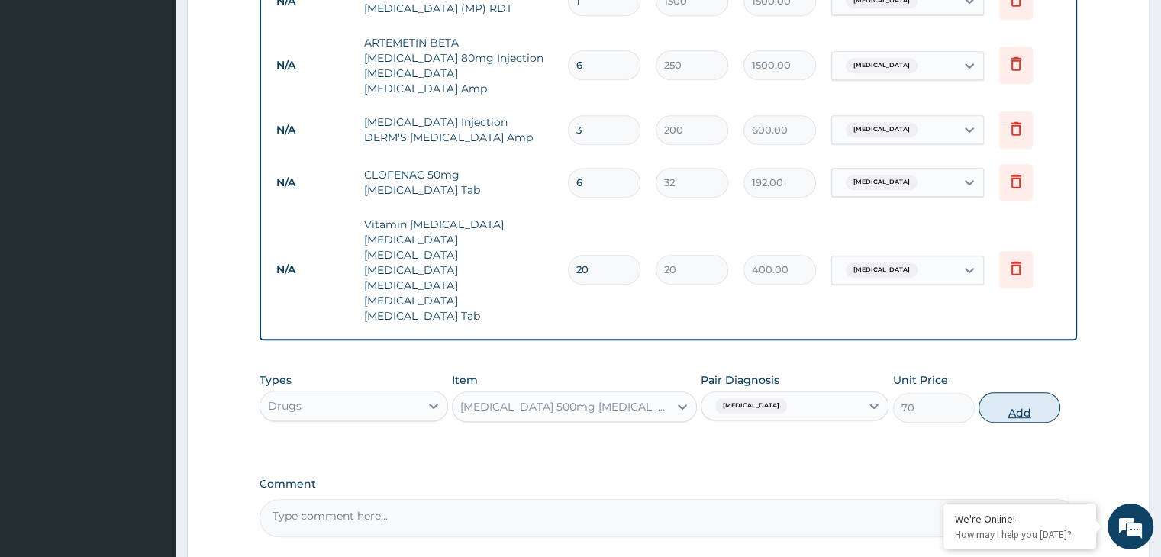
click at [1025, 392] on button "Add" at bounding box center [1020, 407] width 82 height 31
type input "0"
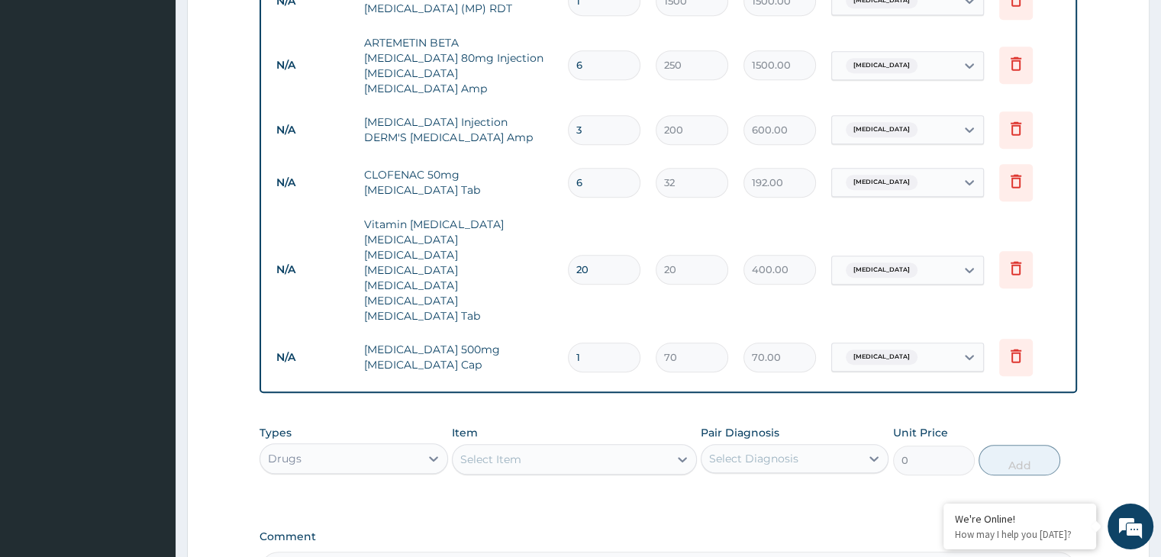
click at [604, 343] on input "1" at bounding box center [604, 358] width 73 height 30
type input "14"
type input "980.00"
click at [604, 343] on input "14" at bounding box center [604, 358] width 73 height 30
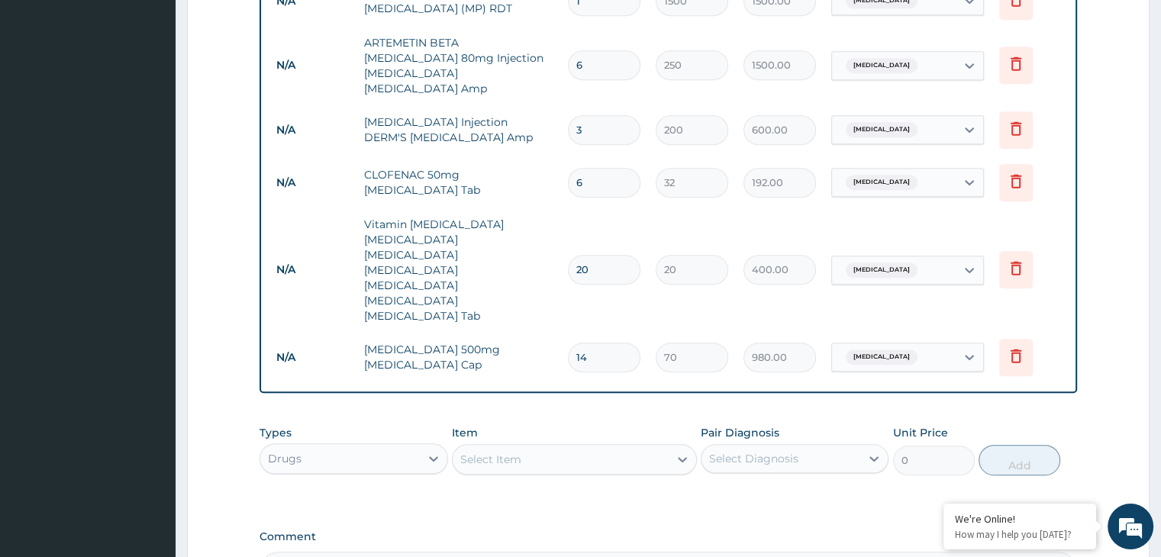
click at [604, 343] on input "14" at bounding box center [604, 358] width 73 height 30
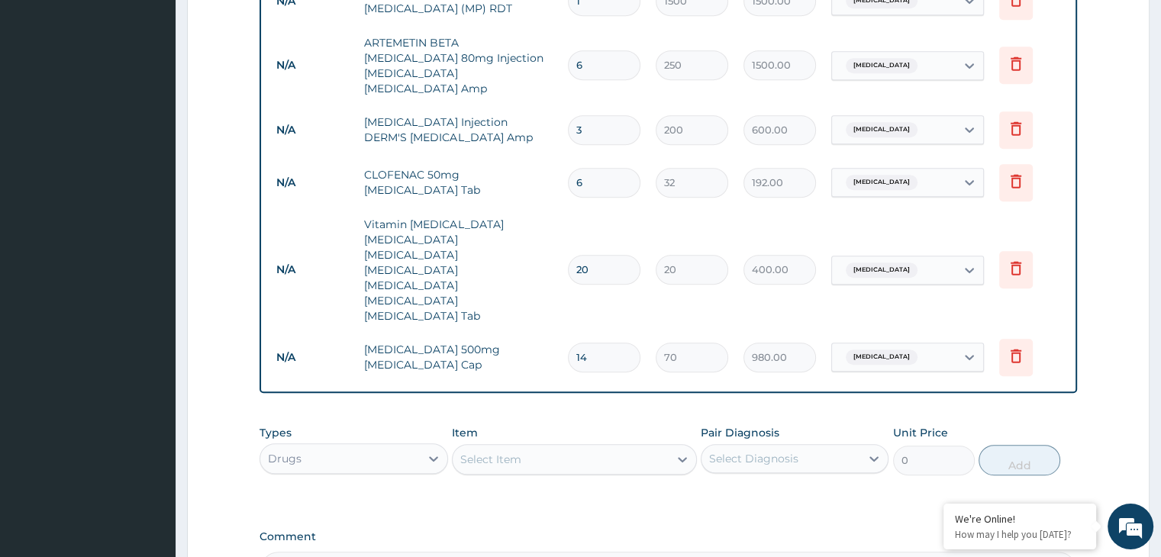
type input "14"
click at [641, 425] on div "Item Select Item" at bounding box center [574, 450] width 245 height 50
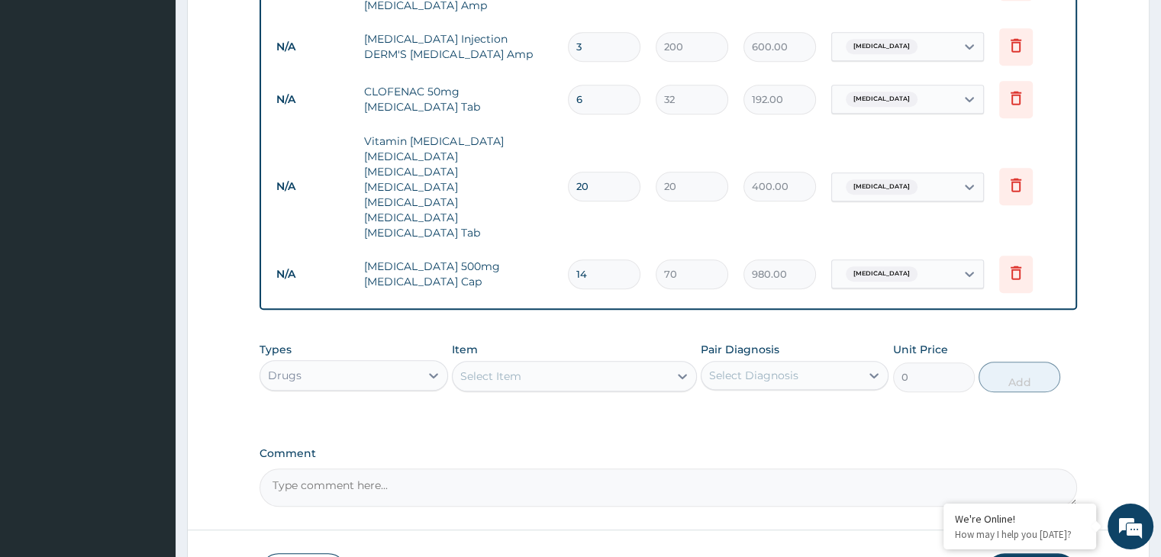
scroll to position [853, 0]
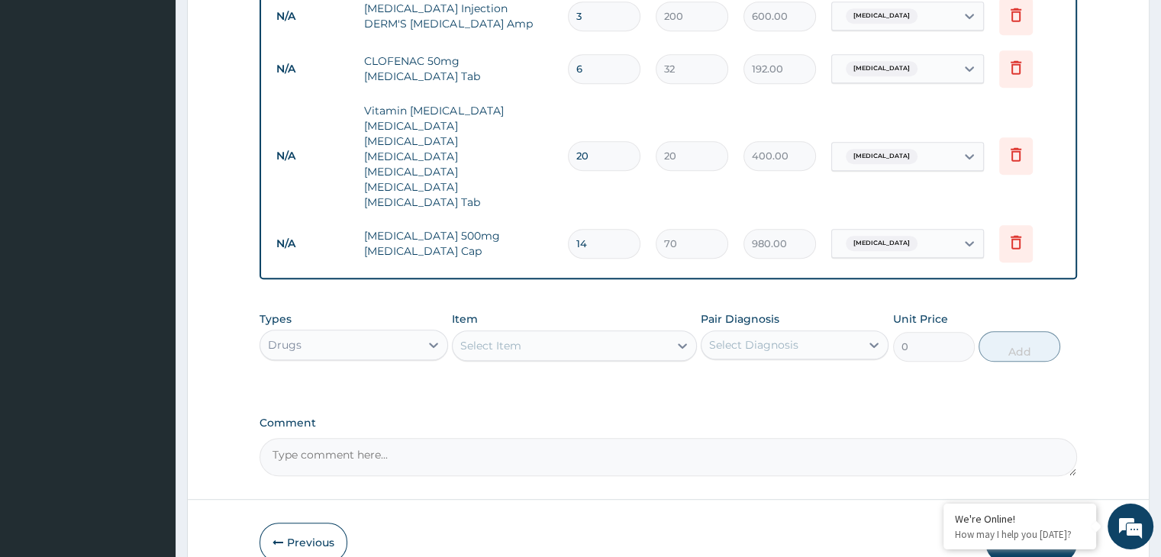
click at [1048, 537] on icon "button" at bounding box center [1053, 542] width 11 height 11
